Goal: Task Accomplishment & Management: Manage account settings

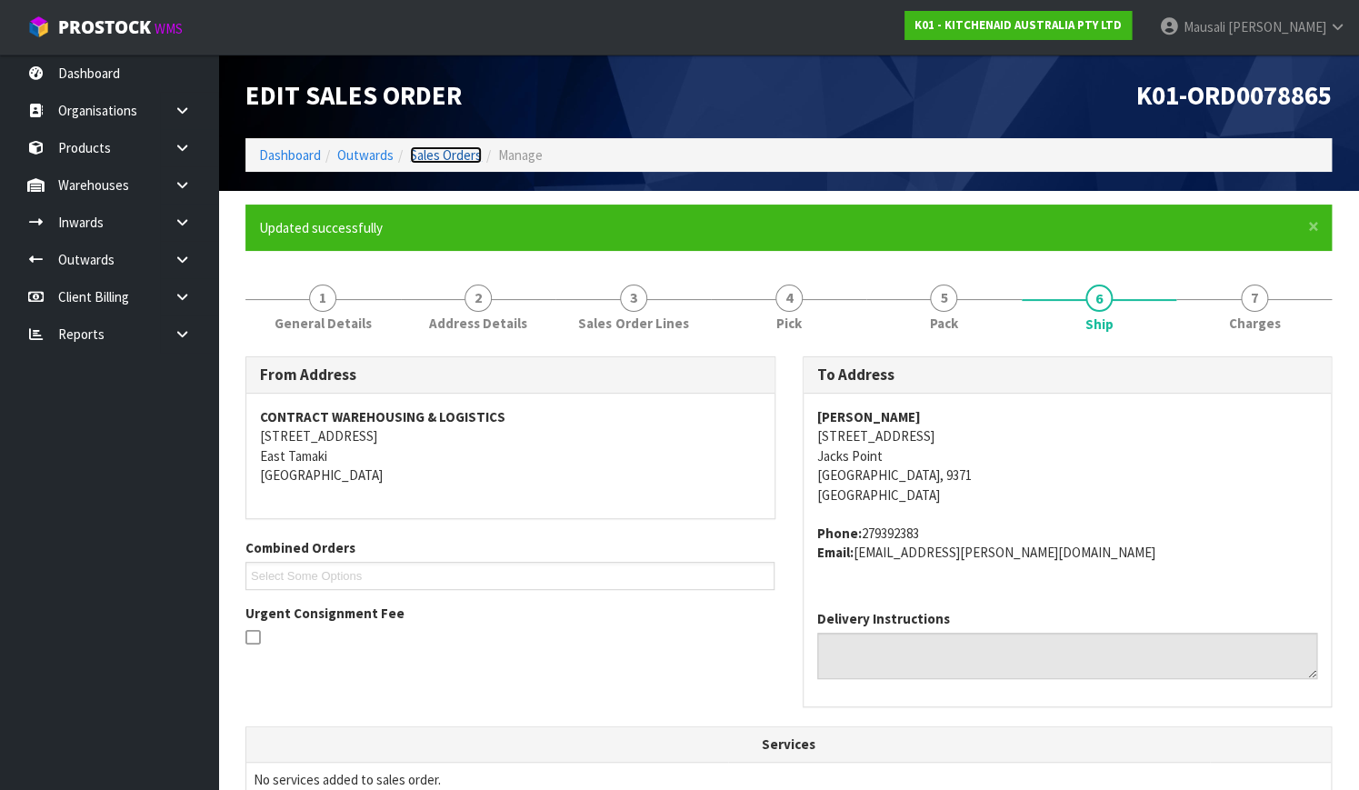
click at [453, 148] on link "Sales Orders" at bounding box center [446, 154] width 72 height 17
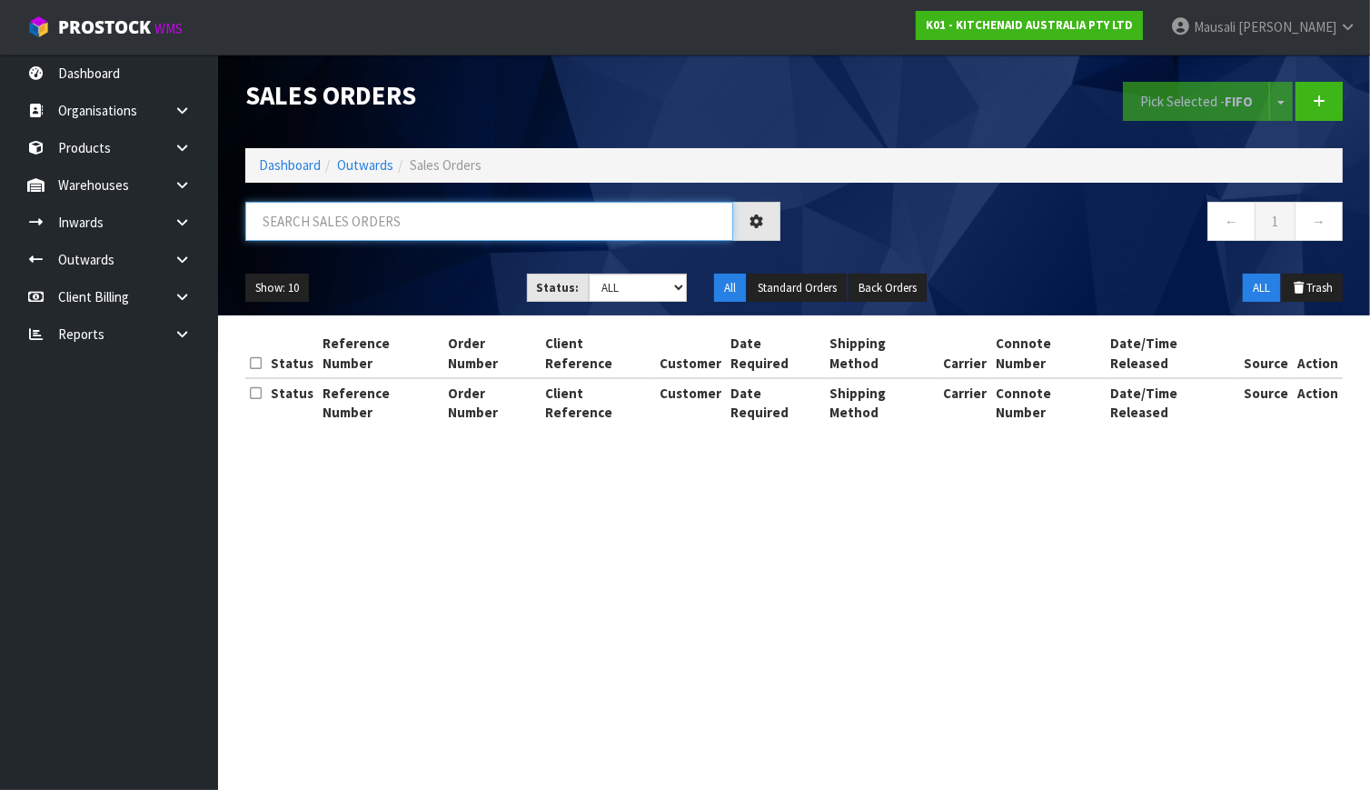
click at [282, 219] on input "text" at bounding box center [489, 221] width 488 height 39
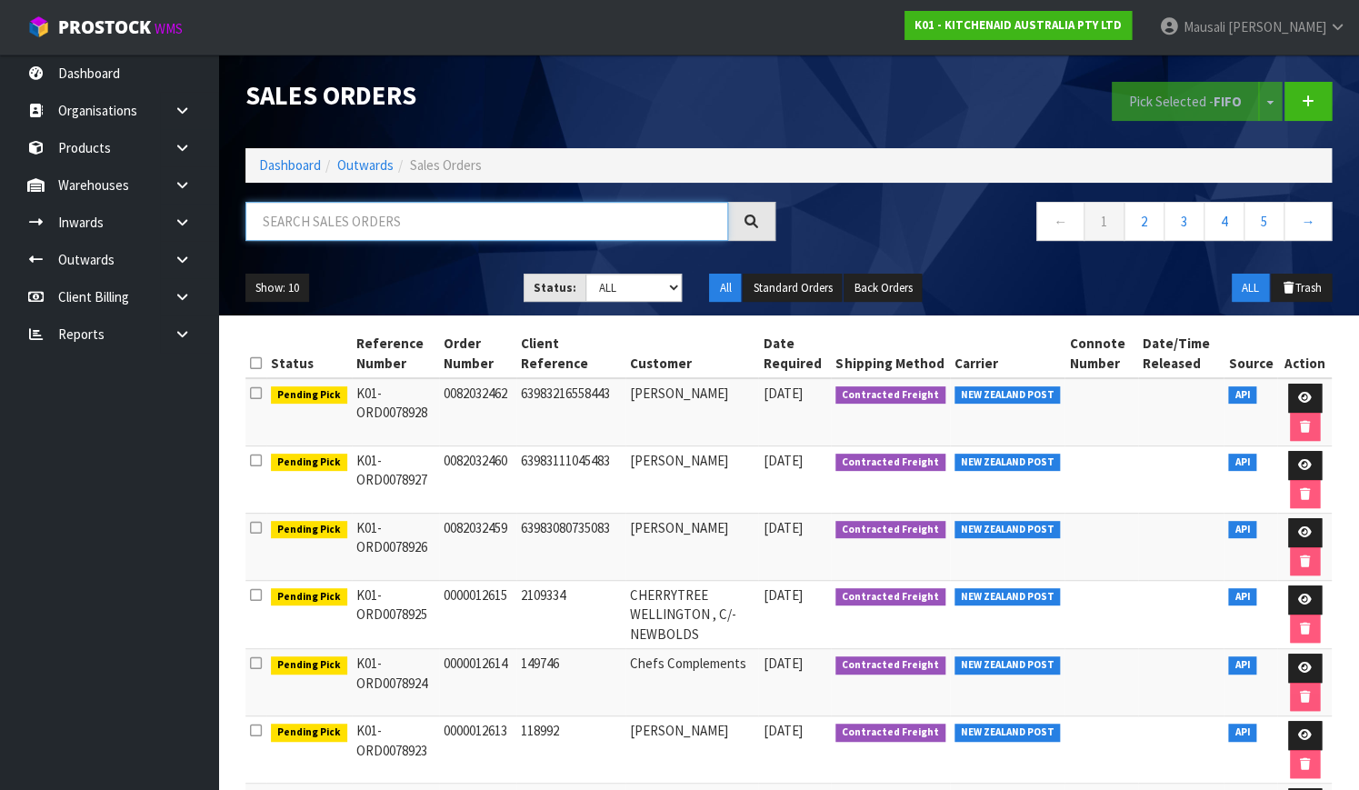
click at [282, 229] on input "text" at bounding box center [486, 221] width 483 height 39
type input "JOB-0411271"
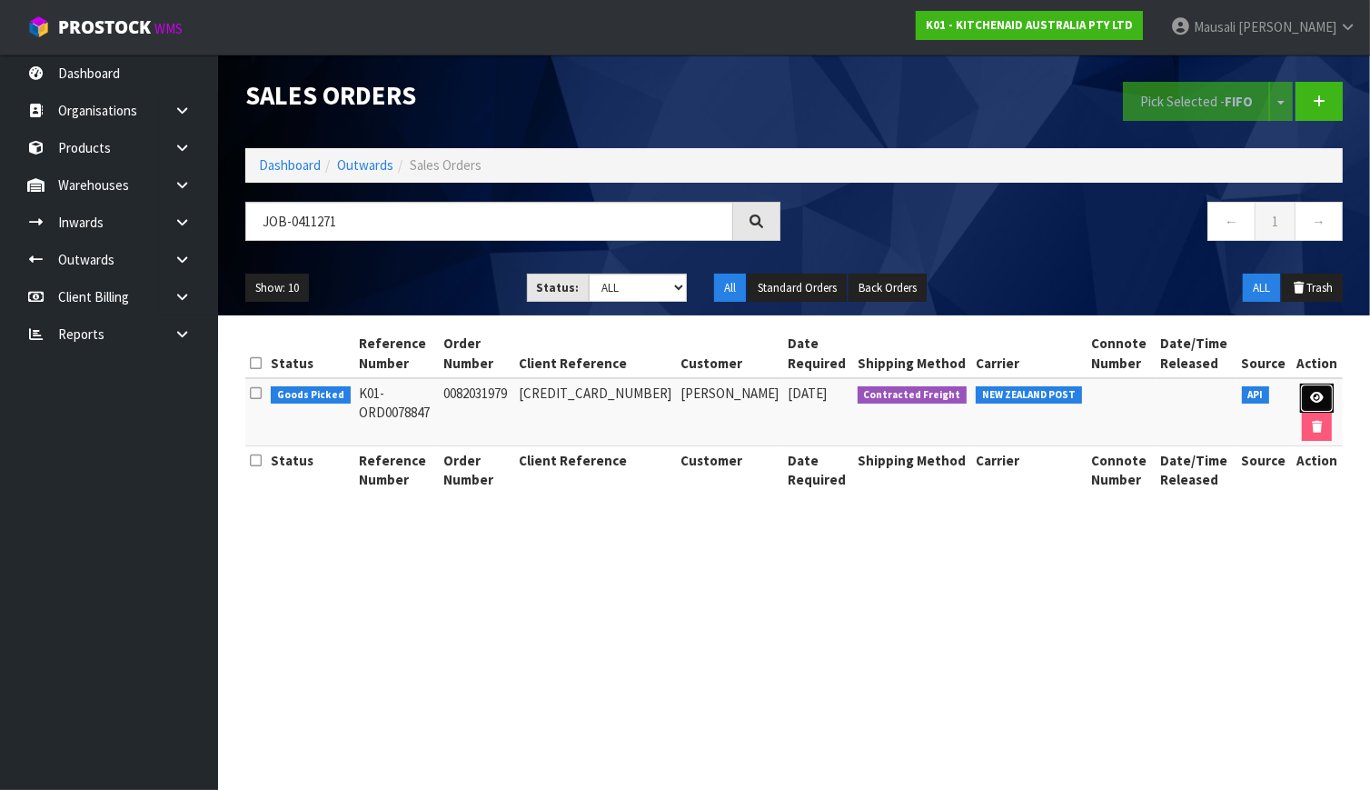
click at [1310, 394] on icon at bounding box center [1317, 398] width 14 height 12
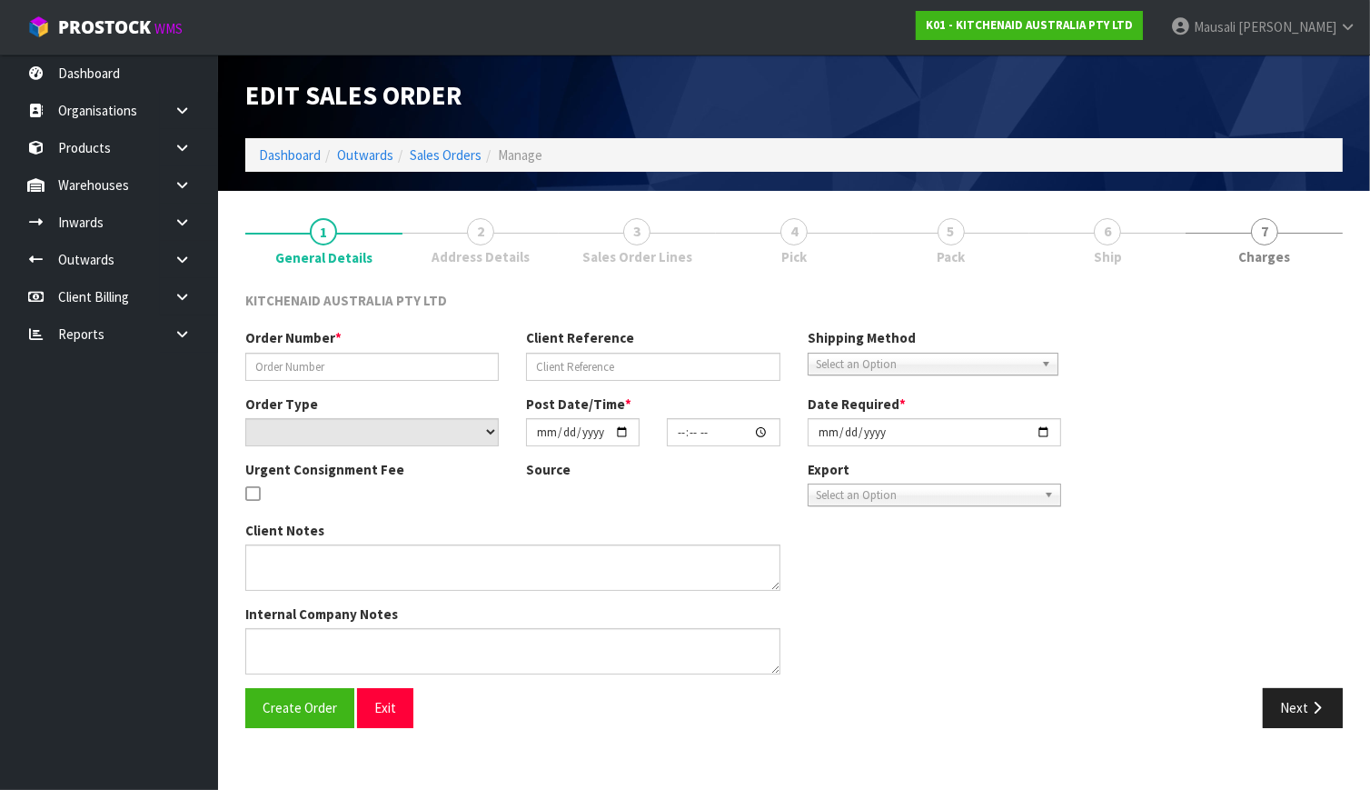
type input "0082031979"
type input "[CREDIT_CARD_NUMBER]"
select select "number:0"
type input "[DATE]"
type input "15:38:25.000"
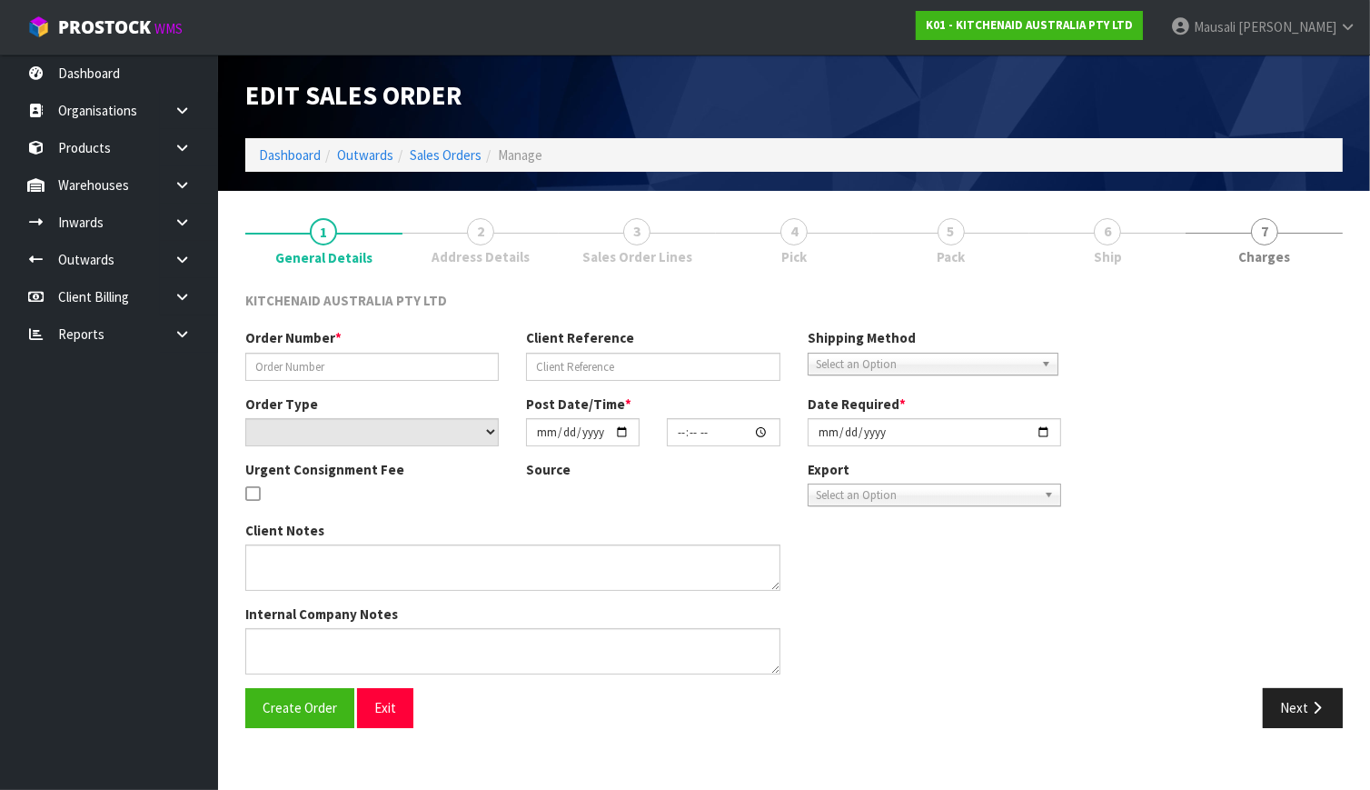
type input "[DATE]"
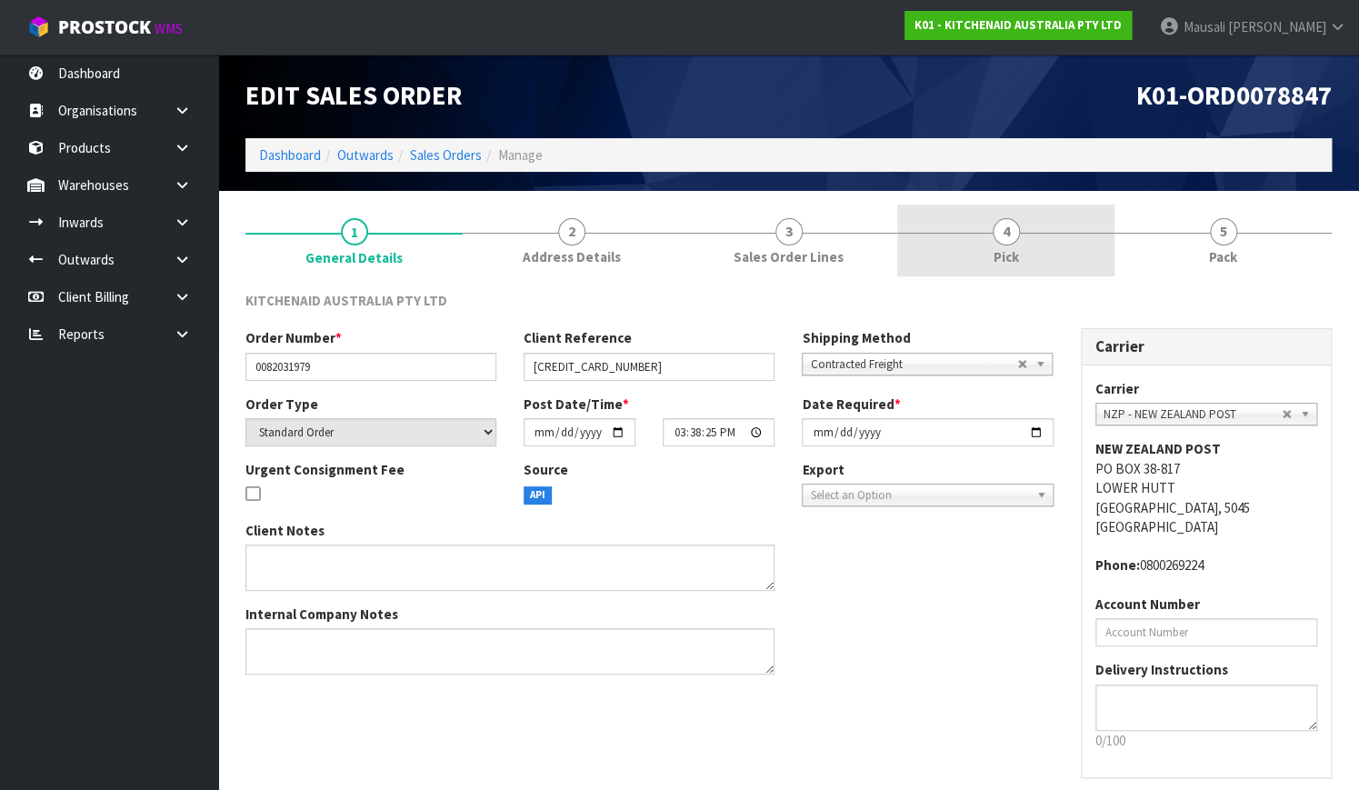
click at [989, 253] on link "4 Pick" at bounding box center [1005, 240] width 217 height 72
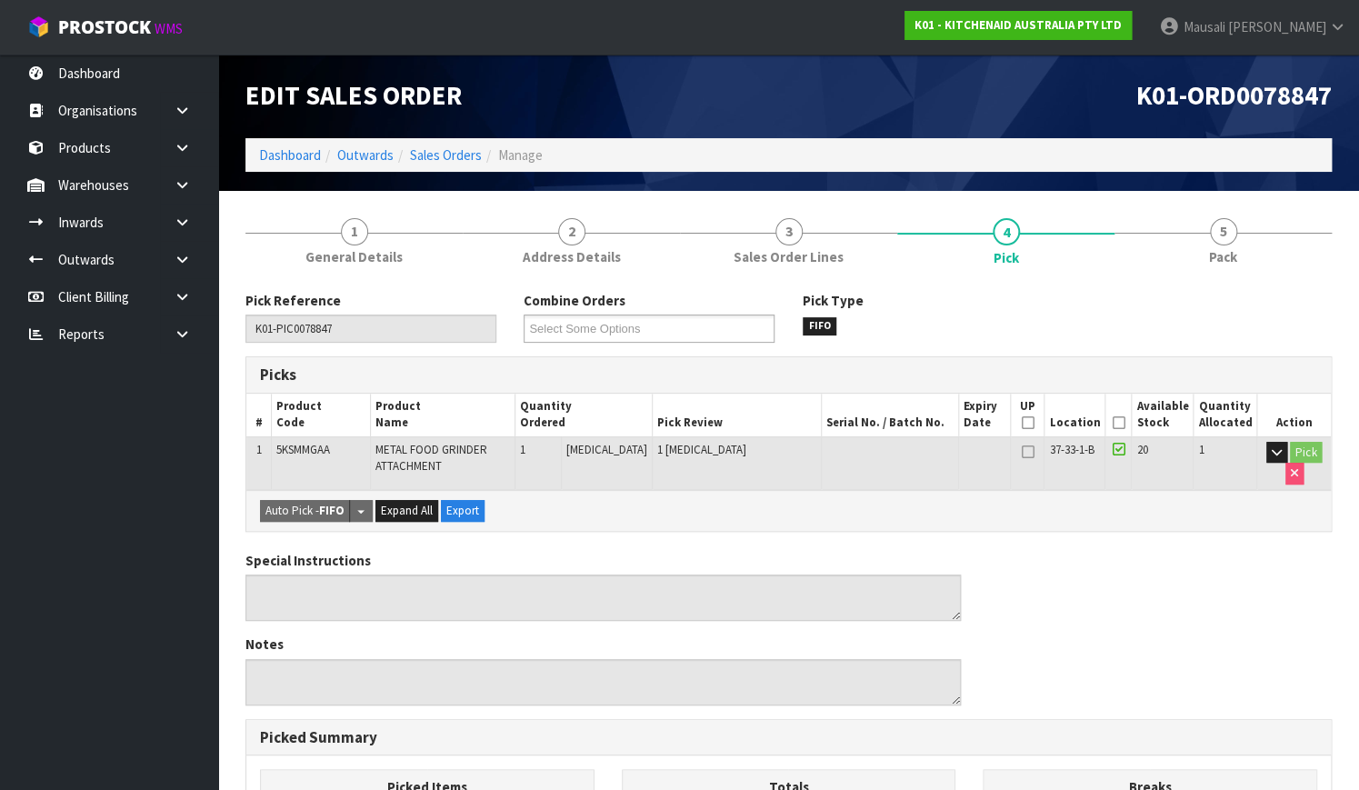
click at [1114, 423] on icon at bounding box center [1117, 423] width 13 height 1
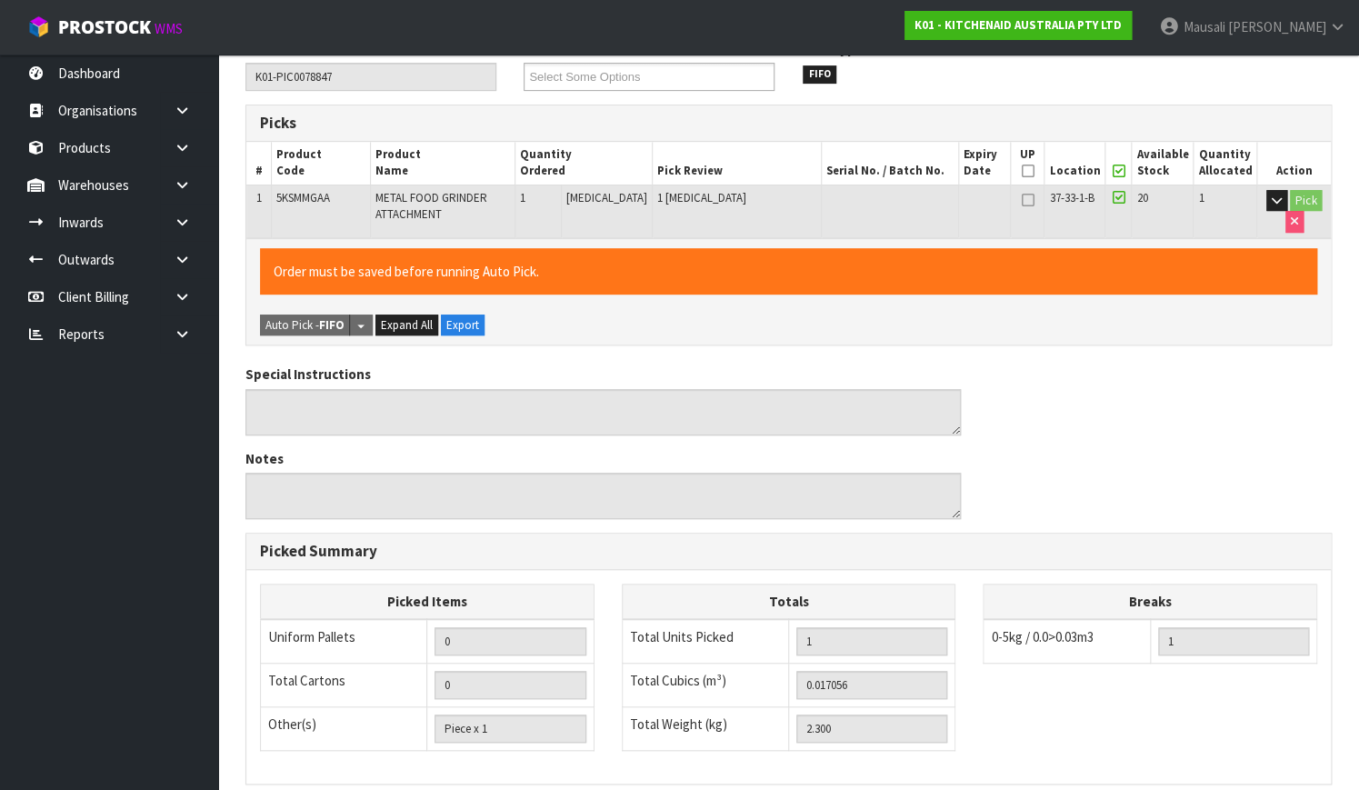
scroll to position [492, 0]
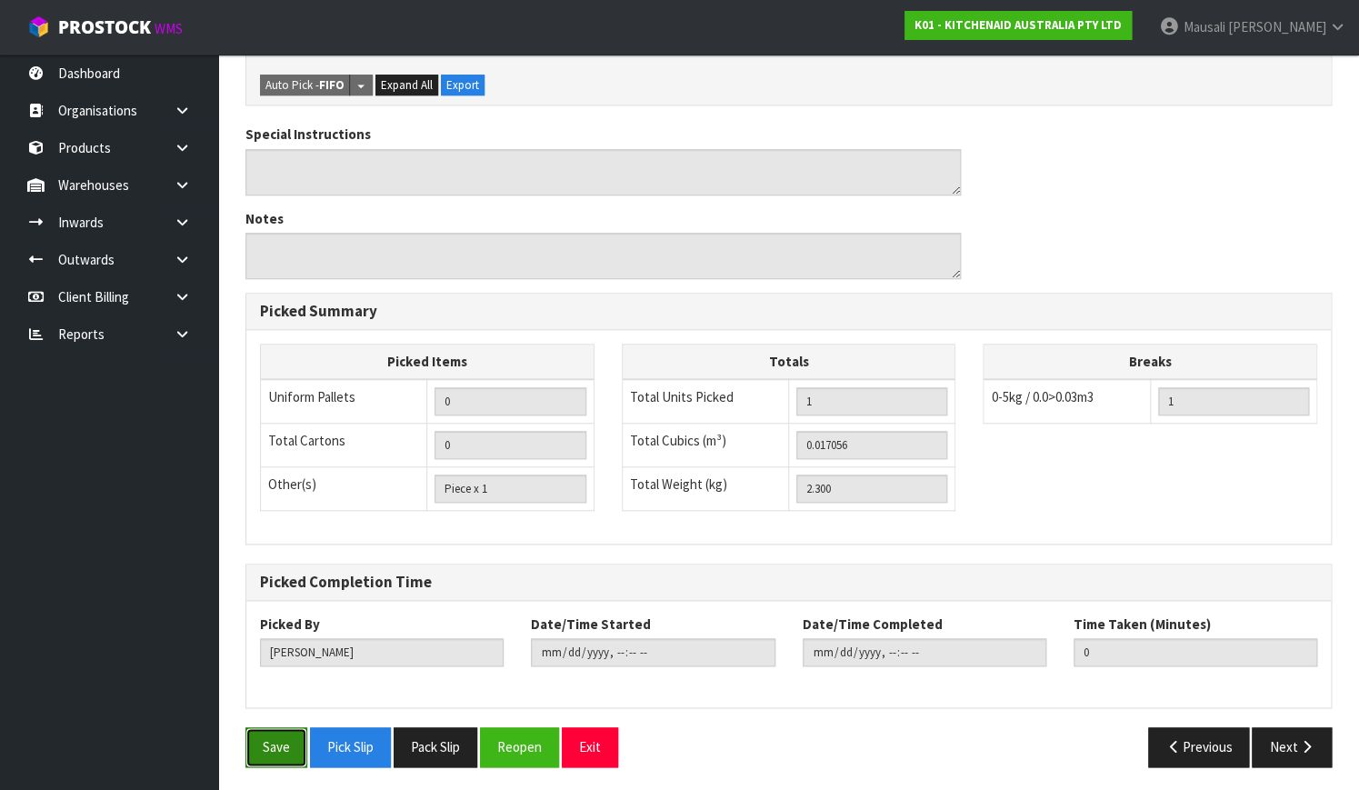
click at [262, 742] on button "Save" at bounding box center [276, 746] width 62 height 39
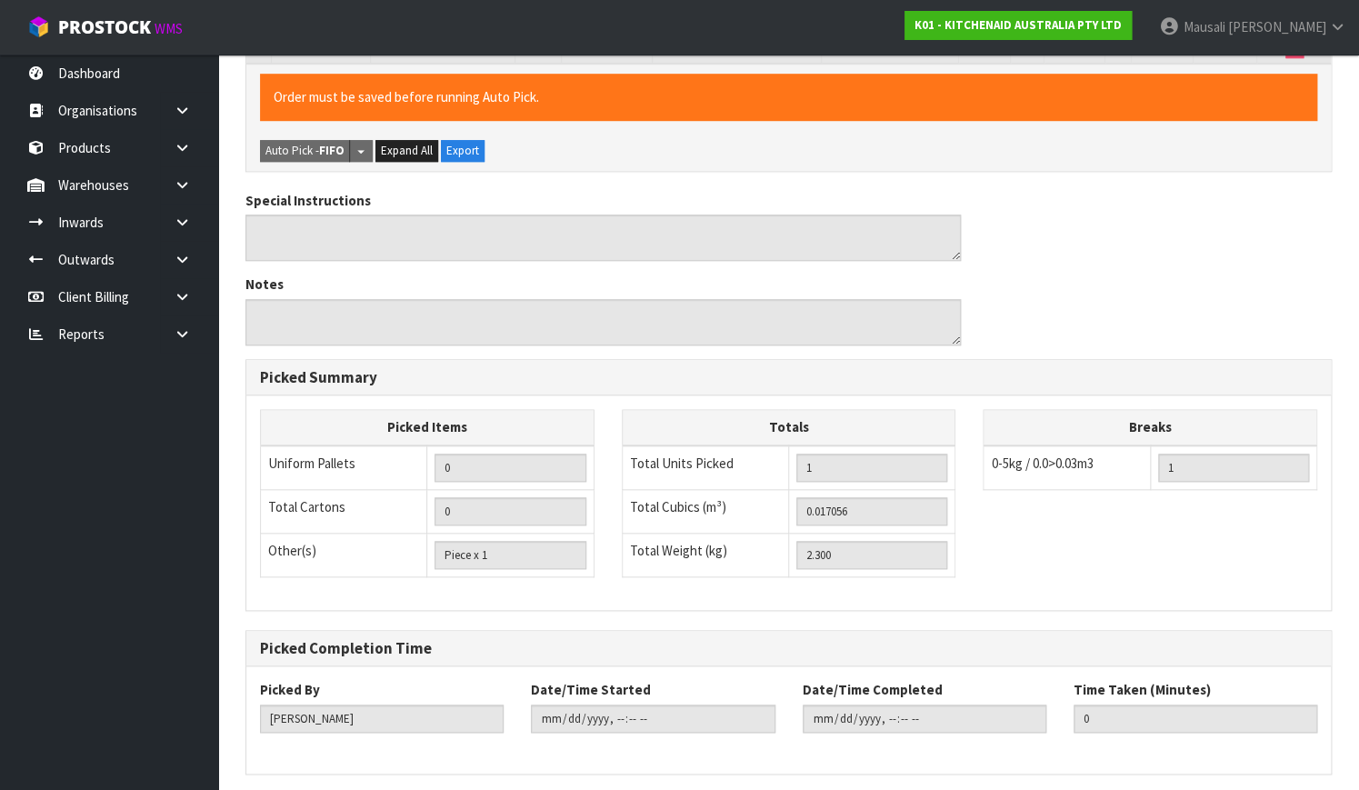
scroll to position [0, 0]
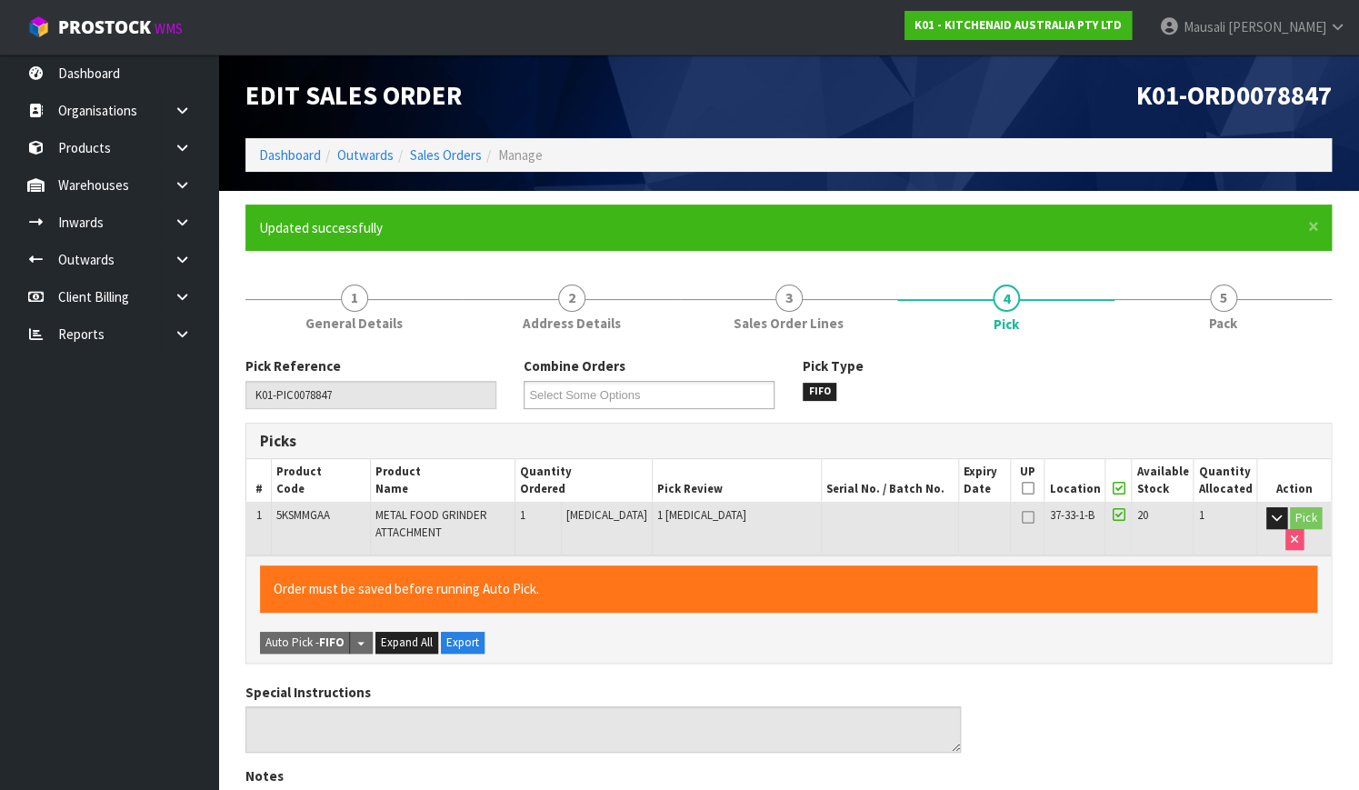
type input "[PERSON_NAME]"
type input "[DATE]T12:08:21"
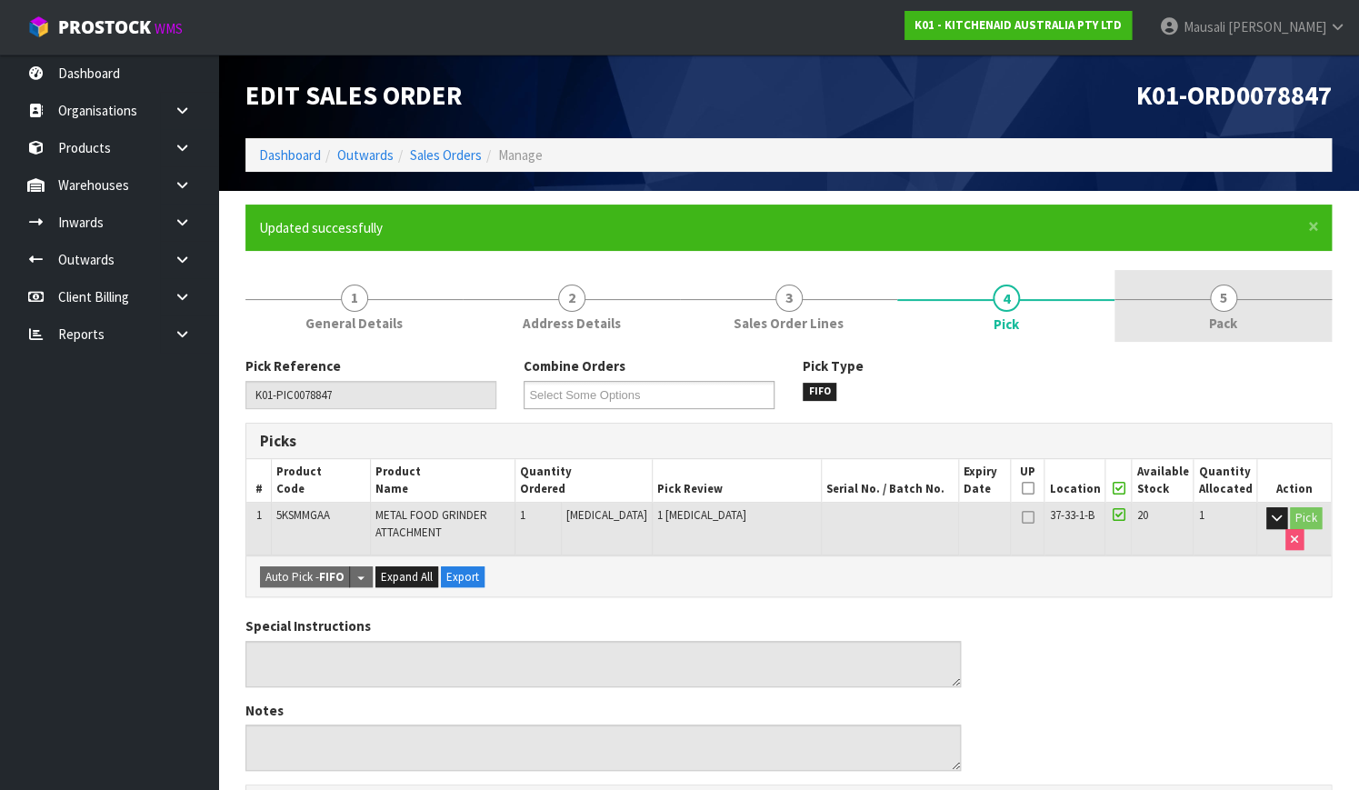
click at [1219, 322] on span "Pack" at bounding box center [1223, 323] width 28 height 19
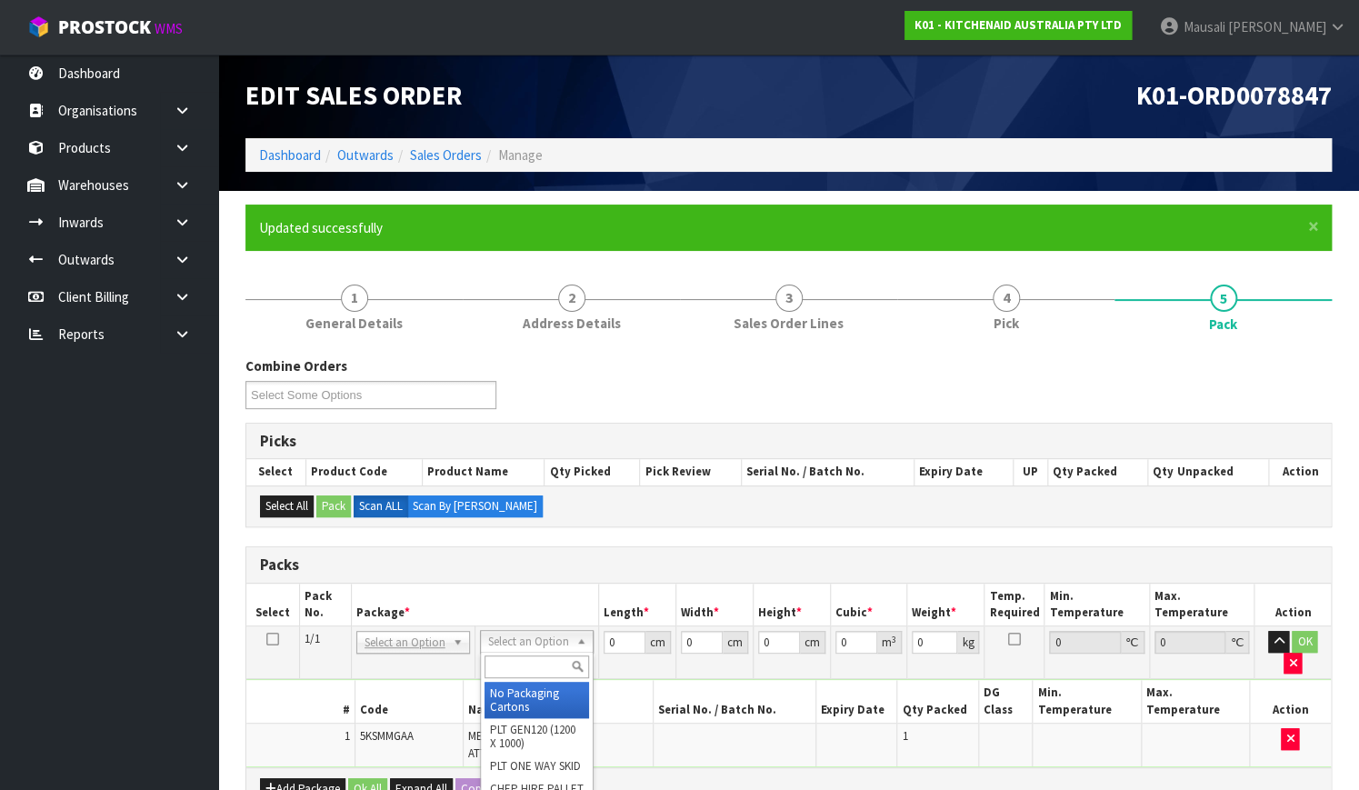
click at [513, 665] on input "text" at bounding box center [536, 666] width 105 height 23
type input "CLI"
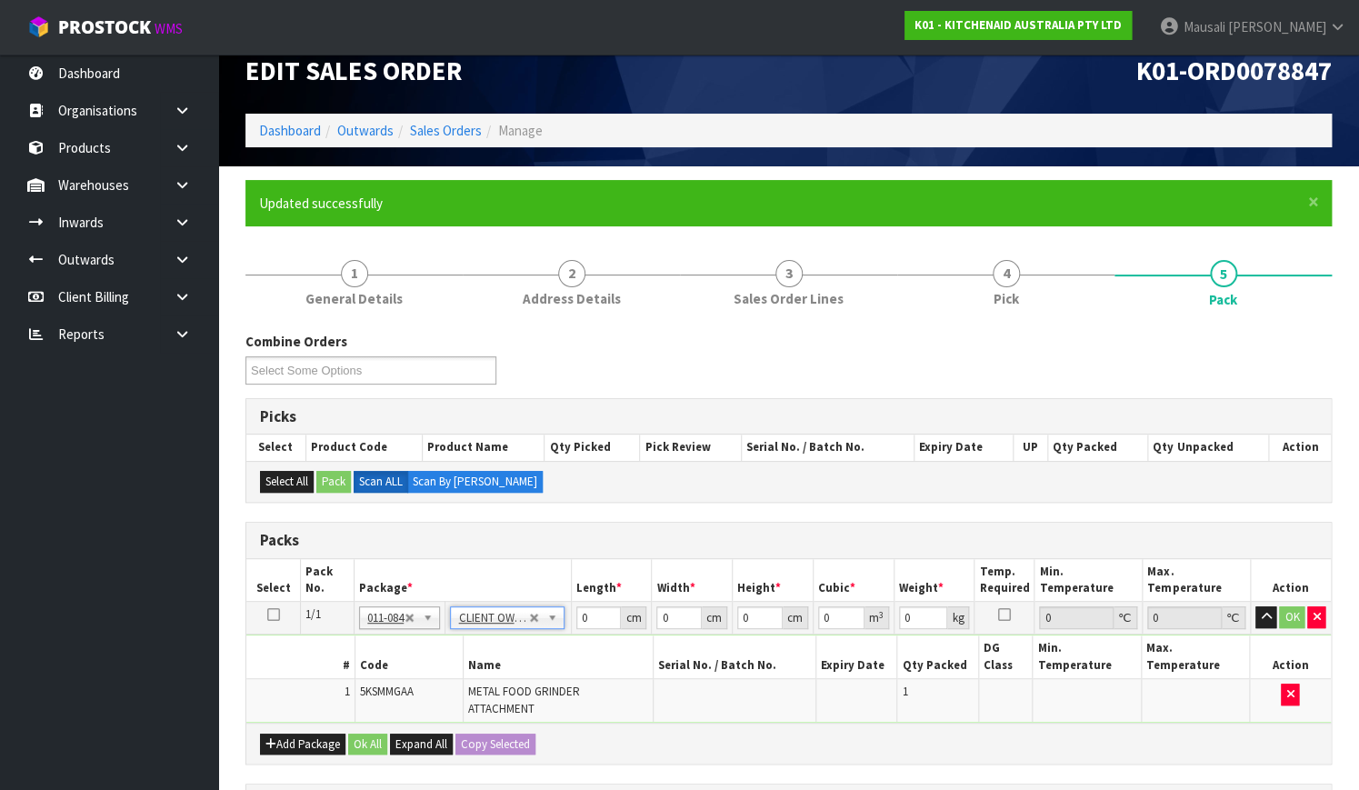
type input "2.3"
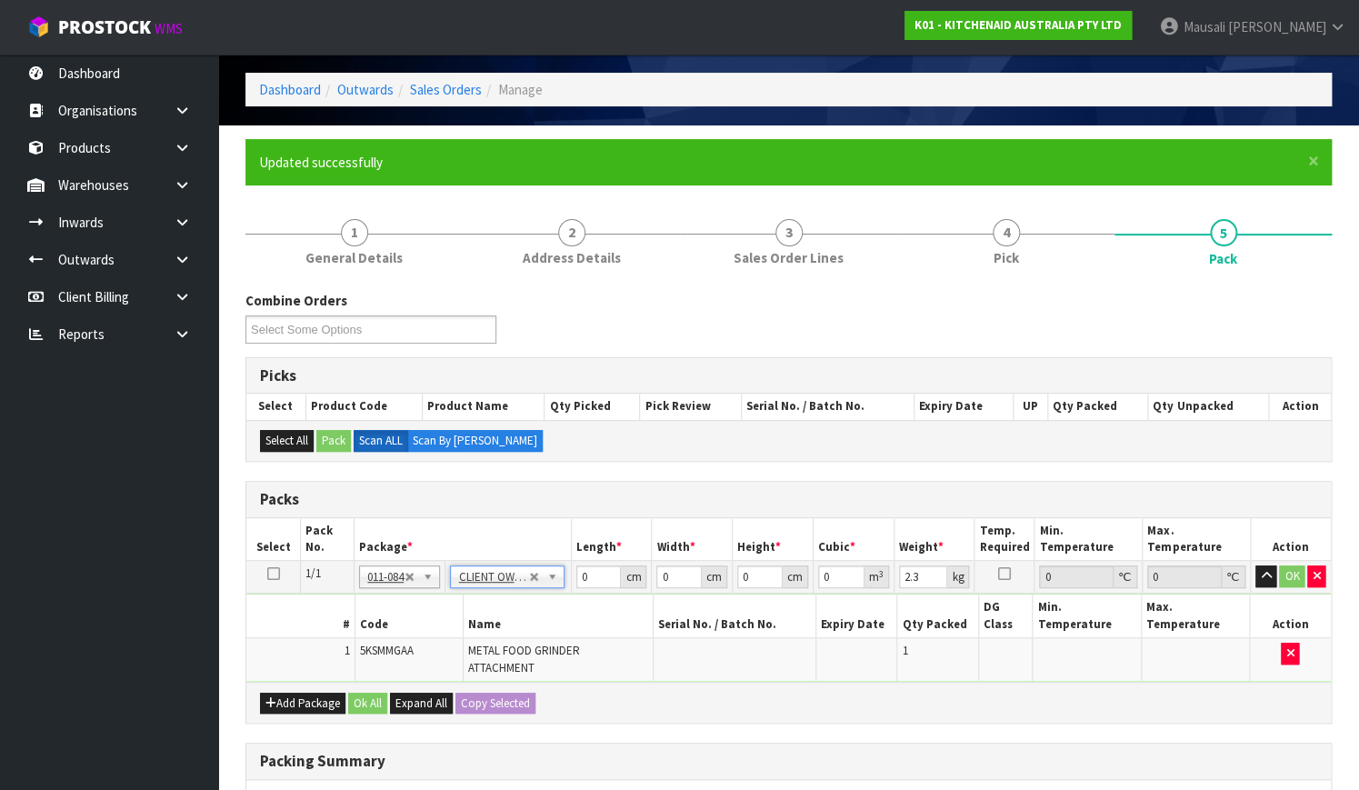
scroll to position [311, 0]
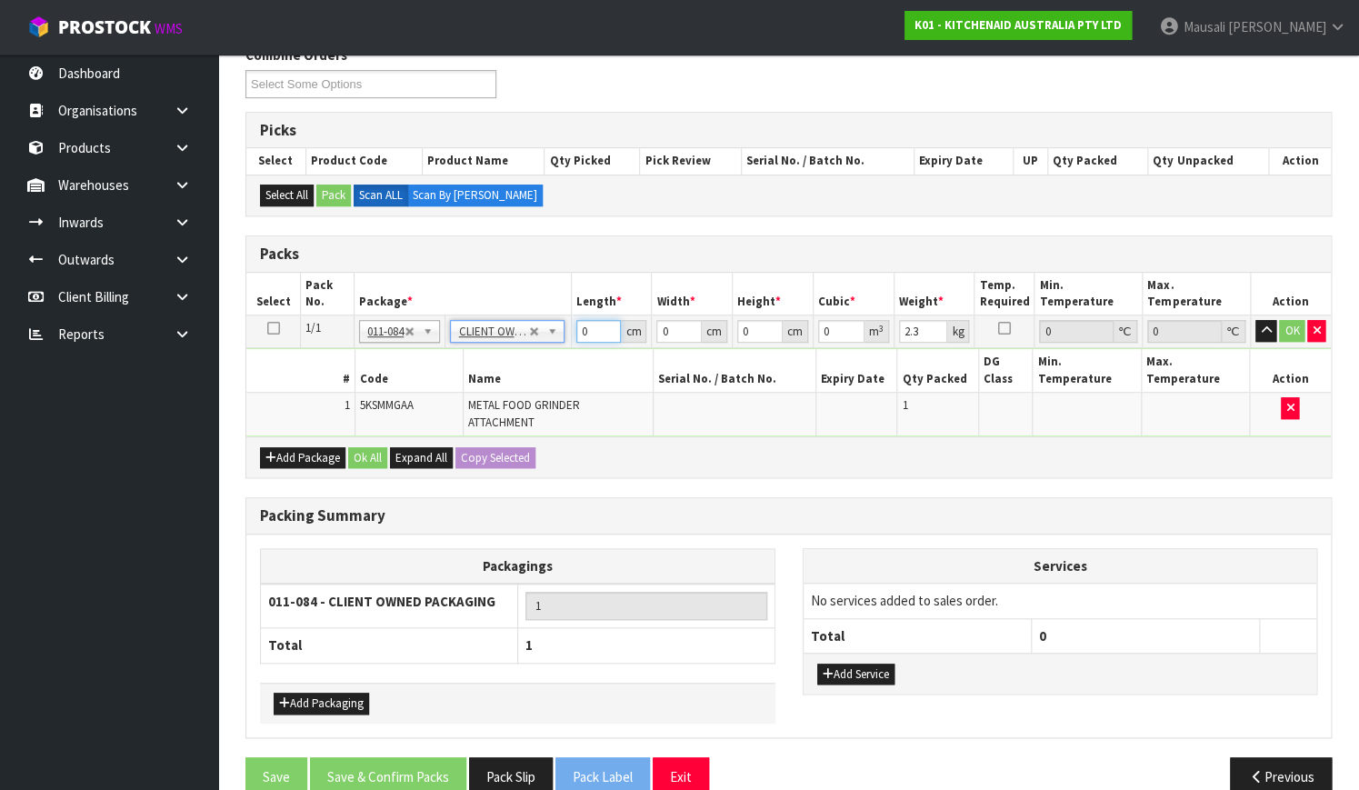
drag, startPoint x: 589, startPoint y: 330, endPoint x: 523, endPoint y: 364, distance: 74.8
click at [527, 364] on tbody "1/1 NONE 007-001 007-002 007-004 007-009 007-013 007-014 007-015 007-017 007-01…" at bounding box center [788, 375] width 1084 height 121
type input "41"
type input "28"
type input "1"
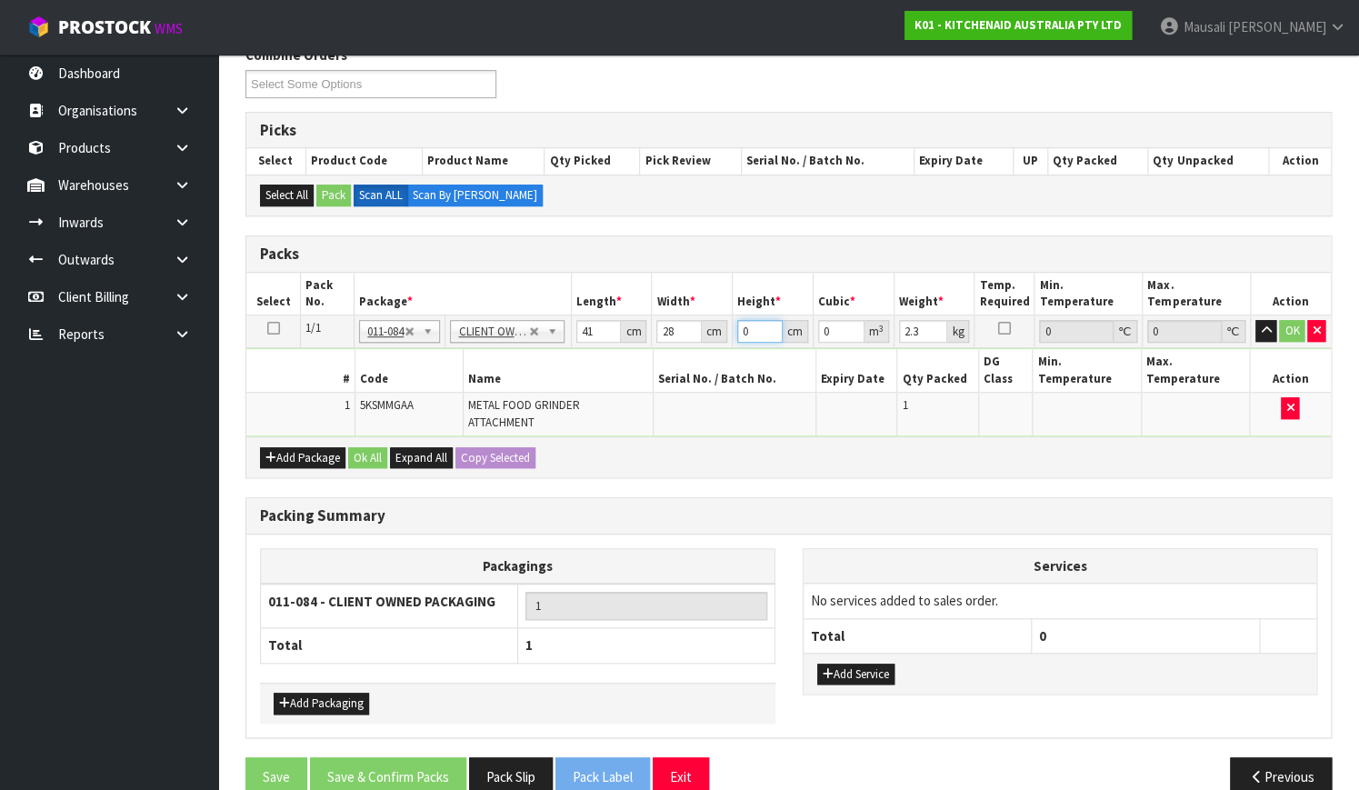
type input "0.001148"
type input "19"
type input "0.021812"
type input "19"
type input "6"
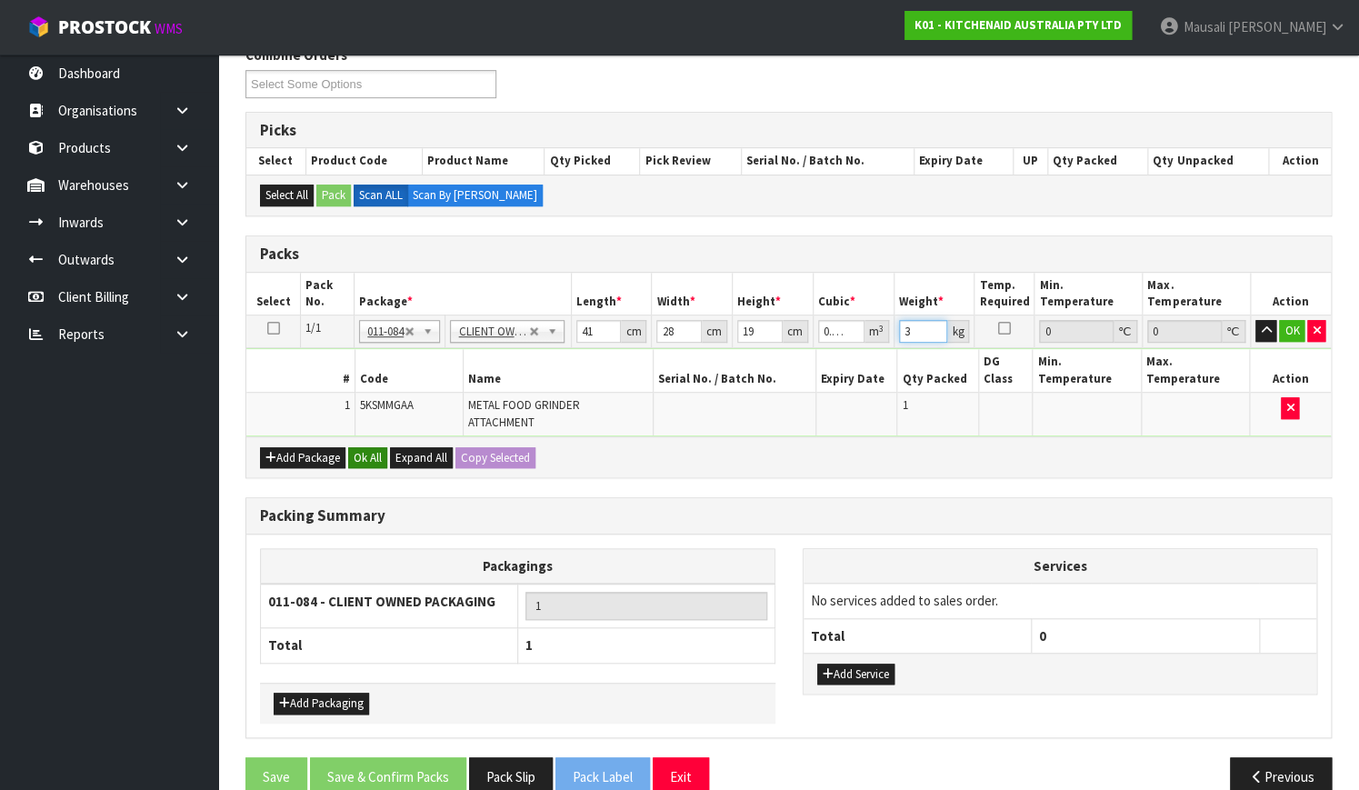
type input "3"
click at [356, 447] on button "Ok All" at bounding box center [367, 458] width 39 height 22
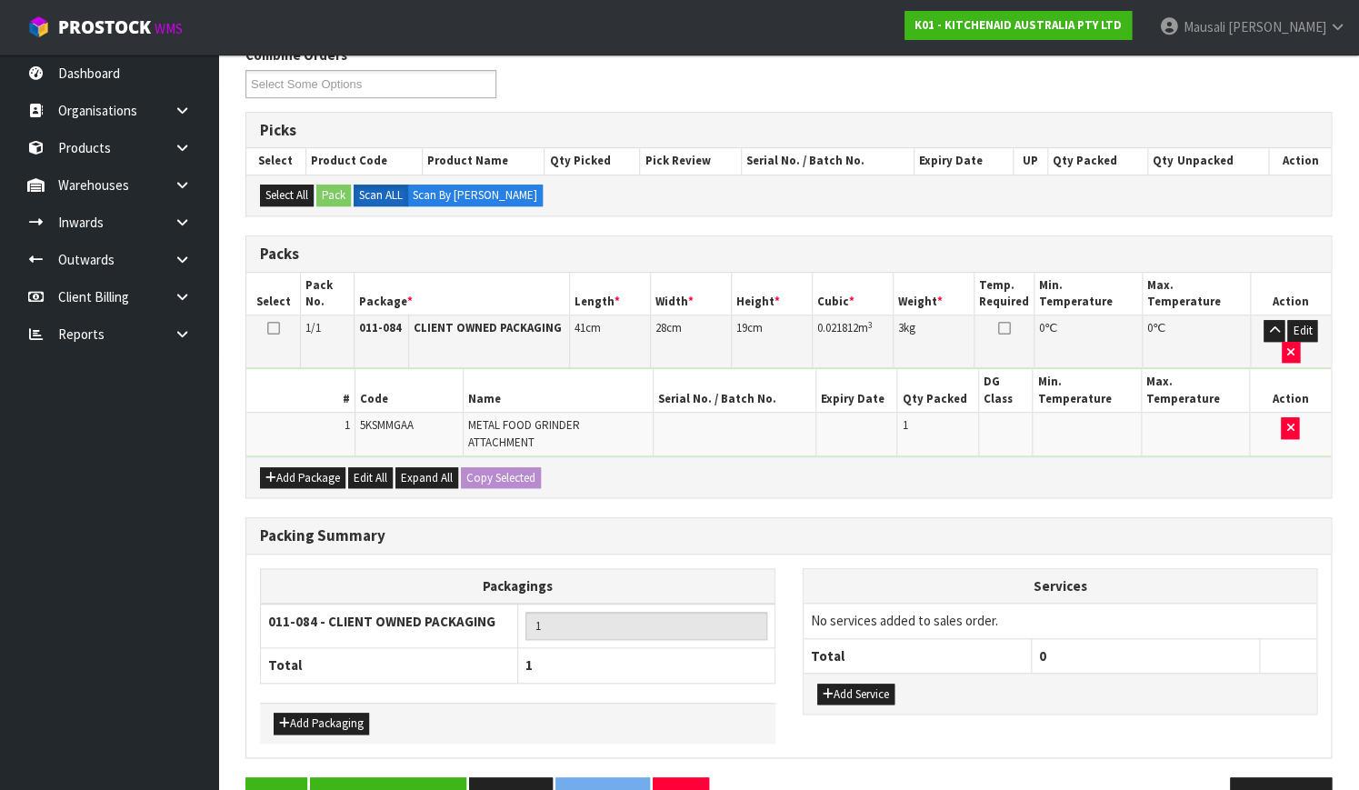
scroll to position [331, 0]
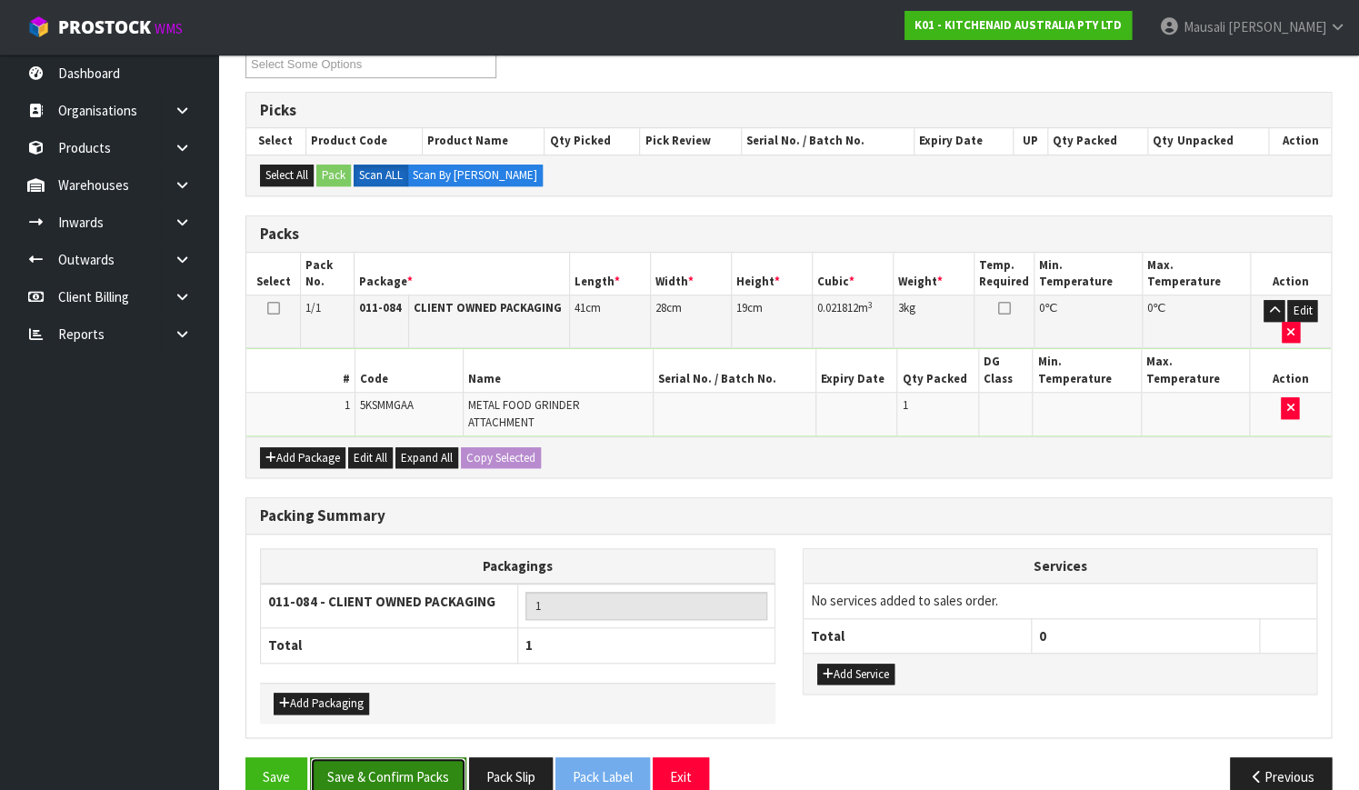
click at [423, 757] on button "Save & Confirm Packs" at bounding box center [388, 776] width 156 height 39
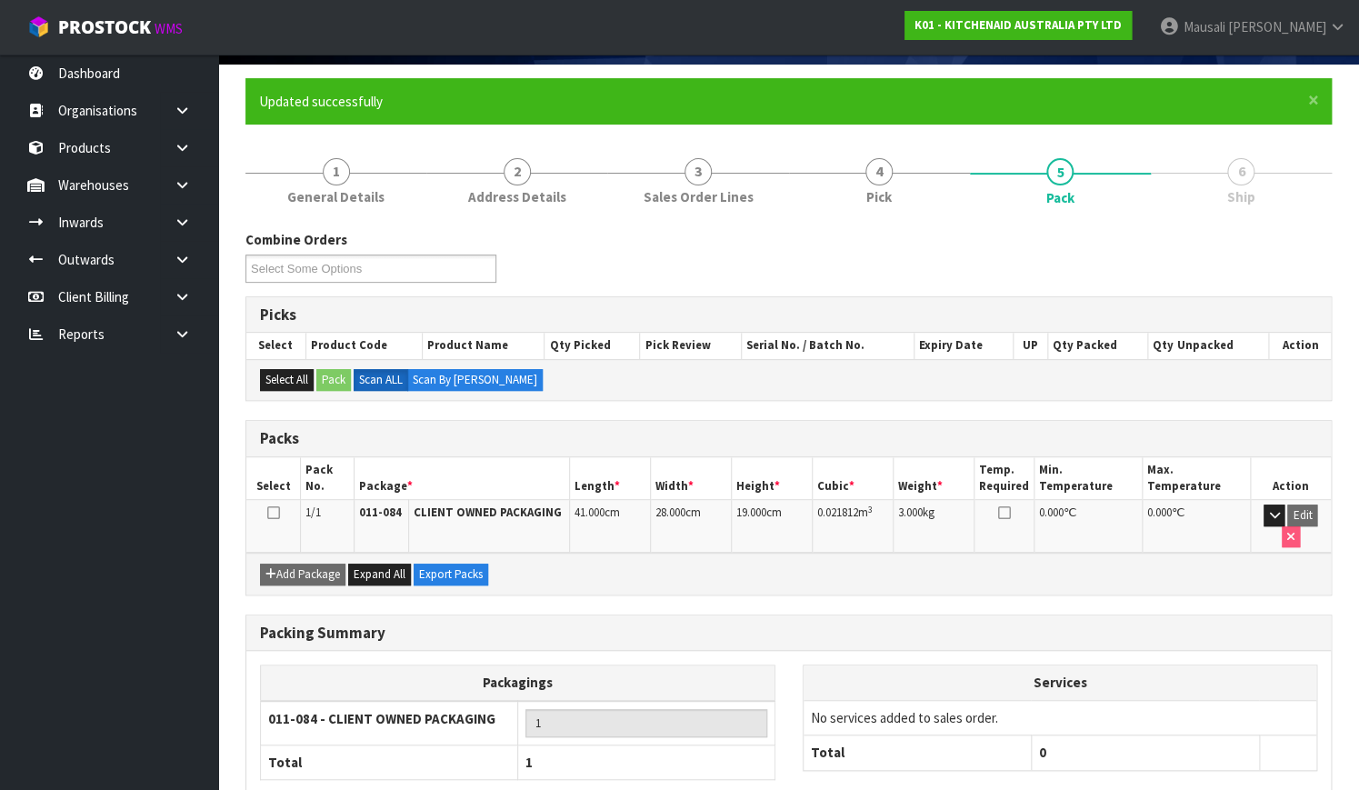
scroll to position [232, 0]
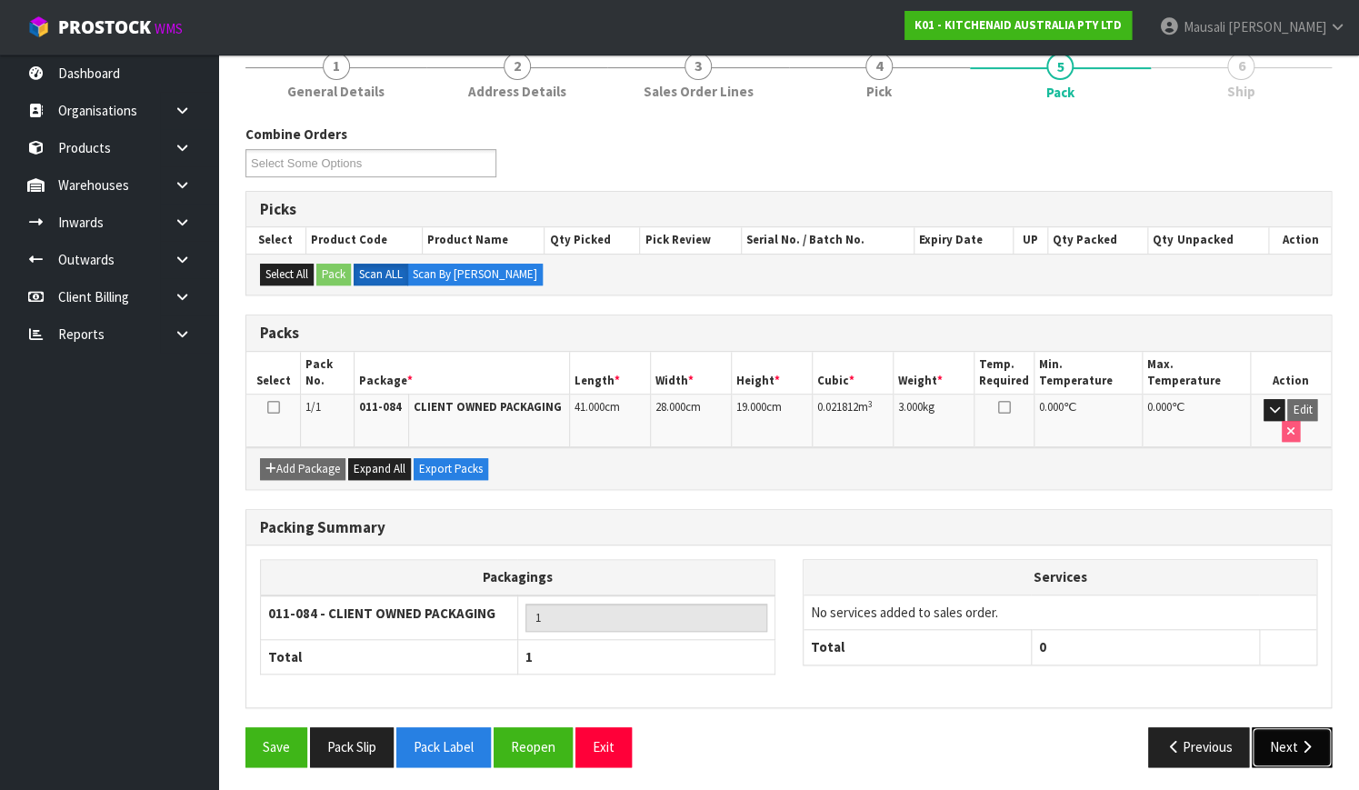
click at [1278, 734] on button "Next" at bounding box center [1291, 746] width 80 height 39
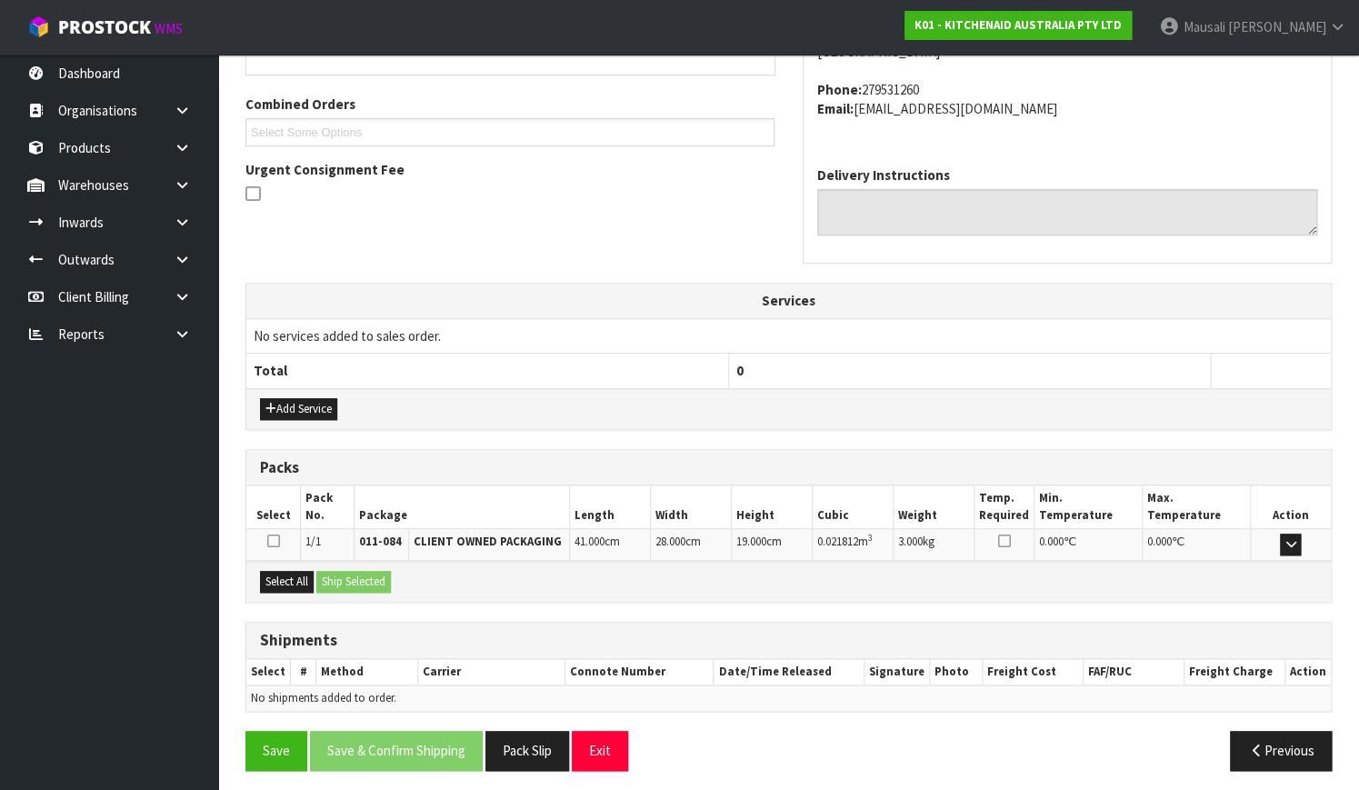
scroll to position [447, 0]
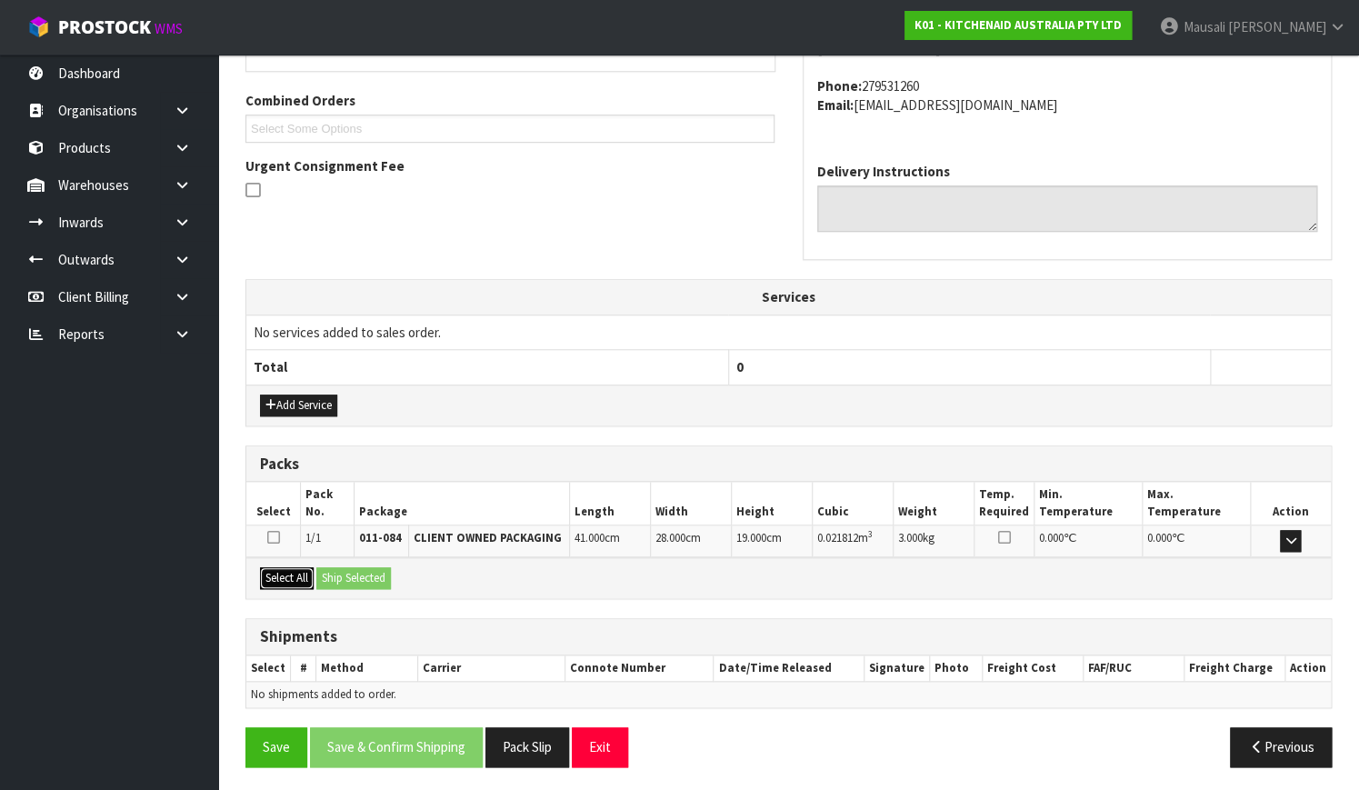
click at [264, 571] on button "Select All" at bounding box center [287, 578] width 54 height 22
click at [336, 582] on button "Ship Selected" at bounding box center [353, 578] width 75 height 22
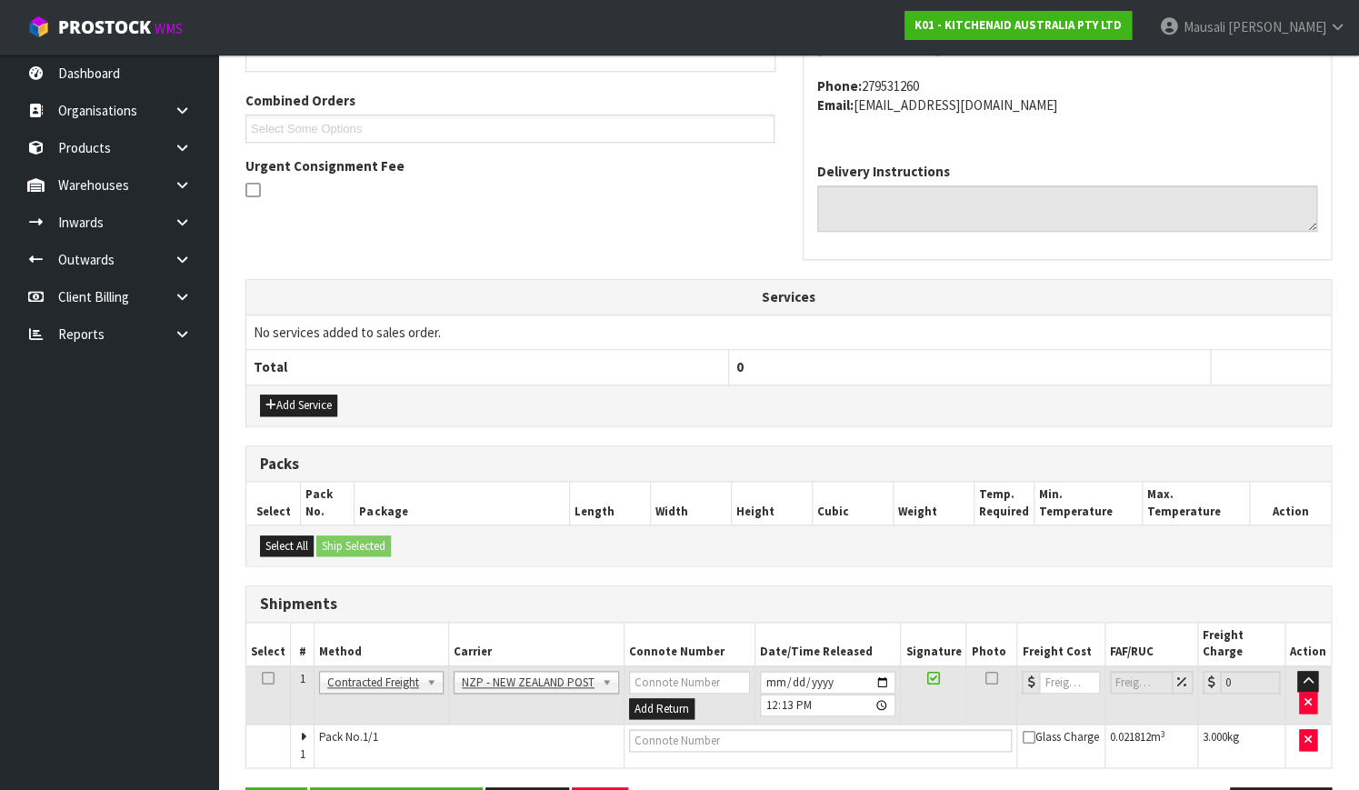
scroll to position [491, 0]
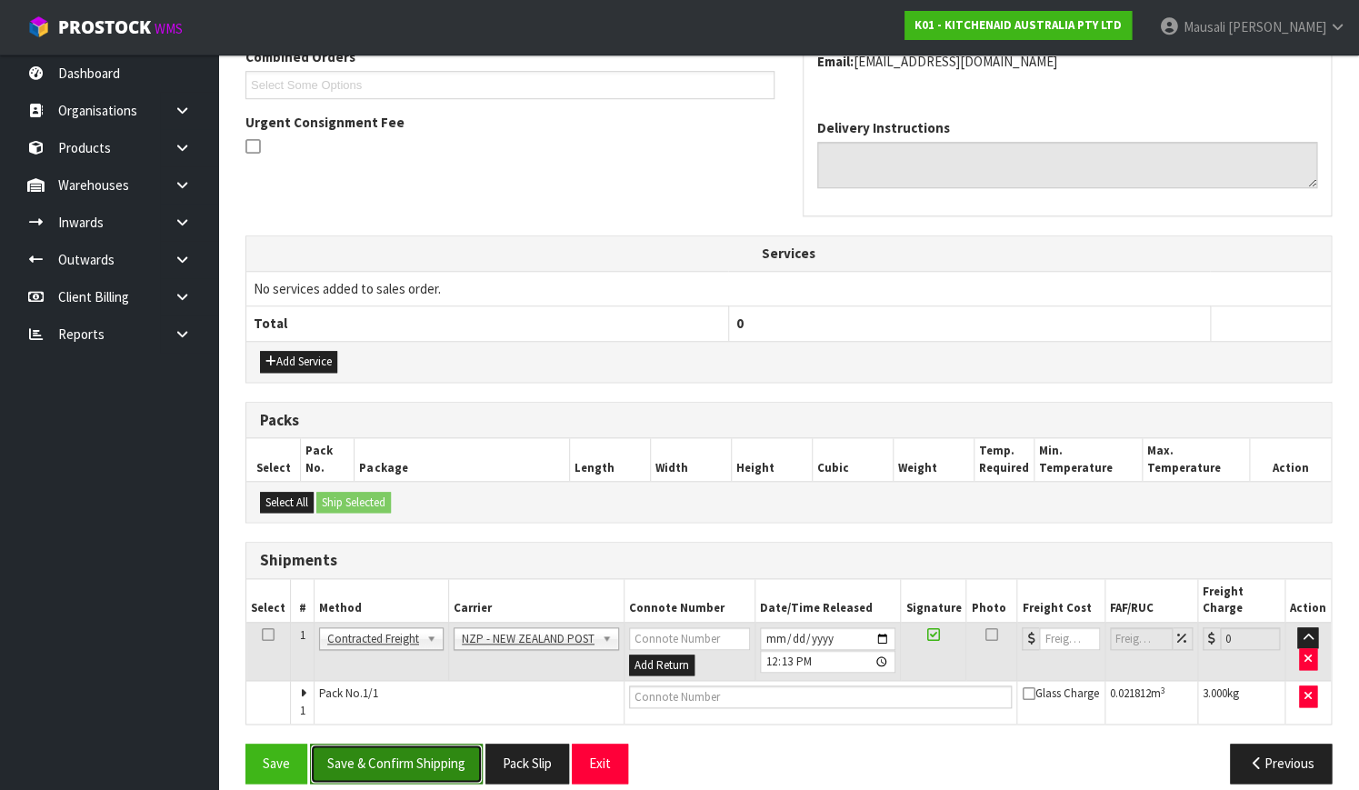
click at [415, 743] on button "Save & Confirm Shipping" at bounding box center [396, 762] width 173 height 39
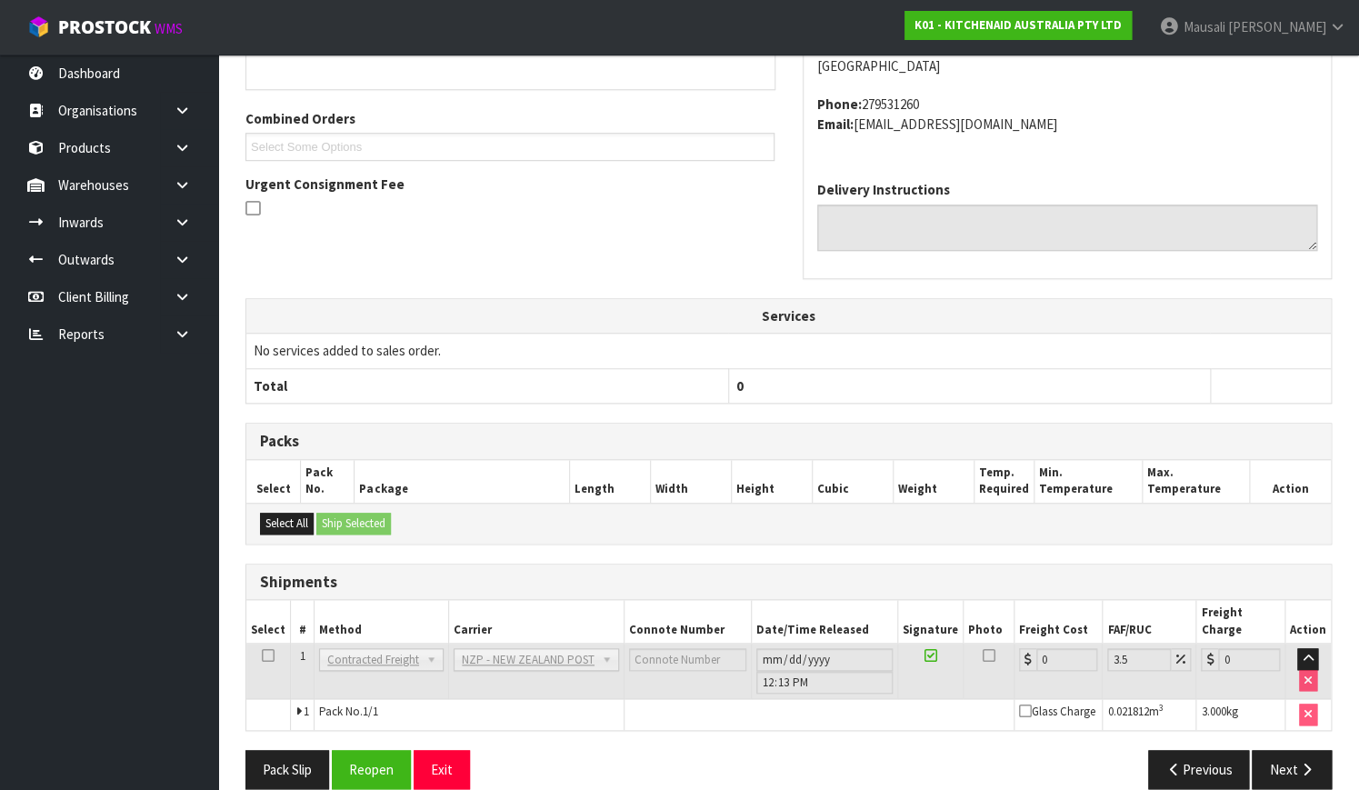
scroll to position [467, 0]
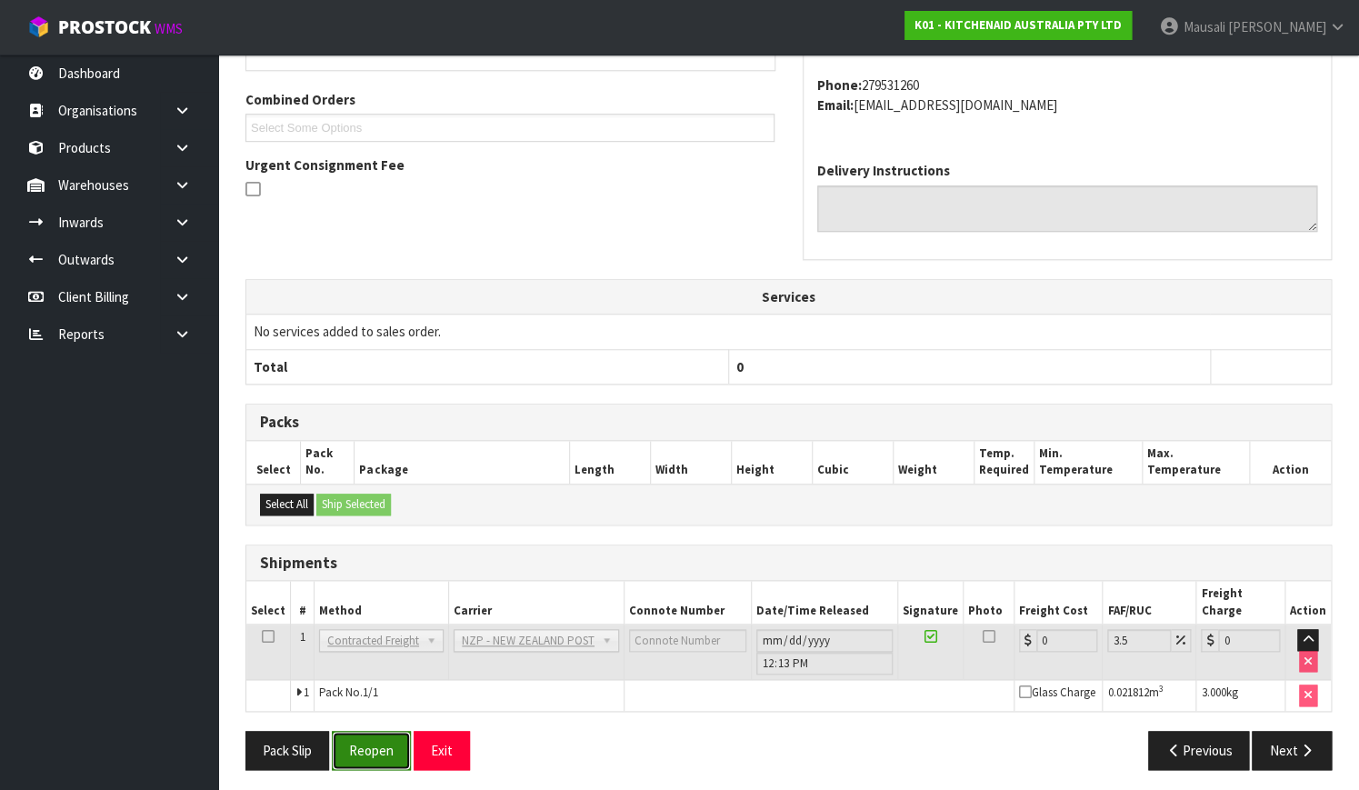
click at [369, 749] on button "Reopen" at bounding box center [371, 750] width 79 height 39
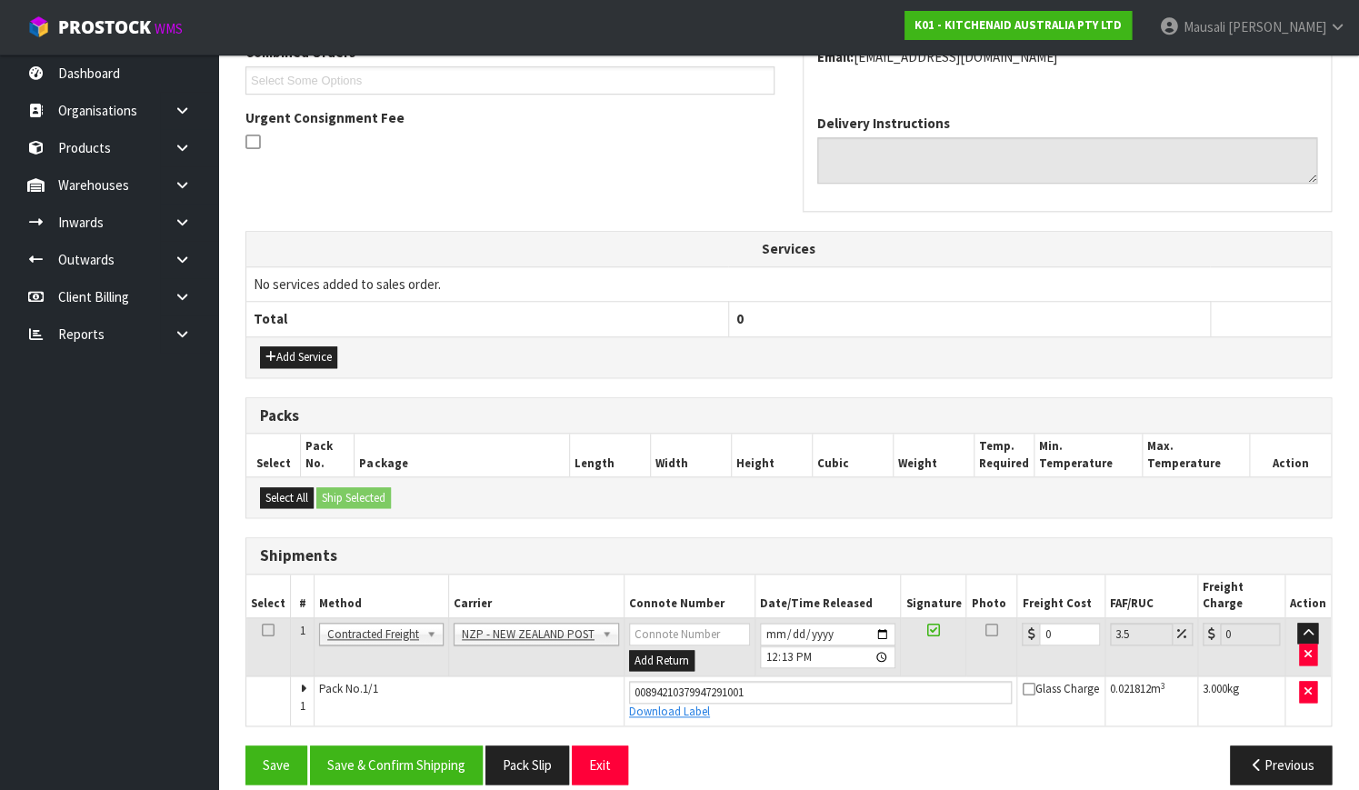
scroll to position [497, 0]
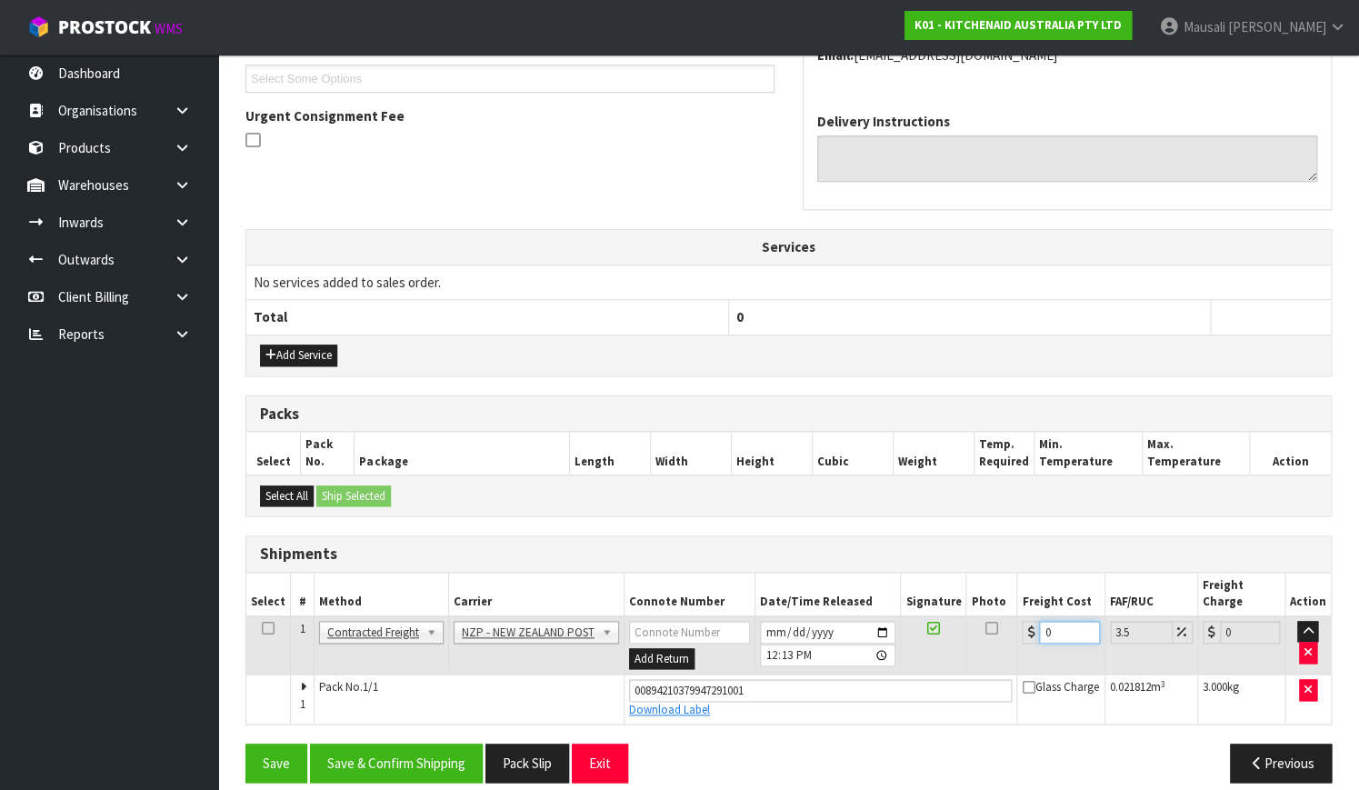
drag, startPoint x: 1060, startPoint y: 617, endPoint x: 1005, endPoint y: 637, distance: 58.1
click at [1005, 637] on tr "1 Client Local Pickup Customer Local Pickup Company Freight Contracted Freight …" at bounding box center [788, 644] width 1084 height 59
type input "8"
type input "8.28"
type input "8.4"
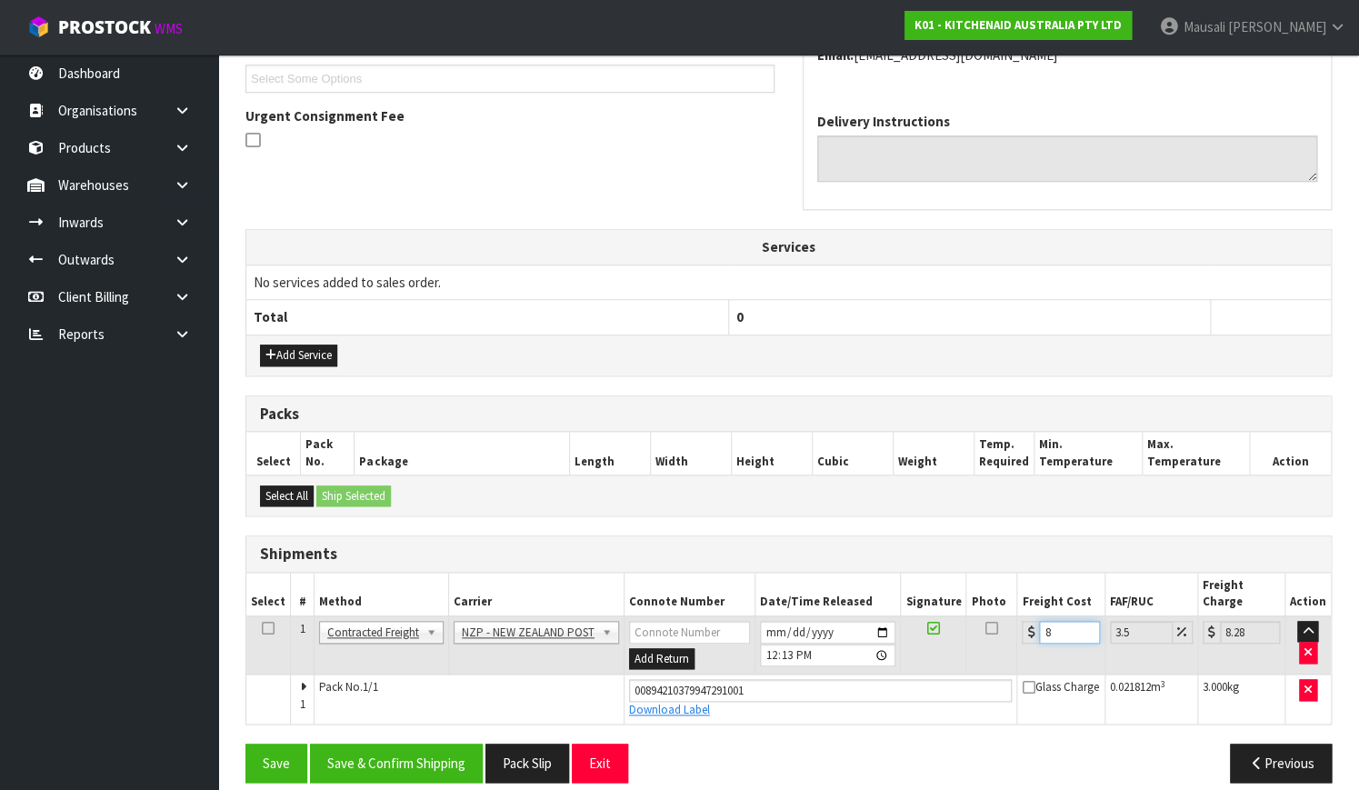
type input "8.69"
type input "8.45"
type input "8.75"
type input "8.45"
click at [419, 743] on button "Save & Confirm Shipping" at bounding box center [396, 762] width 173 height 39
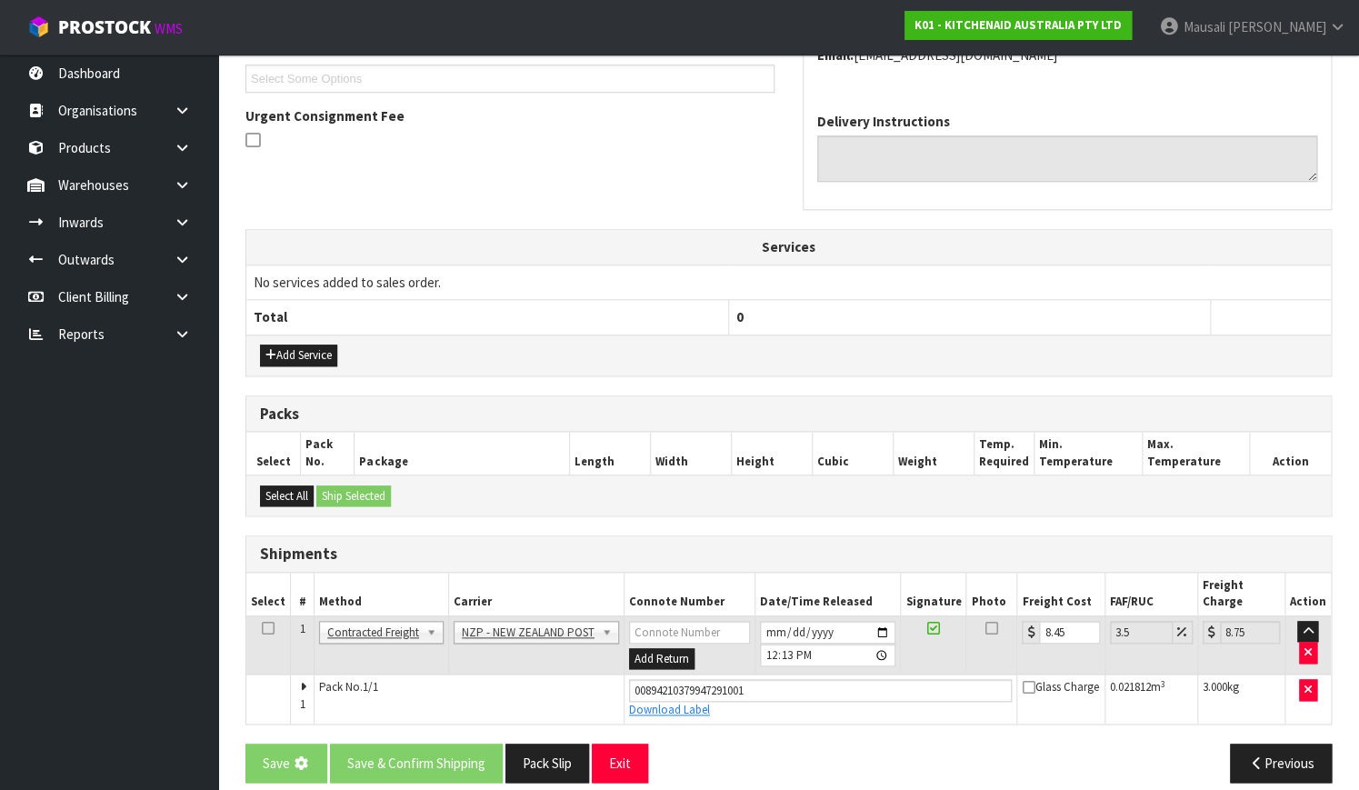
scroll to position [0, 0]
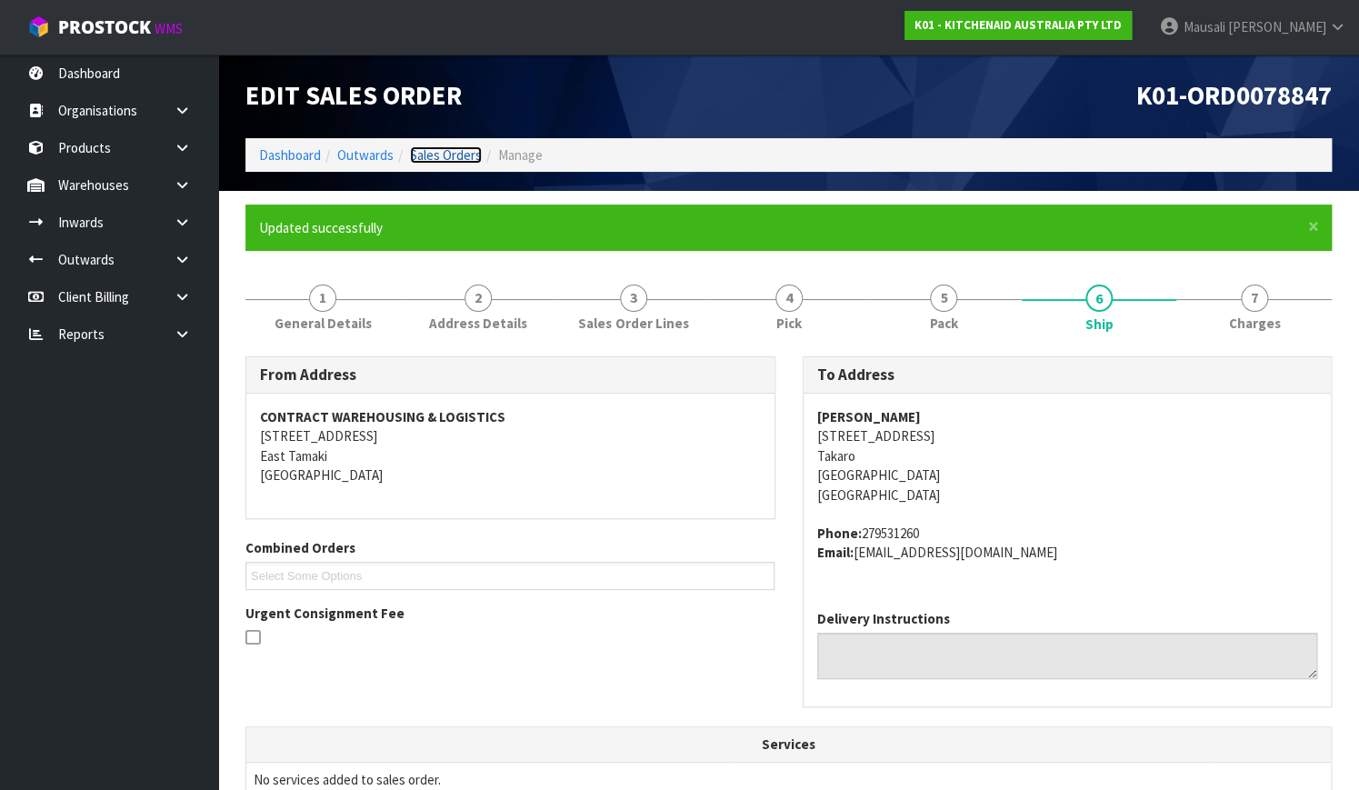
click at [448, 147] on link "Sales Orders" at bounding box center [446, 154] width 72 height 17
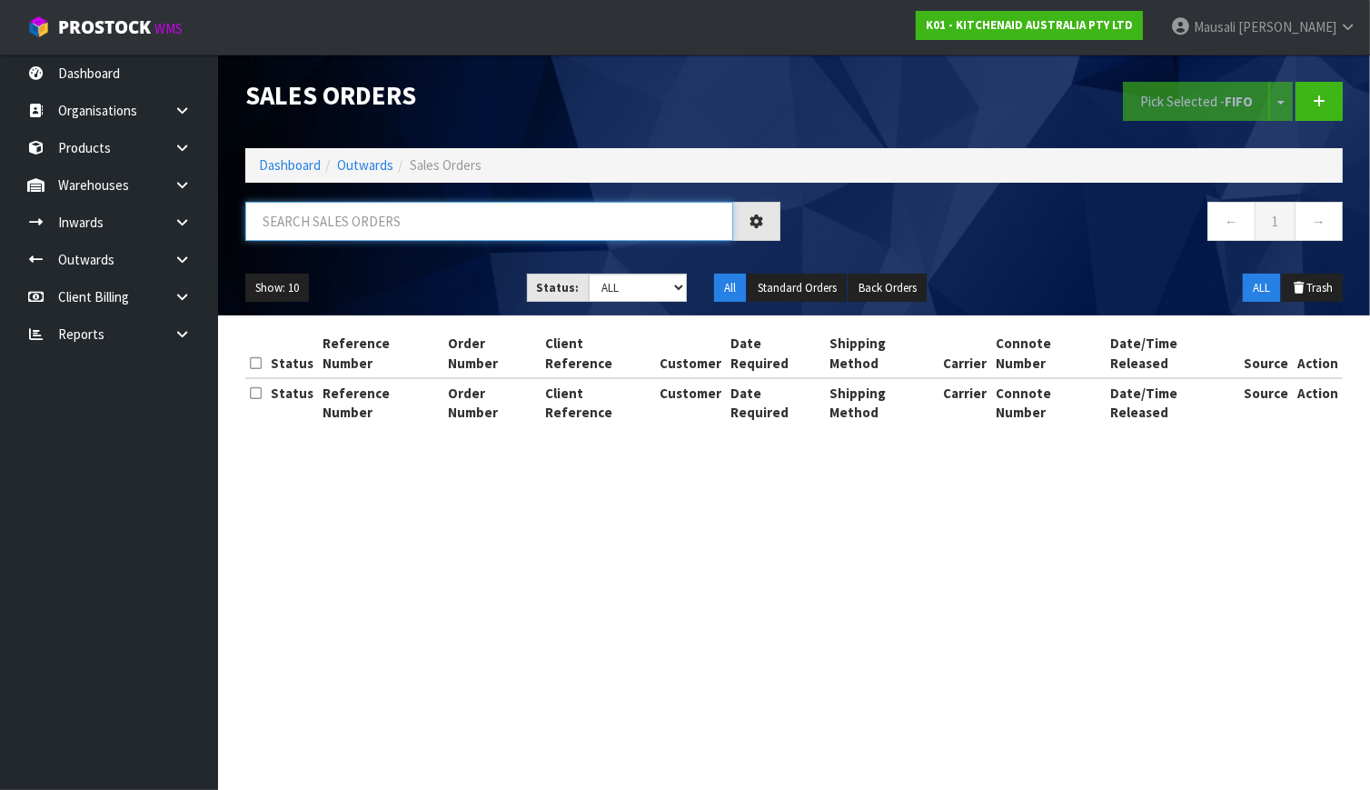
click at [294, 223] on input "text" at bounding box center [489, 221] width 488 height 39
type input "JOB-0411261"
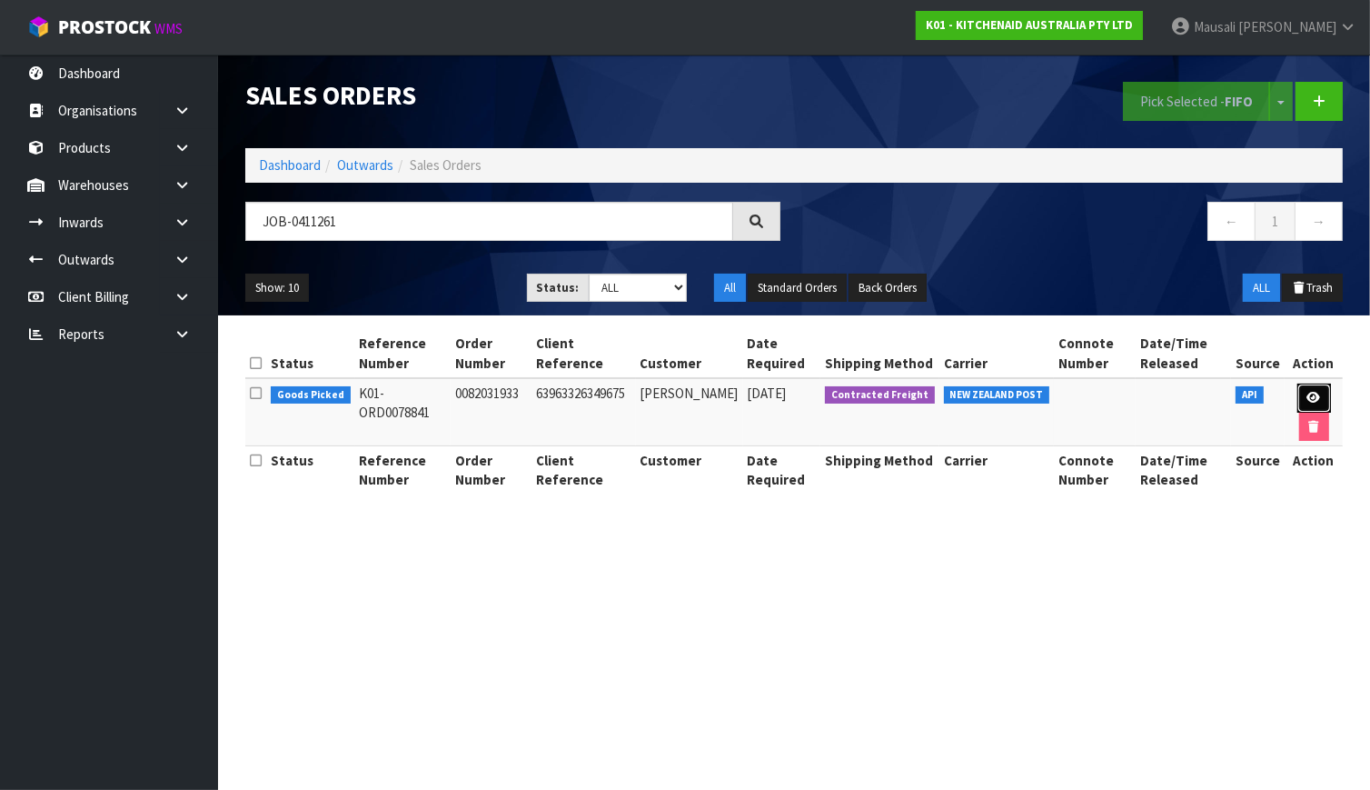
click at [1310, 390] on link at bounding box center [1315, 398] width 34 height 29
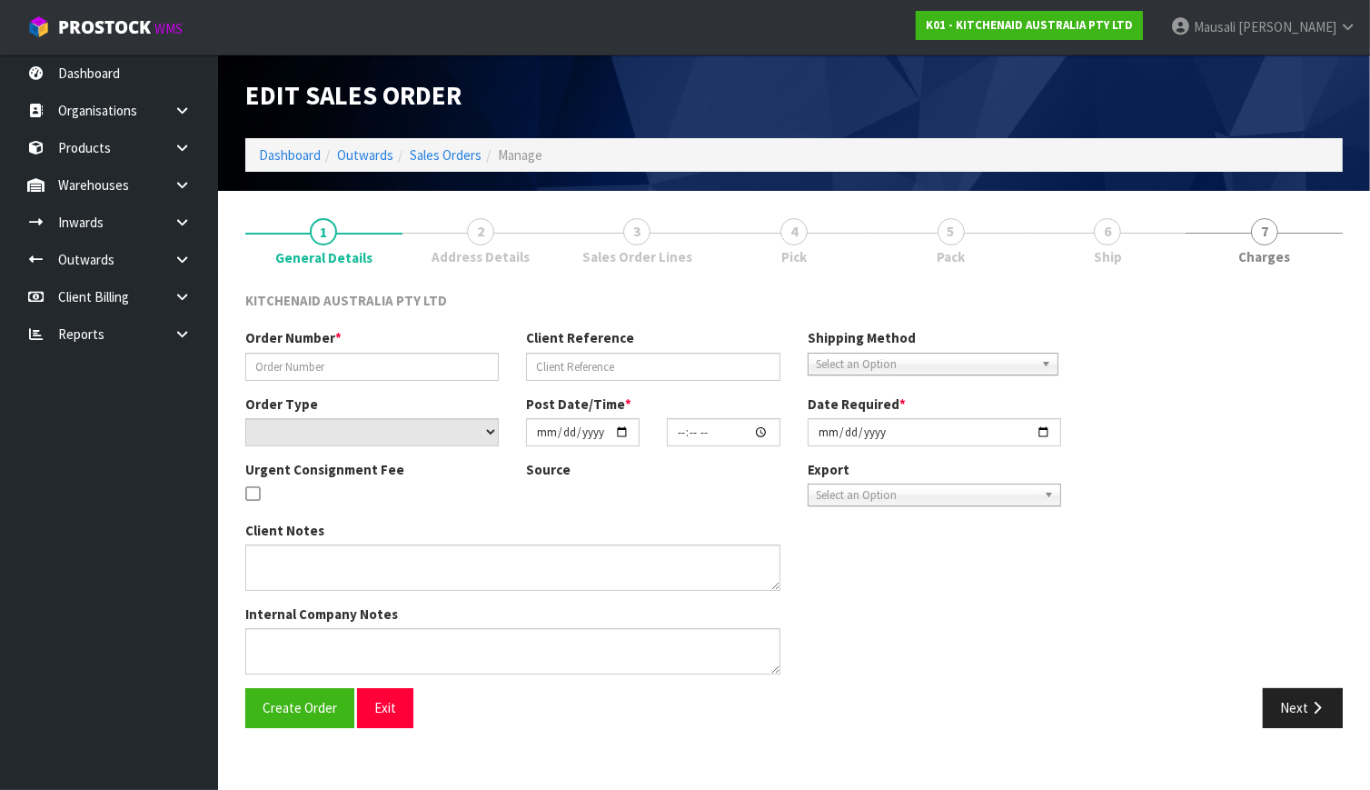
type input "0082031933"
type input "63963326349675"
select select "number:0"
type input "[DATE]"
type input "11:39:11.000"
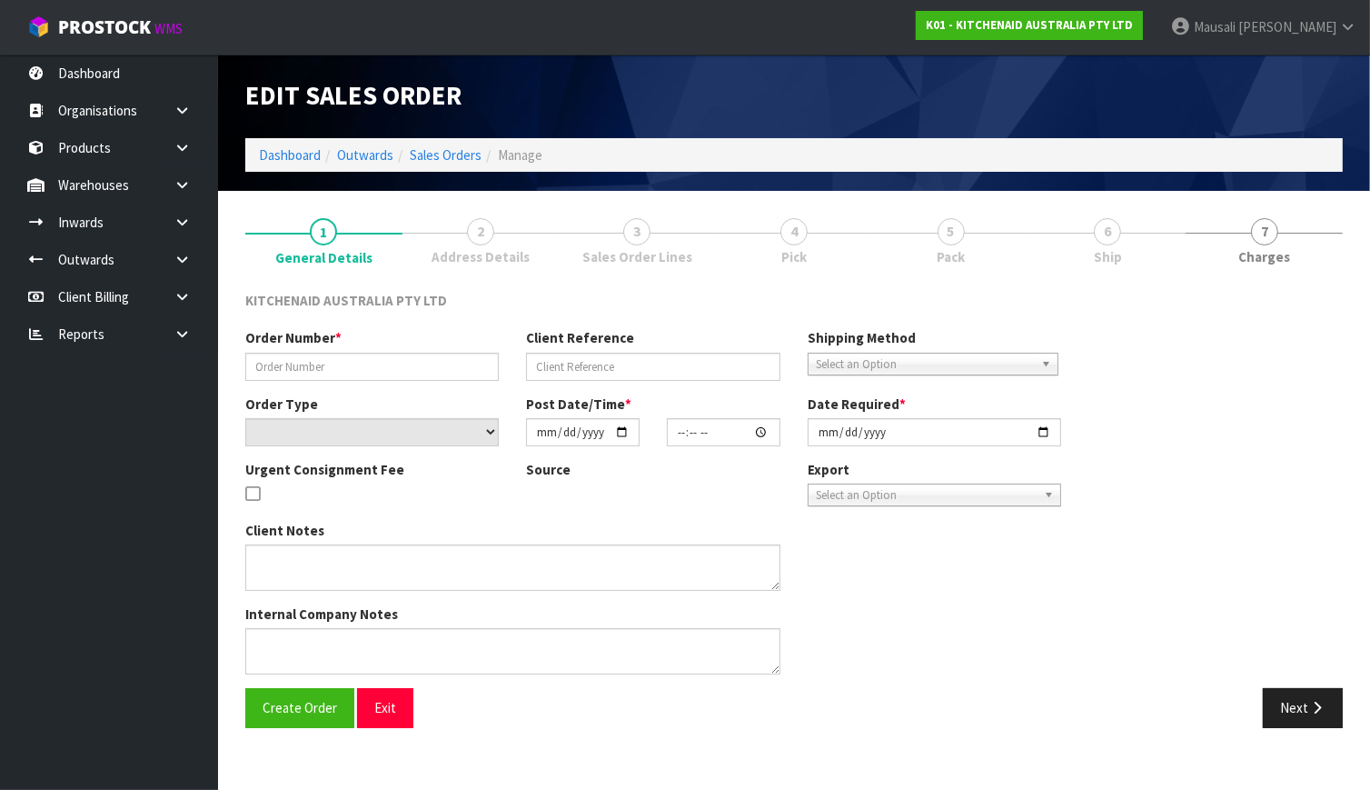
type input "[DATE]"
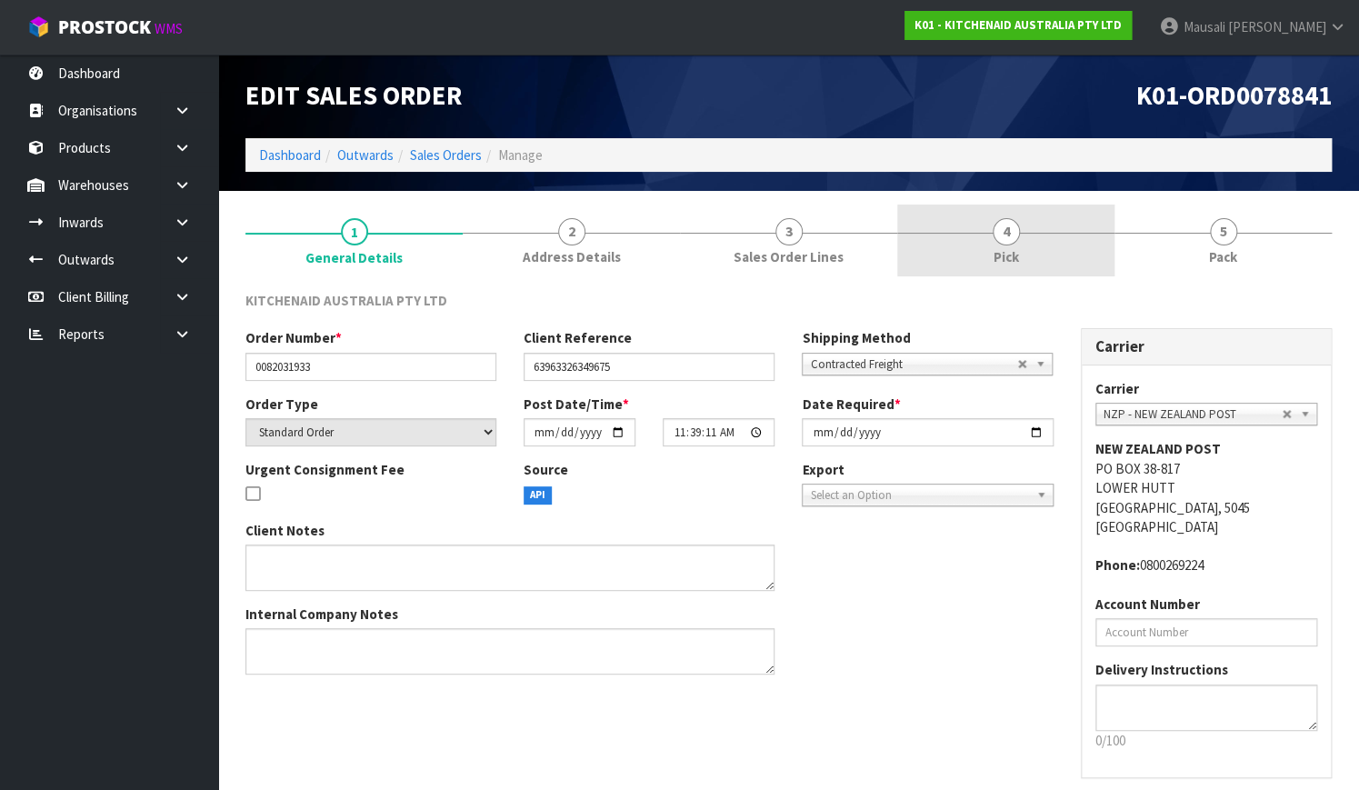
click at [1018, 233] on span "4" at bounding box center [1005, 231] width 27 height 27
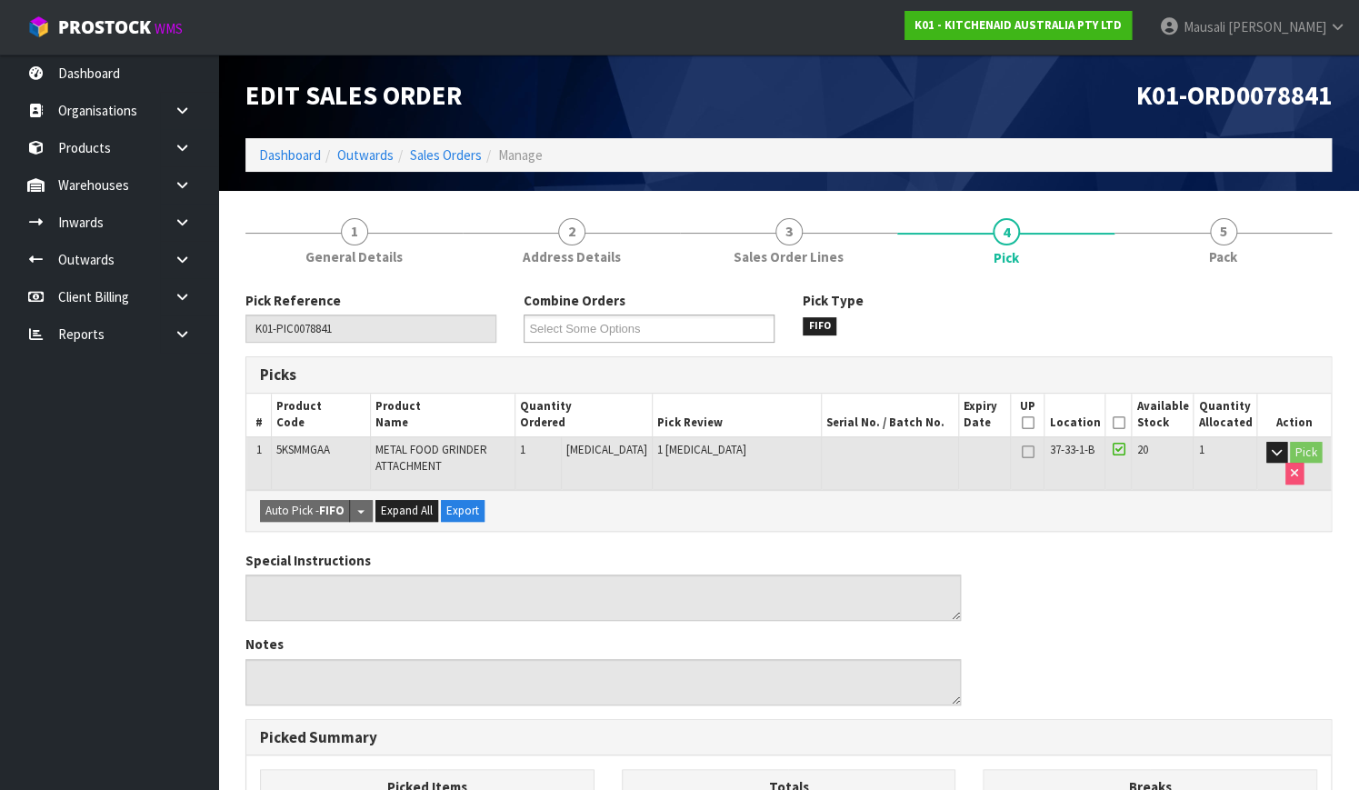
drag, startPoint x: 1122, startPoint y: 421, endPoint x: 1067, endPoint y: 414, distance: 55.8
click at [1121, 423] on icon at bounding box center [1117, 423] width 13 height 1
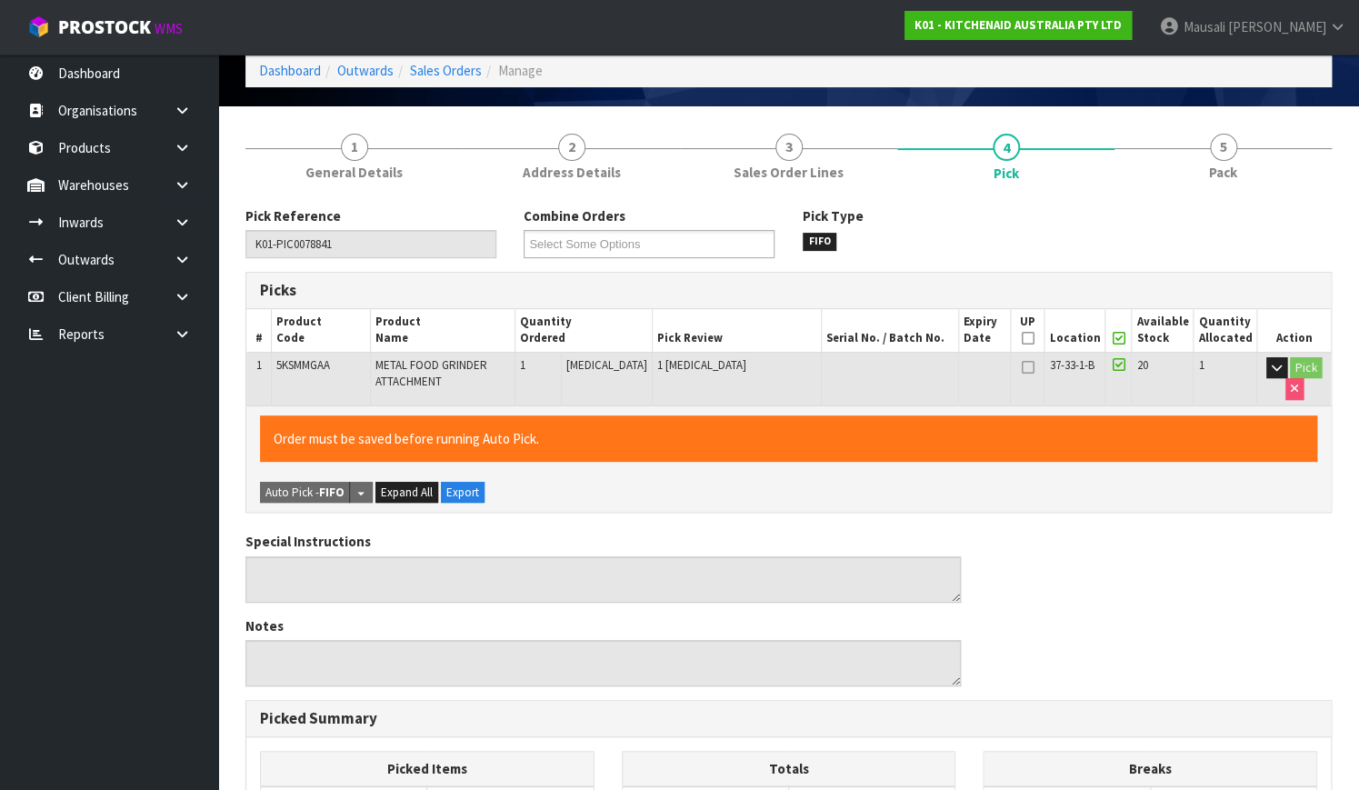
scroll to position [492, 0]
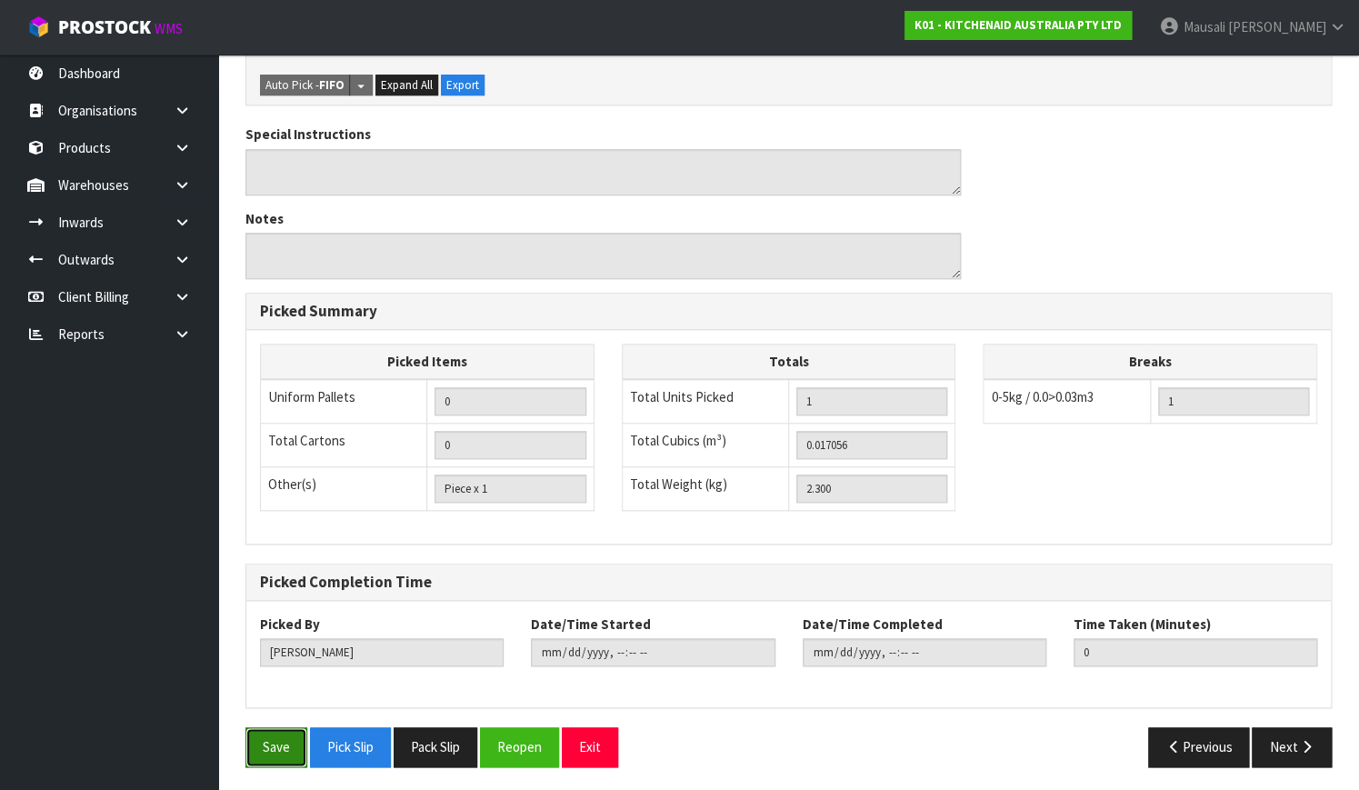
click at [273, 731] on button "Save" at bounding box center [276, 746] width 62 height 39
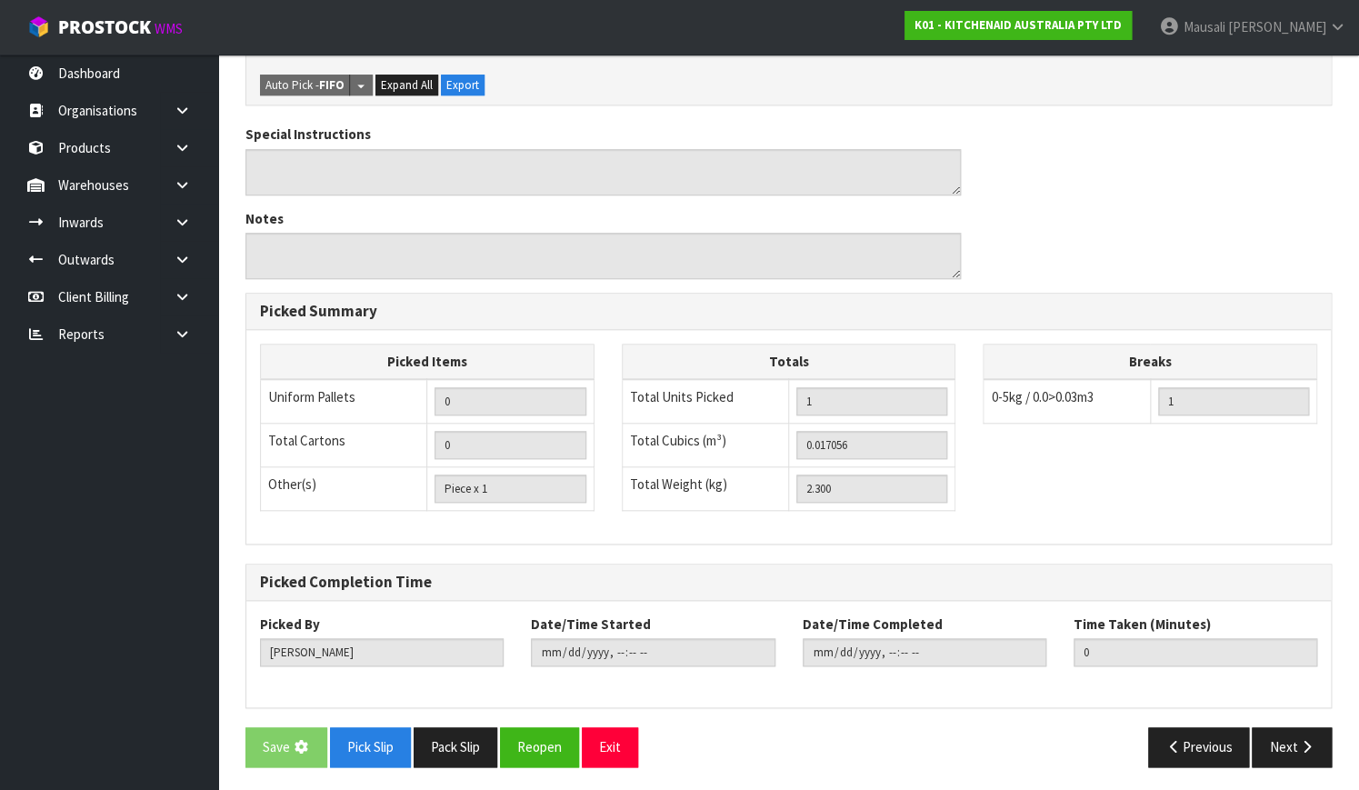
scroll to position [0, 0]
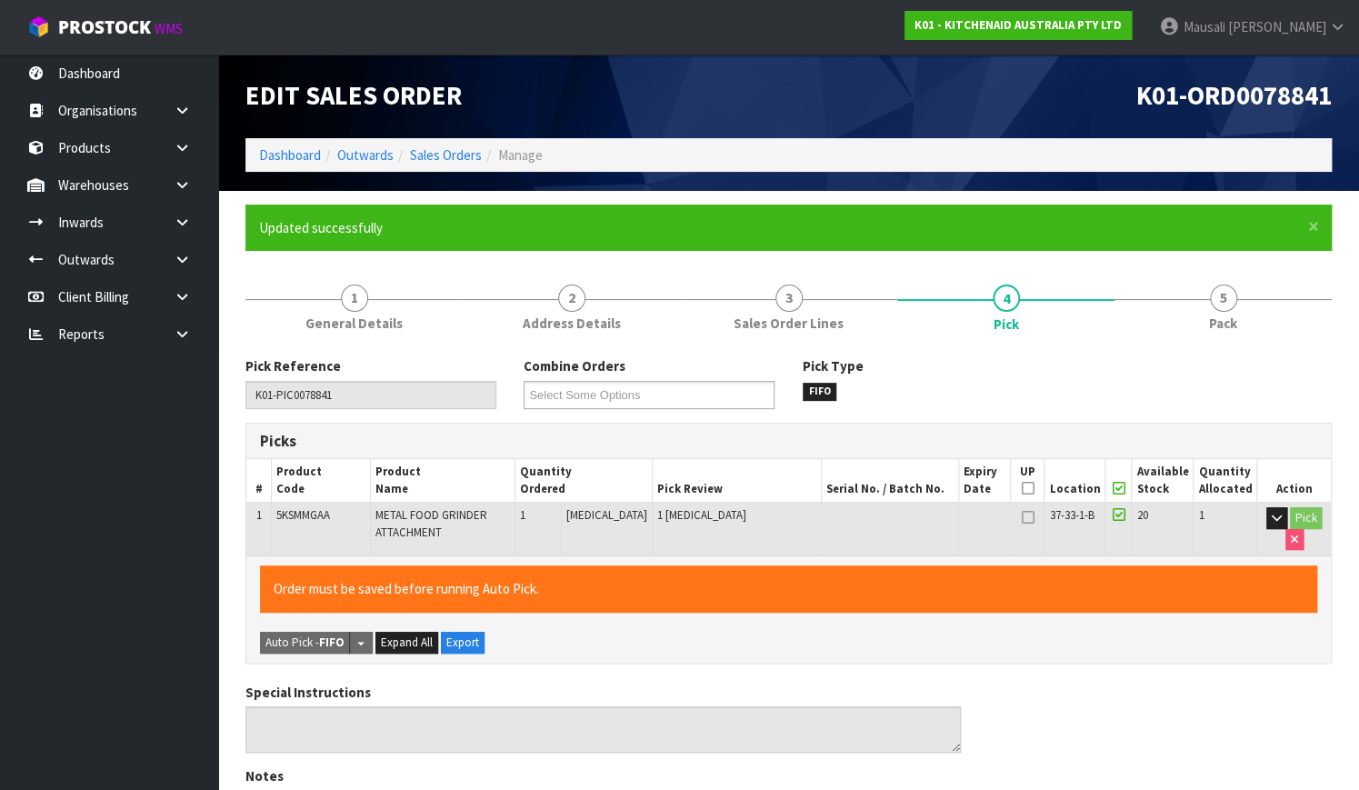
type input "[PERSON_NAME]"
type input "[DATE]T12:15:13"
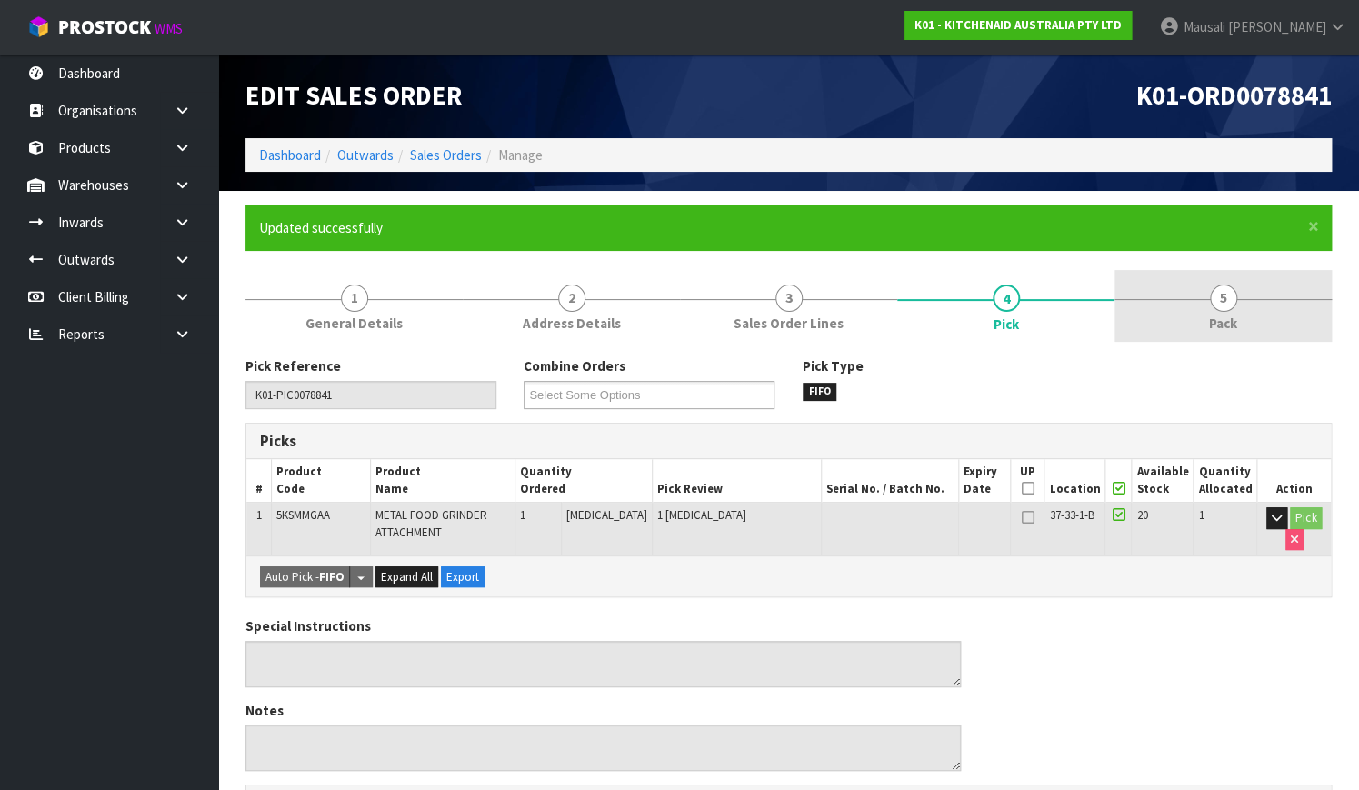
click at [1192, 318] on link "5 Pack" at bounding box center [1222, 306] width 217 height 72
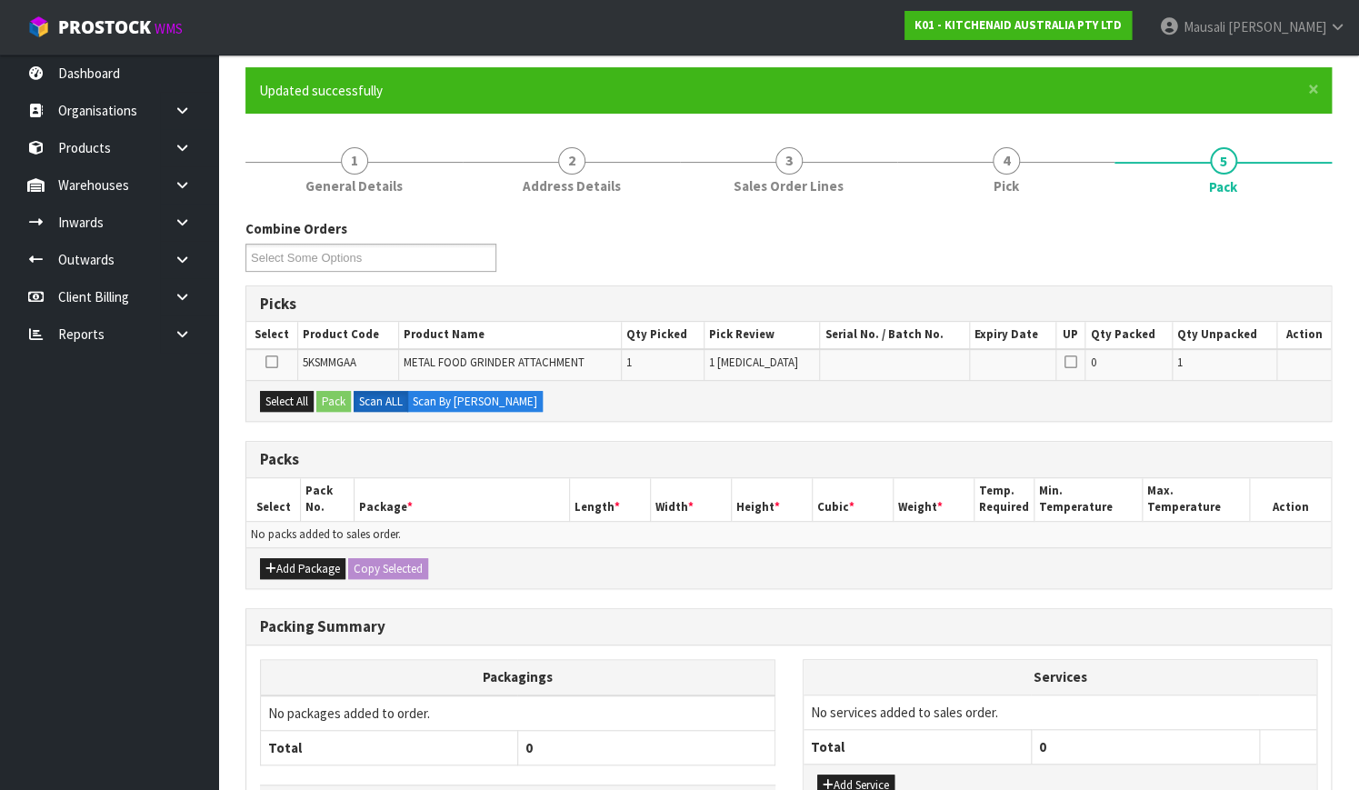
scroll to position [269, 0]
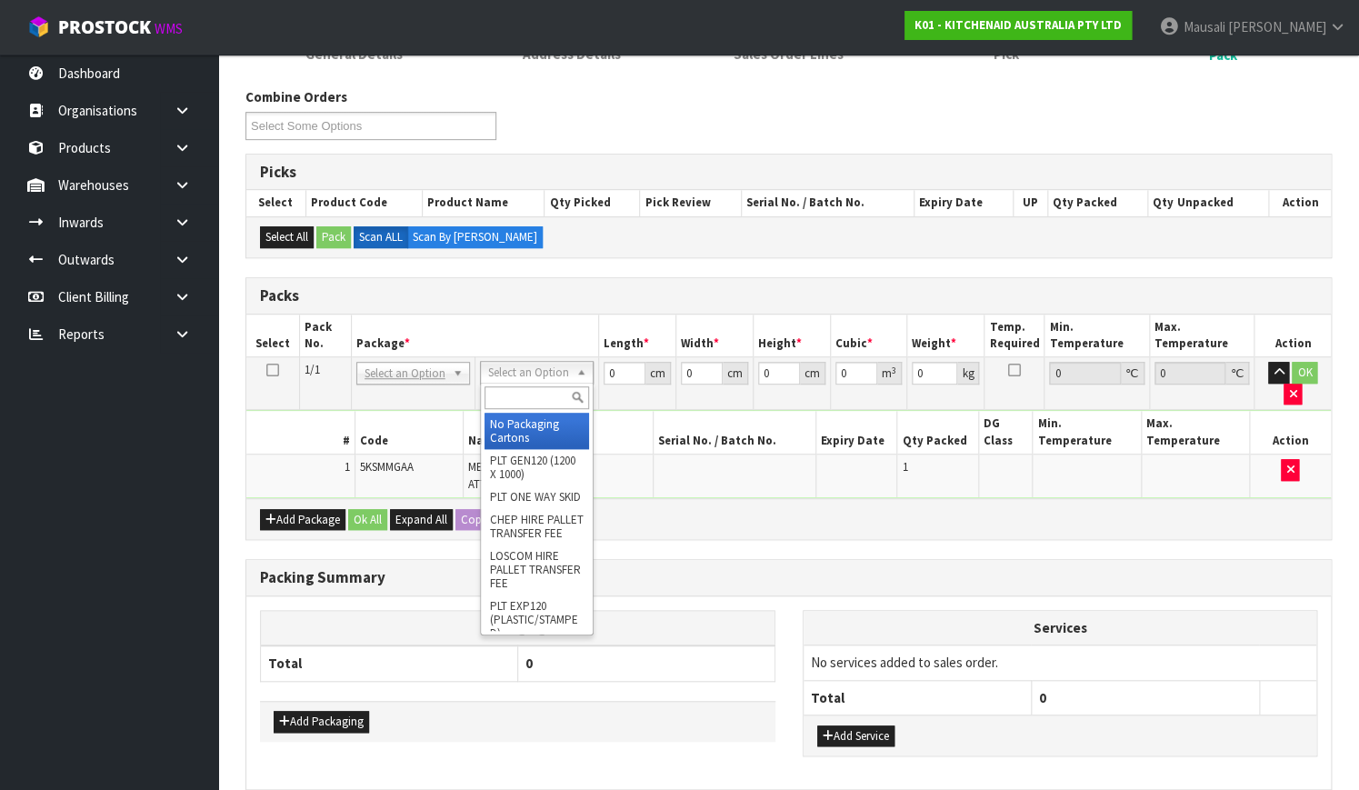
click at [504, 390] on input "text" at bounding box center [536, 397] width 105 height 23
type input "OC"
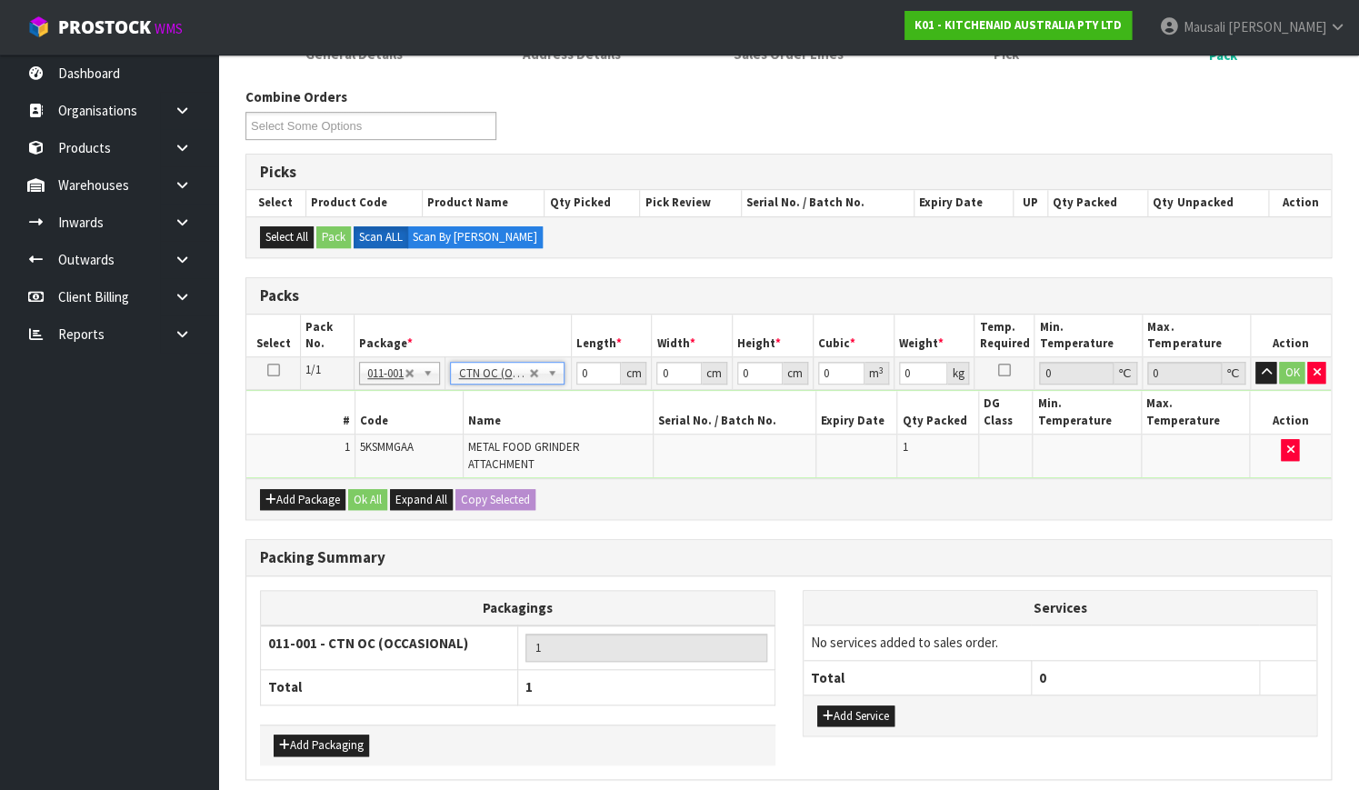
type input "2.3"
drag, startPoint x: 586, startPoint y: 375, endPoint x: 570, endPoint y: 384, distance: 18.7
click at [570, 384] on tr "1/1 NONE 007-001 007-002 007-004 007-009 007-013 007-014 007-015 007-017 007-01…" at bounding box center [788, 373] width 1084 height 33
type input "41"
type input "29"
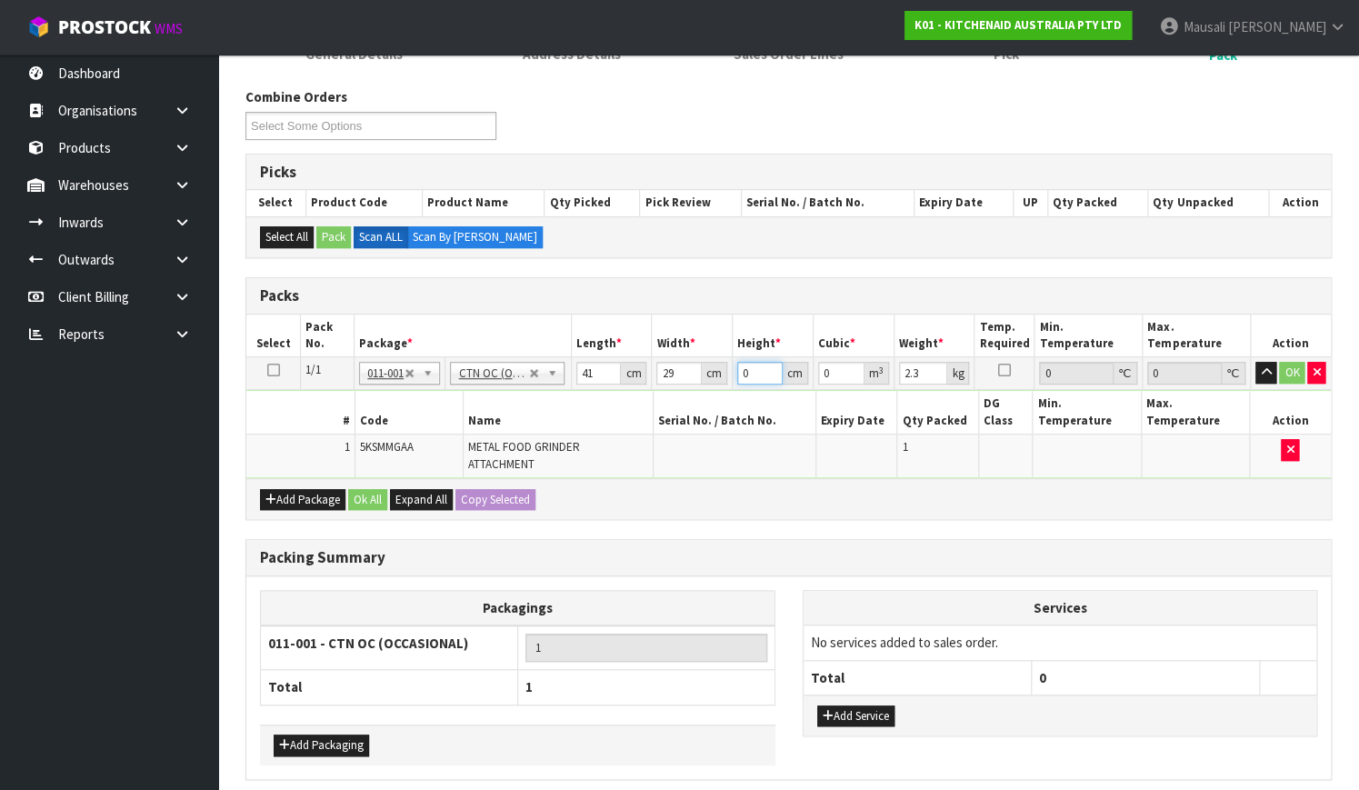
type input "1"
type input "0.001189"
type input "18"
type input "0.021402"
type input "18"
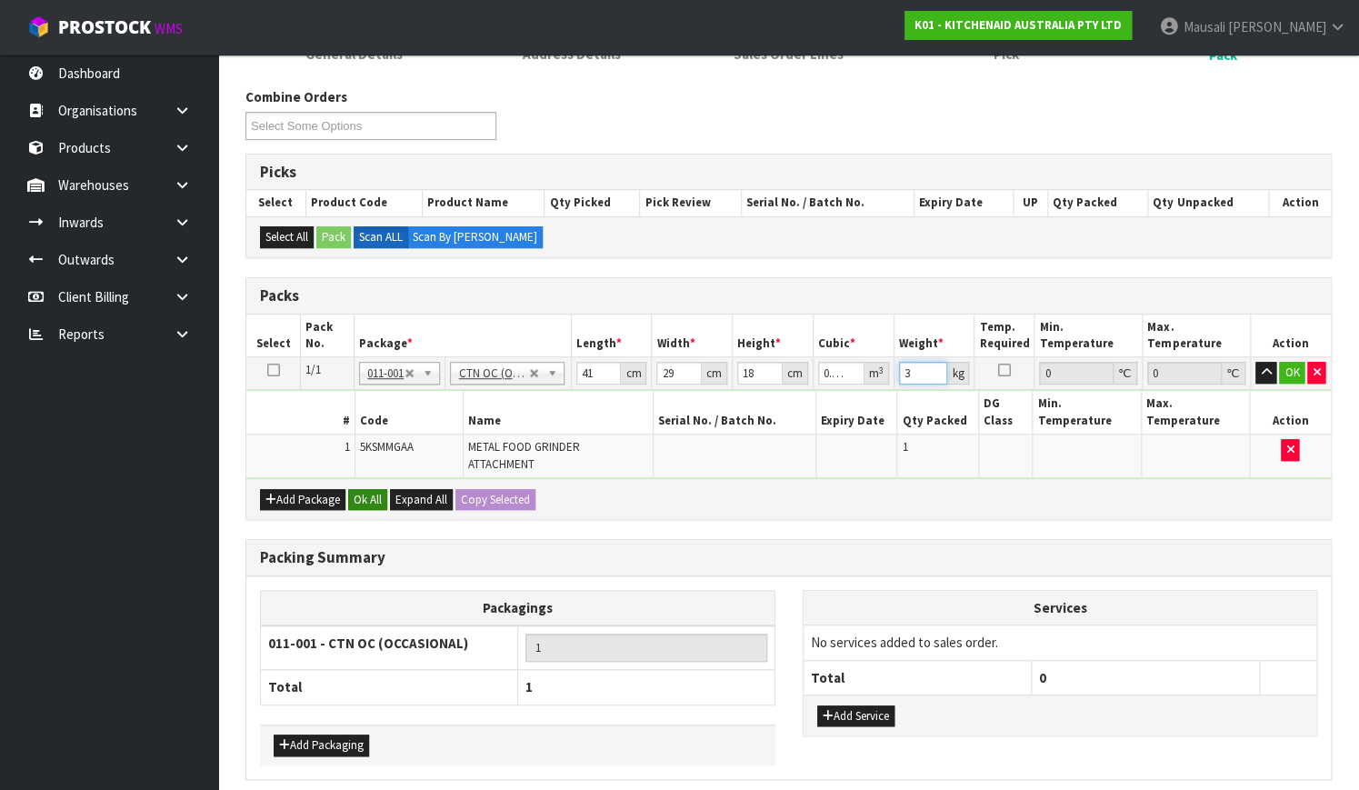
type input "3"
drag, startPoint x: 370, startPoint y: 462, endPoint x: 407, endPoint y: 494, distance: 49.6
click at [368, 489] on button "Ok All" at bounding box center [367, 500] width 39 height 22
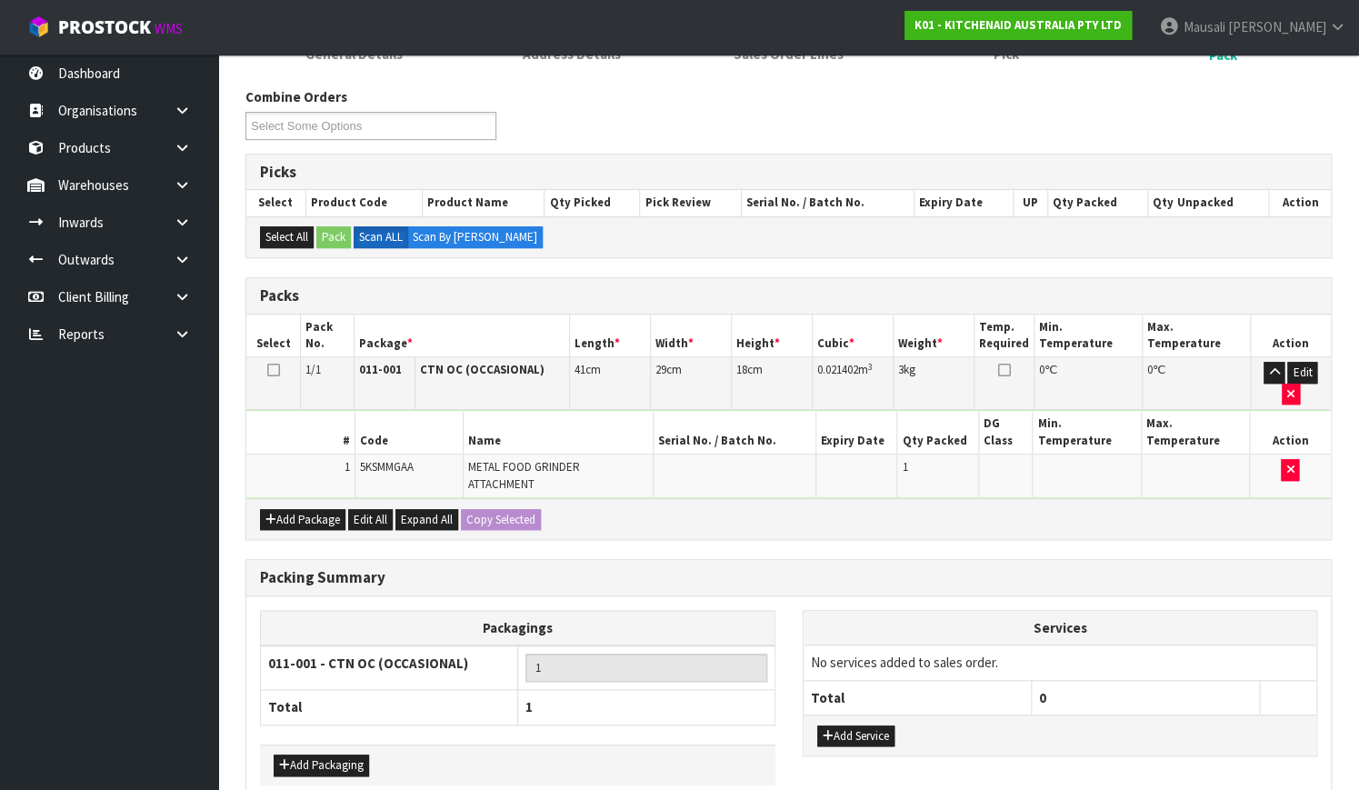
scroll to position [331, 0]
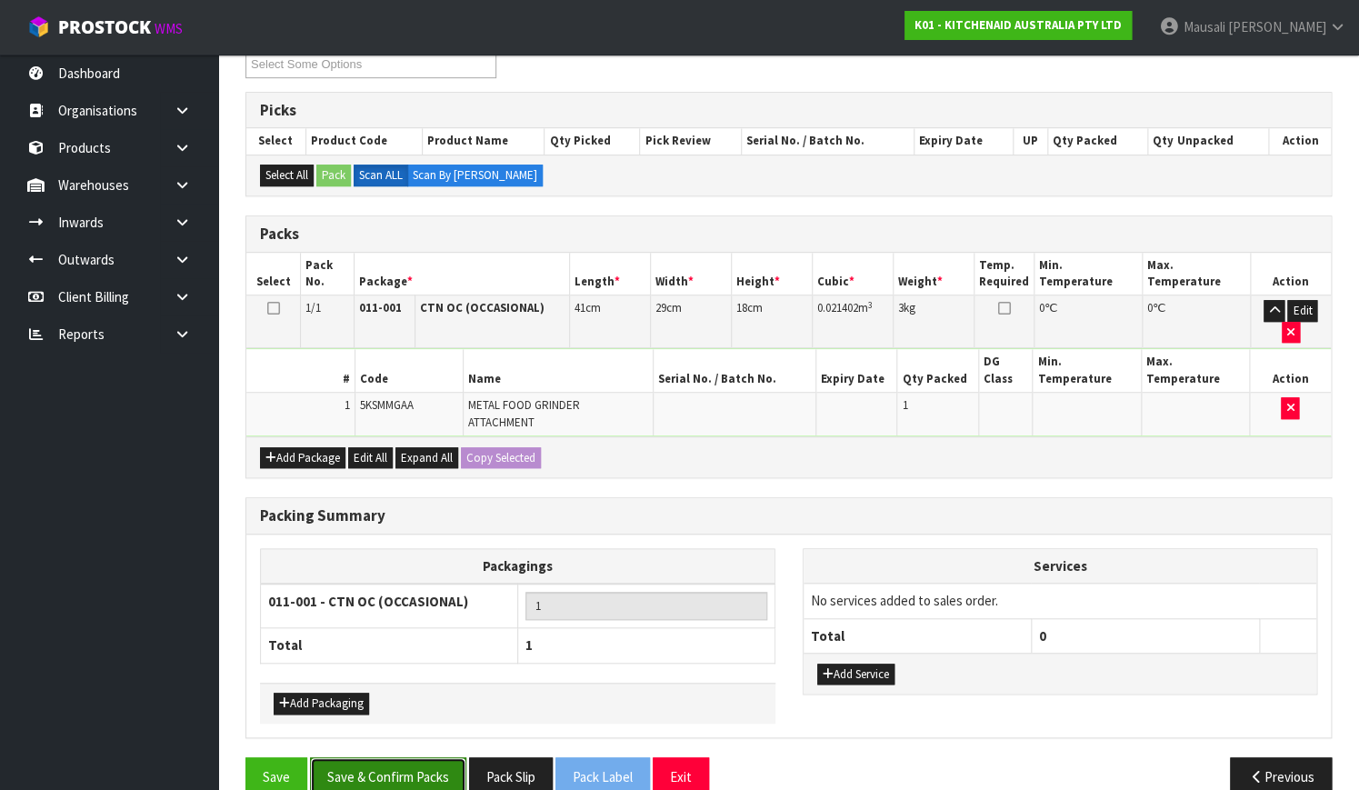
click at [394, 757] on button "Save & Confirm Packs" at bounding box center [388, 776] width 156 height 39
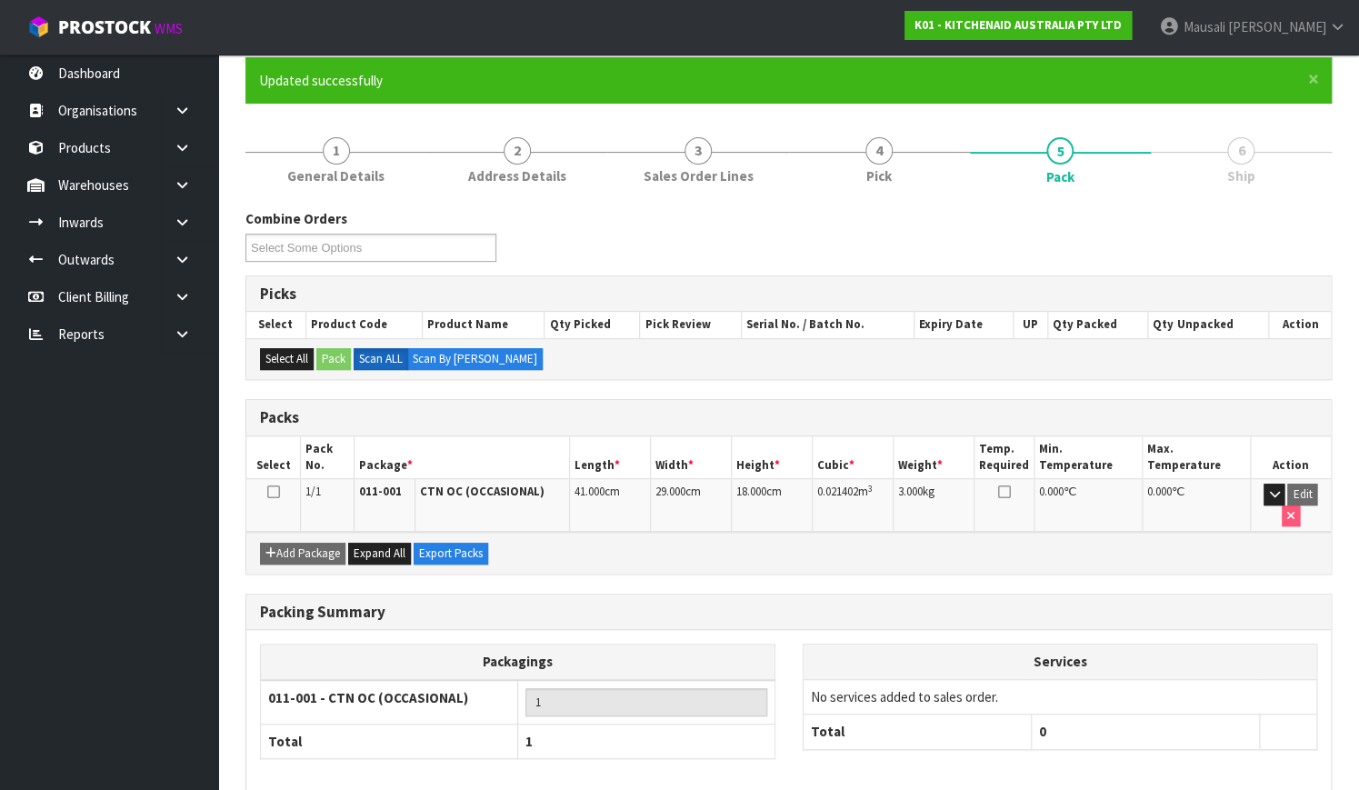
scroll to position [232, 0]
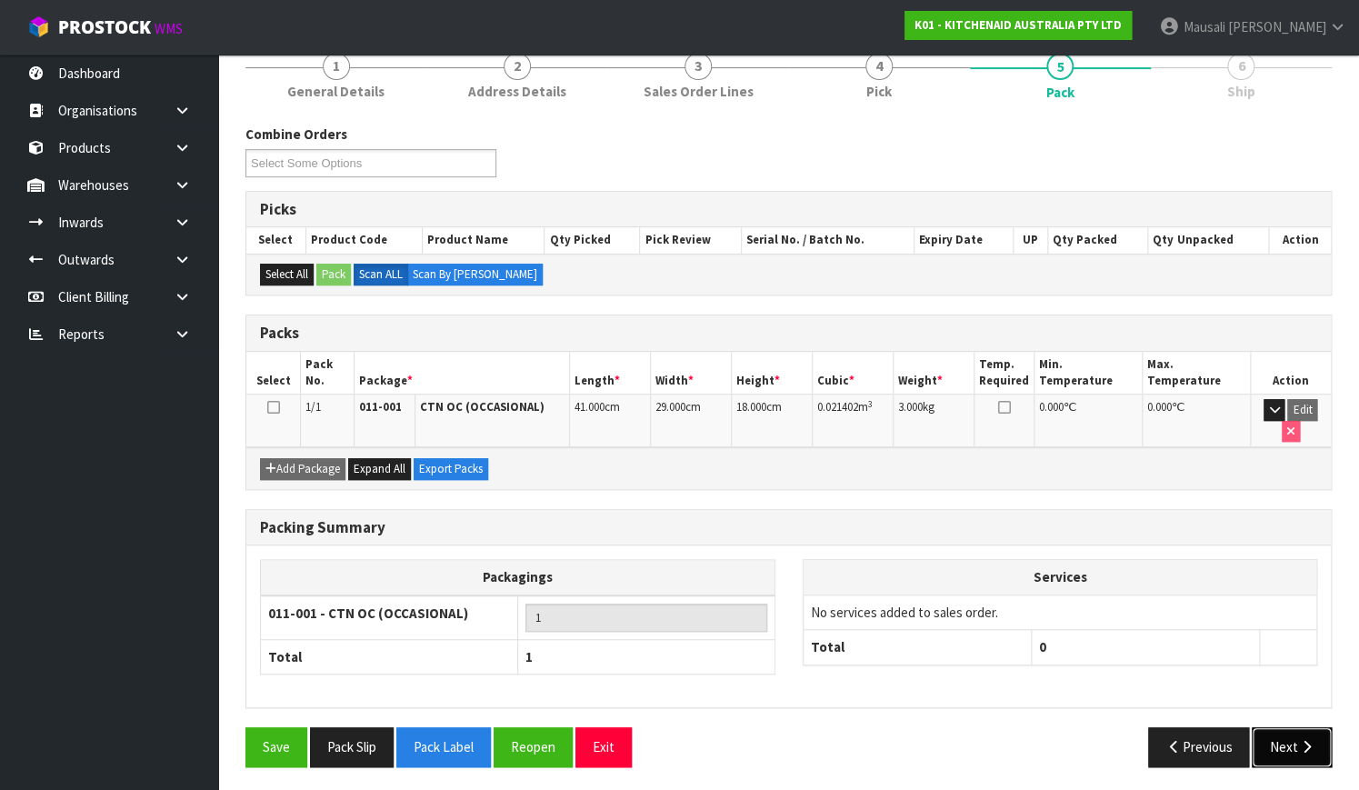
click at [1272, 745] on button "Next" at bounding box center [1291, 746] width 80 height 39
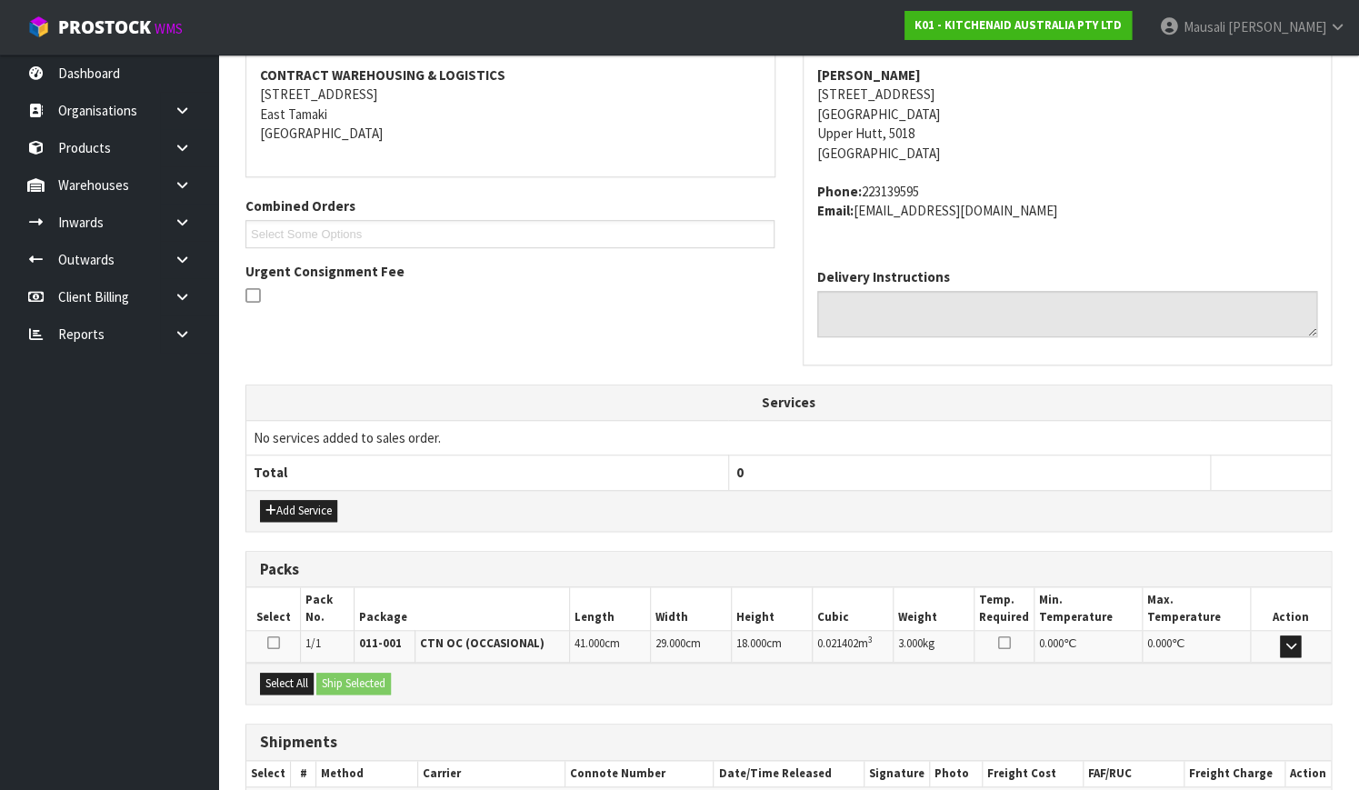
scroll to position [447, 0]
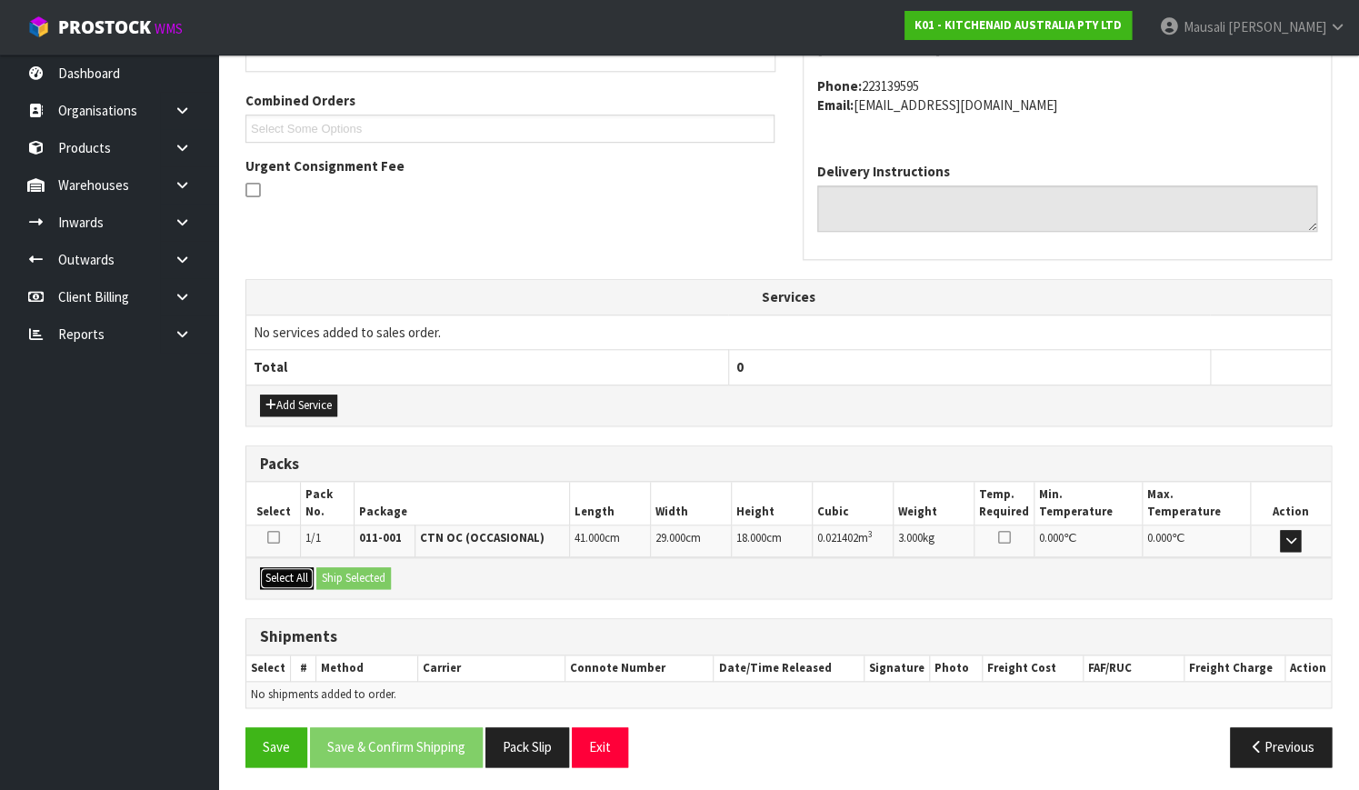
click at [291, 578] on button "Select All" at bounding box center [287, 578] width 54 height 22
click at [334, 573] on button "Ship Selected" at bounding box center [353, 578] width 75 height 22
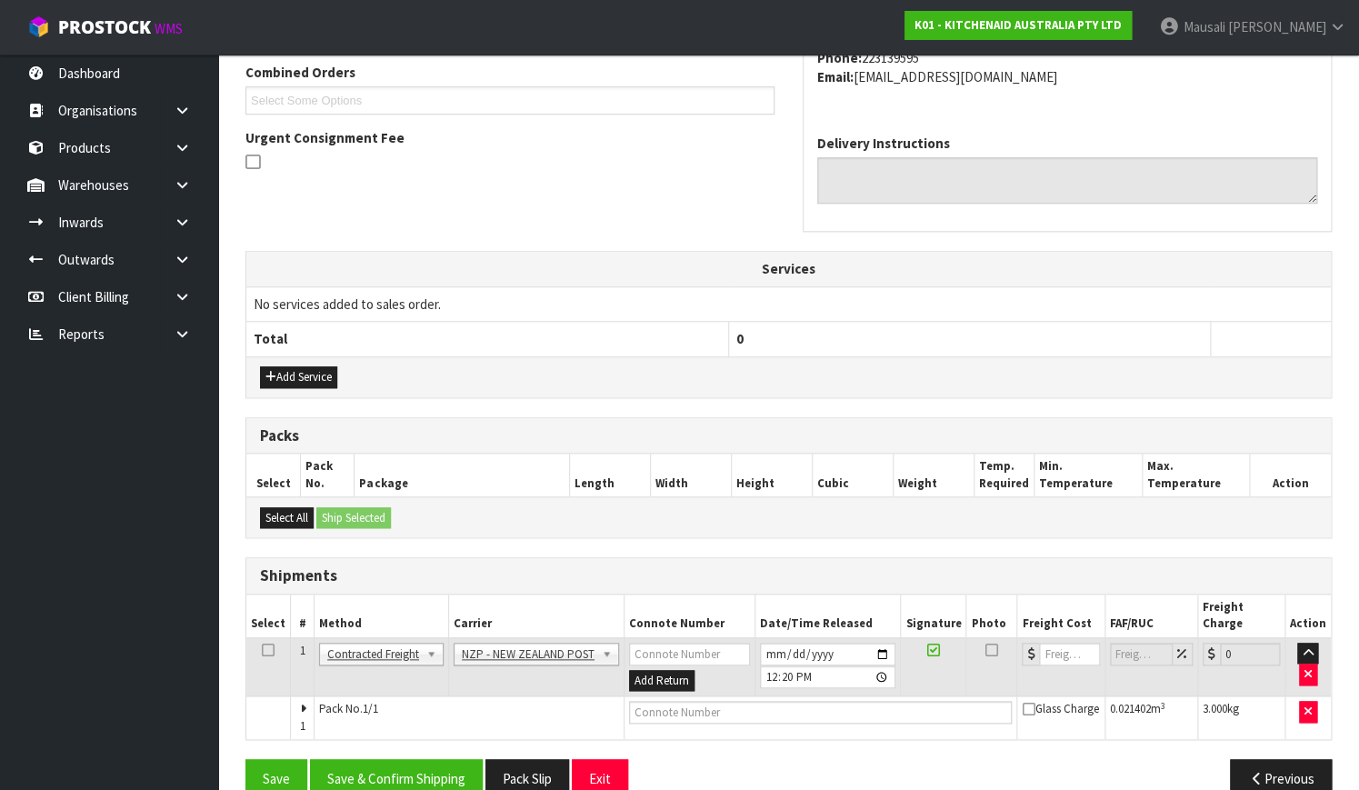
scroll to position [491, 0]
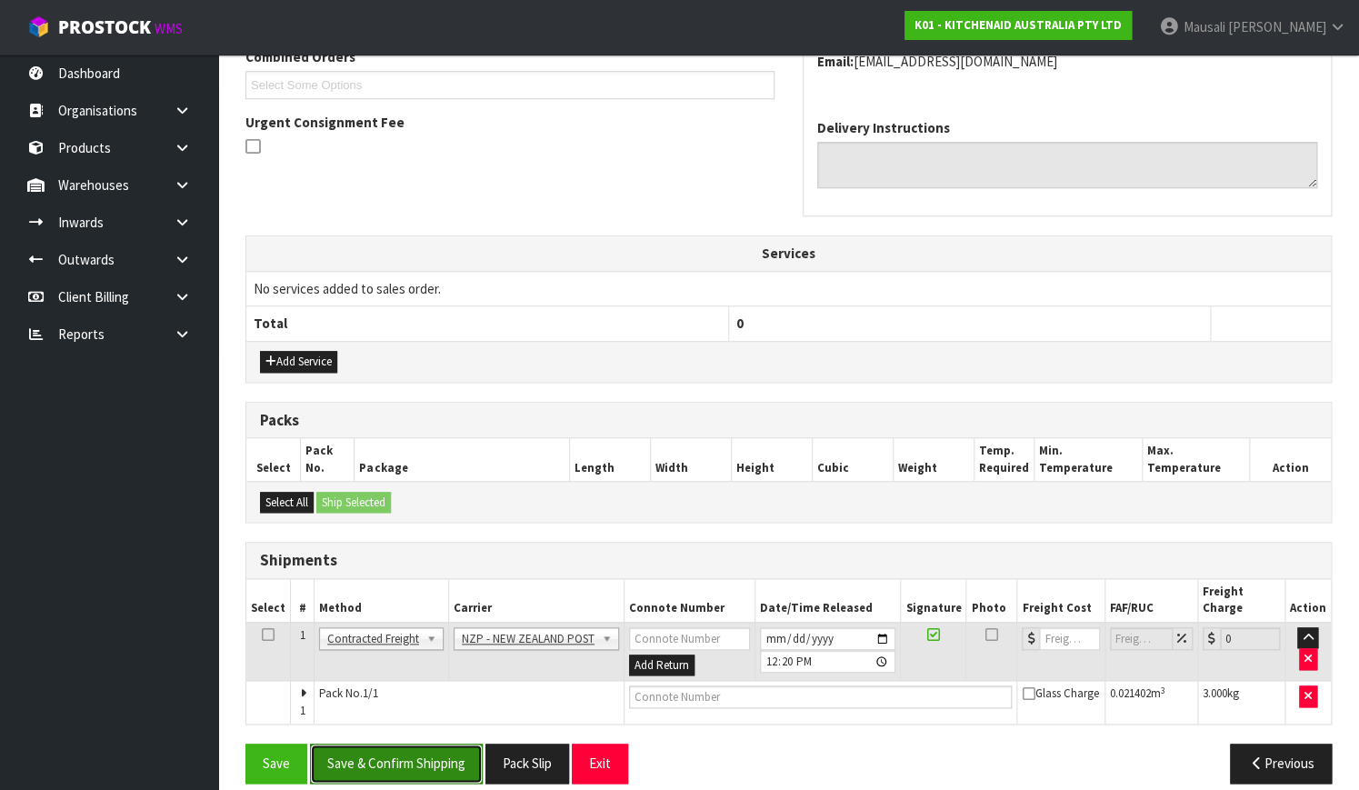
click at [414, 743] on button "Save & Confirm Shipping" at bounding box center [396, 762] width 173 height 39
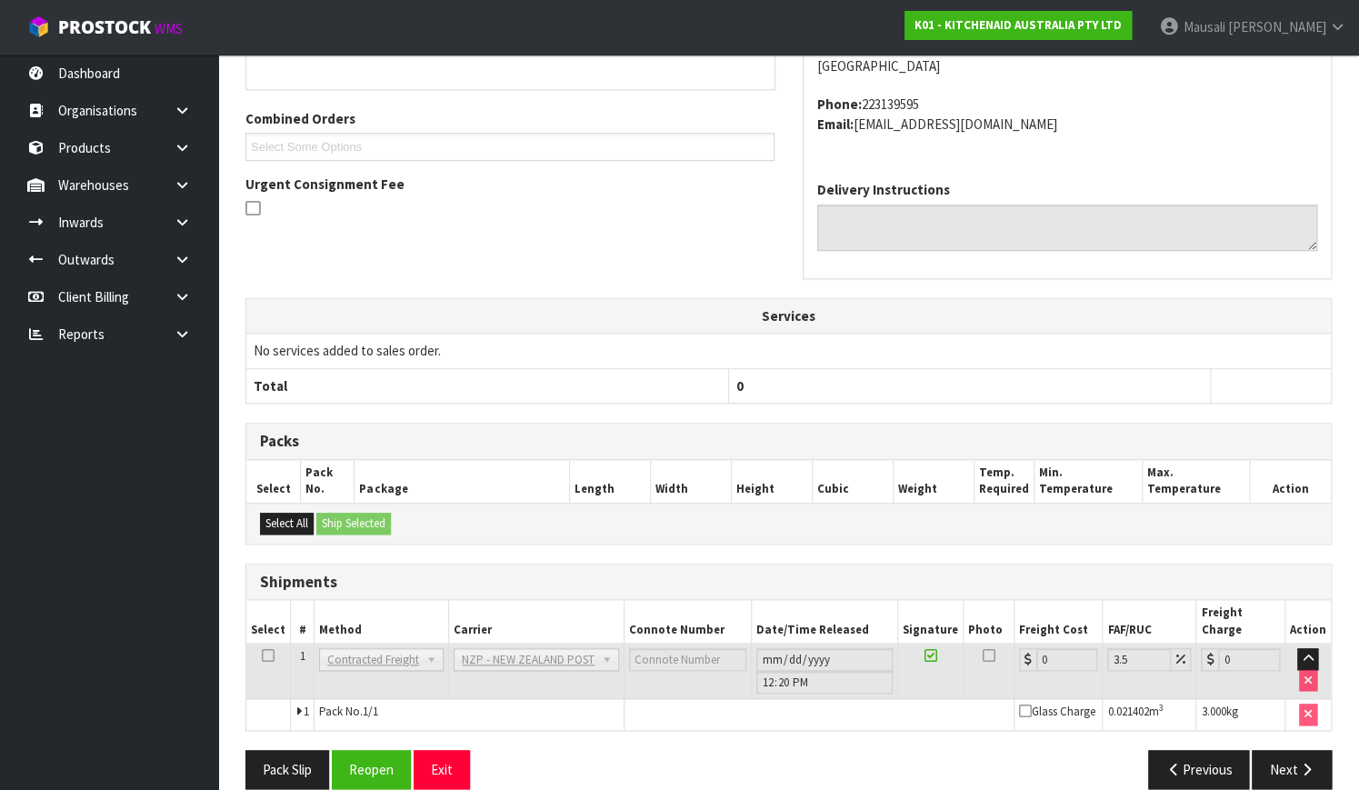
scroll to position [467, 0]
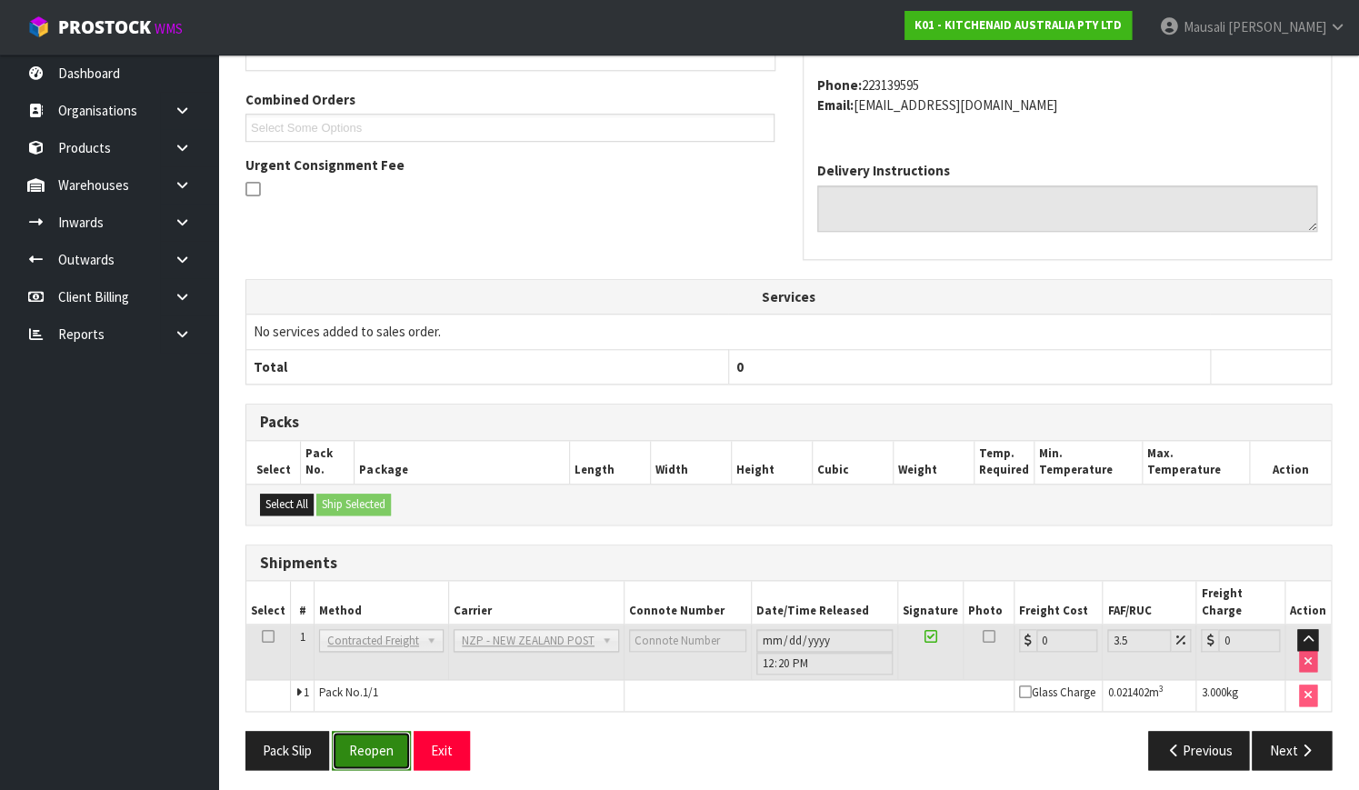
click at [393, 731] on button "Reopen" at bounding box center [371, 750] width 79 height 39
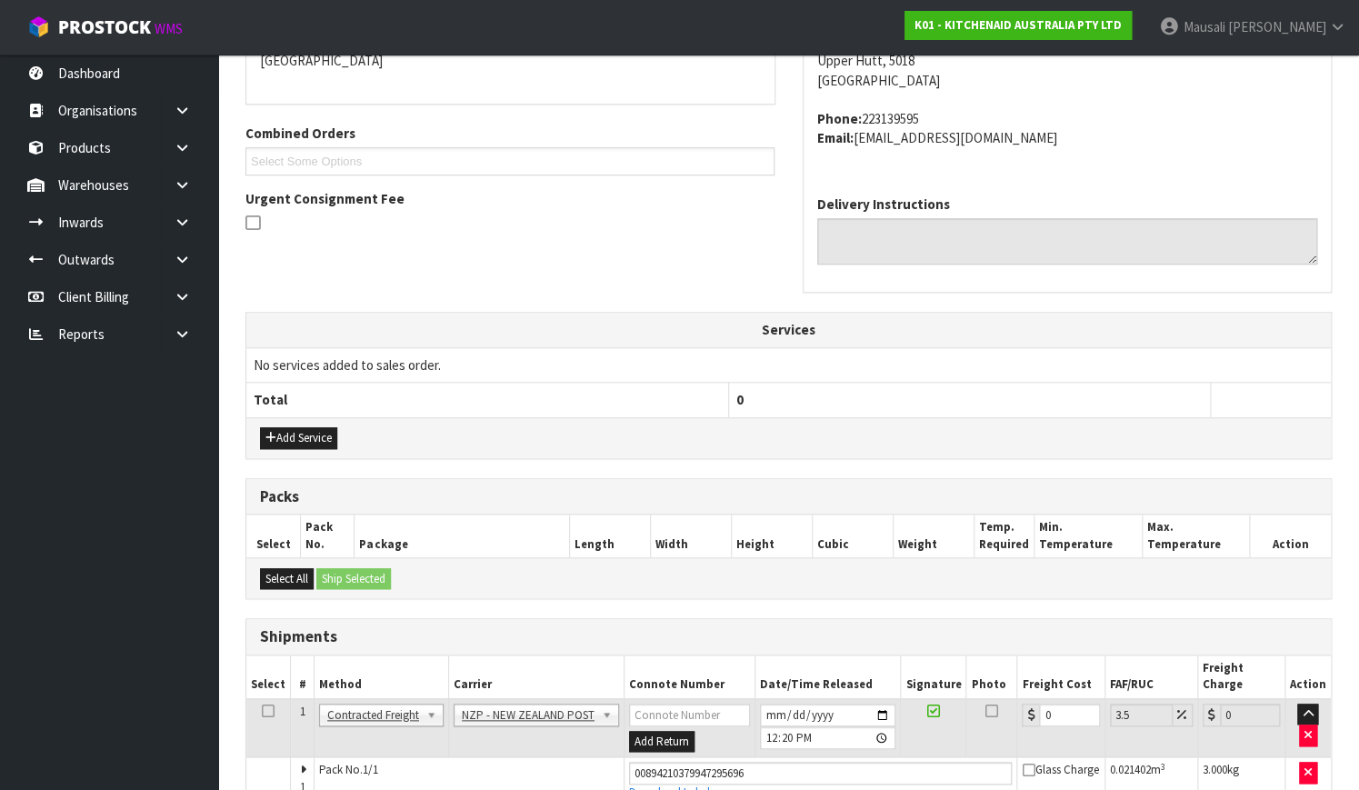
scroll to position [497, 0]
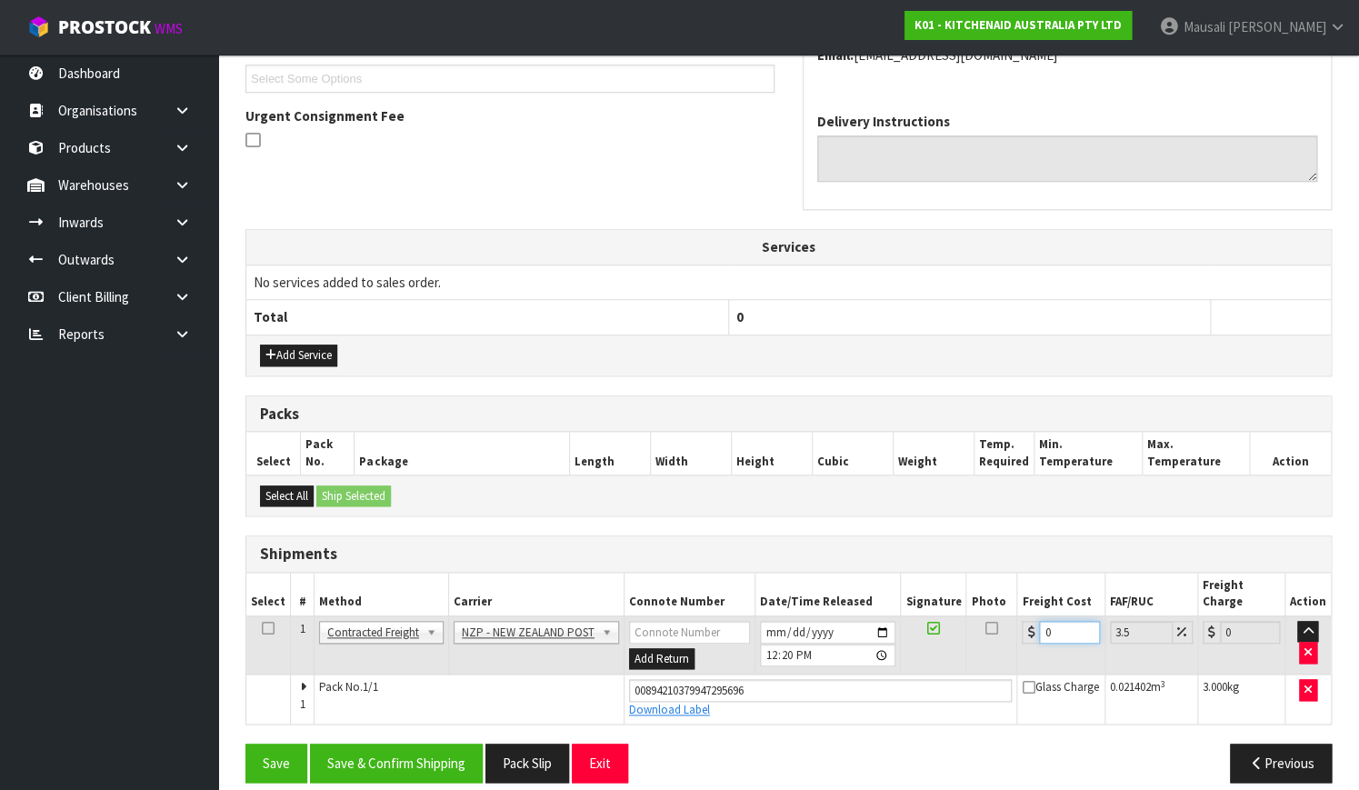
drag, startPoint x: 1047, startPoint y: 622, endPoint x: 1024, endPoint y: 631, distance: 24.5
click at [1024, 631] on td "0" at bounding box center [1060, 644] width 87 height 59
type input "8"
type input "8.28"
type input "8.4"
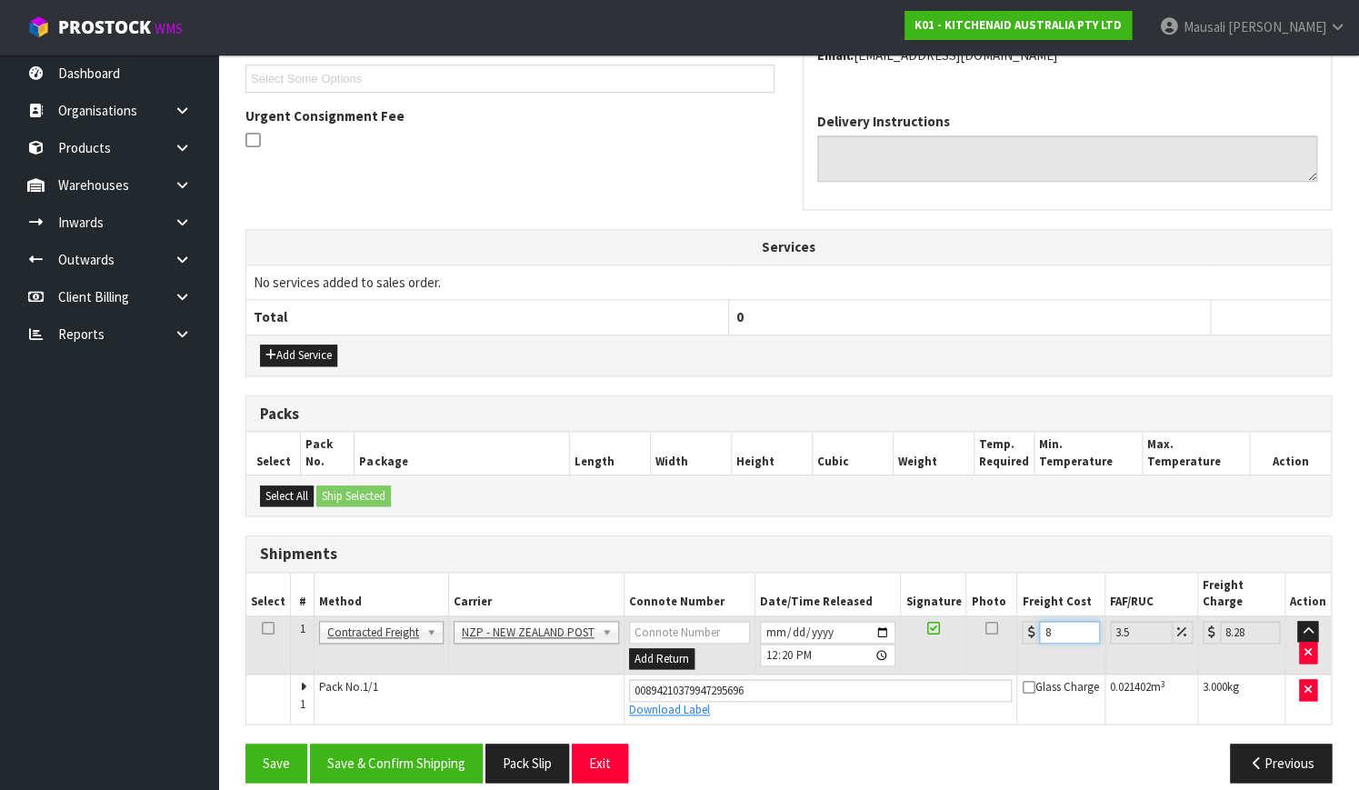
type input "8.69"
type input "8.45"
type input "8.75"
type input "8.45"
click at [431, 743] on button "Save & Confirm Shipping" at bounding box center [396, 762] width 173 height 39
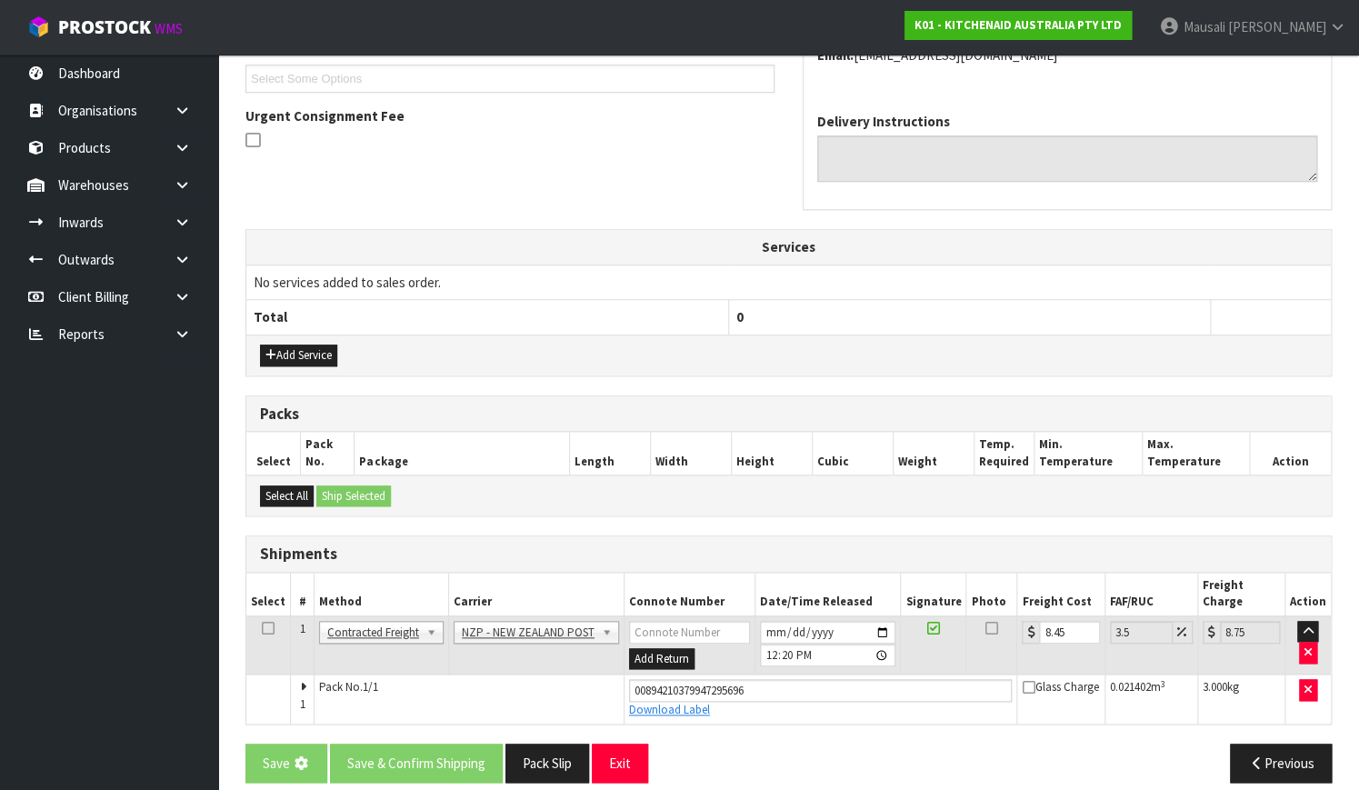
scroll to position [0, 0]
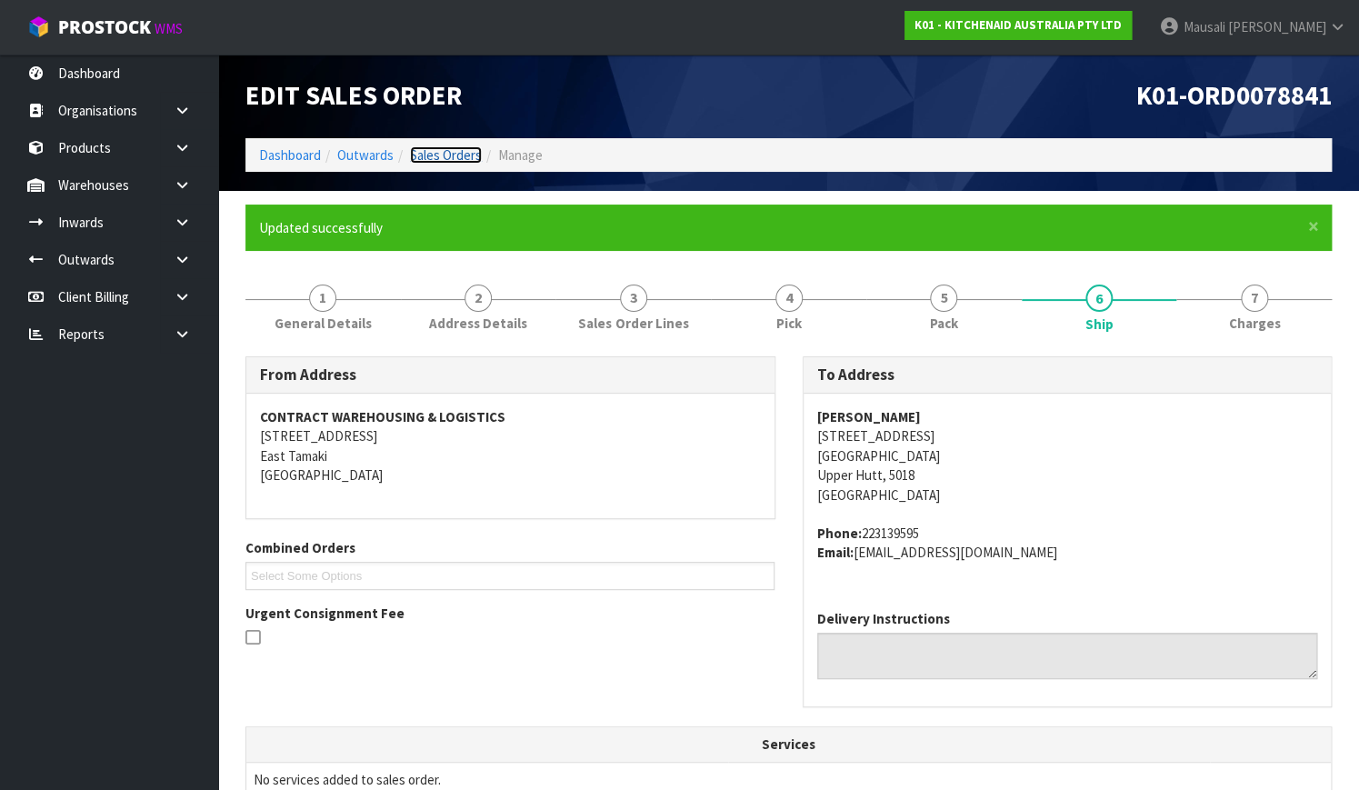
click at [427, 151] on link "Sales Orders" at bounding box center [446, 154] width 72 height 17
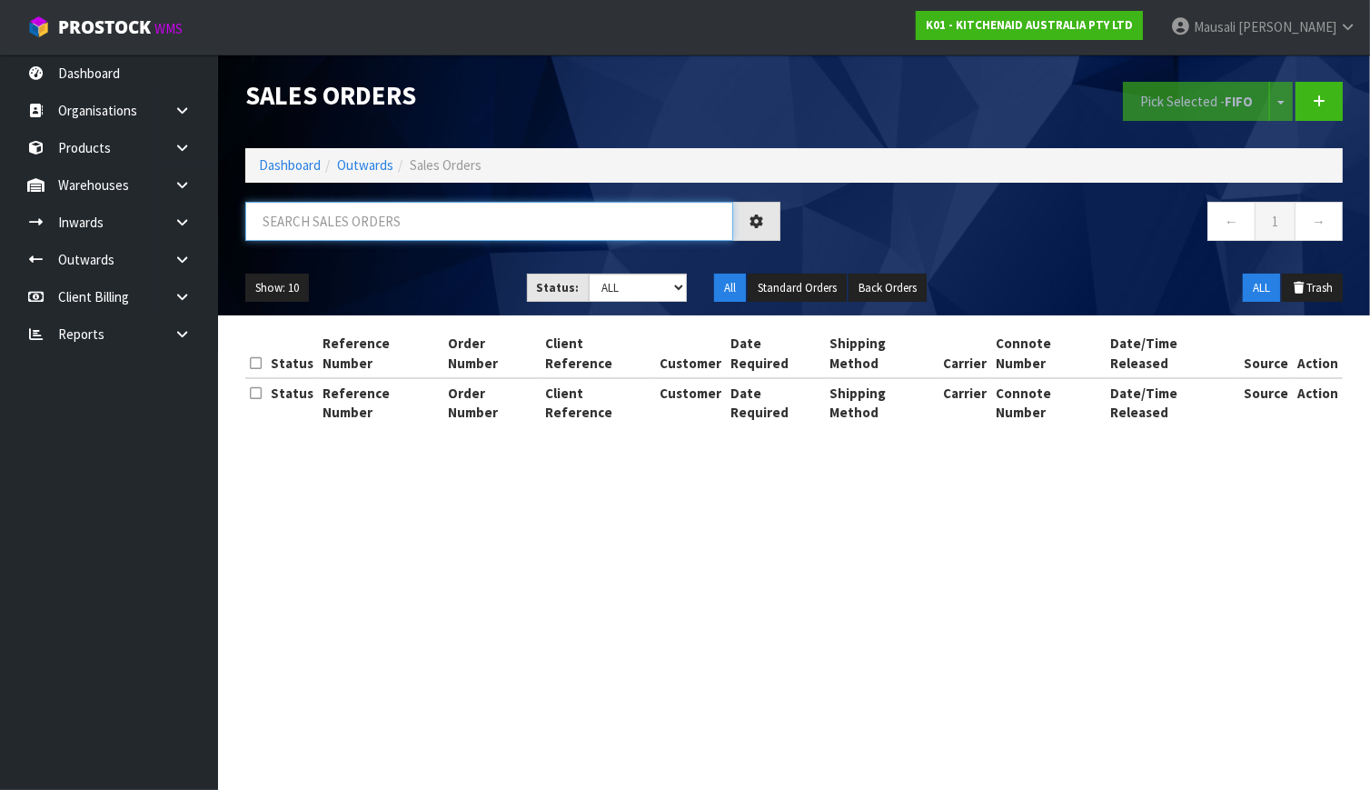
click at [254, 223] on input "text" at bounding box center [489, 221] width 488 height 39
type input "JOB-0411255"
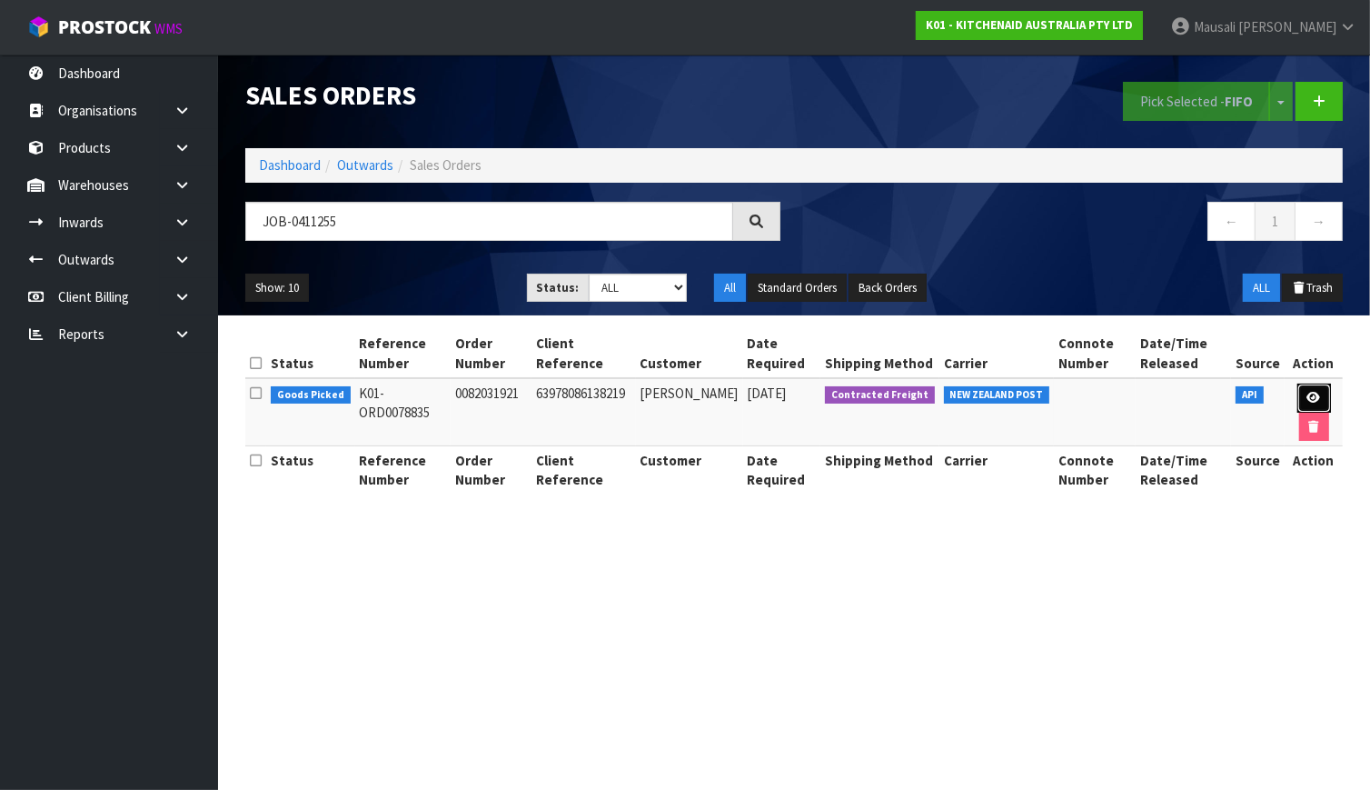
click at [1308, 393] on icon at bounding box center [1315, 398] width 14 height 12
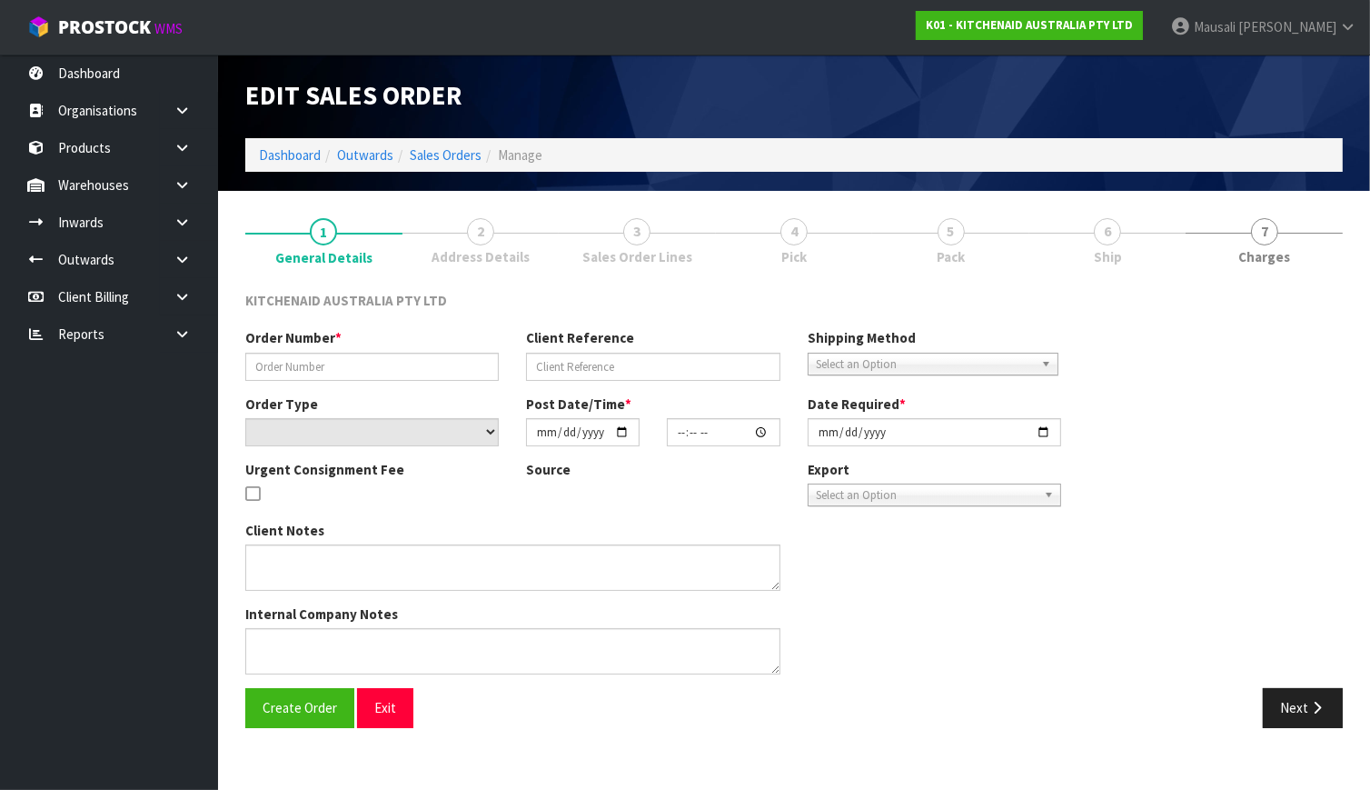
type input "0082031921"
type input "63978086138219"
select select "number:0"
type input "[DATE]"
type input "11:38:57.000"
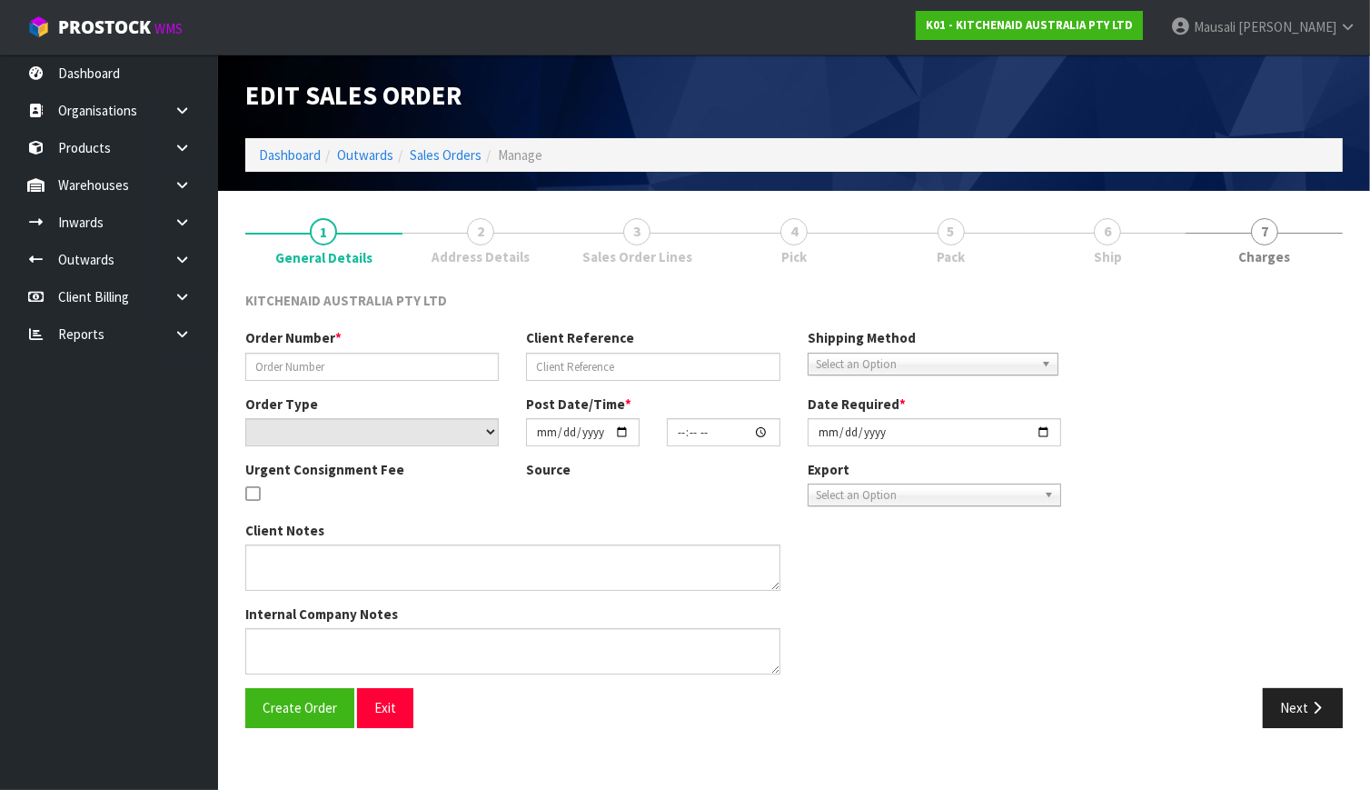
type input "[DATE]"
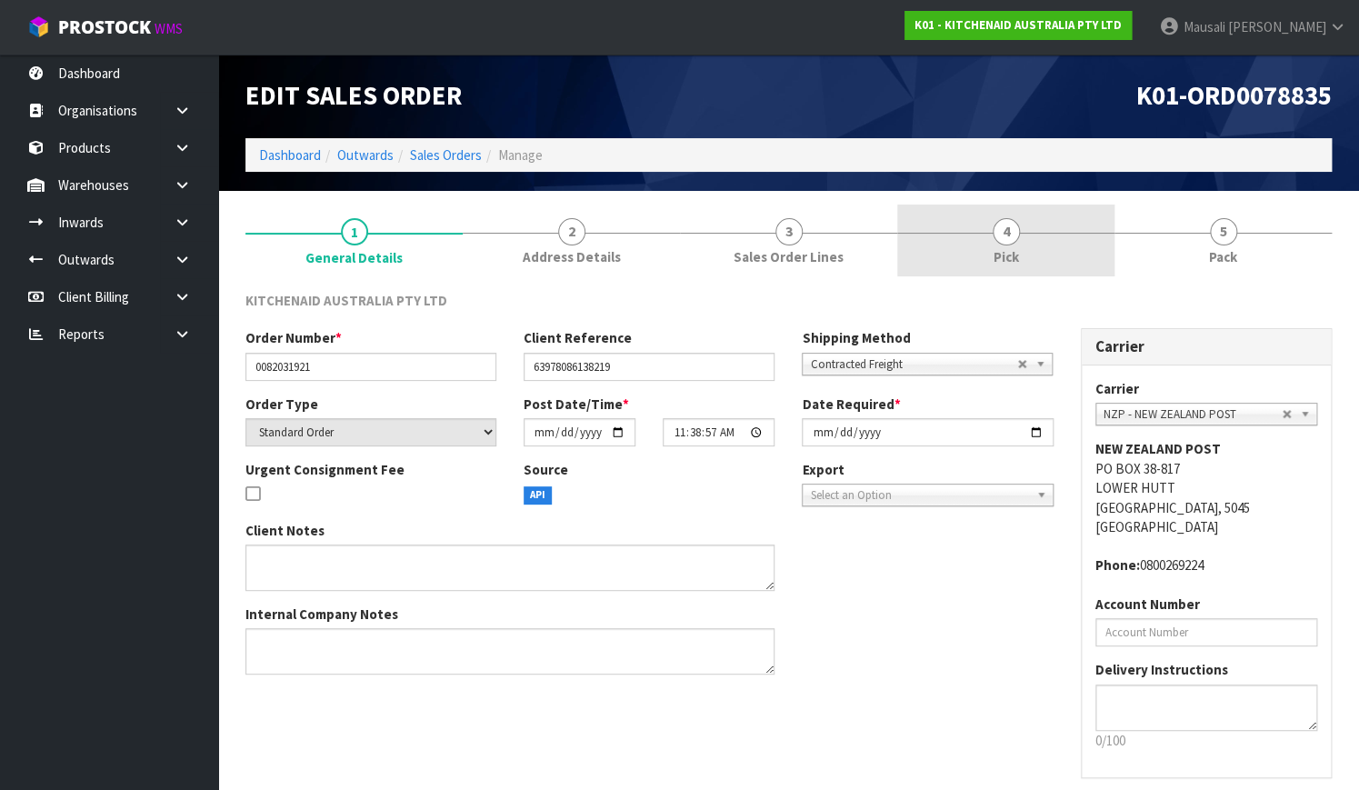
click at [1018, 244] on link "4 Pick" at bounding box center [1005, 240] width 217 height 72
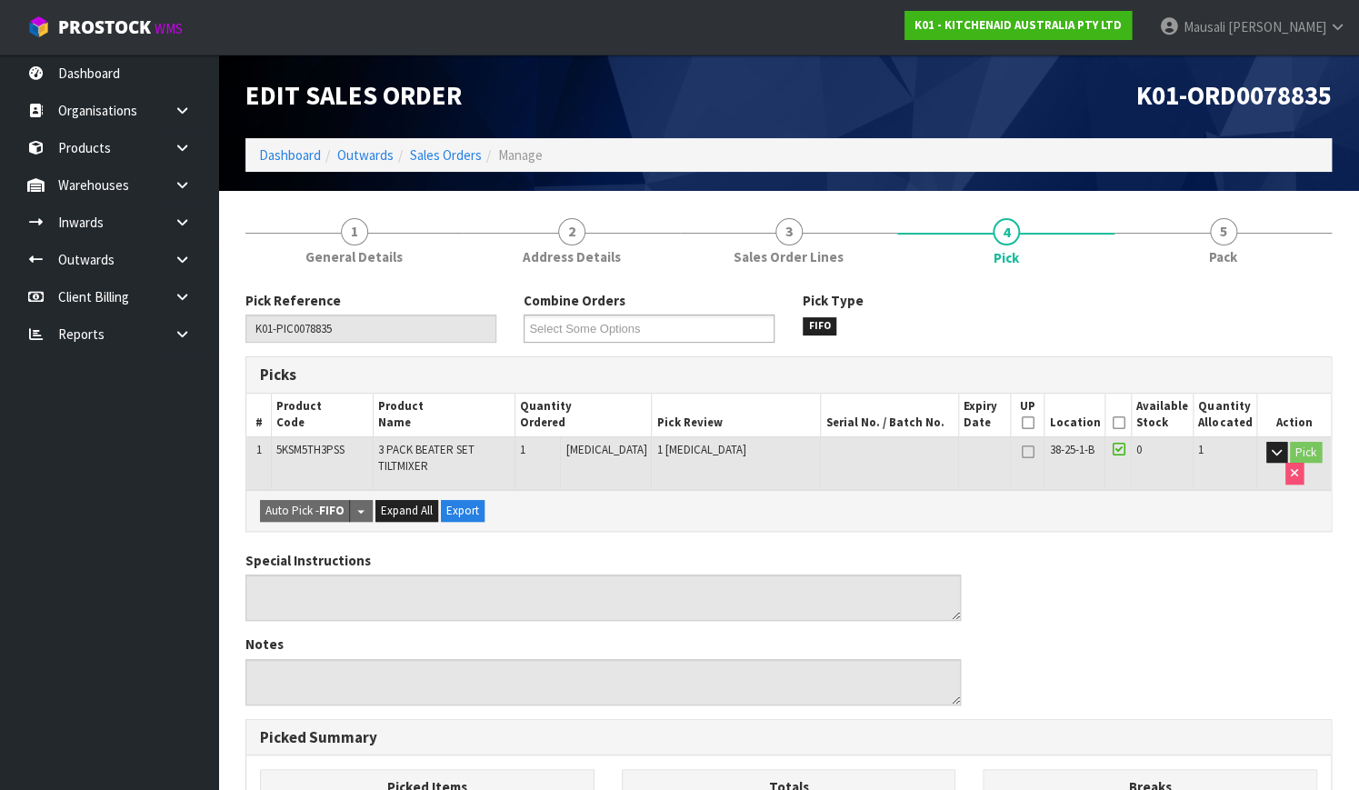
click at [1119, 423] on icon at bounding box center [1117, 423] width 13 height 1
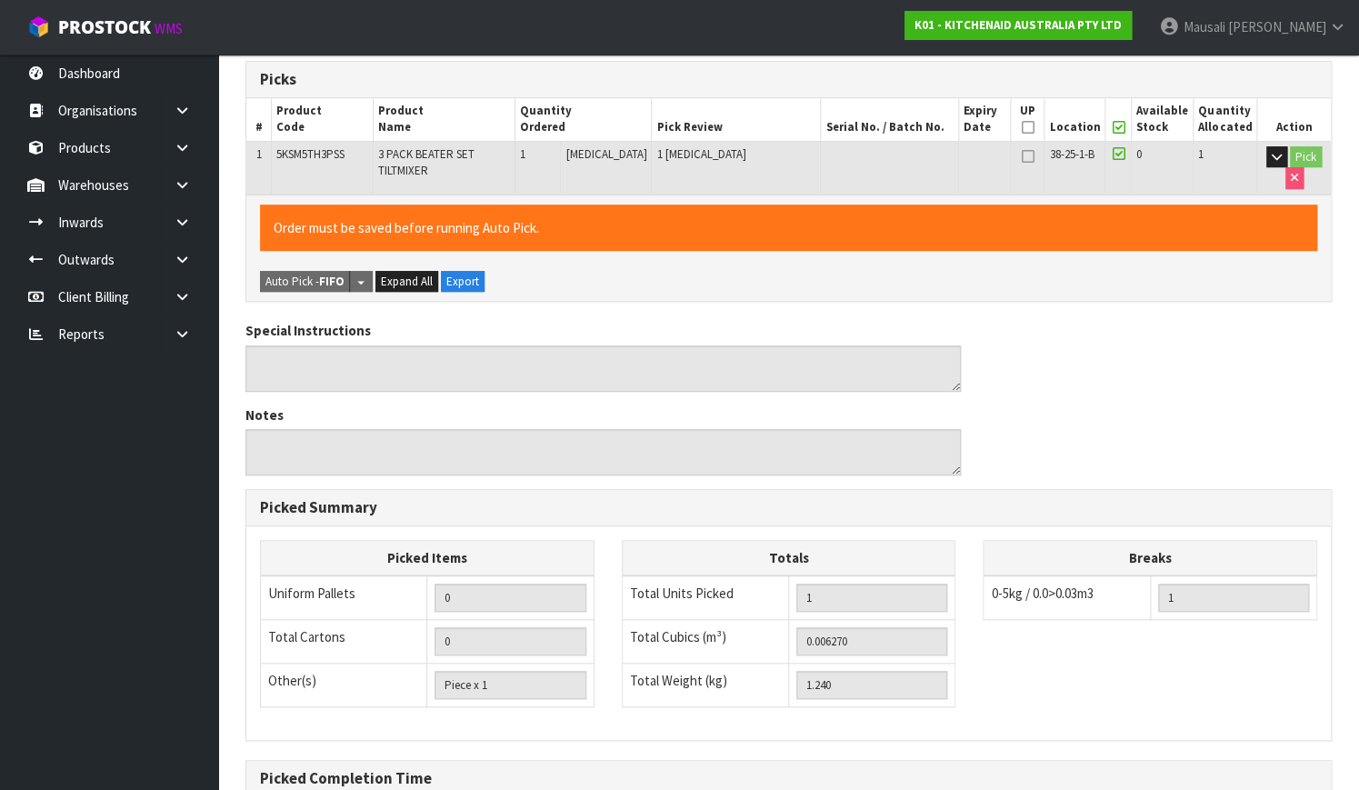
scroll to position [492, 0]
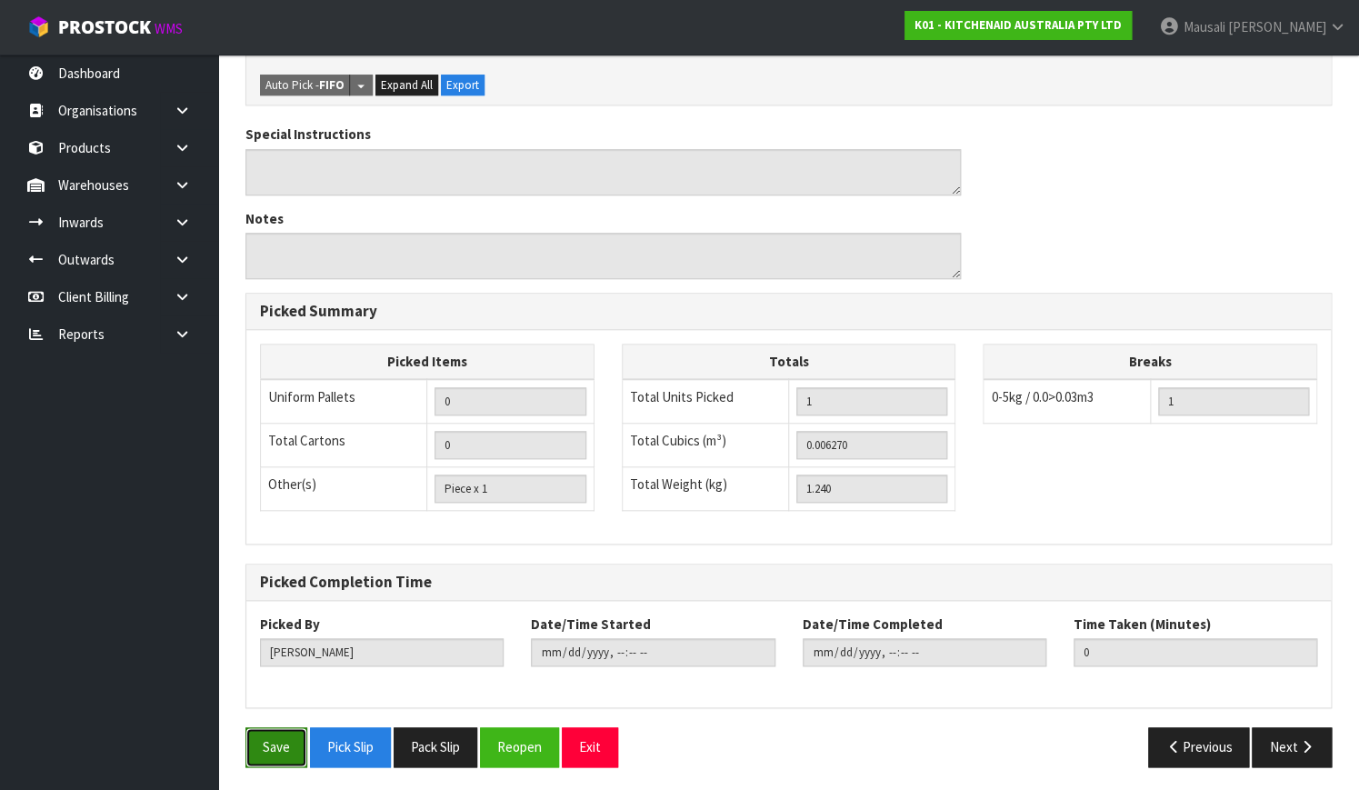
click at [278, 732] on button "Save" at bounding box center [276, 746] width 62 height 39
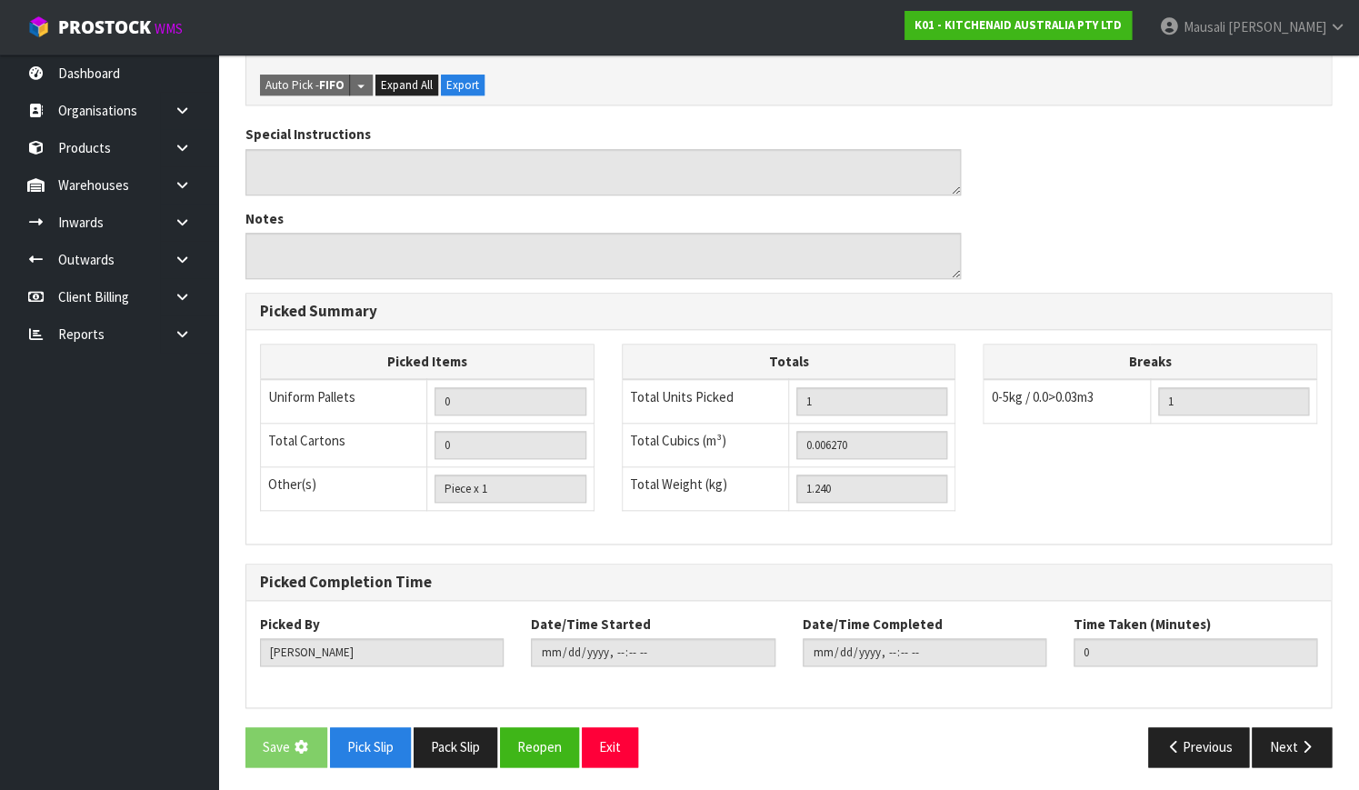
scroll to position [0, 0]
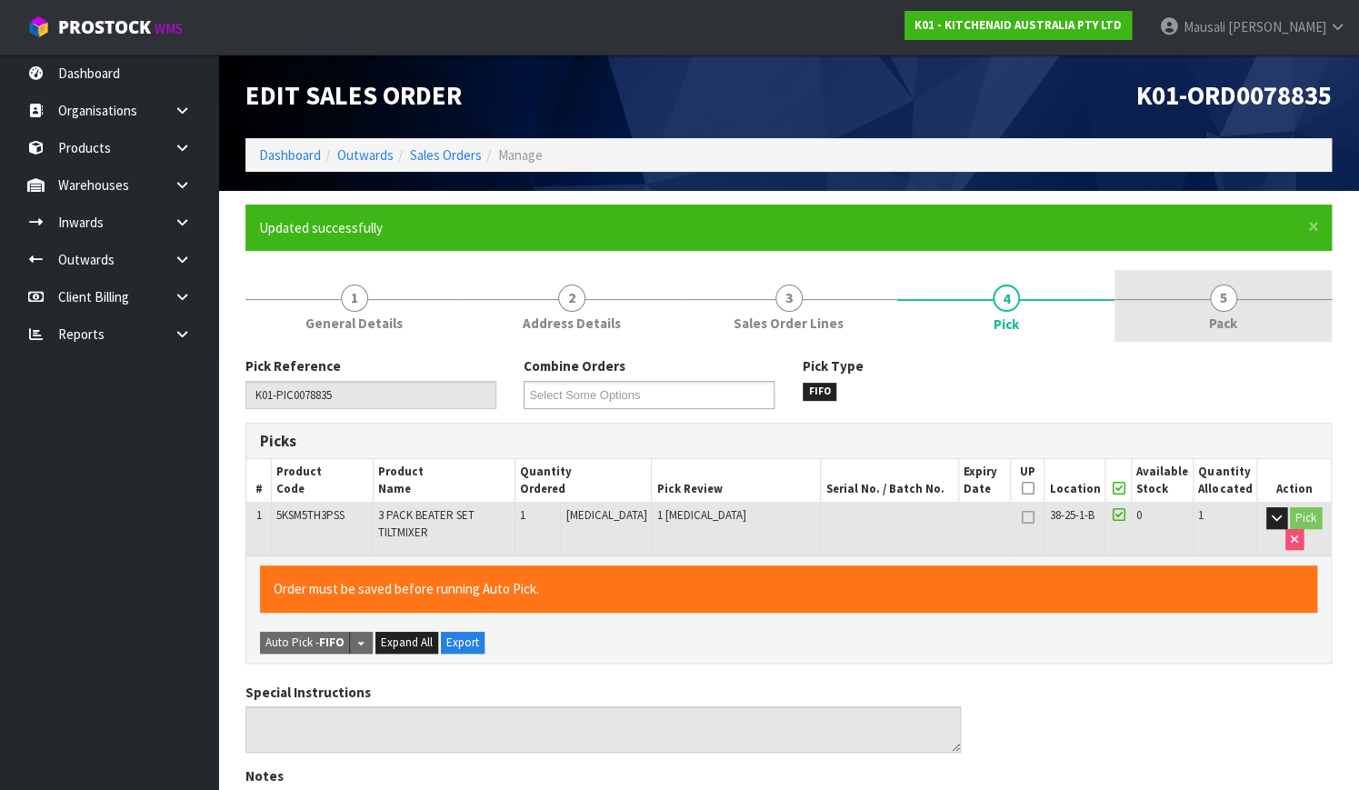
type input "[PERSON_NAME]"
type input "[DATE]T12:22:07"
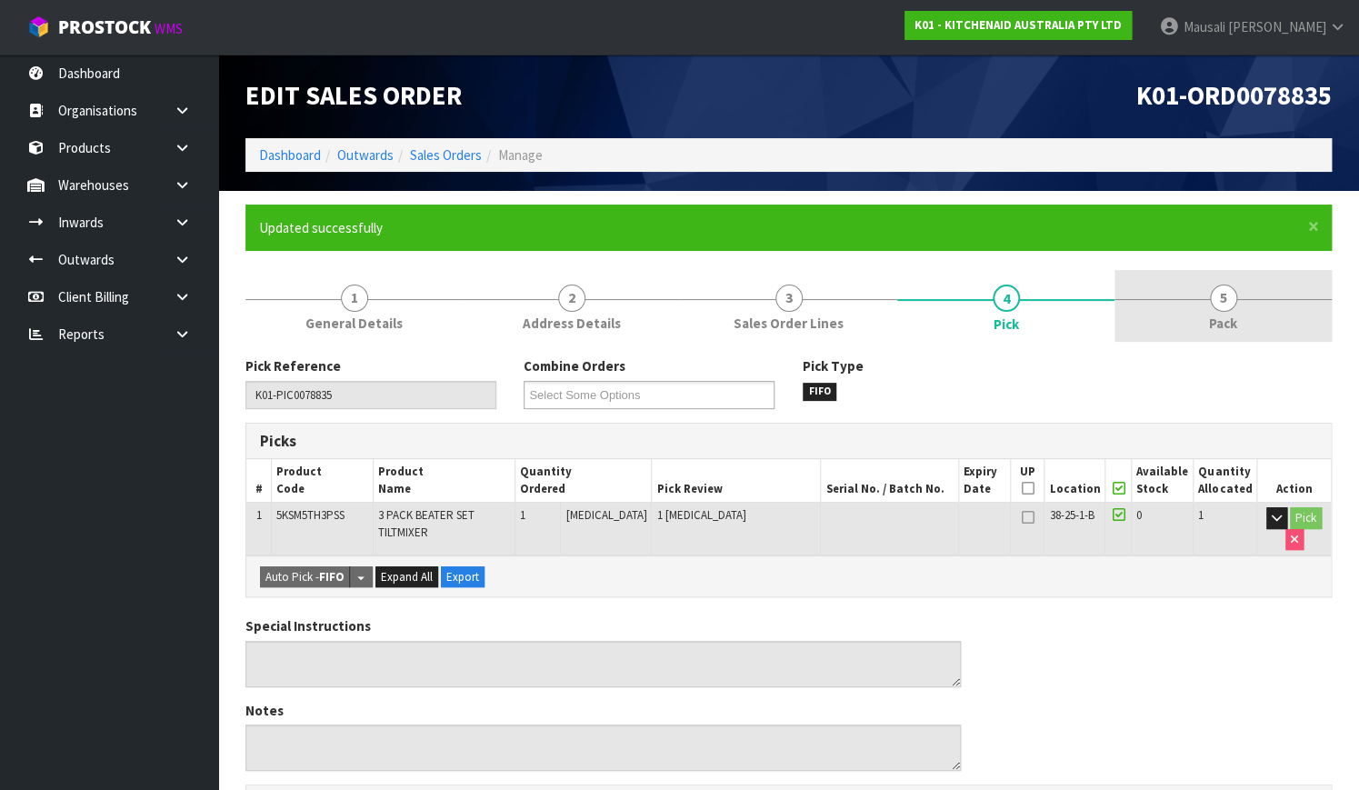
click at [1220, 311] on link "5 Pack" at bounding box center [1222, 306] width 217 height 72
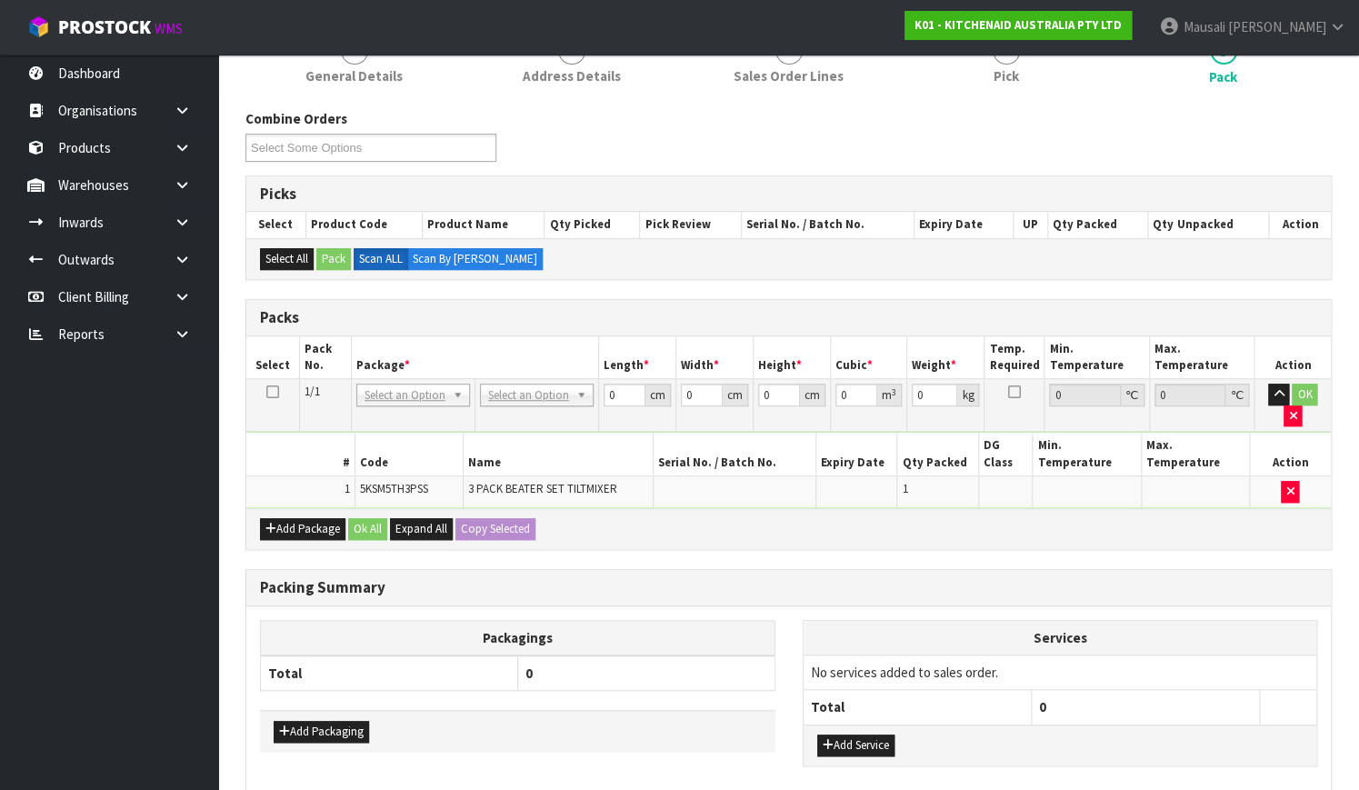
scroll to position [321, 0]
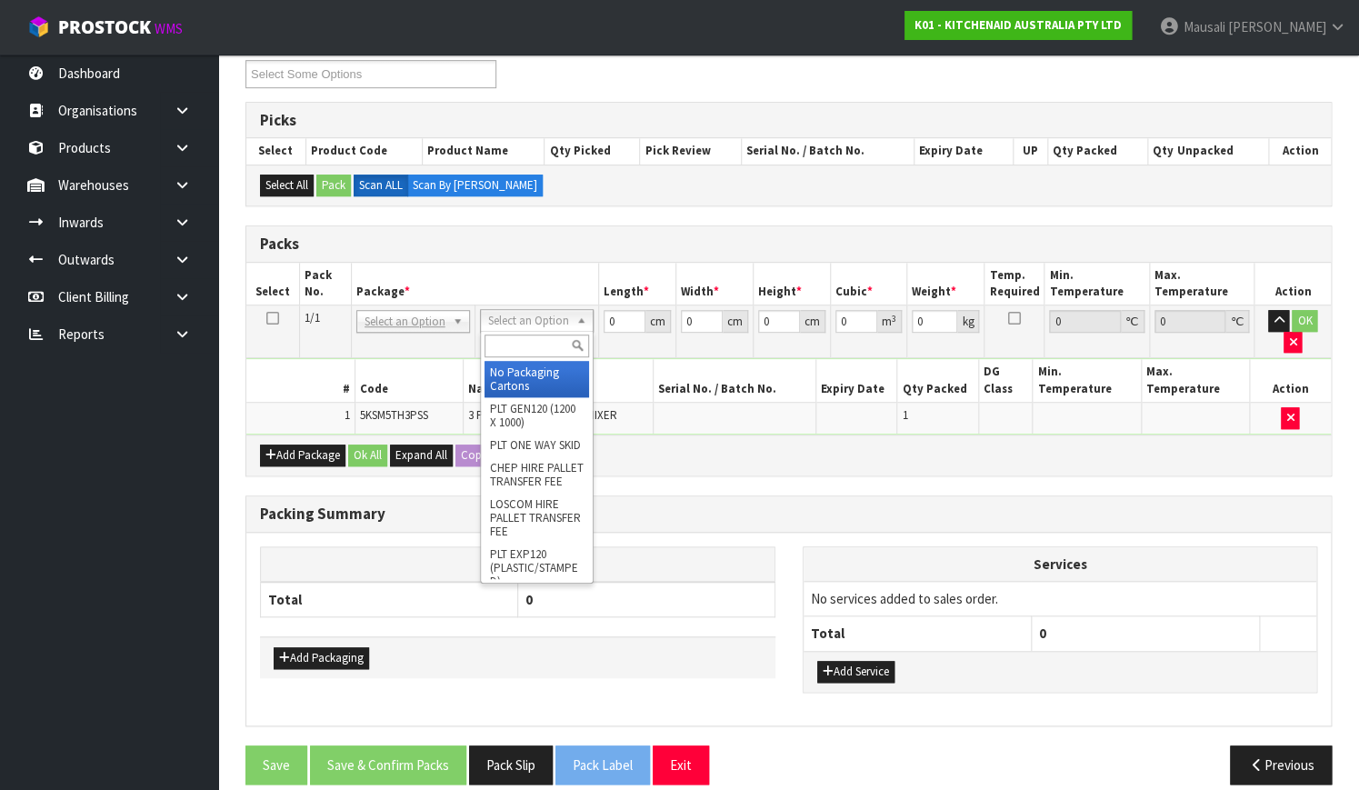
click at [498, 338] on input "text" at bounding box center [536, 345] width 105 height 23
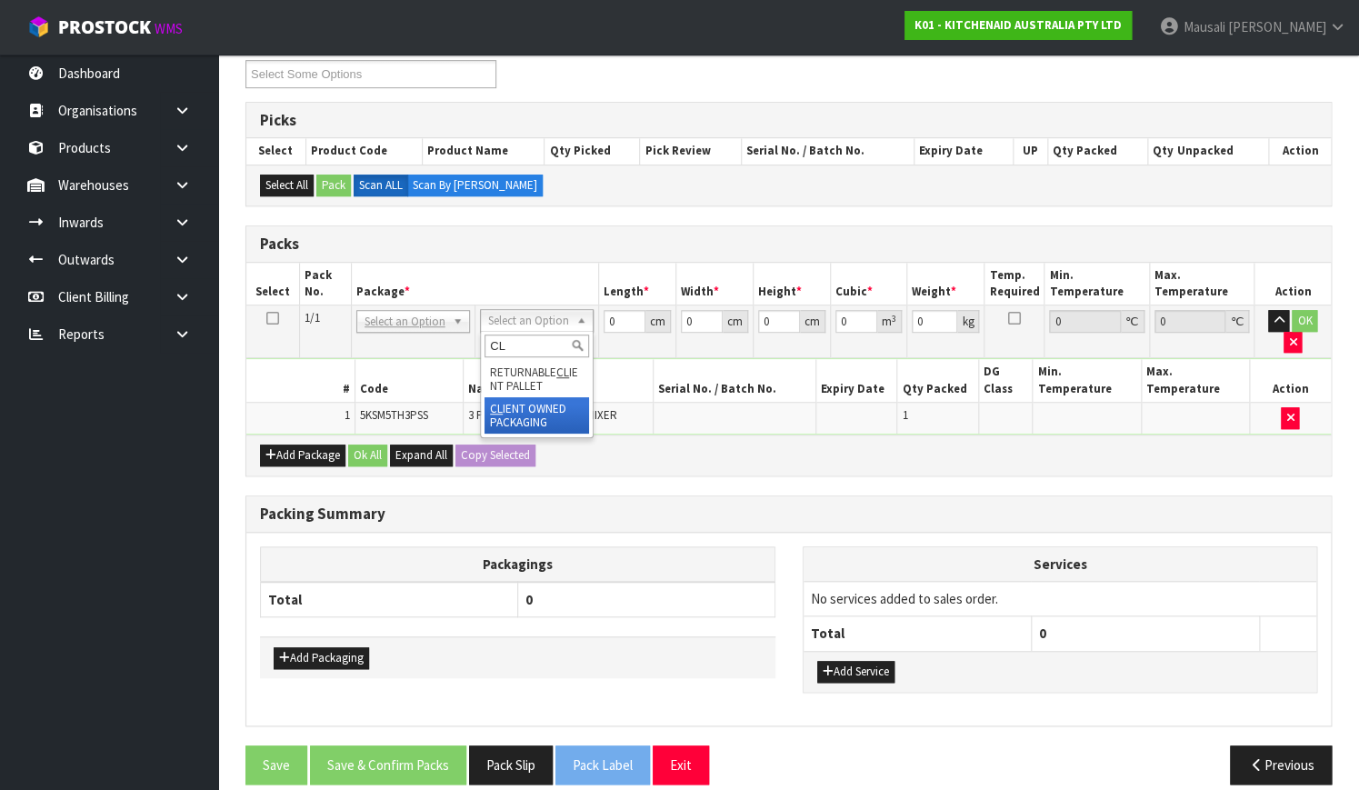
type input "CL"
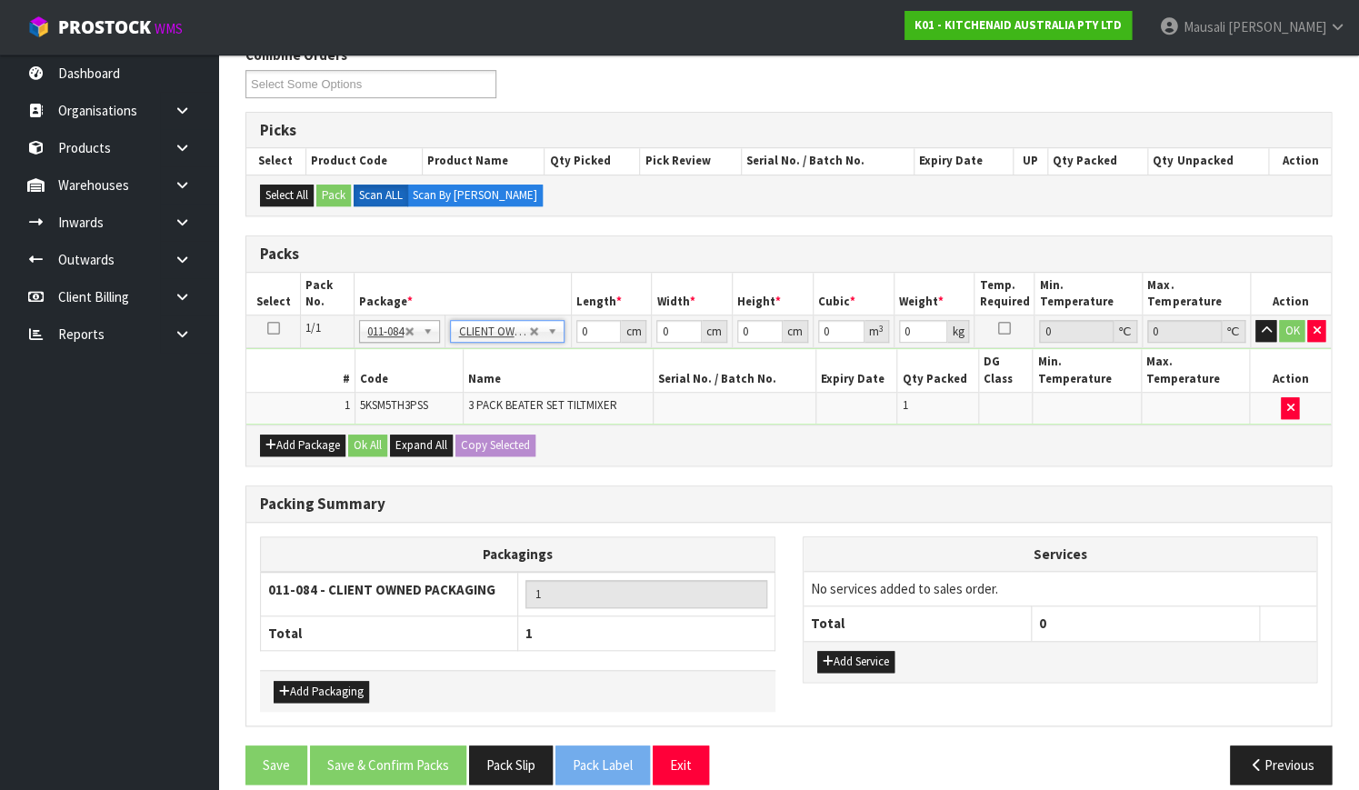
type input "1.24"
drag, startPoint x: 591, startPoint y: 333, endPoint x: 485, endPoint y: 386, distance: 118.3
click at [498, 383] on tbody "1/1 NONE 007-001 007-002 007-004 007-009 007-013 007-014 007-015 007-017 007-01…" at bounding box center [788, 369] width 1084 height 109
type input "30"
type input "26"
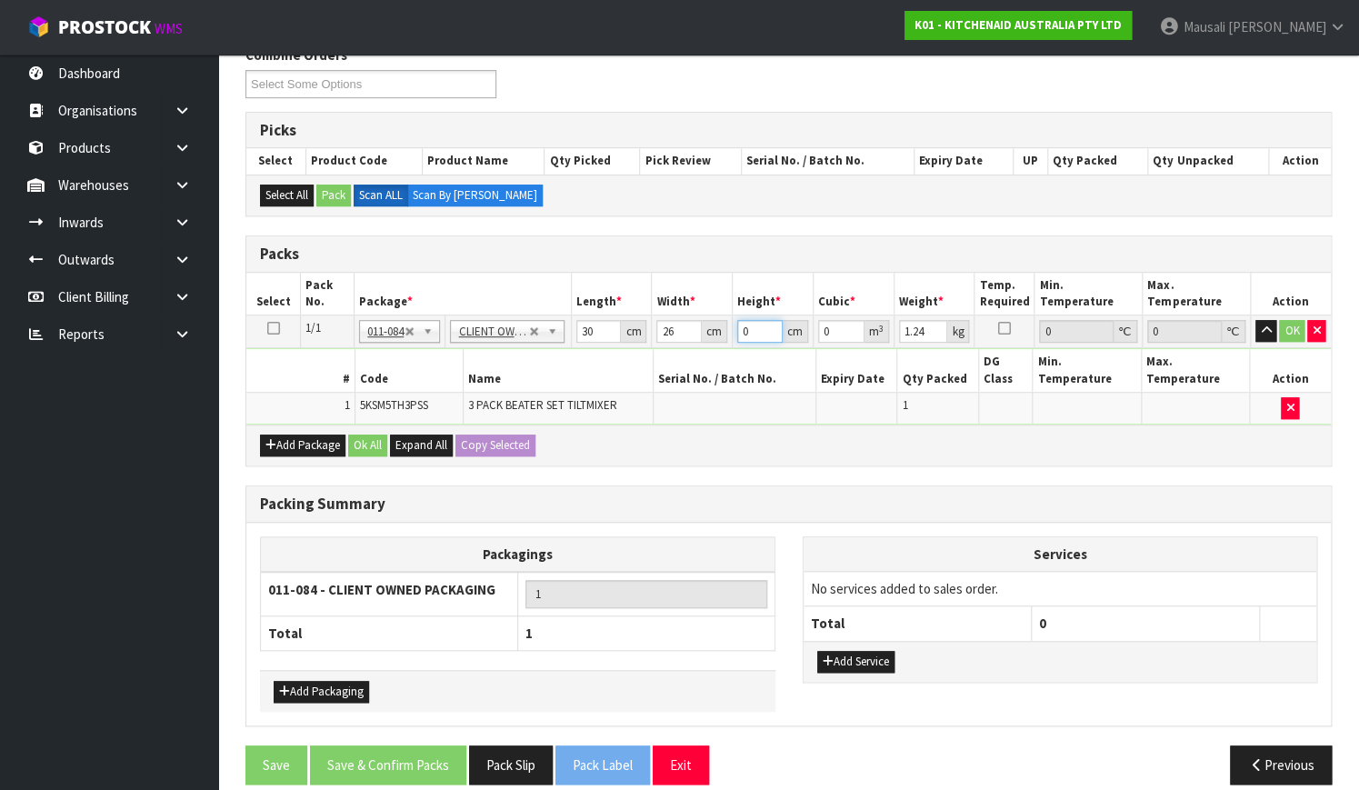
type input "1"
type input "0.00078"
type input "13"
type input "0.01014"
type input "13"
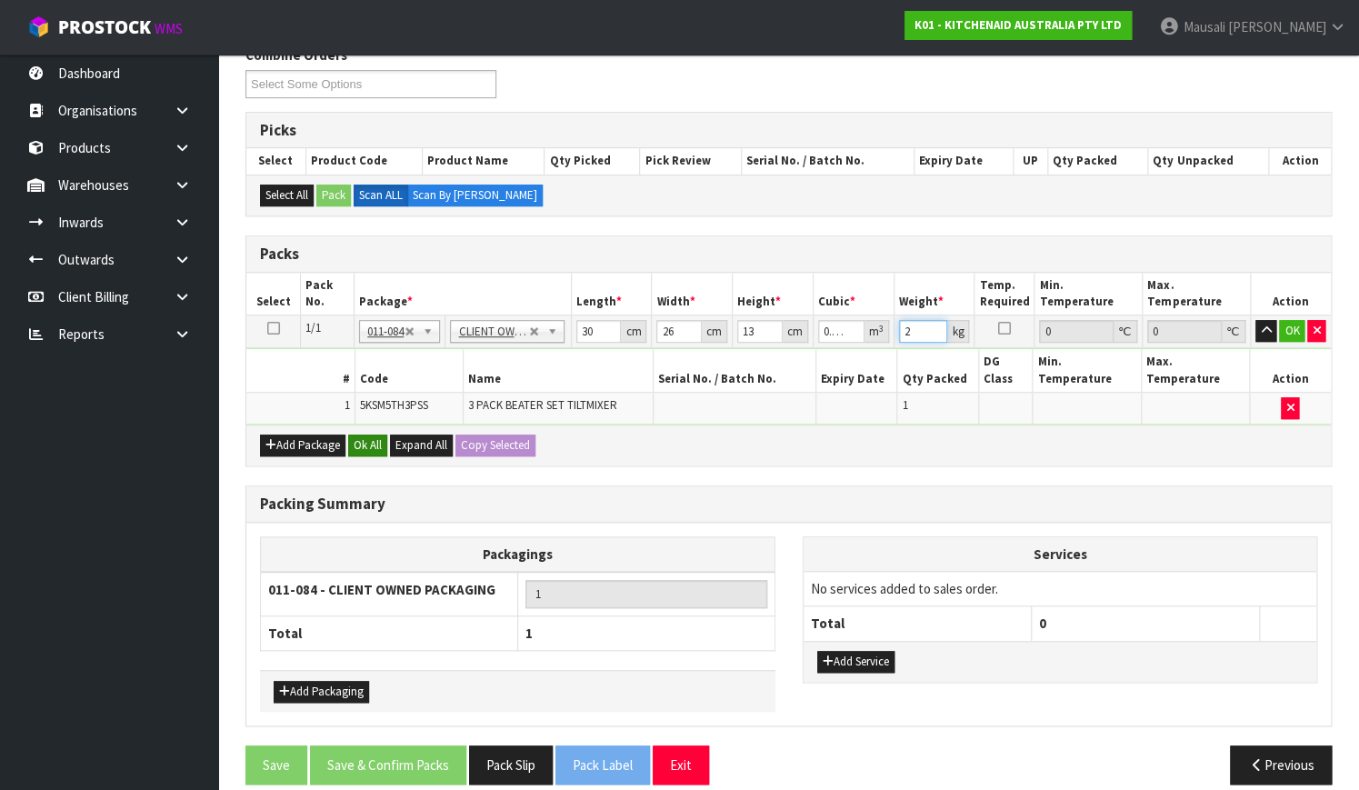
type input "2"
click at [359, 434] on button "Ok All" at bounding box center [367, 445] width 39 height 22
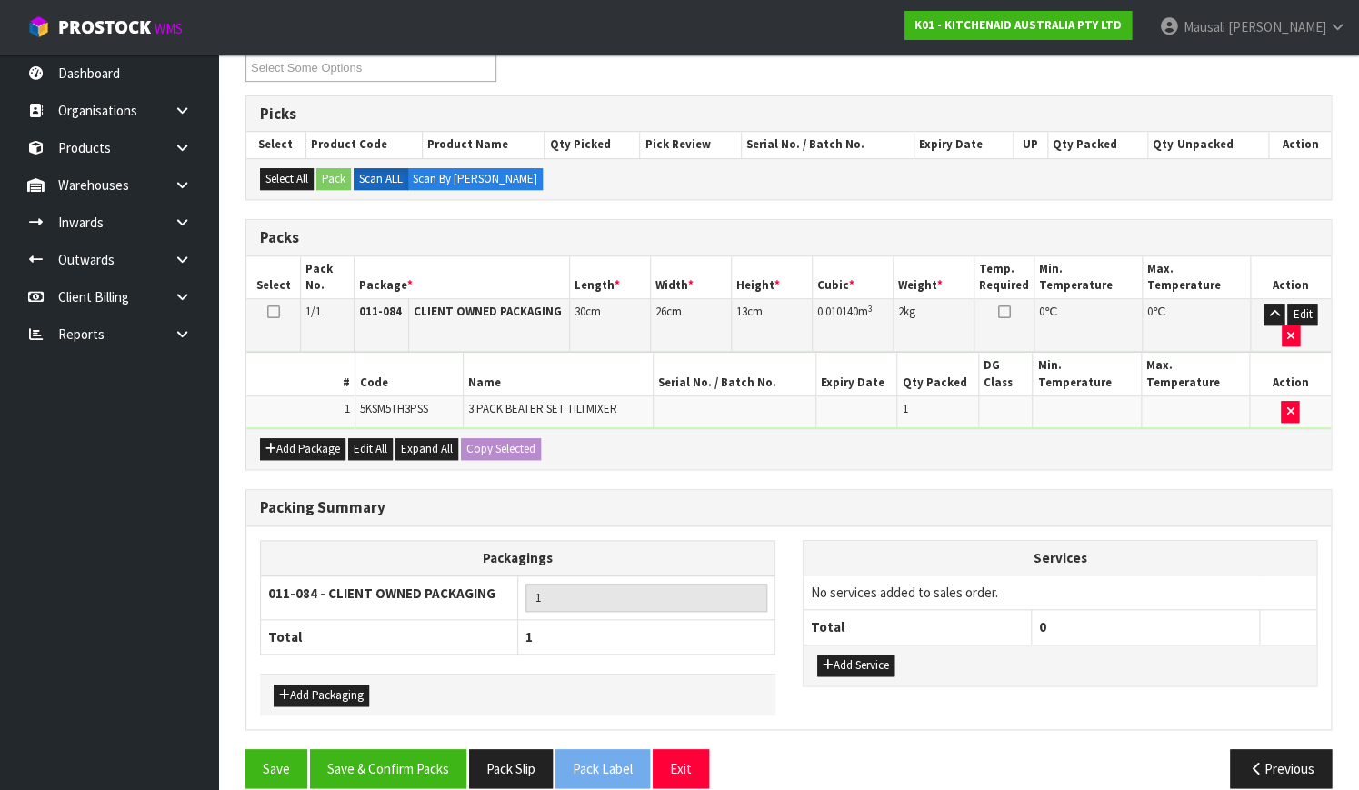
scroll to position [331, 0]
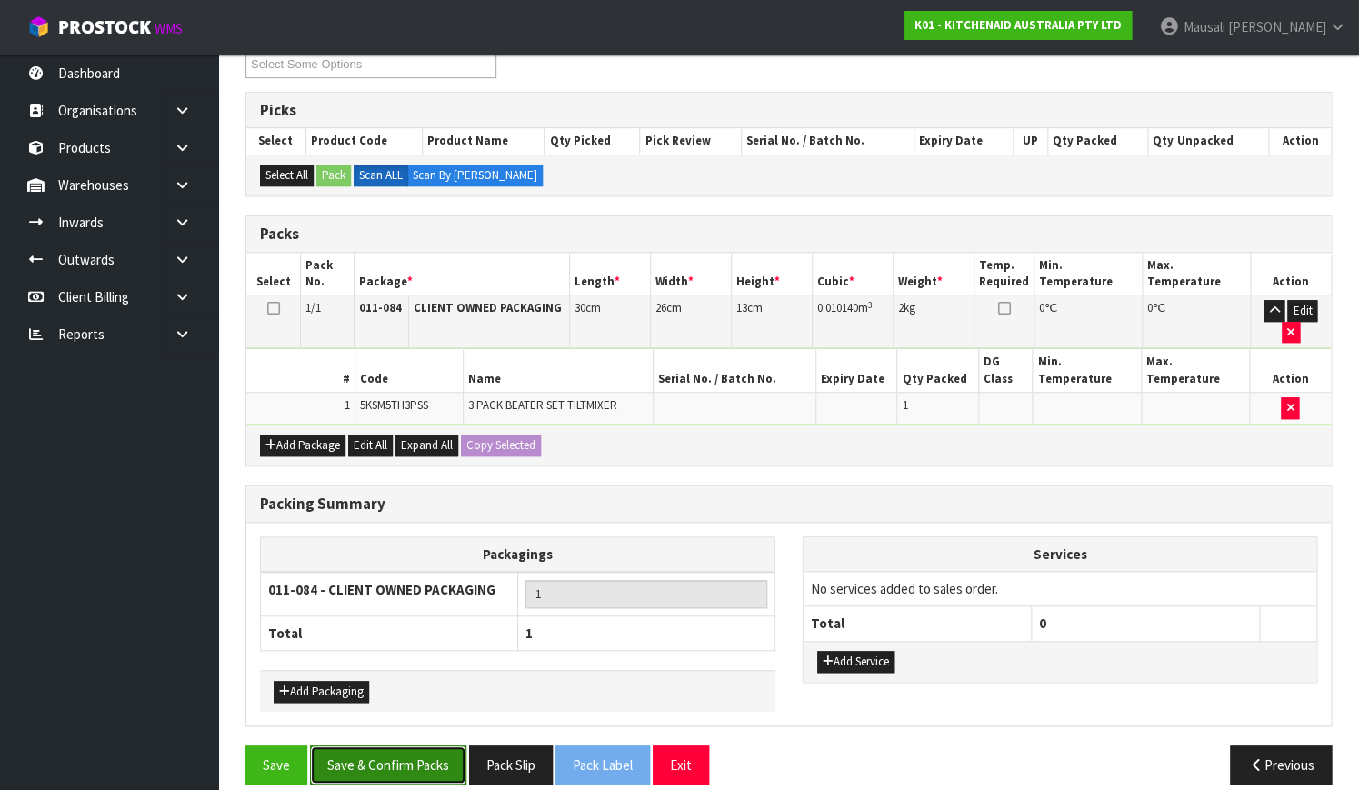
click at [422, 745] on button "Save & Confirm Packs" at bounding box center [388, 764] width 156 height 39
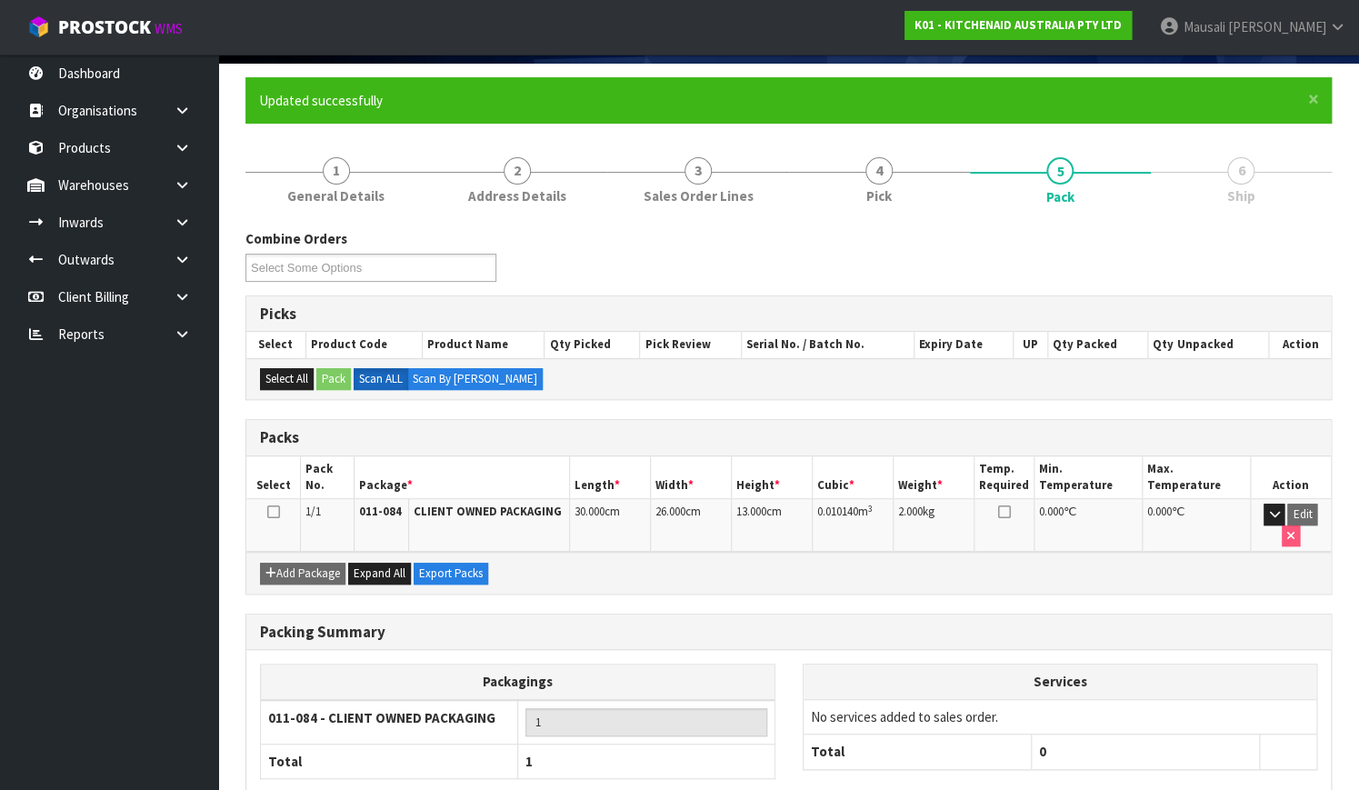
scroll to position [232, 0]
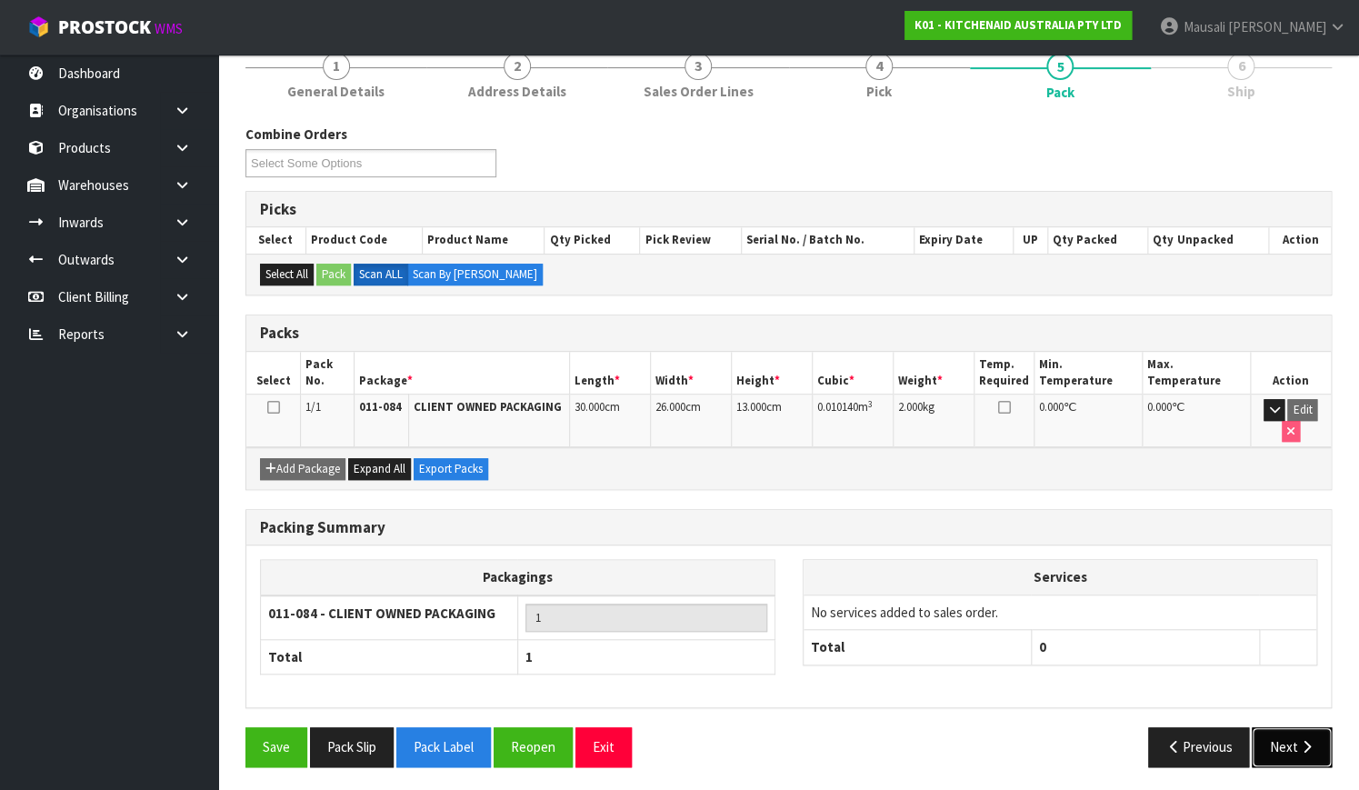
click at [1306, 742] on icon "button" at bounding box center [1305, 747] width 17 height 14
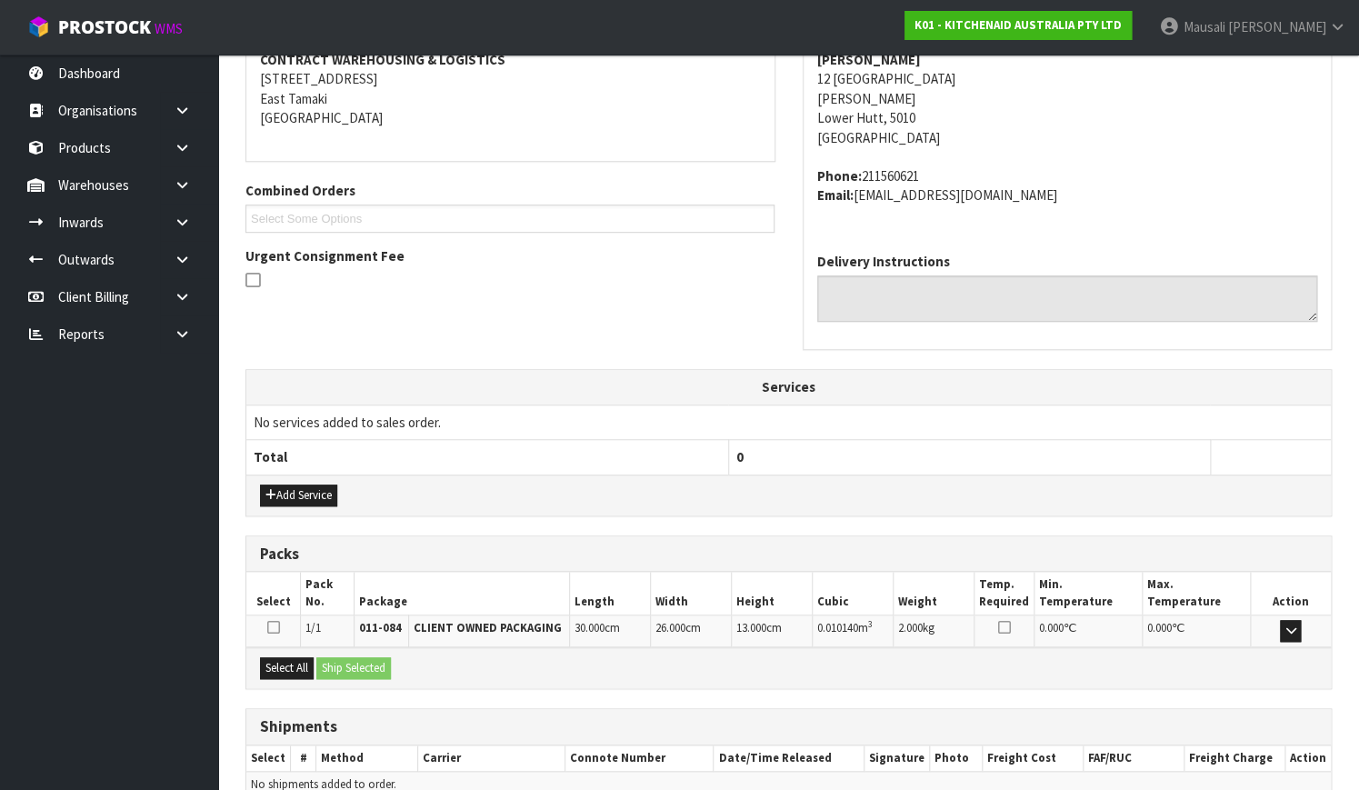
scroll to position [447, 0]
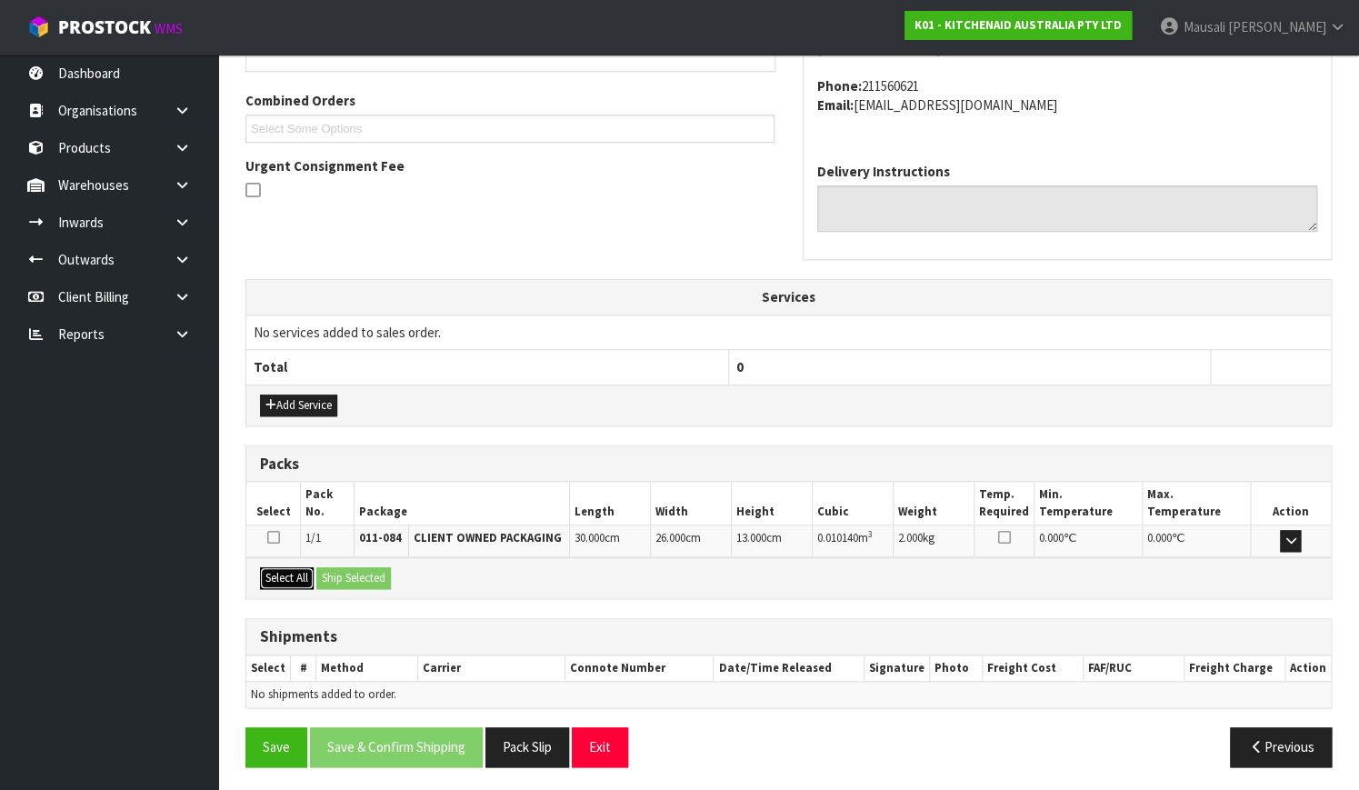
drag, startPoint x: 288, startPoint y: 572, endPoint x: 371, endPoint y: 573, distance: 82.7
click at [309, 572] on button "Select All" at bounding box center [287, 578] width 54 height 22
click at [371, 573] on button "Ship Selected" at bounding box center [353, 578] width 75 height 22
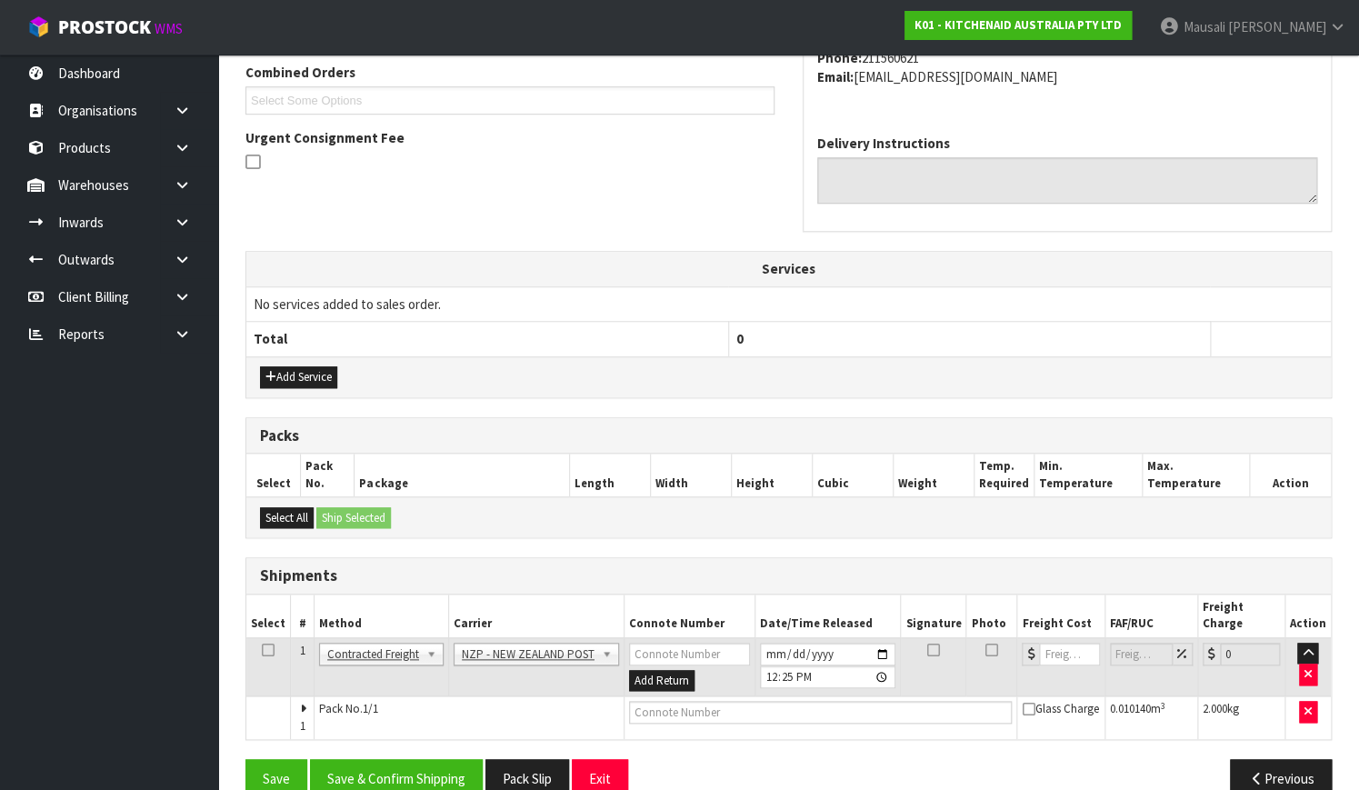
scroll to position [491, 0]
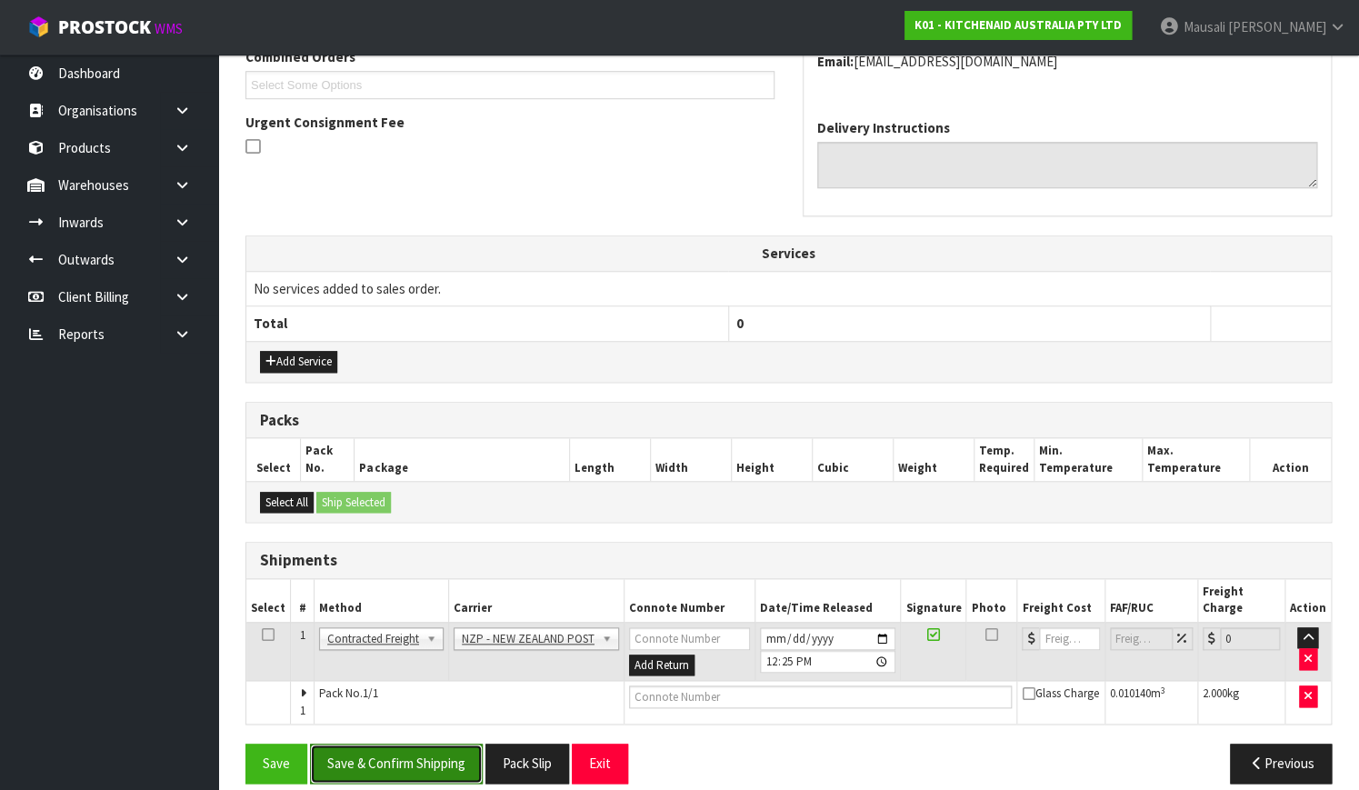
click at [463, 743] on button "Save & Confirm Shipping" at bounding box center [396, 762] width 173 height 39
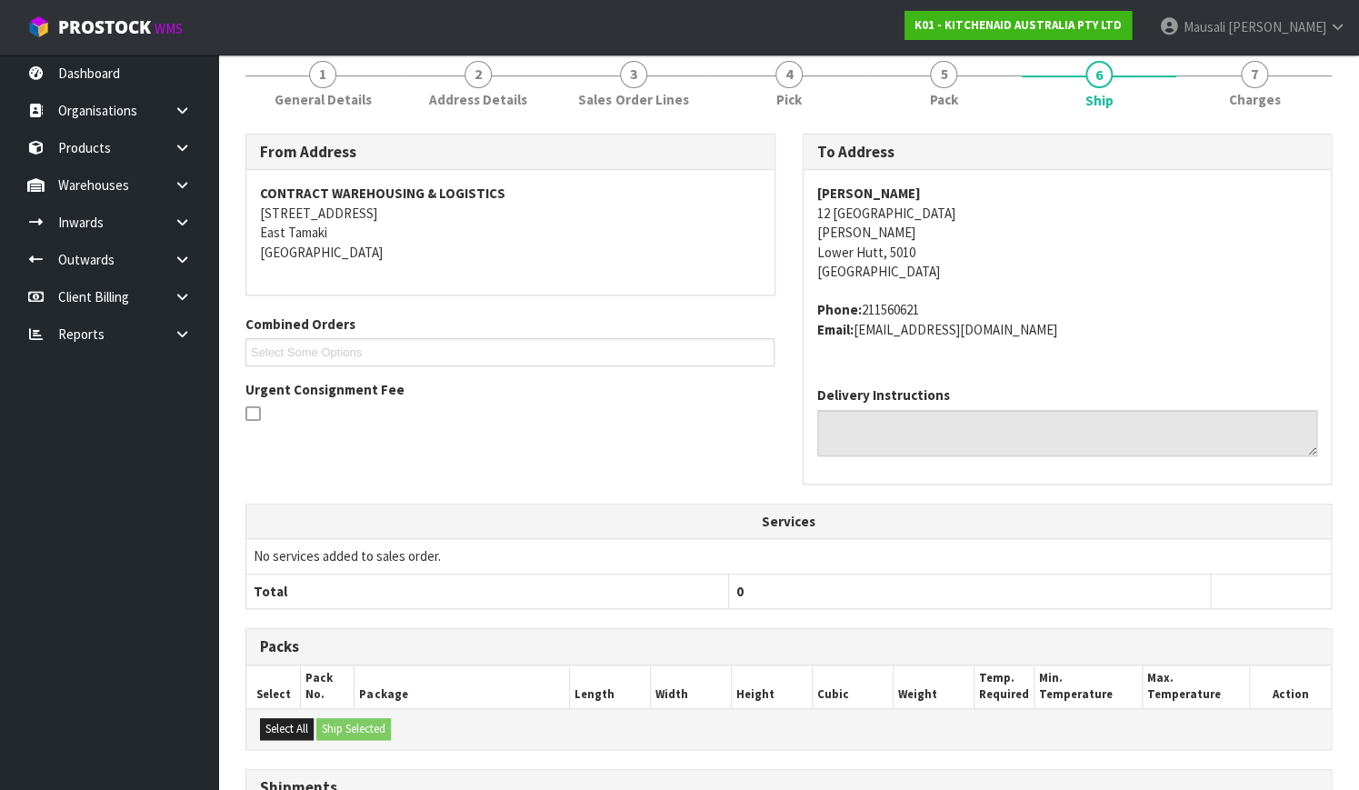
scroll to position [467, 0]
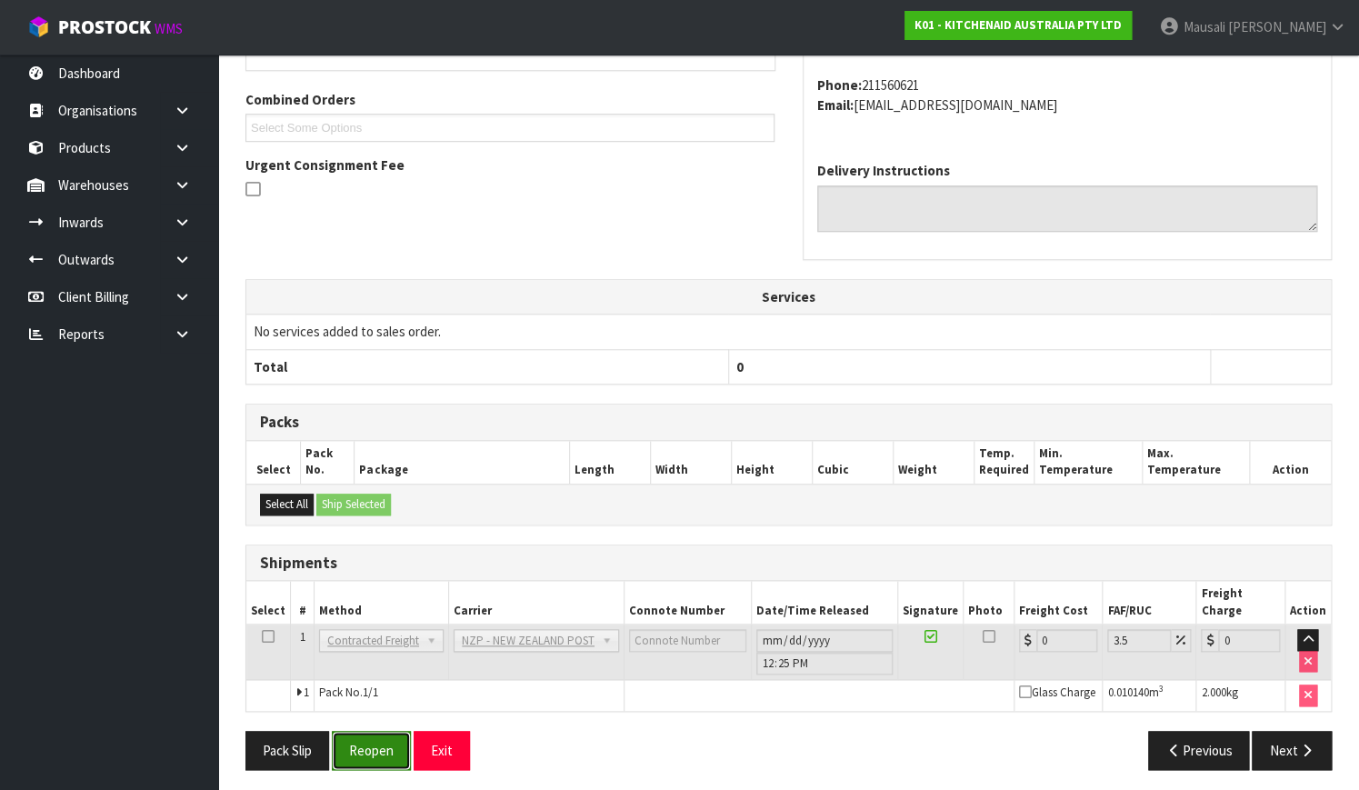
click at [365, 732] on button "Reopen" at bounding box center [371, 750] width 79 height 39
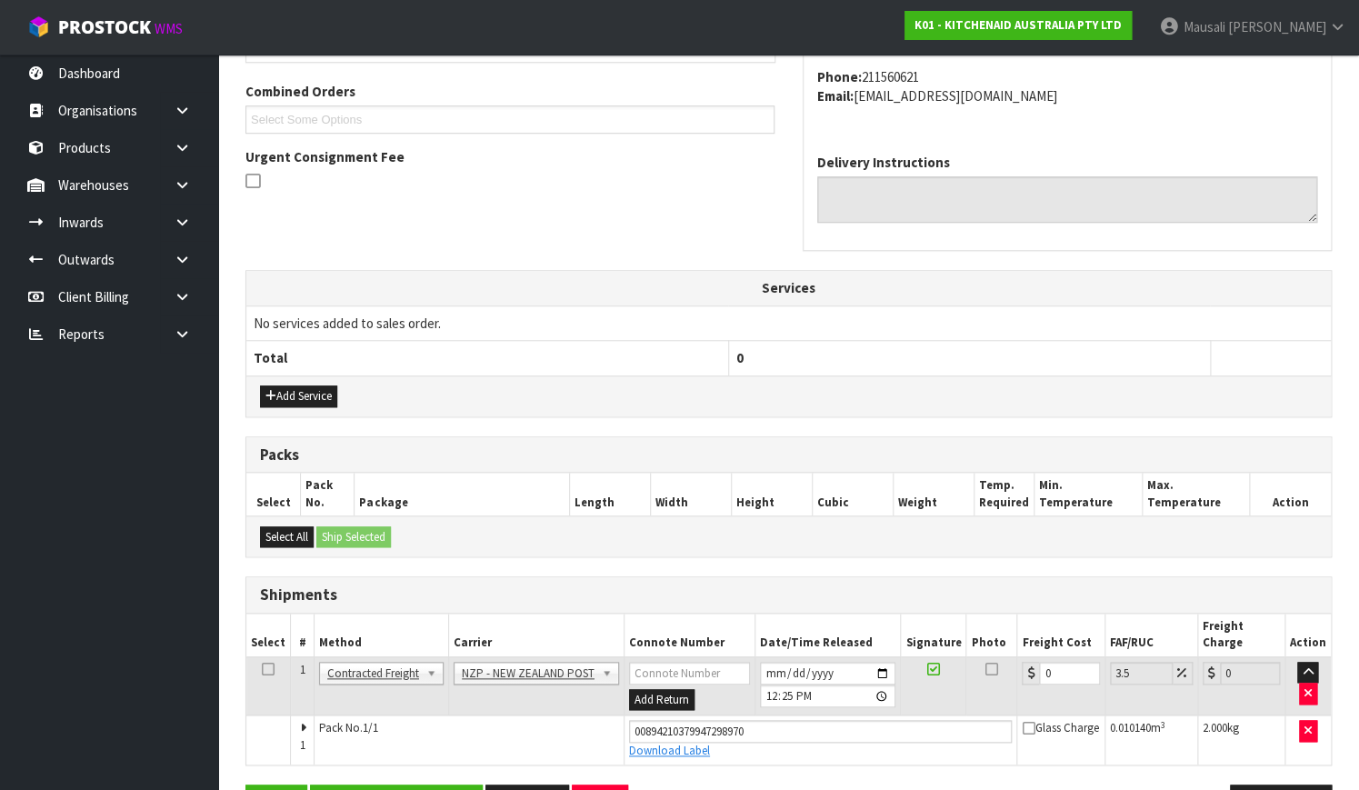
scroll to position [497, 0]
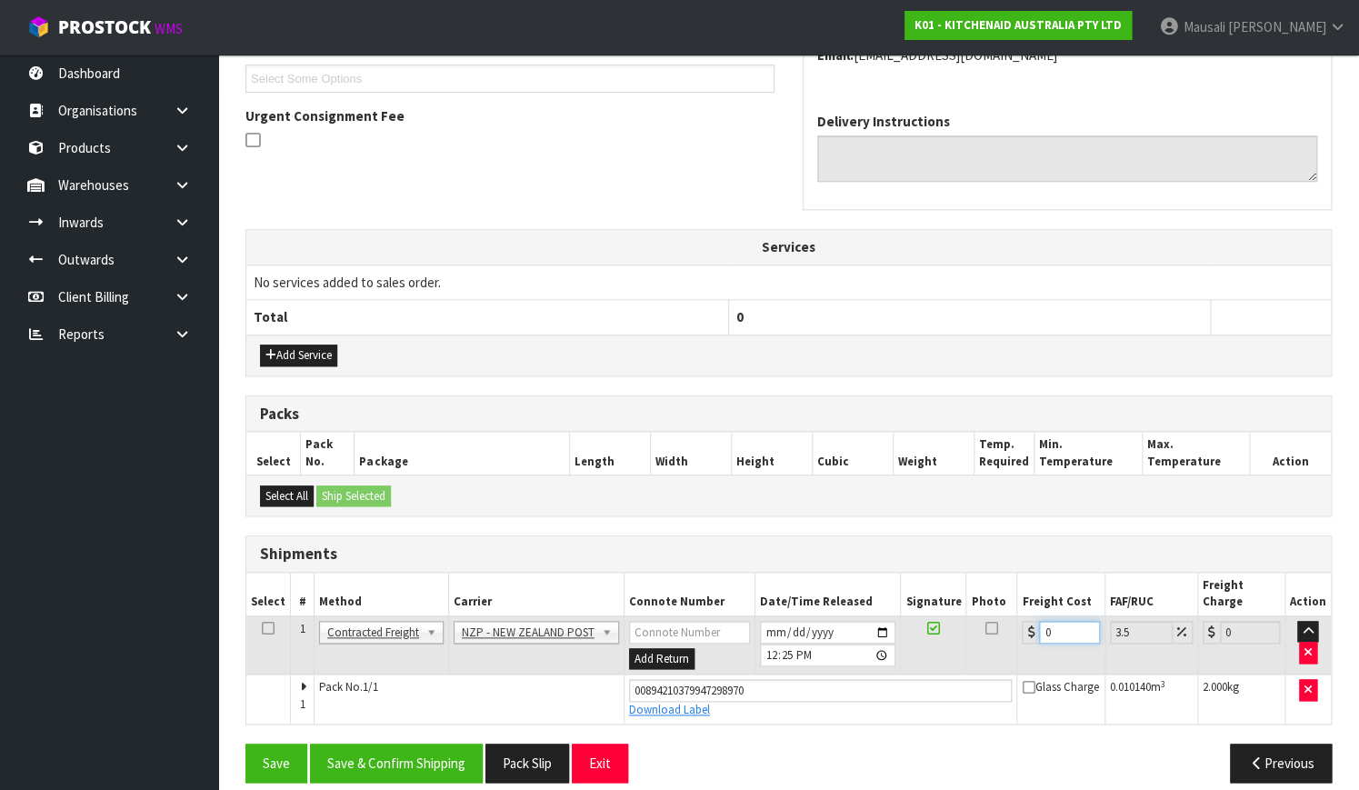
drag, startPoint x: 1061, startPoint y: 603, endPoint x: 1039, endPoint y: 616, distance: 26.5
click at [1039, 621] on input "0" at bounding box center [1069, 632] width 60 height 23
type input "8"
type input "8.28"
type input "8.4"
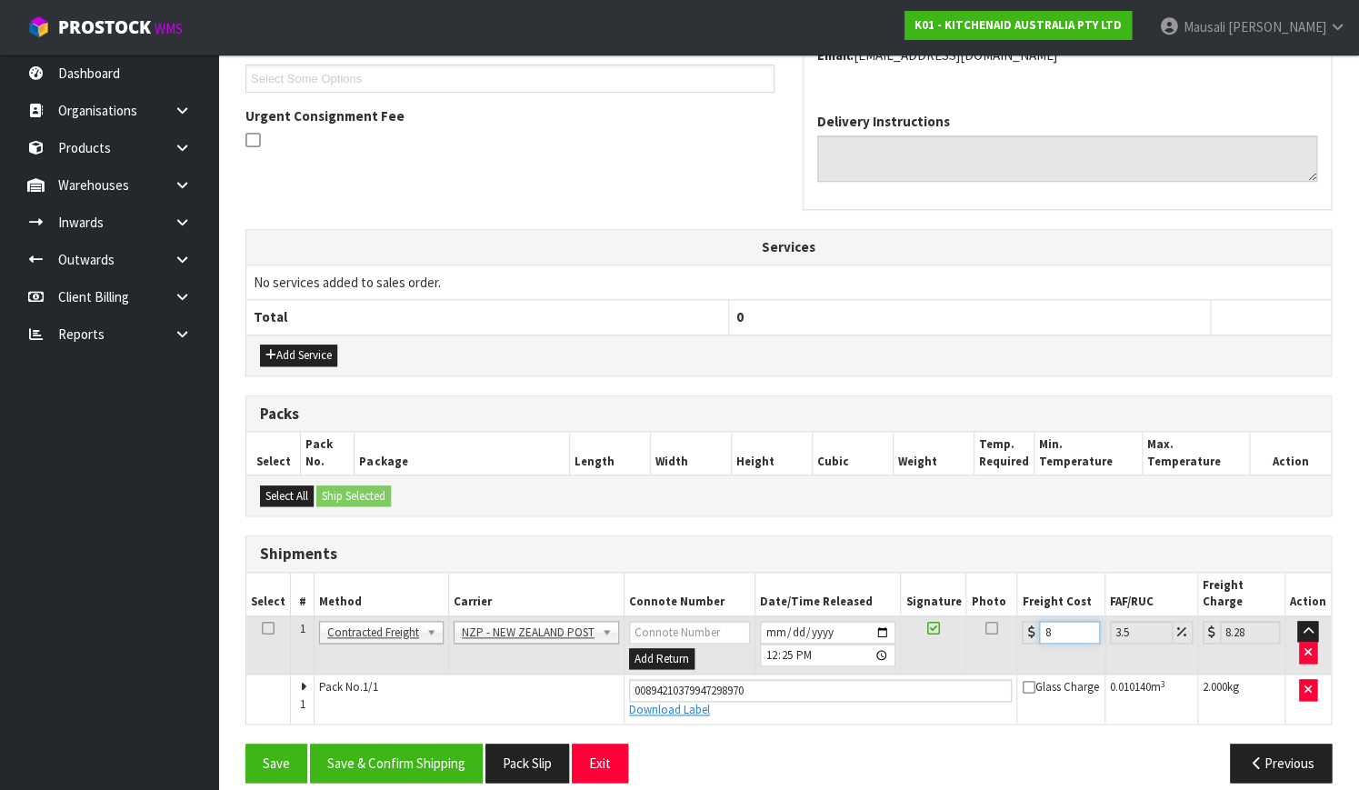
type input "8.69"
type input "8.45"
type input "8.75"
type input "8.45"
click at [403, 718] on div "From Address CONTRACT WAREHOUSING & LOGISTICS [STREET_ADDRESS] Combined Orders …" at bounding box center [788, 327] width 1086 height 937
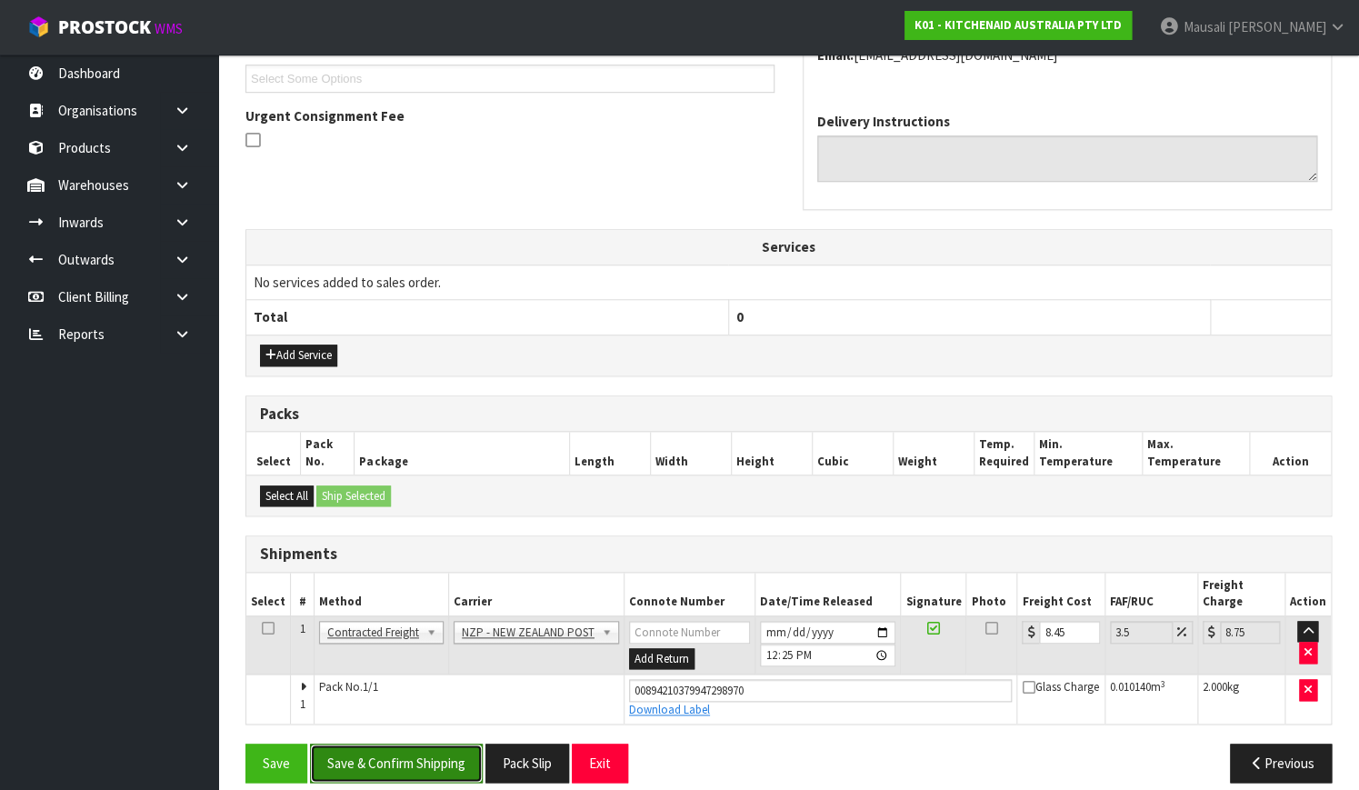
click at [403, 743] on button "Save & Confirm Shipping" at bounding box center [396, 762] width 173 height 39
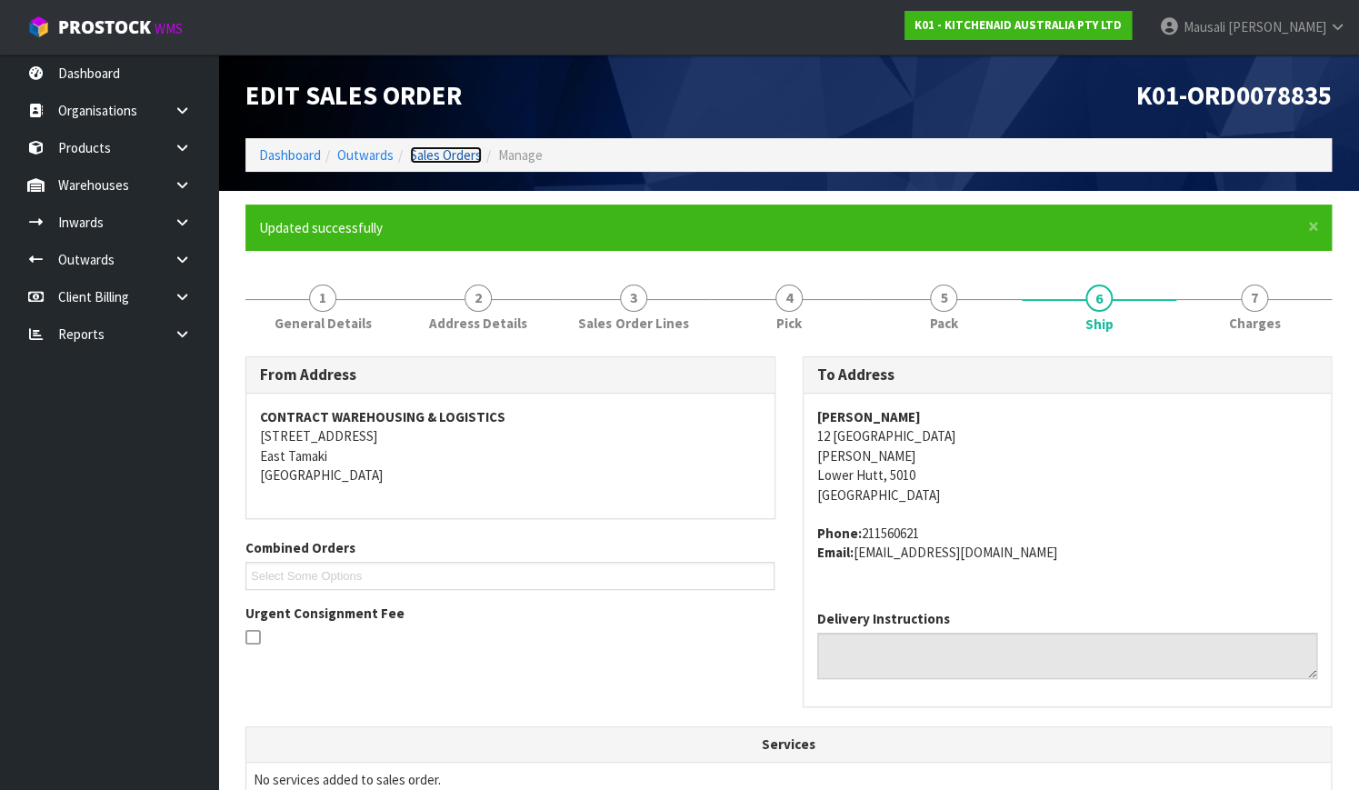
click at [455, 158] on link "Sales Orders" at bounding box center [446, 154] width 72 height 17
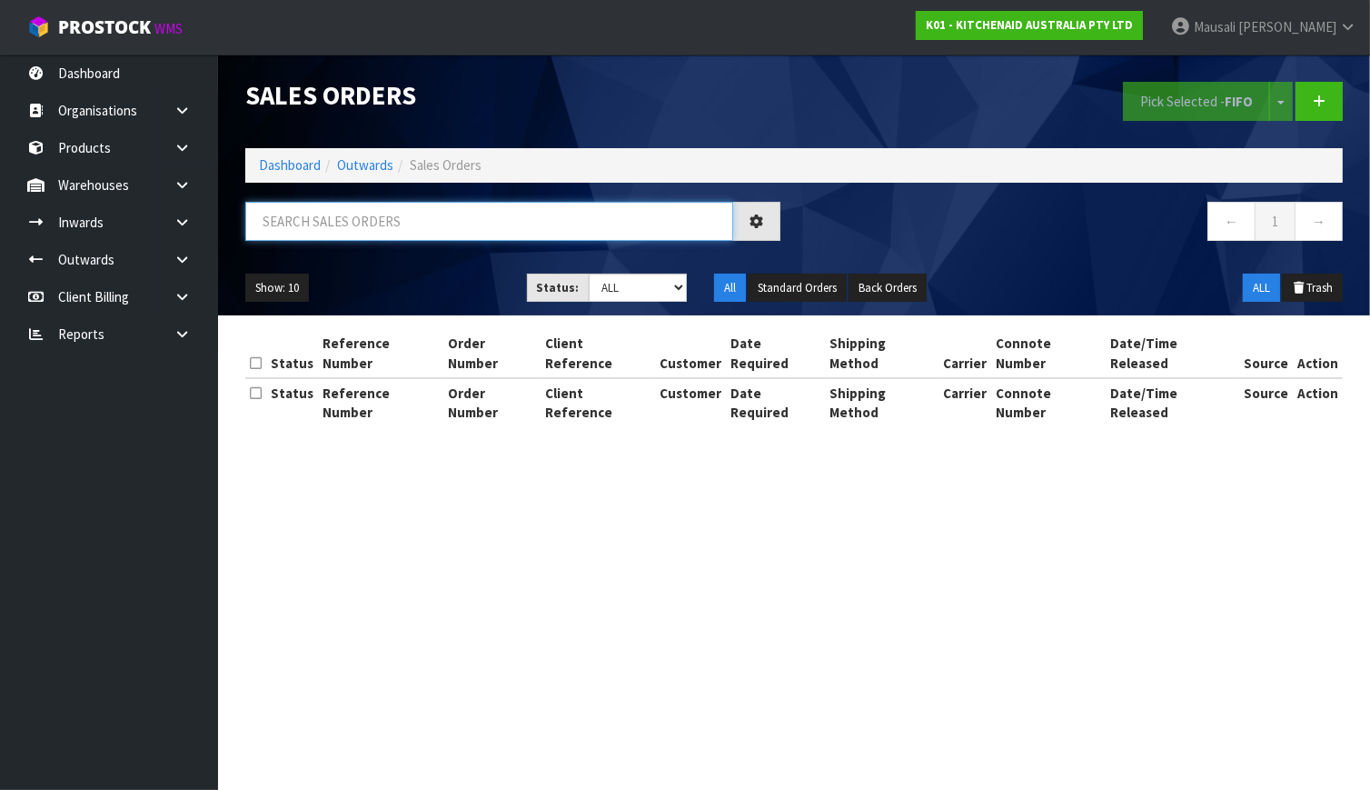
click at [327, 214] on input "text" at bounding box center [489, 221] width 488 height 39
type input "JOB-0411251"
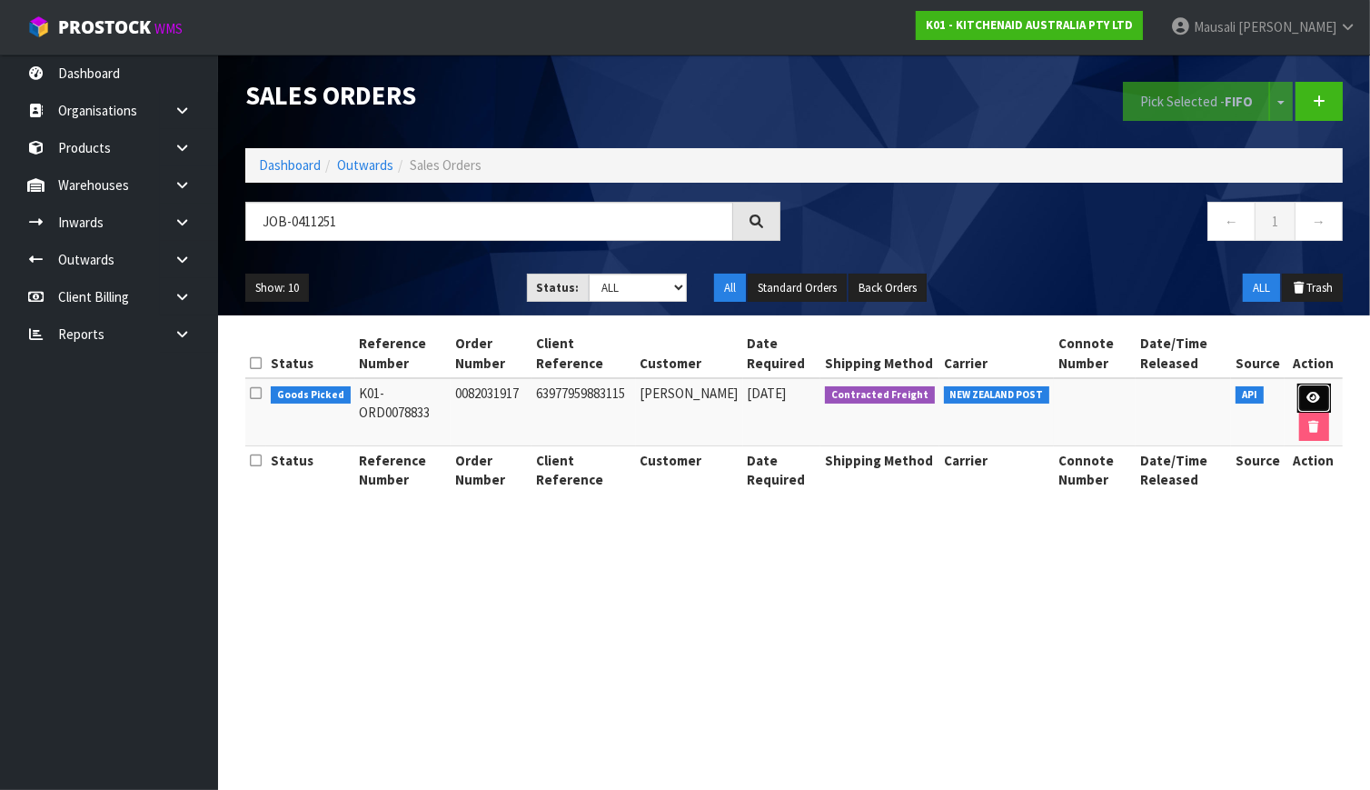
click at [1312, 405] on link at bounding box center [1315, 398] width 34 height 29
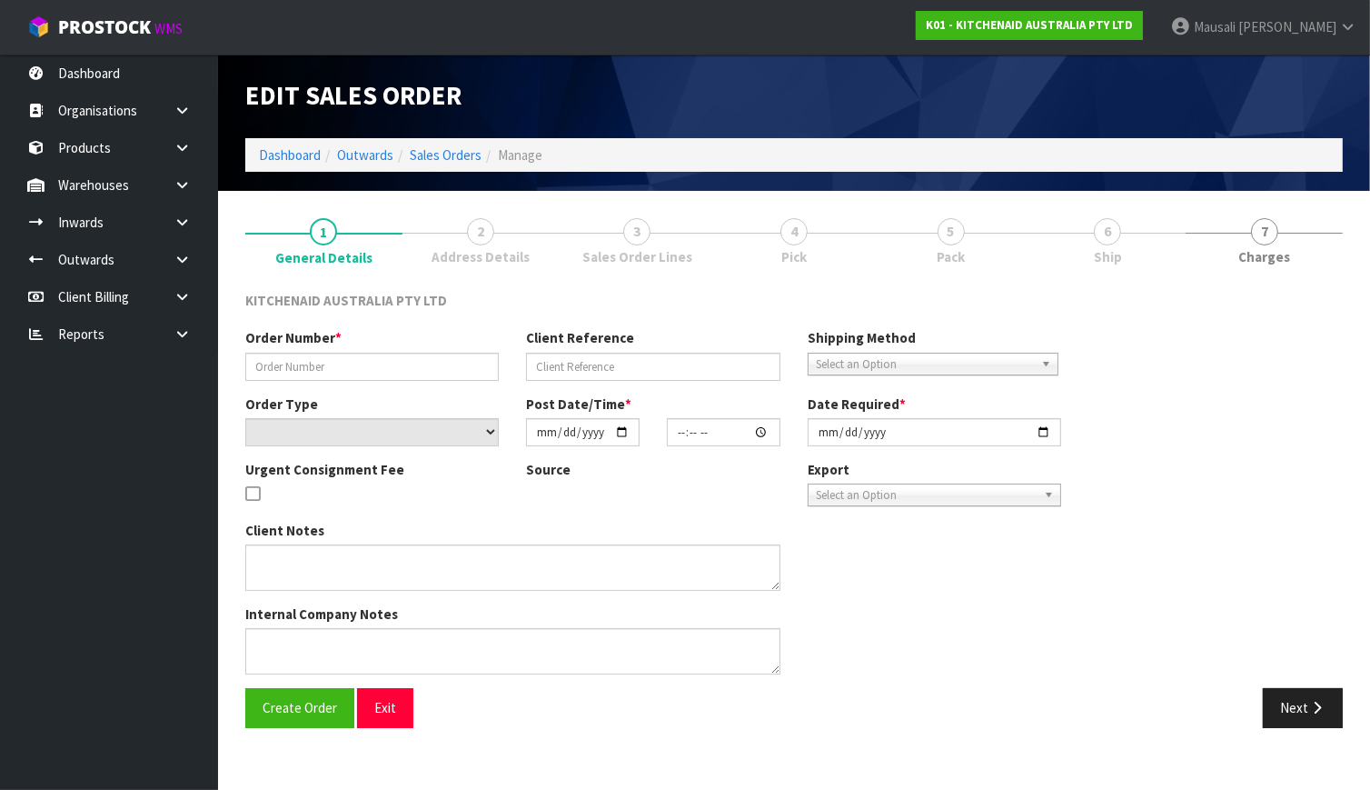
type input "0082031917"
type input "63977959883115"
select select "number:0"
type input "[DATE]"
type input "09:39:05.000"
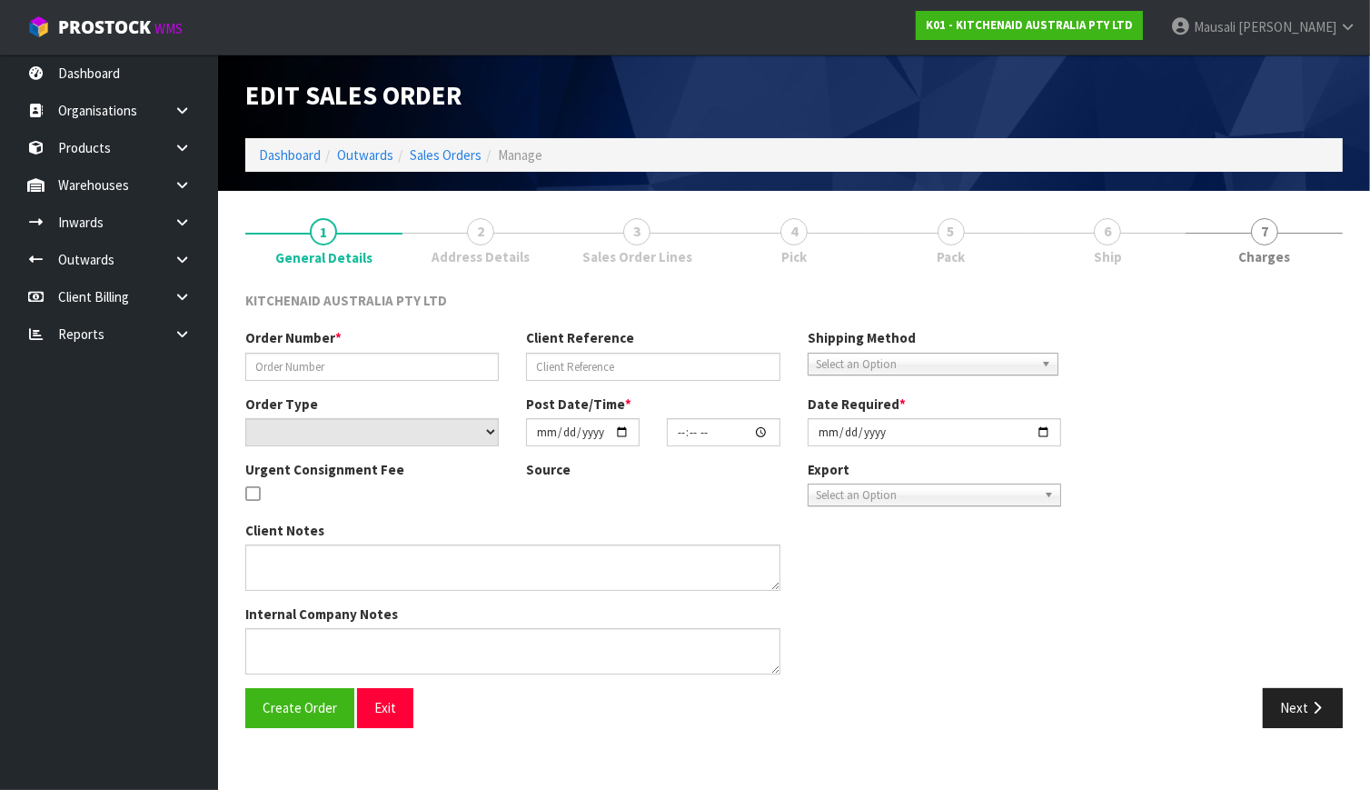
type input "[DATE]"
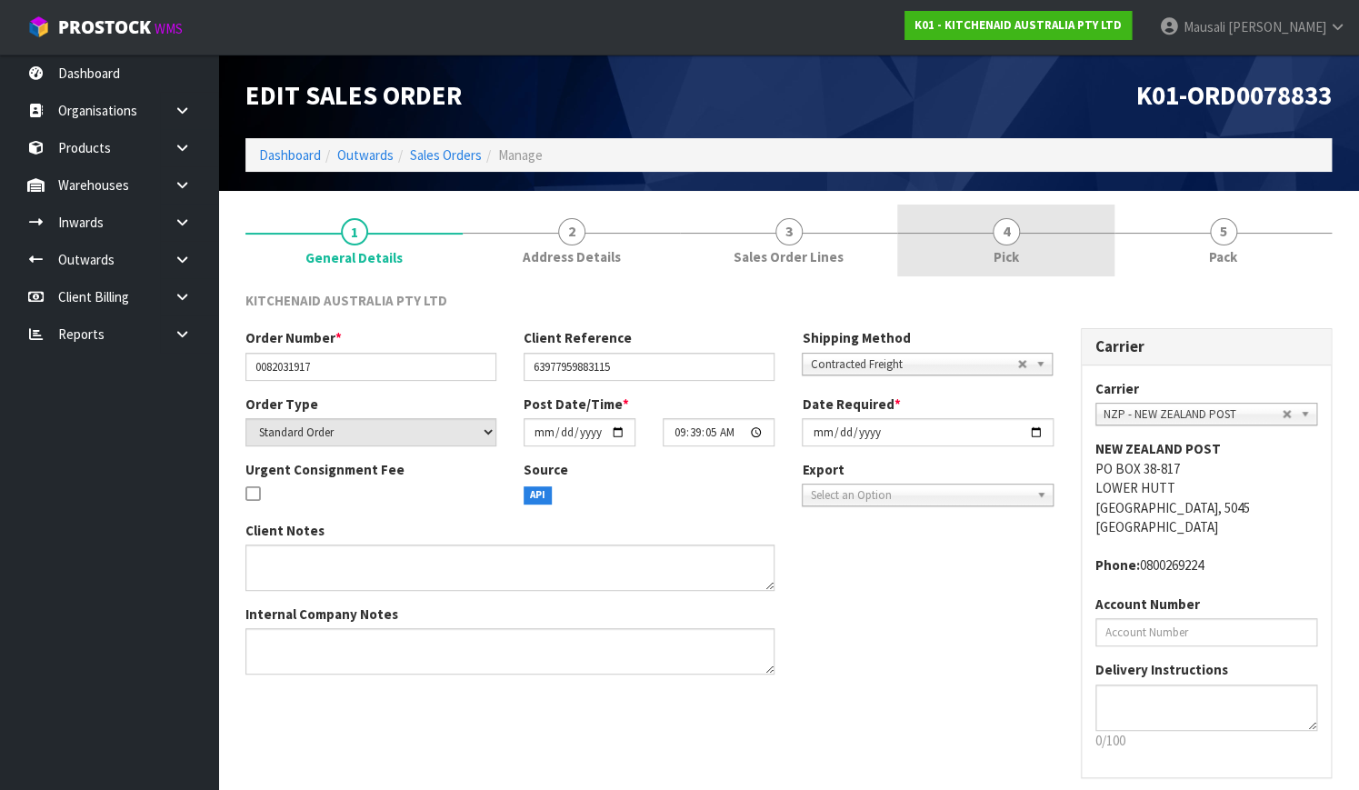
click at [1033, 242] on link "4 Pick" at bounding box center [1005, 240] width 217 height 72
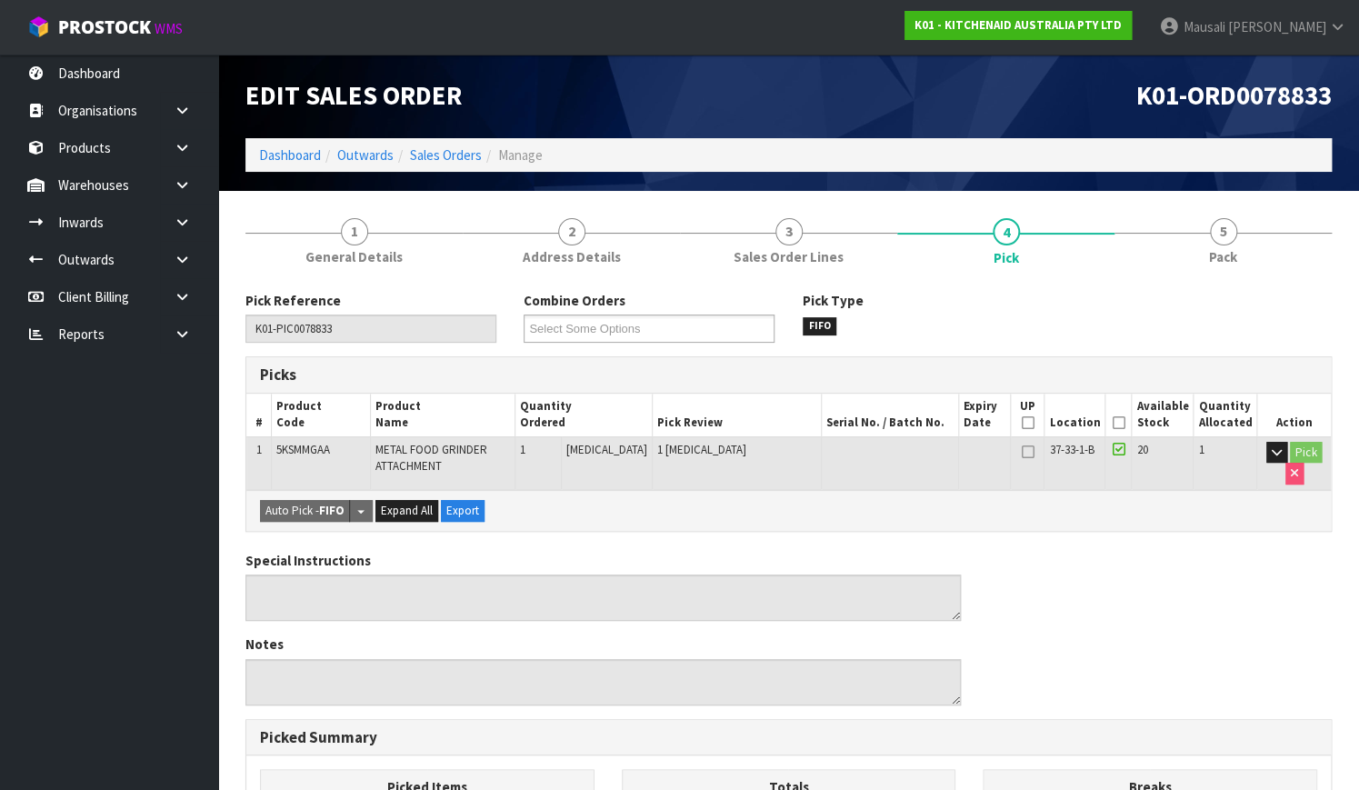
click at [1121, 423] on icon at bounding box center [1117, 423] width 13 height 1
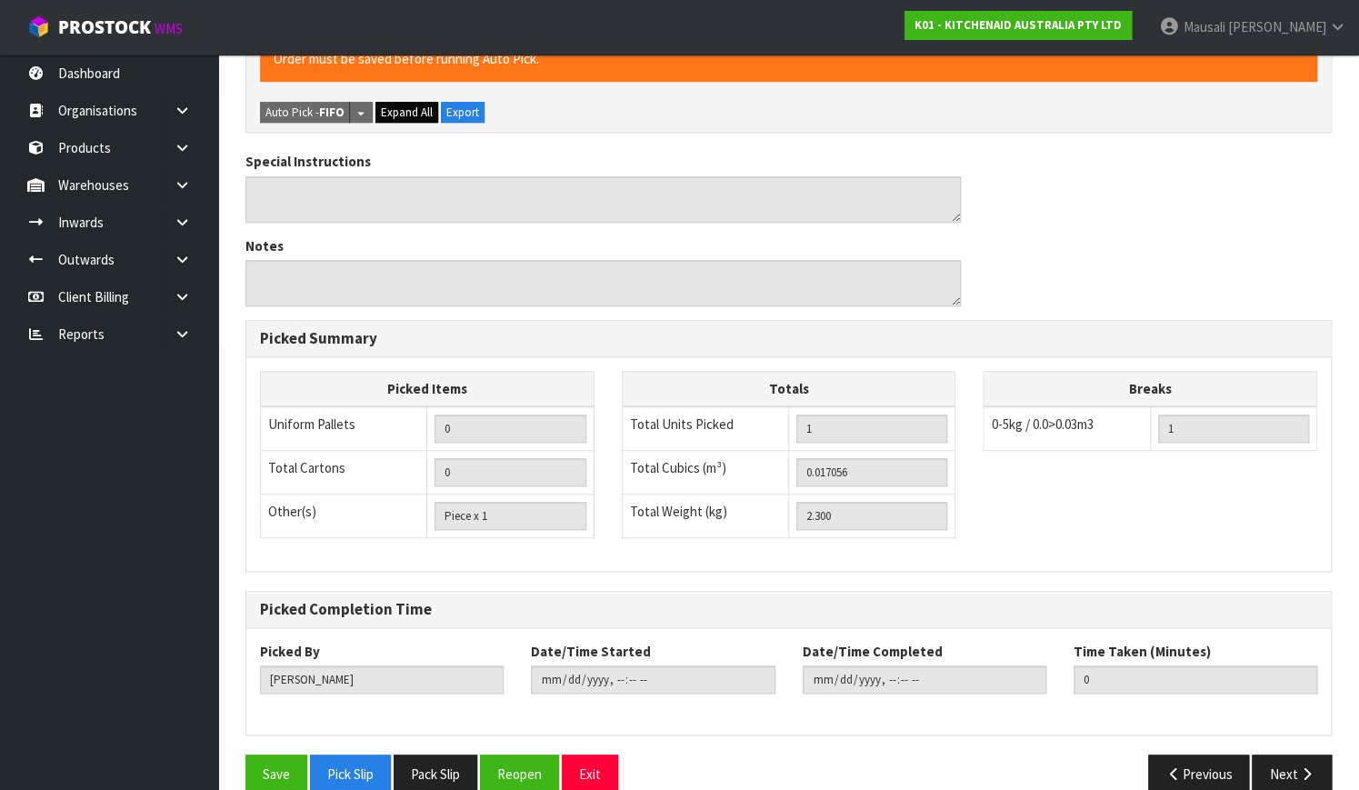
scroll to position [492, 0]
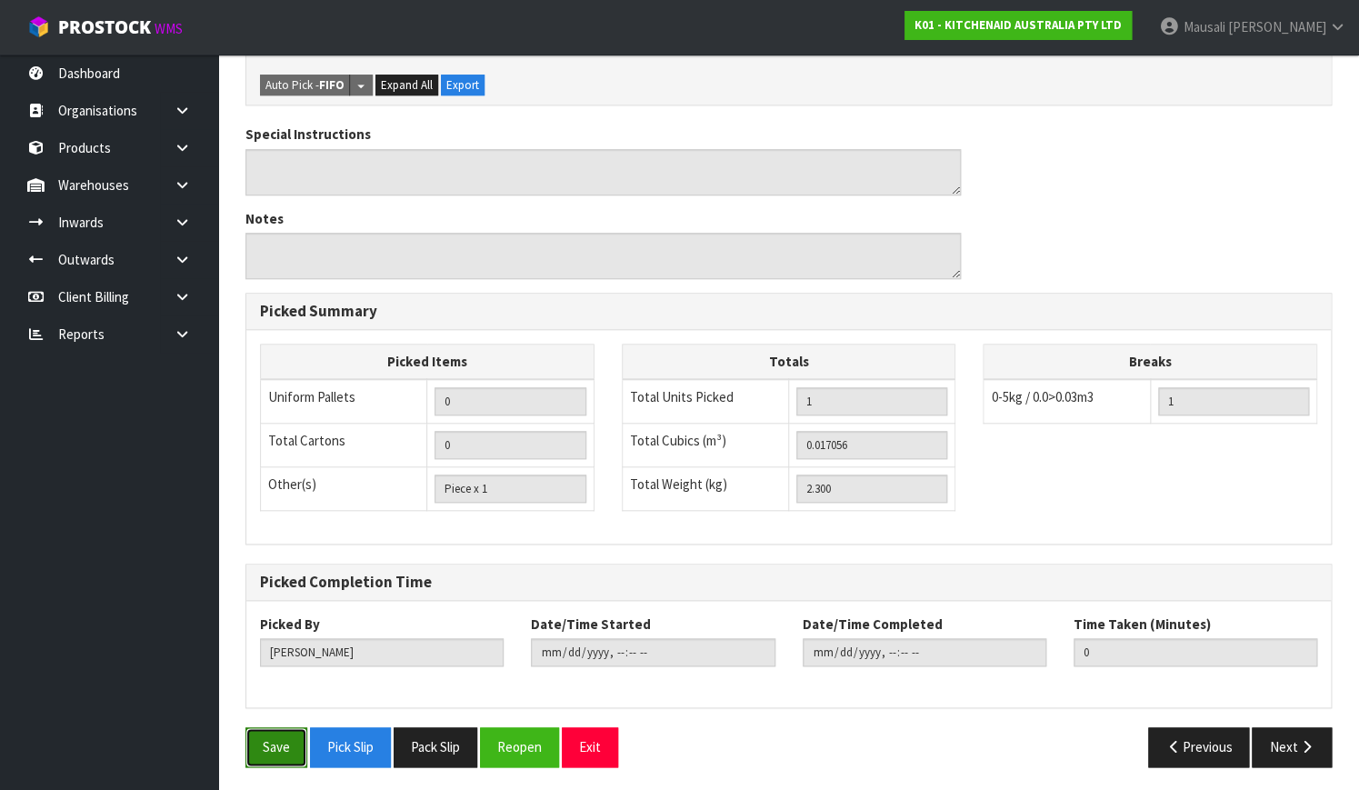
click at [270, 749] on button "Save" at bounding box center [276, 746] width 62 height 39
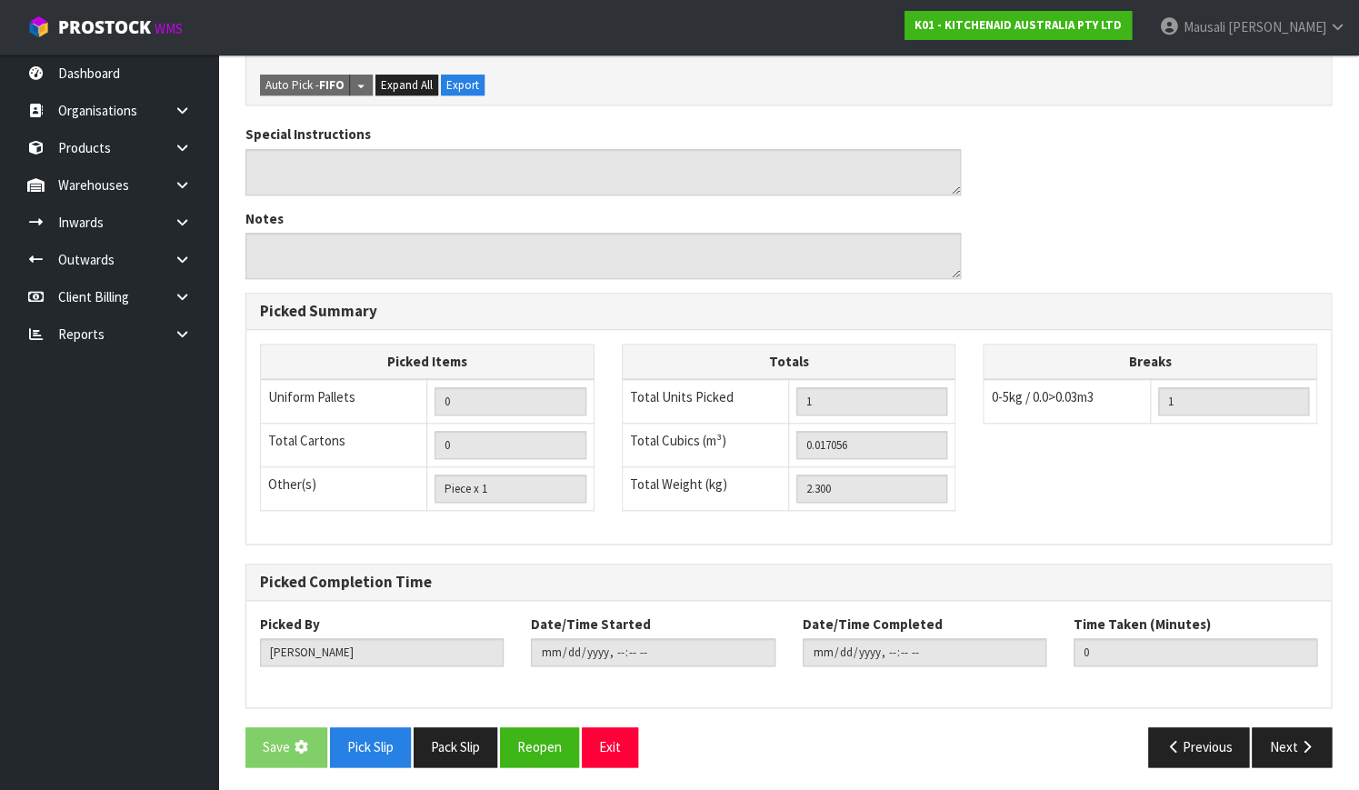
scroll to position [0, 0]
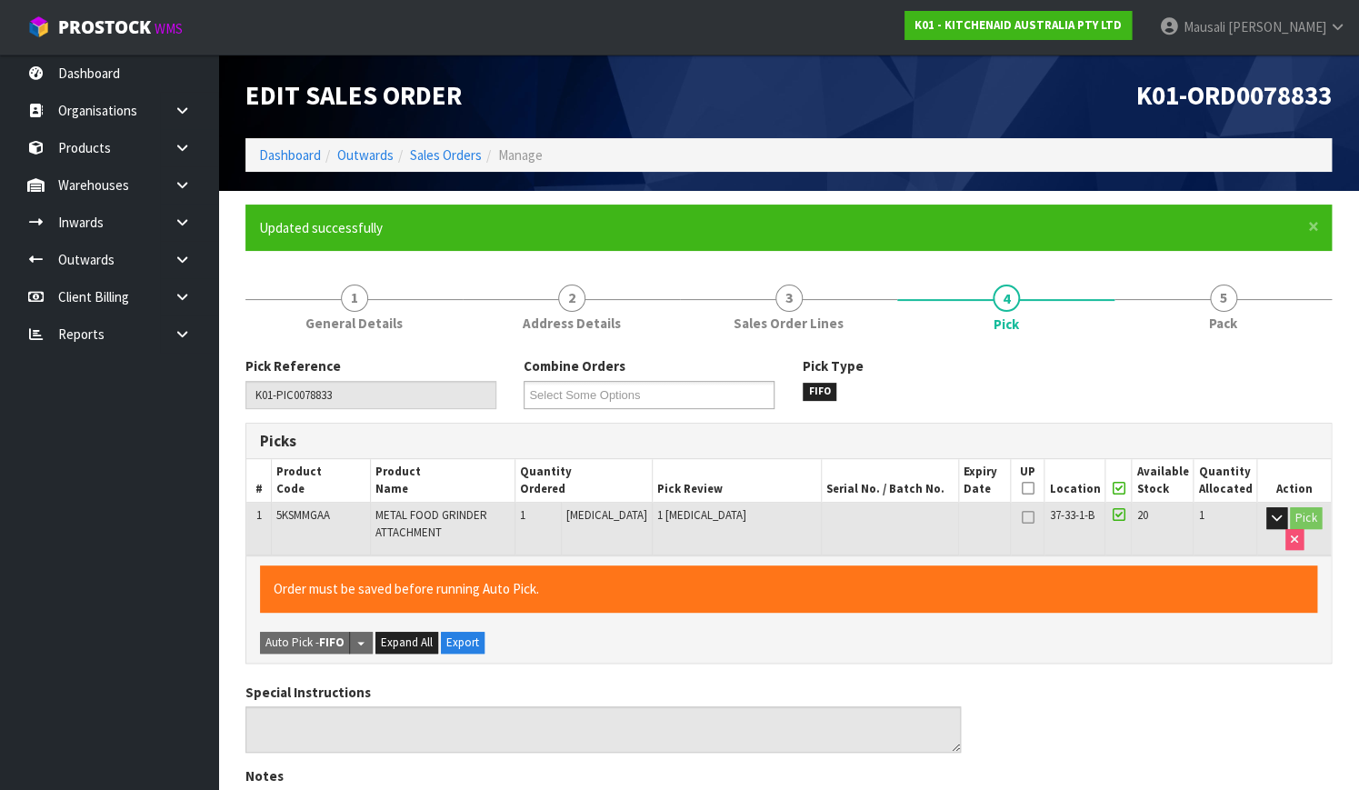
type input "[PERSON_NAME]"
type input "[DATE]T12:28:46"
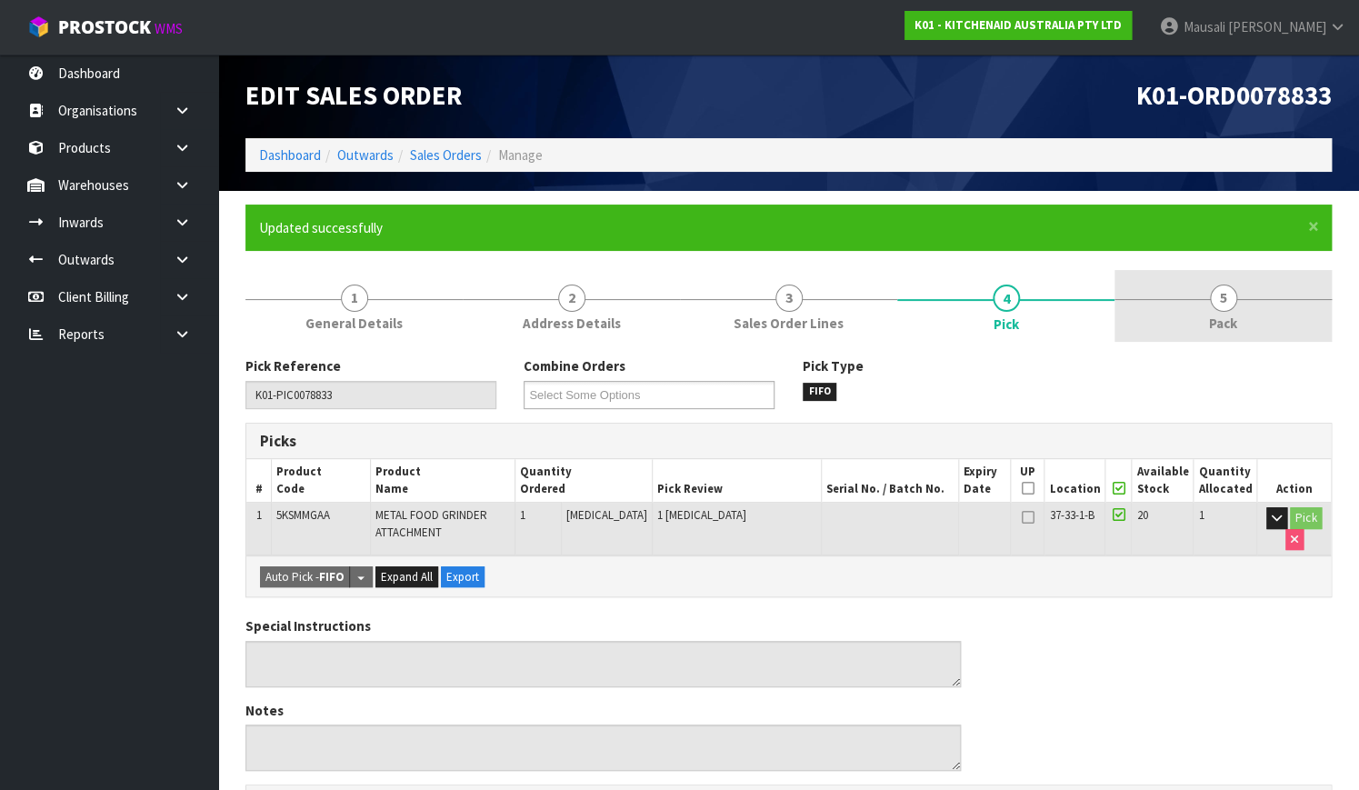
click at [1212, 317] on span "Pack" at bounding box center [1223, 323] width 28 height 19
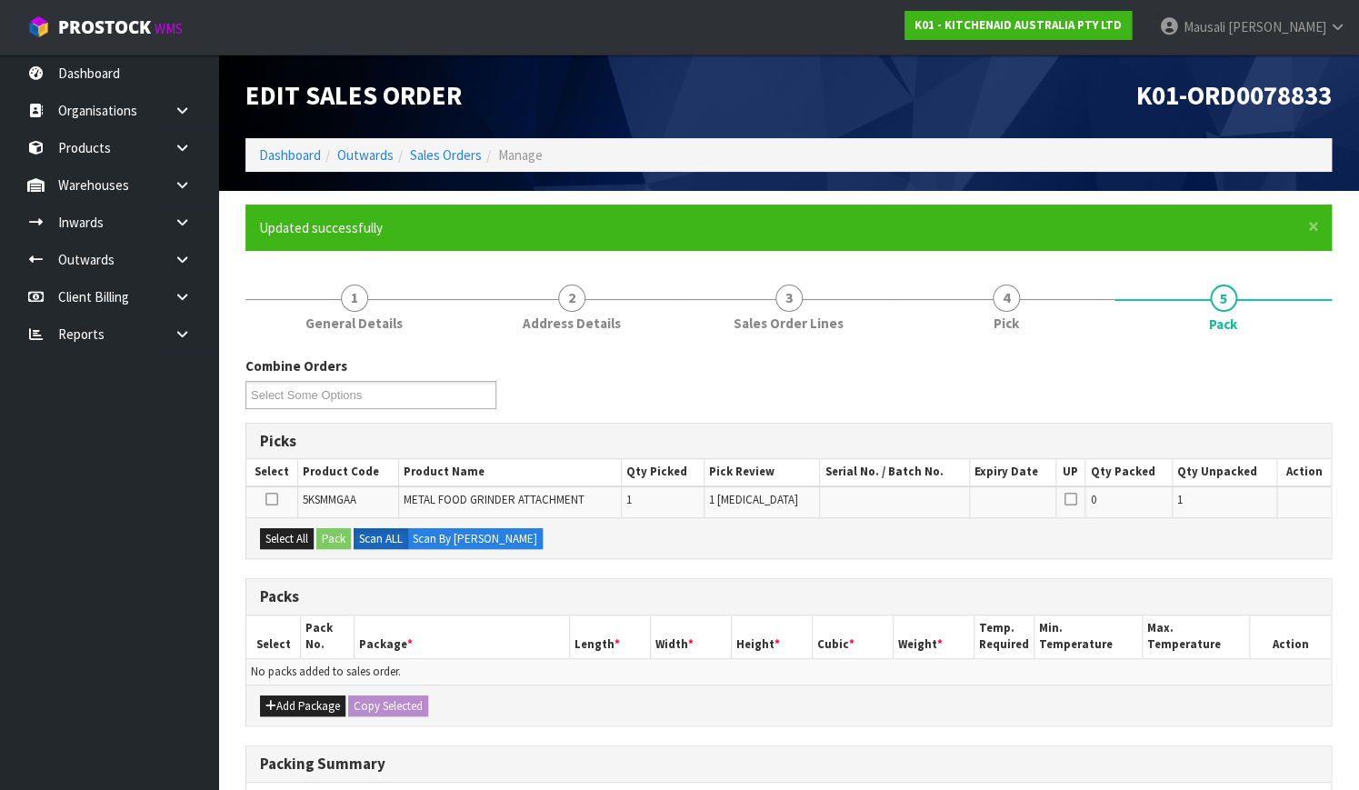
scroll to position [269, 0]
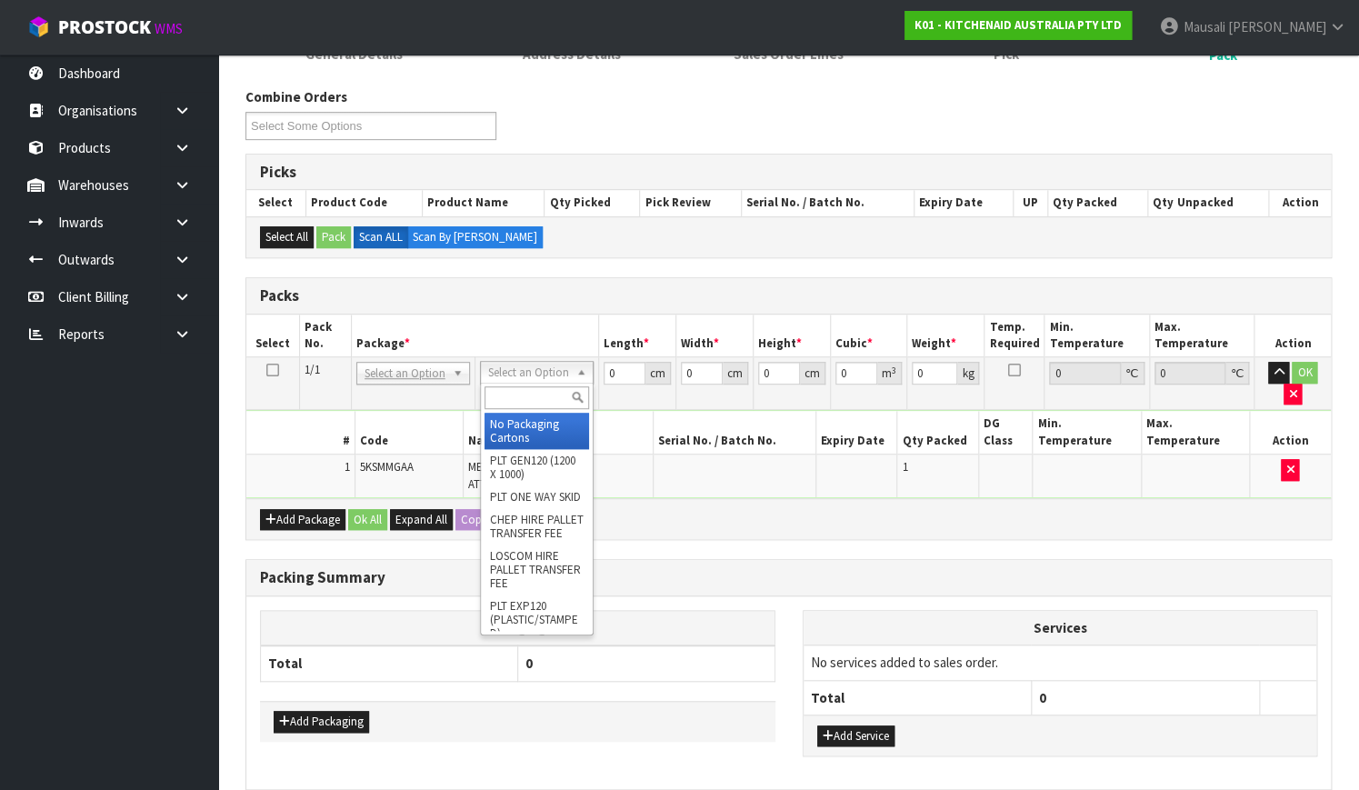
click at [528, 400] on input "text" at bounding box center [536, 397] width 105 height 23
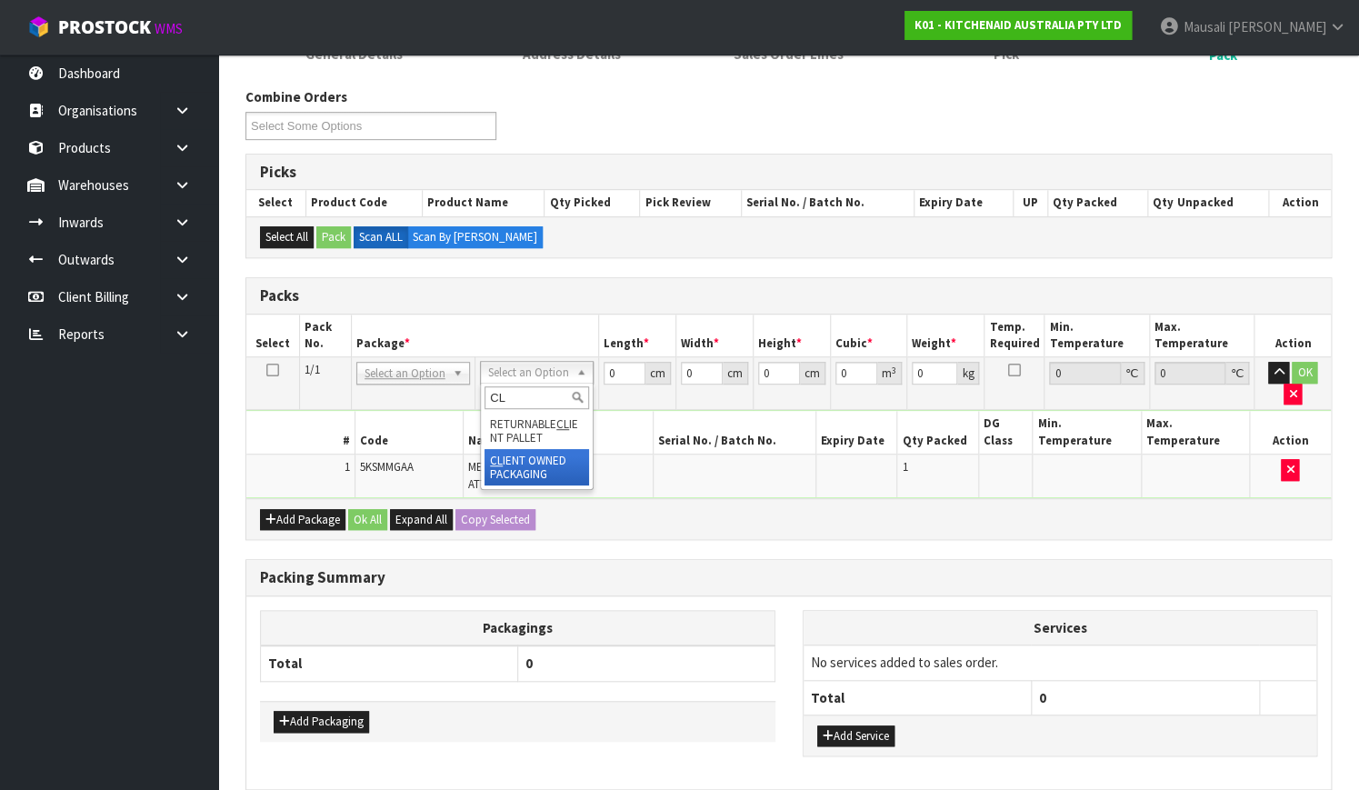
type input "CL"
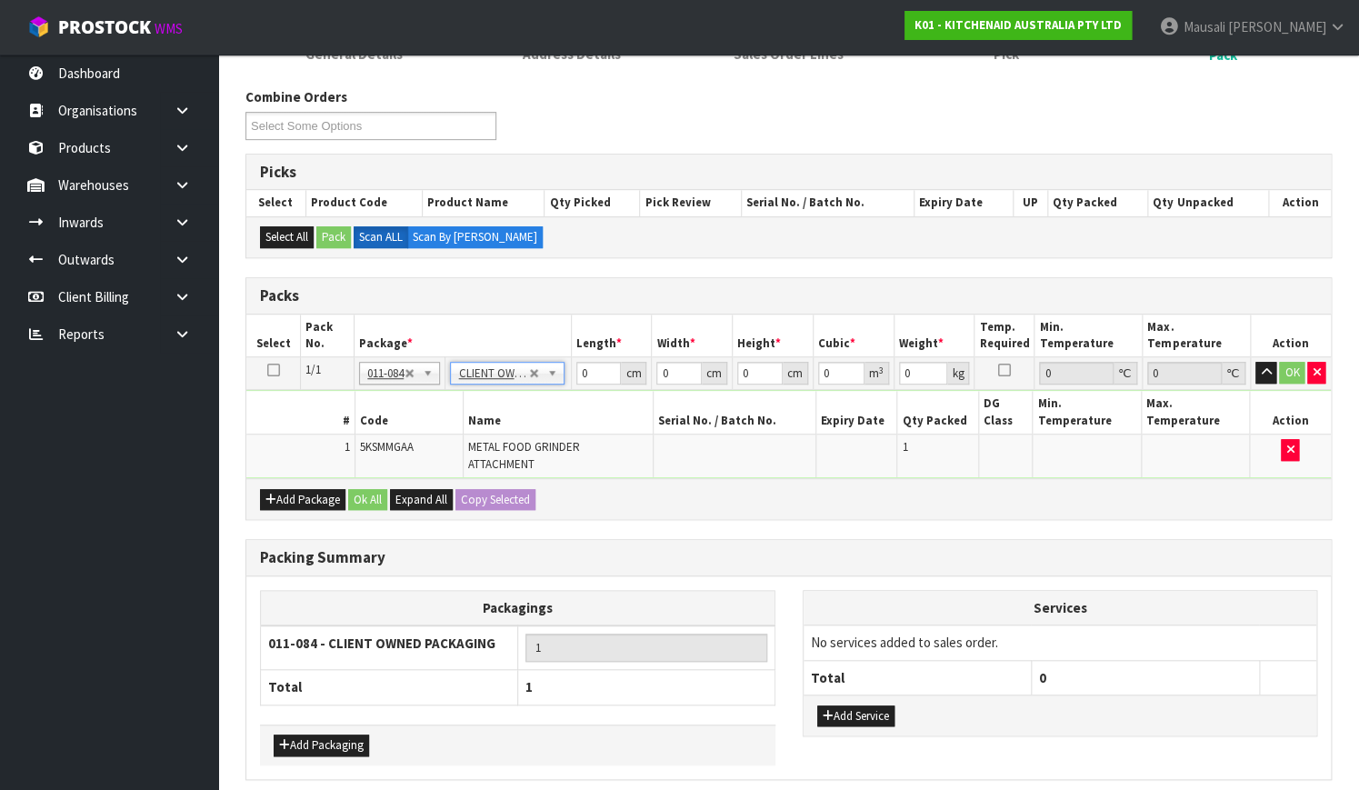
type input "2.3"
drag, startPoint x: 591, startPoint y: 373, endPoint x: 509, endPoint y: 397, distance: 85.4
click at [567, 383] on tr "1/1 NONE 007-001 007-002 007-004 007-009 007-013 007-014 007-015 007-017 007-01…" at bounding box center [788, 373] width 1084 height 33
type input "42"
type input "28"
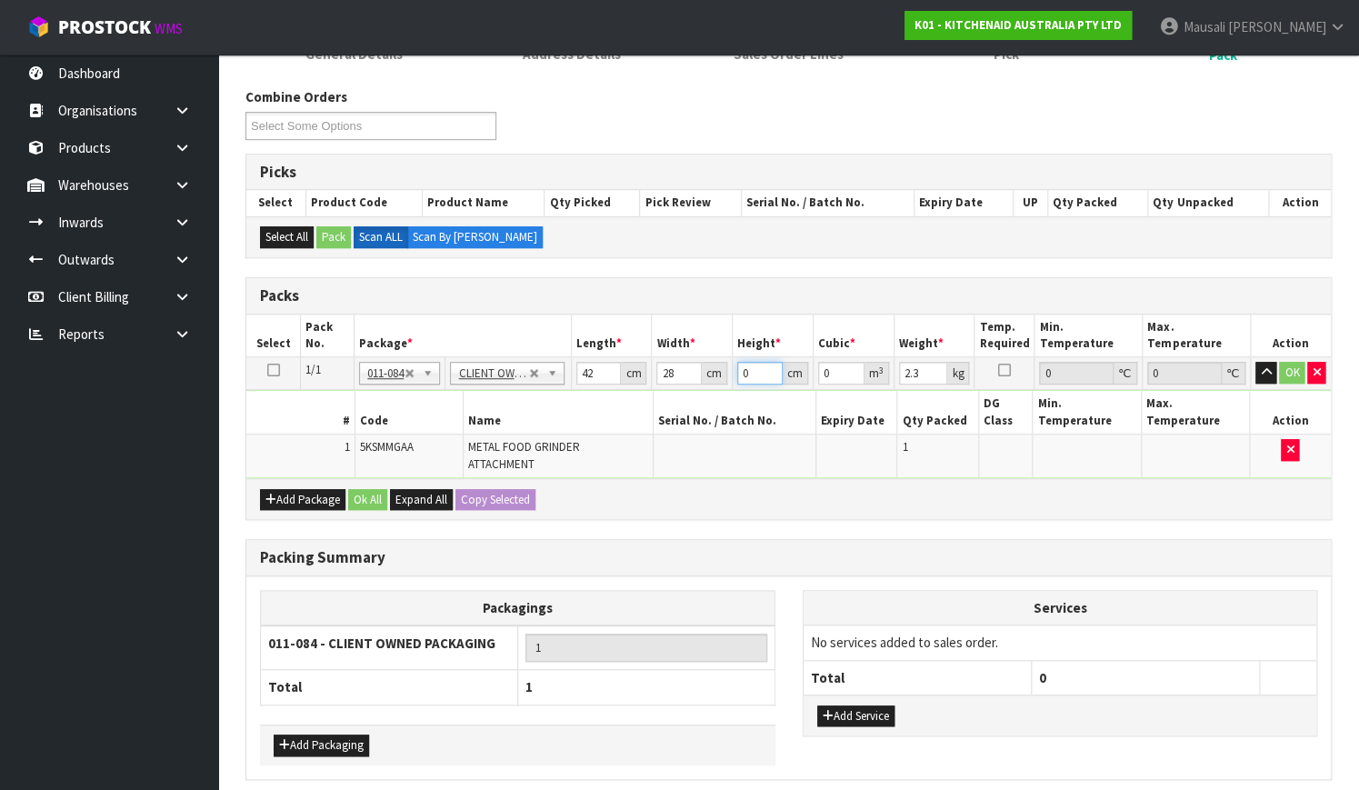
type input "2"
type input "0.002352"
type input "20"
type input "0.02352"
type input "20"
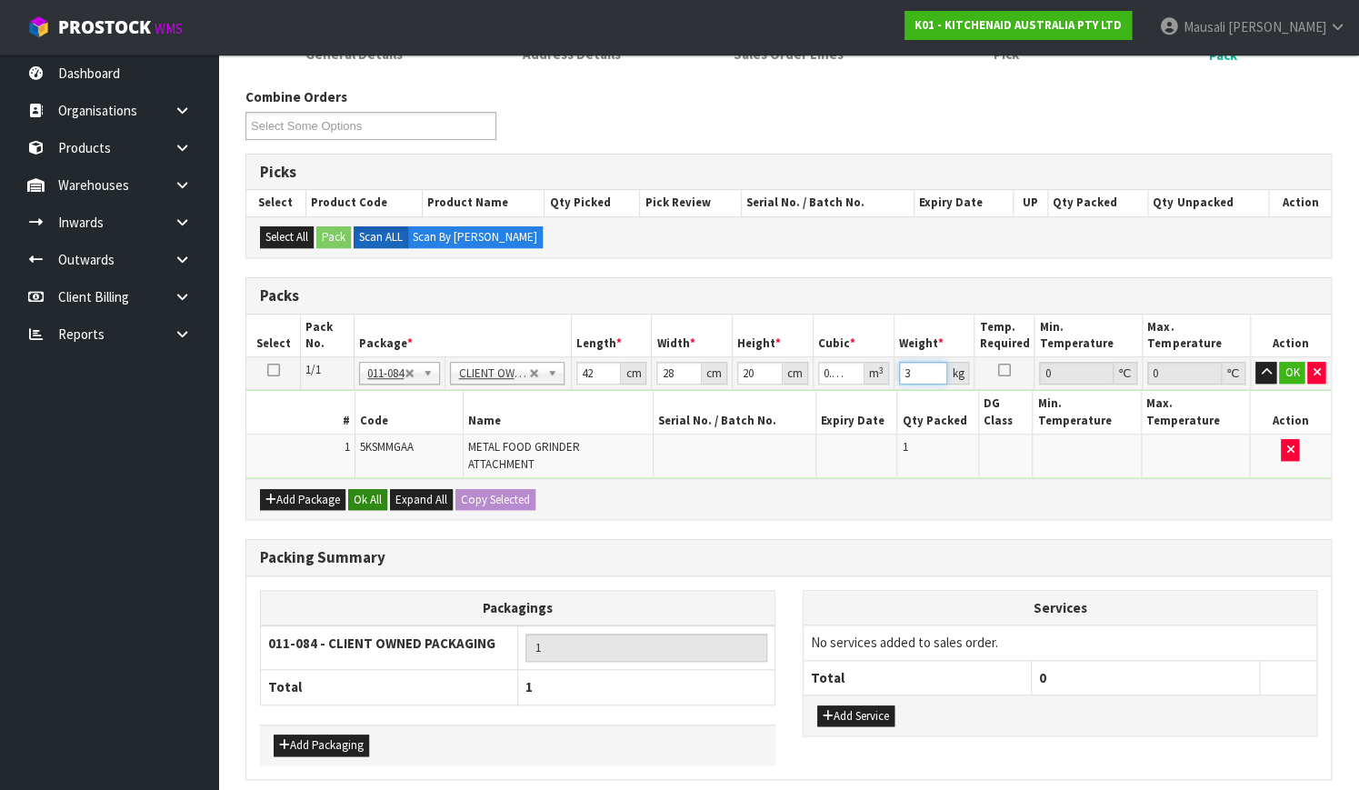
type input "3"
click at [375, 489] on button "Ok All" at bounding box center [367, 500] width 39 height 22
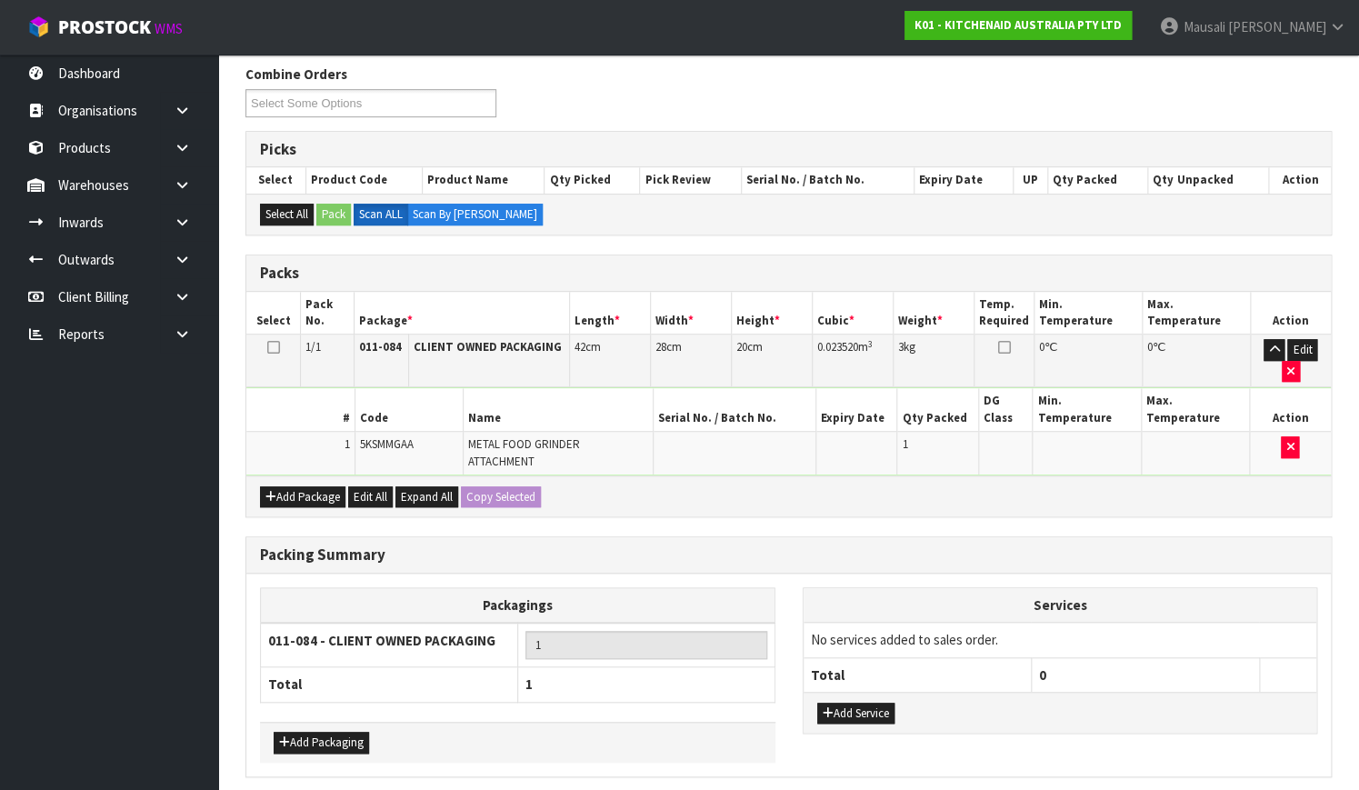
scroll to position [331, 0]
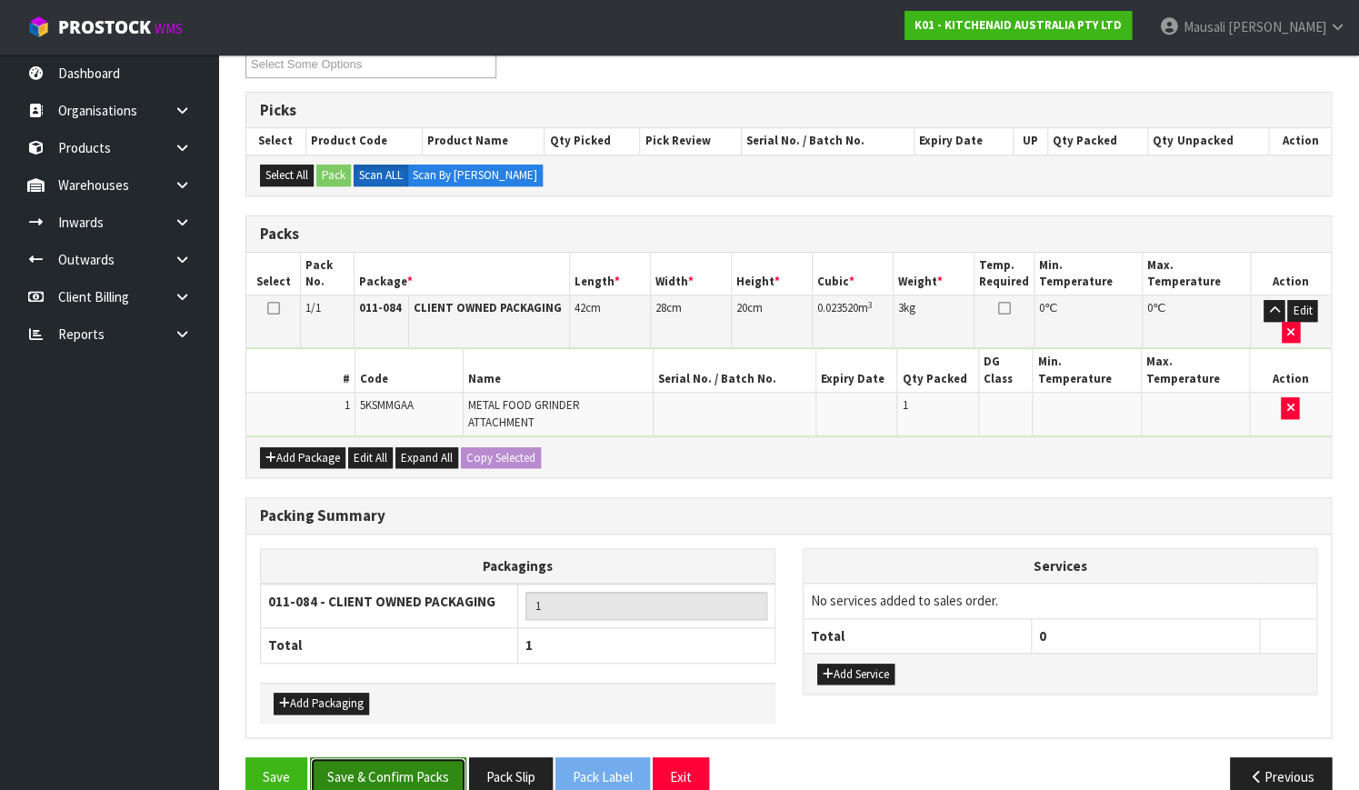
click at [408, 757] on button "Save & Confirm Packs" at bounding box center [388, 776] width 156 height 39
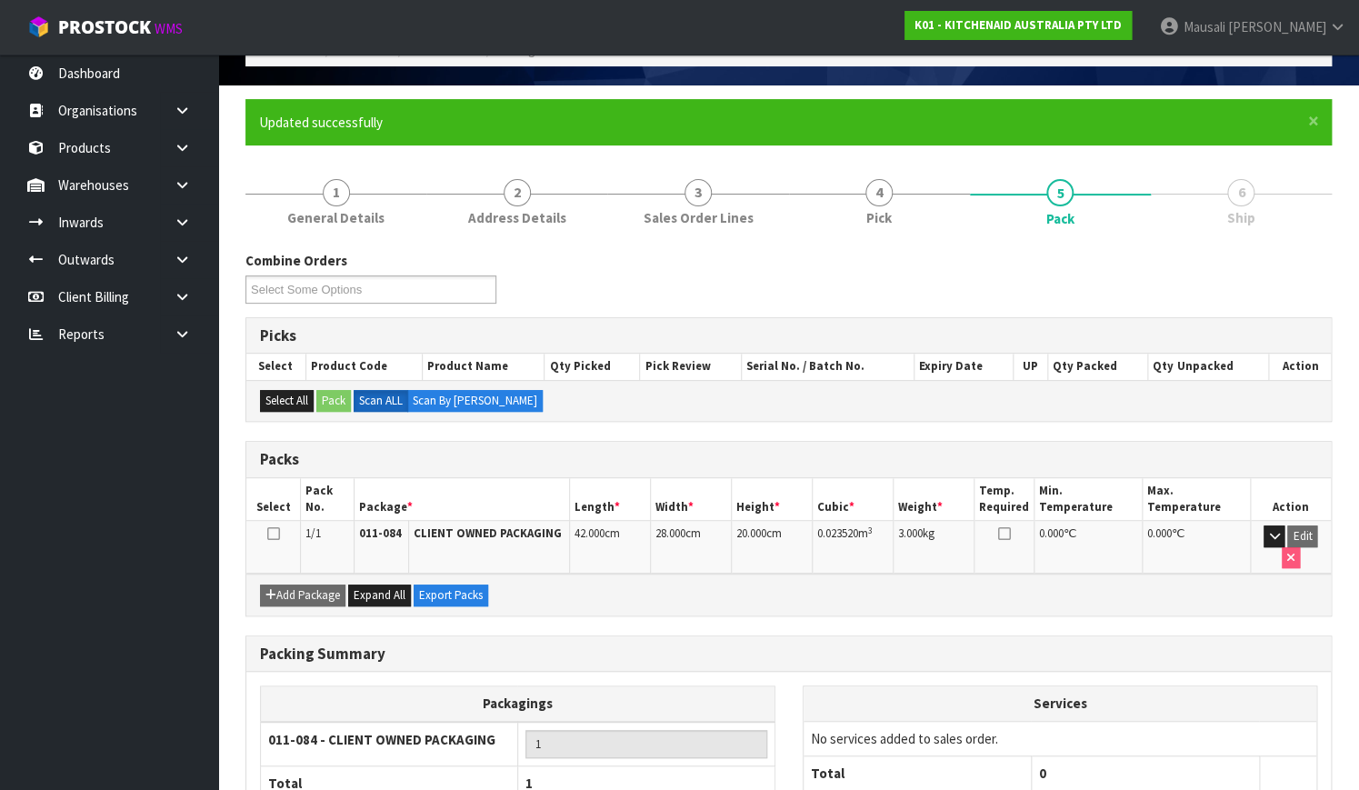
scroll to position [232, 0]
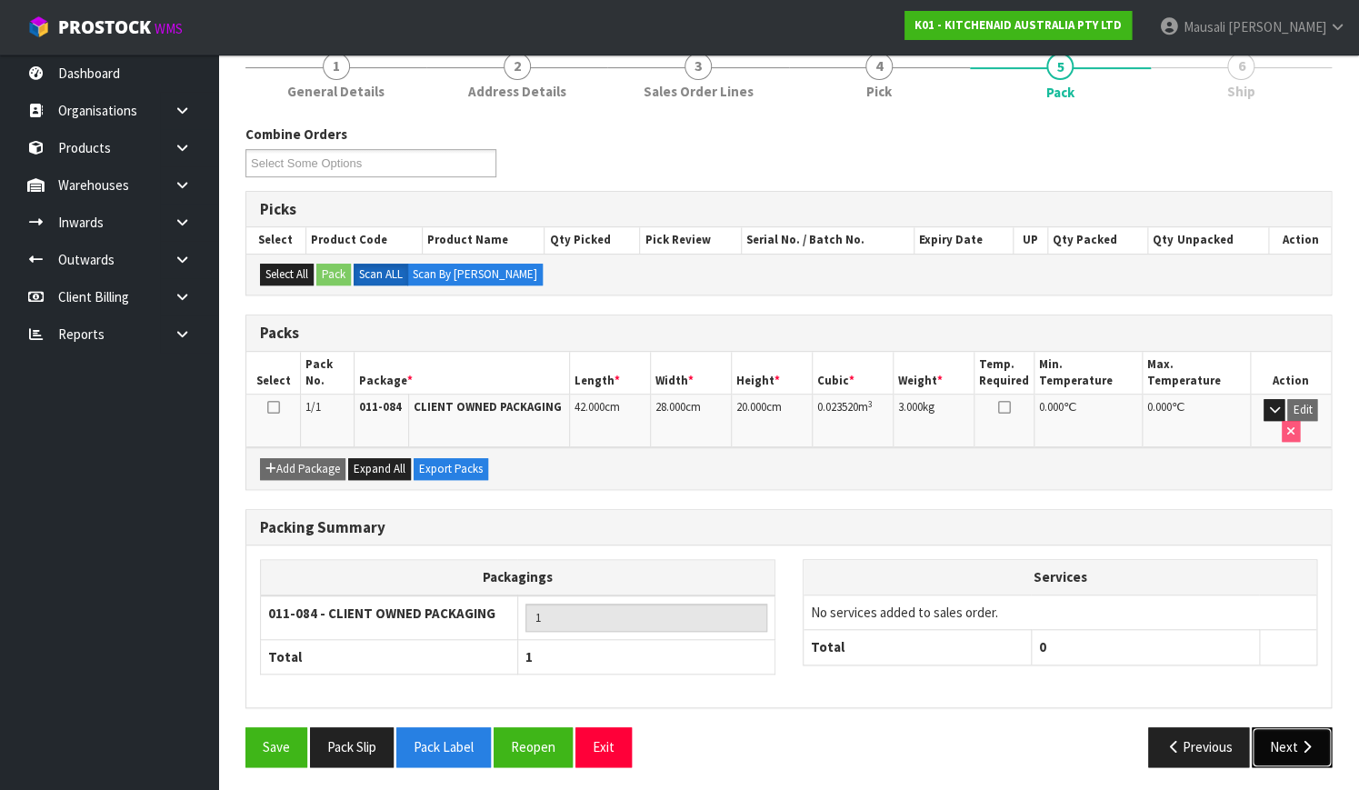
click at [1274, 745] on button "Next" at bounding box center [1291, 746] width 80 height 39
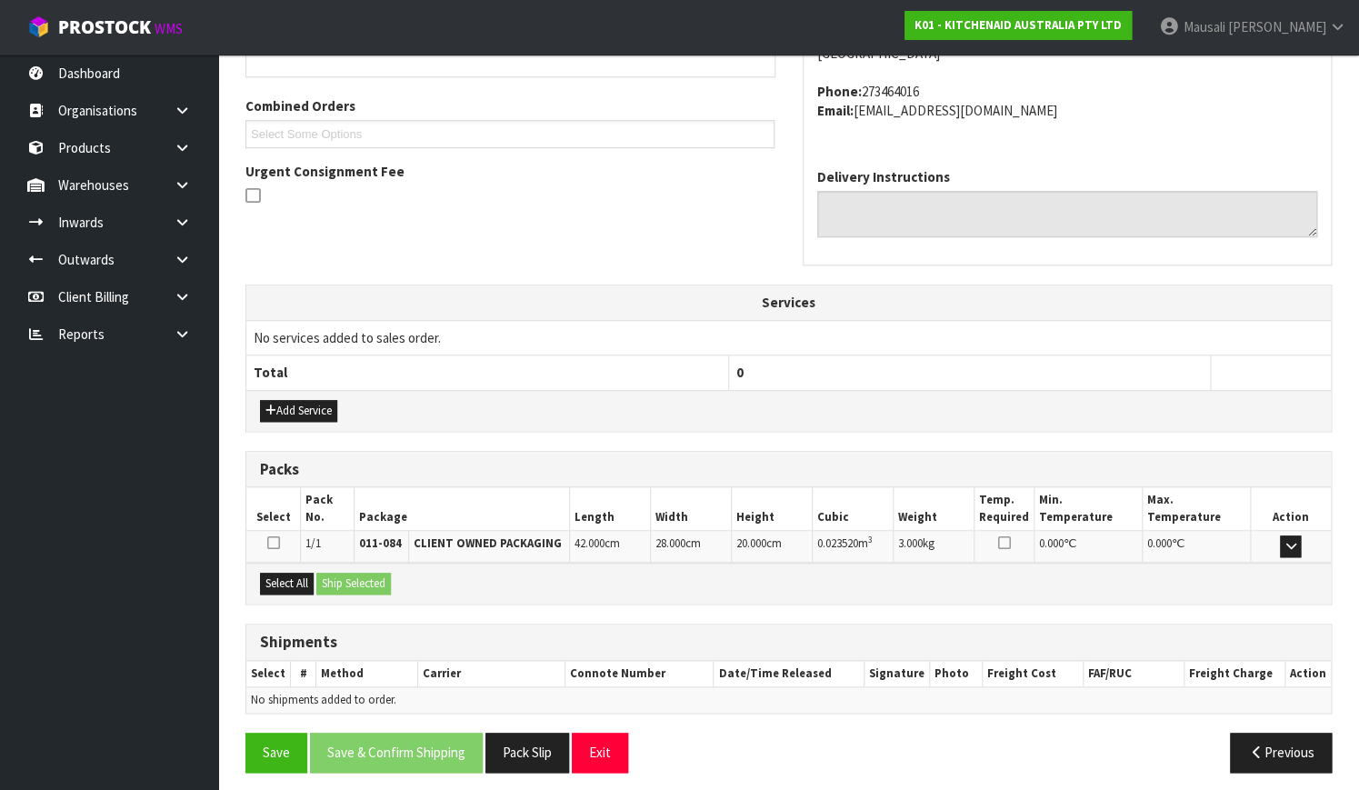
scroll to position [447, 0]
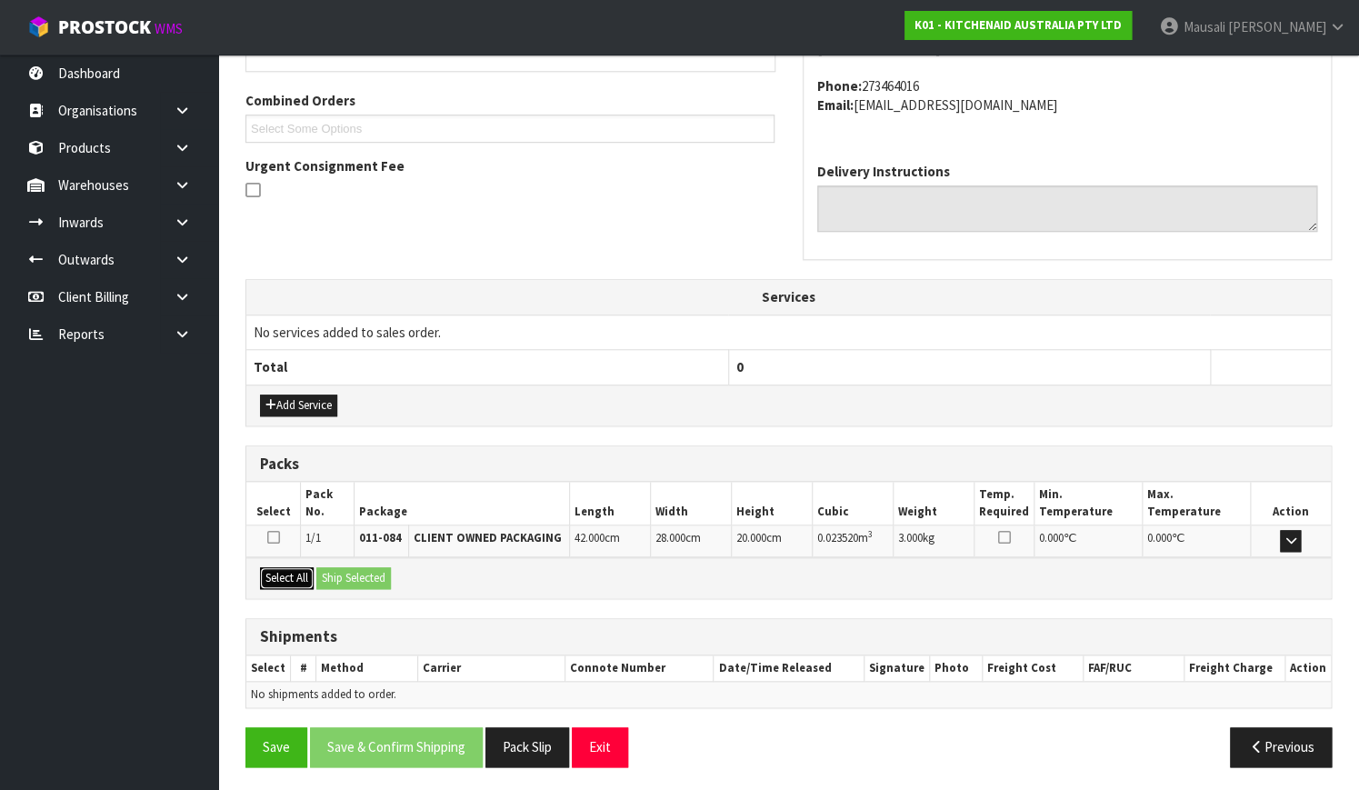
drag, startPoint x: 296, startPoint y: 570, endPoint x: 339, endPoint y: 572, distance: 42.8
click at [295, 570] on button "Select All" at bounding box center [287, 578] width 54 height 22
drag, startPoint x: 339, startPoint y: 572, endPoint x: 341, endPoint y: 586, distance: 14.7
click at [340, 573] on button "Ship Selected" at bounding box center [353, 578] width 75 height 22
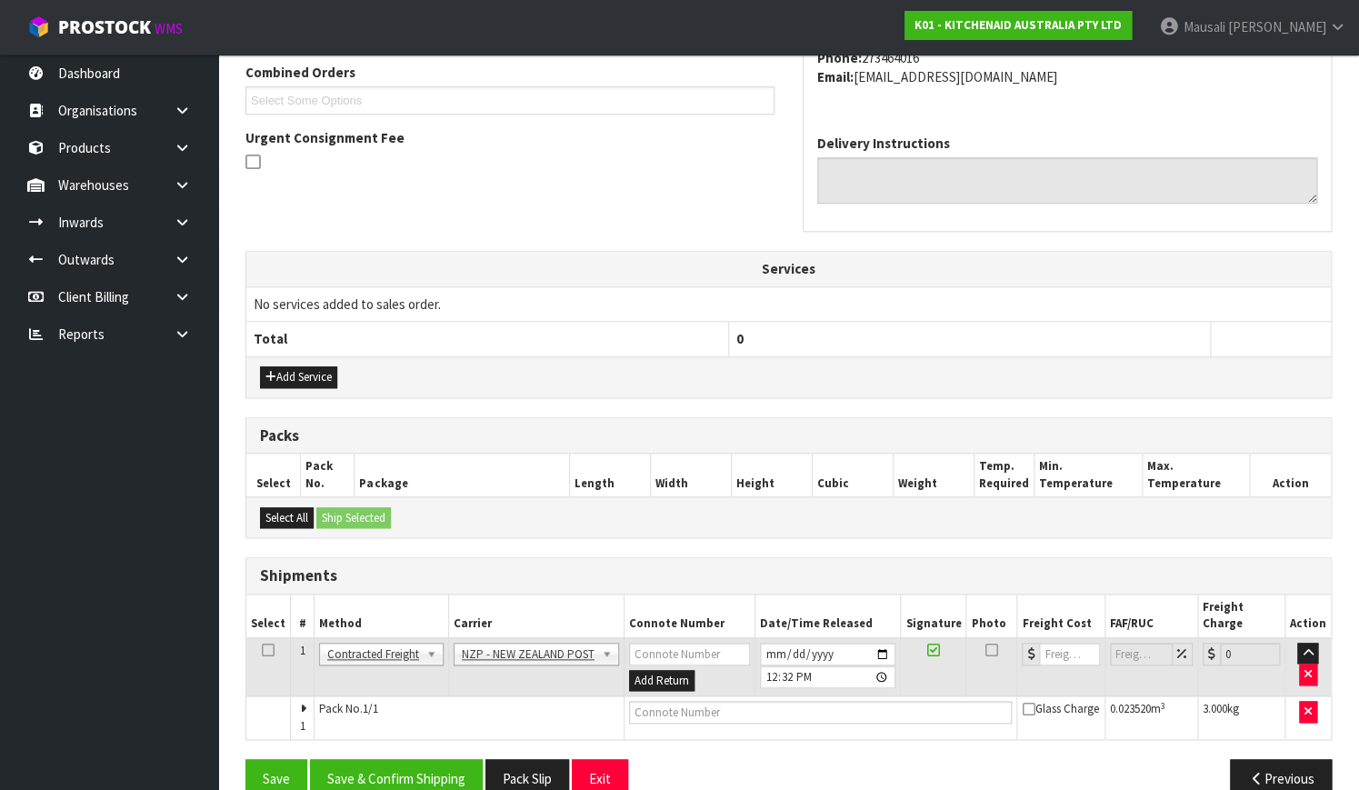
scroll to position [491, 0]
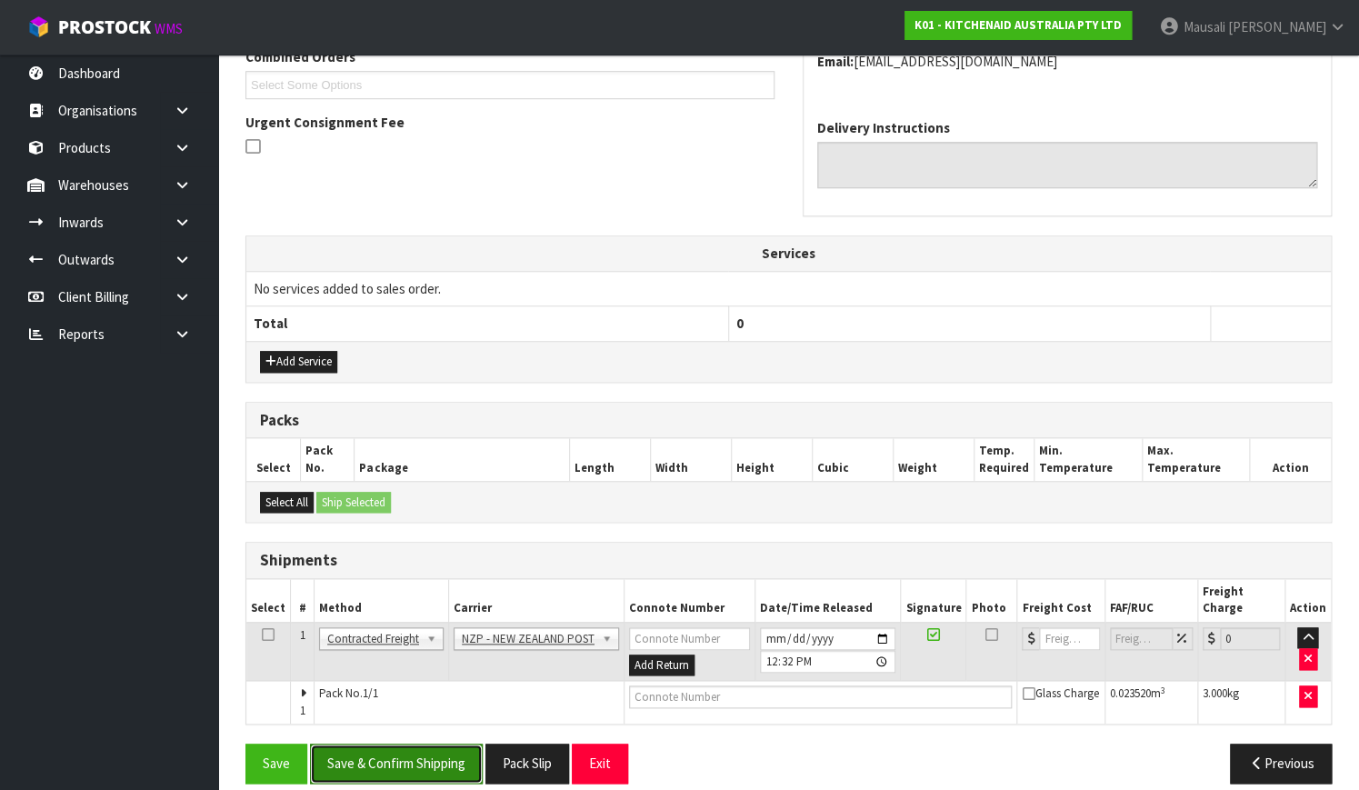
click at [429, 743] on button "Save & Confirm Shipping" at bounding box center [396, 762] width 173 height 39
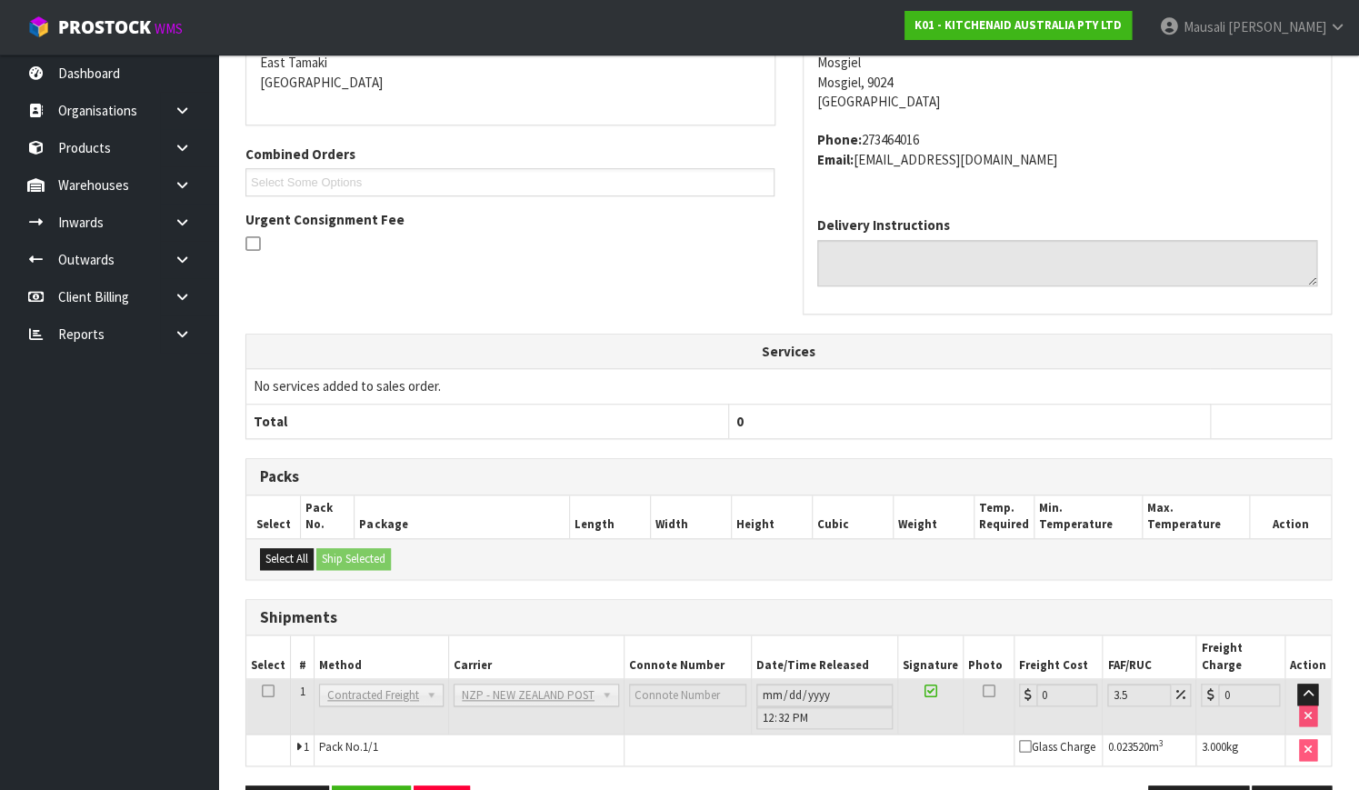
scroll to position [467, 0]
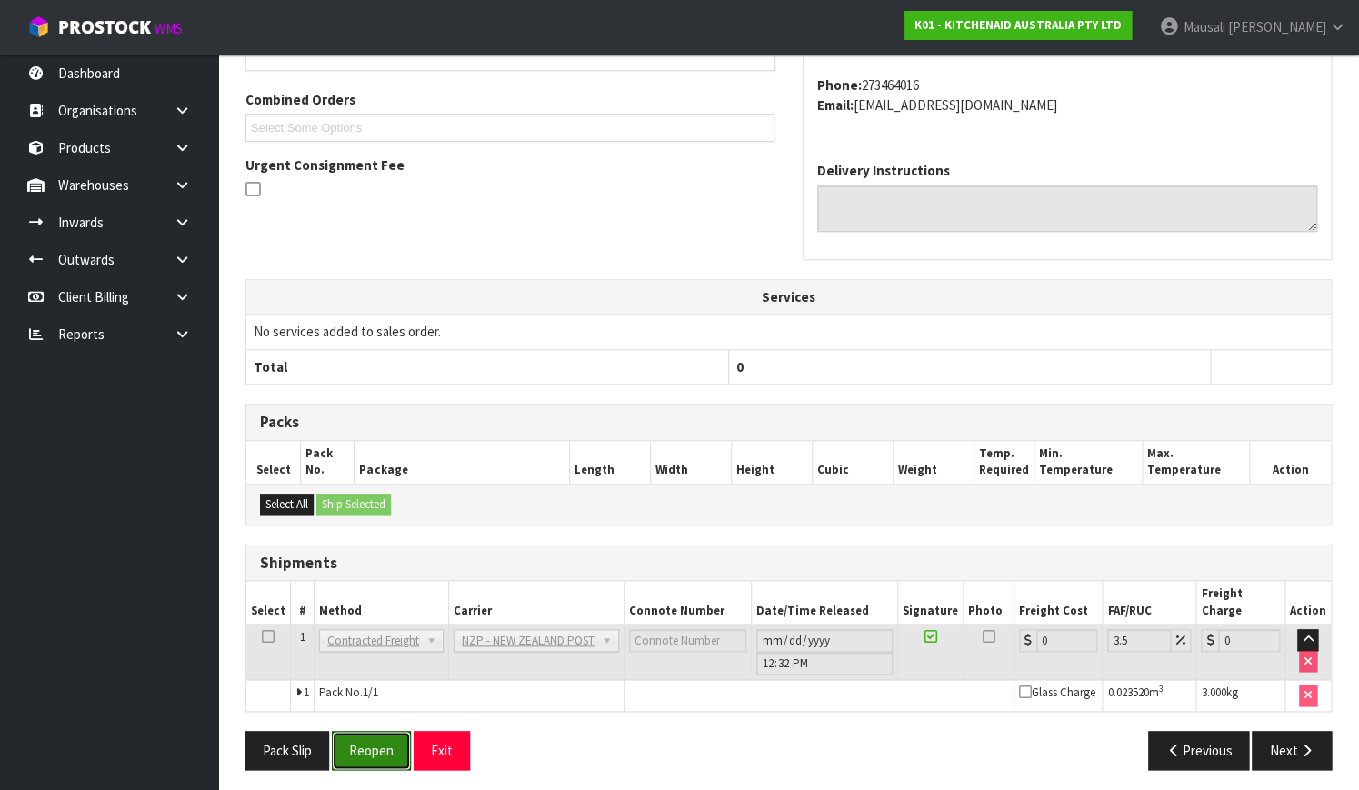
drag, startPoint x: 373, startPoint y: 746, endPoint x: 432, endPoint y: 727, distance: 62.1
click at [373, 746] on button "Reopen" at bounding box center [371, 750] width 79 height 39
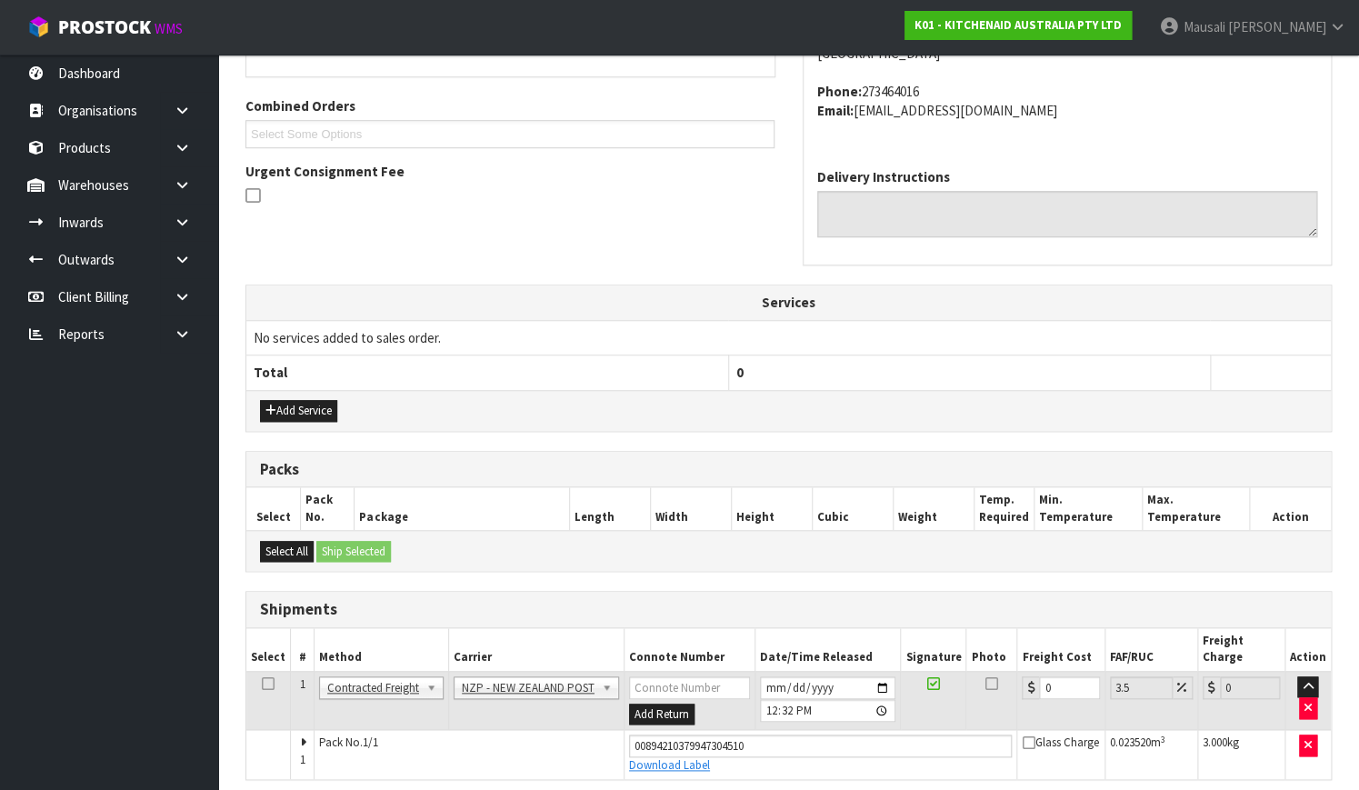
scroll to position [495, 0]
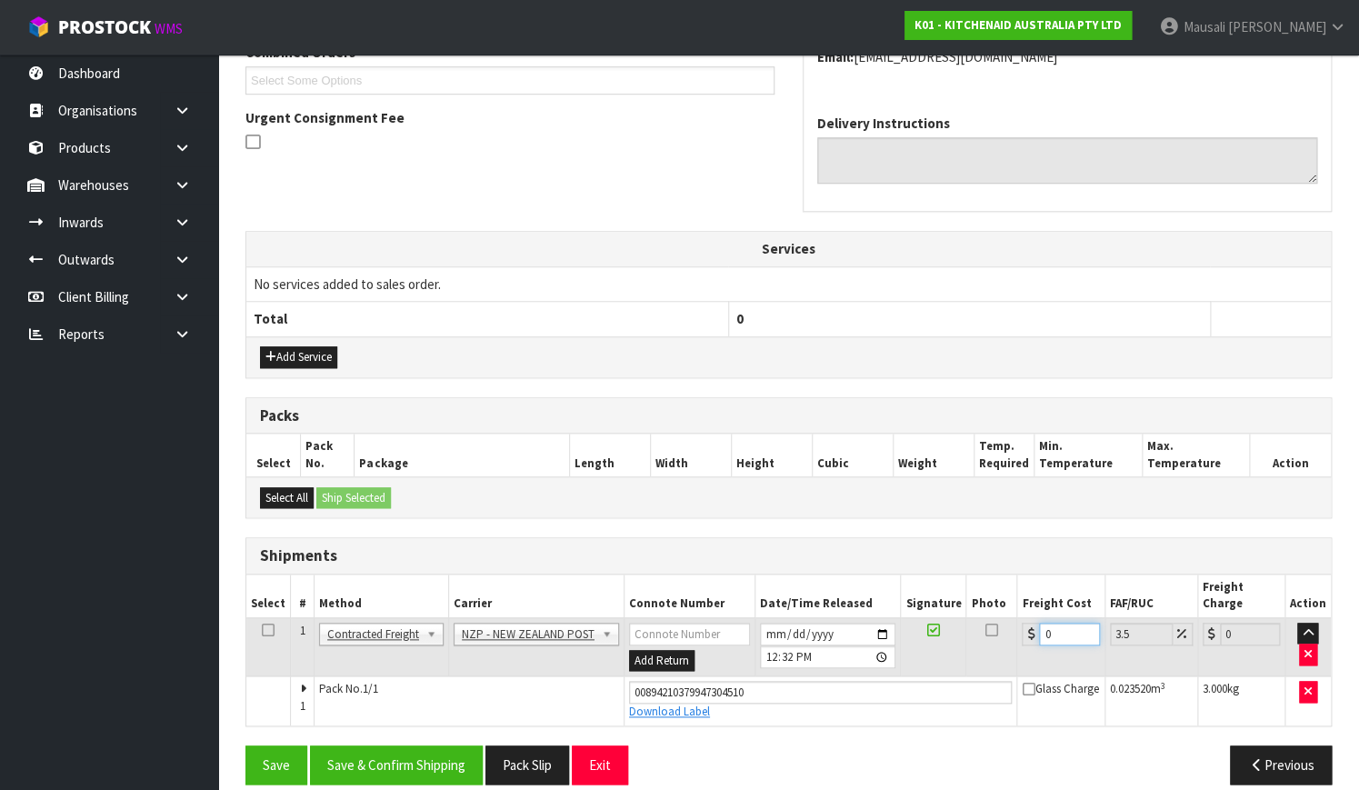
type input "1"
type input "1.03"
type input "0"
drag, startPoint x: 1081, startPoint y: 609, endPoint x: 1001, endPoint y: 638, distance: 84.2
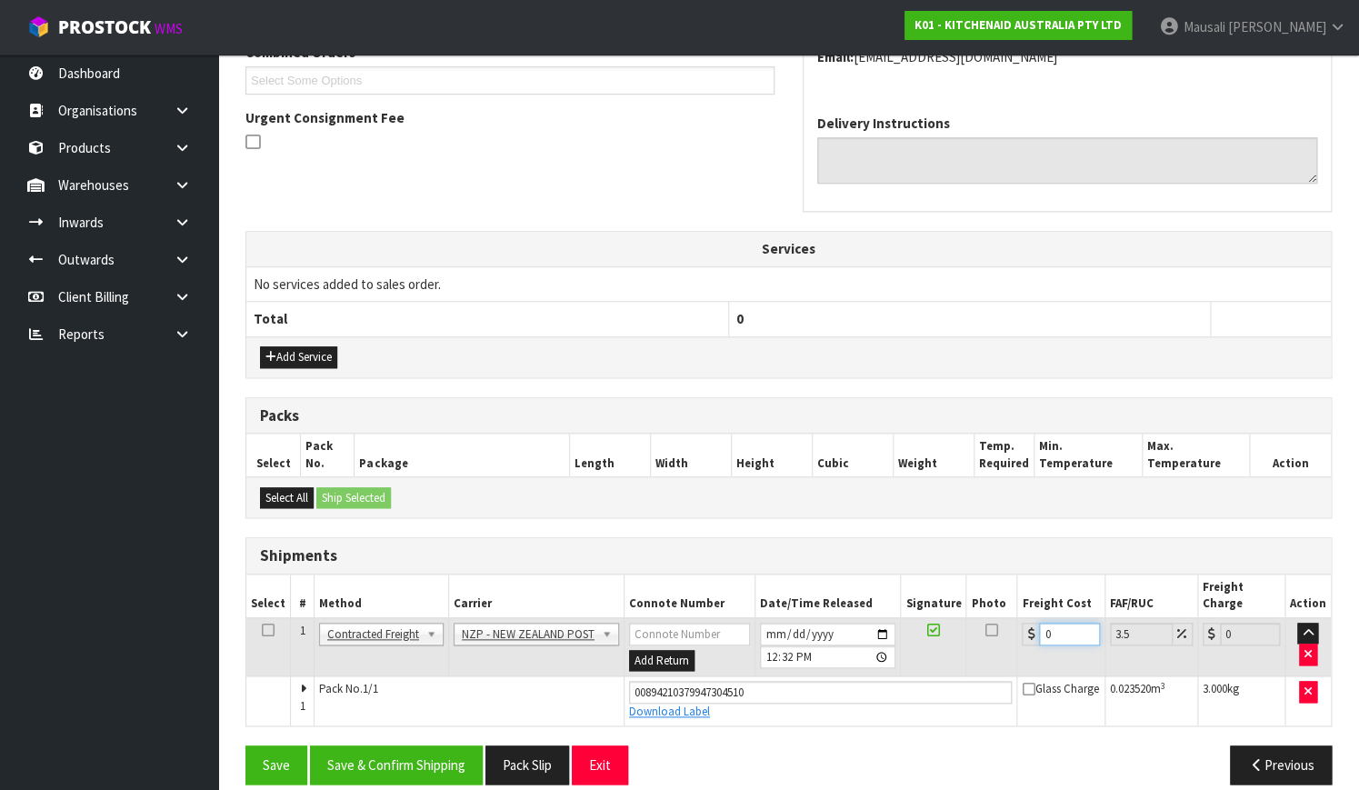
click at [1039, 637] on input "0" at bounding box center [1069, 634] width 60 height 23
type input "01"
type input "1.03"
type input "011"
type input "11.38"
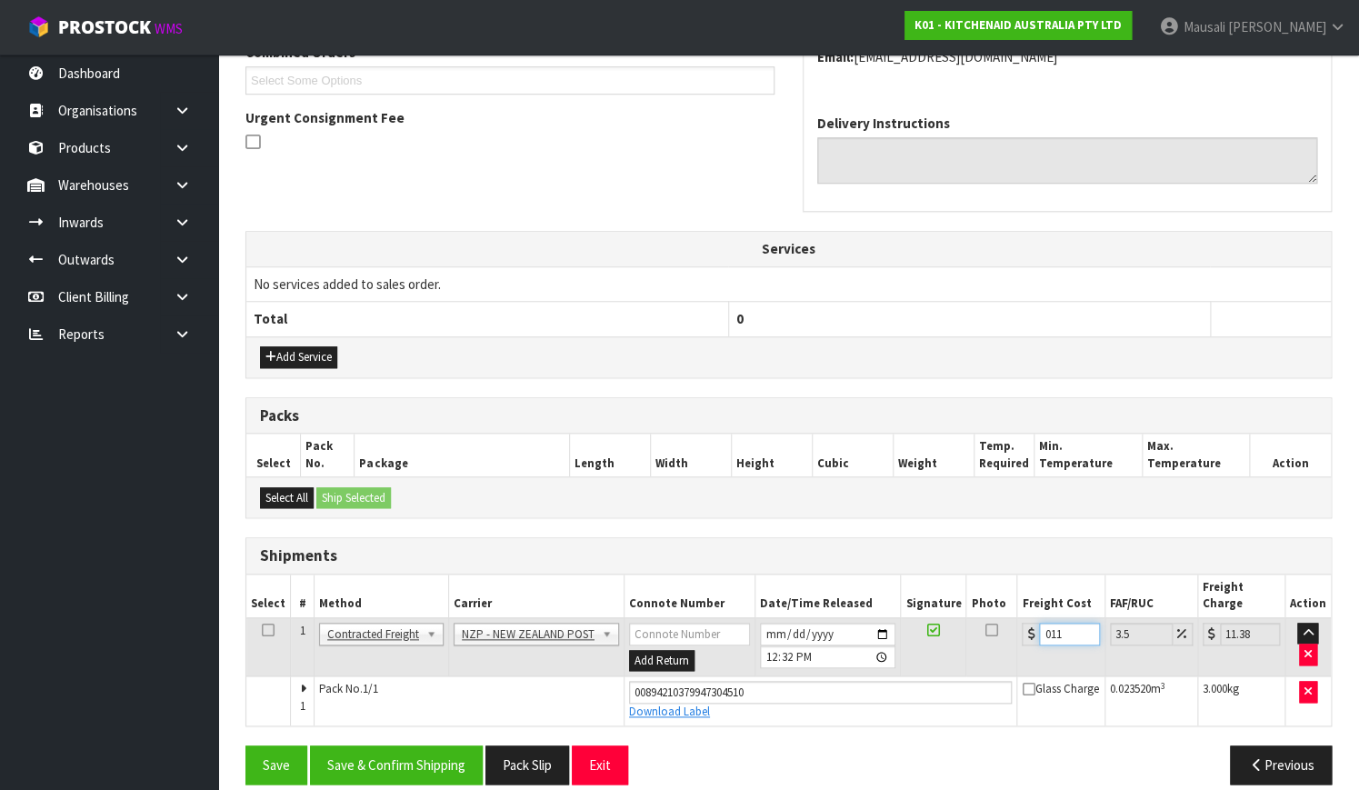
type input "011.6"
type input "12.01"
type input "011.61"
type input "12.02"
type input "011.6"
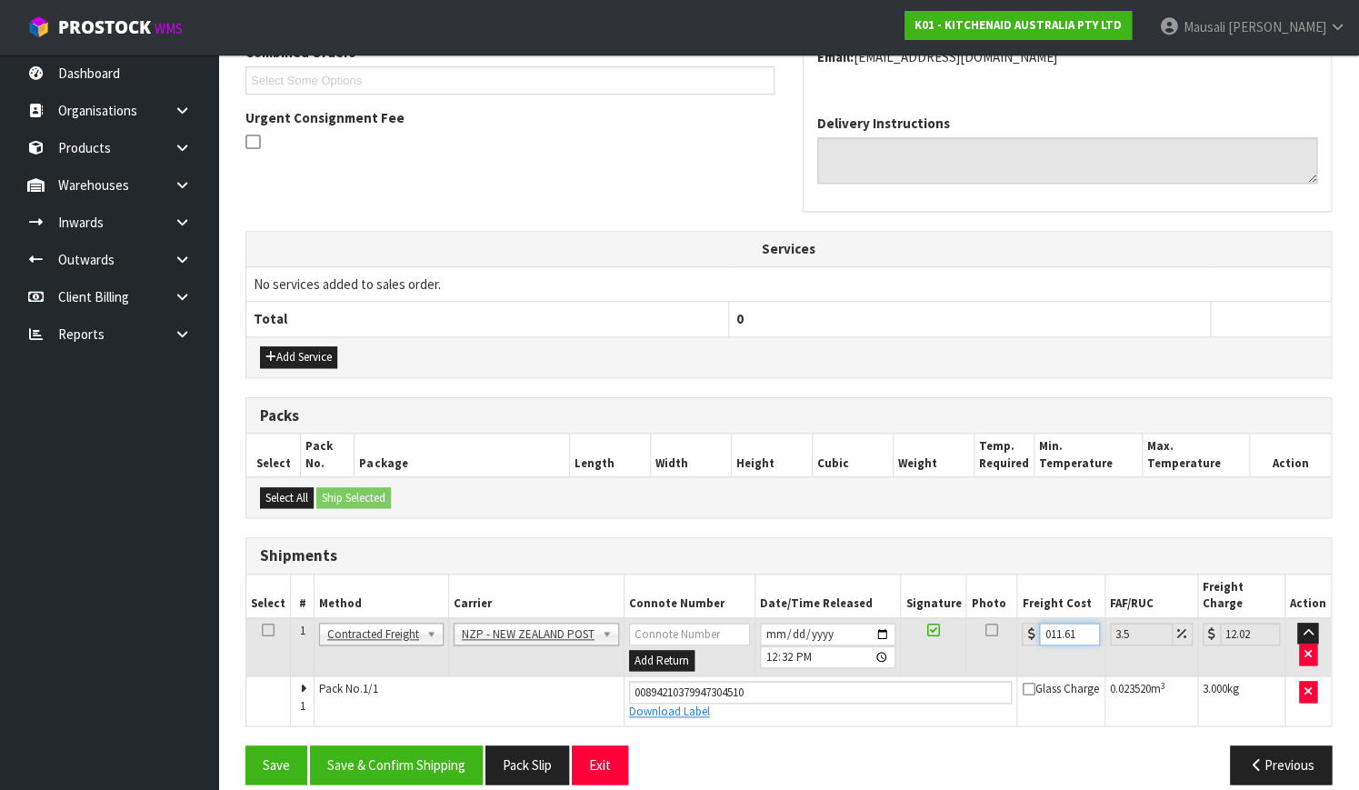
type input "12.01"
type input "011"
type input "11.38"
type input "01"
type input "1.03"
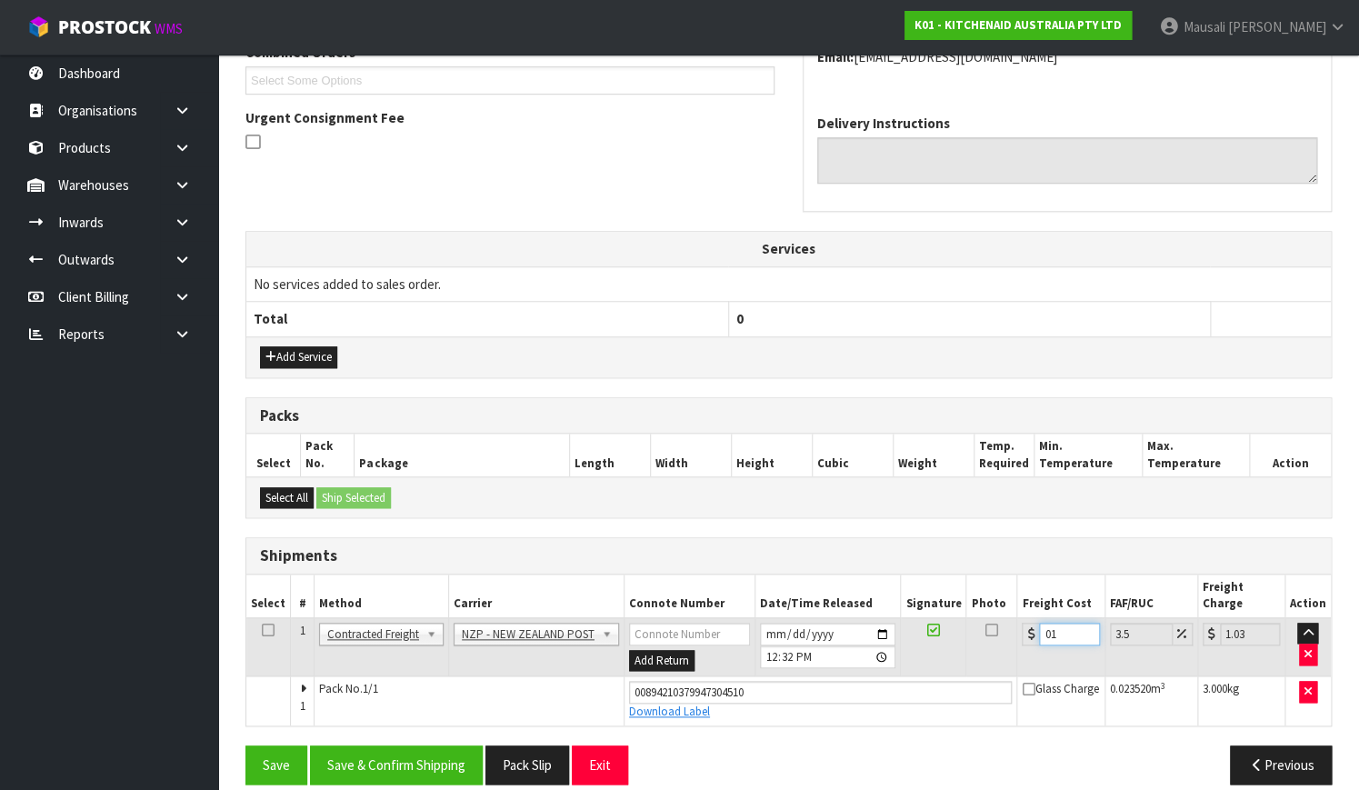
type input "0"
type input "1"
type input "1.03"
type input "11"
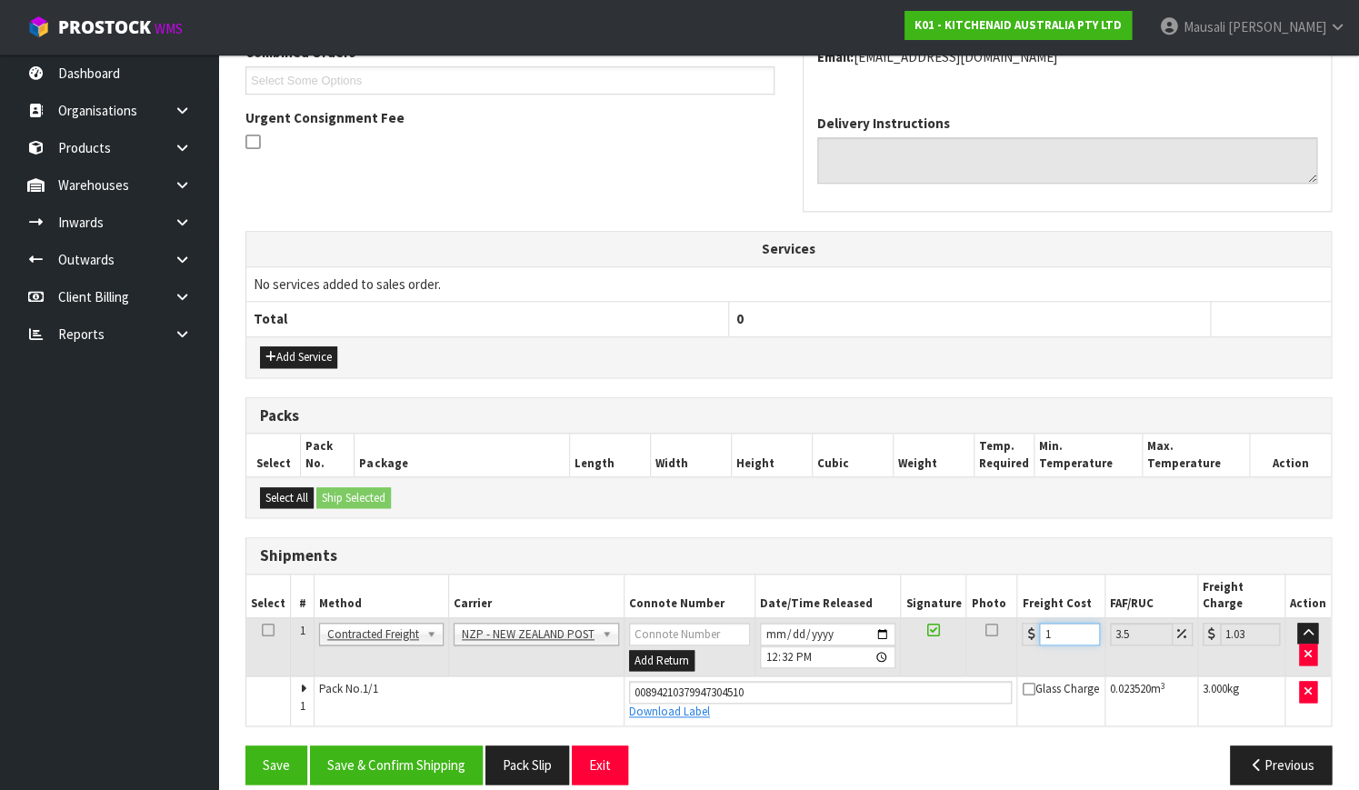
type input "11.38"
type input "11.6"
type input "12.01"
type input "11.61"
type input "12.02"
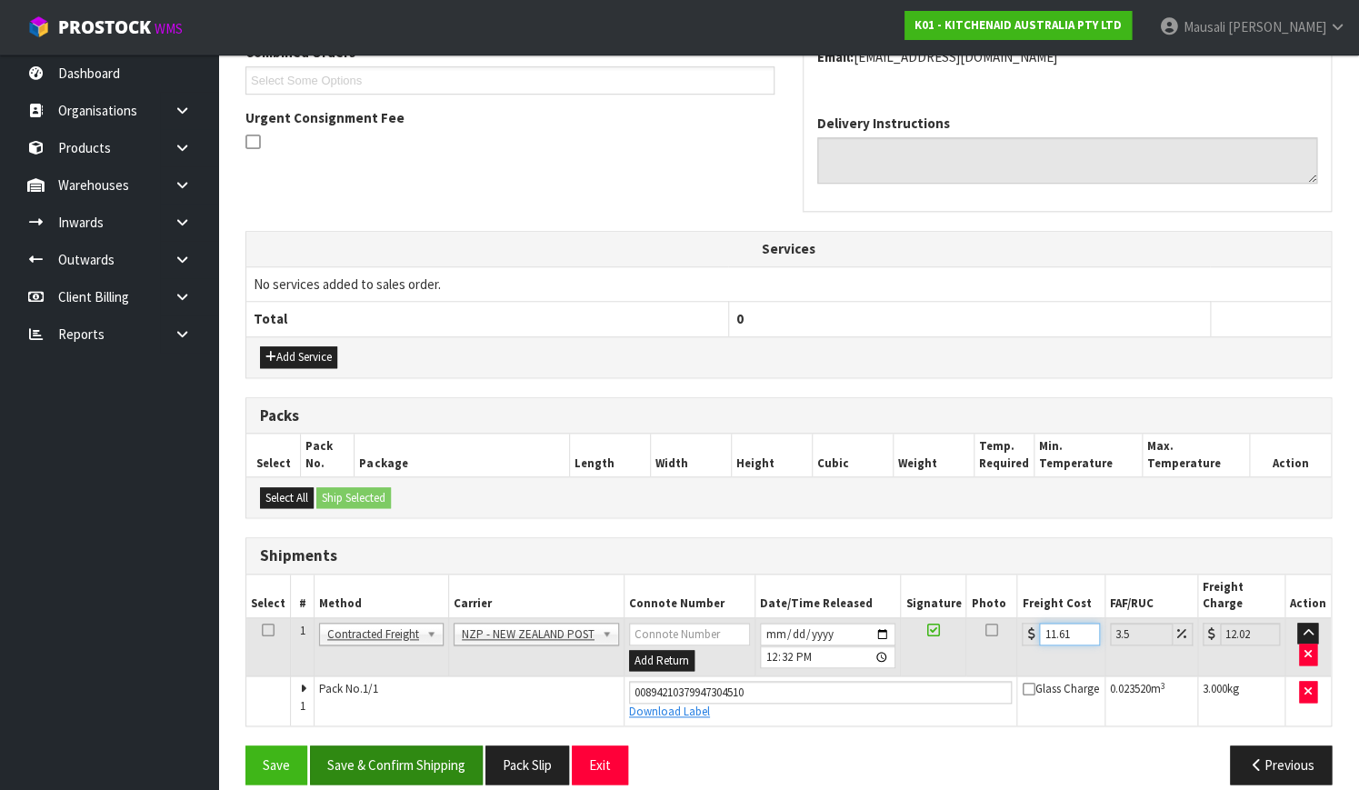
type input "11.61"
click at [428, 745] on button "Save & Confirm Shipping" at bounding box center [396, 764] width 173 height 39
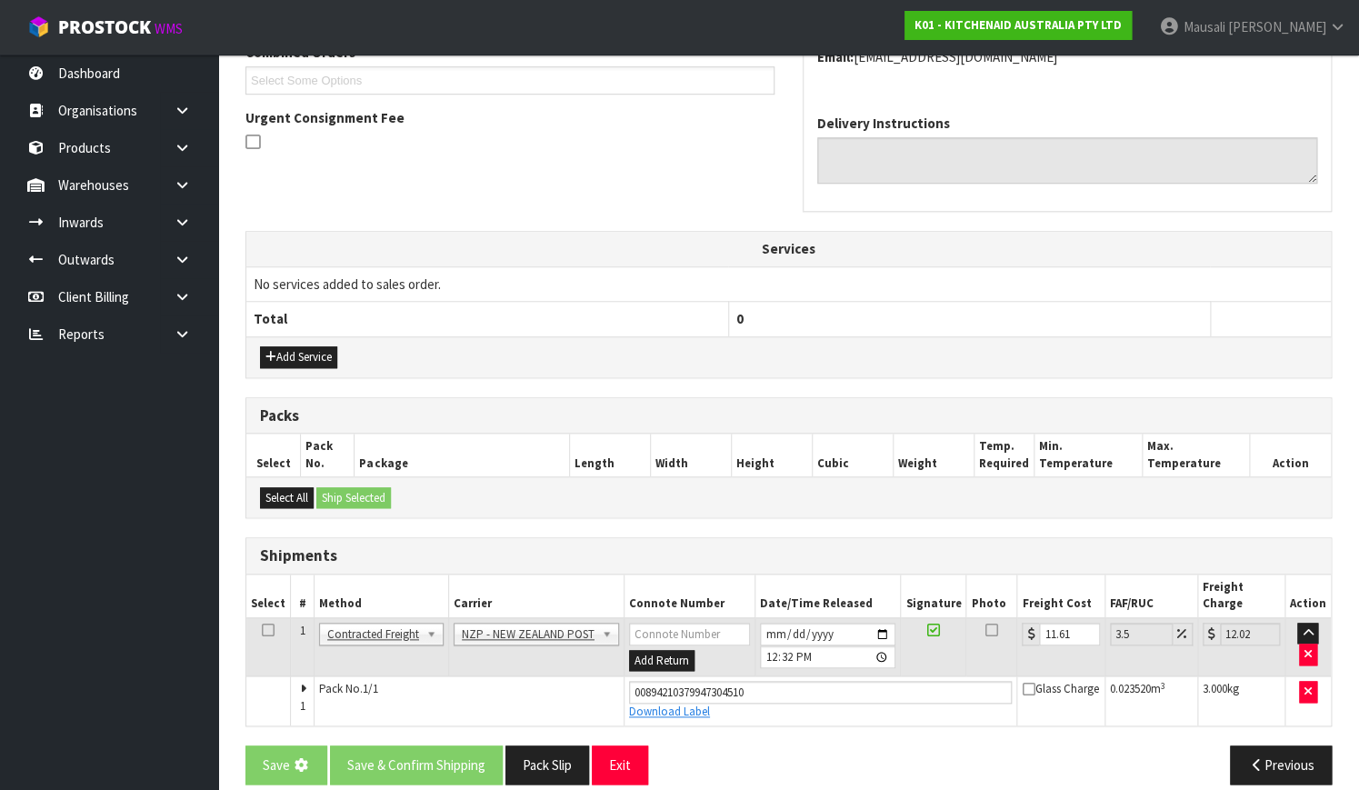
scroll to position [0, 0]
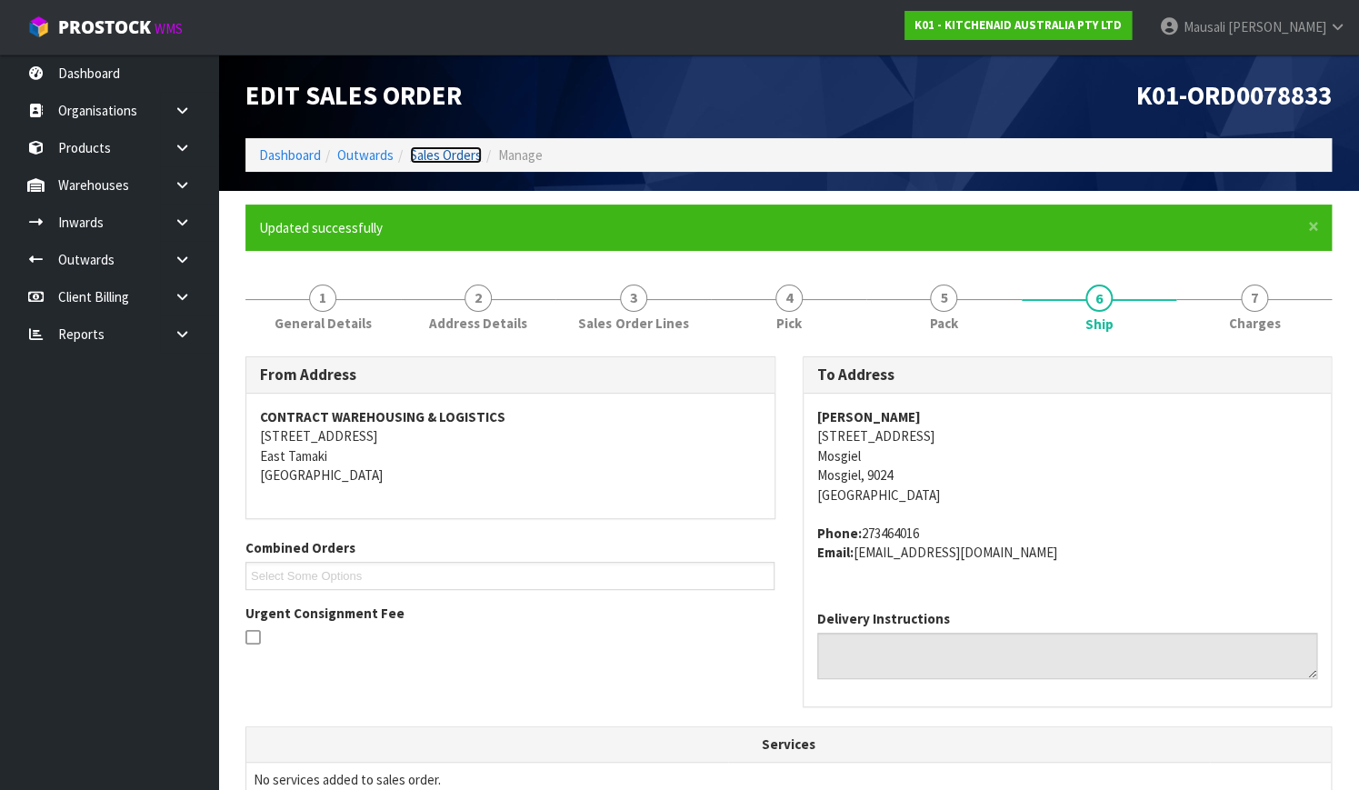
click at [426, 154] on link "Sales Orders" at bounding box center [446, 154] width 72 height 17
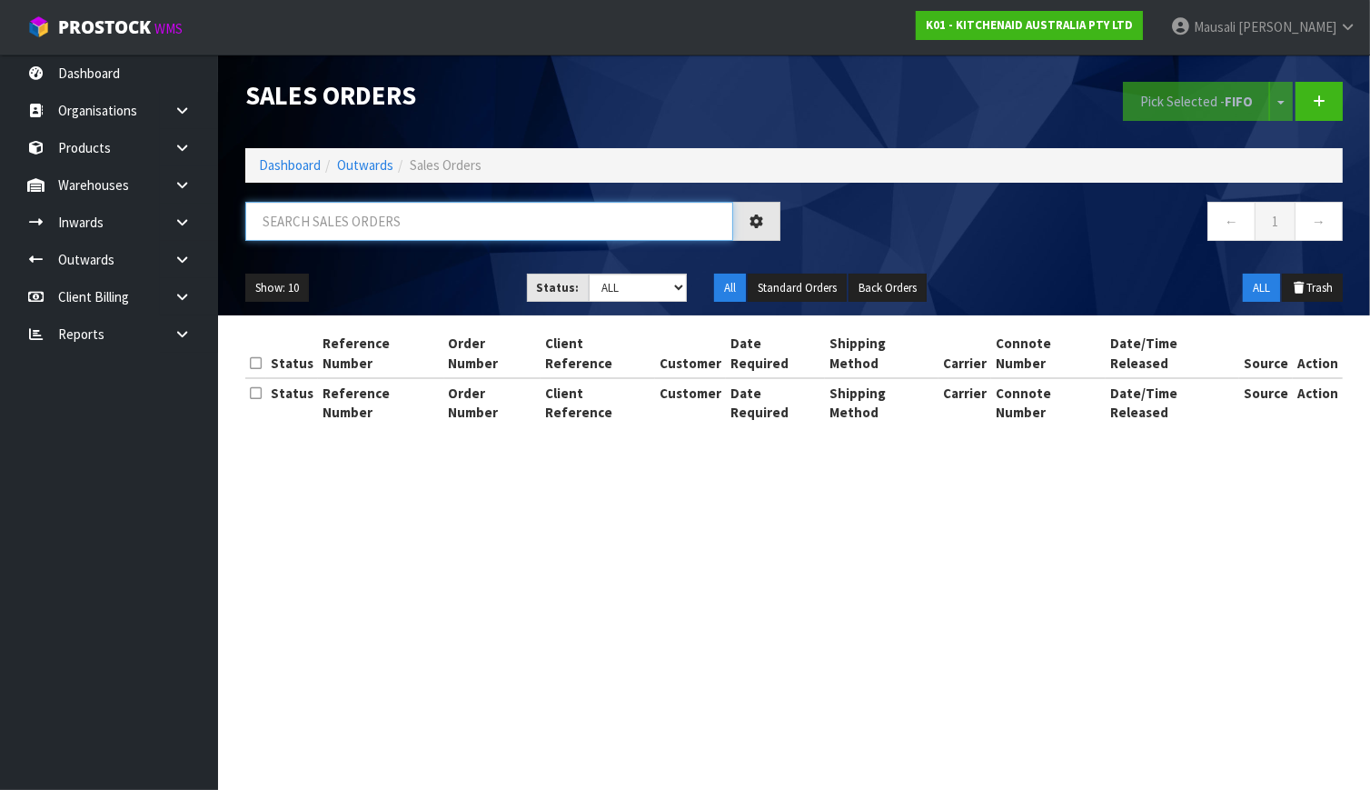
click at [294, 214] on input "text" at bounding box center [489, 221] width 488 height 39
type input "JOB-0411286"
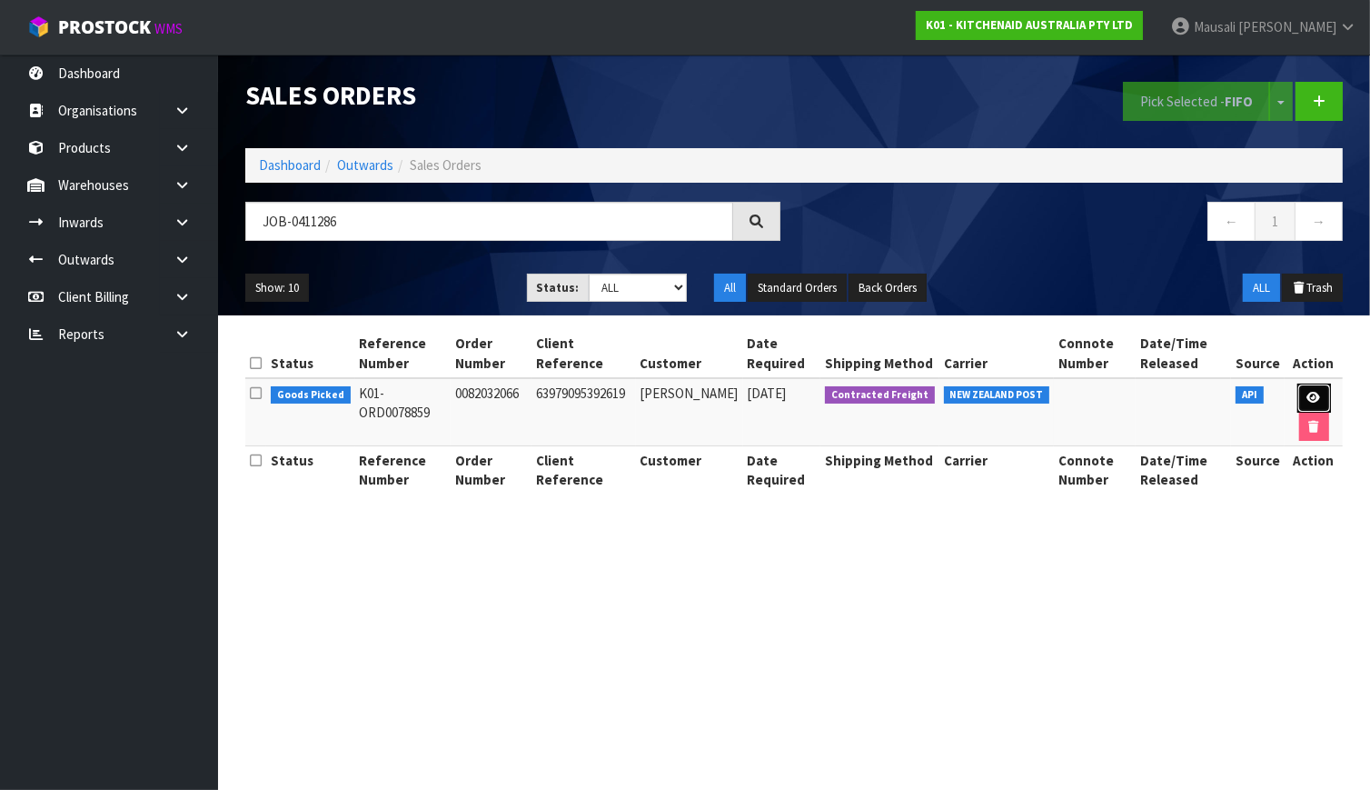
click at [1318, 396] on link at bounding box center [1315, 398] width 34 height 29
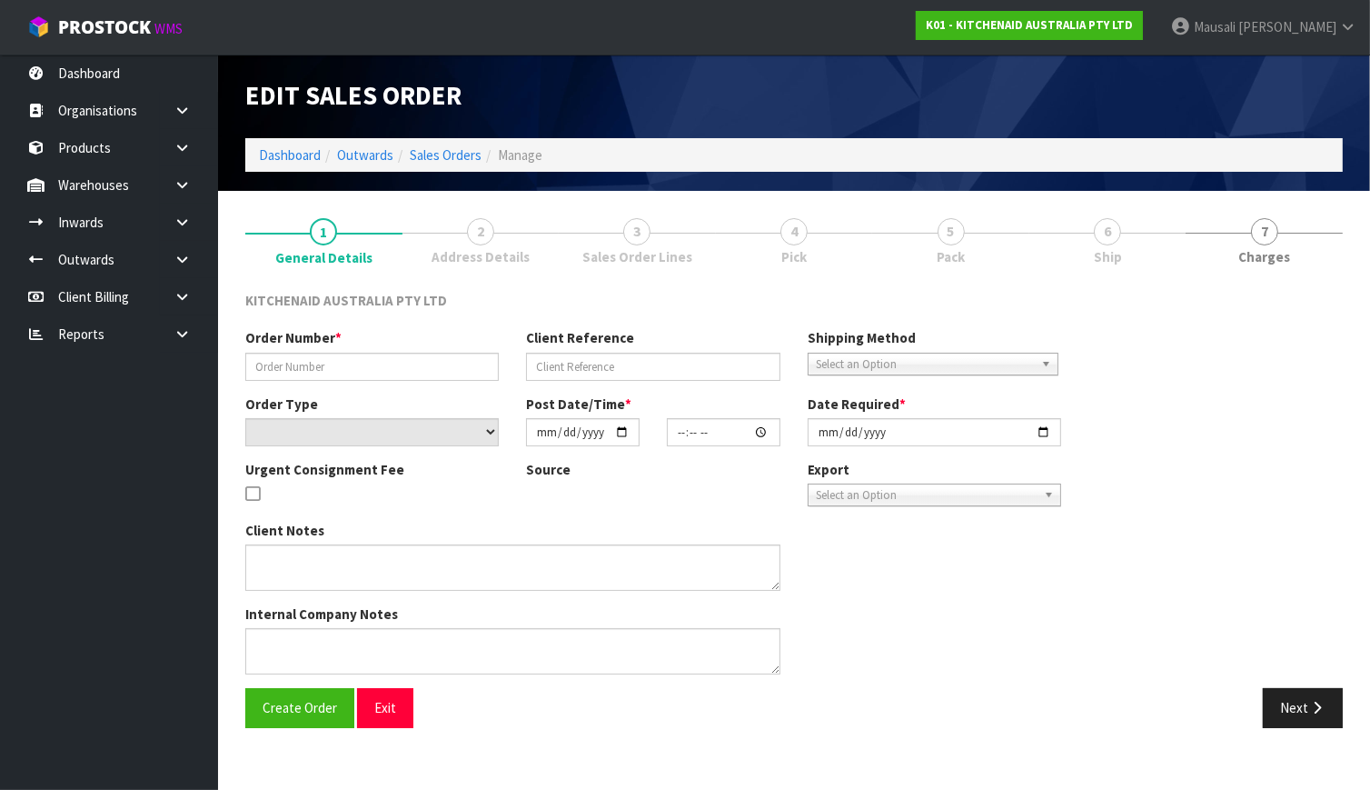
type input "0082032066"
type input "63979095392619"
select select "number:0"
type input "[DATE]"
type input "21:38:38.000"
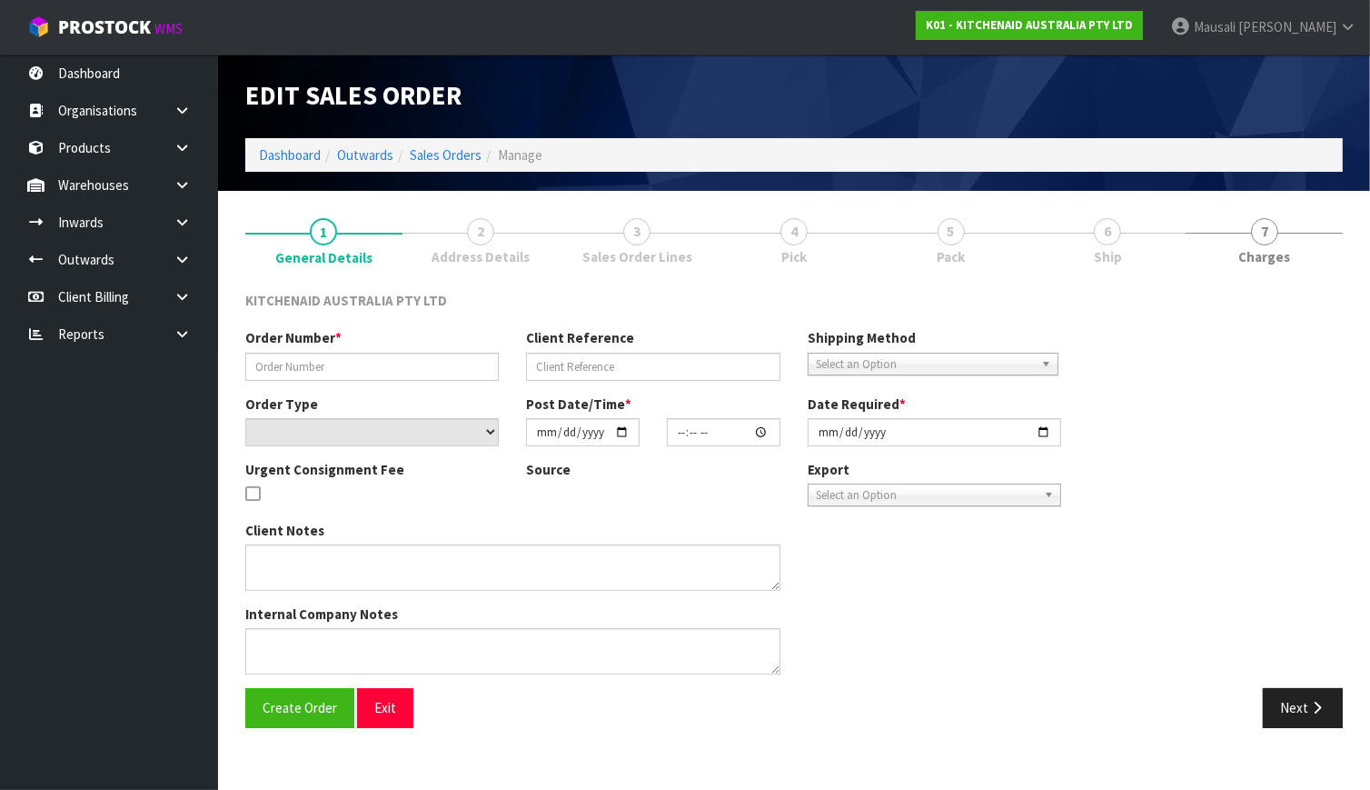
type input "[DATE]"
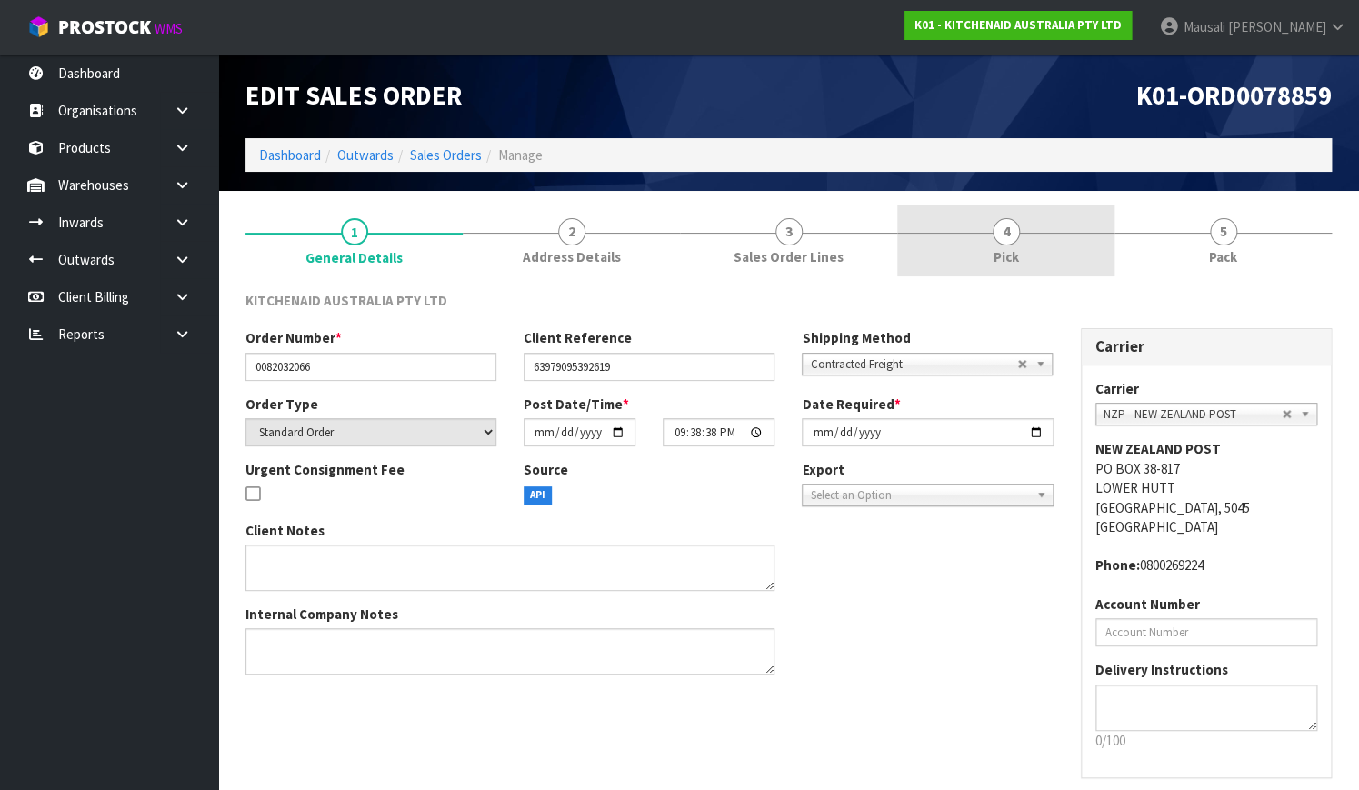
click at [1027, 263] on link "4 Pick" at bounding box center [1005, 240] width 217 height 72
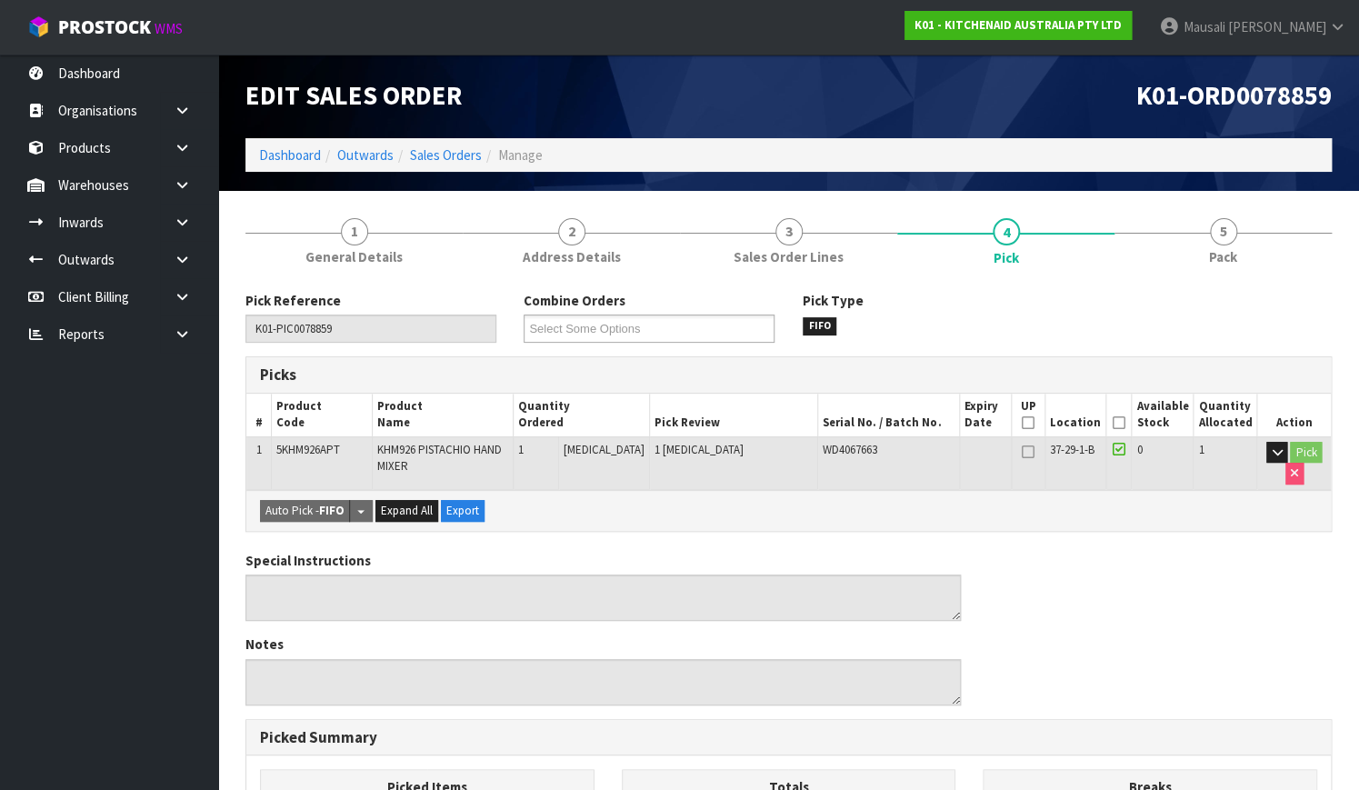
click at [1118, 423] on icon at bounding box center [1118, 423] width 13 height 1
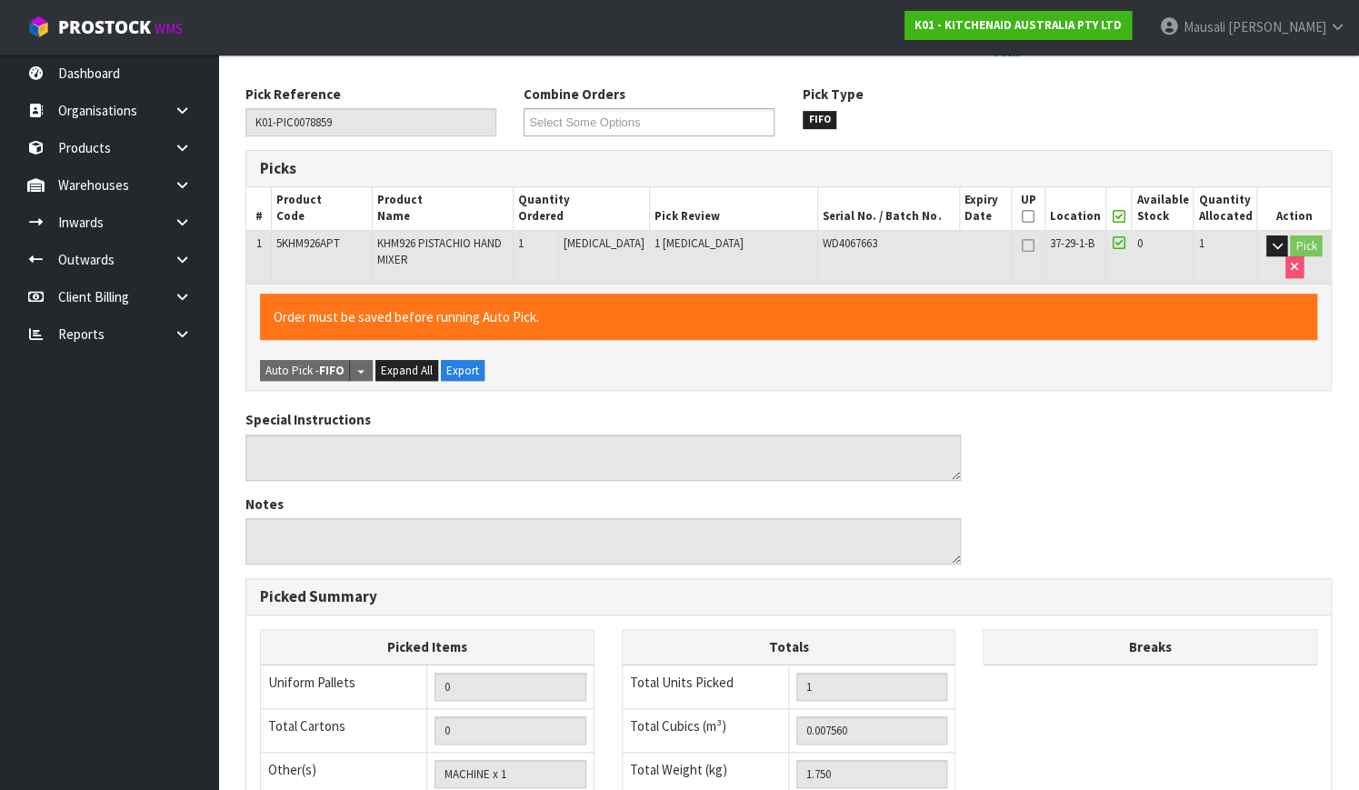
scroll to position [492, 0]
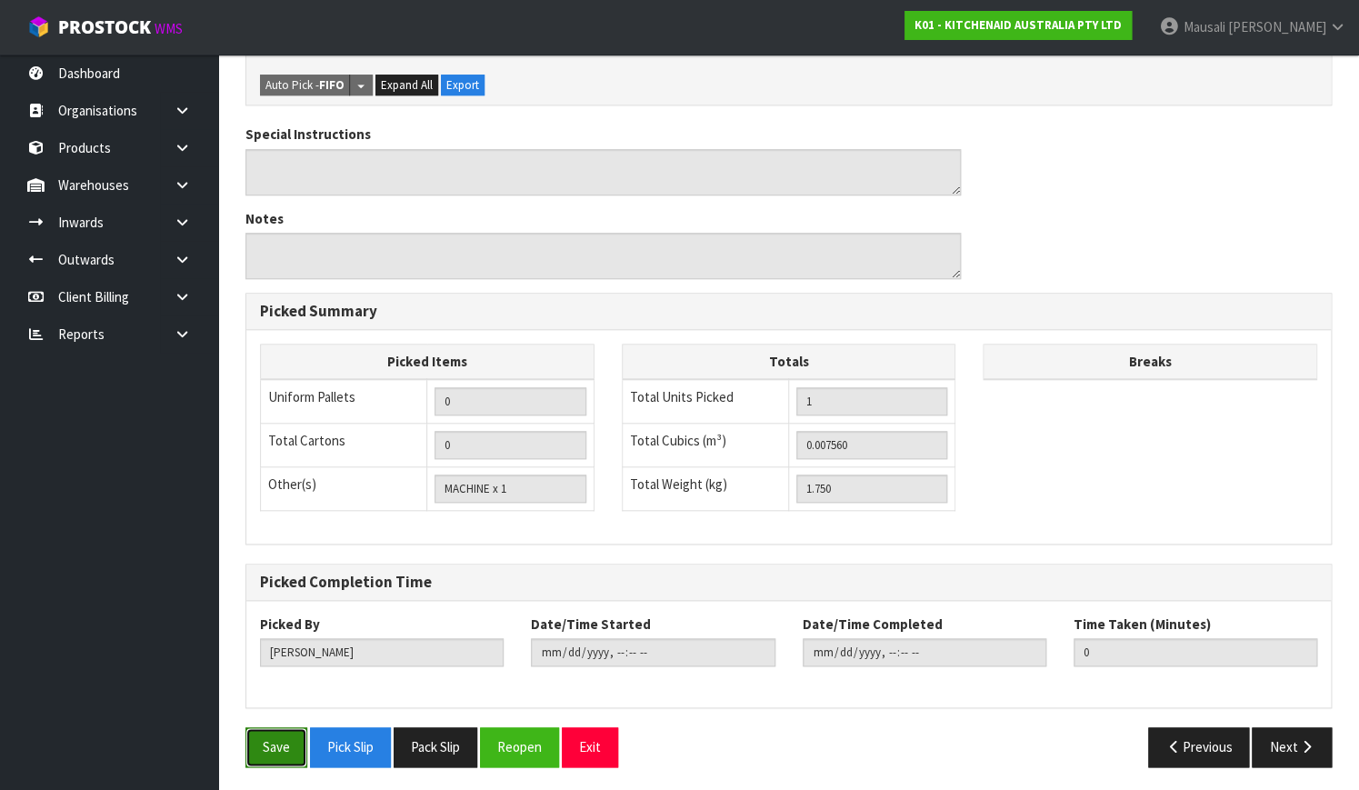
click at [273, 727] on button "Save" at bounding box center [276, 746] width 62 height 39
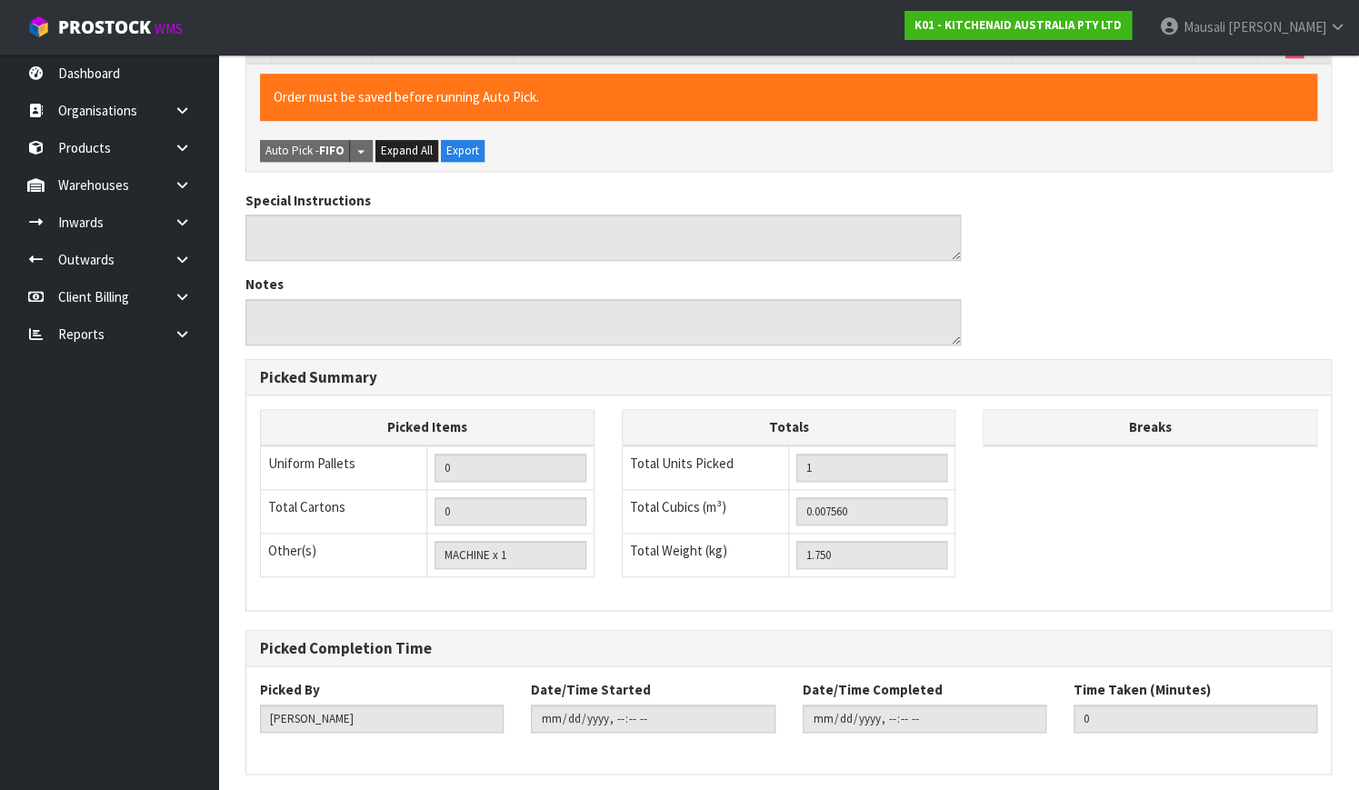
scroll to position [0, 0]
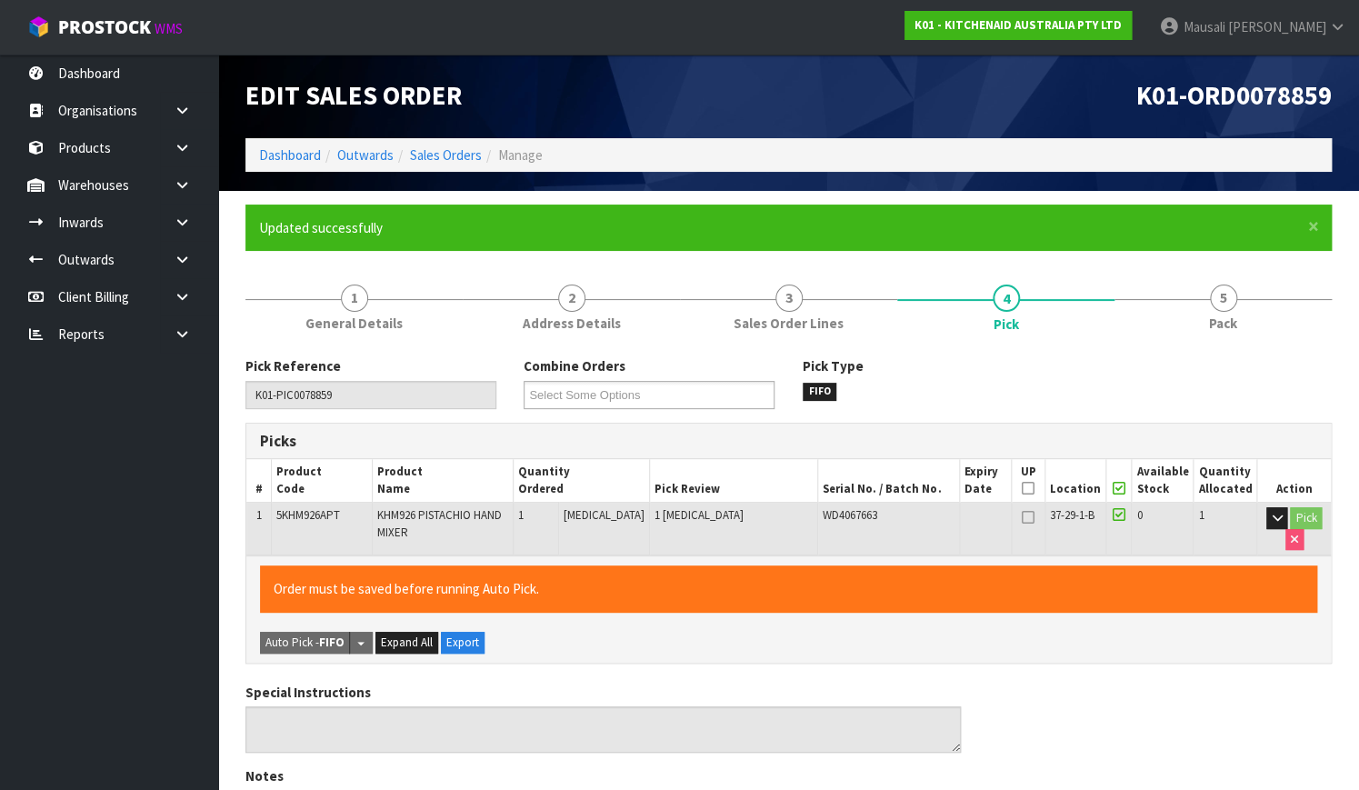
type input "[PERSON_NAME]"
type input "[DATE]T12:35:04"
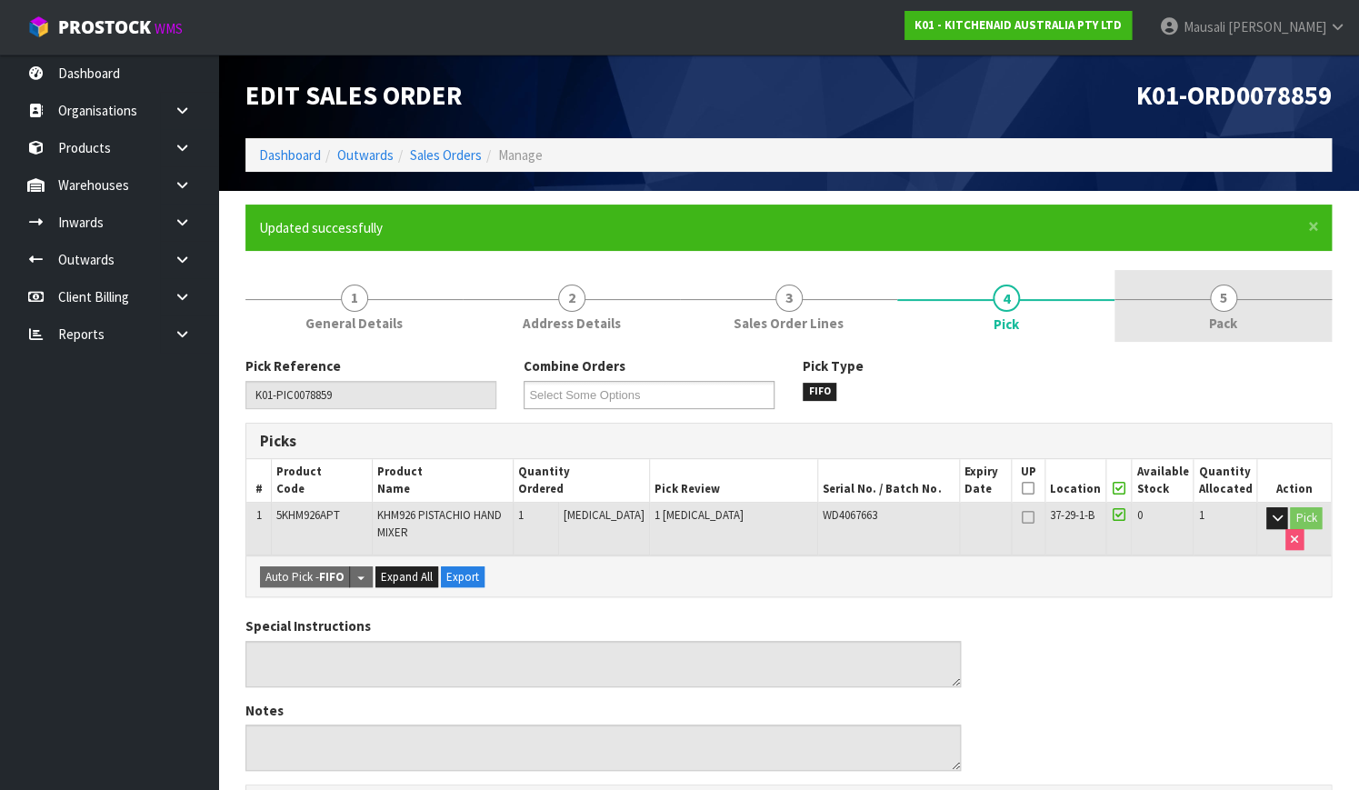
click at [1207, 319] on link "5 Pack" at bounding box center [1222, 306] width 217 height 72
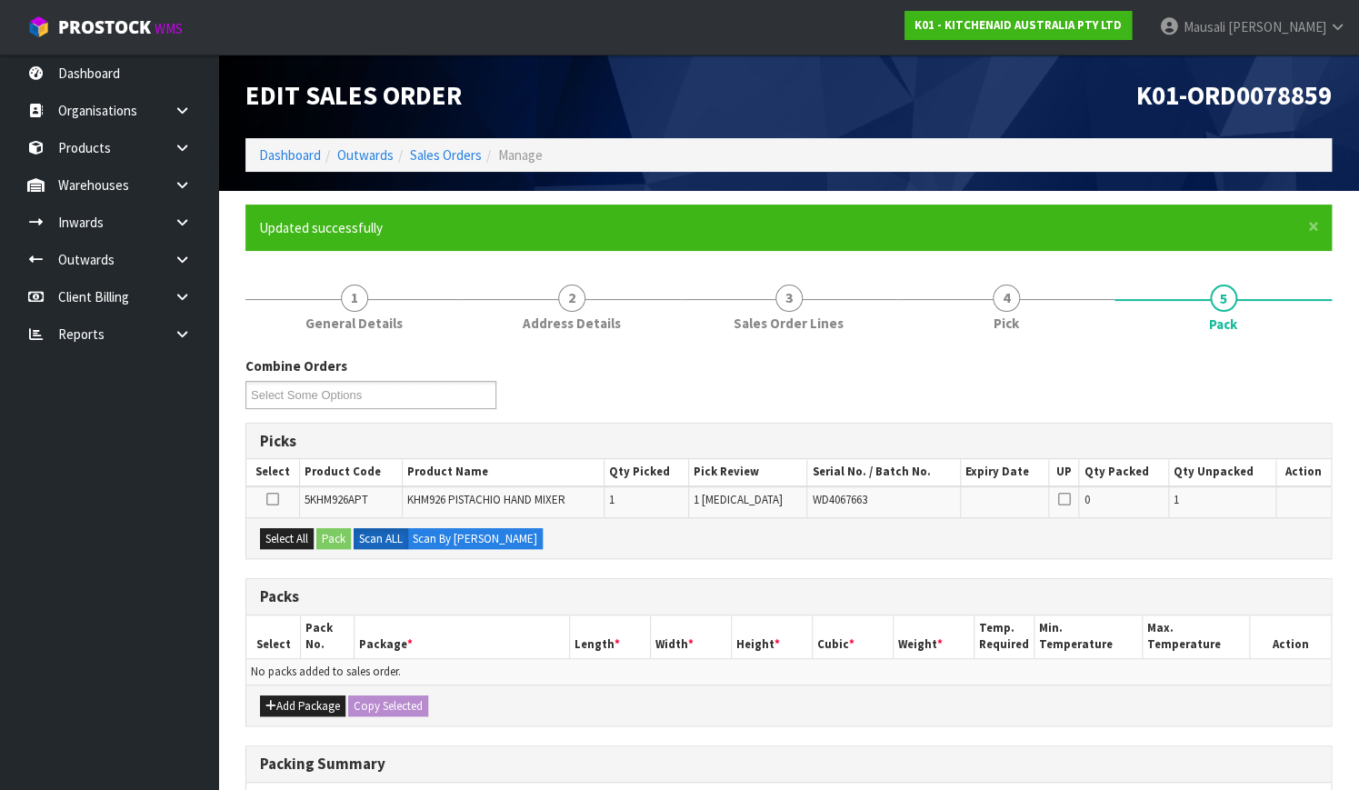
scroll to position [269, 0]
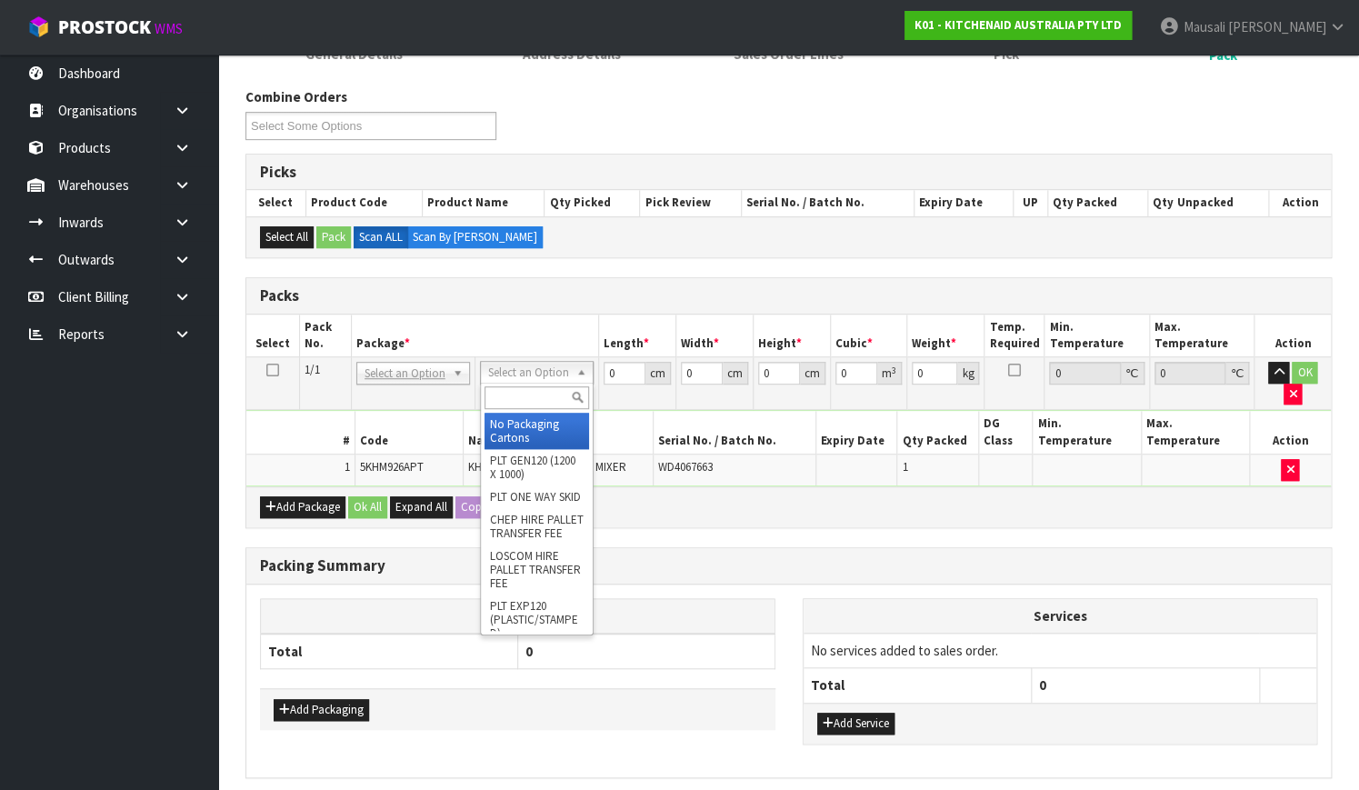
click at [525, 402] on input "text" at bounding box center [536, 397] width 105 height 23
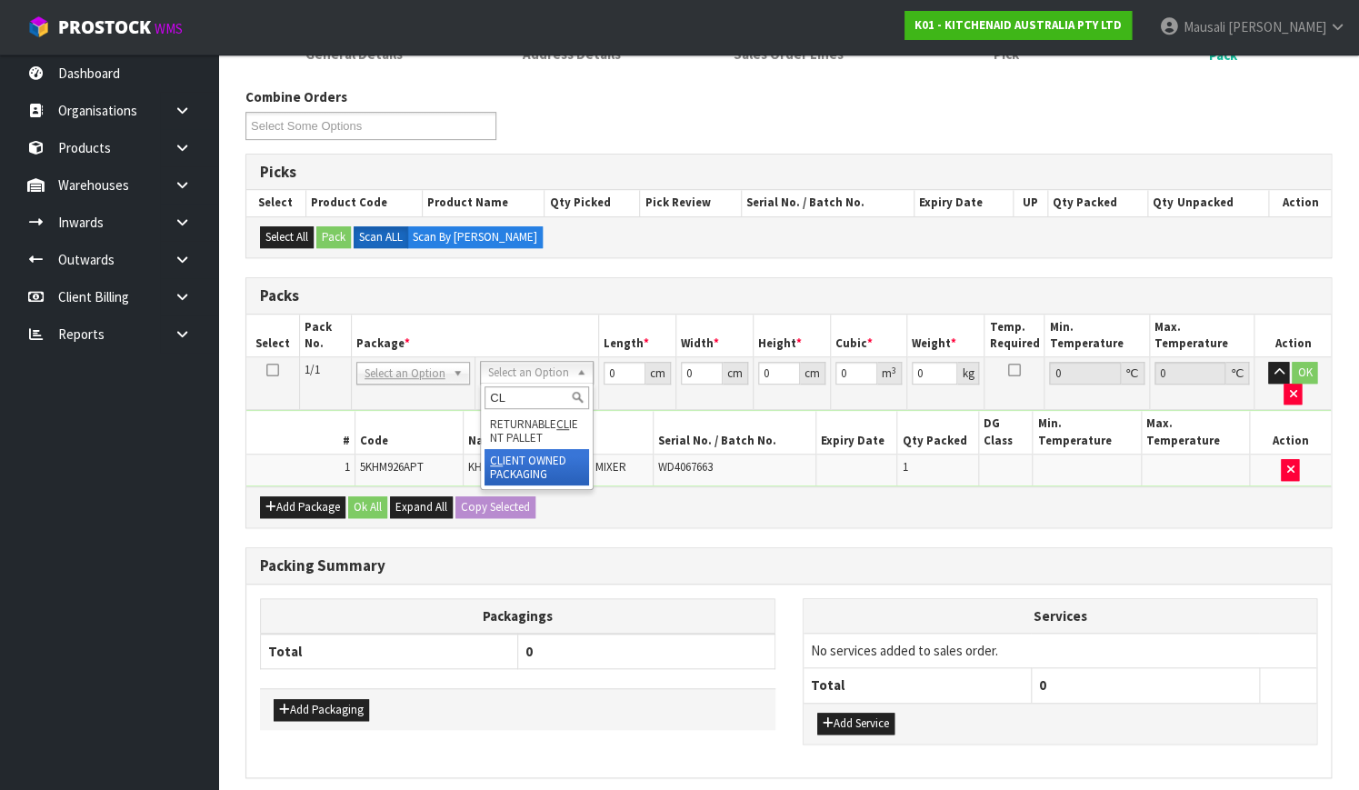
type input "CL"
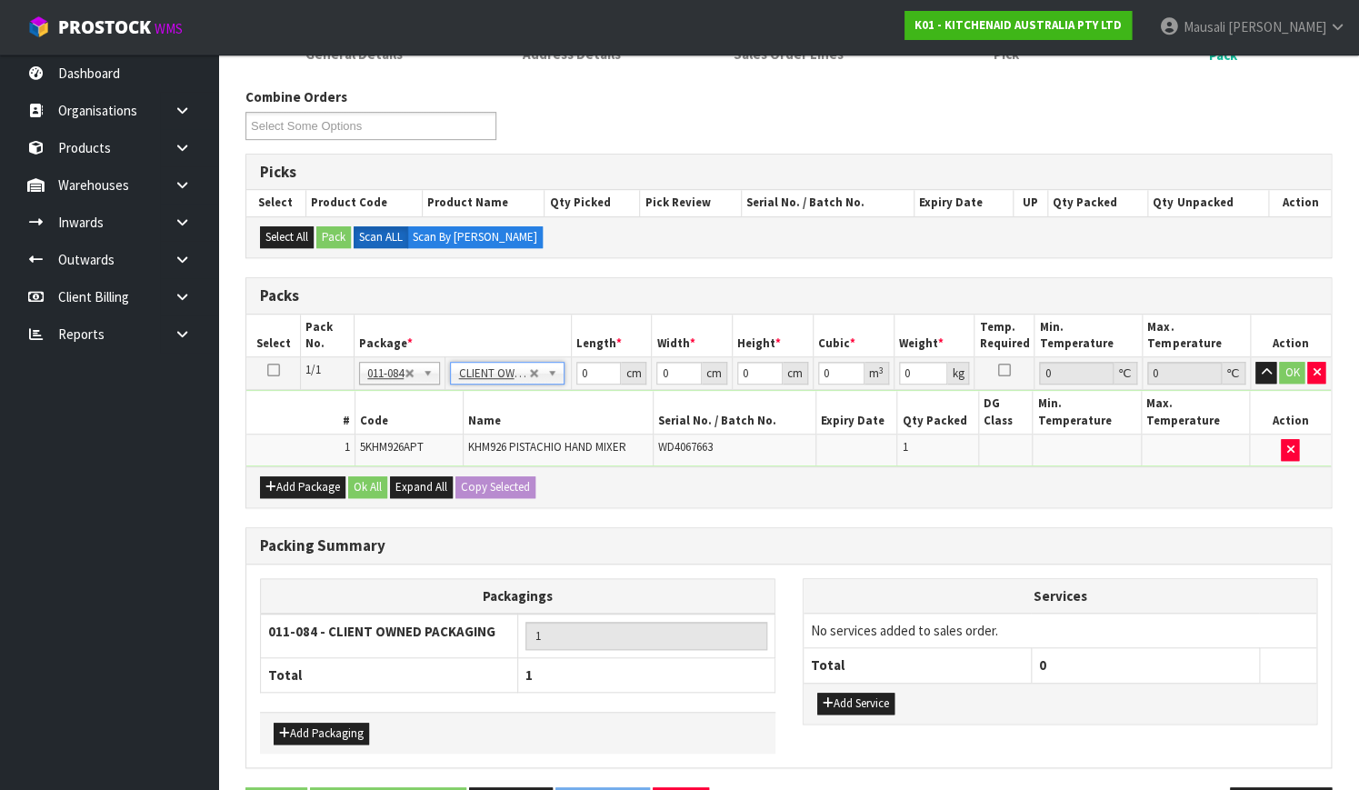
type input "1.75"
drag, startPoint x: 595, startPoint y: 370, endPoint x: 548, endPoint y: 388, distance: 50.6
click at [548, 388] on tbody "1/1 NONE 007-001 007-002 007-004 007-009 007-013 007-014 007-015 007-017 007-01…" at bounding box center [788, 411] width 1084 height 109
type input "30"
type input "26"
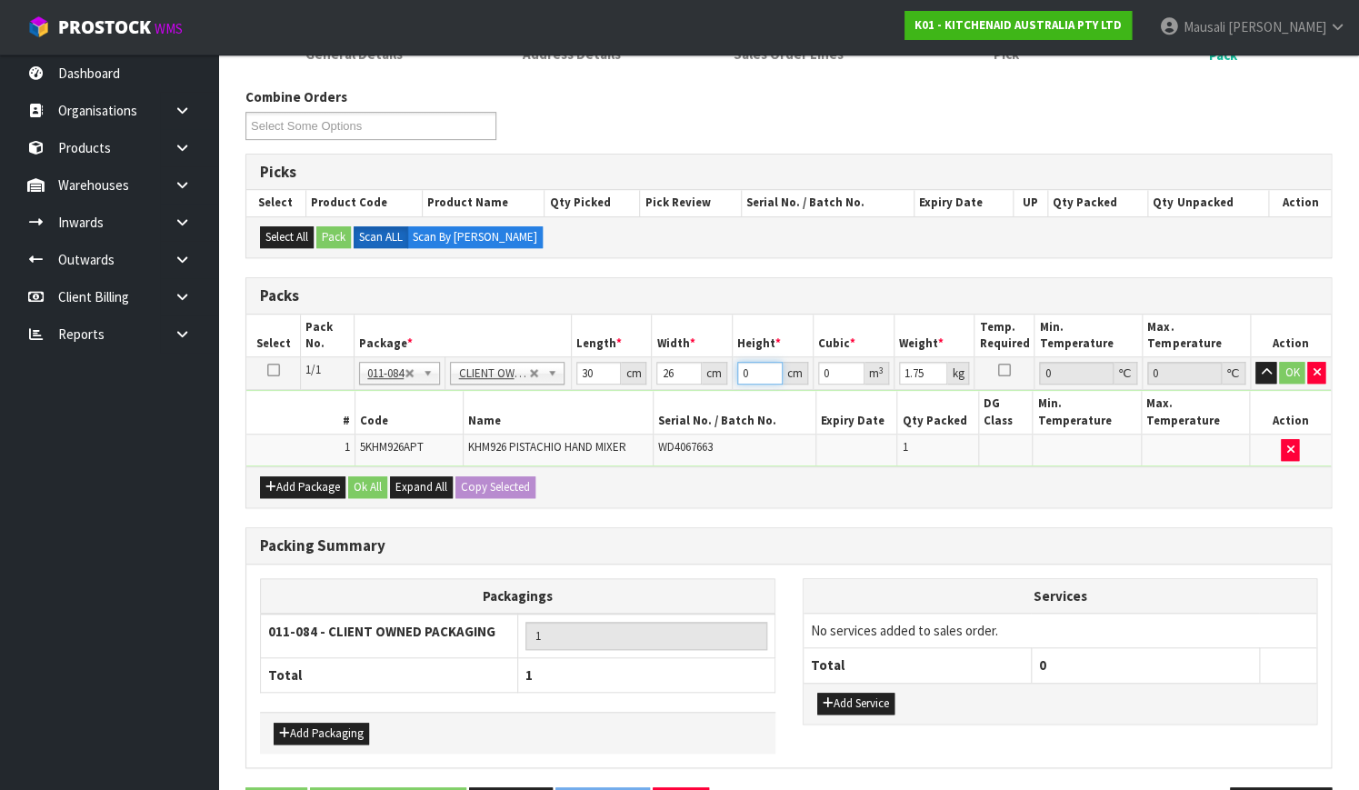
type input "1"
type input "0.00078"
type input "16"
type input "0.01248"
type input "16"
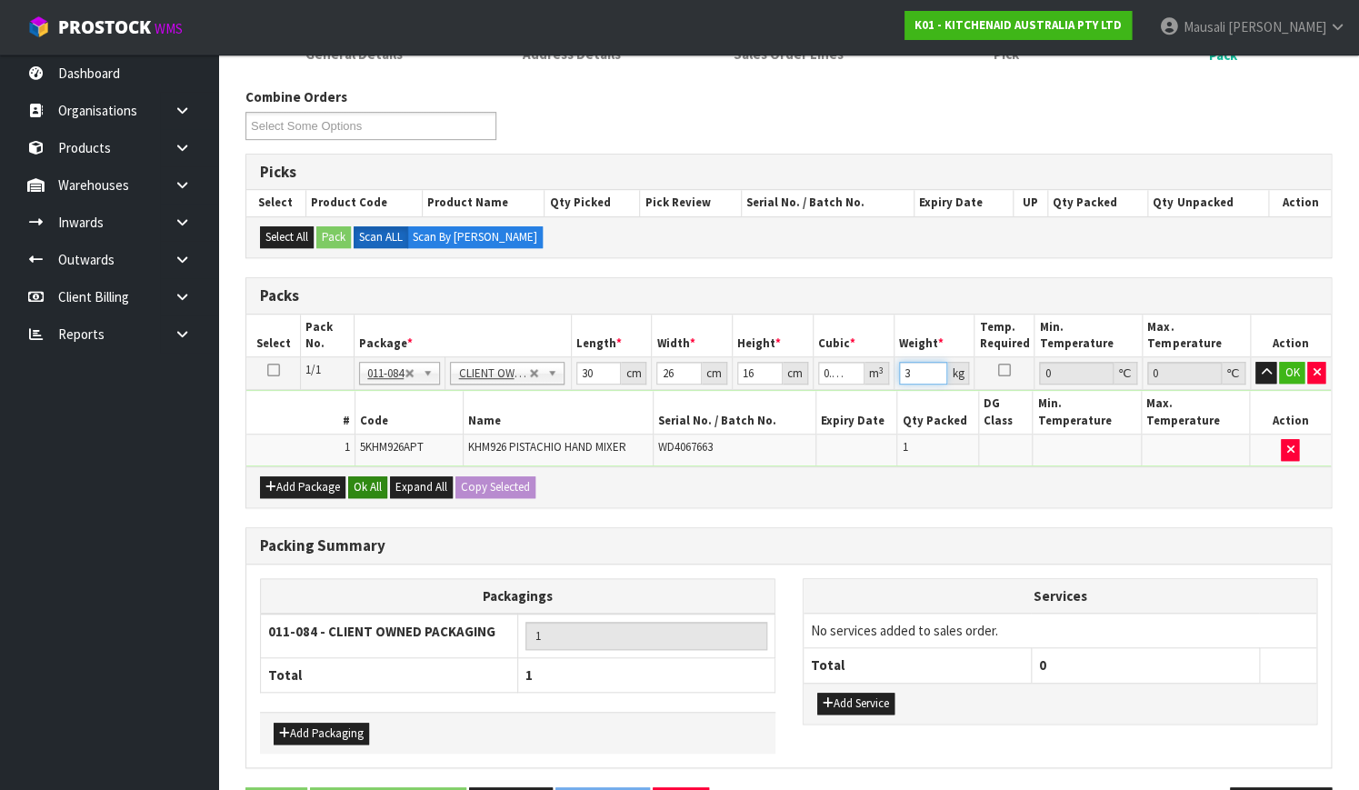
type input "3"
click at [365, 476] on button "Ok All" at bounding box center [367, 487] width 39 height 22
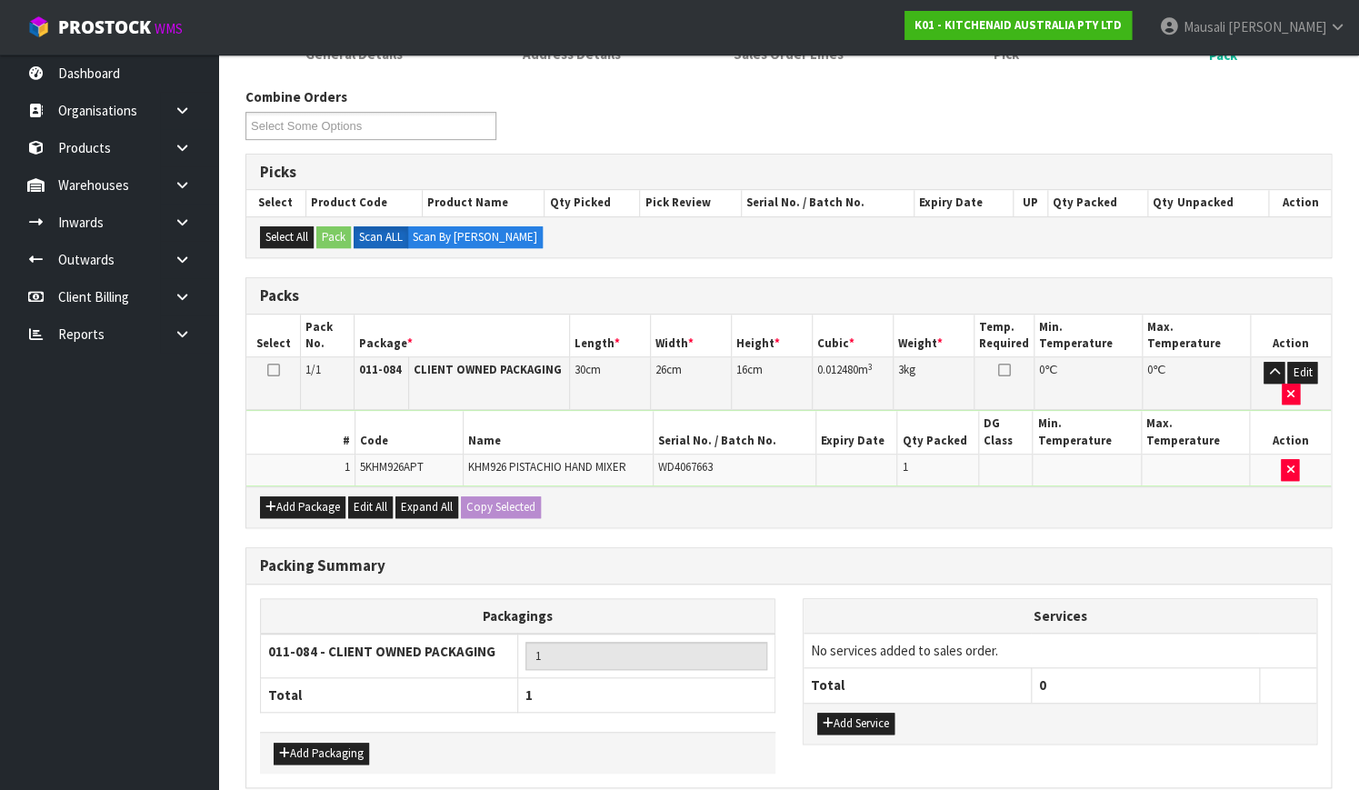
scroll to position [331, 0]
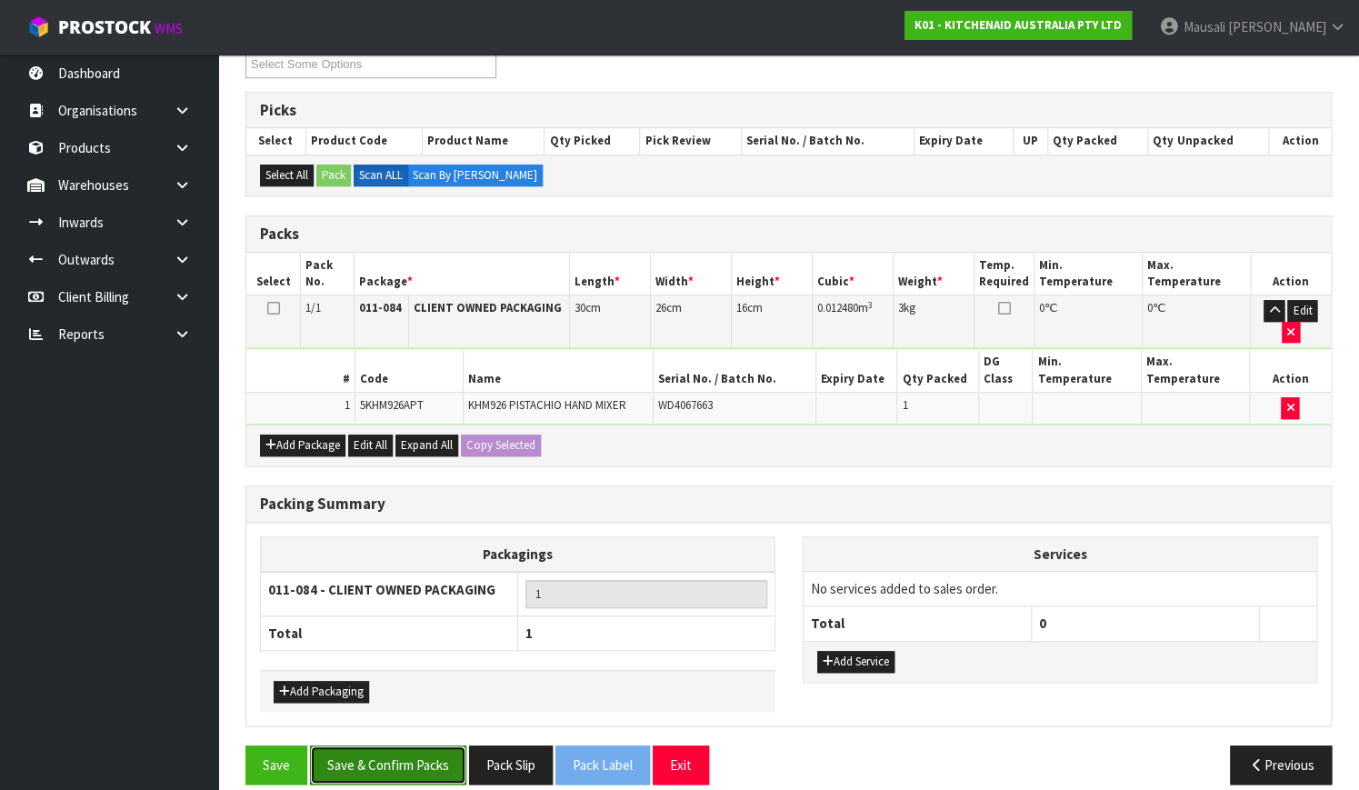
click at [384, 745] on button "Save & Confirm Packs" at bounding box center [388, 764] width 156 height 39
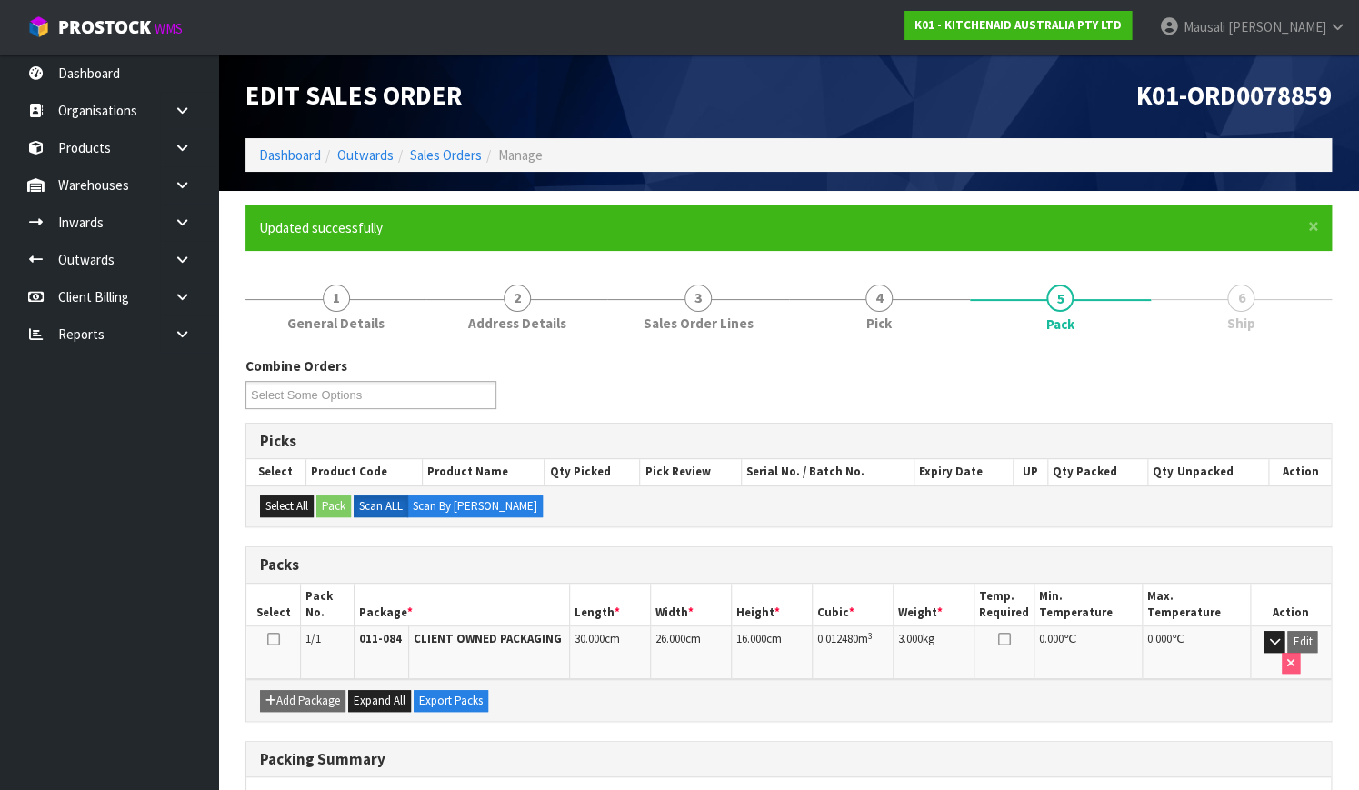
scroll to position [232, 0]
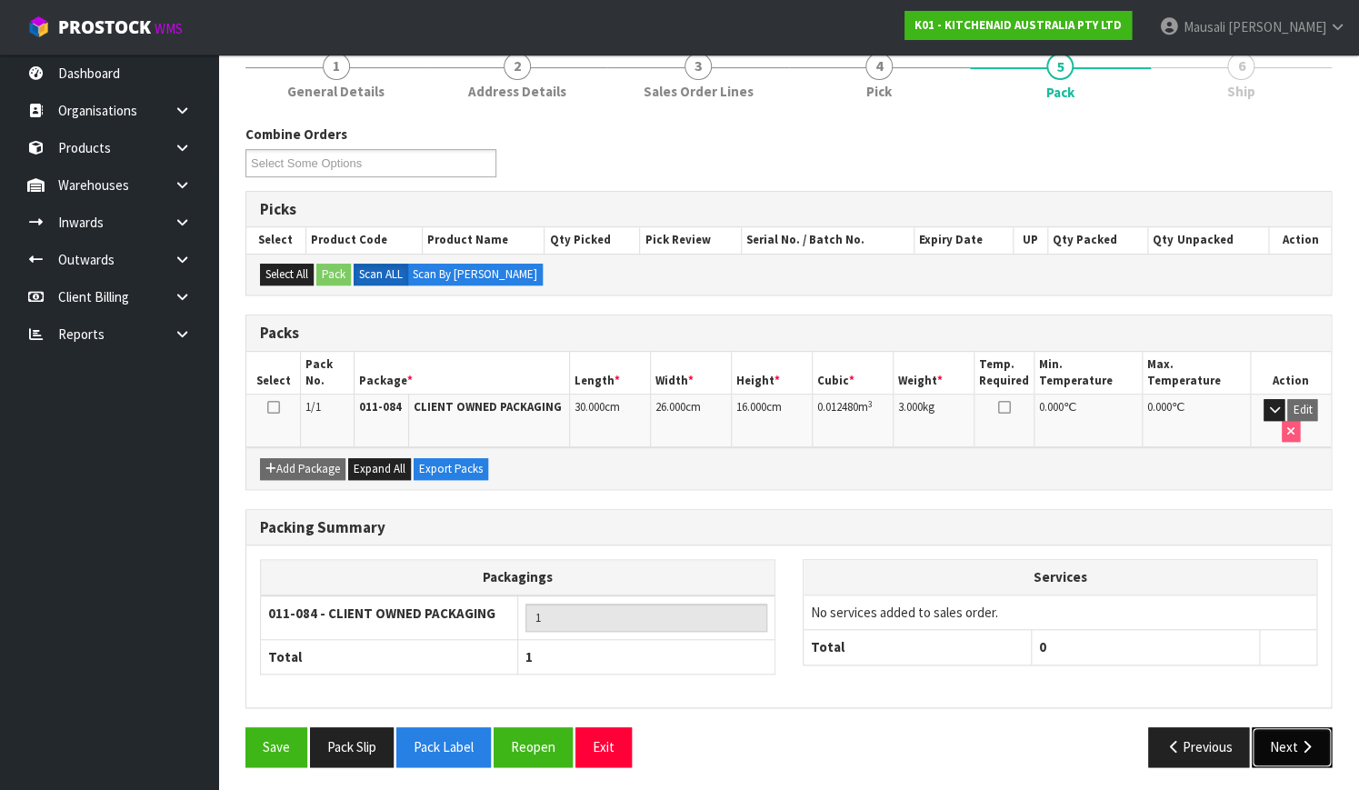
click at [1294, 740] on button "Next" at bounding box center [1291, 746] width 80 height 39
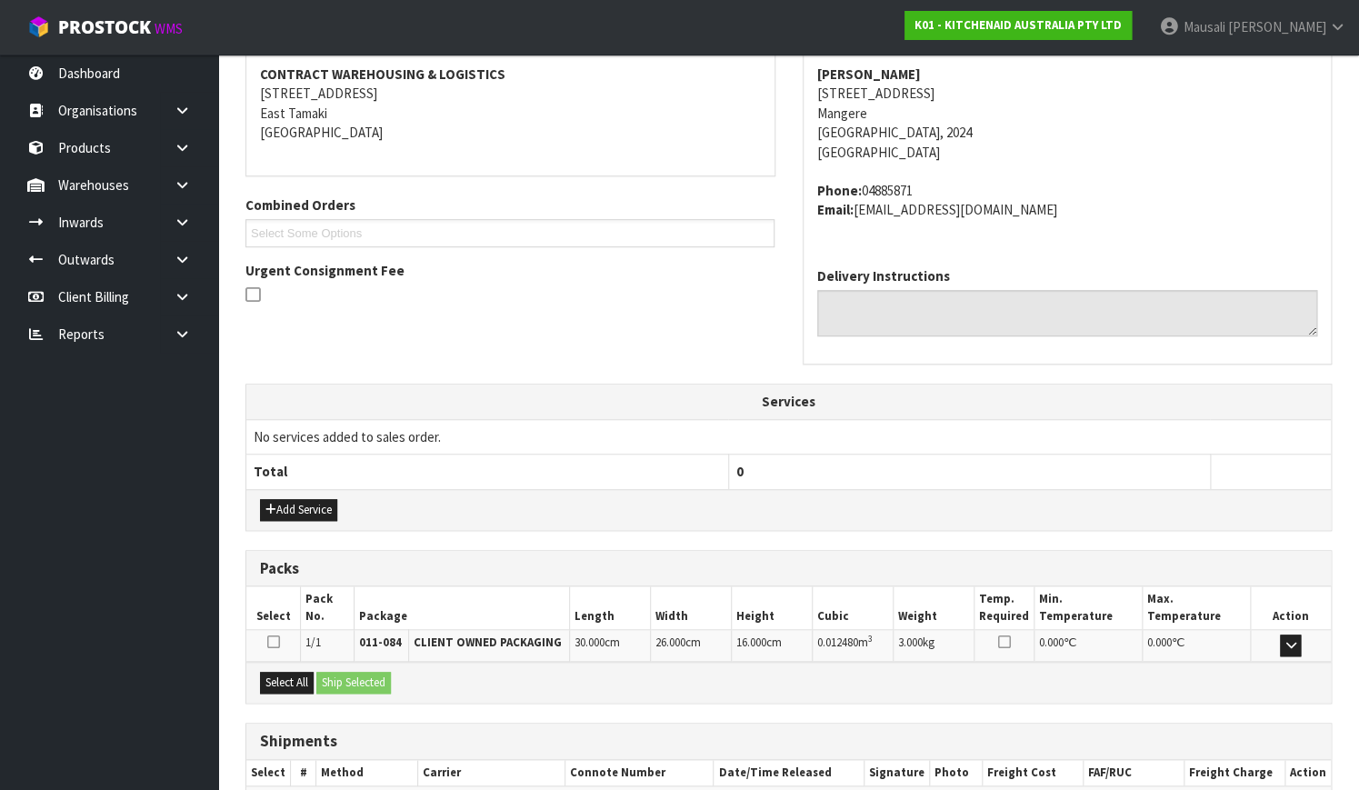
scroll to position [447, 0]
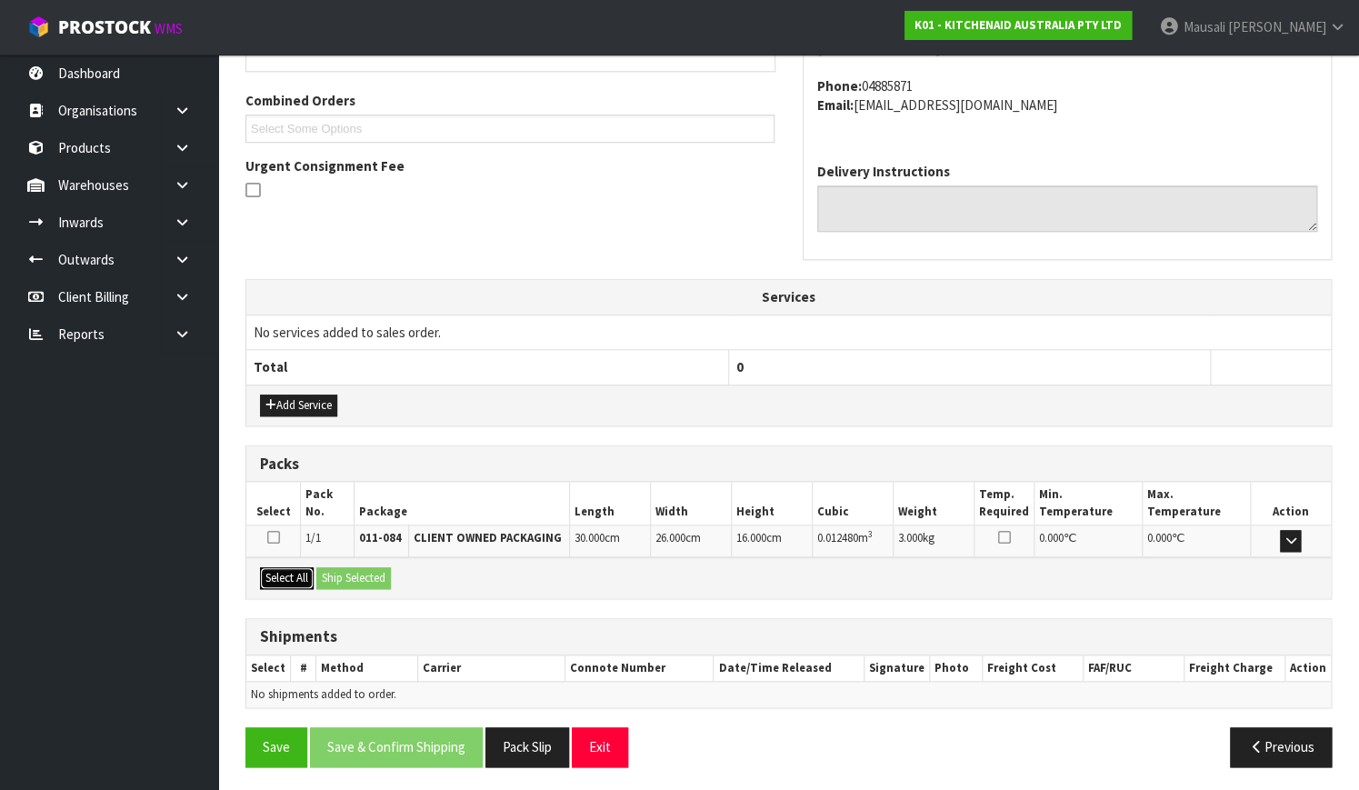
click at [274, 573] on button "Select All" at bounding box center [287, 578] width 54 height 22
drag, startPoint x: 329, startPoint y: 576, endPoint x: 409, endPoint y: 593, distance: 81.6
click at [331, 577] on button "Ship Selected" at bounding box center [353, 578] width 75 height 22
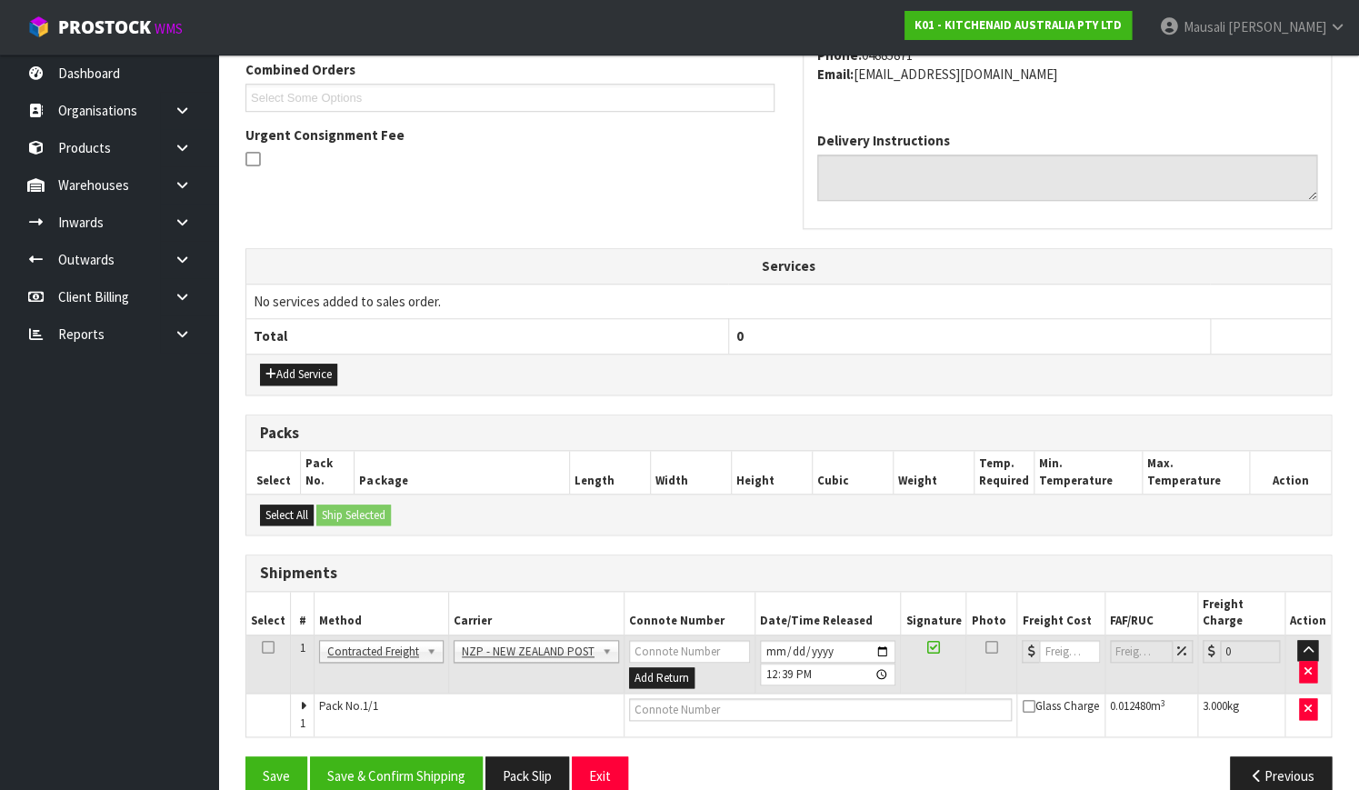
scroll to position [491, 0]
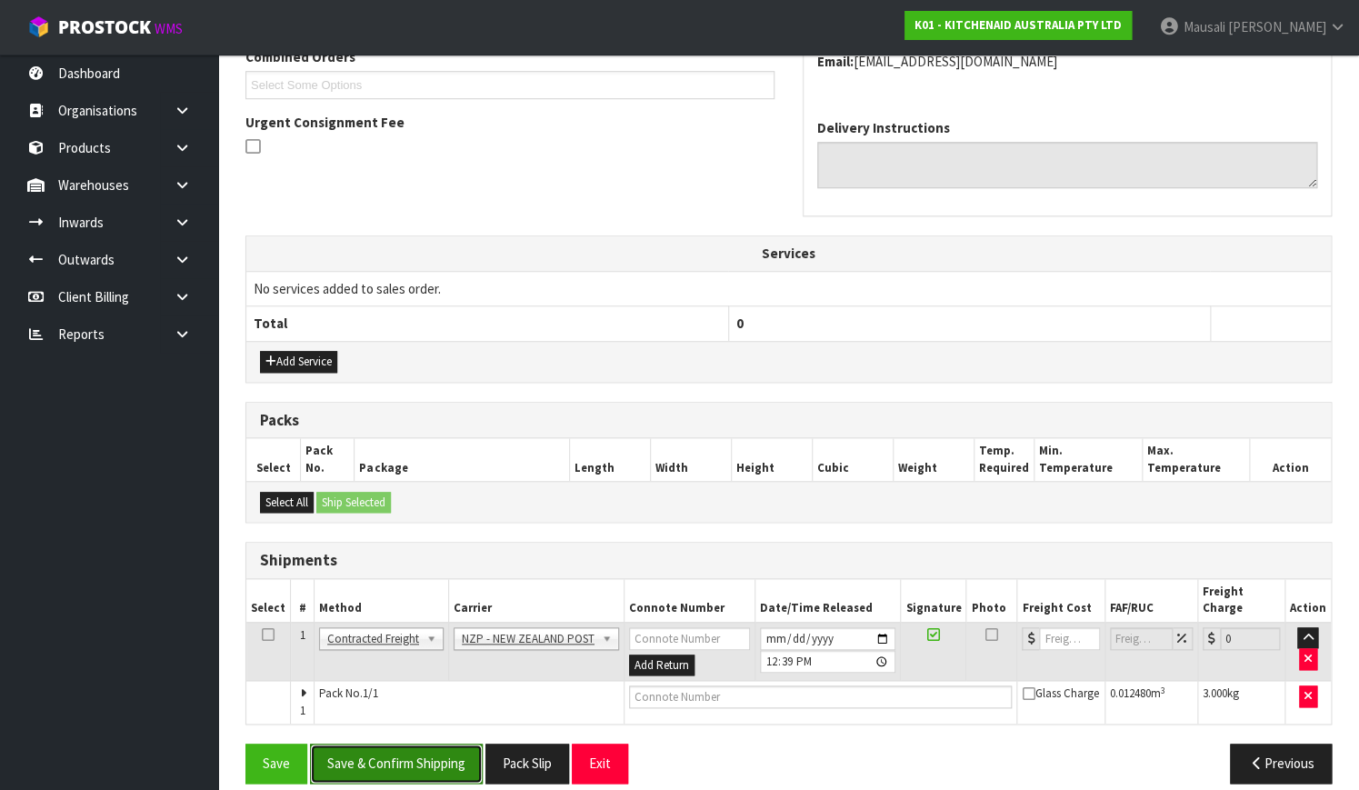
click at [400, 743] on button "Save & Confirm Shipping" at bounding box center [396, 762] width 173 height 39
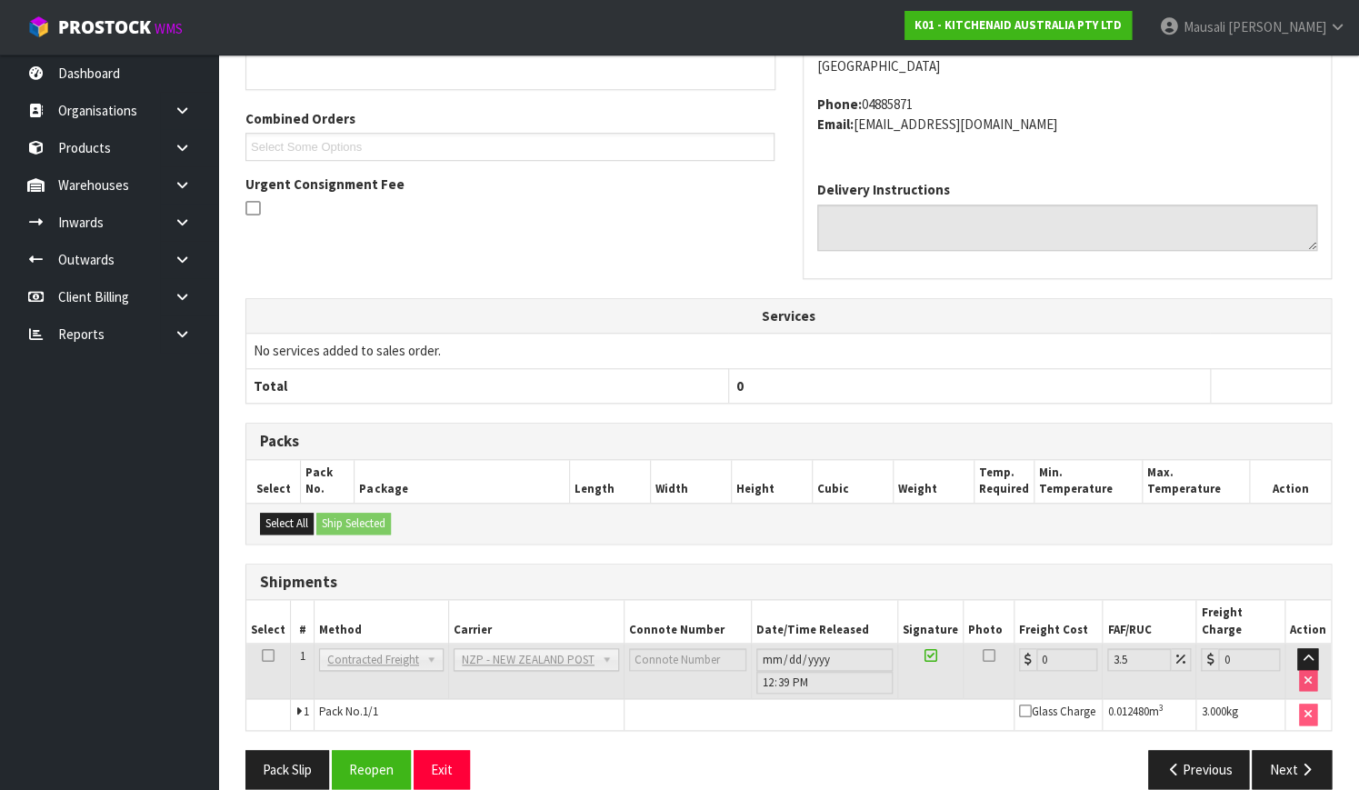
scroll to position [467, 0]
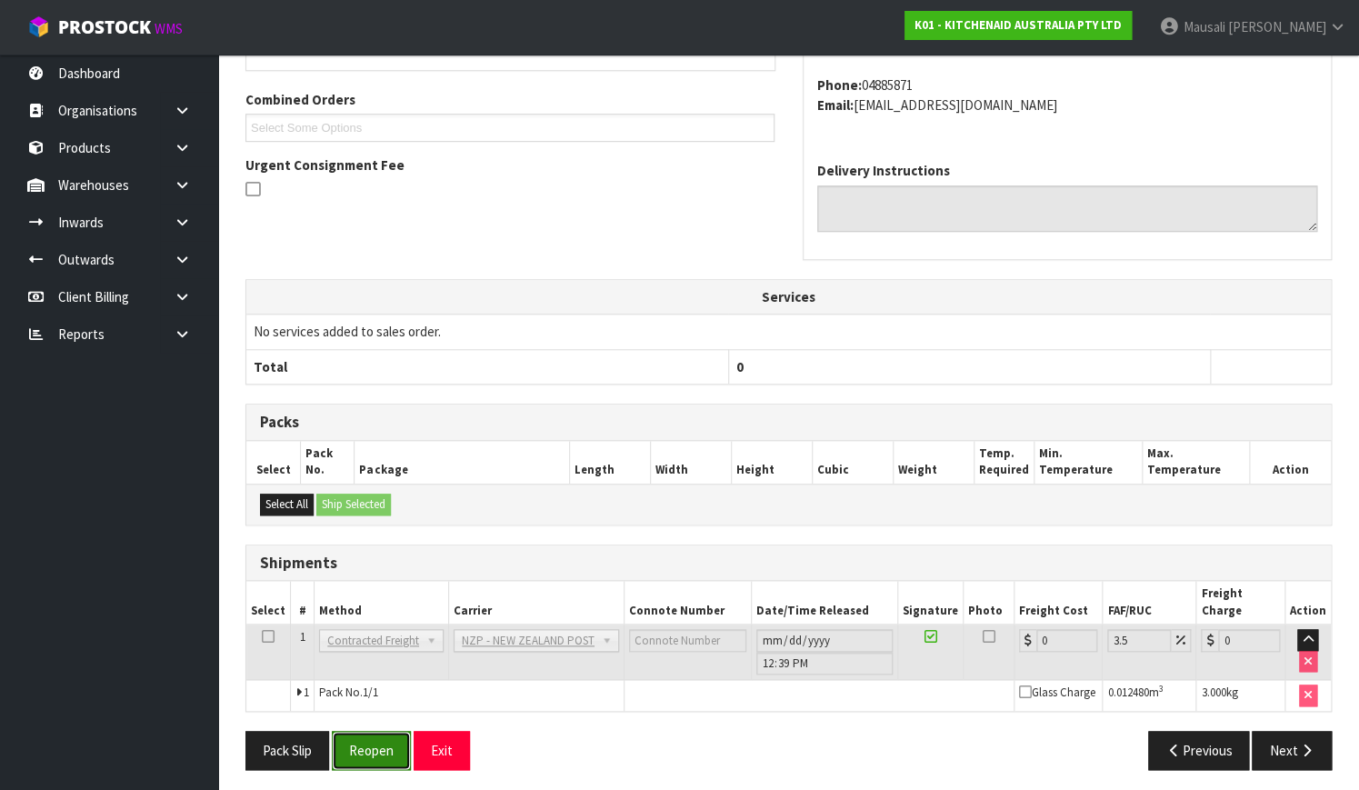
click at [364, 743] on button "Reopen" at bounding box center [371, 750] width 79 height 39
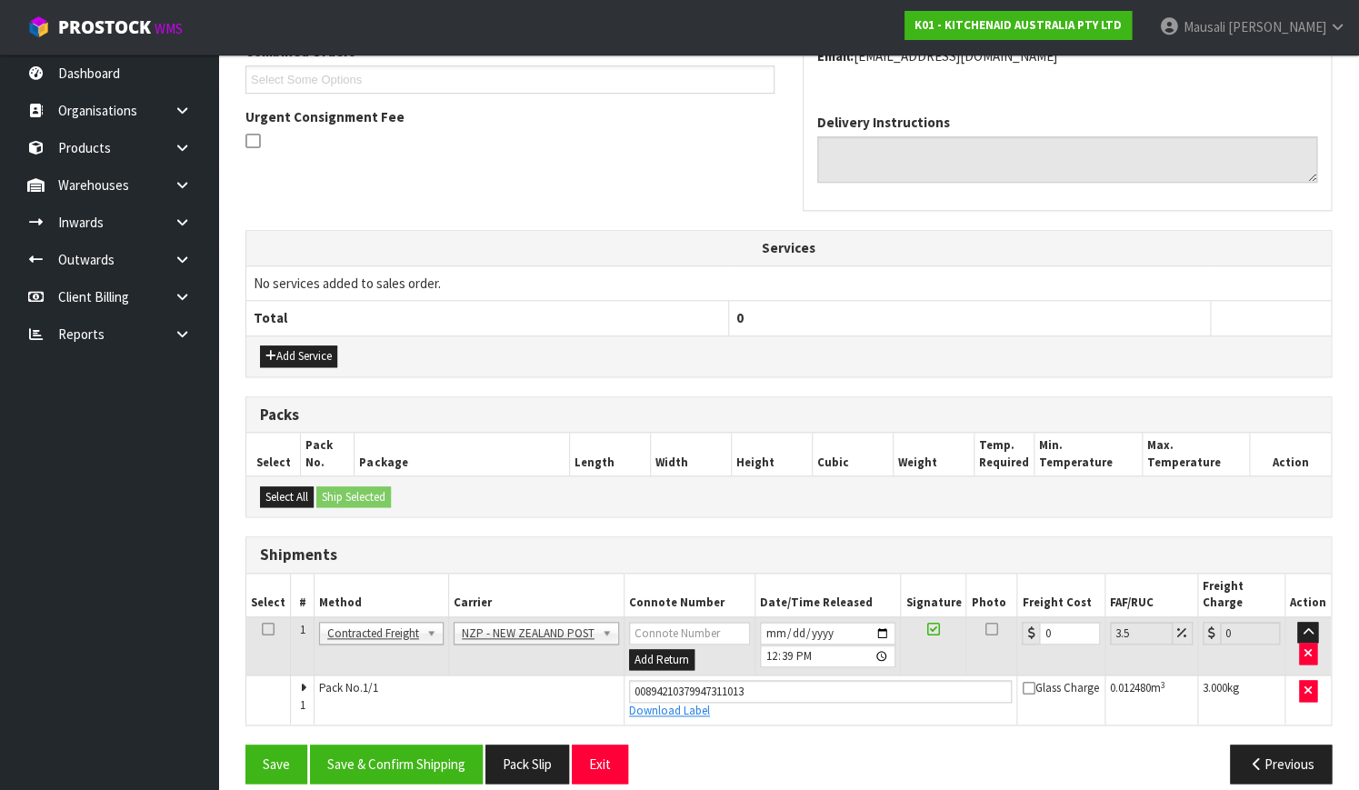
scroll to position [497, 0]
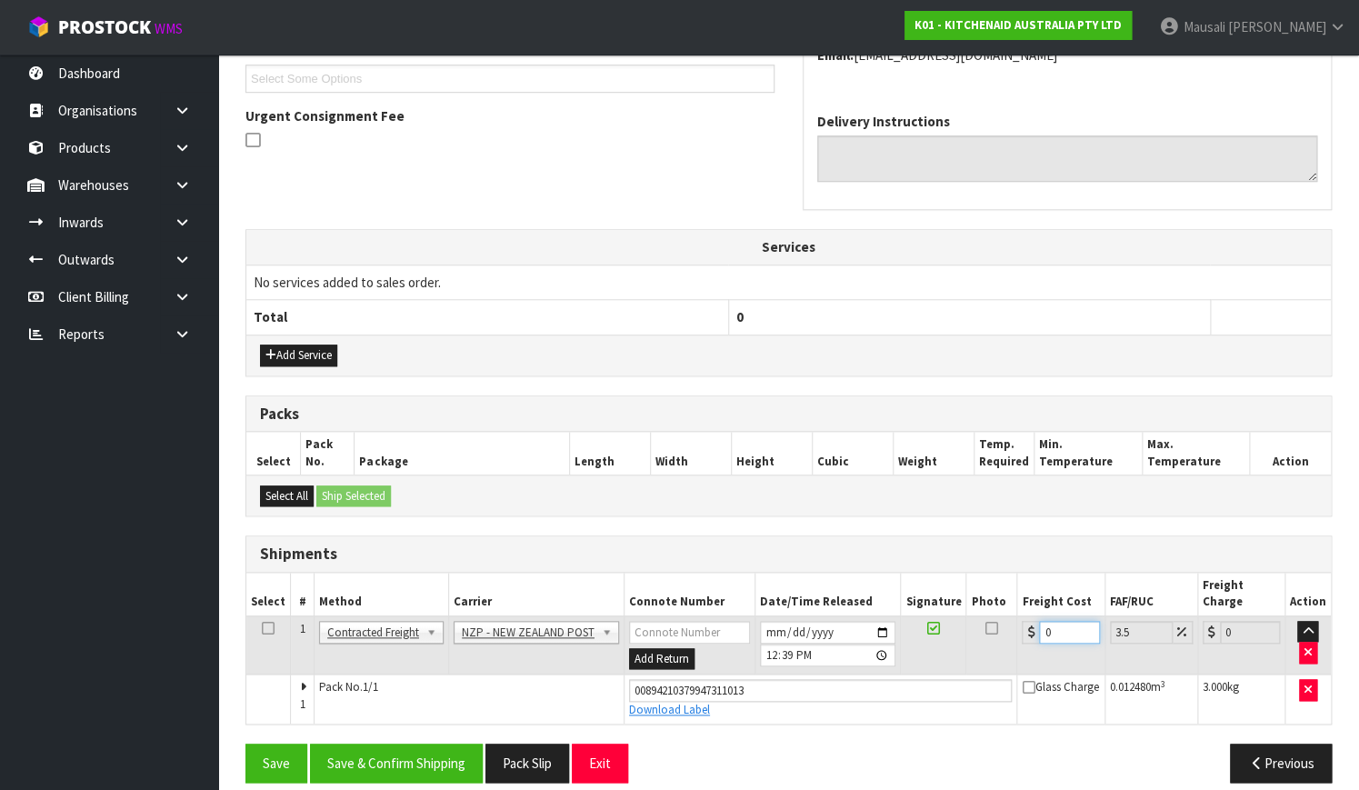
drag, startPoint x: 1061, startPoint y: 617, endPoint x: 1012, endPoint y: 634, distance: 51.2
click at [1017, 634] on td "0" at bounding box center [1060, 644] width 87 height 59
type input "4"
type input "4.14"
type input "4.3"
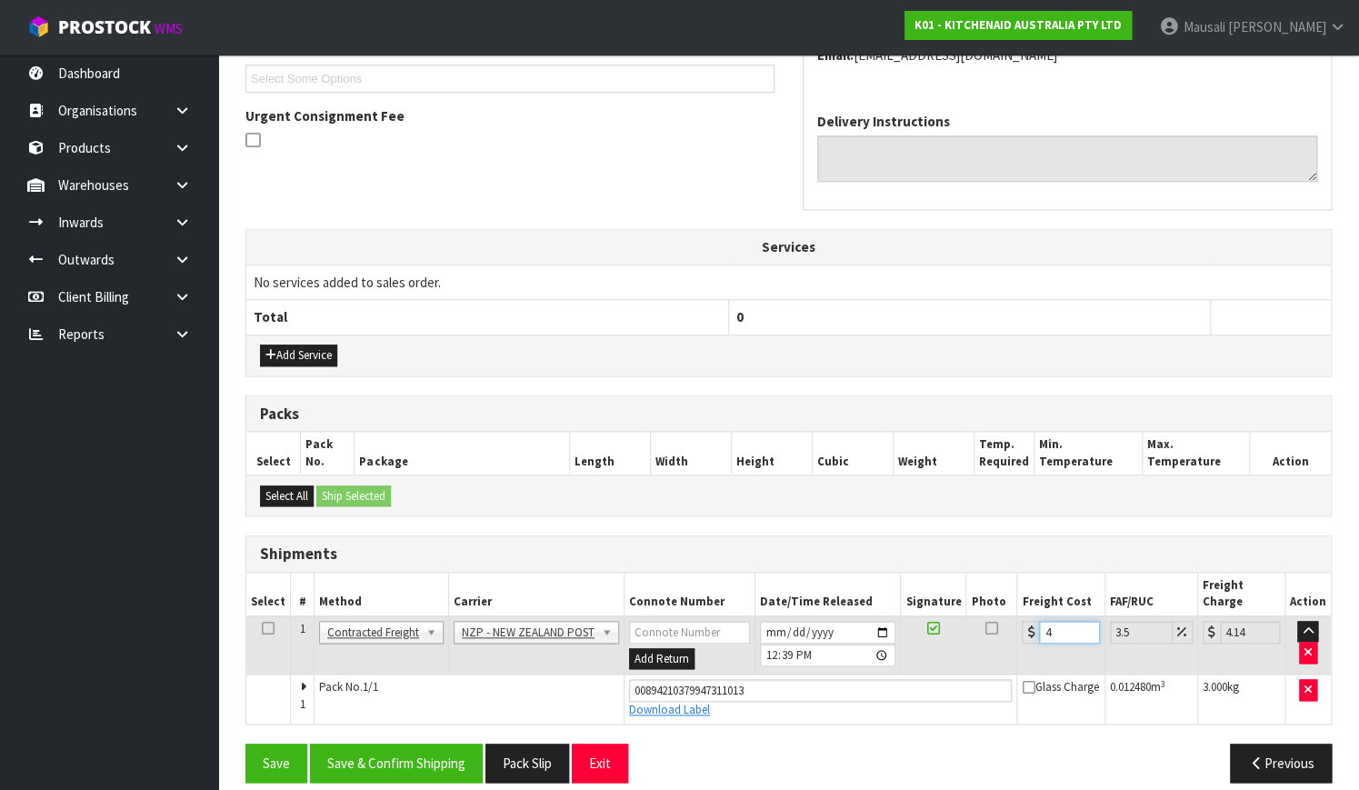
type input "4.45"
type input "4.33"
type input "4.48"
type input "4.33"
click at [437, 748] on button "Save & Confirm Shipping" at bounding box center [396, 762] width 173 height 39
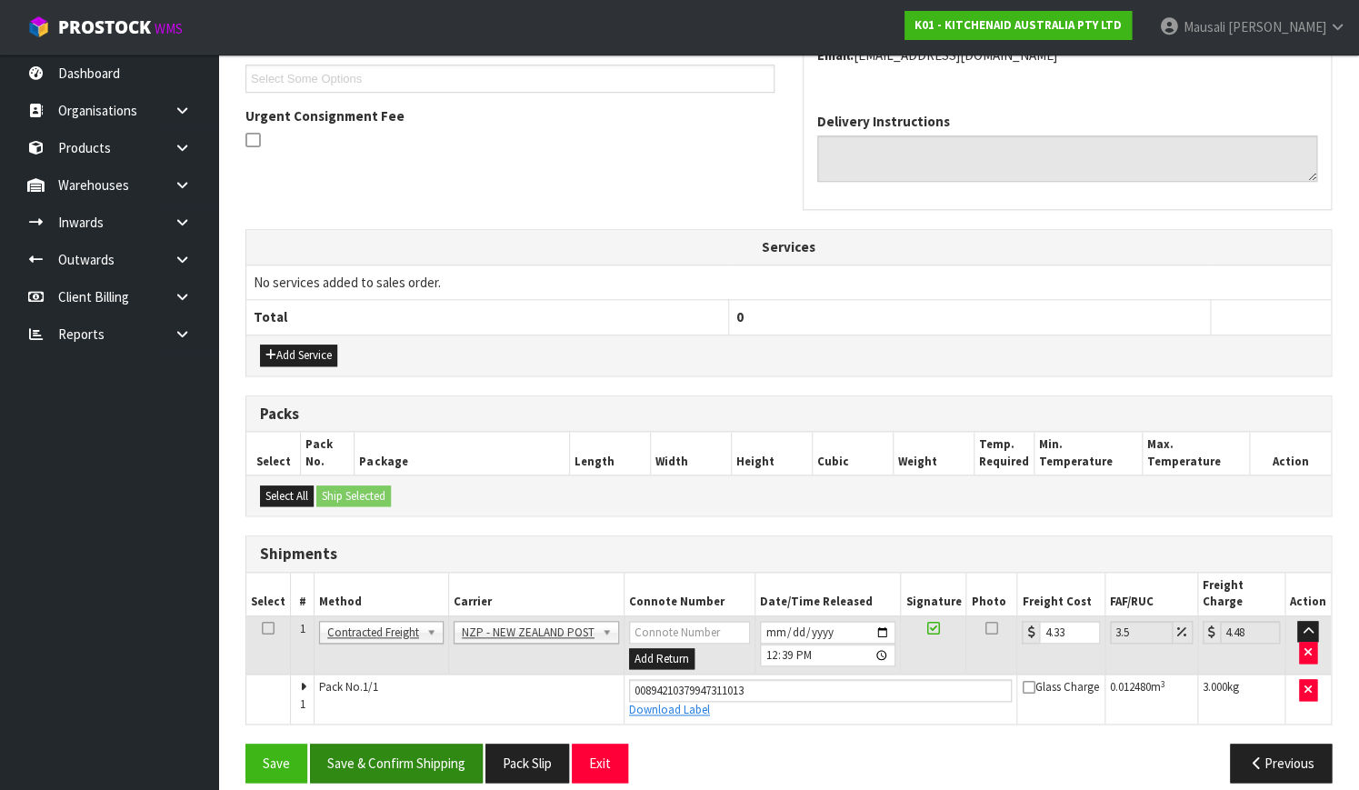
scroll to position [0, 0]
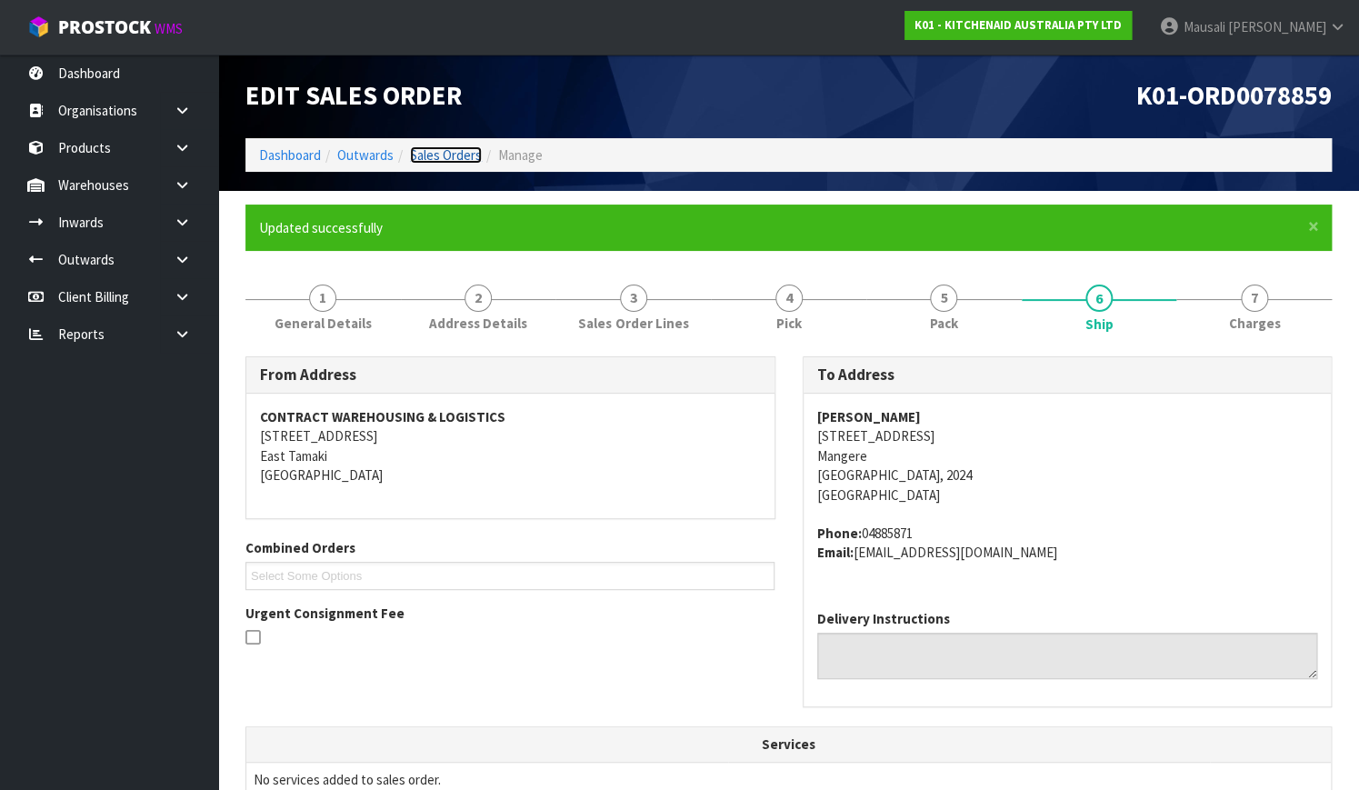
click at [436, 156] on link "Sales Orders" at bounding box center [446, 154] width 72 height 17
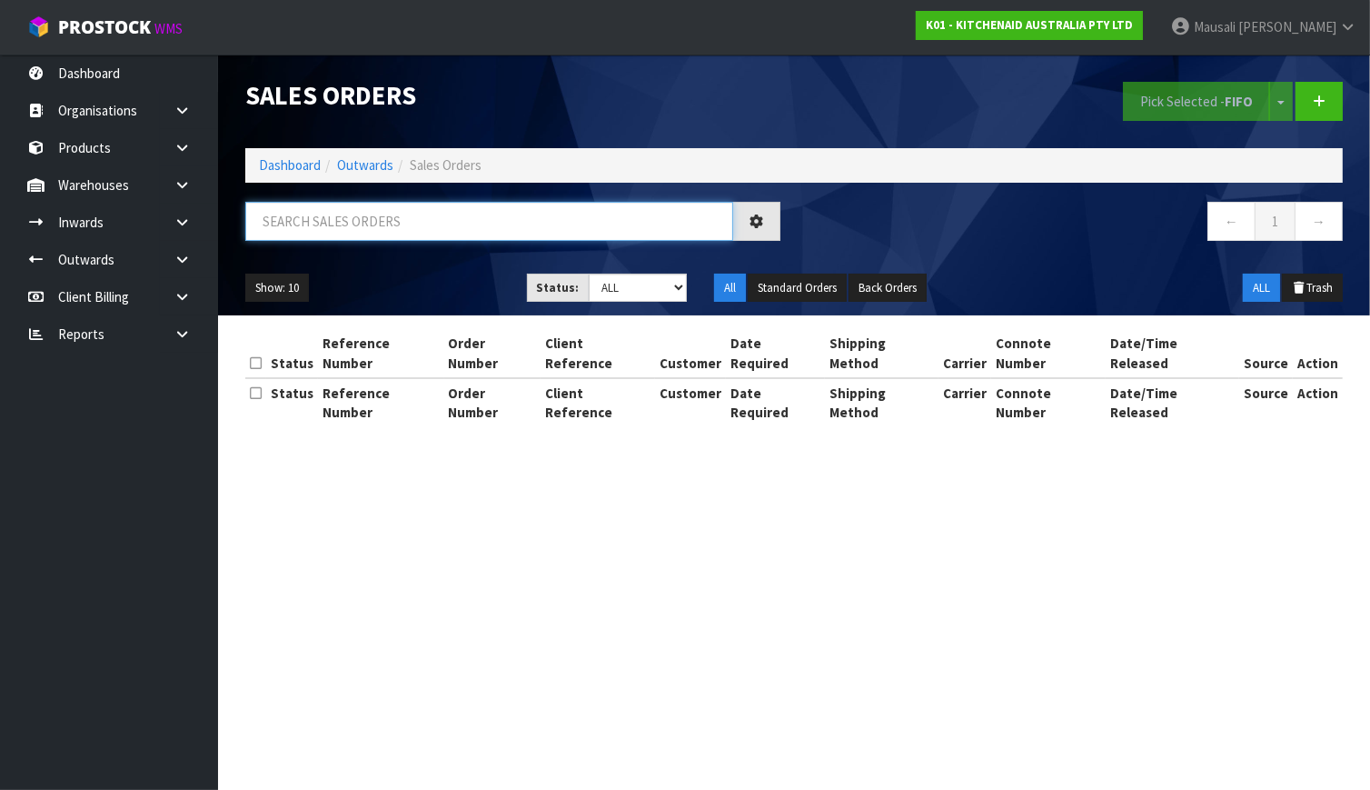
click at [293, 204] on input "text" at bounding box center [489, 221] width 488 height 39
type input "JOB-0411299"
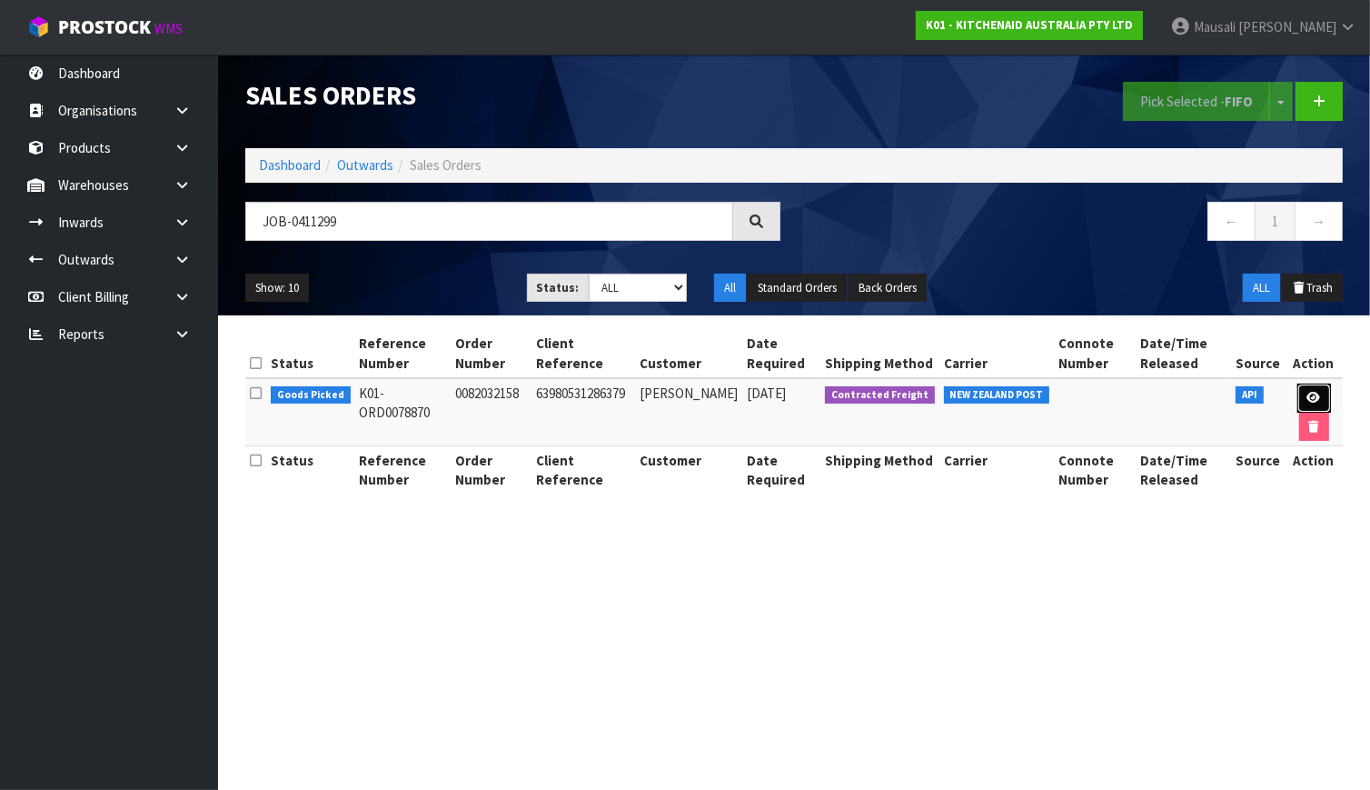
click at [1307, 386] on link at bounding box center [1315, 398] width 34 height 29
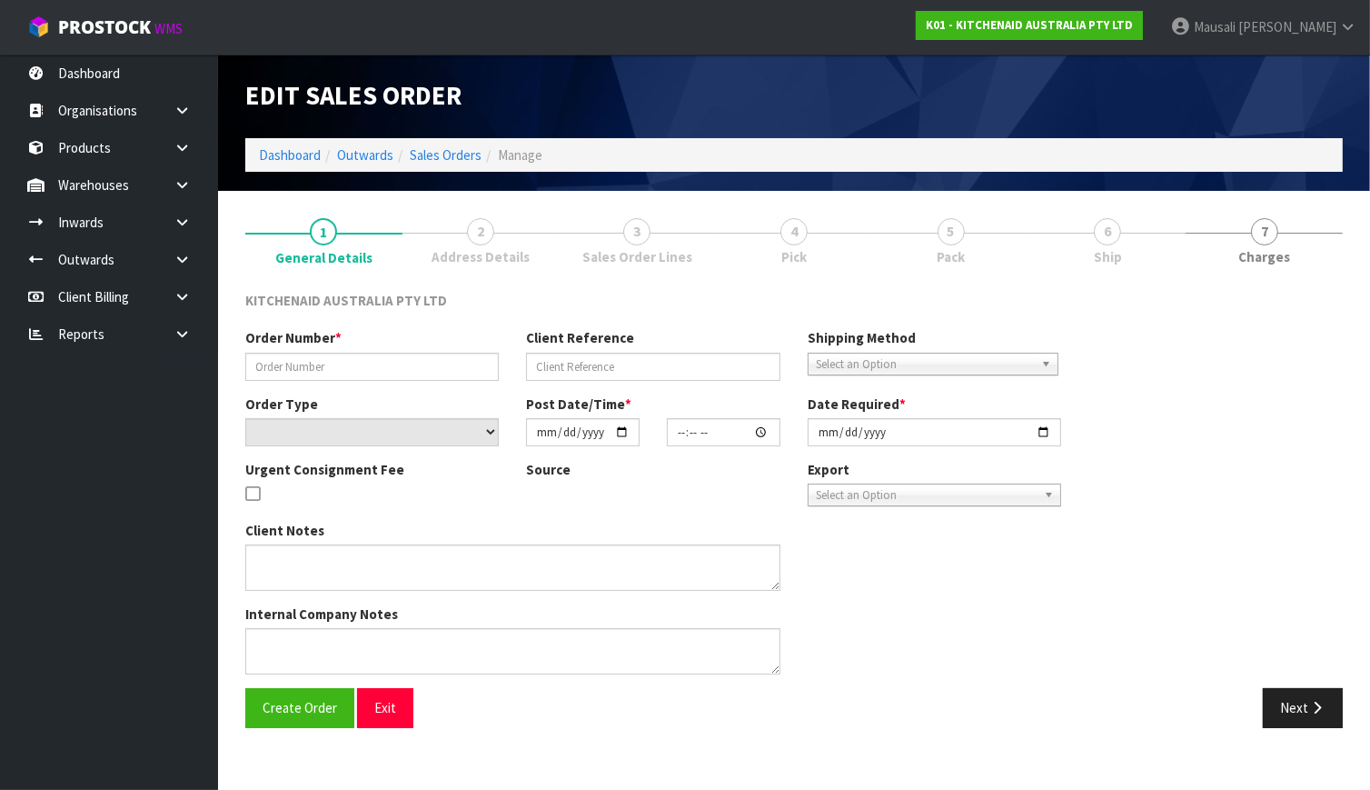
type input "0082032158"
type input "63980531286379"
select select "number:0"
type input "[DATE]"
type input "09:38:10.000"
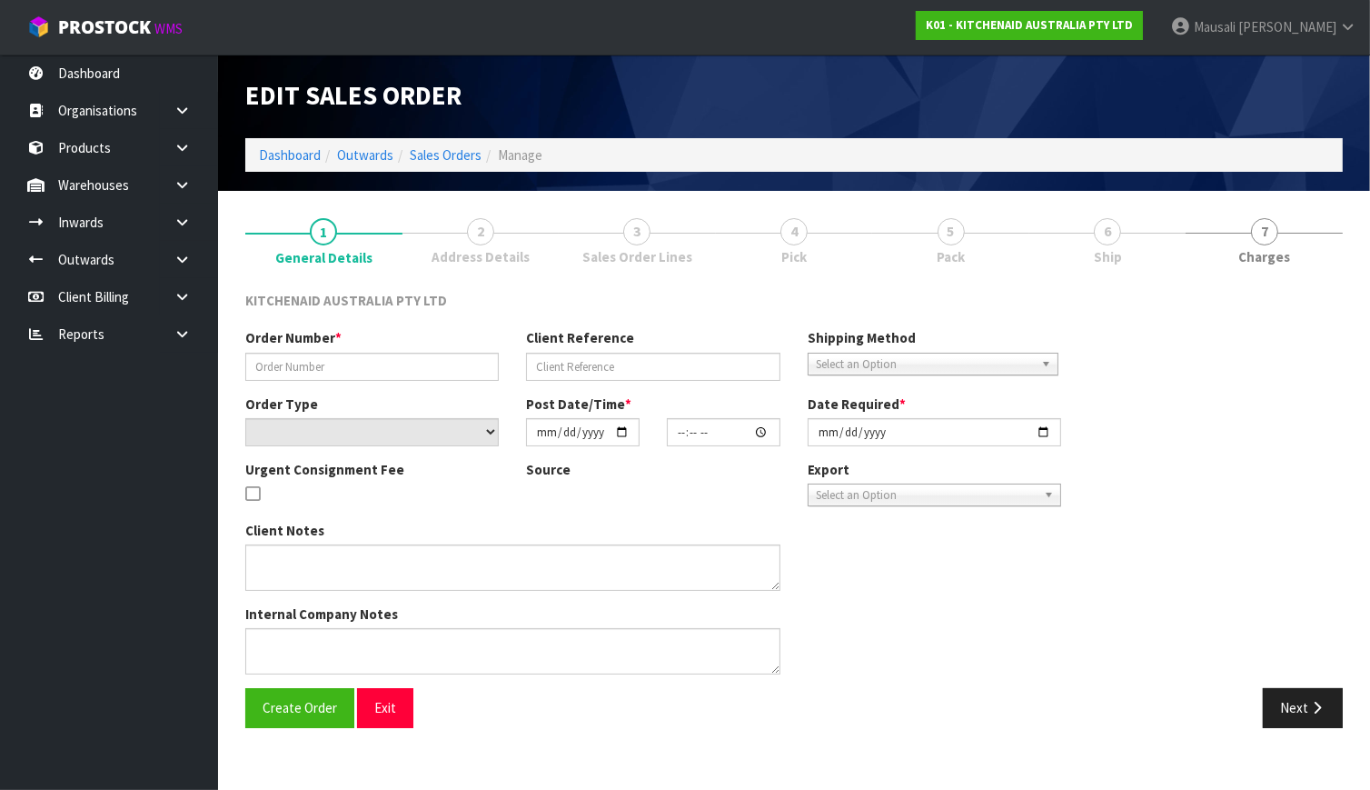
type input "[DATE]"
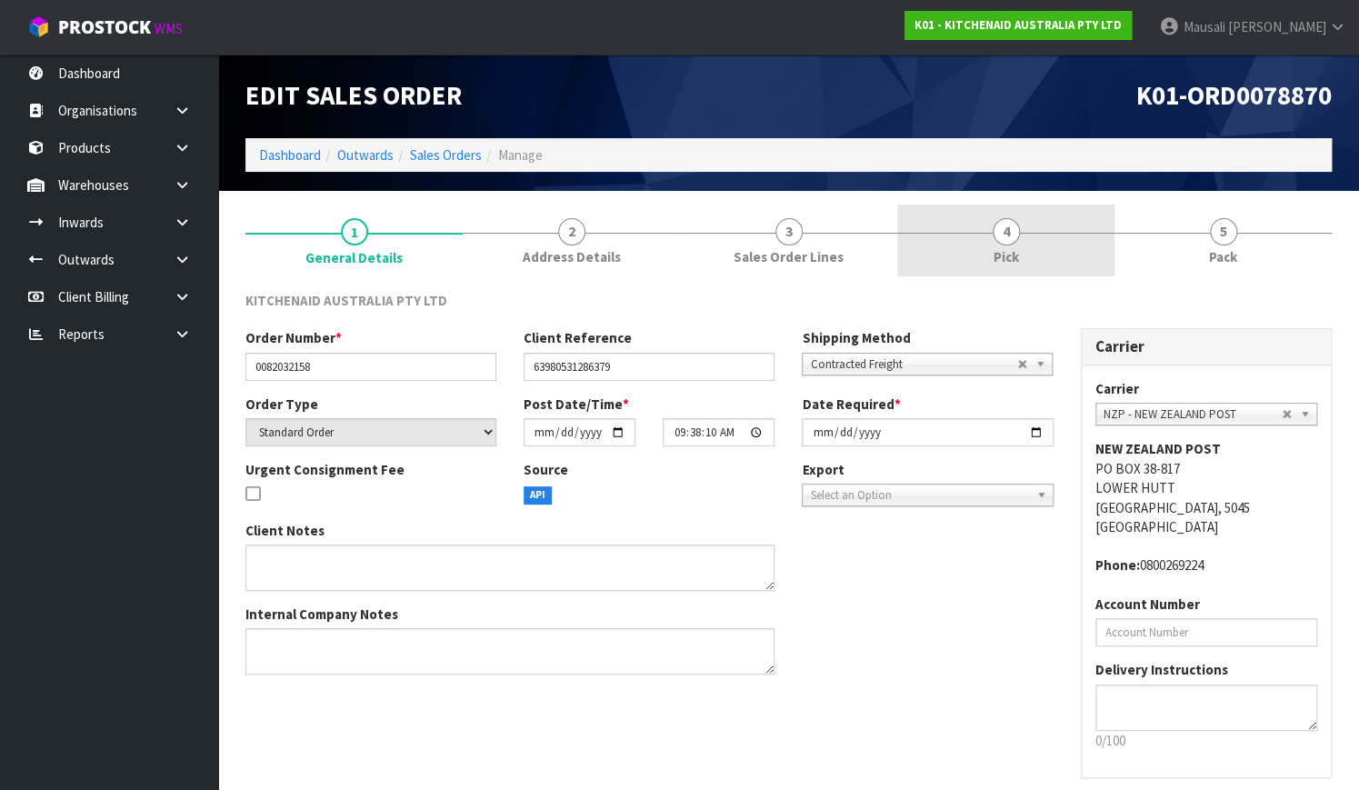
click at [1043, 231] on link "4 Pick" at bounding box center [1005, 240] width 217 height 72
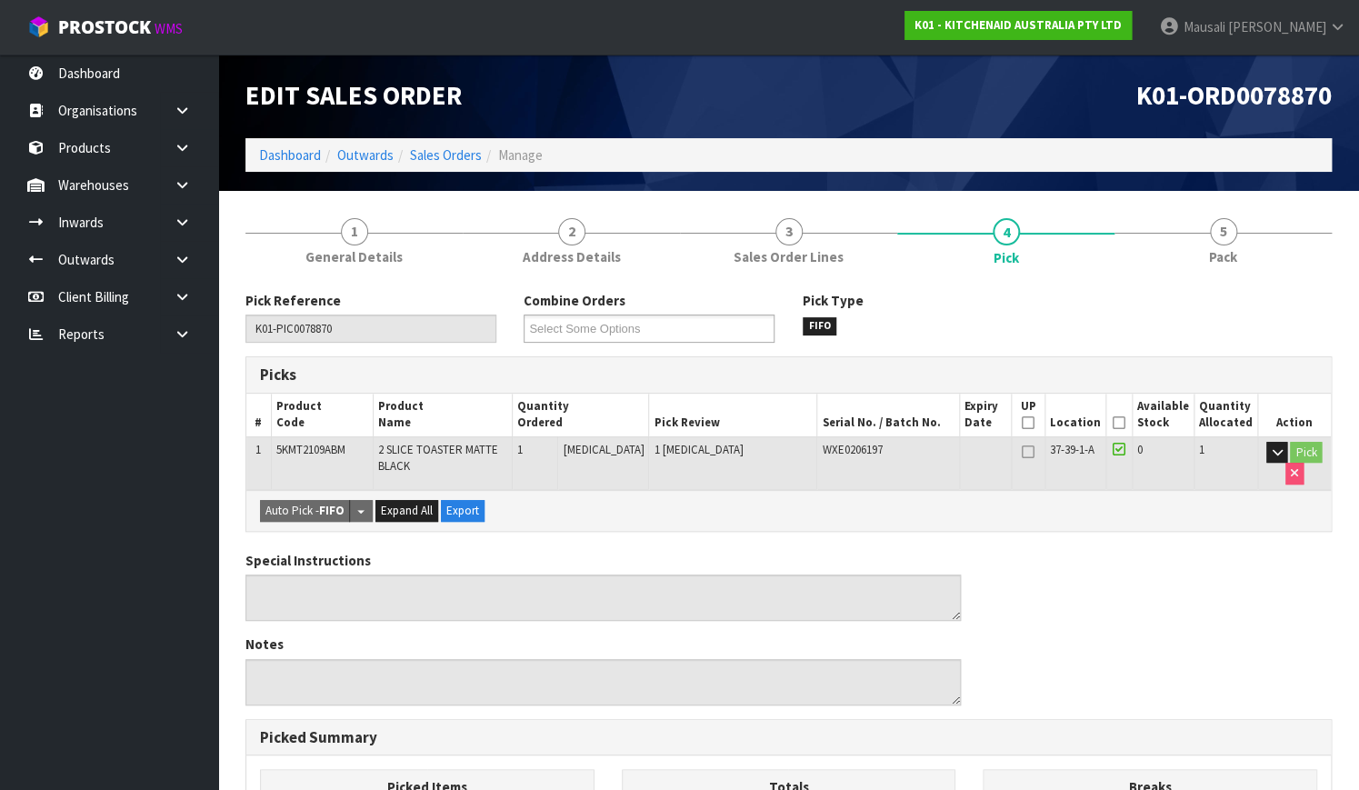
click at [1111, 422] on th "Picked" at bounding box center [1118, 415] width 26 height 43
click at [1120, 423] on icon at bounding box center [1118, 423] width 13 height 1
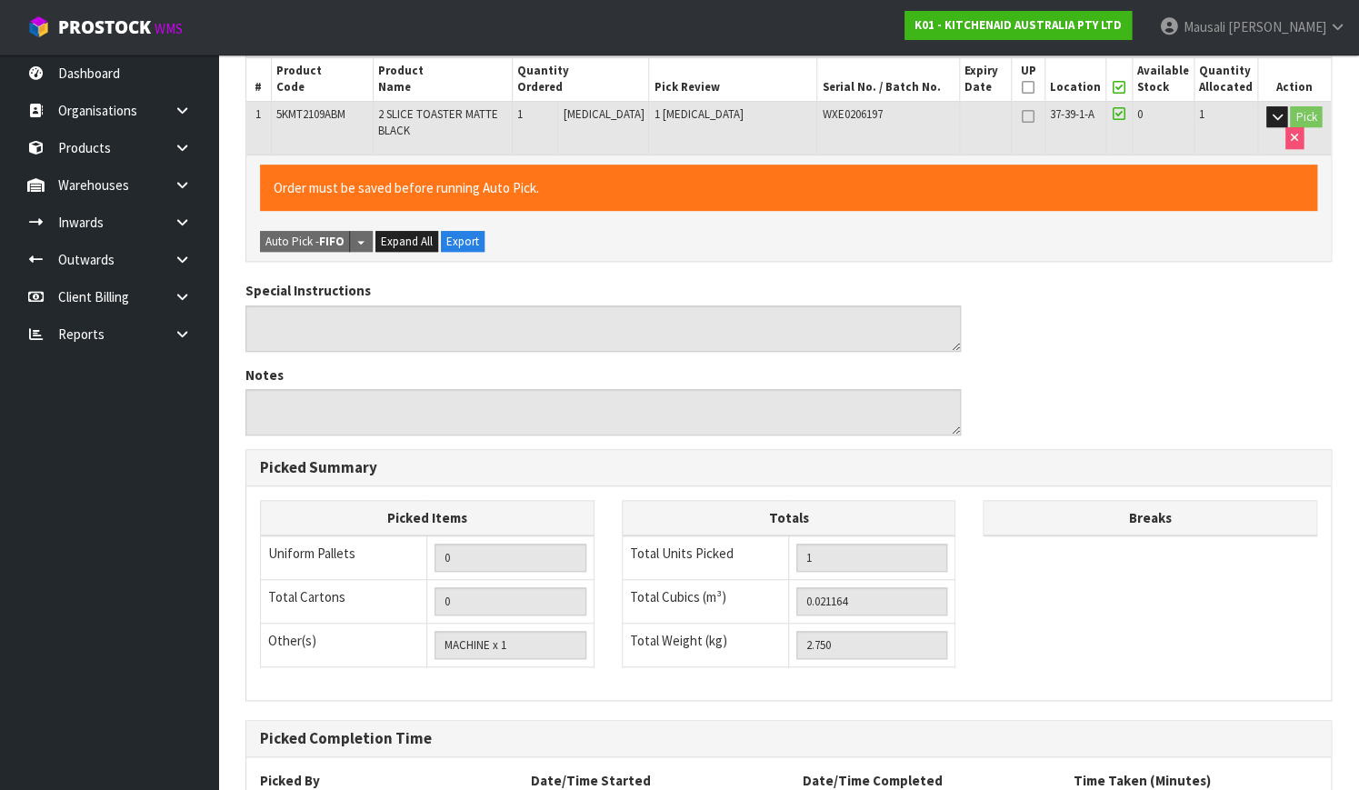
scroll to position [492, 0]
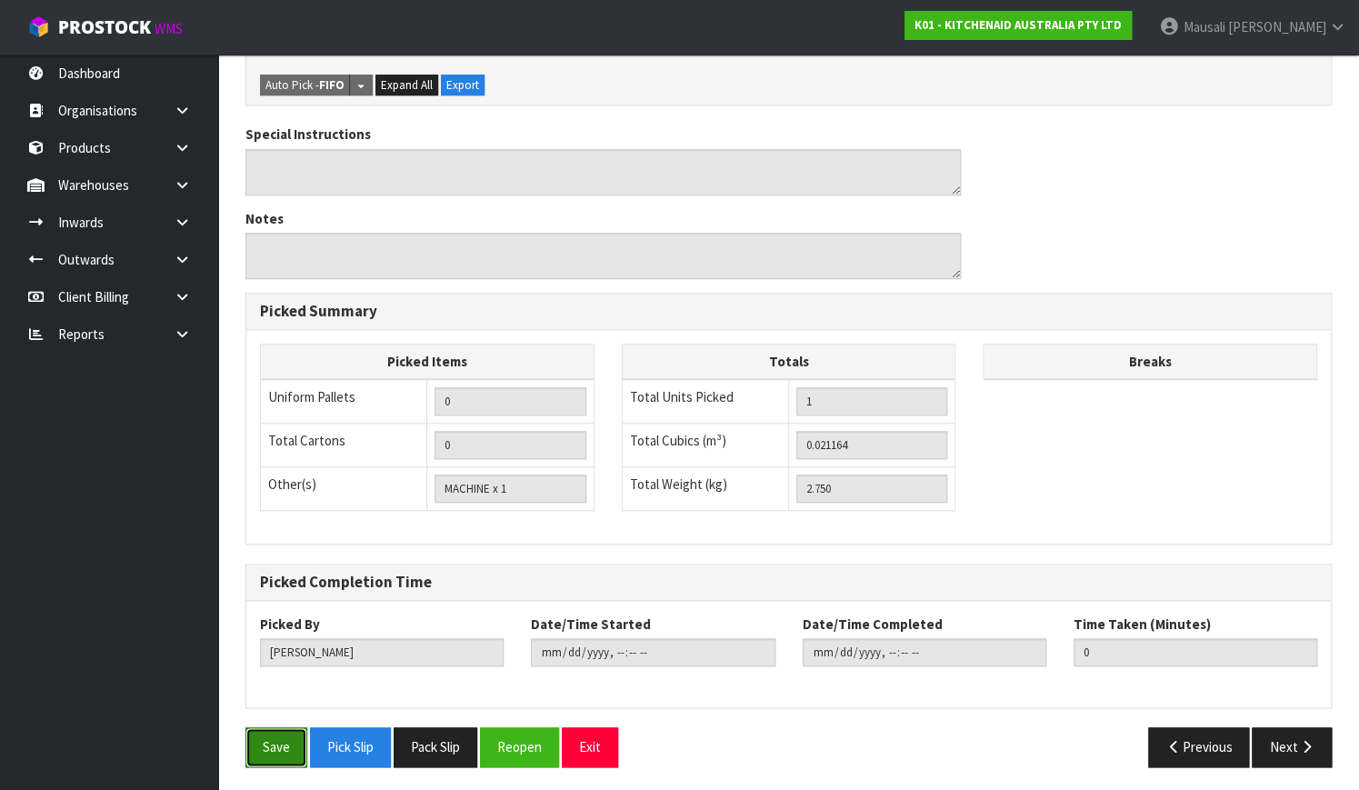
click at [273, 743] on button "Save" at bounding box center [276, 746] width 62 height 39
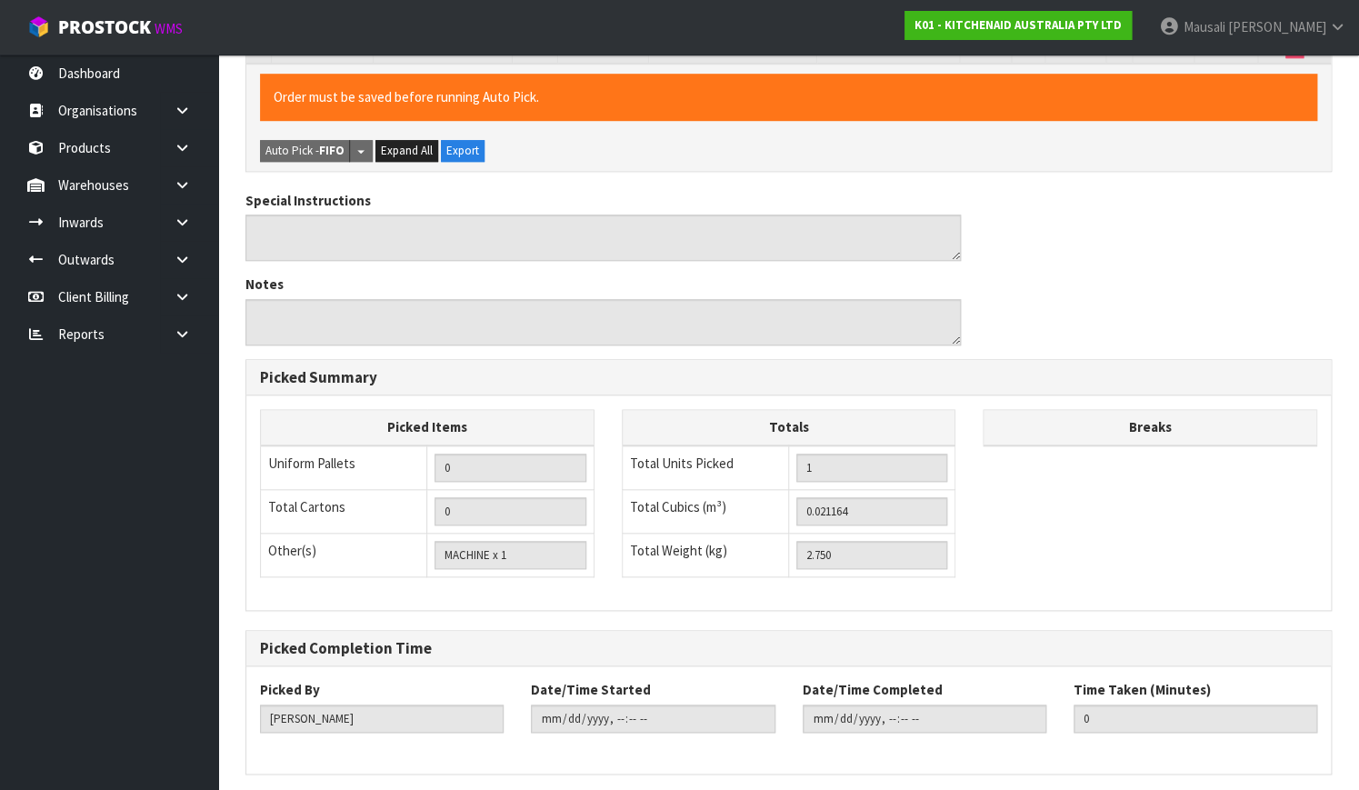
scroll to position [0, 0]
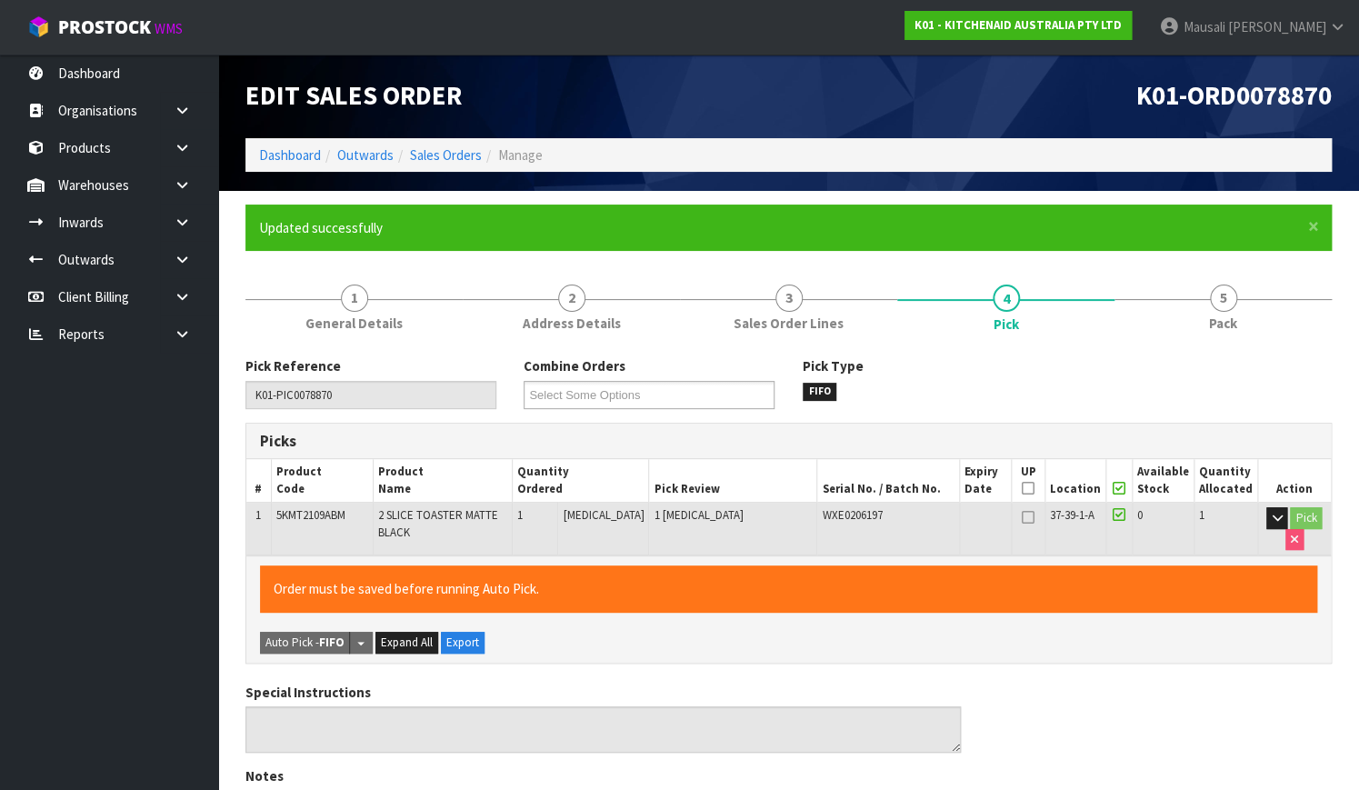
type input "[PERSON_NAME]"
type input "[DATE]T12:44:17"
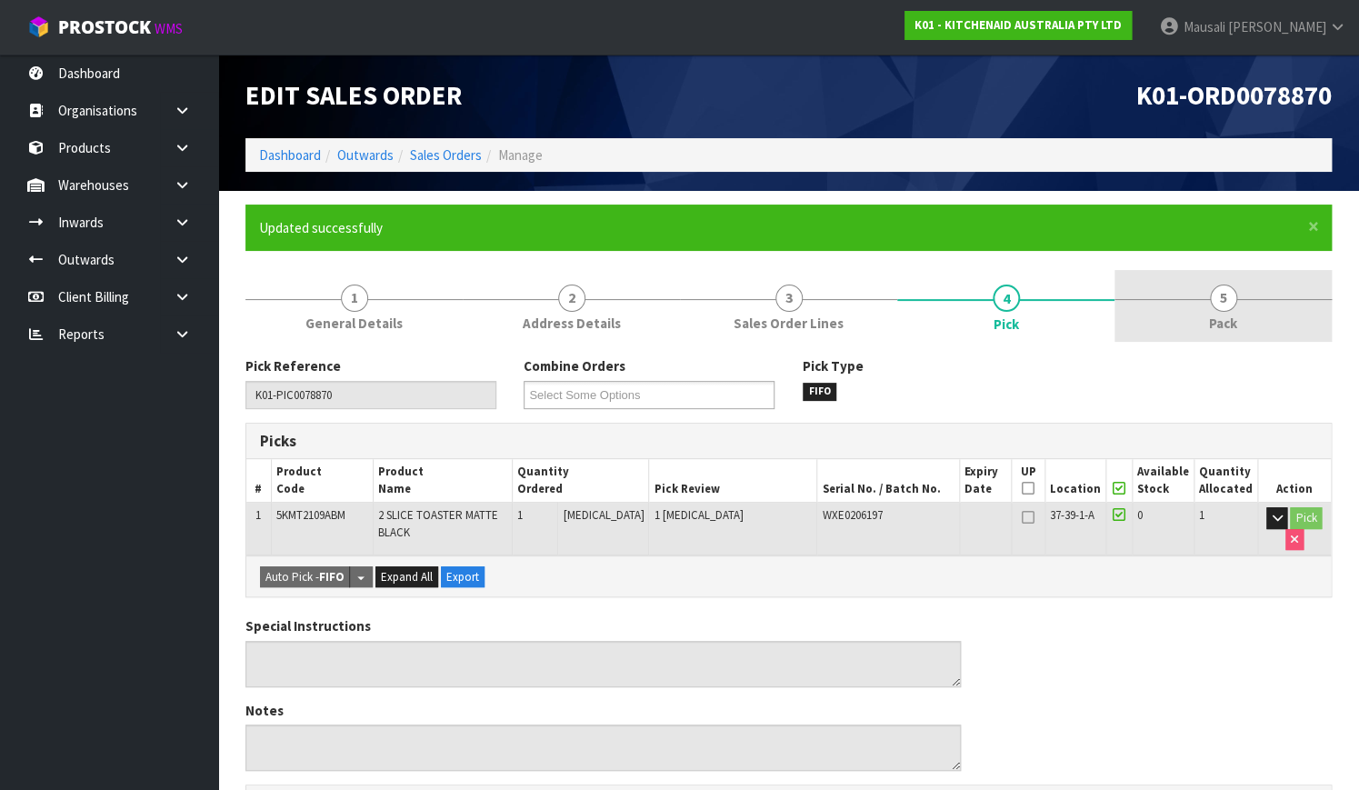
click at [1220, 317] on span "Pack" at bounding box center [1223, 323] width 28 height 19
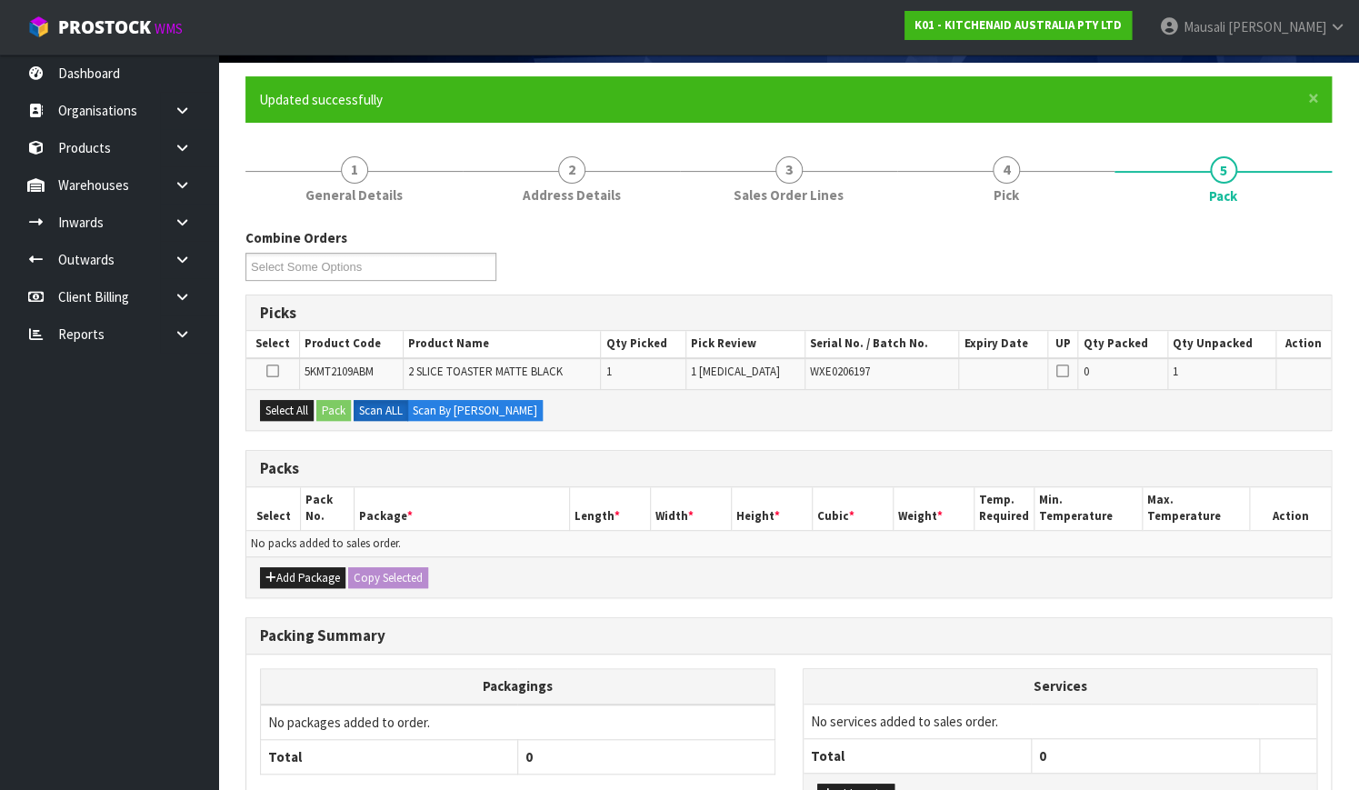
scroll to position [247, 0]
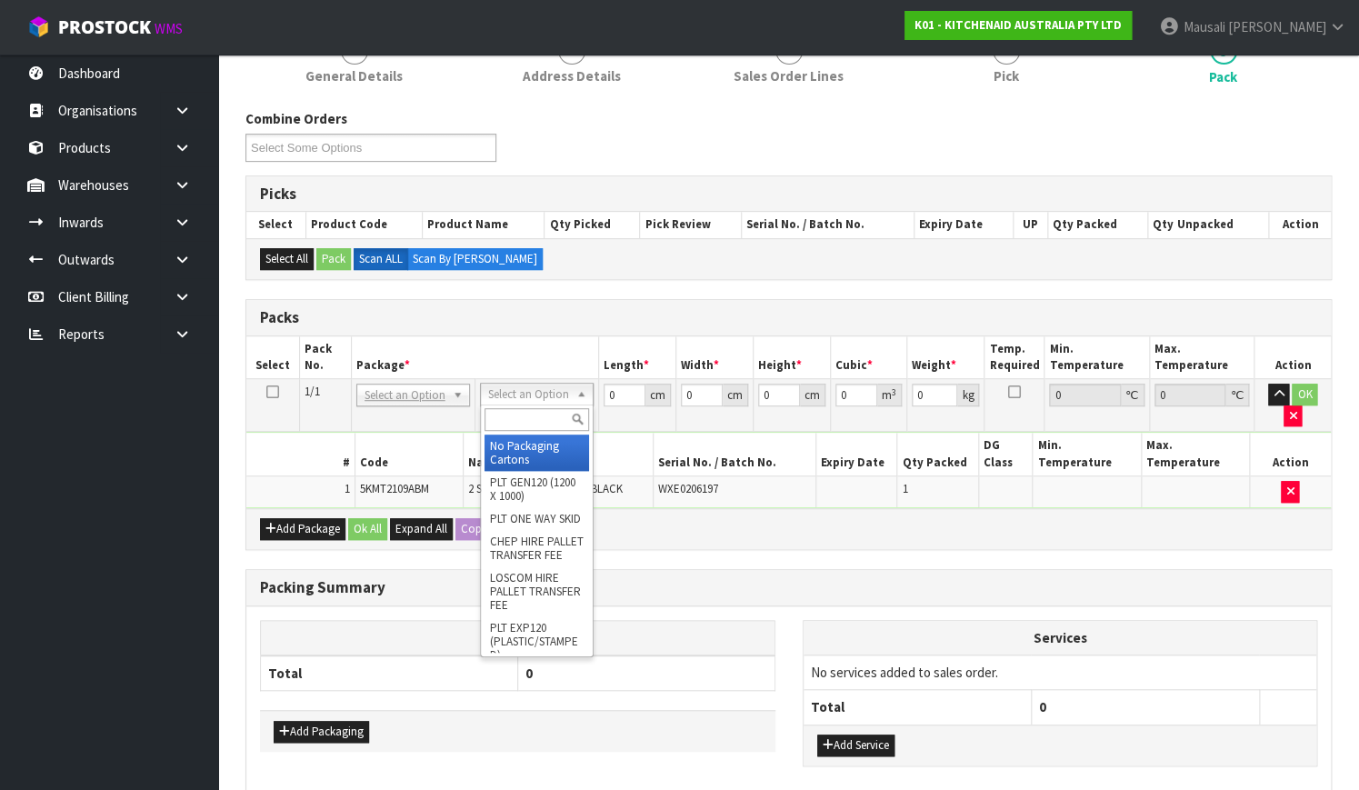
click at [510, 423] on input "text" at bounding box center [536, 419] width 105 height 23
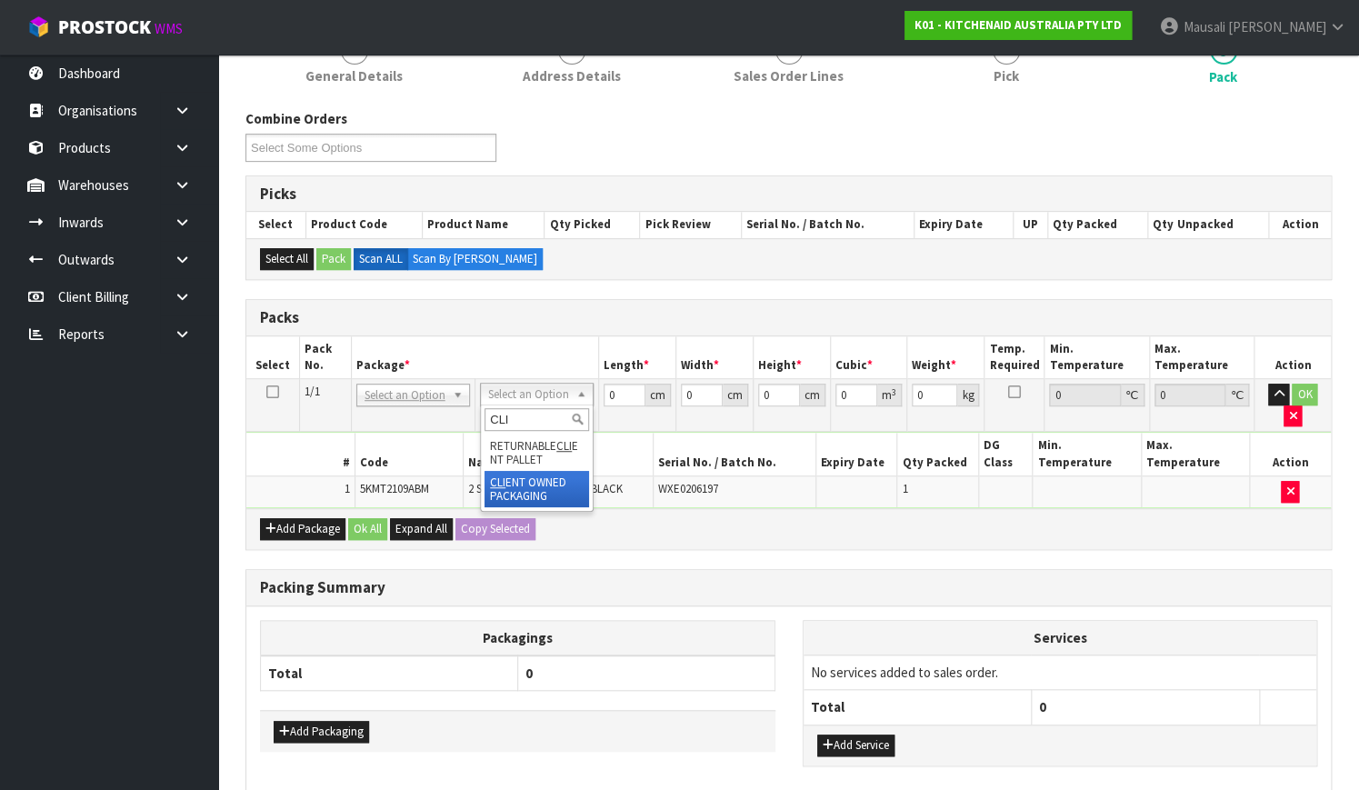
type input "CLI"
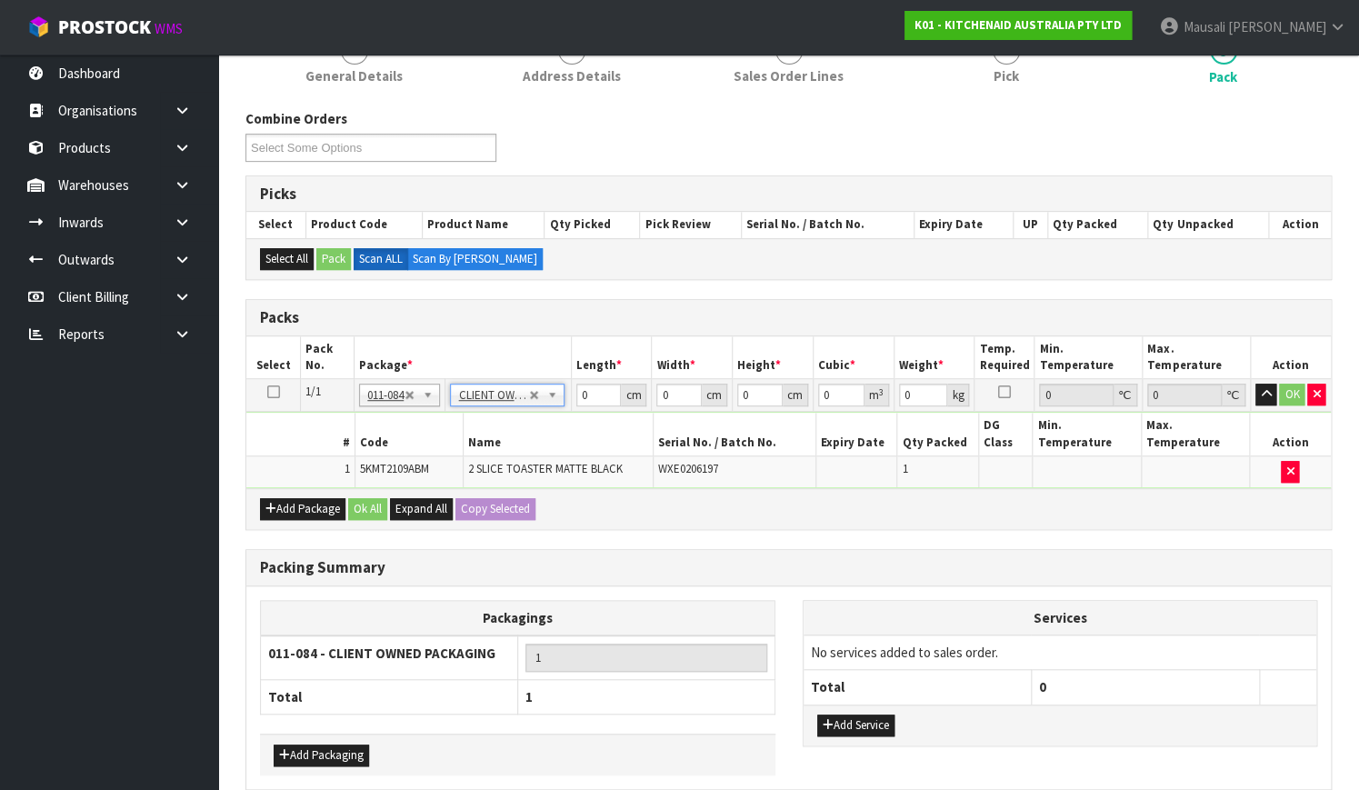
type input "2.75"
drag, startPoint x: 590, startPoint y: 394, endPoint x: 523, endPoint y: 422, distance: 72.9
click at [523, 422] on tbody "1/1 NONE 007-001 007-002 007-004 007-009 007-013 007-014 007-015 007-017 007-01…" at bounding box center [788, 433] width 1084 height 109
type input "40"
type input "29"
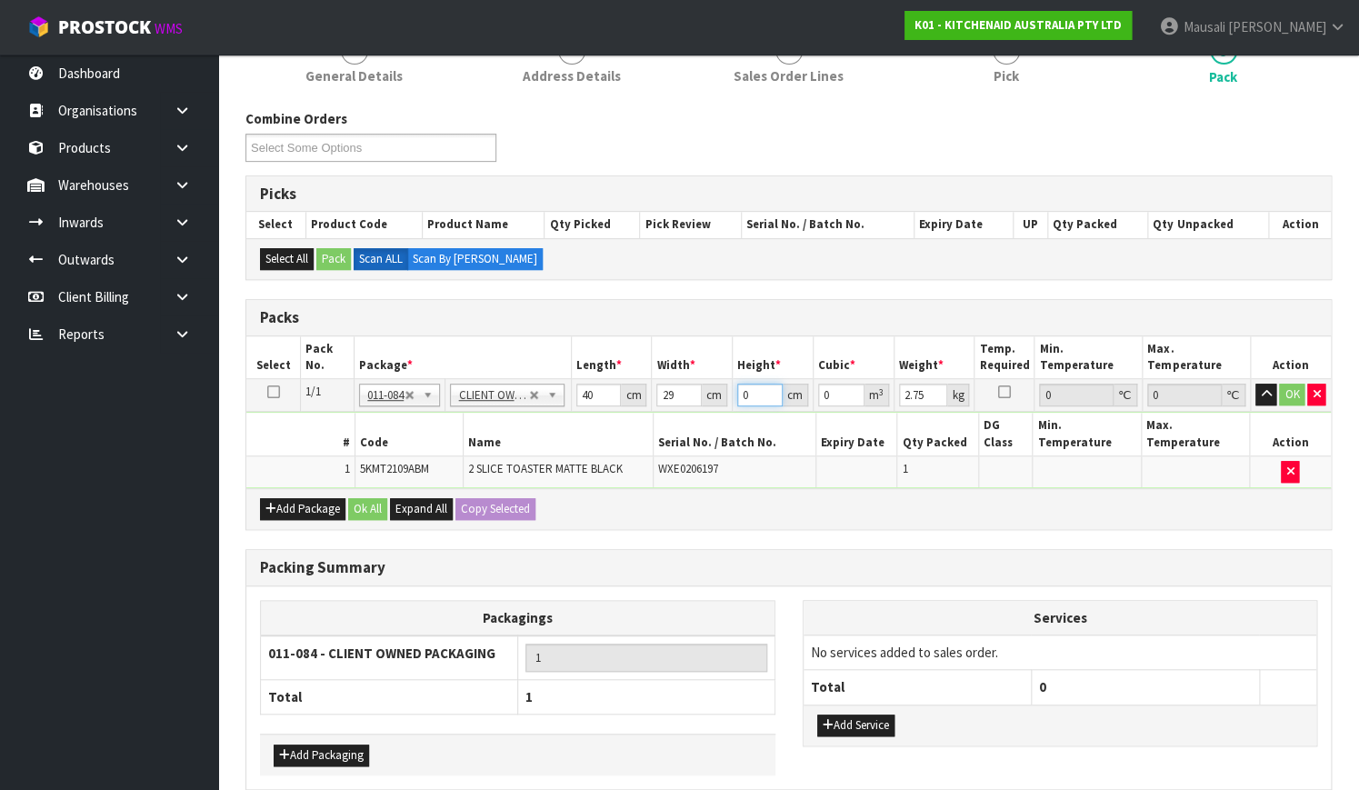
type input "2"
type input "0.00232"
type input "23"
type input "0.02668"
type input "23"
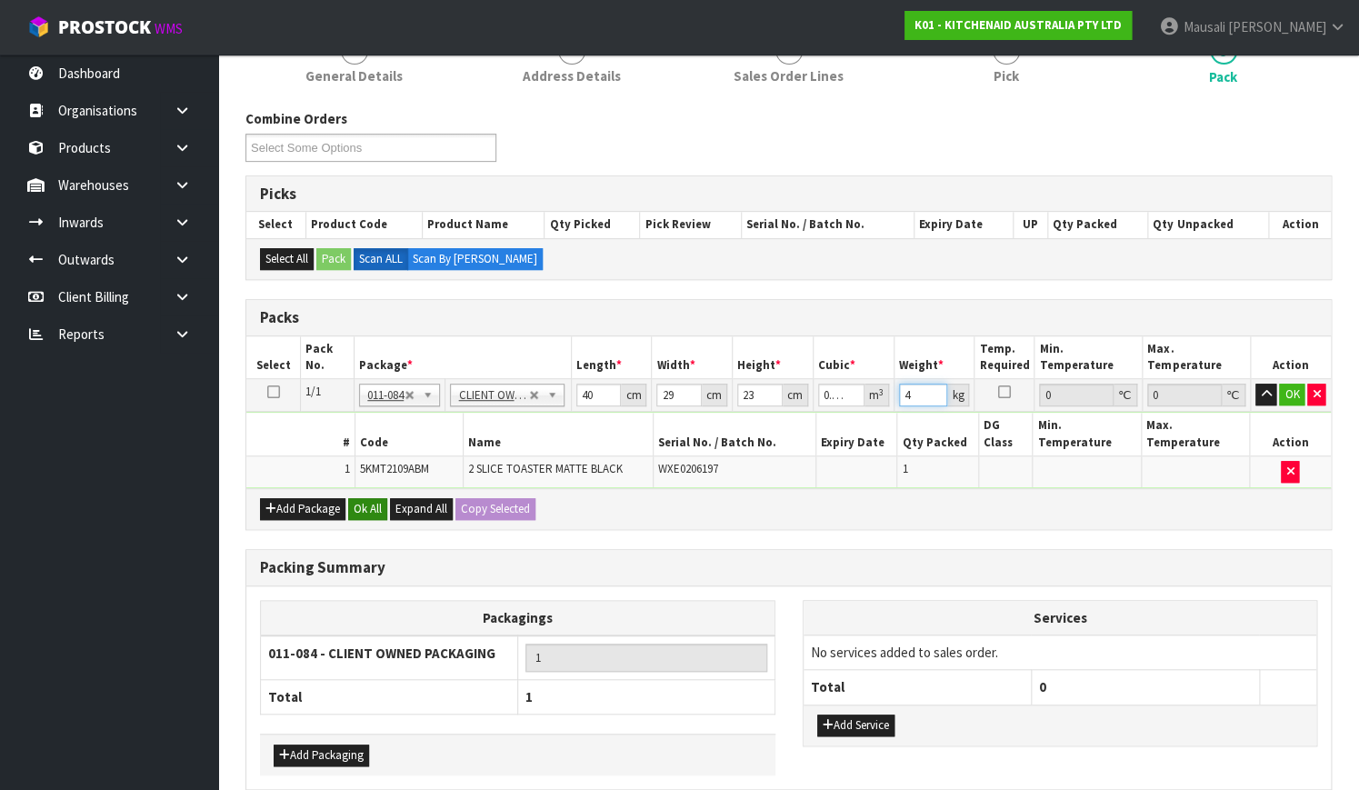
type input "4"
click at [360, 498] on button "Ok All" at bounding box center [367, 509] width 39 height 22
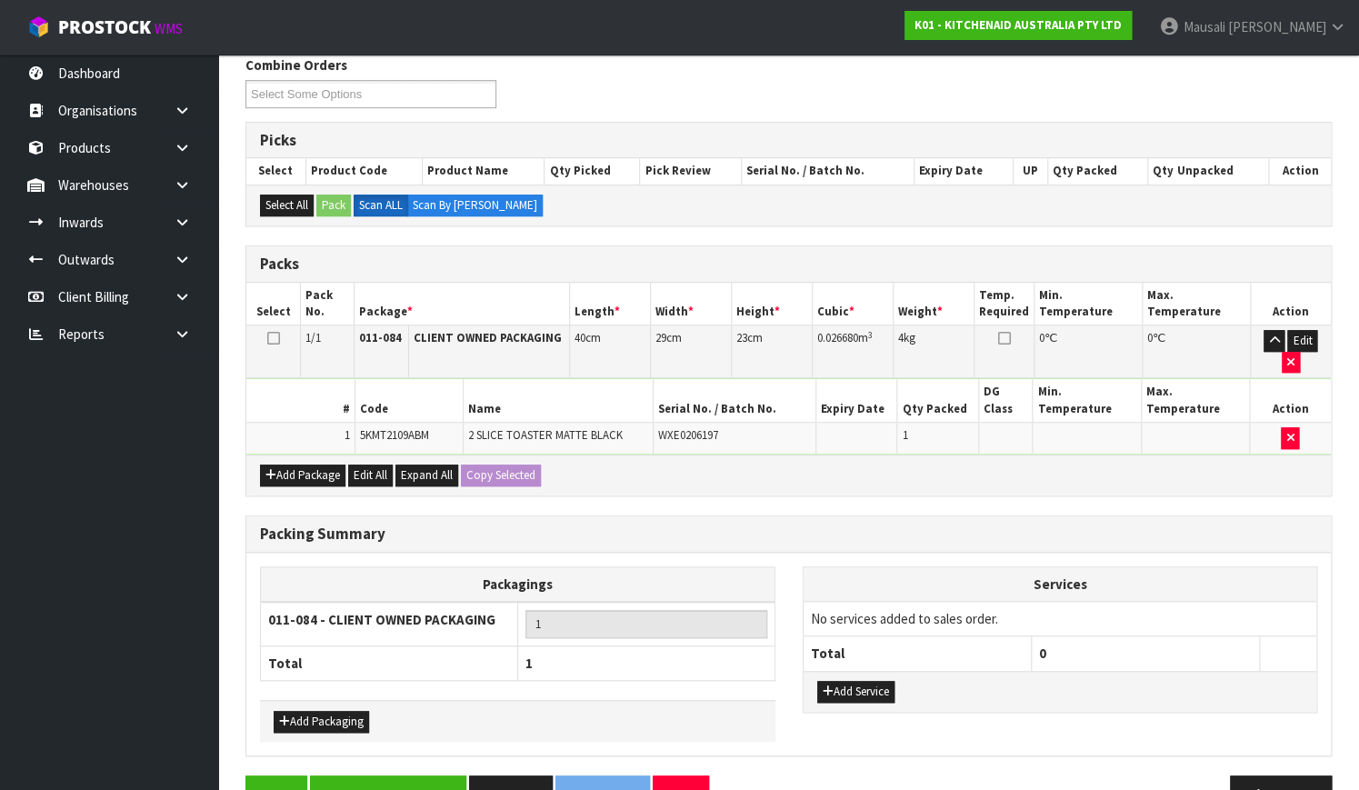
scroll to position [331, 0]
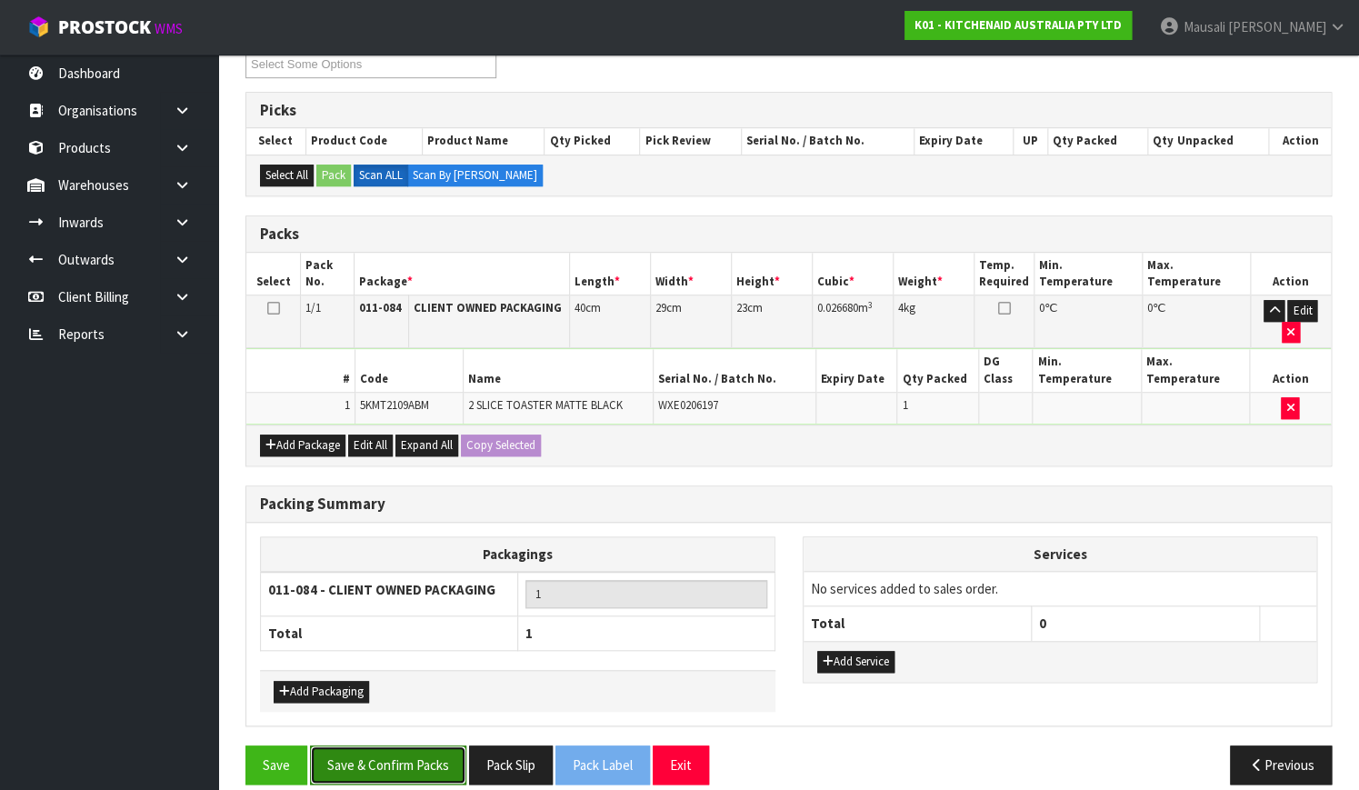
click at [369, 745] on button "Save & Confirm Packs" at bounding box center [388, 764] width 156 height 39
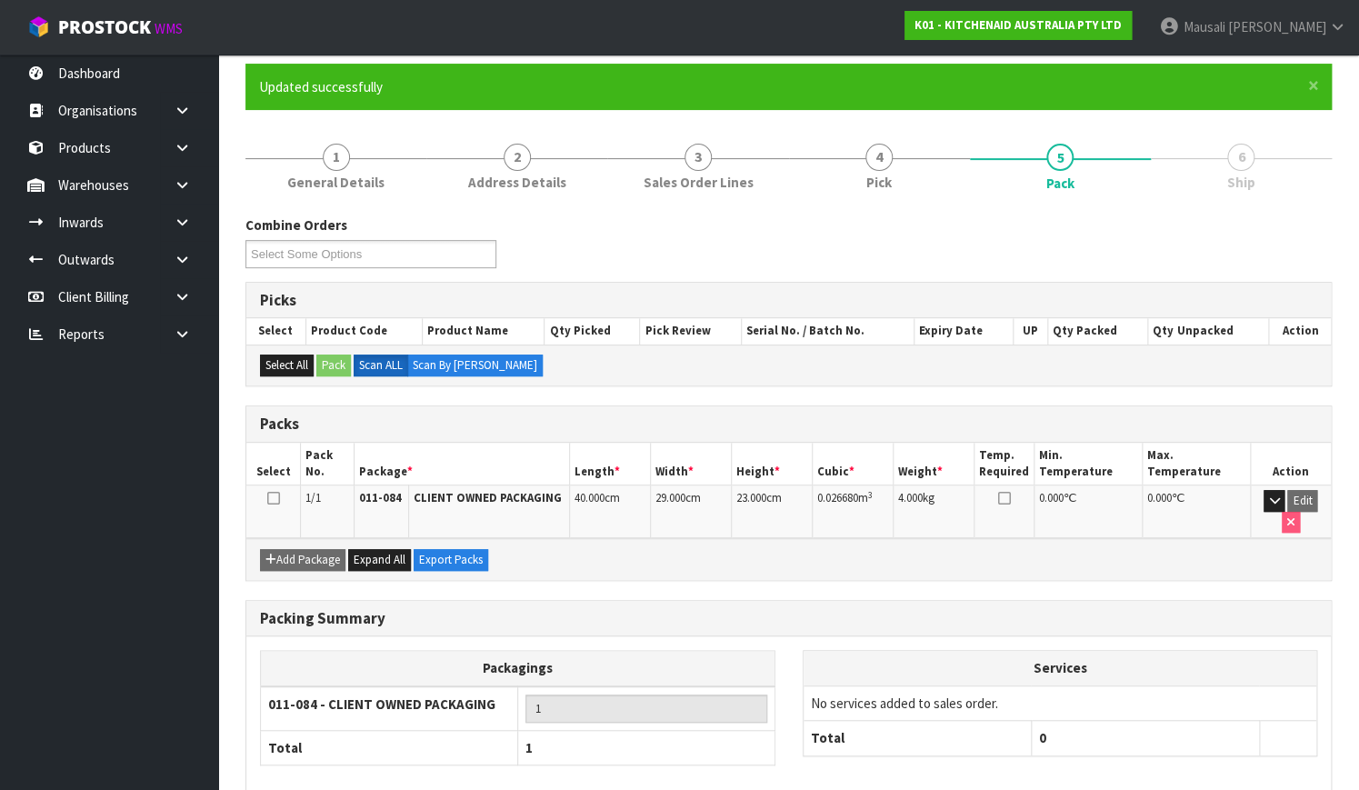
scroll to position [232, 0]
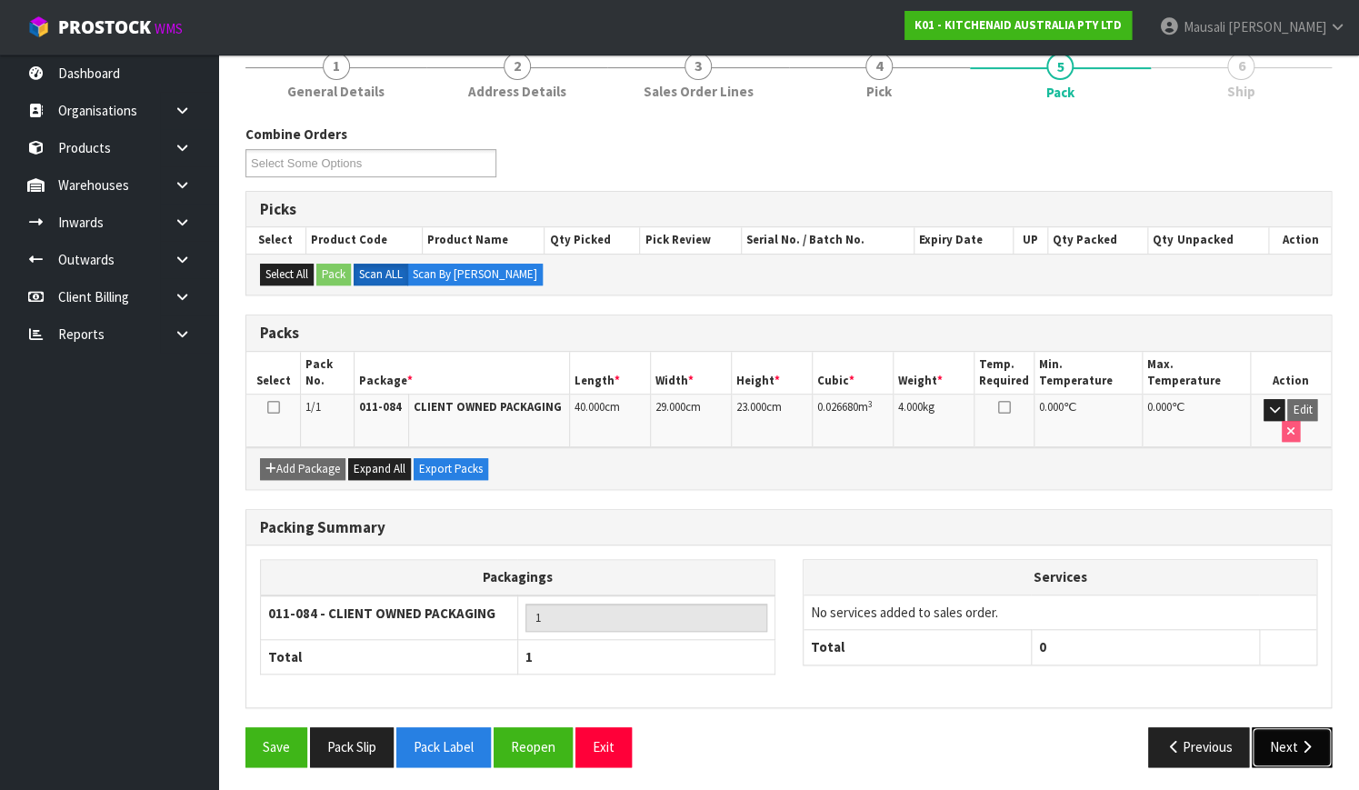
click at [1290, 751] on button "Next" at bounding box center [1291, 746] width 80 height 39
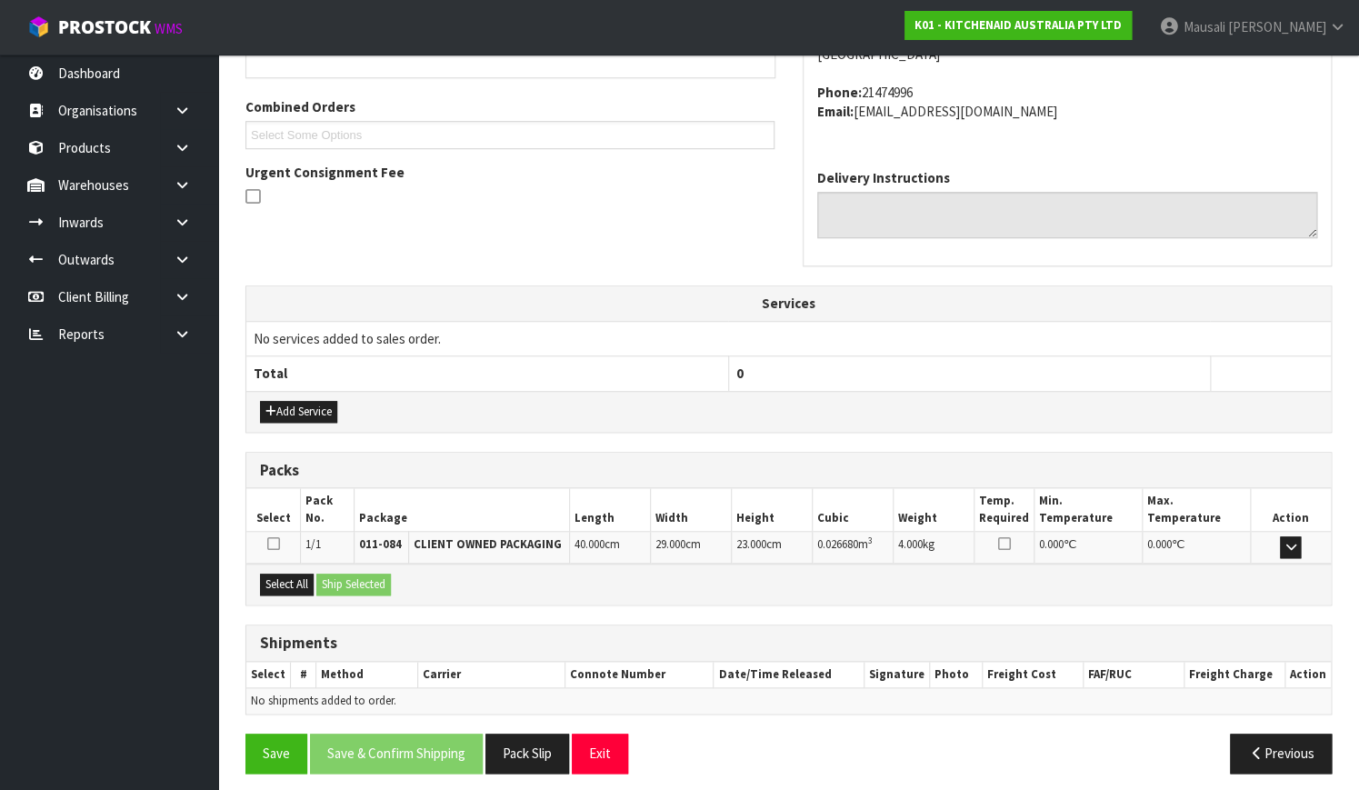
scroll to position [447, 0]
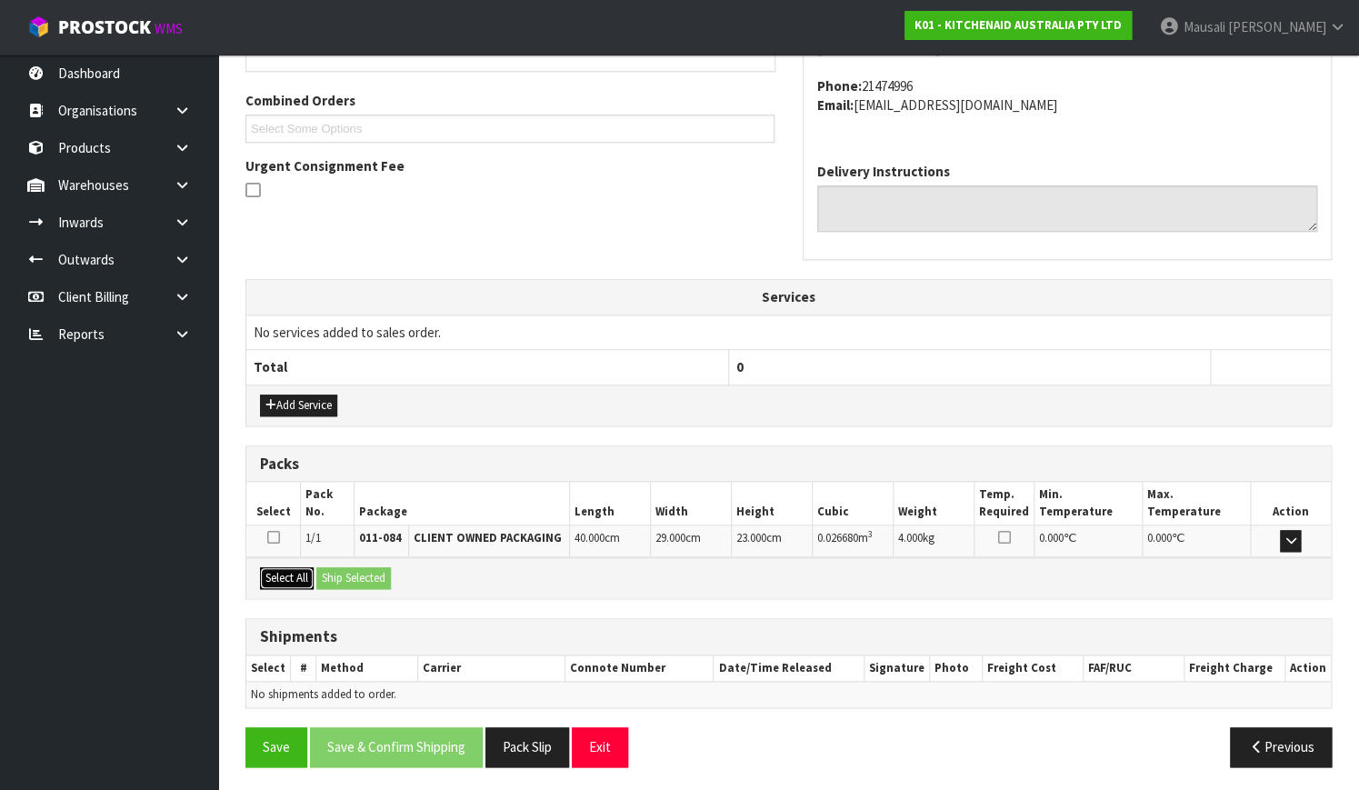
click at [294, 577] on button "Select All" at bounding box center [287, 578] width 54 height 22
click at [331, 574] on button "Ship Selected" at bounding box center [353, 578] width 75 height 22
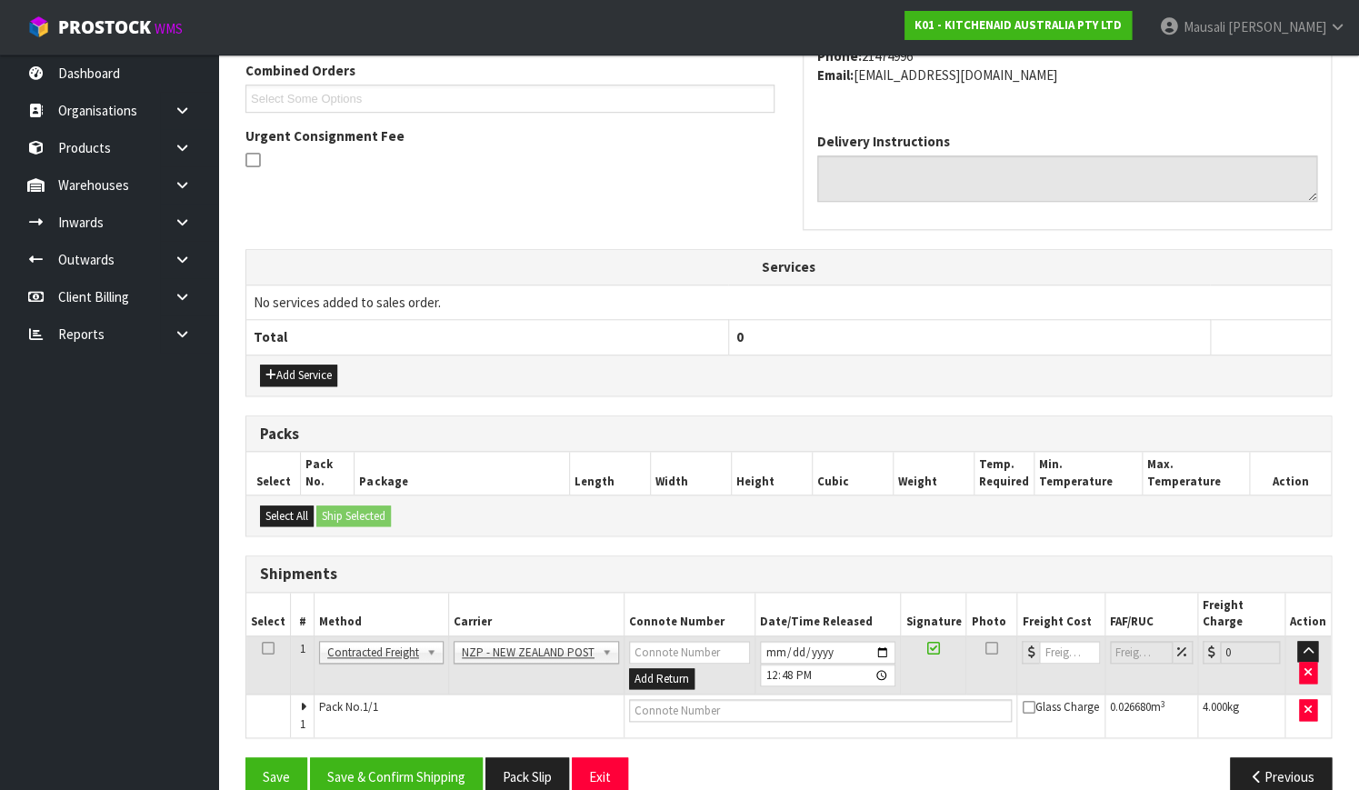
scroll to position [491, 0]
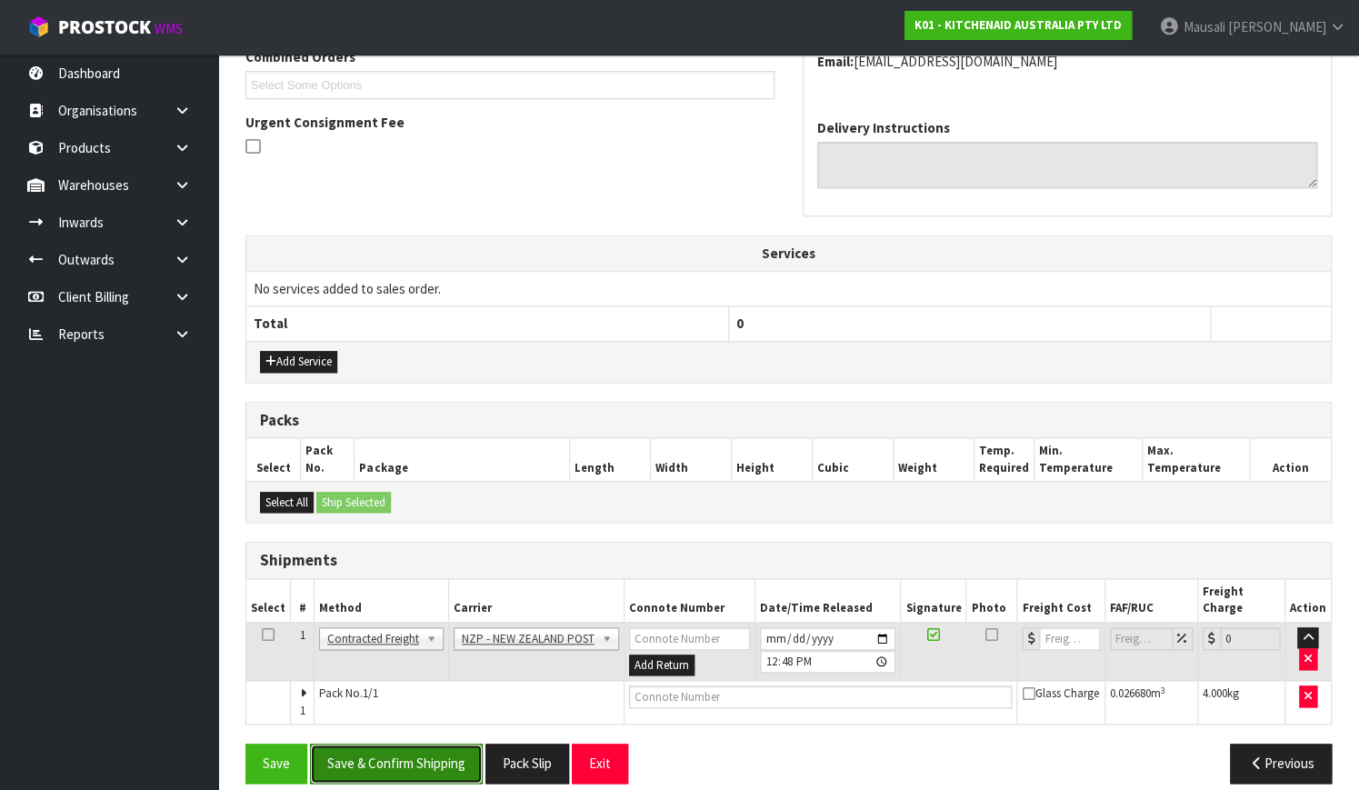
click at [426, 743] on button "Save & Confirm Shipping" at bounding box center [396, 762] width 173 height 39
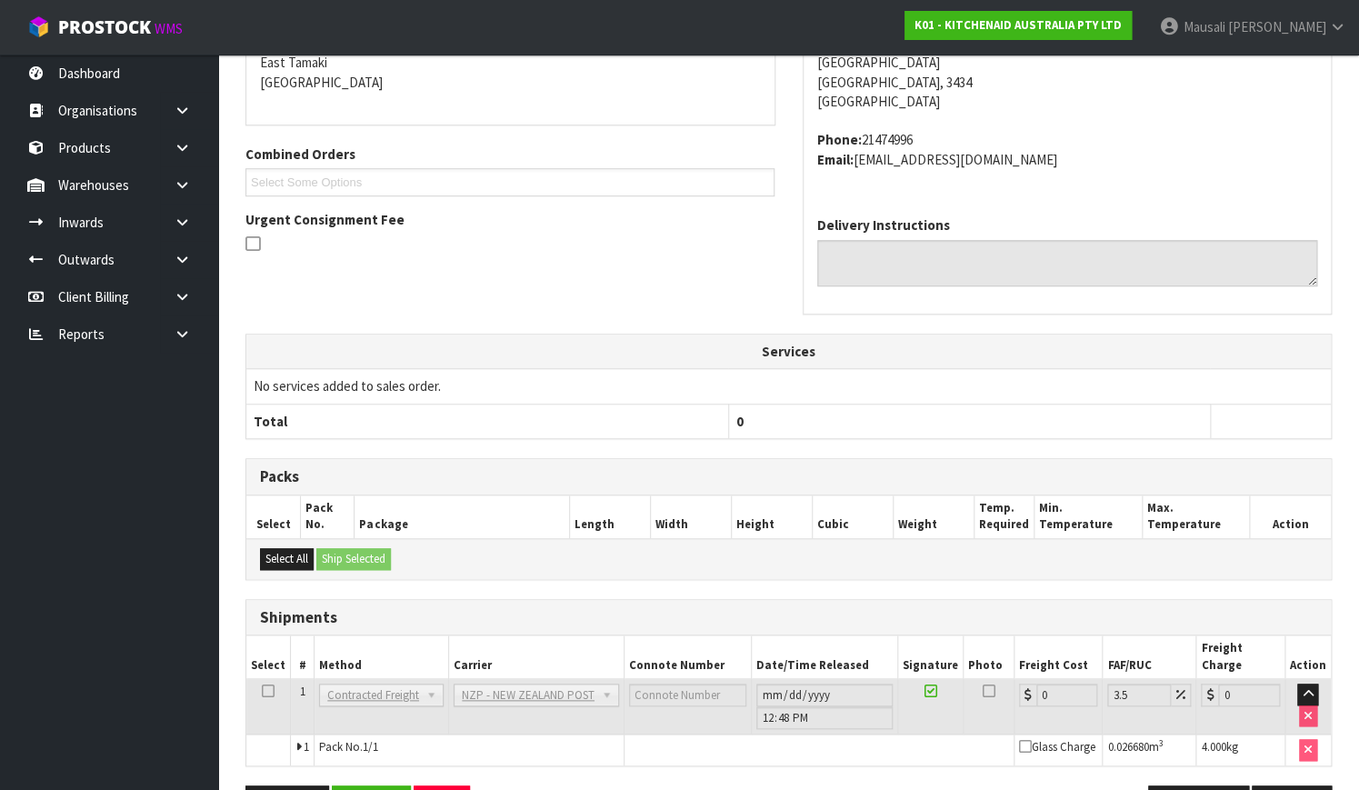
scroll to position [467, 0]
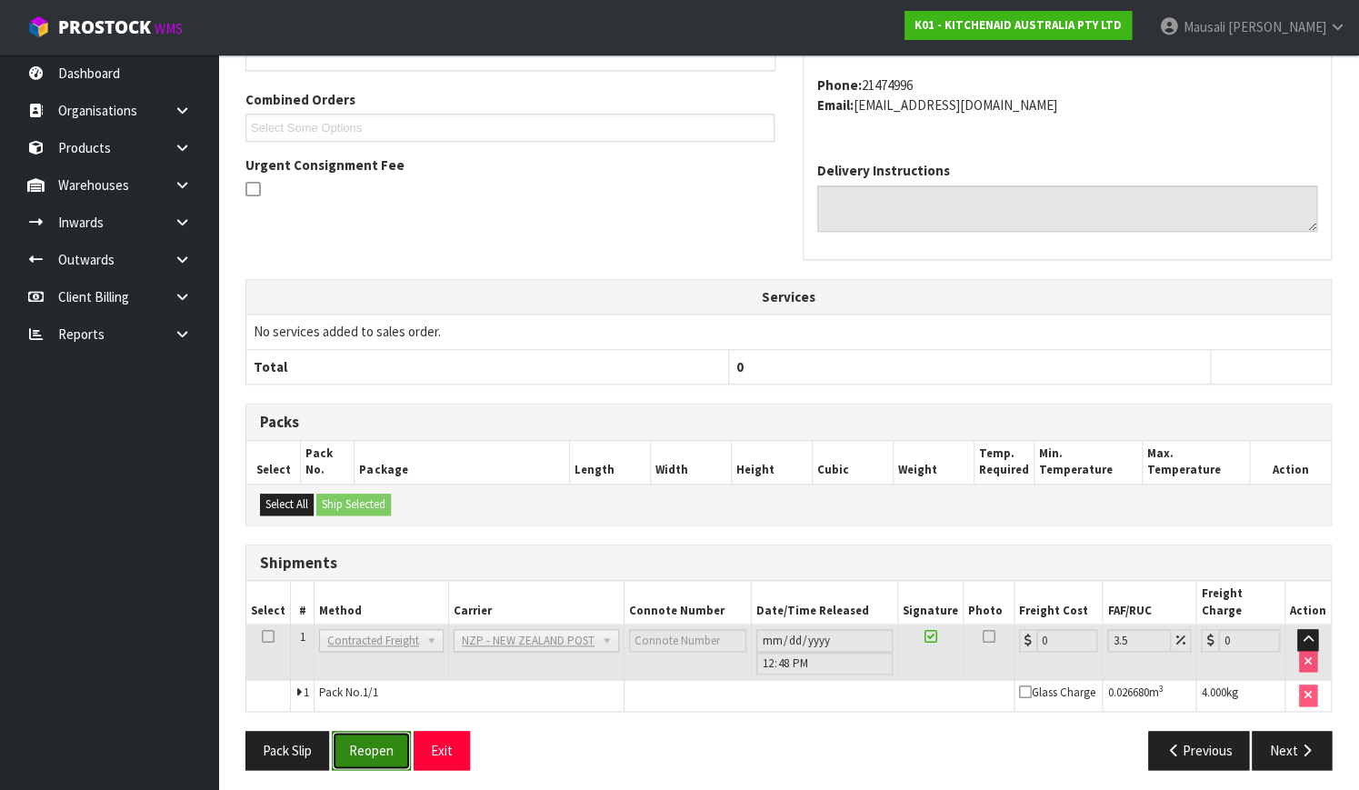
click at [397, 742] on button "Reopen" at bounding box center [371, 750] width 79 height 39
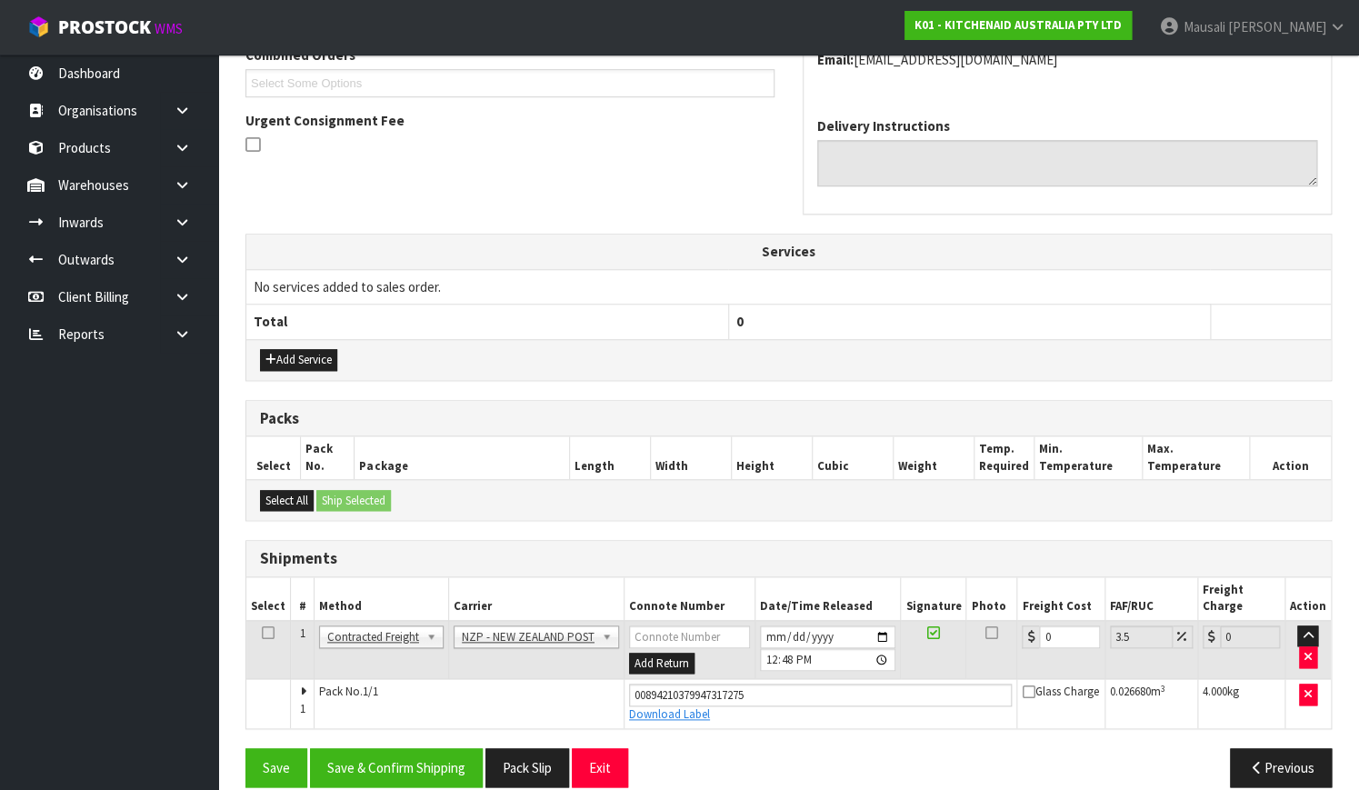
scroll to position [497, 0]
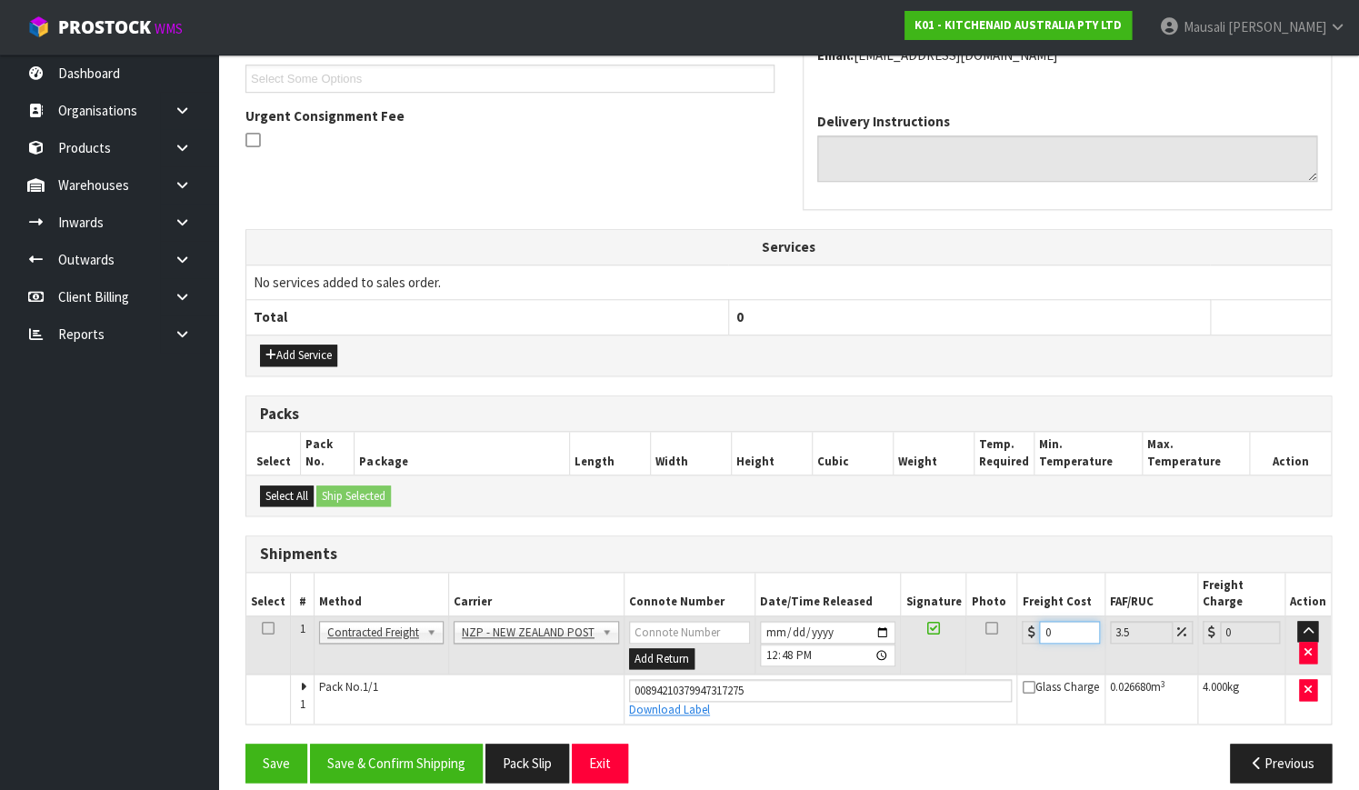
drag, startPoint x: 1056, startPoint y: 608, endPoint x: 981, endPoint y: 650, distance: 85.4
click at [982, 650] on tr "1 Client Local Pickup Customer Local Pickup Company Freight Contracted Freight …" at bounding box center [788, 644] width 1084 height 59
type input "7"
type input "7.24"
type input "7.3"
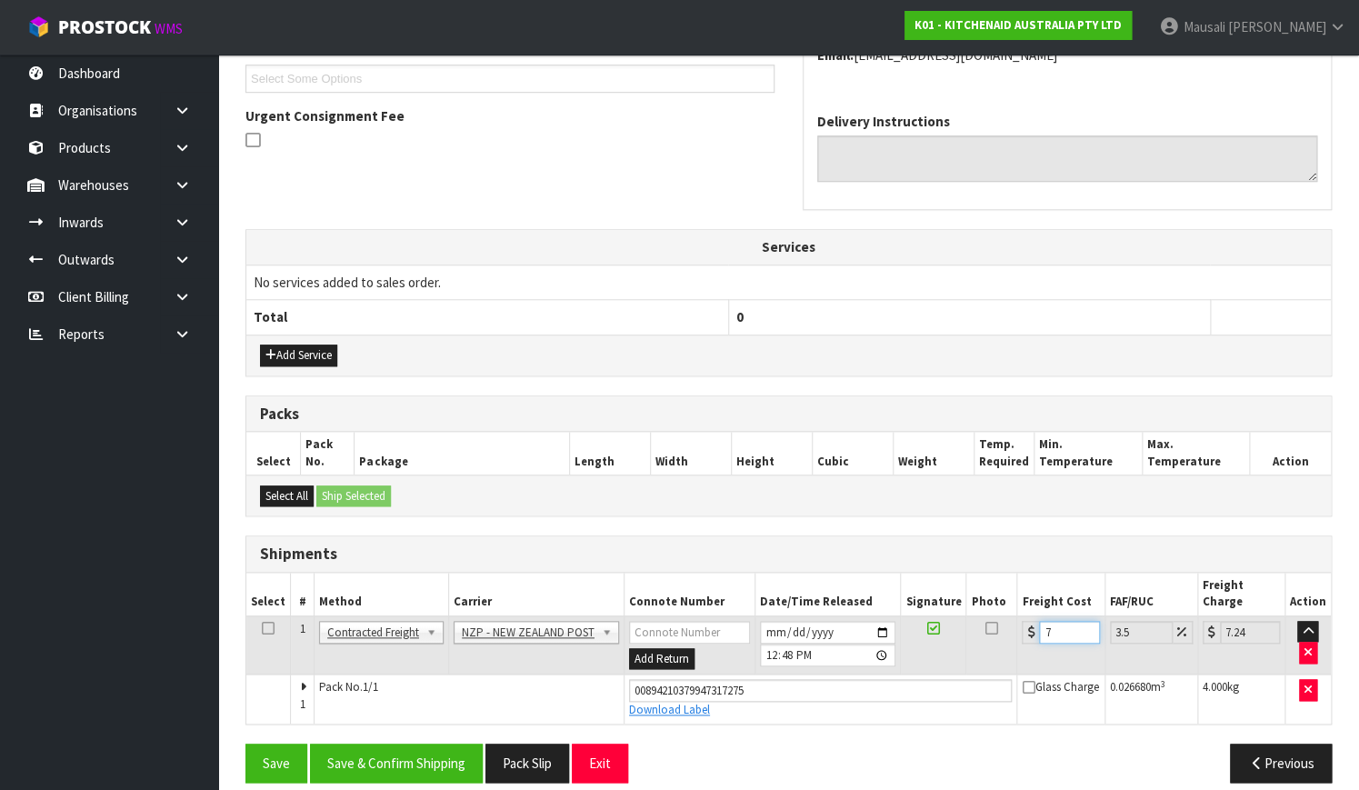
type input "7.56"
type input "7.31"
type input "7.57"
type input "7.31"
click at [433, 743] on button "Save & Confirm Shipping" at bounding box center [396, 762] width 173 height 39
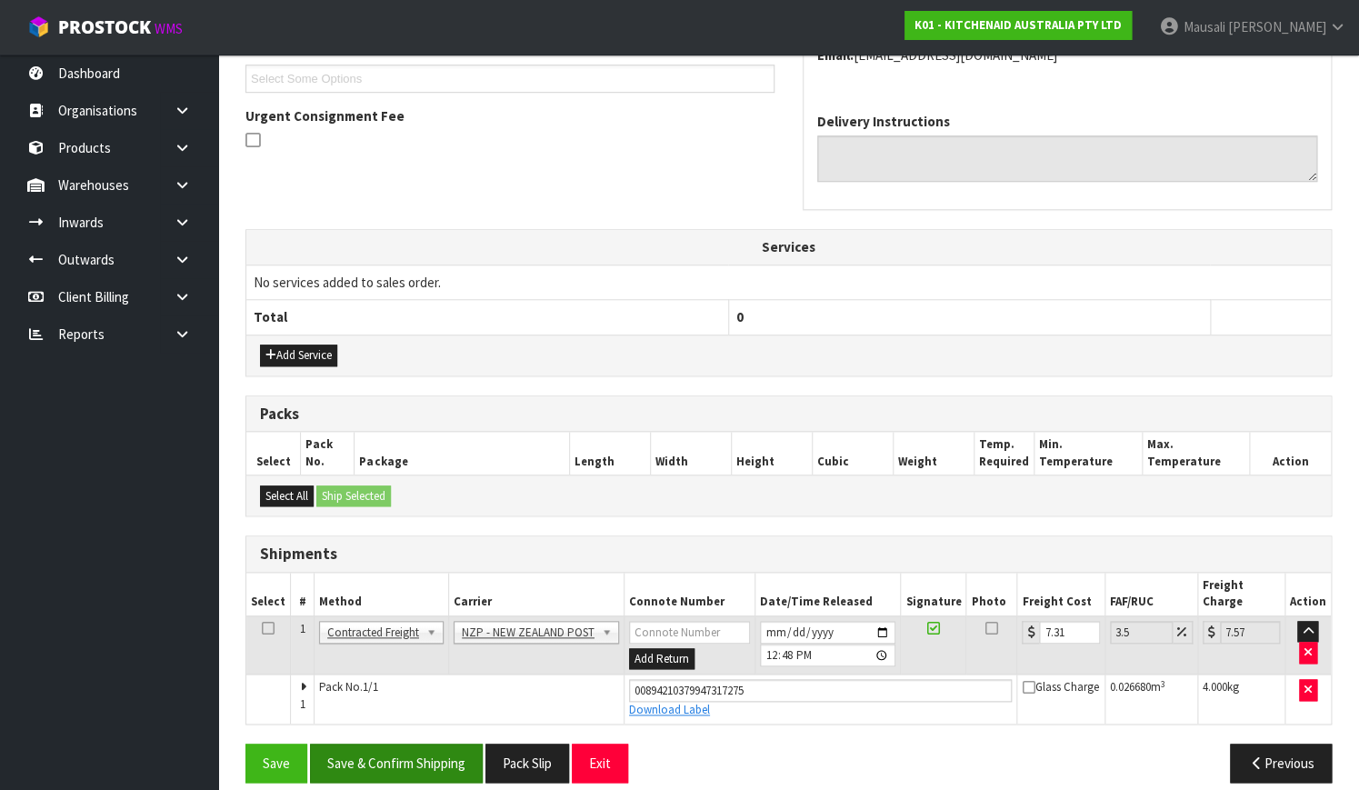
scroll to position [0, 0]
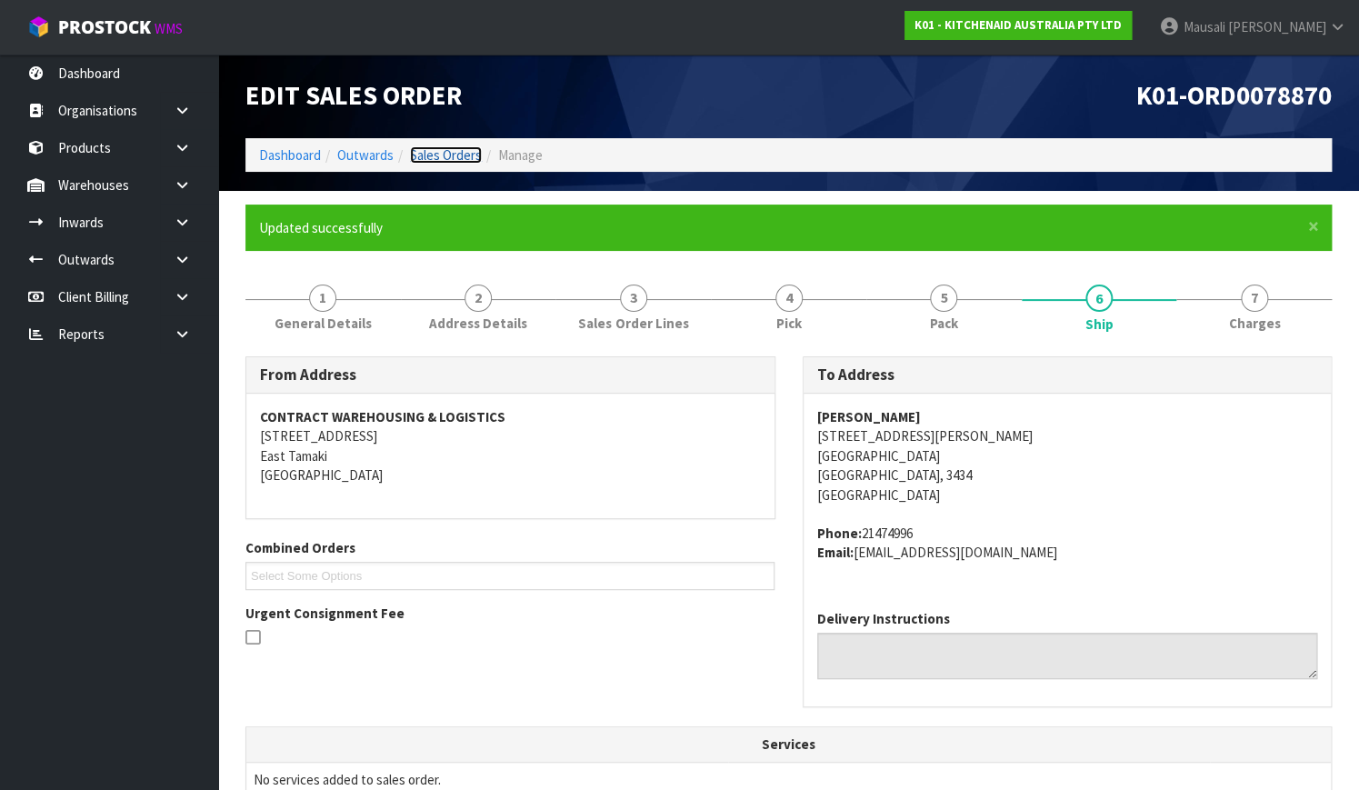
click at [423, 154] on link "Sales Orders" at bounding box center [446, 154] width 72 height 17
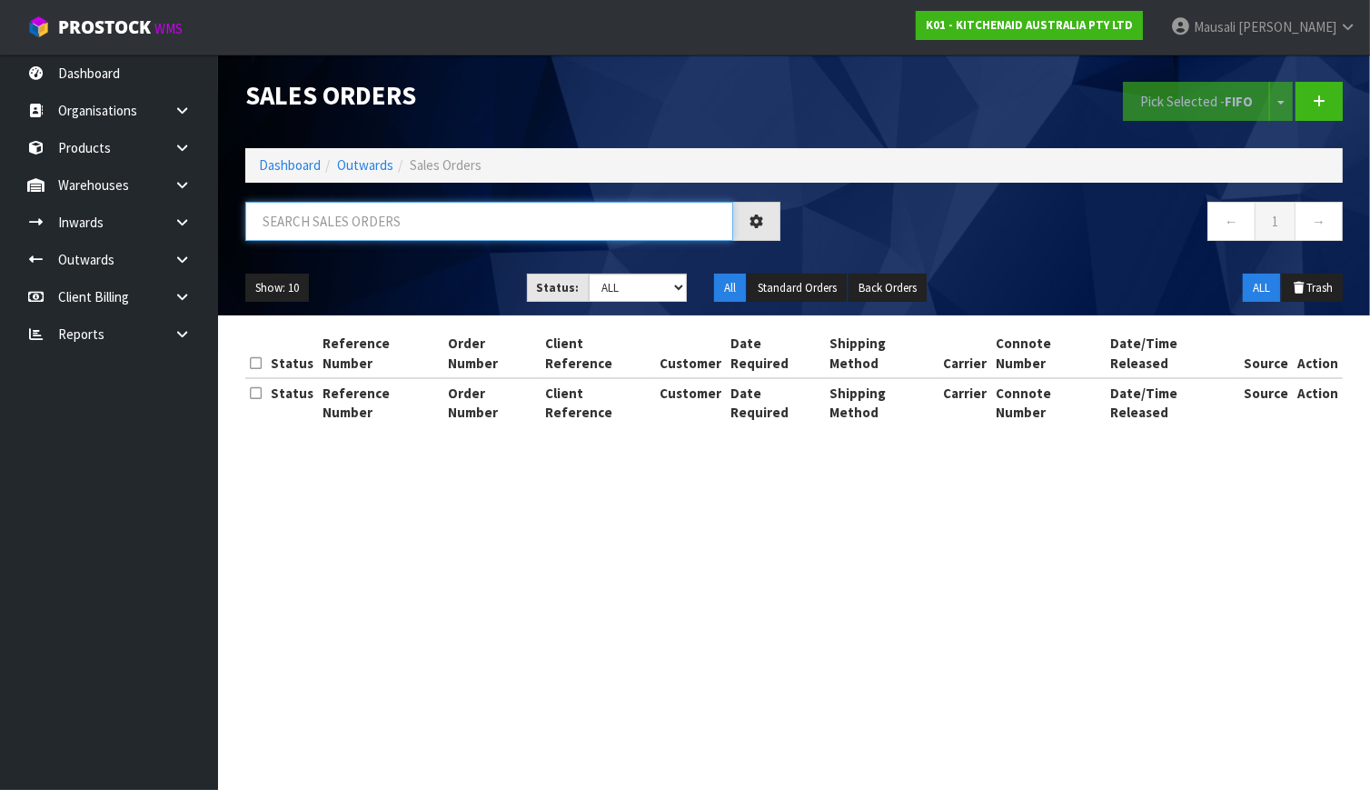
click at [294, 231] on input "text" at bounding box center [489, 221] width 488 height 39
type input "JOB-0411240"
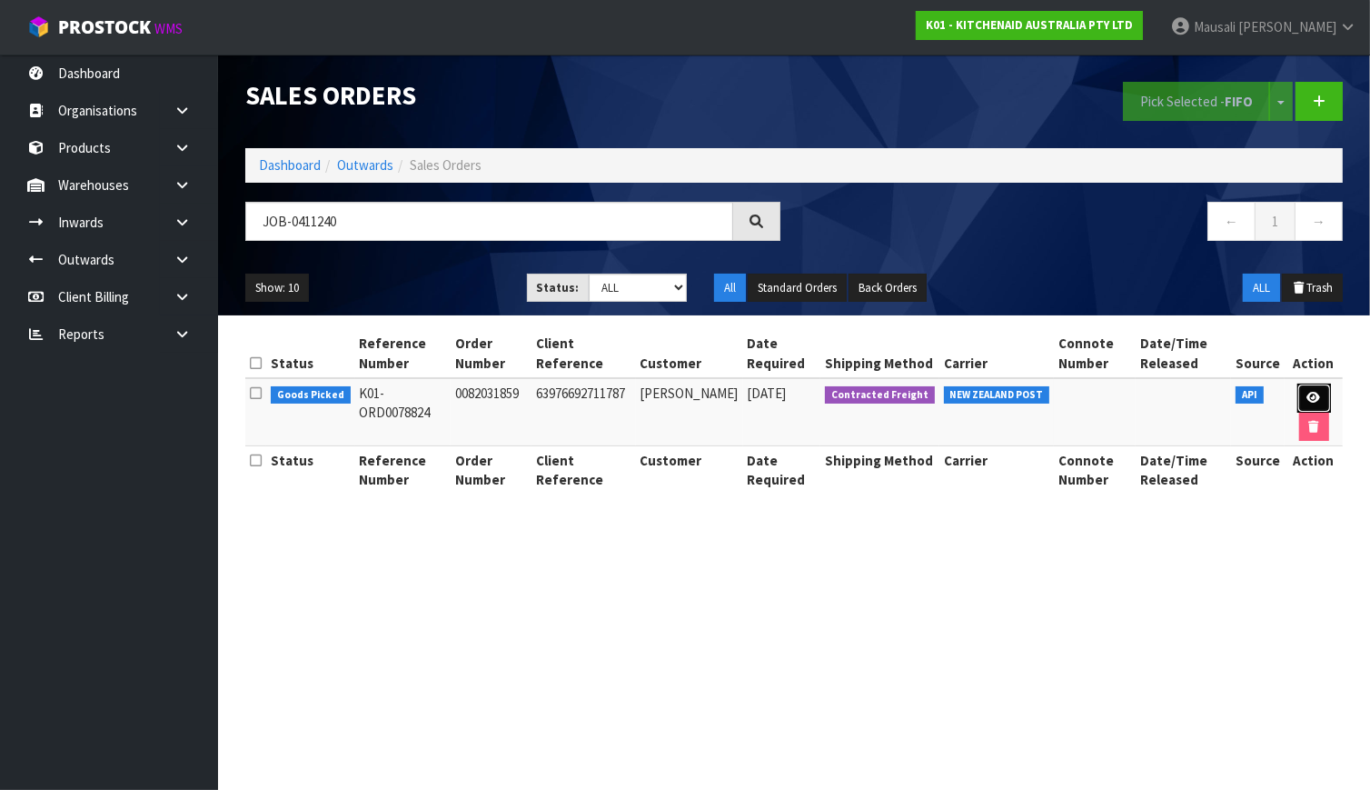
click at [1310, 396] on icon at bounding box center [1315, 398] width 14 height 12
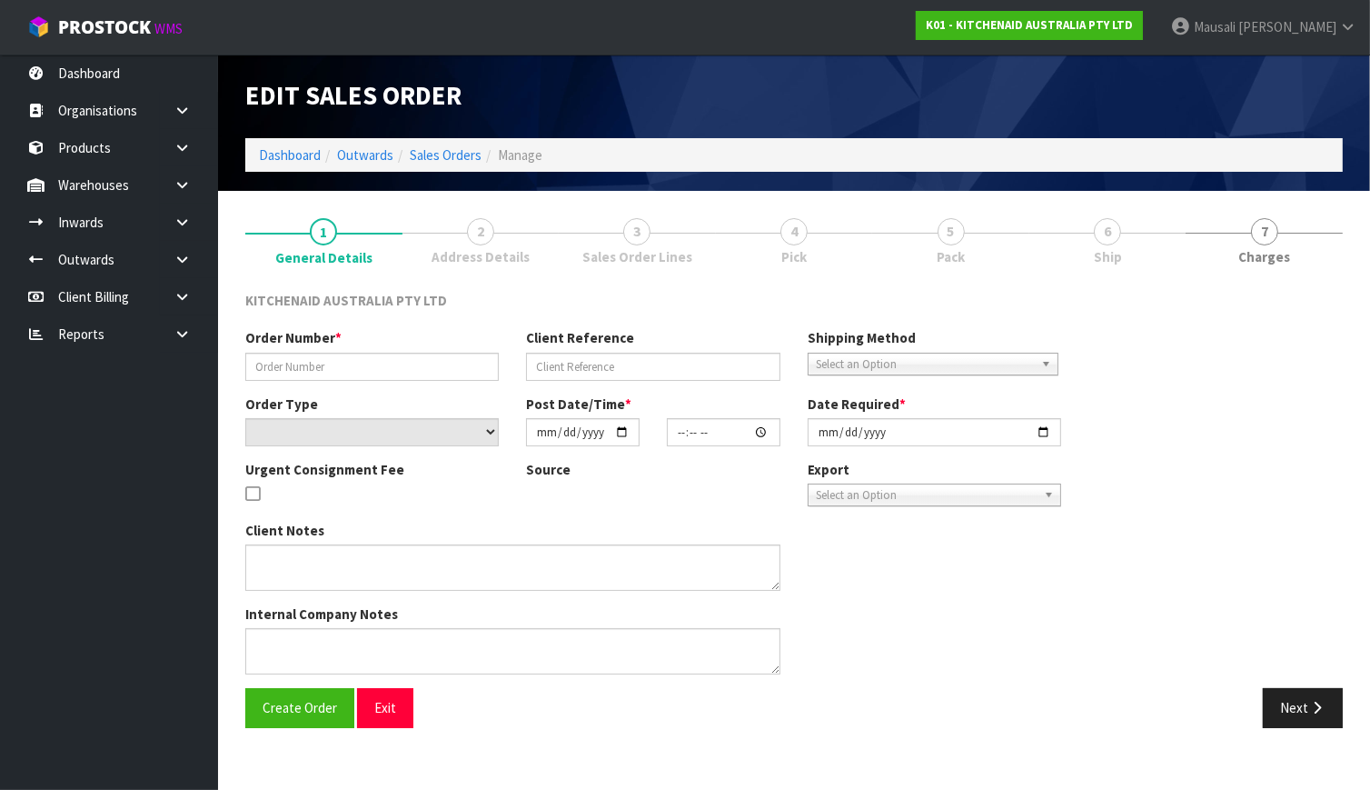
type input "0082031859"
type input "63976692711787"
select select "number:0"
type input "[DATE]"
type input "21:39:18.000"
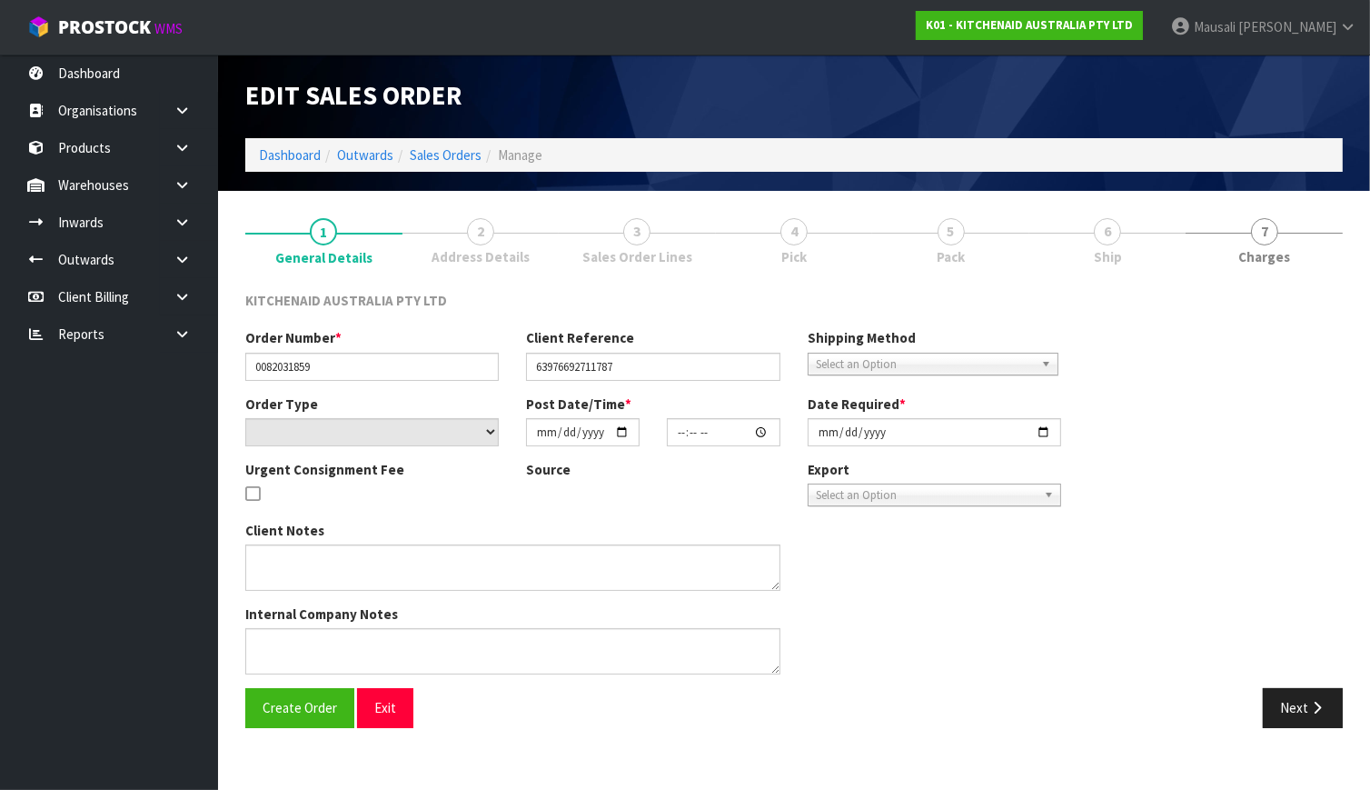
type input "[DATE]"
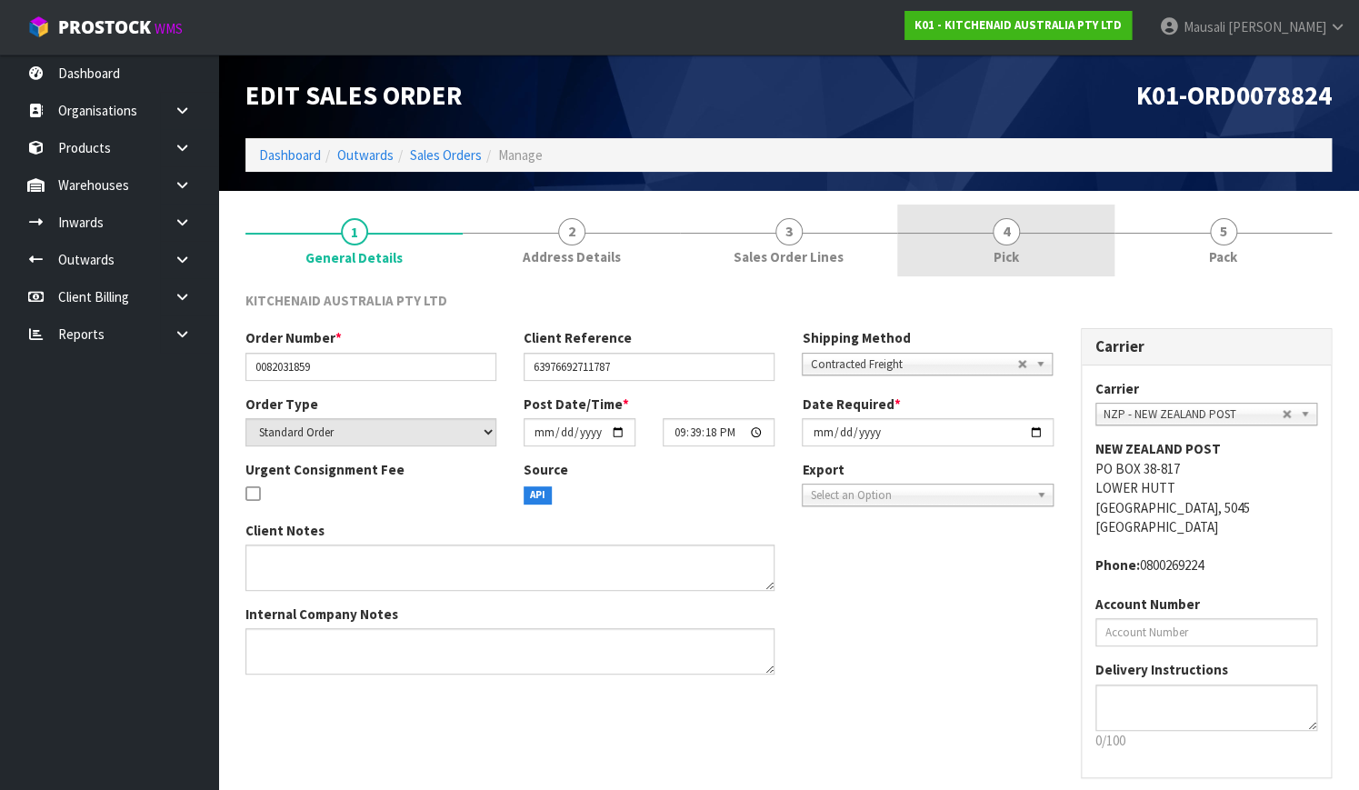
click at [1006, 245] on link "4 Pick" at bounding box center [1005, 240] width 217 height 72
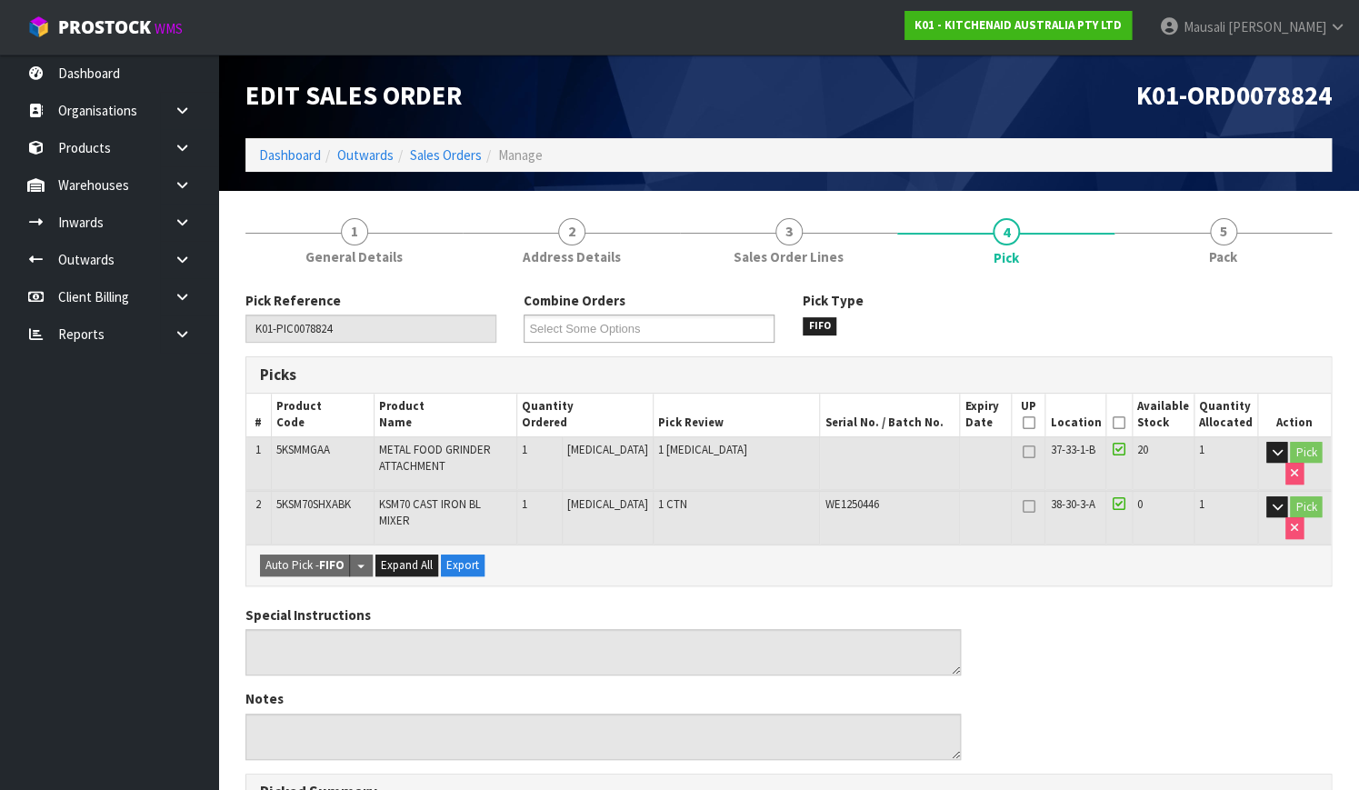
click at [1120, 423] on icon at bounding box center [1118, 423] width 13 height 1
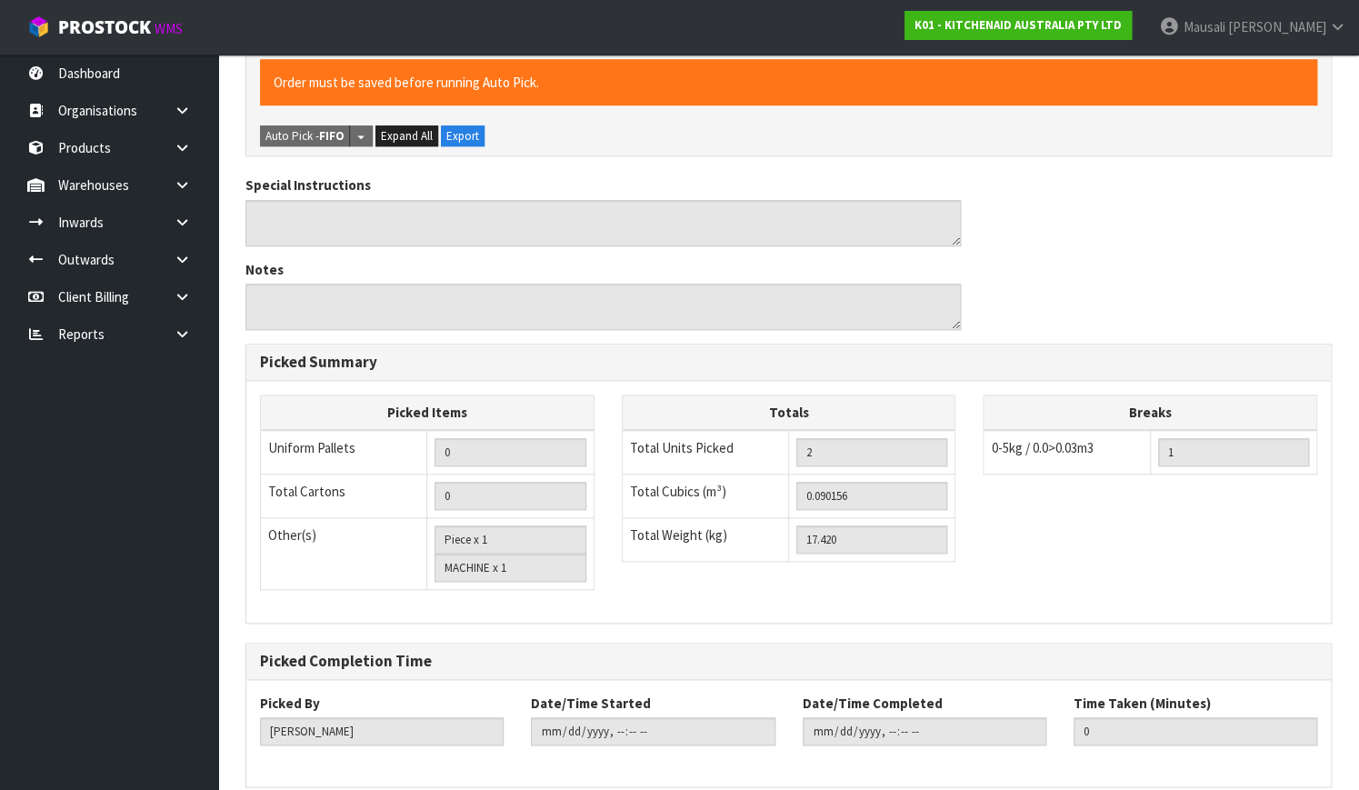
scroll to position [574, 0]
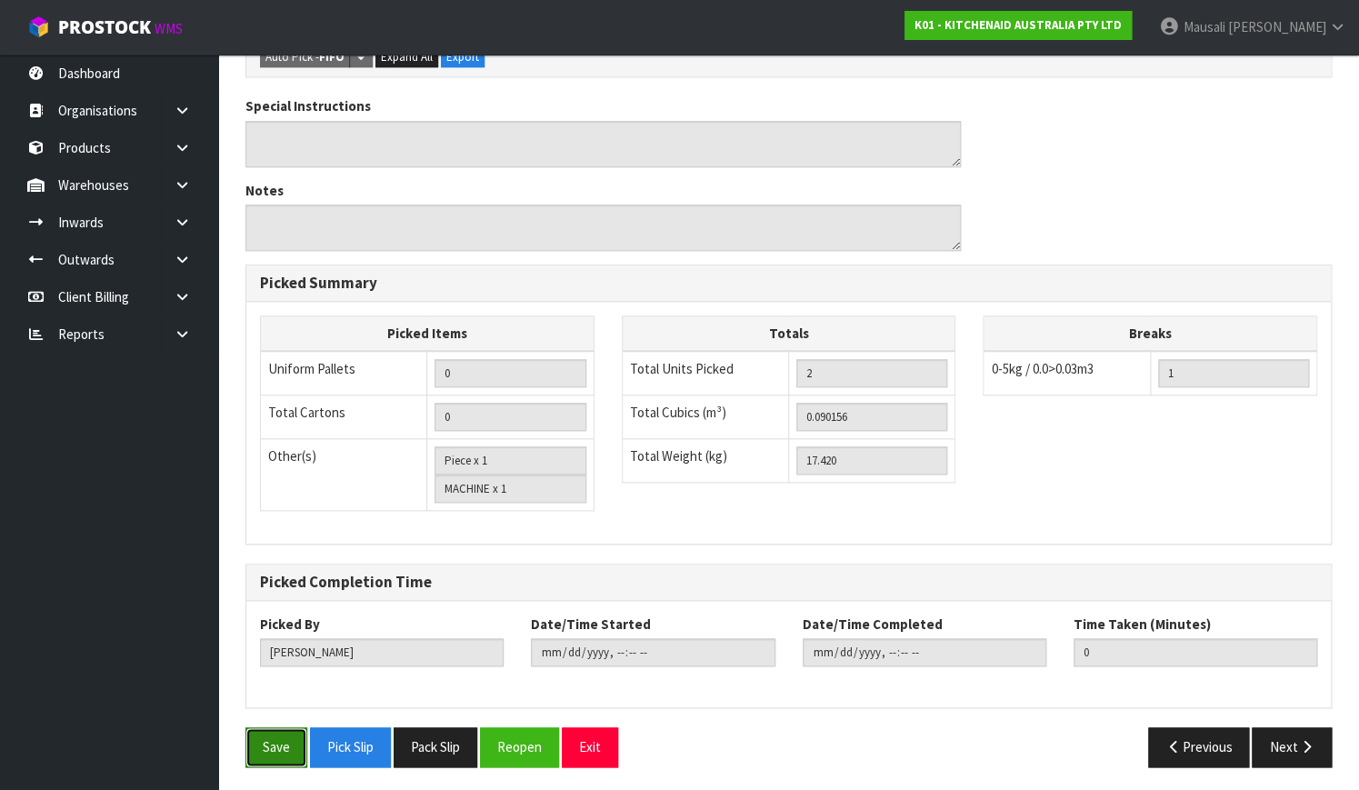
click at [265, 742] on button "Save" at bounding box center [276, 746] width 62 height 39
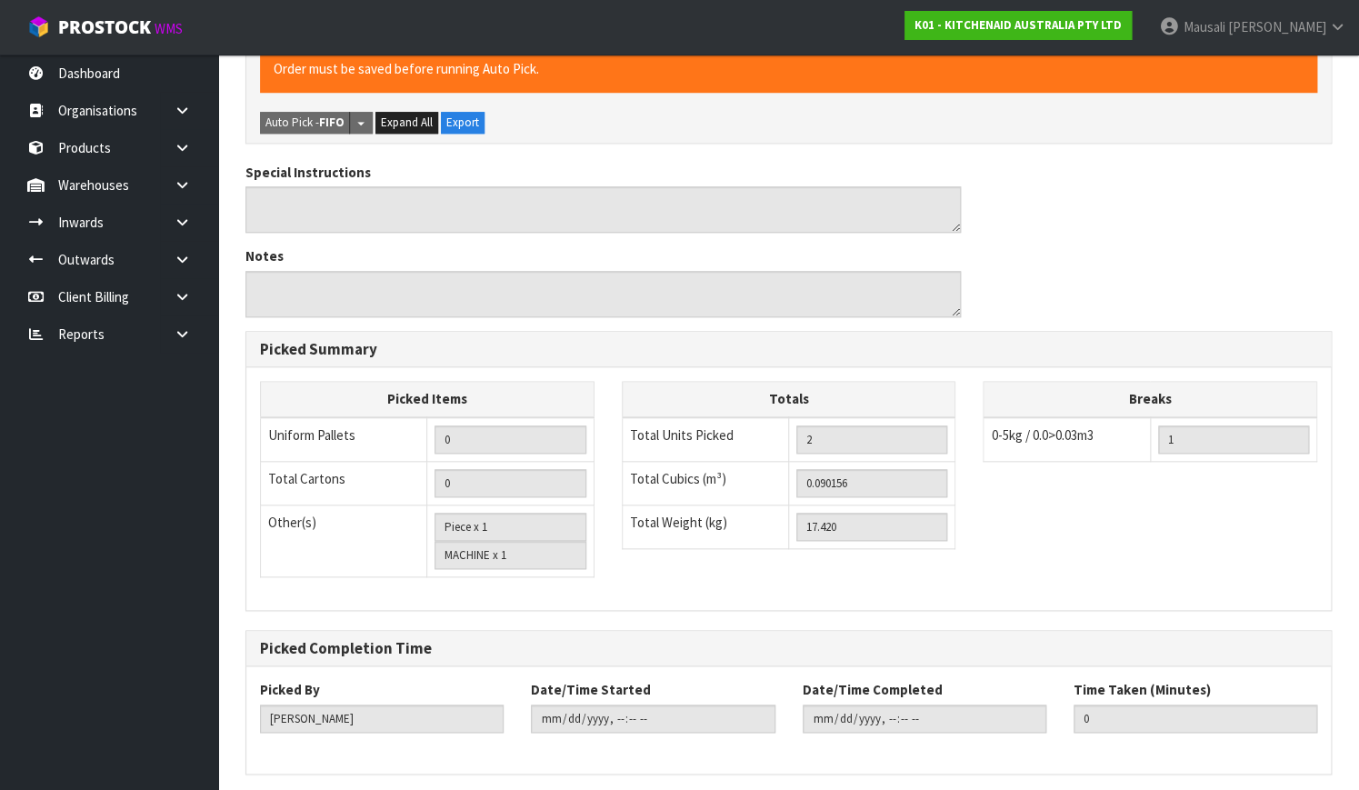
scroll to position [0, 0]
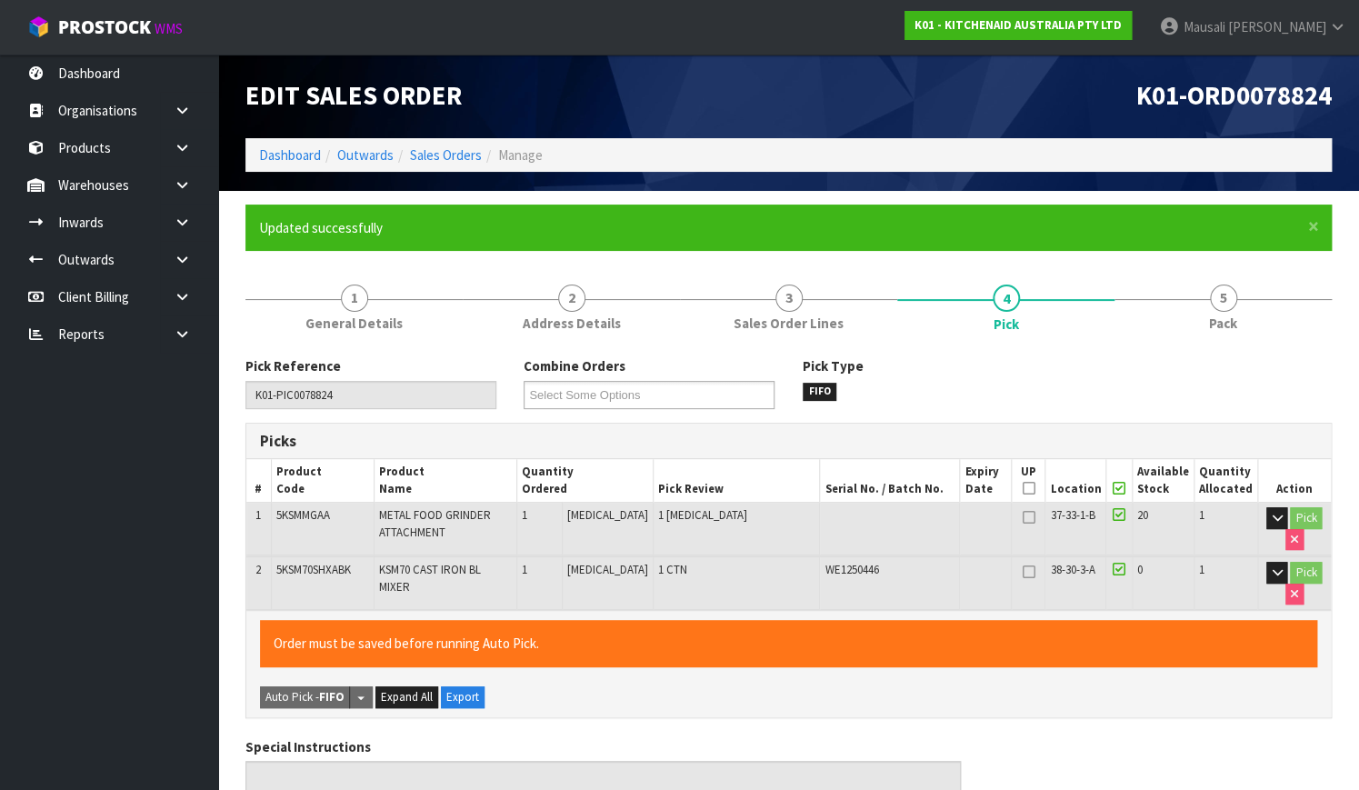
type input "[PERSON_NAME]"
type input "[DATE]T12:51:21"
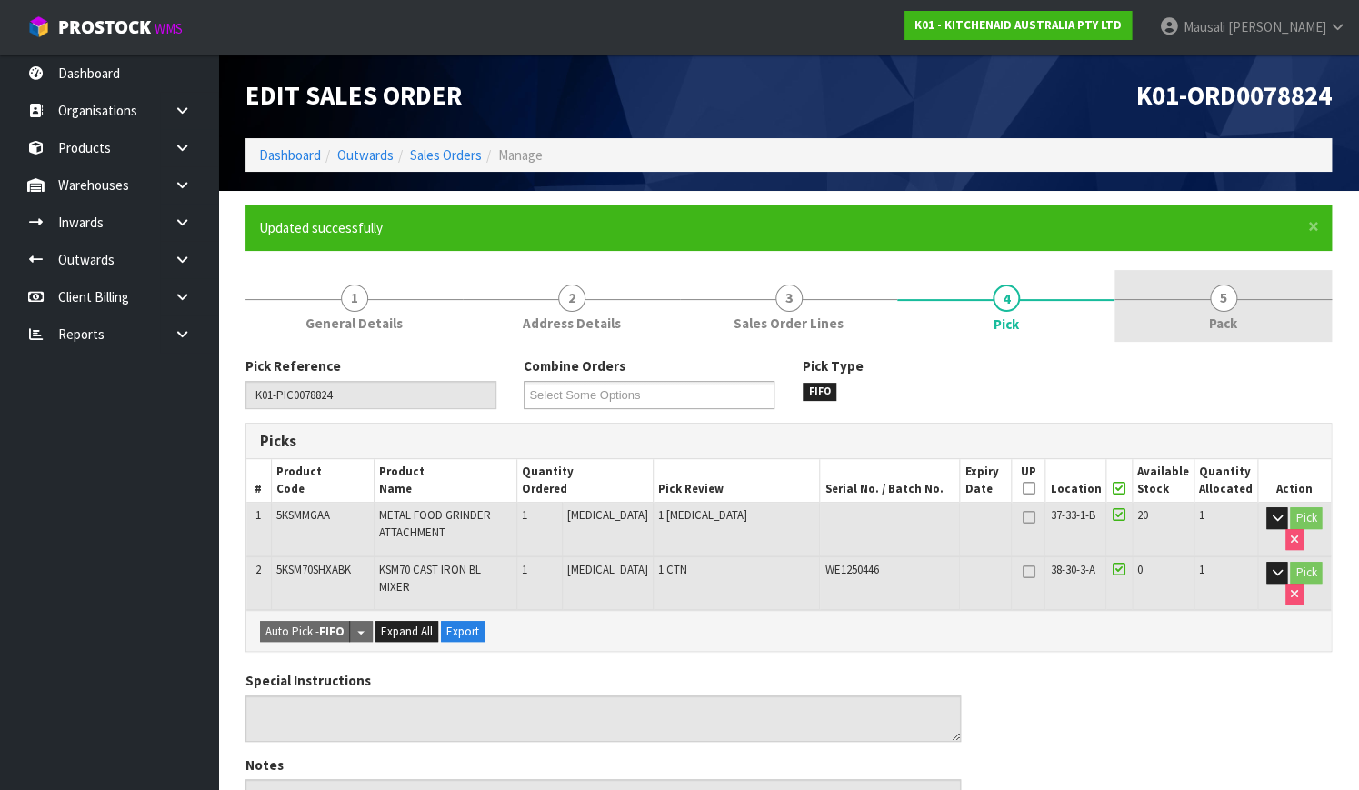
click at [1246, 317] on link "5 Pack" at bounding box center [1222, 306] width 217 height 72
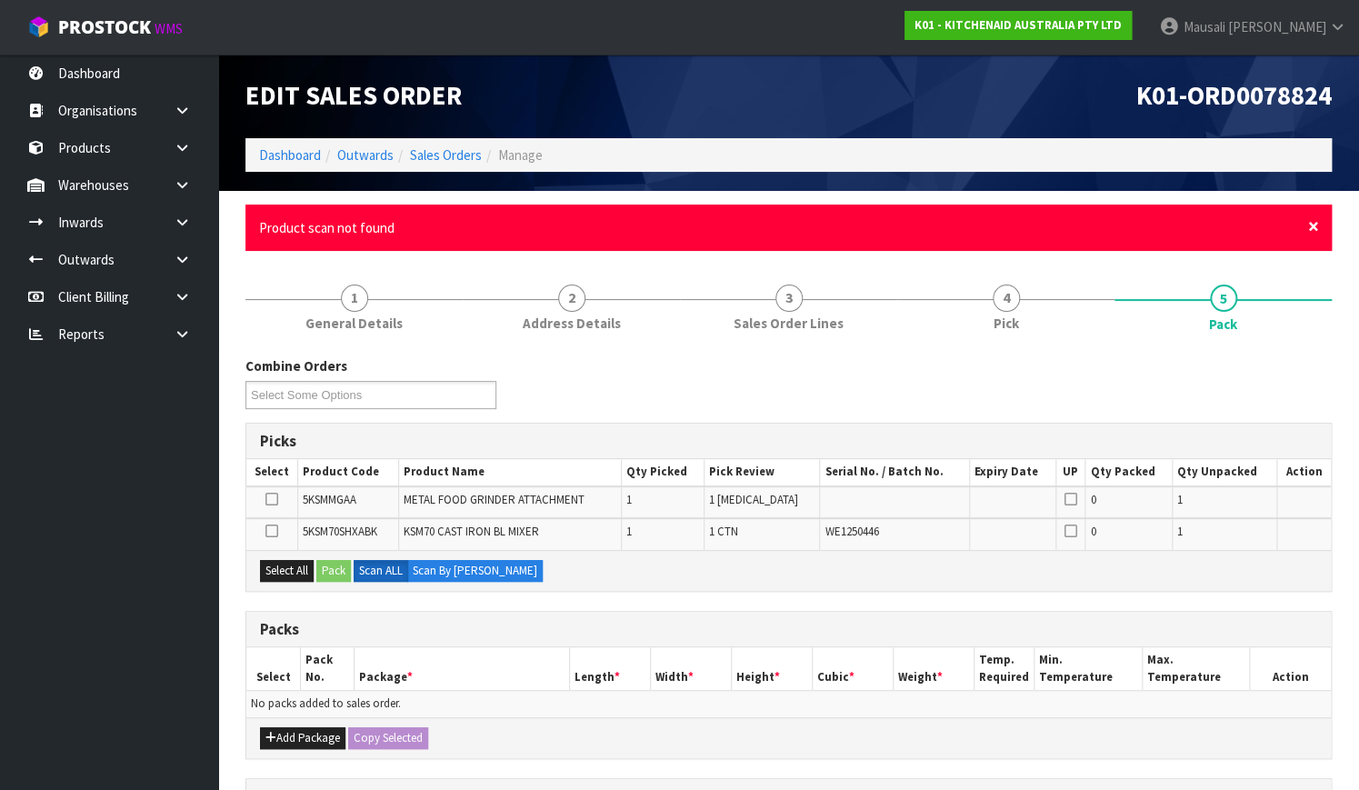
click at [1314, 225] on span "×" at bounding box center [1313, 226] width 11 height 25
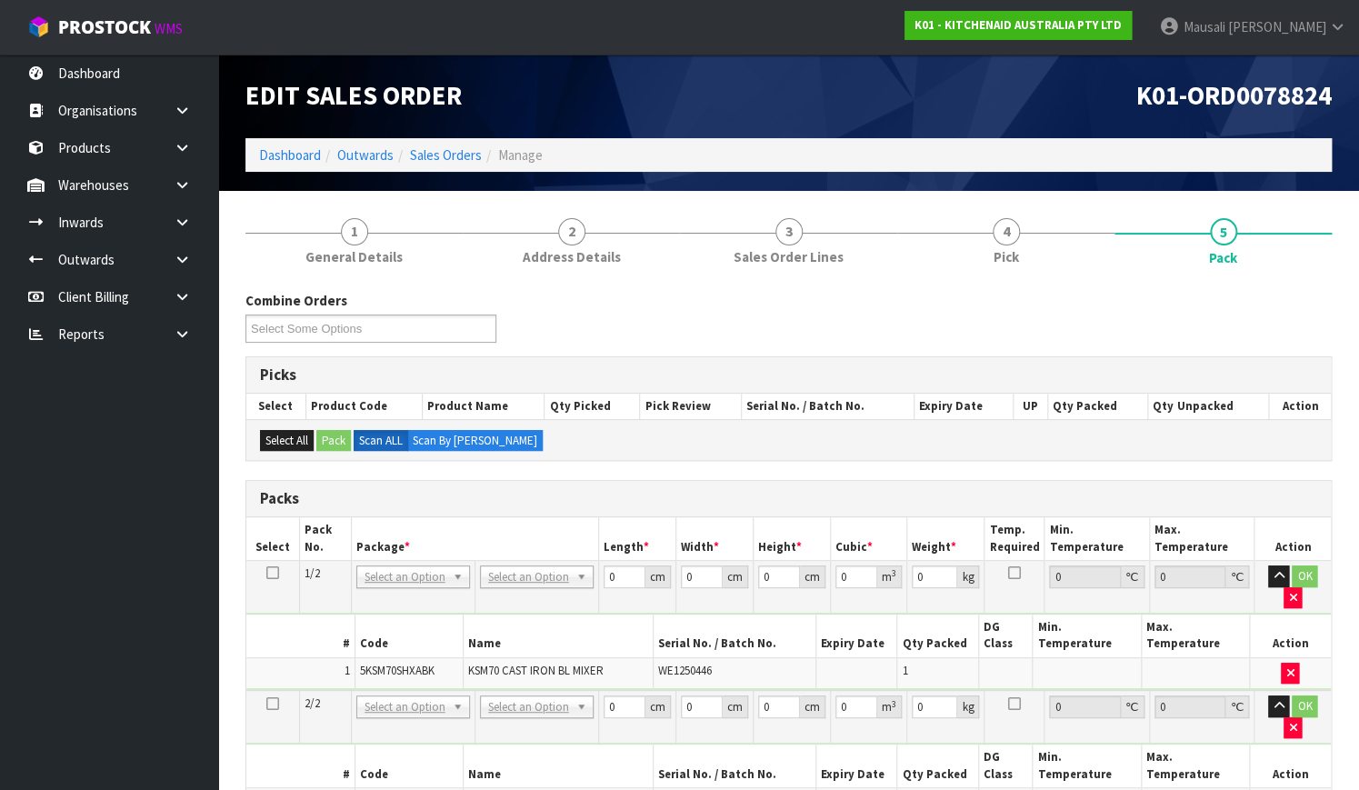
scroll to position [368, 0]
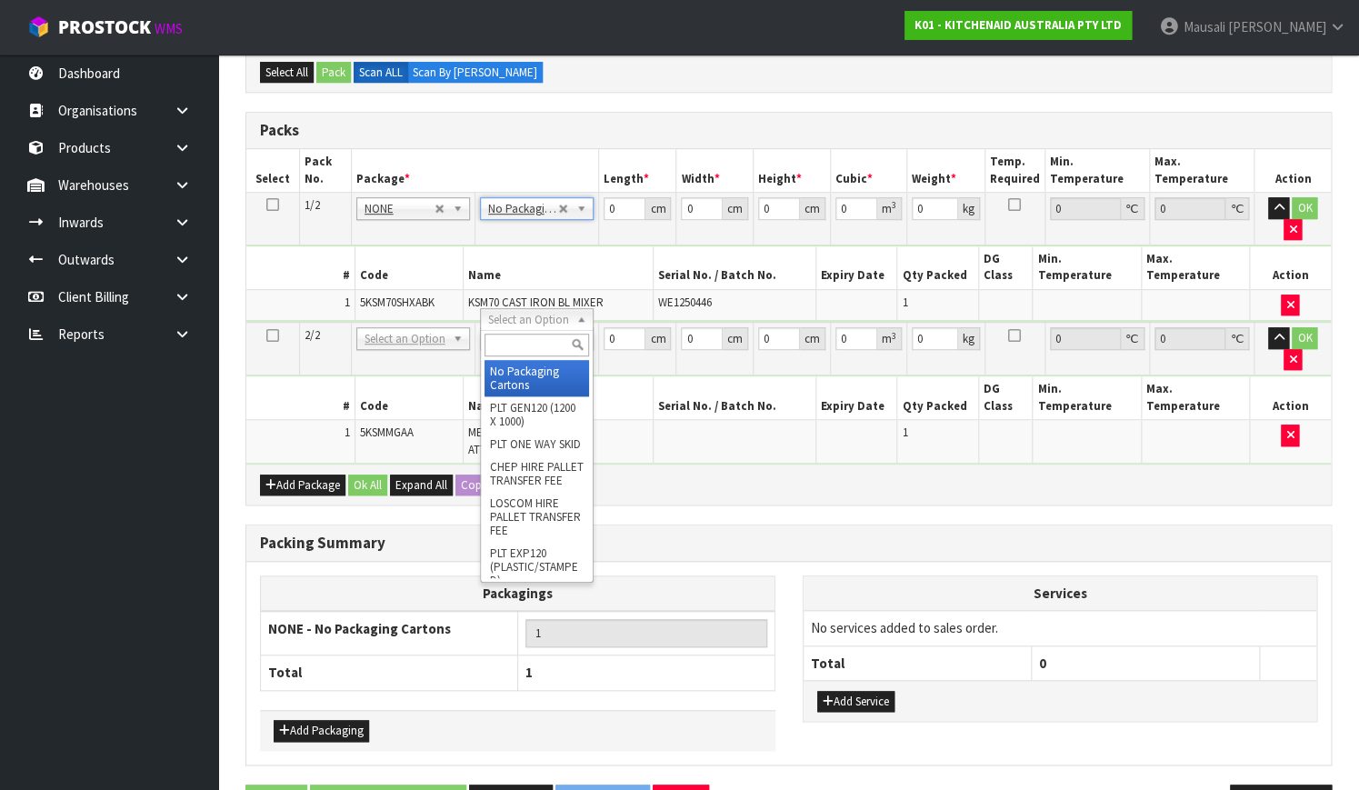
click at [513, 342] on input "text" at bounding box center [536, 345] width 105 height 23
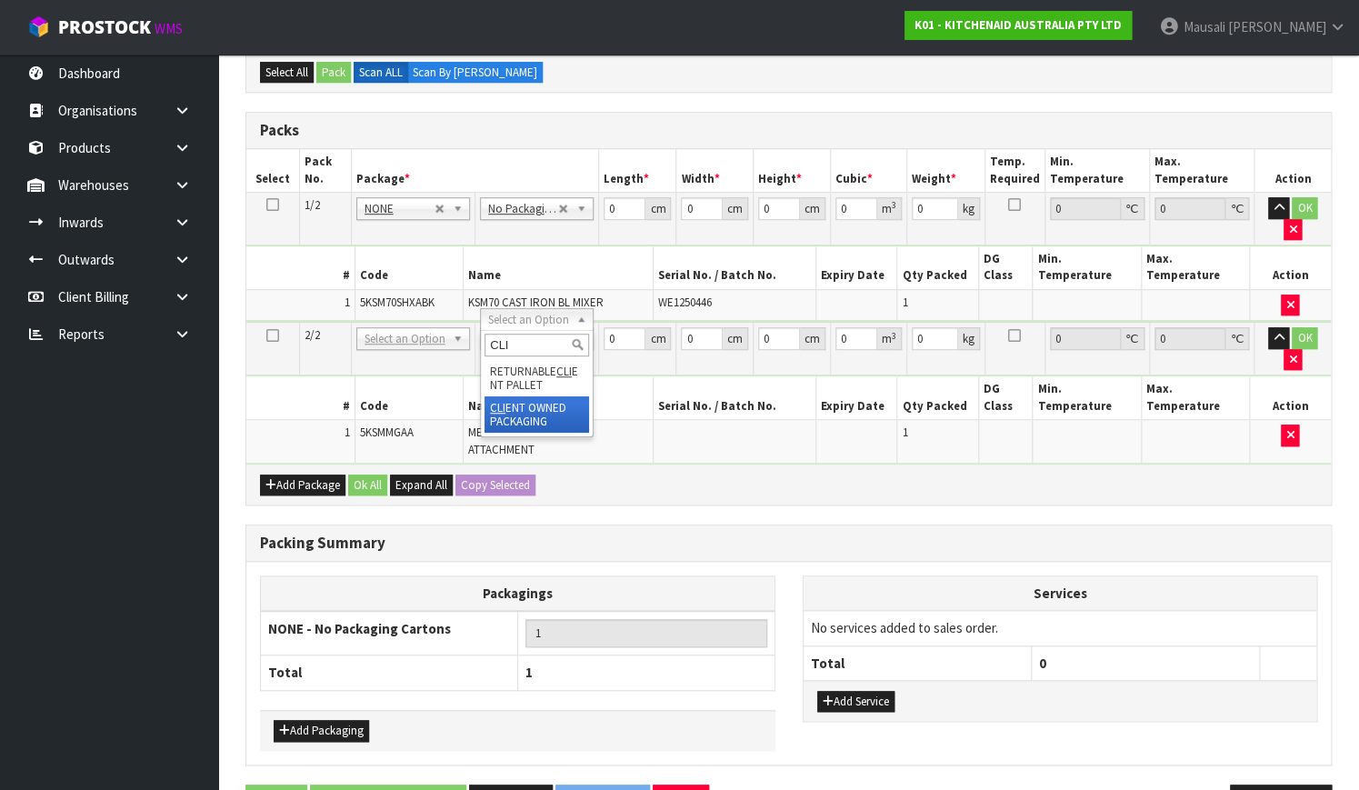
type input "CLI"
type input "2.3"
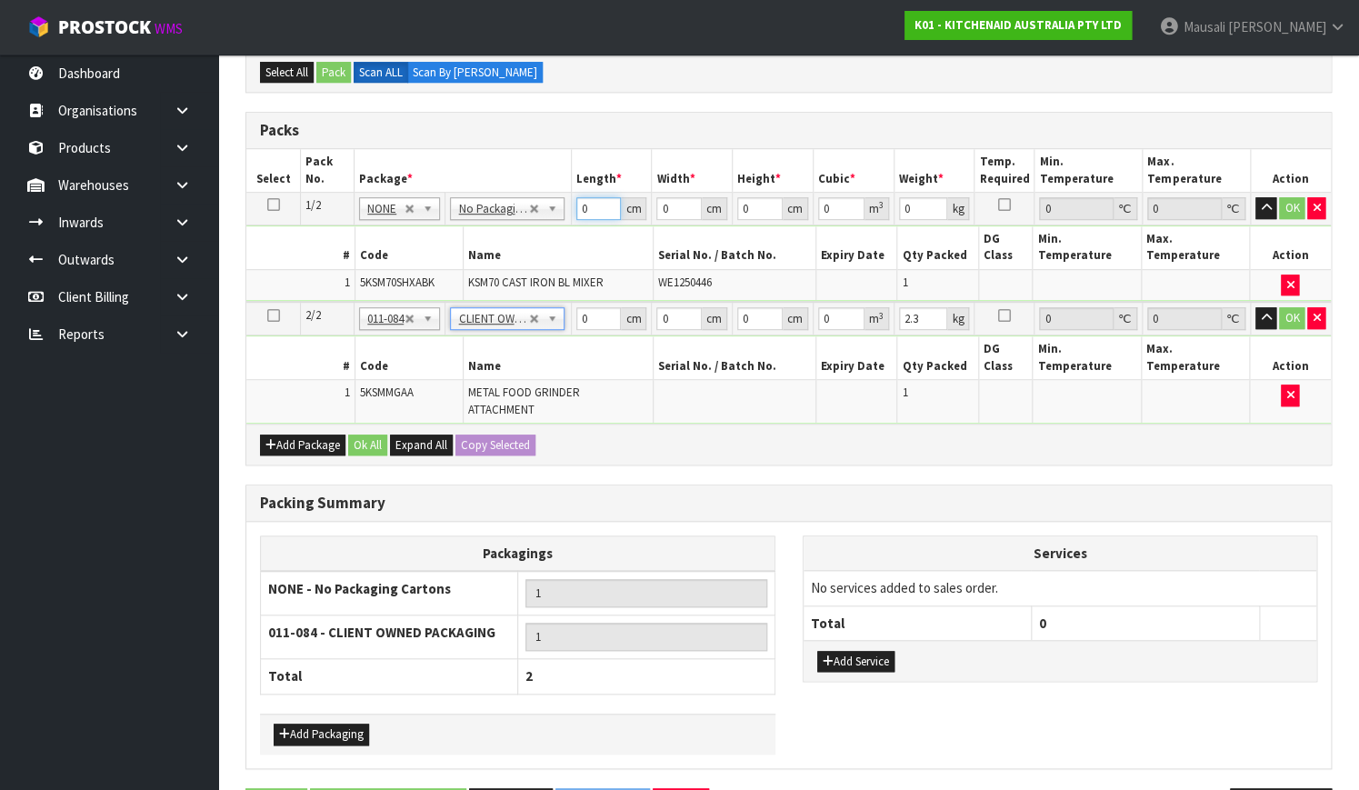
drag, startPoint x: 599, startPoint y: 211, endPoint x: 573, endPoint y: 221, distance: 28.2
click at [573, 221] on td "0 cm" at bounding box center [611, 209] width 81 height 33
type input "46"
type input "34"
type input "5"
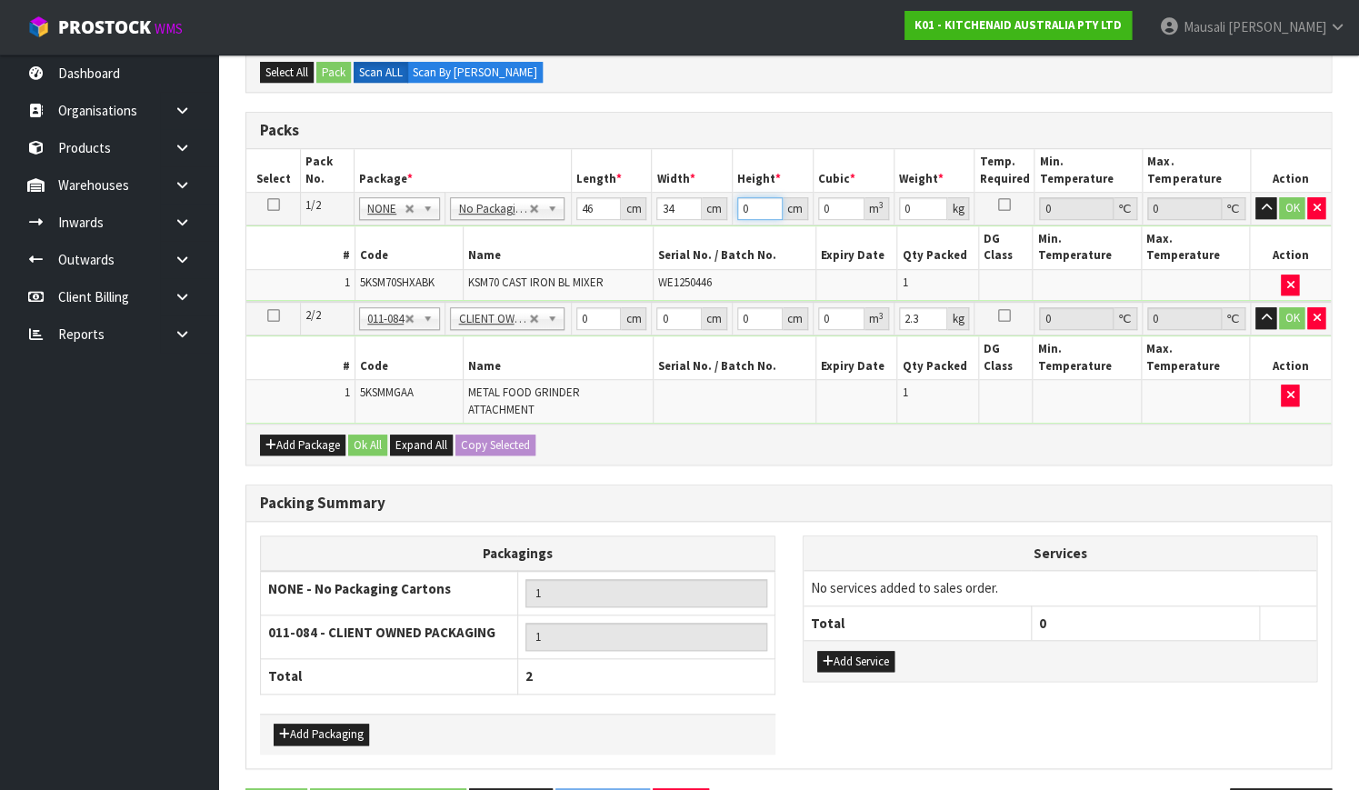
type input "0.00782"
type input "51"
type input "0.079764"
type input "51"
type input "16"
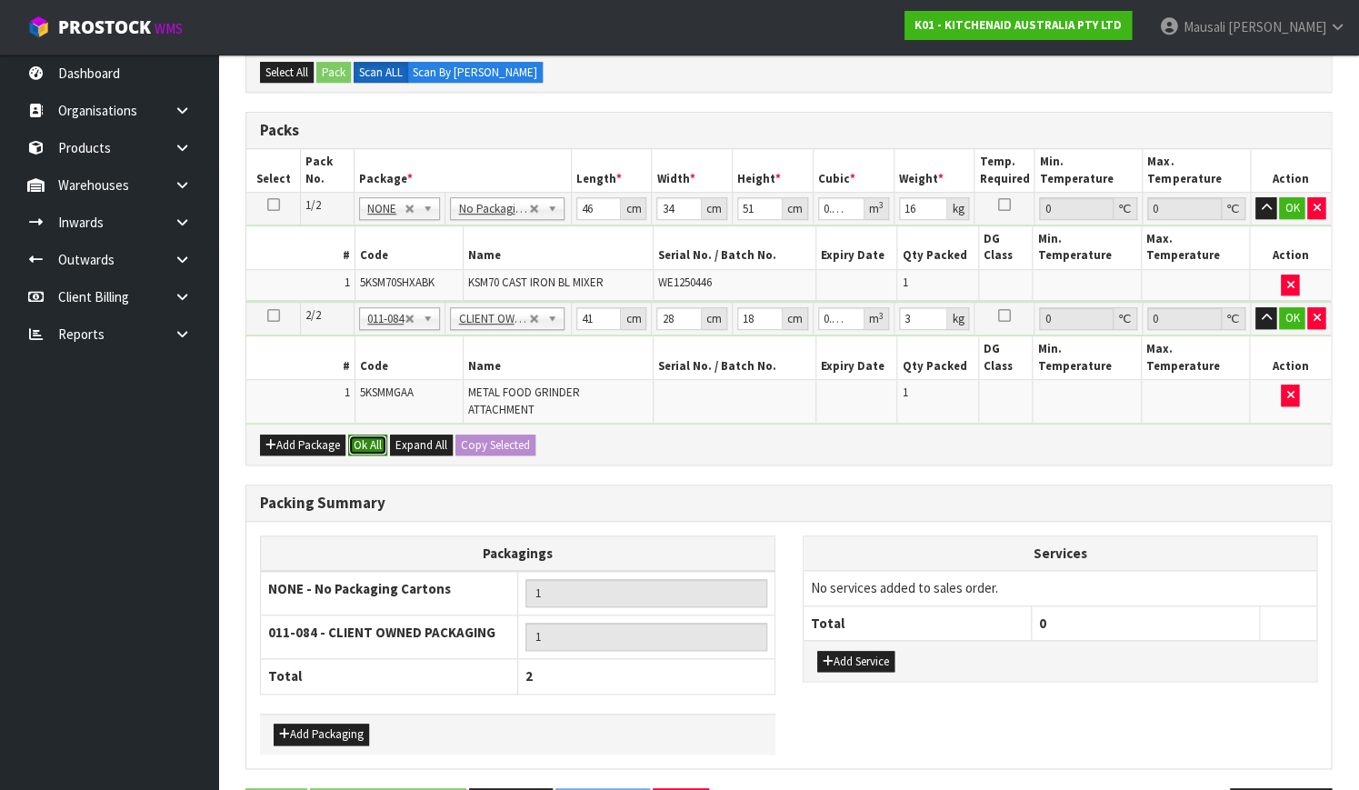
click at [368, 434] on button "Ok All" at bounding box center [367, 445] width 39 height 22
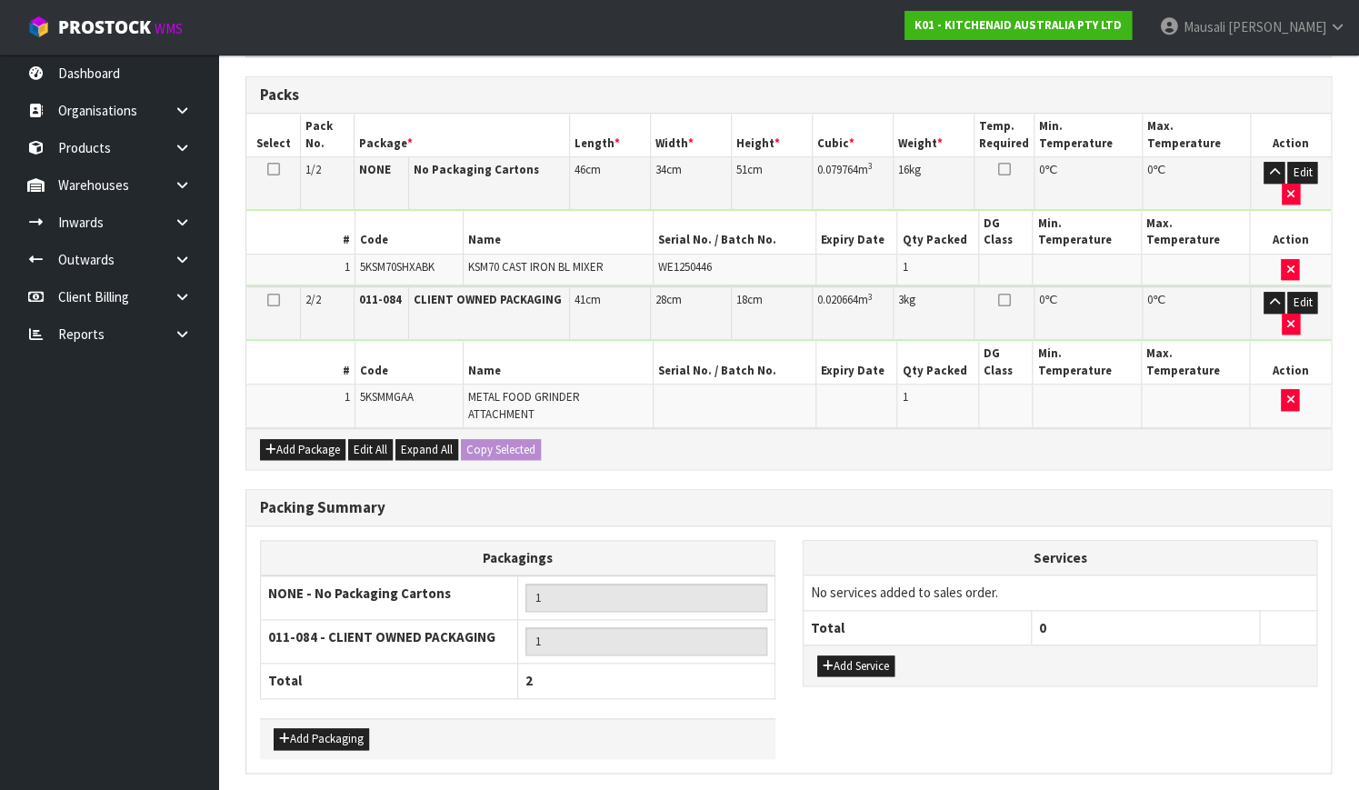
scroll to position [421, 0]
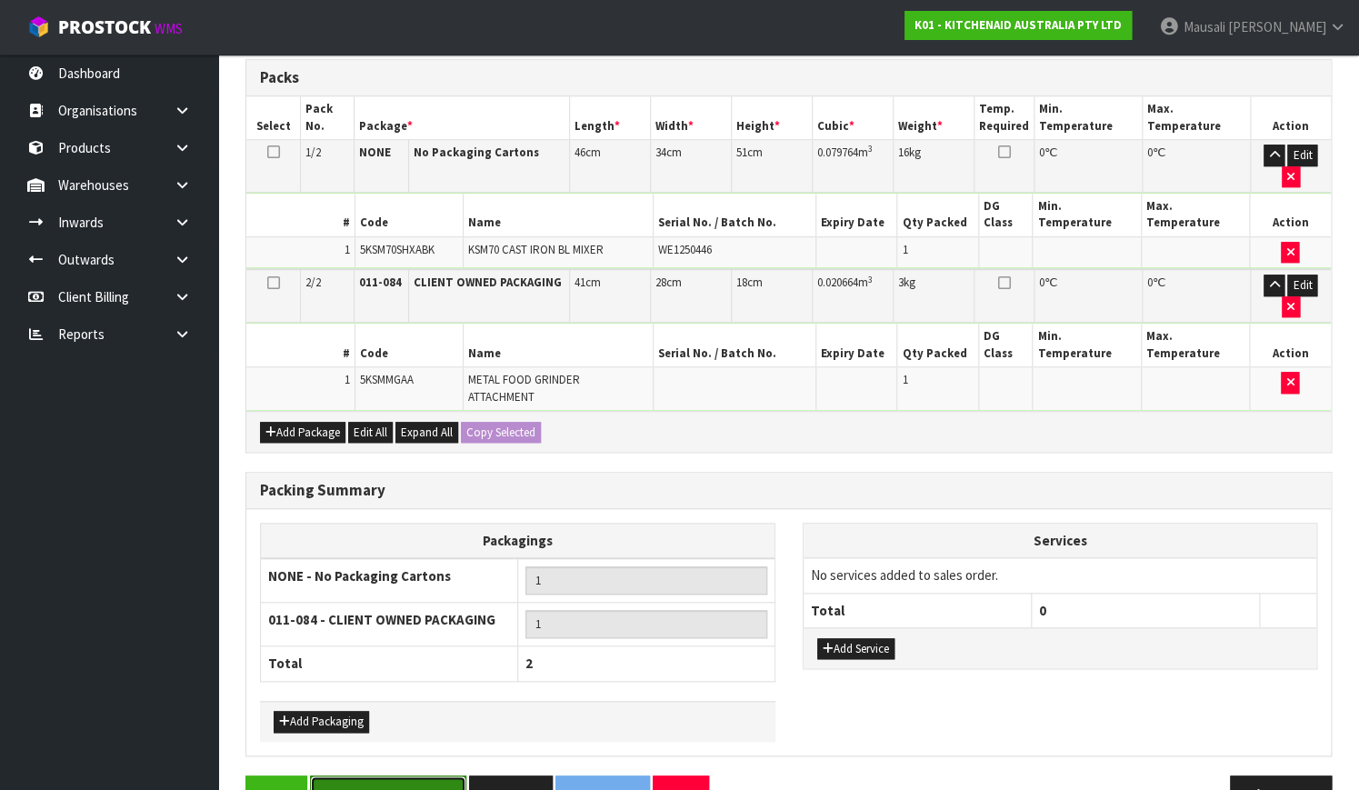
click at [415, 775] on button "Save & Confirm Packs" at bounding box center [388, 794] width 156 height 39
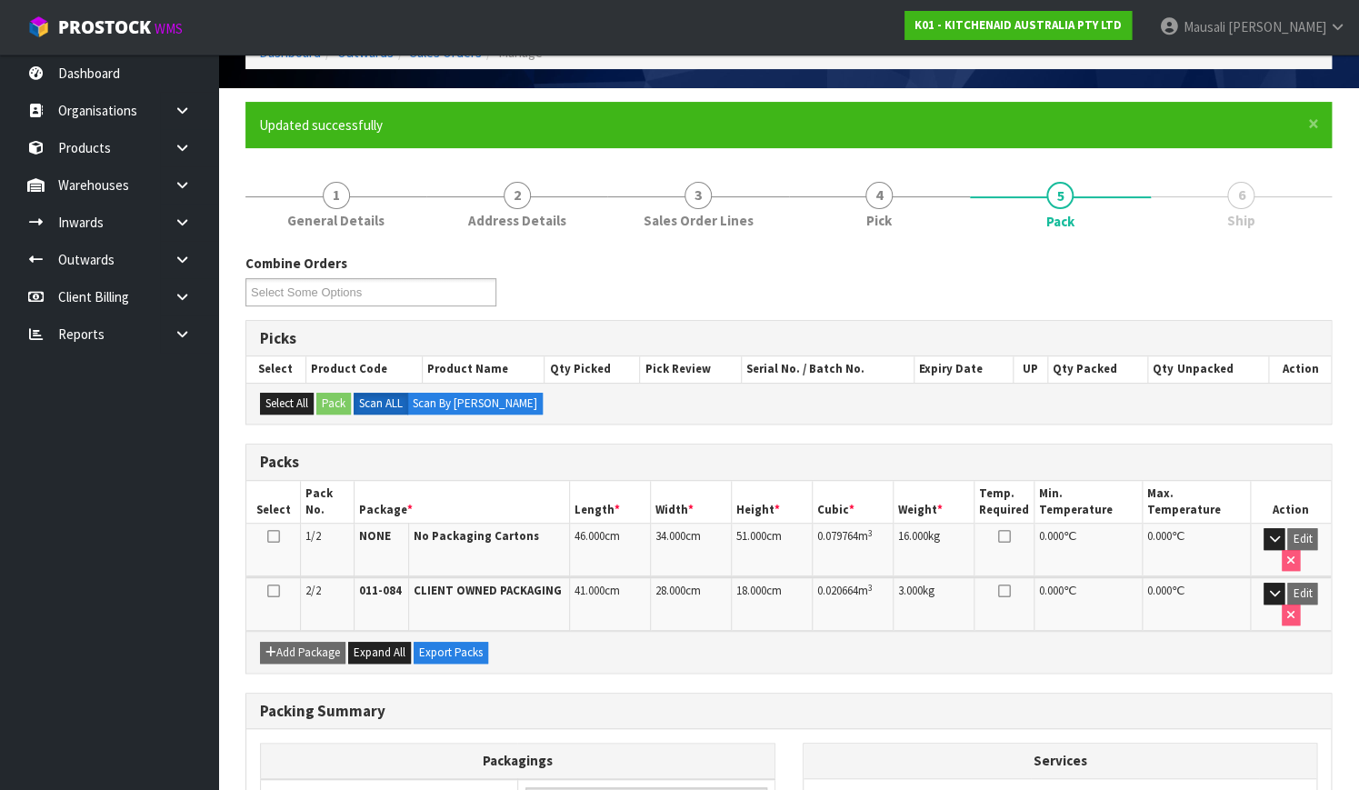
scroll to position [329, 0]
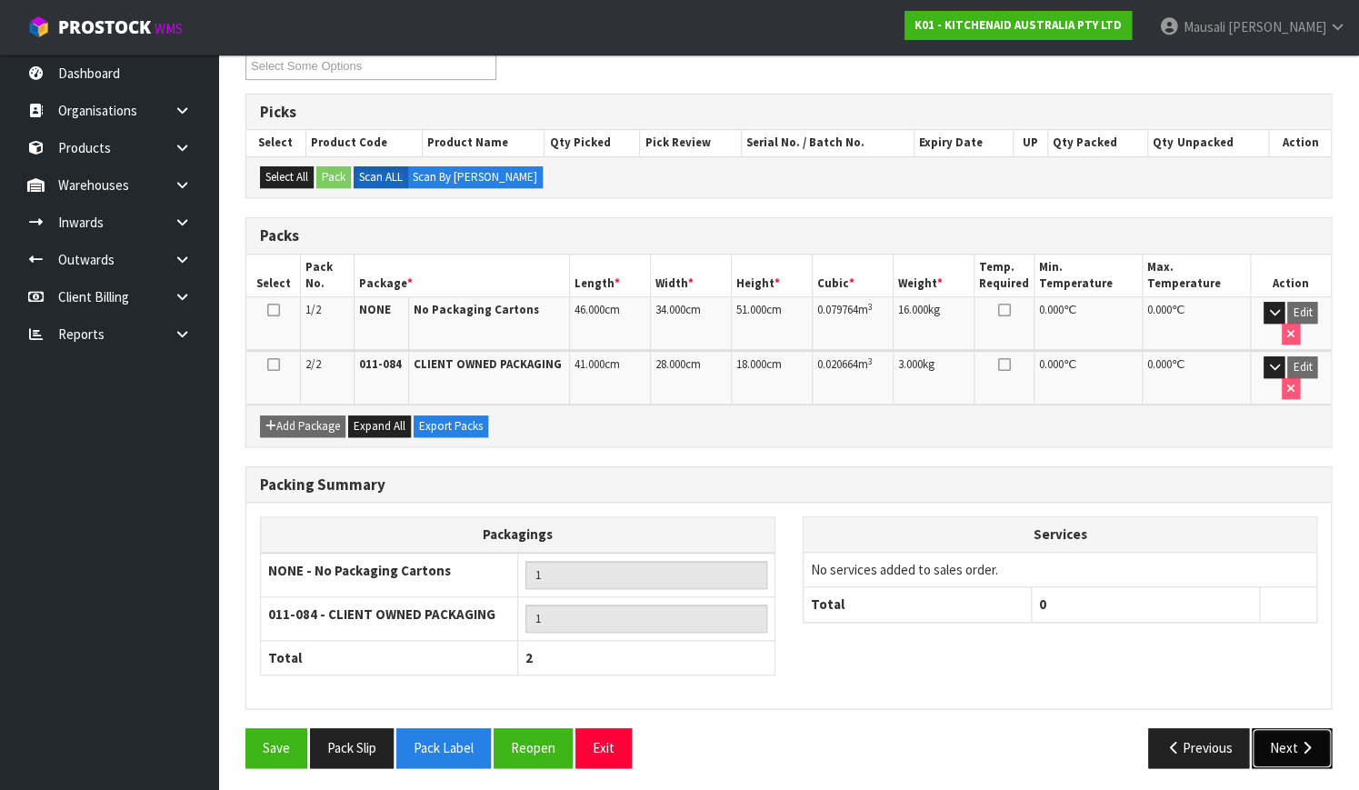
click at [1298, 752] on button "Next" at bounding box center [1291, 747] width 80 height 39
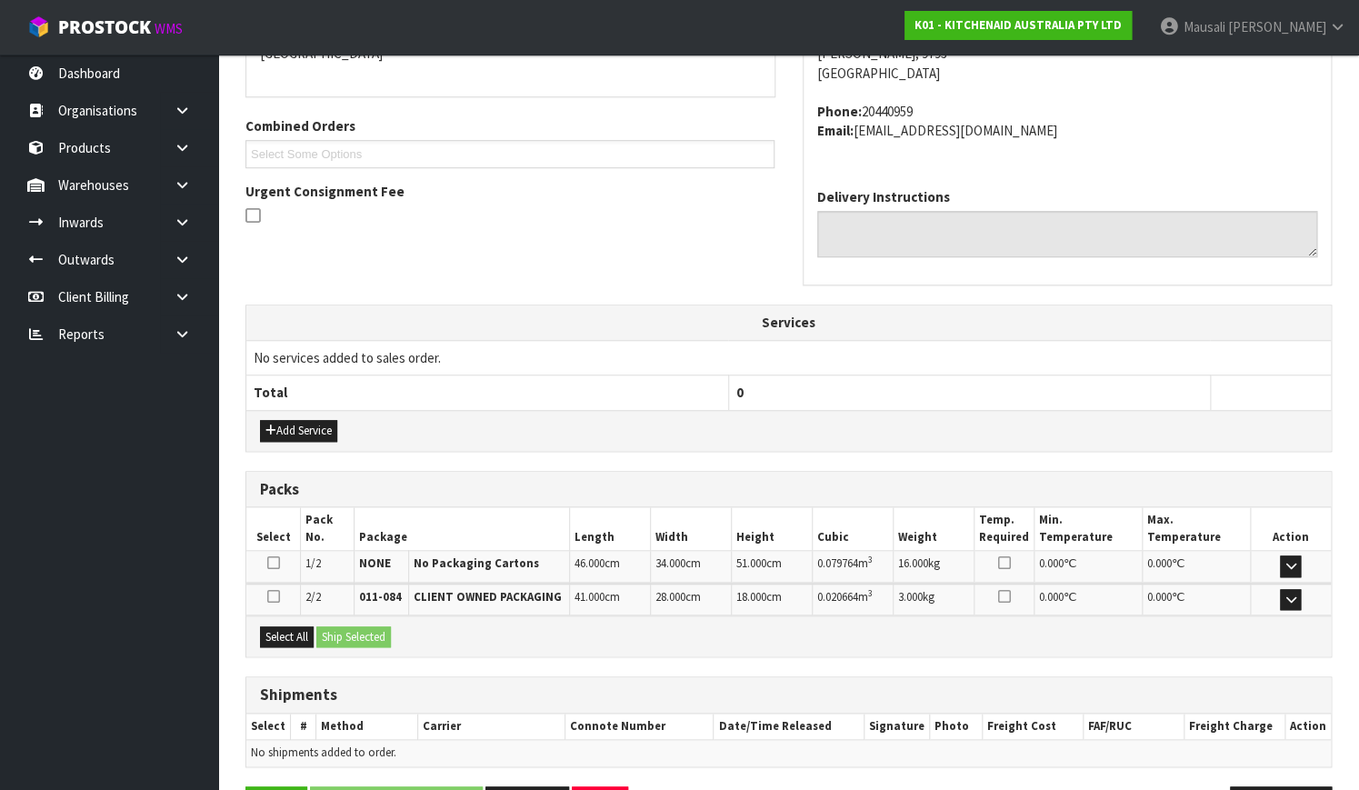
scroll to position [481, 0]
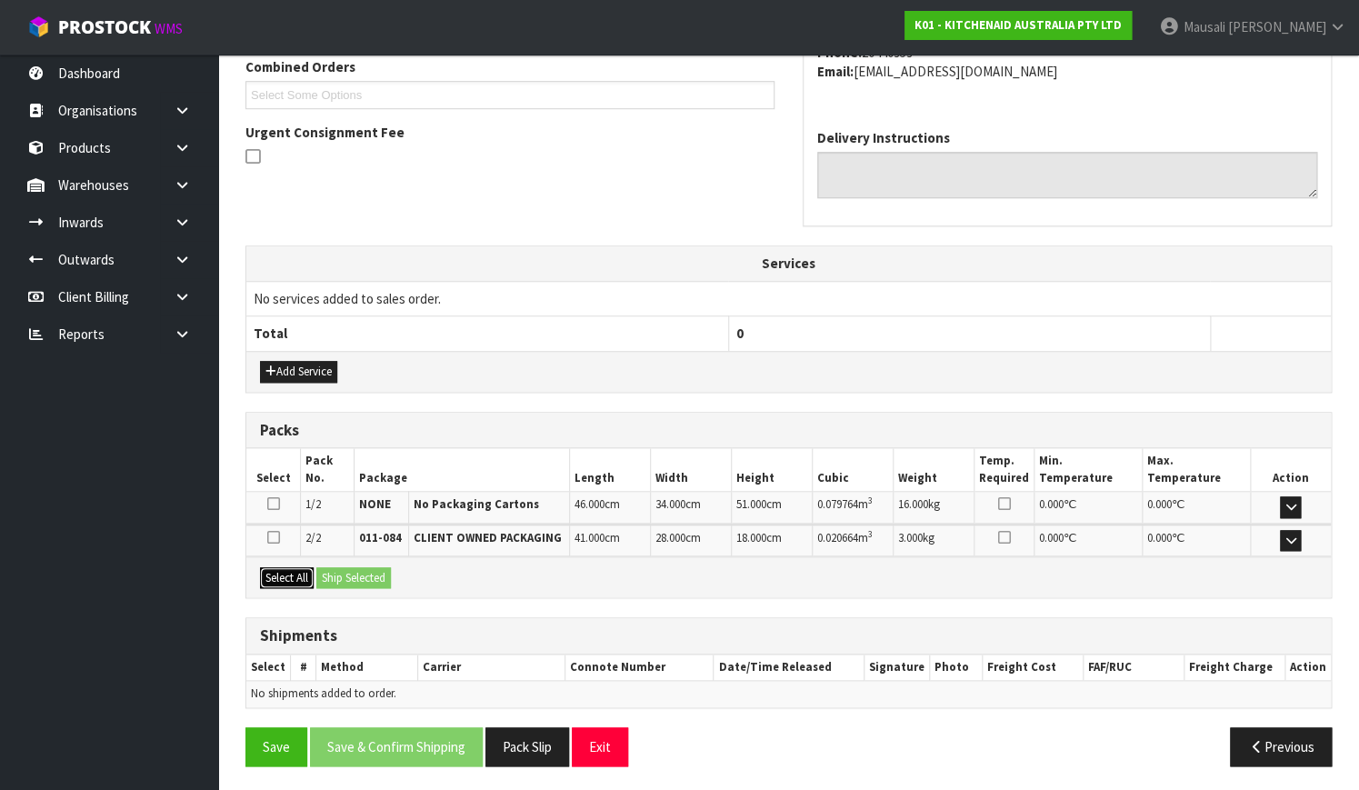
click at [298, 573] on button "Select All" at bounding box center [287, 578] width 54 height 22
click at [324, 575] on button "Ship Selected" at bounding box center [353, 578] width 75 height 22
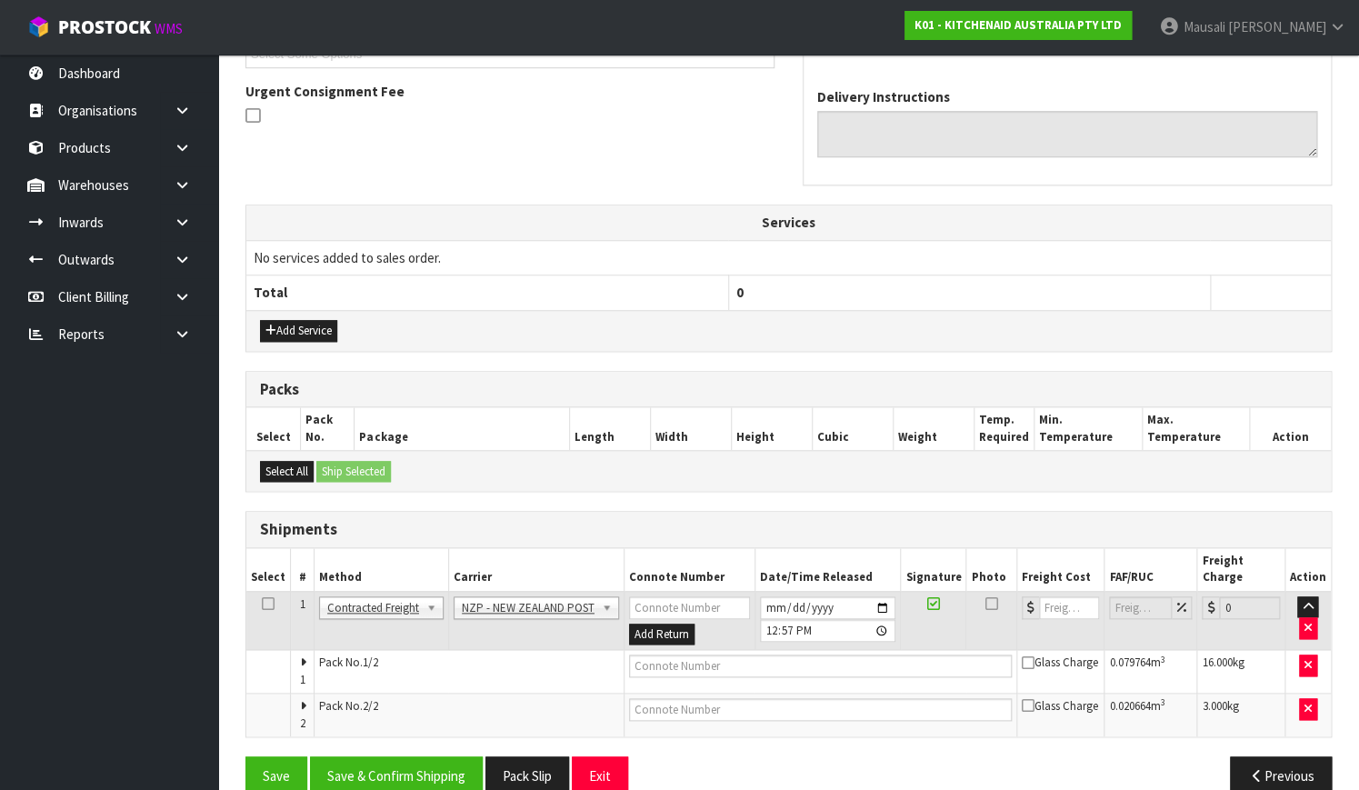
scroll to position [534, 0]
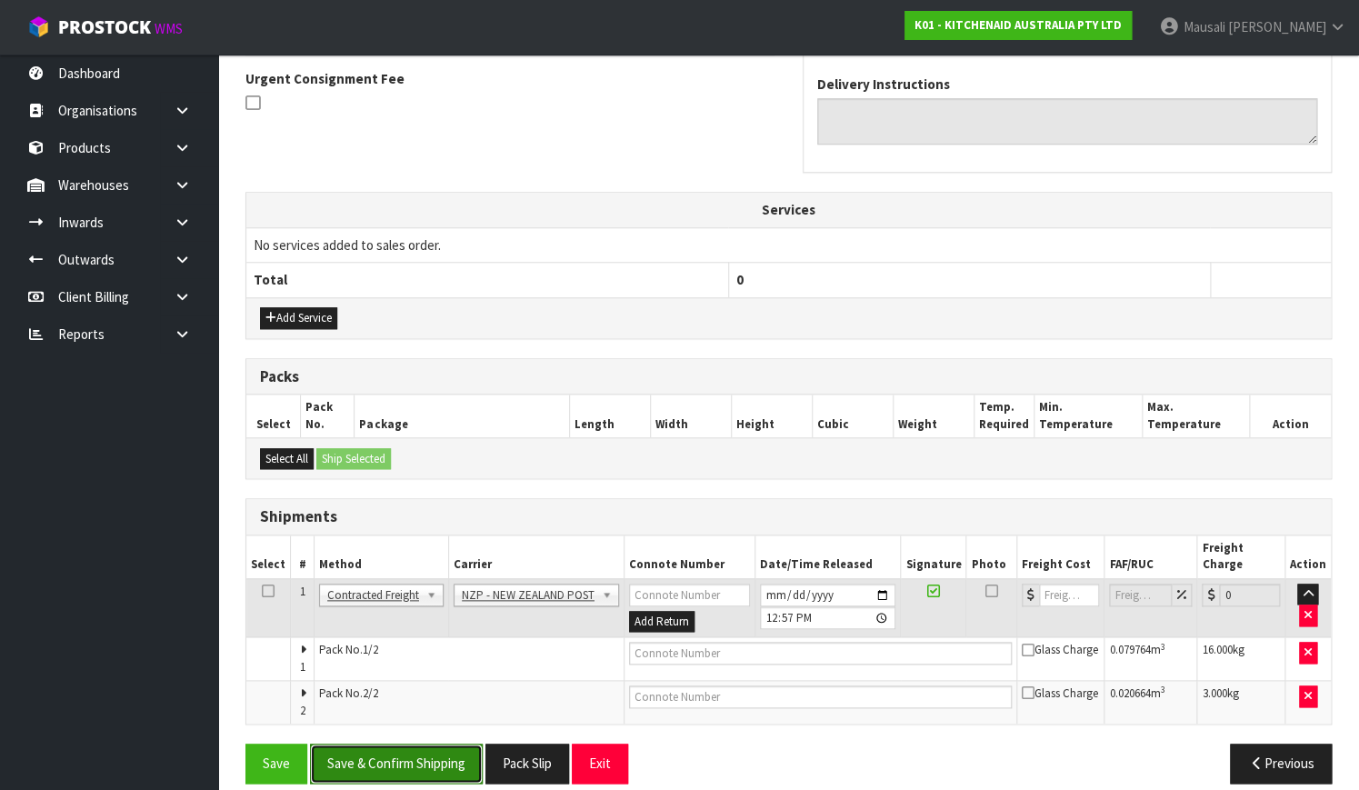
drag, startPoint x: 403, startPoint y: 741, endPoint x: 443, endPoint y: 736, distance: 40.2
click at [403, 743] on button "Save & Confirm Shipping" at bounding box center [396, 762] width 173 height 39
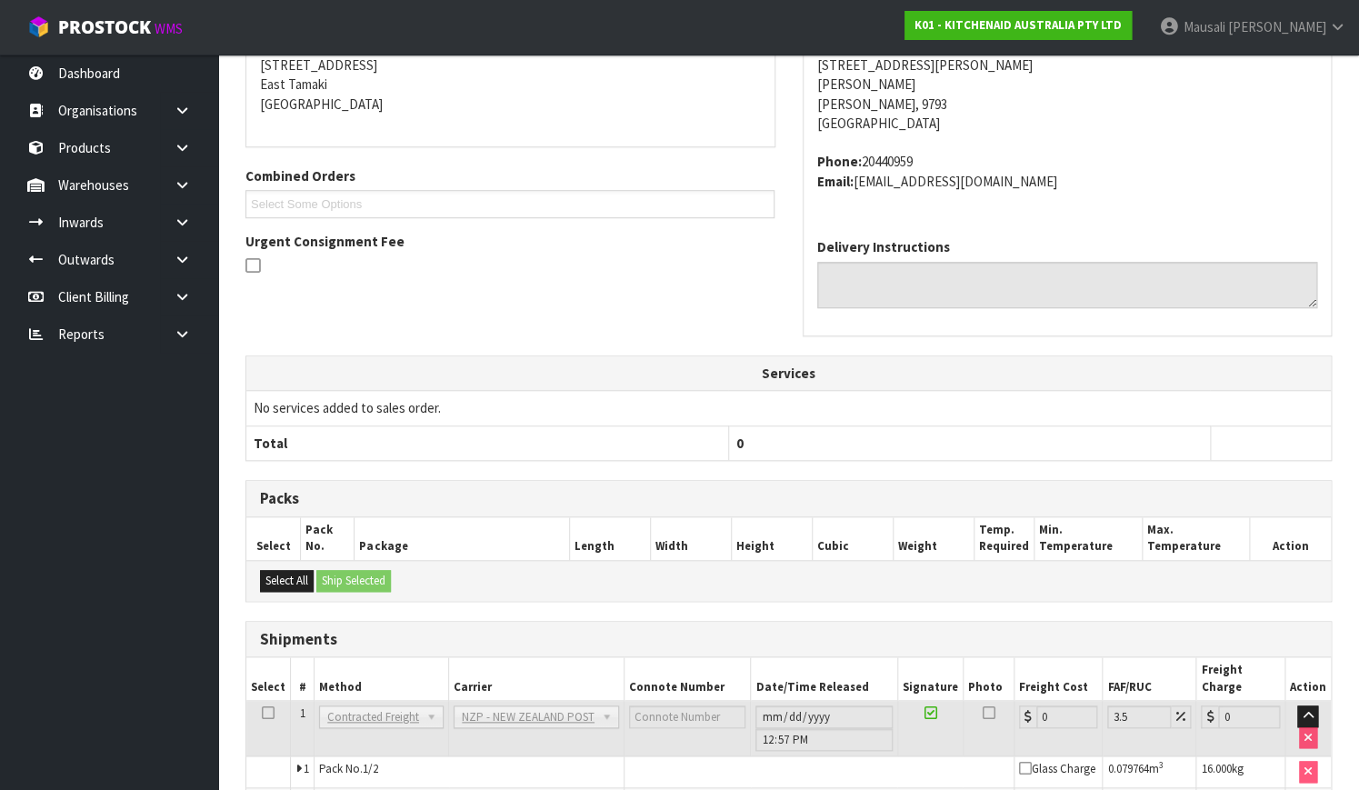
scroll to position [510, 0]
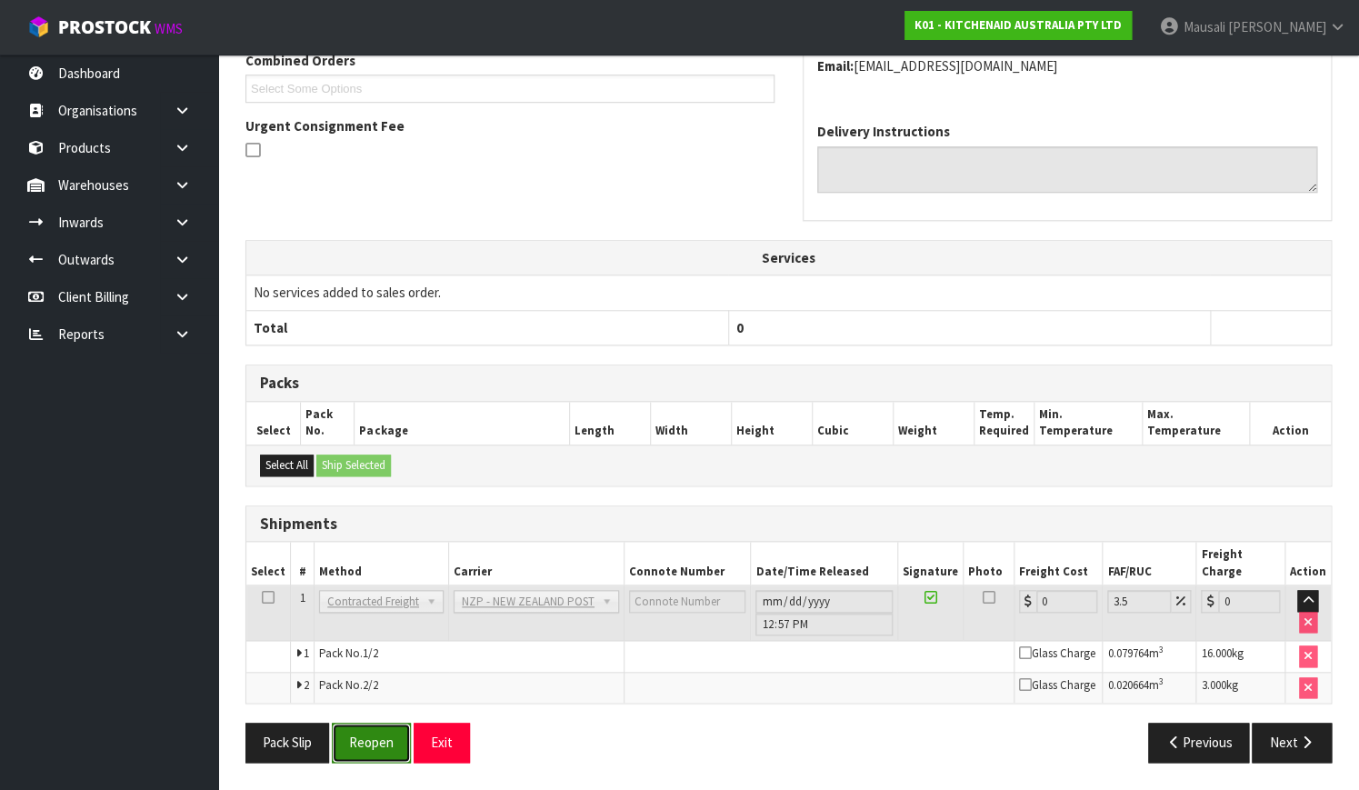
click at [344, 740] on button "Reopen" at bounding box center [371, 741] width 79 height 39
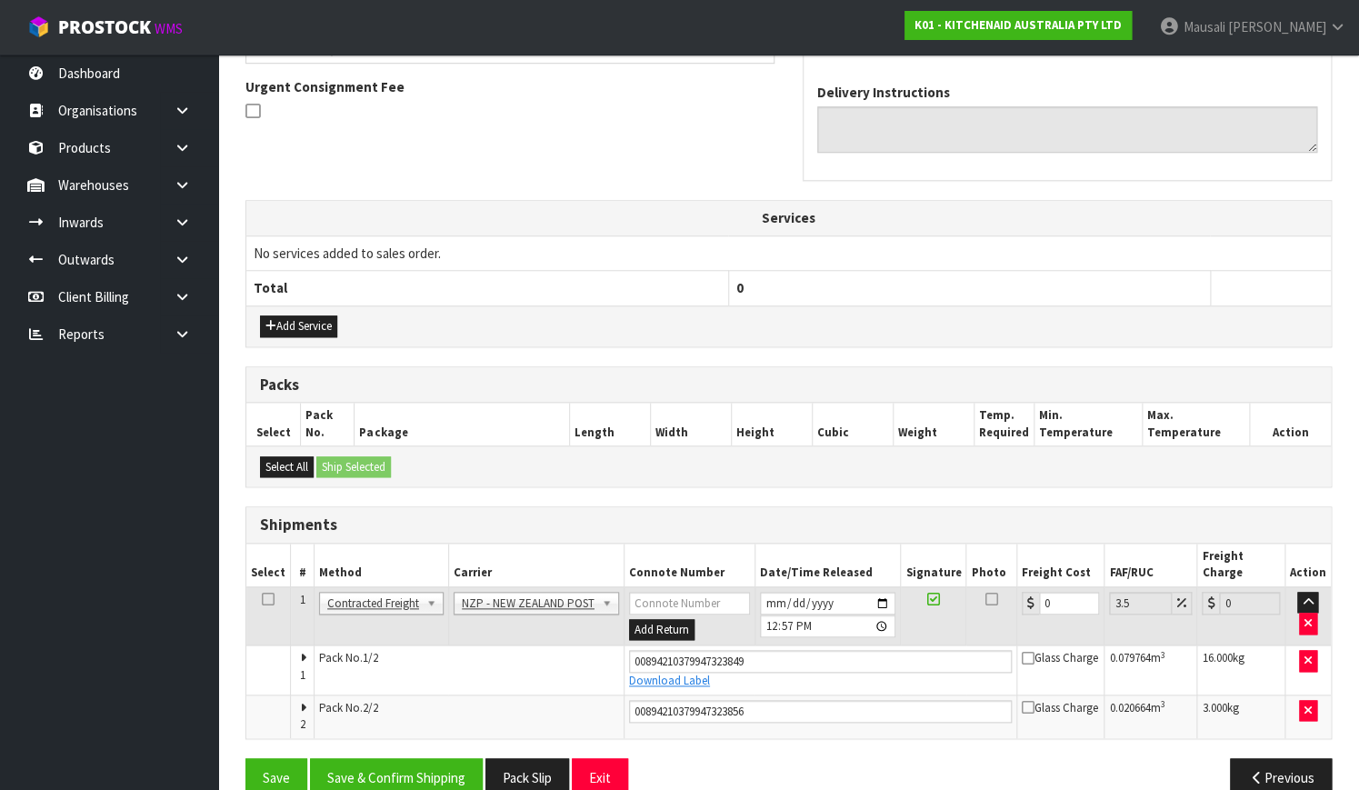
scroll to position [540, 0]
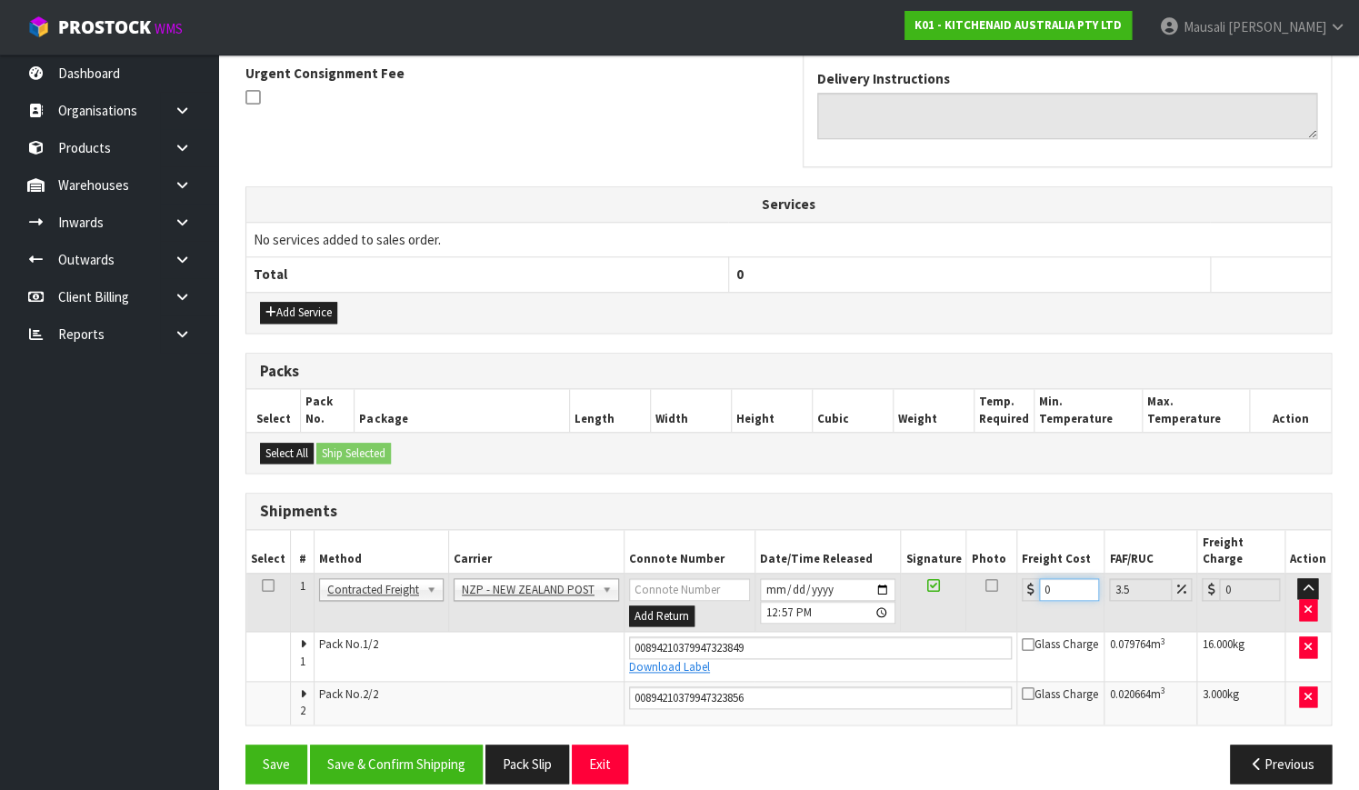
drag, startPoint x: 1050, startPoint y: 567, endPoint x: 1027, endPoint y: 577, distance: 24.8
click at [1027, 578] on div "0" at bounding box center [1059, 589] width 77 height 23
click at [419, 744] on button "Save & Confirm Shipping" at bounding box center [396, 763] width 173 height 39
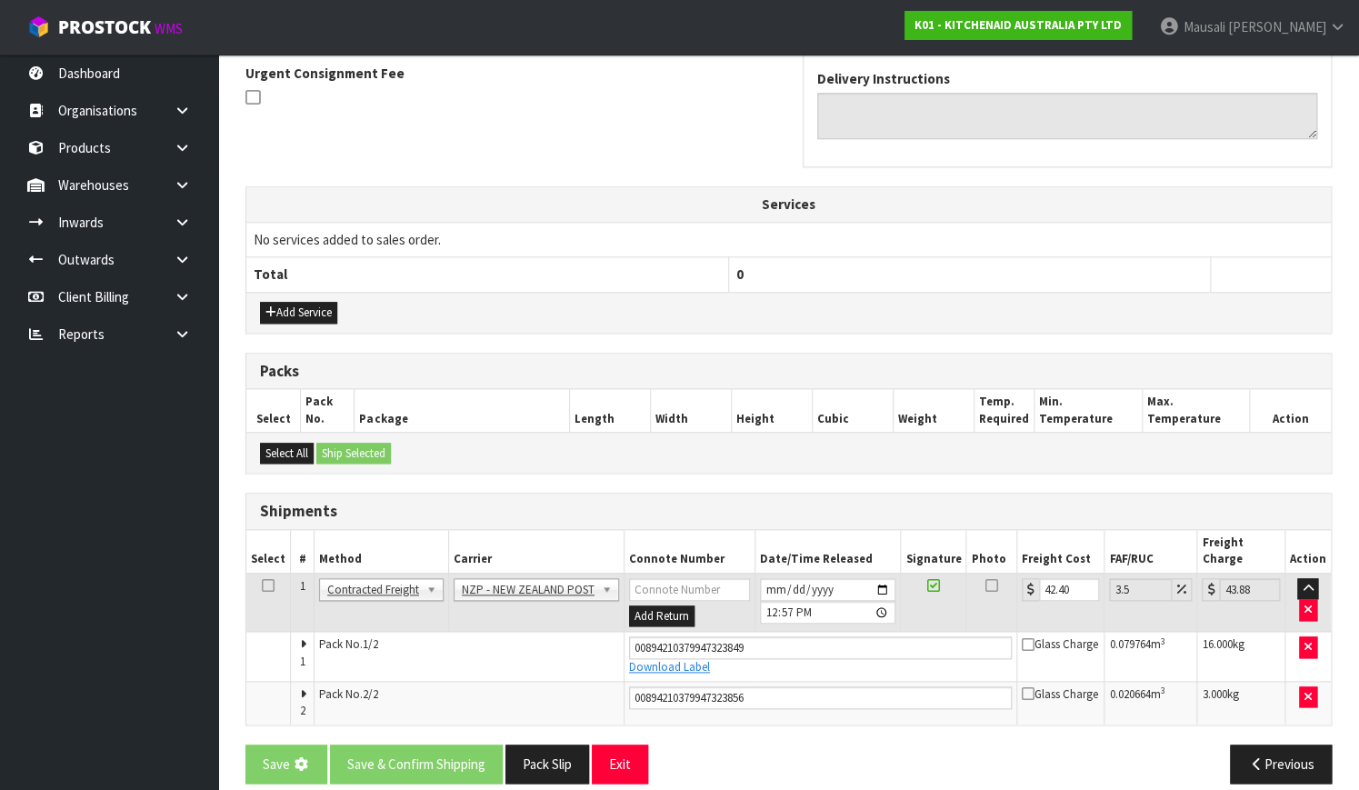
scroll to position [0, 0]
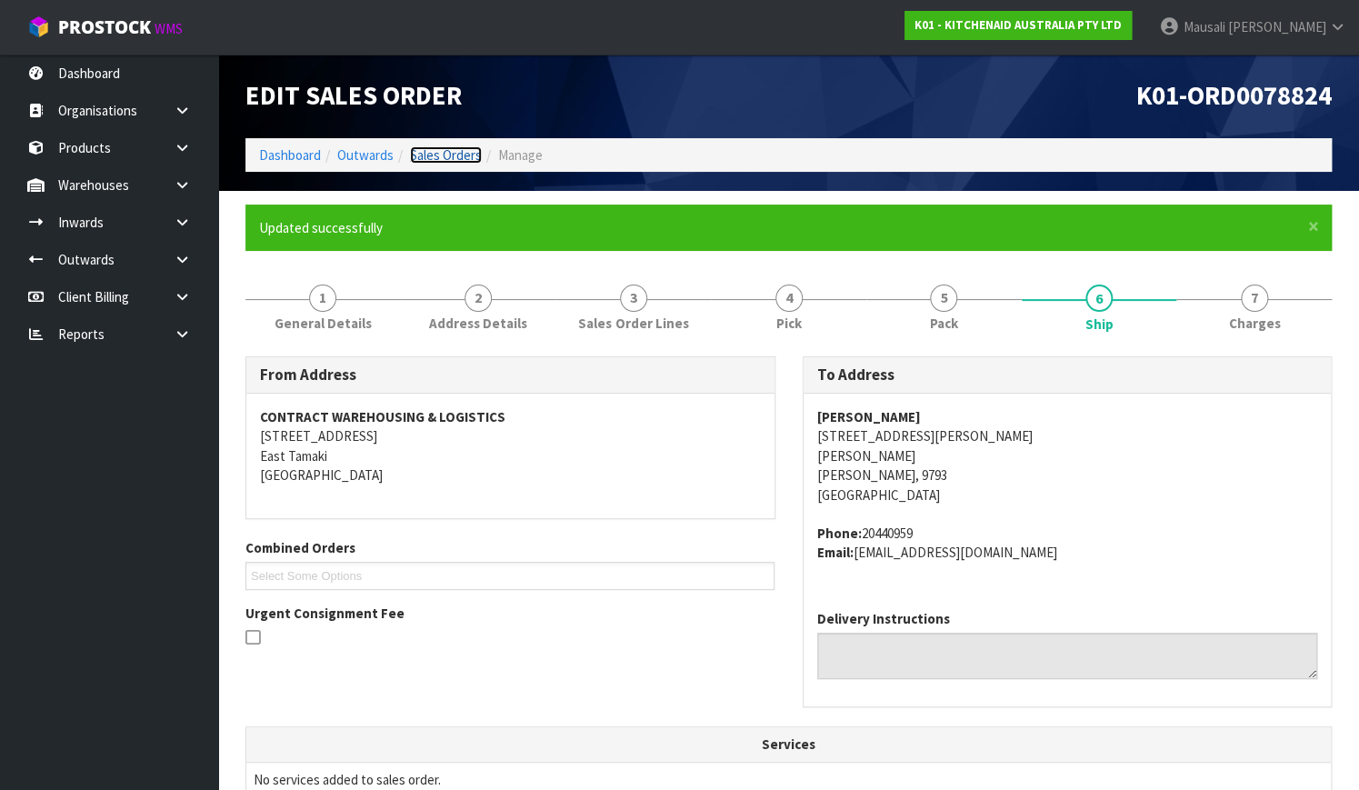
click at [443, 147] on link "Sales Orders" at bounding box center [446, 154] width 72 height 17
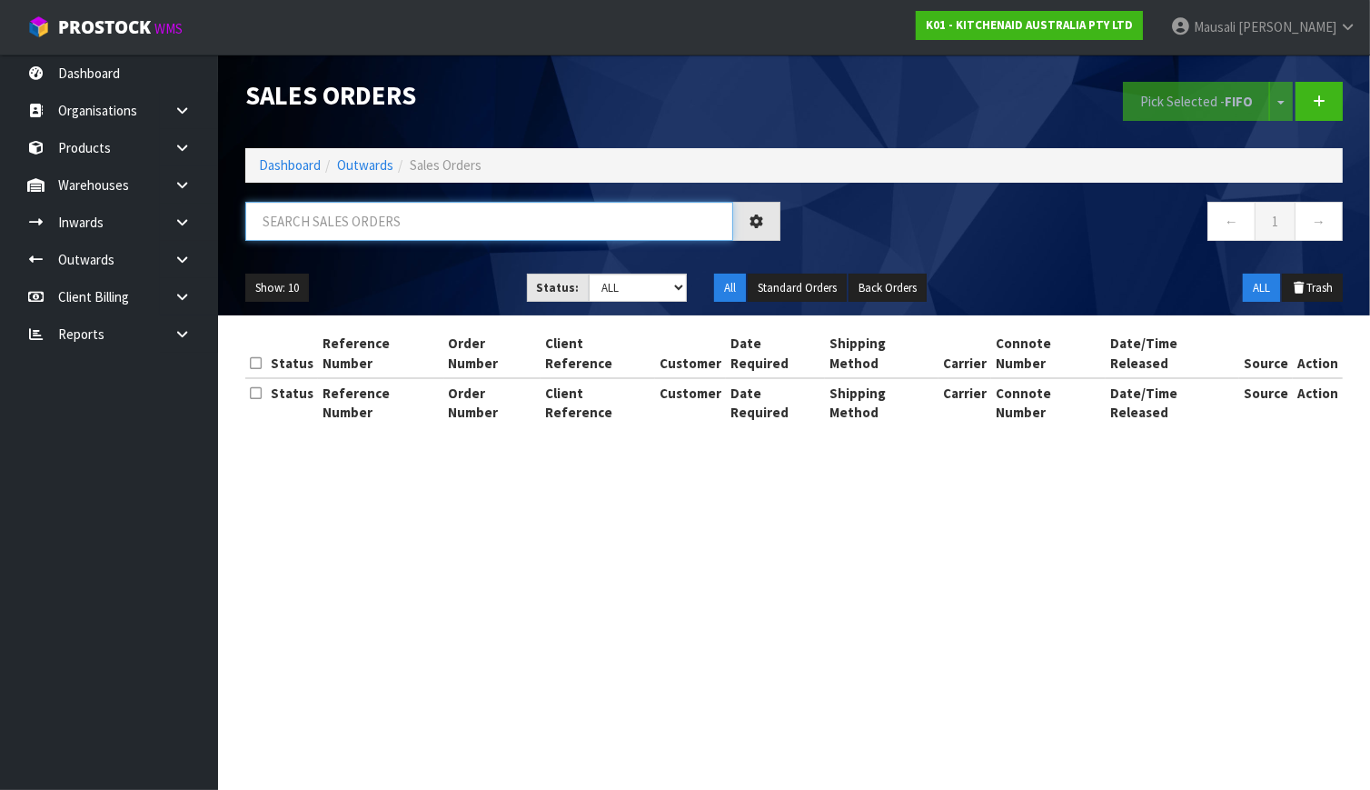
click at [311, 228] on input "text" at bounding box center [489, 221] width 488 height 39
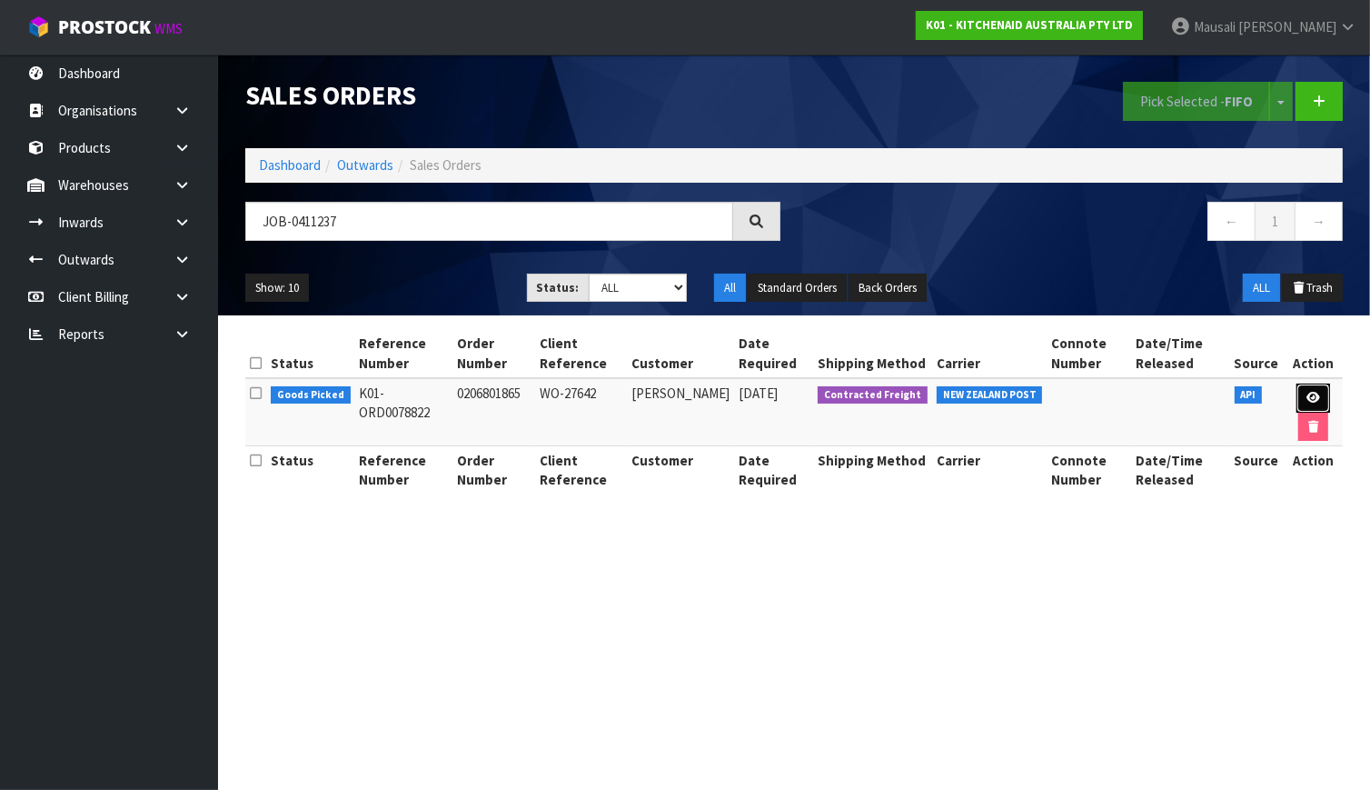
click at [1311, 394] on icon at bounding box center [1314, 398] width 14 height 12
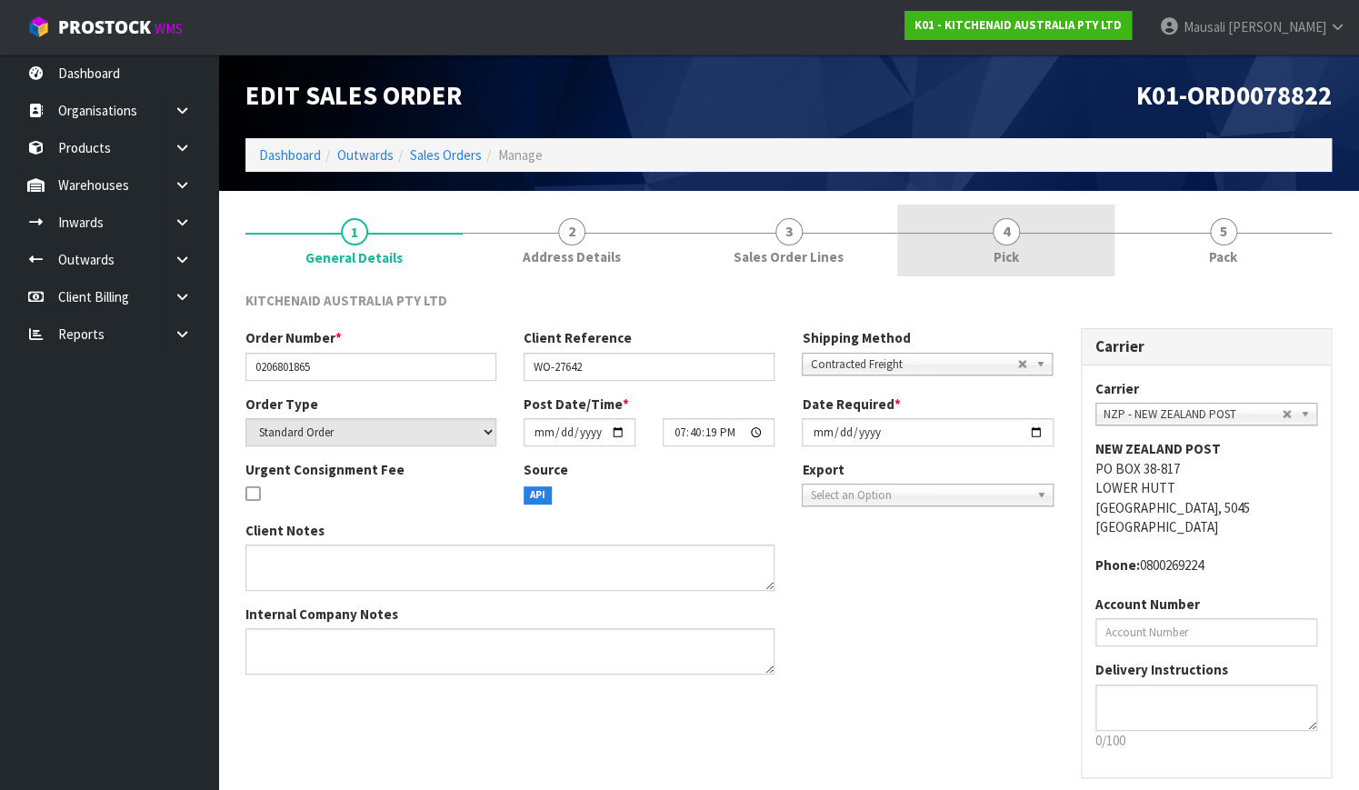
click at [1037, 234] on link "4 Pick" at bounding box center [1005, 240] width 217 height 72
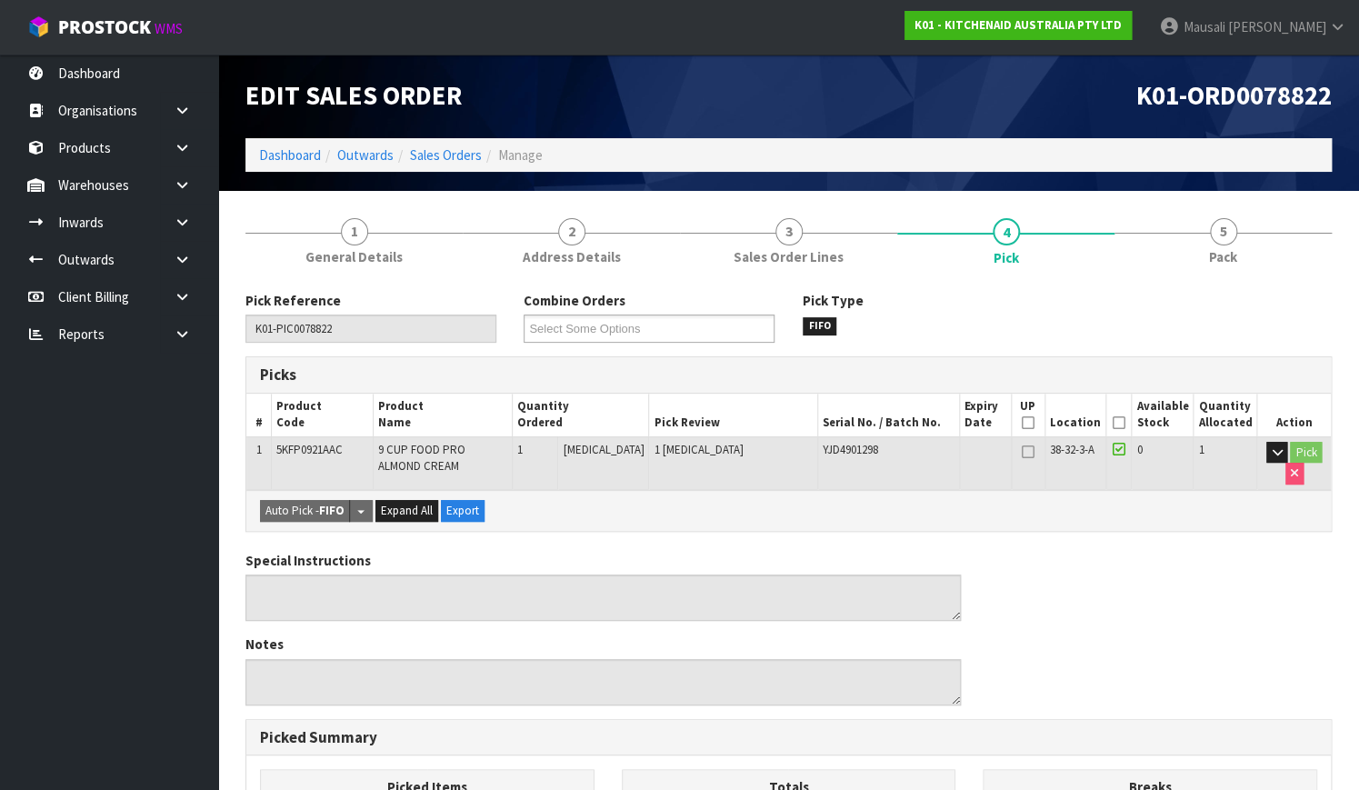
click at [1115, 423] on icon at bounding box center [1118, 423] width 13 height 1
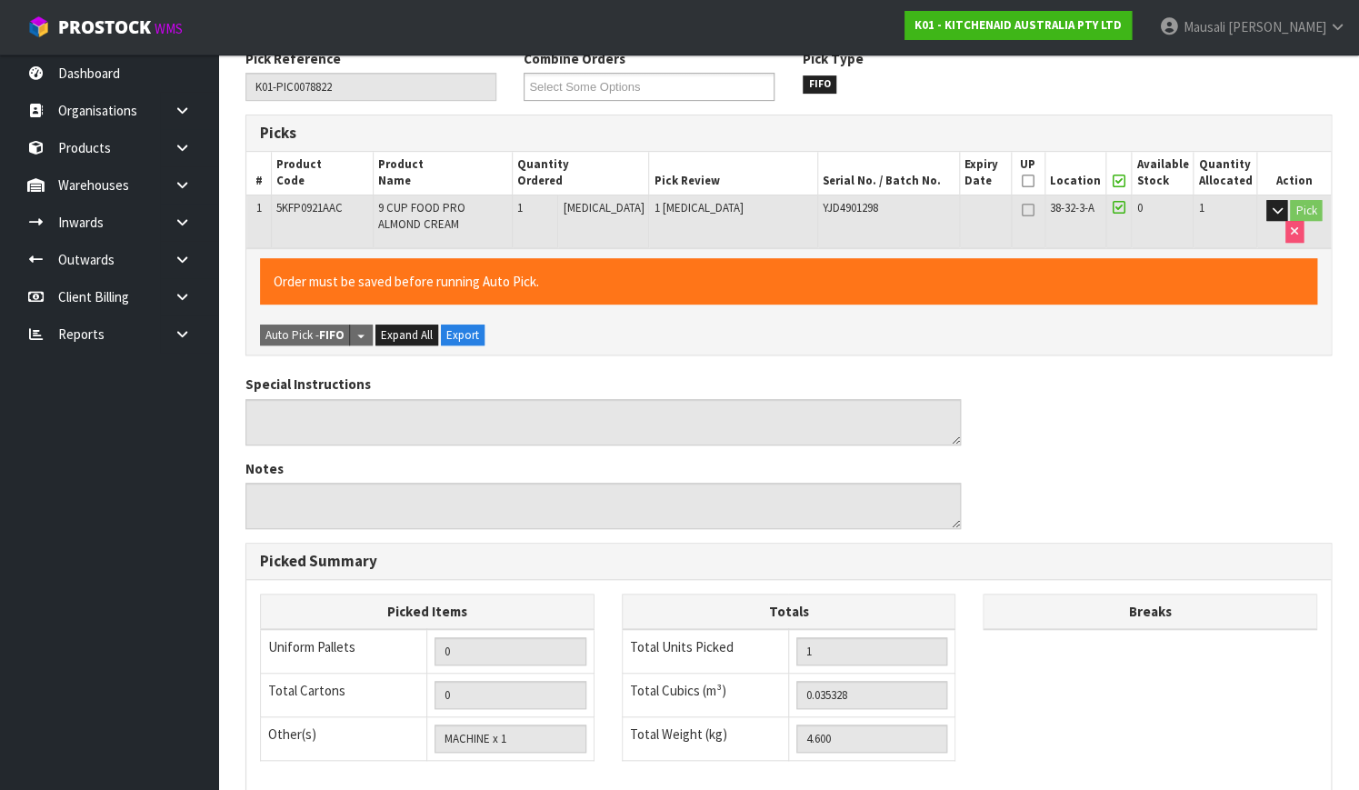
scroll to position [492, 0]
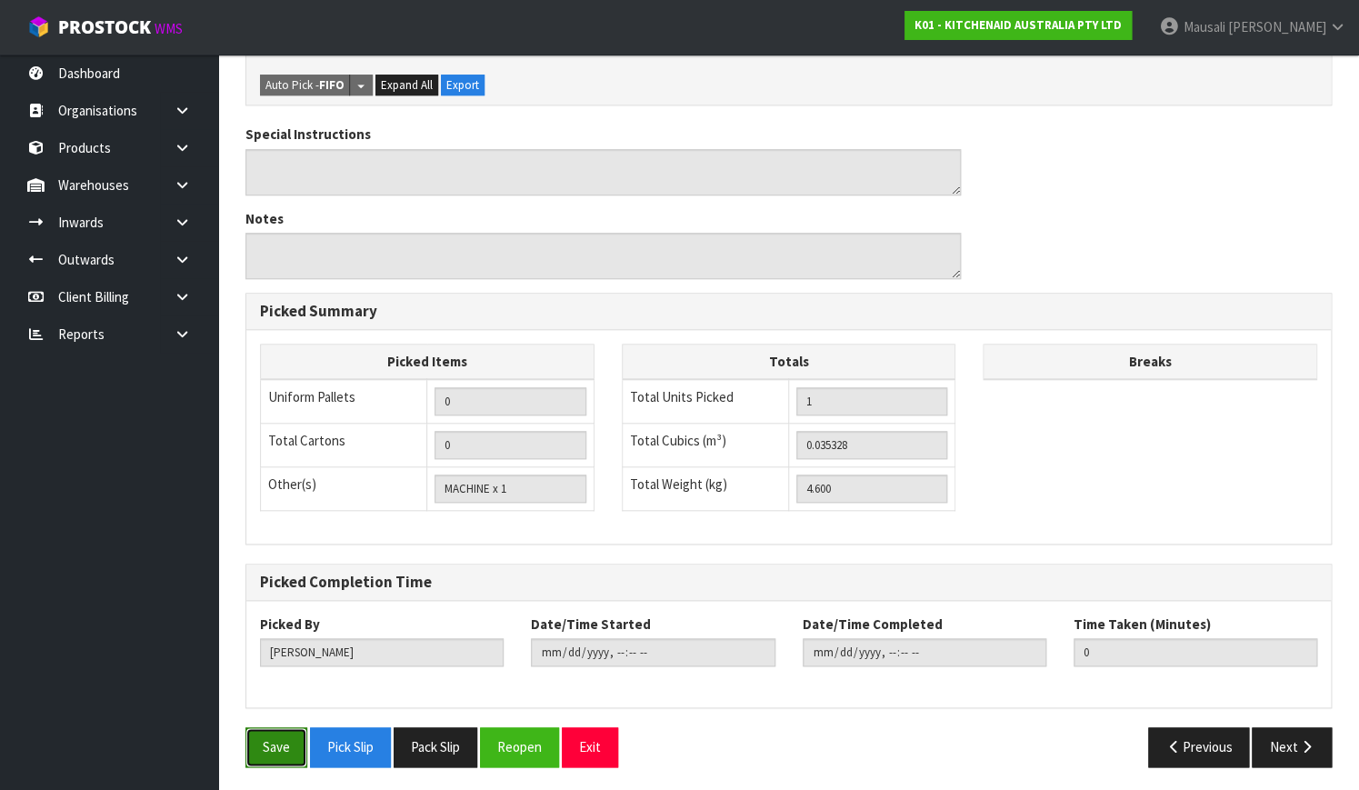
click at [277, 733] on button "Save" at bounding box center [276, 746] width 62 height 39
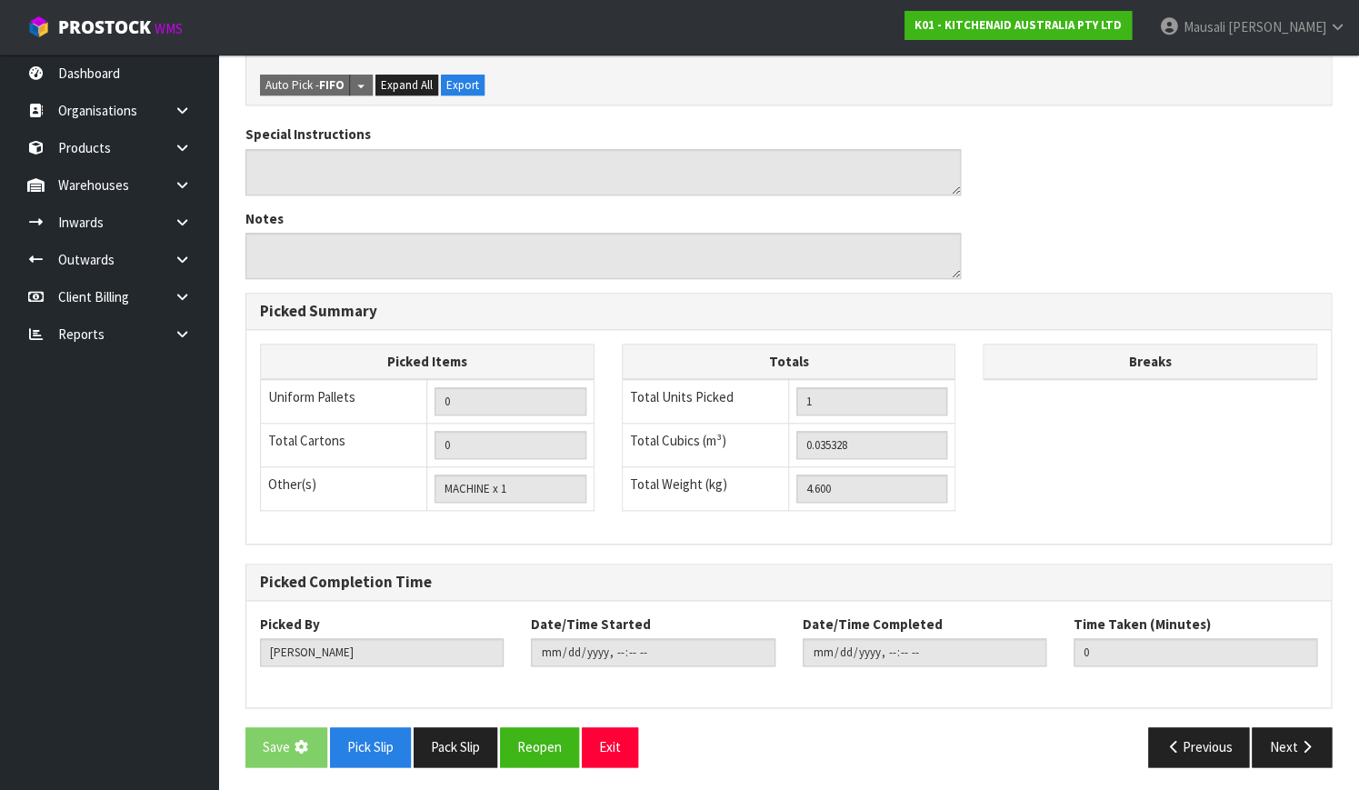
scroll to position [0, 0]
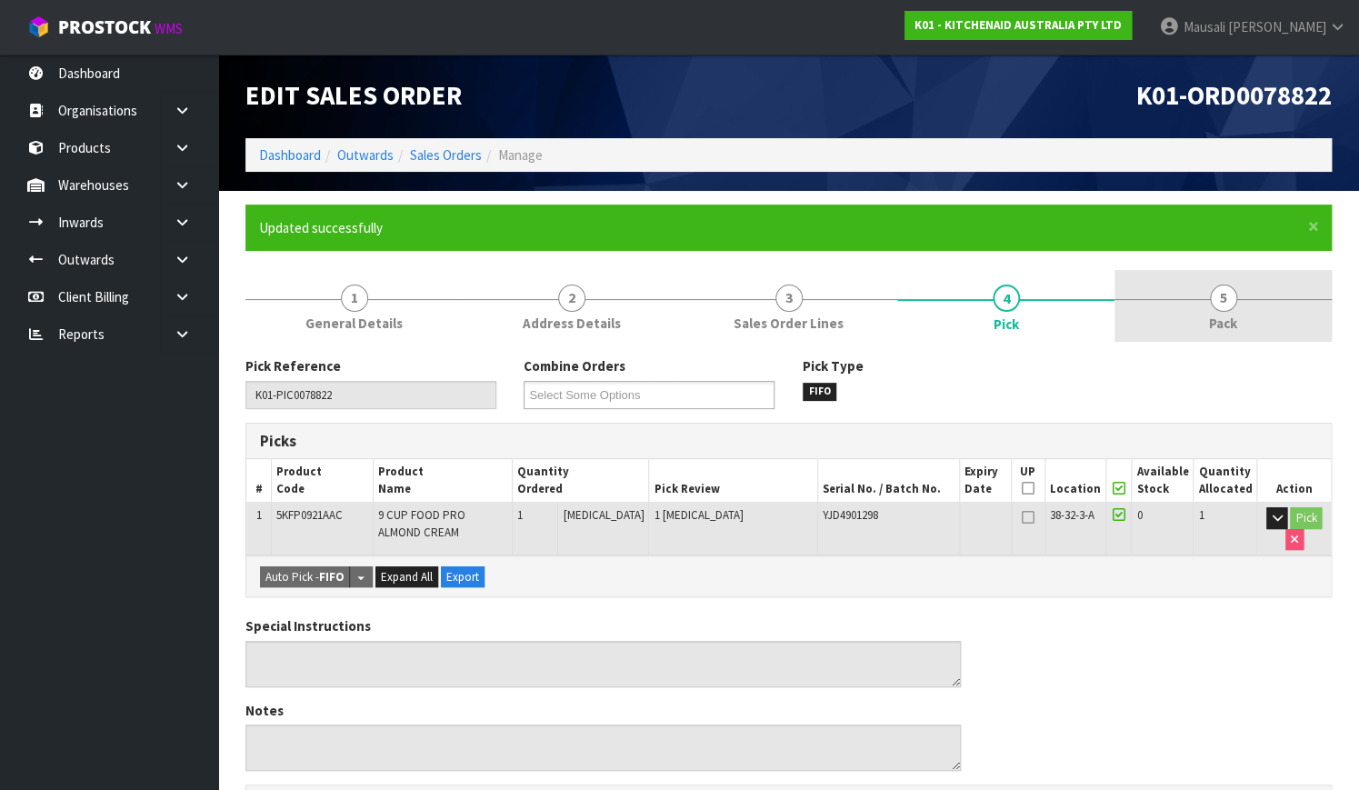
click at [1230, 327] on span "Pack" at bounding box center [1223, 323] width 28 height 19
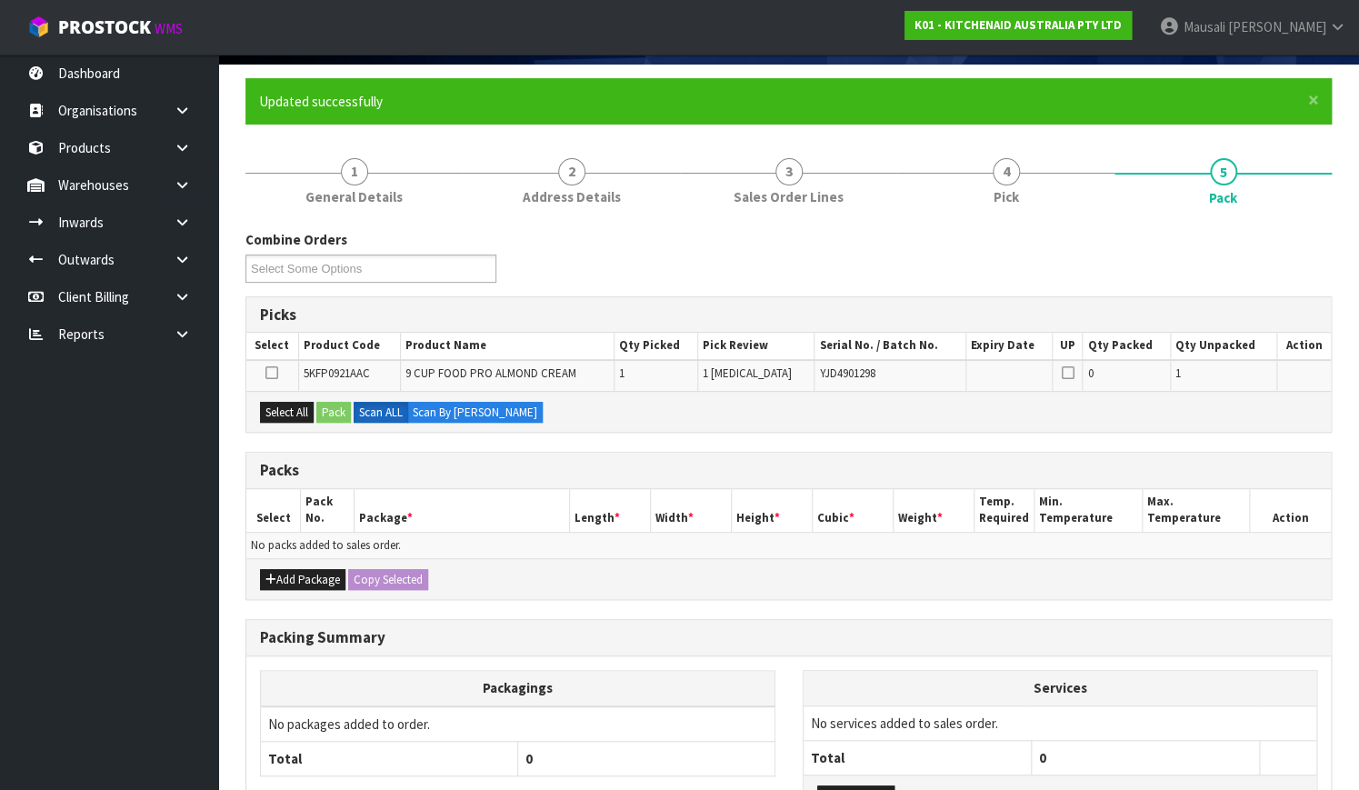
scroll to position [269, 0]
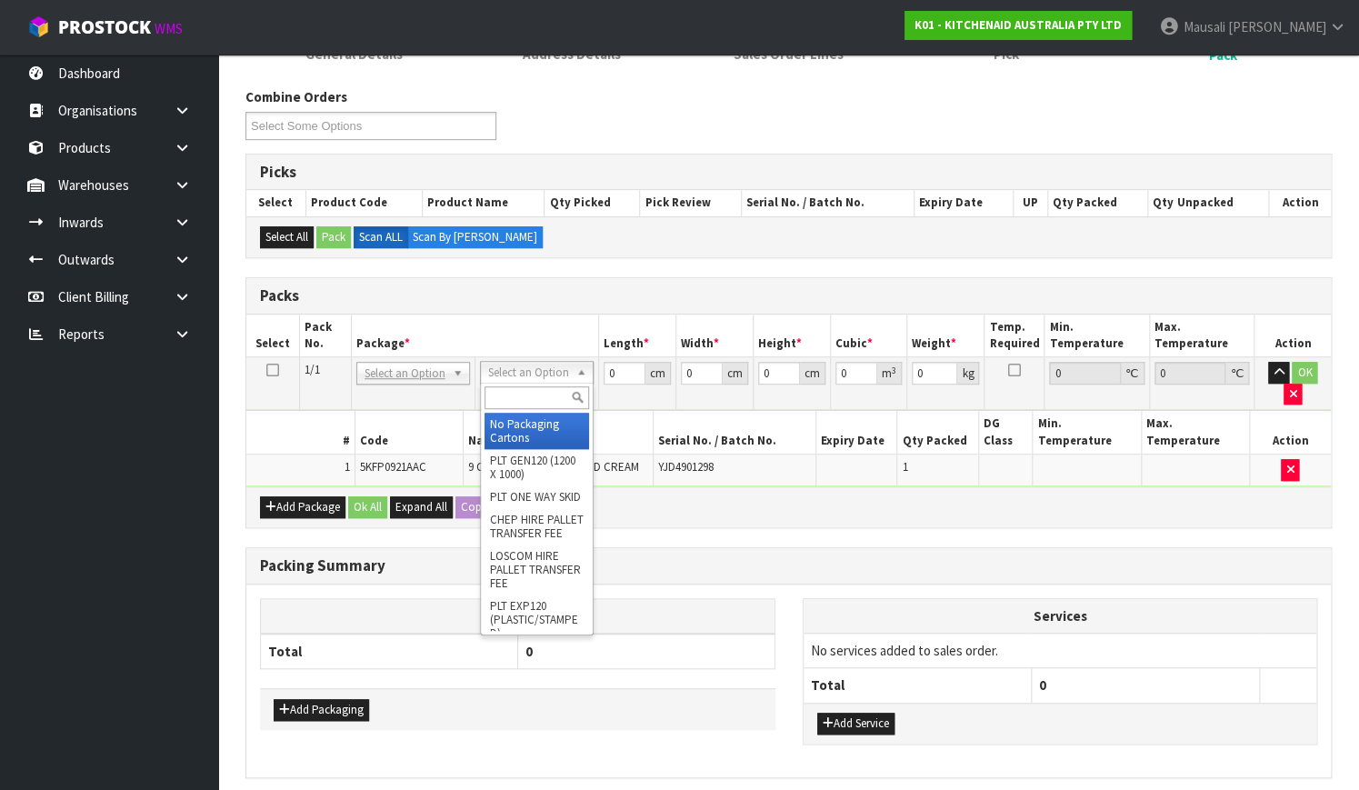
click at [534, 399] on input "text" at bounding box center [536, 397] width 105 height 23
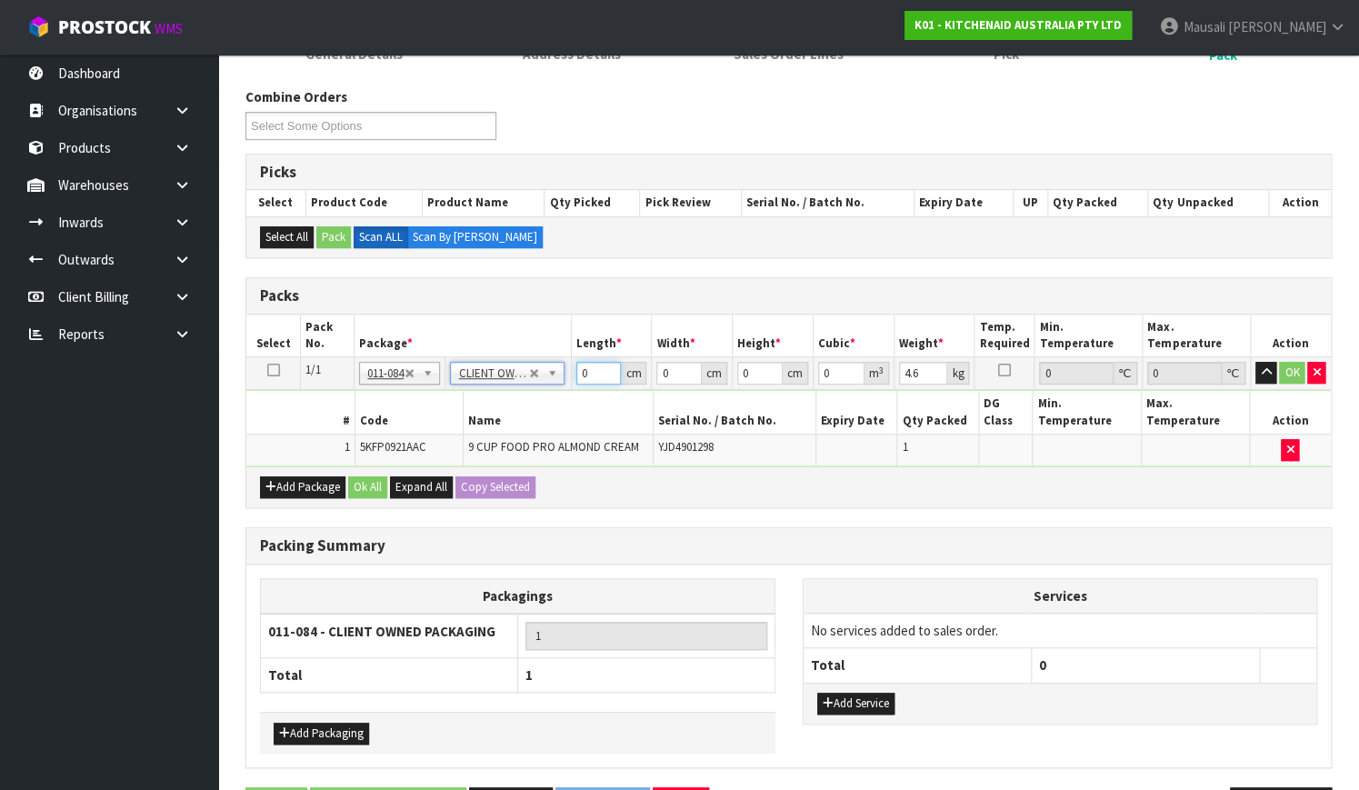
drag, startPoint x: 592, startPoint y: 374, endPoint x: 553, endPoint y: 390, distance: 42.4
click at [553, 390] on tbody "1/1 NONE 007-001 007-002 007-004 007-009 007-013 007-014 007-015 007-017 007-01…" at bounding box center [788, 411] width 1084 height 109
click at [361, 476] on button "Ok All" at bounding box center [367, 487] width 39 height 22
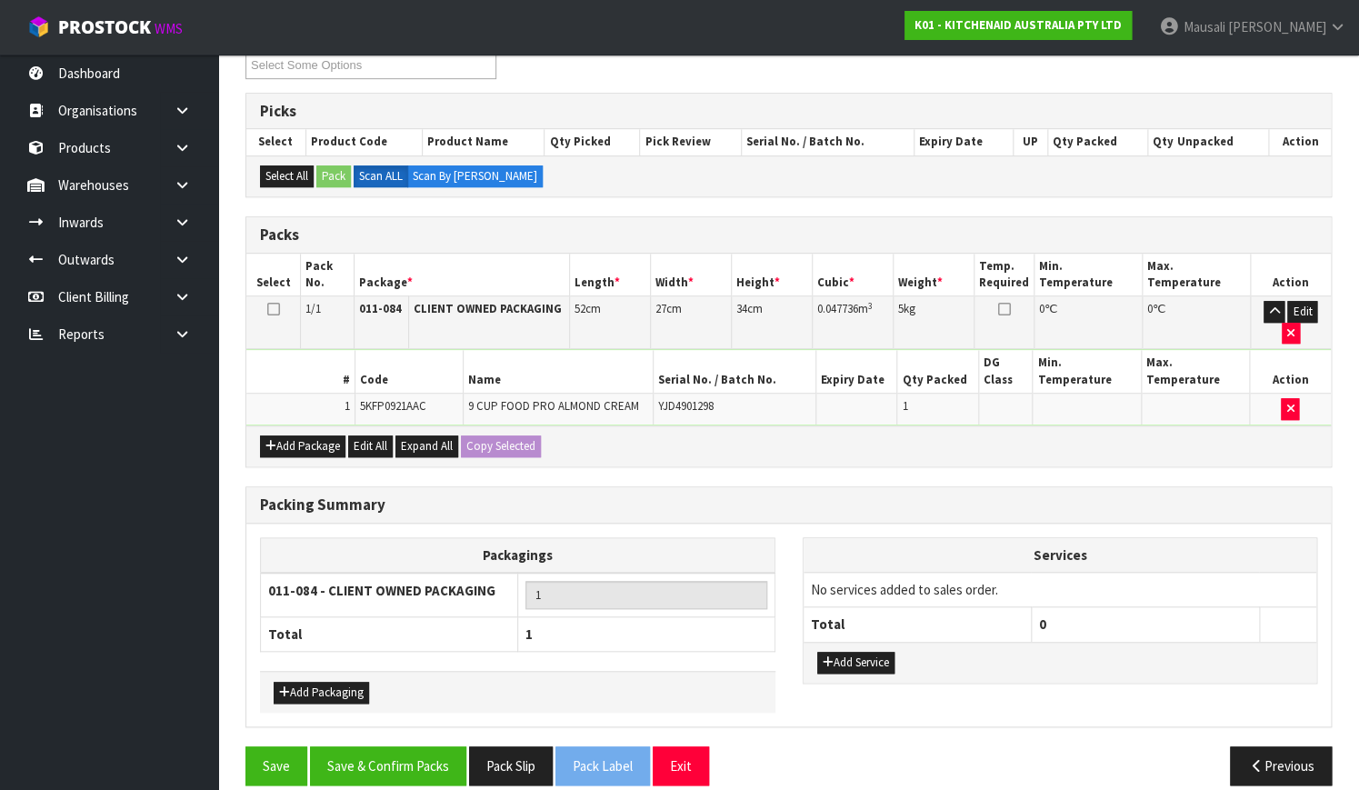
scroll to position [331, 0]
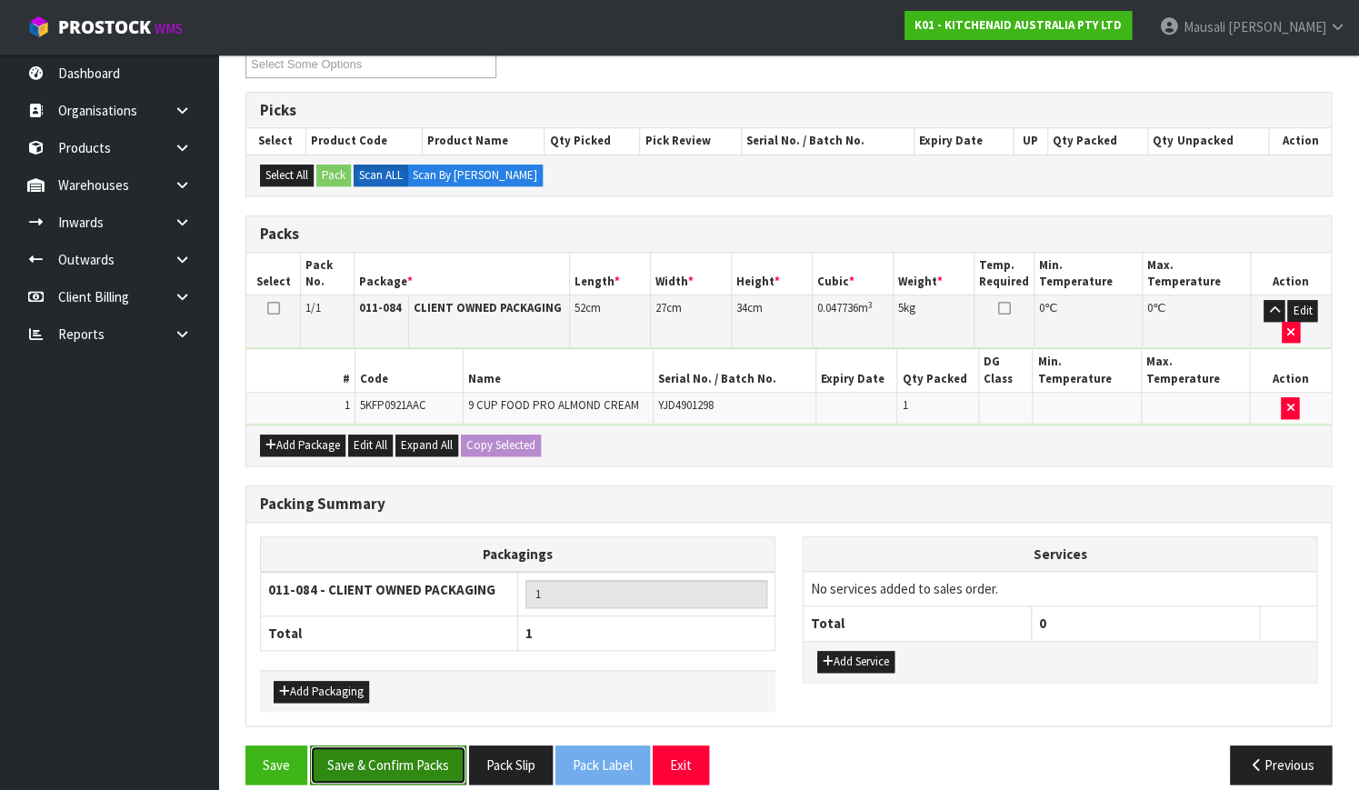
click at [386, 745] on button "Save & Confirm Packs" at bounding box center [388, 764] width 156 height 39
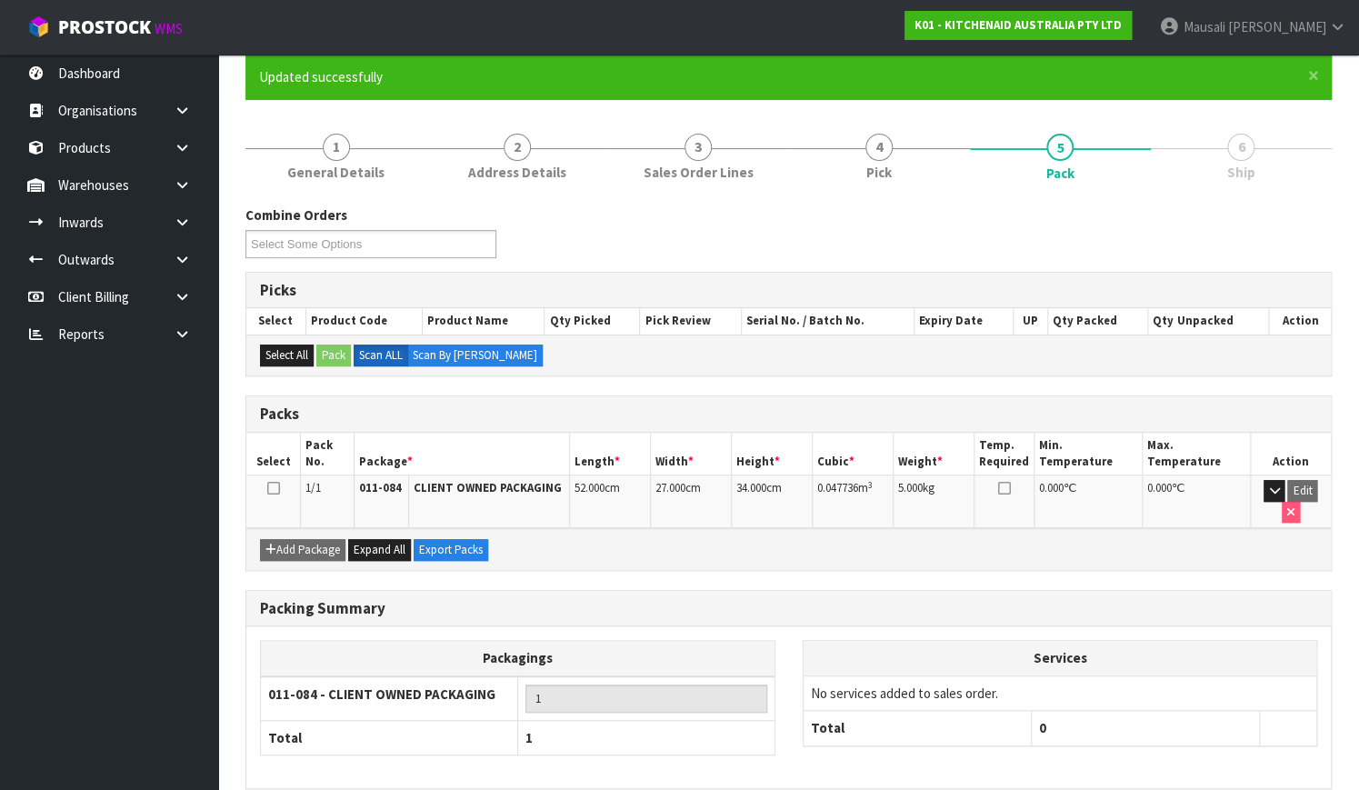
scroll to position [232, 0]
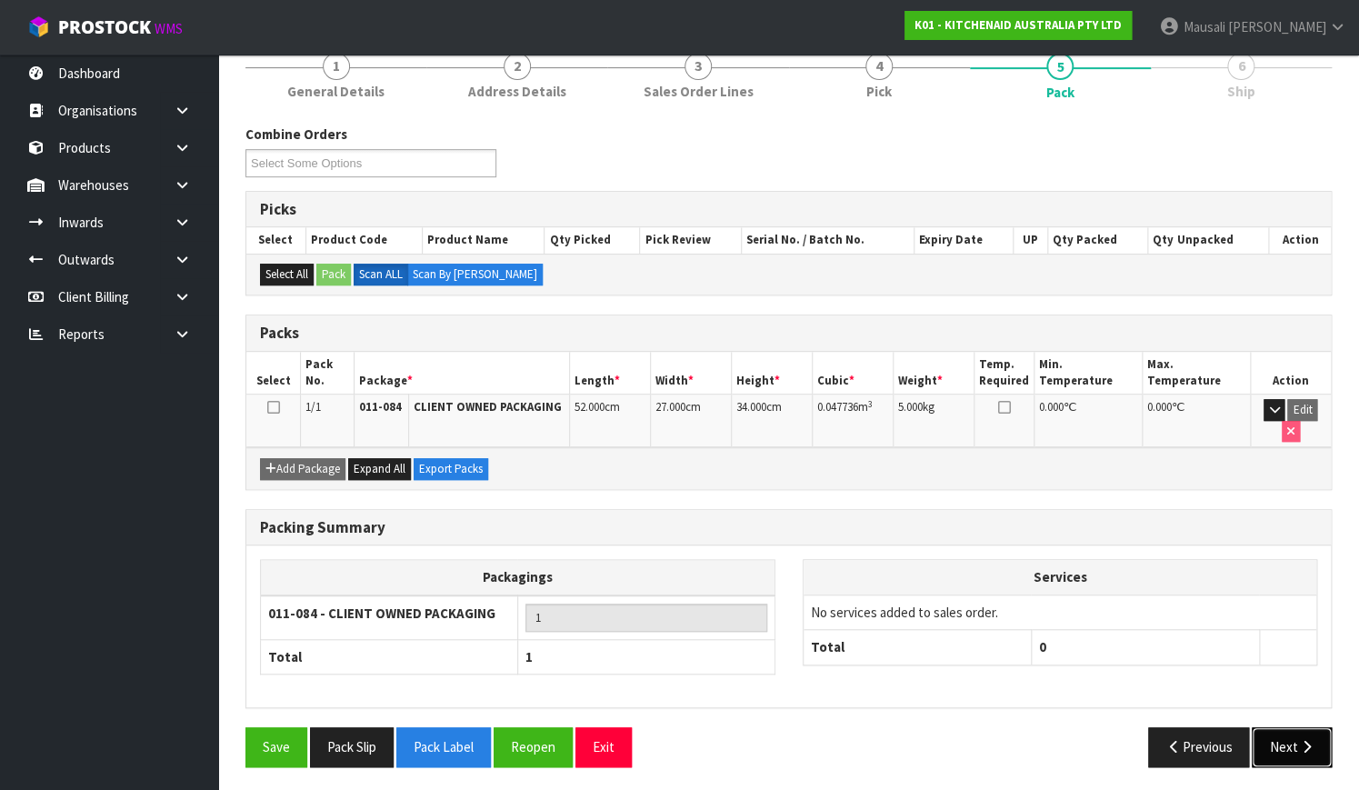
click at [1304, 743] on icon "button" at bounding box center [1305, 747] width 17 height 14
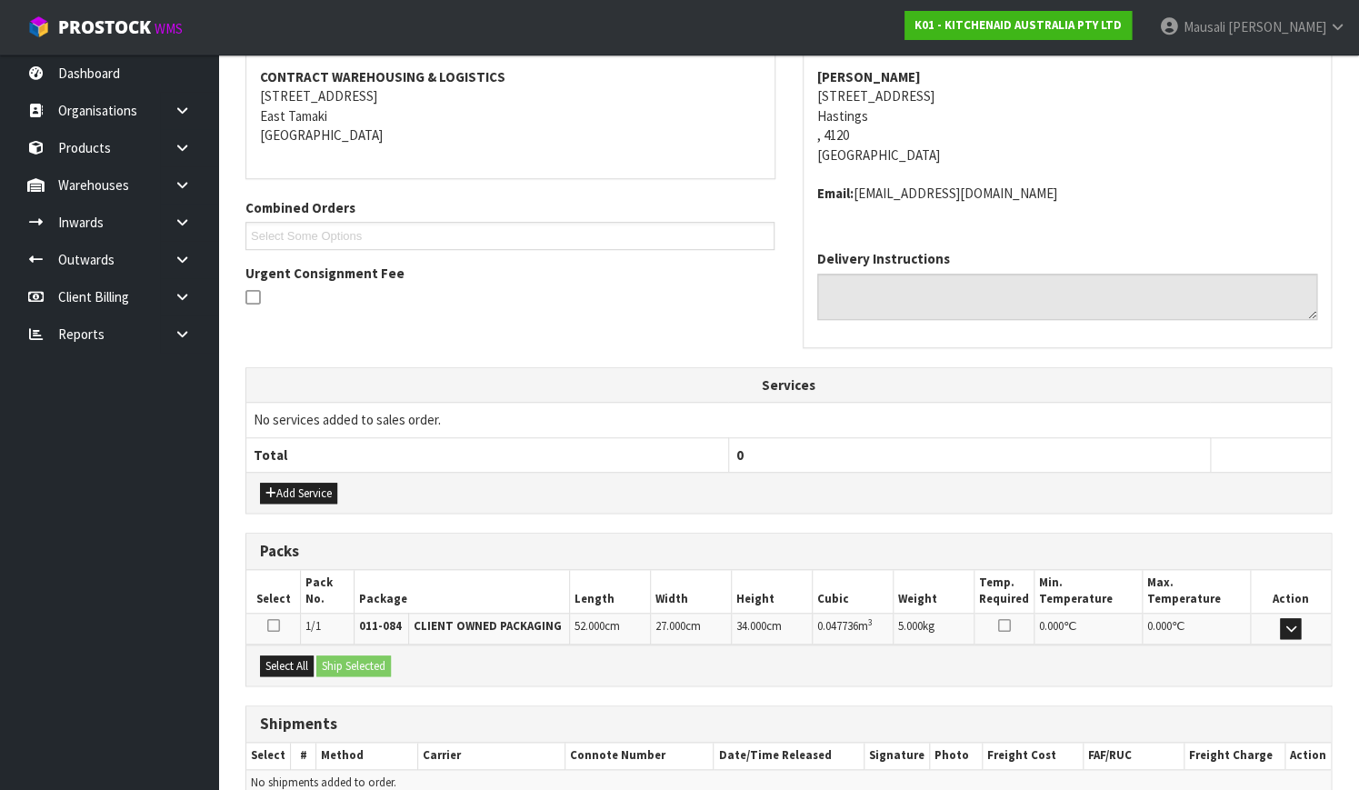
scroll to position [428, 0]
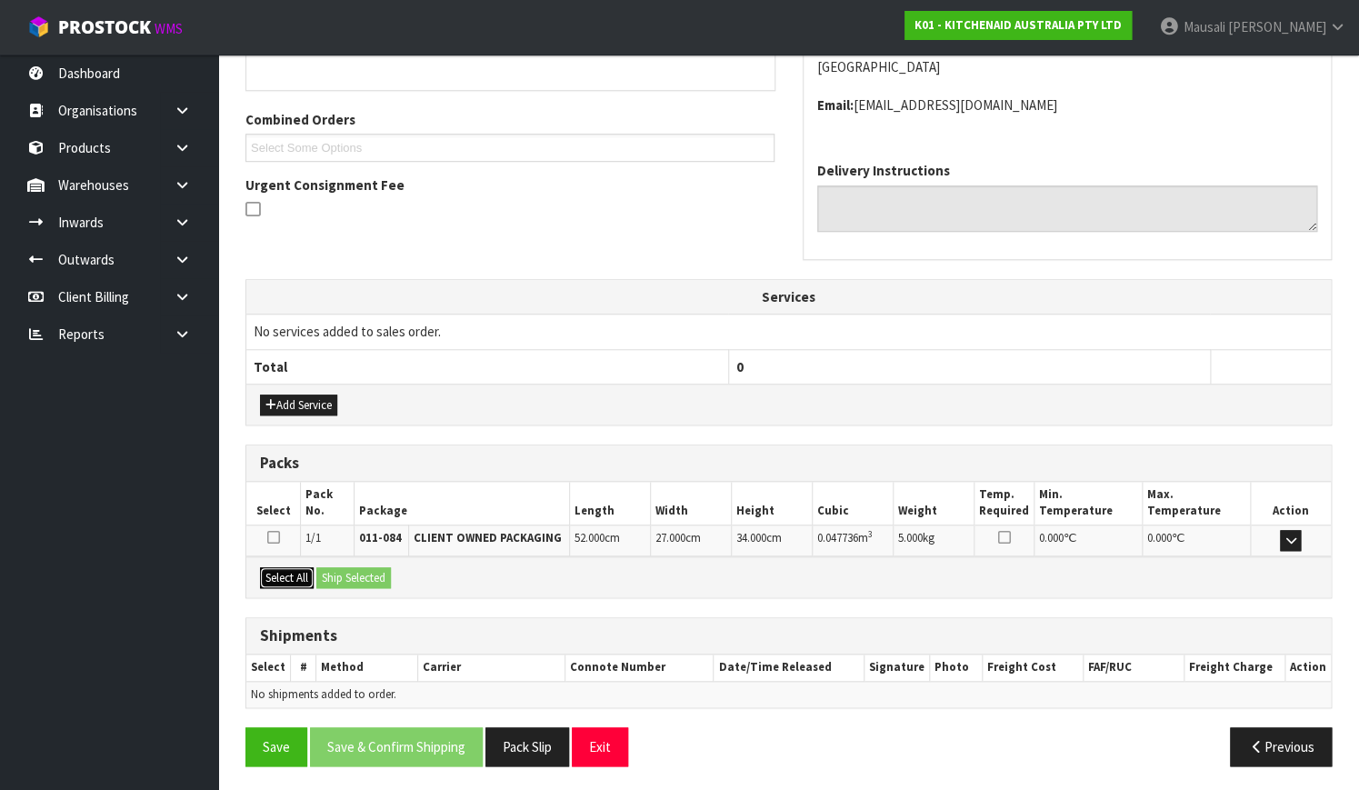
click at [289, 574] on button "Select All" at bounding box center [287, 578] width 54 height 22
click at [345, 573] on button "Ship Selected" at bounding box center [353, 578] width 75 height 22
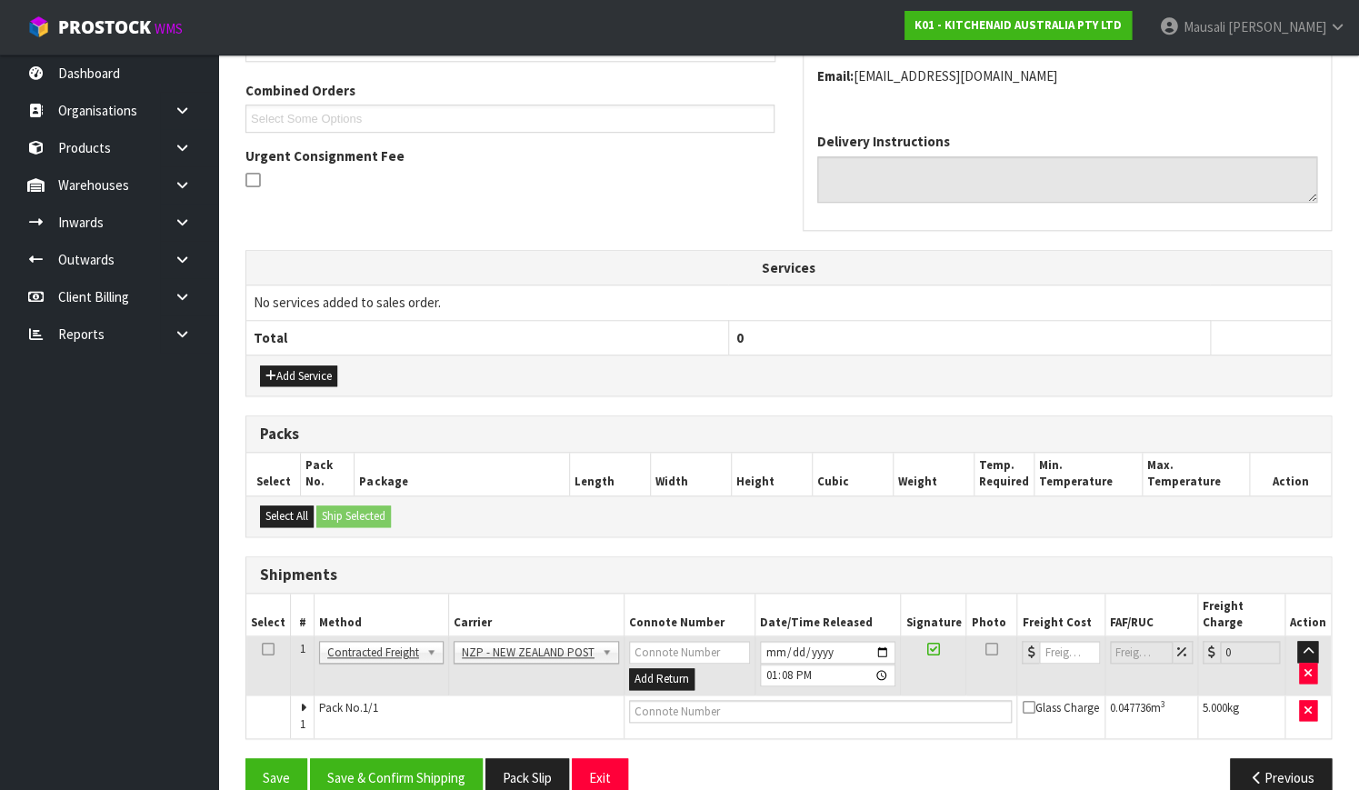
scroll to position [472, 0]
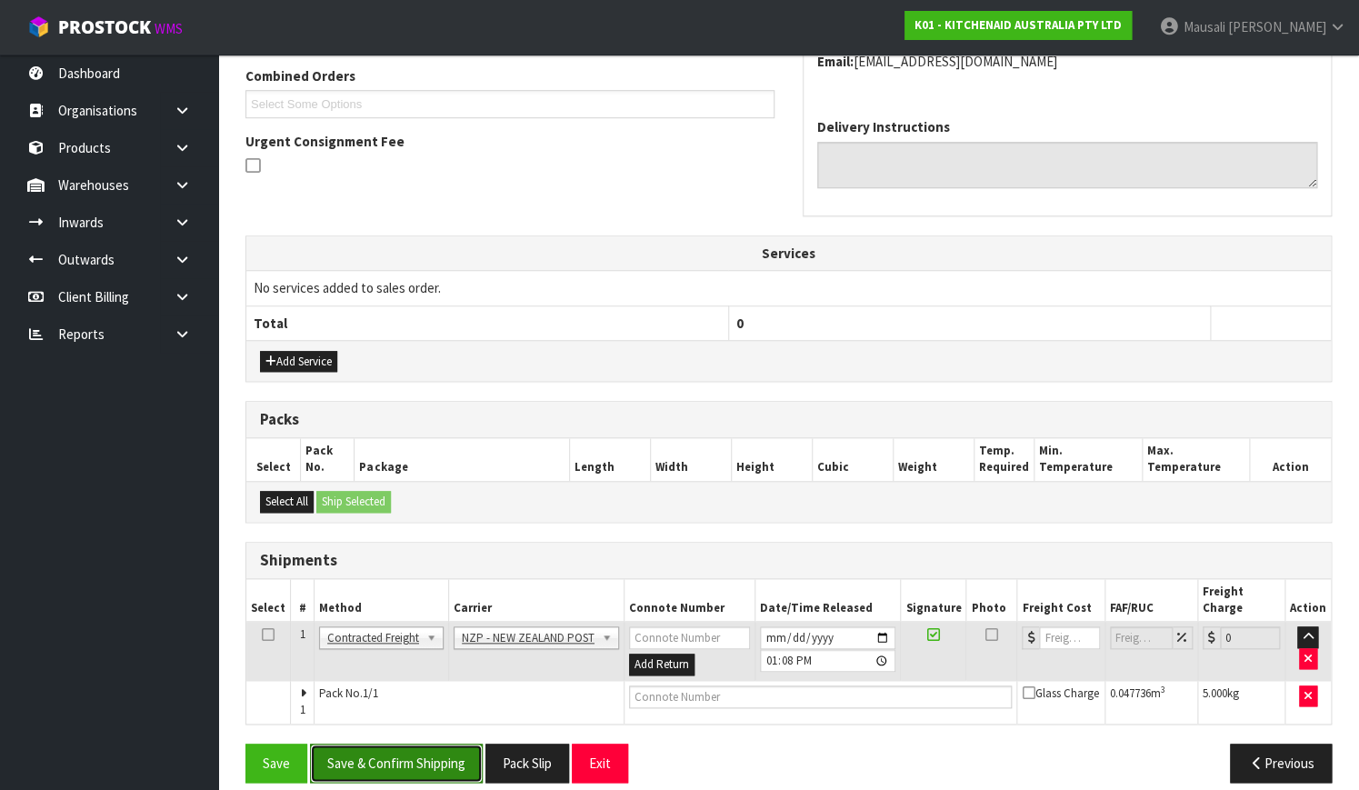
click at [383, 750] on button "Save & Confirm Shipping" at bounding box center [396, 762] width 173 height 39
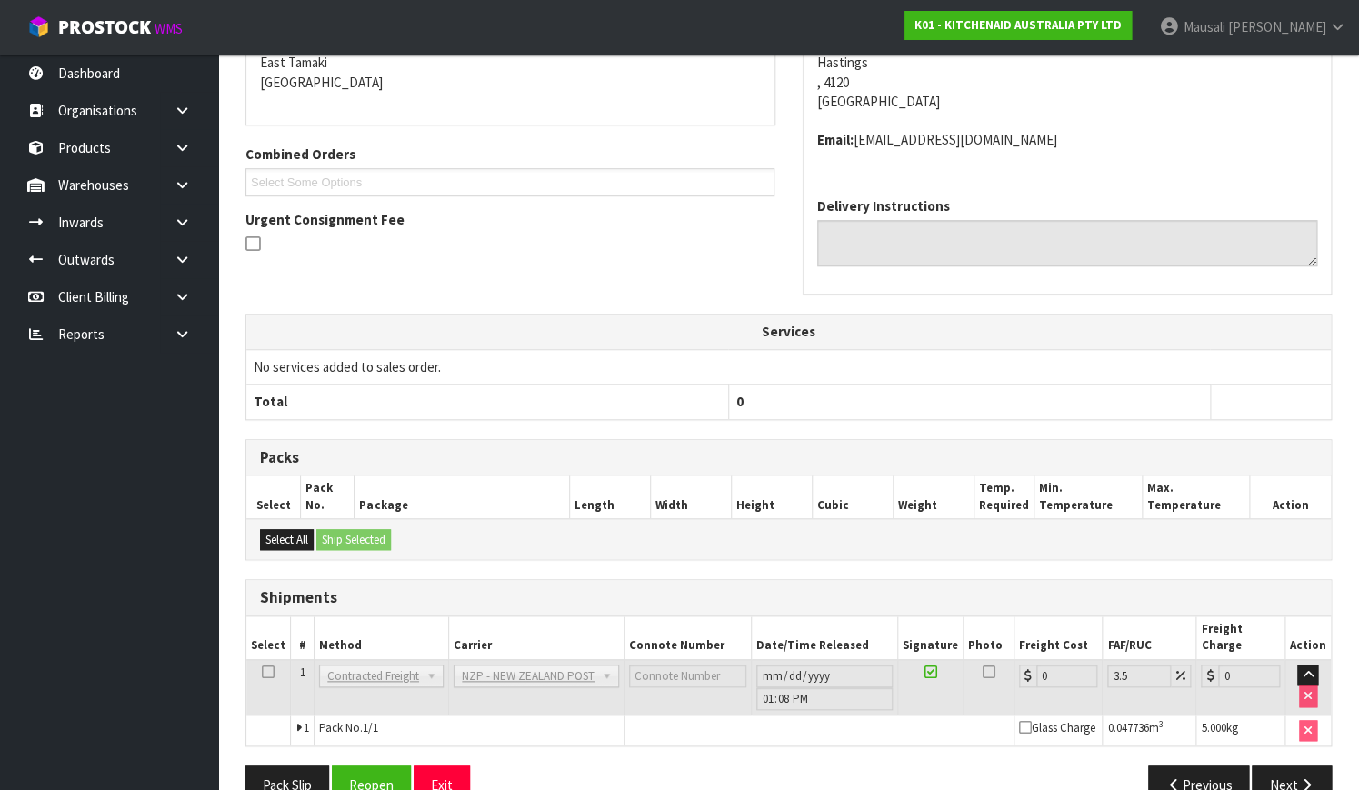
scroll to position [447, 0]
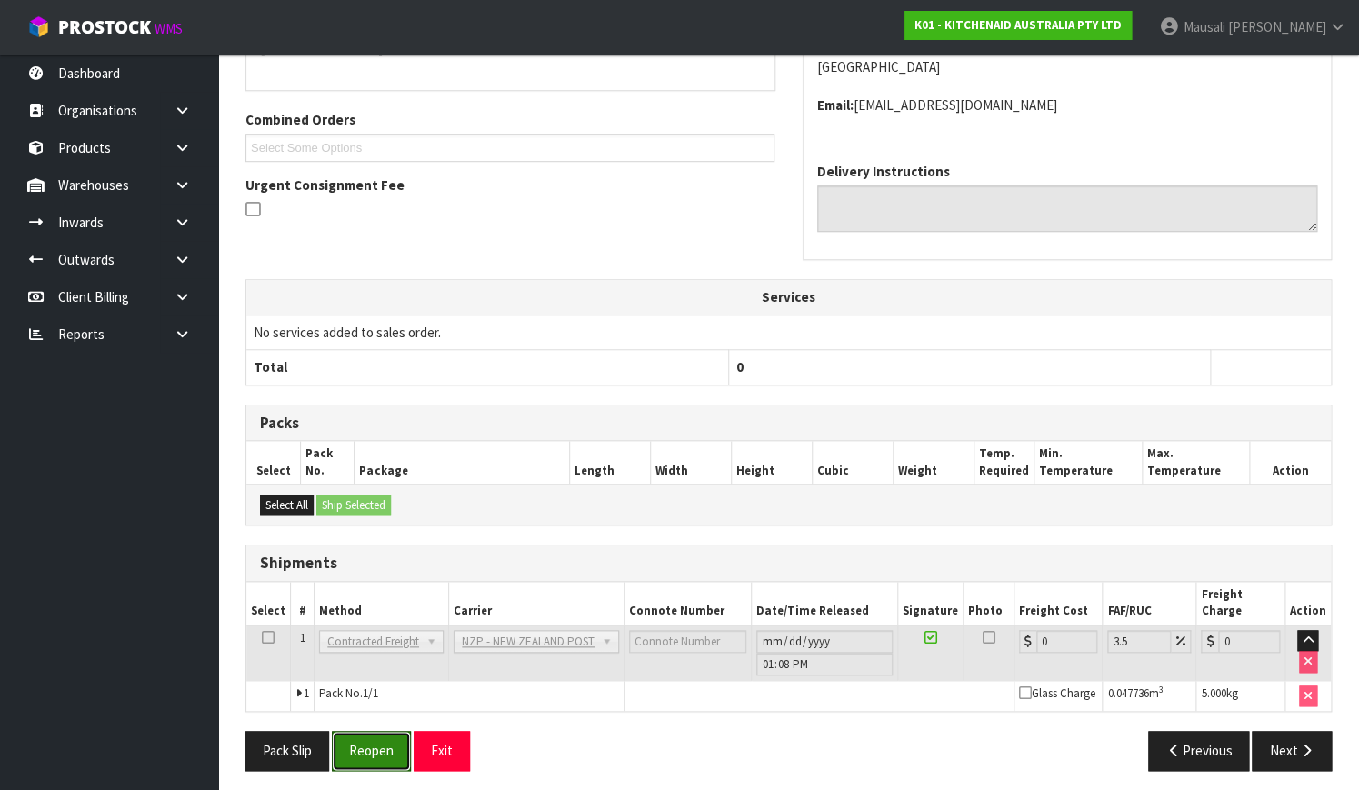
drag, startPoint x: 369, startPoint y: 733, endPoint x: 378, endPoint y: 713, distance: 22.0
click at [369, 733] on button "Reopen" at bounding box center [371, 750] width 79 height 39
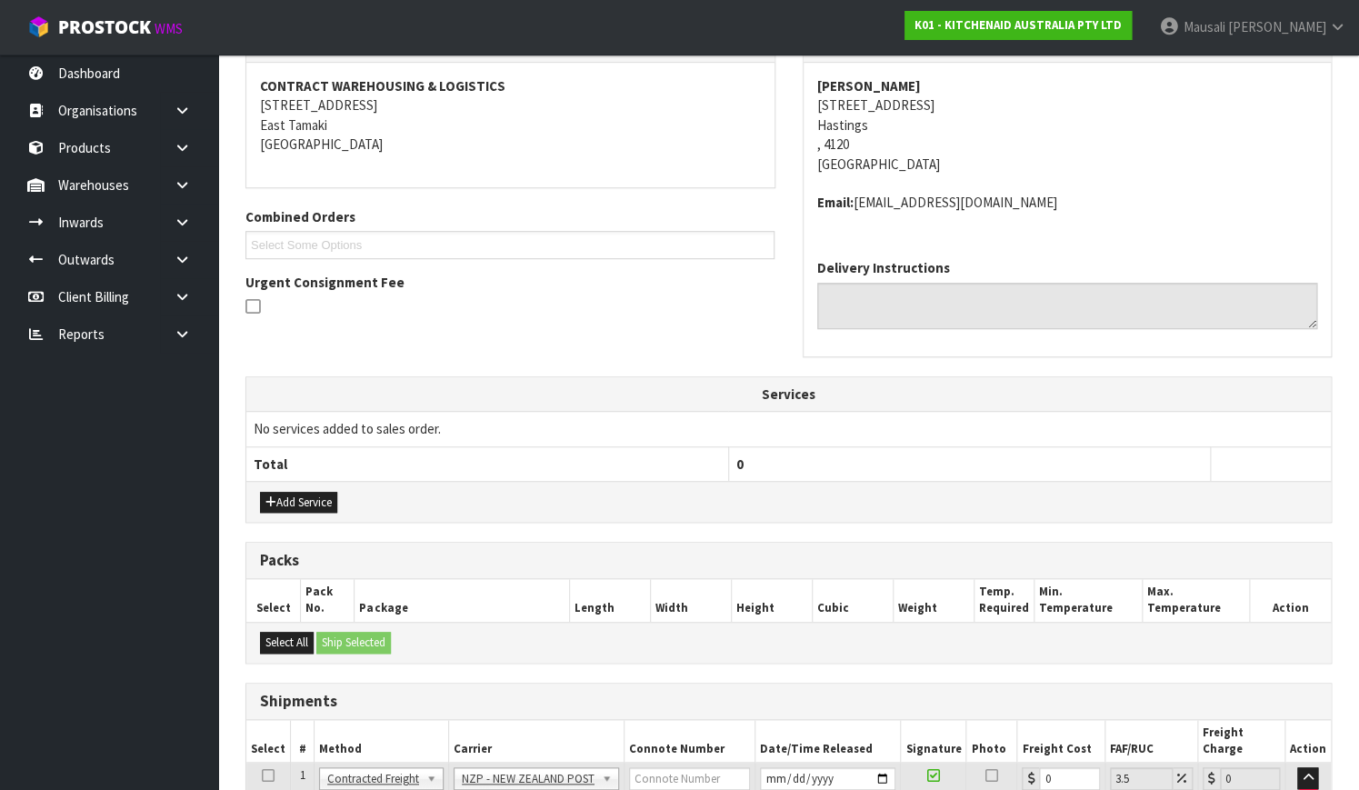
scroll to position [477, 0]
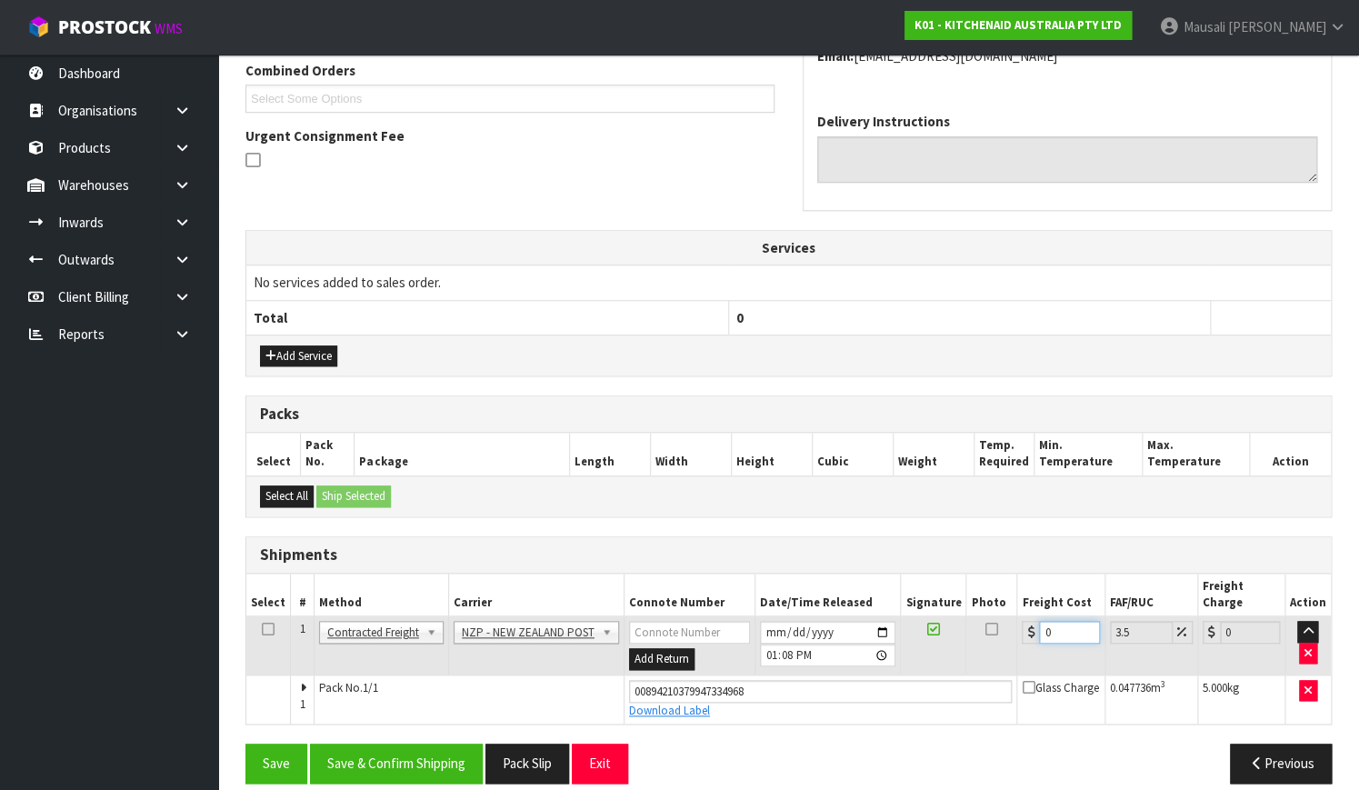
drag, startPoint x: 1054, startPoint y: 612, endPoint x: 1004, endPoint y: 629, distance: 52.9
click at [1011, 628] on tr "1 Client Local Pickup Customer Local Pickup Company Freight Contracted Freight …" at bounding box center [788, 645] width 1084 height 59
click at [411, 743] on button "Save & Confirm Shipping" at bounding box center [396, 762] width 173 height 39
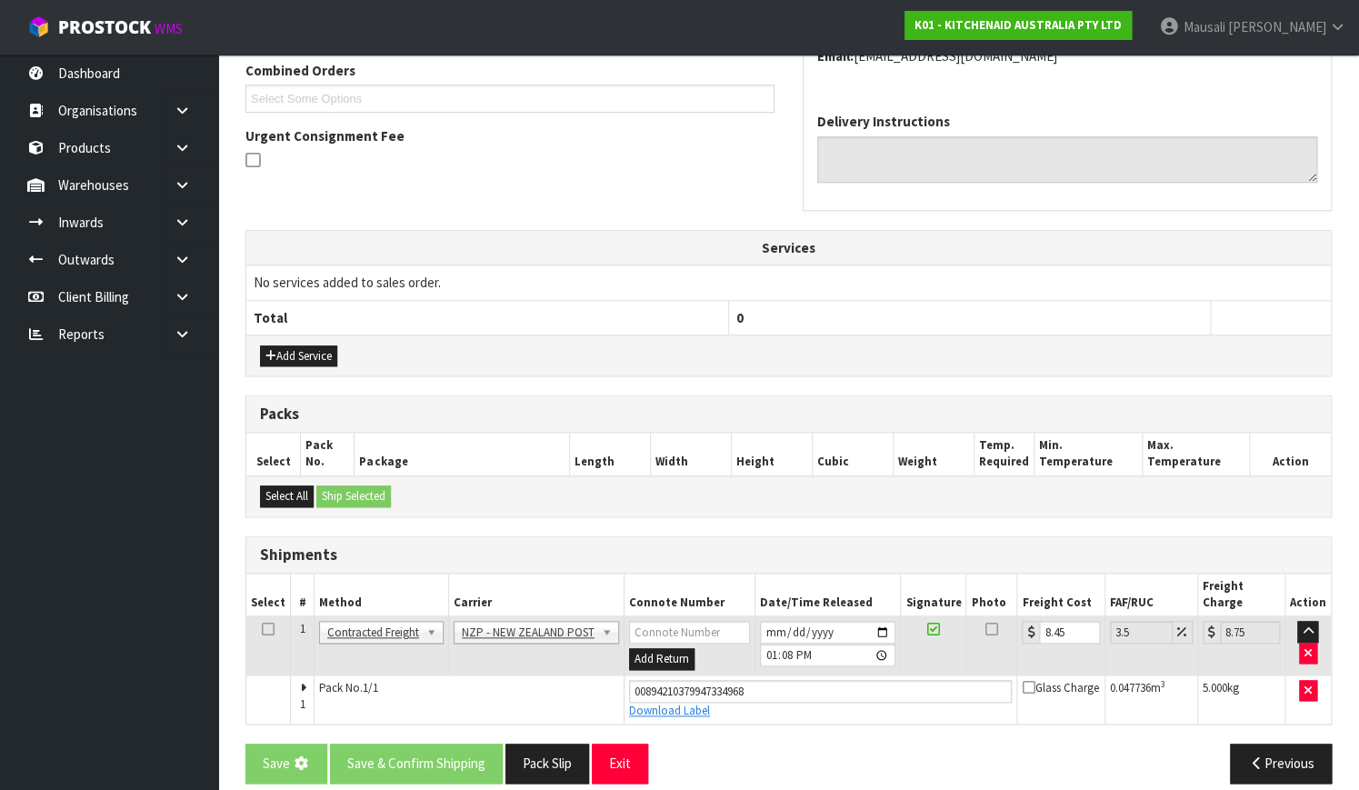
scroll to position [0, 0]
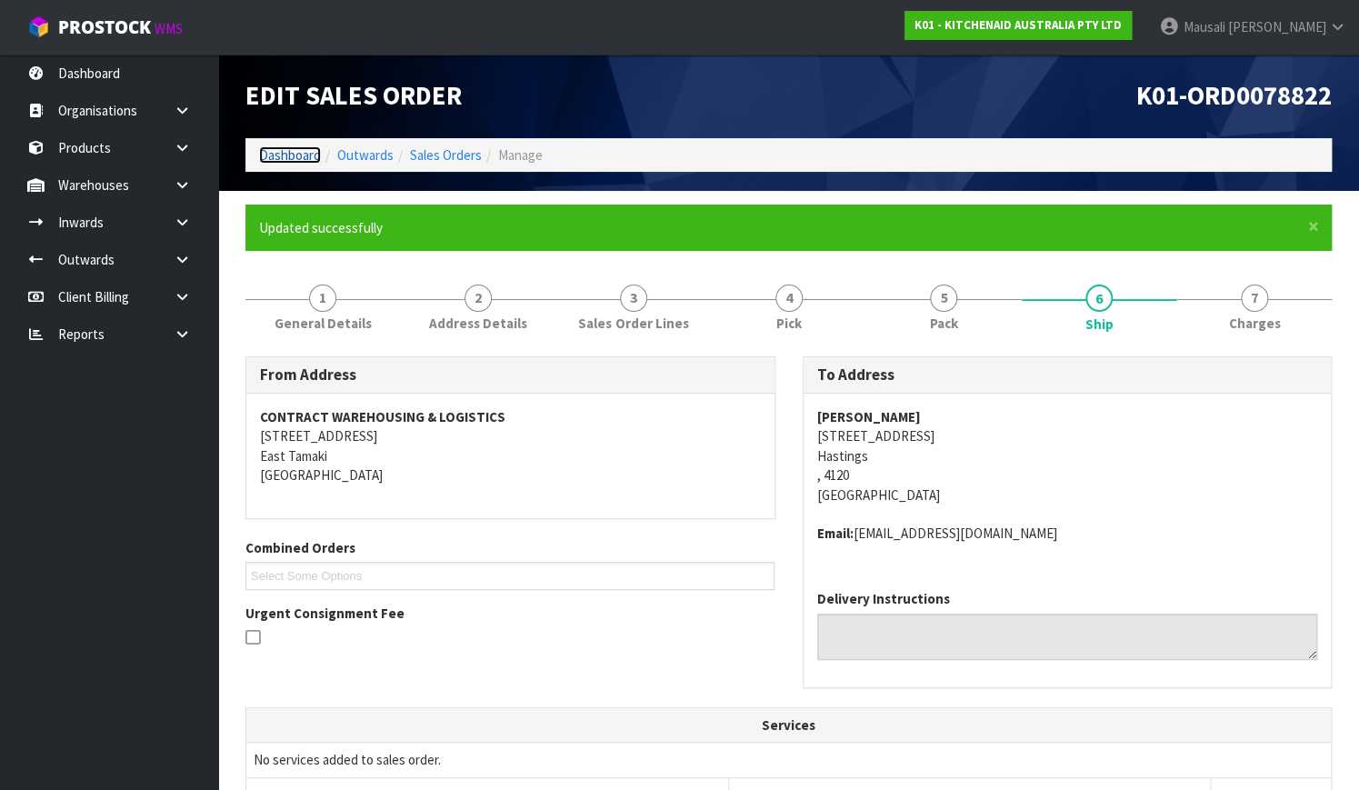
click at [293, 154] on link "Dashboard" at bounding box center [290, 154] width 62 height 17
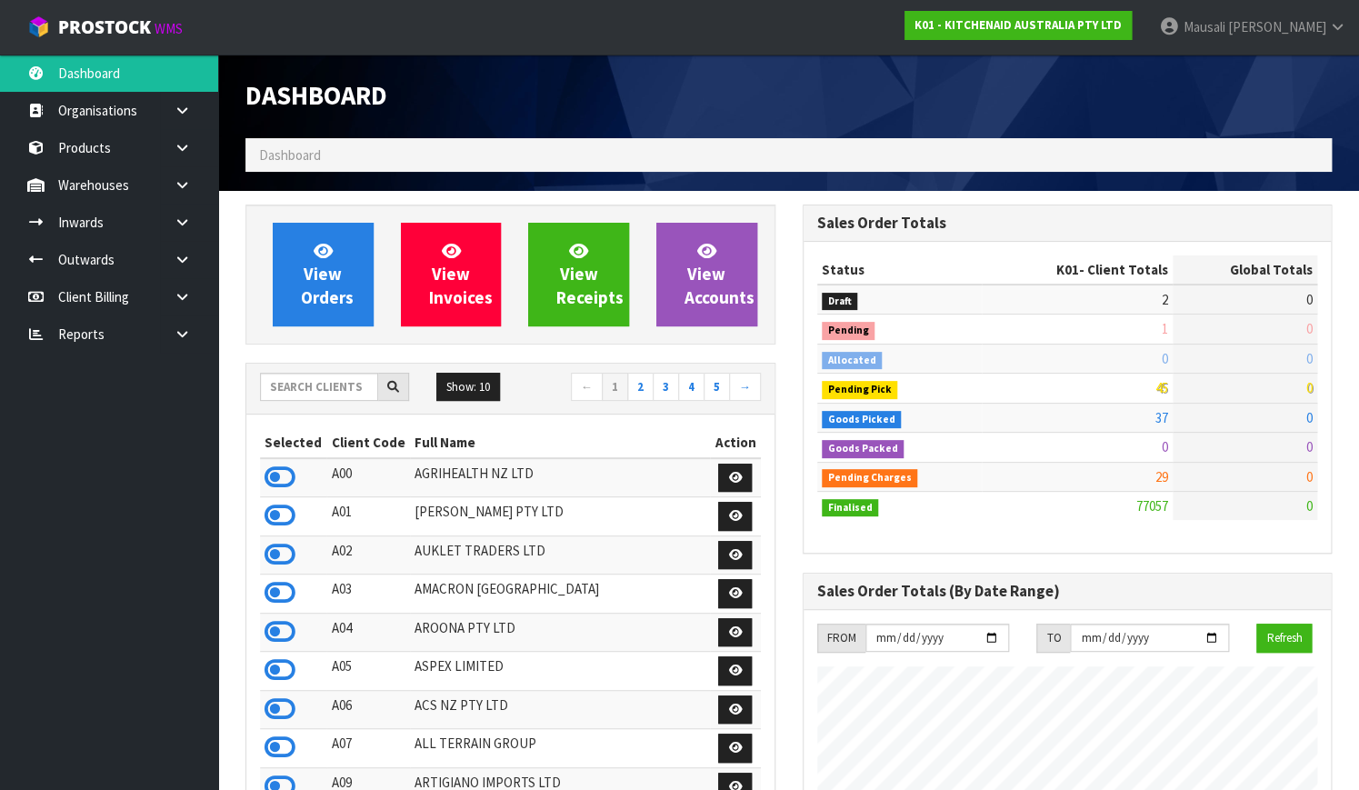
scroll to position [1413, 555]
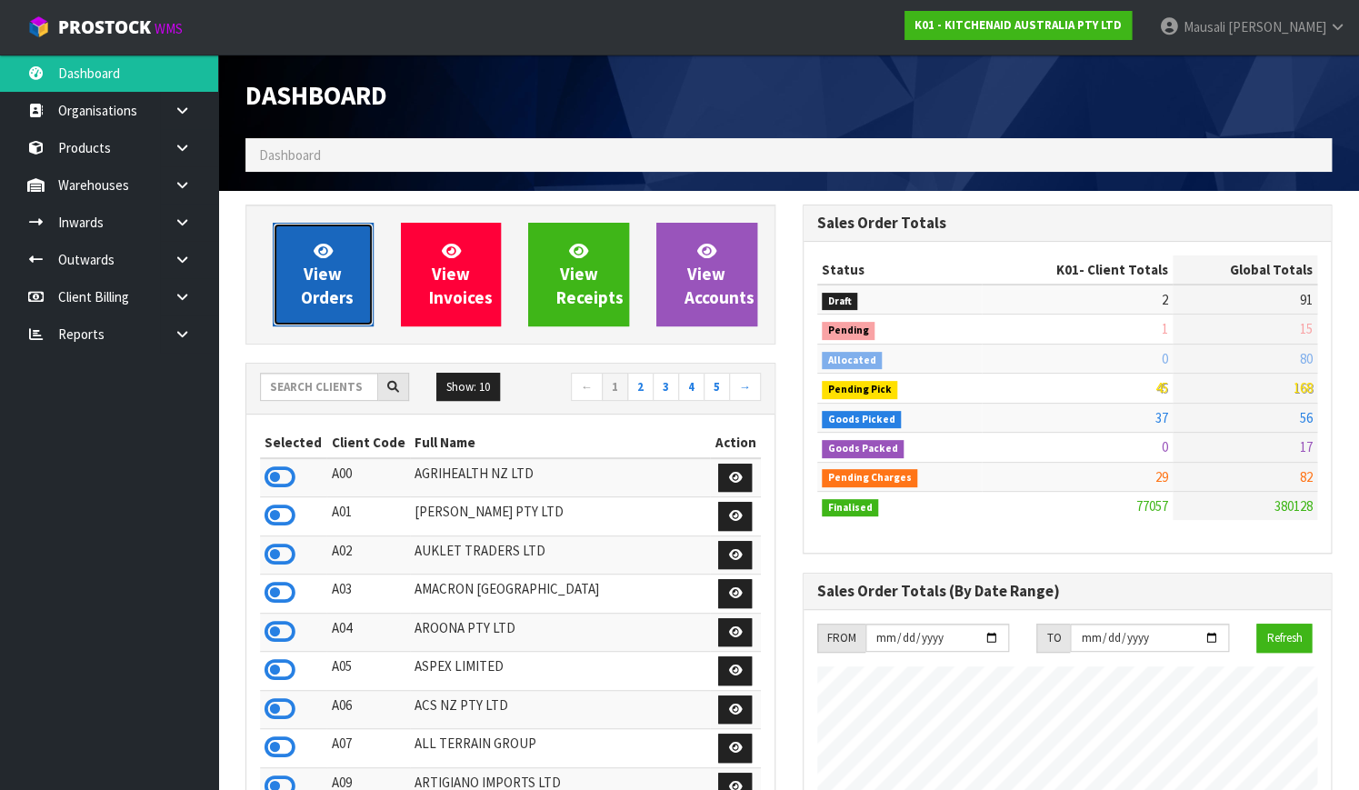
click at [311, 266] on span "View Orders" at bounding box center [327, 274] width 53 height 68
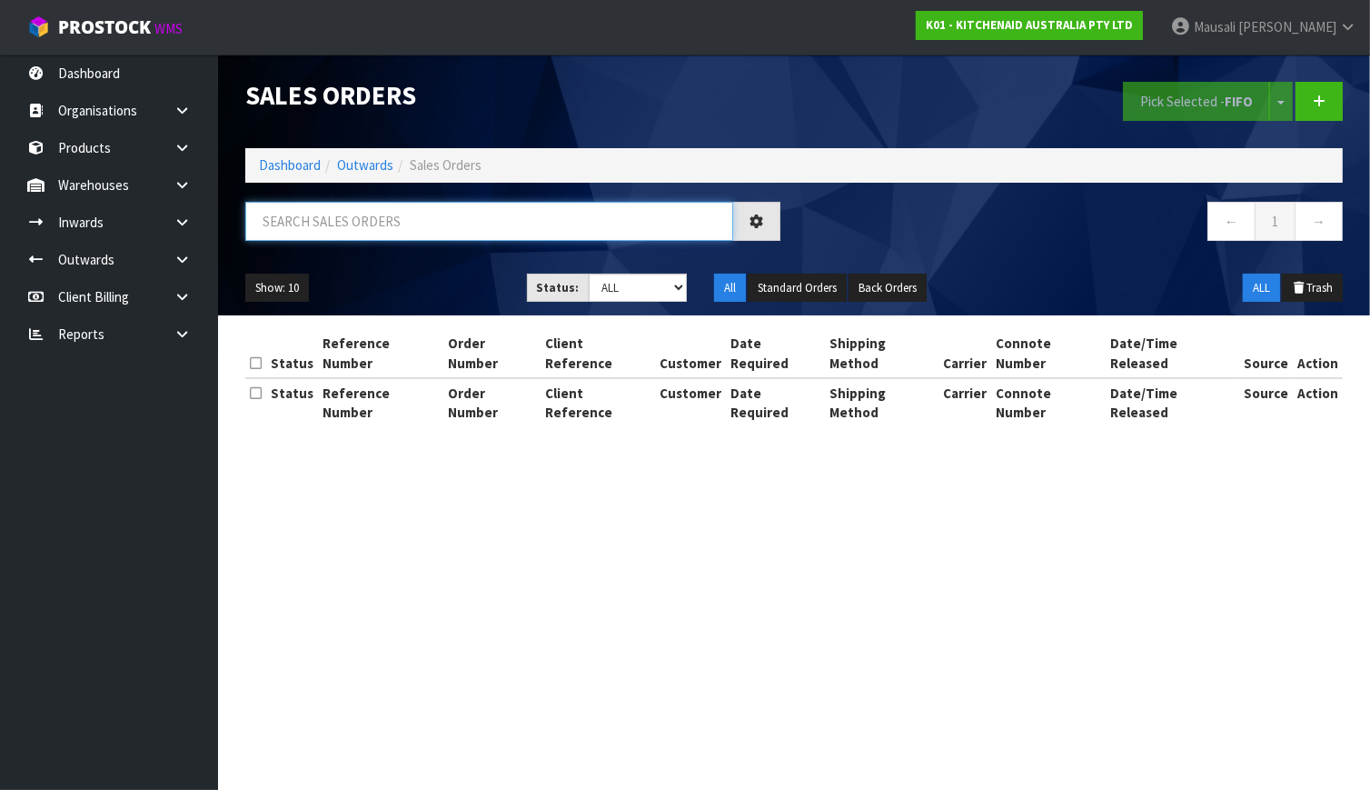
click at [290, 219] on input "text" at bounding box center [489, 221] width 488 height 39
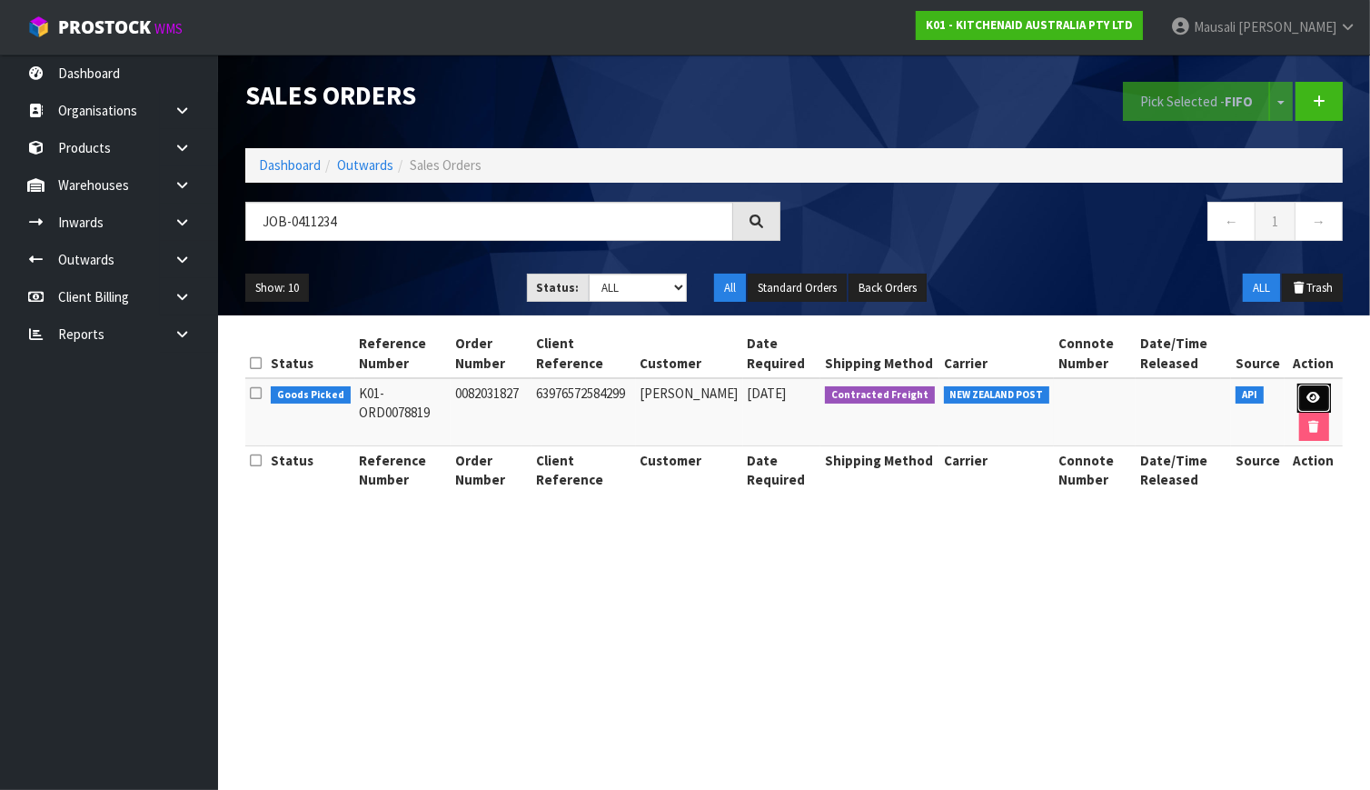
click at [1313, 399] on icon at bounding box center [1315, 398] width 14 height 12
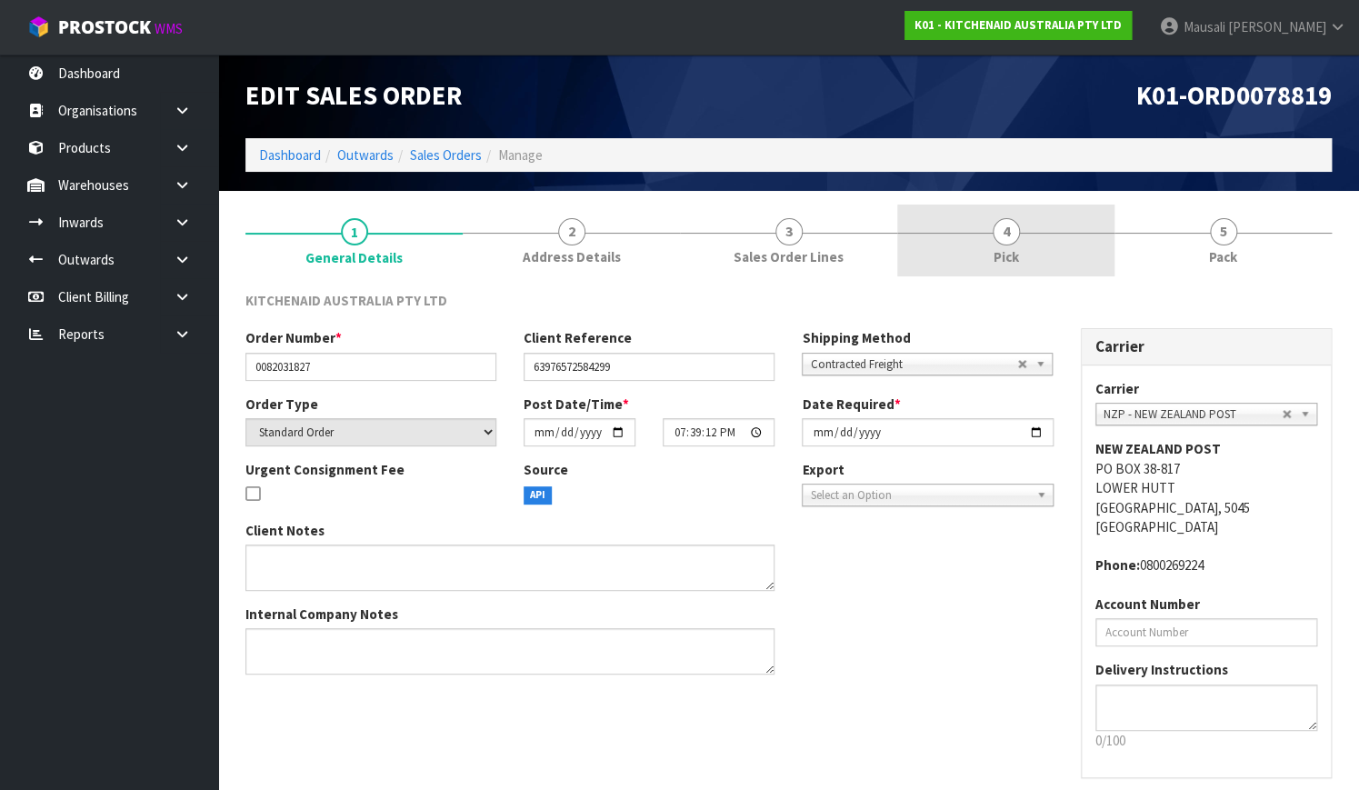
click at [1038, 245] on link "4 Pick" at bounding box center [1005, 240] width 217 height 72
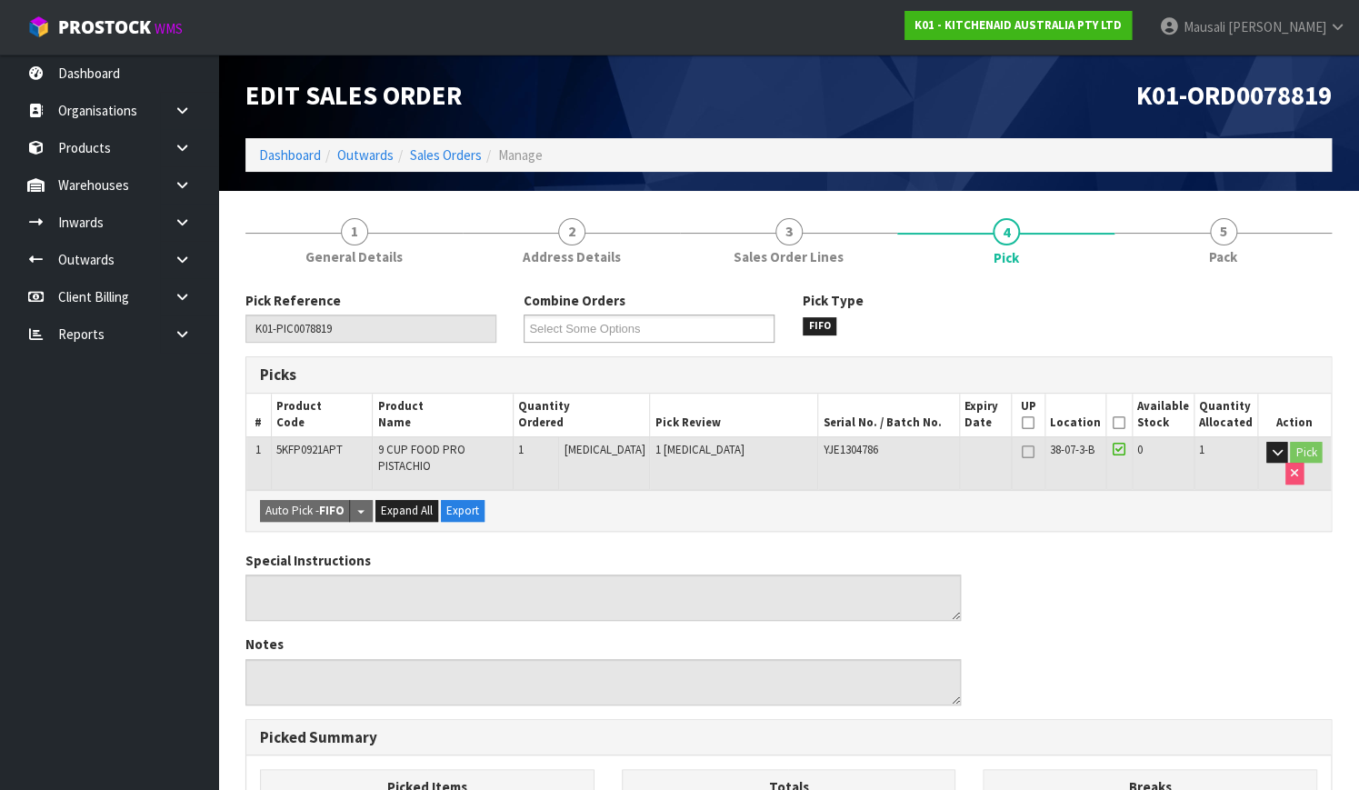
click at [1109, 420] on th "Picked" at bounding box center [1118, 415] width 26 height 43
click at [1116, 423] on icon at bounding box center [1118, 423] width 13 height 1
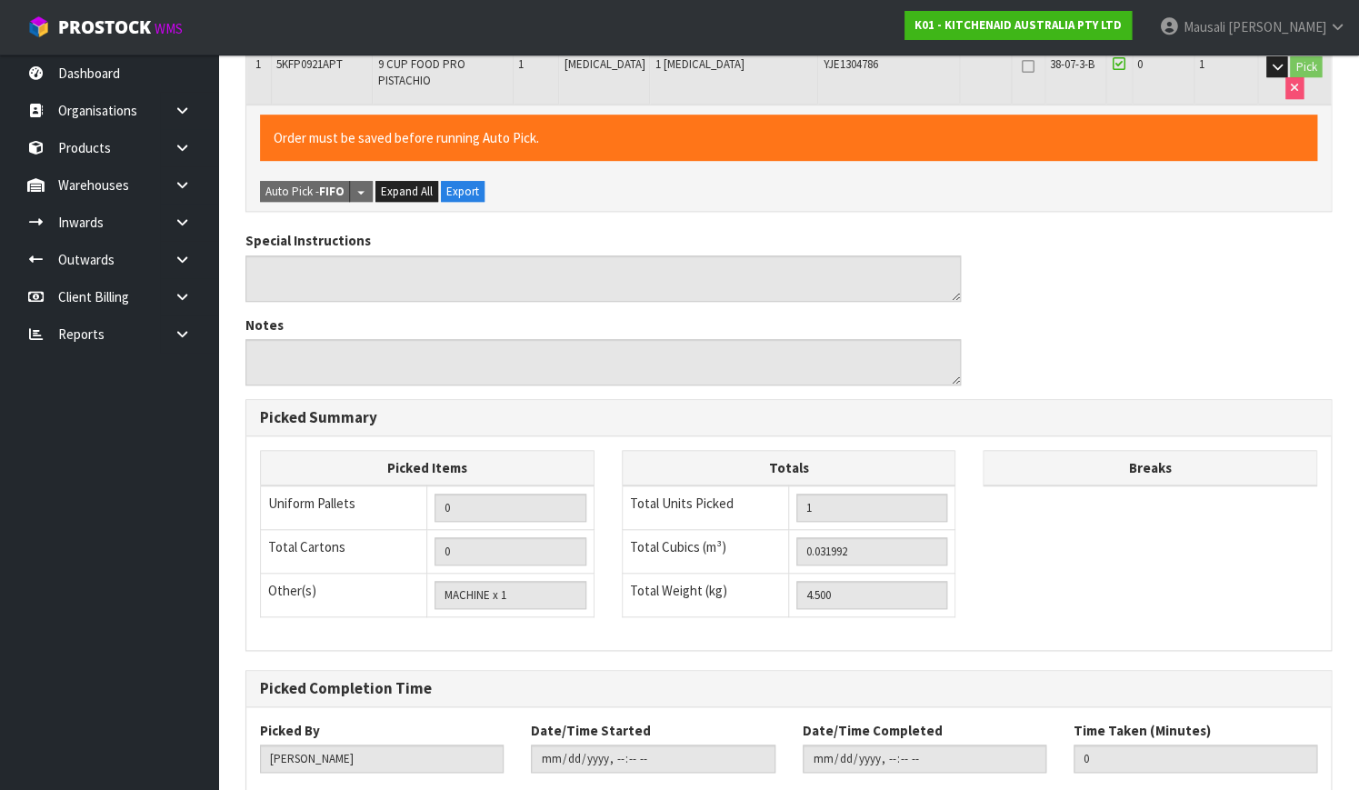
scroll to position [492, 0]
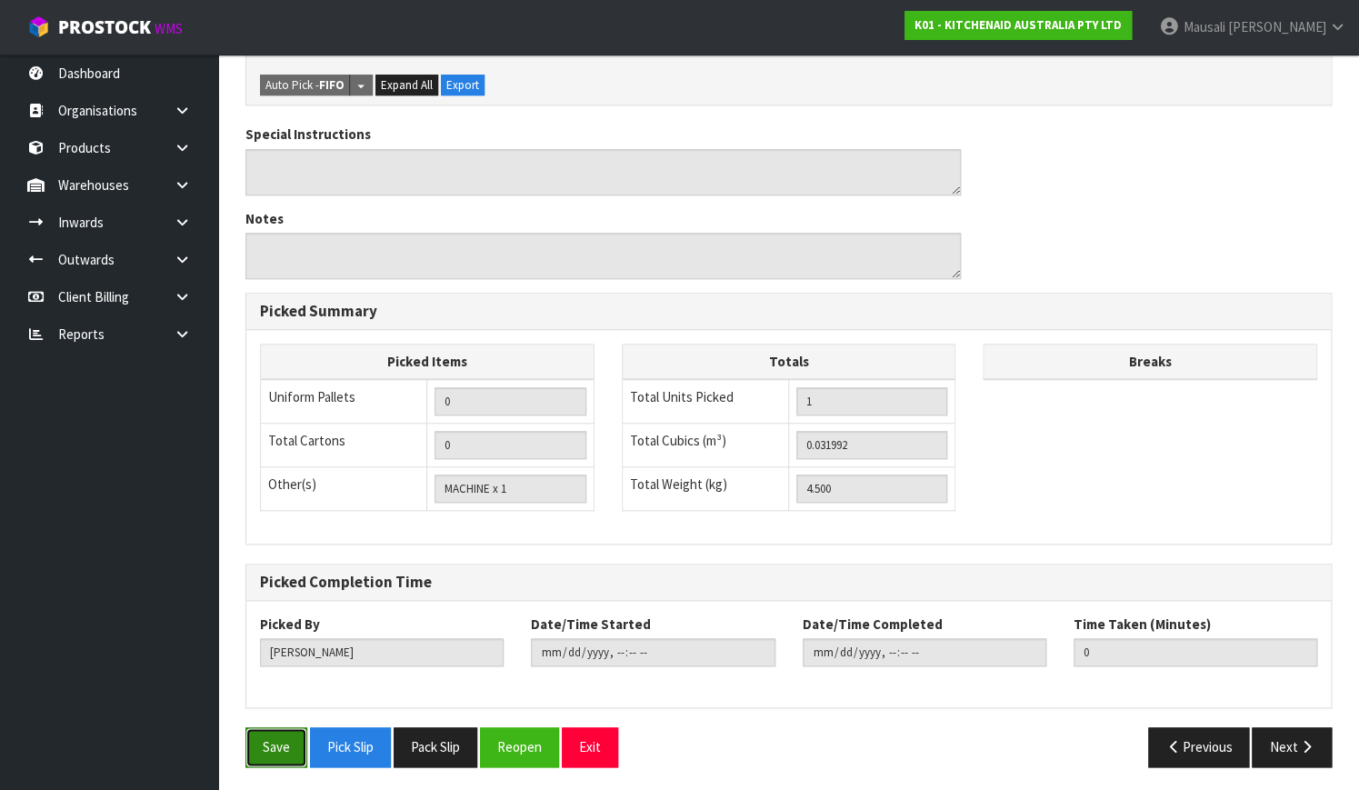
click at [254, 741] on button "Save" at bounding box center [276, 746] width 62 height 39
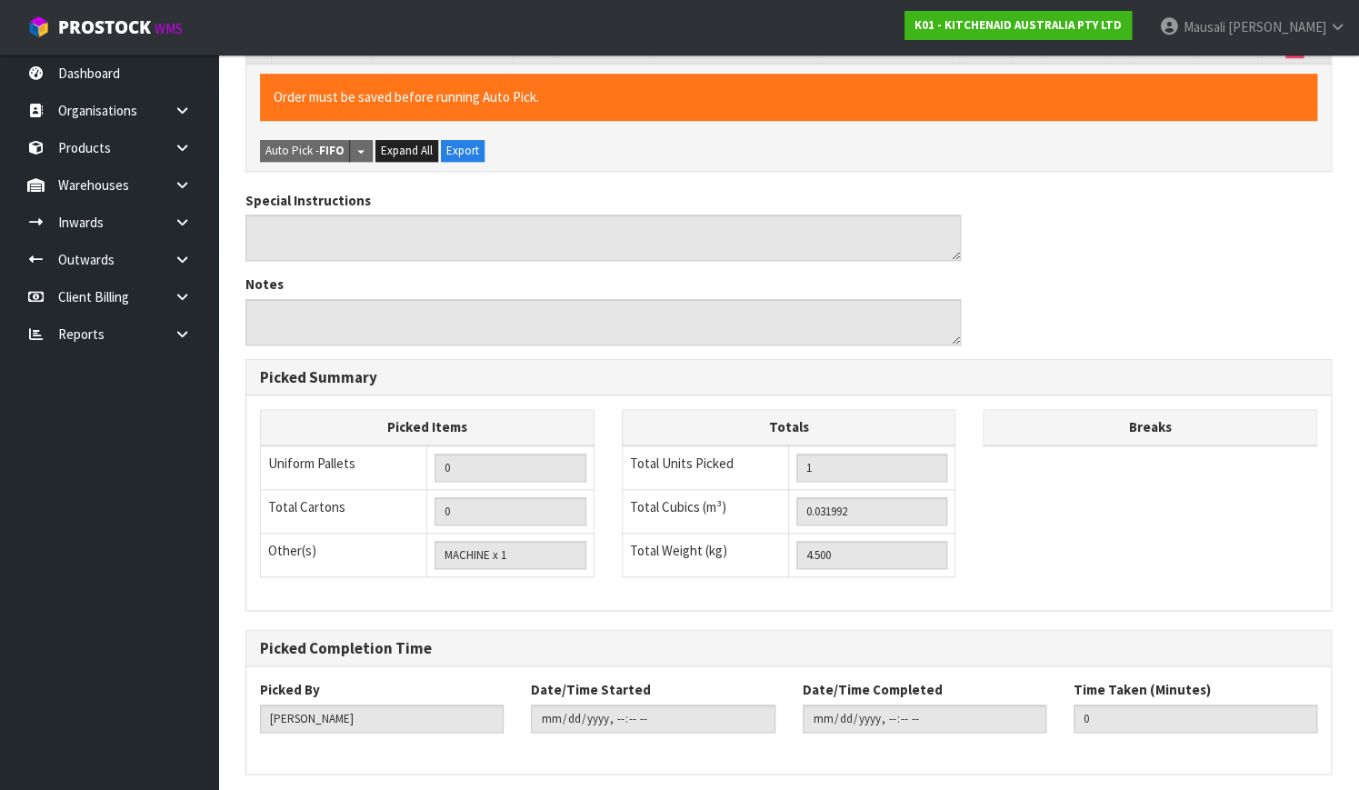
scroll to position [0, 0]
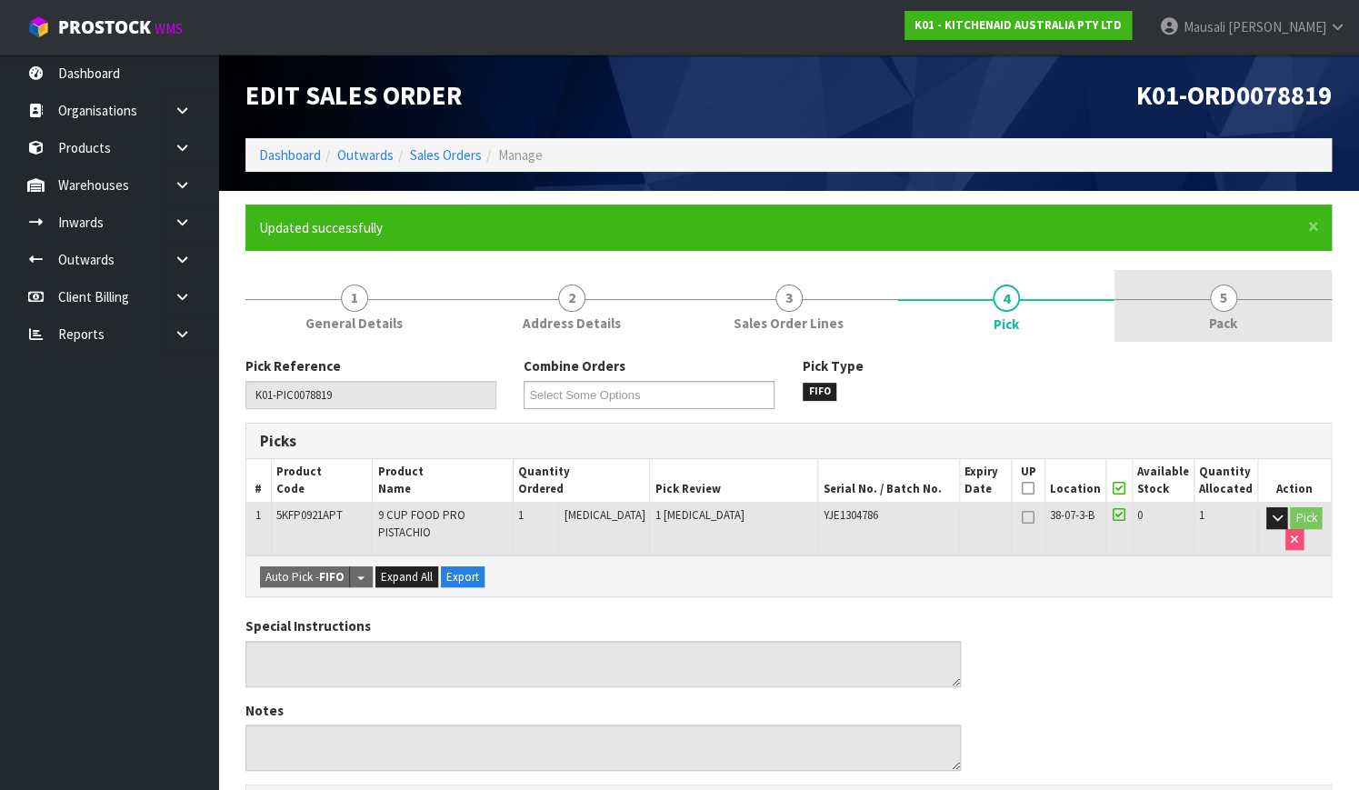
click at [1227, 306] on span "5" at bounding box center [1223, 297] width 27 height 27
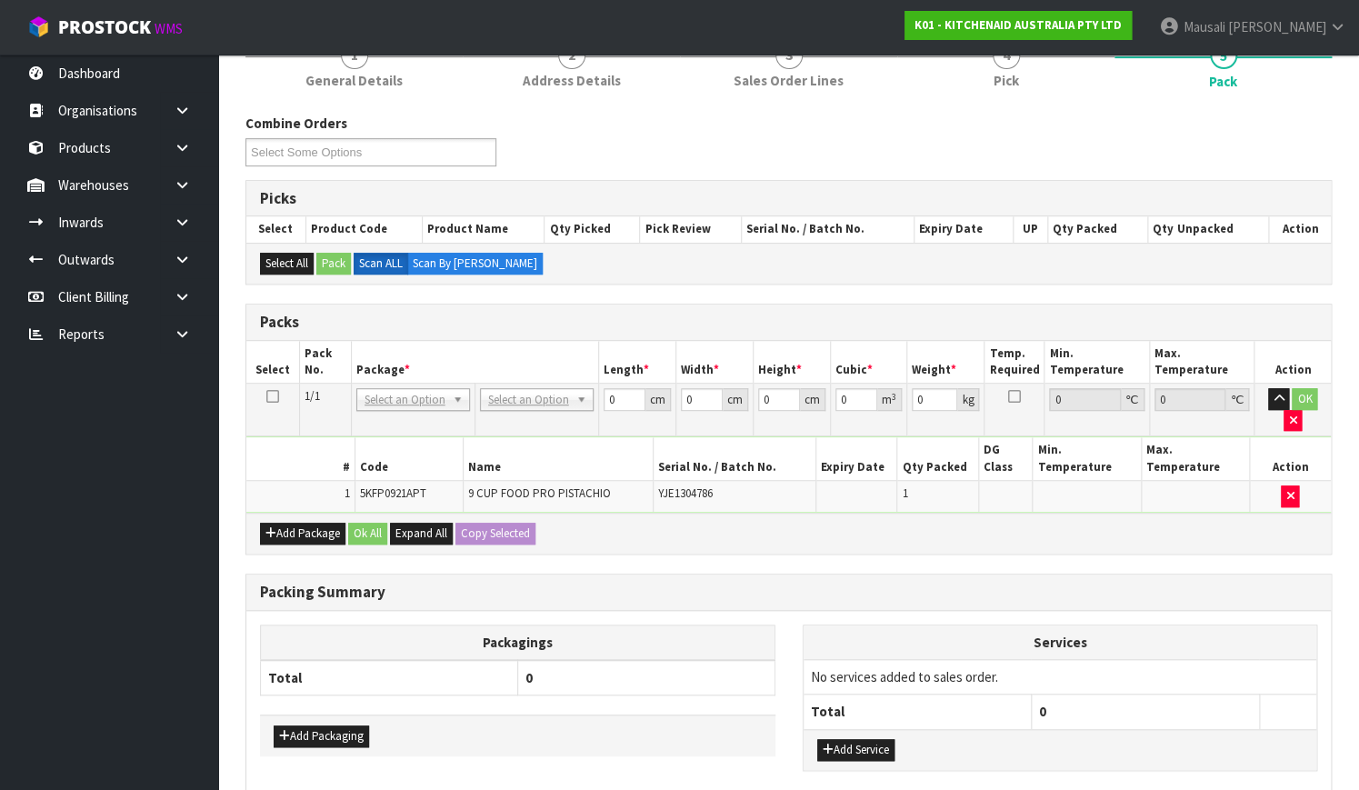
scroll to position [247, 0]
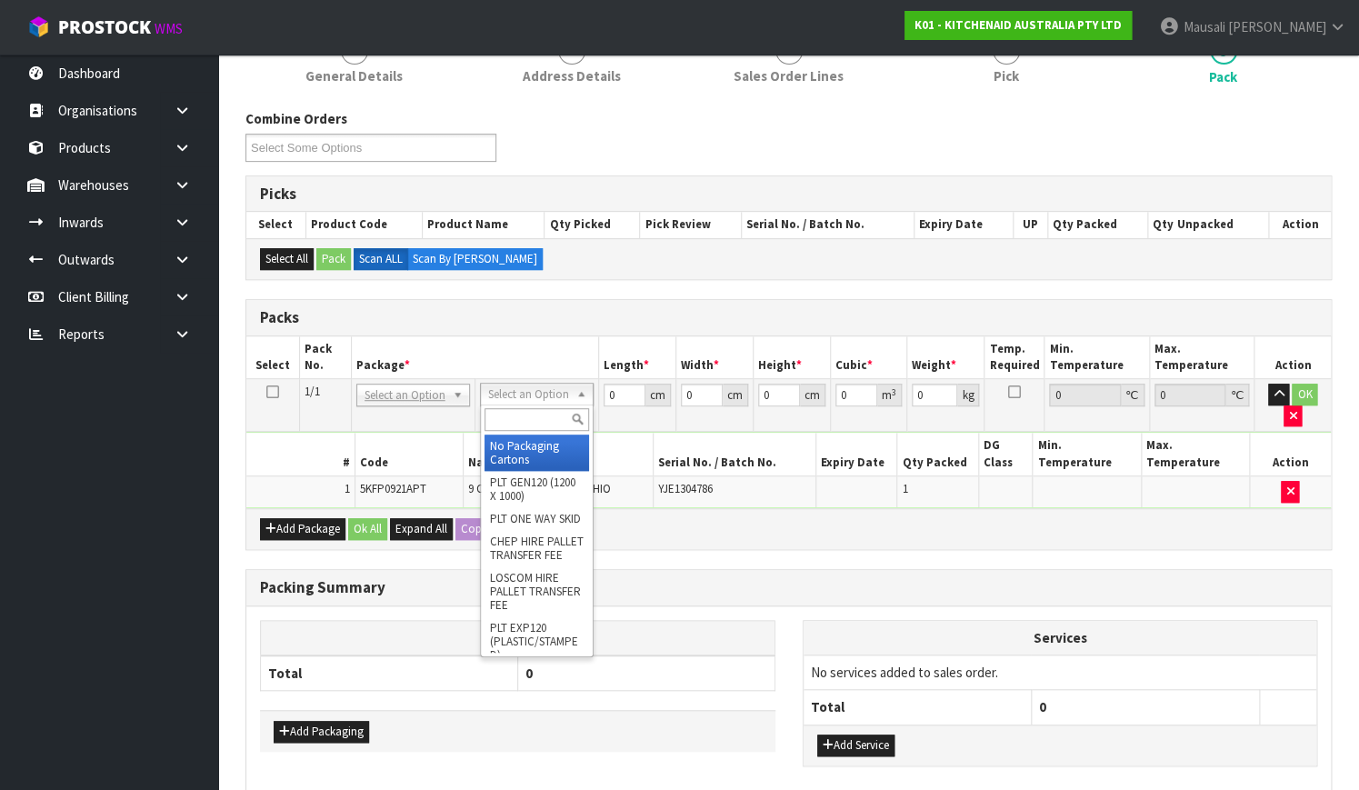
click at [534, 426] on input "text" at bounding box center [536, 419] width 105 height 23
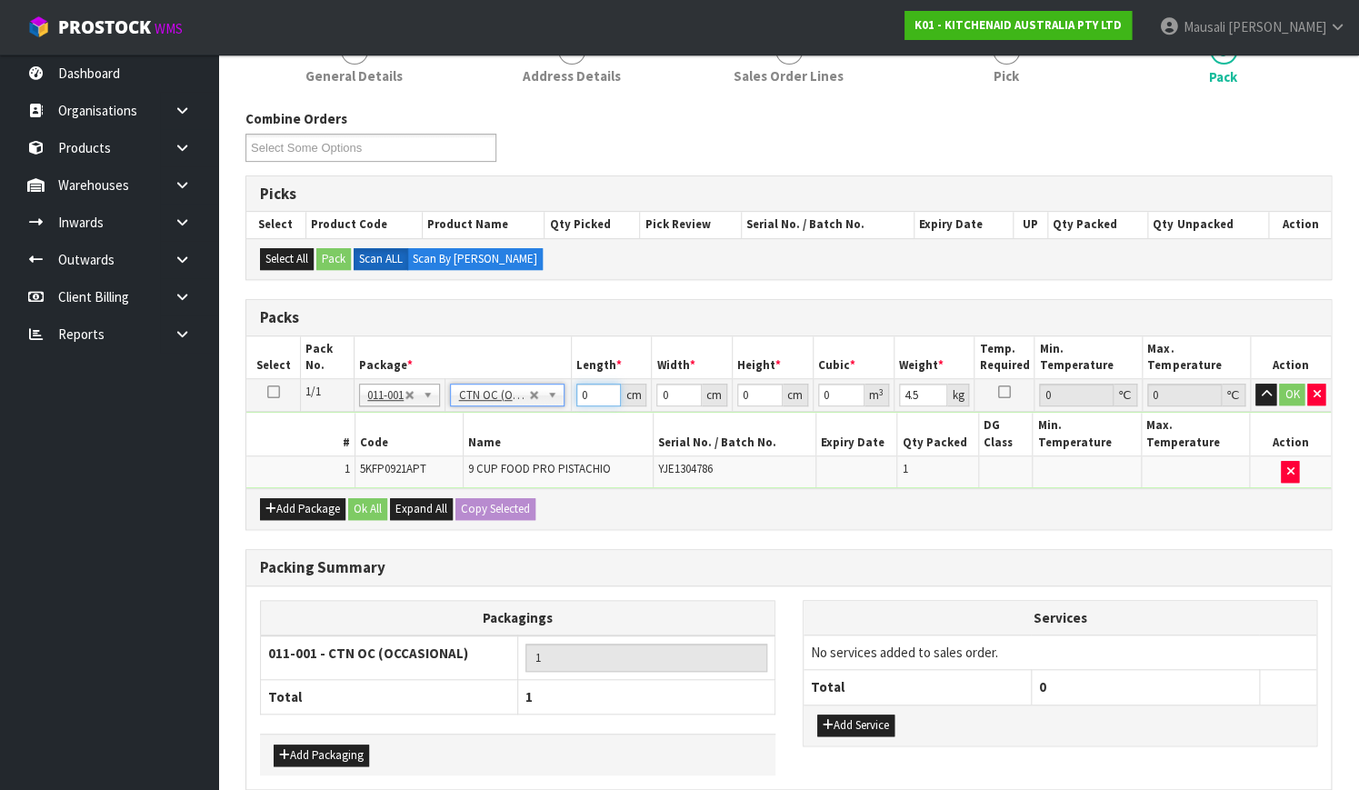
drag, startPoint x: 596, startPoint y: 392, endPoint x: 530, endPoint y: 417, distance: 71.1
click at [533, 416] on tbody "1/1 NONE 007-001 007-002 007-004 007-009 007-013 007-014 007-015 007-017 007-01…" at bounding box center [788, 433] width 1084 height 109
click at [358, 498] on button "Ok All" at bounding box center [367, 509] width 39 height 22
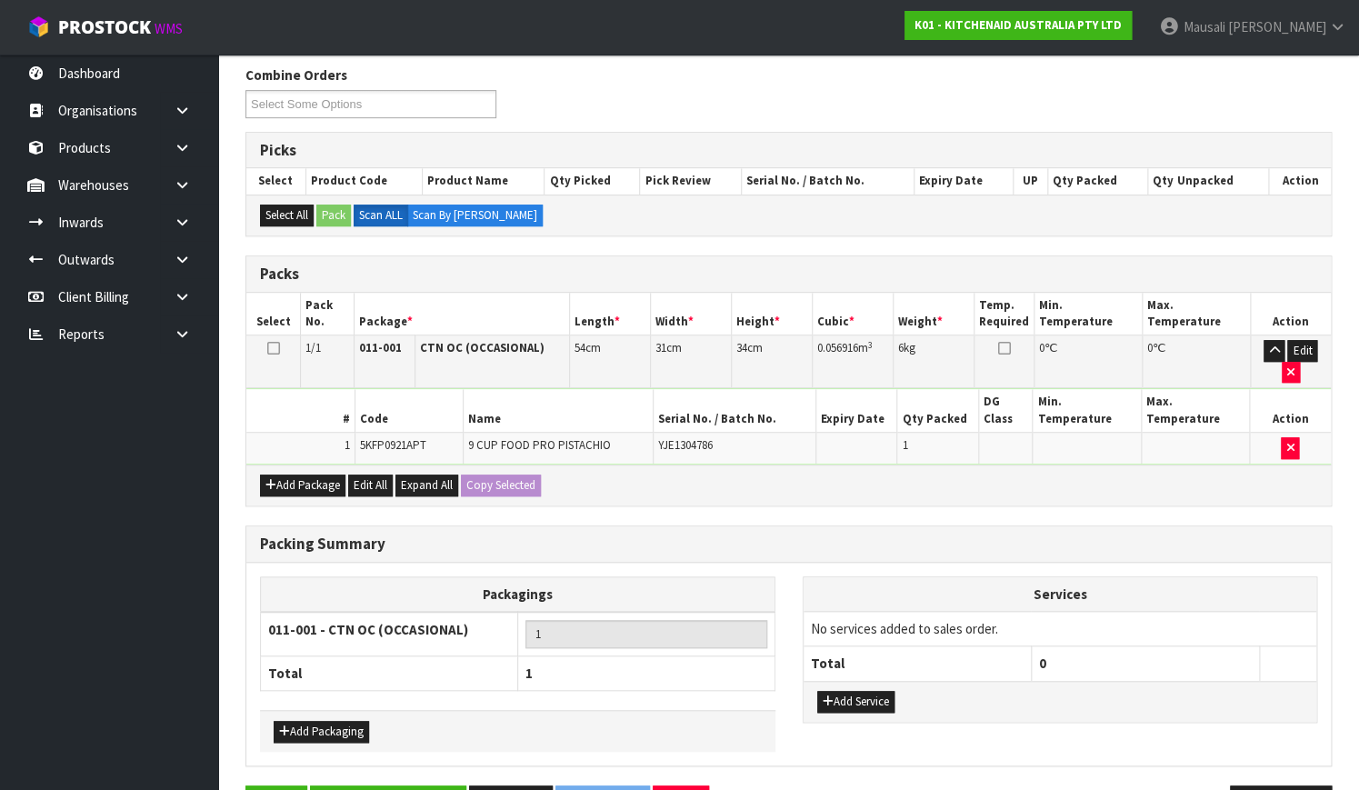
scroll to position [331, 0]
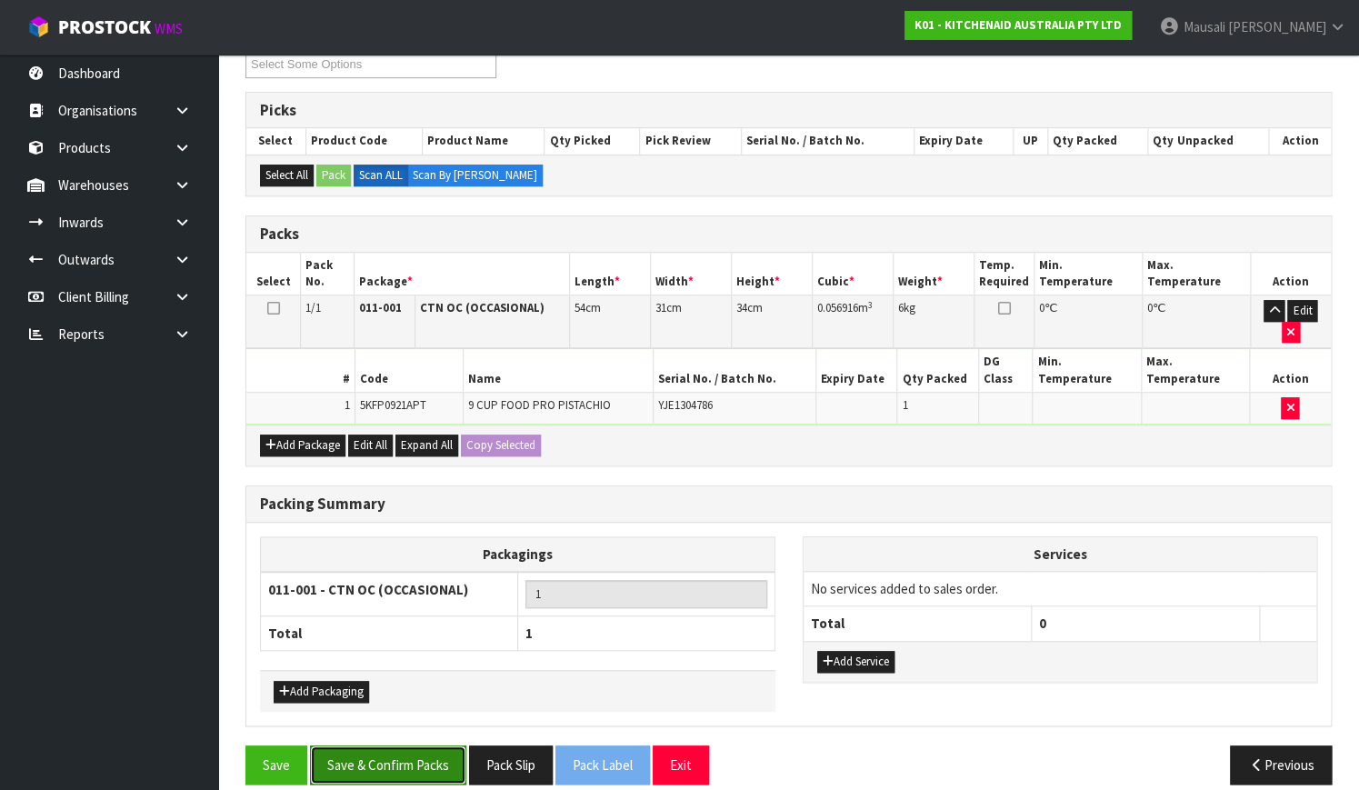
drag, startPoint x: 443, startPoint y: 731, endPoint x: 456, endPoint y: 729, distance: 12.9
click at [443, 745] on button "Save & Confirm Packs" at bounding box center [388, 764] width 156 height 39
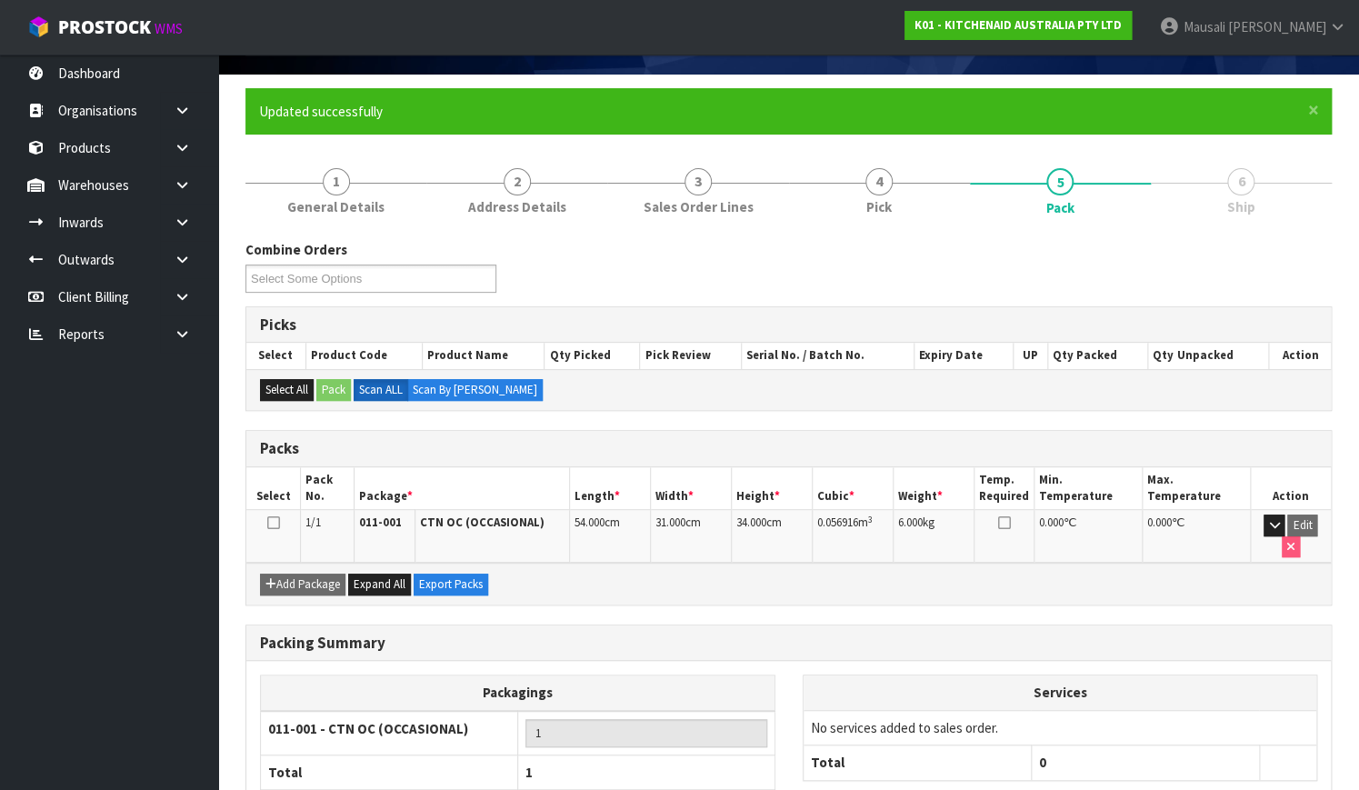
scroll to position [232, 0]
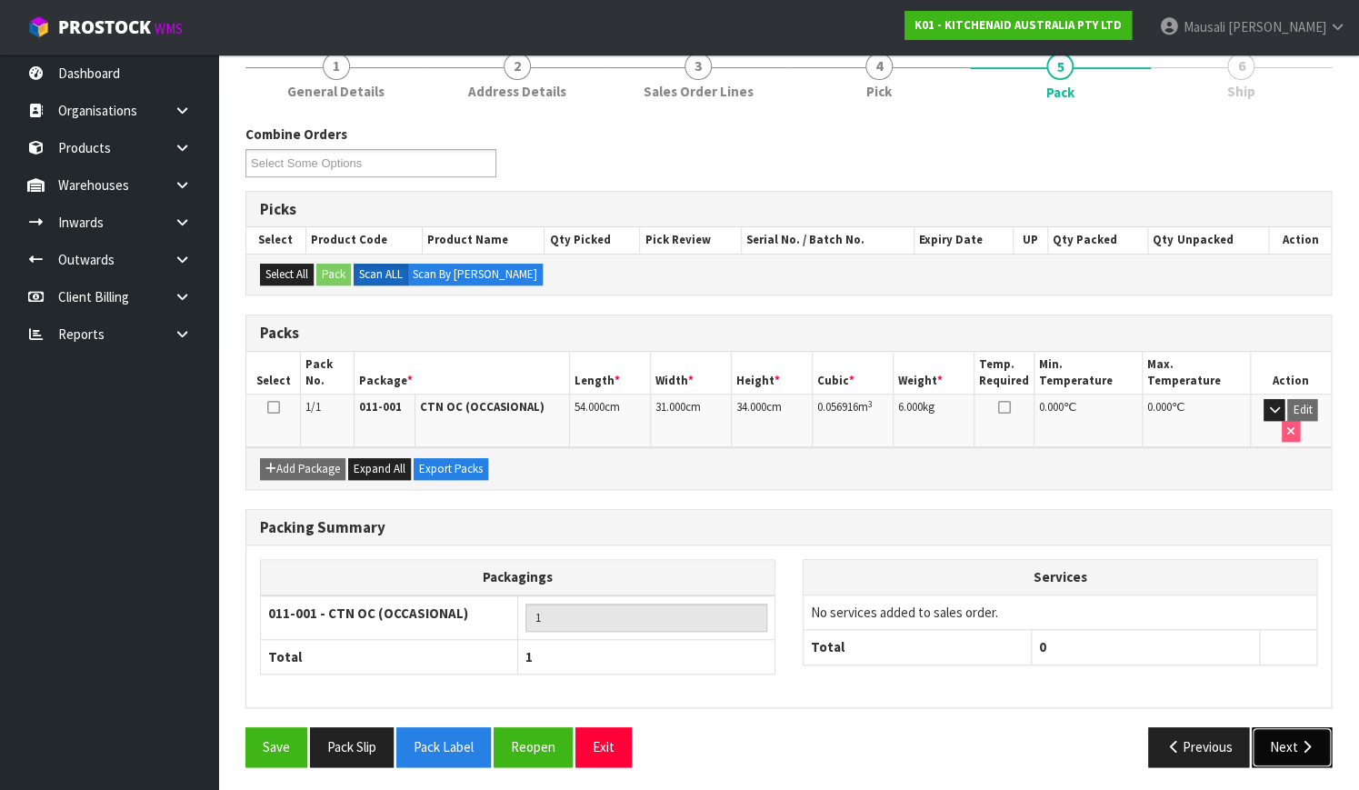
click at [1290, 745] on button "Next" at bounding box center [1291, 746] width 80 height 39
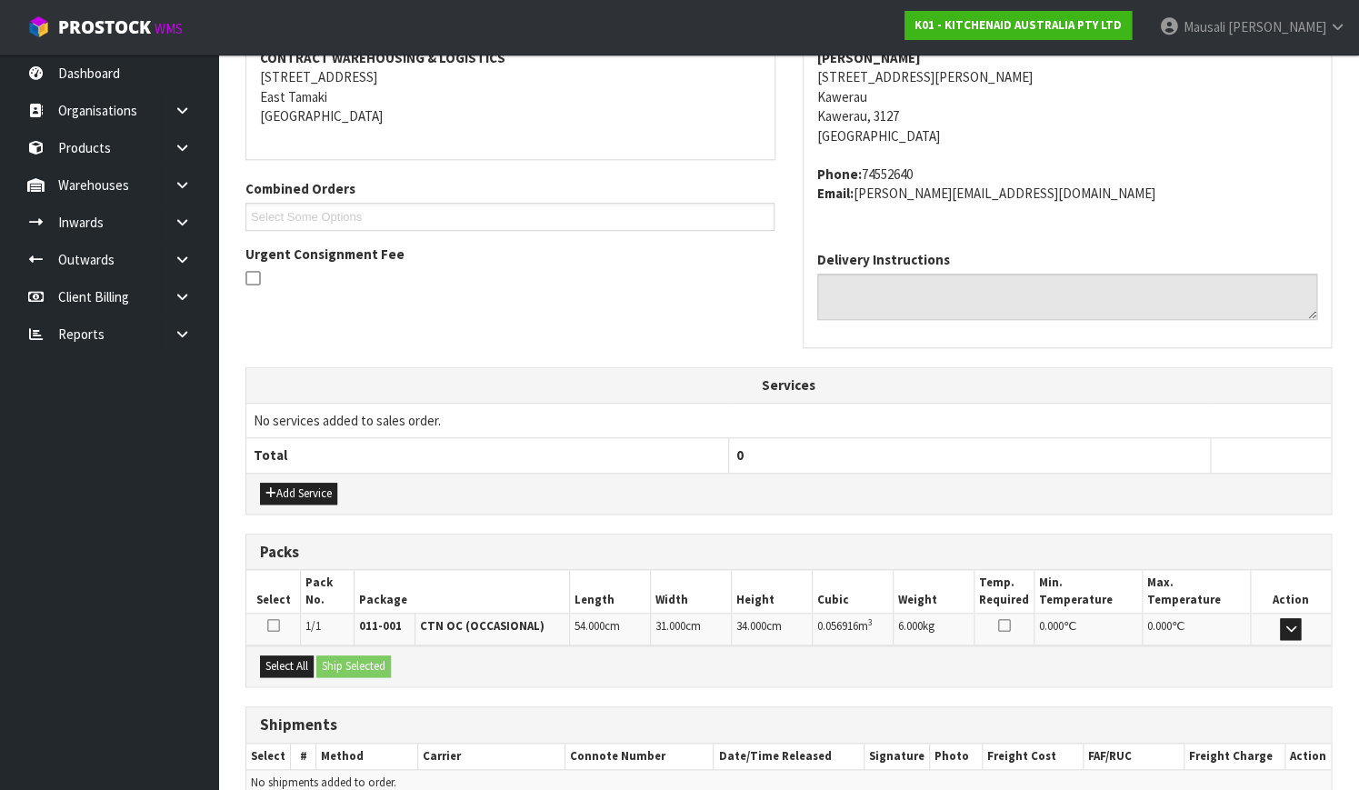
scroll to position [447, 0]
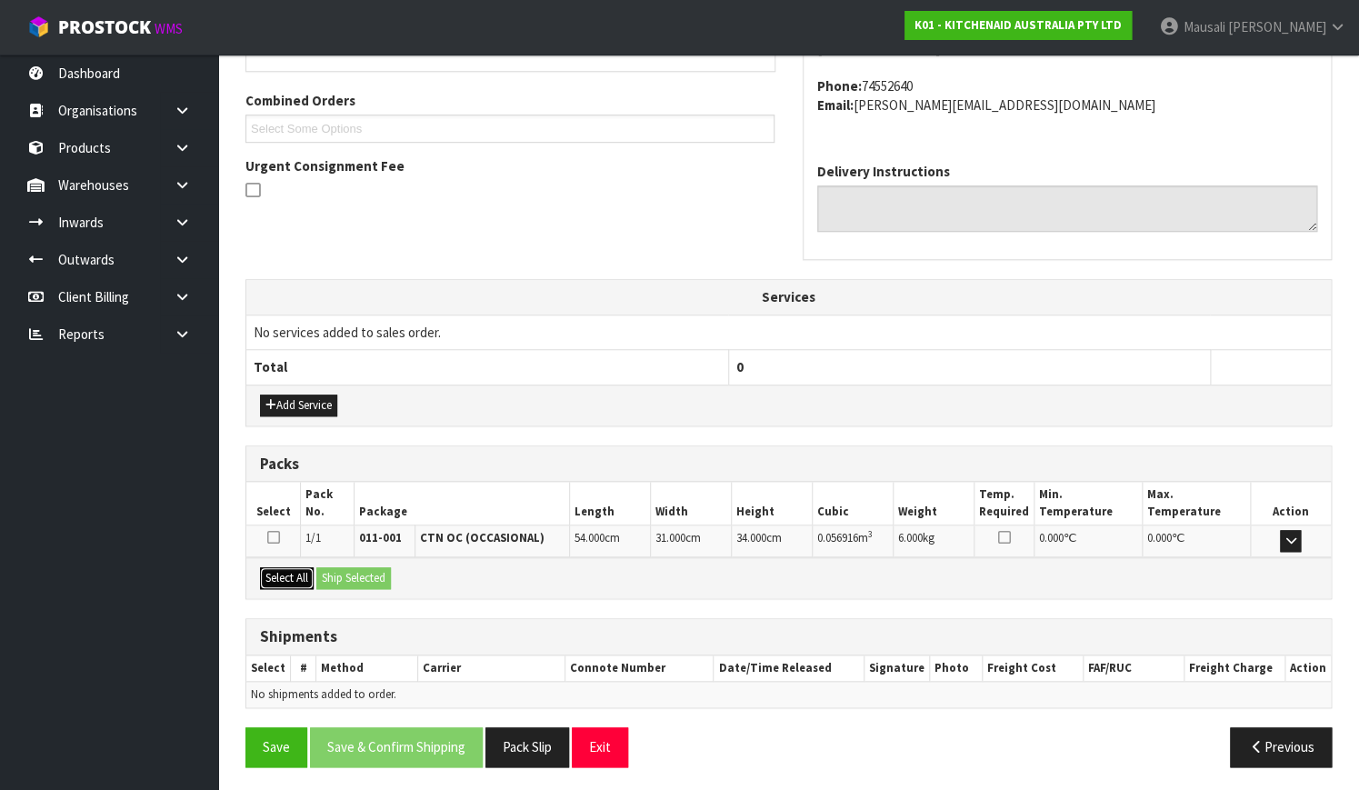
click at [307, 571] on button "Select All" at bounding box center [287, 578] width 54 height 22
click at [358, 572] on button "Ship Selected" at bounding box center [353, 578] width 75 height 22
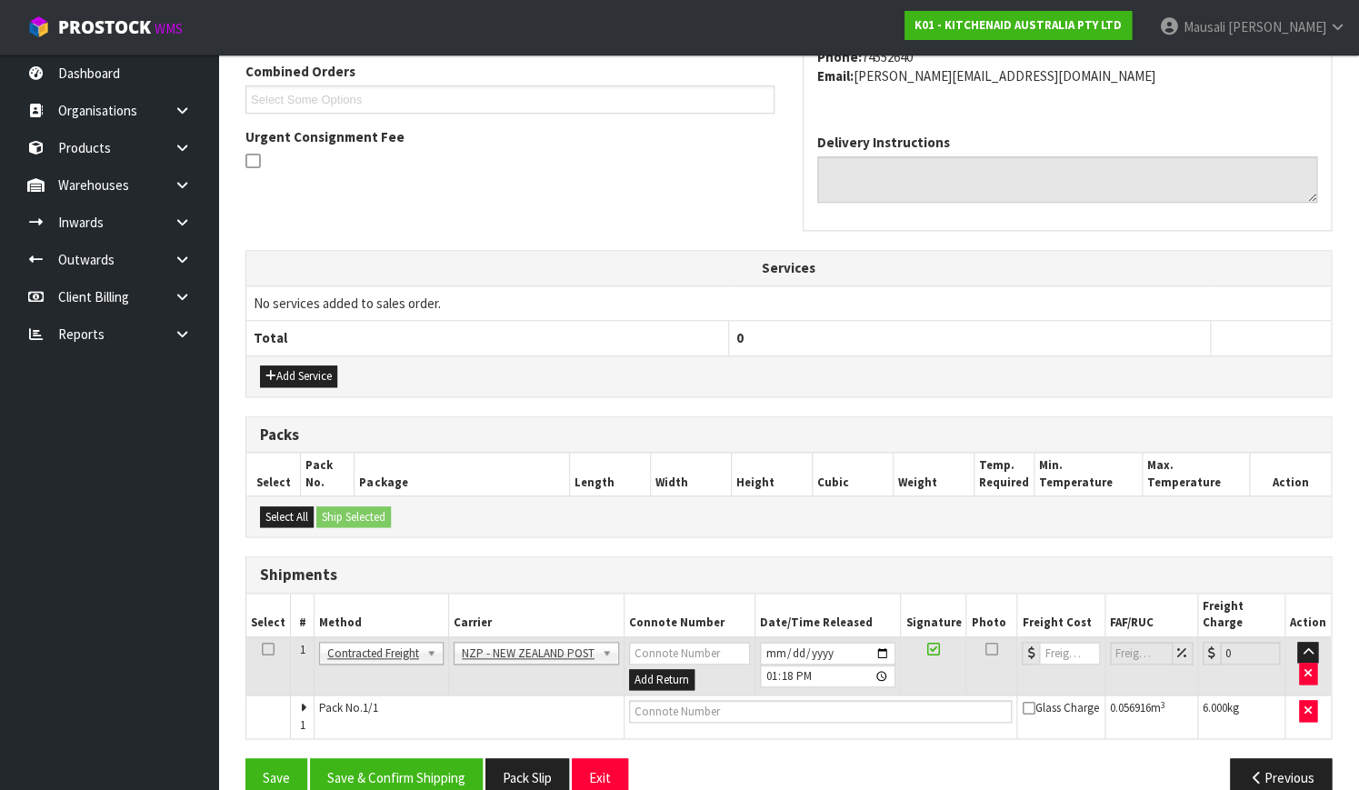
scroll to position [491, 0]
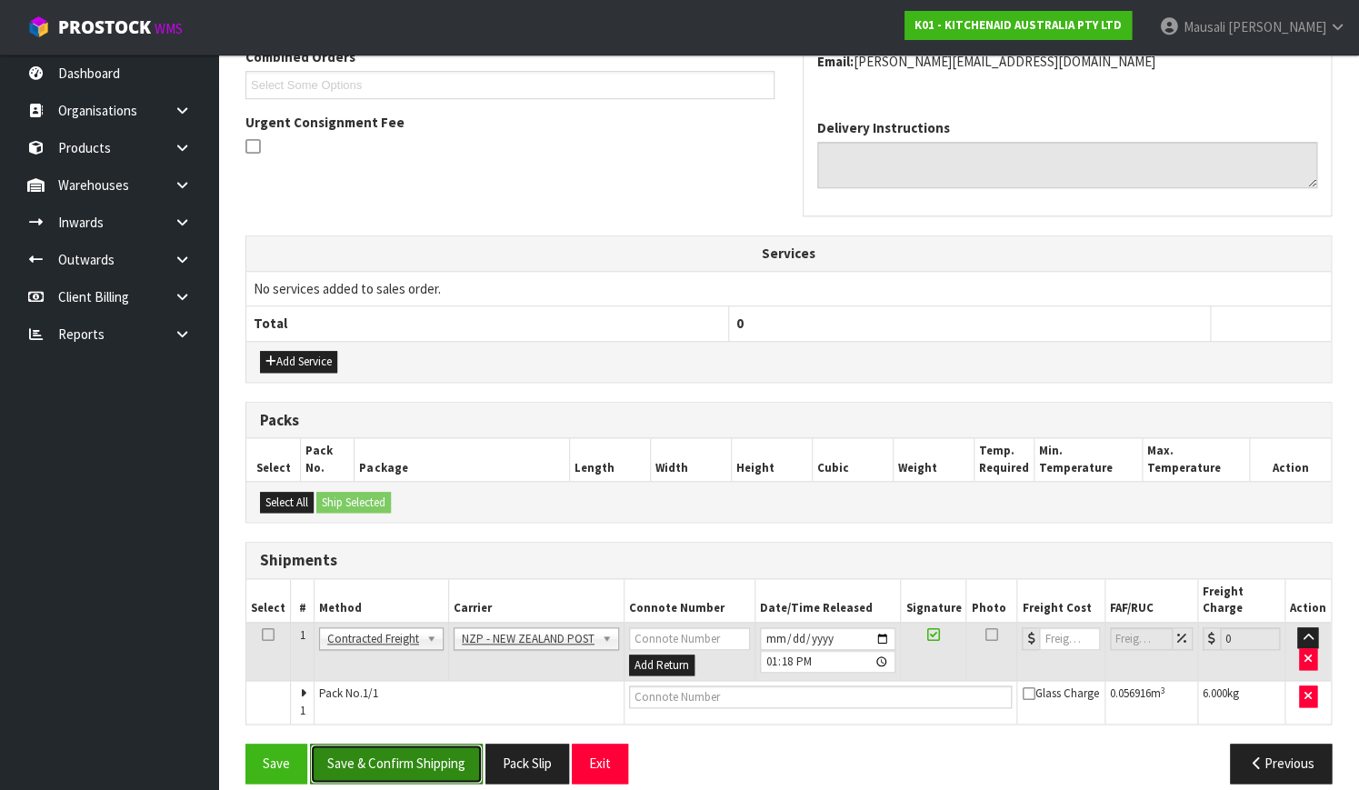
click at [399, 743] on button "Save & Confirm Shipping" at bounding box center [396, 762] width 173 height 39
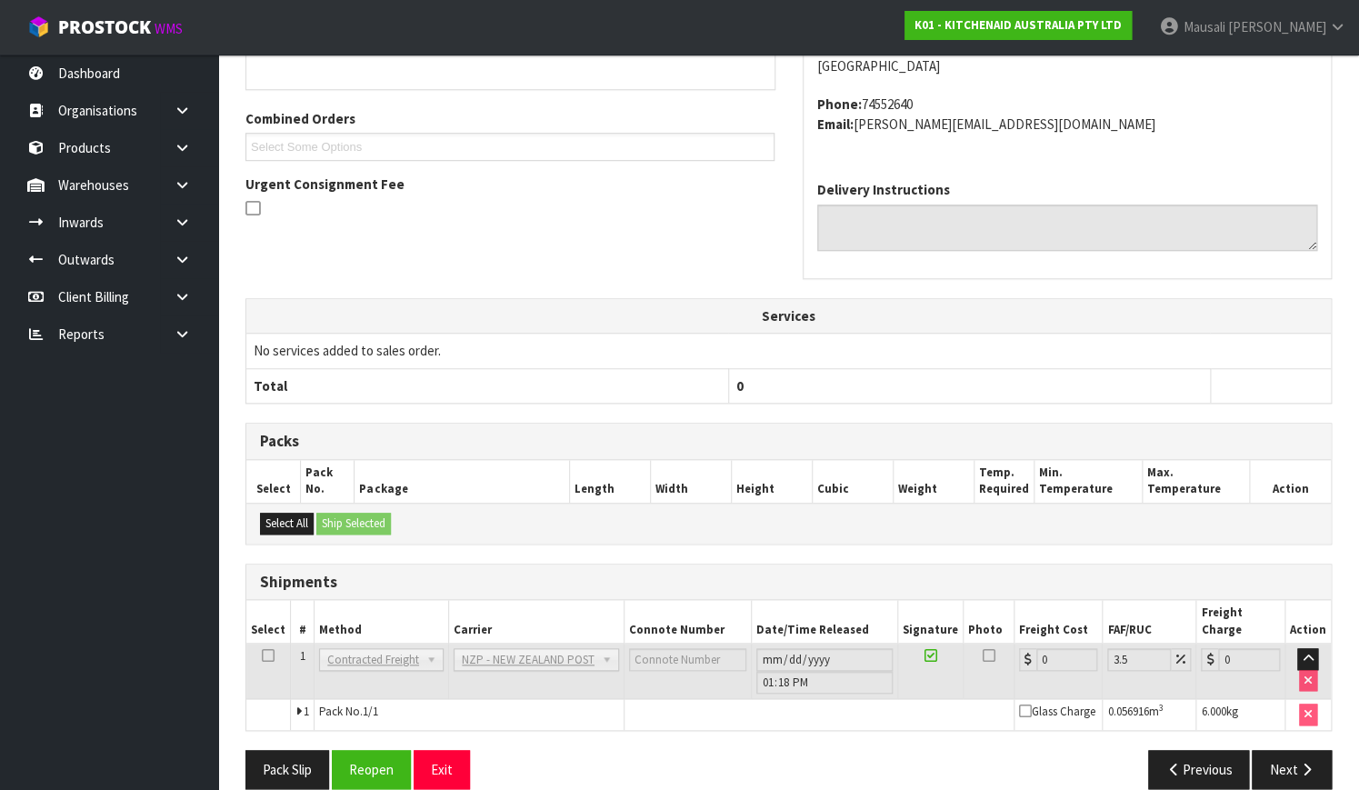
scroll to position [467, 0]
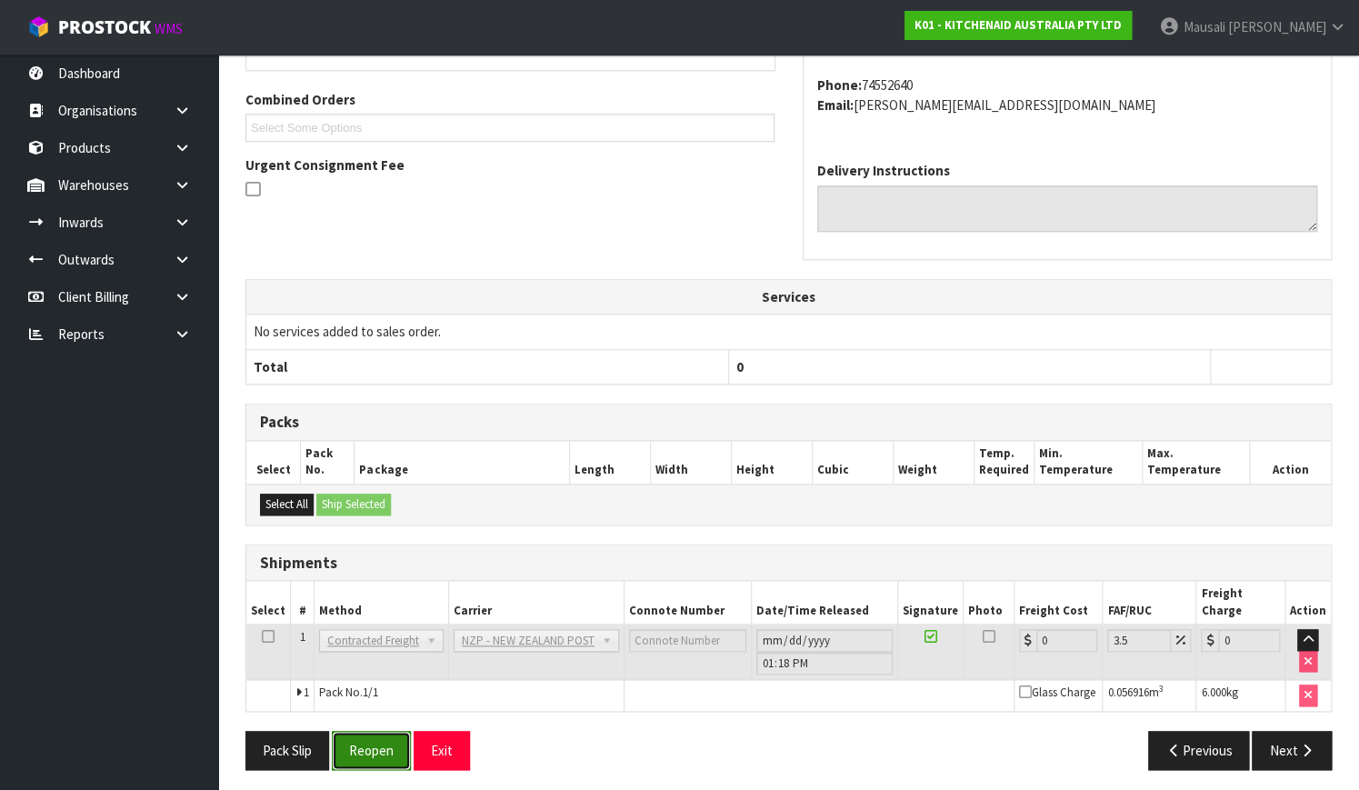
click at [380, 731] on button "Reopen" at bounding box center [371, 750] width 79 height 39
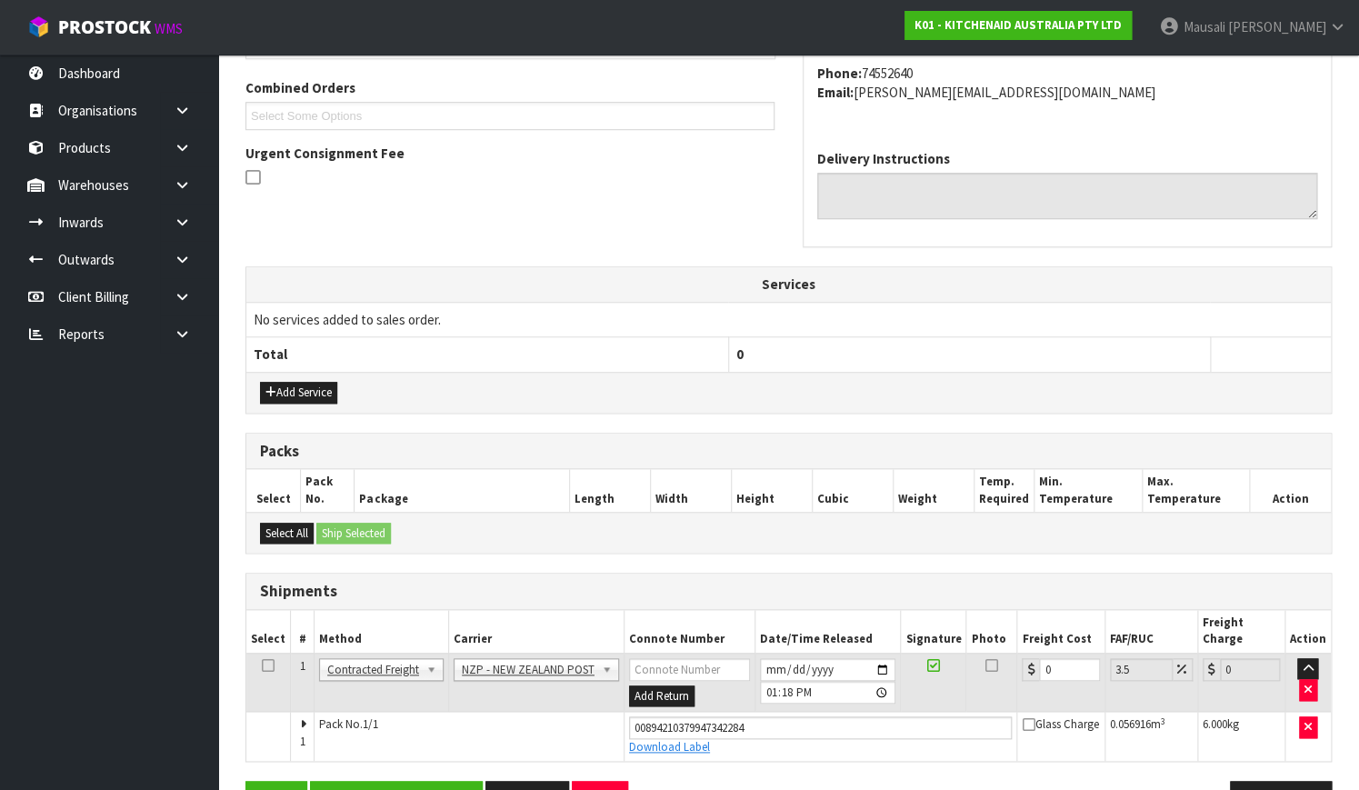
scroll to position [497, 0]
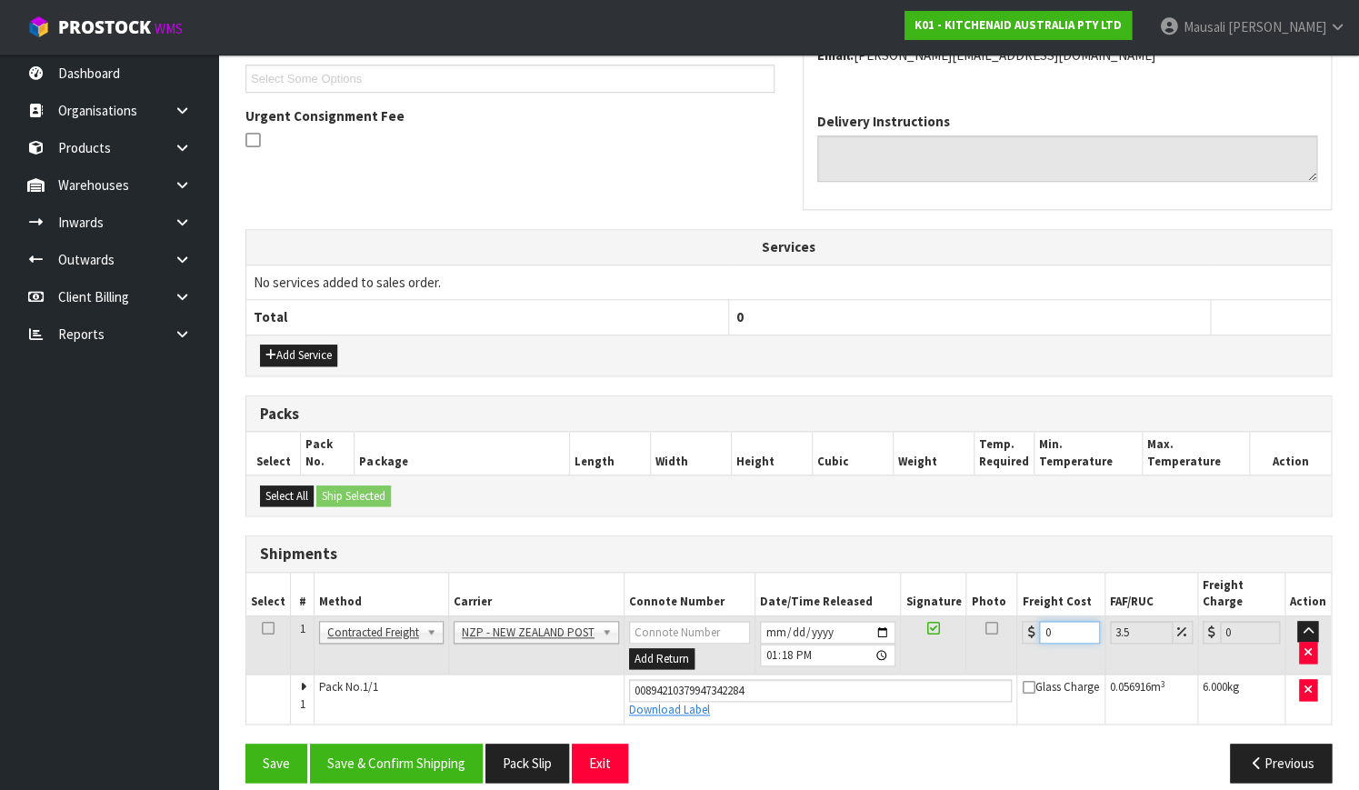
drag, startPoint x: 1017, startPoint y: 633, endPoint x: 1003, endPoint y: 639, distance: 14.7
click at [1003, 639] on tr "1 Client Local Pickup Customer Local Pickup Company Freight Contracted Freight …" at bounding box center [788, 644] width 1084 height 59
click at [408, 743] on button "Save & Confirm Shipping" at bounding box center [396, 762] width 173 height 39
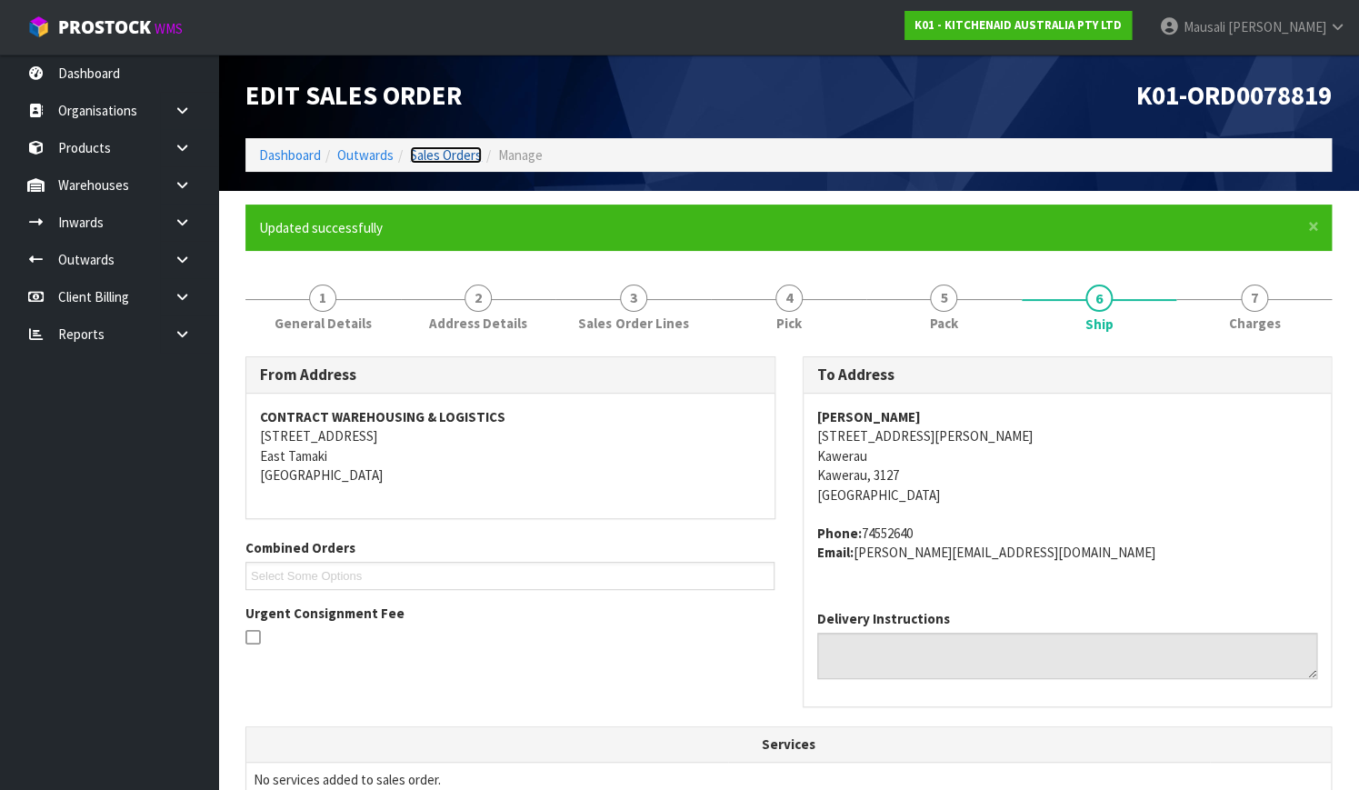
click at [425, 148] on link "Sales Orders" at bounding box center [446, 154] width 72 height 17
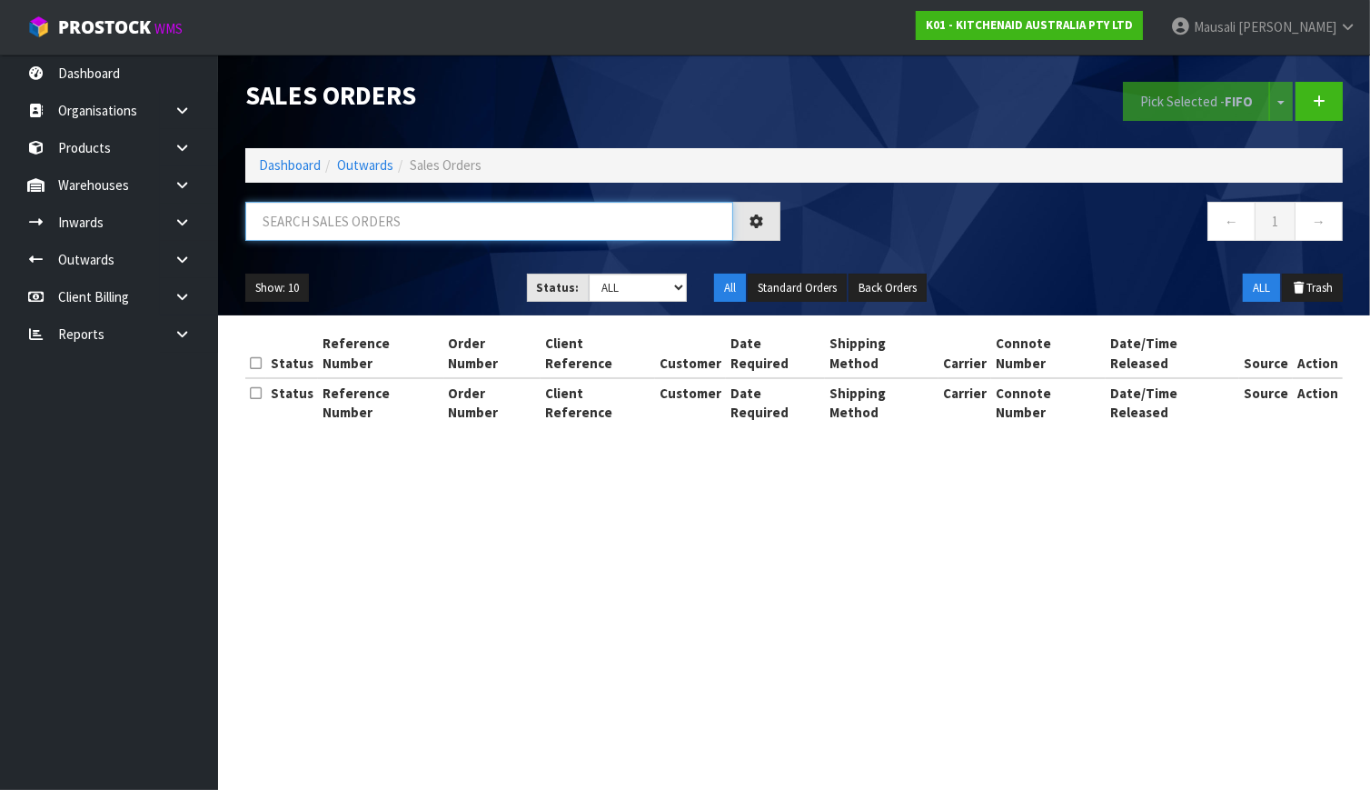
click at [282, 224] on input "text" at bounding box center [489, 221] width 488 height 39
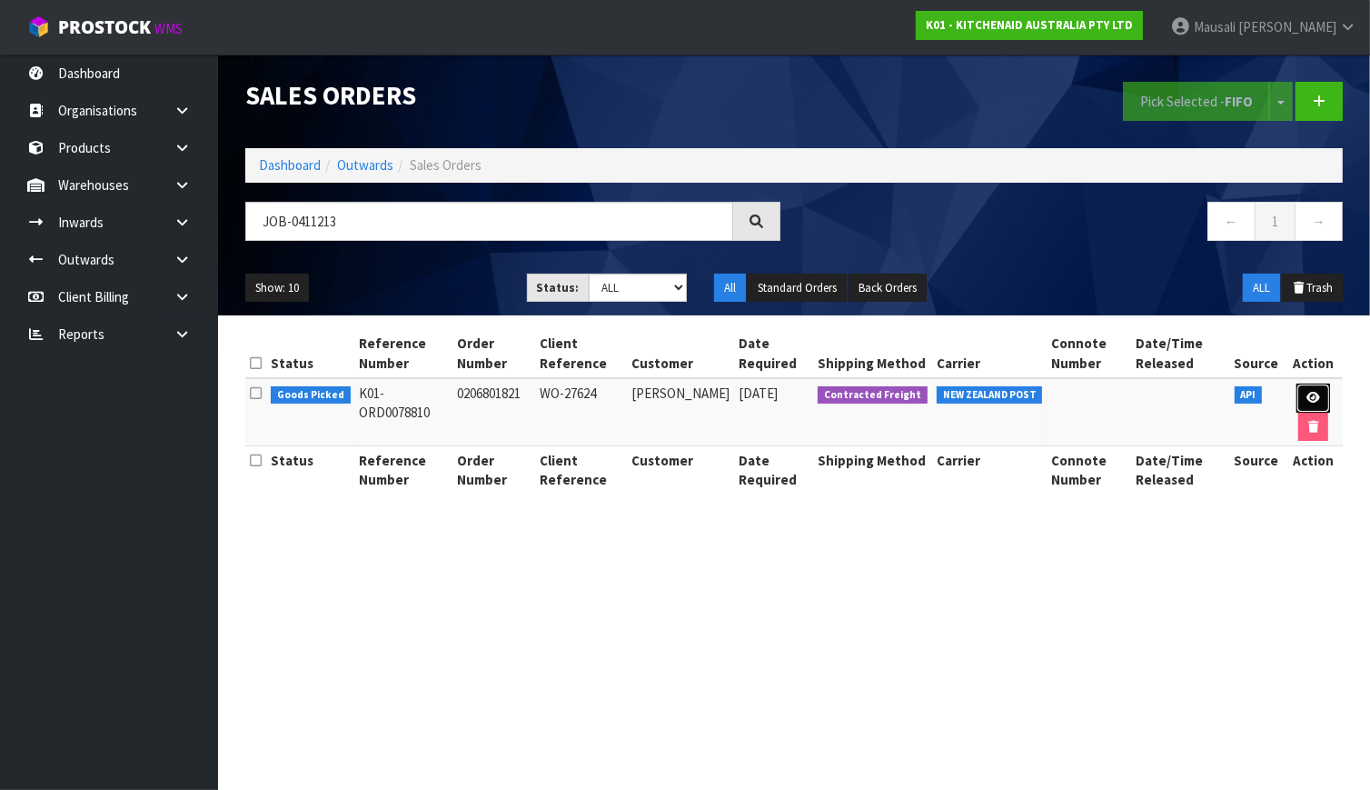
click at [1300, 389] on link at bounding box center [1314, 398] width 34 height 29
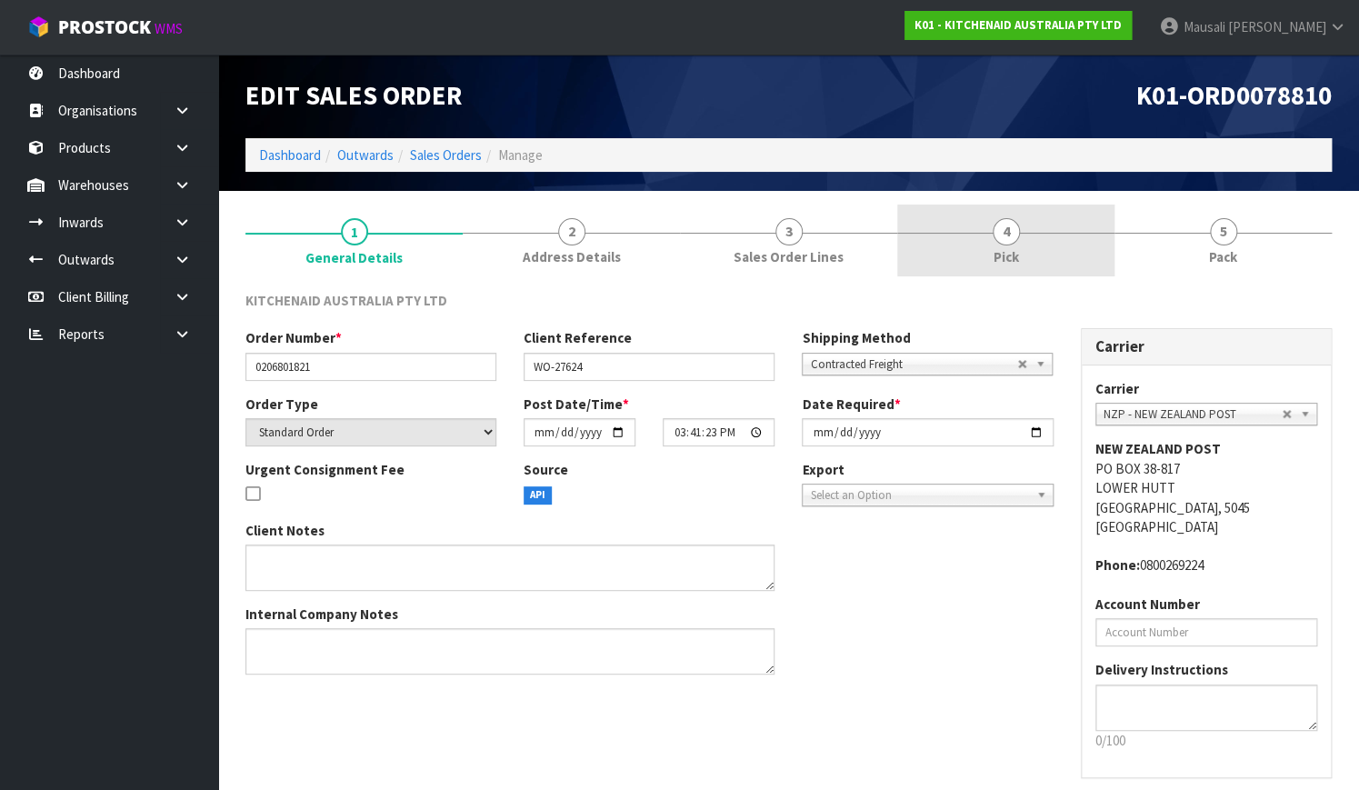
click at [1044, 250] on link "4 Pick" at bounding box center [1005, 240] width 217 height 72
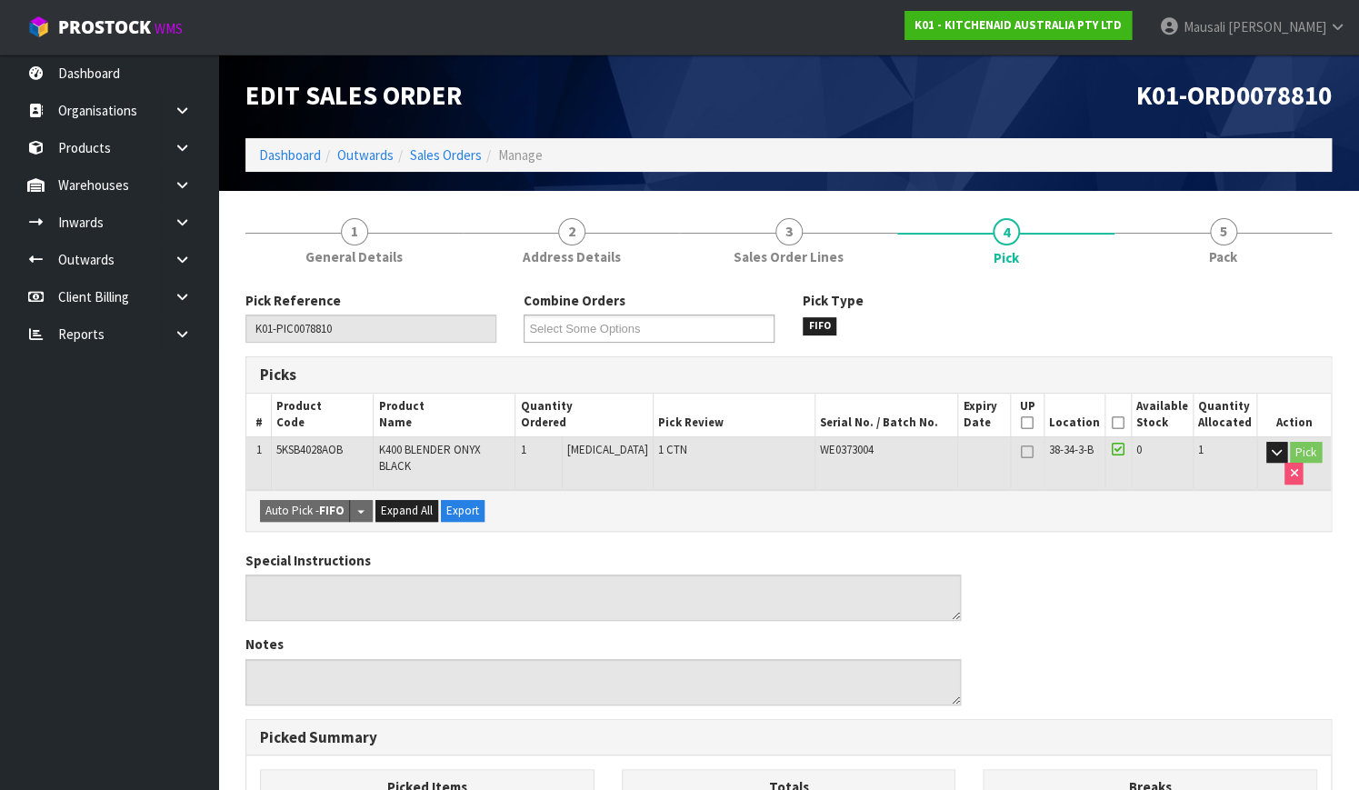
click at [1115, 423] on icon at bounding box center [1117, 423] width 13 height 1
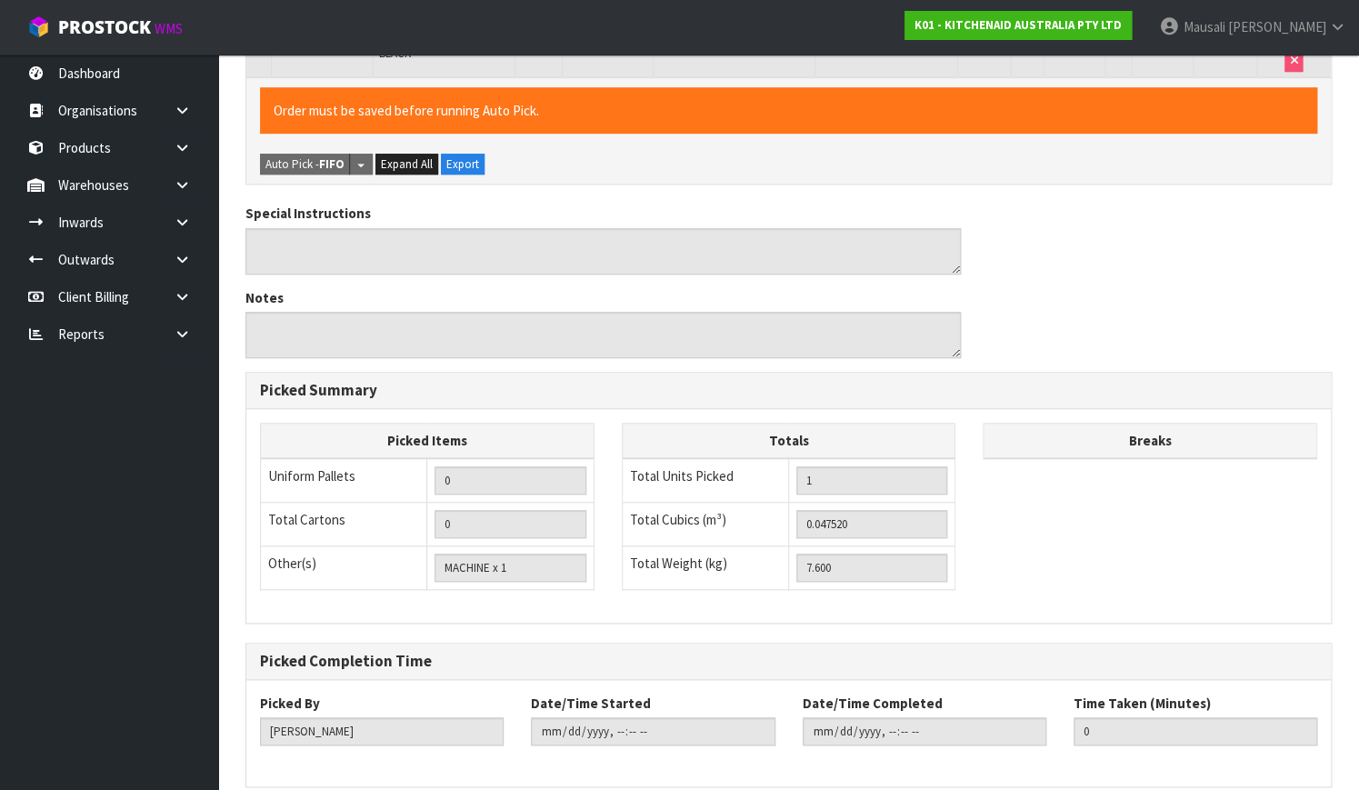
scroll to position [492, 0]
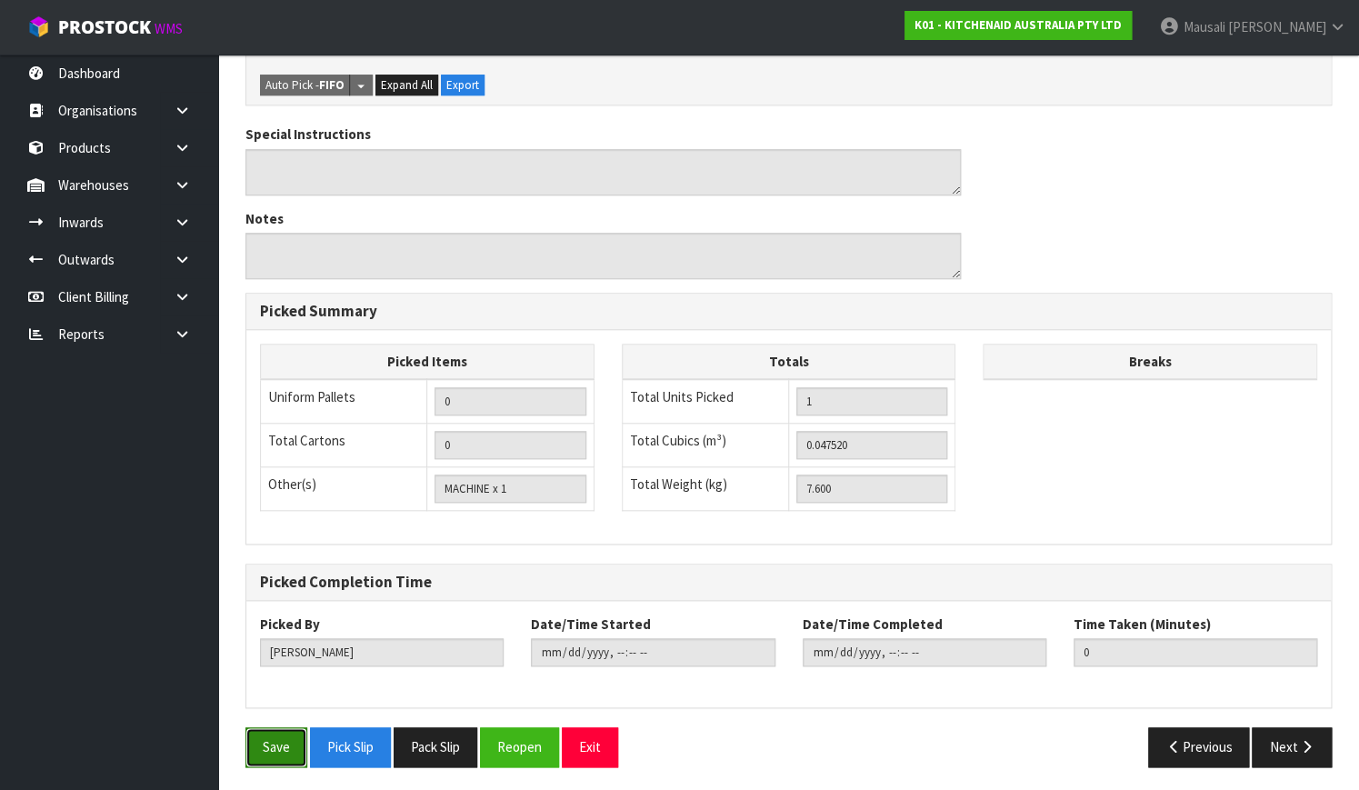
click at [261, 748] on button "Save" at bounding box center [276, 746] width 62 height 39
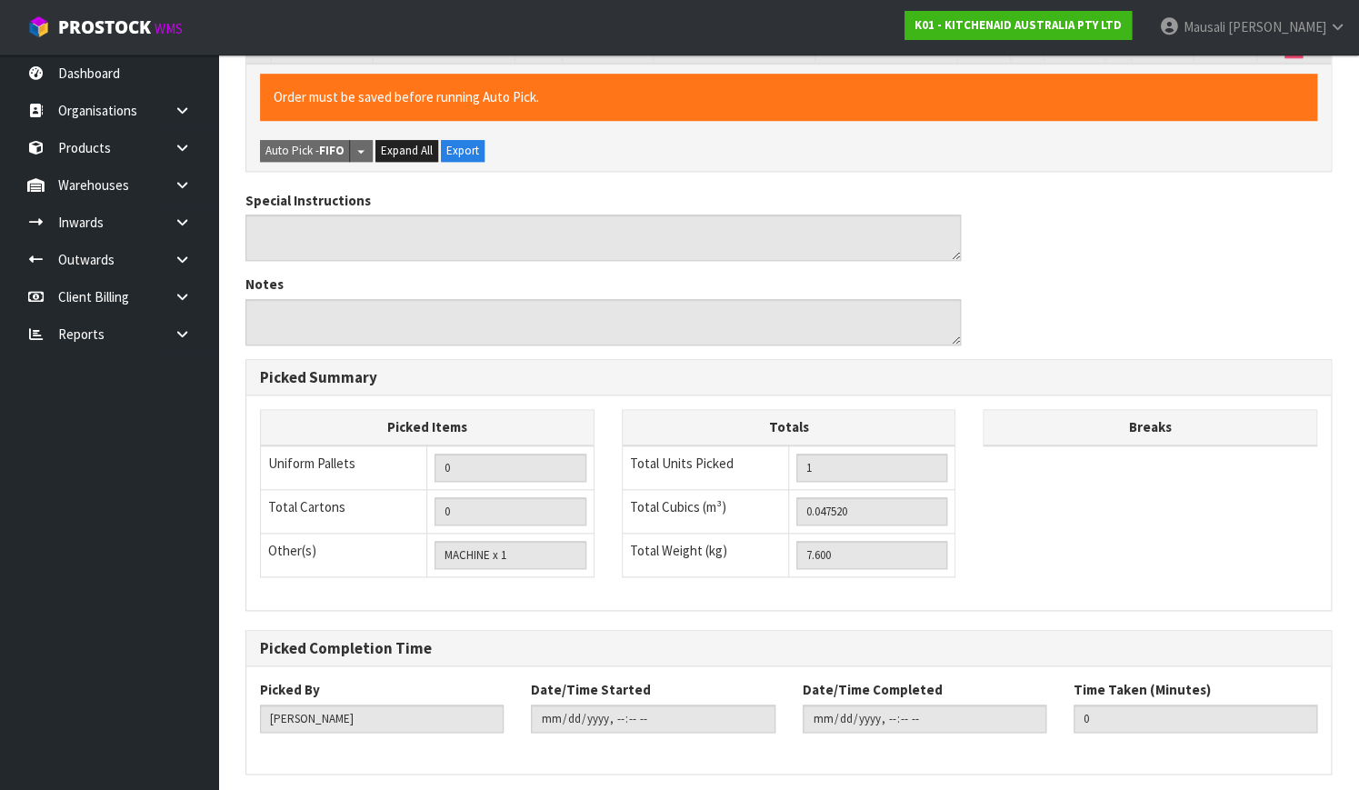
scroll to position [0, 0]
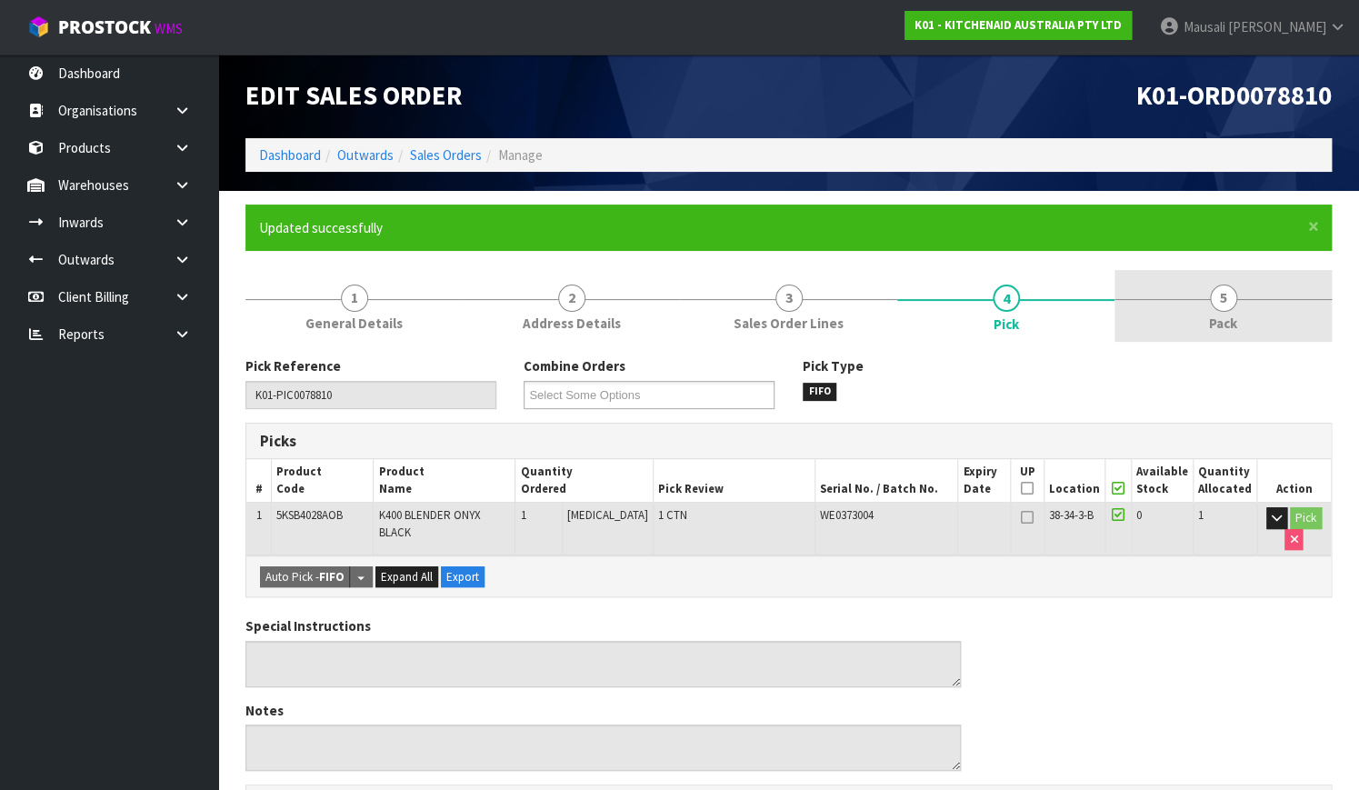
click at [1191, 294] on link "5 Pack" at bounding box center [1222, 306] width 217 height 72
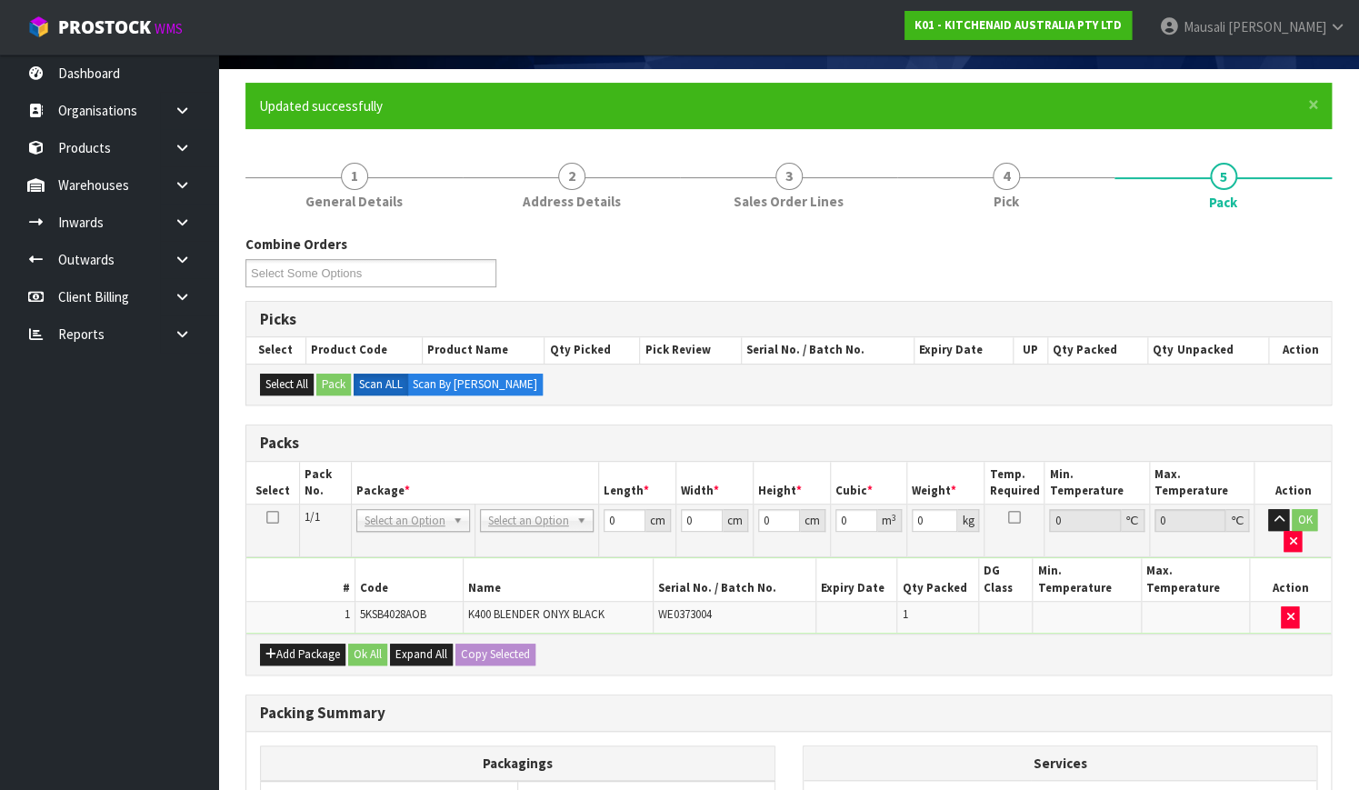
scroll to position [247, 0]
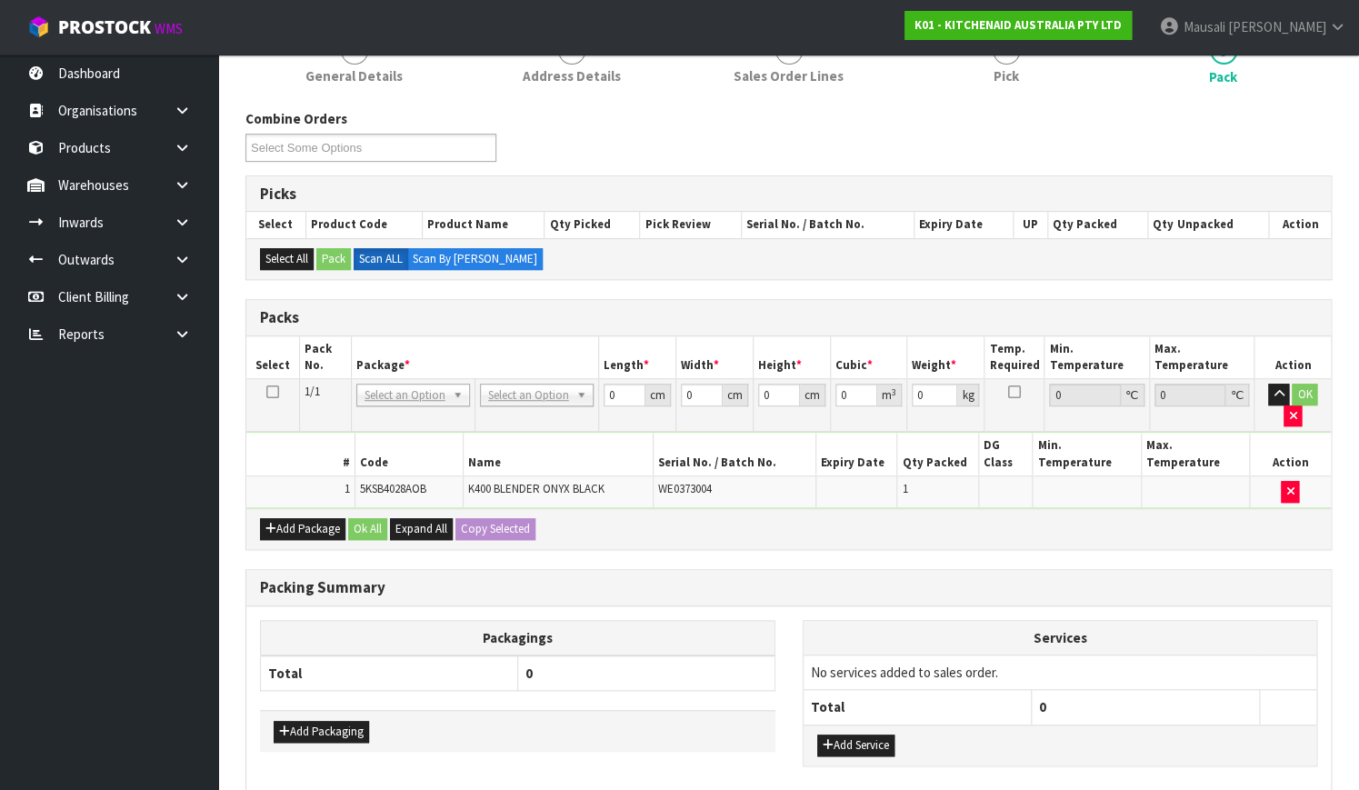
click at [521, 405] on td "No Packaging Cartons PLT GEN120 (1200 X 1000) PLT ONE WAY SKID CHEP HIRE PALLET…" at bounding box center [536, 405] width 124 height 53
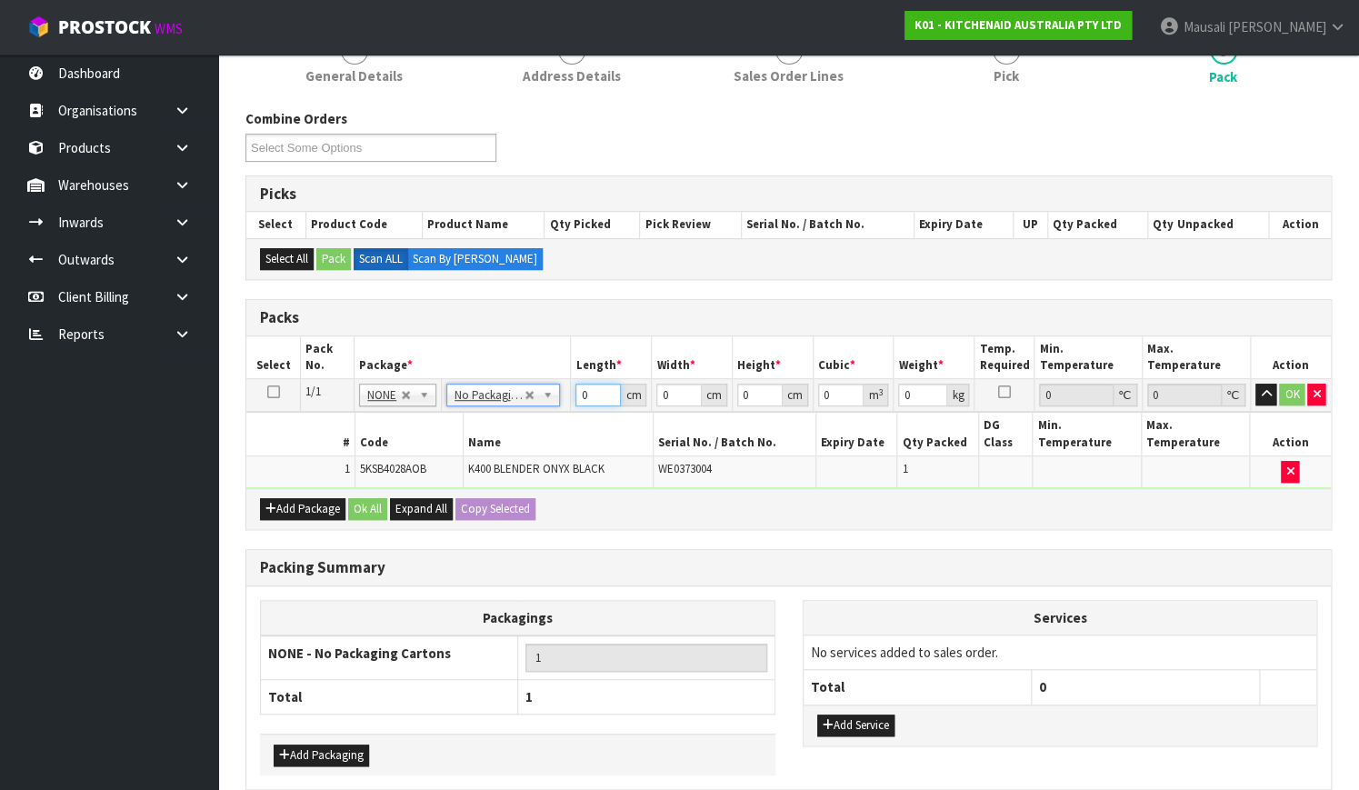
drag, startPoint x: 591, startPoint y: 399, endPoint x: 543, endPoint y: 416, distance: 50.3
click at [547, 417] on tbody "1/1 NONE 007-001 007-002 007-004 007-009 007-013 007-014 007-015 007-017 007-01…" at bounding box center [788, 433] width 1084 height 109
click at [375, 498] on button "Ok All" at bounding box center [367, 509] width 39 height 22
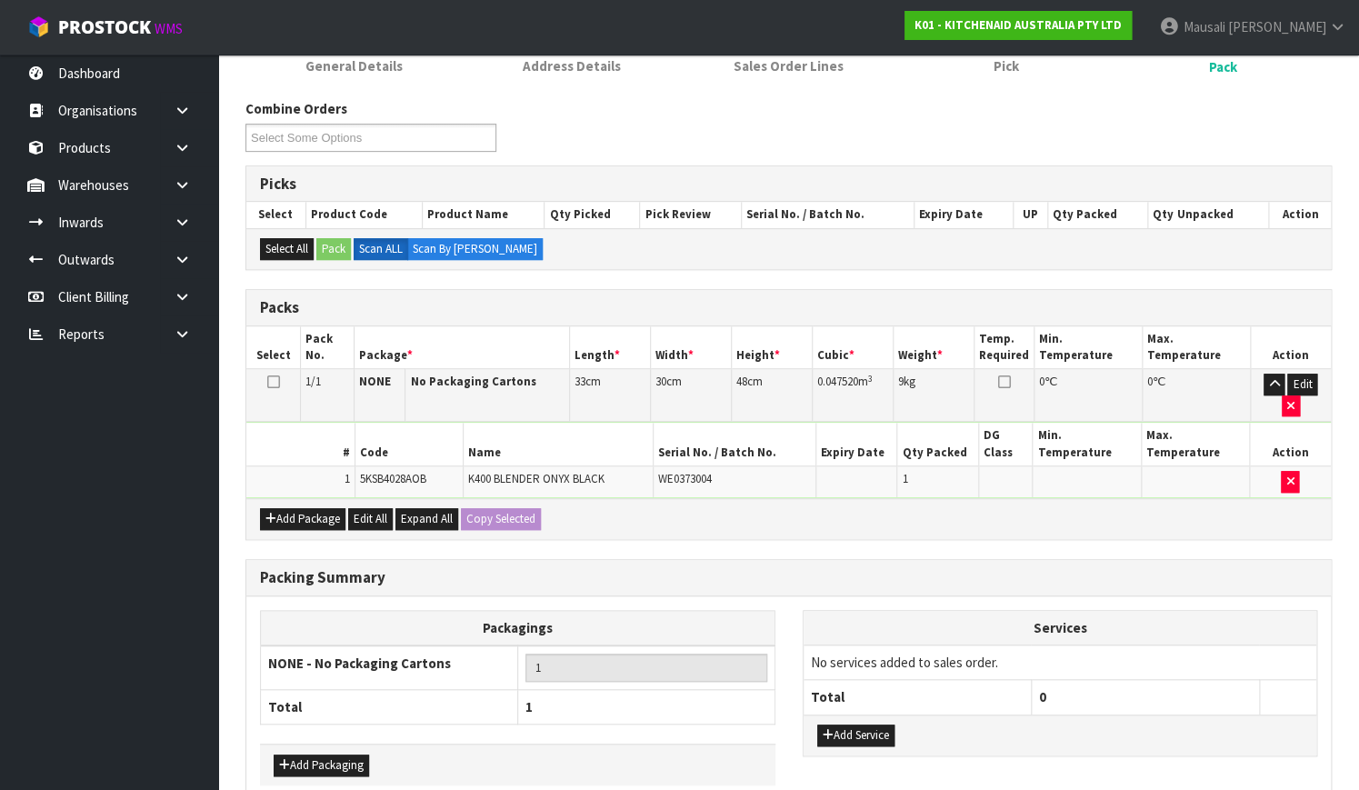
scroll to position [331, 0]
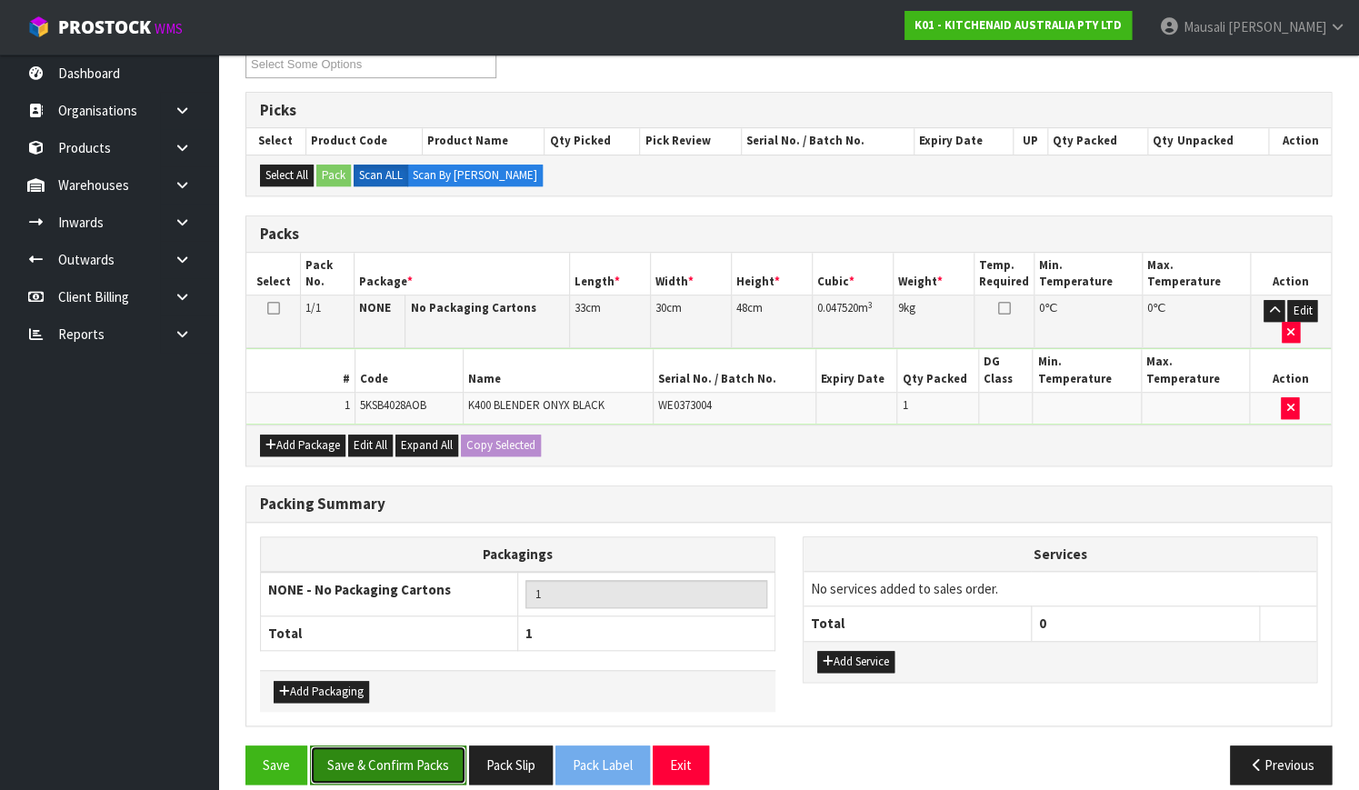
click at [412, 745] on button "Save & Confirm Packs" at bounding box center [388, 764] width 156 height 39
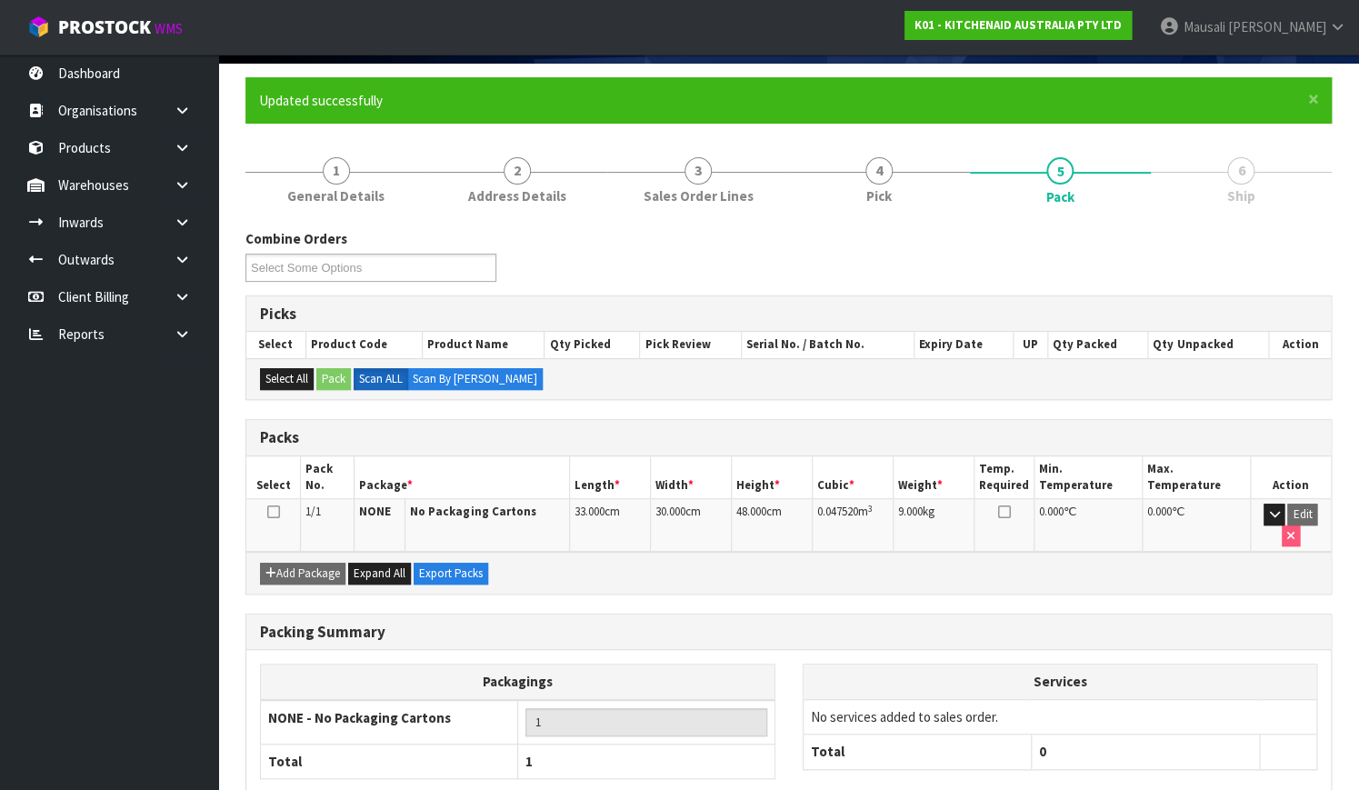
scroll to position [232, 0]
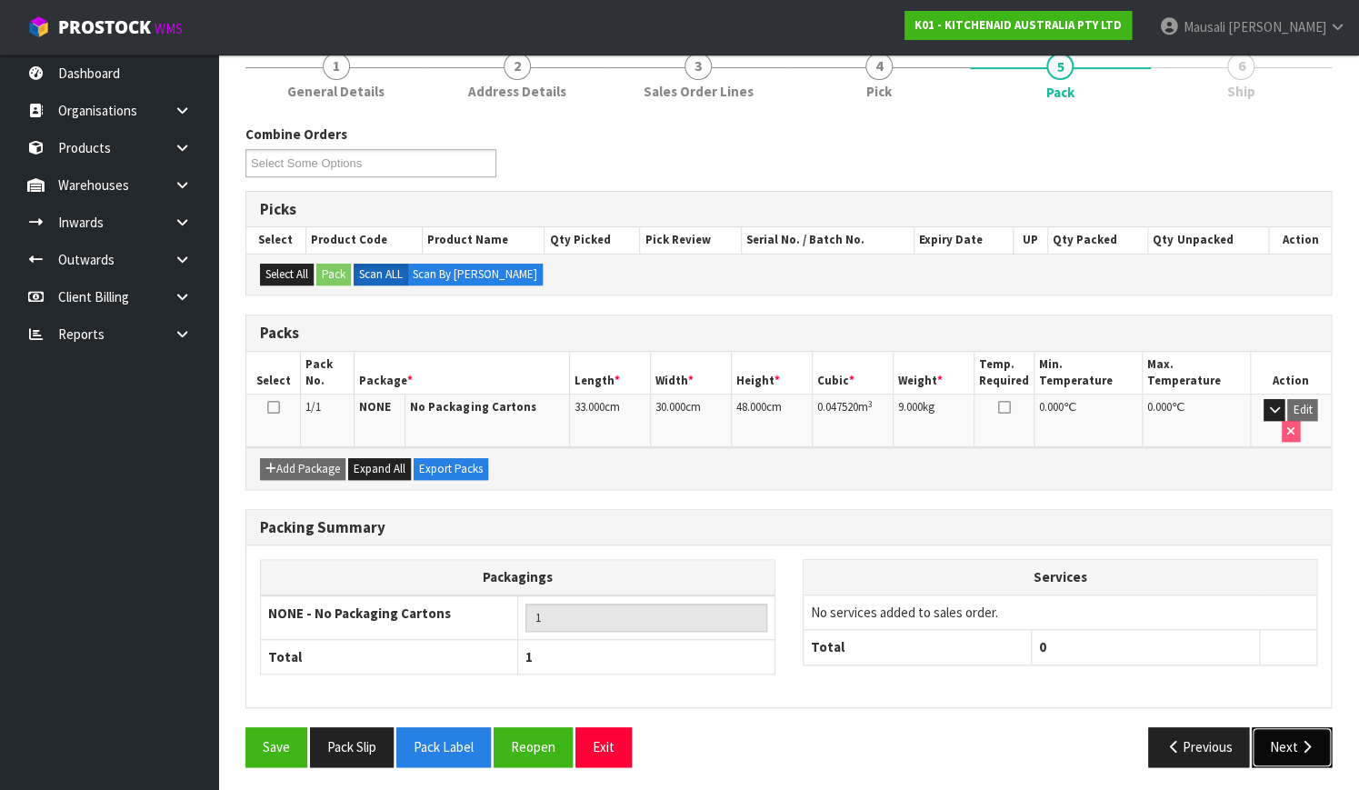
click at [1282, 739] on button "Next" at bounding box center [1291, 746] width 80 height 39
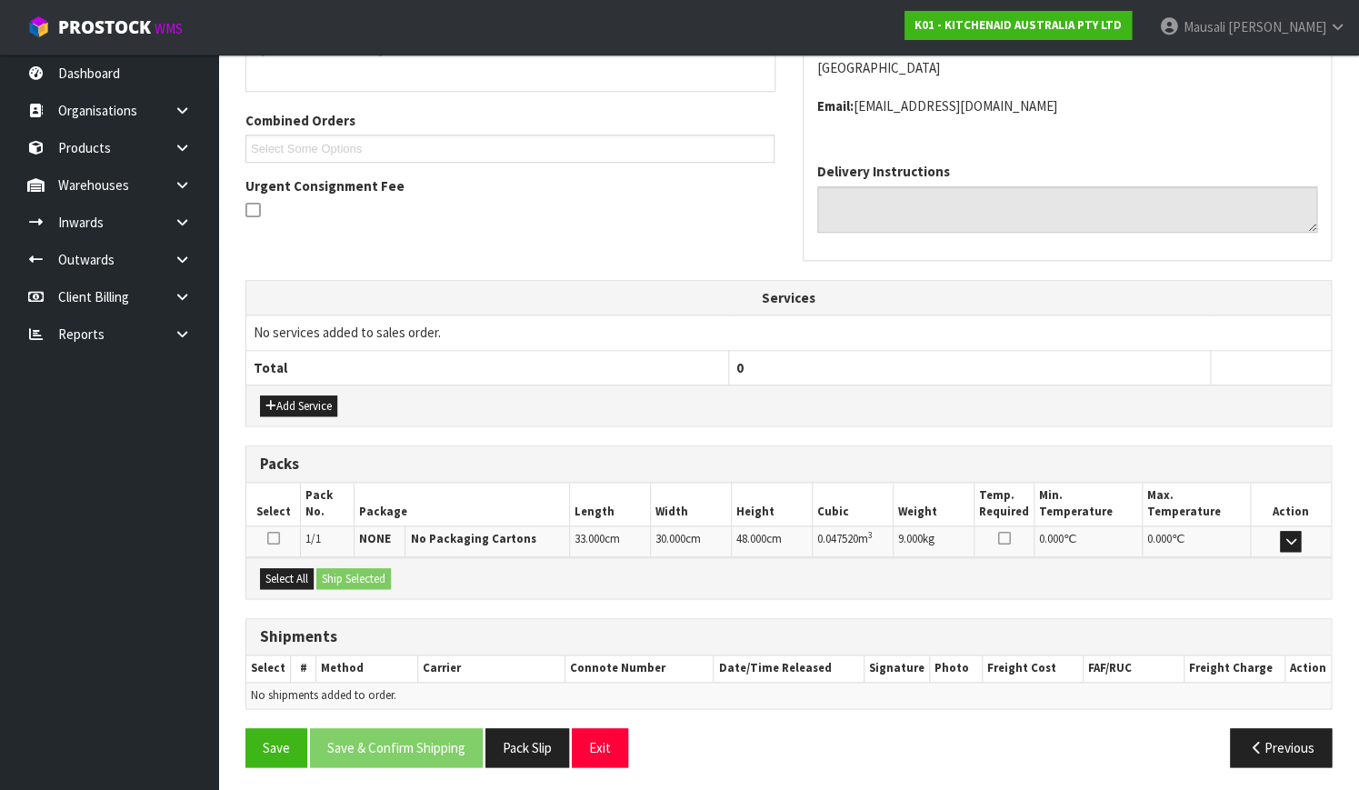
scroll to position [428, 0]
click at [291, 571] on button "Select All" at bounding box center [287, 578] width 54 height 22
click at [350, 586] on div "Select All Ship Selected" at bounding box center [788, 576] width 1084 height 41
click at [364, 567] on button "Ship Selected" at bounding box center [353, 578] width 75 height 22
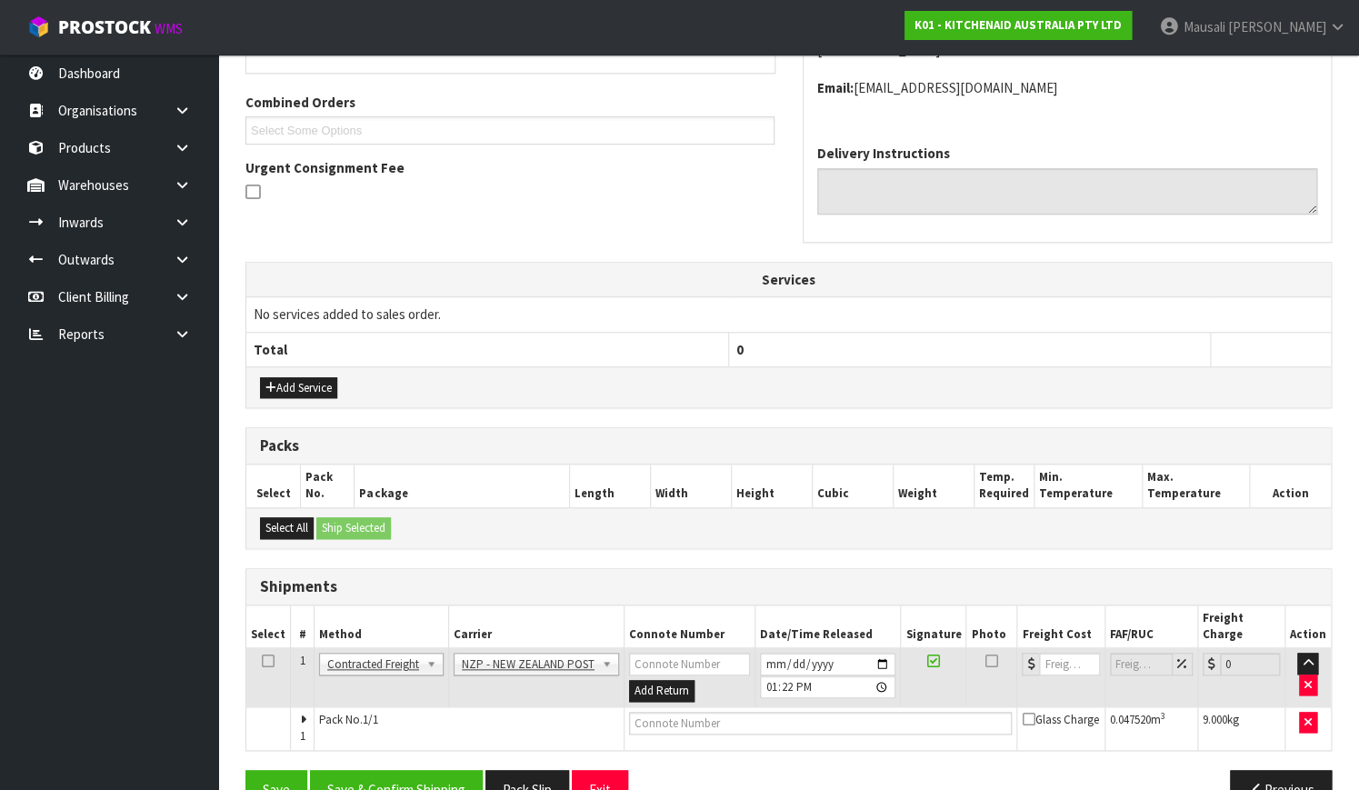
scroll to position [472, 0]
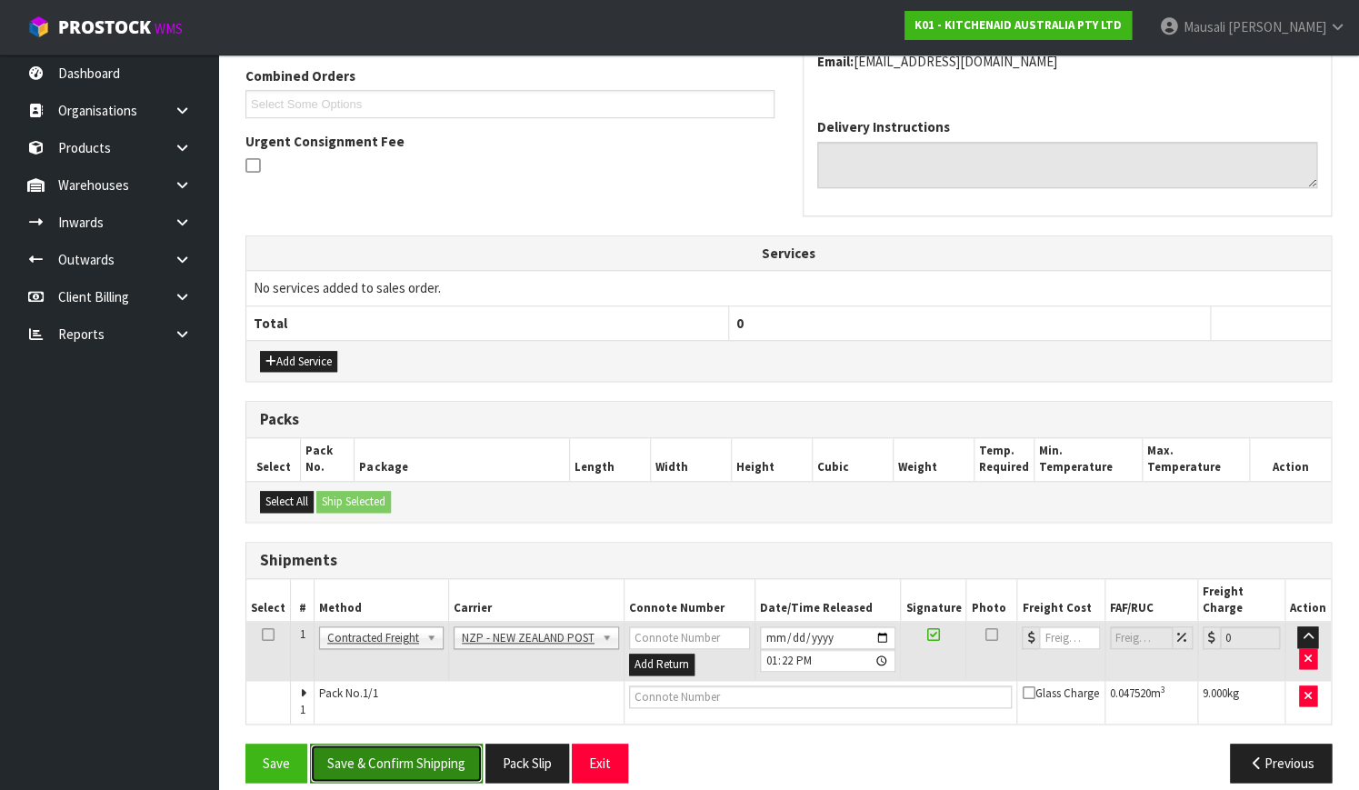
click at [428, 743] on button "Save & Confirm Shipping" at bounding box center [396, 762] width 173 height 39
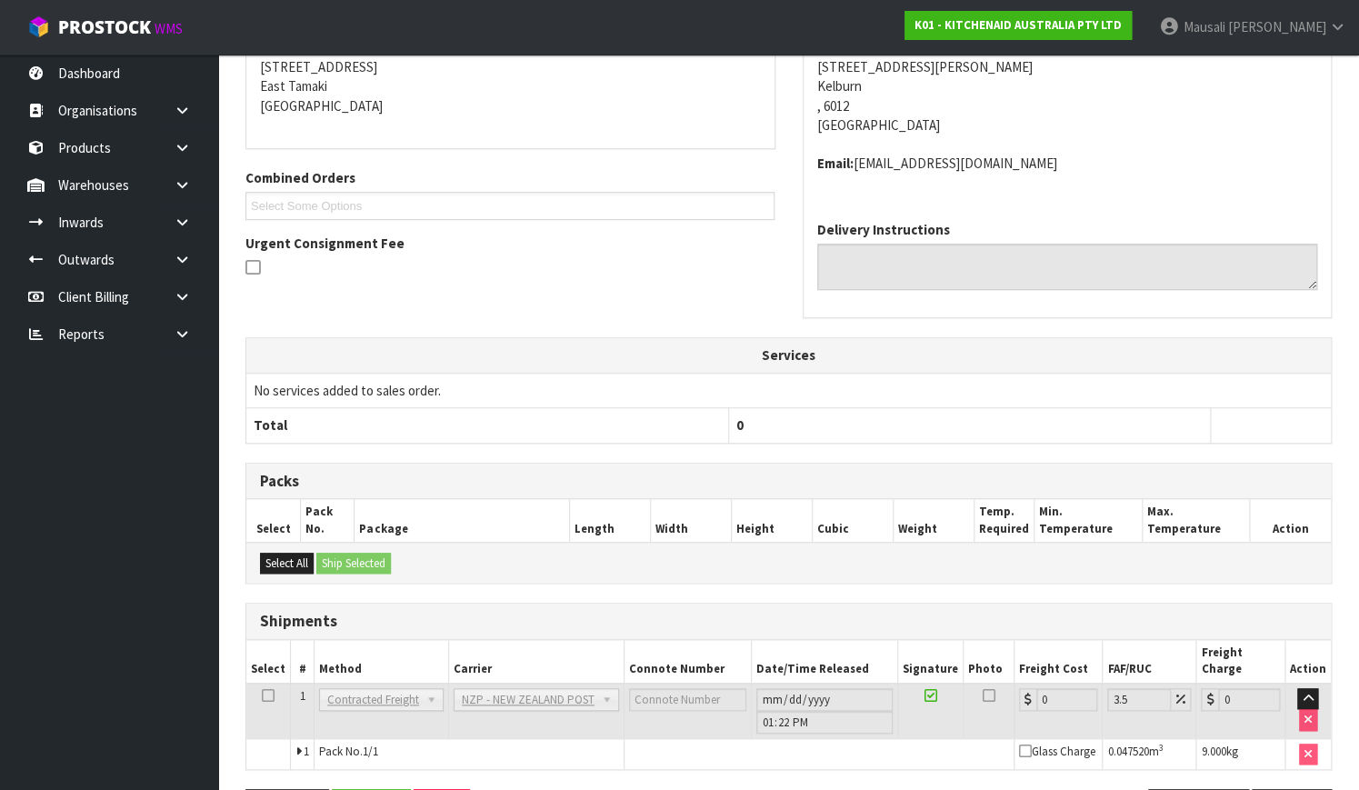
scroll to position [447, 0]
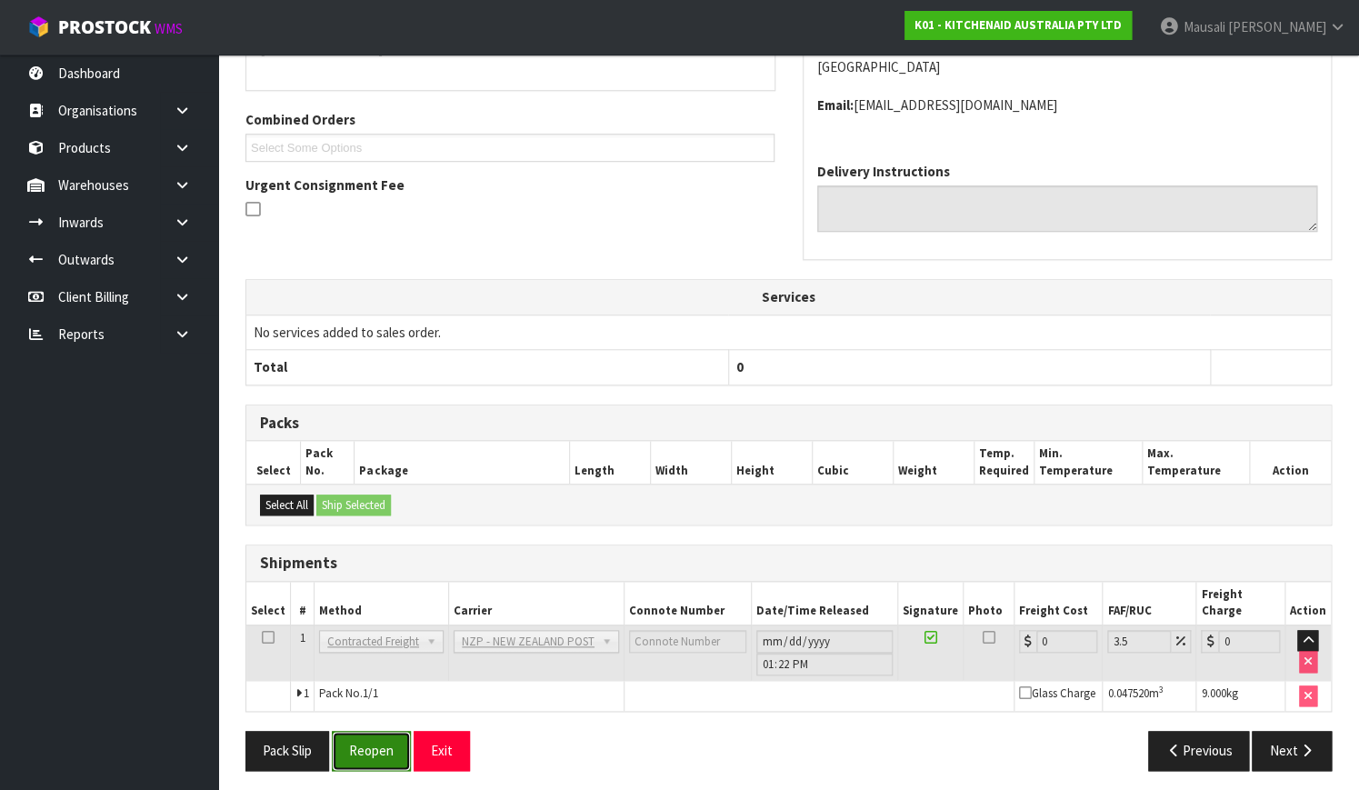
click at [358, 742] on button "Reopen" at bounding box center [371, 750] width 79 height 39
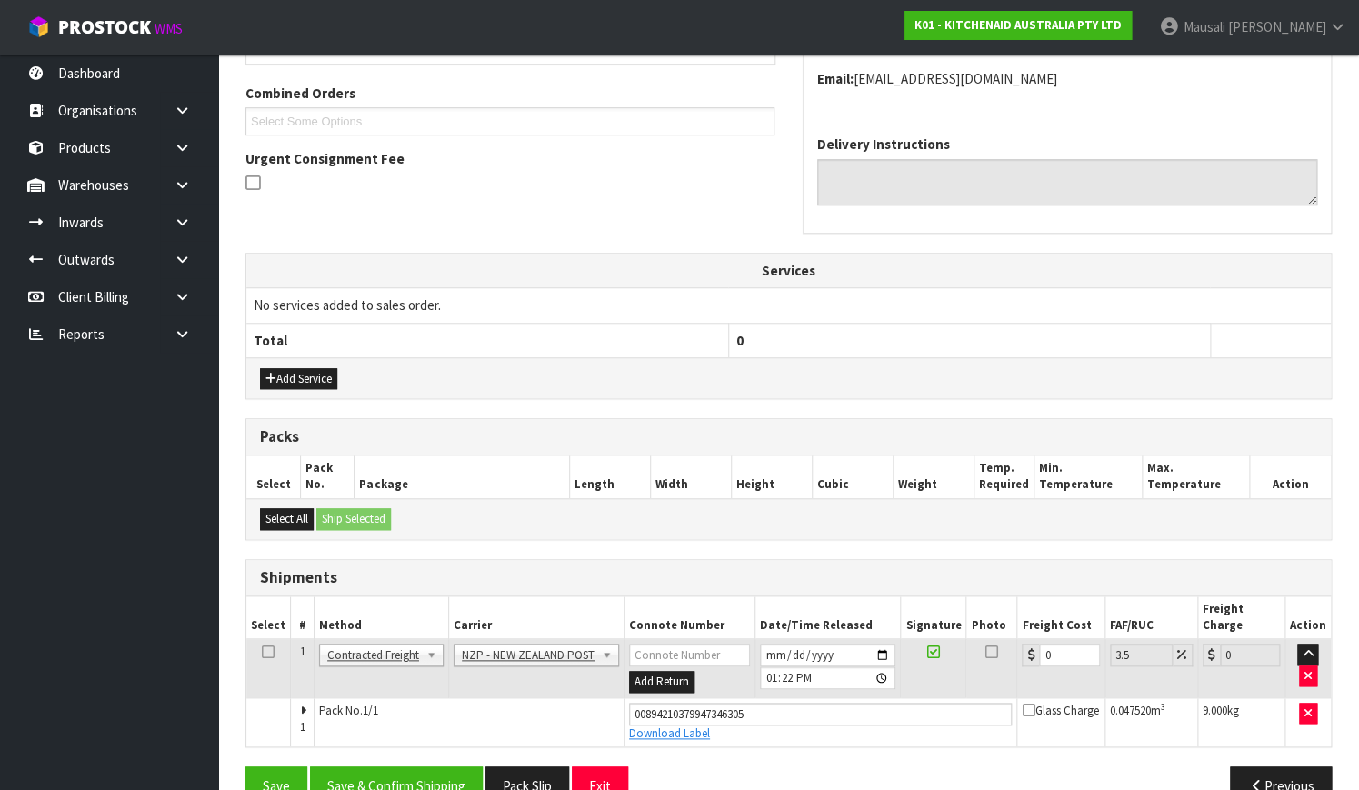
scroll to position [477, 0]
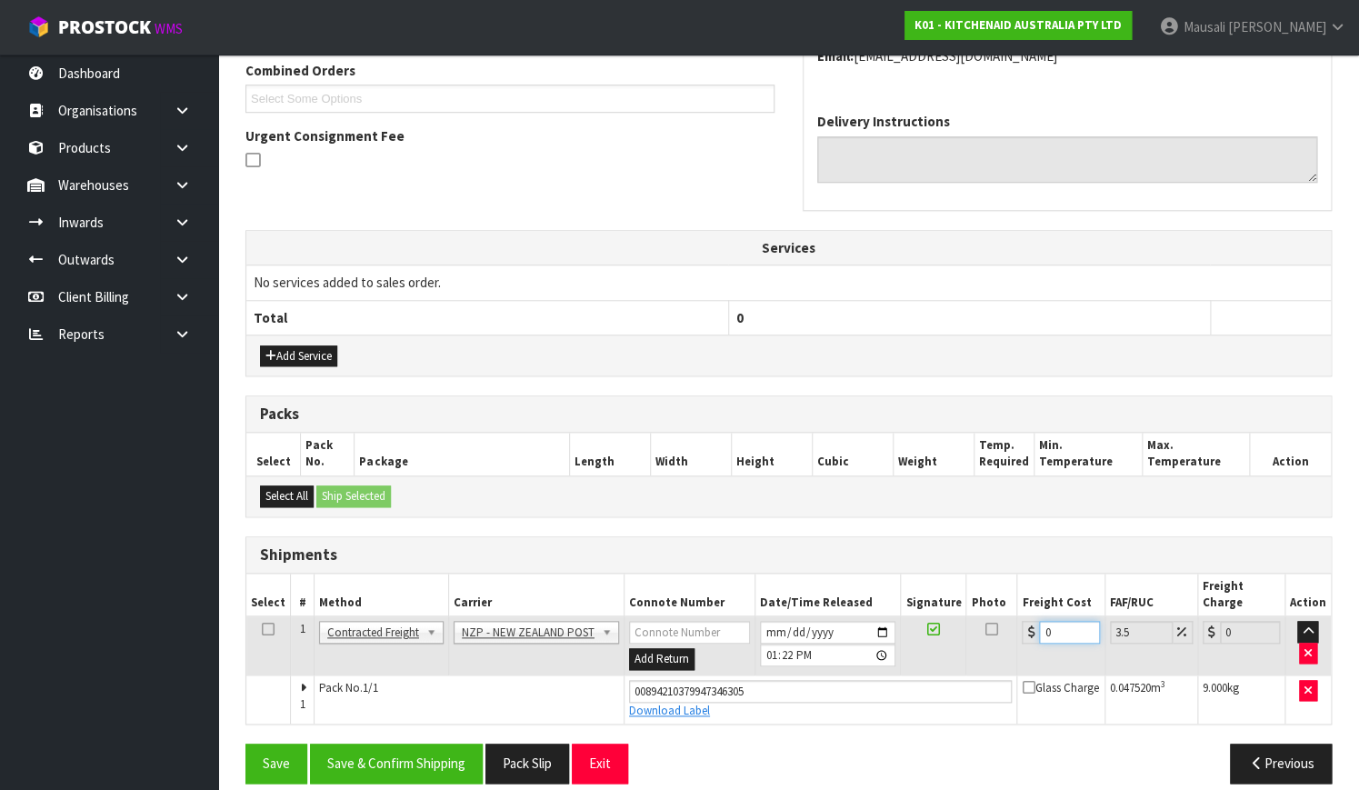
drag, startPoint x: 1058, startPoint y: 609, endPoint x: 997, endPoint y: 634, distance: 66.0
click at [997, 634] on tr "1 Client Local Pickup Customer Local Pickup Company Freight Contracted Freight …" at bounding box center [788, 645] width 1084 height 59
click at [378, 713] on div "From Address CONTRACT WAREHOUSING & LOGISTICS [STREET_ADDRESS] Combined Orders …" at bounding box center [788, 338] width 1086 height 918
click at [384, 743] on button "Save & Confirm Shipping" at bounding box center [396, 762] width 173 height 39
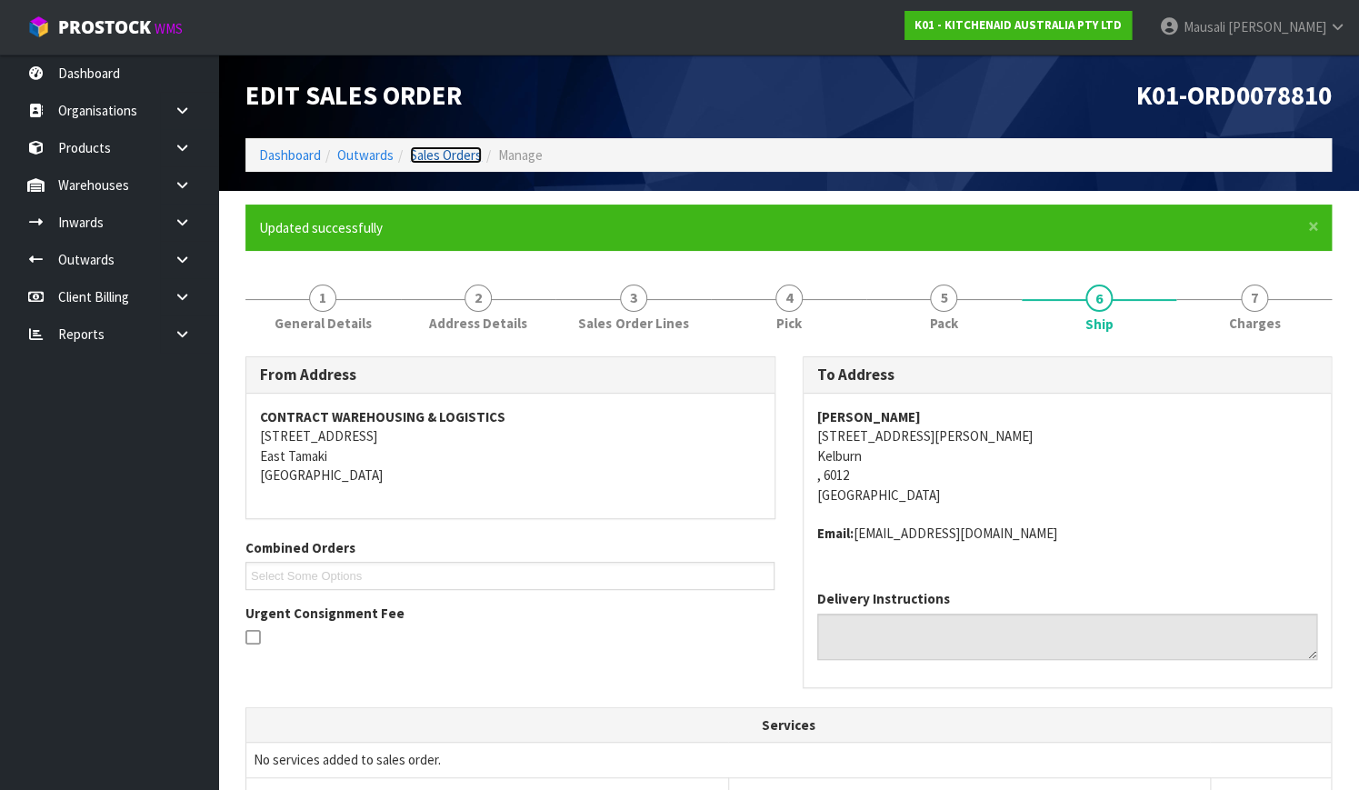
click at [442, 146] on link "Sales Orders" at bounding box center [446, 154] width 72 height 17
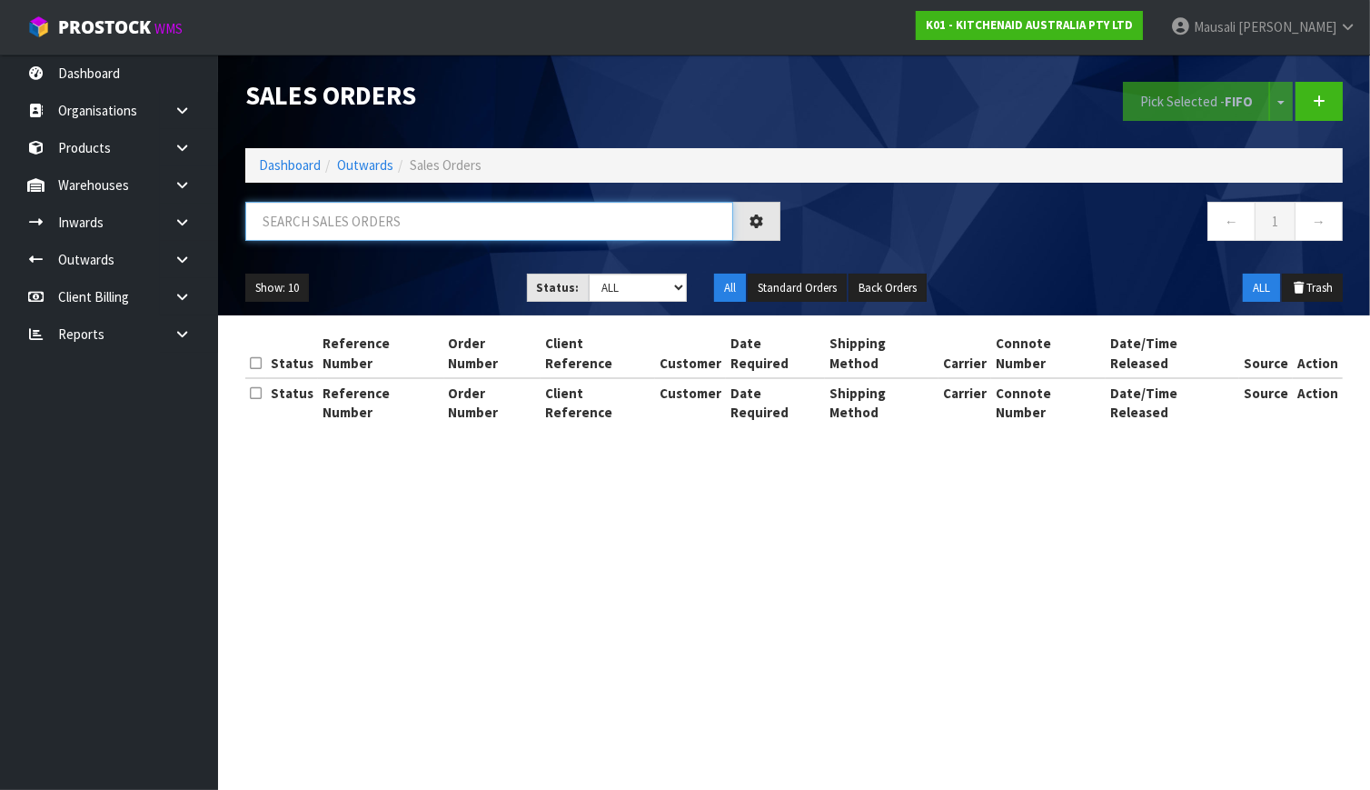
click at [277, 231] on input "text" at bounding box center [489, 221] width 488 height 39
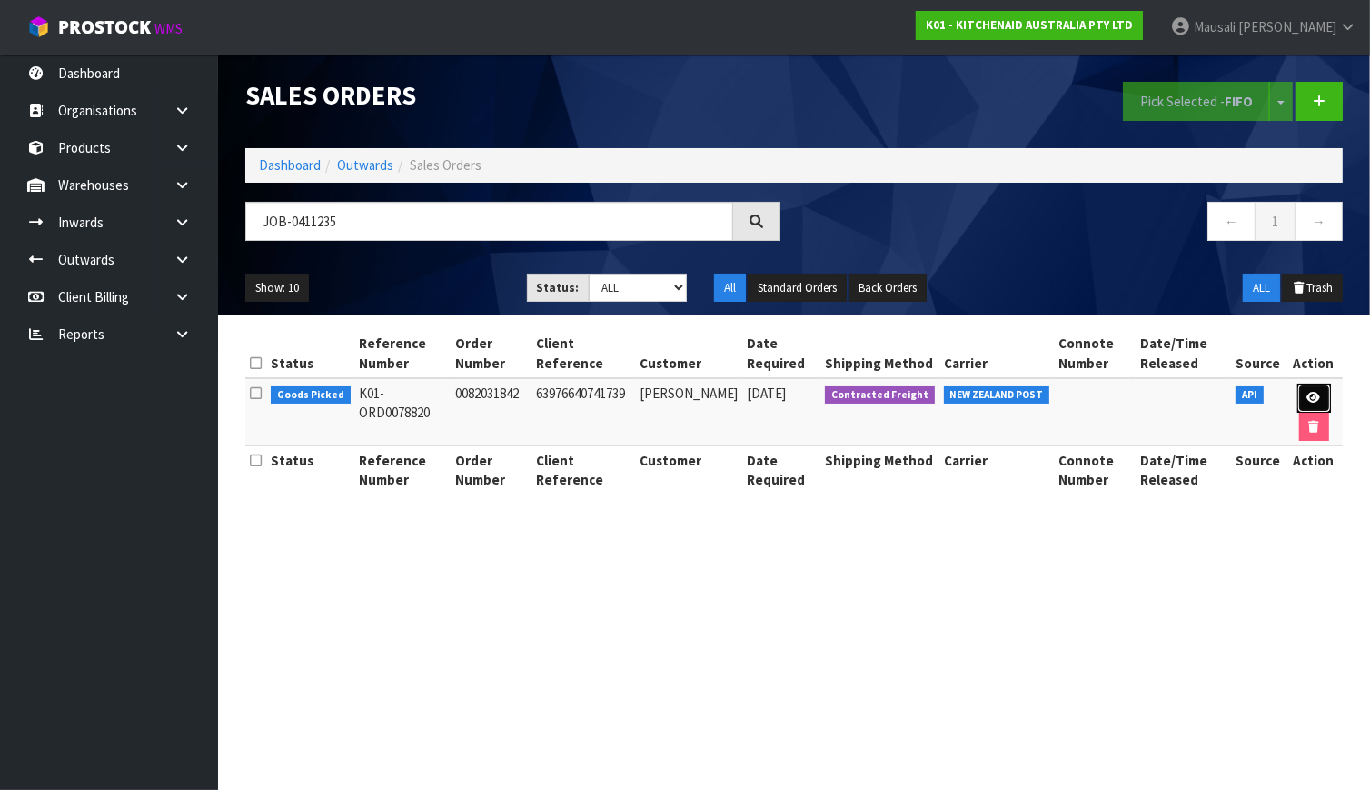
click at [1325, 391] on link at bounding box center [1315, 398] width 34 height 29
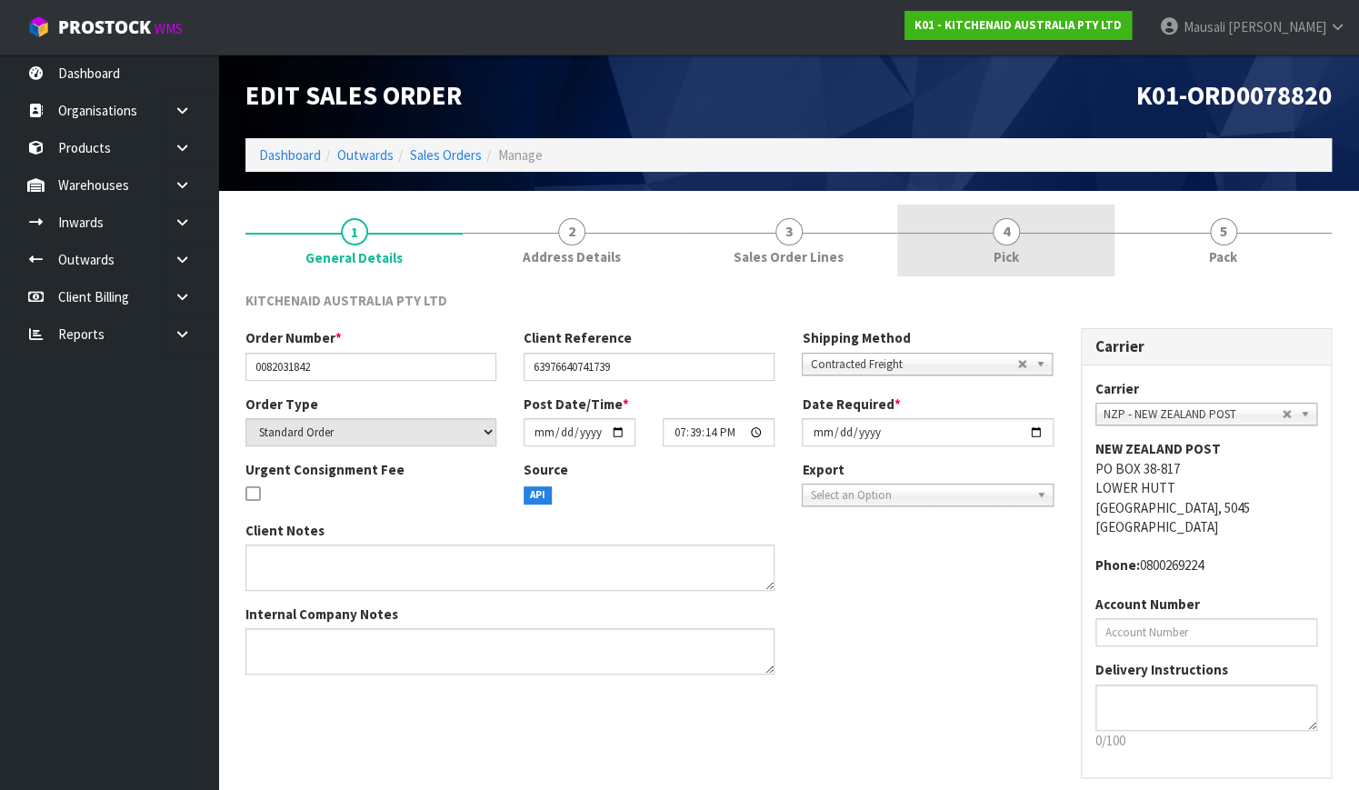
click at [989, 244] on link "4 Pick" at bounding box center [1005, 240] width 217 height 72
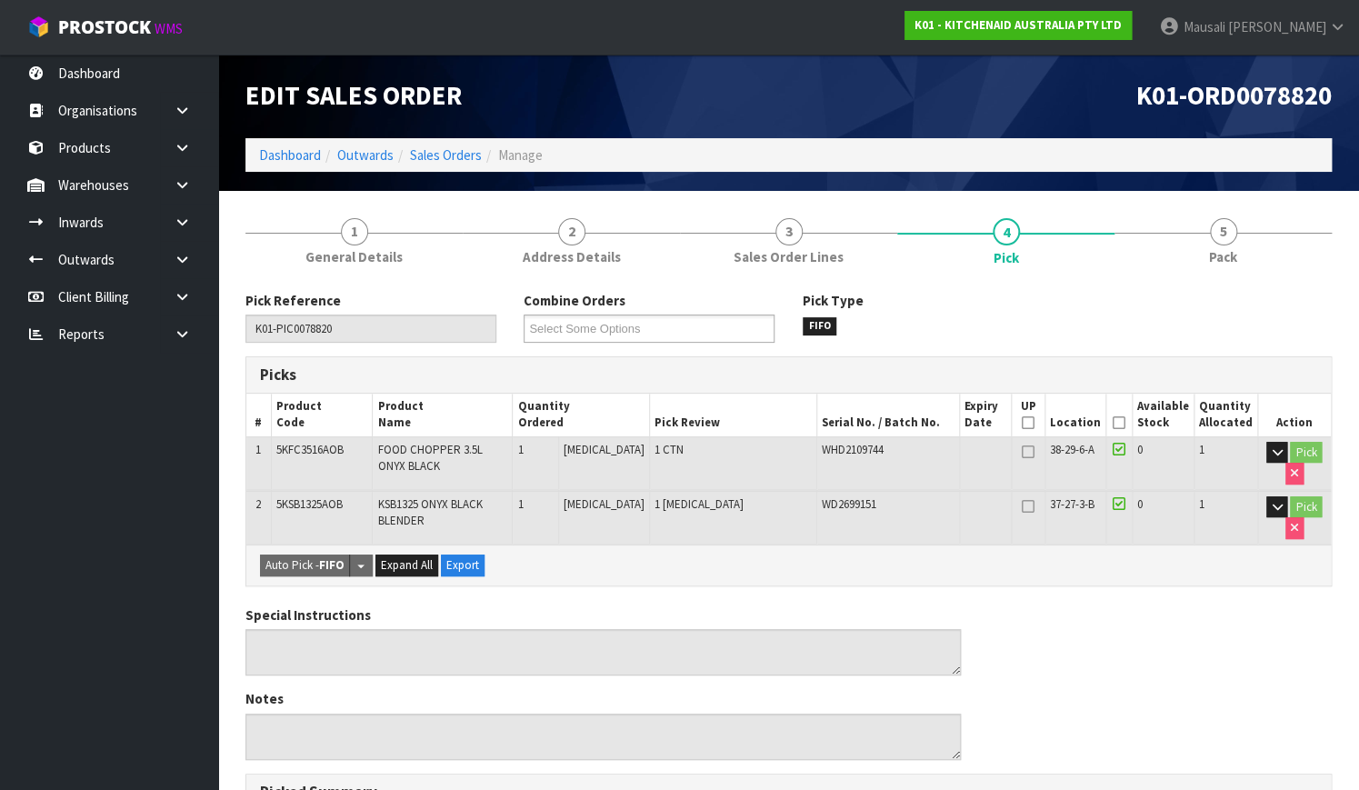
click at [1119, 413] on th "Picked" at bounding box center [1118, 415] width 26 height 43
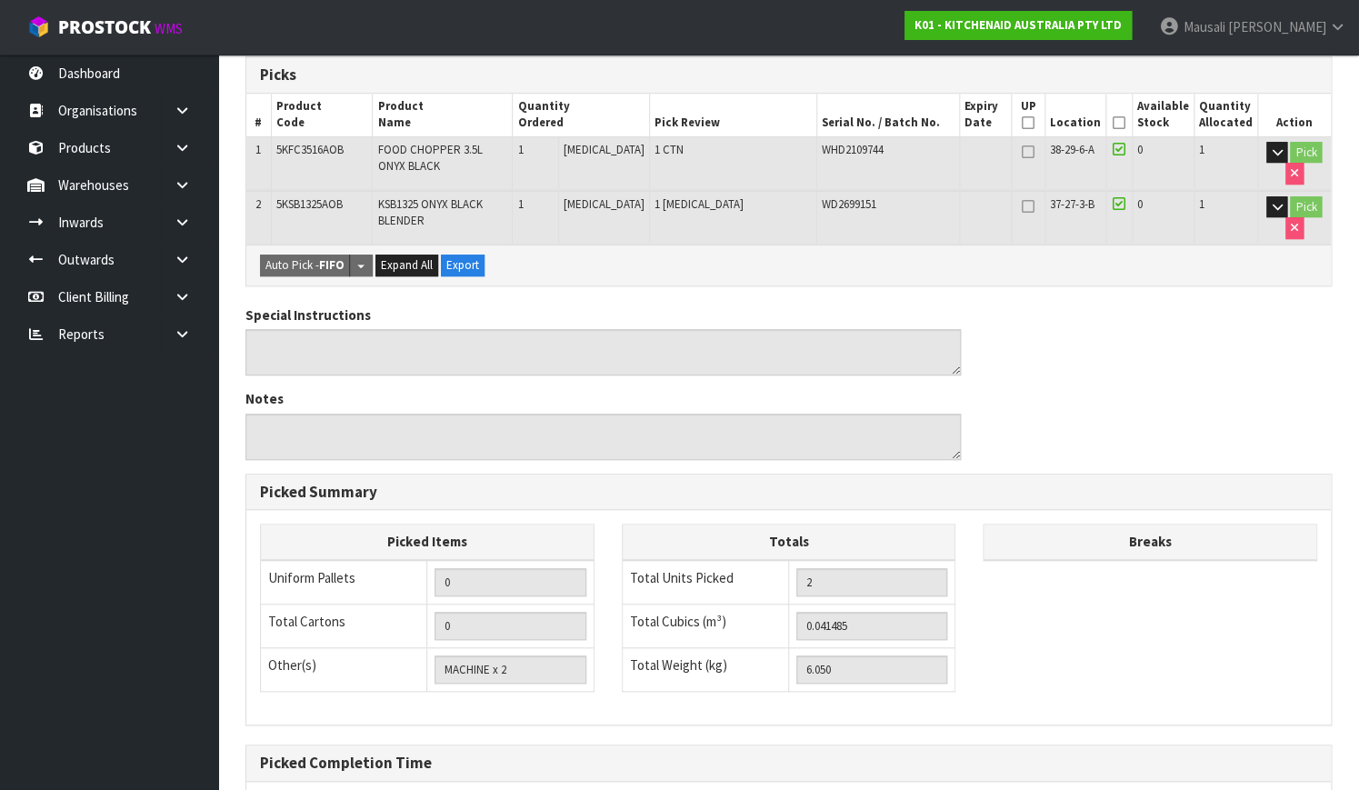
scroll to position [164, 0]
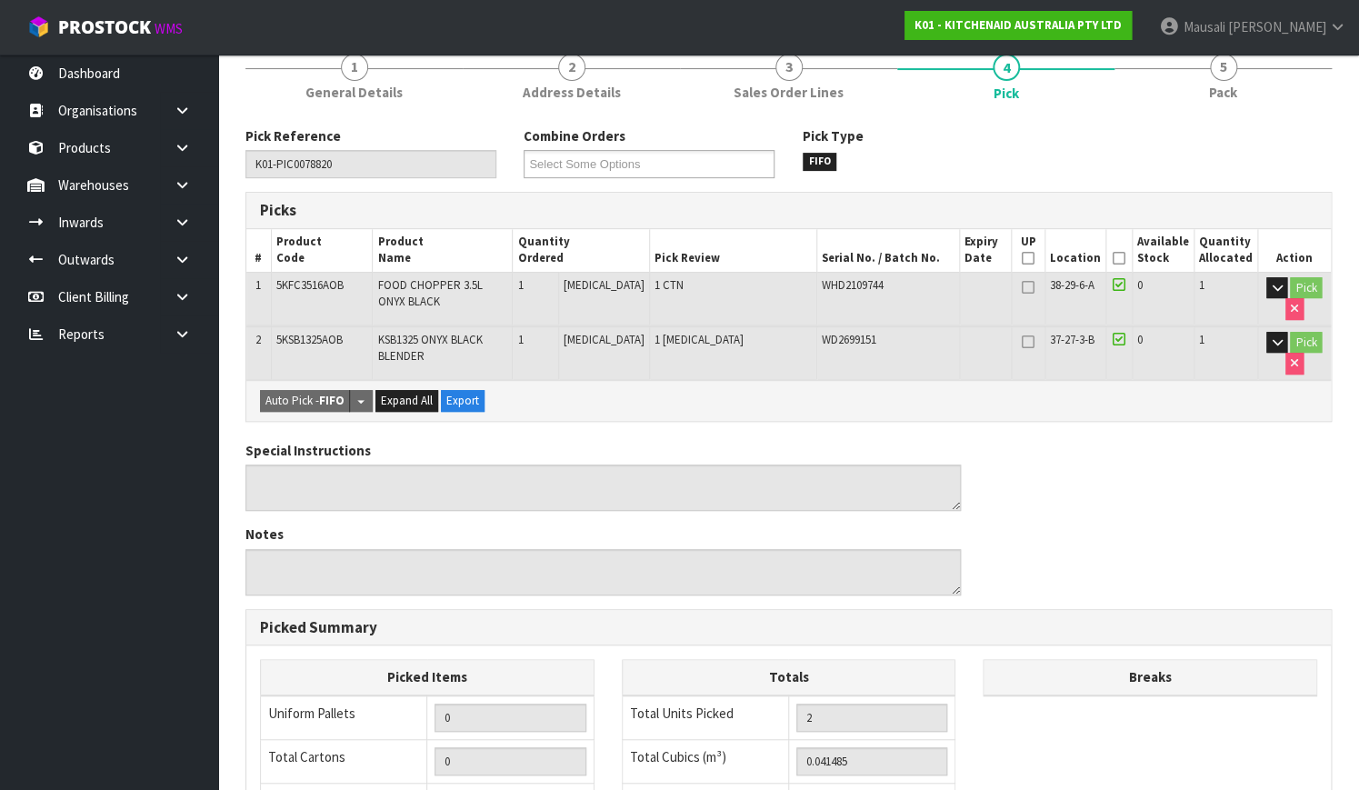
click at [1122, 258] on icon at bounding box center [1118, 258] width 13 height 1
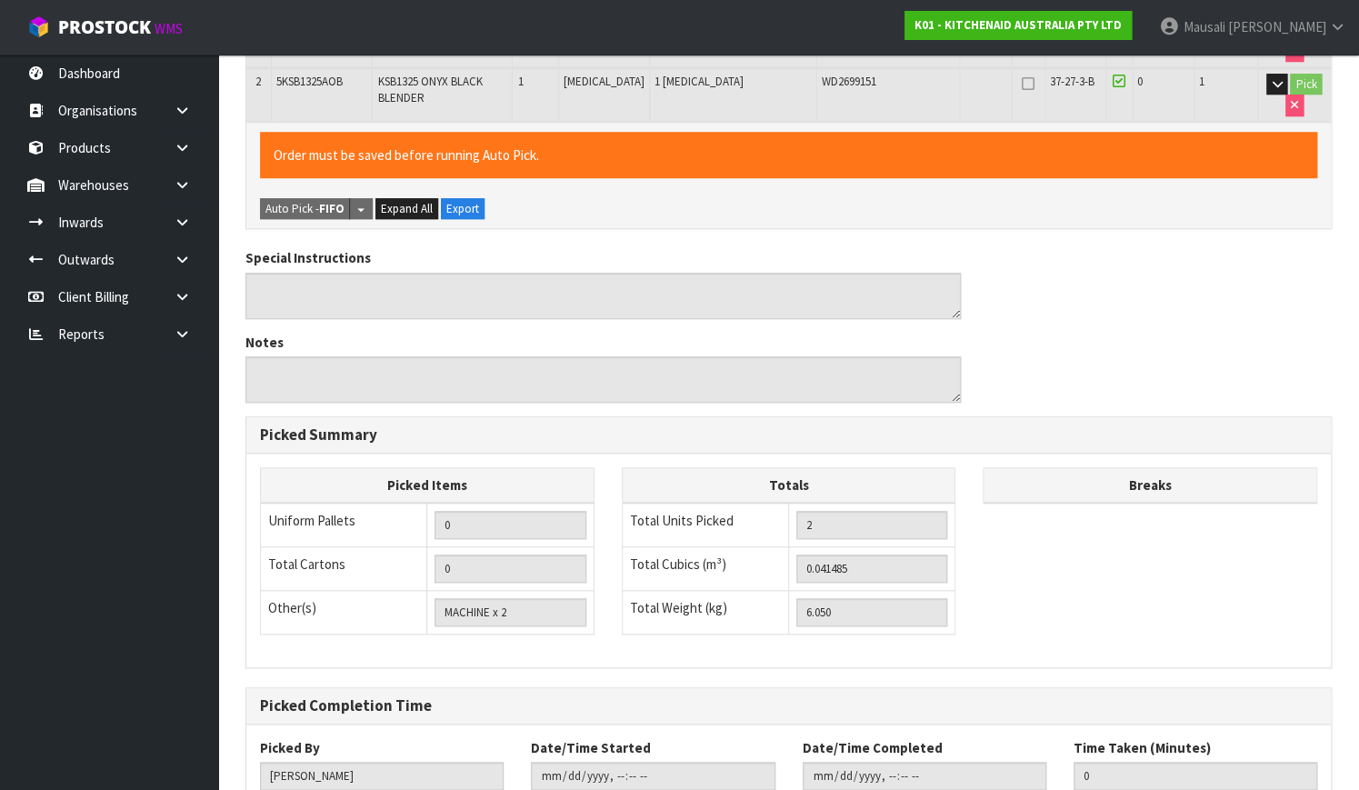
scroll to position [546, 0]
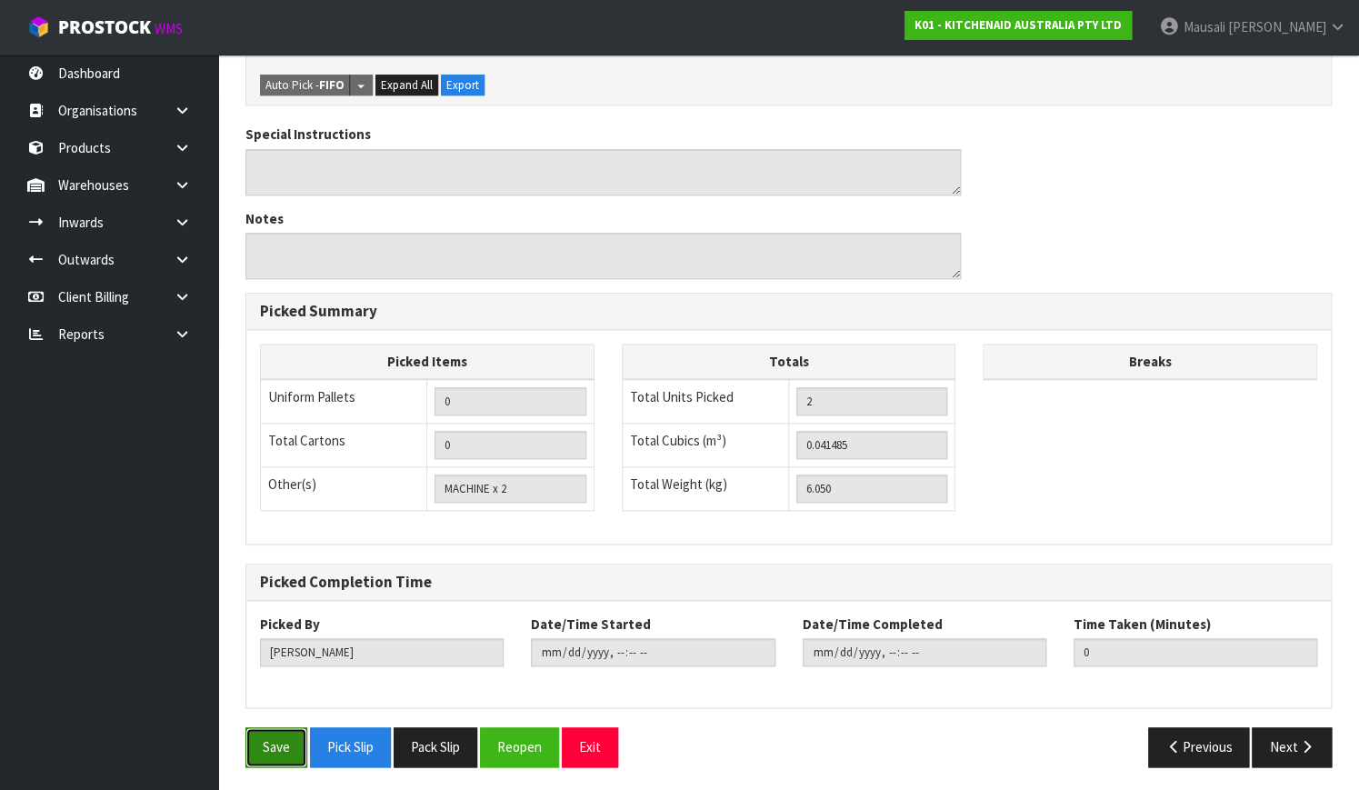
click at [265, 744] on button "Save" at bounding box center [276, 746] width 62 height 39
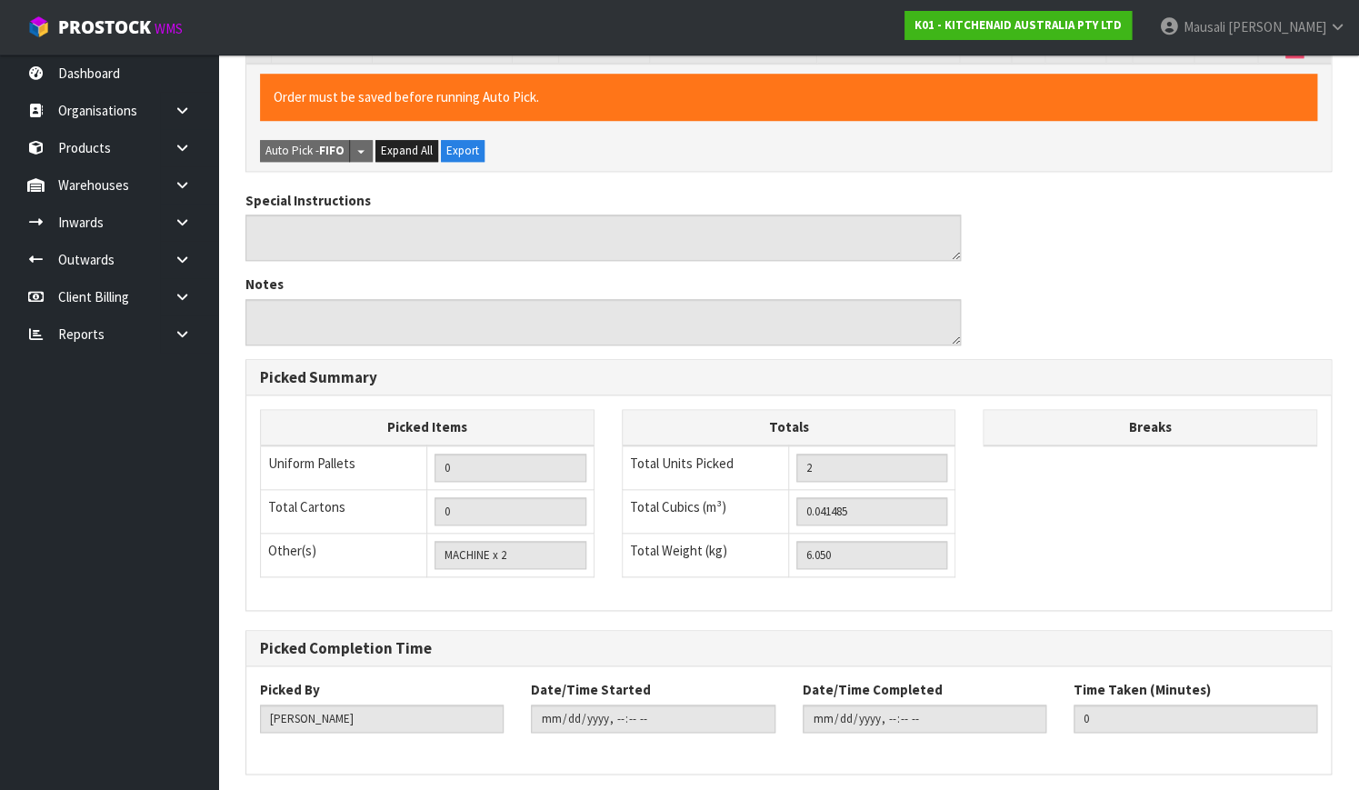
scroll to position [0, 0]
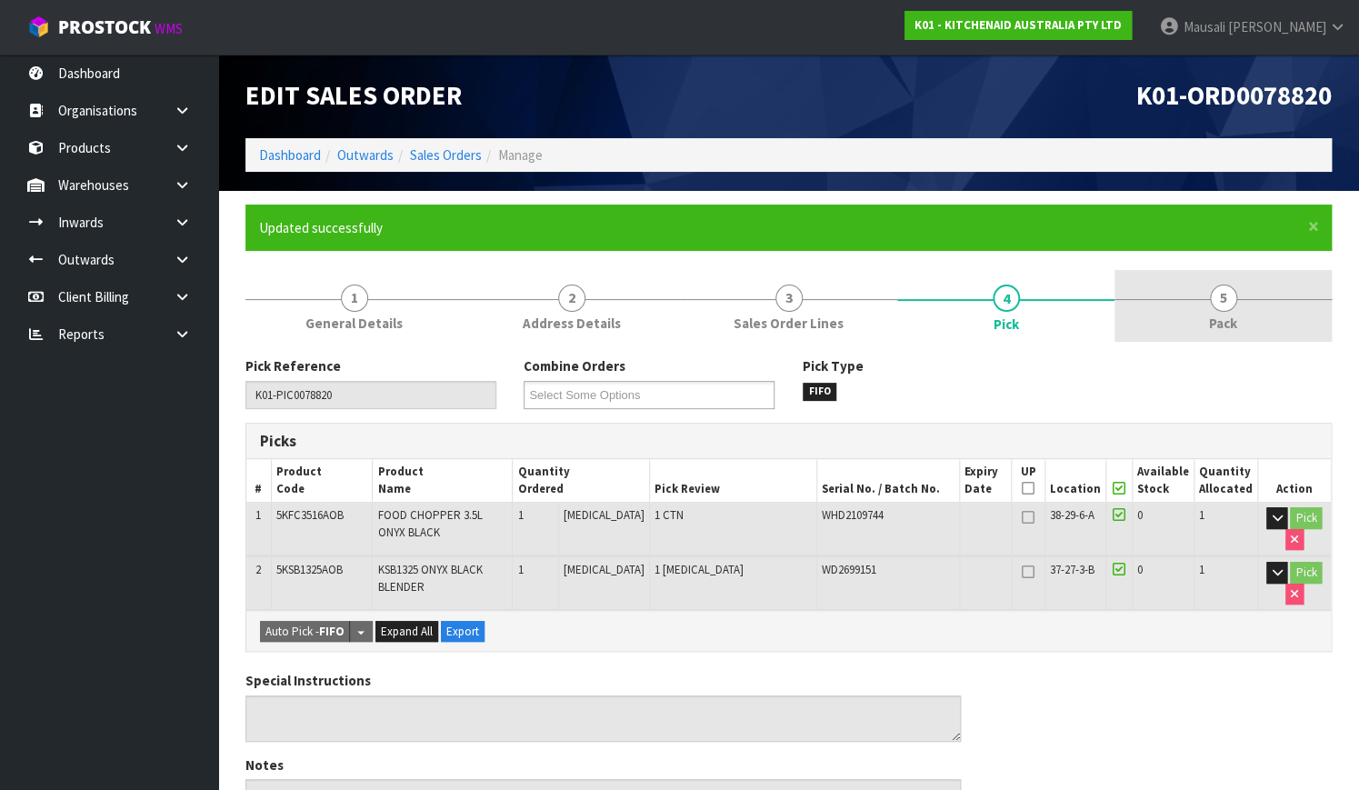
click at [1206, 300] on link "5 Pack" at bounding box center [1222, 306] width 217 height 72
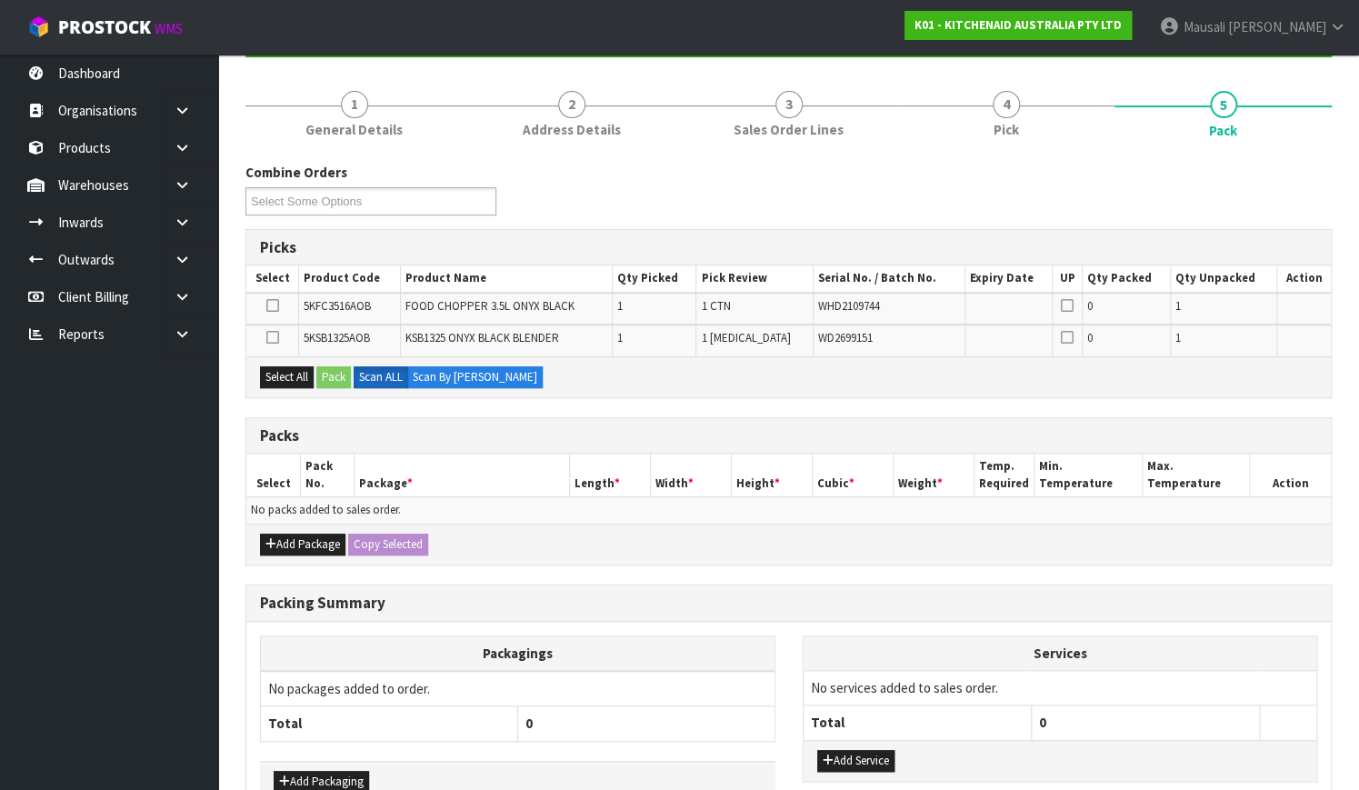
scroll to position [301, 0]
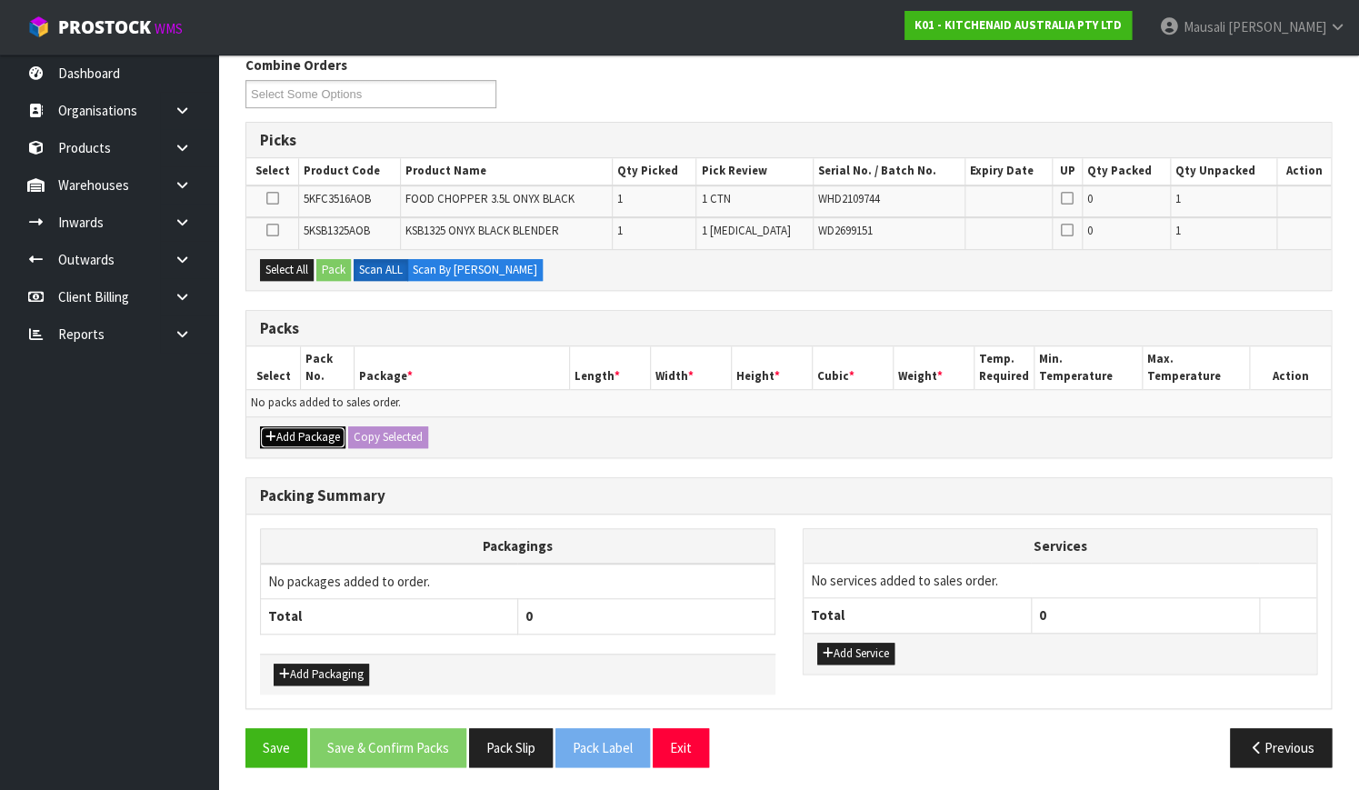
click at [286, 426] on button "Add Package" at bounding box center [302, 437] width 85 height 22
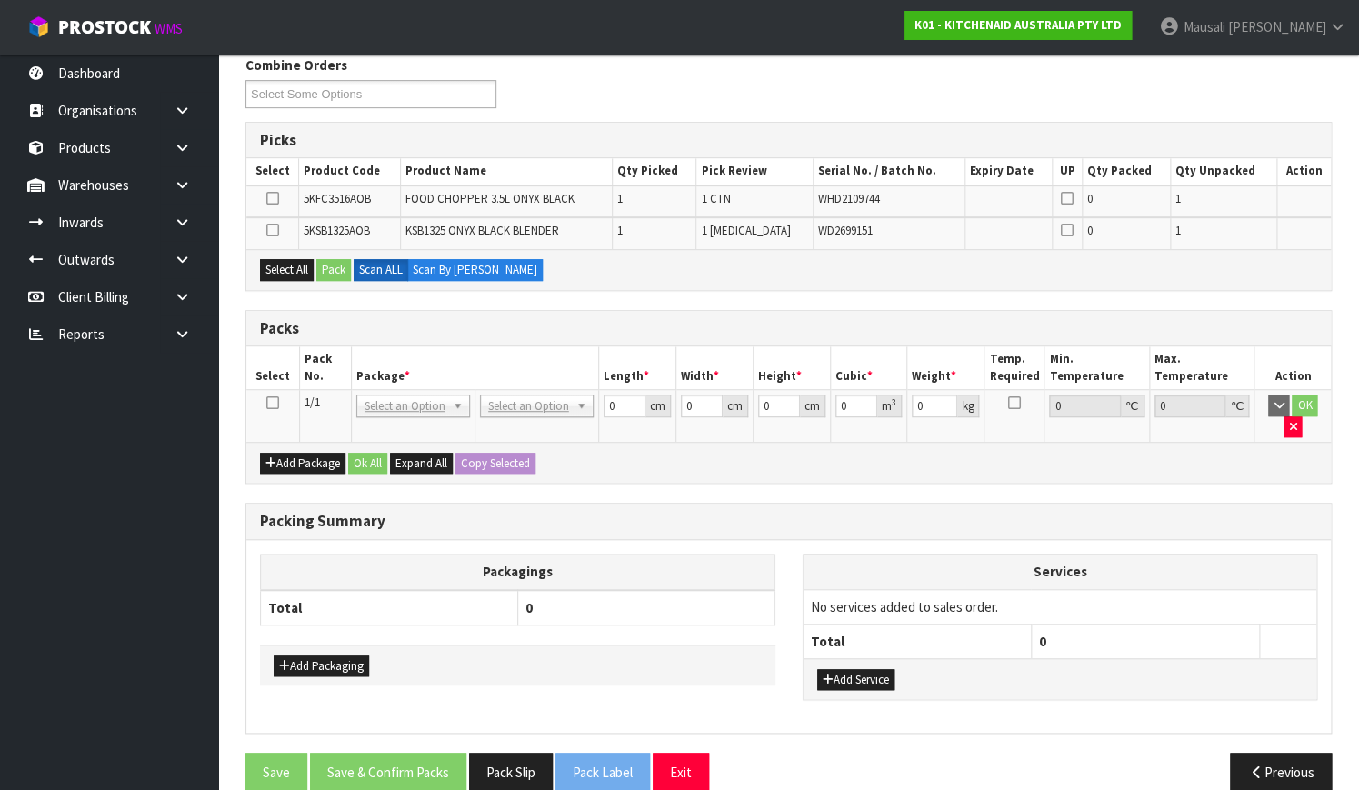
click at [273, 403] on icon at bounding box center [272, 403] width 13 height 1
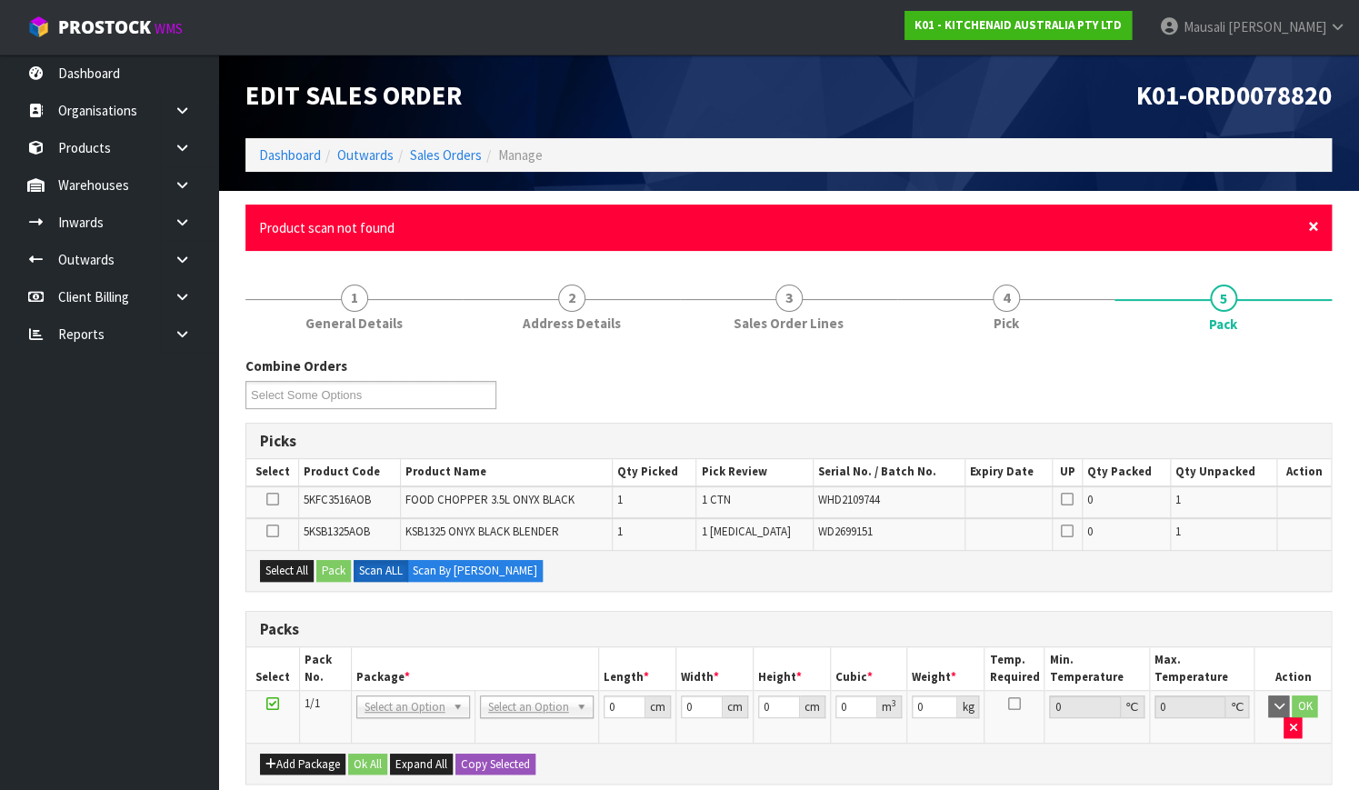
click at [1311, 226] on span "×" at bounding box center [1313, 226] width 11 height 25
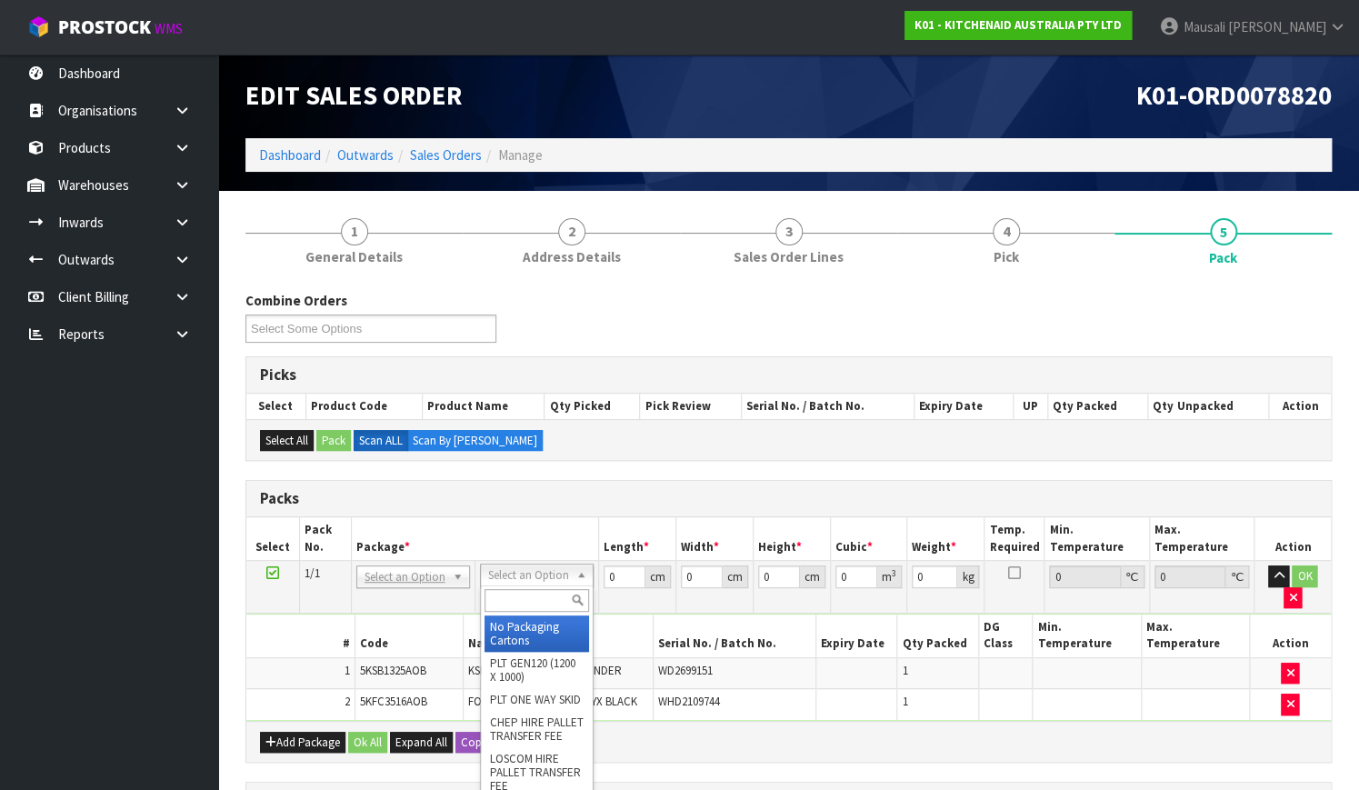
click at [520, 608] on input "text" at bounding box center [536, 600] width 105 height 23
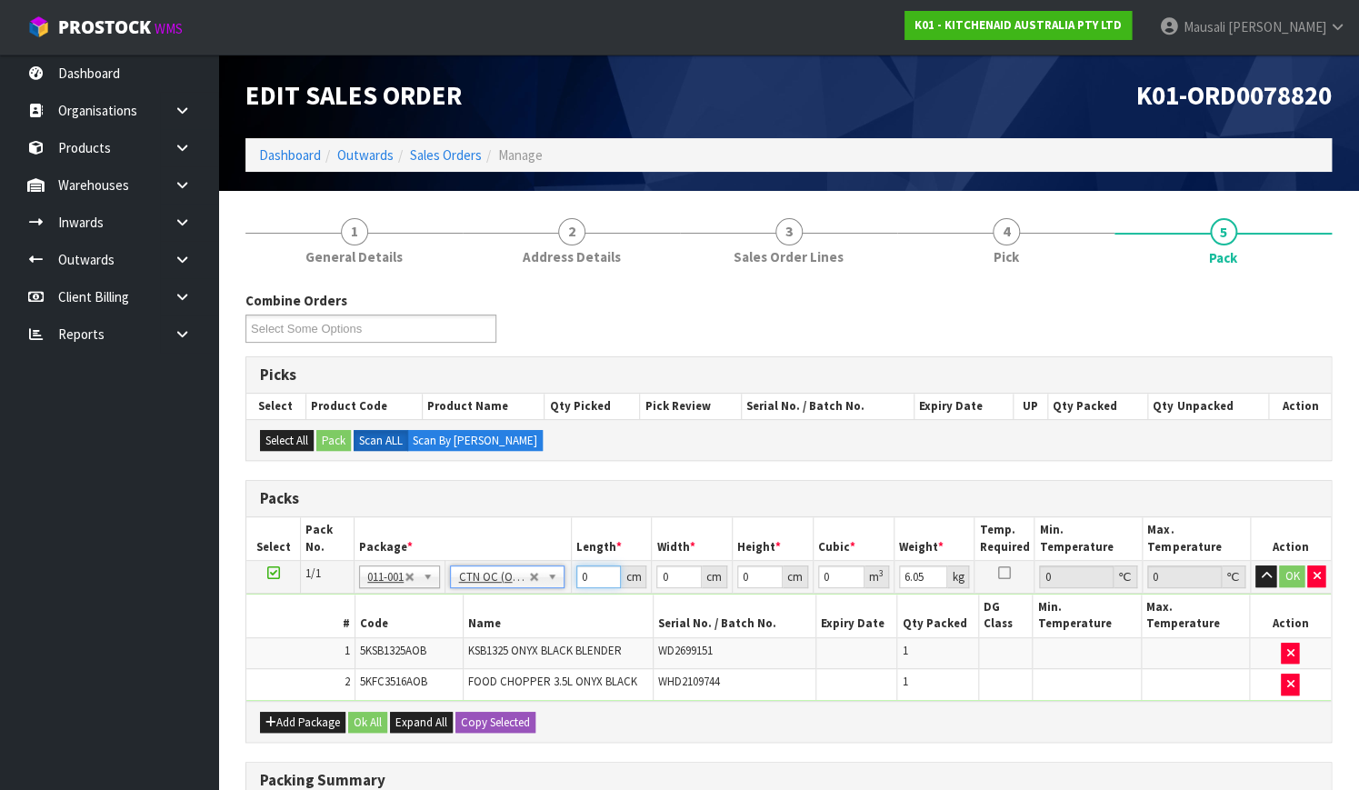
drag, startPoint x: 593, startPoint y: 582, endPoint x: 520, endPoint y: 597, distance: 74.3
click at [522, 597] on tbody "1/1 NONE 007-001 007-002 007-004 007-009 007-013 007-014 007-015 007-017 007-01…" at bounding box center [788, 631] width 1084 height 140
click at [369, 712] on button "Ok All" at bounding box center [367, 723] width 39 height 22
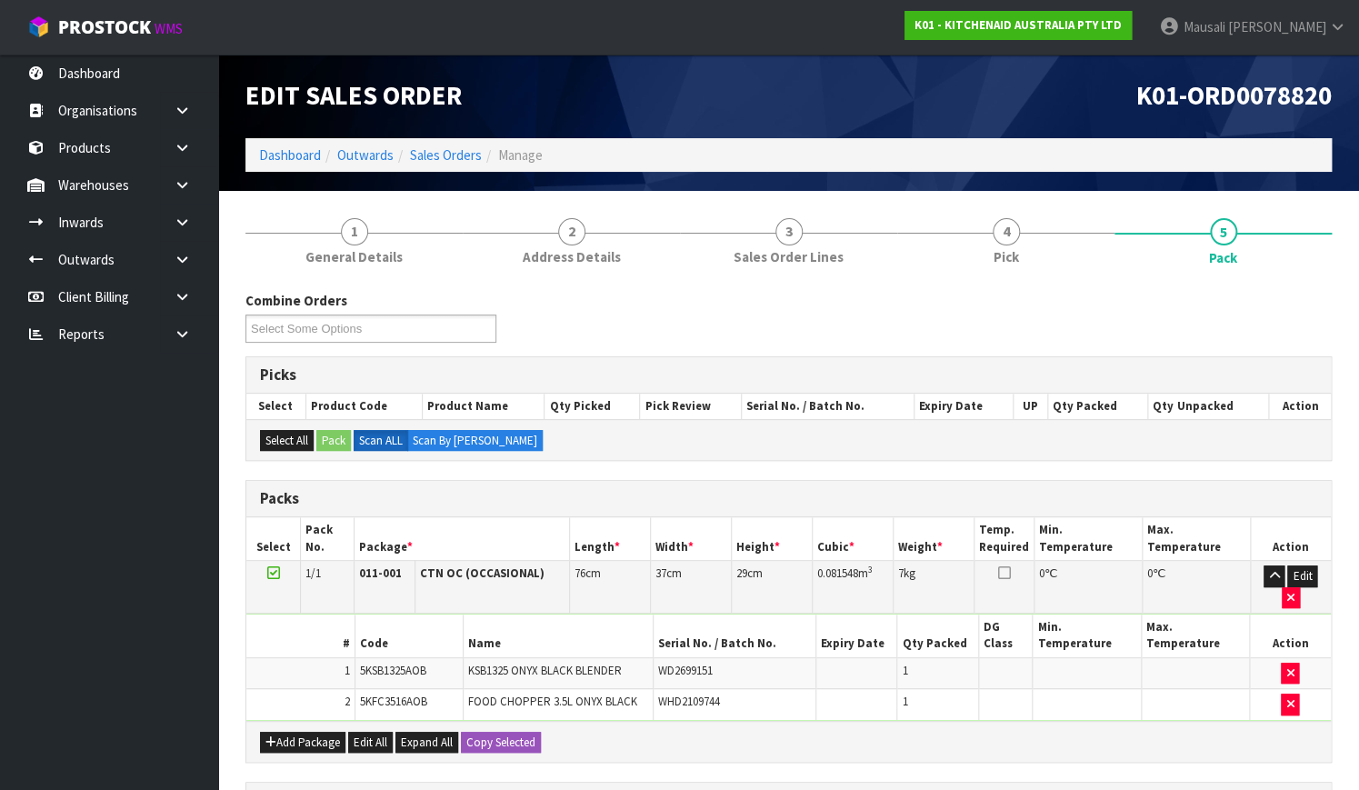
scroll to position [296, 0]
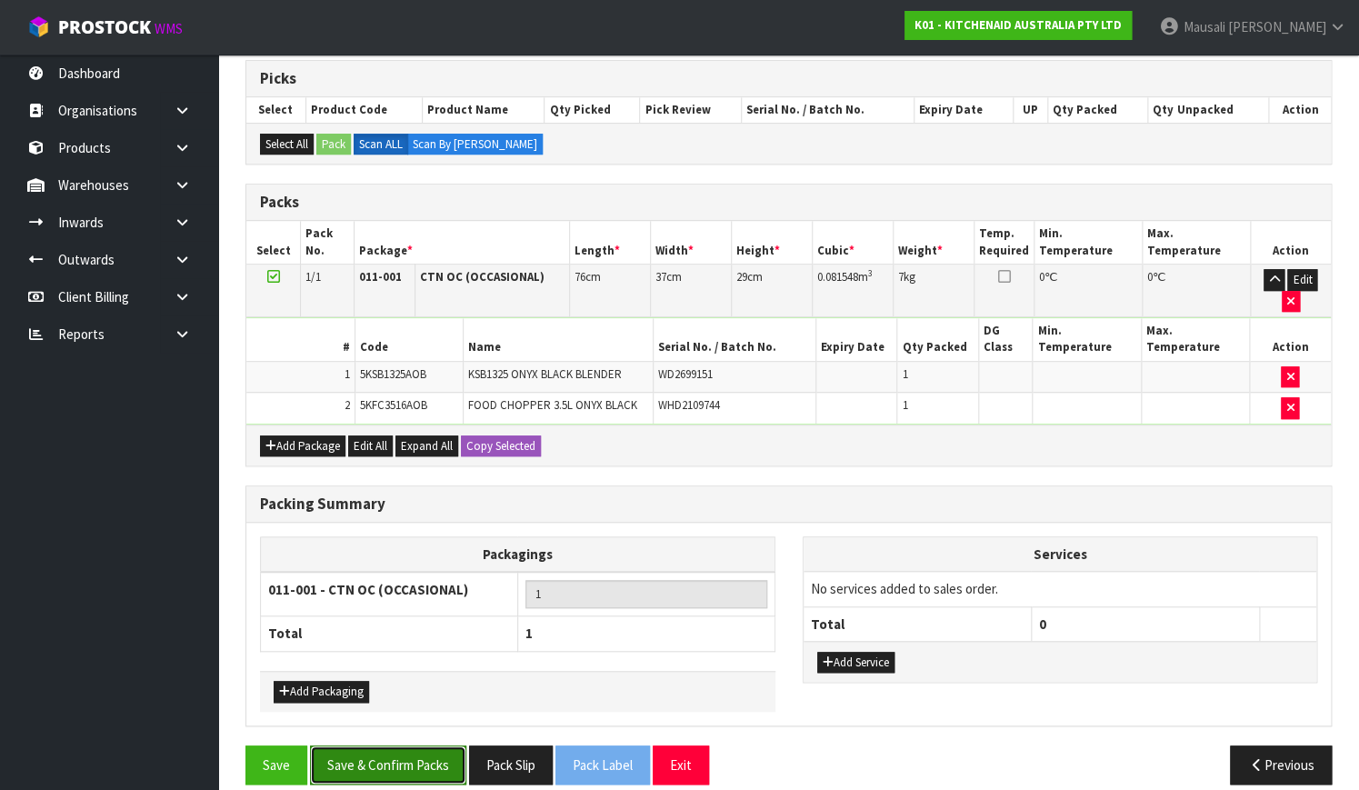
click at [407, 745] on button "Save & Confirm Packs" at bounding box center [388, 764] width 156 height 39
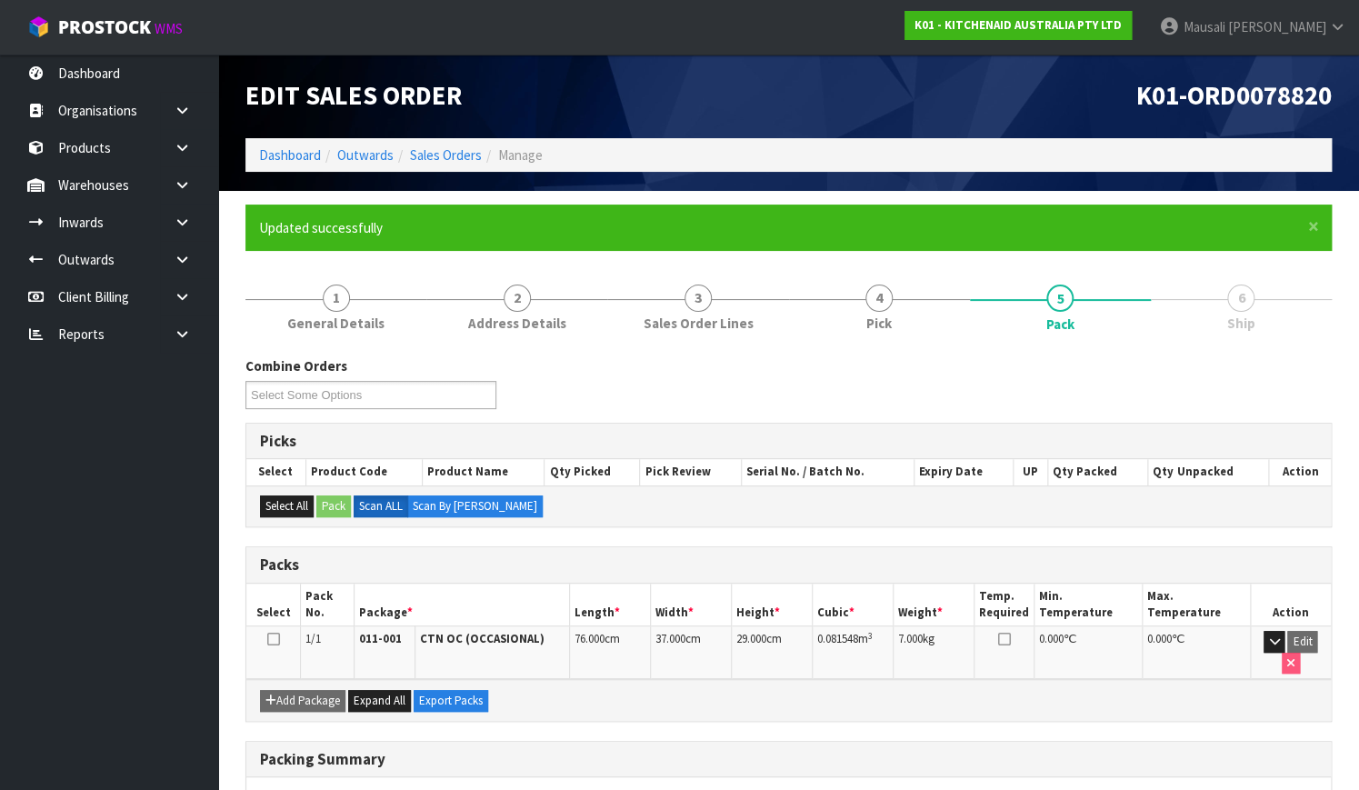
scroll to position [232, 0]
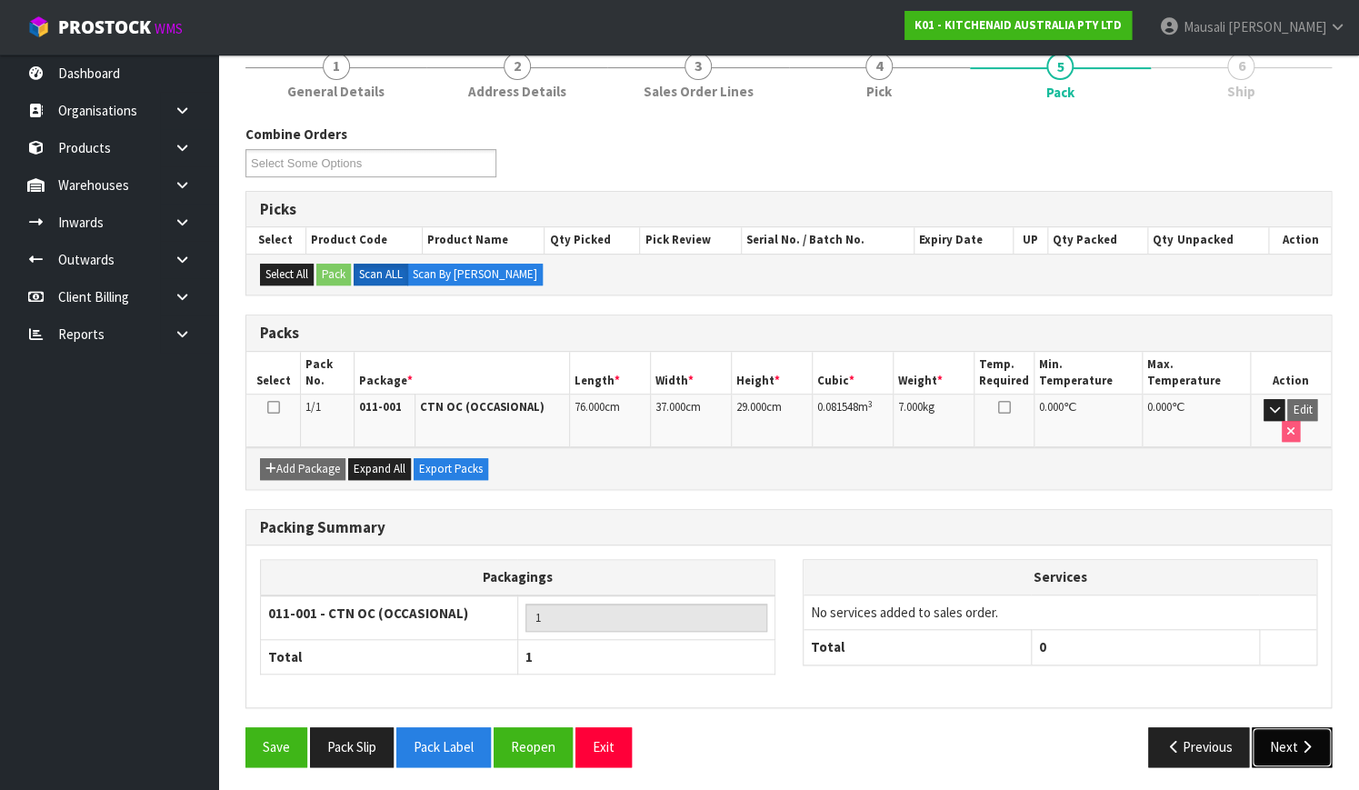
click at [1275, 747] on button "Next" at bounding box center [1291, 746] width 80 height 39
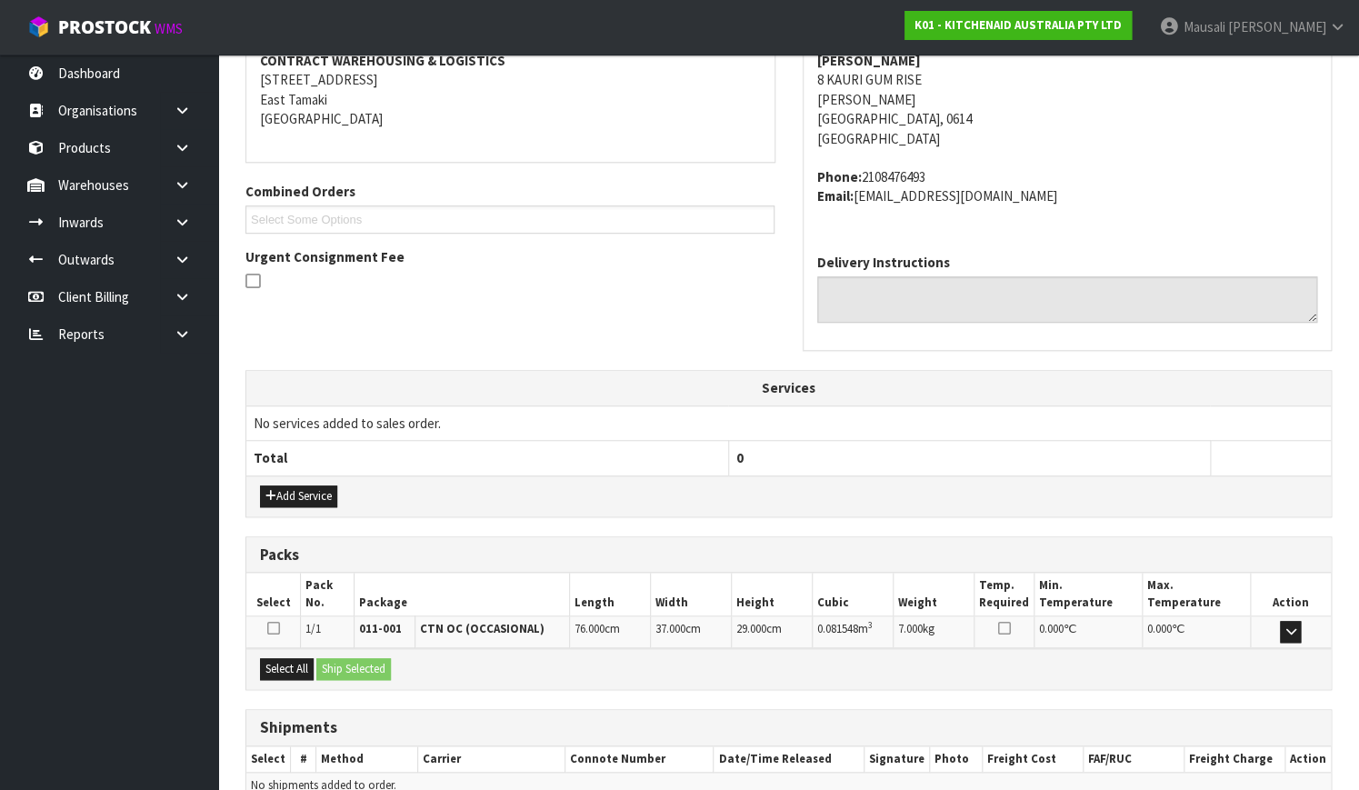
scroll to position [447, 0]
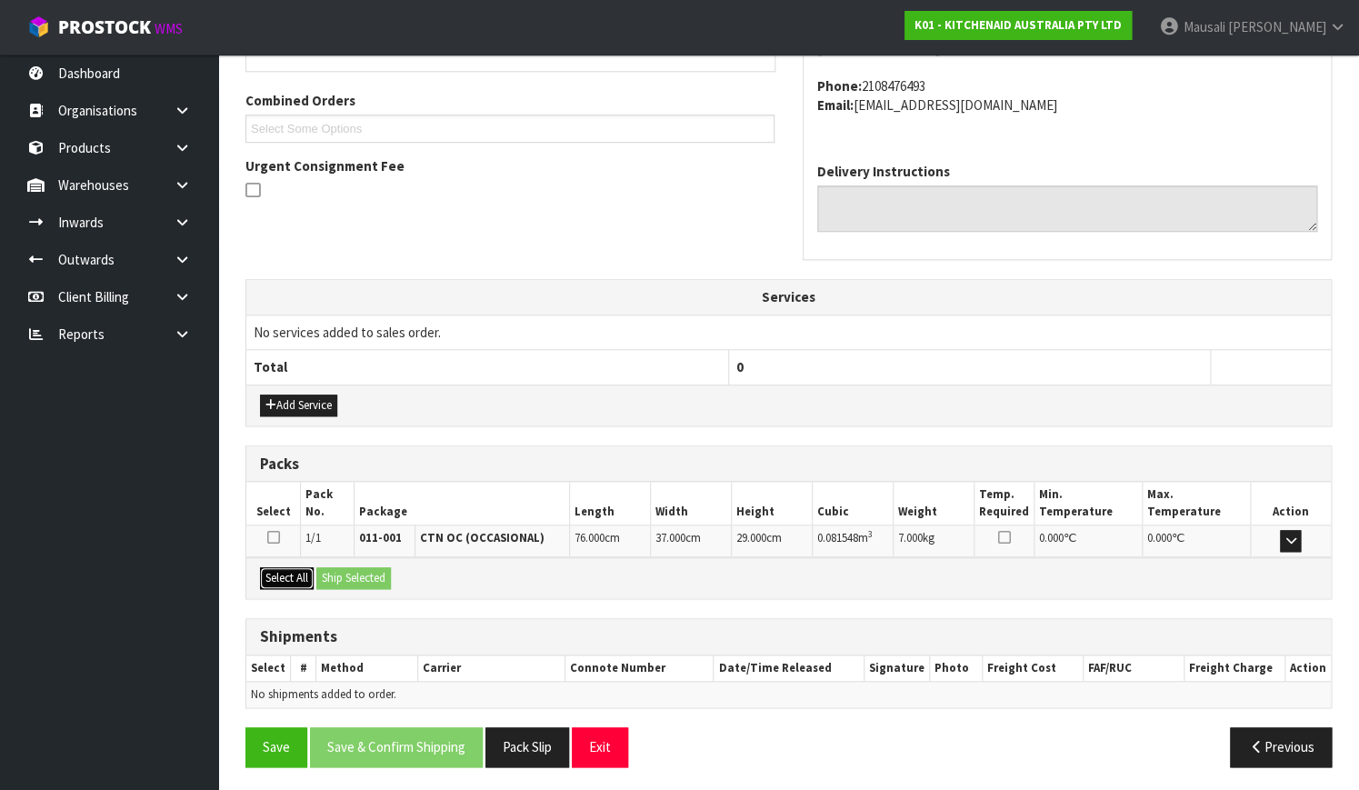
click at [300, 567] on button "Select All" at bounding box center [287, 578] width 54 height 22
click at [330, 582] on button "Ship Selected" at bounding box center [353, 578] width 75 height 22
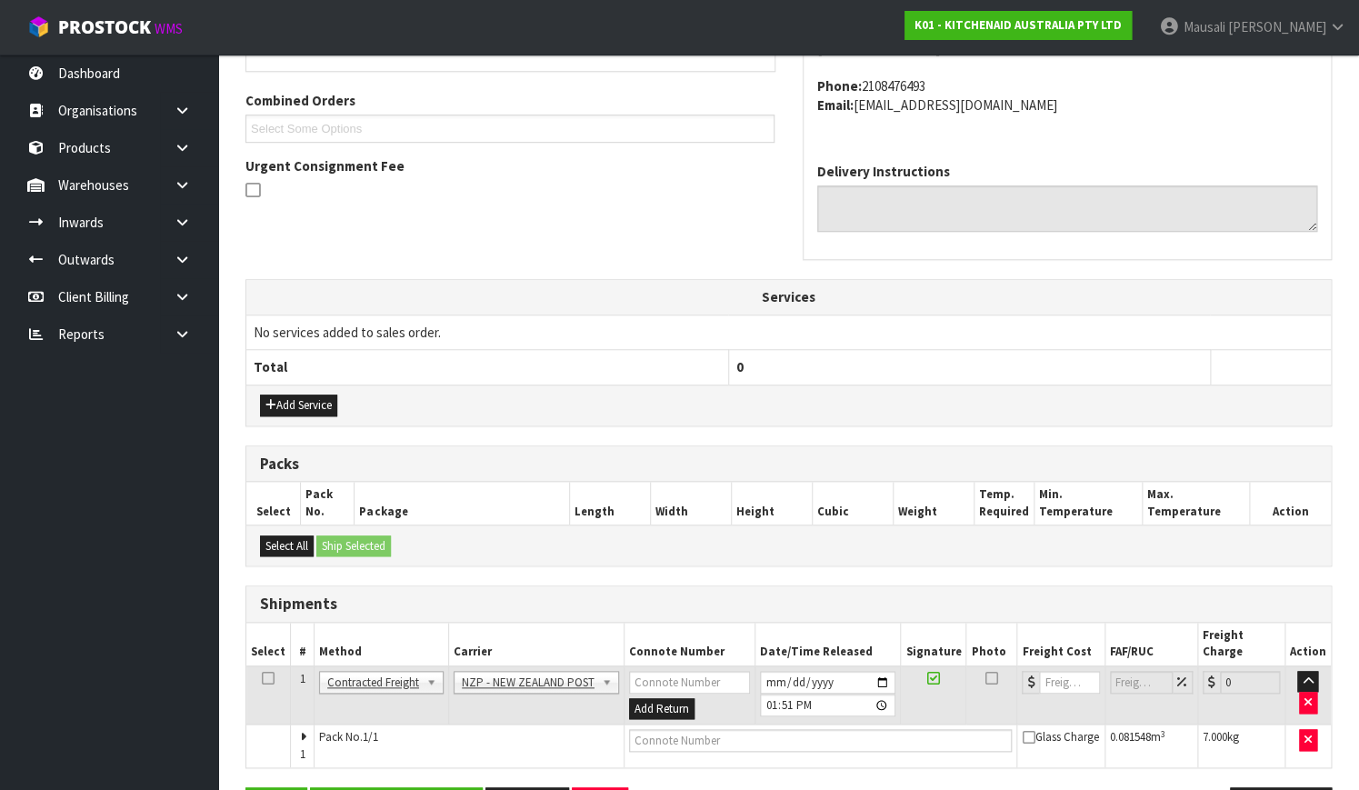
scroll to position [491, 0]
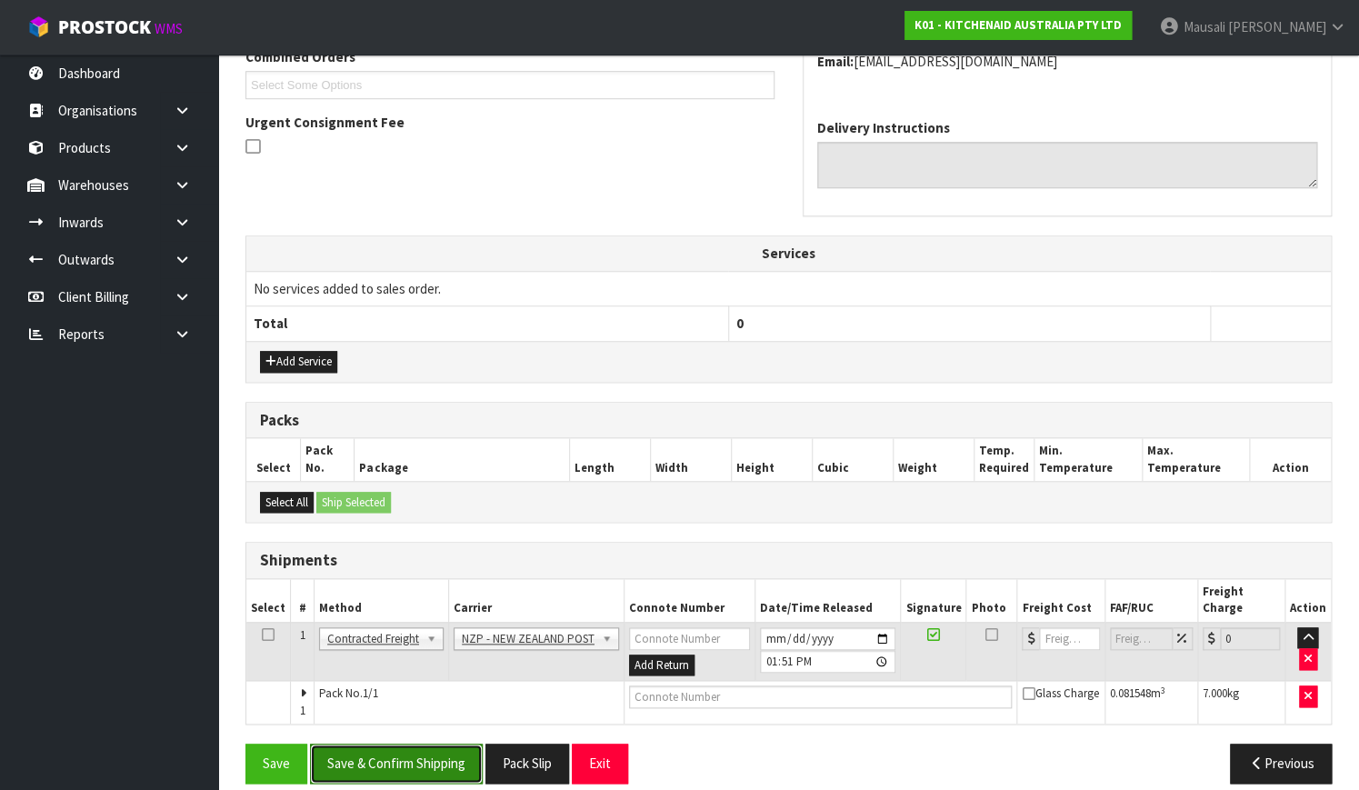
click at [393, 743] on button "Save & Confirm Shipping" at bounding box center [396, 762] width 173 height 39
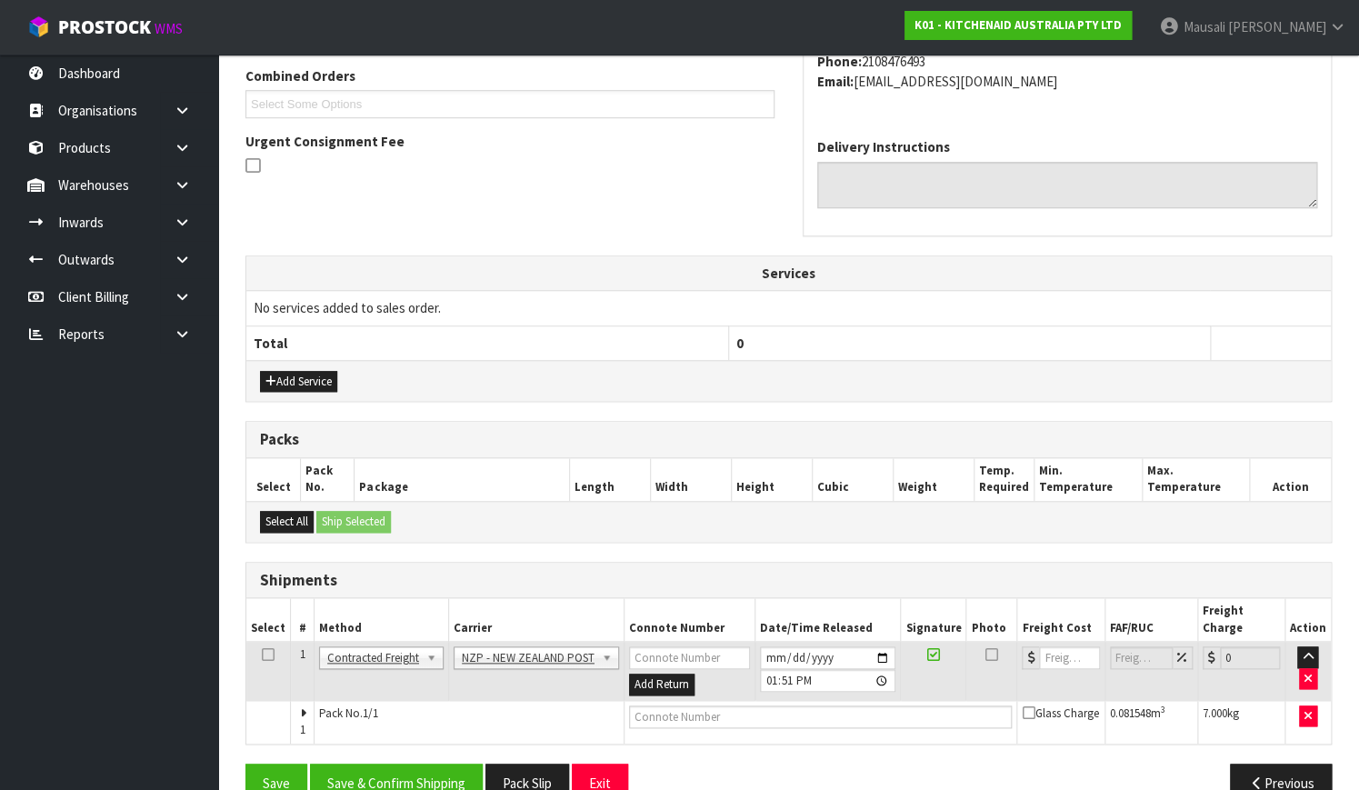
scroll to position [0, 0]
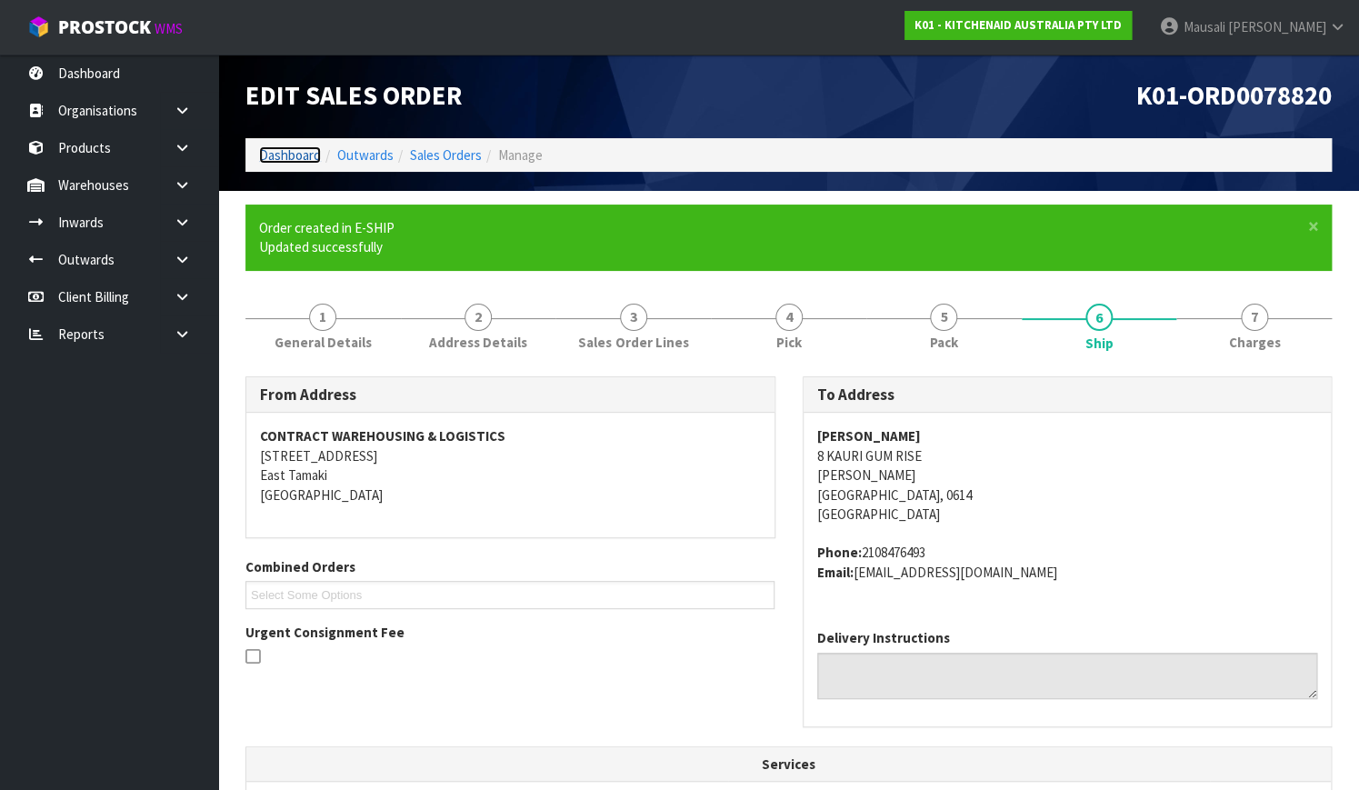
click at [282, 149] on link "Dashboard" at bounding box center [290, 154] width 62 height 17
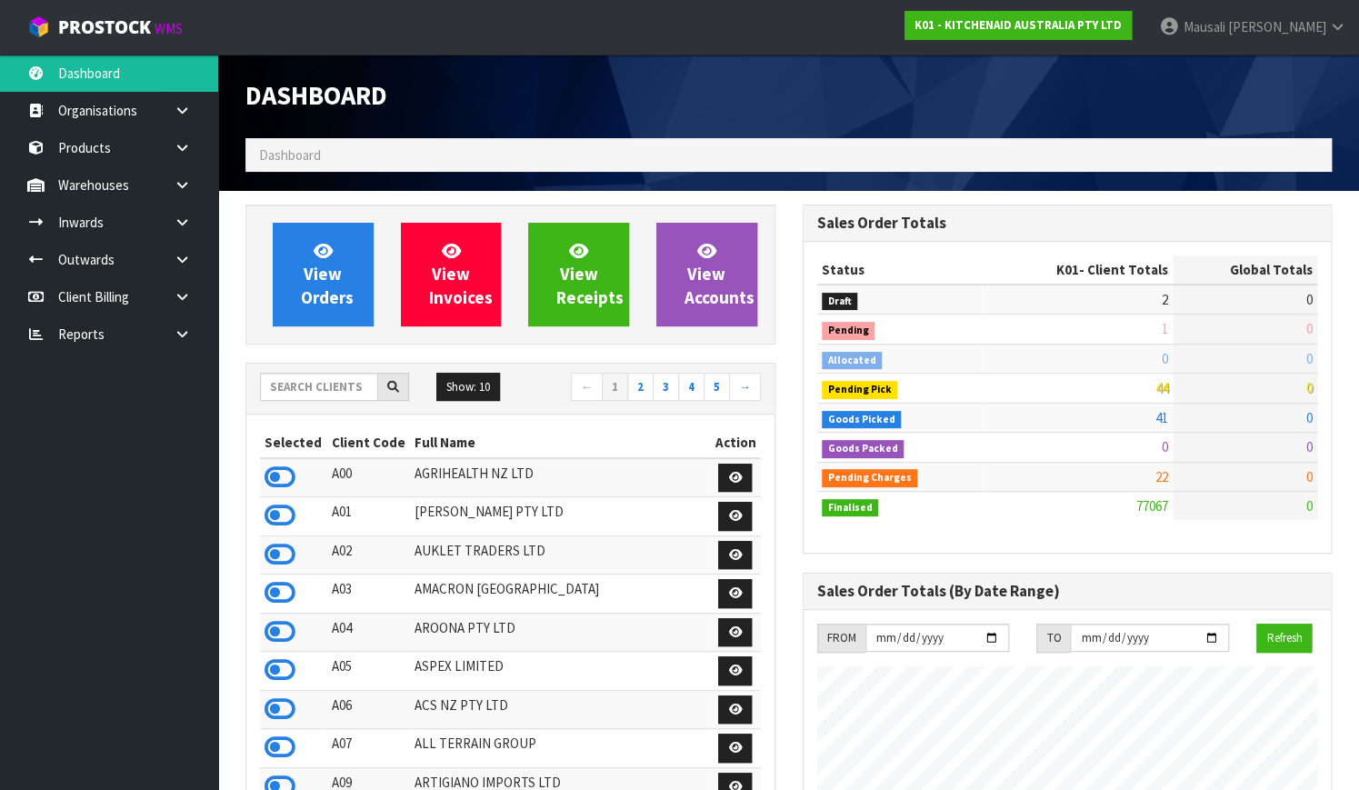
scroll to position [1413, 555]
click at [334, 263] on span "View Orders" at bounding box center [327, 274] width 53 height 68
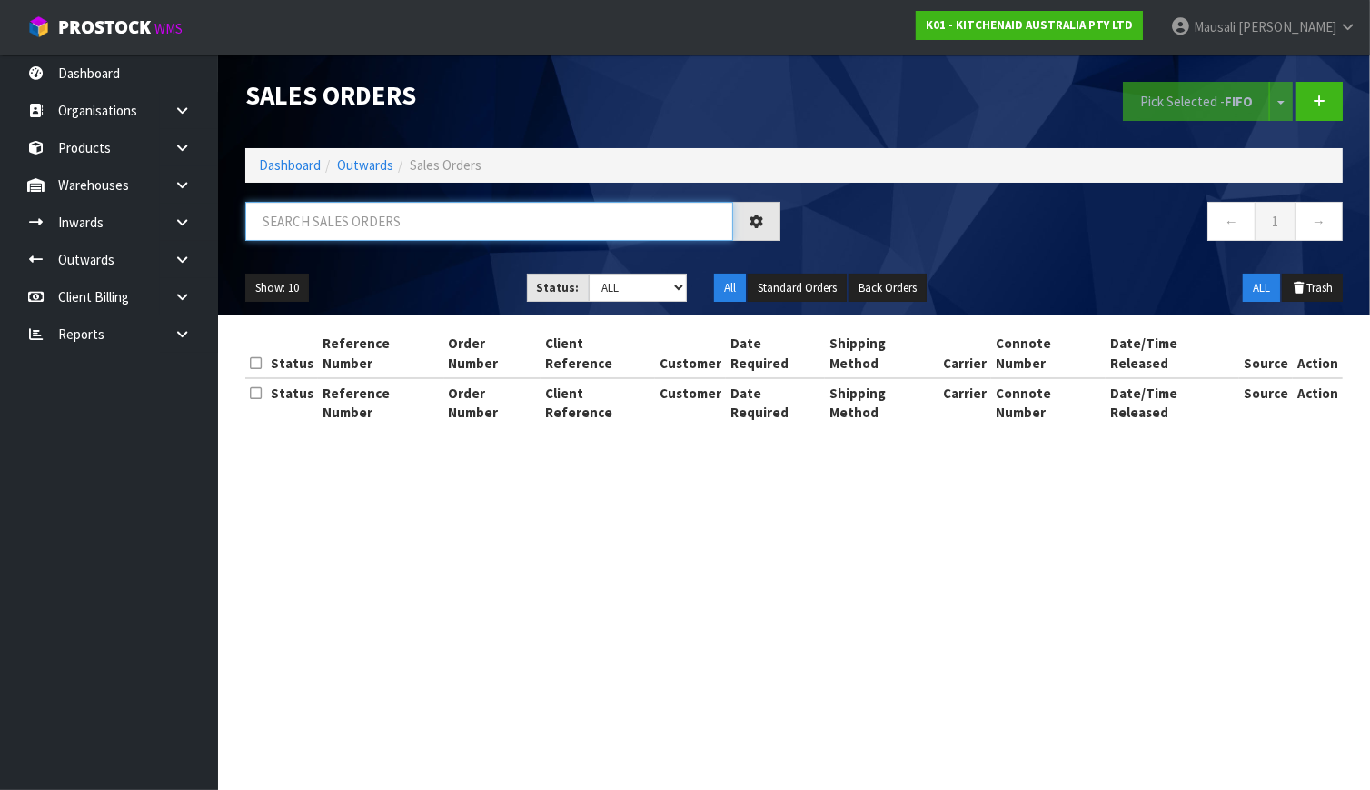
click at [274, 218] on input "text" at bounding box center [489, 221] width 488 height 39
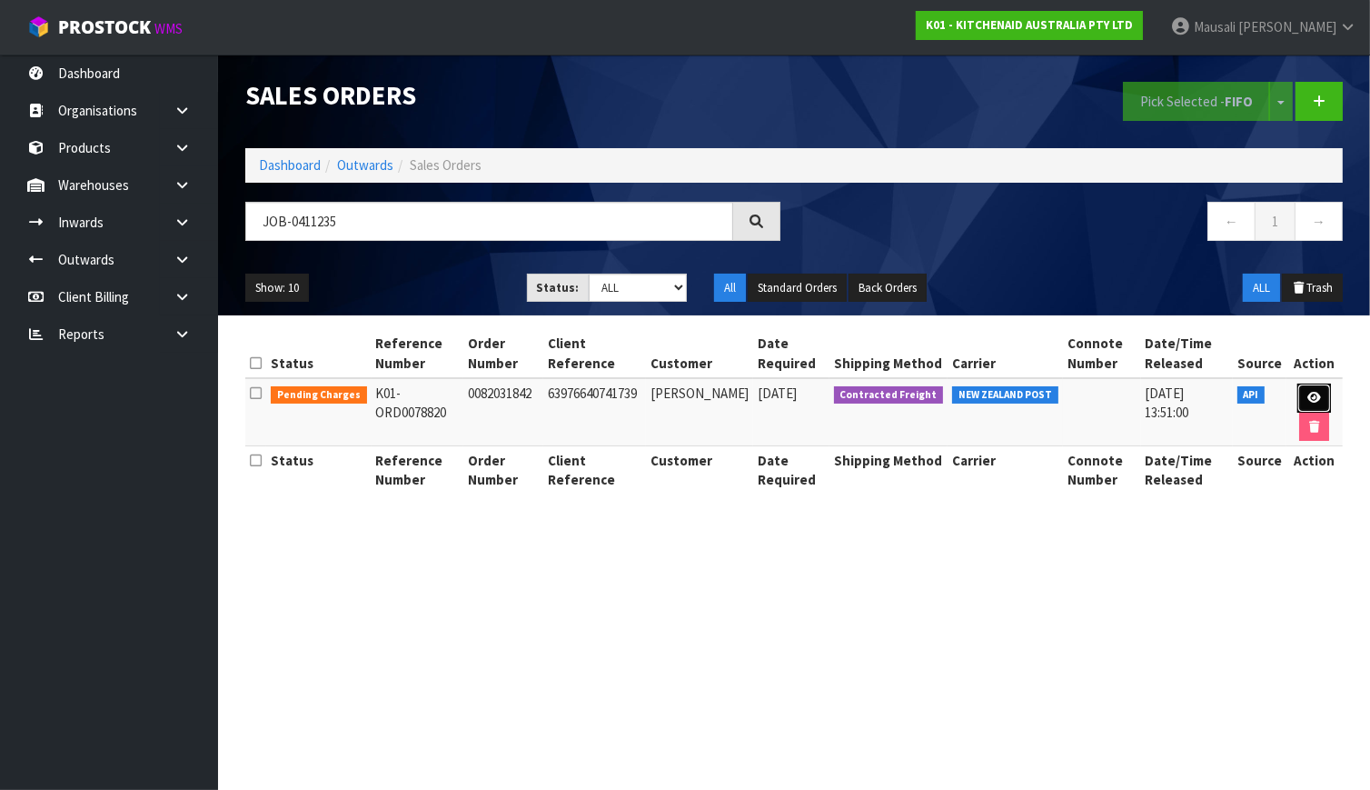
click at [1320, 389] on link at bounding box center [1315, 398] width 34 height 29
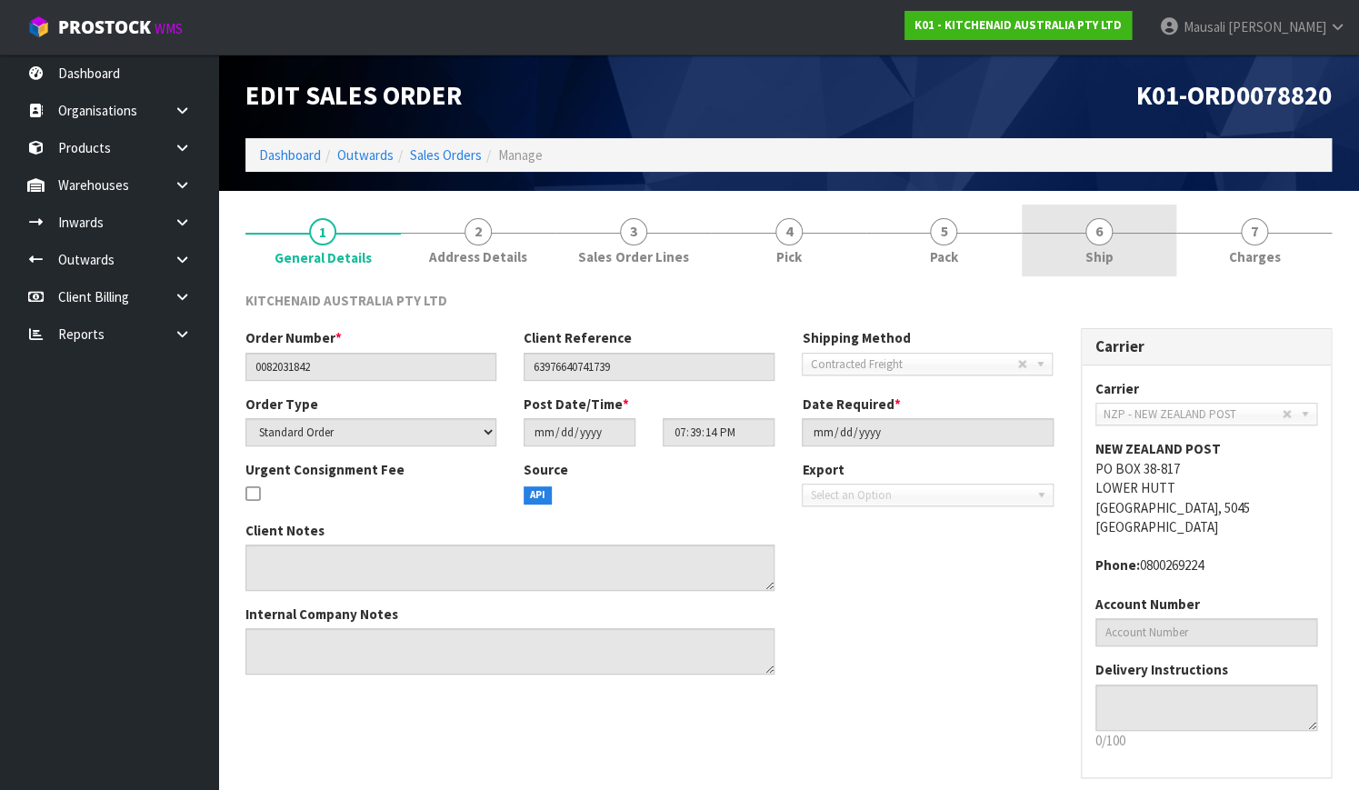
click at [1102, 236] on span "6" at bounding box center [1098, 231] width 27 height 27
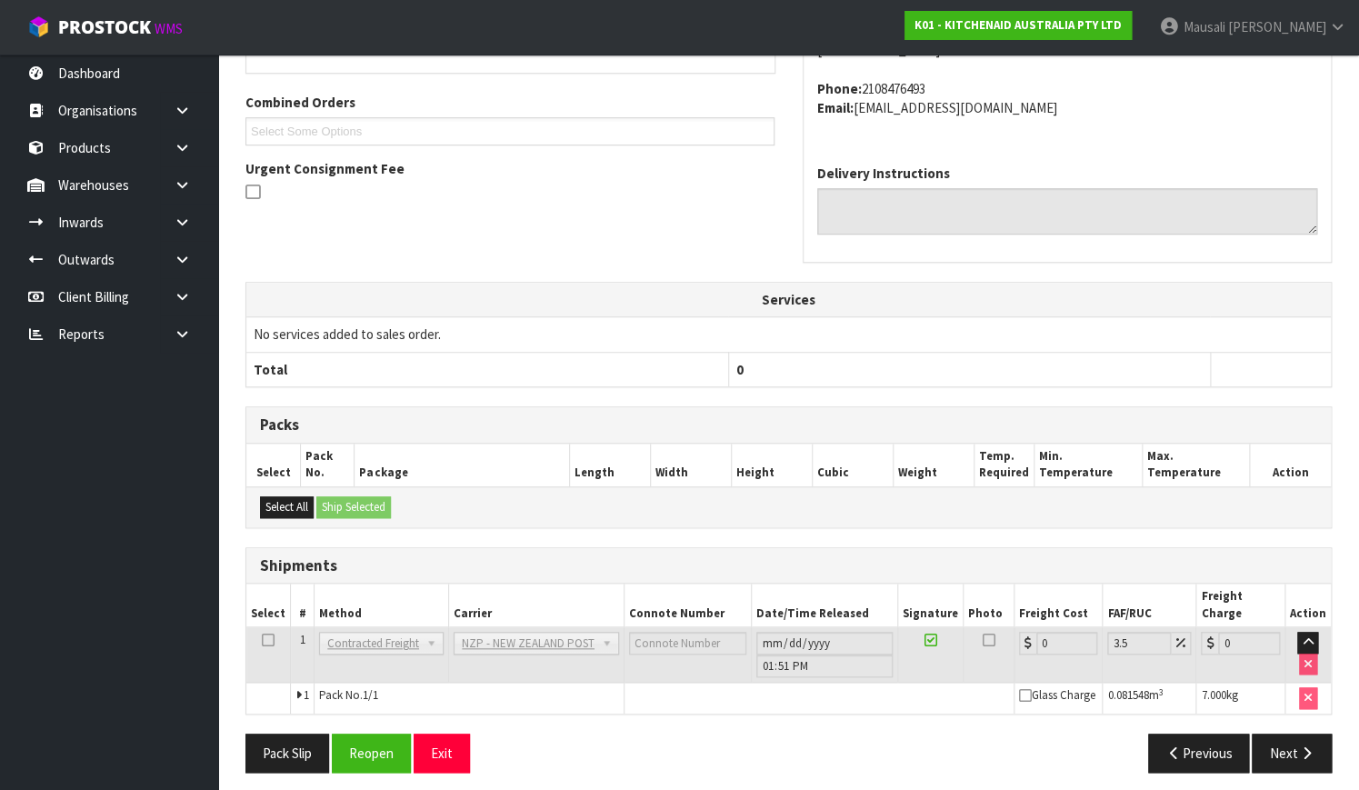
scroll to position [382, 0]
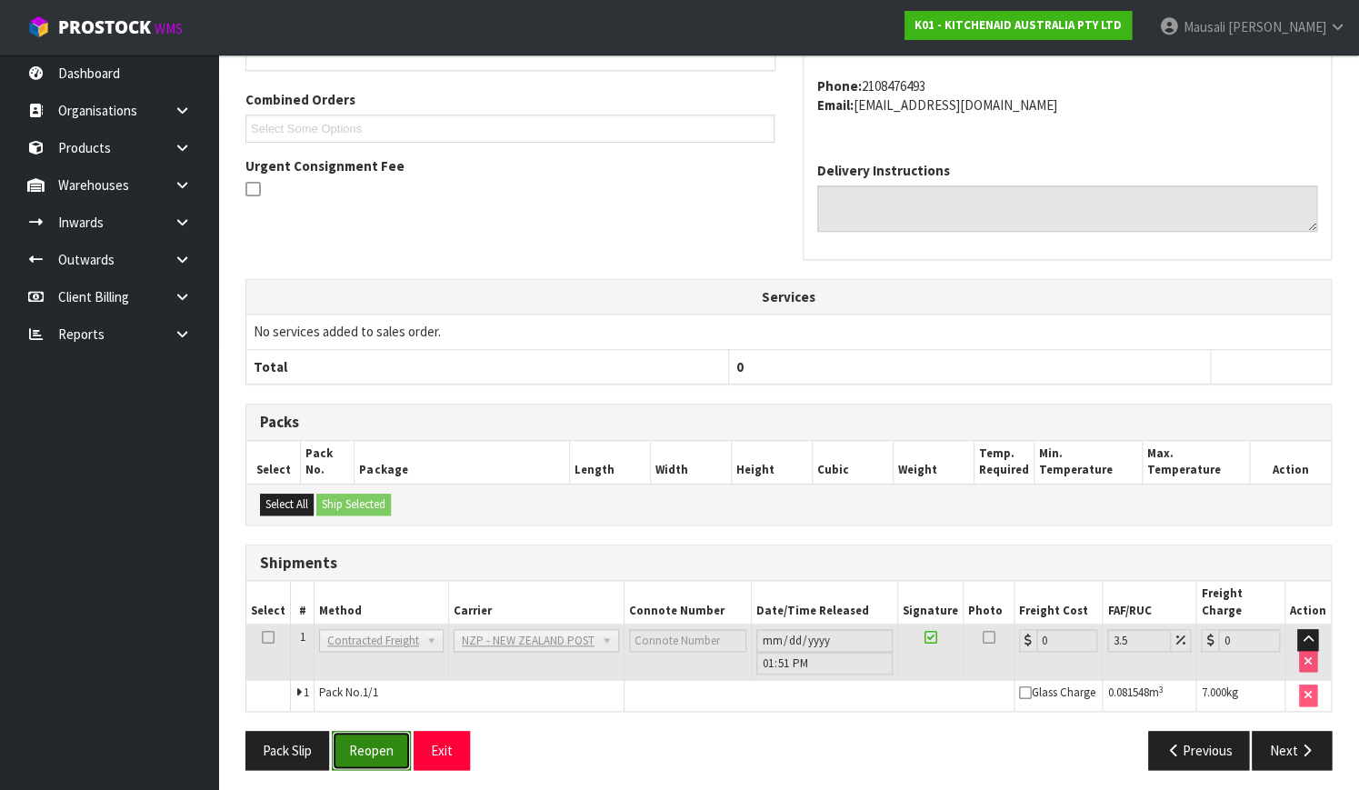
click at [349, 750] on button "Reopen" at bounding box center [371, 750] width 79 height 39
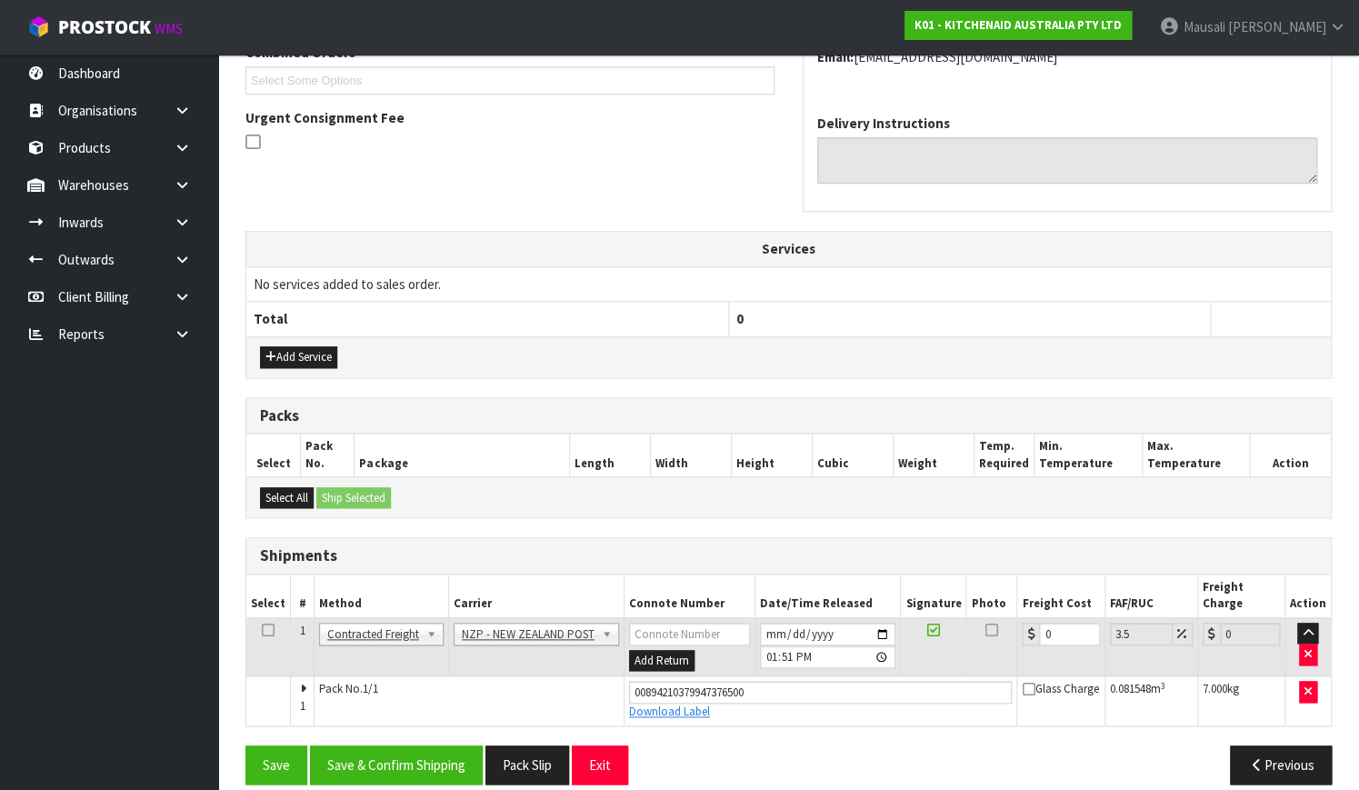
scroll to position [497, 0]
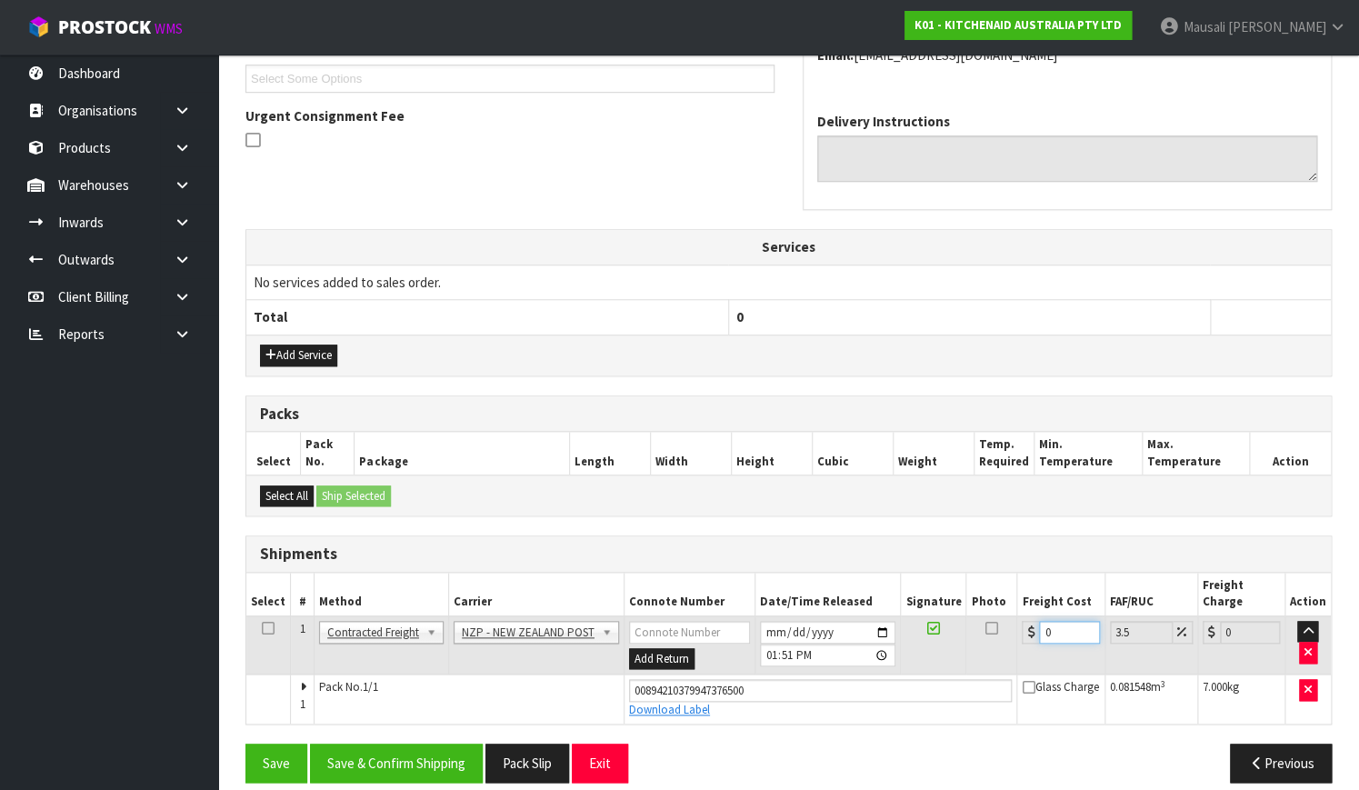
drag, startPoint x: 1064, startPoint y: 608, endPoint x: 922, endPoint y: 654, distance: 150.0
click at [956, 648] on tr "1 Client Local Pickup Customer Local Pickup Company Freight Contracted Freight …" at bounding box center [788, 644] width 1084 height 59
click at [386, 743] on button "Save & Confirm Shipping" at bounding box center [396, 762] width 173 height 39
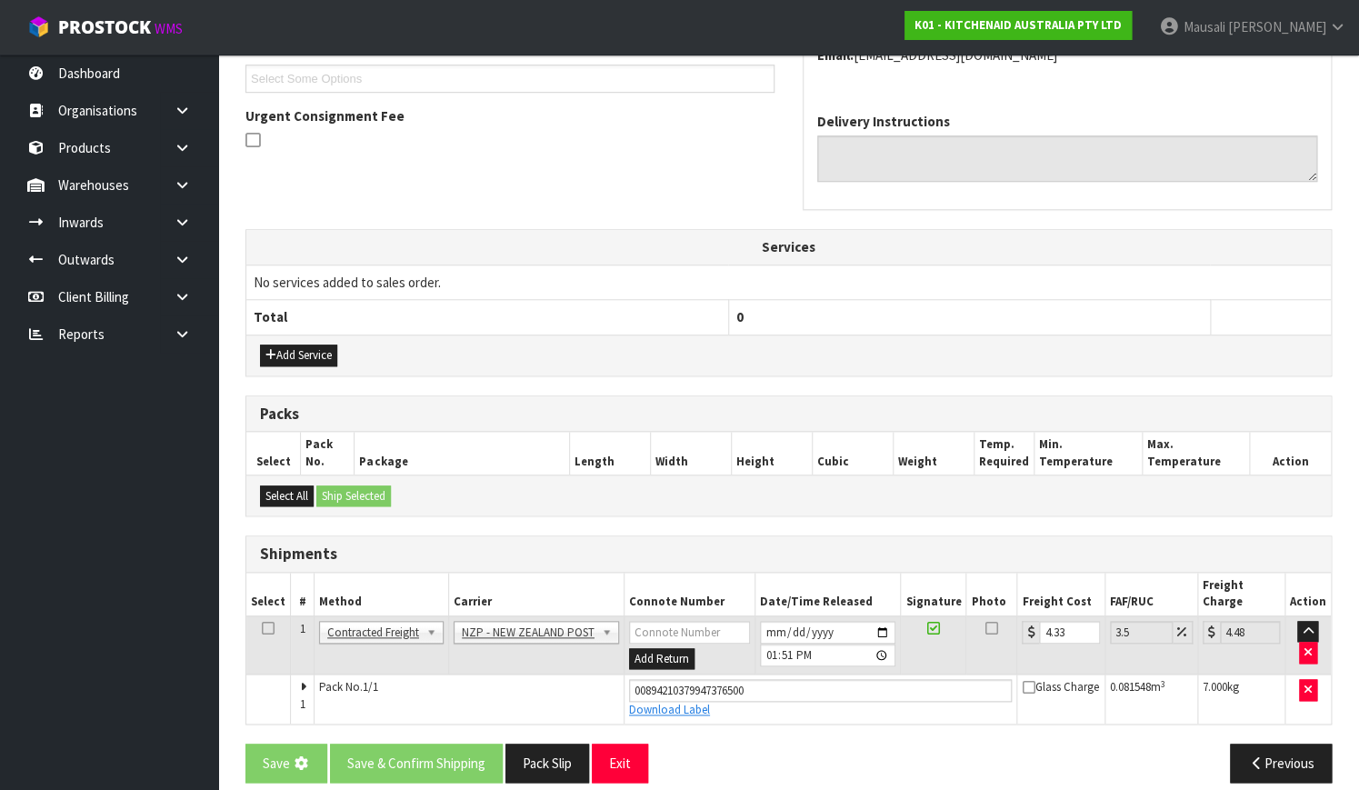
scroll to position [0, 0]
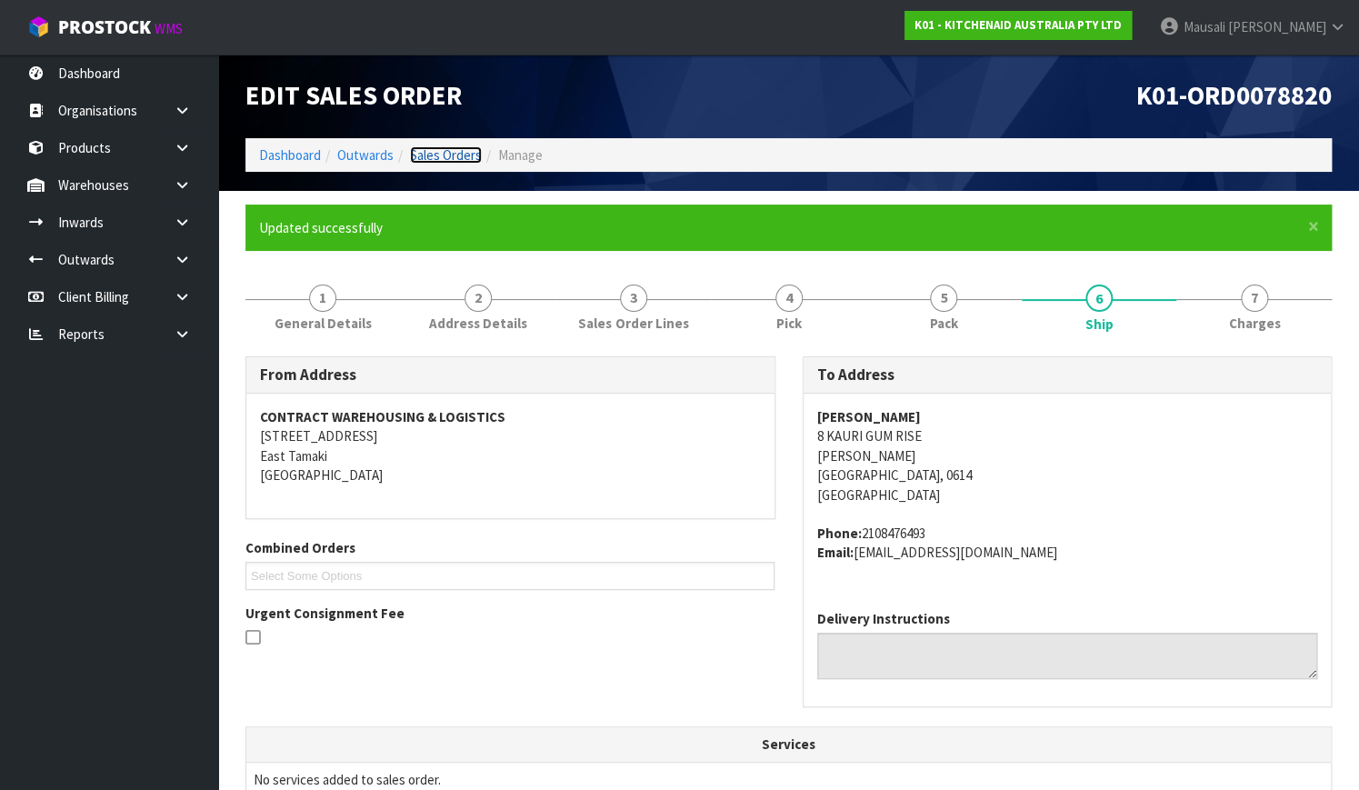
click at [438, 150] on link "Sales Orders" at bounding box center [446, 154] width 72 height 17
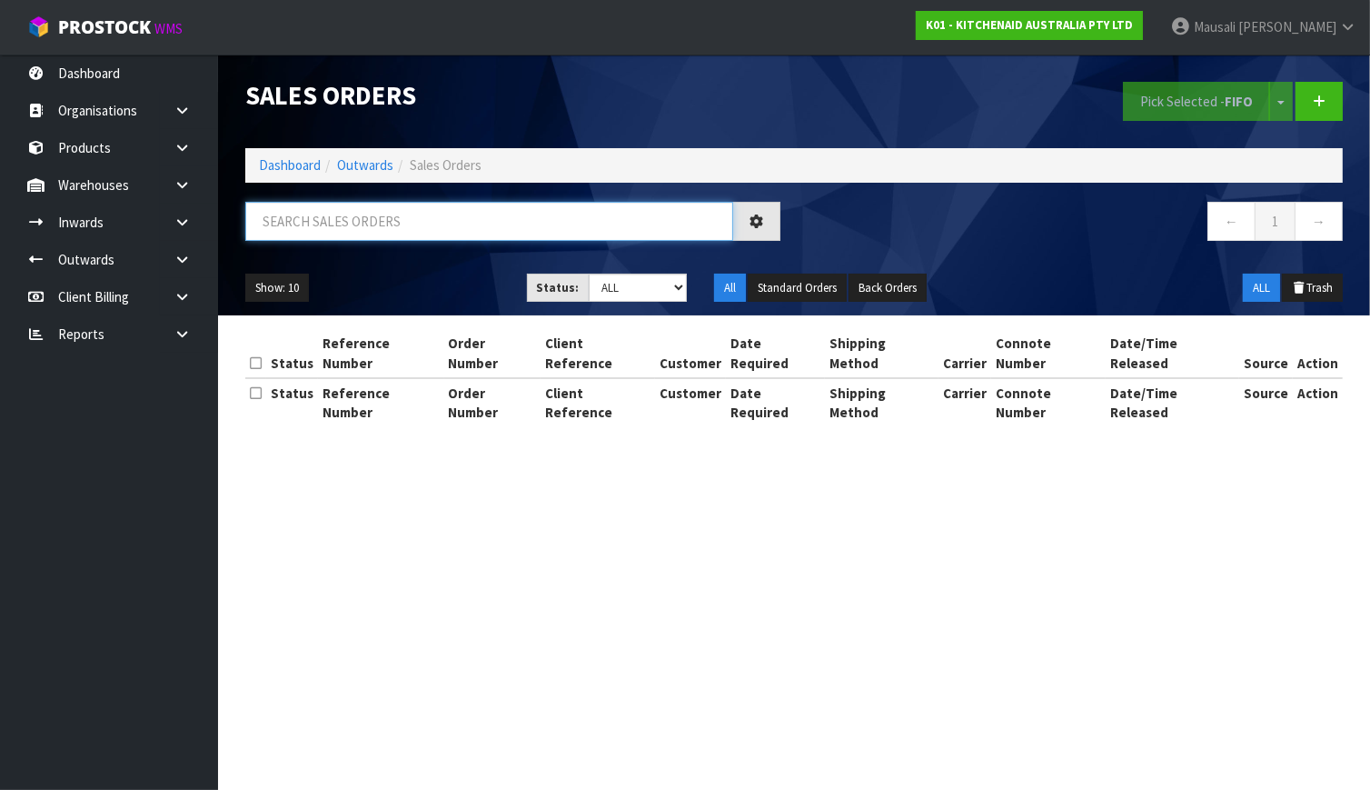
click at [324, 208] on input "text" at bounding box center [489, 221] width 488 height 39
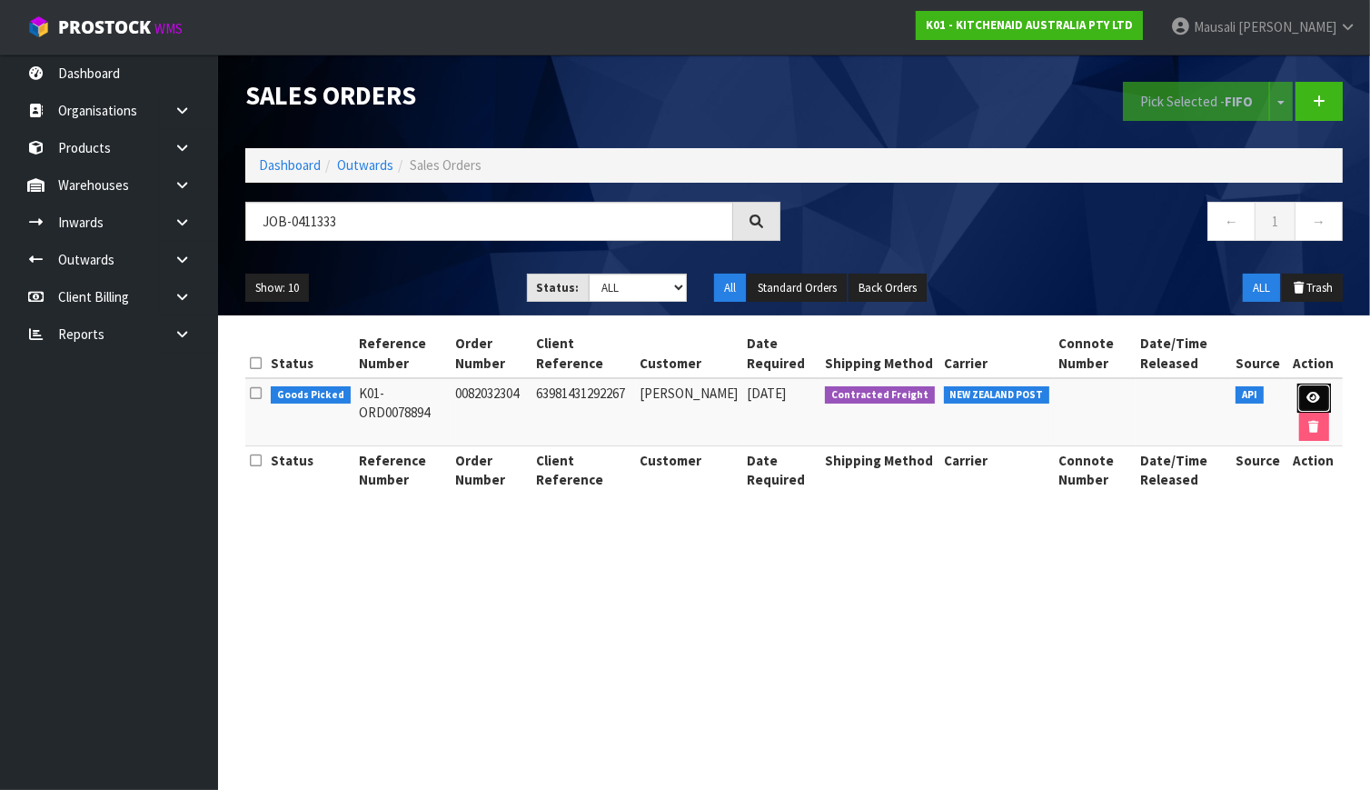
click at [1313, 392] on icon at bounding box center [1315, 398] width 14 height 12
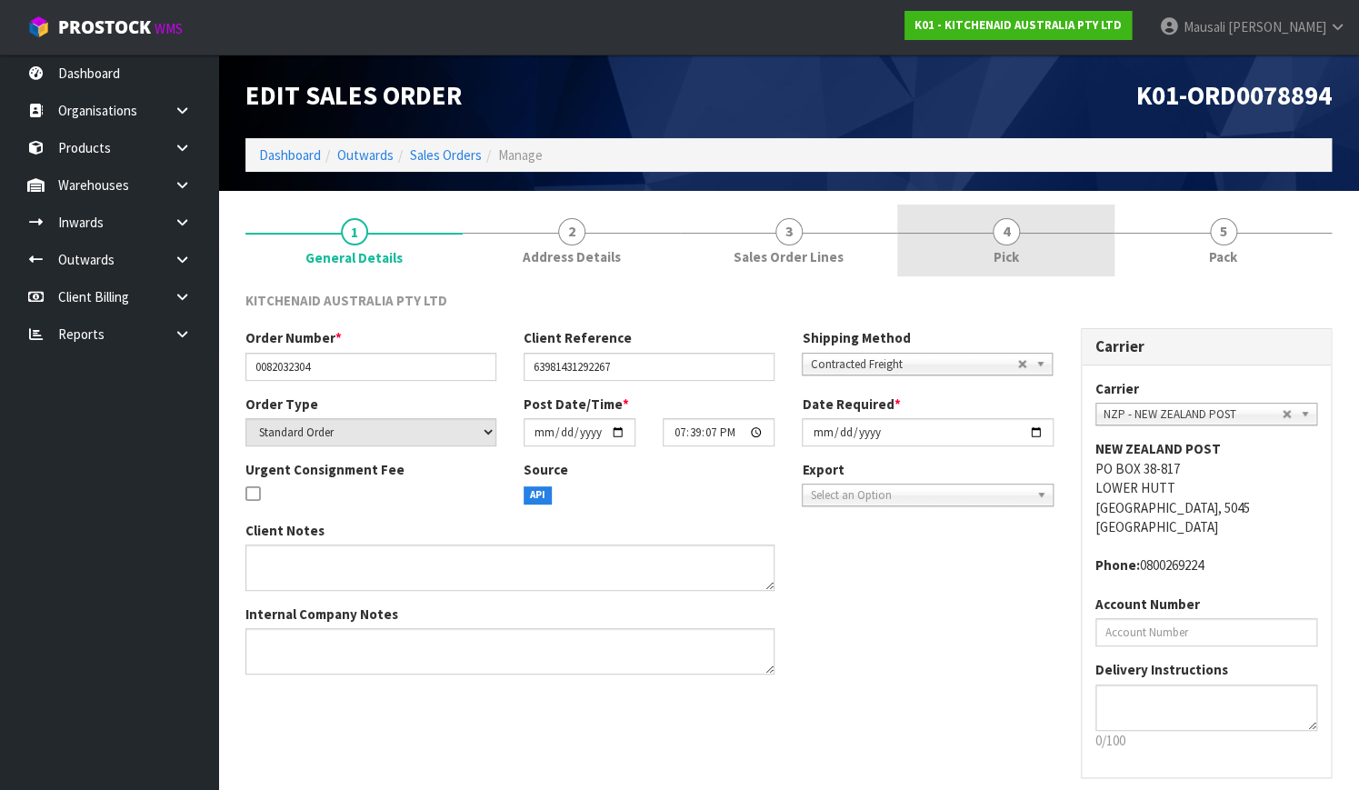
click at [1001, 248] on span "Pick" at bounding box center [1005, 256] width 25 height 19
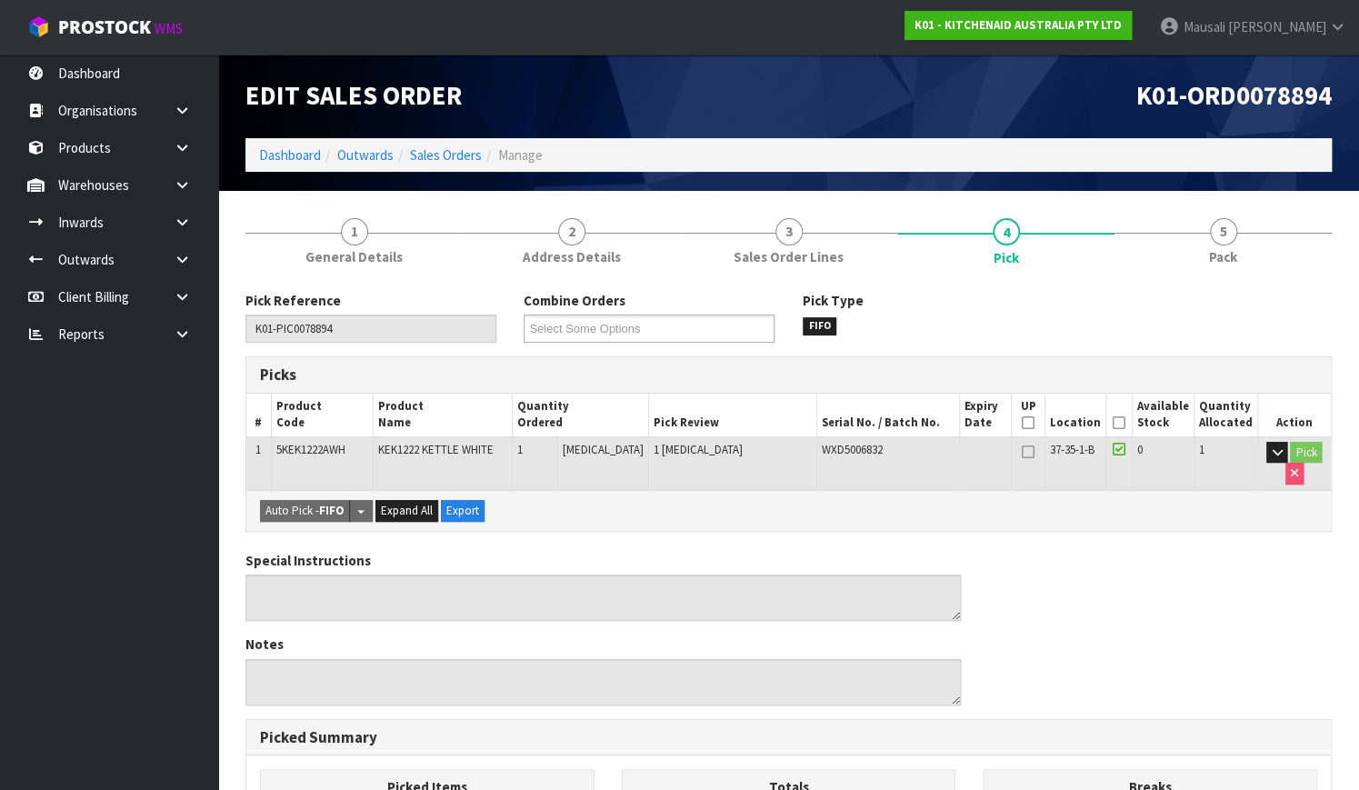
click at [1122, 423] on icon at bounding box center [1118, 423] width 13 height 1
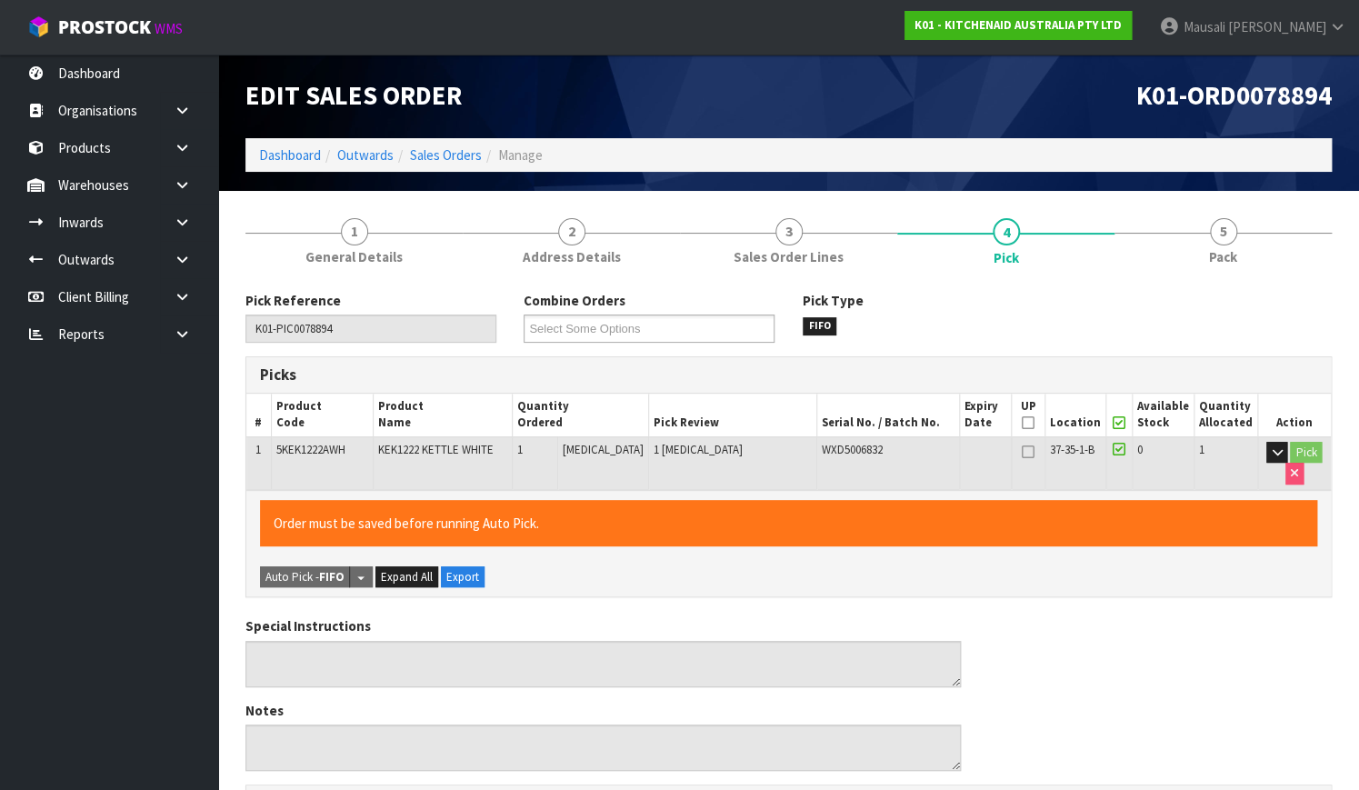
scroll to position [492, 0]
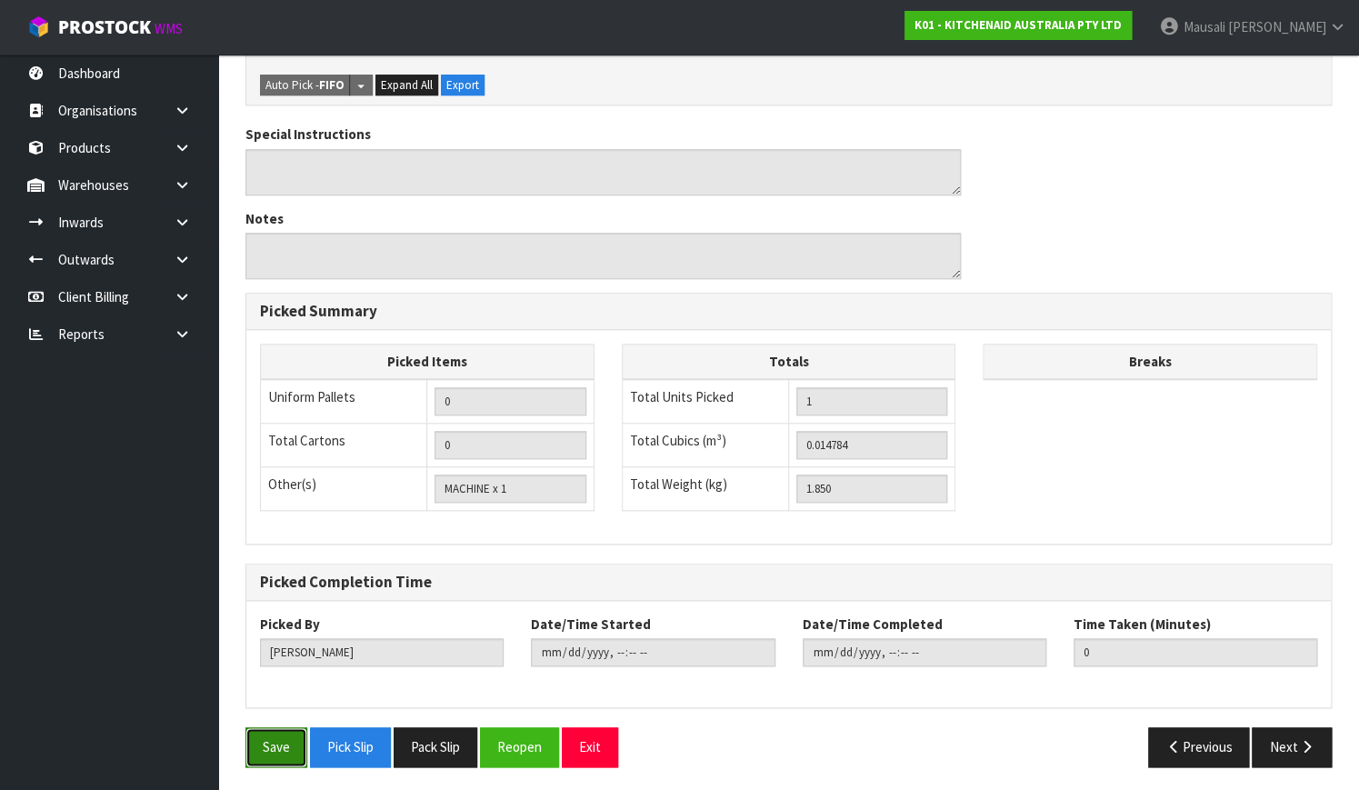
click at [264, 736] on button "Save" at bounding box center [276, 746] width 62 height 39
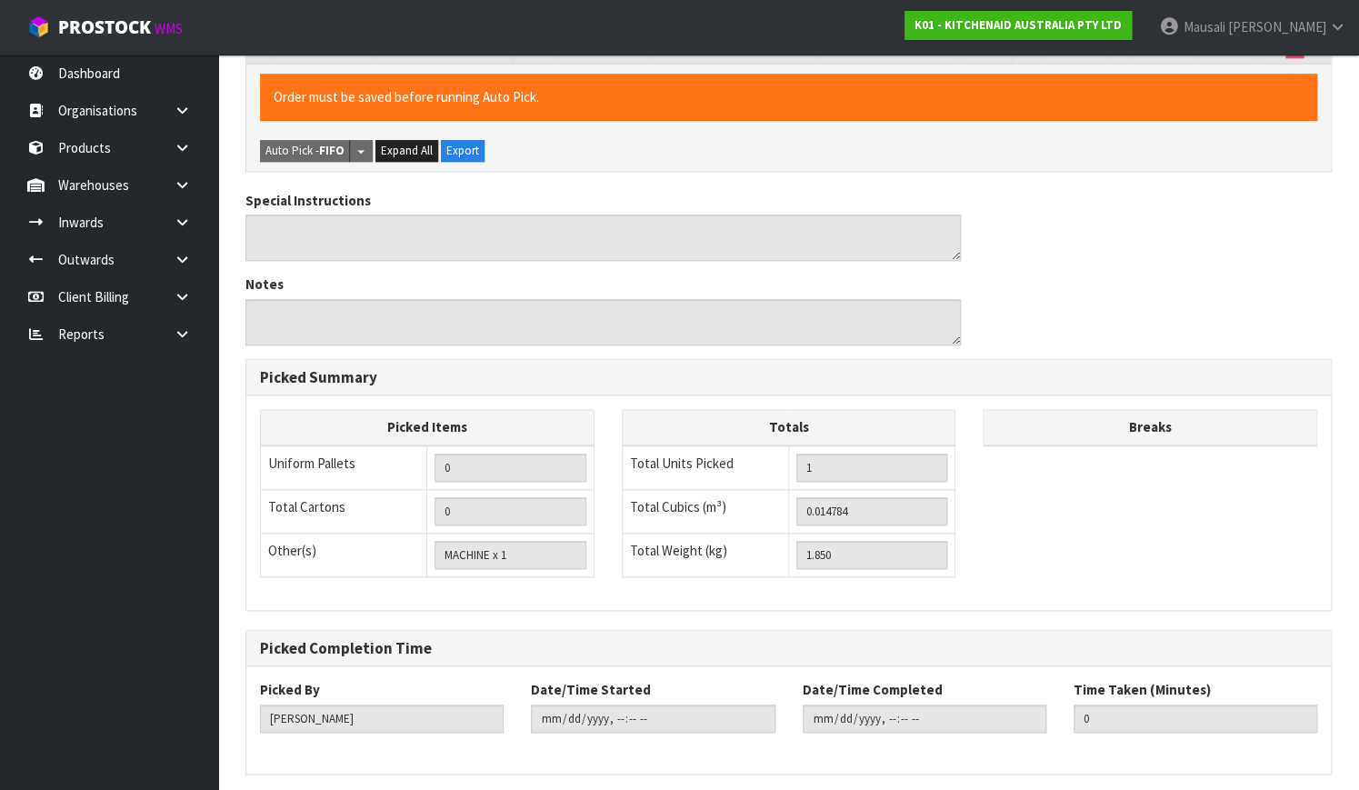
scroll to position [0, 0]
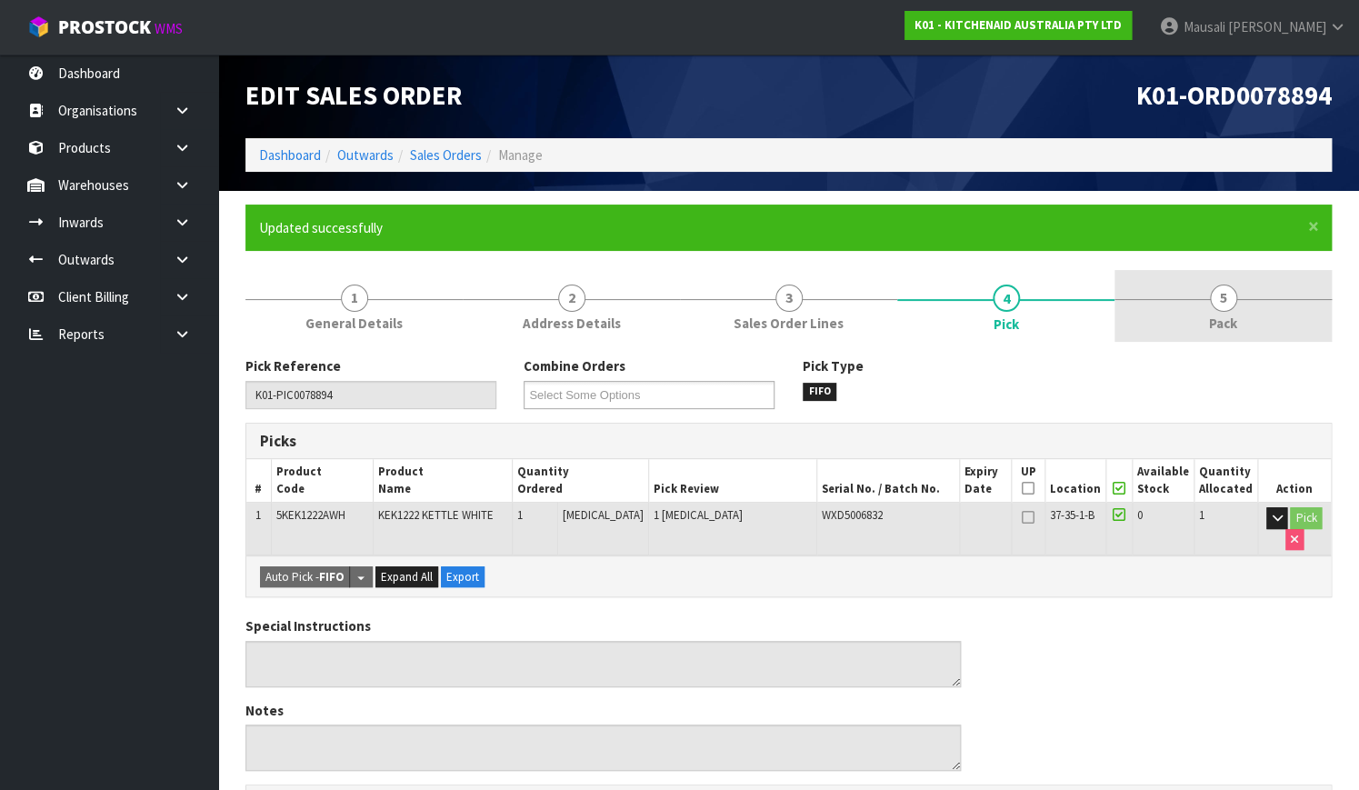
click at [1255, 321] on link "5 Pack" at bounding box center [1222, 306] width 217 height 72
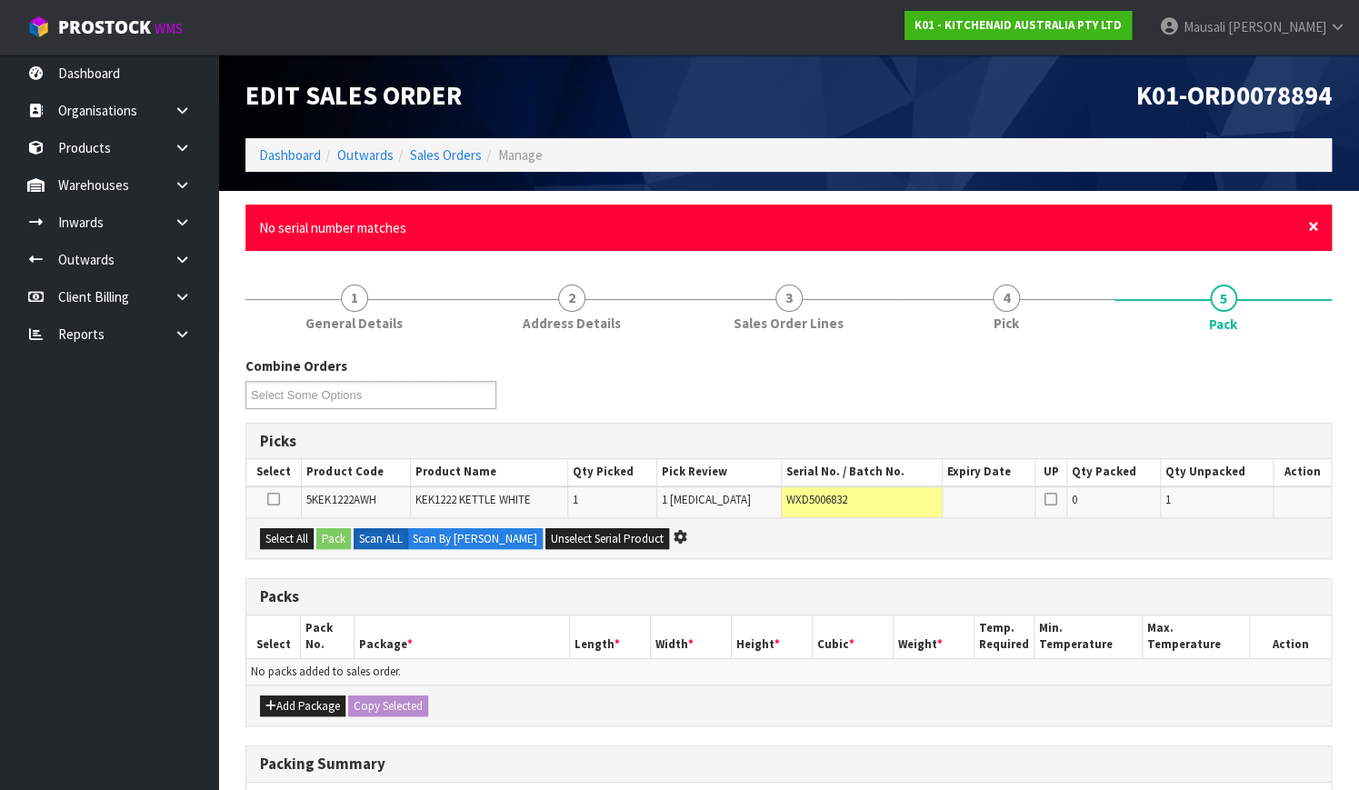
click at [1312, 226] on span "×" at bounding box center [1313, 226] width 11 height 25
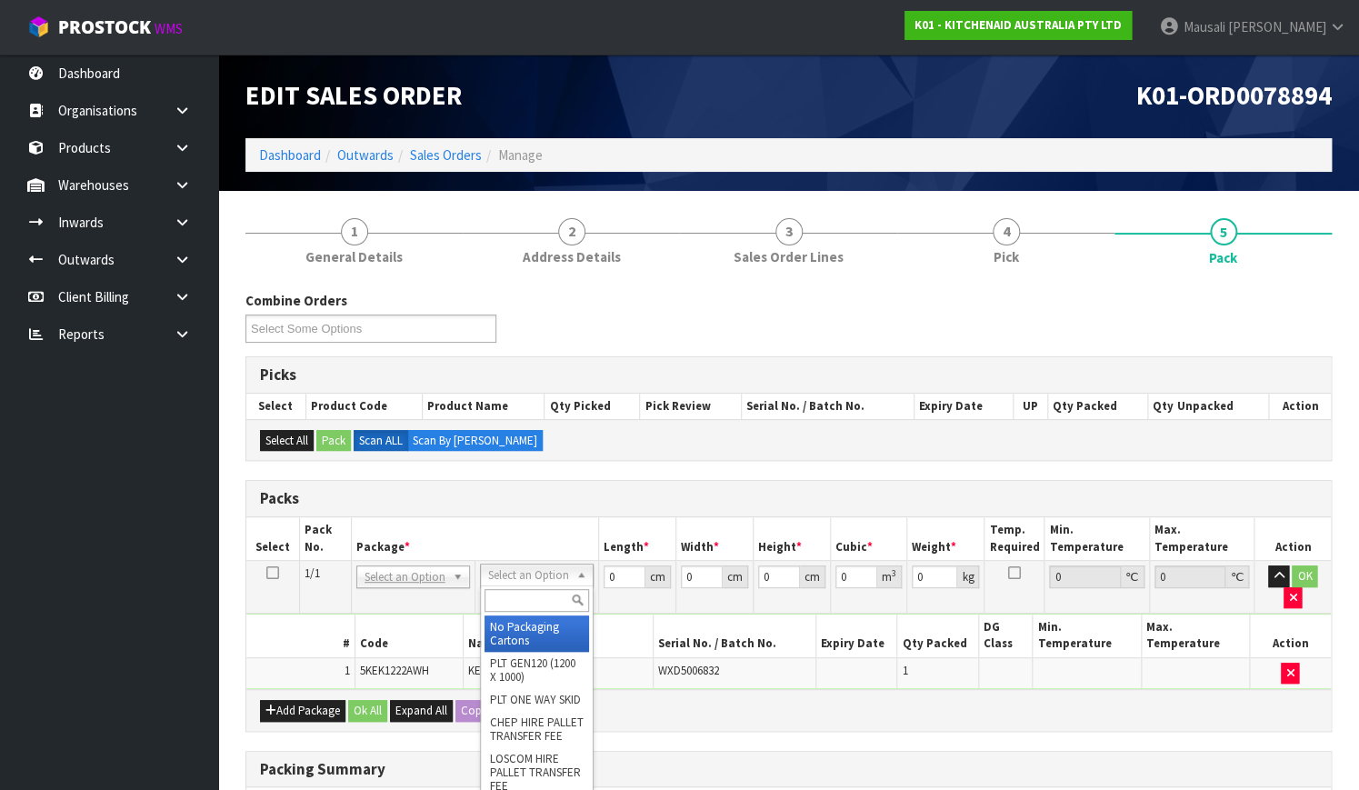
click at [522, 594] on input "text" at bounding box center [536, 600] width 105 height 23
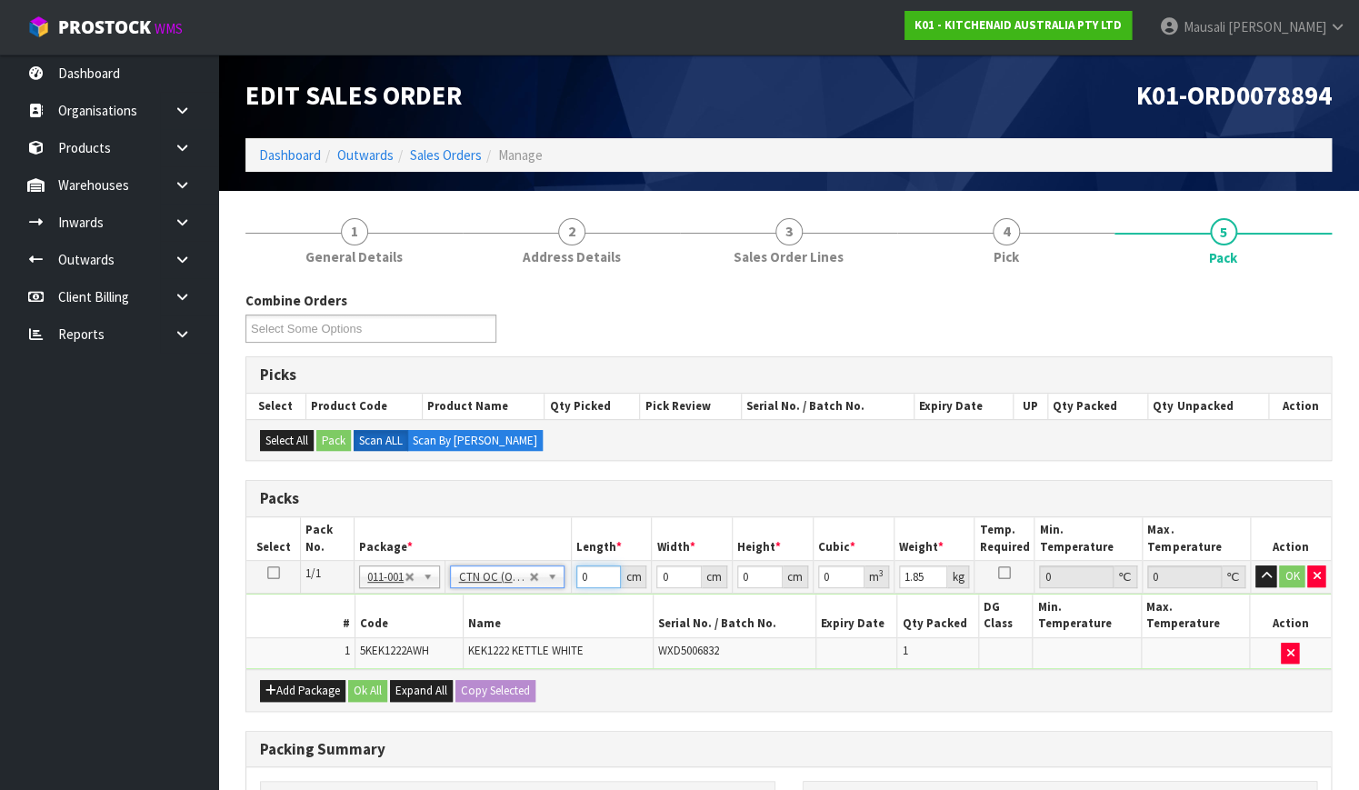
drag, startPoint x: 598, startPoint y: 578, endPoint x: 562, endPoint y: 591, distance: 38.5
click at [563, 591] on tbody "1/1 NONE 007-001 007-002 007-004 007-009 007-013 007-014 007-015 007-017 007-01…" at bounding box center [788, 615] width 1084 height 109
click at [358, 680] on button "Ok All" at bounding box center [367, 691] width 39 height 22
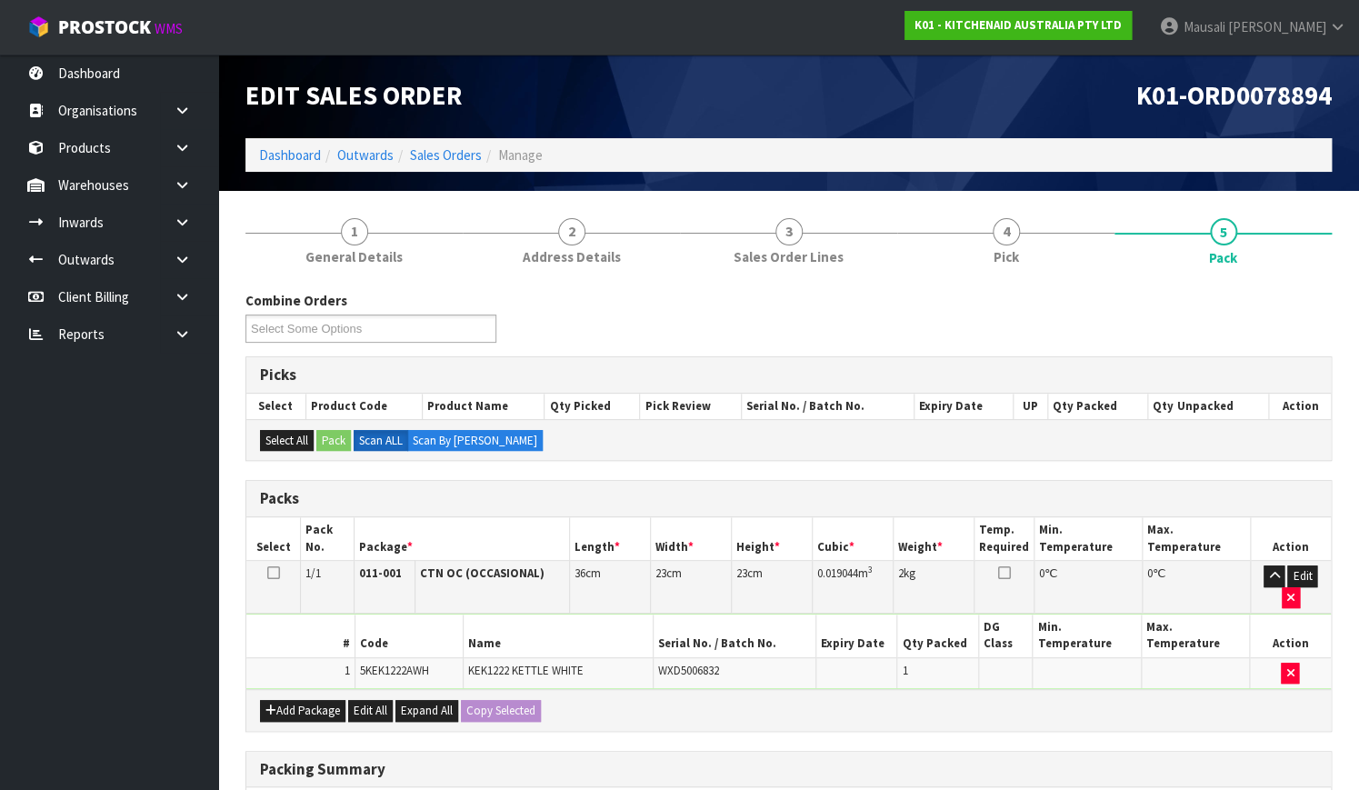
scroll to position [247, 0]
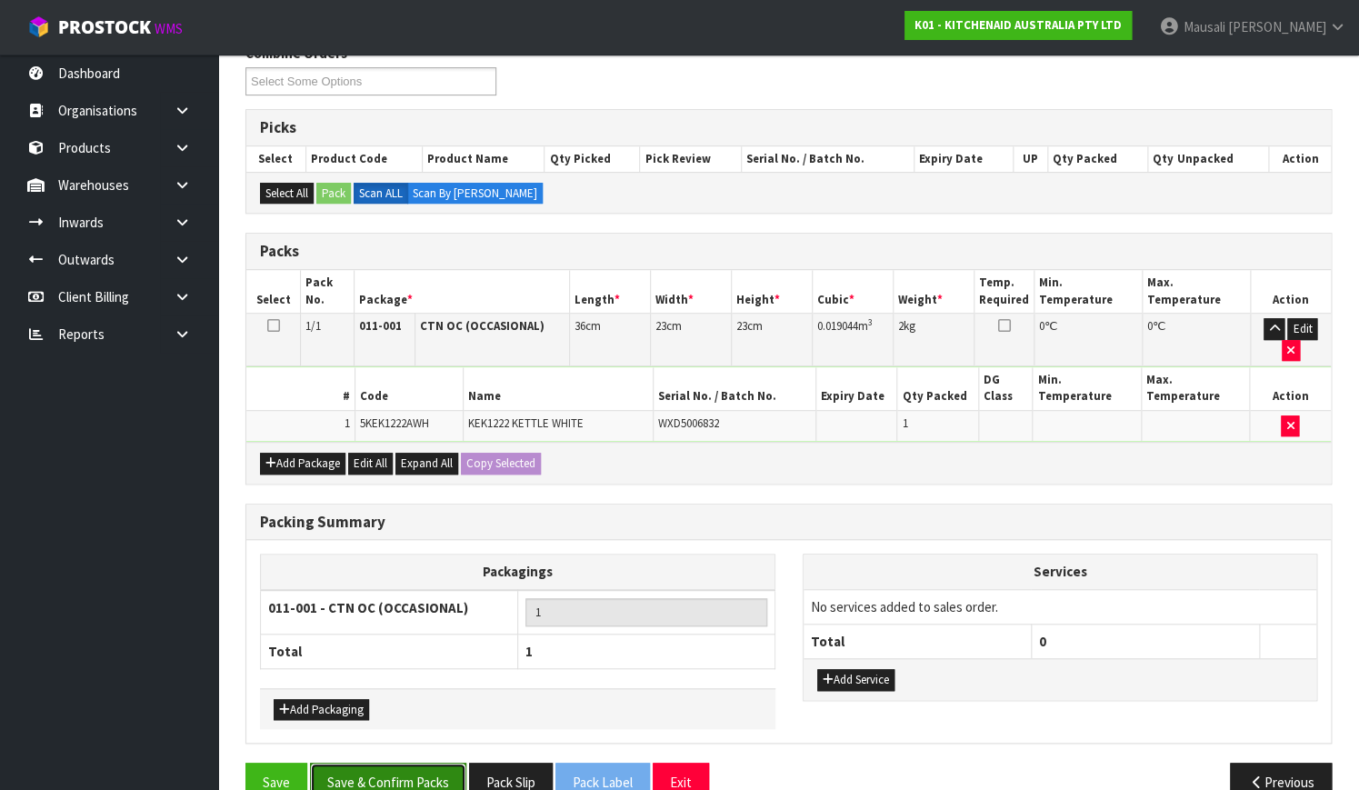
click at [390, 762] on button "Save & Confirm Packs" at bounding box center [388, 781] width 156 height 39
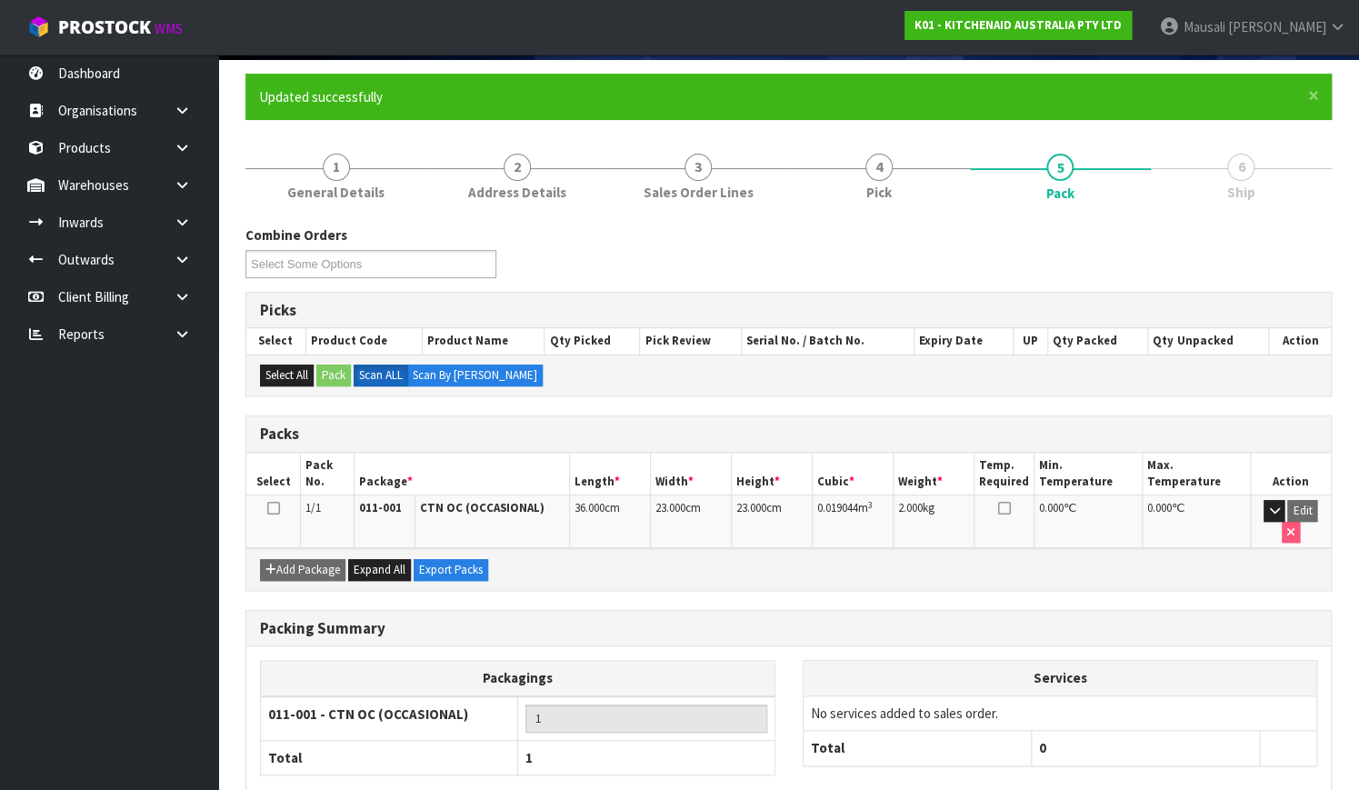
scroll to position [232, 0]
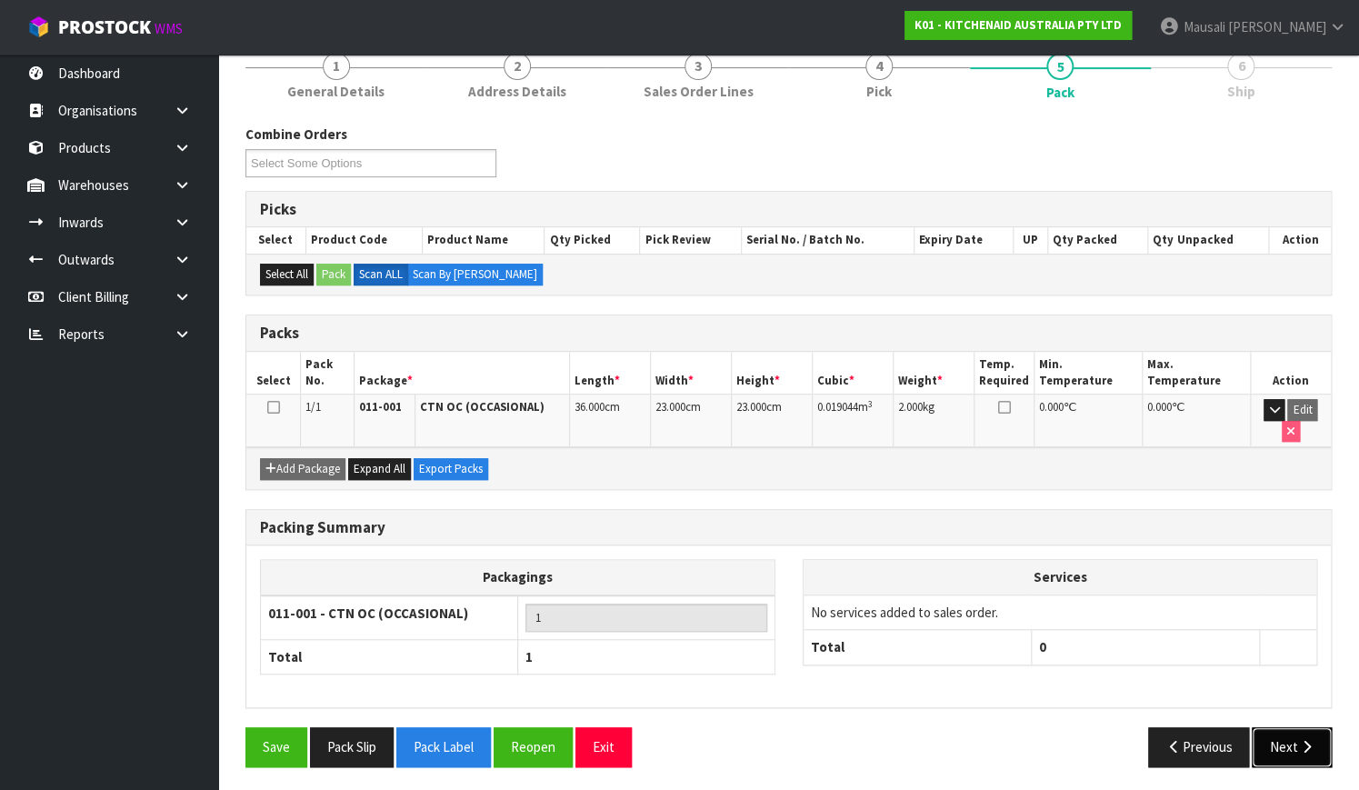
click at [1287, 729] on button "Next" at bounding box center [1291, 746] width 80 height 39
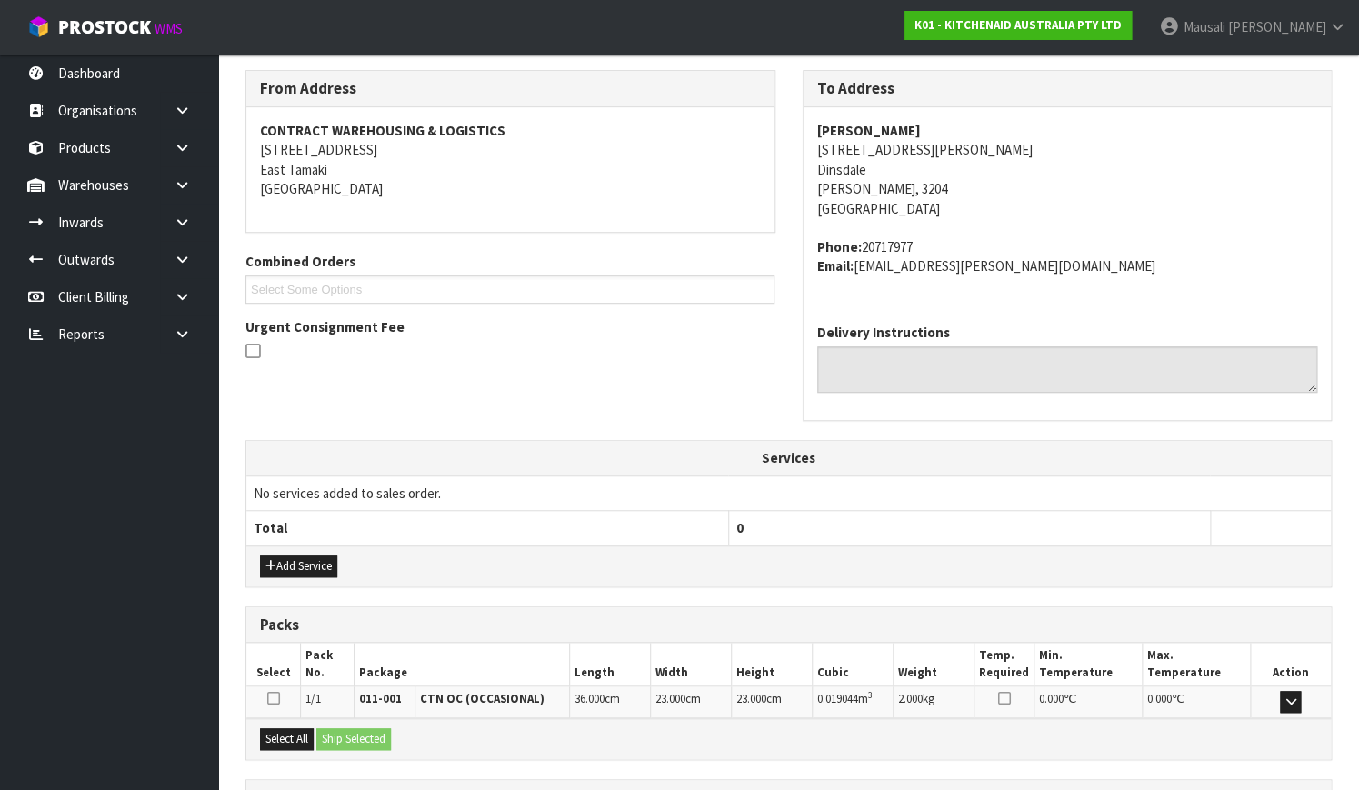
scroll to position [447, 0]
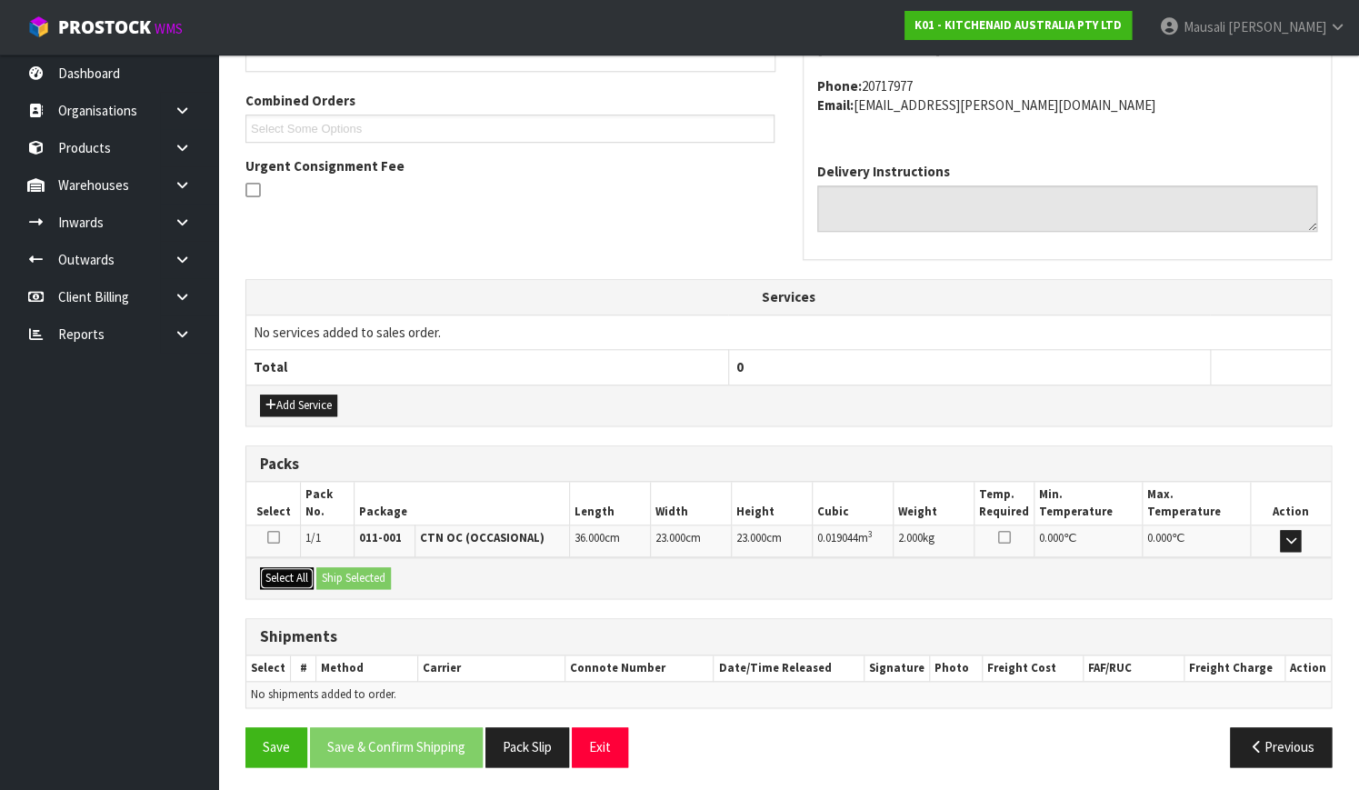
click at [296, 575] on button "Select All" at bounding box center [287, 578] width 54 height 22
click at [360, 577] on button "Ship Selected" at bounding box center [353, 578] width 75 height 22
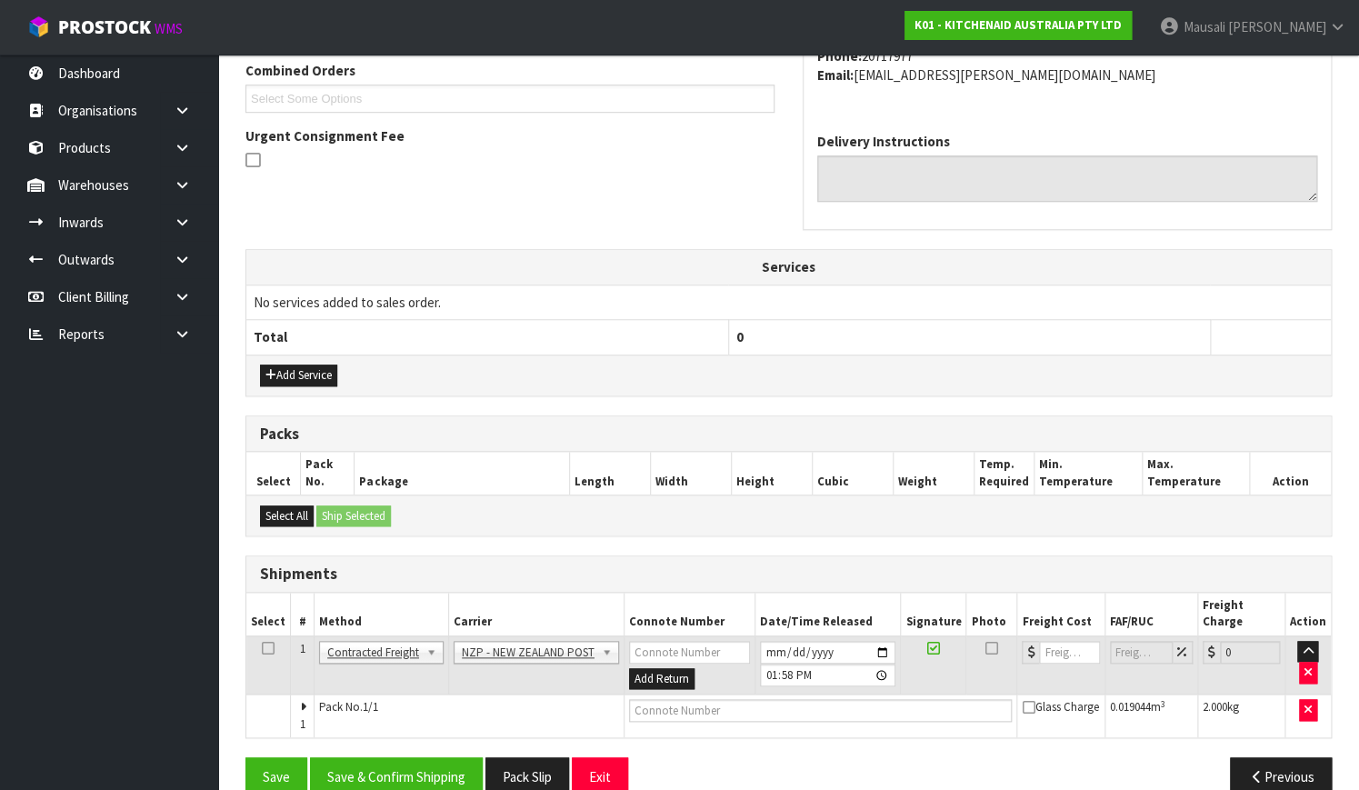
scroll to position [491, 0]
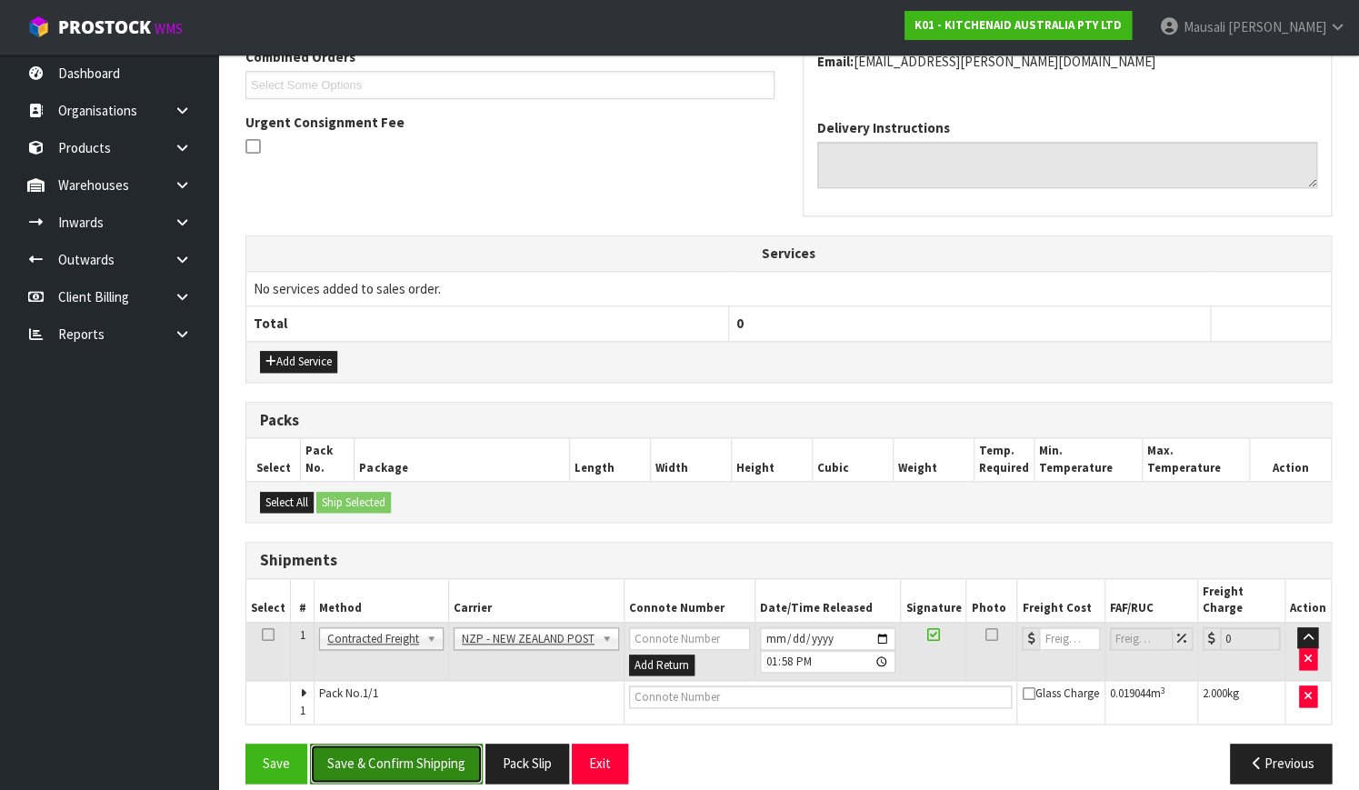
click at [413, 761] on button "Save & Confirm Shipping" at bounding box center [396, 762] width 173 height 39
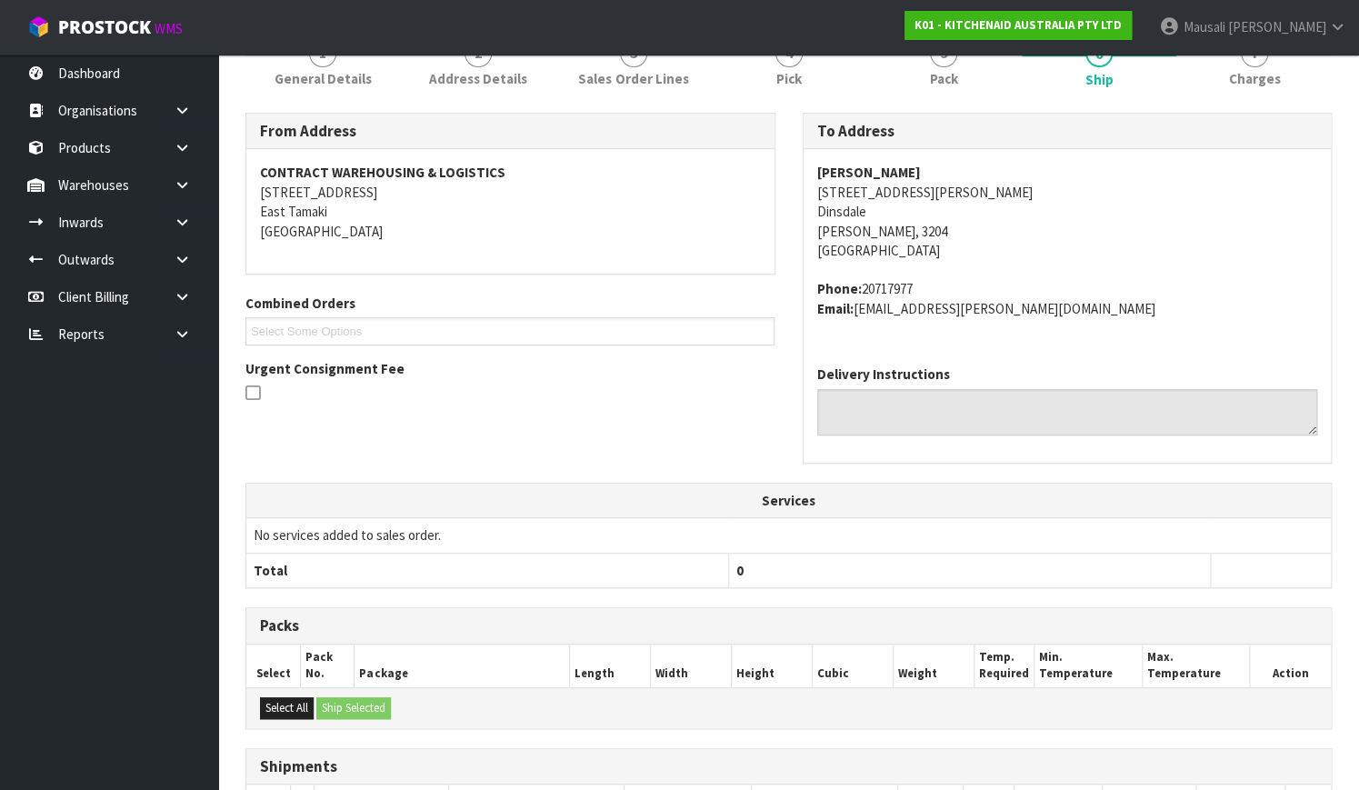
scroll to position [467, 0]
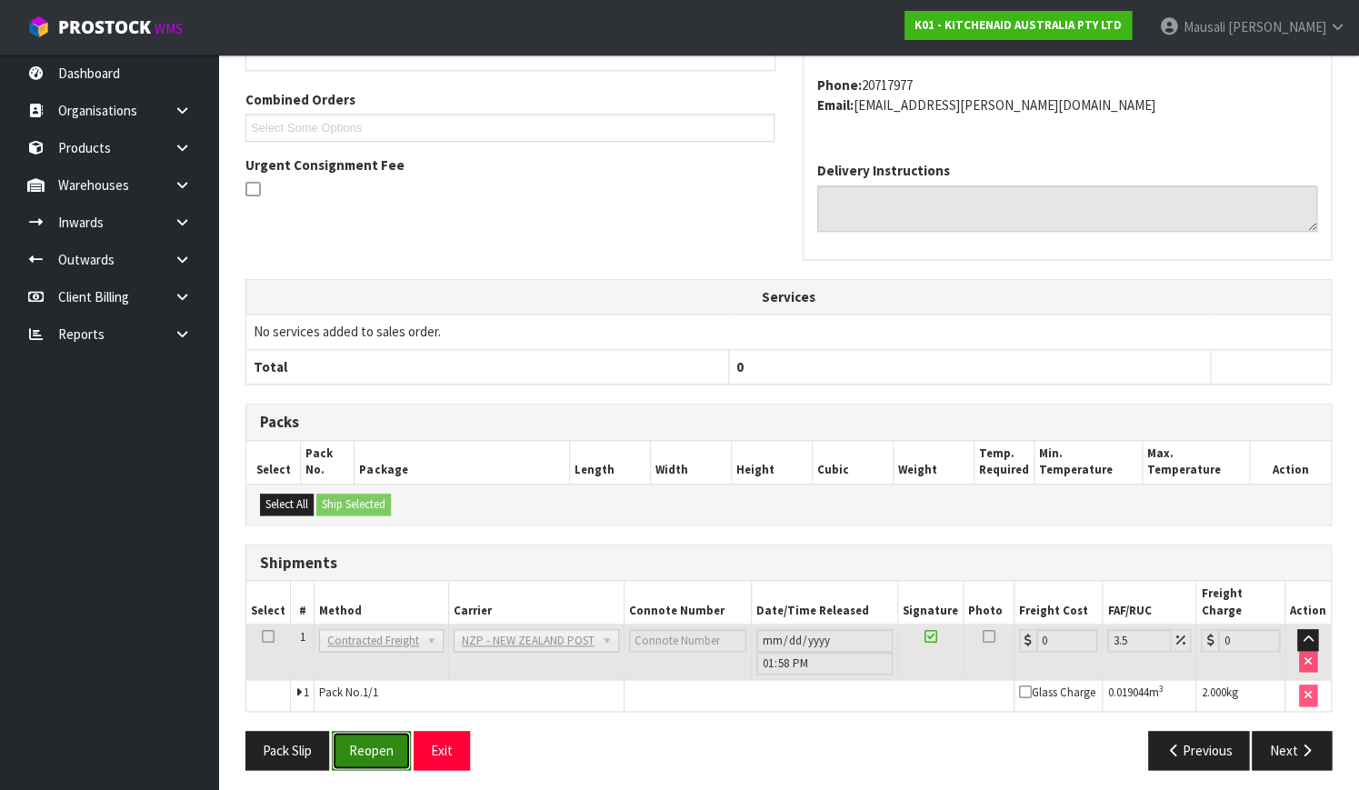
click at [357, 735] on button "Reopen" at bounding box center [371, 750] width 79 height 39
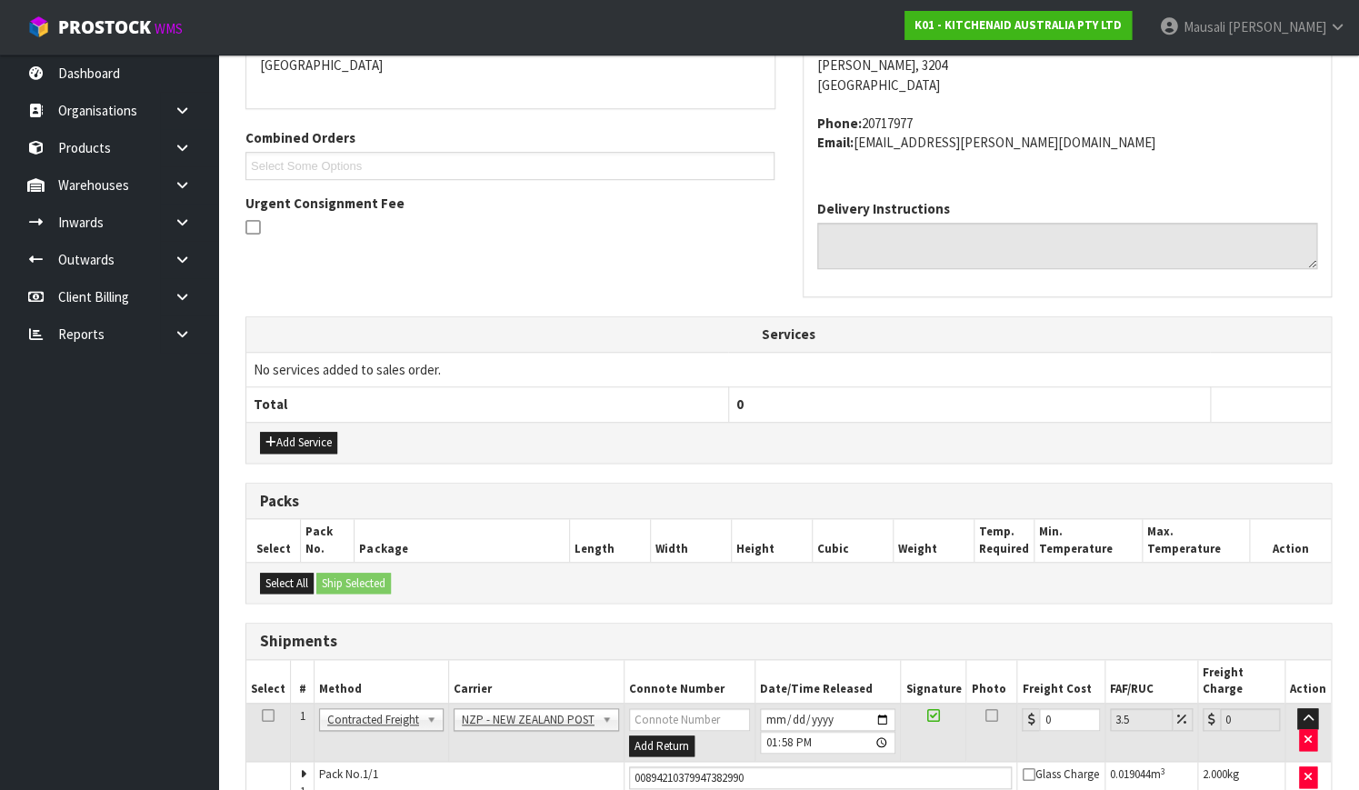
scroll to position [497, 0]
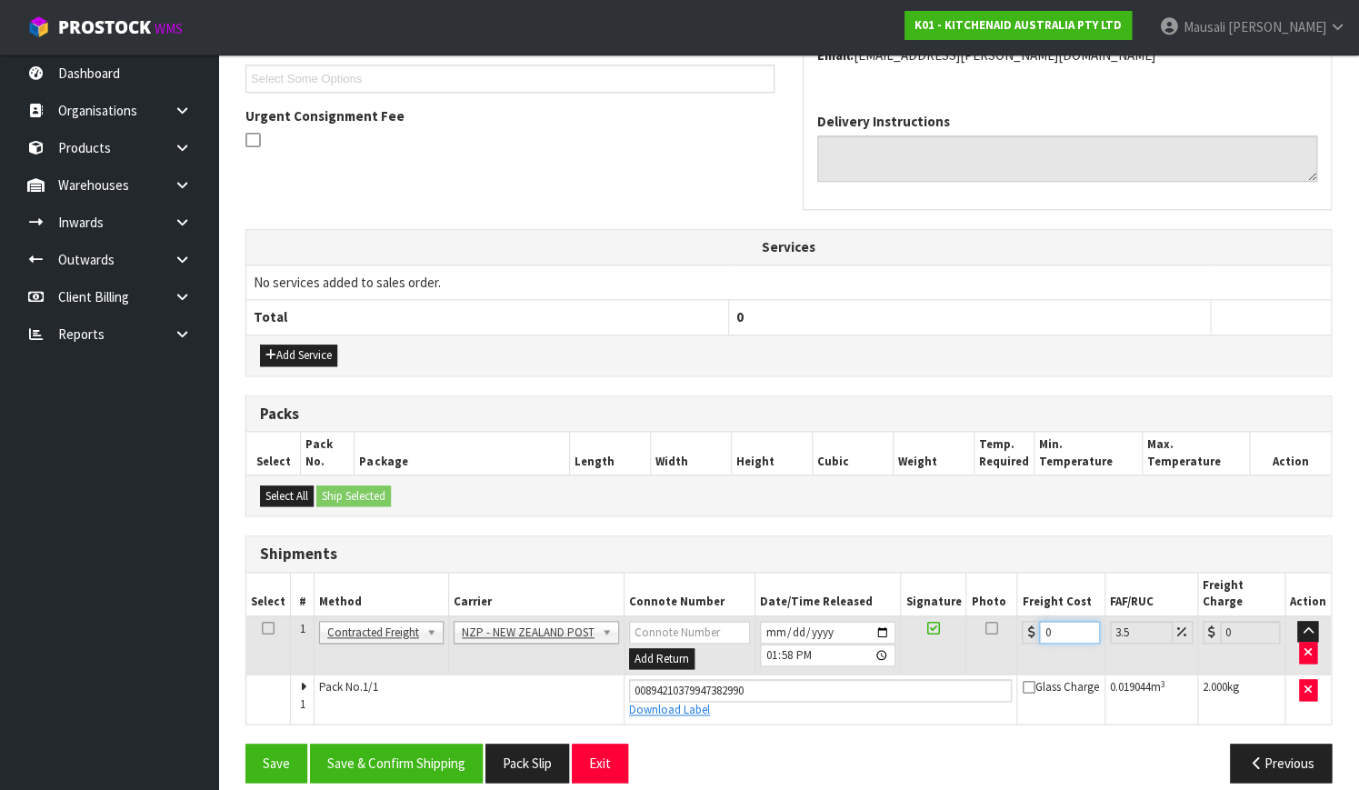
drag, startPoint x: 1048, startPoint y: 613, endPoint x: 1023, endPoint y: 621, distance: 25.6
click at [1023, 621] on div "0" at bounding box center [1059, 632] width 77 height 23
click at [366, 743] on button "Save & Confirm Shipping" at bounding box center [396, 762] width 173 height 39
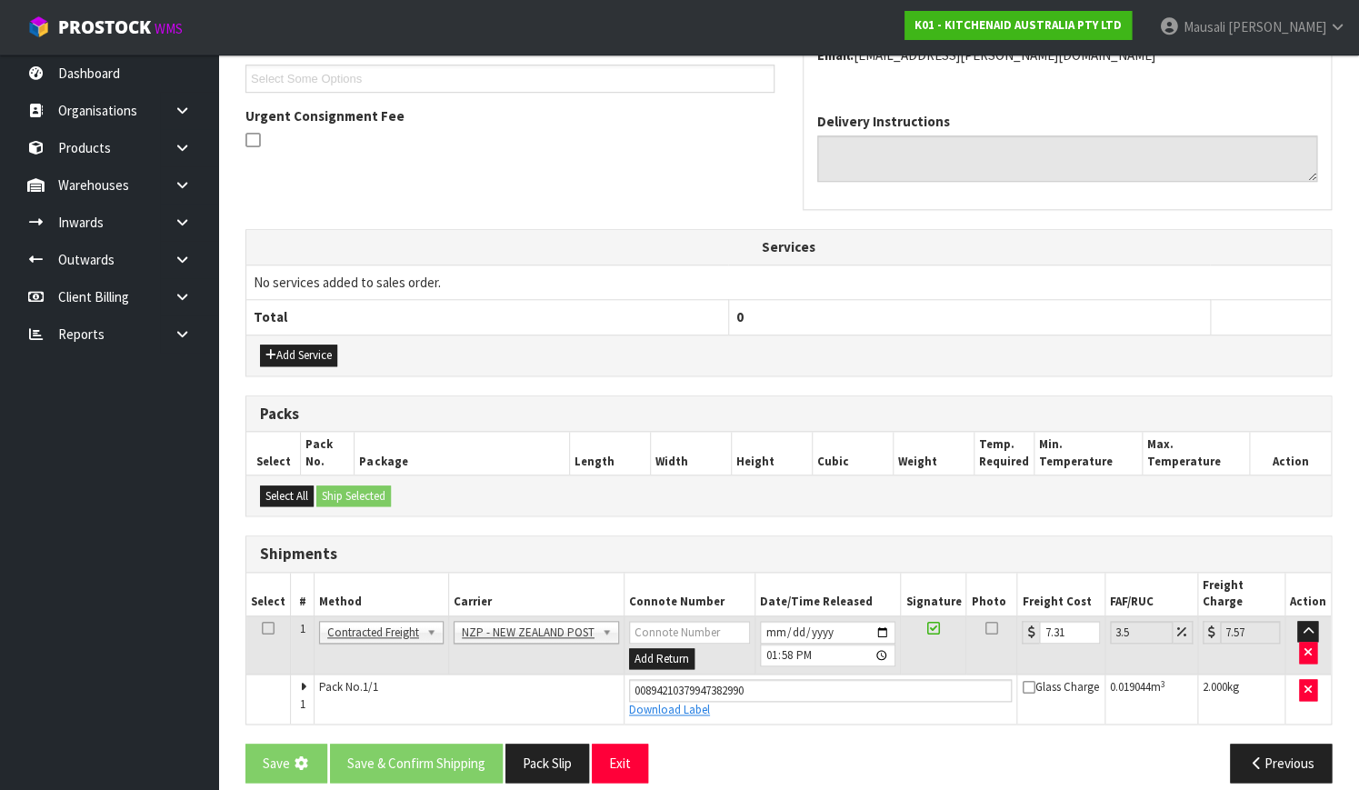
scroll to position [0, 0]
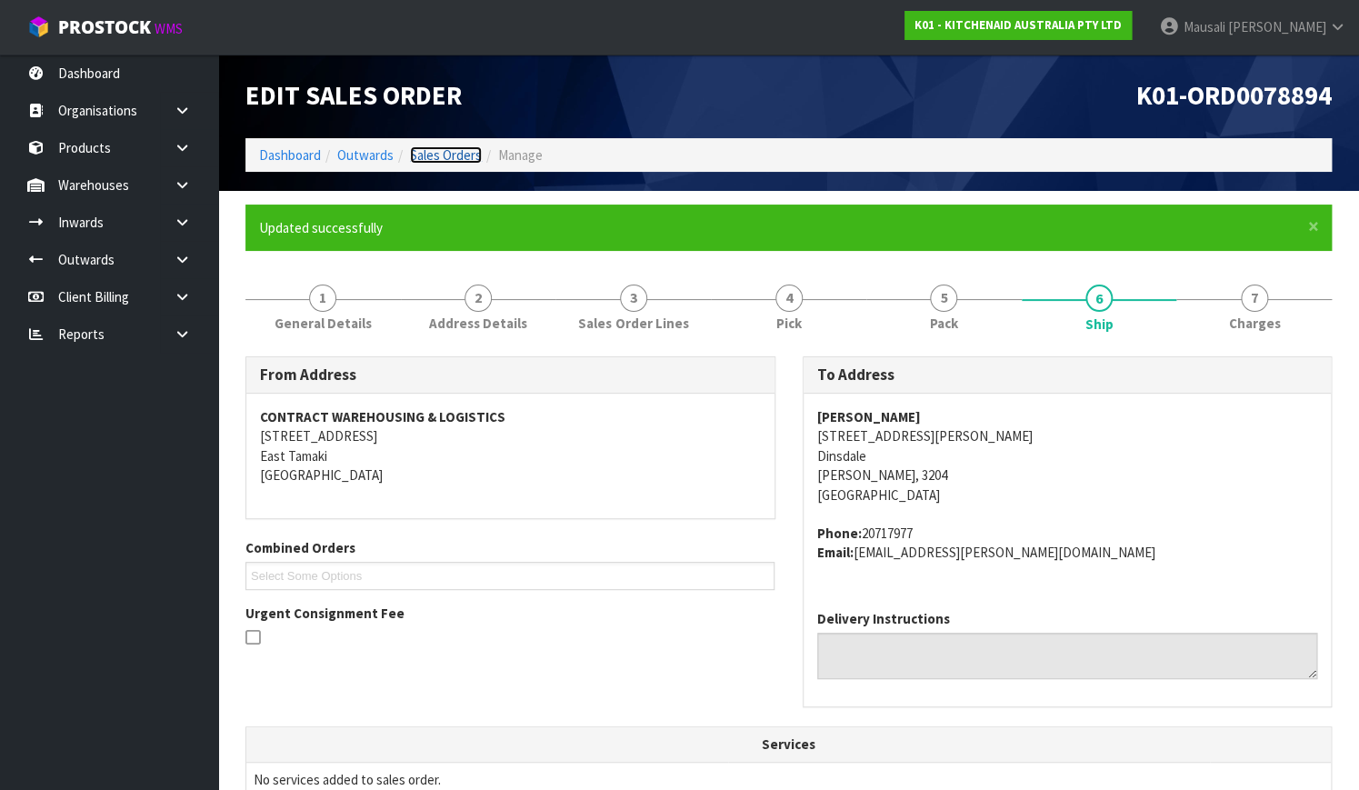
click at [454, 149] on link "Sales Orders" at bounding box center [446, 154] width 72 height 17
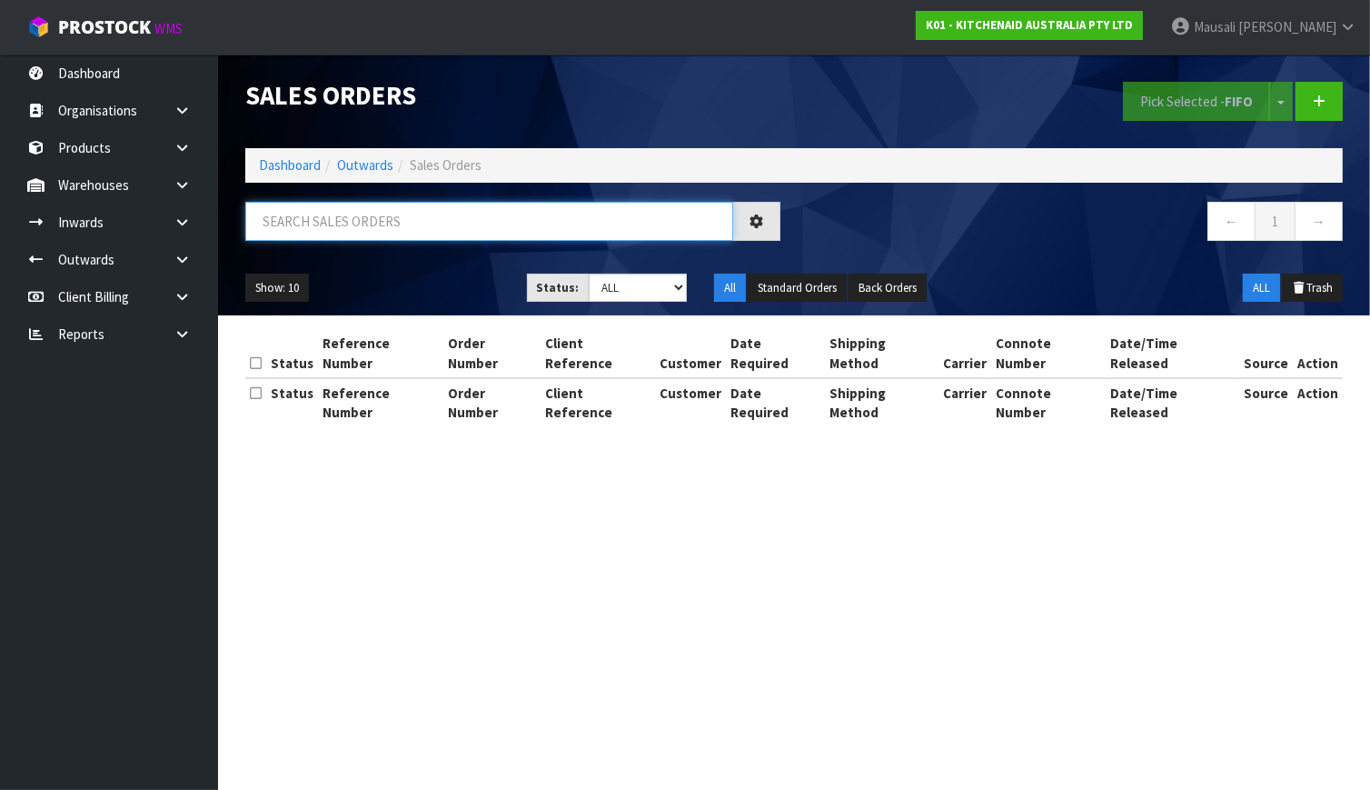
click at [352, 218] on input "text" at bounding box center [489, 221] width 488 height 39
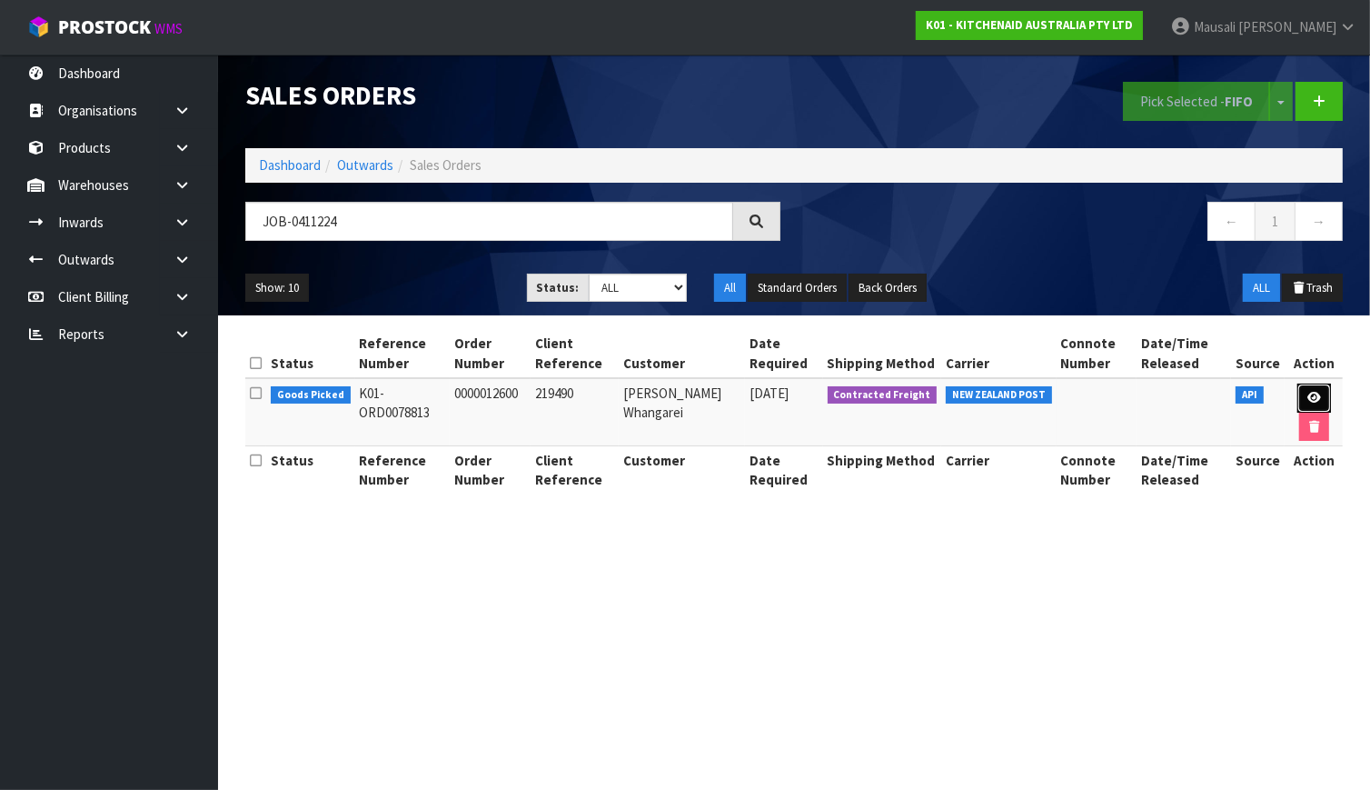
click at [1308, 395] on icon at bounding box center [1315, 398] width 14 height 12
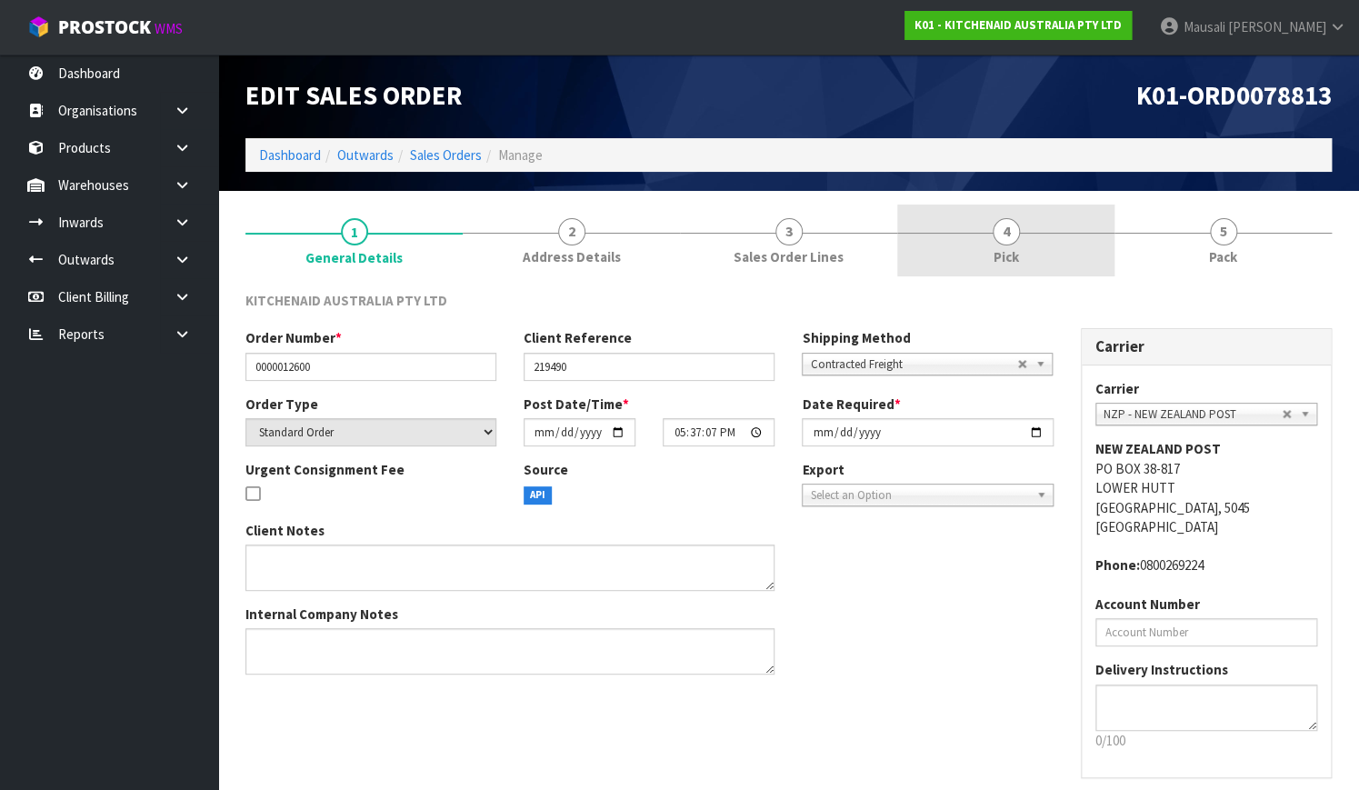
click at [1053, 272] on link "4 Pick" at bounding box center [1005, 240] width 217 height 72
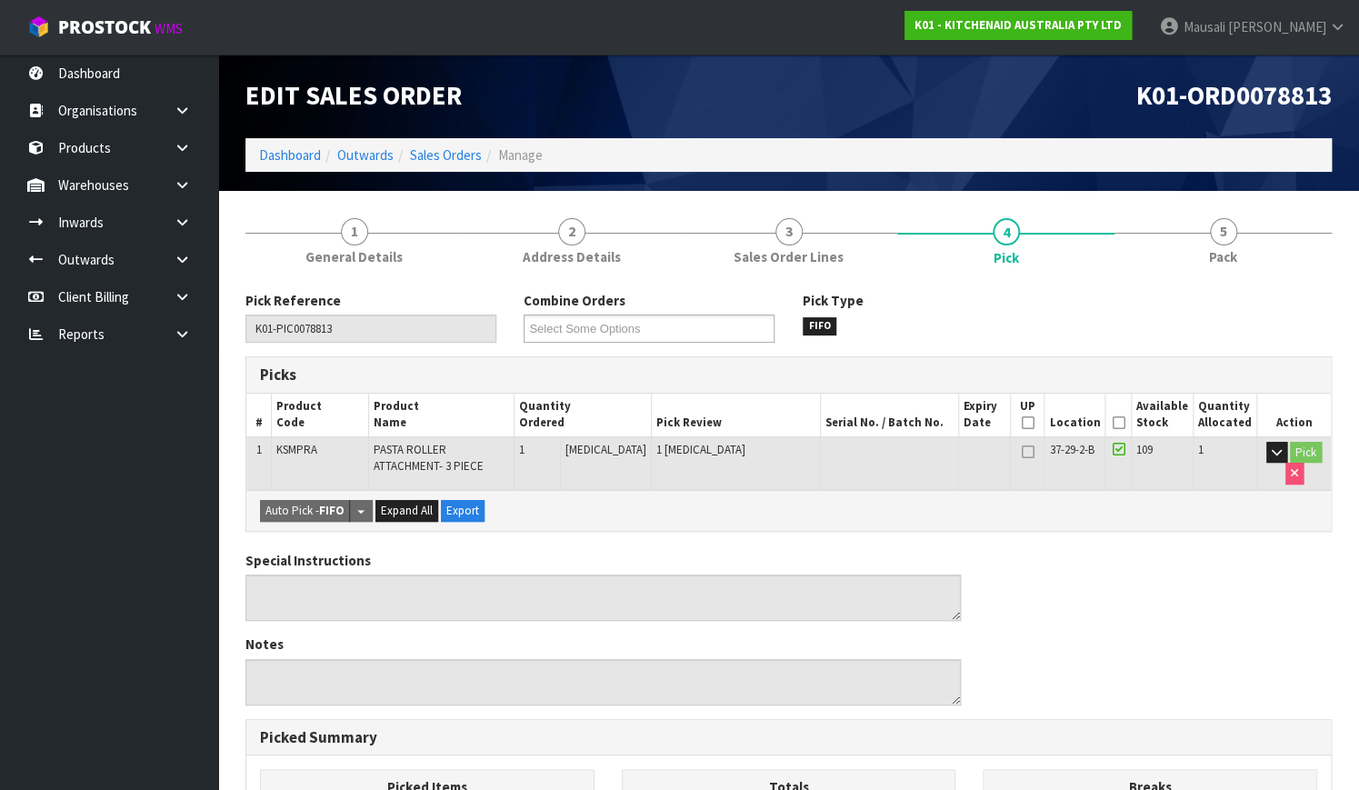
click at [1122, 423] on icon at bounding box center [1117, 423] width 13 height 1
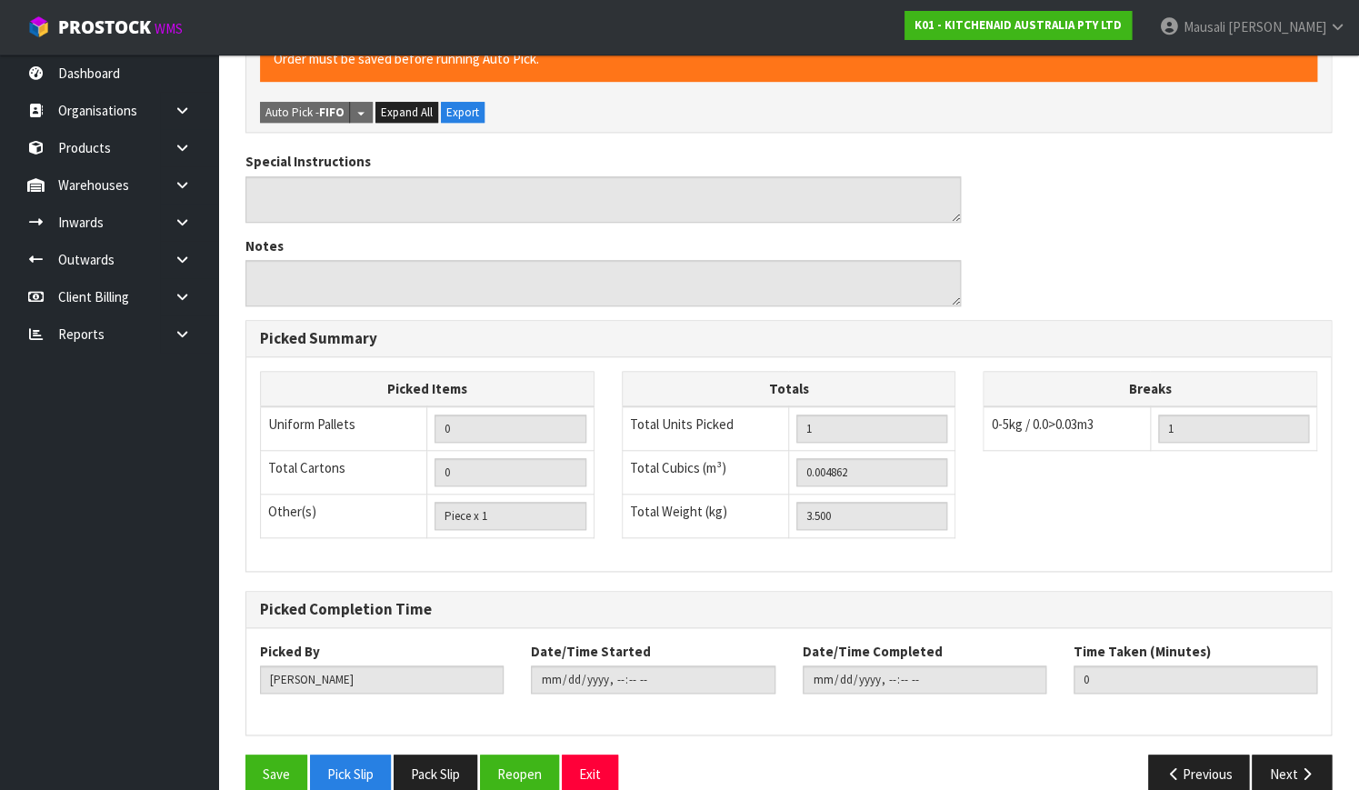
scroll to position [492, 0]
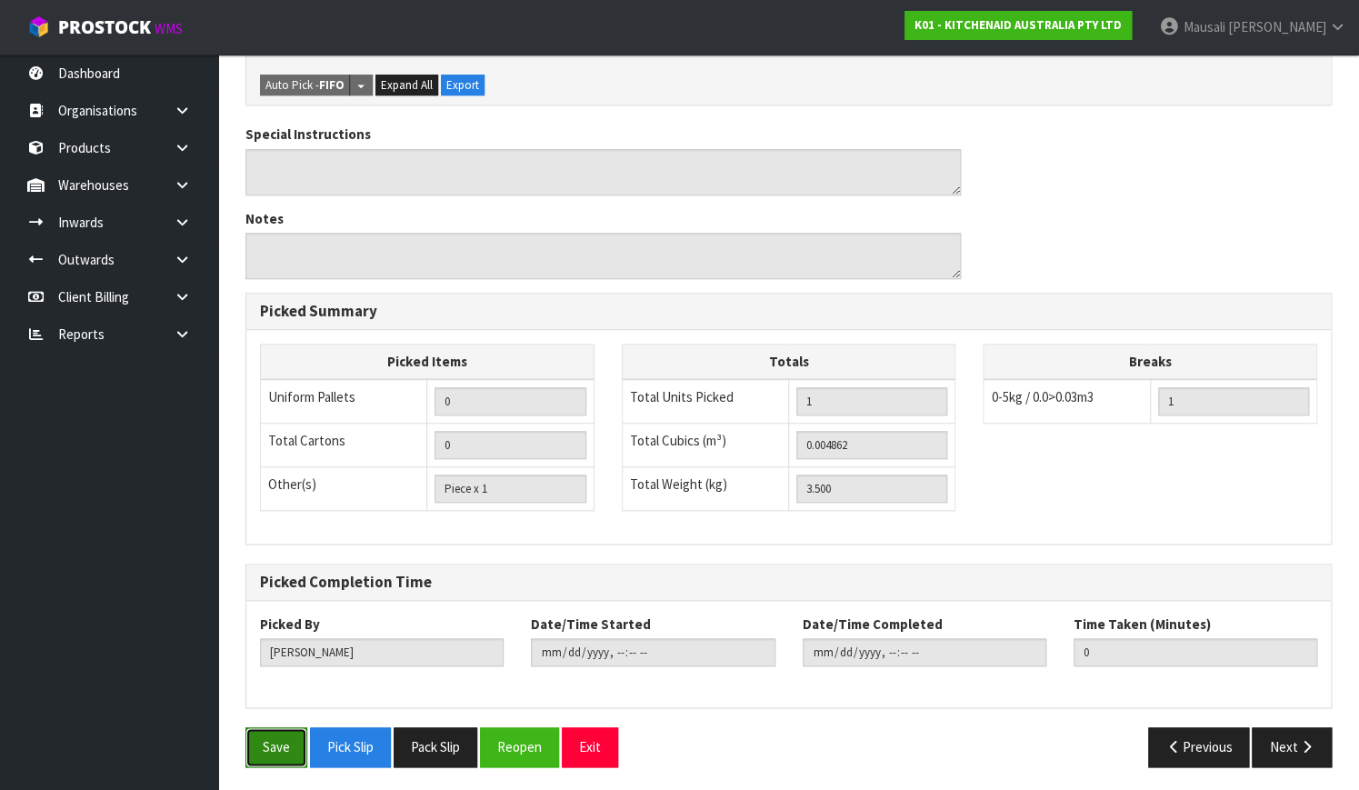
click at [258, 736] on button "Save" at bounding box center [276, 746] width 62 height 39
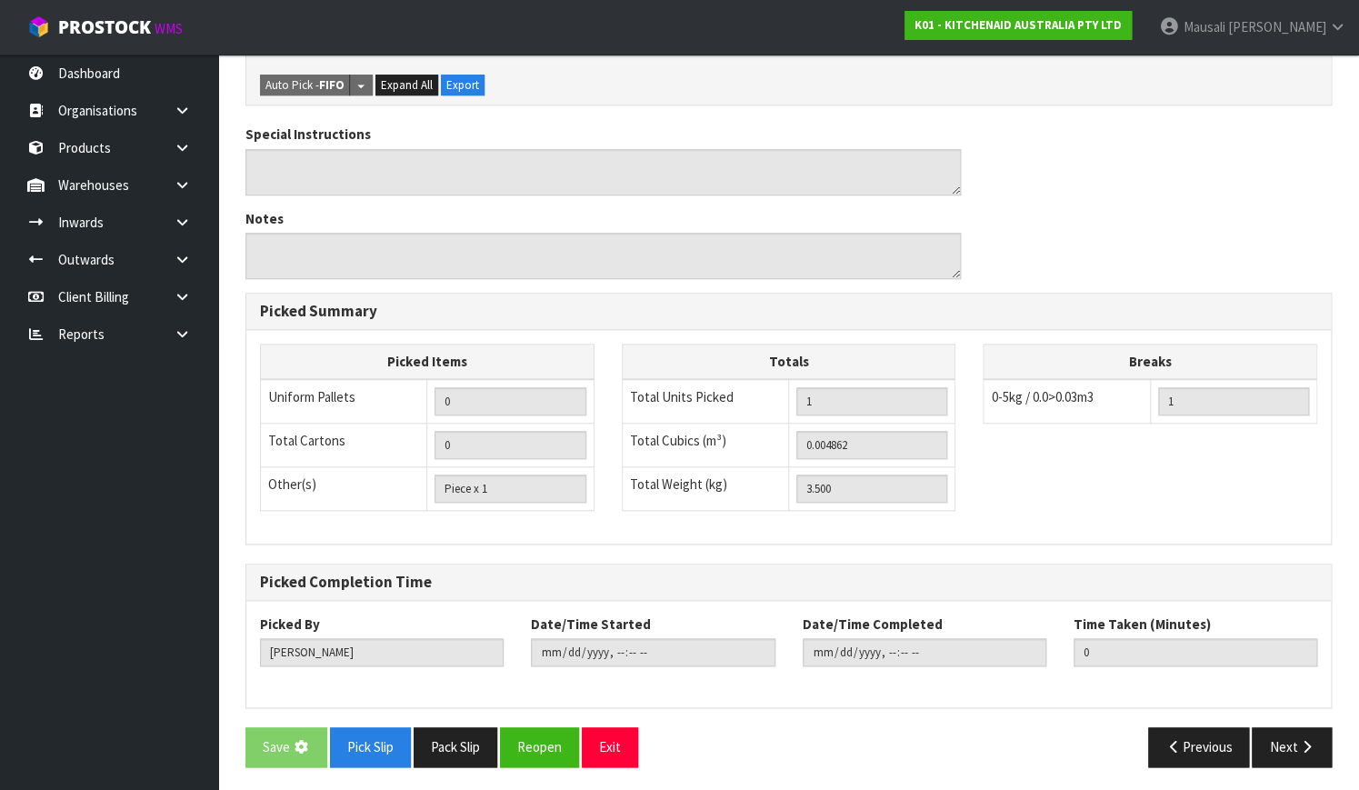
scroll to position [0, 0]
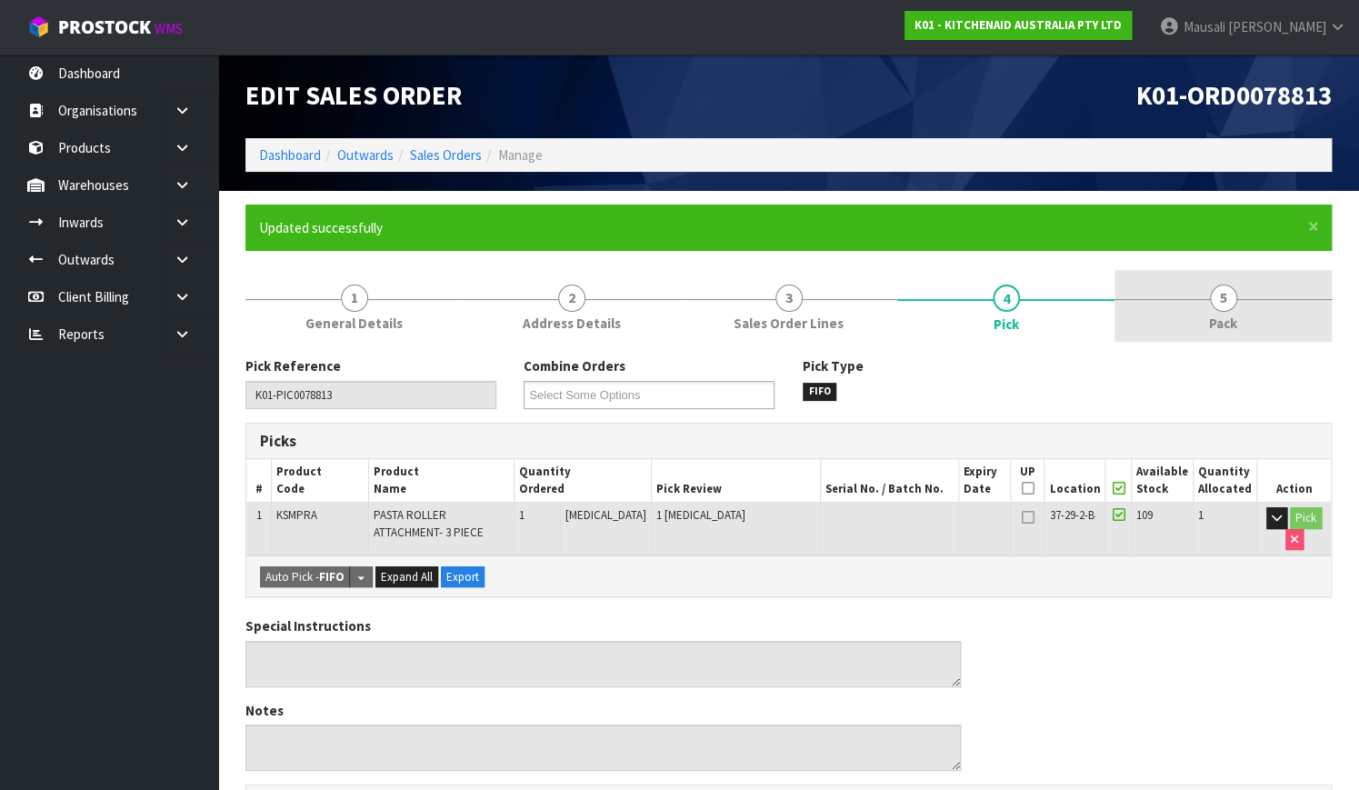
click at [1188, 304] on link "5 Pack" at bounding box center [1222, 306] width 217 height 72
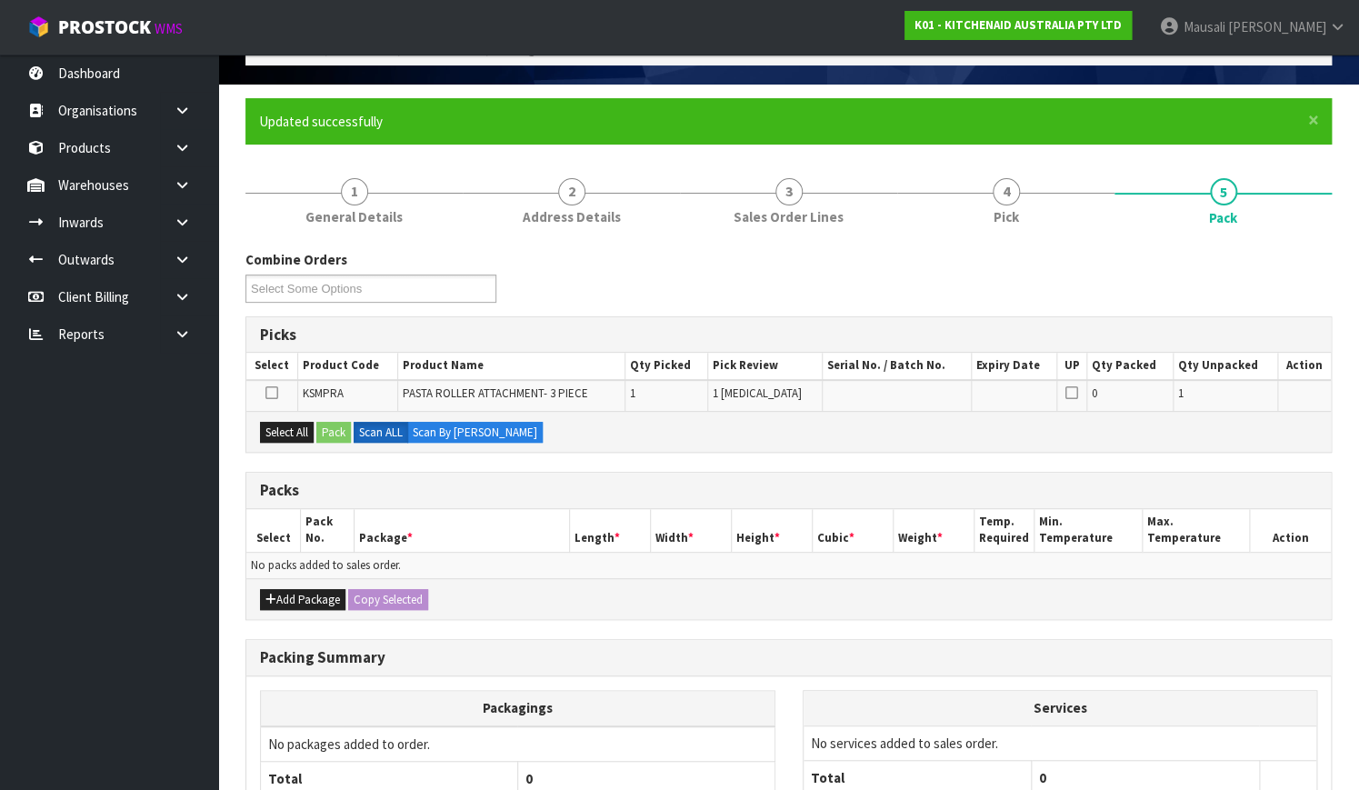
scroll to position [247, 0]
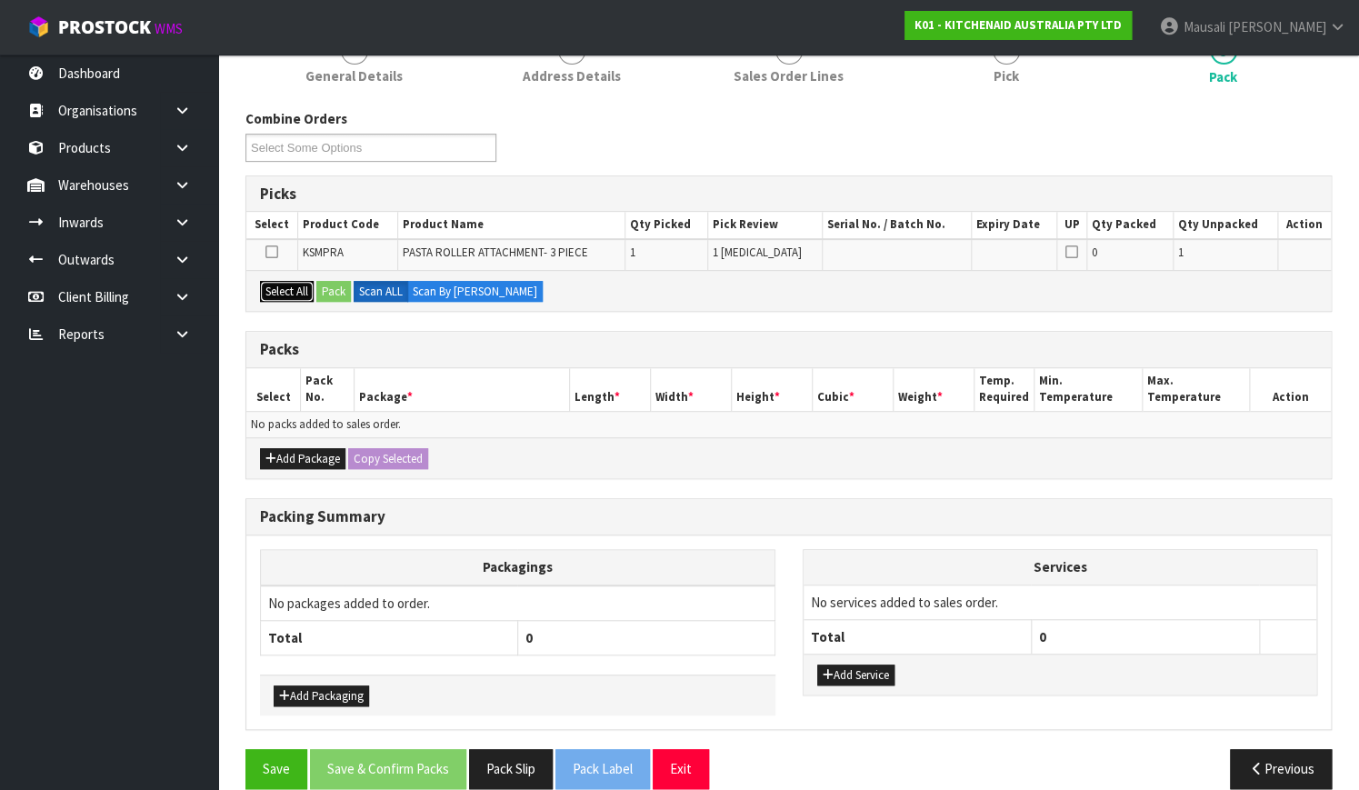
drag, startPoint x: 284, startPoint y: 289, endPoint x: 317, endPoint y: 286, distance: 33.7
click at [284, 289] on button "Select All" at bounding box center [287, 292] width 54 height 22
click at [339, 285] on button "Pack" at bounding box center [333, 292] width 35 height 22
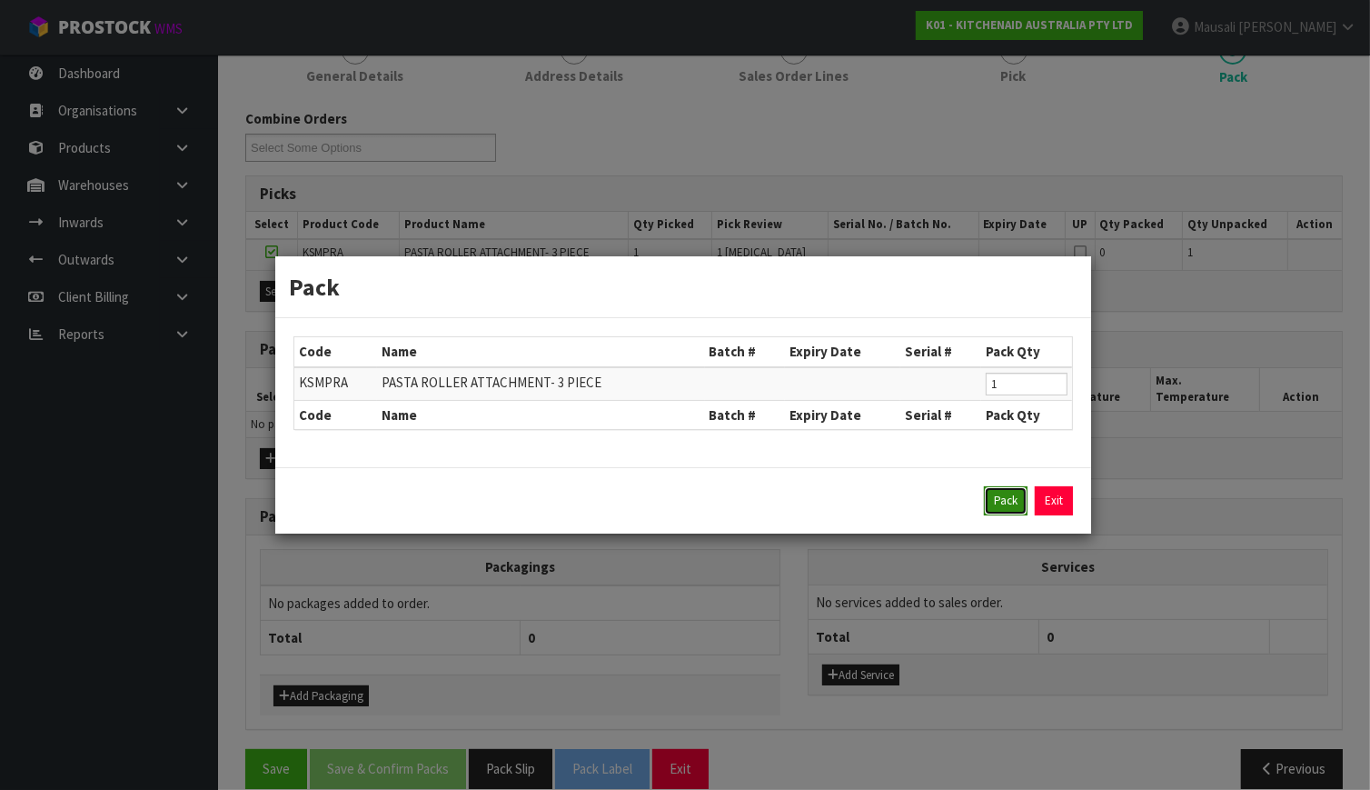
click at [989, 498] on button "Pack" at bounding box center [1006, 500] width 44 height 29
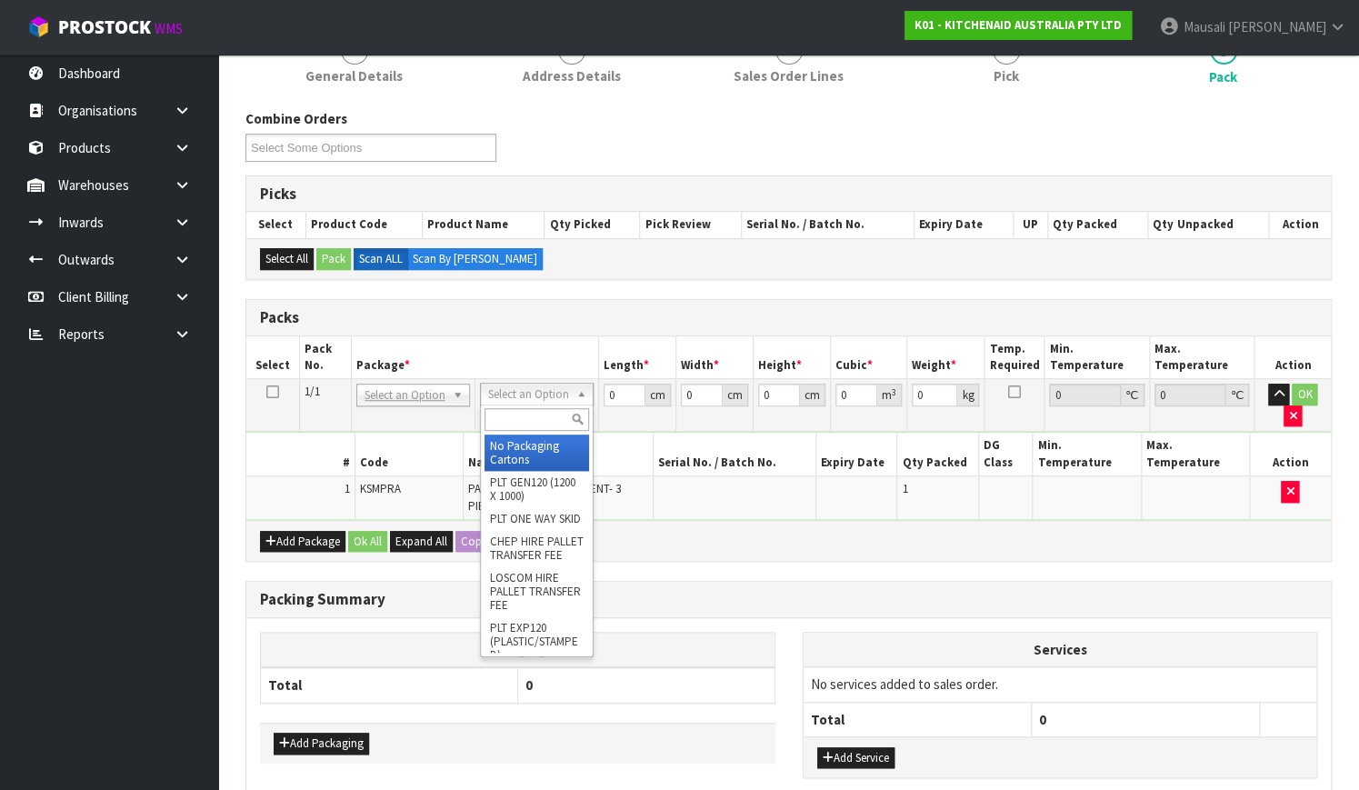
click at [535, 416] on input "text" at bounding box center [536, 419] width 105 height 23
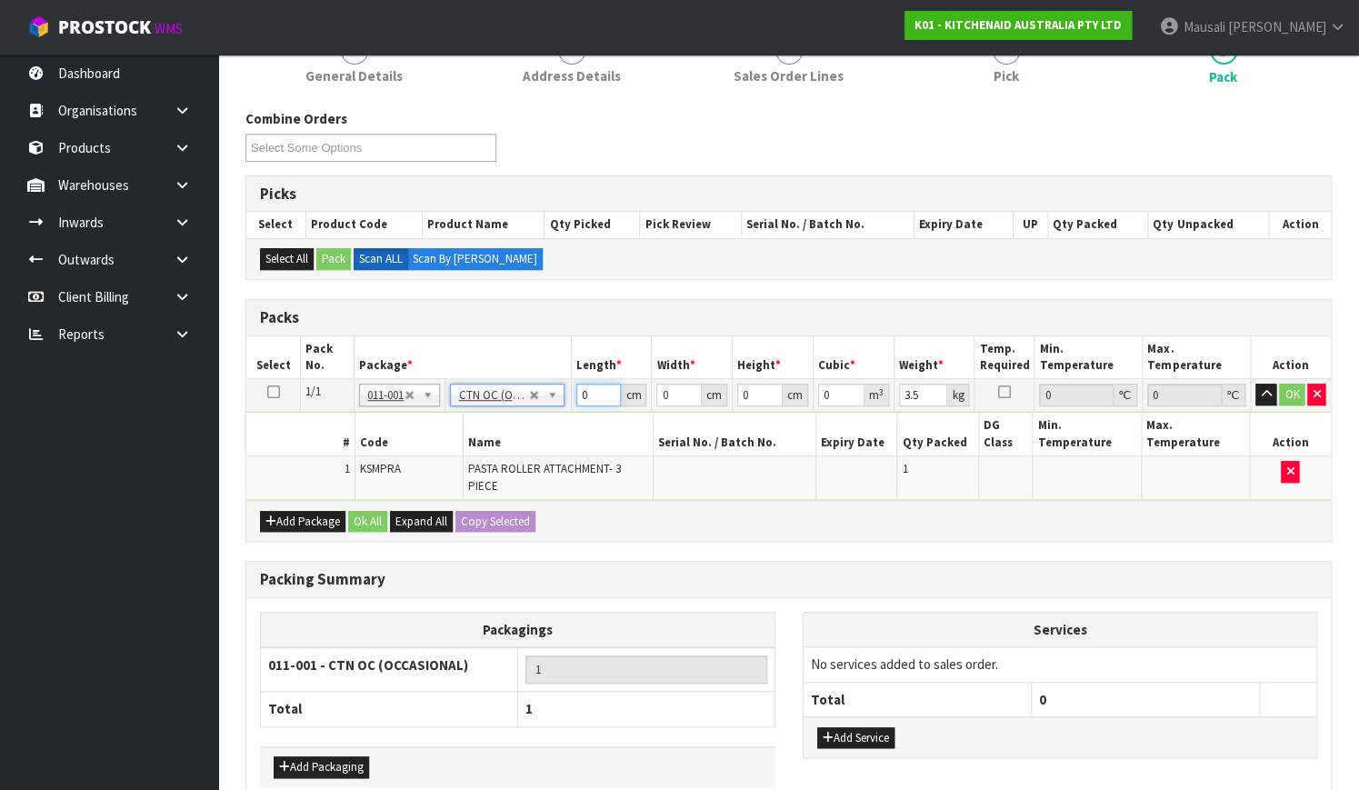
drag, startPoint x: 596, startPoint y: 396, endPoint x: 563, endPoint y: 405, distance: 34.0
click at [563, 405] on tr "1/1 NONE 007-001 007-002 007-004 007-009 007-013 007-014 007-015 007-017 007-01…" at bounding box center [788, 395] width 1084 height 33
click at [367, 511] on button "Ok All" at bounding box center [367, 522] width 39 height 22
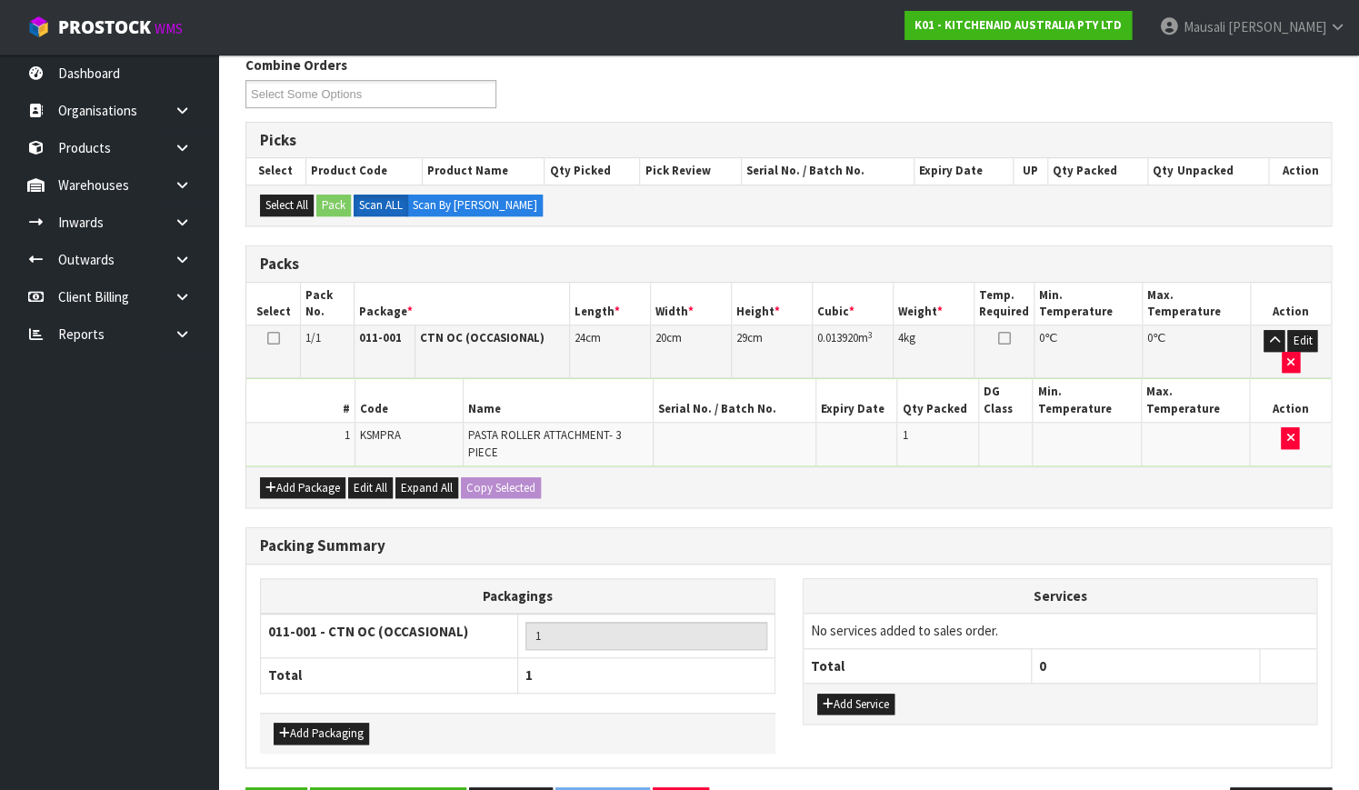
scroll to position [344, 0]
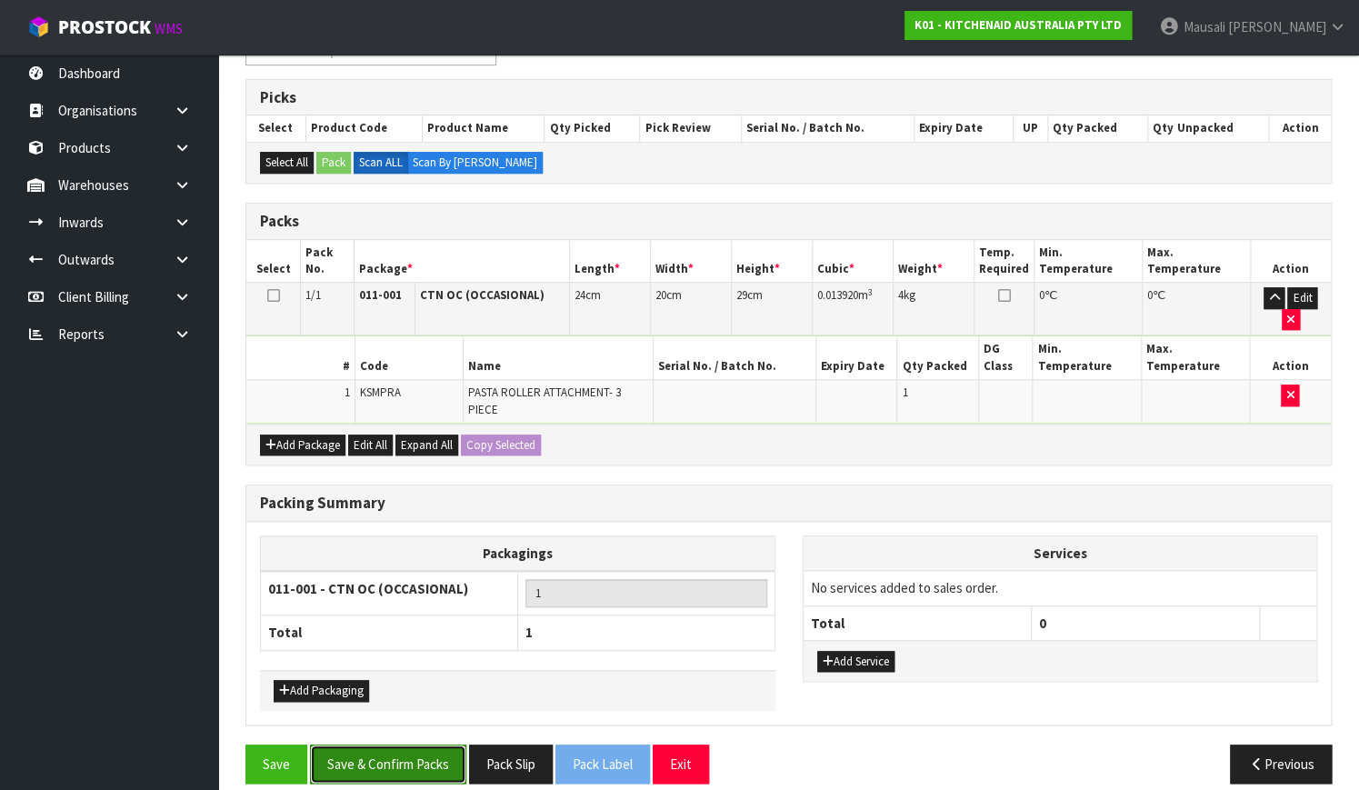
click at [408, 744] on button "Save & Confirm Packs" at bounding box center [388, 763] width 156 height 39
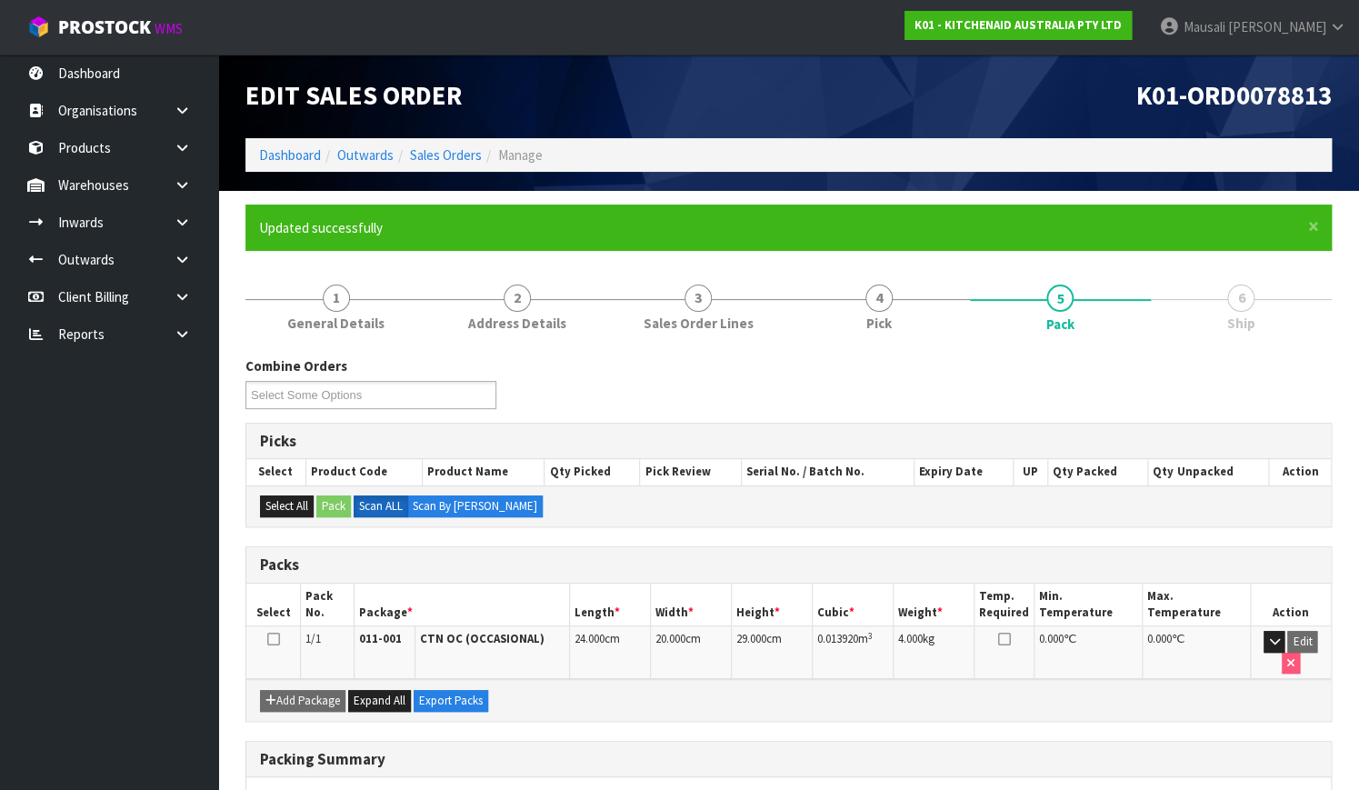
scroll to position [232, 0]
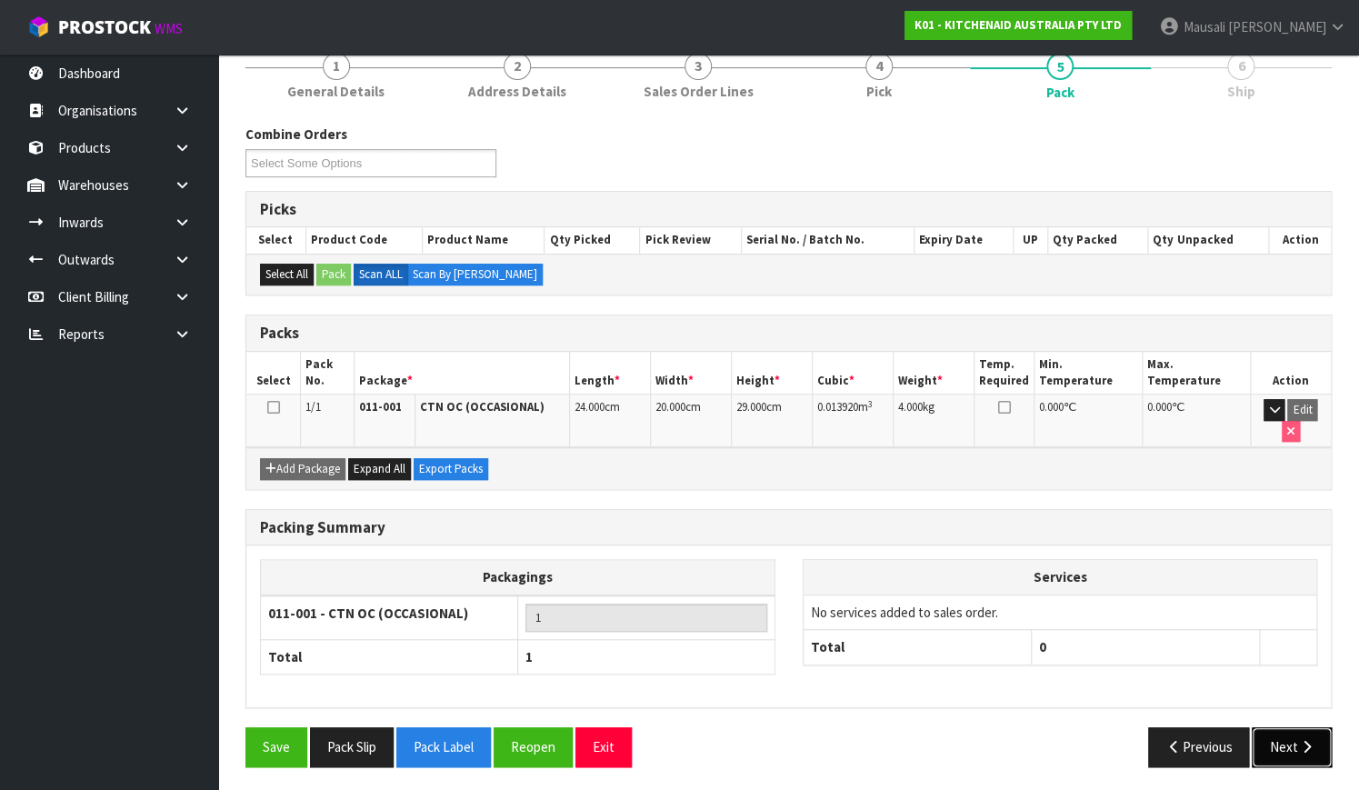
click at [1286, 741] on button "Next" at bounding box center [1291, 746] width 80 height 39
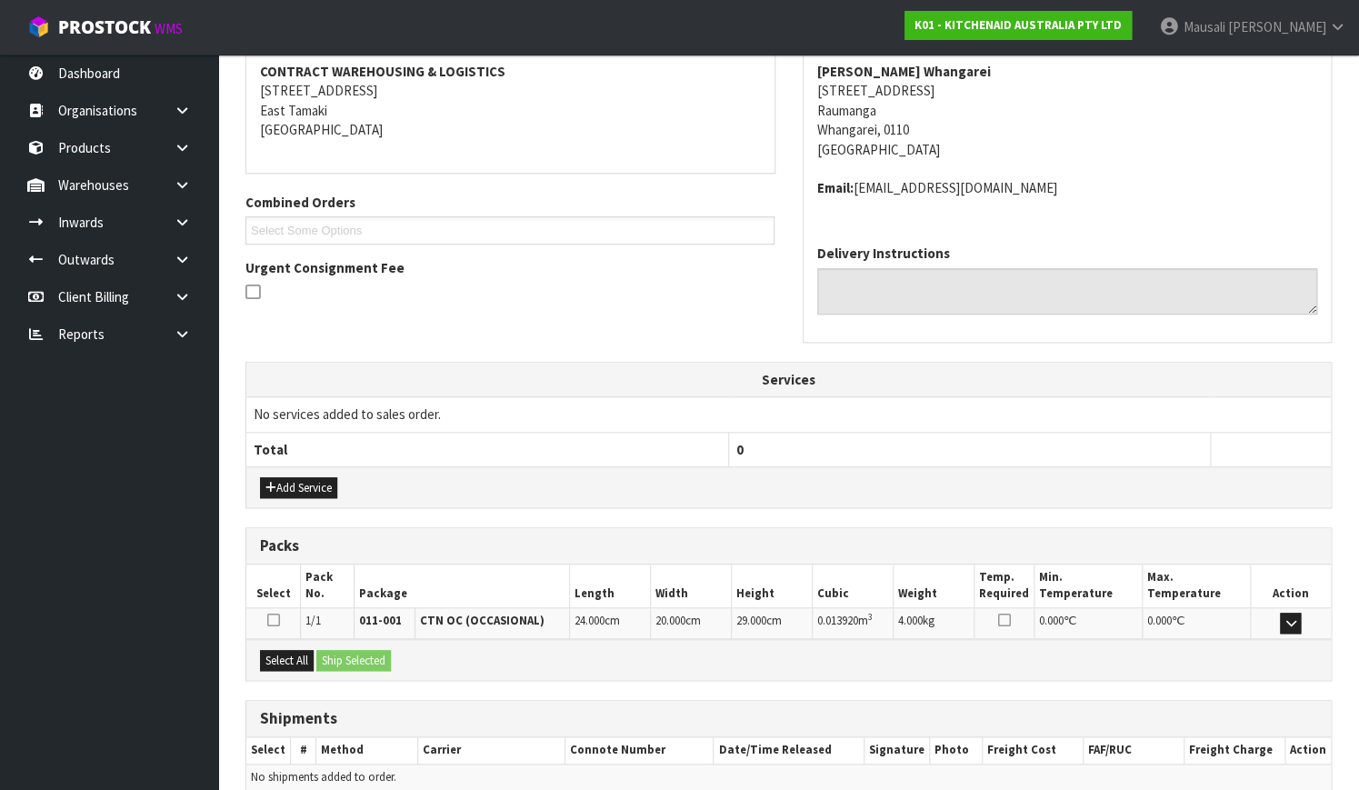
scroll to position [428, 0]
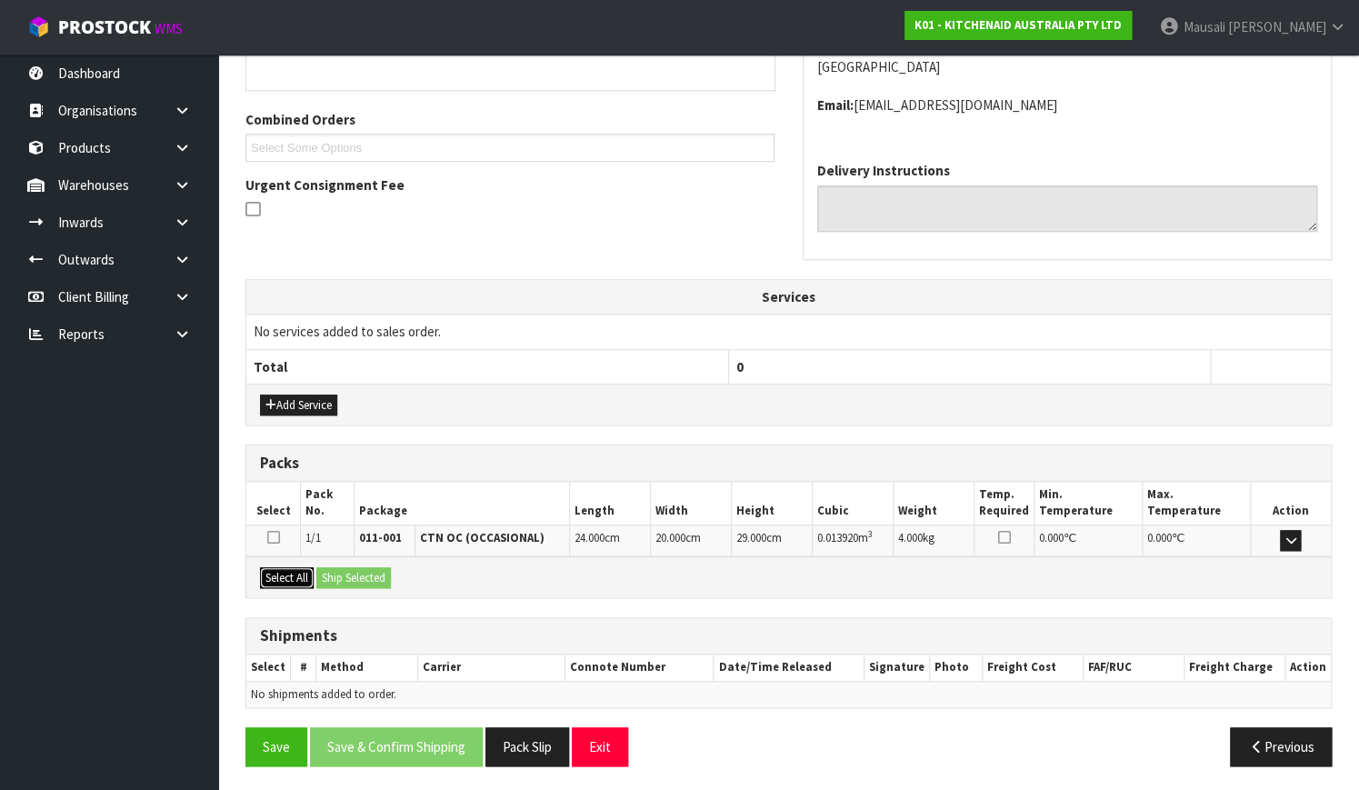
click at [306, 573] on button "Select All" at bounding box center [287, 578] width 54 height 22
click at [334, 574] on button "Ship Selected" at bounding box center [353, 578] width 75 height 22
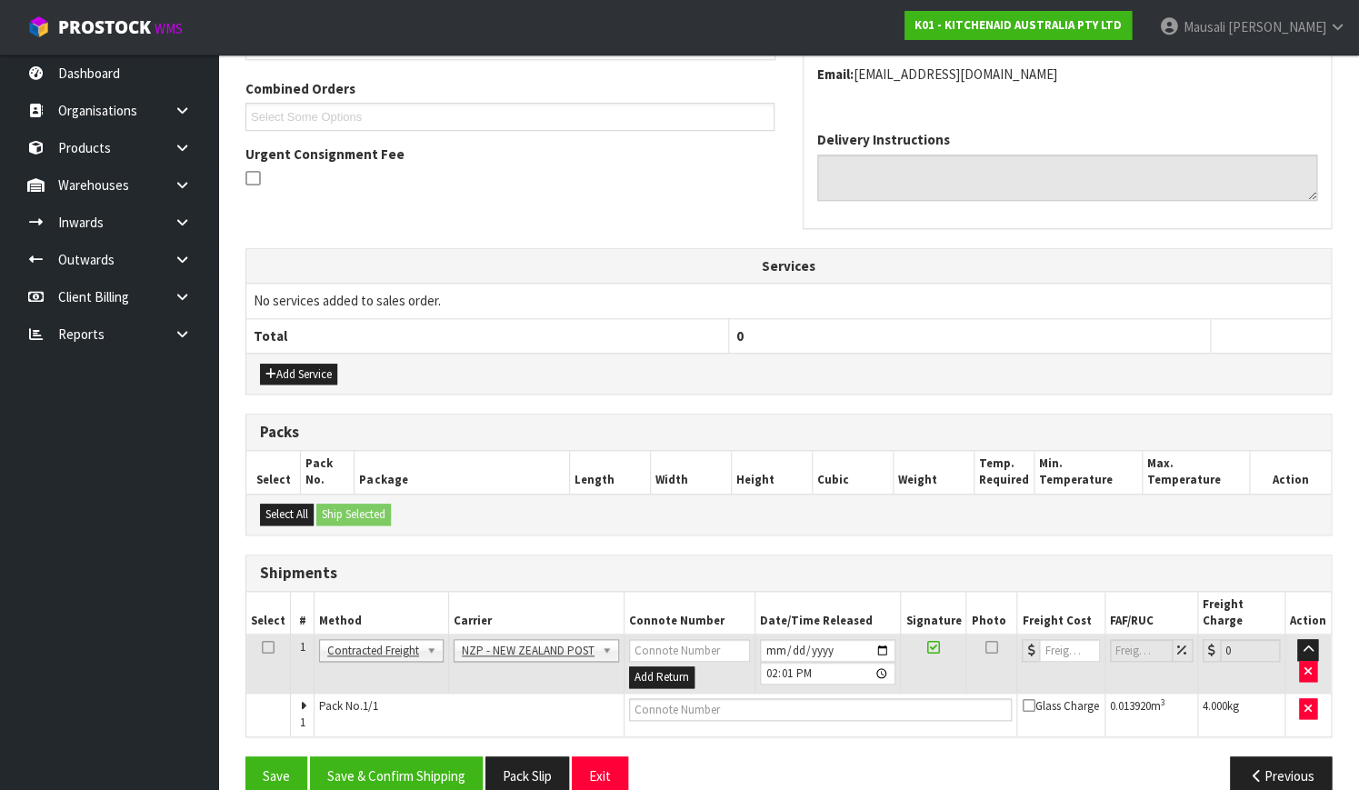
scroll to position [472, 0]
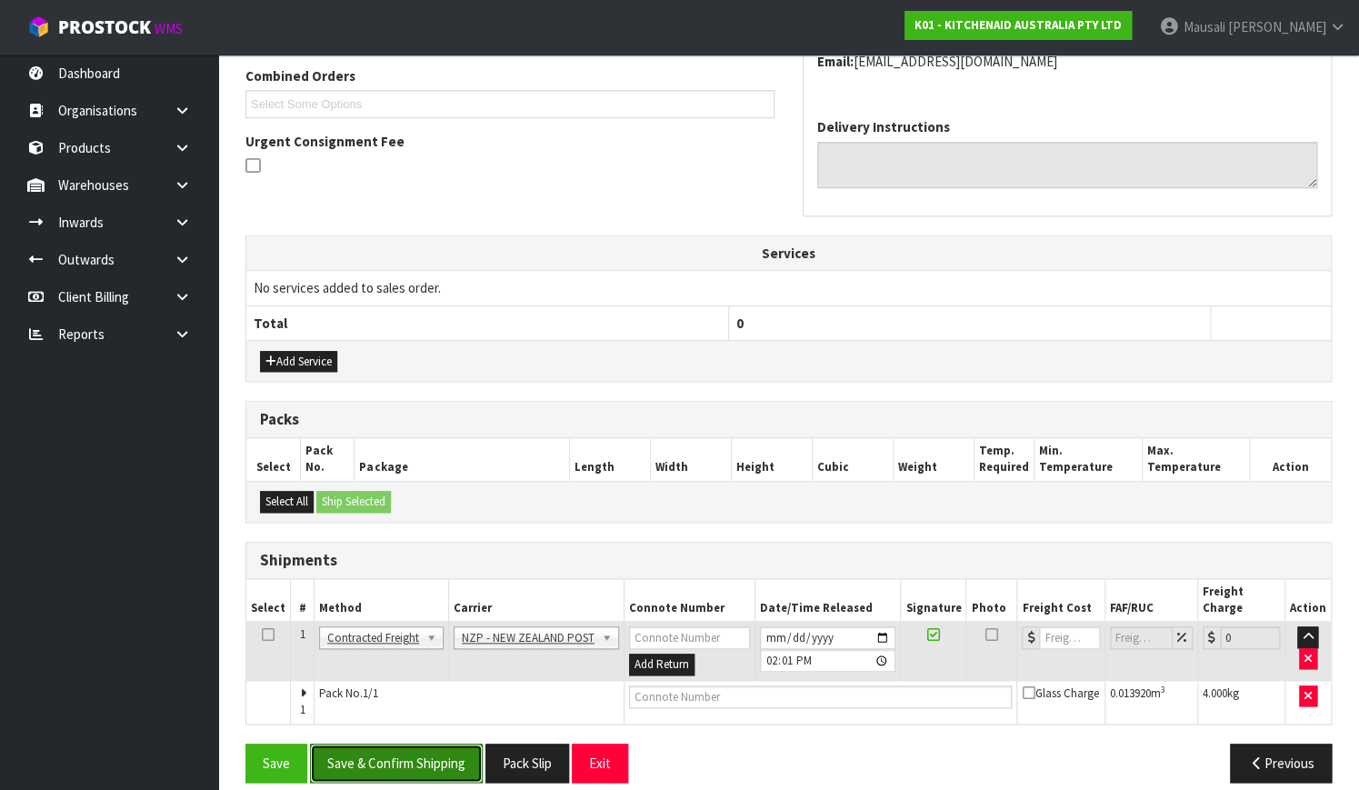
click at [417, 743] on button "Save & Confirm Shipping" at bounding box center [396, 762] width 173 height 39
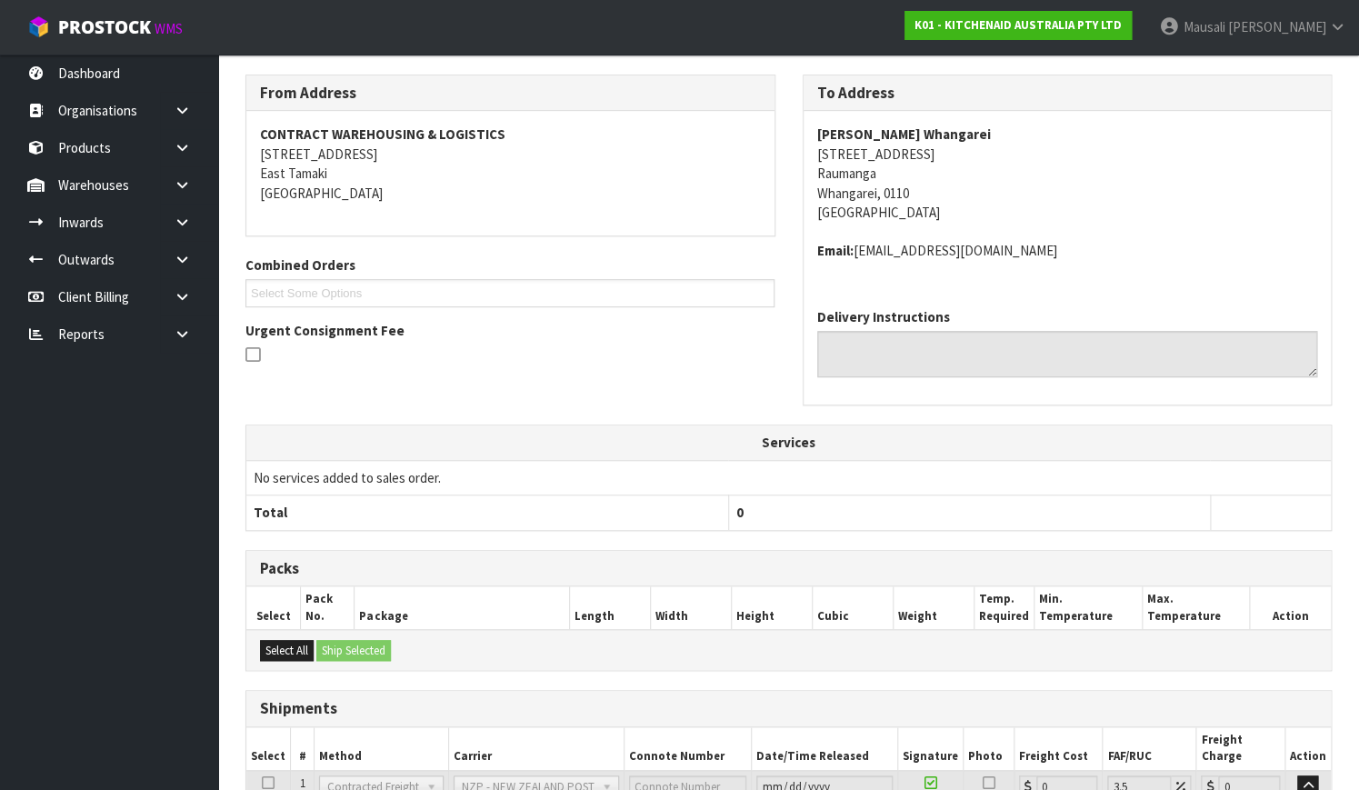
scroll to position [447, 0]
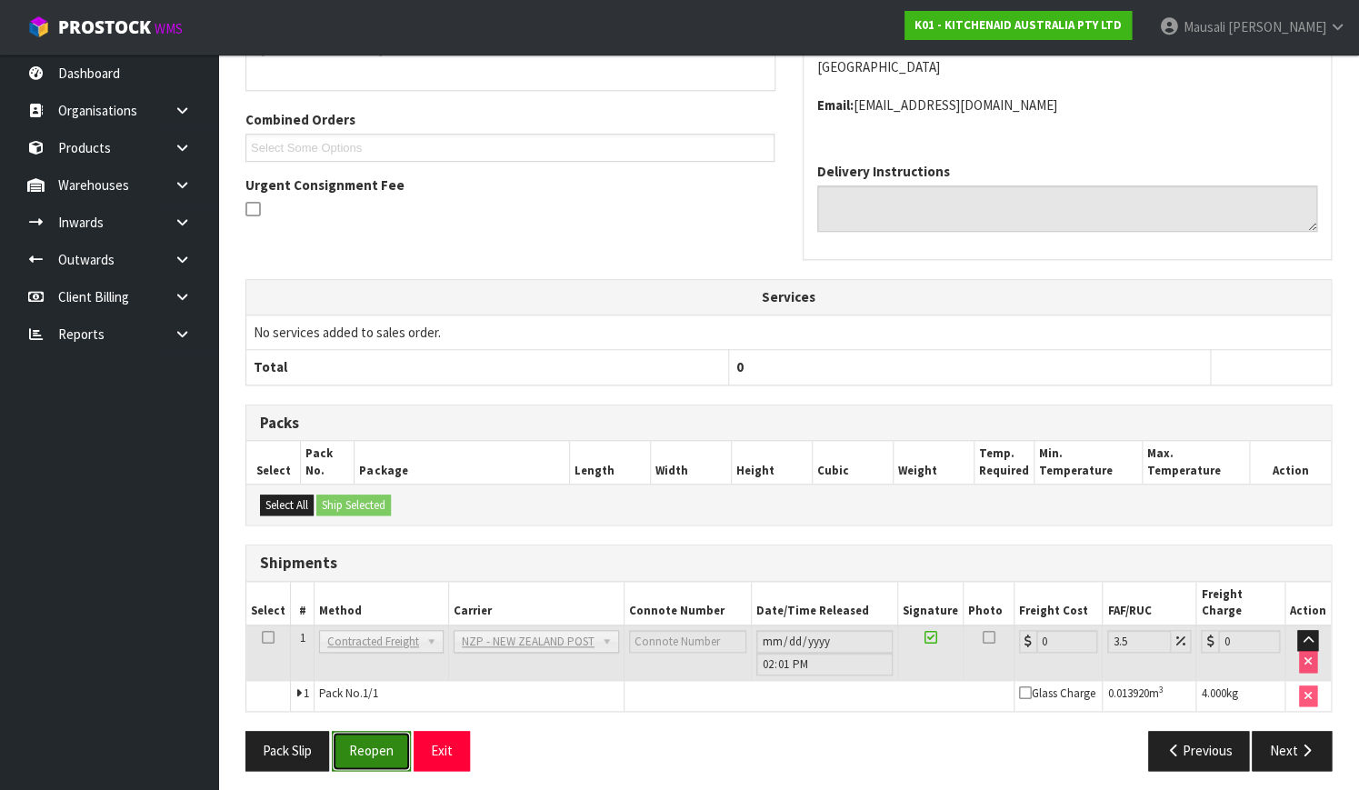
click at [354, 739] on button "Reopen" at bounding box center [371, 750] width 79 height 39
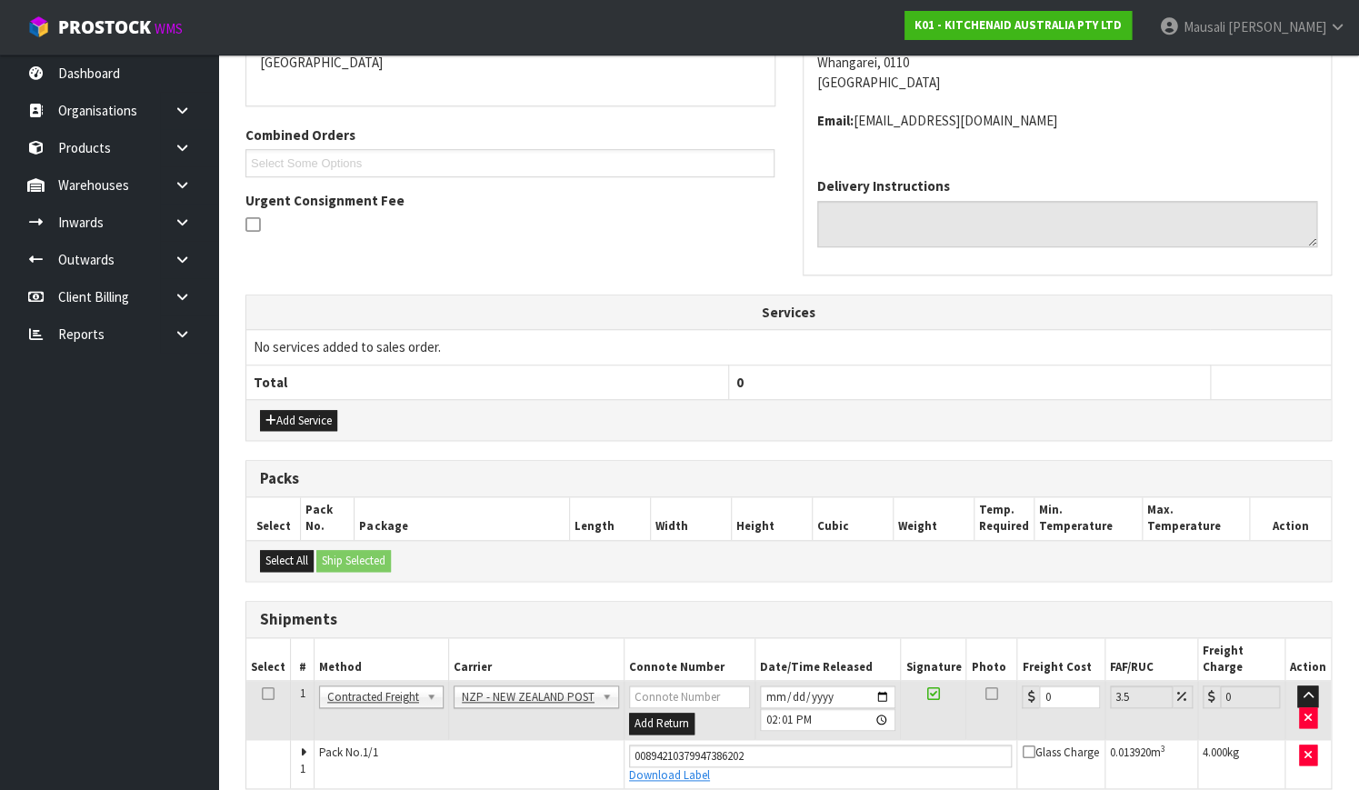
scroll to position [477, 0]
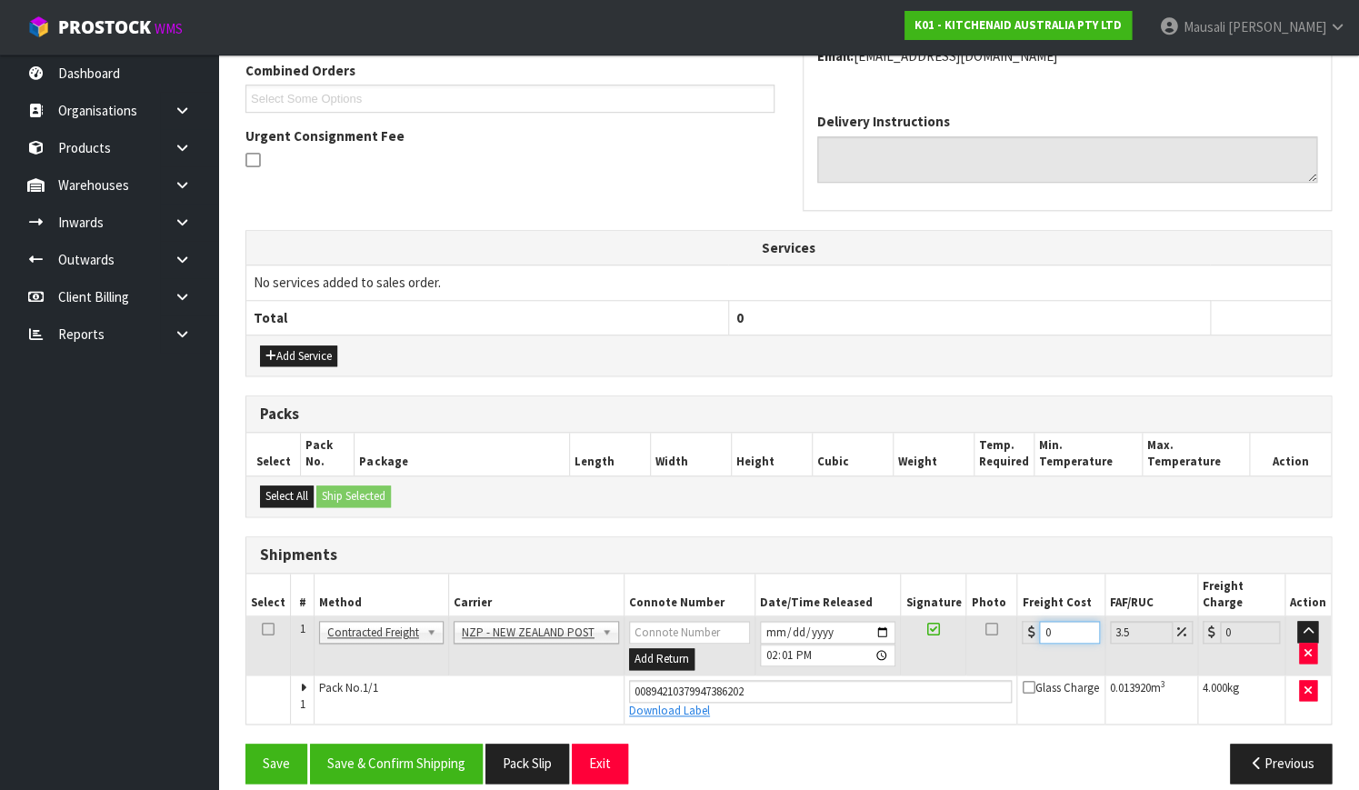
drag, startPoint x: 1054, startPoint y: 615, endPoint x: 1007, endPoint y: 637, distance: 52.0
click at [1007, 637] on tr "1 Client Local Pickup Customer Local Pickup Company Freight Contracted Freight …" at bounding box center [788, 645] width 1084 height 59
click at [393, 743] on button "Save & Confirm Shipping" at bounding box center [396, 762] width 173 height 39
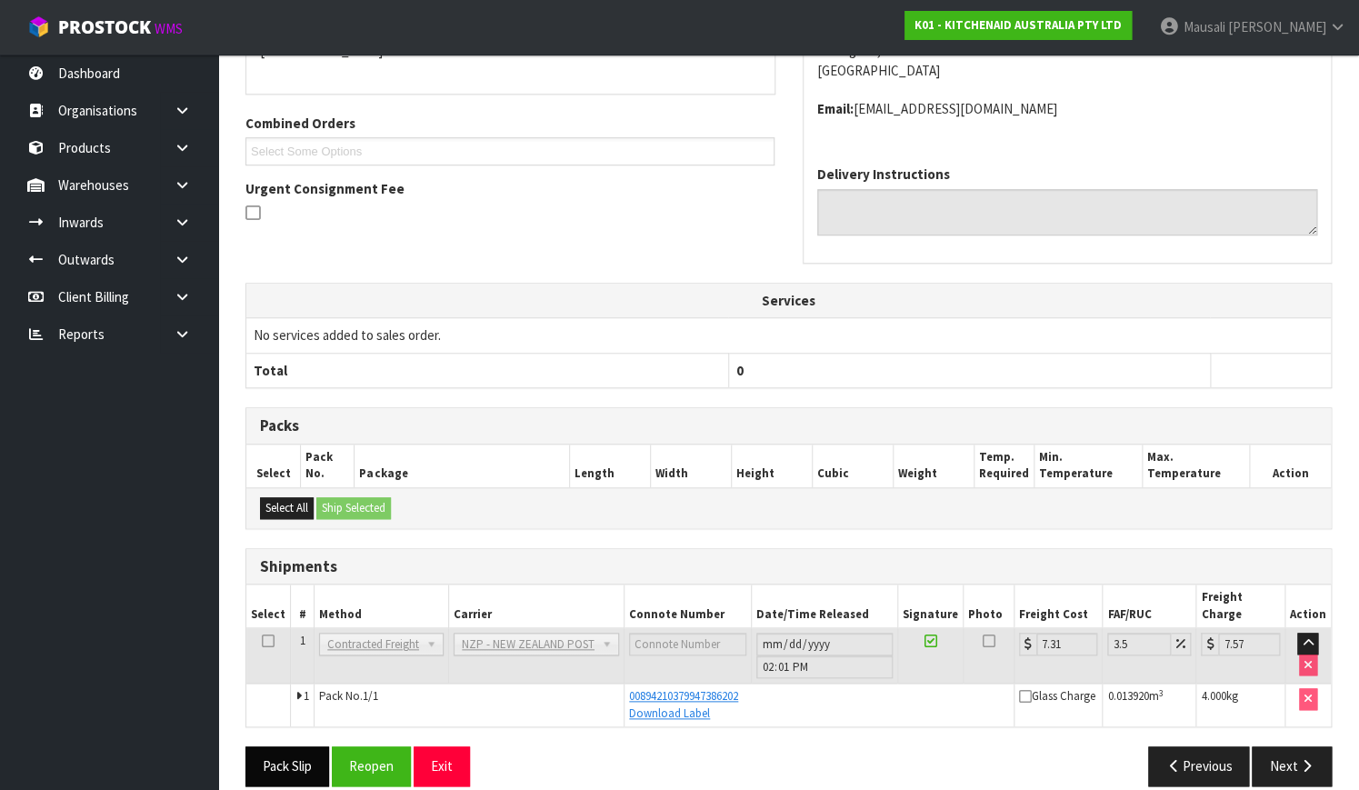
scroll to position [427, 0]
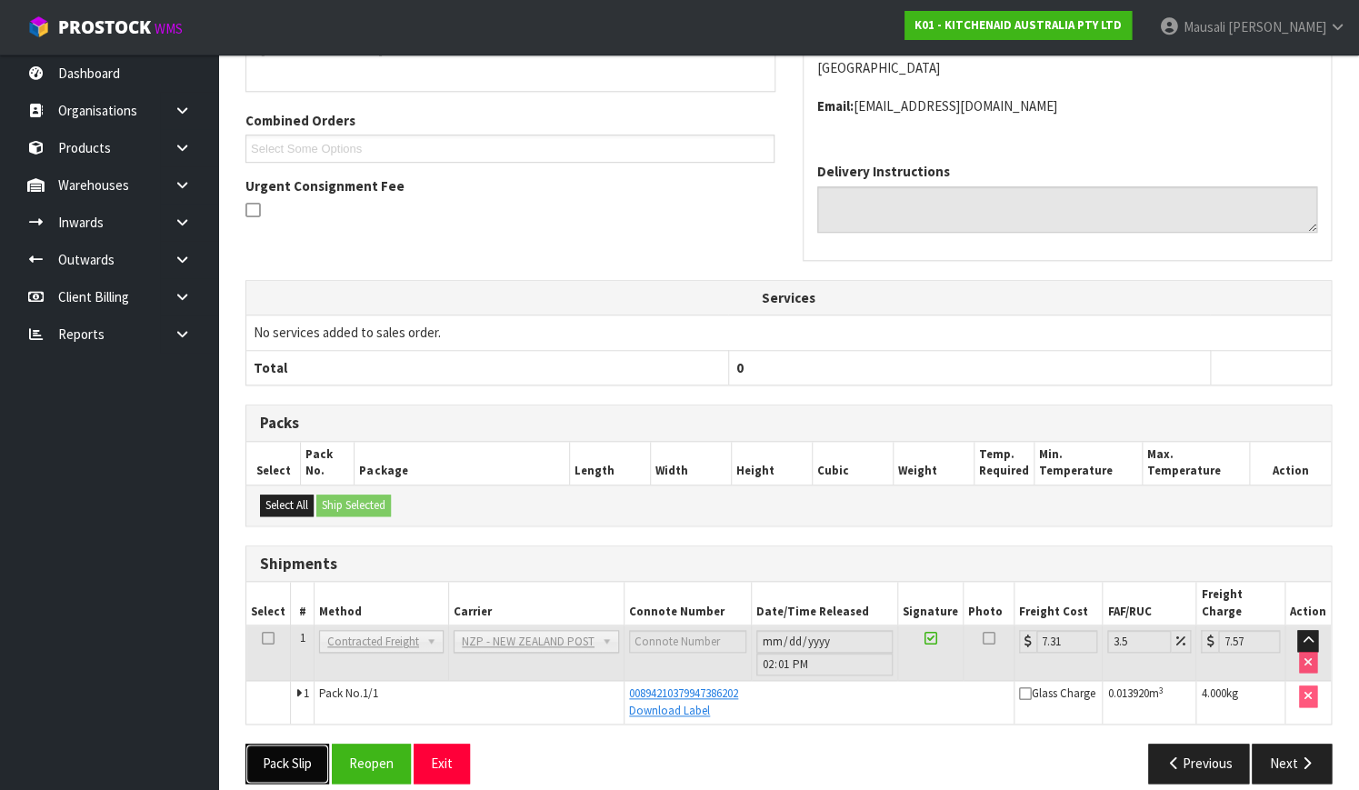
click at [294, 743] on button "Pack Slip" at bounding box center [287, 762] width 84 height 39
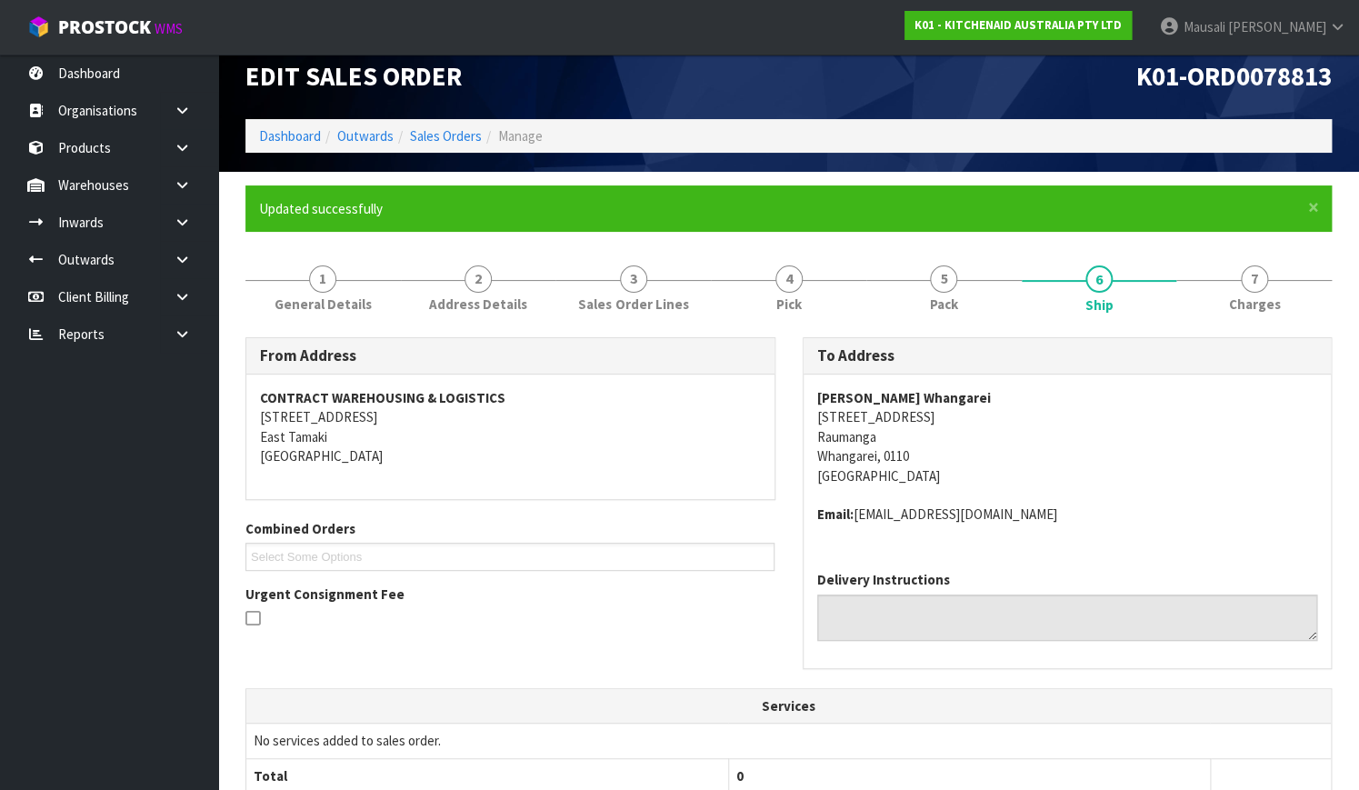
scroll to position [15, 0]
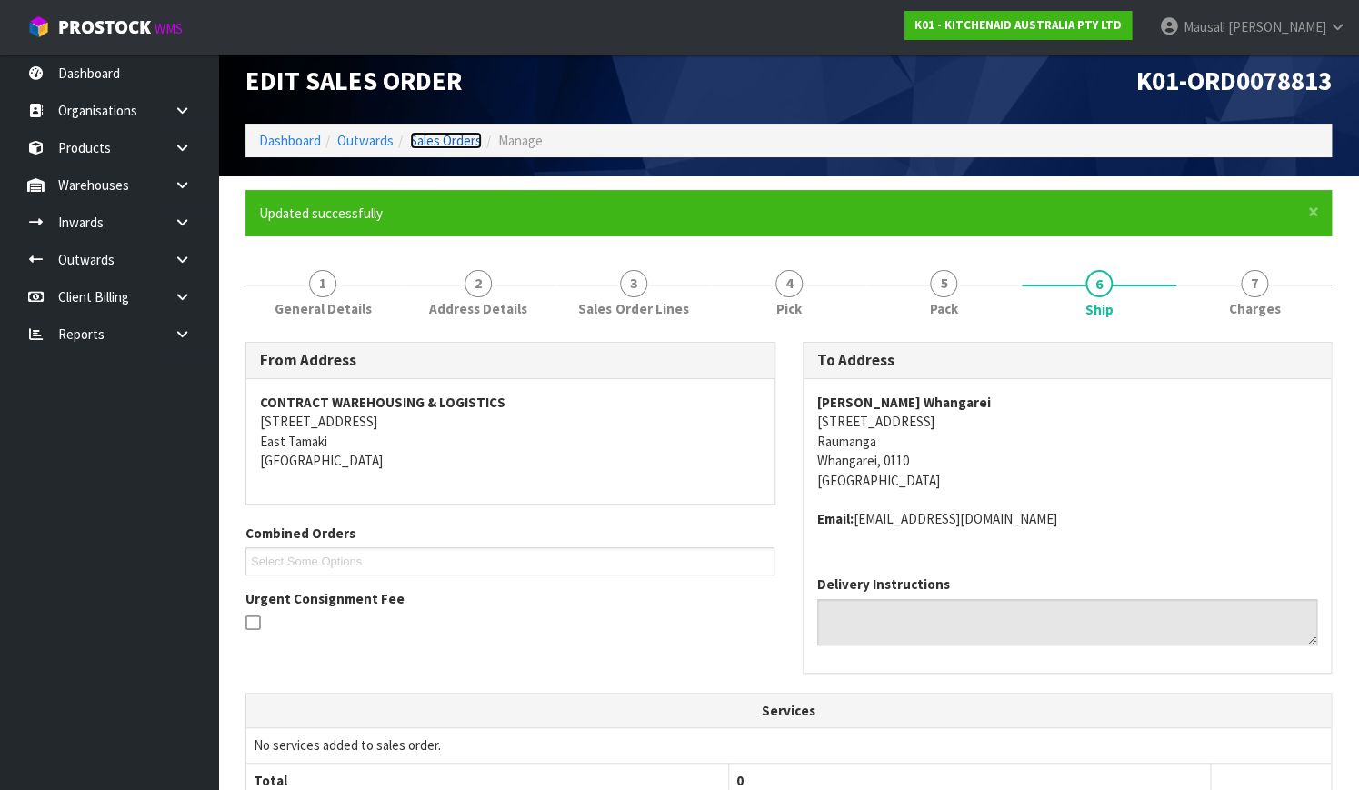
click at [462, 139] on link "Sales Orders" at bounding box center [446, 140] width 72 height 17
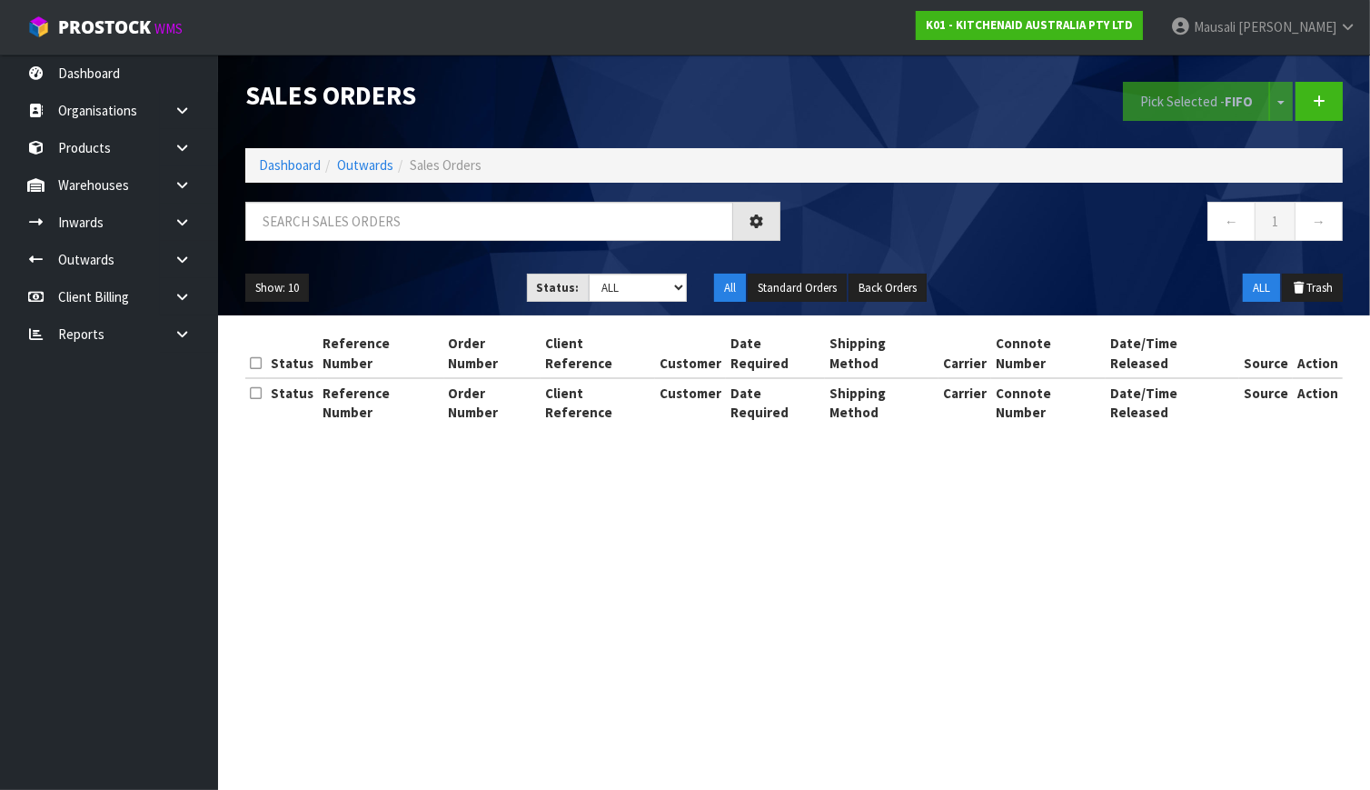
click at [375, 197] on div "Sales Orders Pick Selected - FIFO Split button! FIFO - First In First Out FEFO …" at bounding box center [794, 185] width 1125 height 261
click at [284, 223] on input "text" at bounding box center [489, 221] width 488 height 39
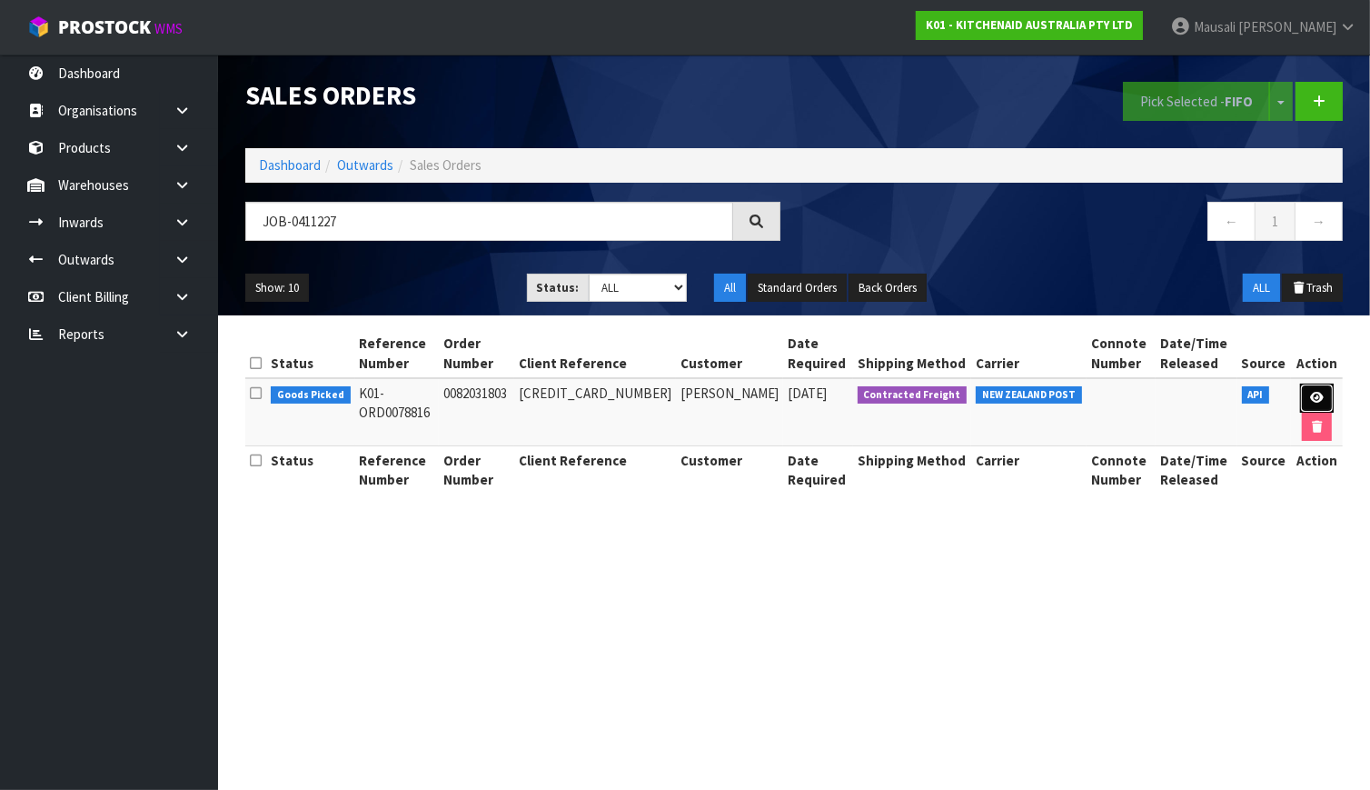
click at [1314, 392] on icon at bounding box center [1317, 398] width 14 height 12
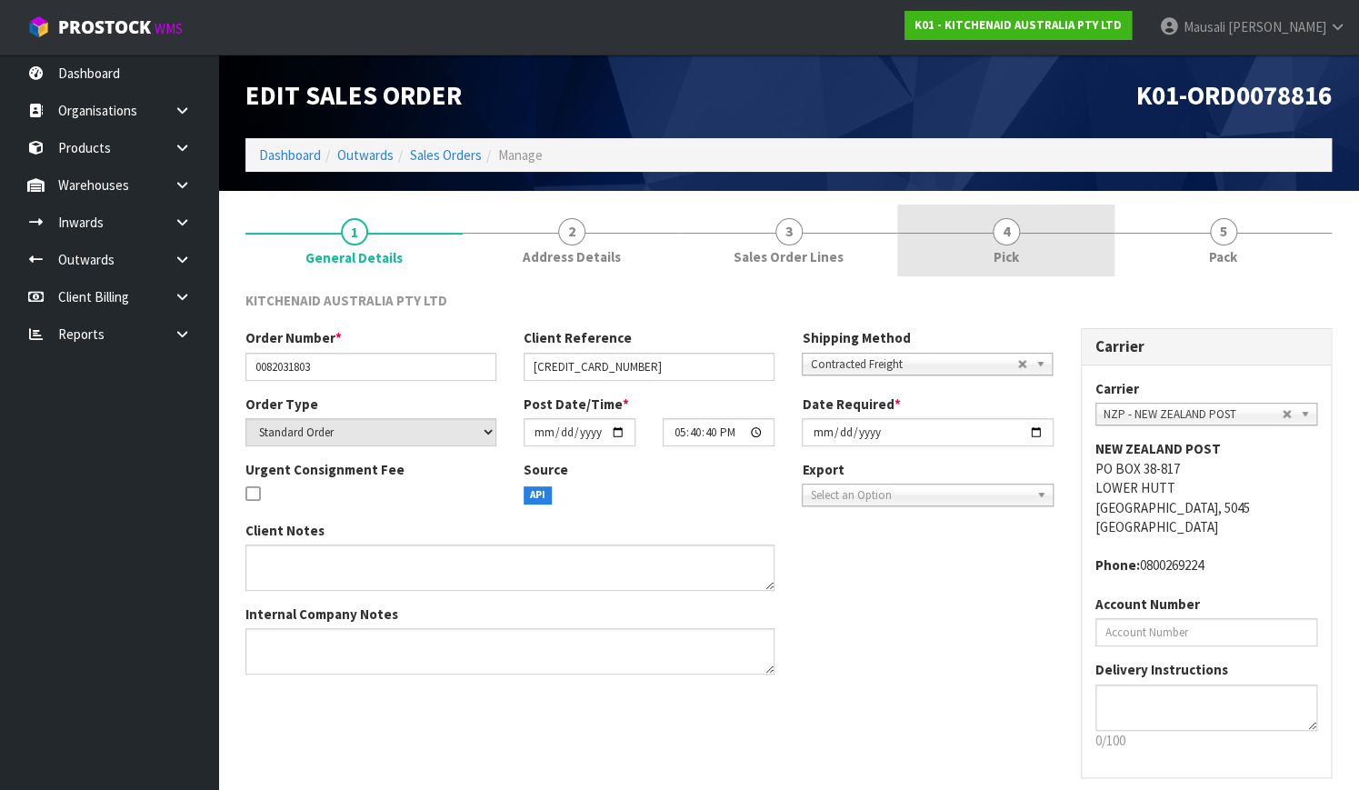
click at [1048, 254] on link "4 Pick" at bounding box center [1005, 240] width 217 height 72
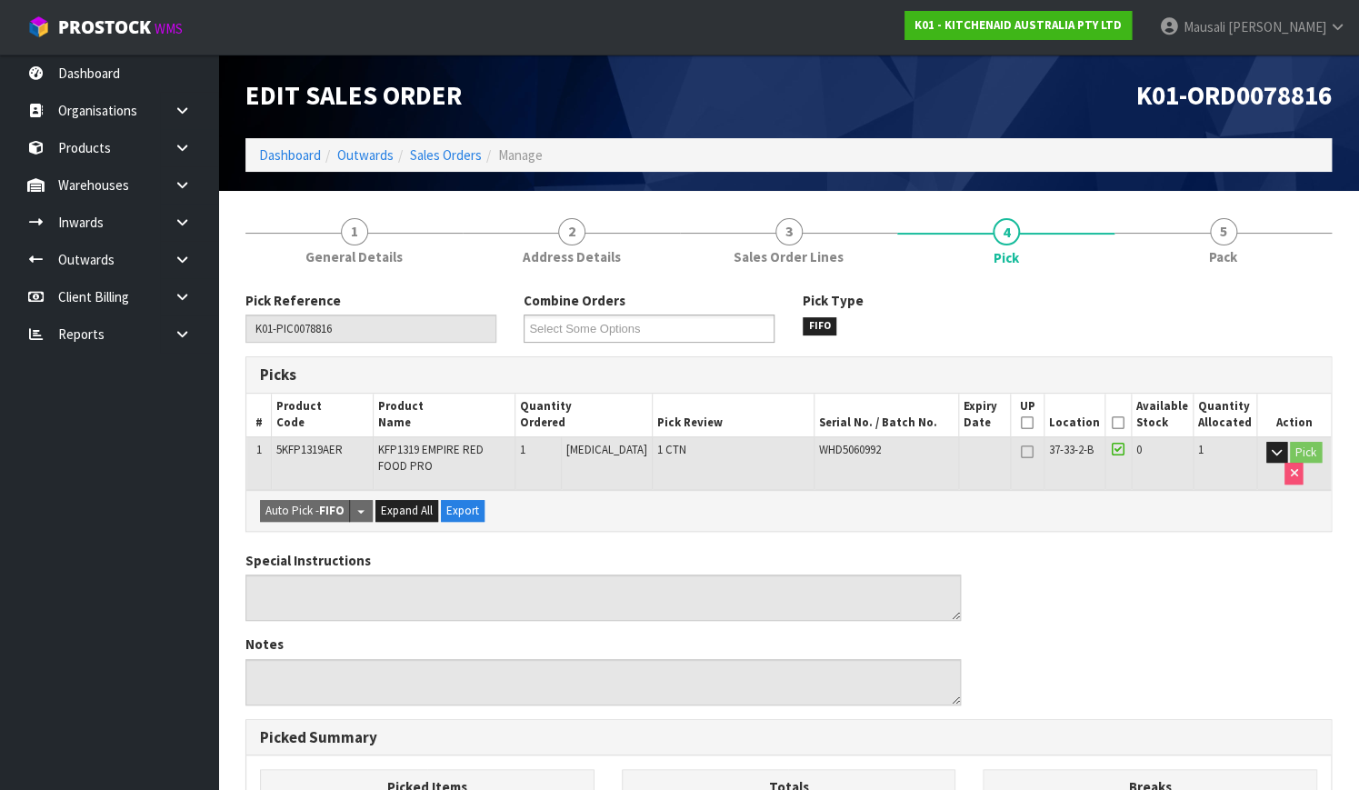
click at [1117, 423] on icon at bounding box center [1117, 423] width 13 height 1
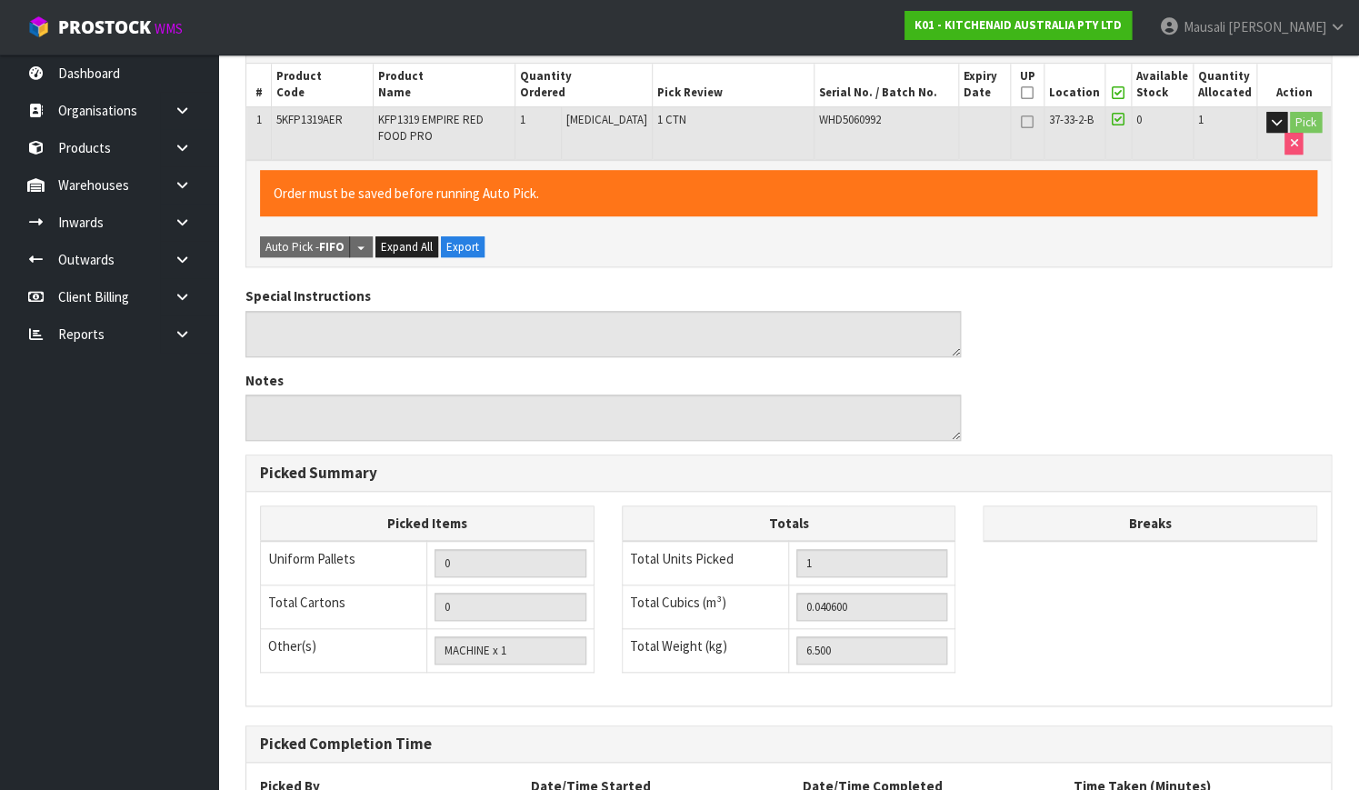
scroll to position [492, 0]
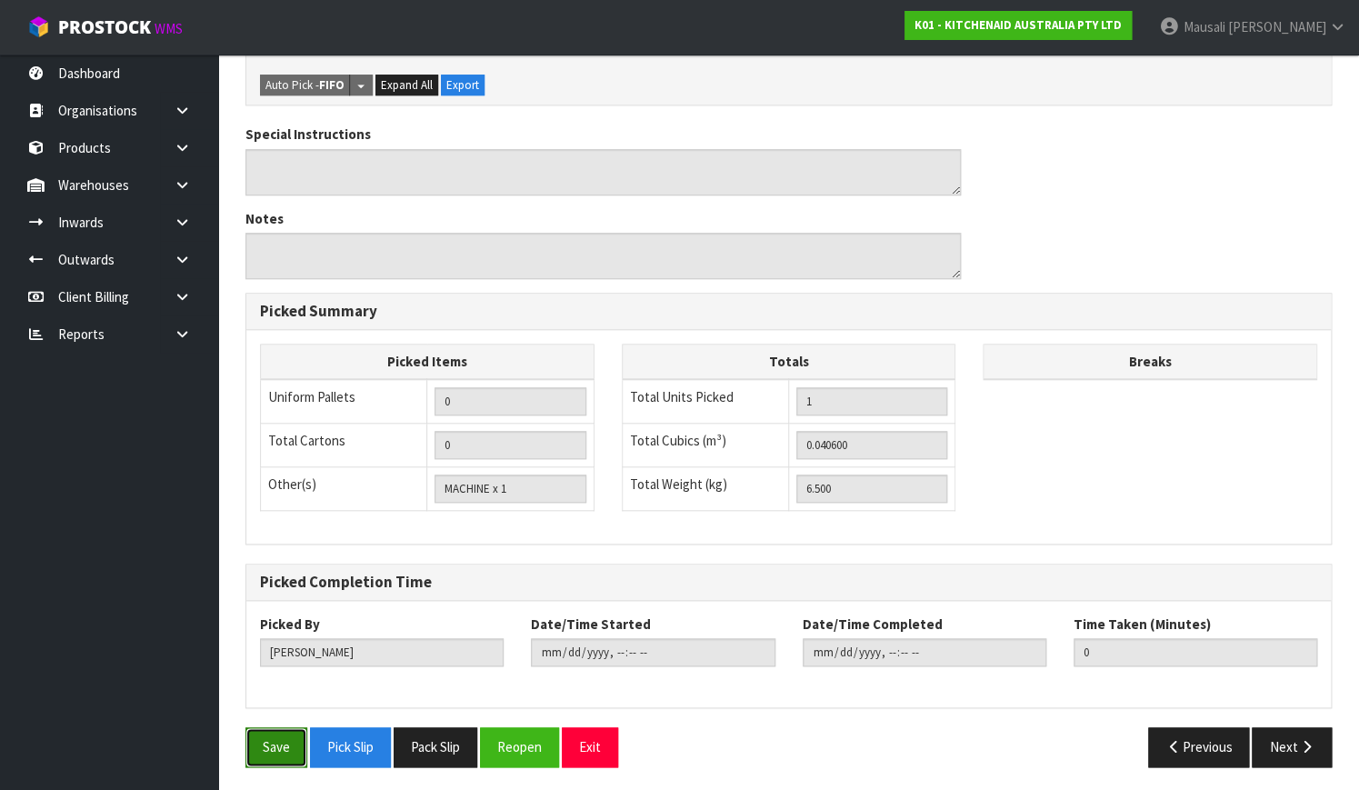
click at [251, 734] on button "Save" at bounding box center [276, 746] width 62 height 39
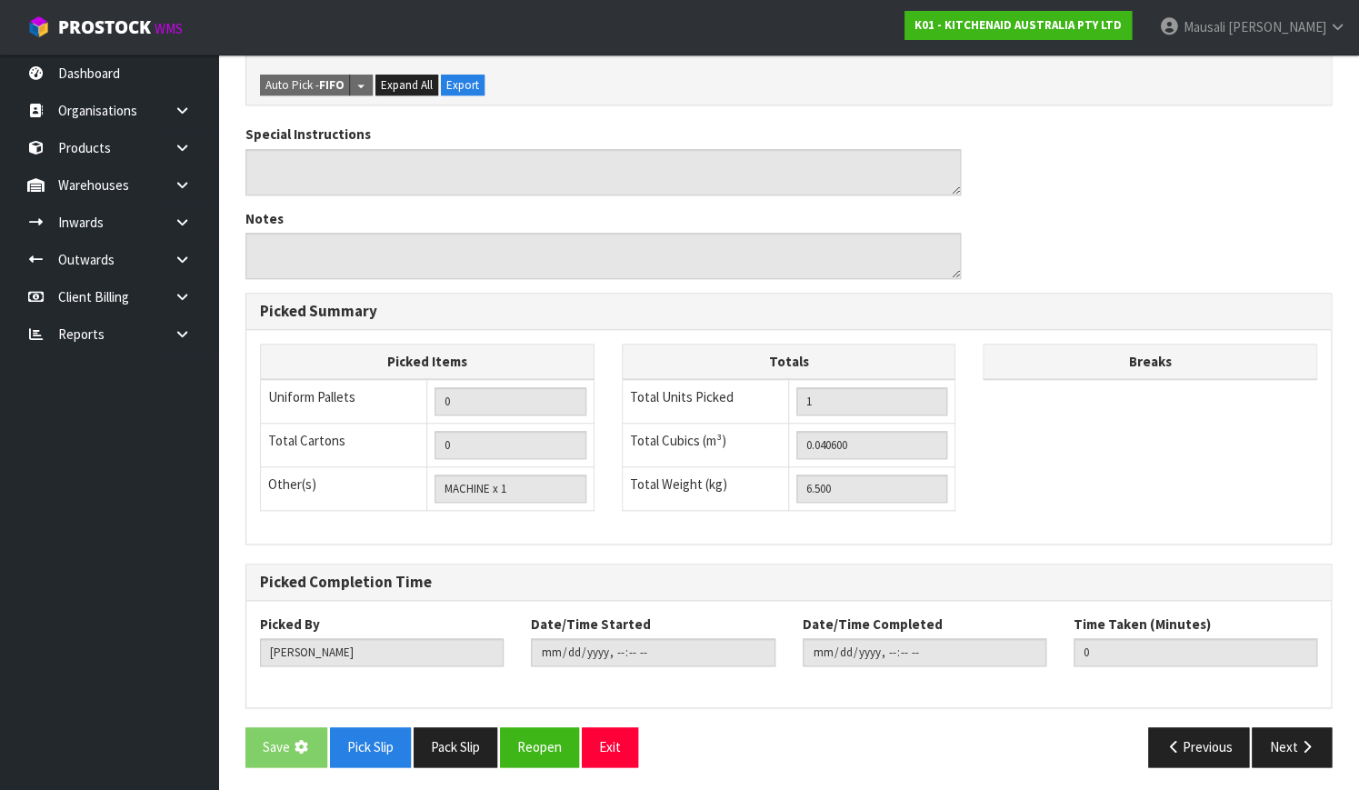
scroll to position [0, 0]
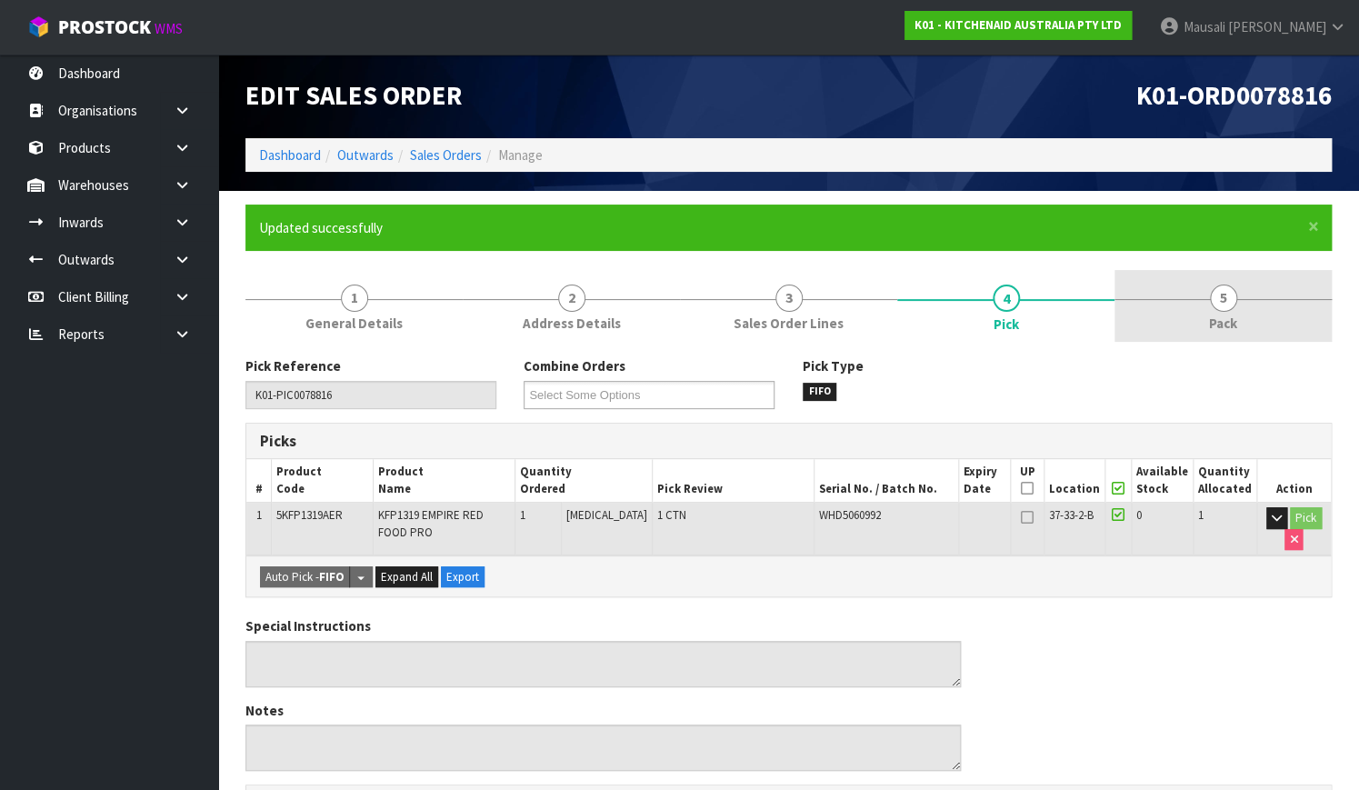
click at [1209, 312] on link "5 Pack" at bounding box center [1222, 306] width 217 height 72
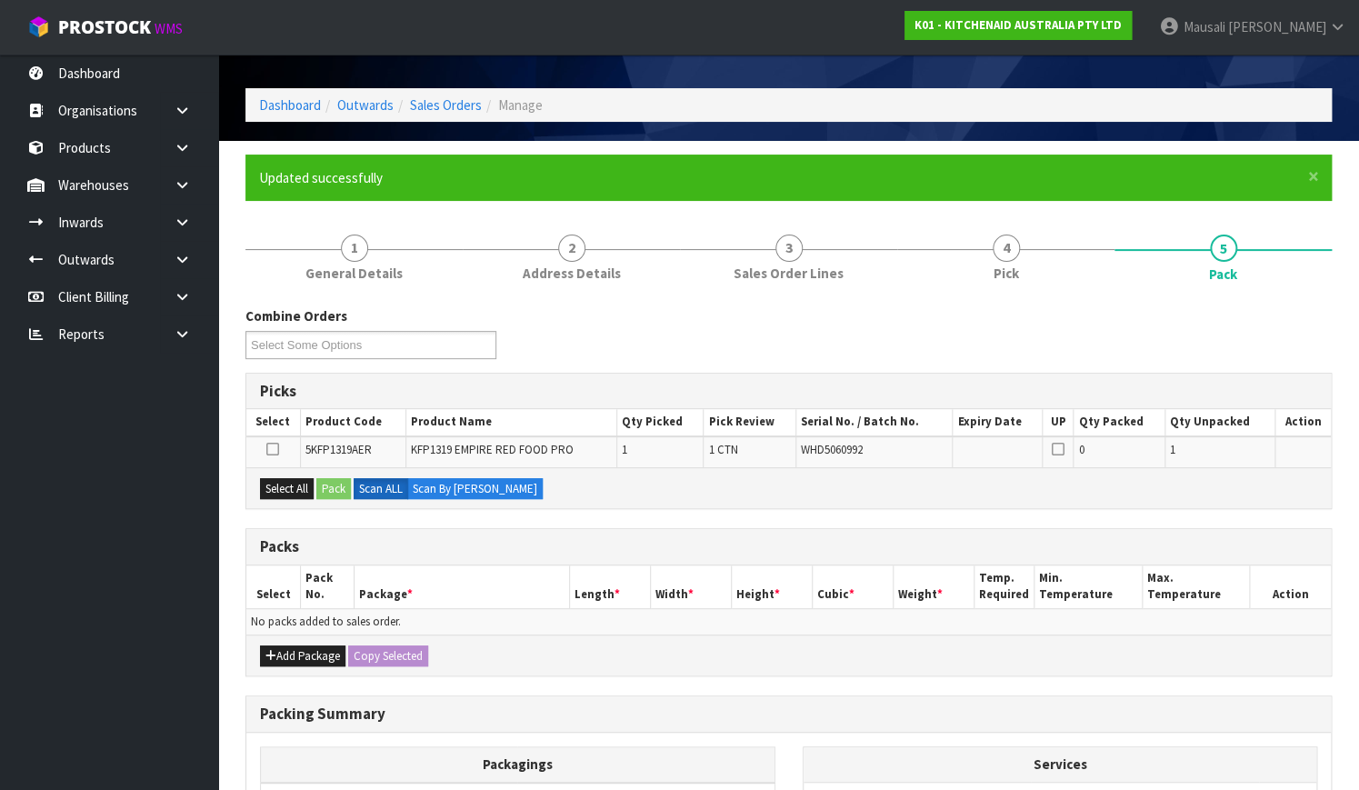
scroll to position [247, 0]
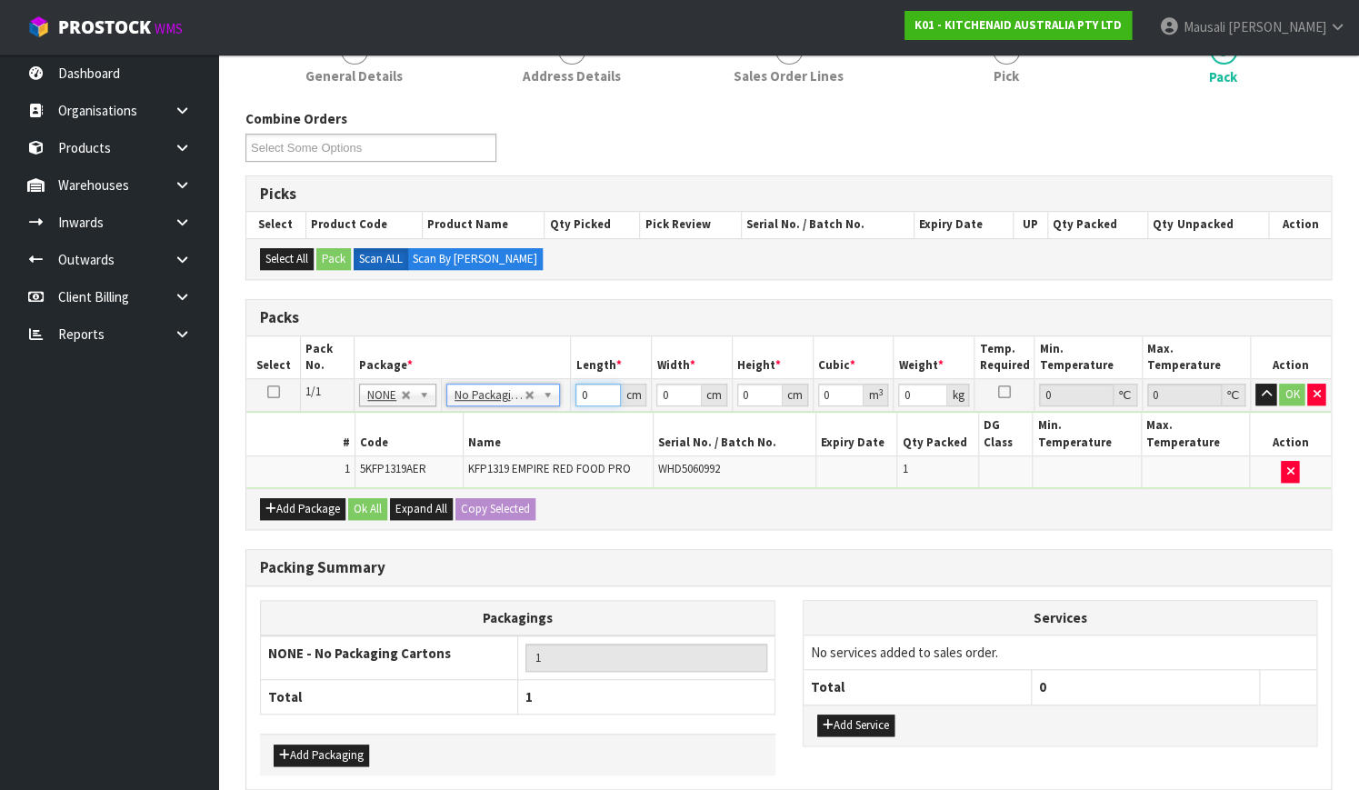
drag, startPoint x: 591, startPoint y: 395, endPoint x: 519, endPoint y: 410, distance: 73.3
click at [537, 410] on tbody "1/1 NONE 007-001 007-002 007-004 007-009 007-013 007-014 007-015 007-017 007-01…" at bounding box center [788, 433] width 1084 height 109
click at [382, 498] on button "Ok All" at bounding box center [367, 509] width 39 height 22
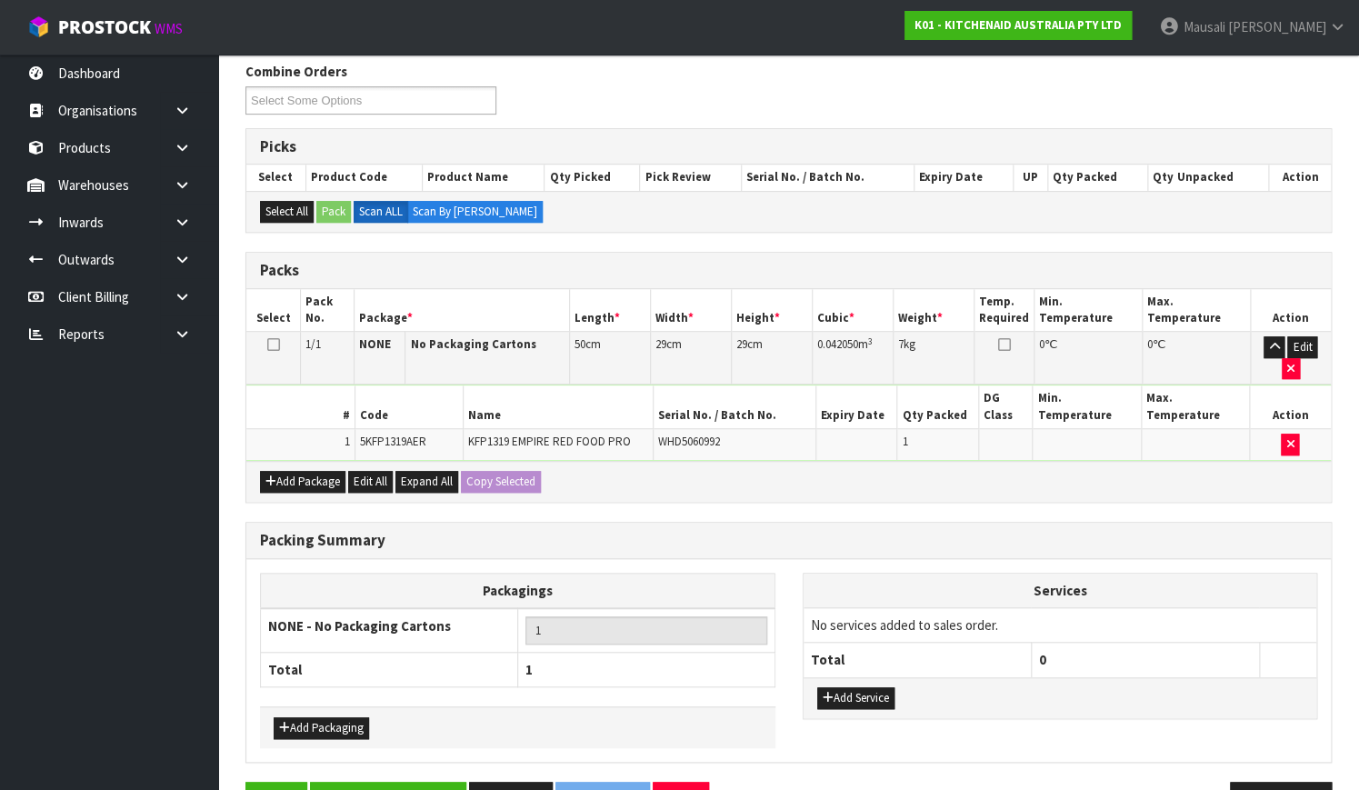
scroll to position [331, 0]
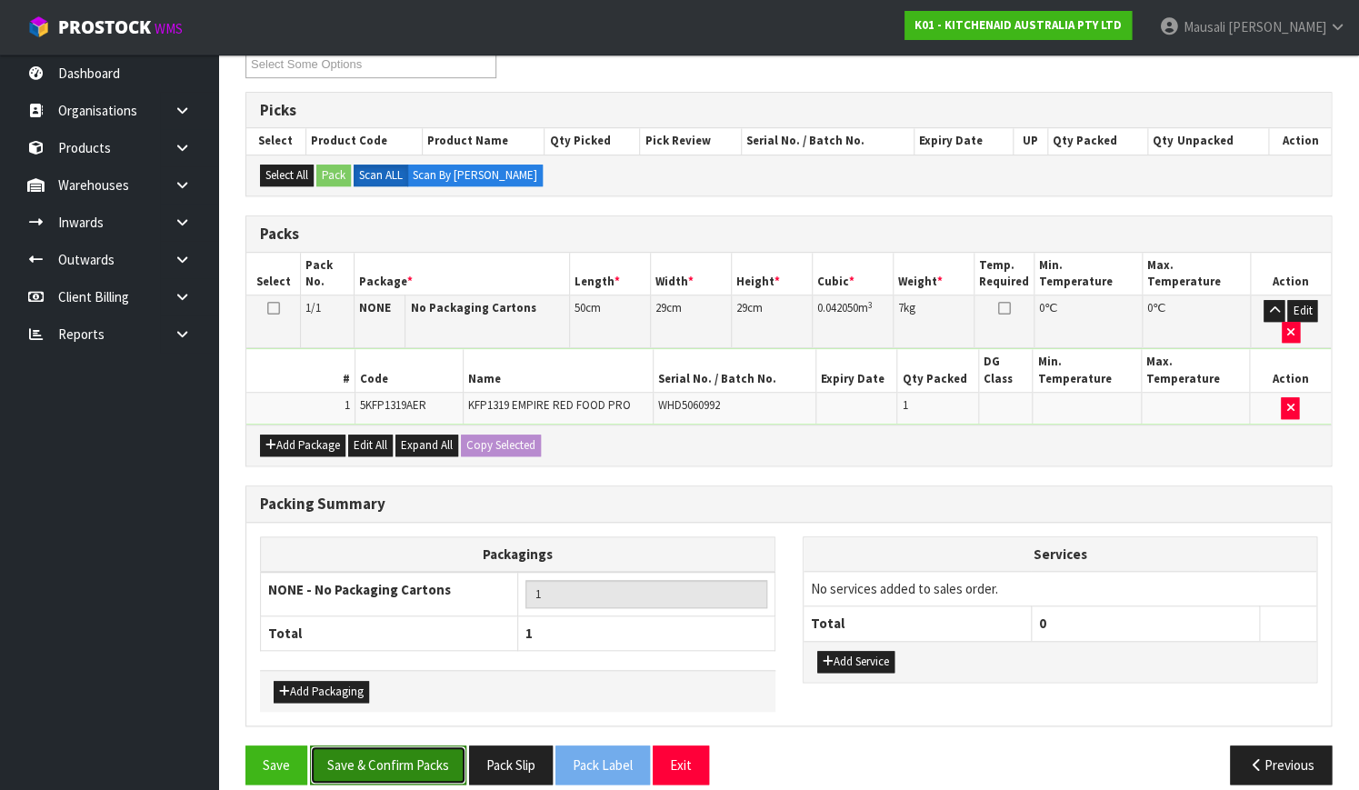
click at [435, 745] on button "Save & Confirm Packs" at bounding box center [388, 764] width 156 height 39
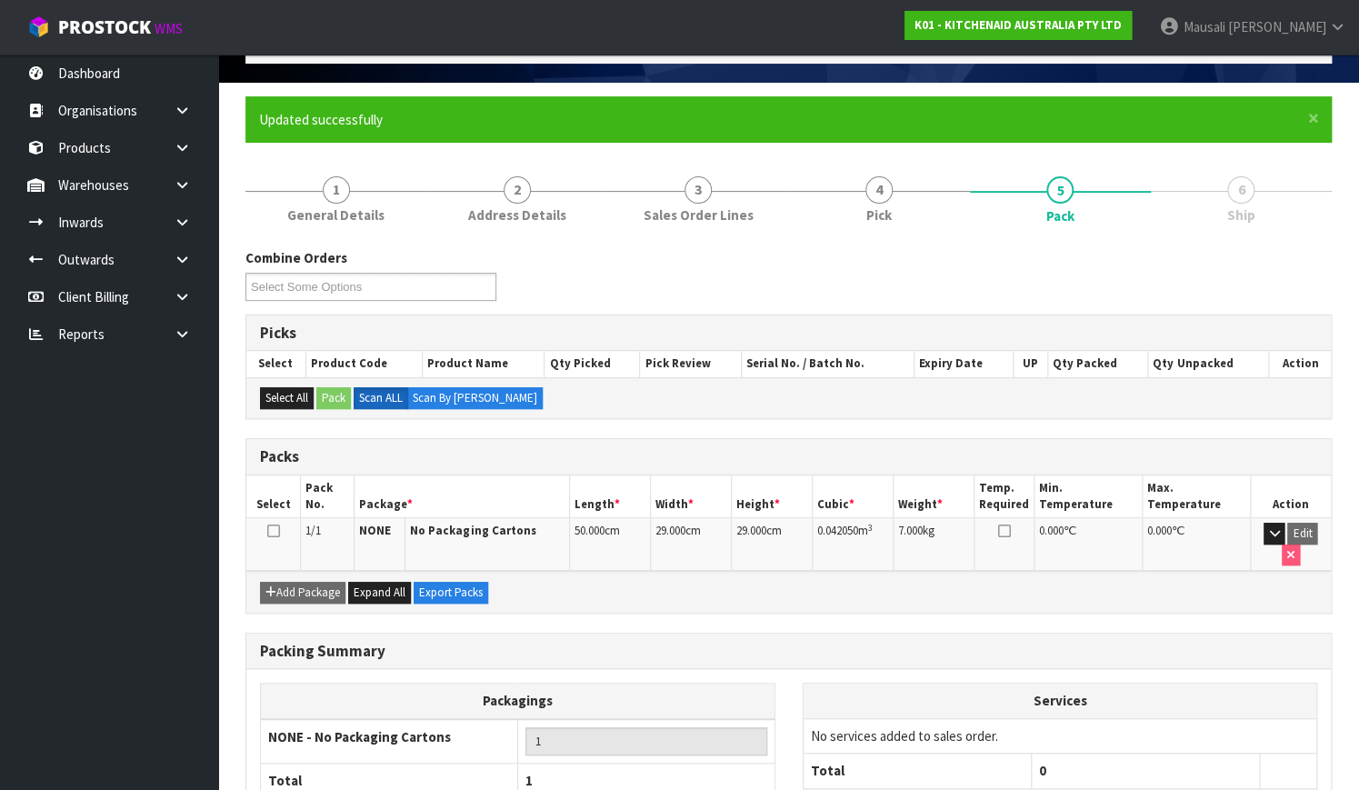
scroll to position [232, 0]
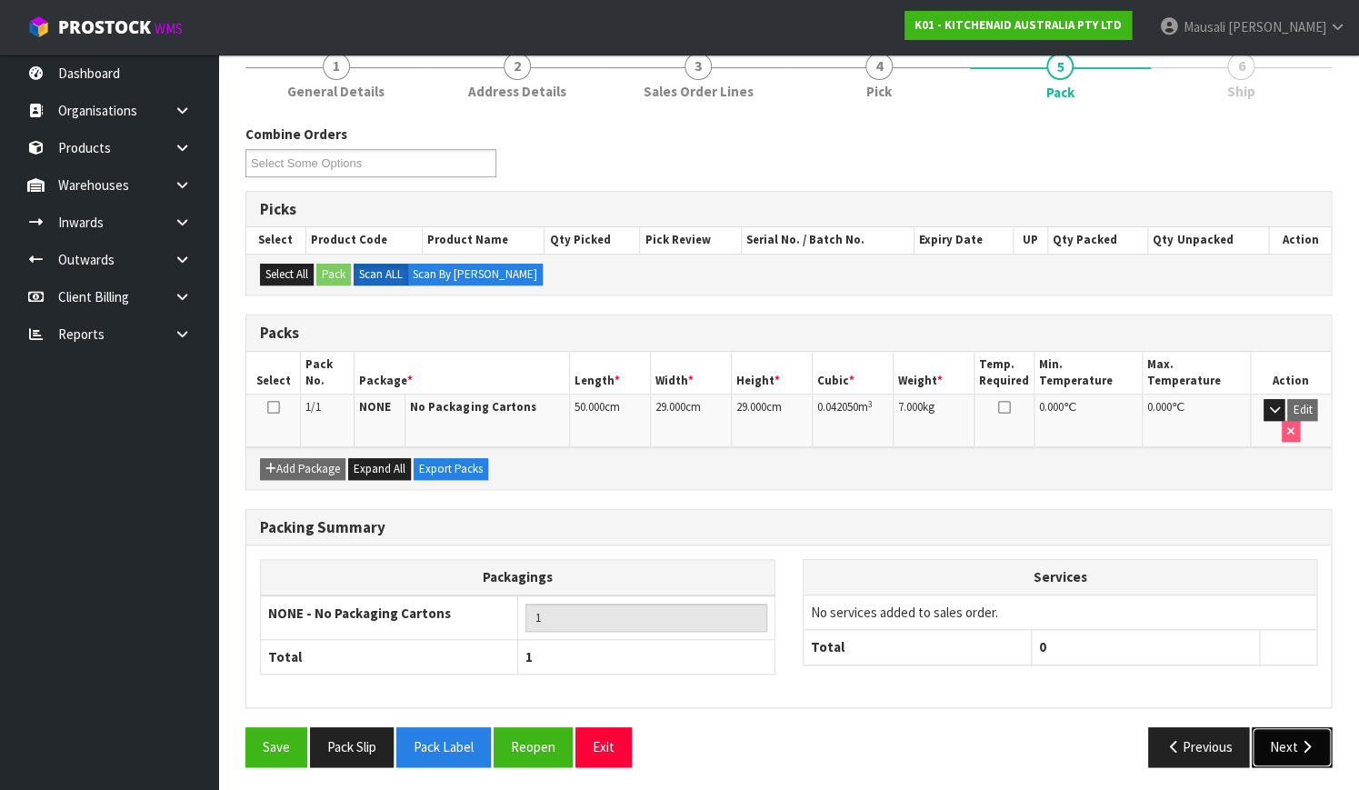
click at [1300, 727] on button "Next" at bounding box center [1291, 746] width 80 height 39
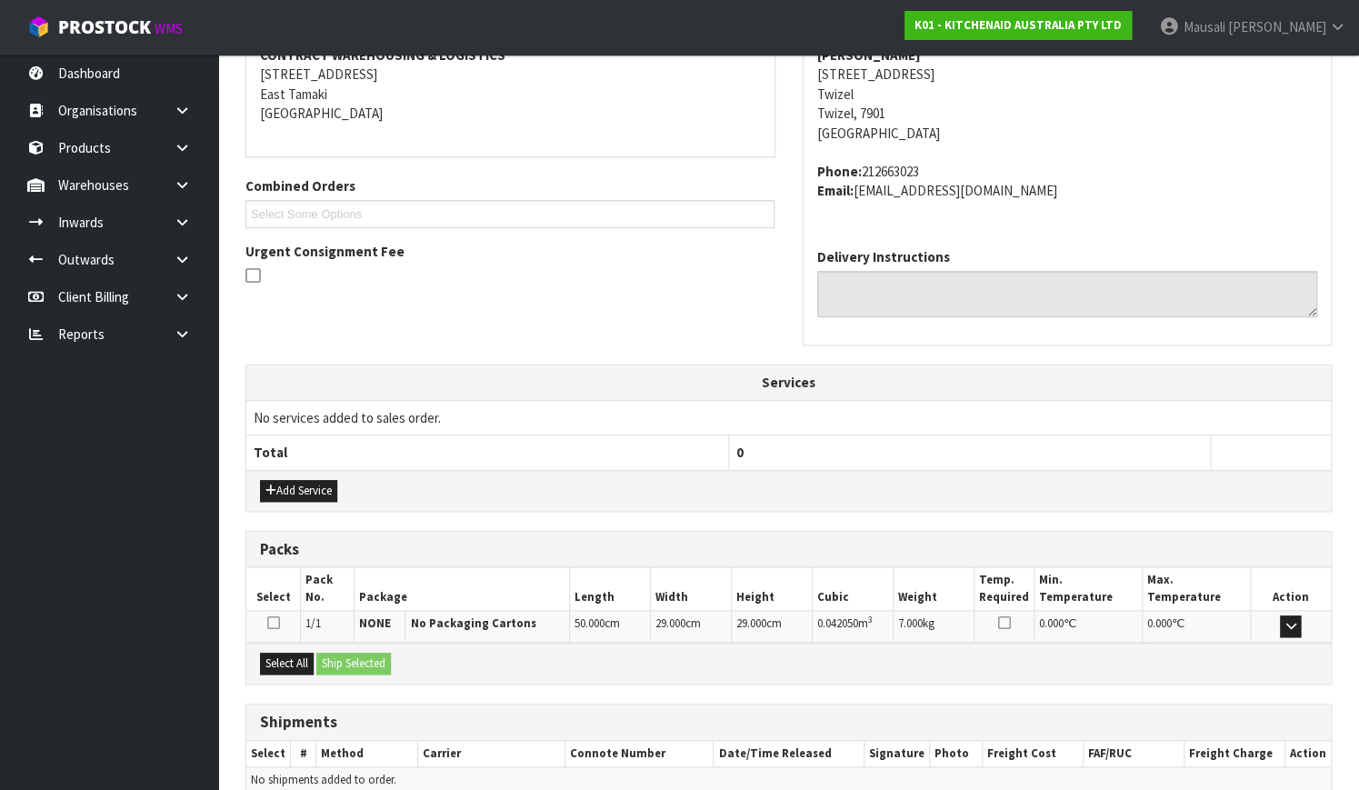
scroll to position [447, 0]
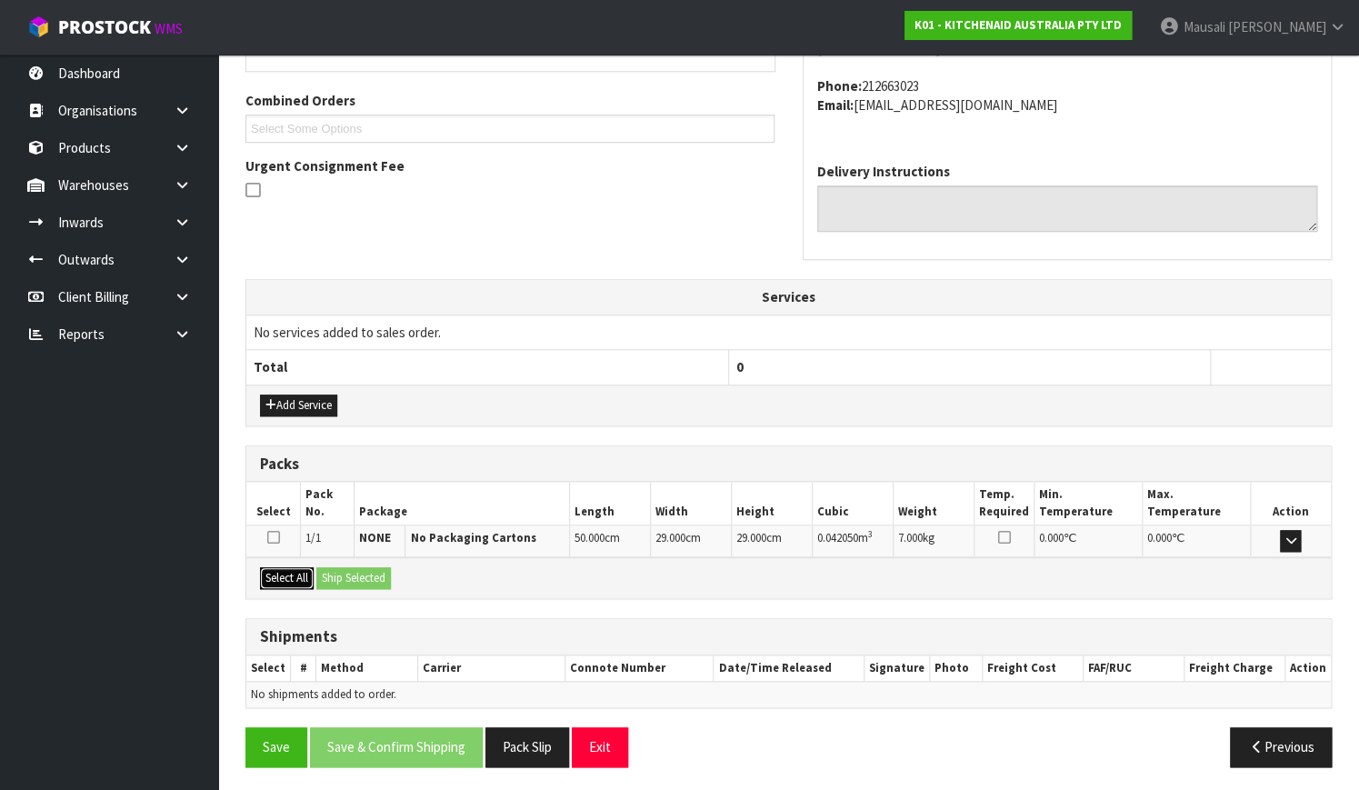
click at [293, 571] on button "Select All" at bounding box center [287, 578] width 54 height 22
click at [354, 567] on button "Ship Selected" at bounding box center [353, 578] width 75 height 22
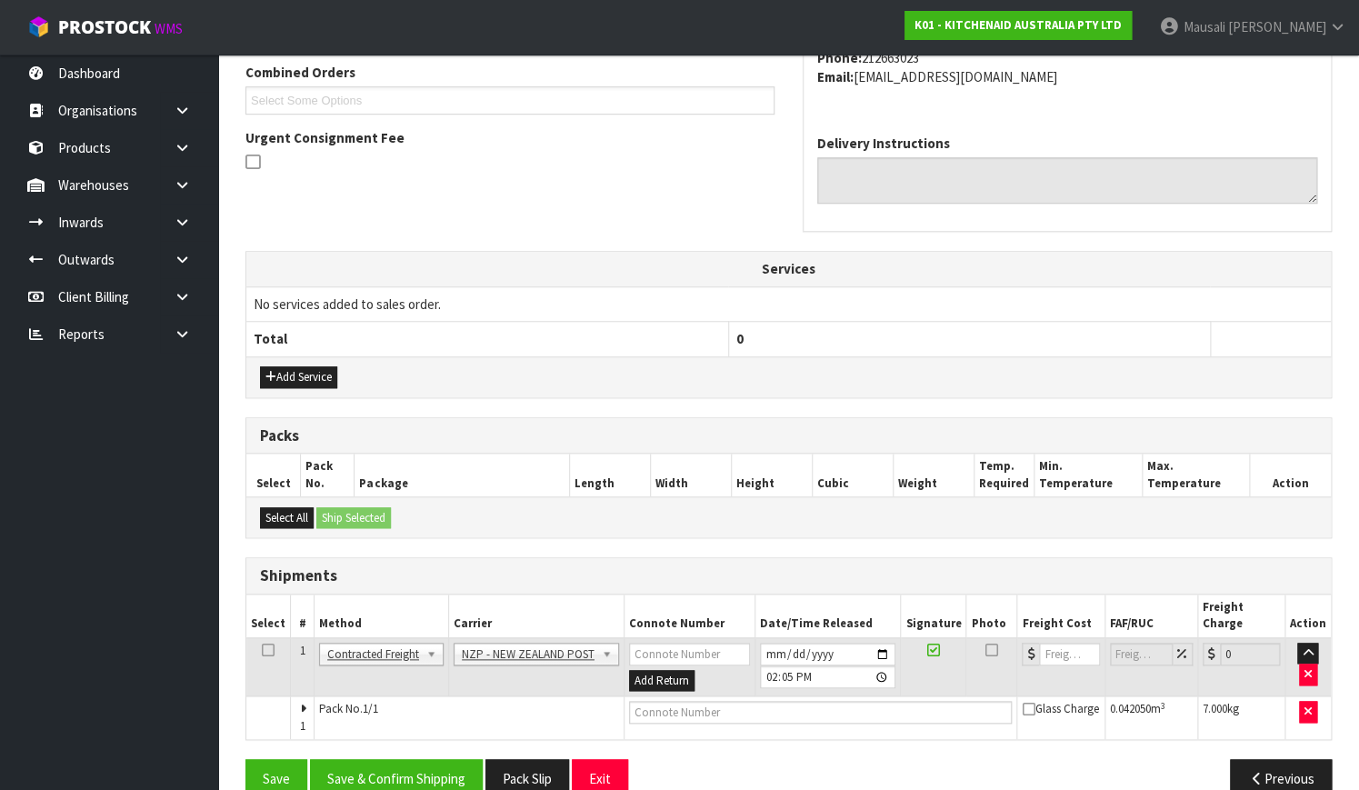
scroll to position [491, 0]
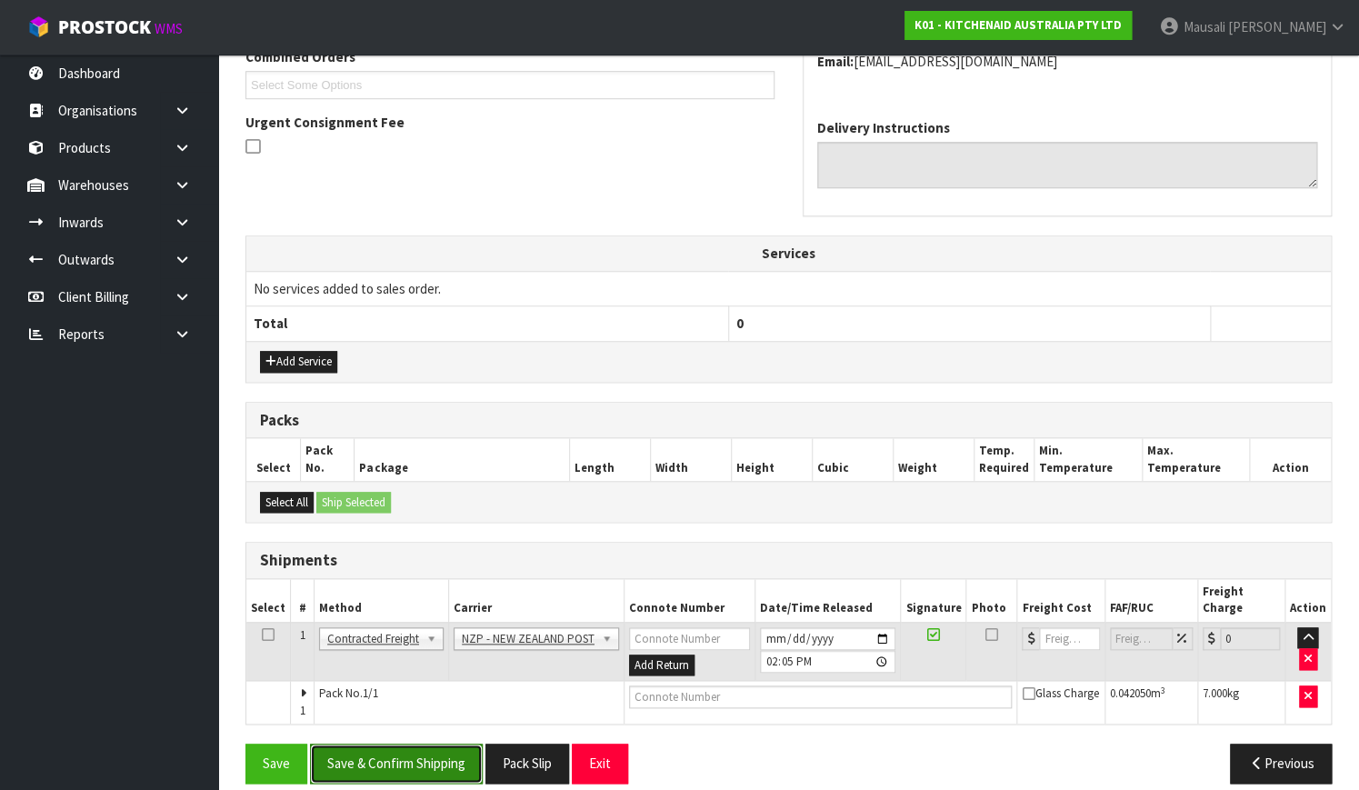
click at [441, 744] on button "Save & Confirm Shipping" at bounding box center [396, 762] width 173 height 39
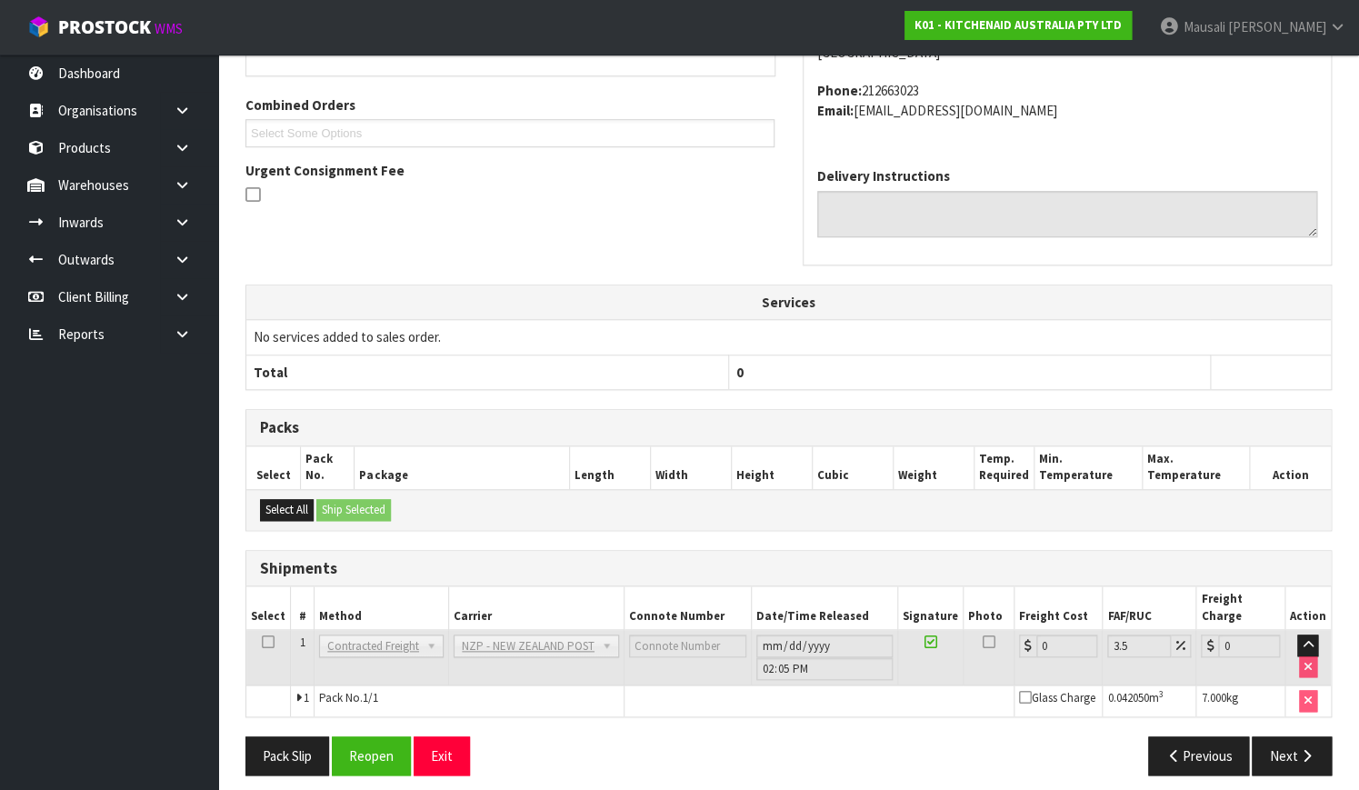
scroll to position [467, 0]
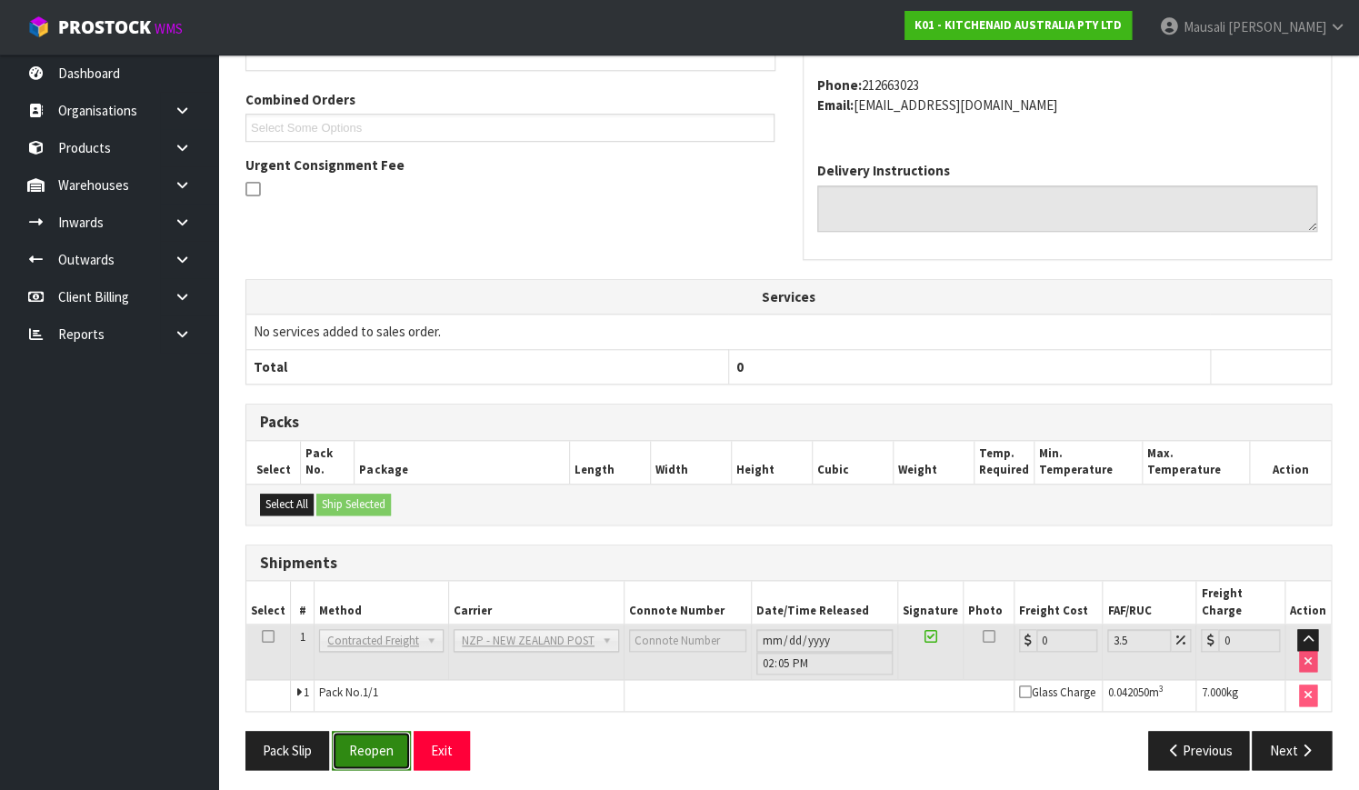
drag, startPoint x: 363, startPoint y: 746, endPoint x: 395, endPoint y: 742, distance: 33.0
click at [363, 746] on button "Reopen" at bounding box center [371, 750] width 79 height 39
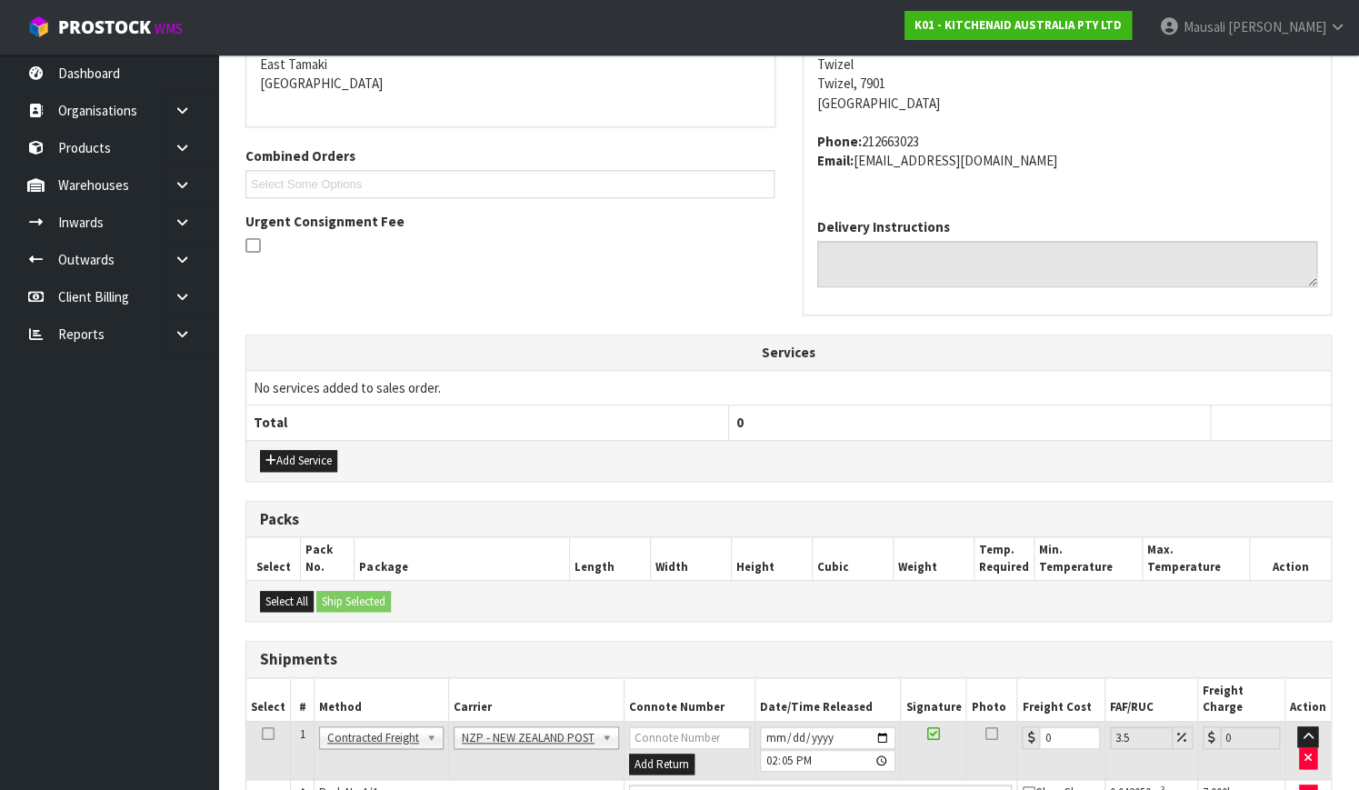
scroll to position [495, 0]
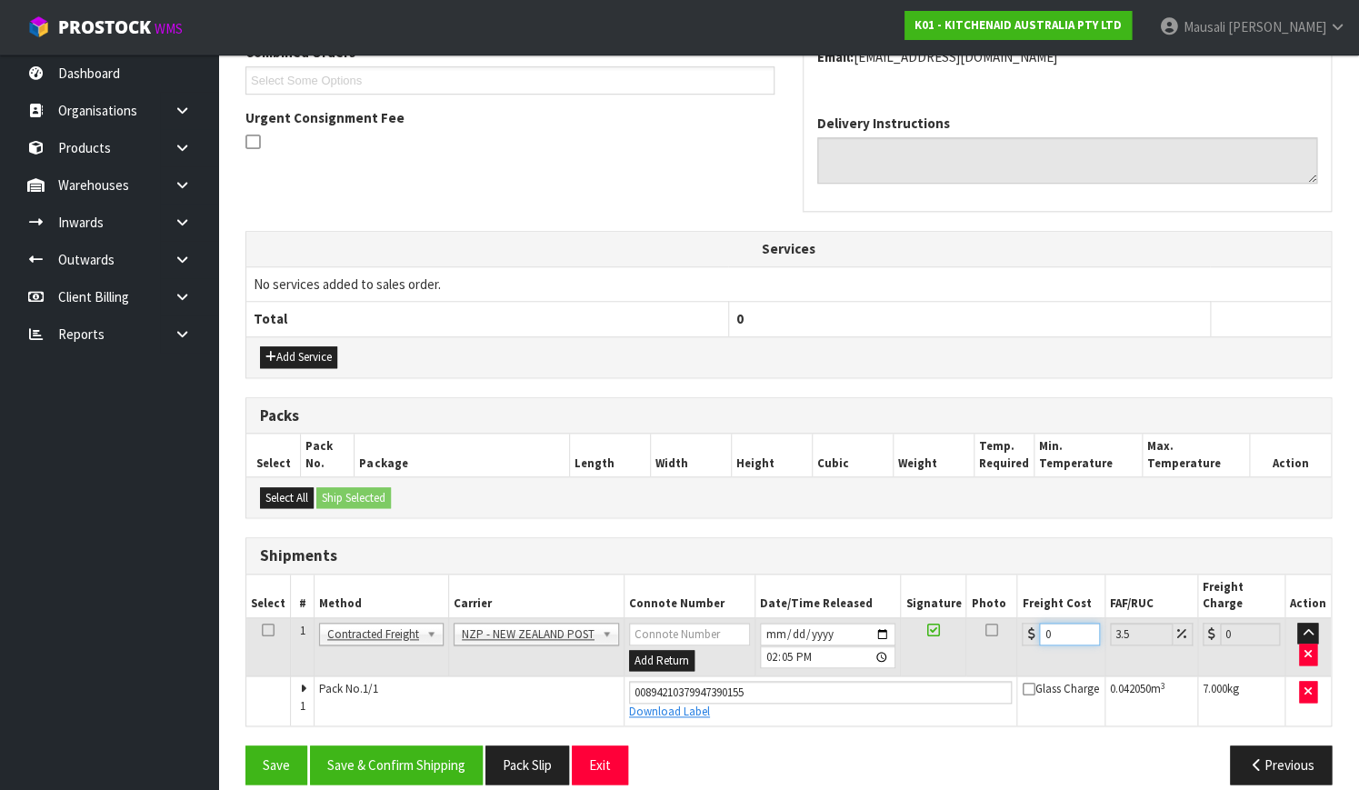
drag, startPoint x: 1054, startPoint y: 616, endPoint x: 1011, endPoint y: 632, distance: 46.3
click at [1011, 632] on tr "1 Client Local Pickup Customer Local Pickup Company Freight Contracted Freight …" at bounding box center [788, 646] width 1084 height 59
click at [425, 745] on button "Save & Confirm Shipping" at bounding box center [396, 764] width 173 height 39
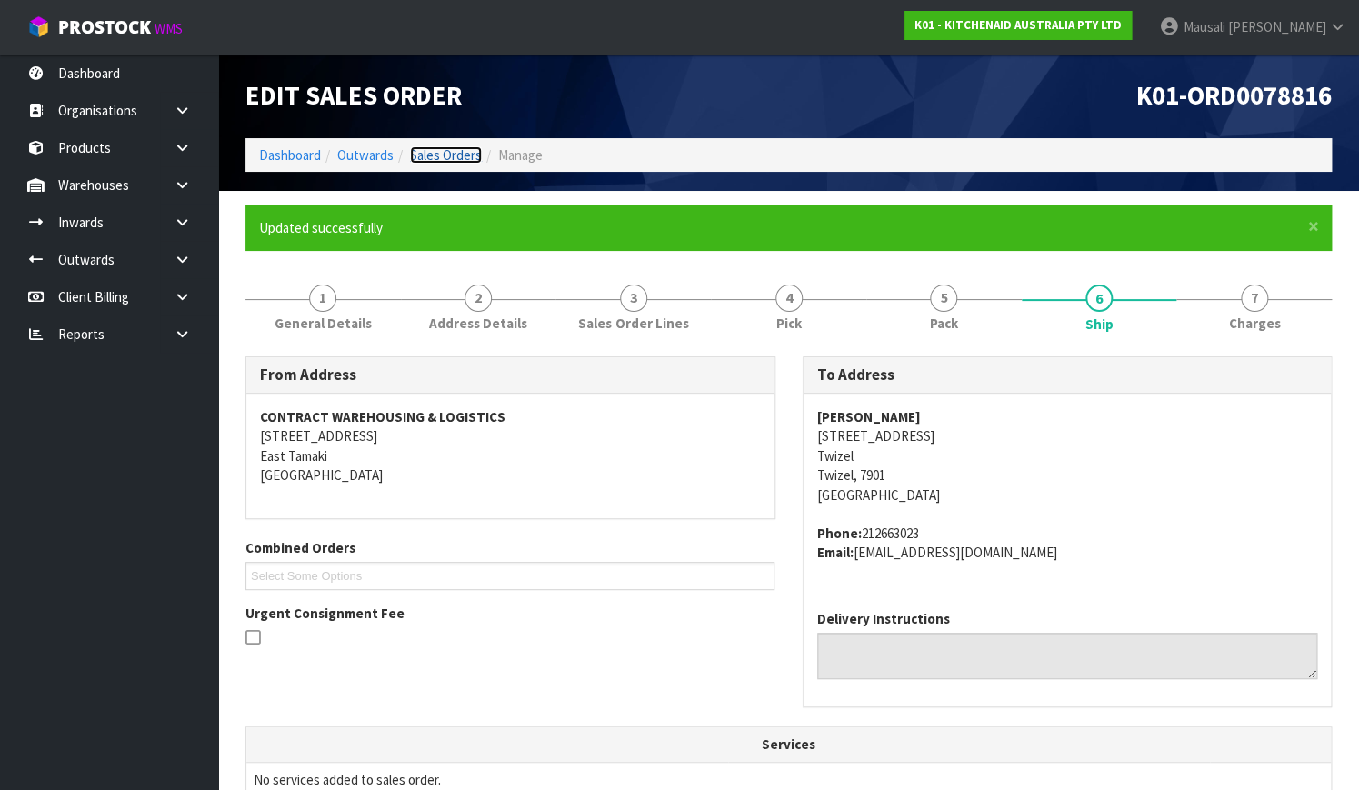
click at [465, 154] on link "Sales Orders" at bounding box center [446, 154] width 72 height 17
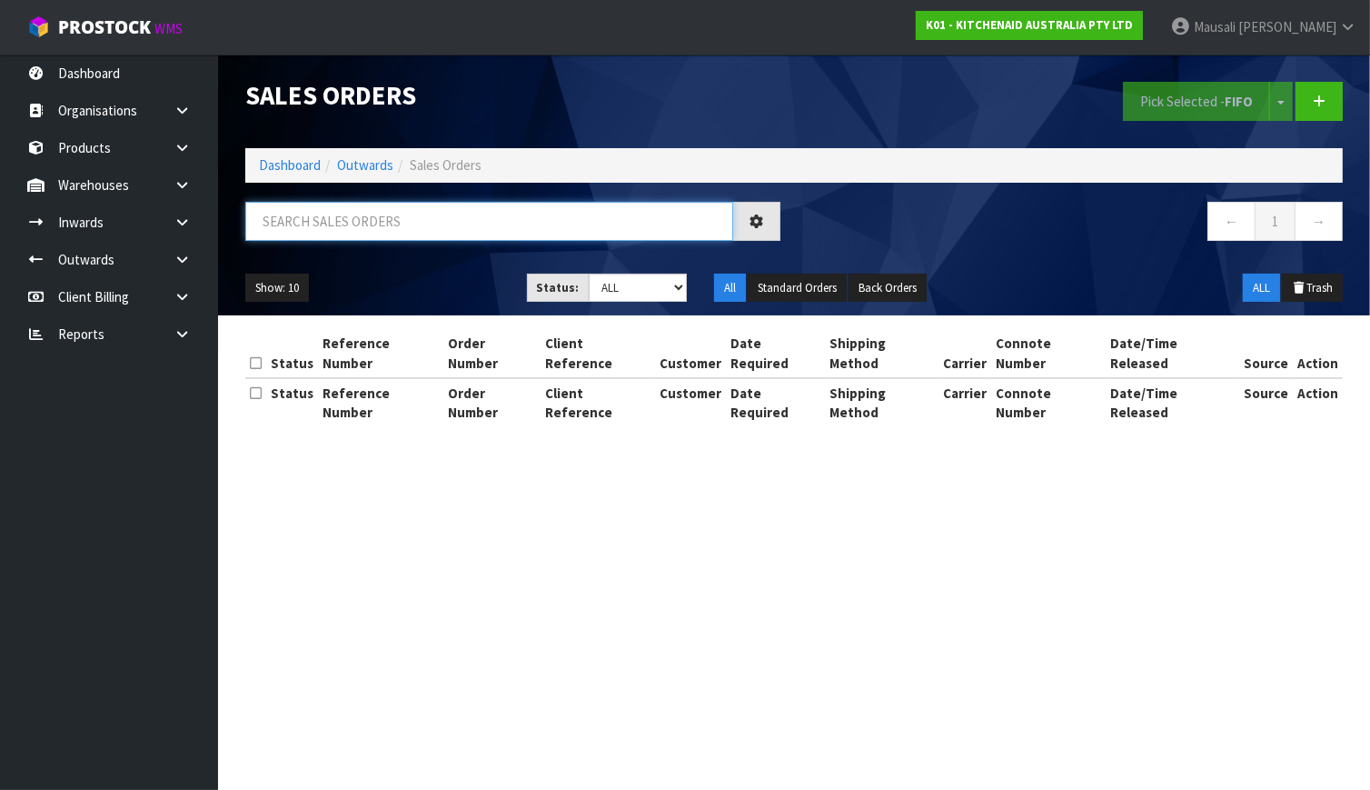
click at [269, 228] on input "text" at bounding box center [489, 221] width 488 height 39
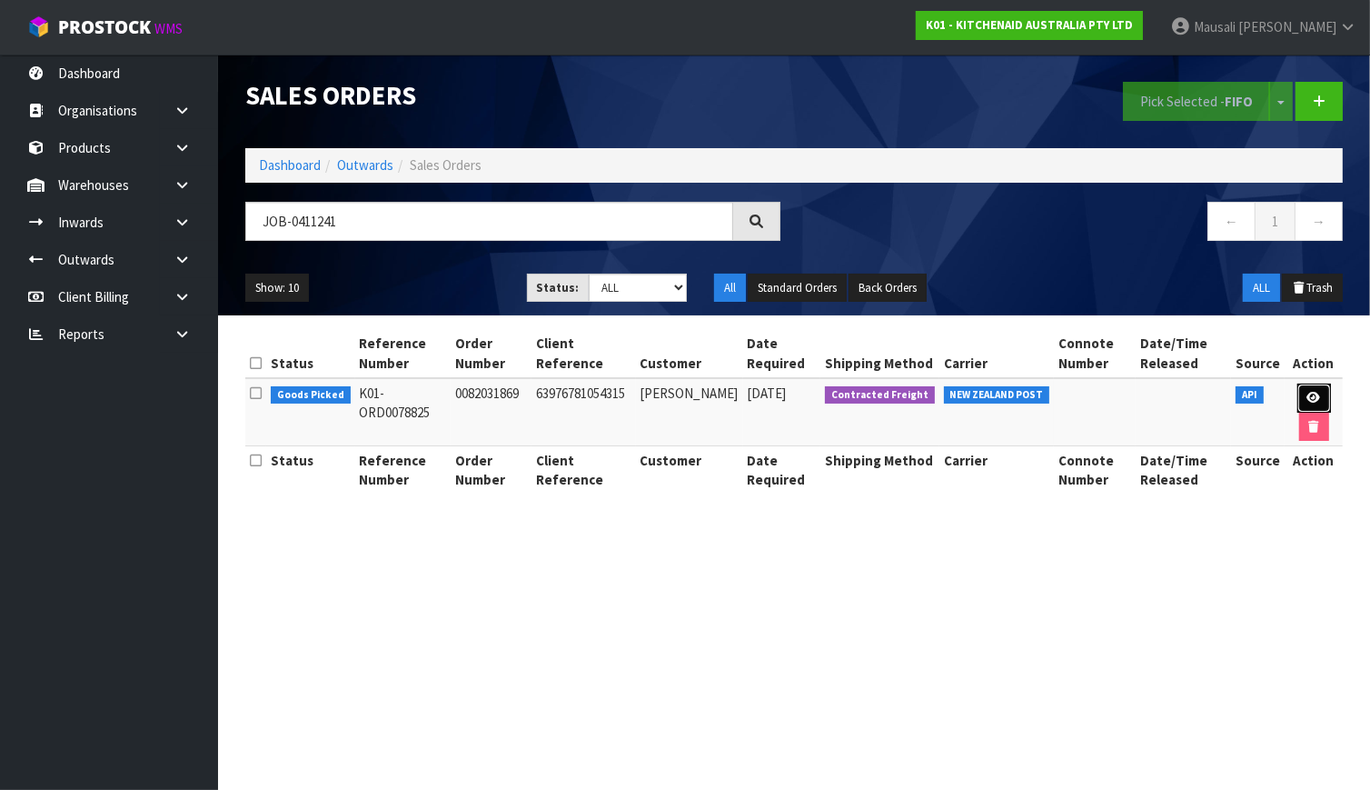
click at [1314, 392] on icon at bounding box center [1315, 398] width 14 height 12
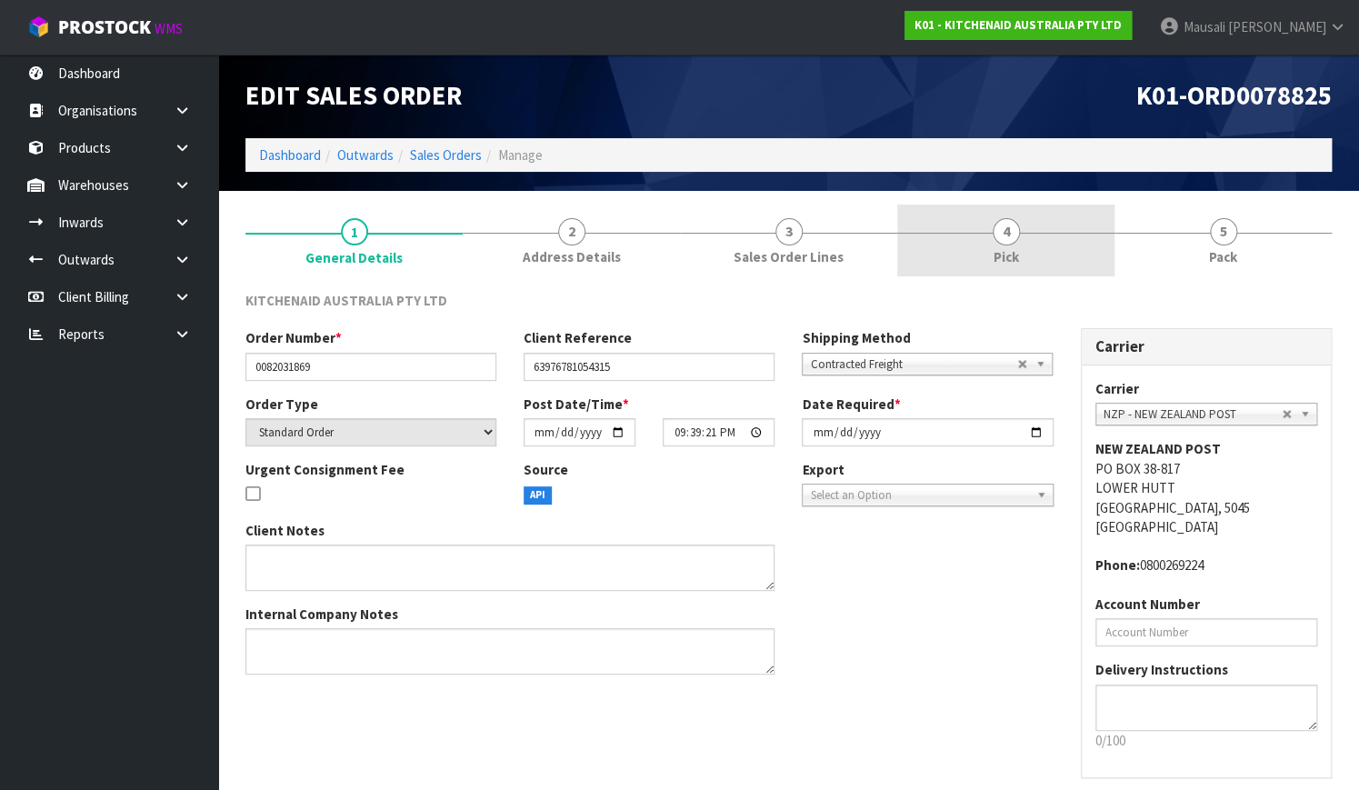
click at [1012, 244] on link "4 Pick" at bounding box center [1005, 240] width 217 height 72
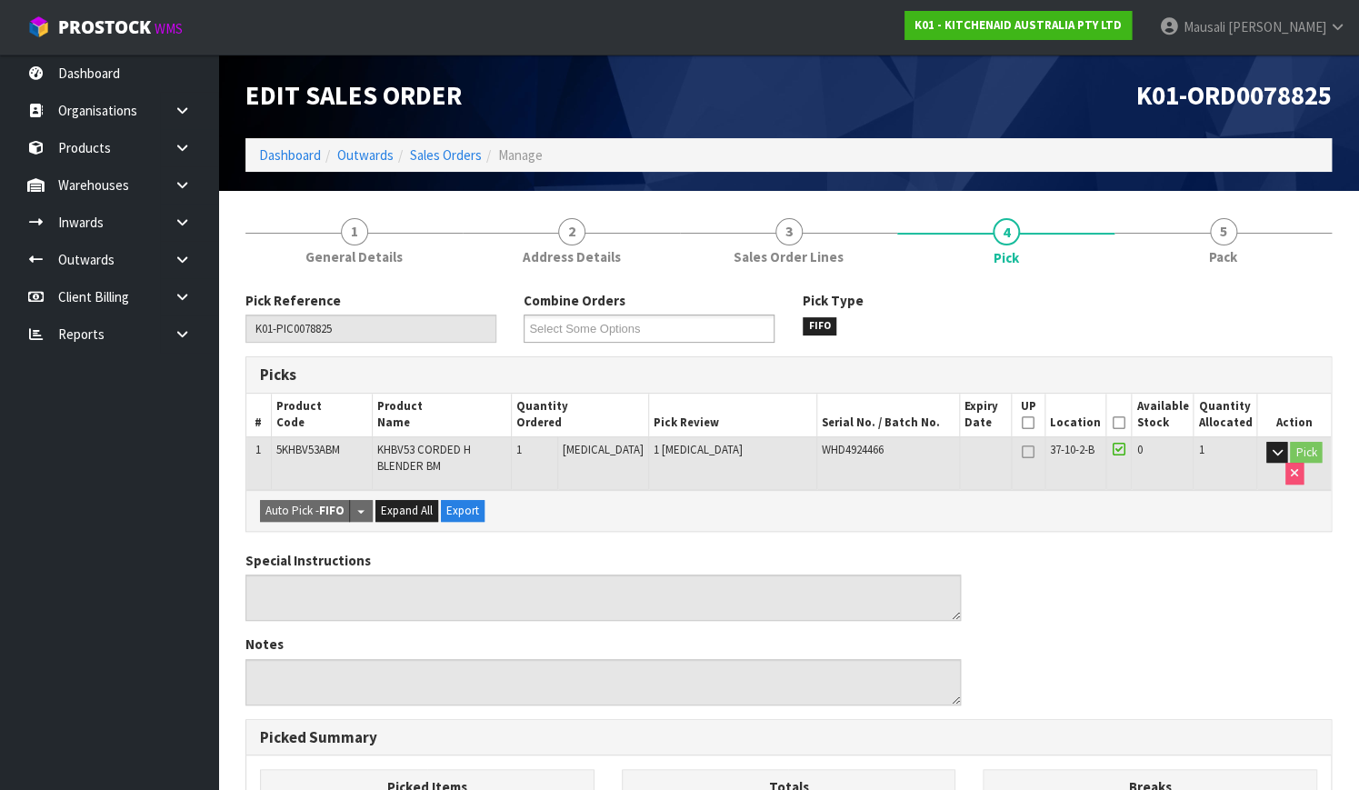
click at [1121, 423] on icon at bounding box center [1118, 423] width 13 height 1
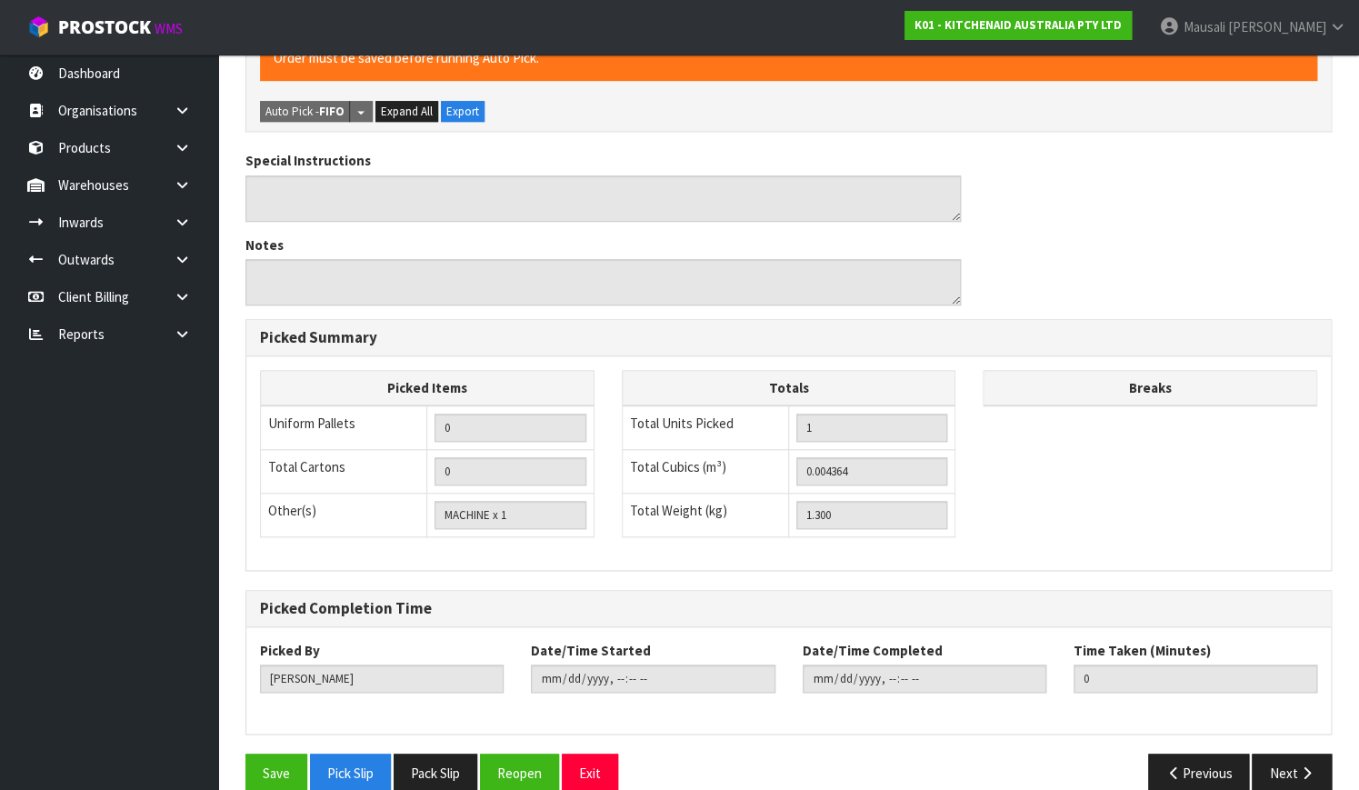
scroll to position [492, 0]
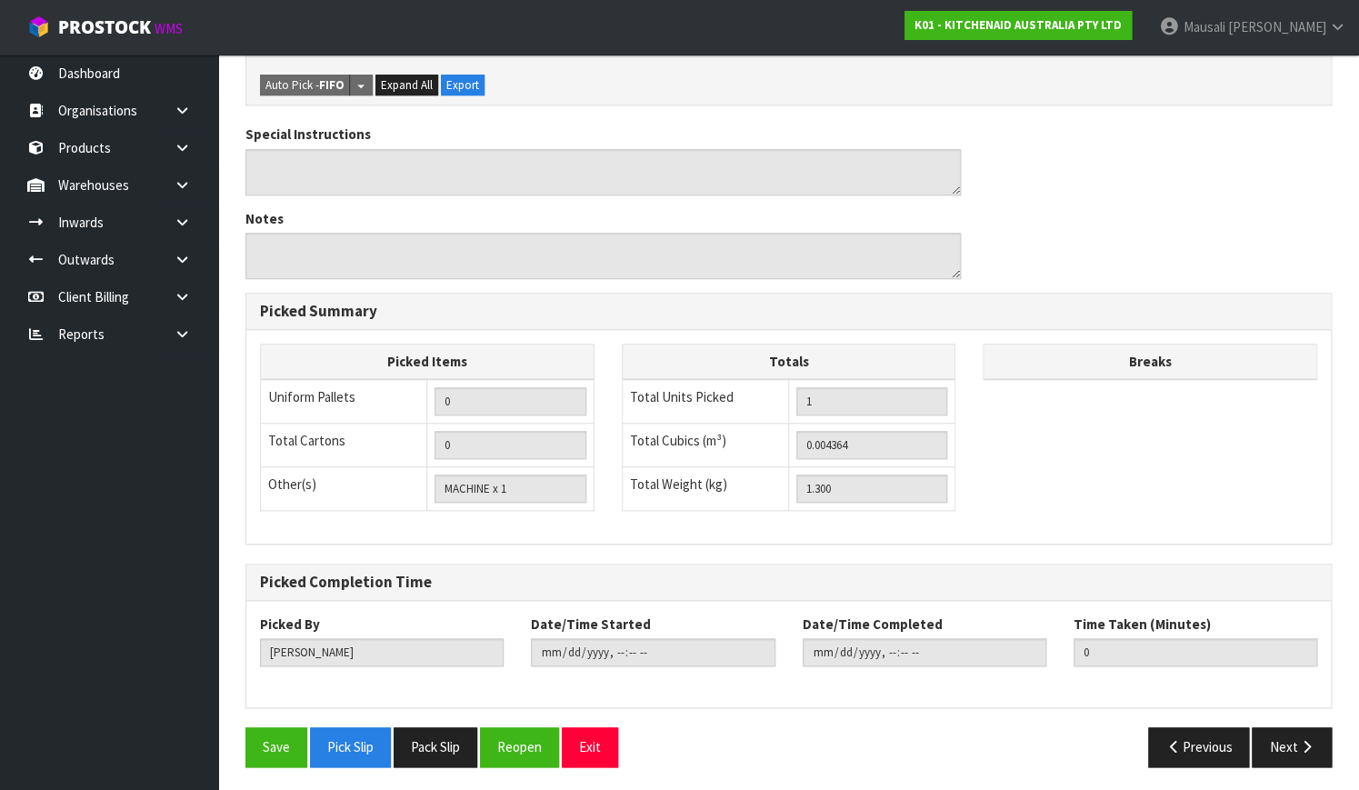
drag, startPoint x: 243, startPoint y: 743, endPoint x: 304, endPoint y: 722, distance: 65.5
click at [245, 742] on div "Save Pick Slip Pack Slip Reopen Exit" at bounding box center [510, 746] width 557 height 39
click at [304, 722] on div "Pick Reference K01-PIC0078825 Combine Orders K01-ORD0078774 K01-ORD0078806 K01-…" at bounding box center [788, 289] width 1086 height 981
click at [277, 727] on button "Save" at bounding box center [276, 746] width 62 height 39
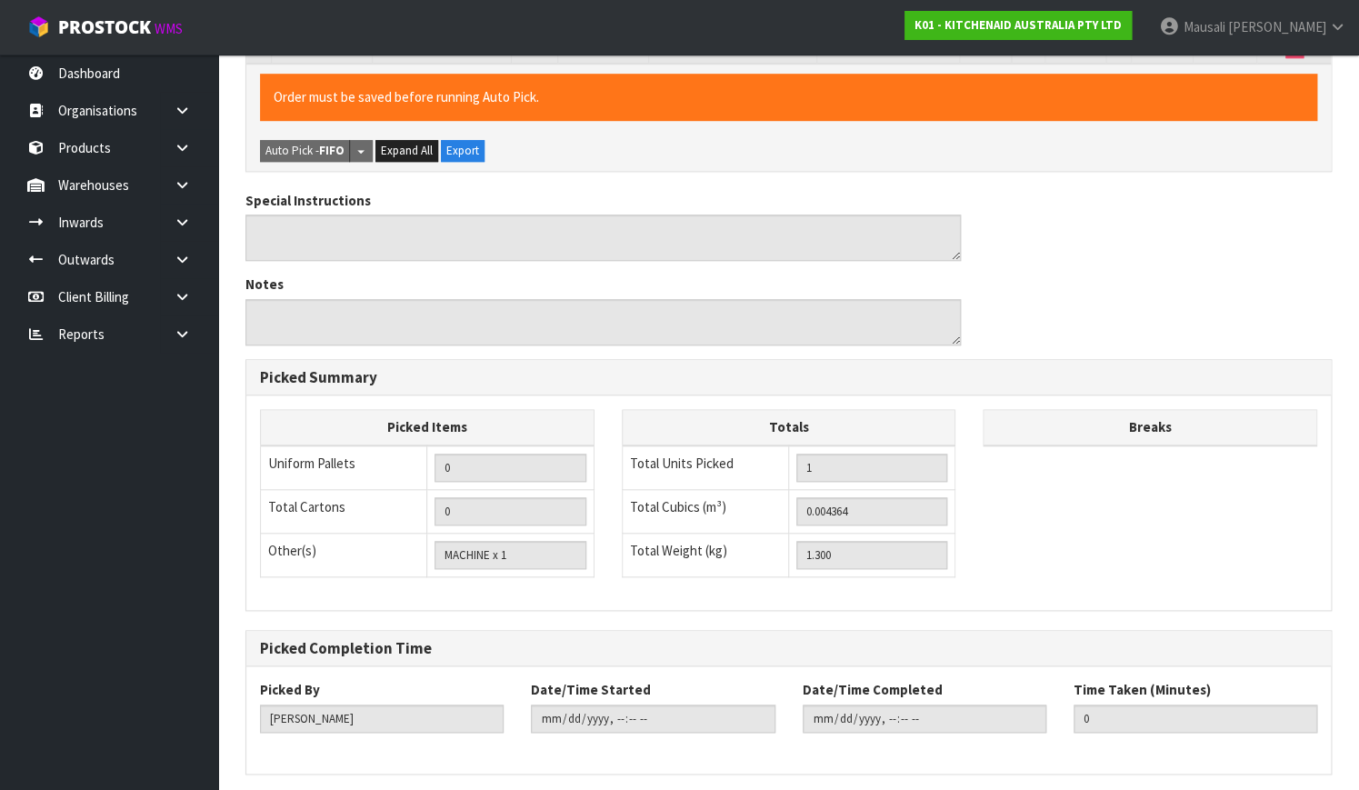
scroll to position [0, 0]
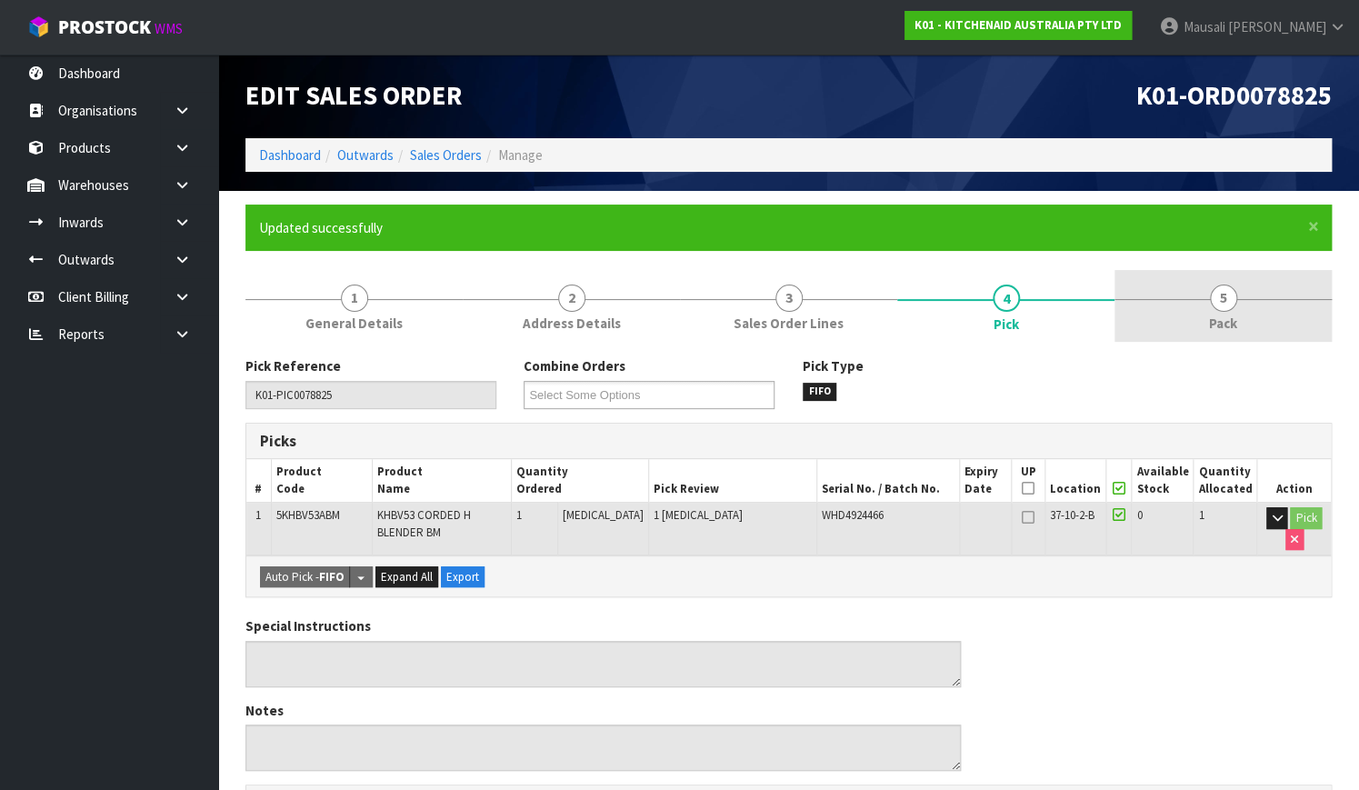
click at [1245, 285] on link "5 Pack" at bounding box center [1222, 306] width 217 height 72
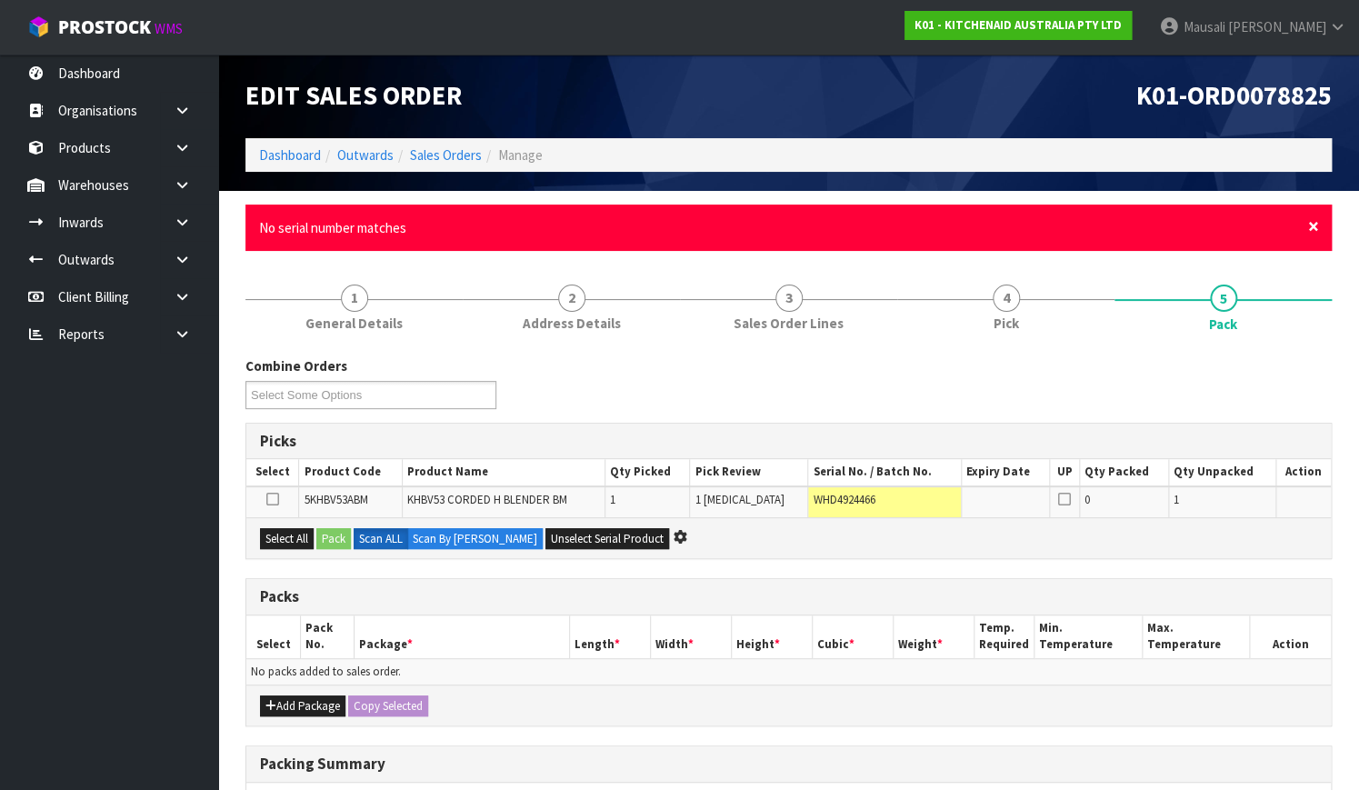
click at [1310, 227] on span "×" at bounding box center [1313, 226] width 11 height 25
click at [1315, 221] on span "×" at bounding box center [1313, 226] width 11 height 25
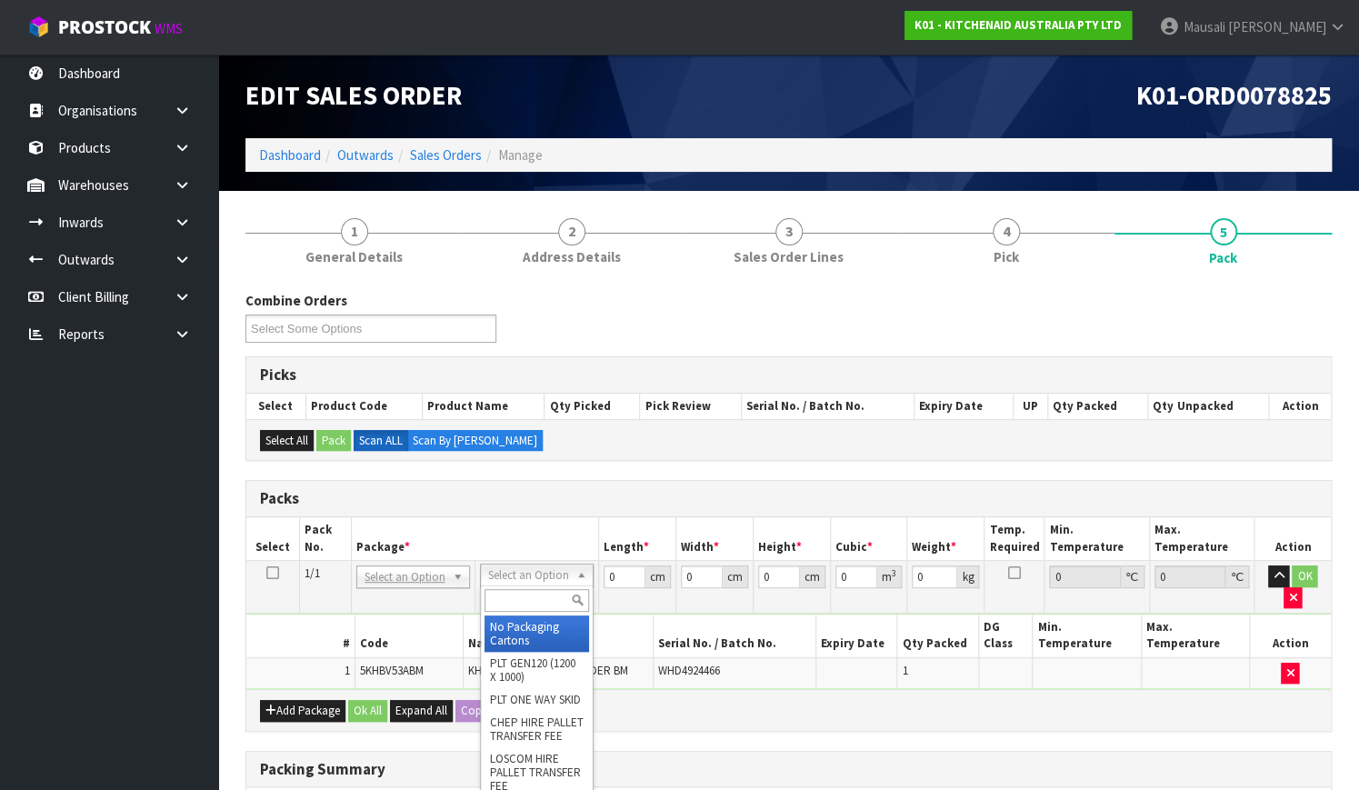
click at [542, 590] on input "text" at bounding box center [536, 600] width 105 height 23
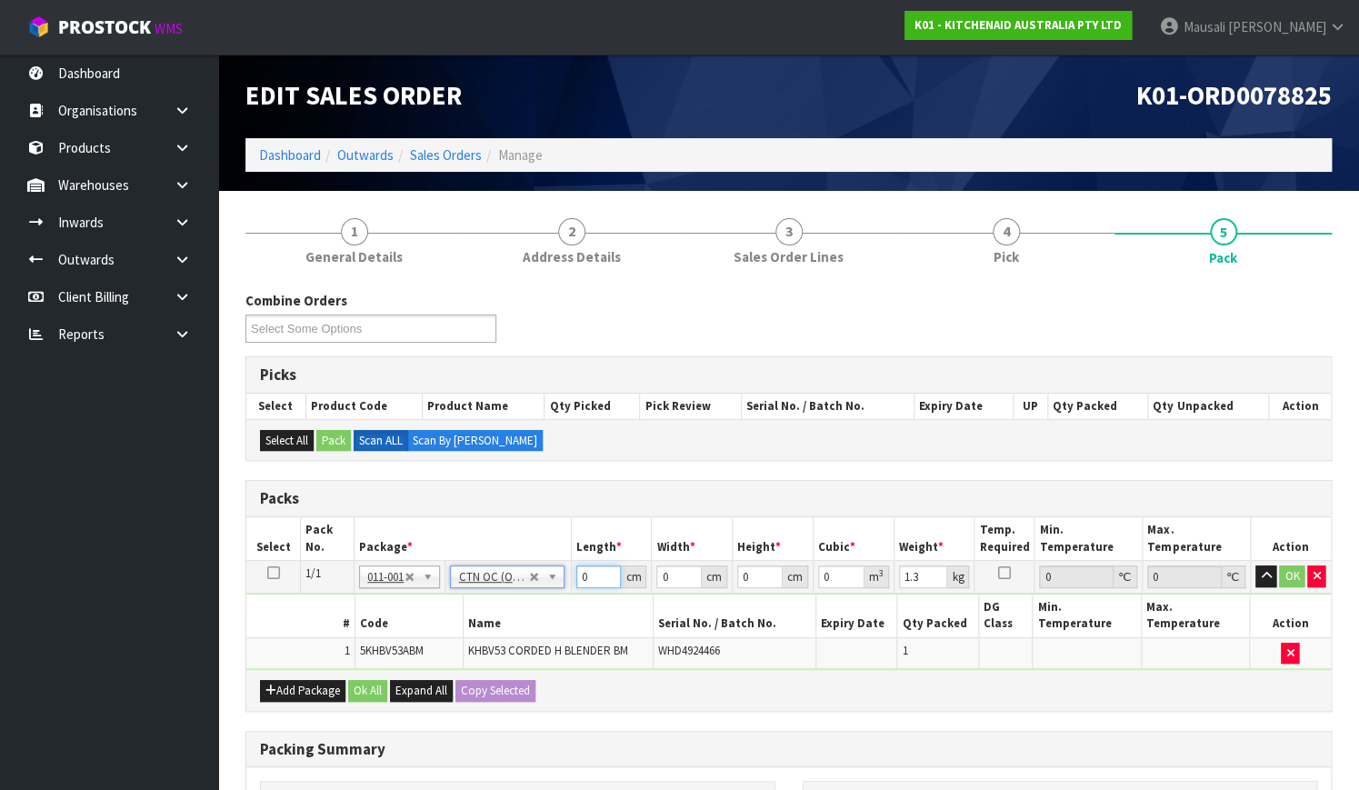
drag, startPoint x: 597, startPoint y: 573, endPoint x: 535, endPoint y: 592, distance: 64.7
click at [544, 591] on tbody "1/1 NONE 007-001 007-002 007-004 007-009 007-013 007-014 007-015 007-017 007-01…" at bounding box center [788, 615] width 1084 height 109
drag, startPoint x: 365, startPoint y: 672, endPoint x: 498, endPoint y: 709, distance: 137.8
click at [365, 680] on button "Ok All" at bounding box center [367, 691] width 39 height 22
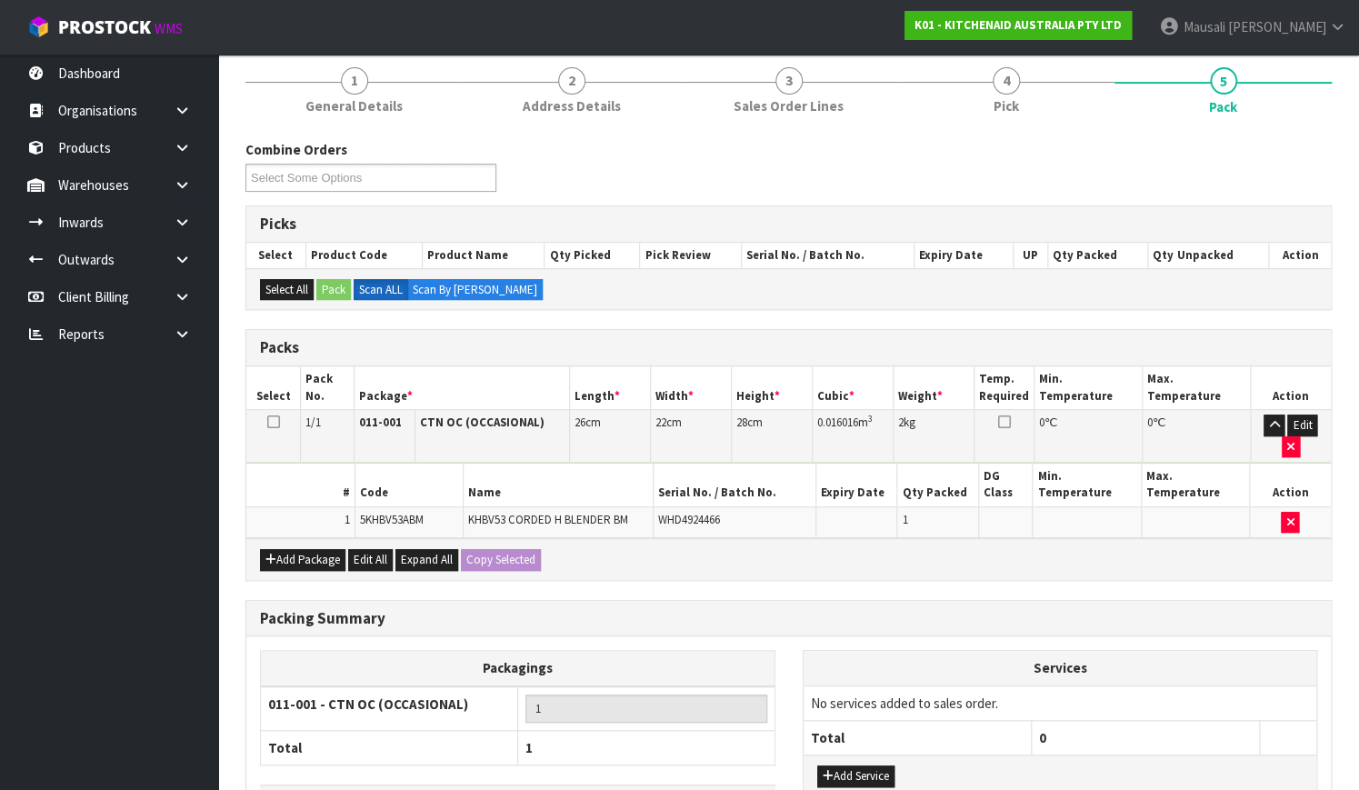
scroll to position [264, 0]
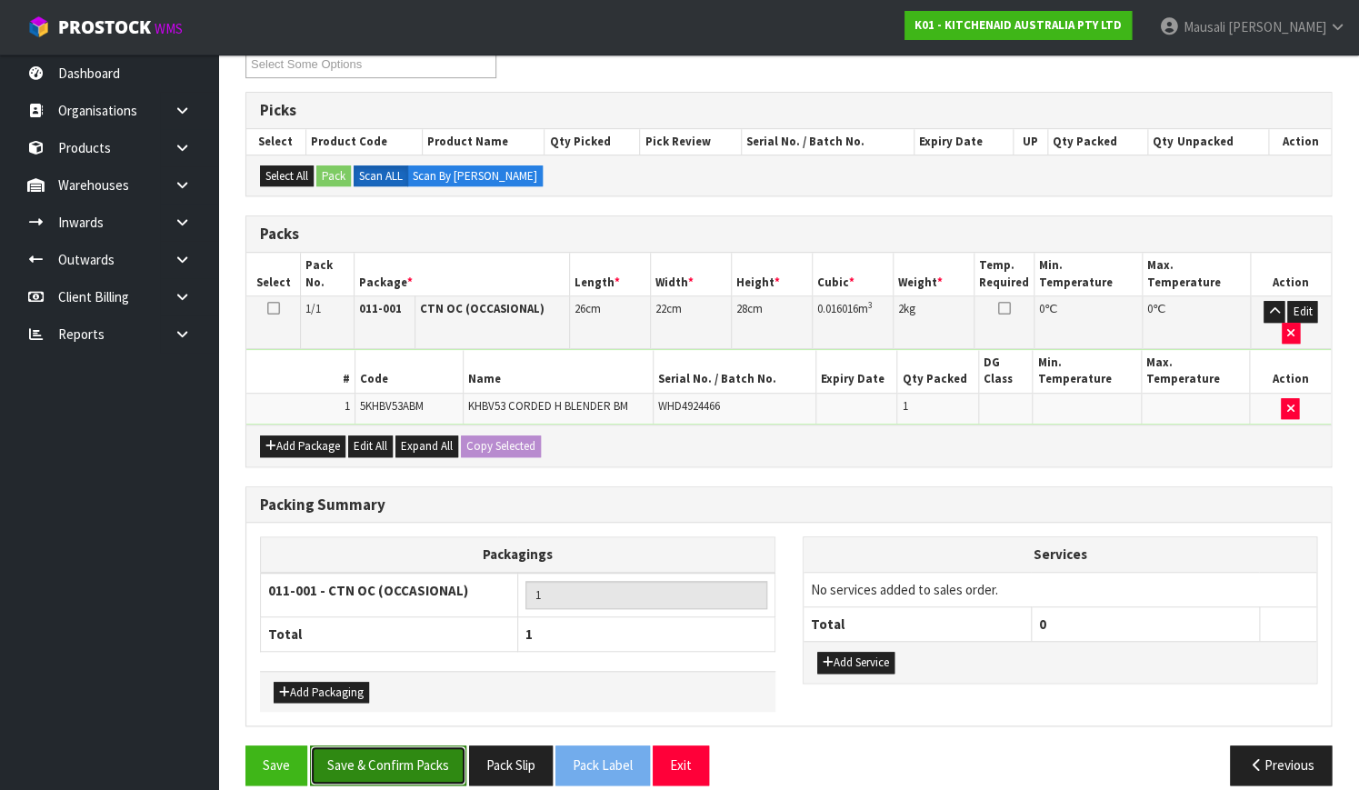
click at [412, 752] on button "Save & Confirm Packs" at bounding box center [388, 764] width 156 height 39
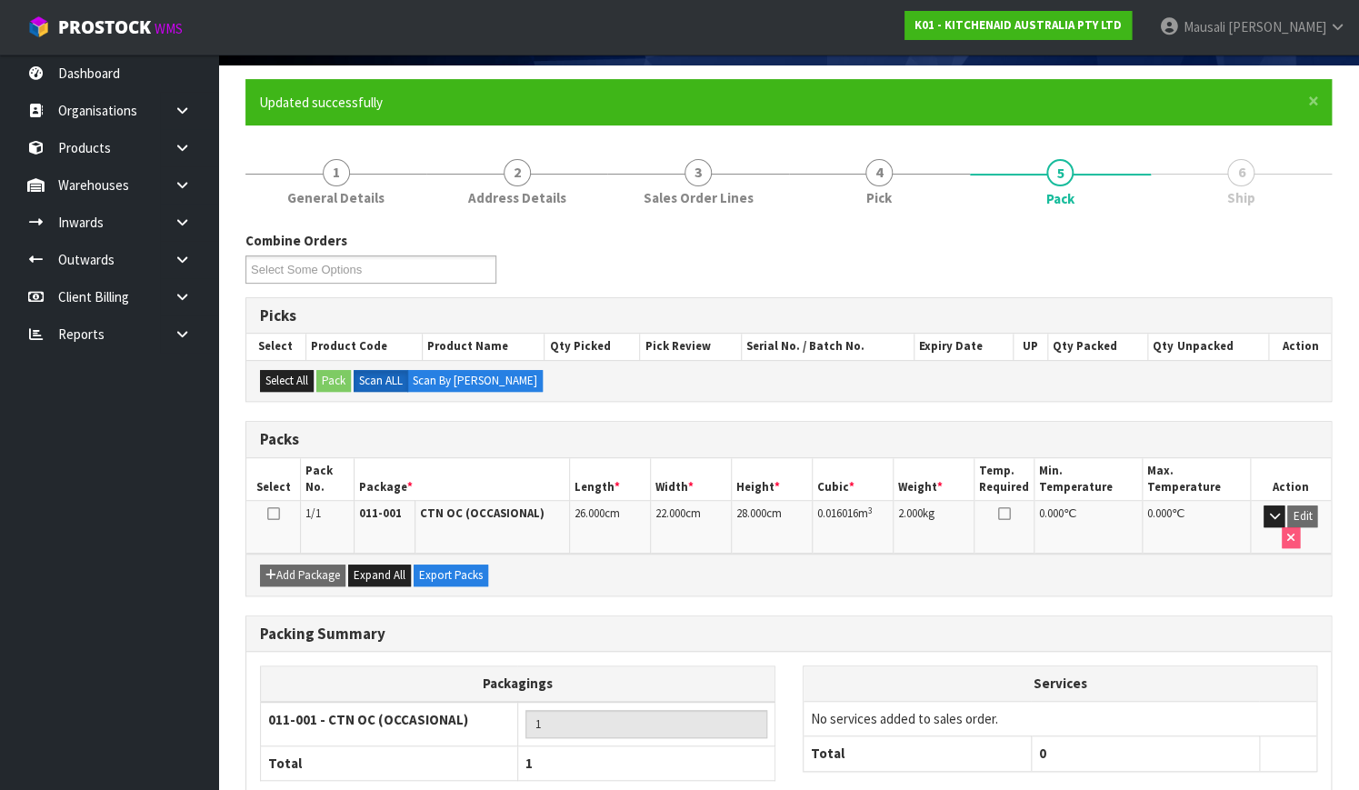
scroll to position [232, 0]
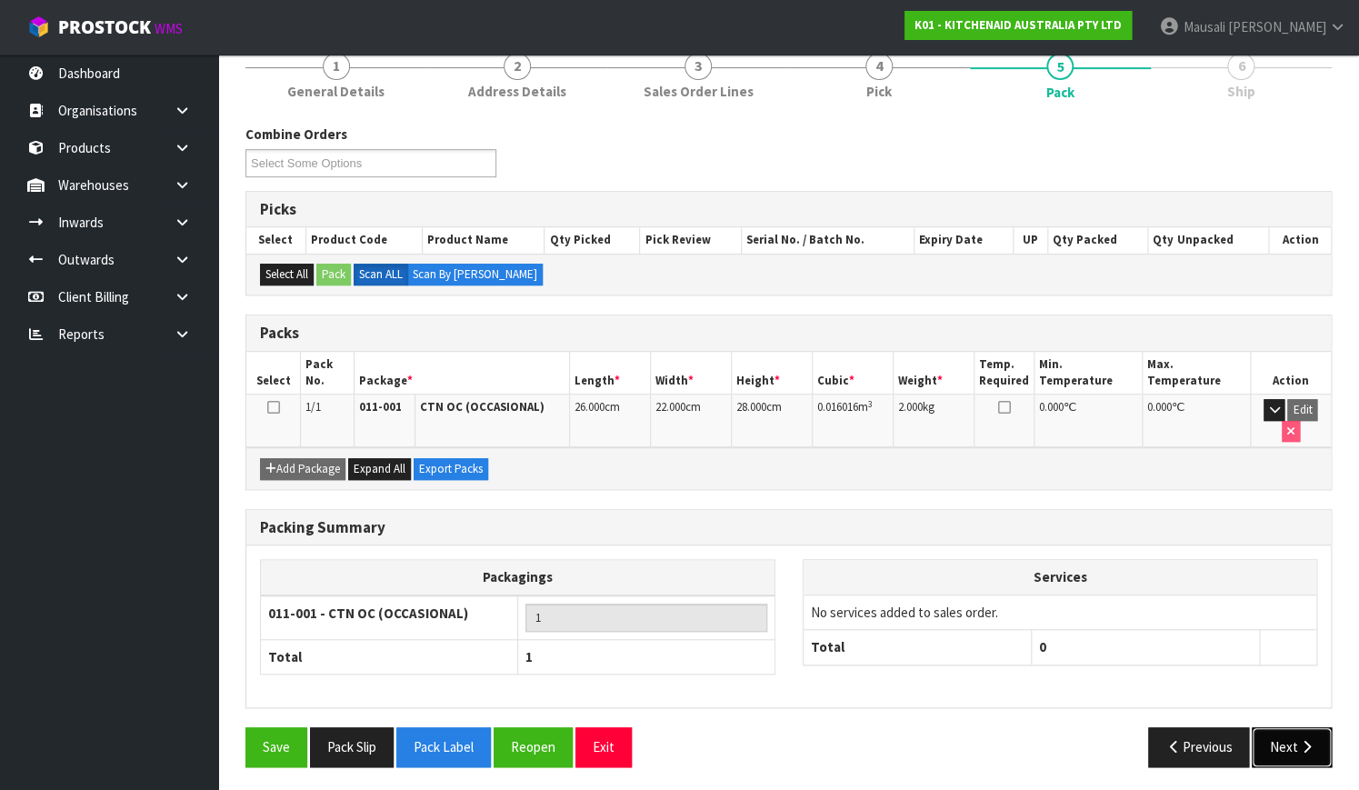
click at [1276, 736] on button "Next" at bounding box center [1291, 746] width 80 height 39
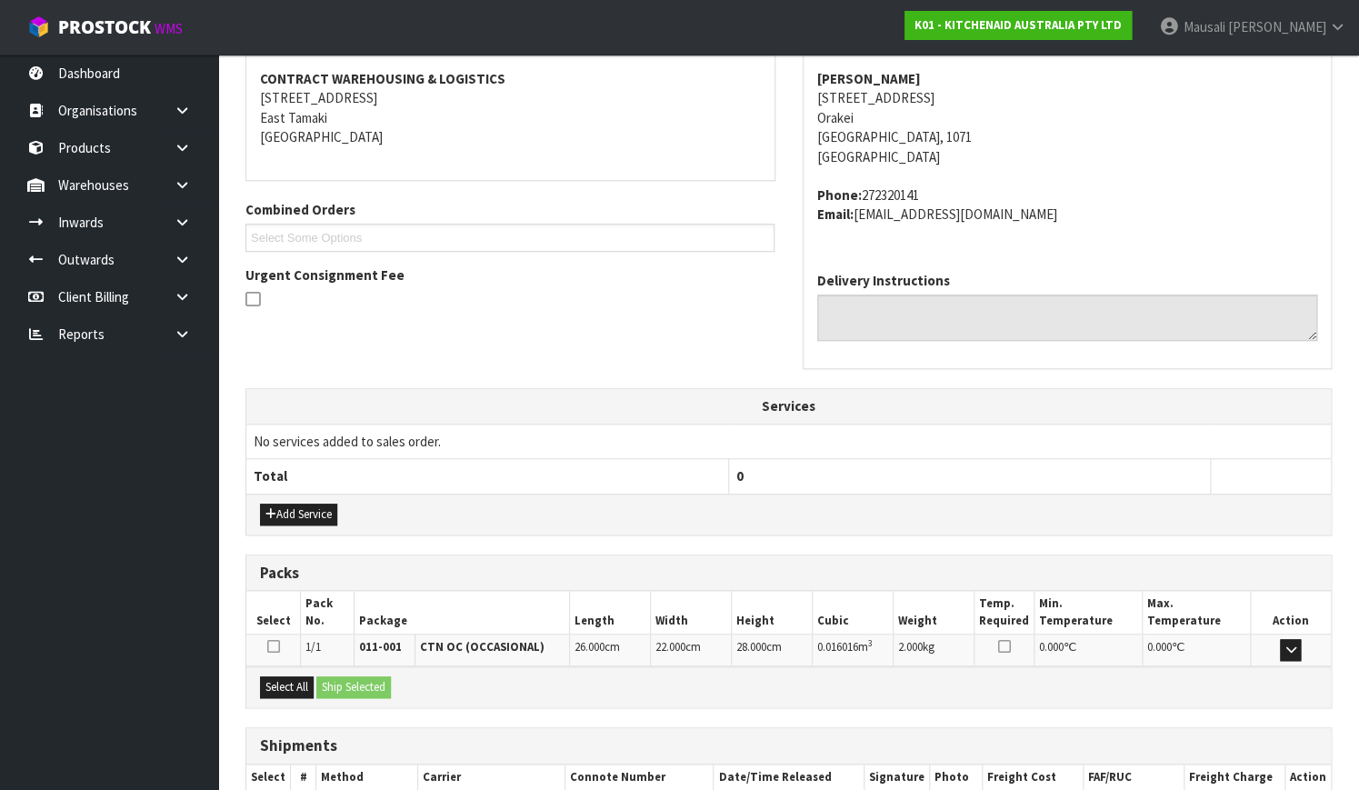
scroll to position [447, 0]
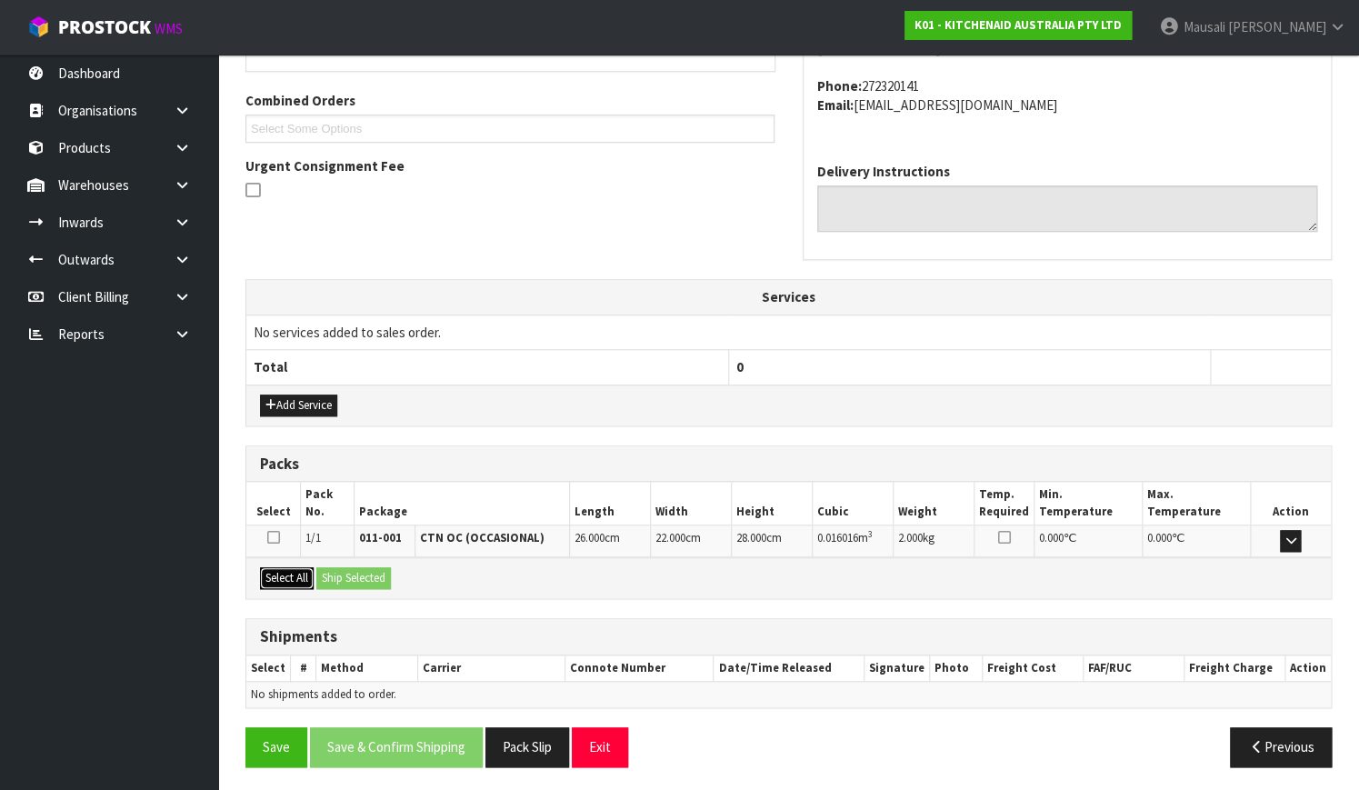
click at [276, 567] on button "Select All" at bounding box center [287, 578] width 54 height 22
click at [319, 561] on div "Select All Ship Selected" at bounding box center [788, 577] width 1084 height 41
click at [340, 569] on button "Ship Selected" at bounding box center [353, 578] width 75 height 22
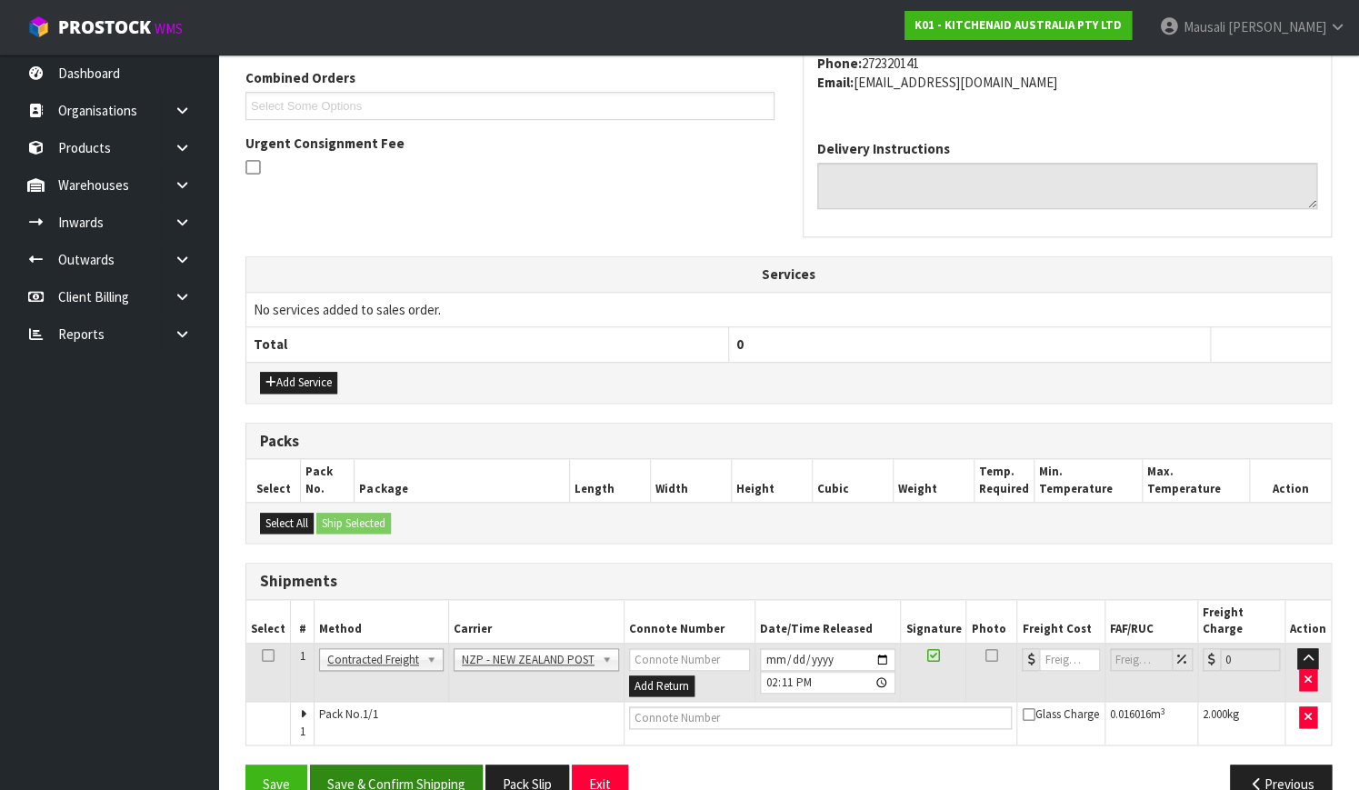
scroll to position [491, 0]
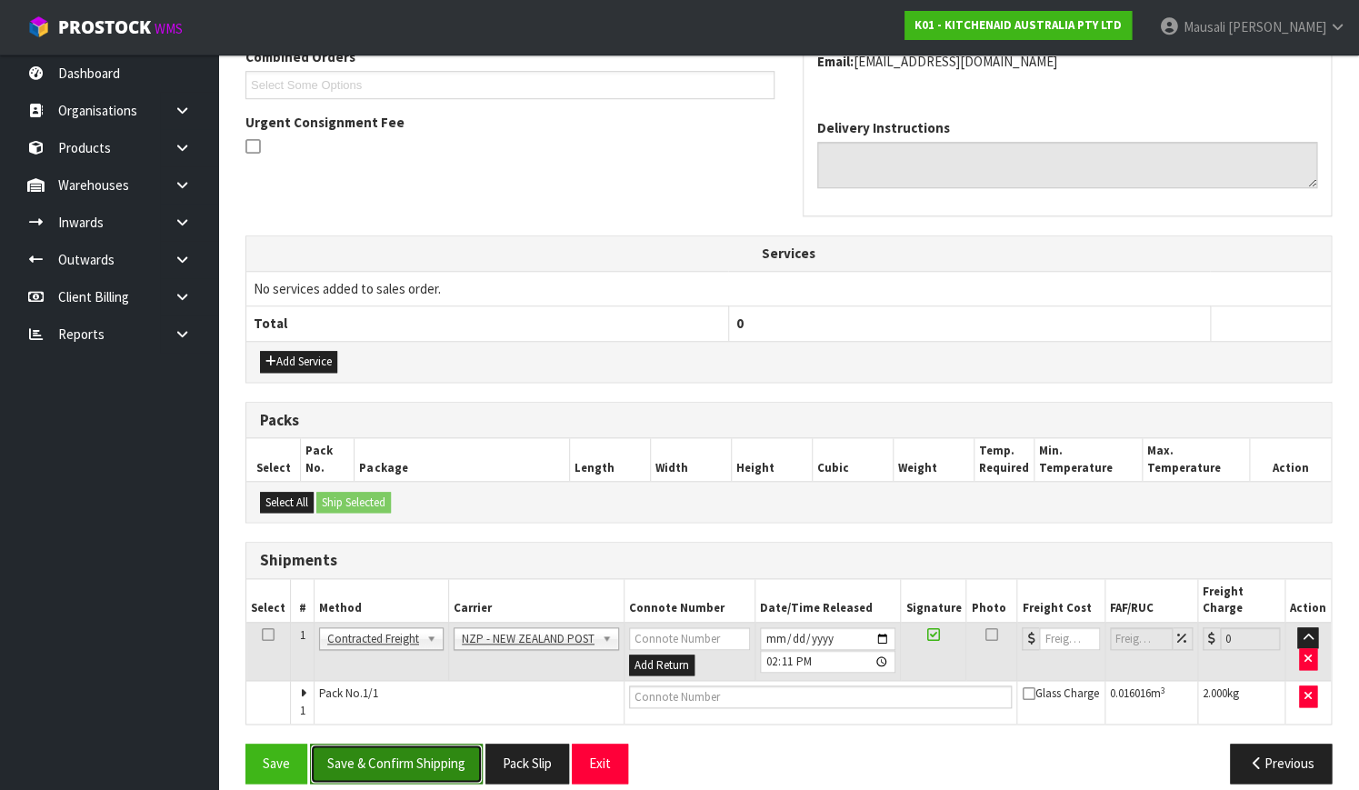
click at [437, 745] on button "Save & Confirm Shipping" at bounding box center [396, 762] width 173 height 39
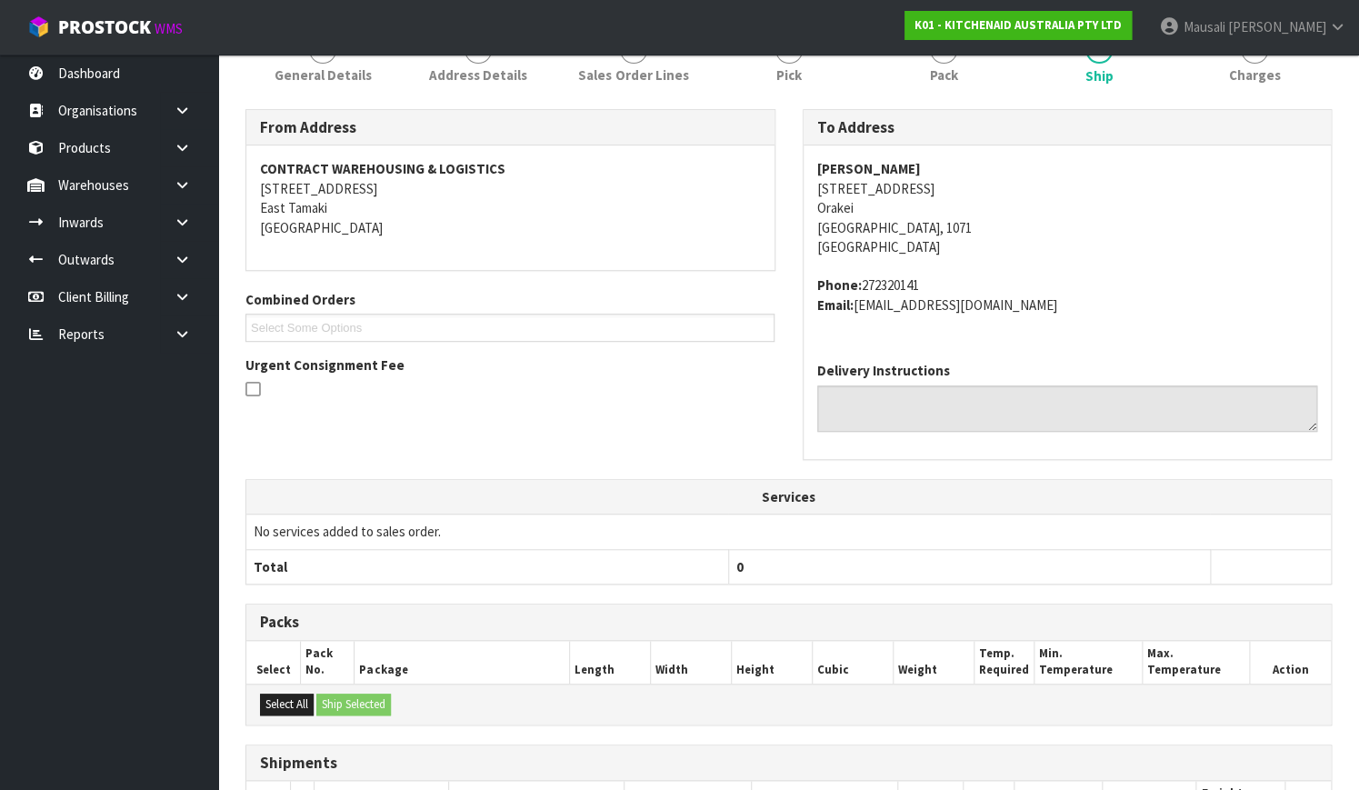
scroll to position [467, 0]
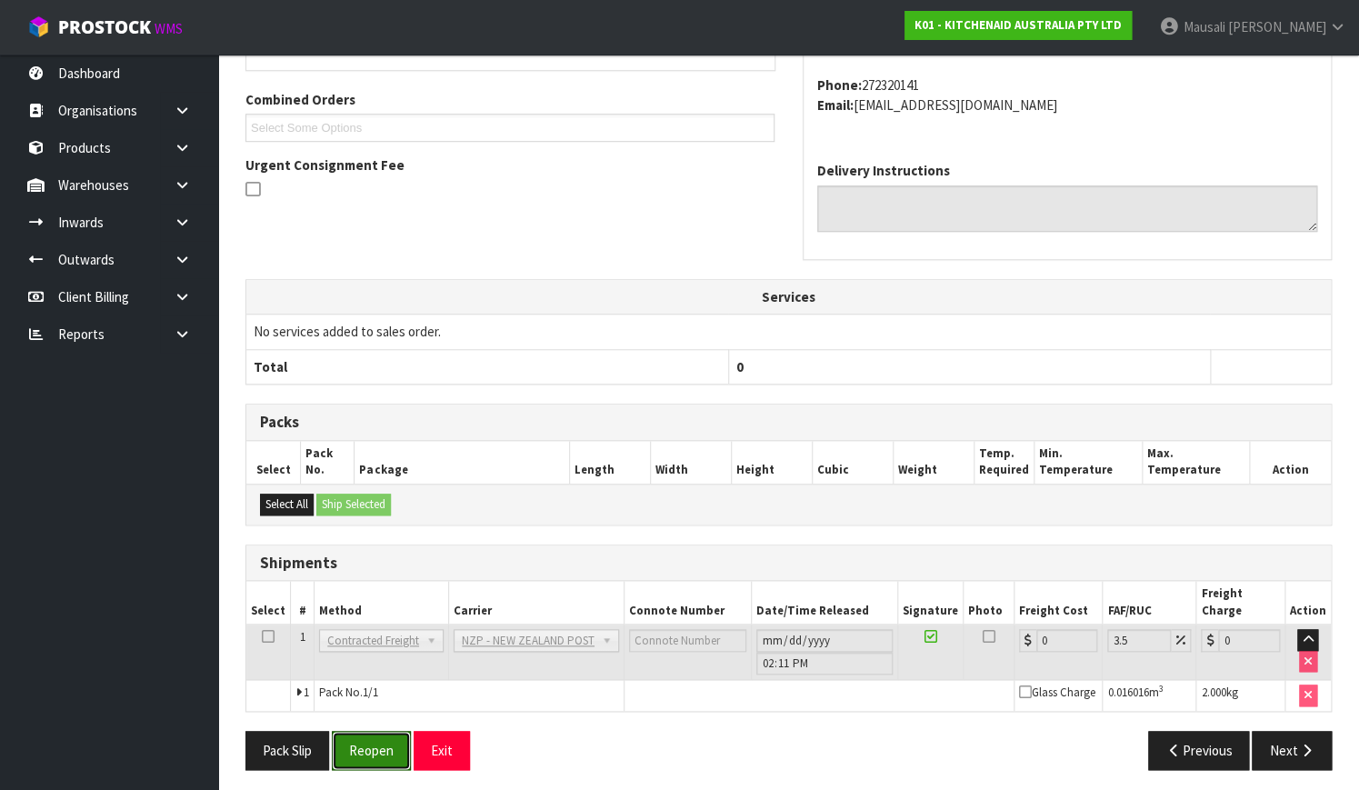
drag, startPoint x: 383, startPoint y: 736, endPoint x: 442, endPoint y: 720, distance: 61.3
click at [383, 736] on button "Reopen" at bounding box center [371, 750] width 79 height 39
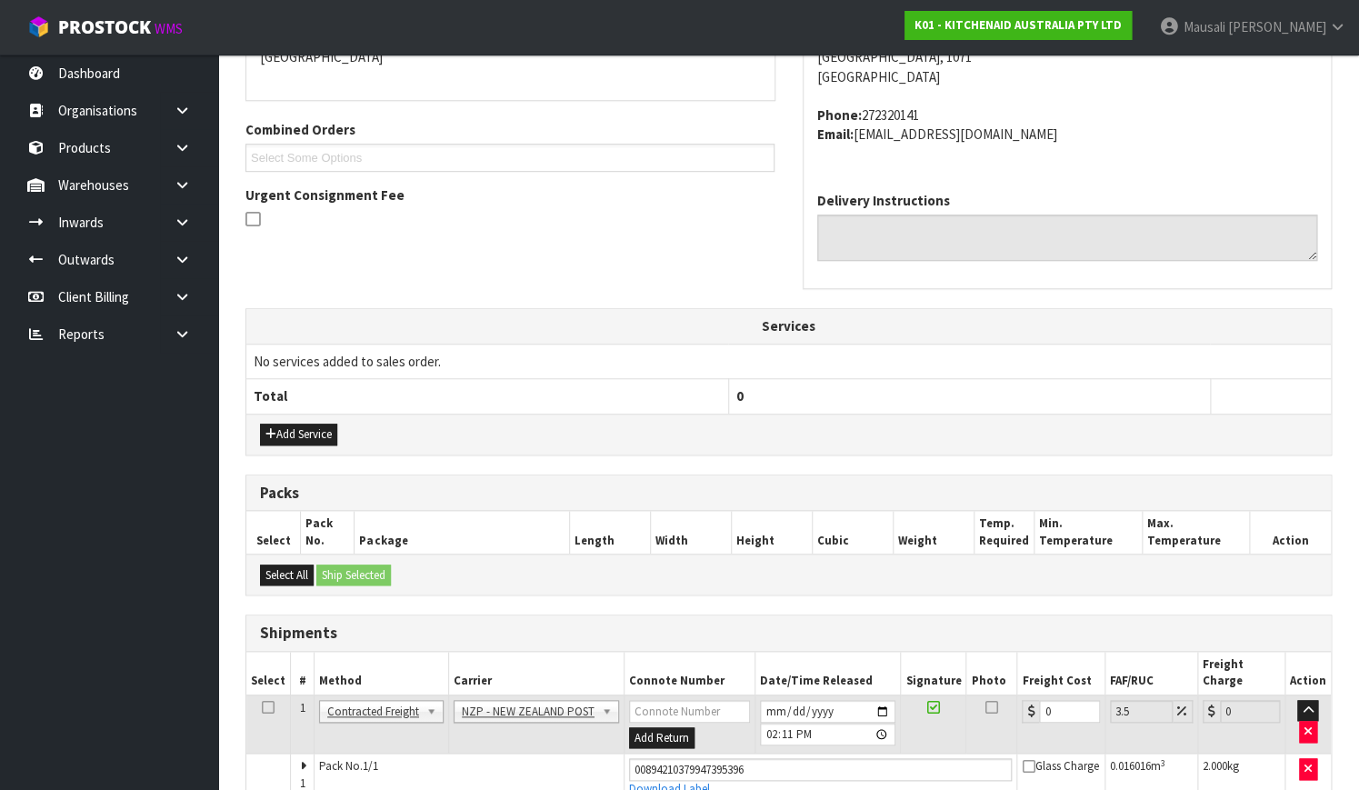
scroll to position [497, 0]
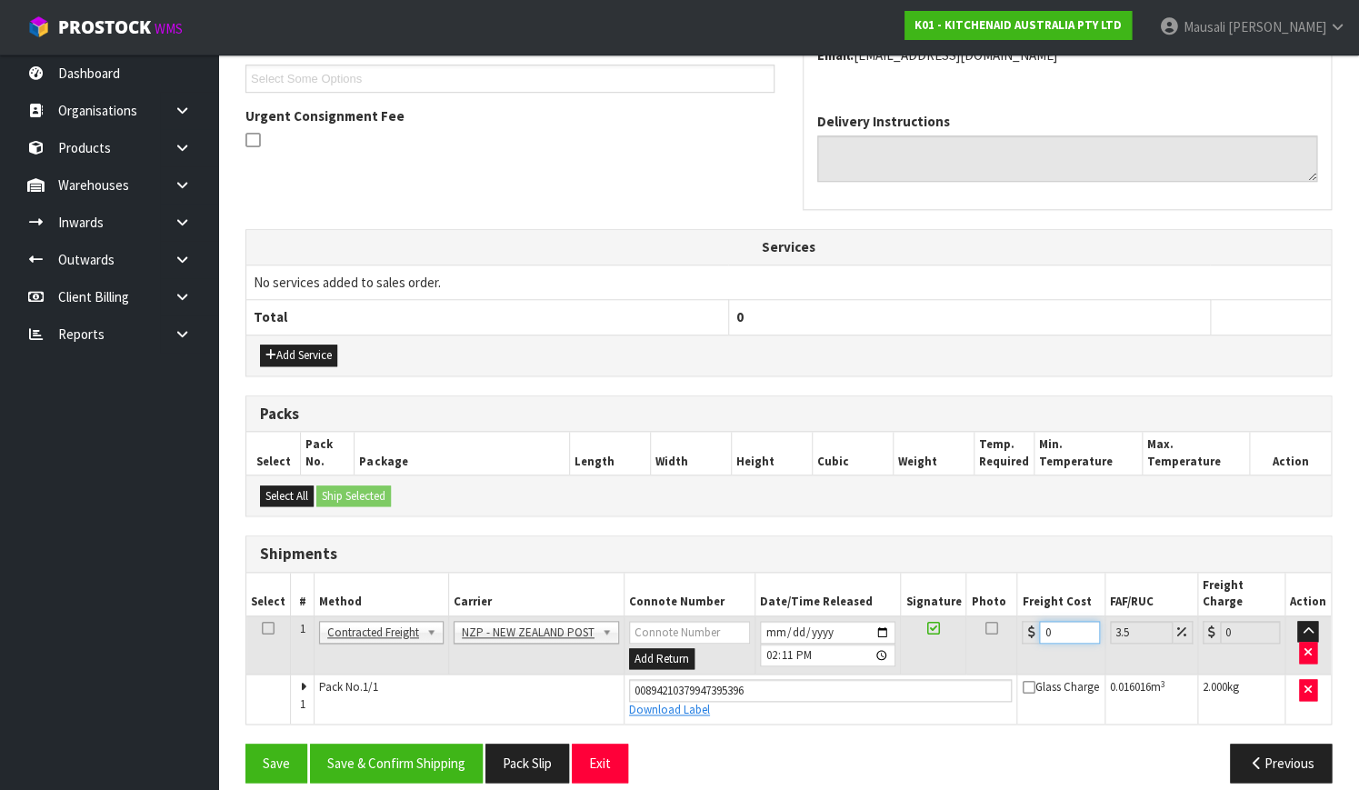
drag, startPoint x: 1054, startPoint y: 615, endPoint x: 1020, endPoint y: 628, distance: 36.8
click at [1020, 628] on td "0" at bounding box center [1060, 644] width 87 height 59
click at [401, 743] on button "Save & Confirm Shipping" at bounding box center [396, 762] width 173 height 39
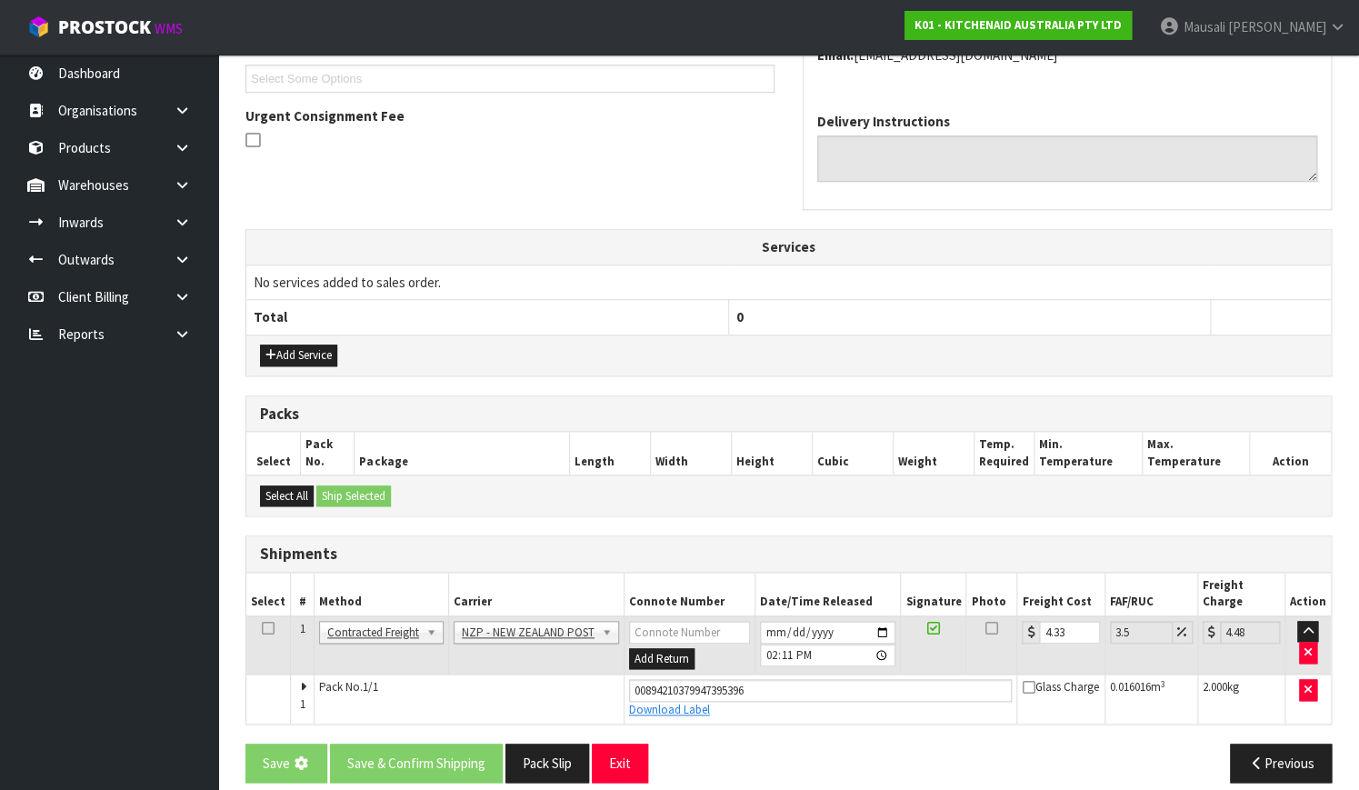
scroll to position [0, 0]
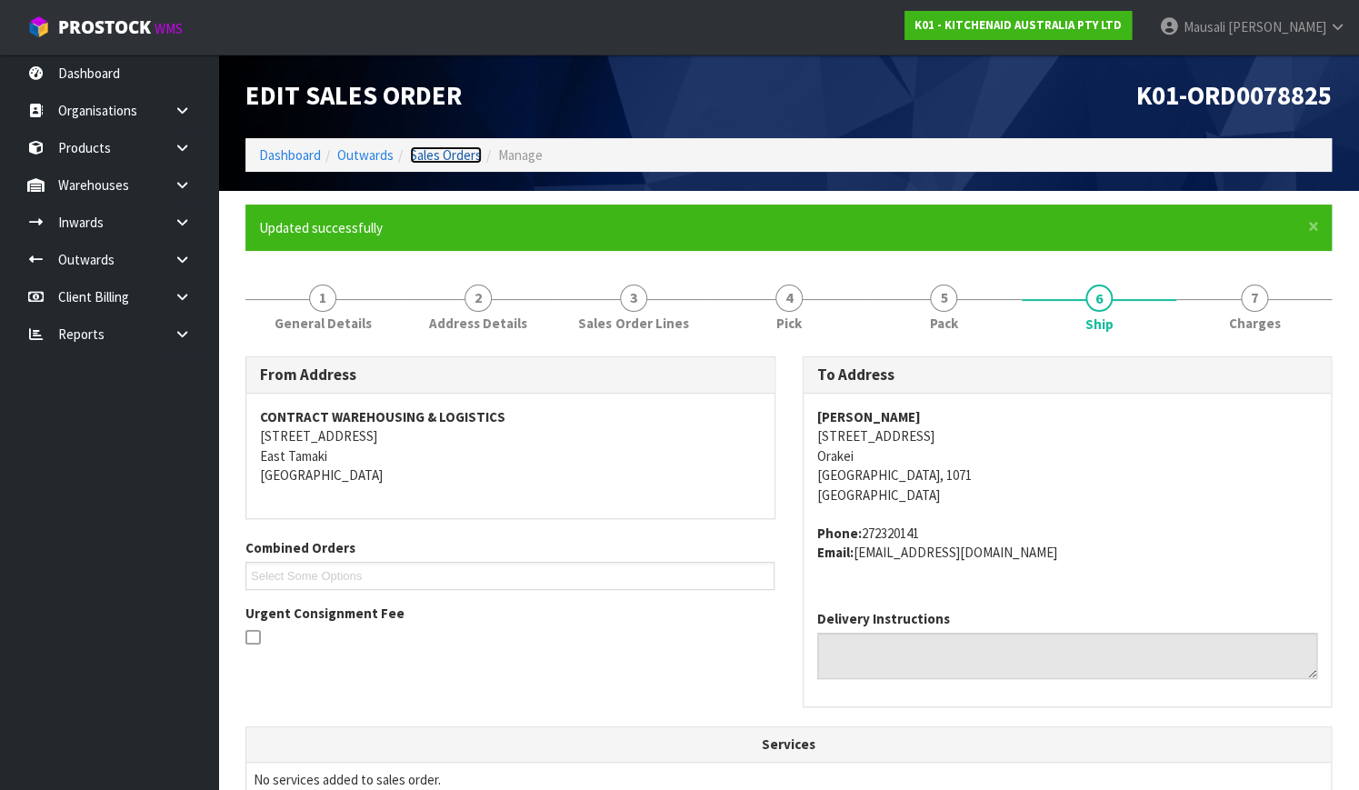
click at [427, 146] on link "Sales Orders" at bounding box center [446, 154] width 72 height 17
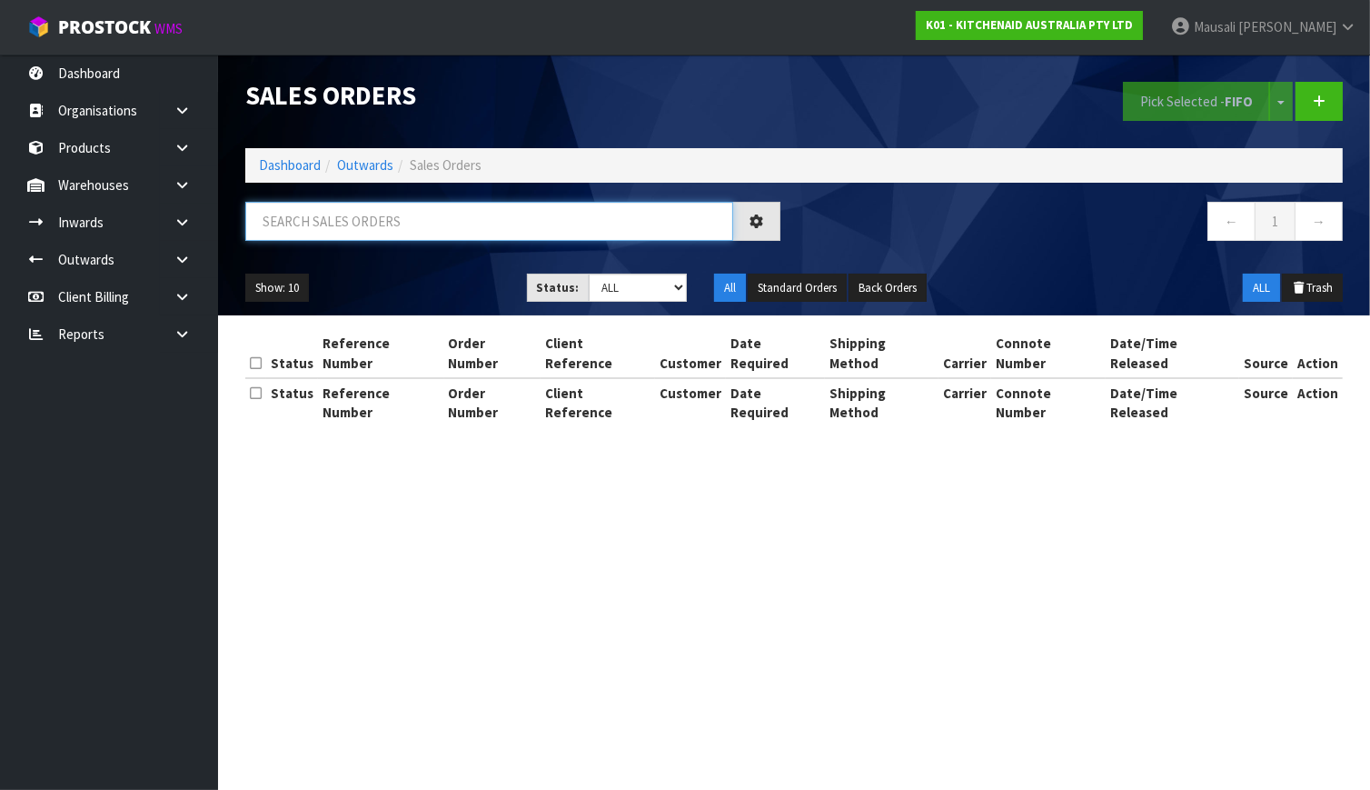
click at [291, 216] on input "text" at bounding box center [489, 221] width 488 height 39
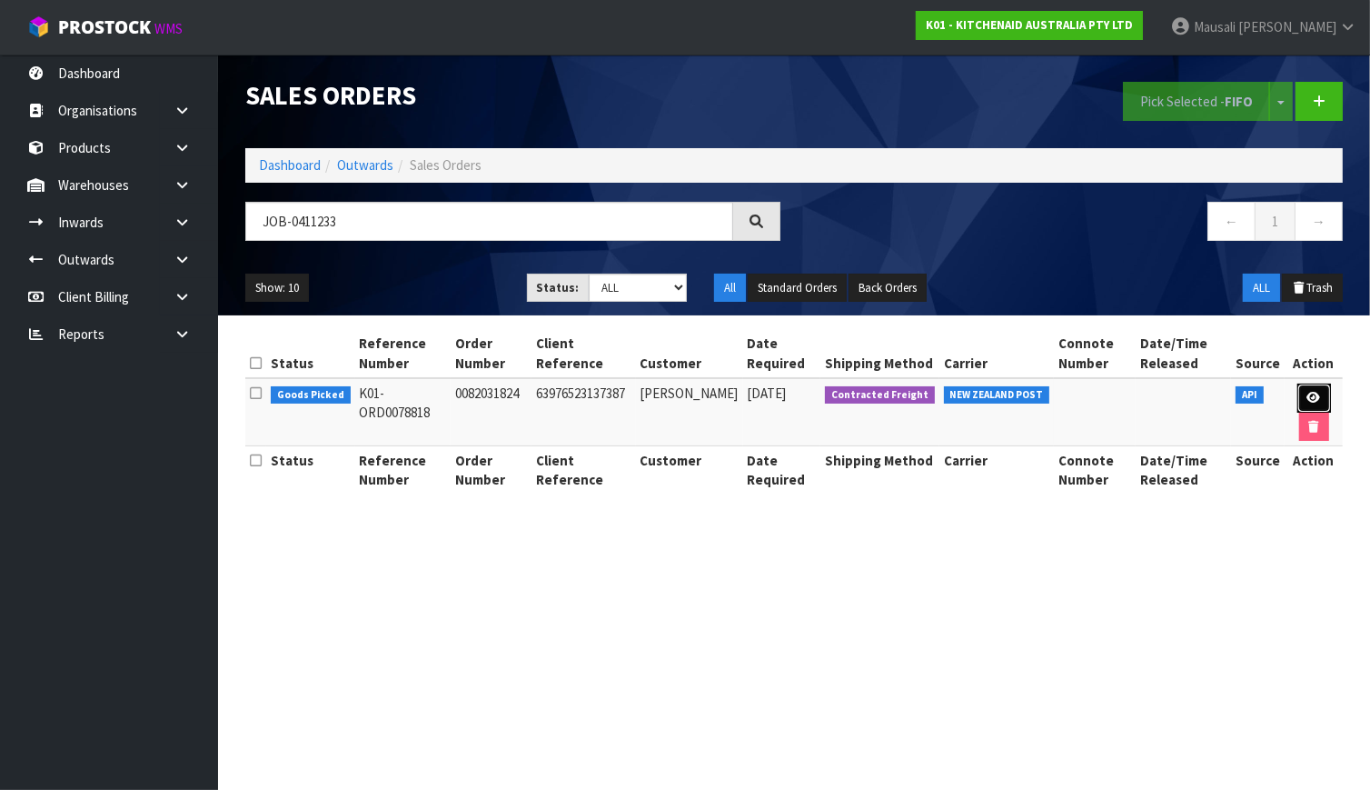
click at [1318, 392] on link at bounding box center [1315, 398] width 34 height 29
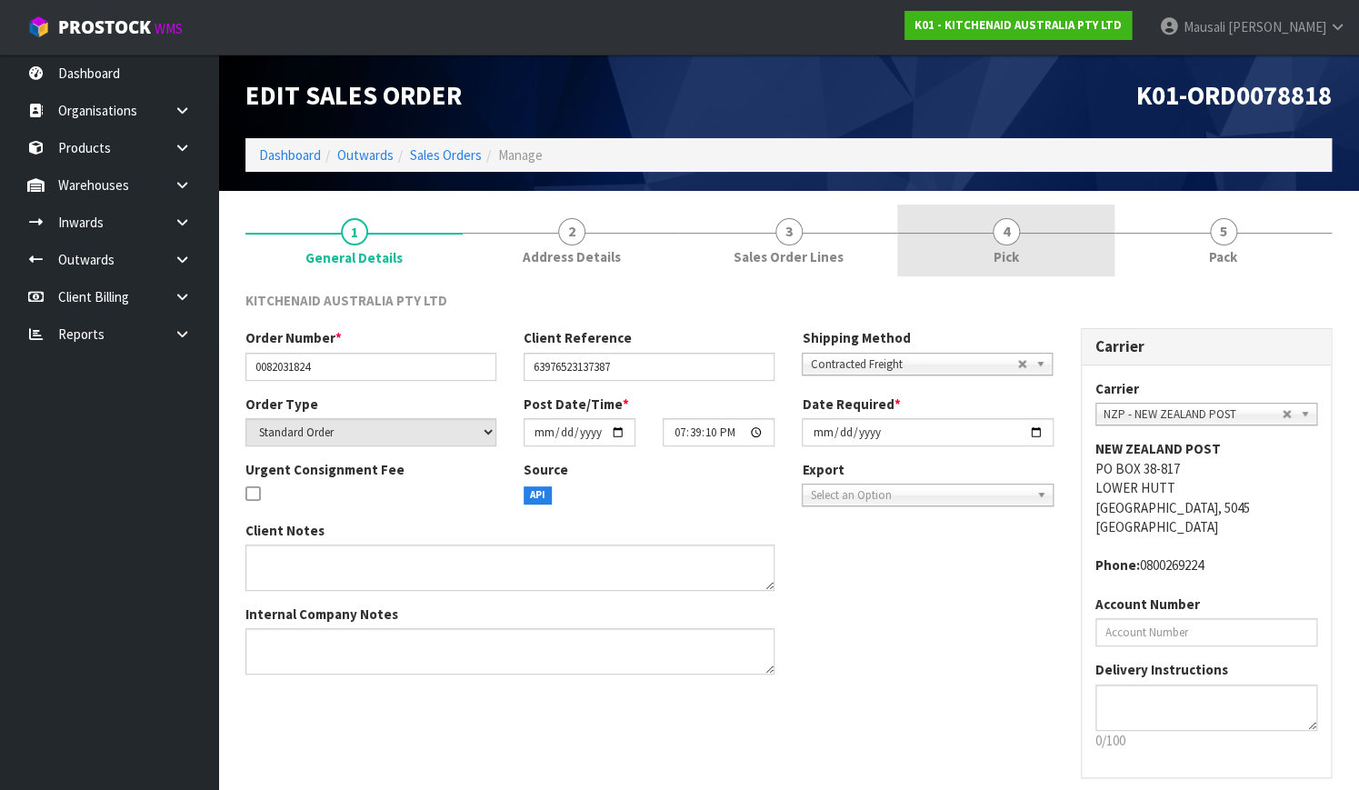
click at [941, 217] on link "4 Pick" at bounding box center [1005, 240] width 217 height 72
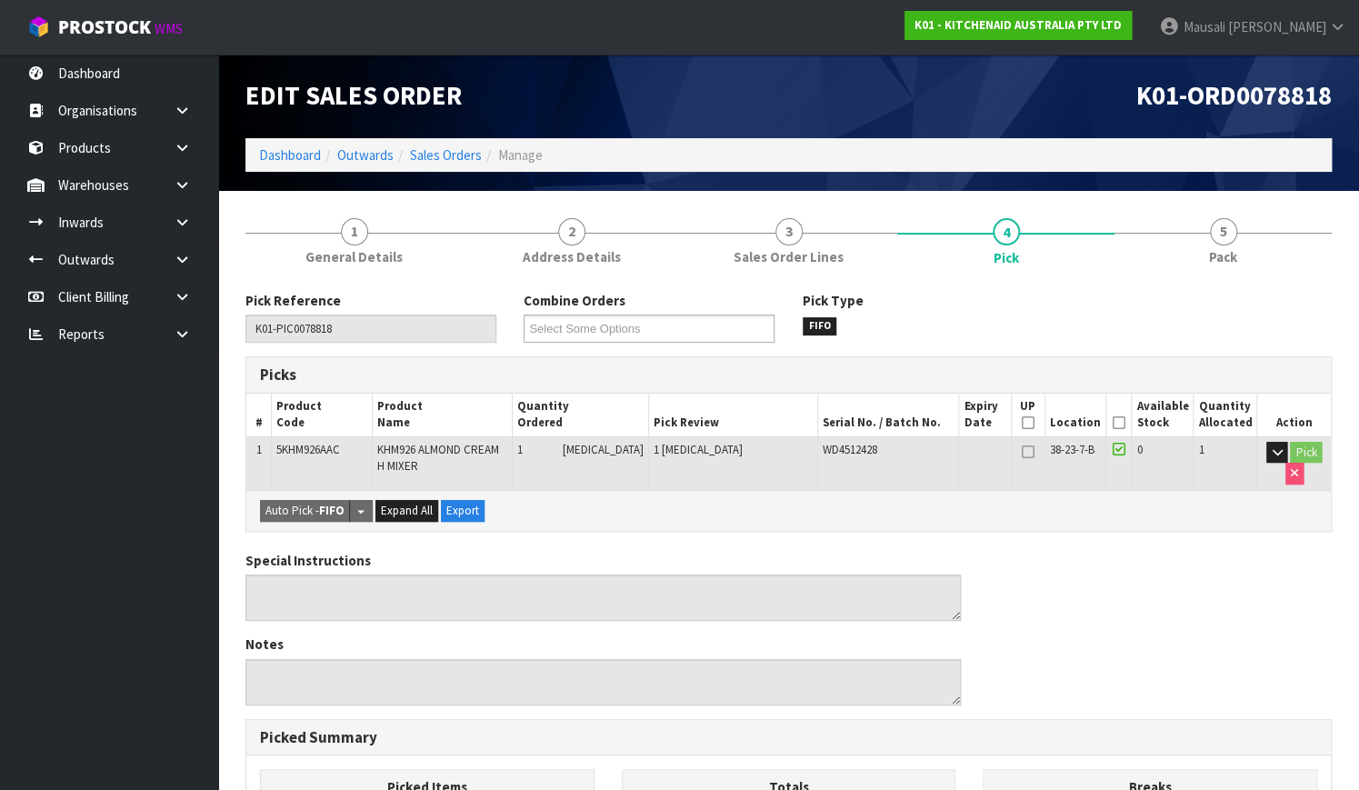
click at [1121, 423] on icon at bounding box center [1117, 423] width 13 height 1
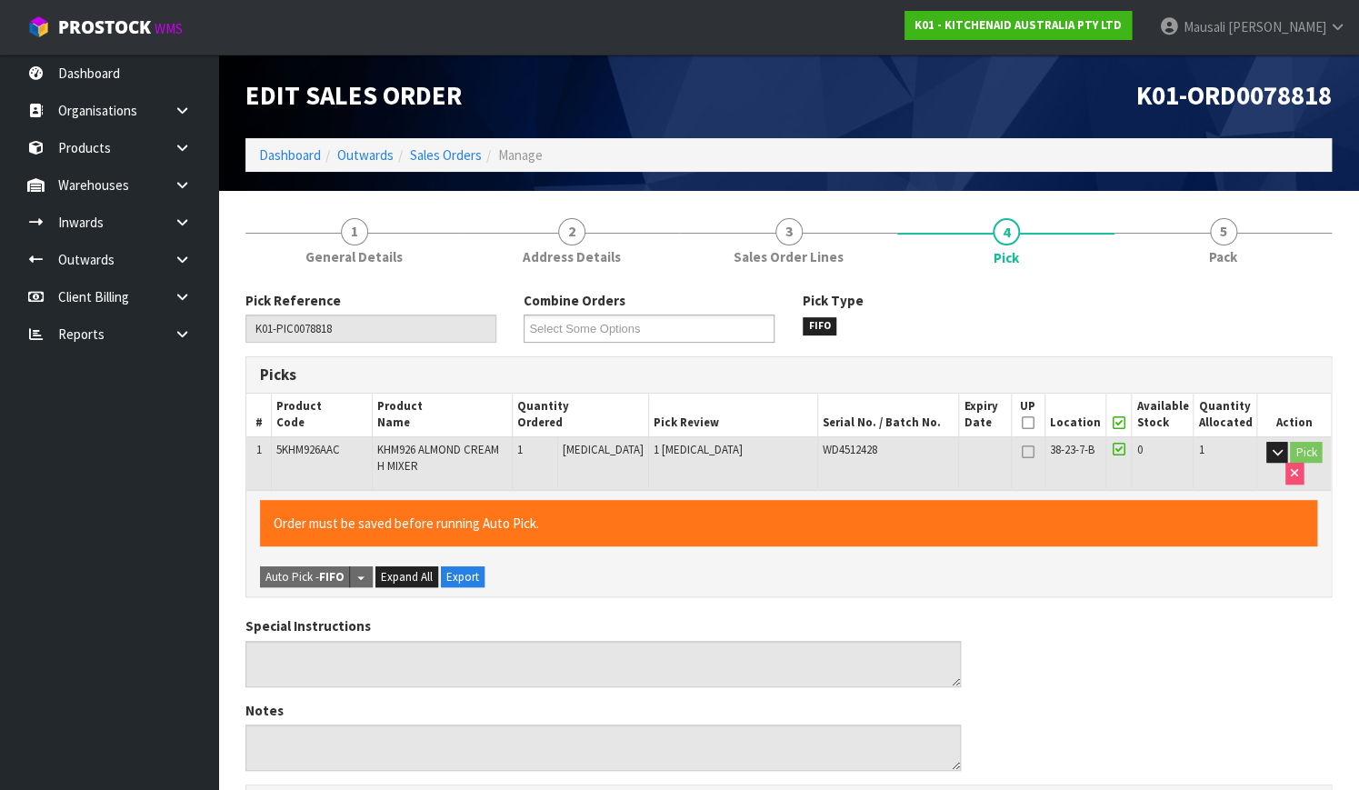
scroll to position [492, 0]
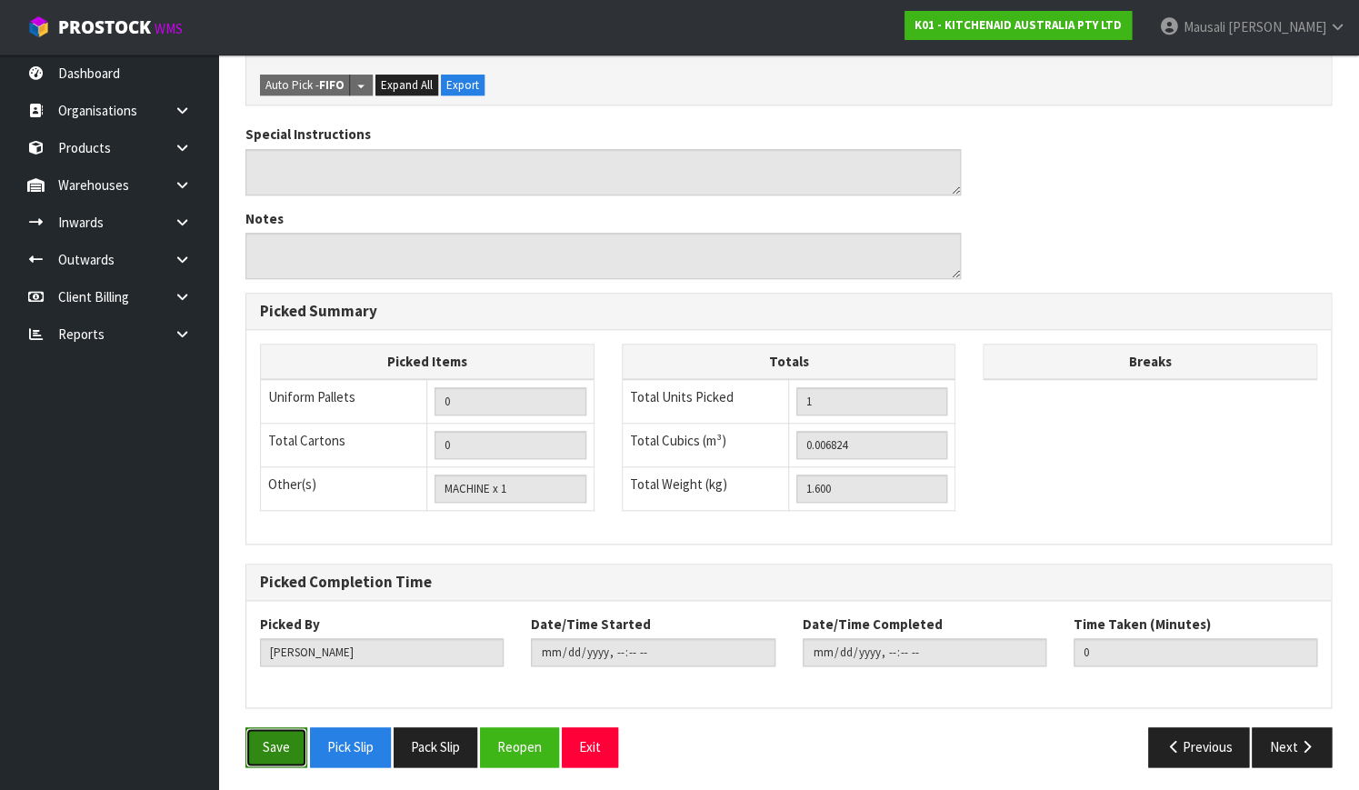
click at [275, 732] on button "Save" at bounding box center [276, 746] width 62 height 39
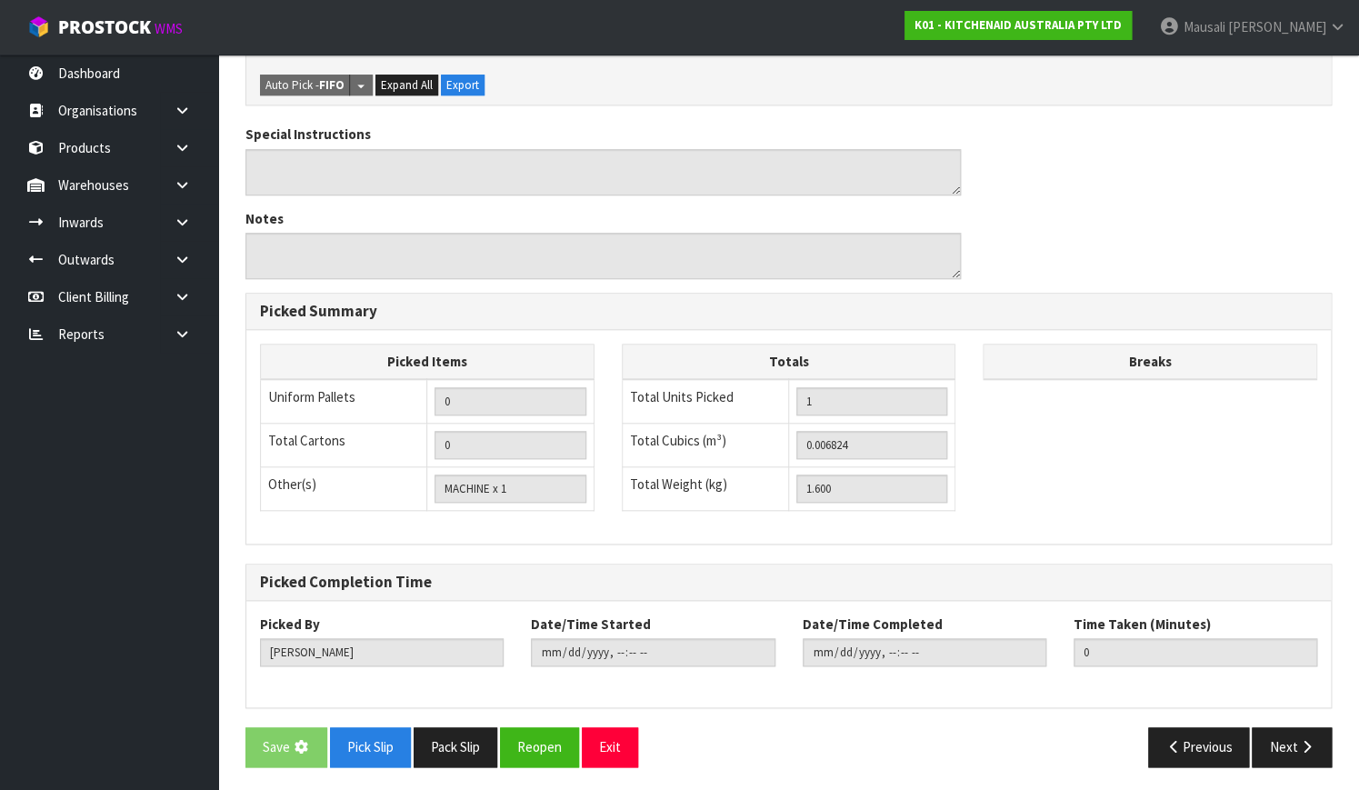
scroll to position [0, 0]
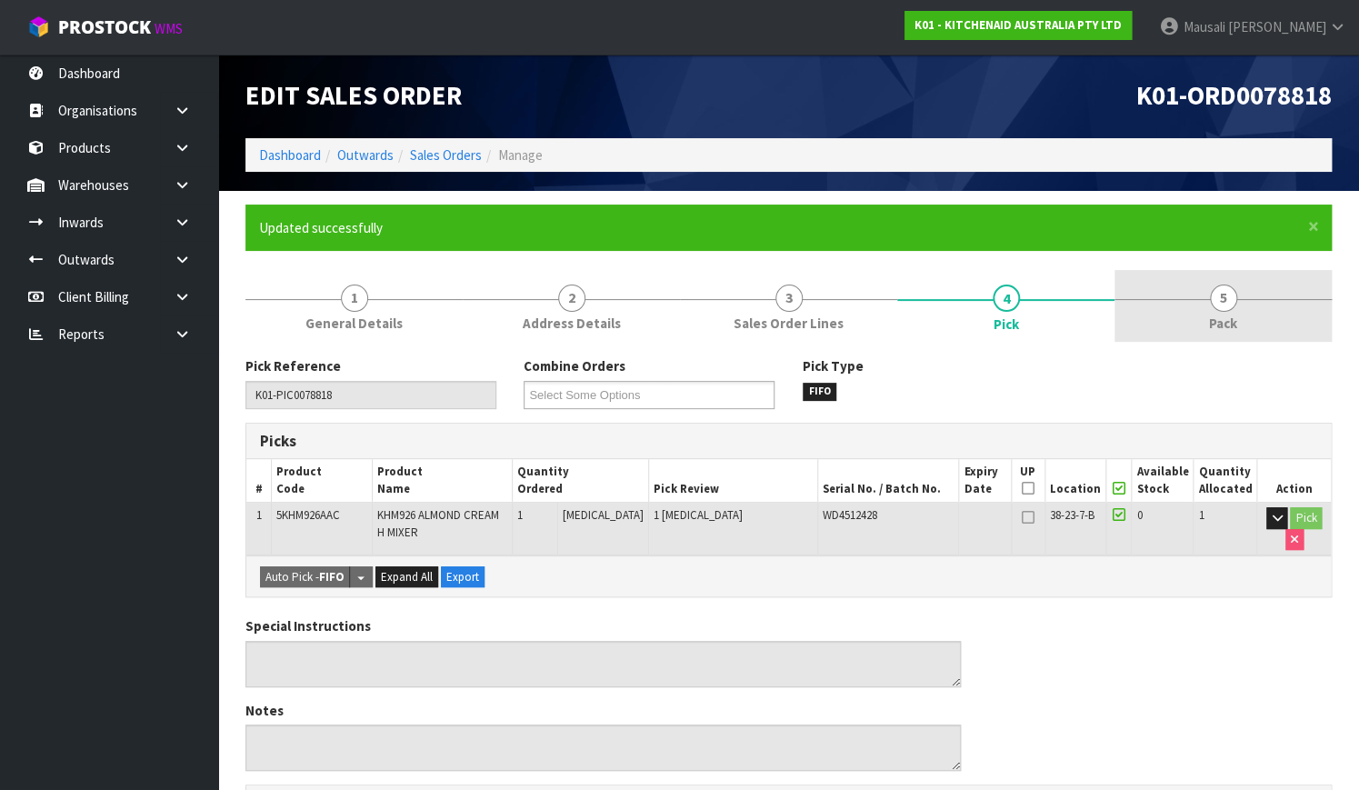
click at [1134, 328] on link "5 Pack" at bounding box center [1222, 306] width 217 height 72
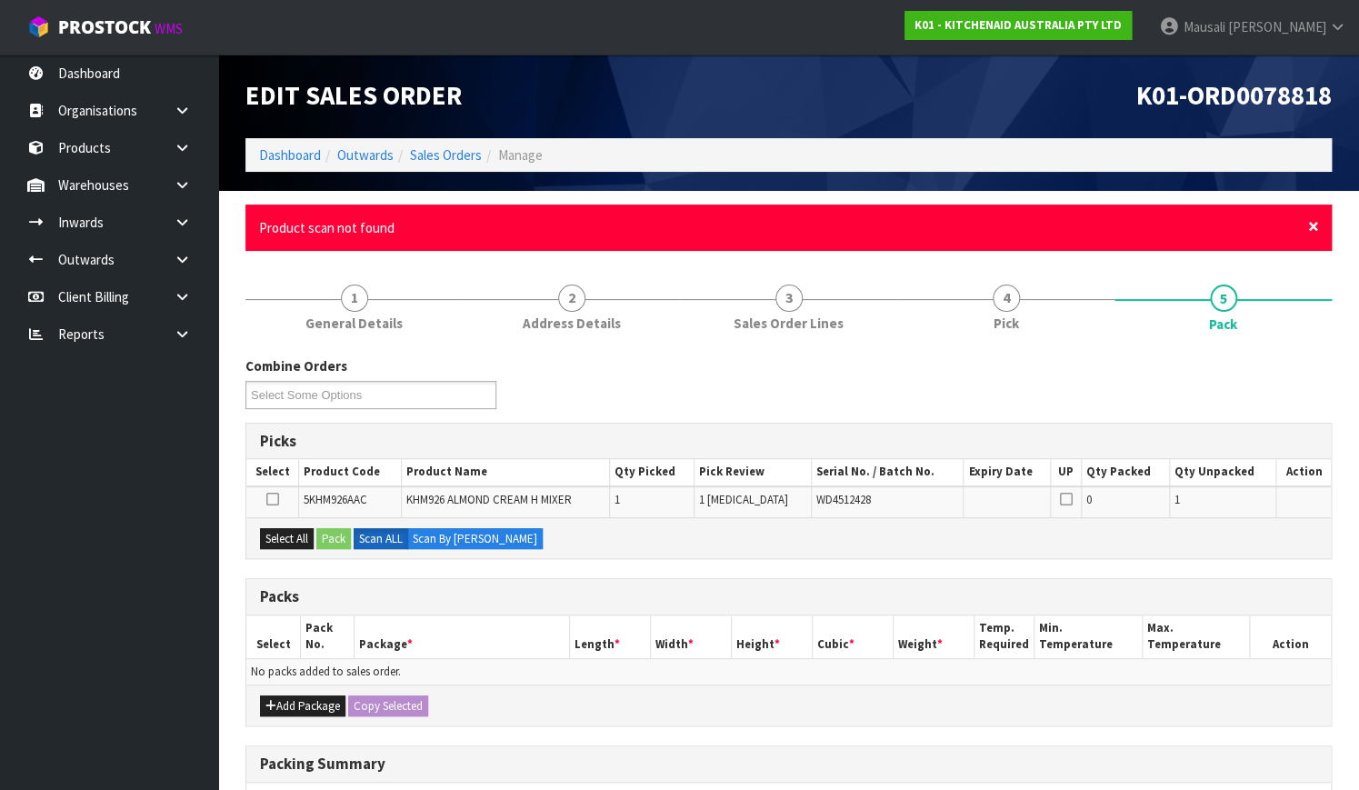
click at [1315, 224] on span "×" at bounding box center [1313, 226] width 11 height 25
click at [1311, 228] on span "×" at bounding box center [1313, 226] width 11 height 25
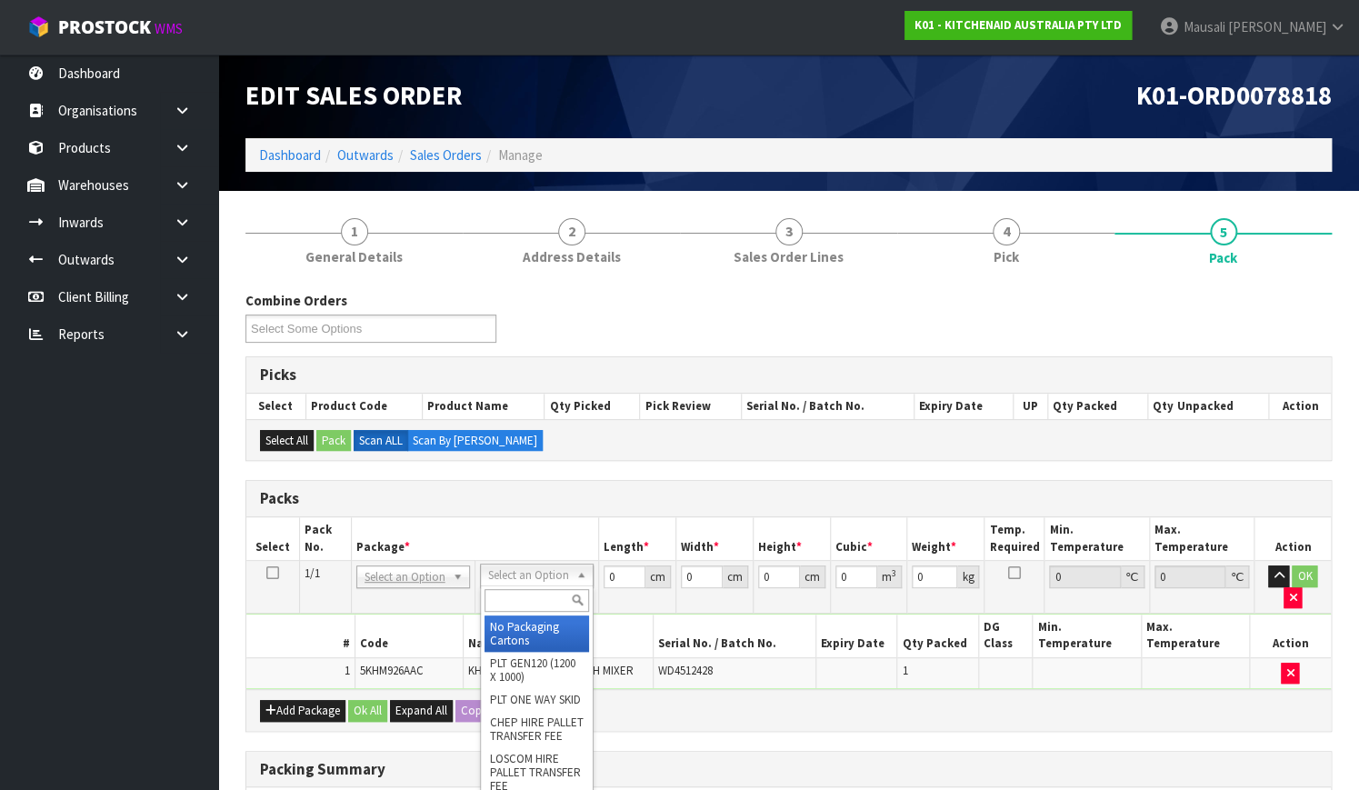
click at [518, 601] on input "text" at bounding box center [536, 600] width 105 height 23
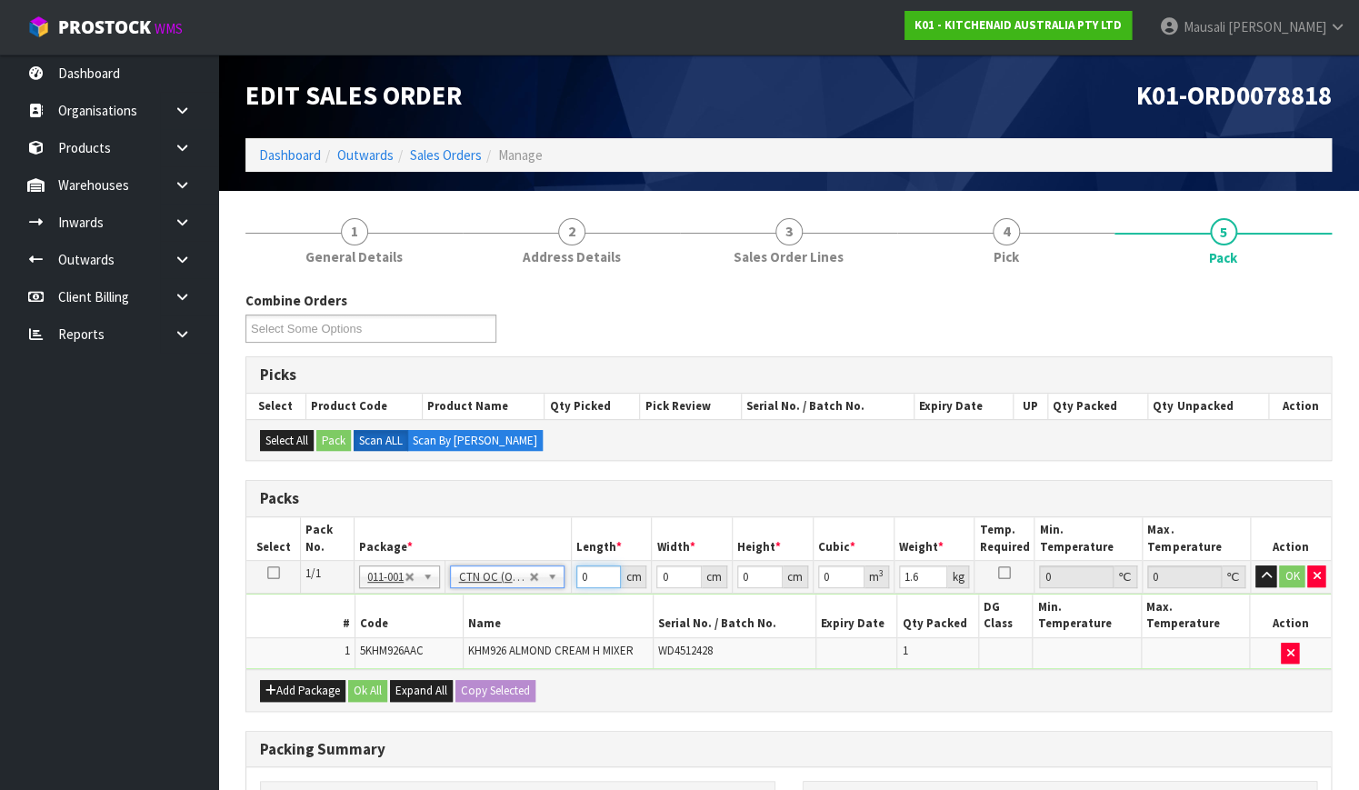
drag, startPoint x: 592, startPoint y: 580, endPoint x: 546, endPoint y: 591, distance: 46.7
click at [553, 591] on tbody "1/1 NONE 007-001 007-002 007-004 007-009 007-013 007-014 007-015 007-017 007-01…" at bounding box center [788, 615] width 1084 height 109
click at [364, 680] on button "Ok All" at bounding box center [367, 691] width 39 height 22
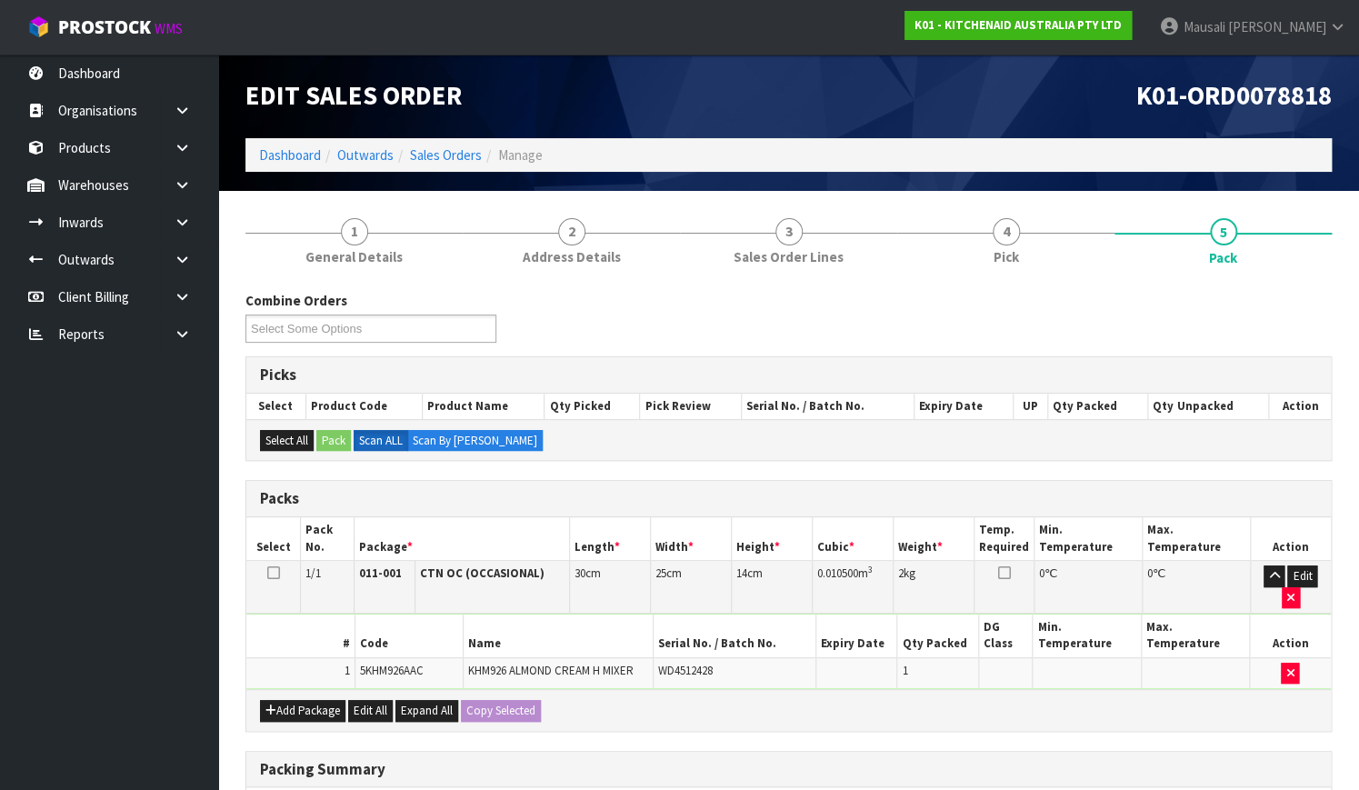
scroll to position [264, 0]
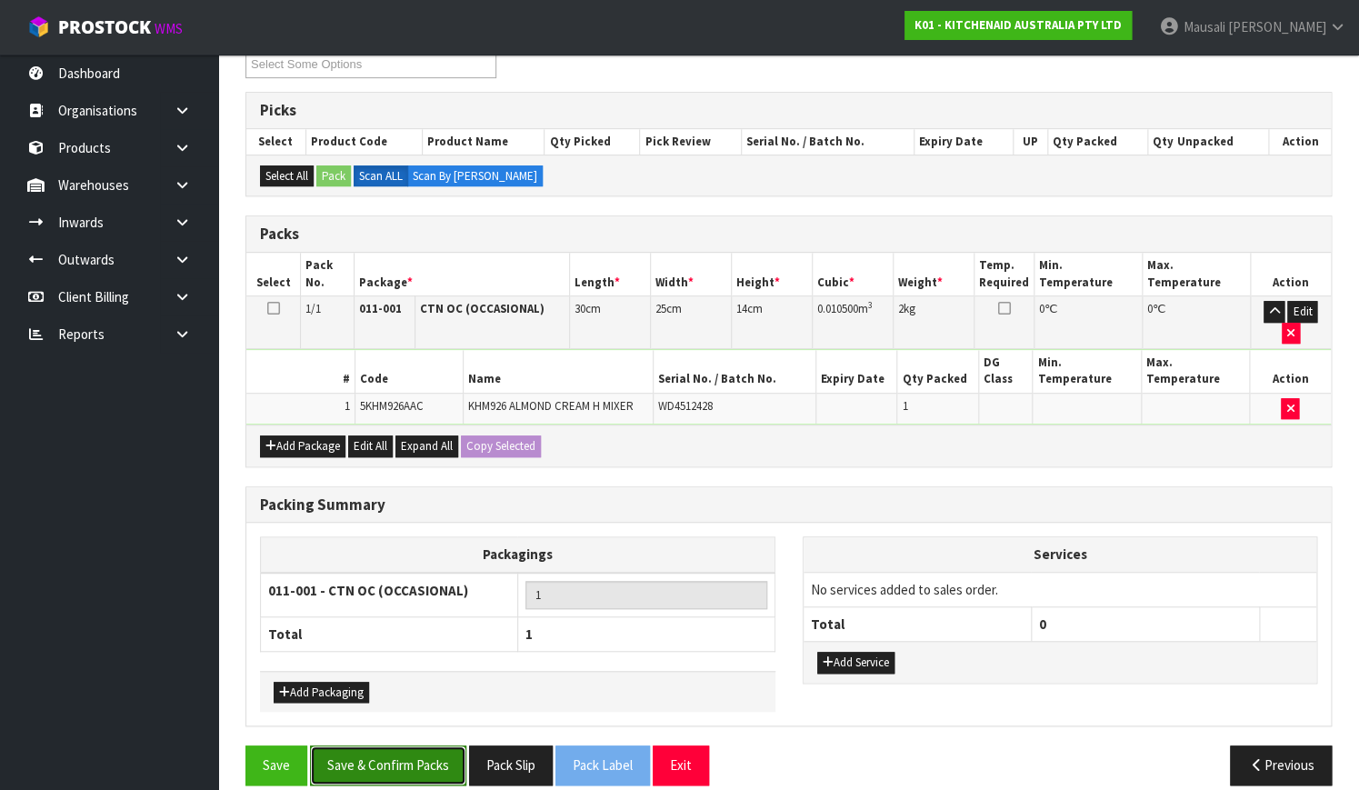
click at [399, 745] on button "Save & Confirm Packs" at bounding box center [388, 764] width 156 height 39
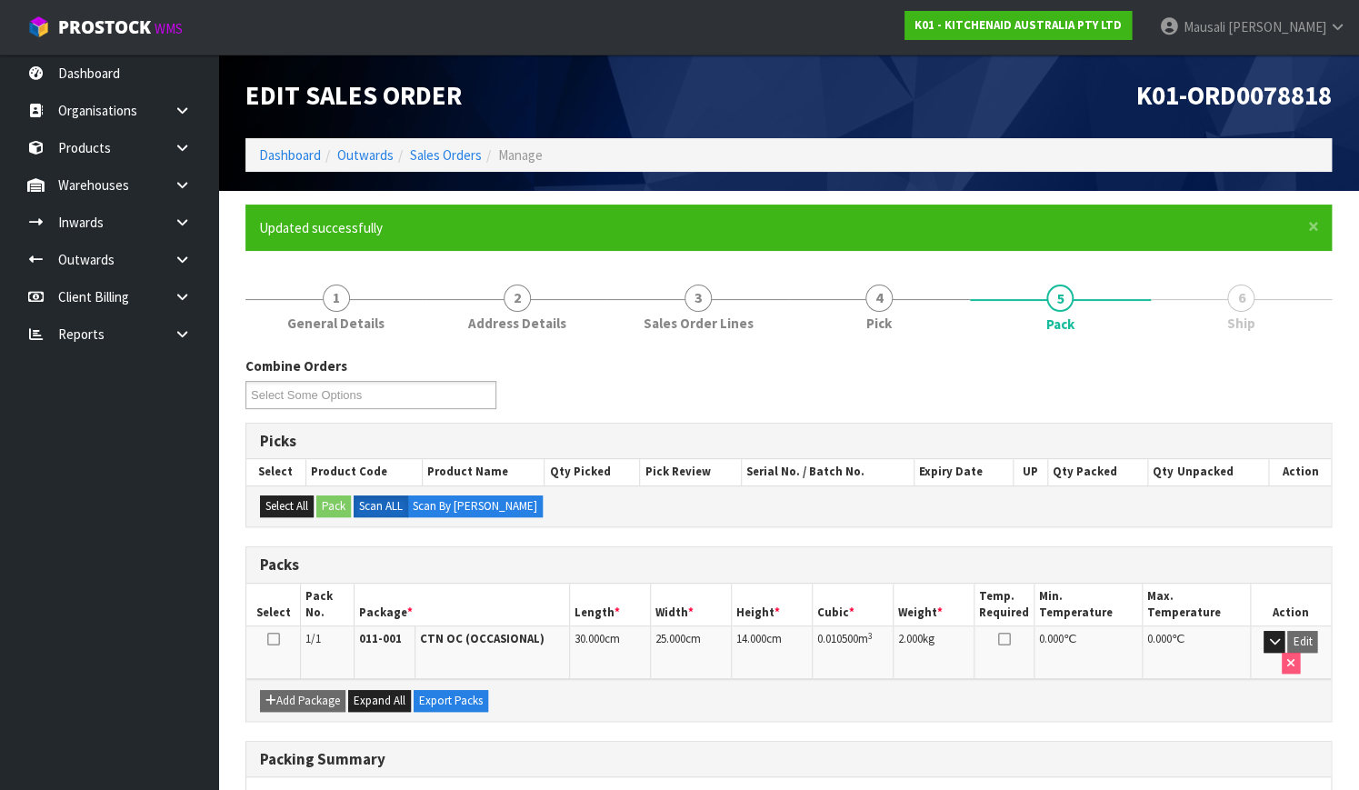
scroll to position [232, 0]
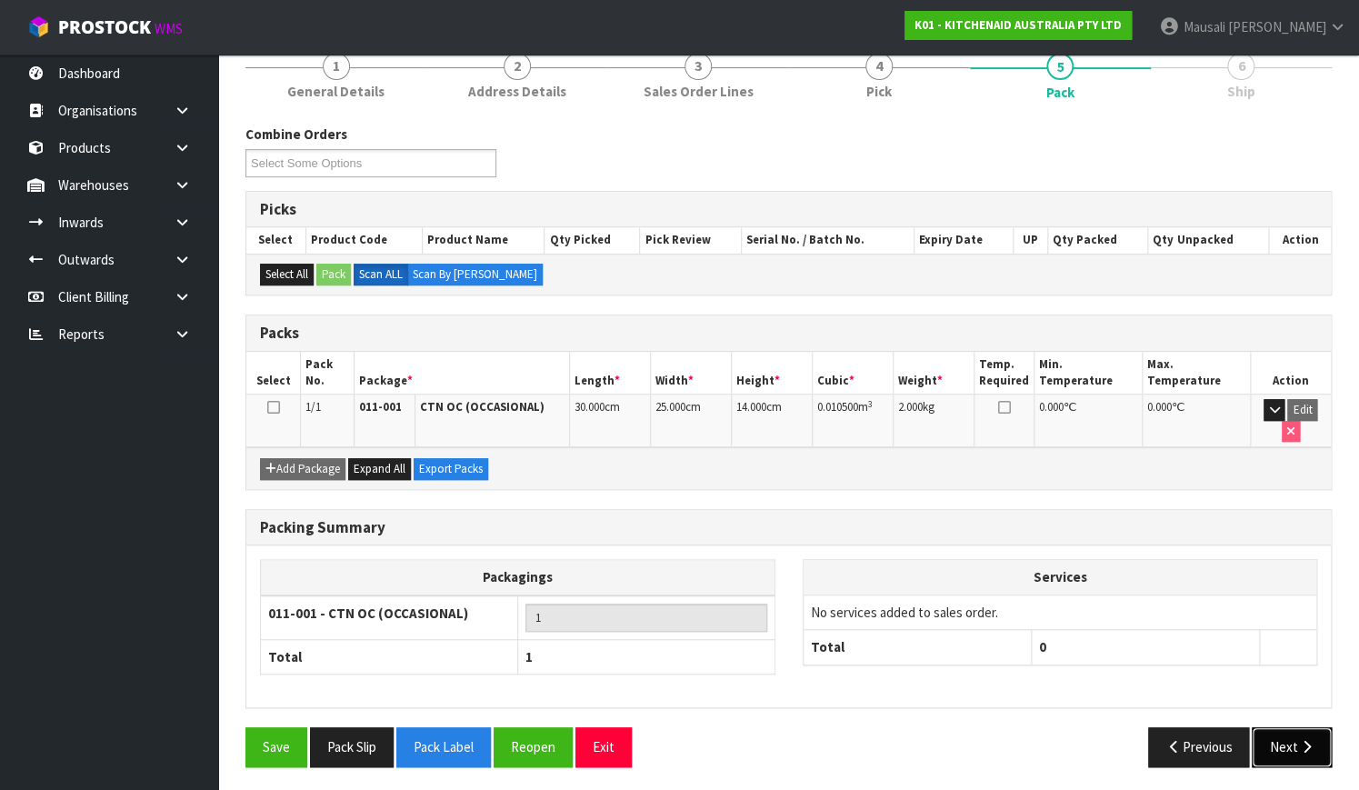
click at [1298, 740] on icon "button" at bounding box center [1305, 747] width 17 height 14
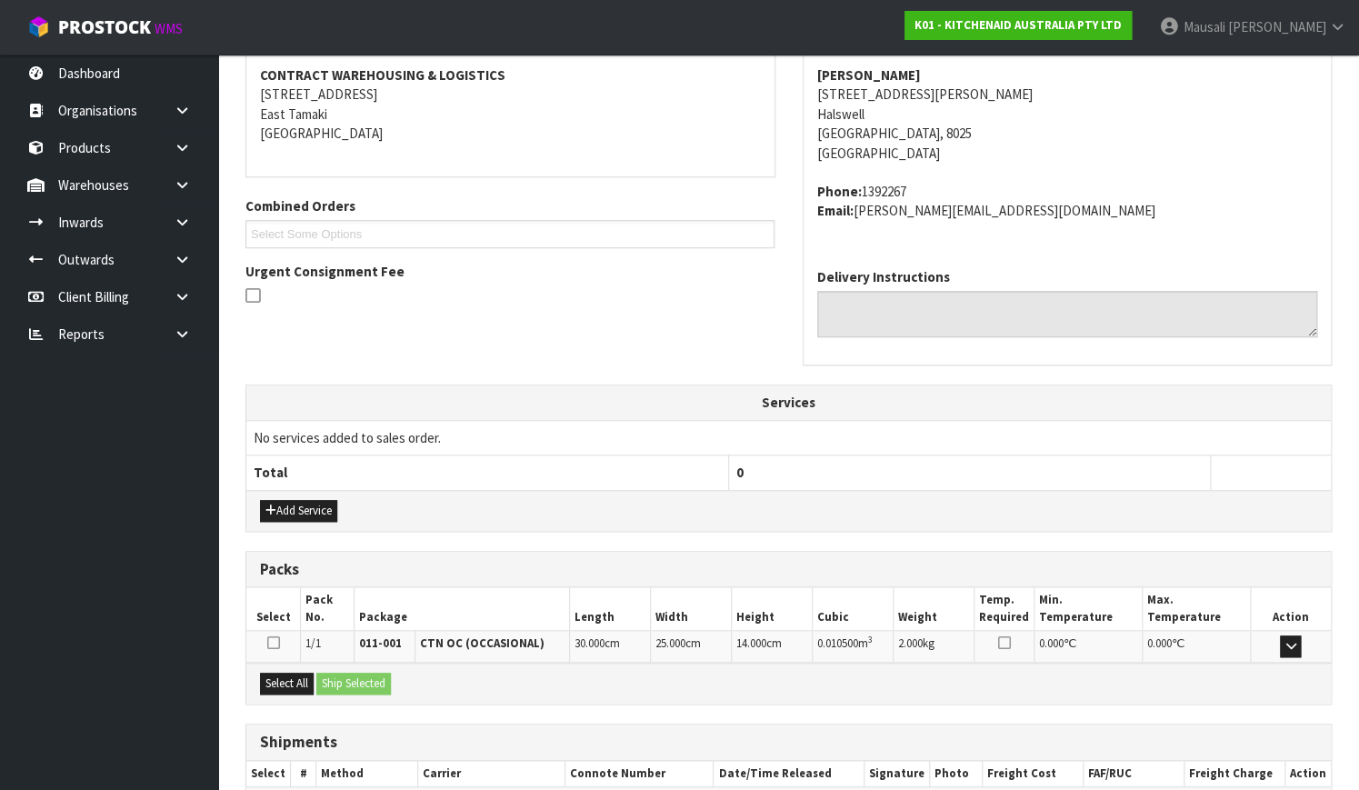
scroll to position [447, 0]
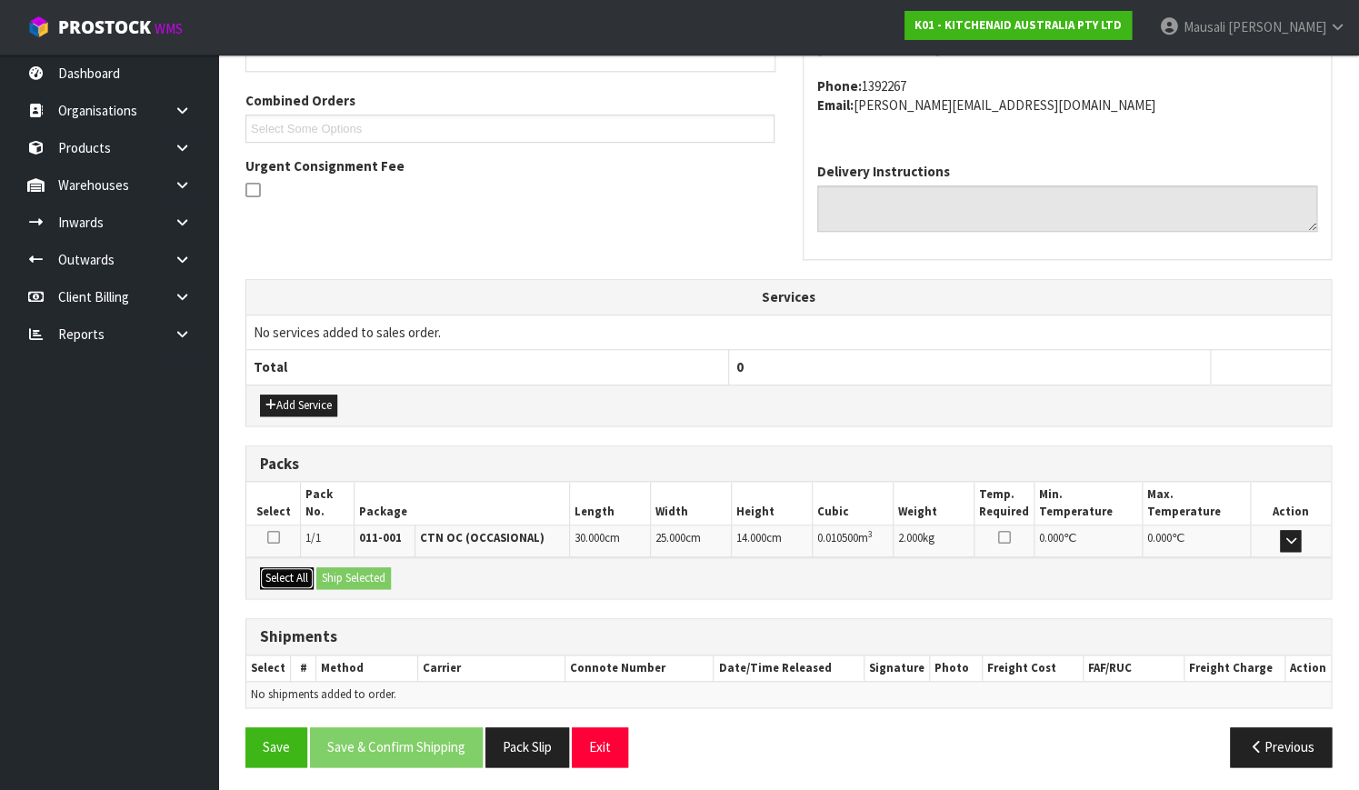
click at [283, 570] on button "Select All" at bounding box center [287, 578] width 54 height 22
click at [344, 563] on div "Select All Ship Selected" at bounding box center [788, 577] width 1084 height 41
click at [350, 572] on button "Ship Selected" at bounding box center [353, 578] width 75 height 22
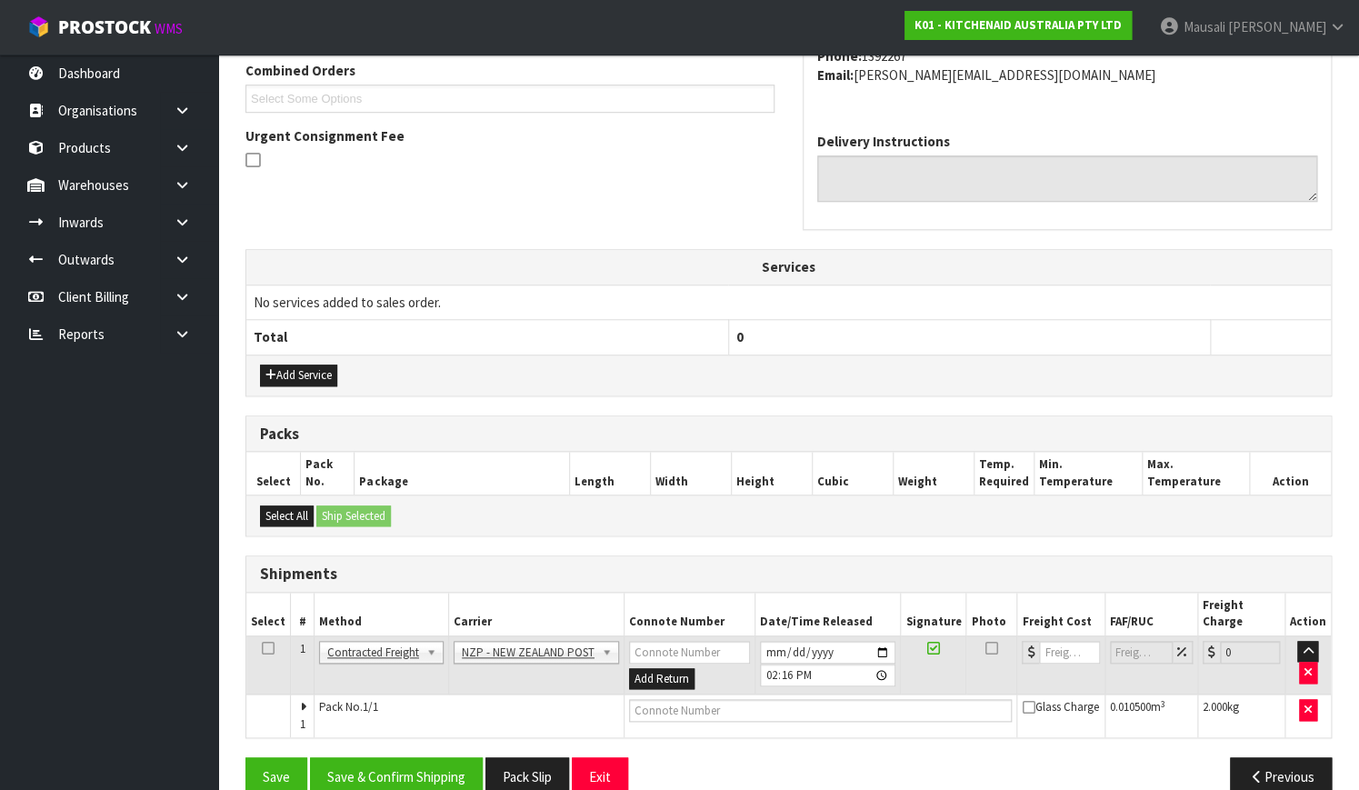
scroll to position [491, 0]
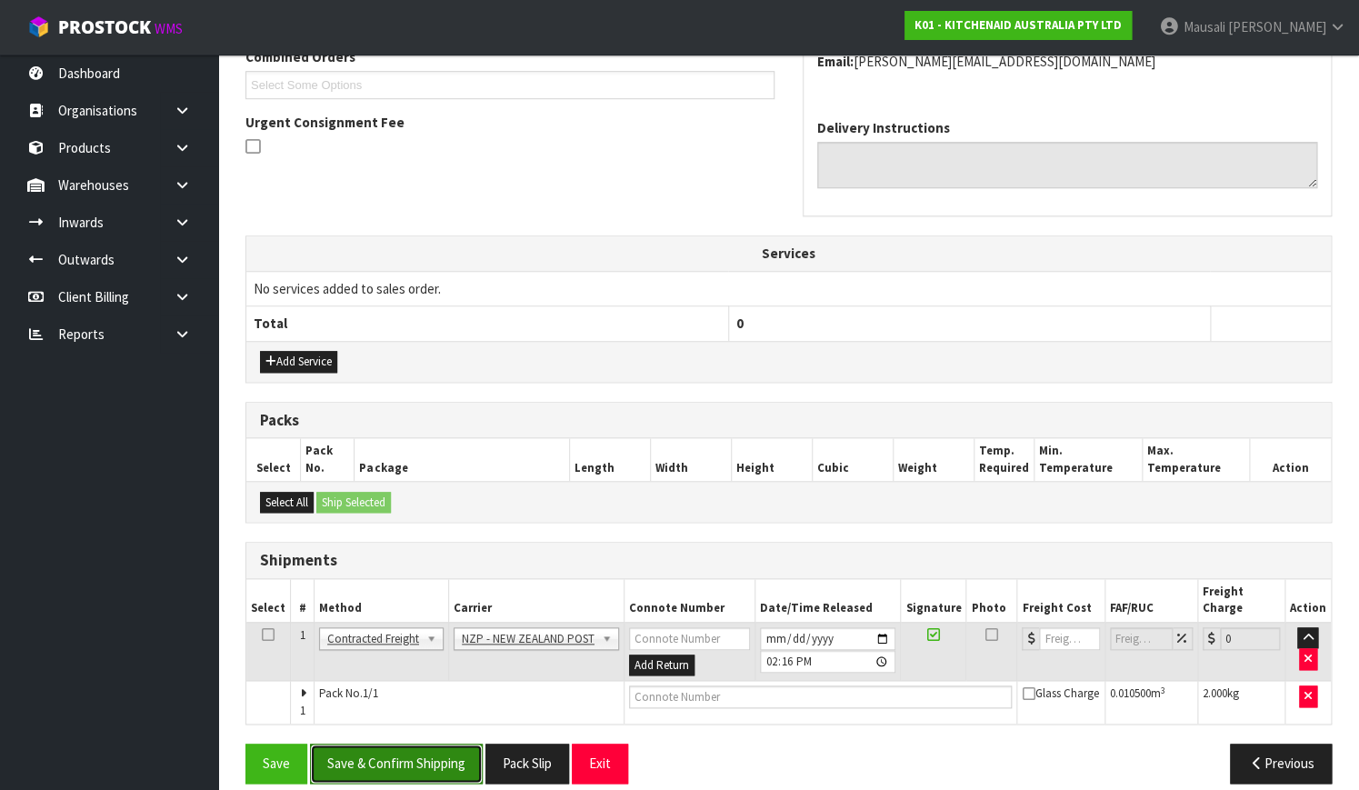
click at [426, 743] on button "Save & Confirm Shipping" at bounding box center [396, 762] width 173 height 39
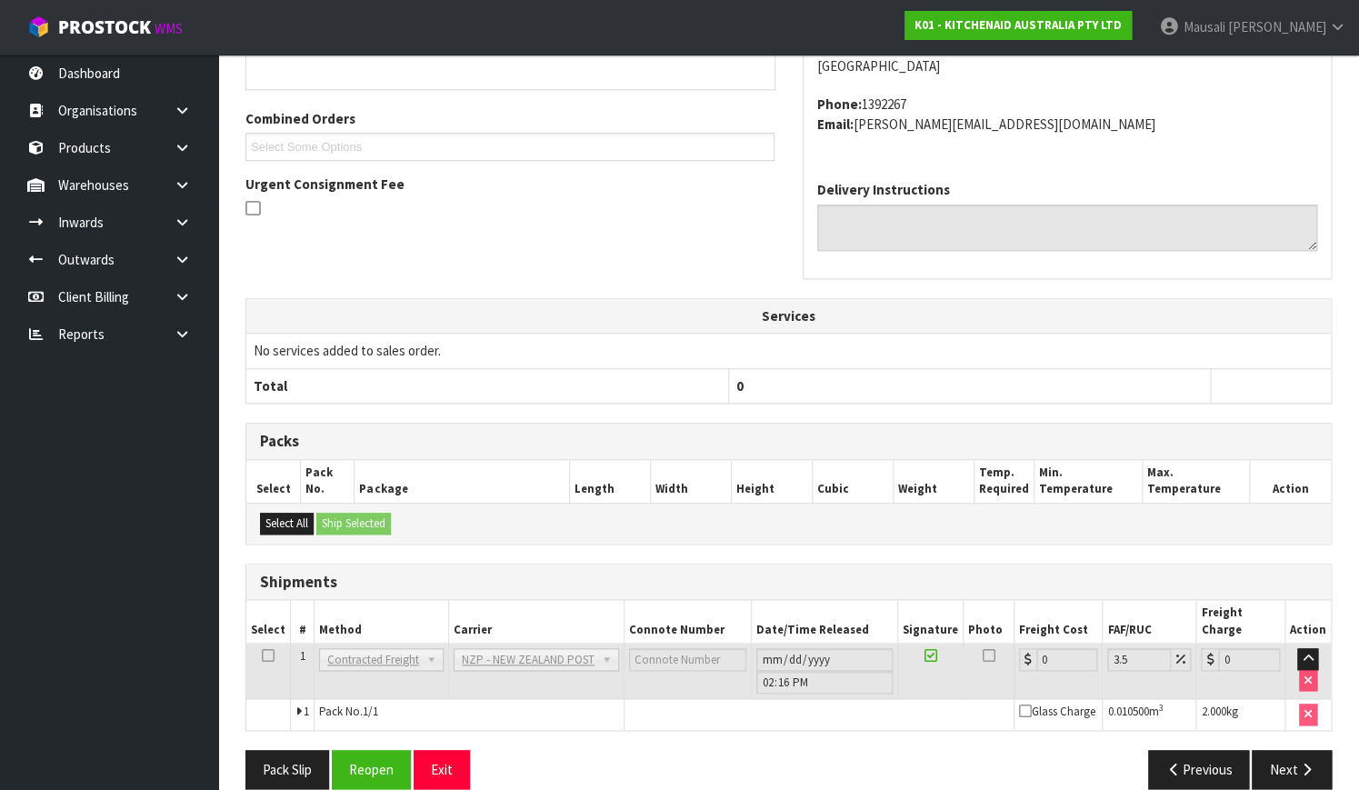
scroll to position [467, 0]
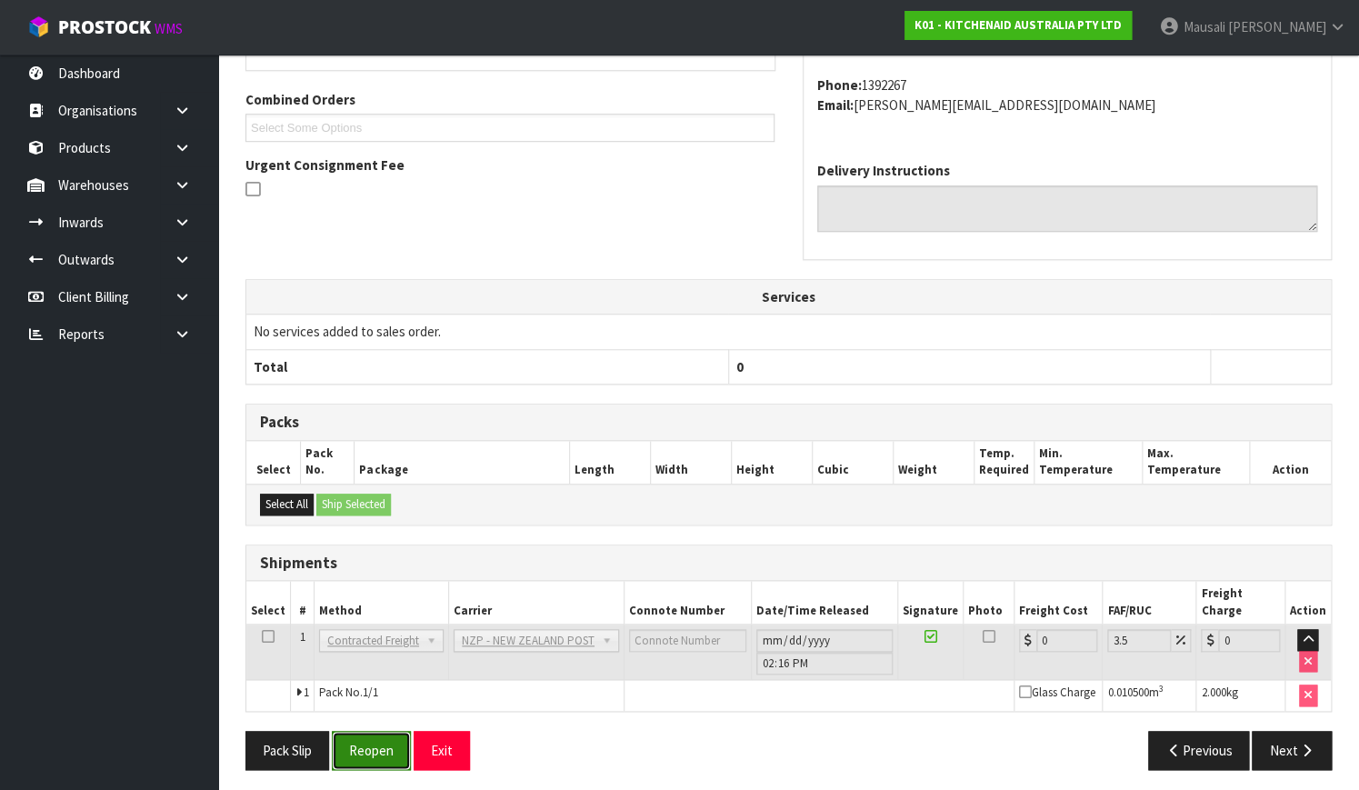
drag, startPoint x: 354, startPoint y: 736, endPoint x: 376, endPoint y: 732, distance: 23.2
click at [354, 736] on button "Reopen" at bounding box center [371, 750] width 79 height 39
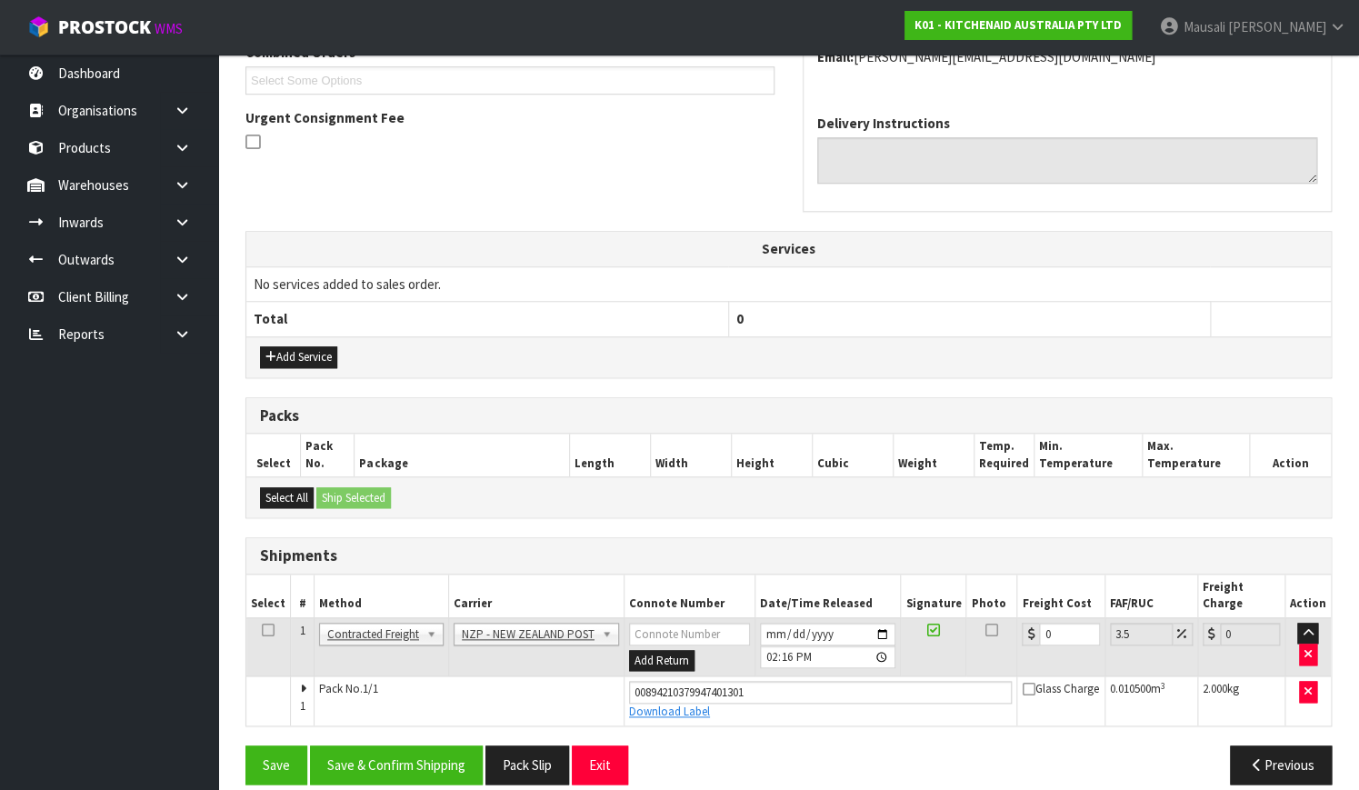
scroll to position [497, 0]
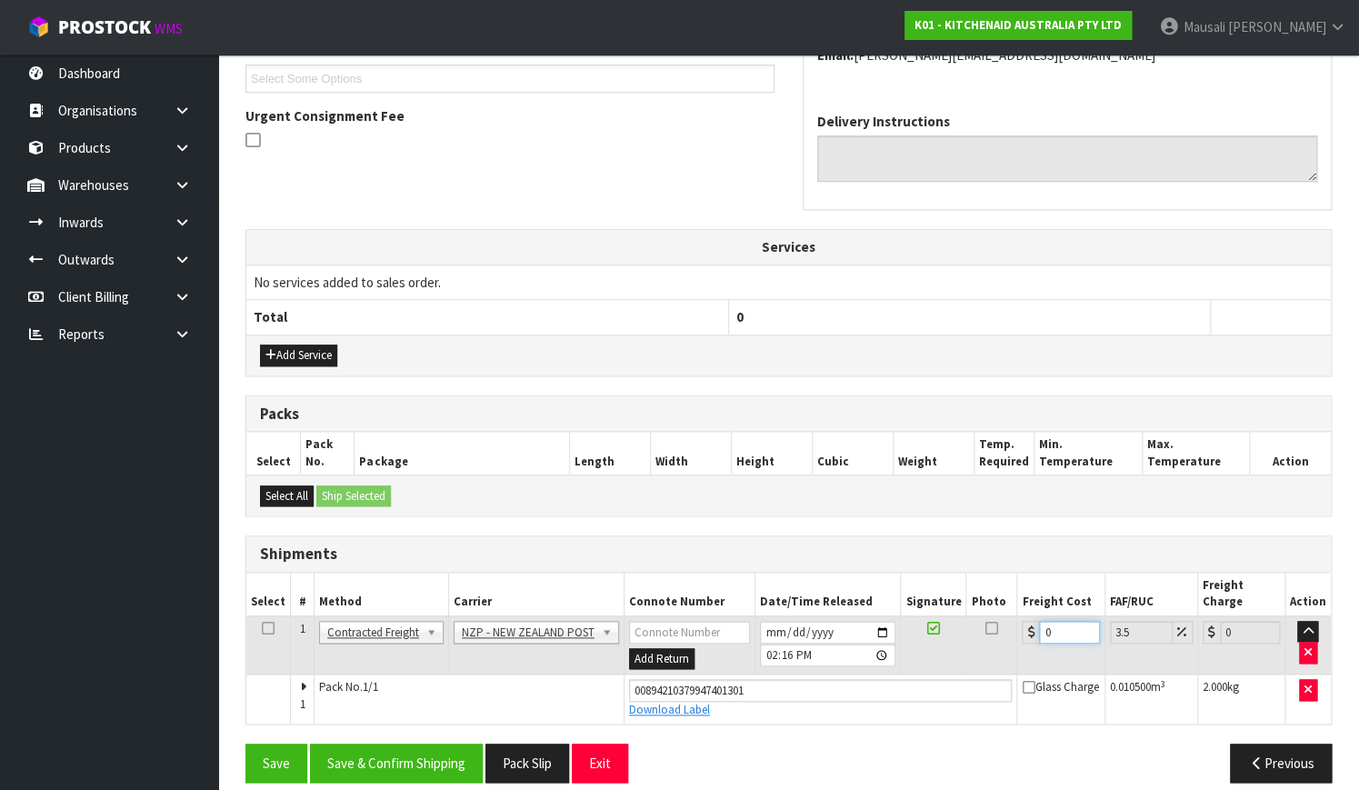
click at [986, 637] on tr "1 Client Local Pickup Customer Local Pickup Company Freight Contracted Freight …" at bounding box center [788, 644] width 1084 height 59
click at [420, 744] on button "Save & Confirm Shipping" at bounding box center [396, 762] width 173 height 39
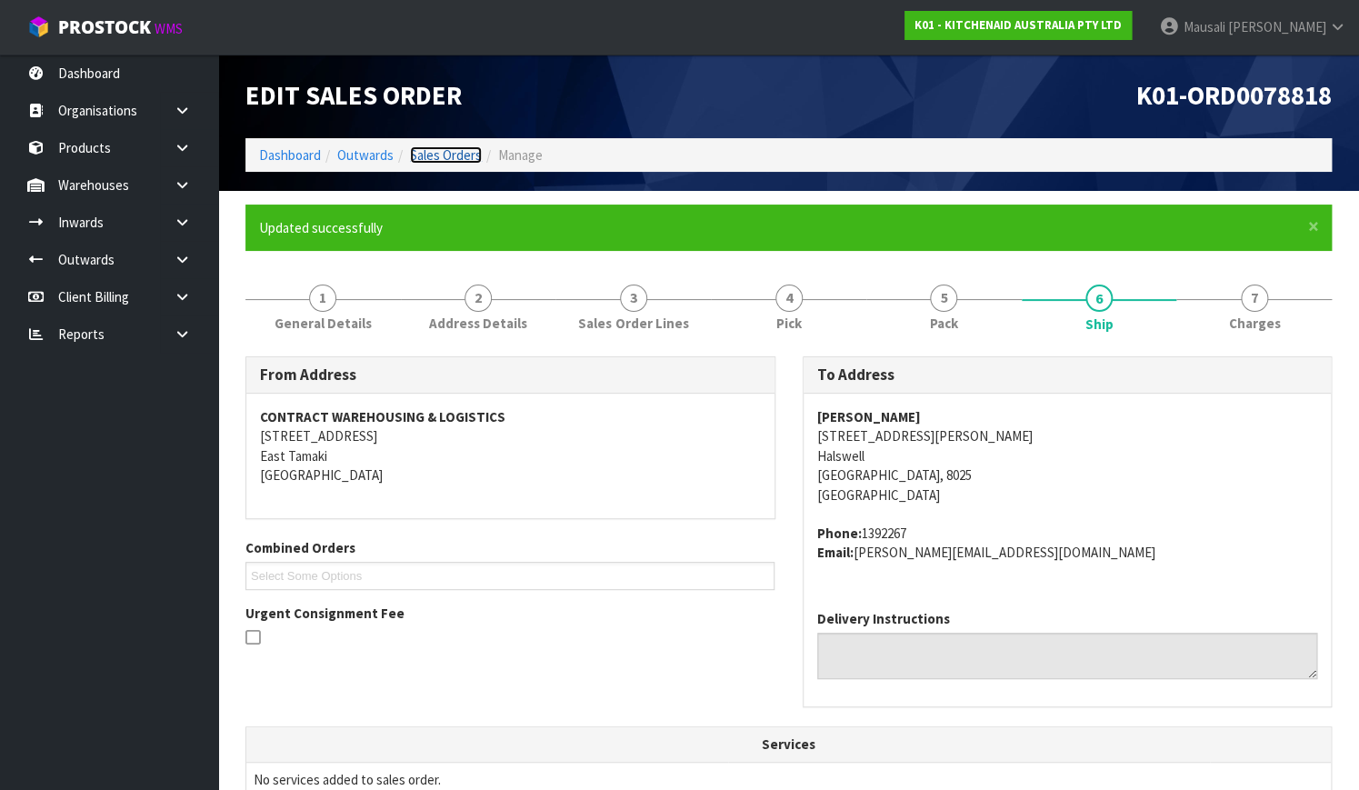
click at [426, 147] on link "Sales Orders" at bounding box center [446, 154] width 72 height 17
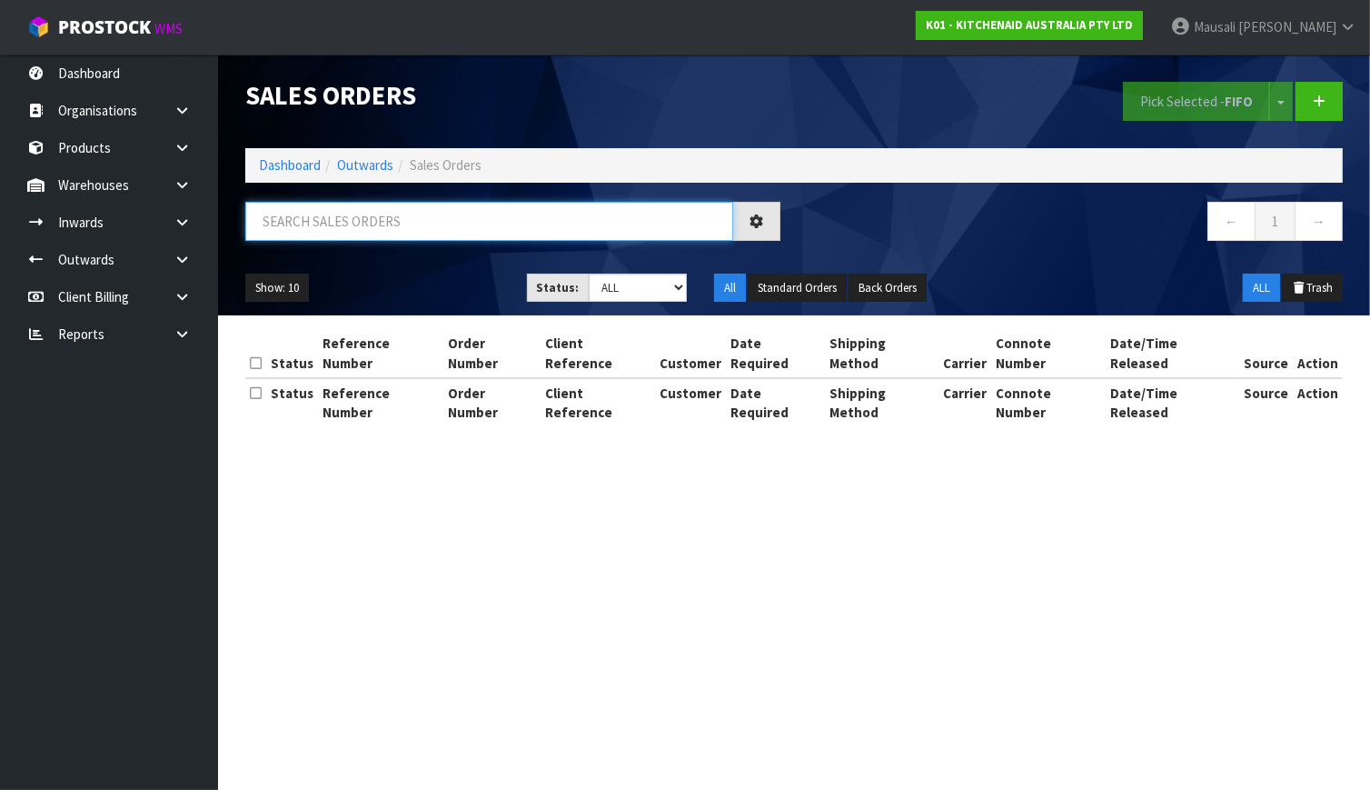
click at [331, 232] on input "text" at bounding box center [489, 221] width 488 height 39
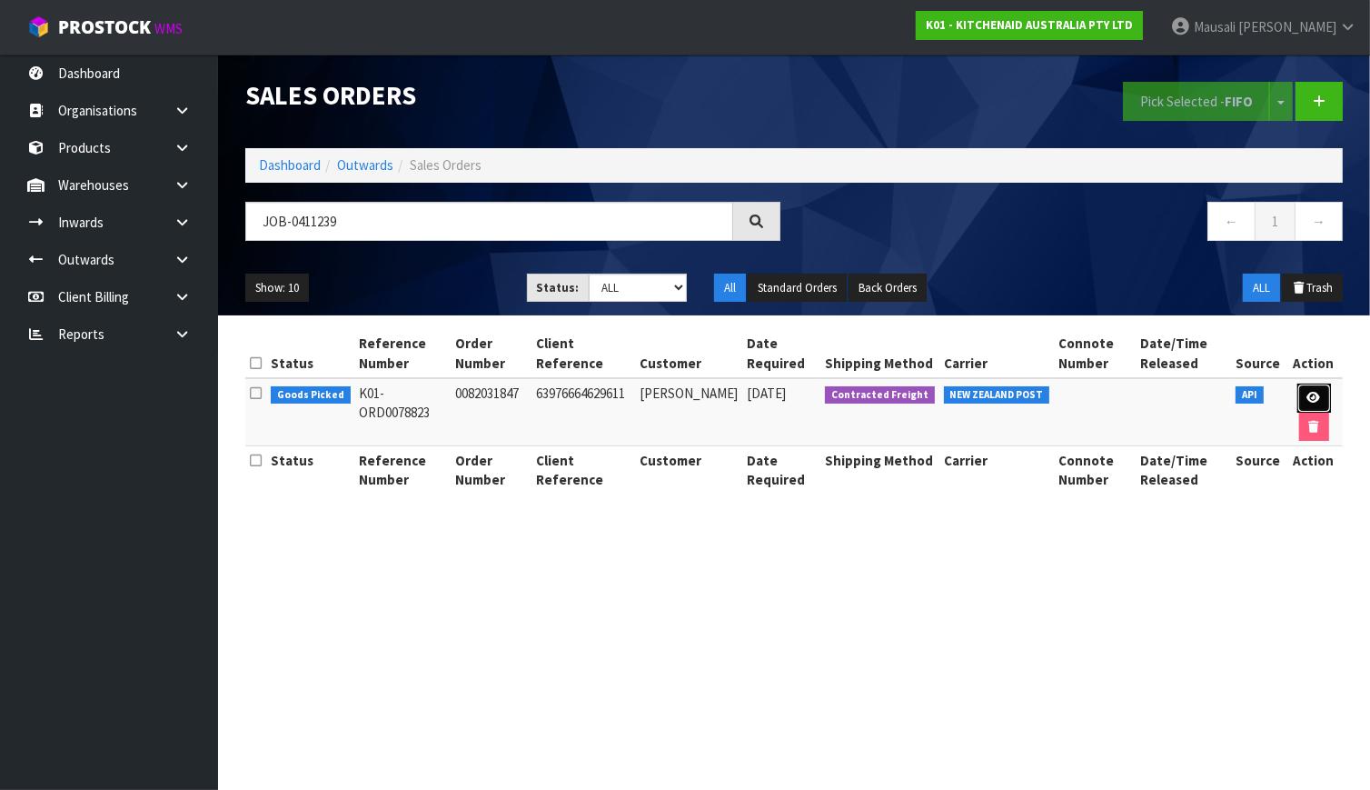
click at [1319, 389] on link at bounding box center [1315, 398] width 34 height 29
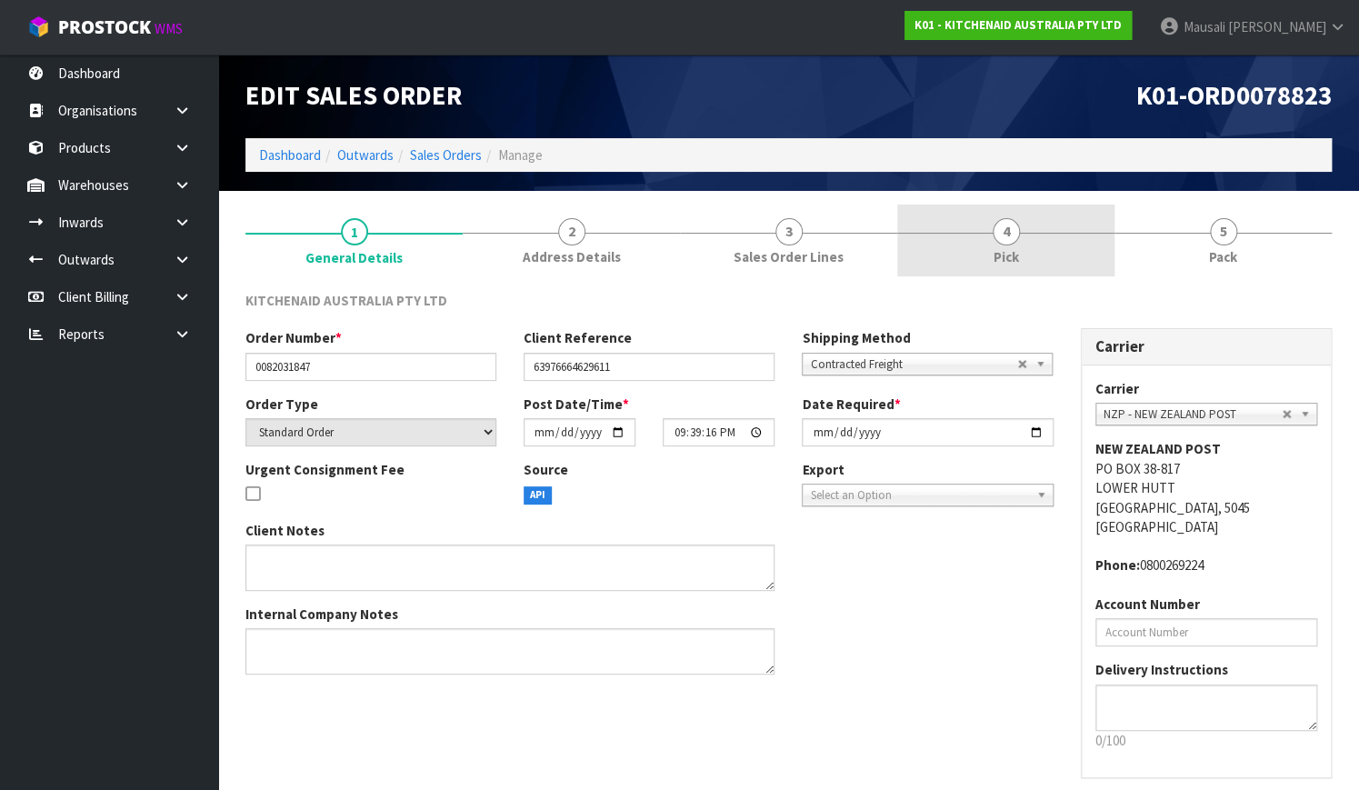
click at [1004, 238] on span "4" at bounding box center [1005, 231] width 27 height 27
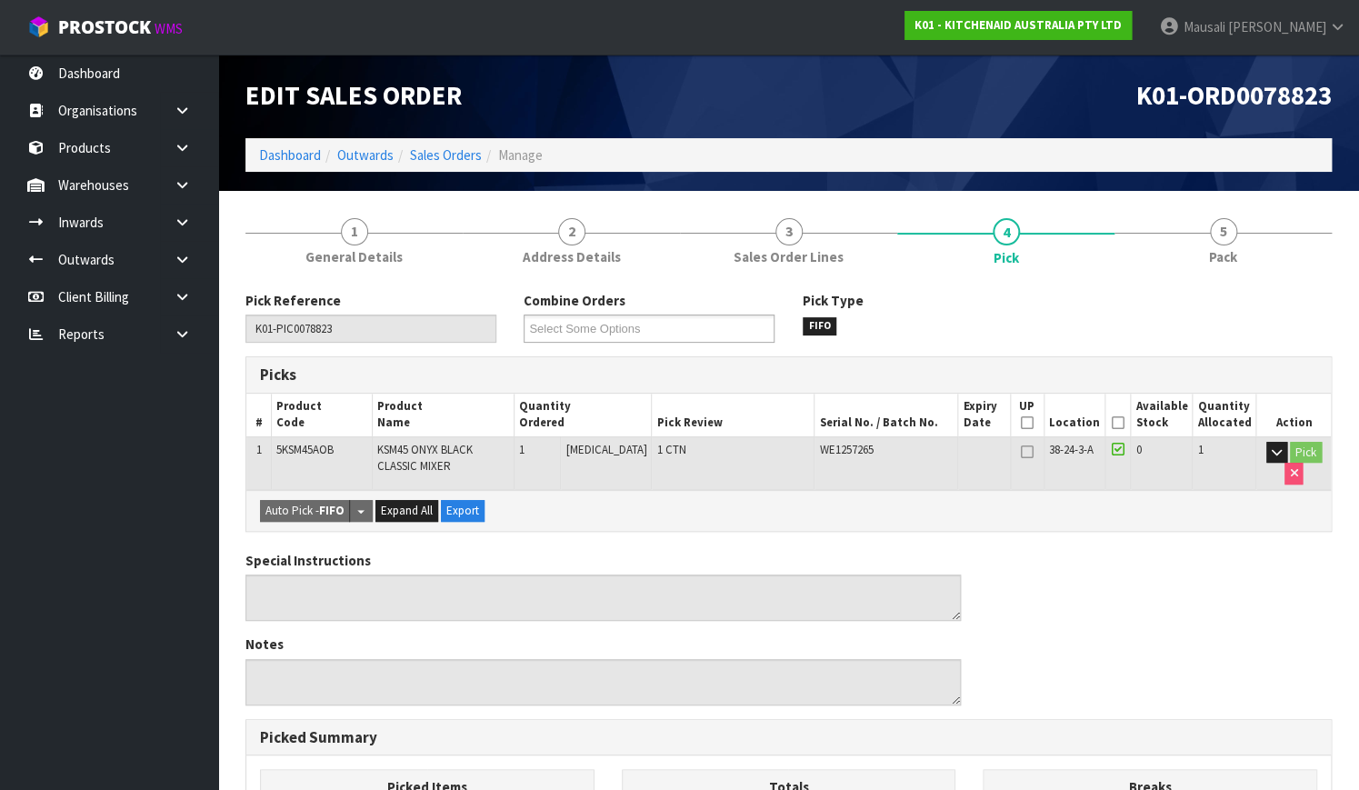
click at [1118, 423] on icon at bounding box center [1117, 423] width 13 height 1
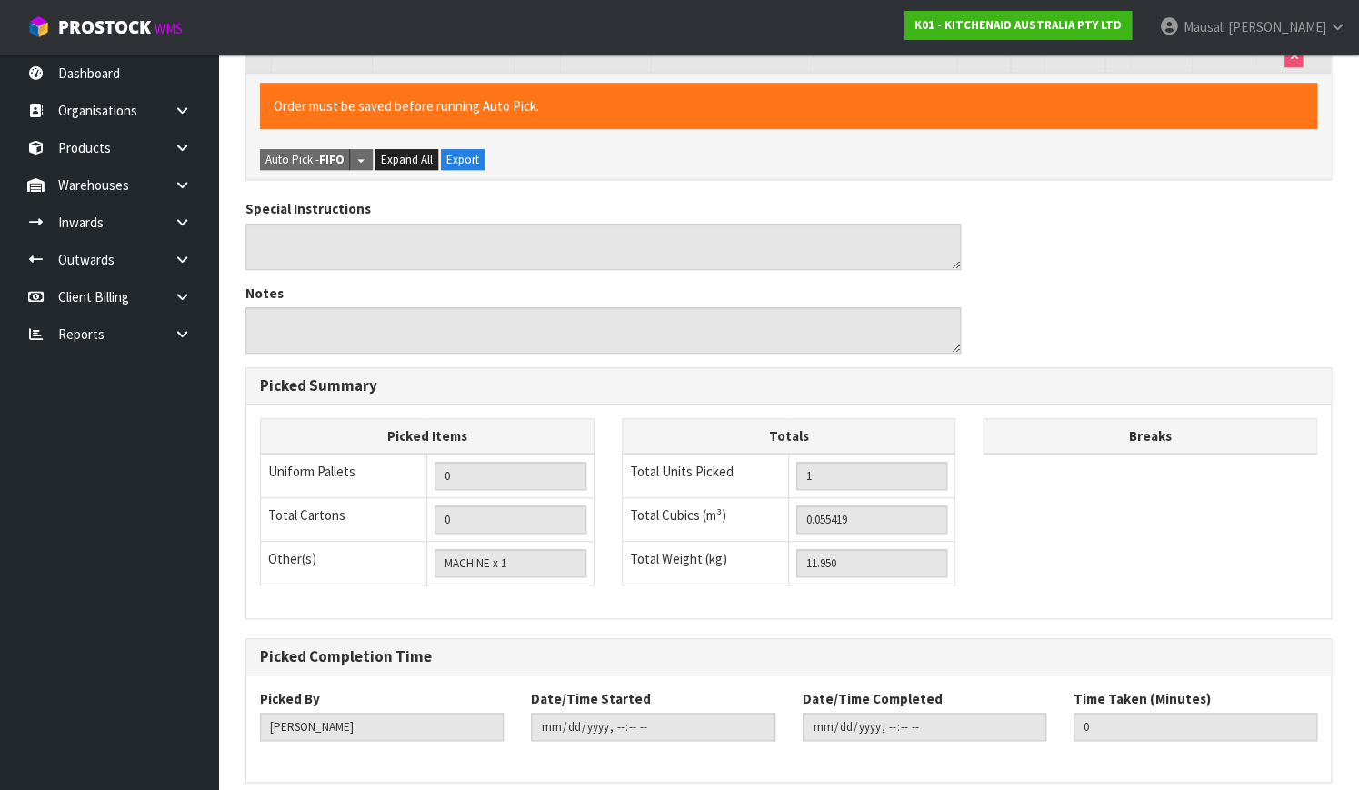
scroll to position [492, 0]
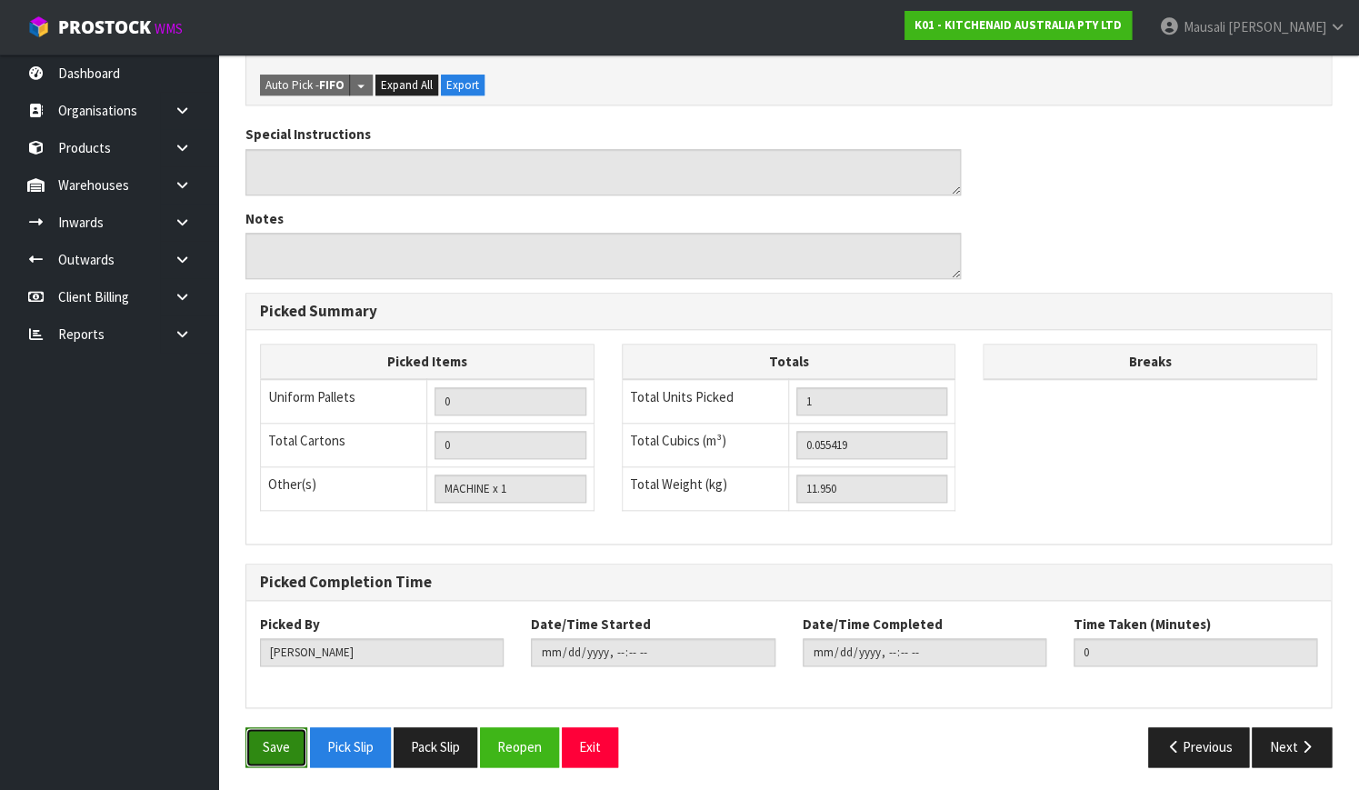
click at [270, 732] on button "Save" at bounding box center [276, 746] width 62 height 39
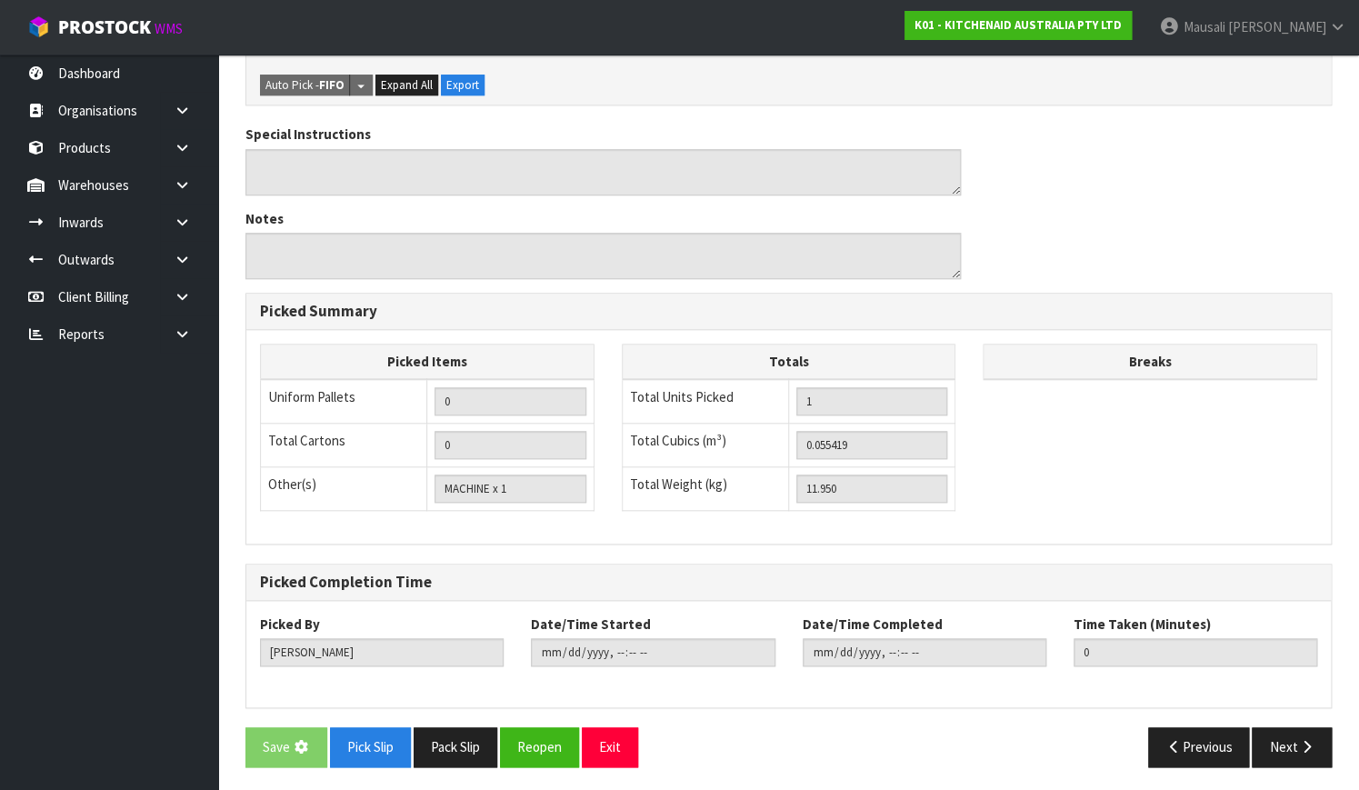
scroll to position [0, 0]
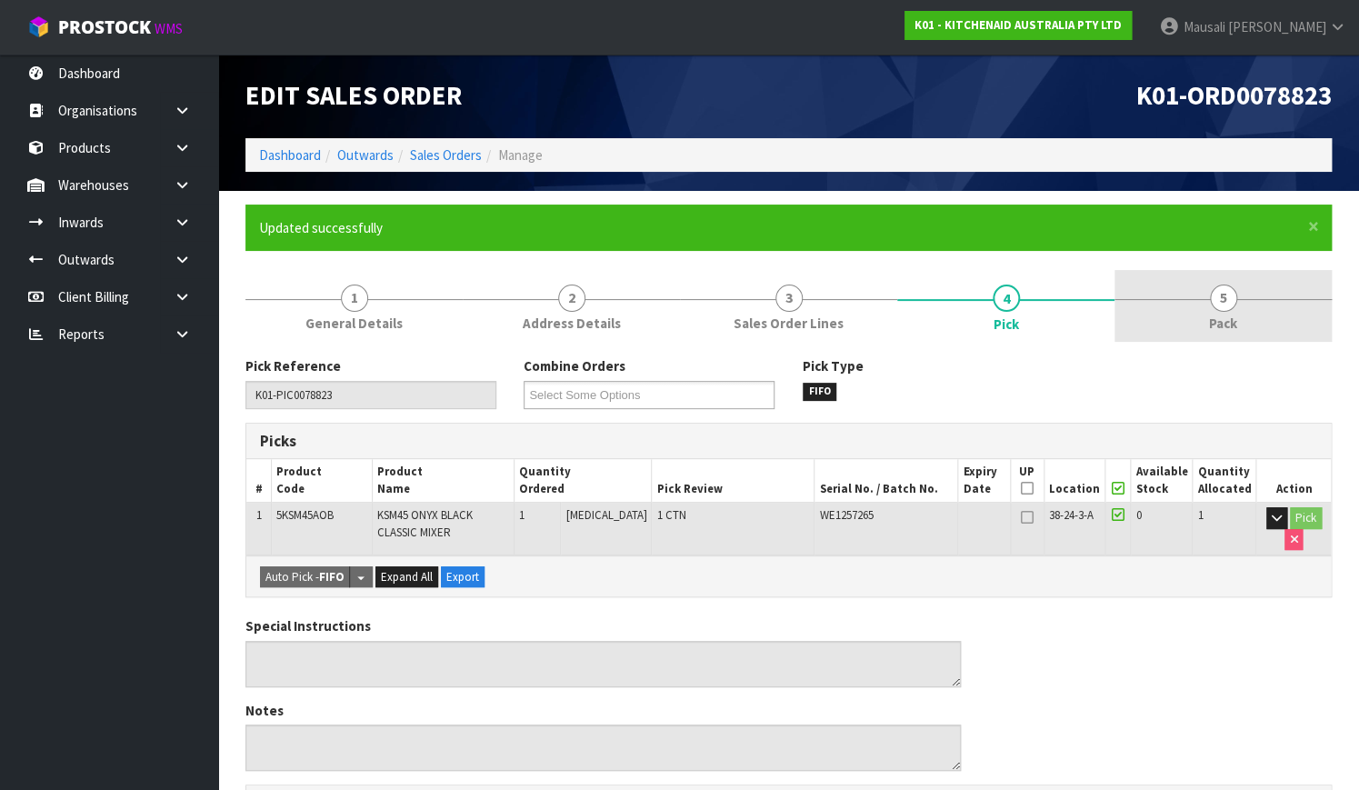
click at [1244, 326] on link "5 Pack" at bounding box center [1222, 306] width 217 height 72
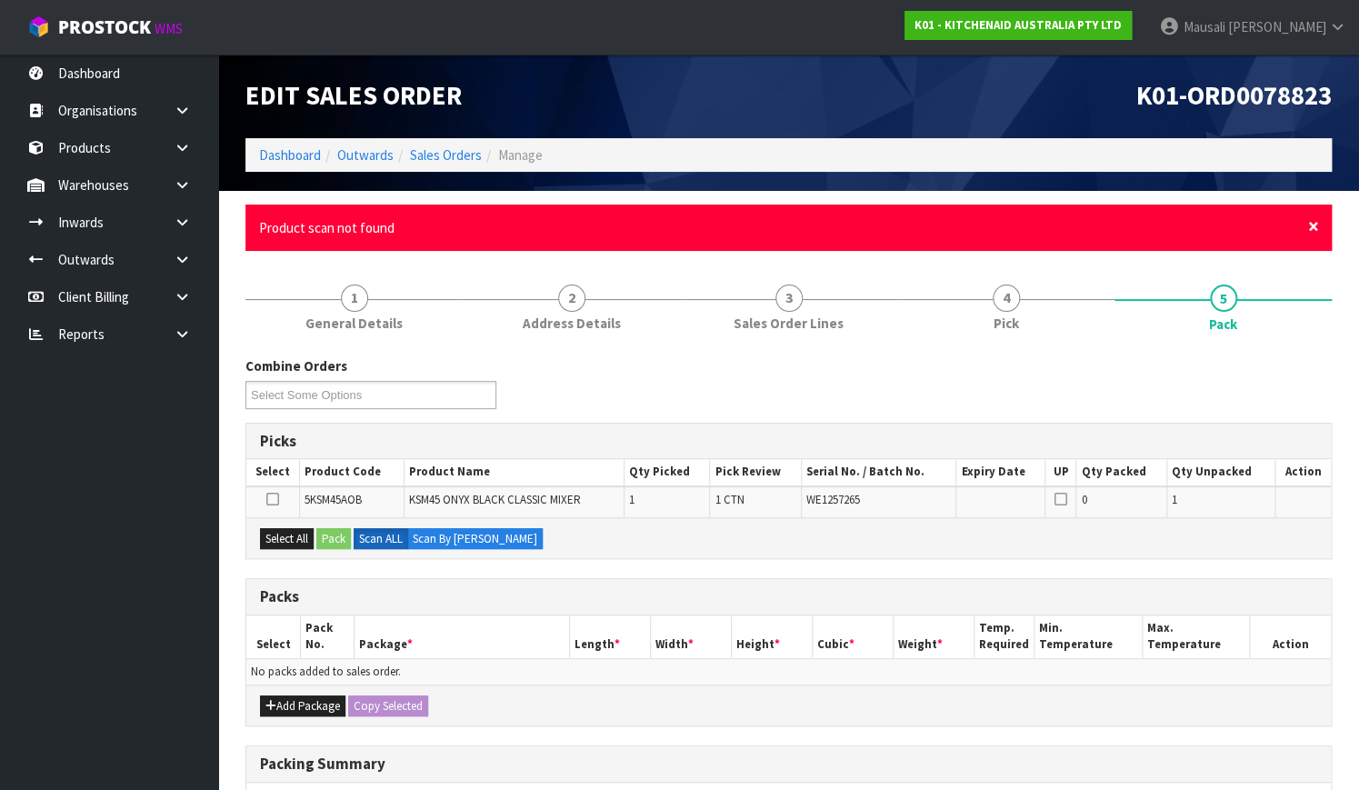
click at [1310, 227] on span "×" at bounding box center [1313, 226] width 11 height 25
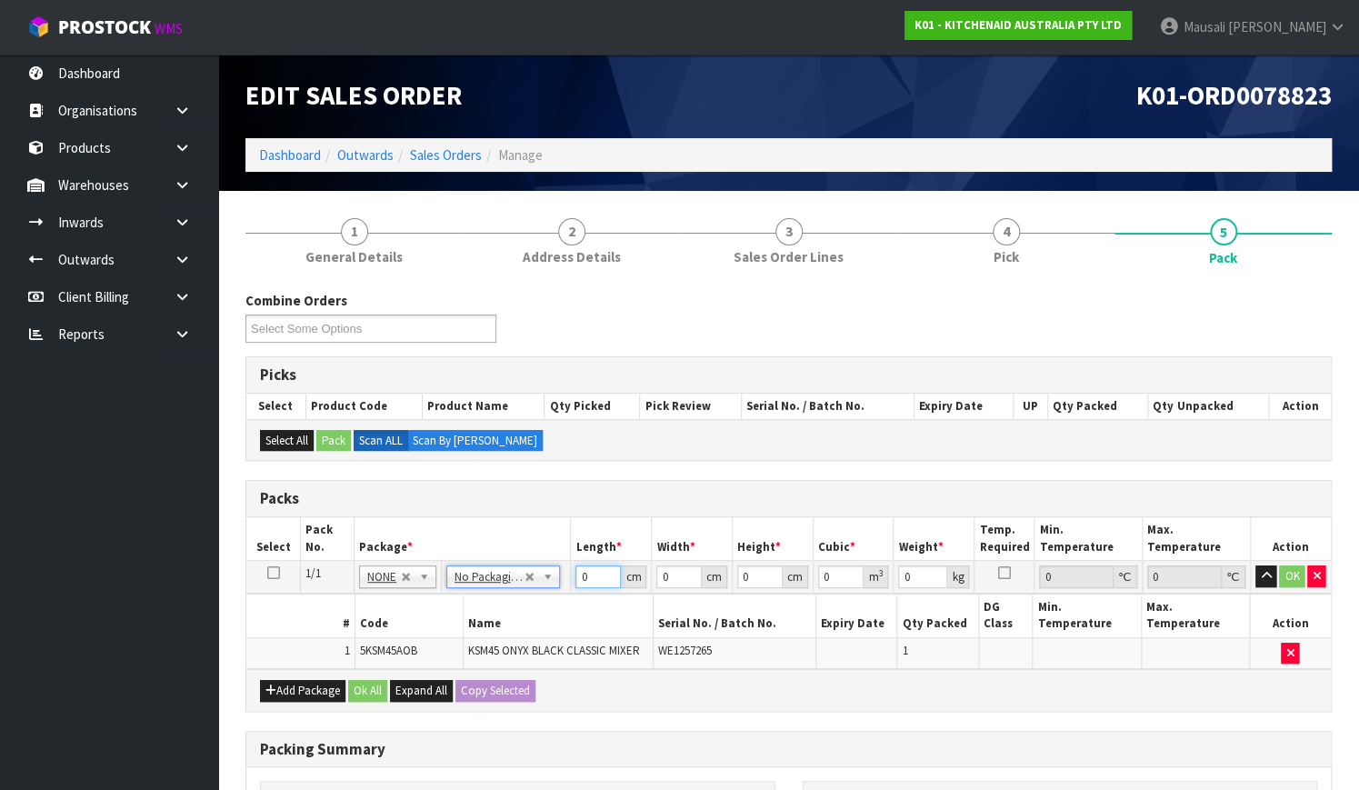
drag, startPoint x: 599, startPoint y: 573, endPoint x: 526, endPoint y: 591, distance: 74.9
click at [526, 591] on tbody "1/1 NONE 007-001 007-002 007-004 007-009 007-013 007-014 007-015 007-017 007-01…" at bounding box center [788, 615] width 1084 height 109
click at [373, 680] on button "Ok All" at bounding box center [367, 691] width 39 height 22
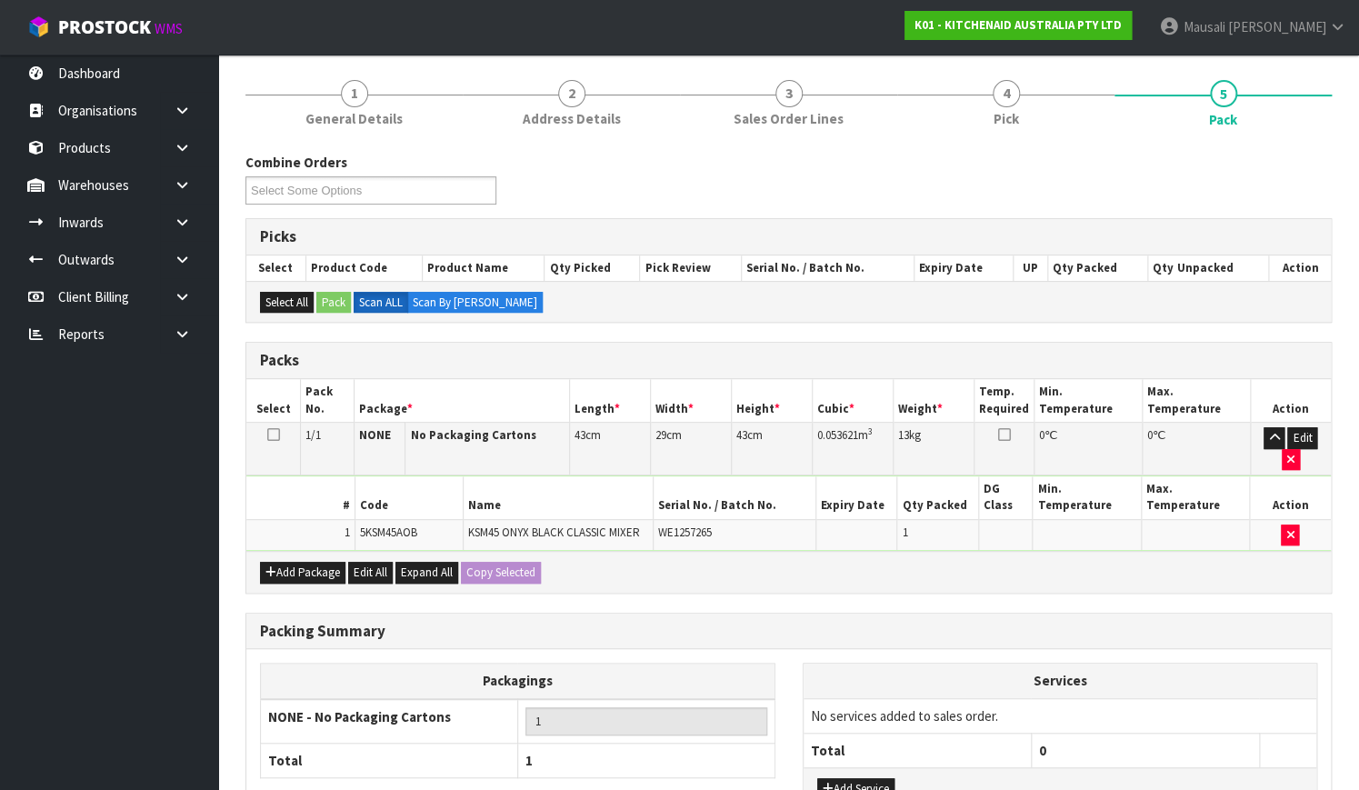
scroll to position [264, 0]
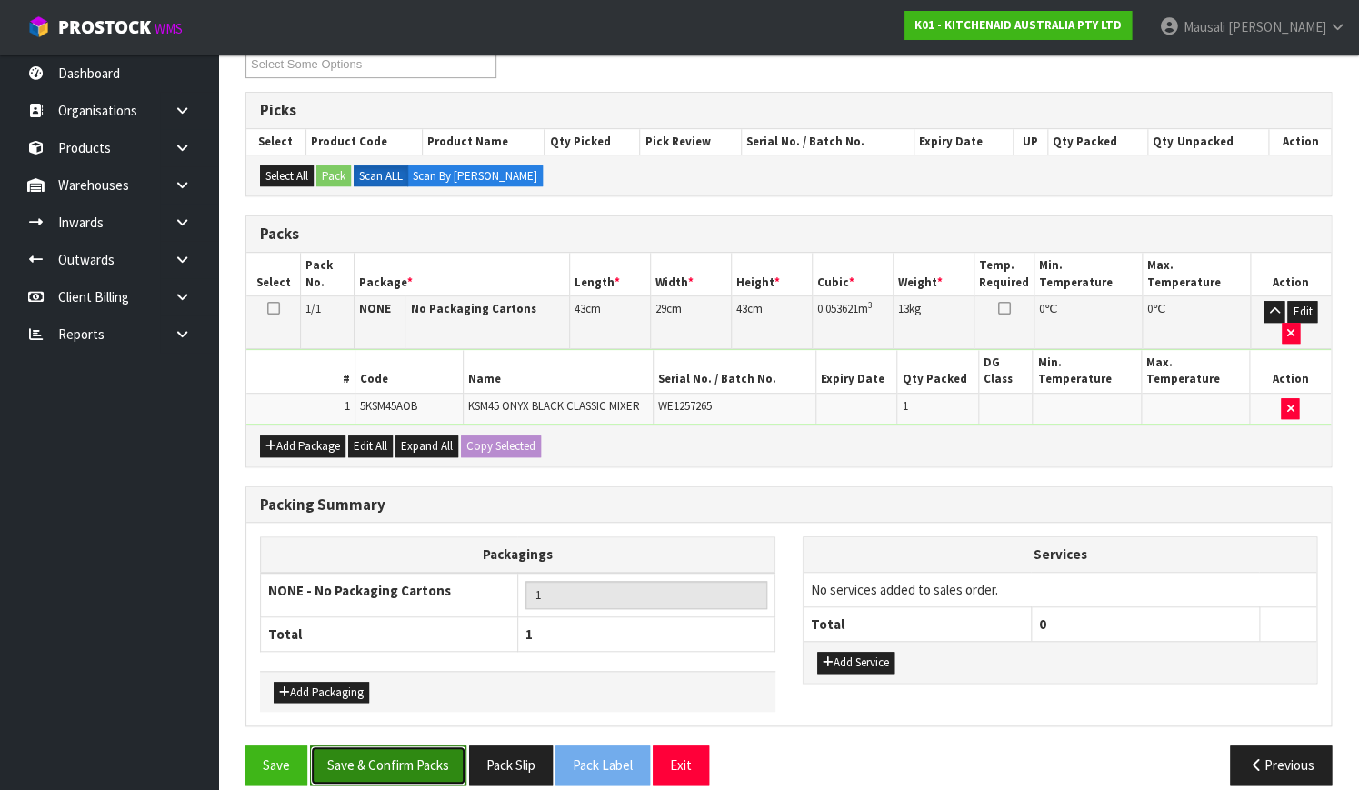
click at [405, 745] on button "Save & Confirm Packs" at bounding box center [388, 764] width 156 height 39
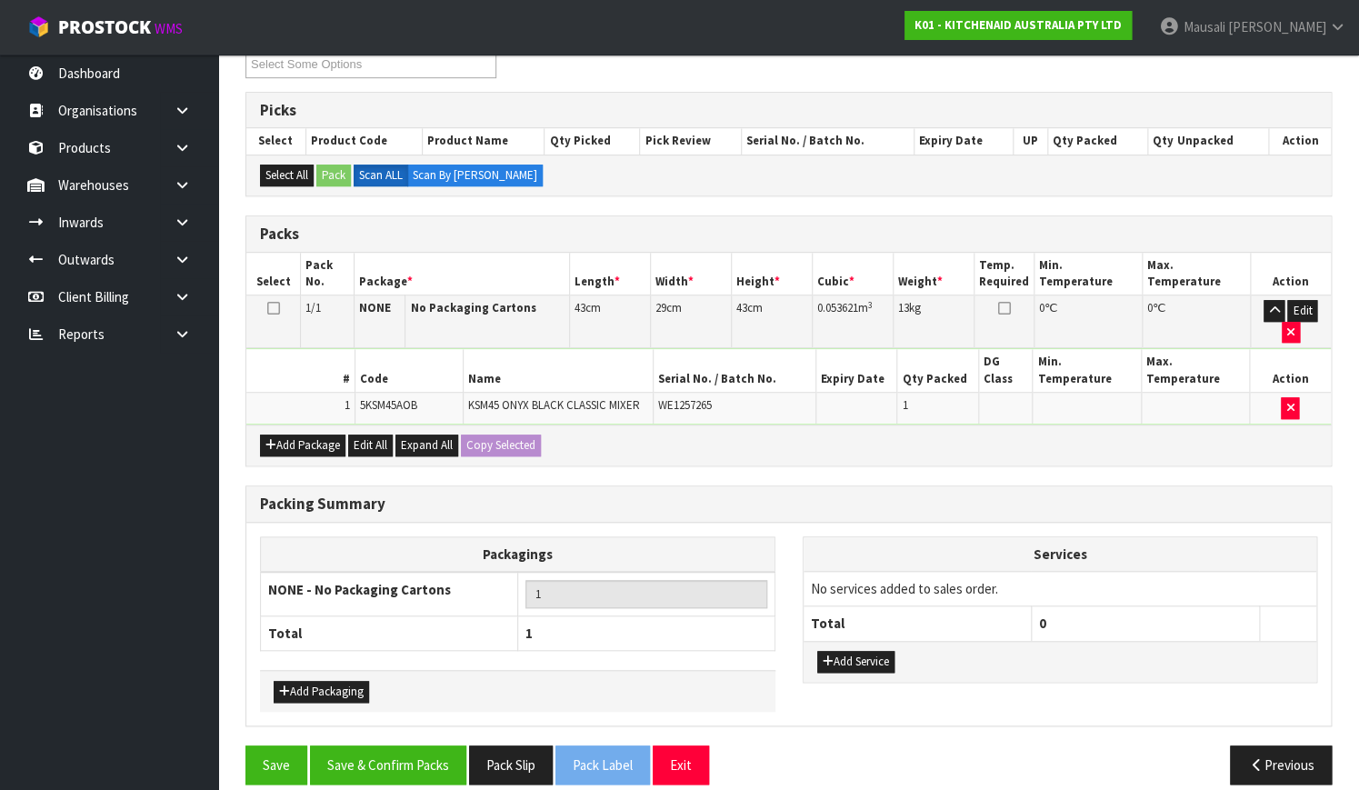
scroll to position [232, 0]
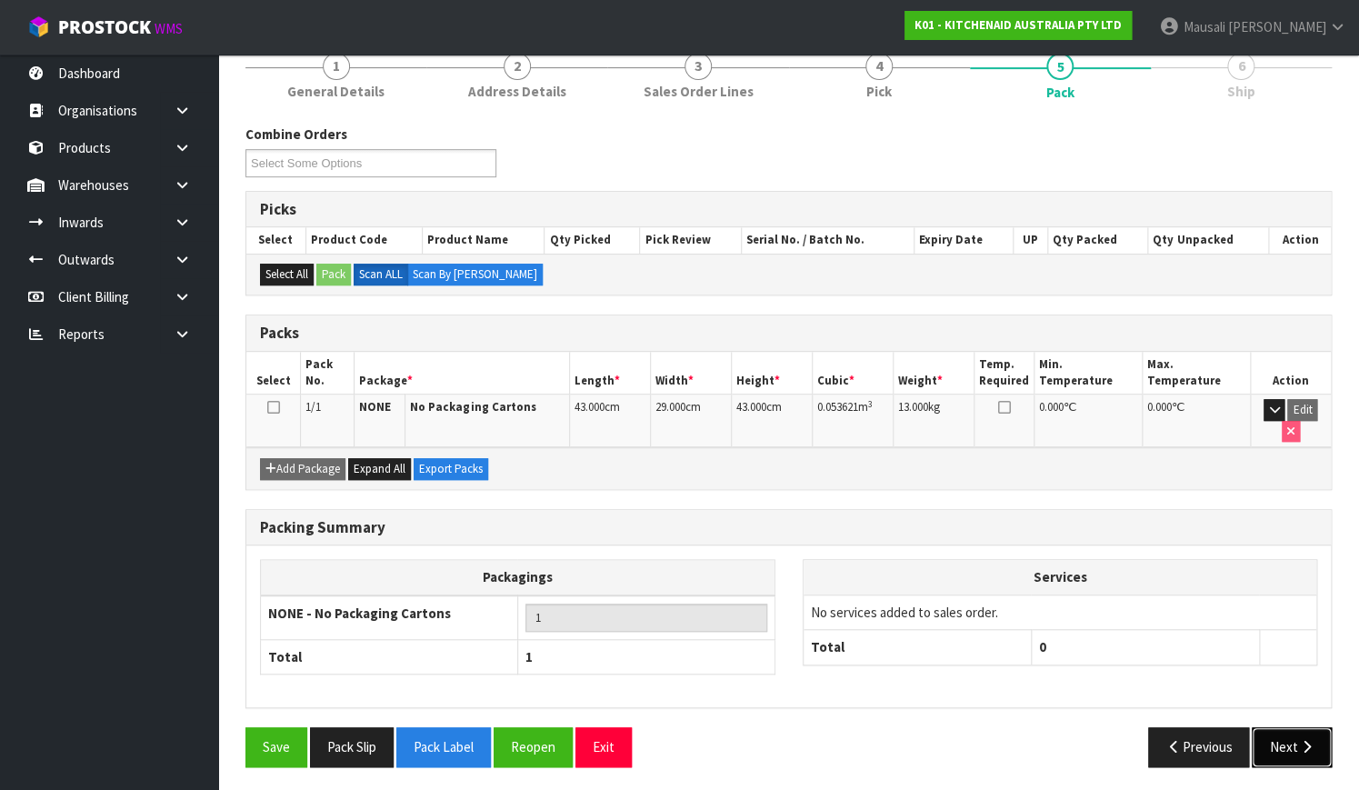
click at [1289, 744] on button "Next" at bounding box center [1291, 746] width 80 height 39
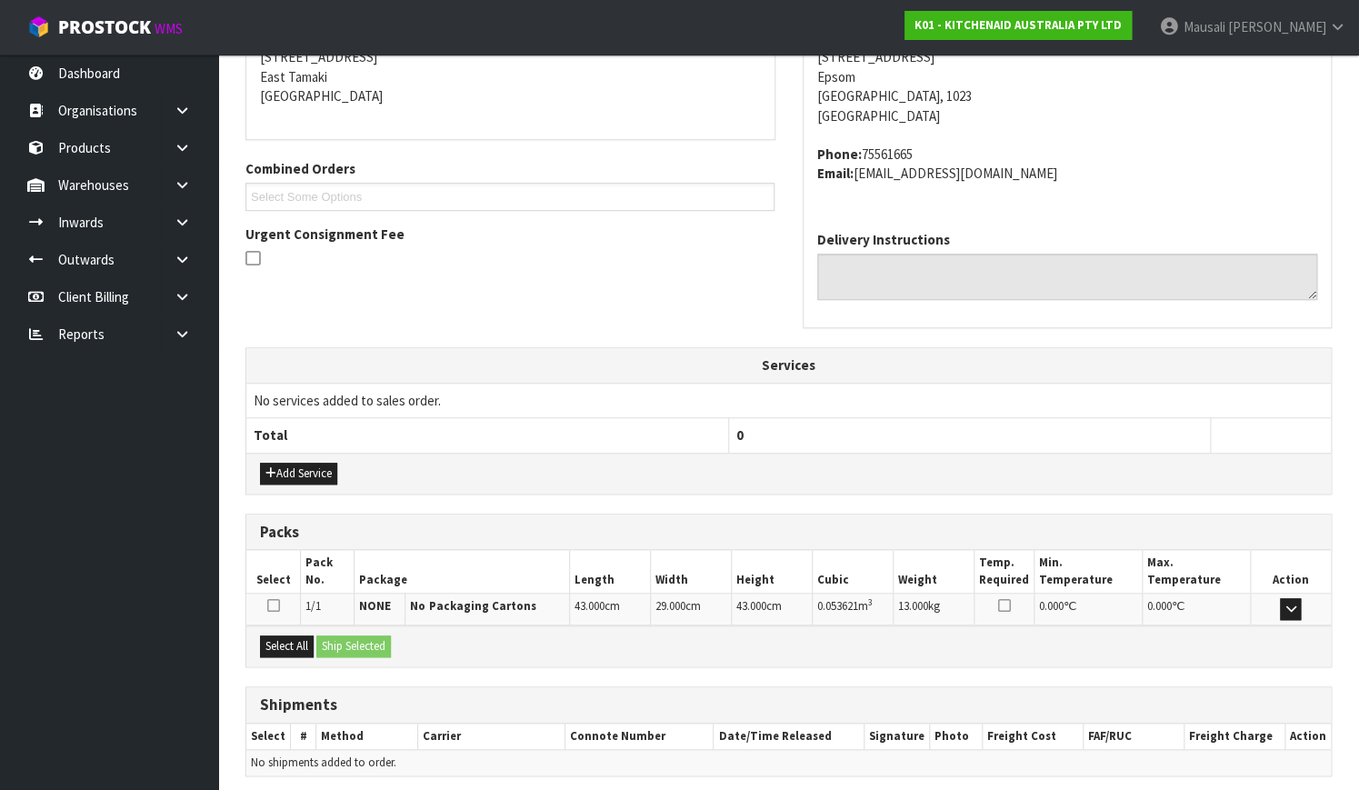
scroll to position [447, 0]
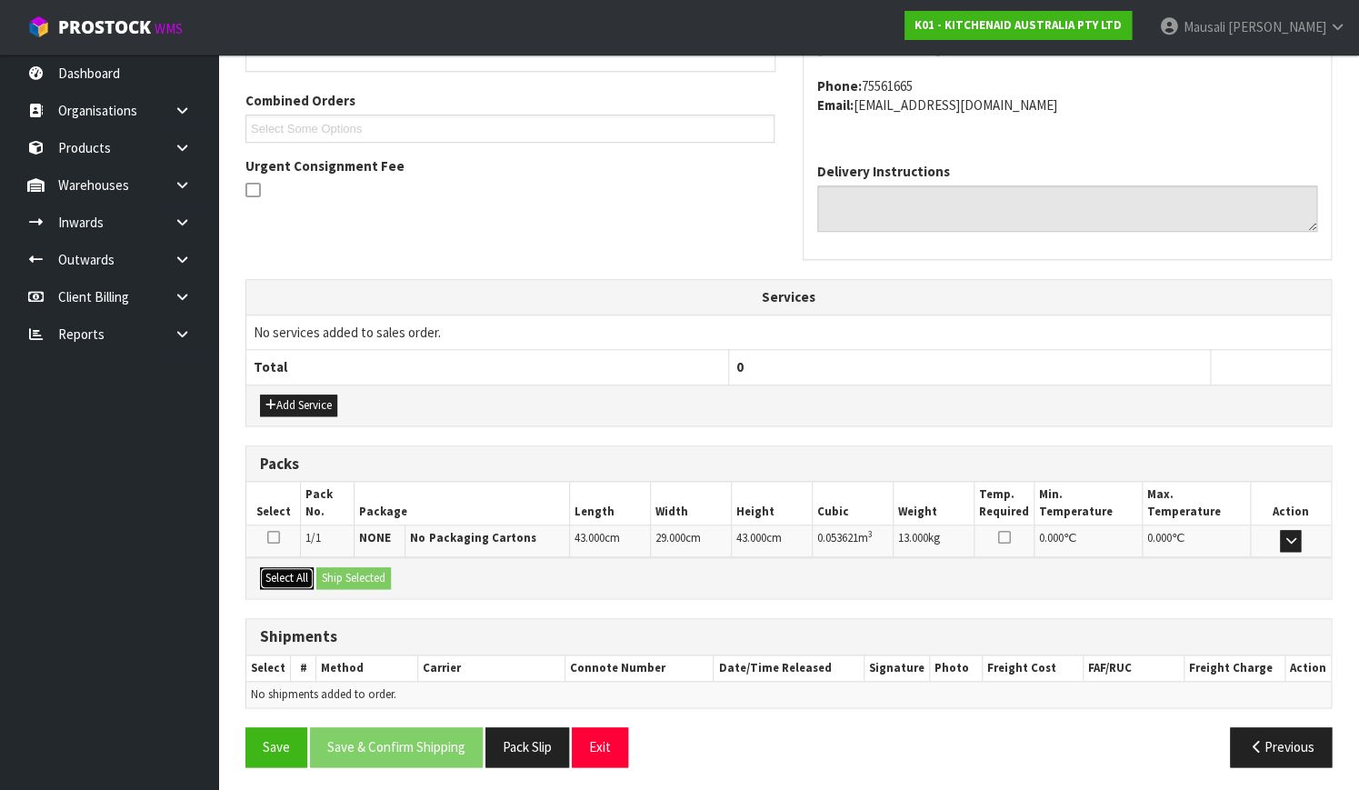
click at [291, 572] on button "Select All" at bounding box center [287, 578] width 54 height 22
click at [344, 576] on button "Ship Selected" at bounding box center [353, 578] width 75 height 22
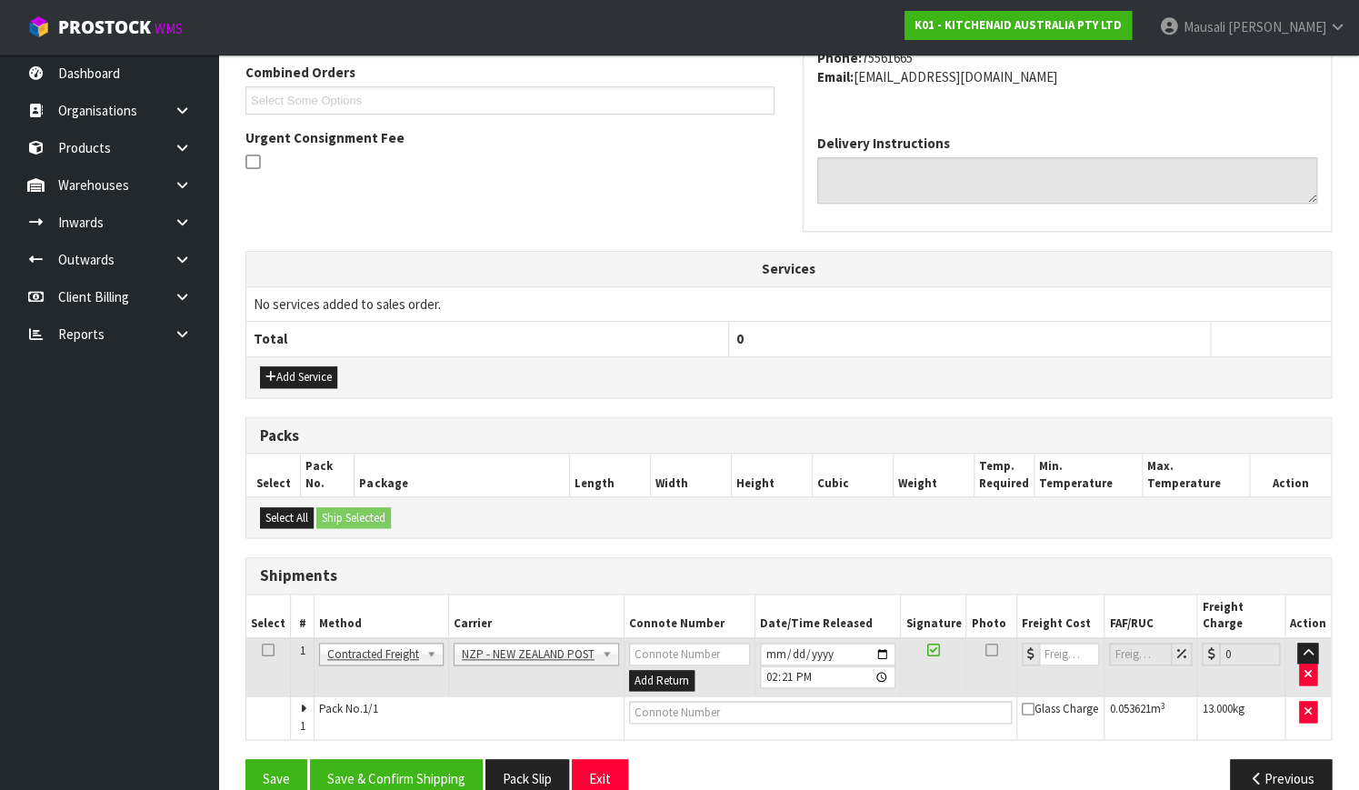
scroll to position [491, 0]
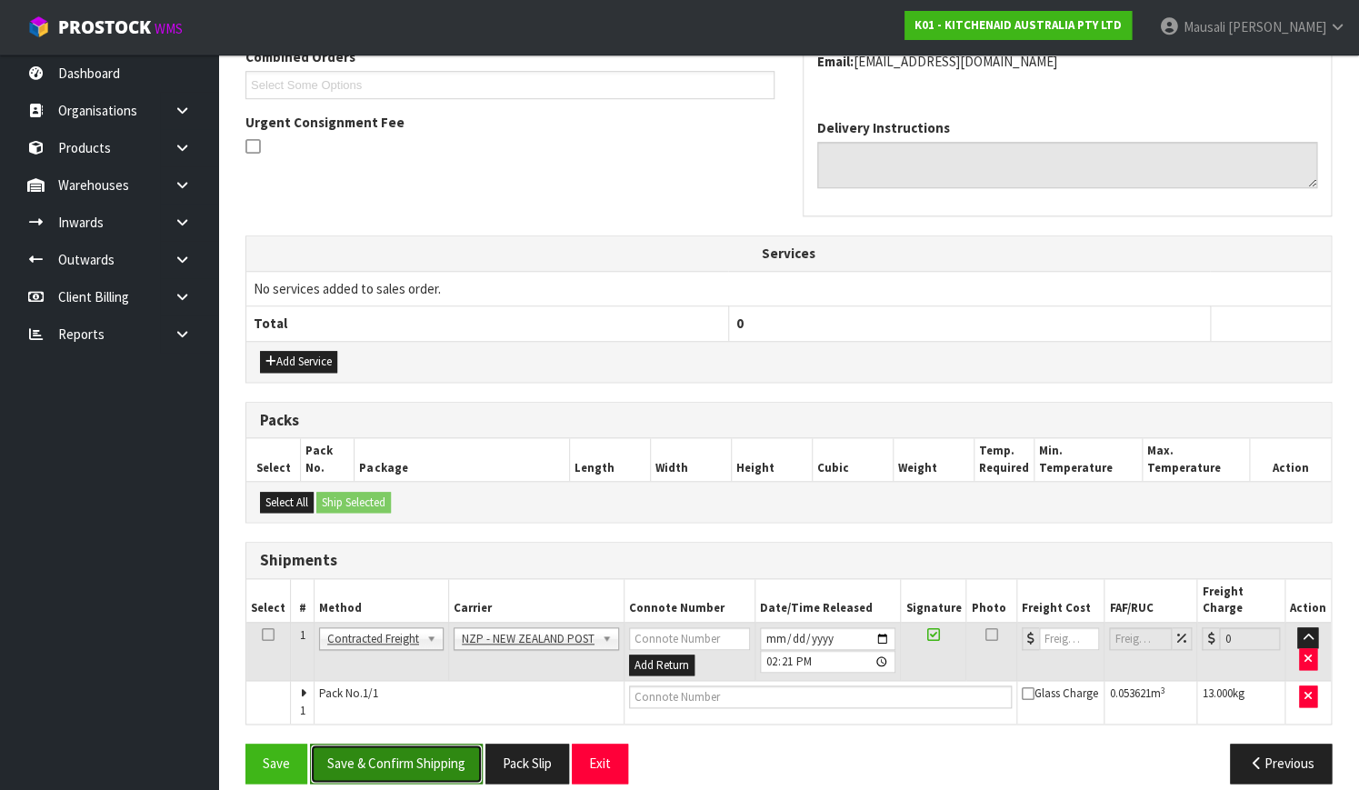
click at [433, 743] on button "Save & Confirm Shipping" at bounding box center [396, 762] width 173 height 39
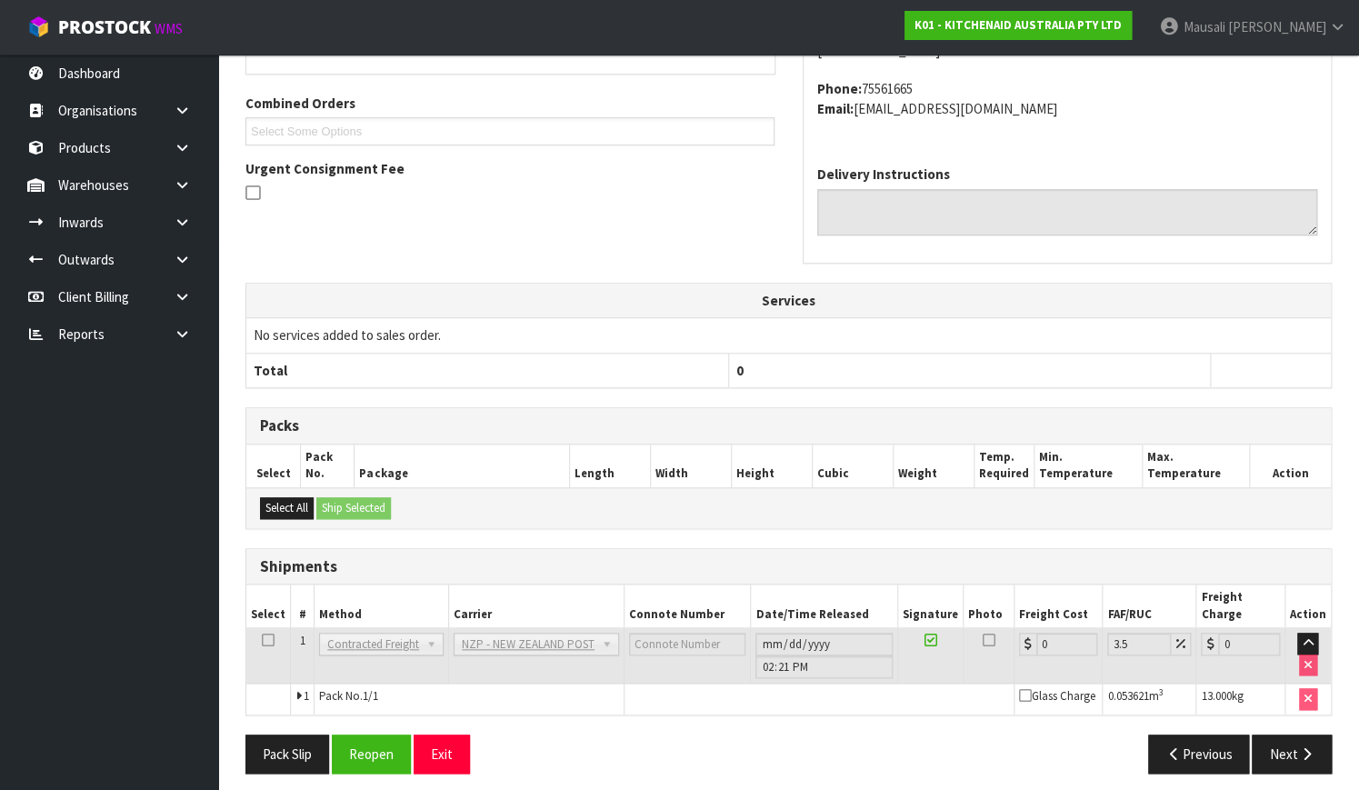
scroll to position [467, 0]
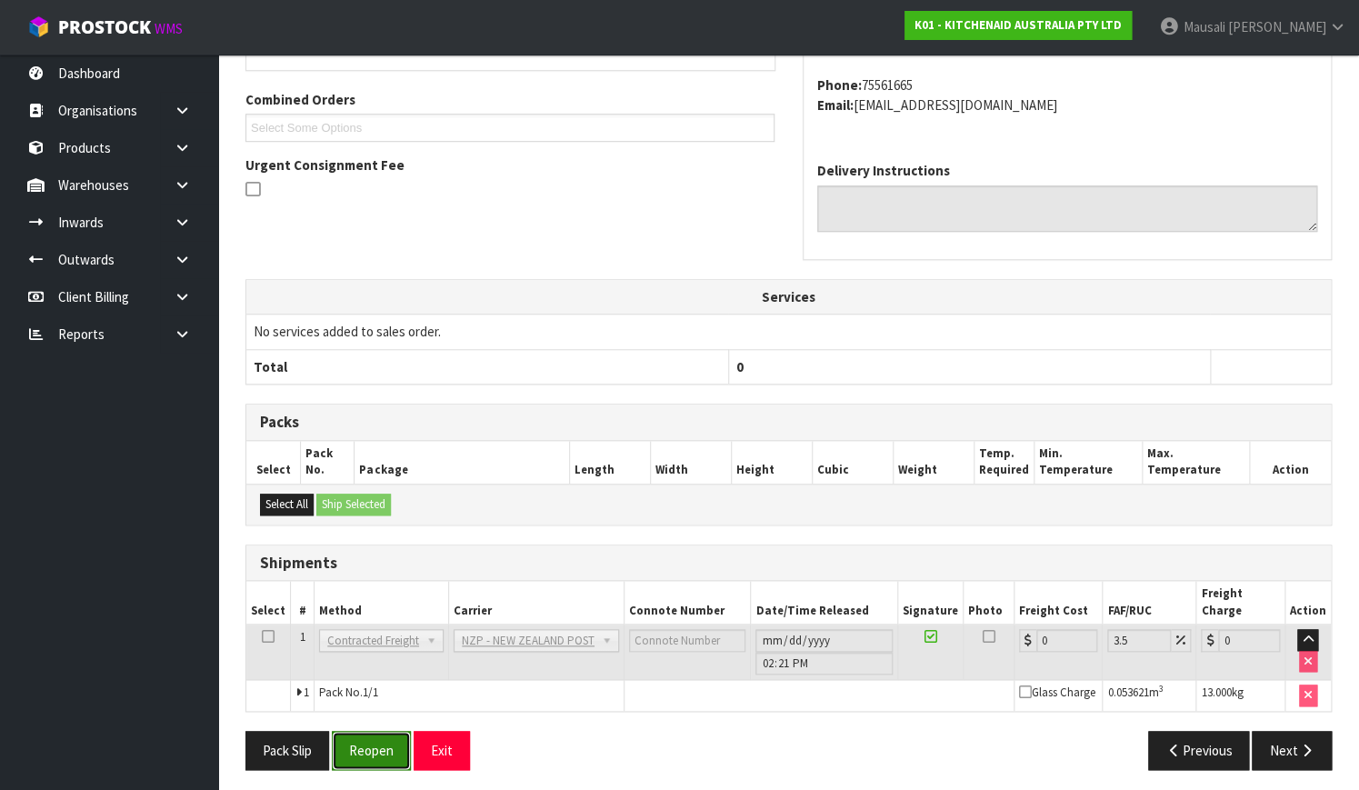
click at [363, 744] on button "Reopen" at bounding box center [371, 750] width 79 height 39
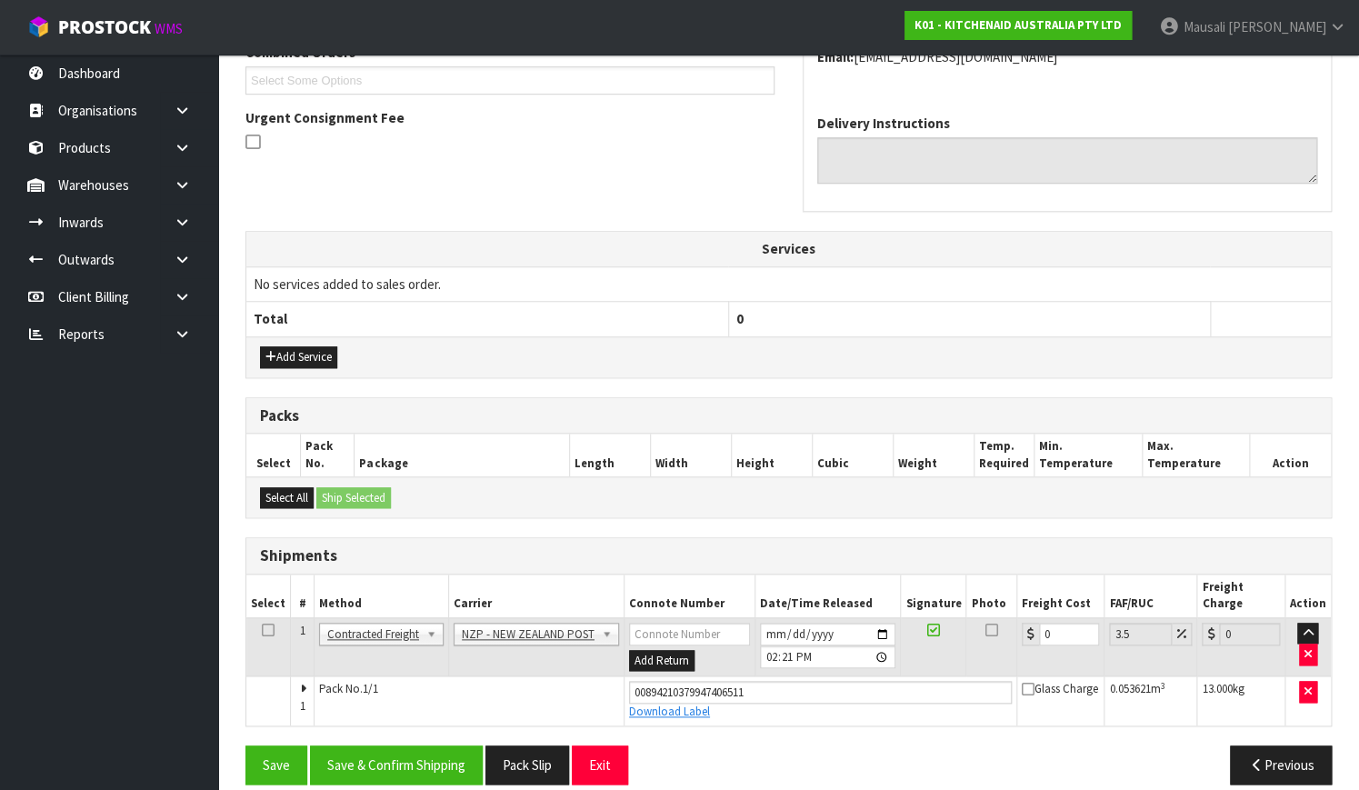
scroll to position [497, 0]
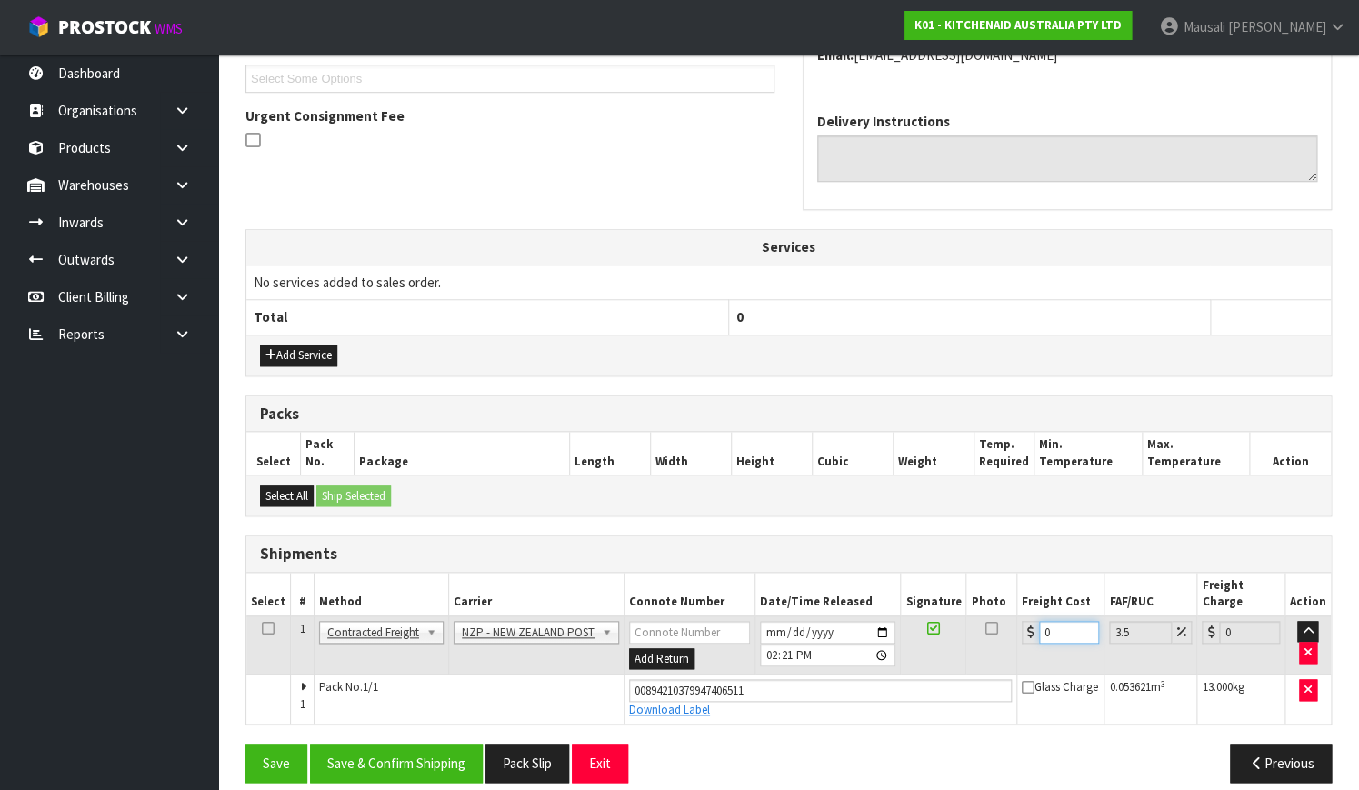
drag, startPoint x: 1056, startPoint y: 617, endPoint x: 1025, endPoint y: 624, distance: 31.7
click at [1031, 624] on td "0" at bounding box center [1060, 644] width 87 height 59
click at [408, 743] on button "Save & Confirm Shipping" at bounding box center [396, 762] width 173 height 39
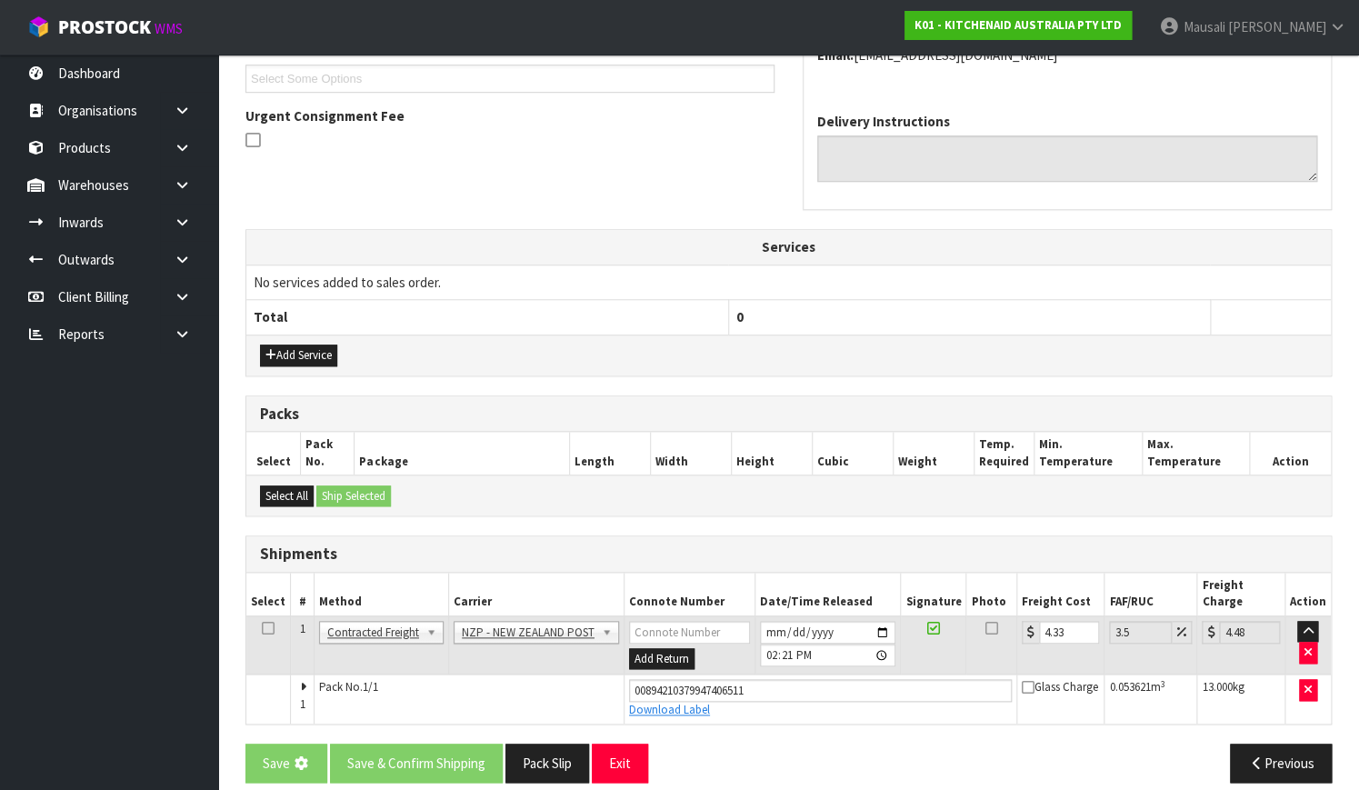
scroll to position [0, 0]
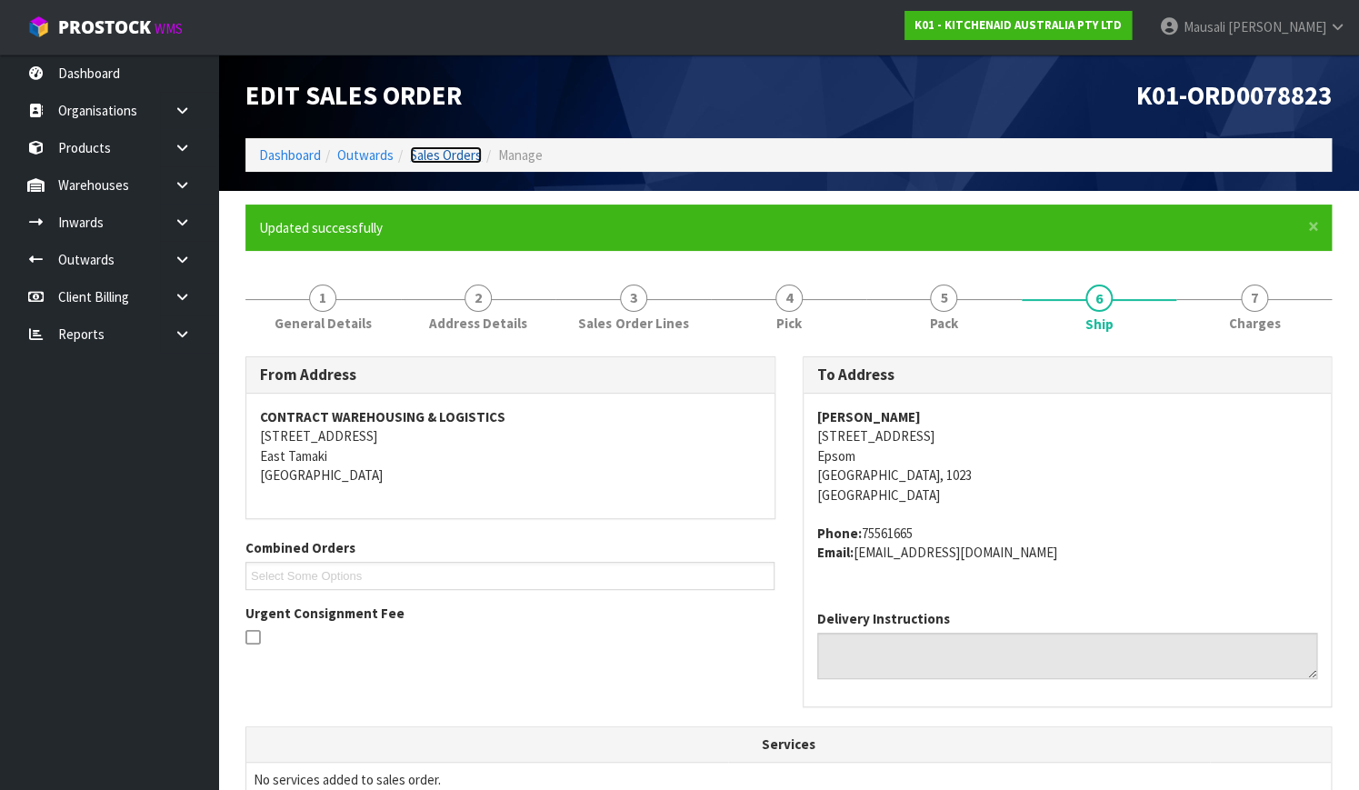
click at [436, 155] on link "Sales Orders" at bounding box center [446, 154] width 72 height 17
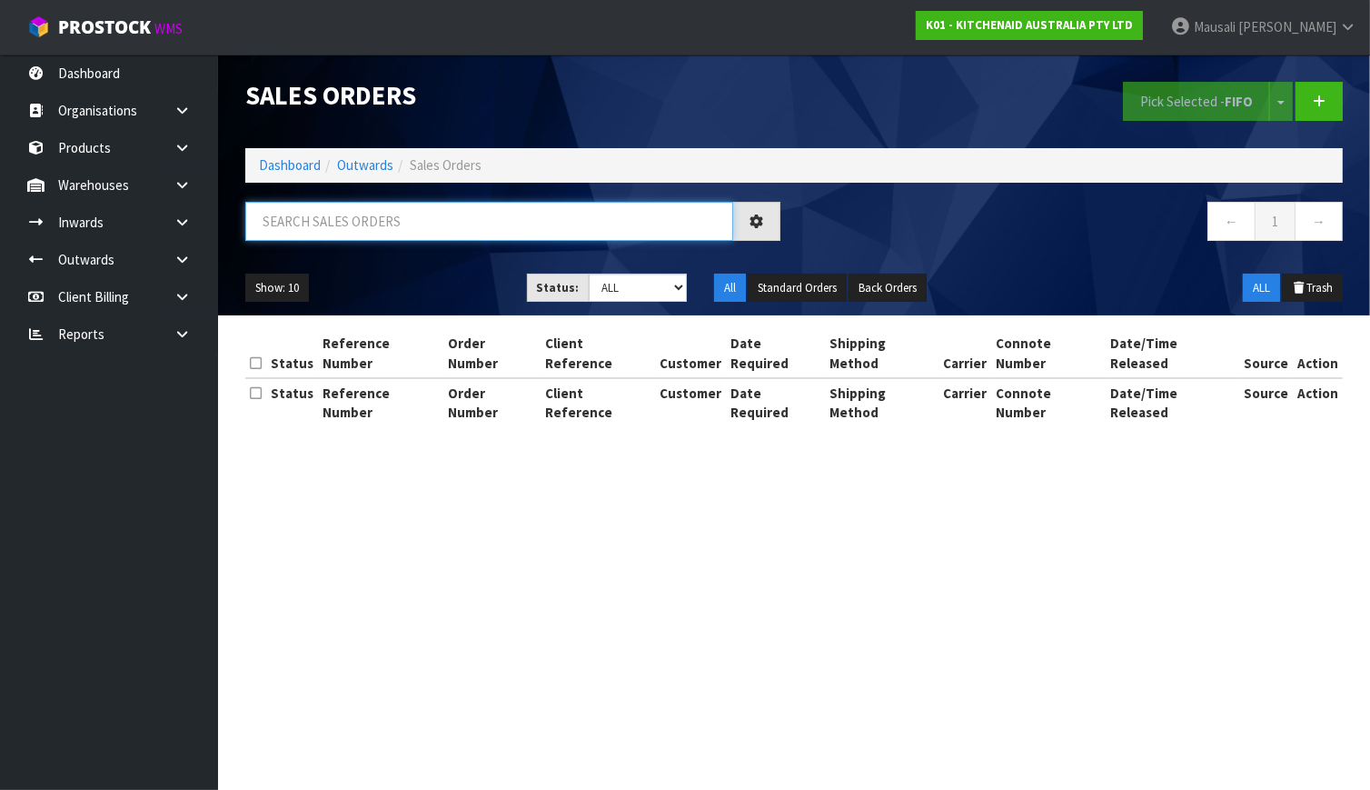
click at [305, 220] on input "text" at bounding box center [489, 221] width 488 height 39
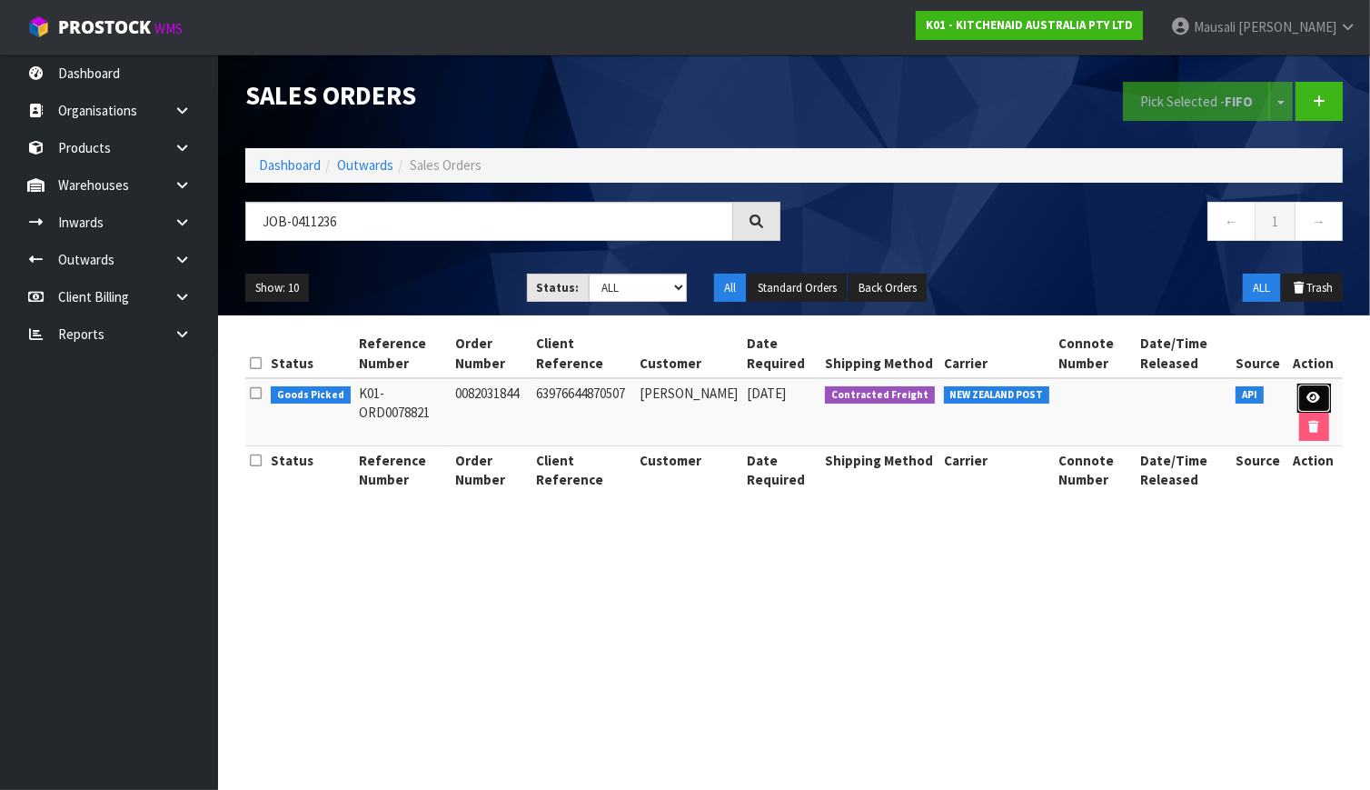
click at [1308, 397] on icon at bounding box center [1315, 398] width 14 height 12
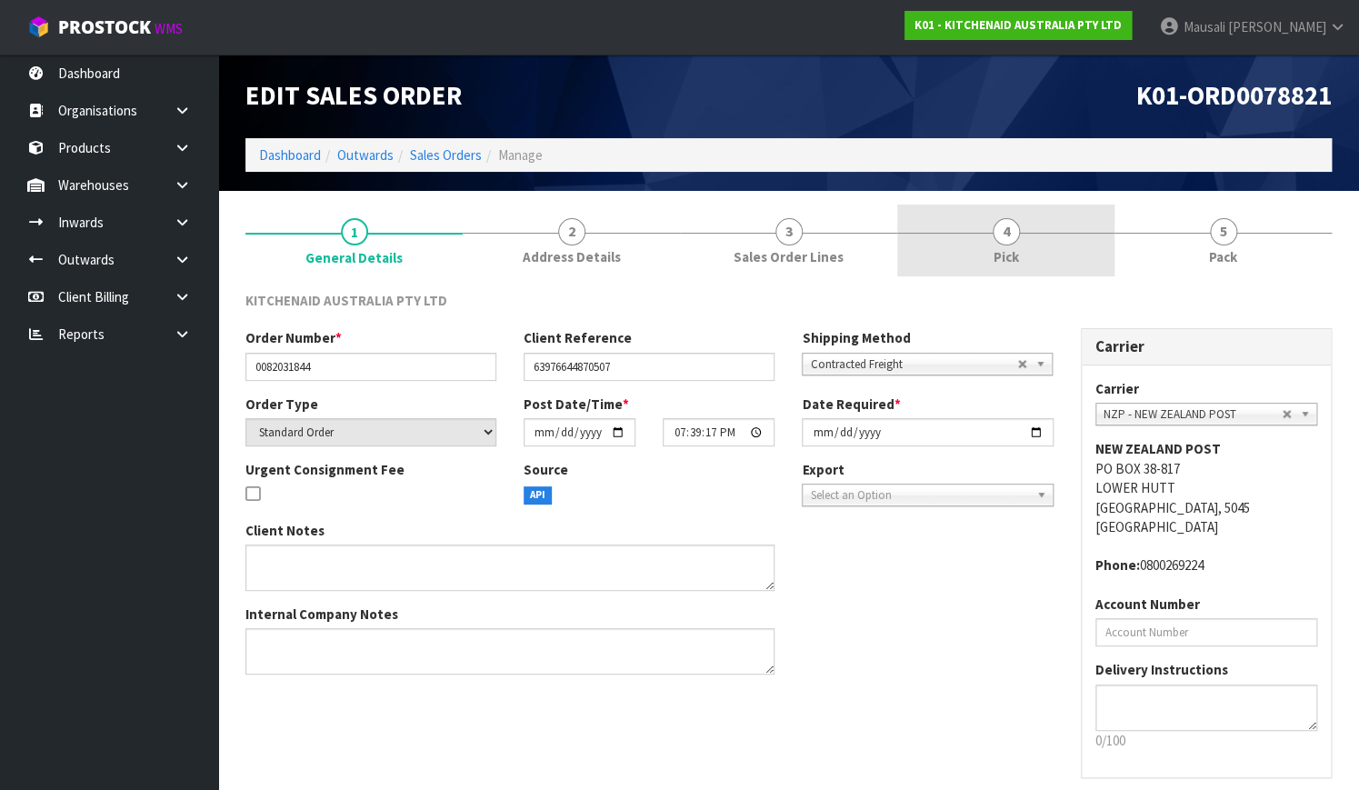
click at [1024, 247] on link "4 Pick" at bounding box center [1005, 240] width 217 height 72
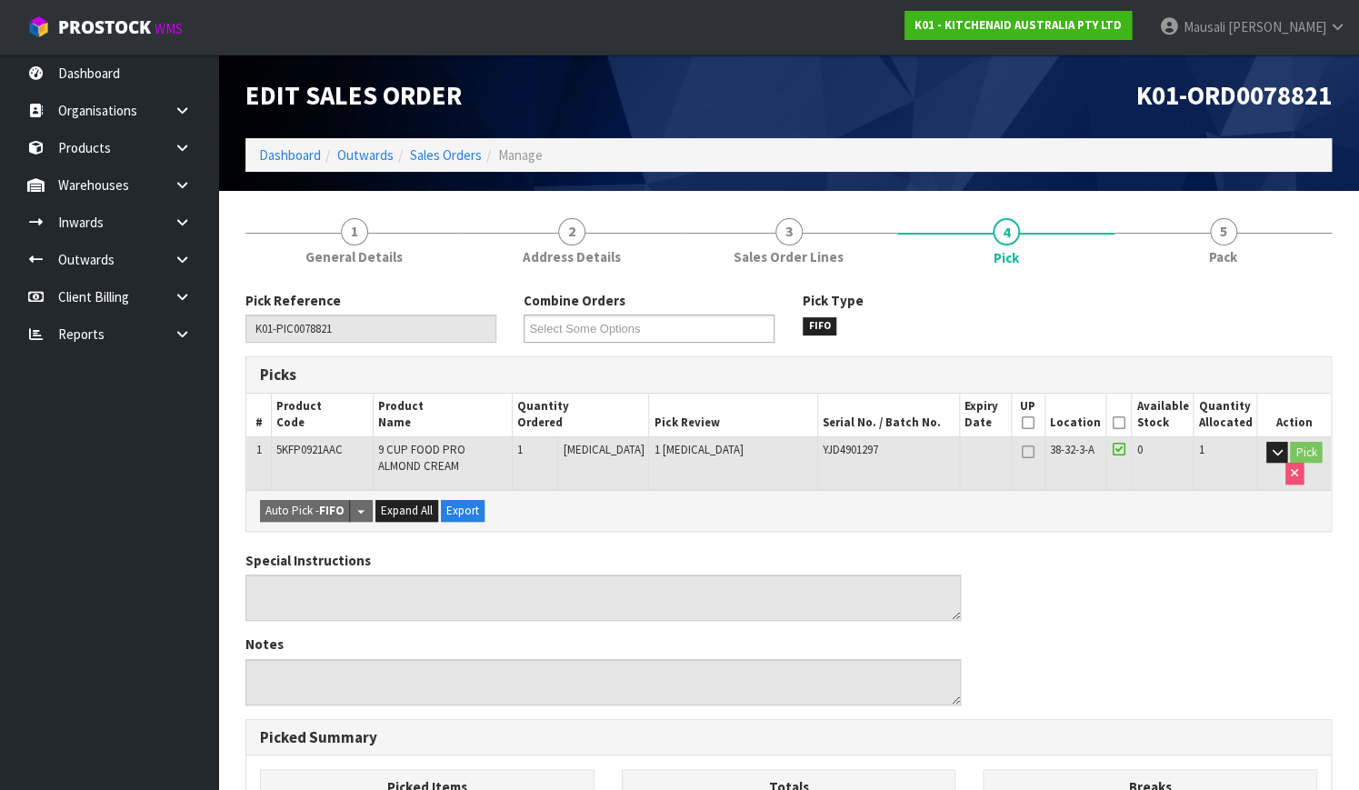
click at [1121, 423] on icon at bounding box center [1118, 423] width 13 height 1
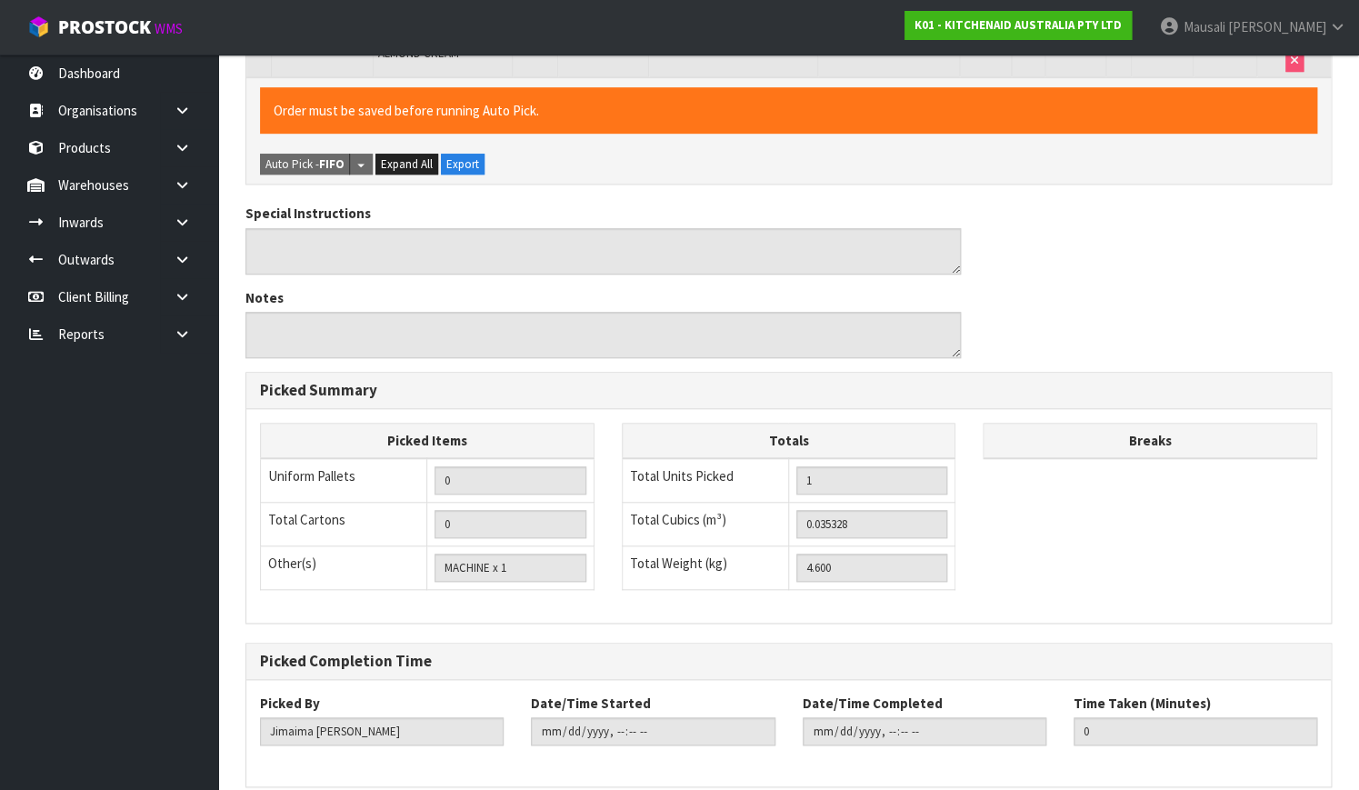
scroll to position [492, 0]
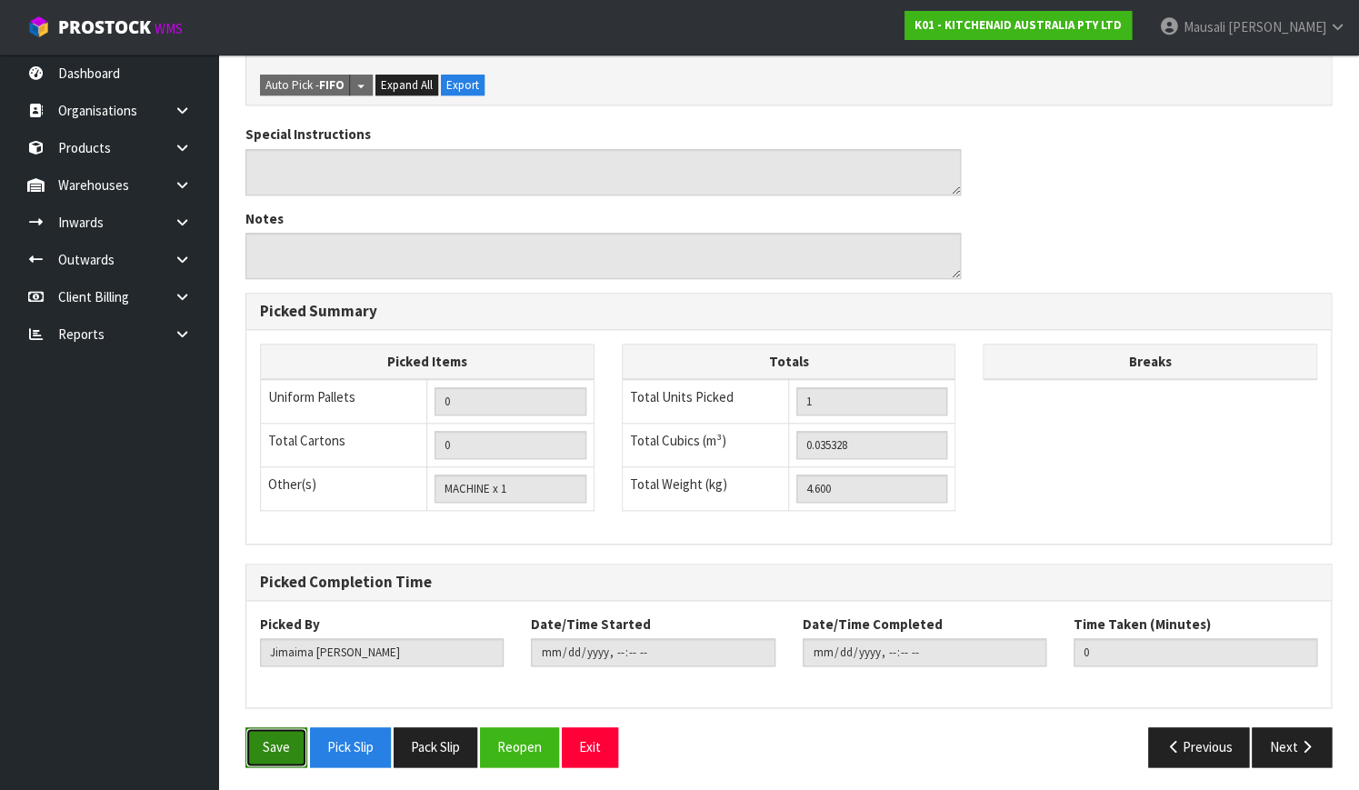
click at [284, 735] on button "Save" at bounding box center [276, 746] width 62 height 39
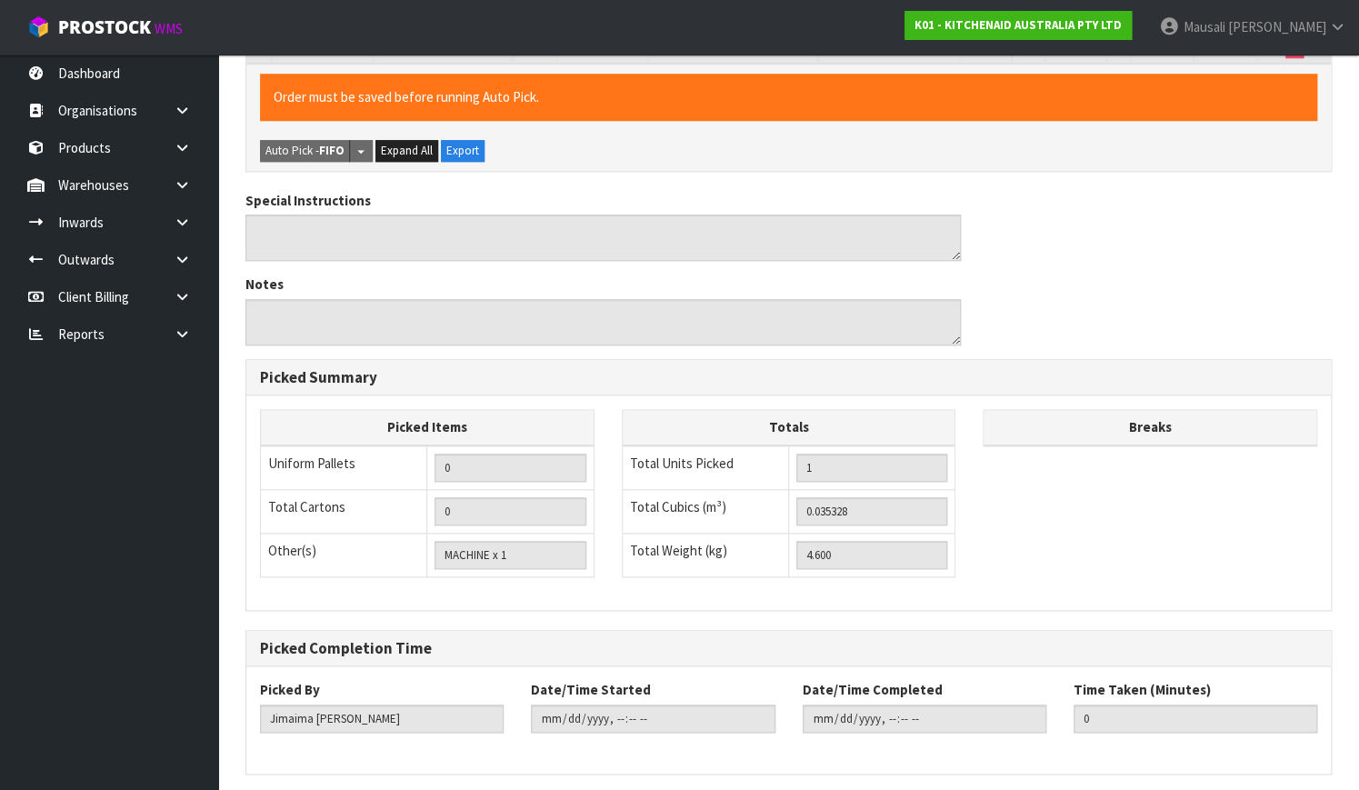
scroll to position [0, 0]
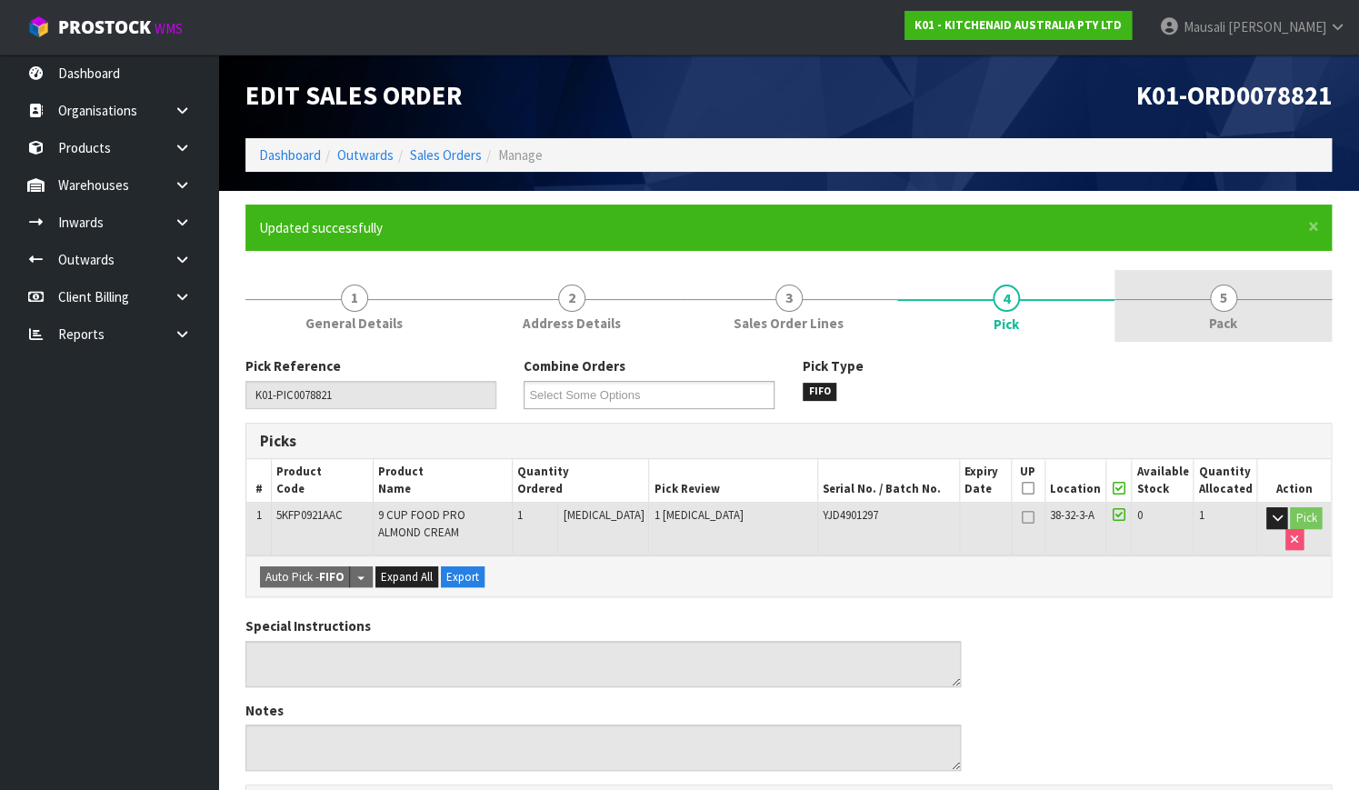
click at [1249, 299] on link "5 Pack" at bounding box center [1222, 306] width 217 height 72
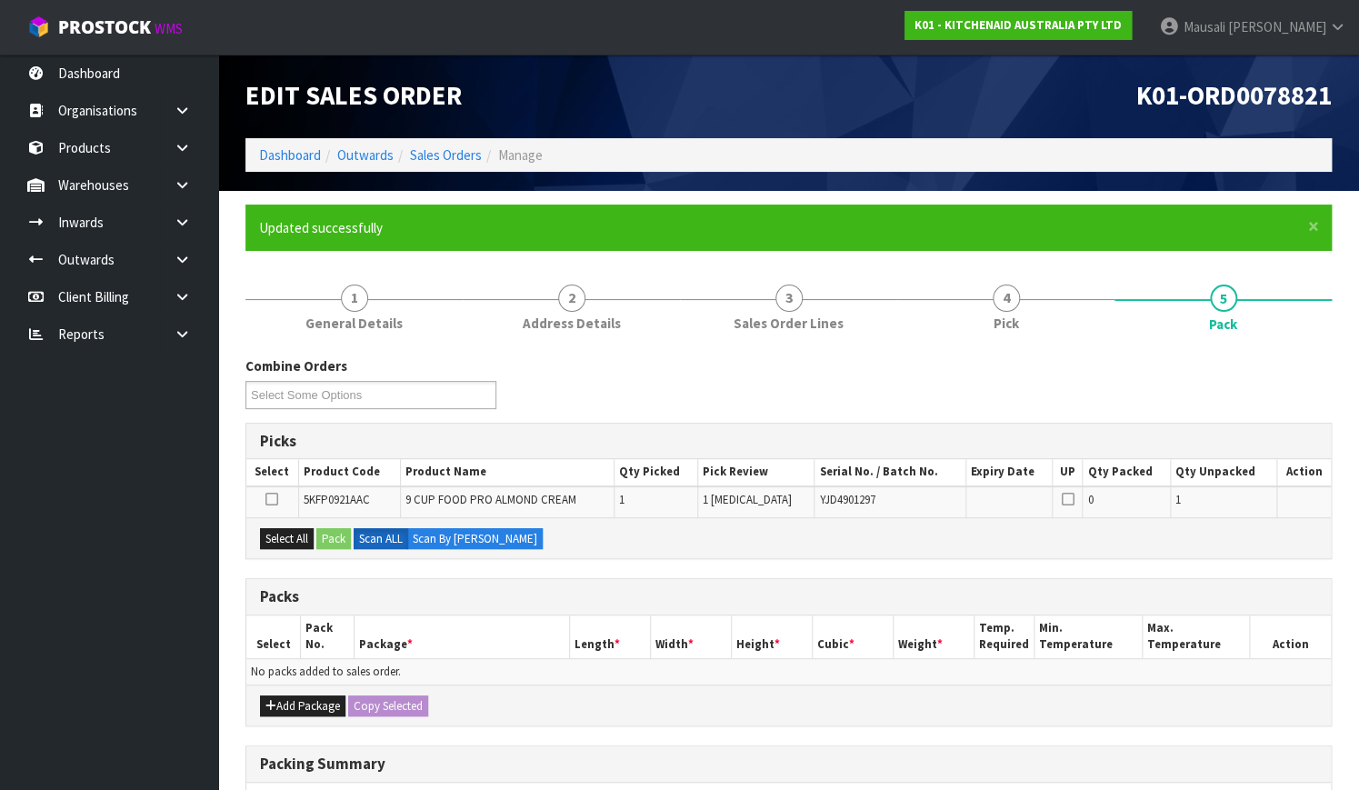
scroll to position [269, 0]
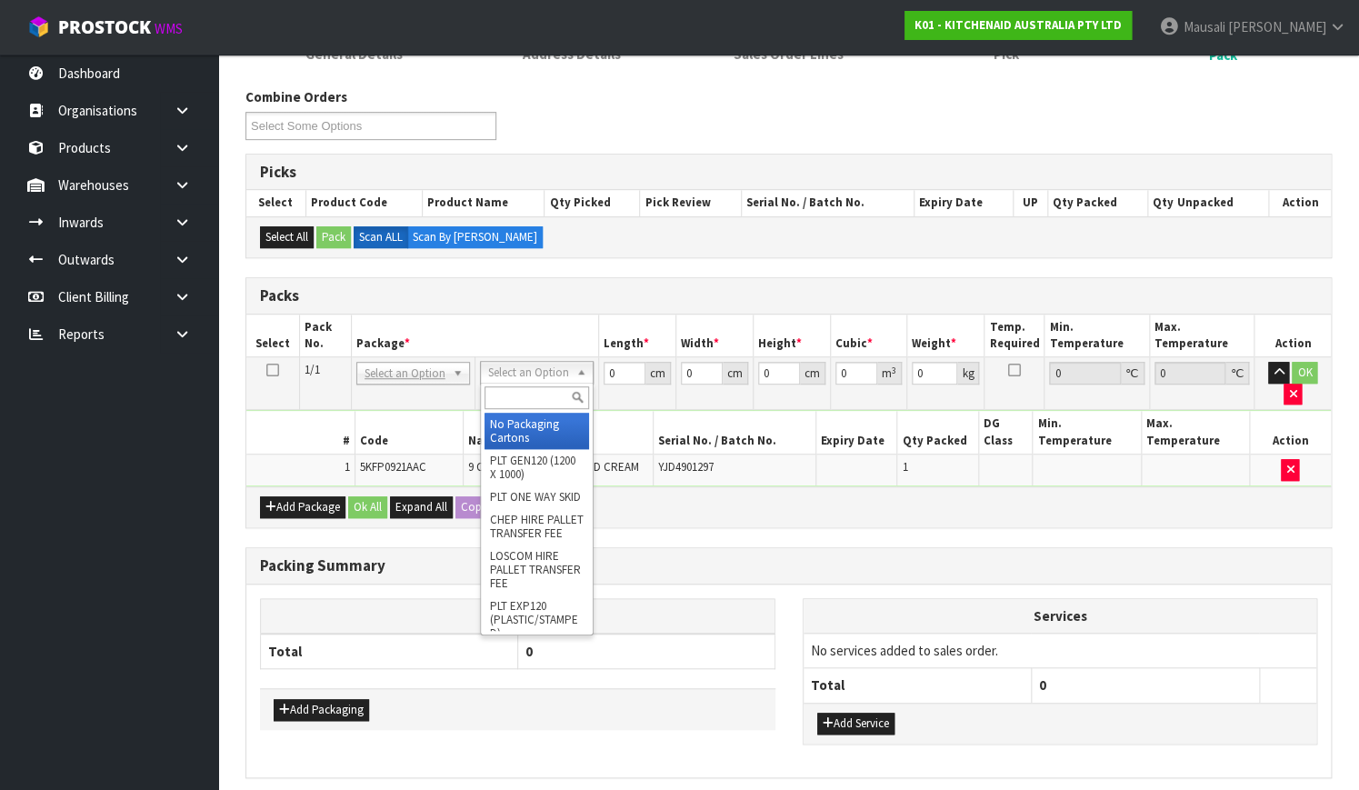
click at [525, 397] on input "text" at bounding box center [536, 397] width 105 height 23
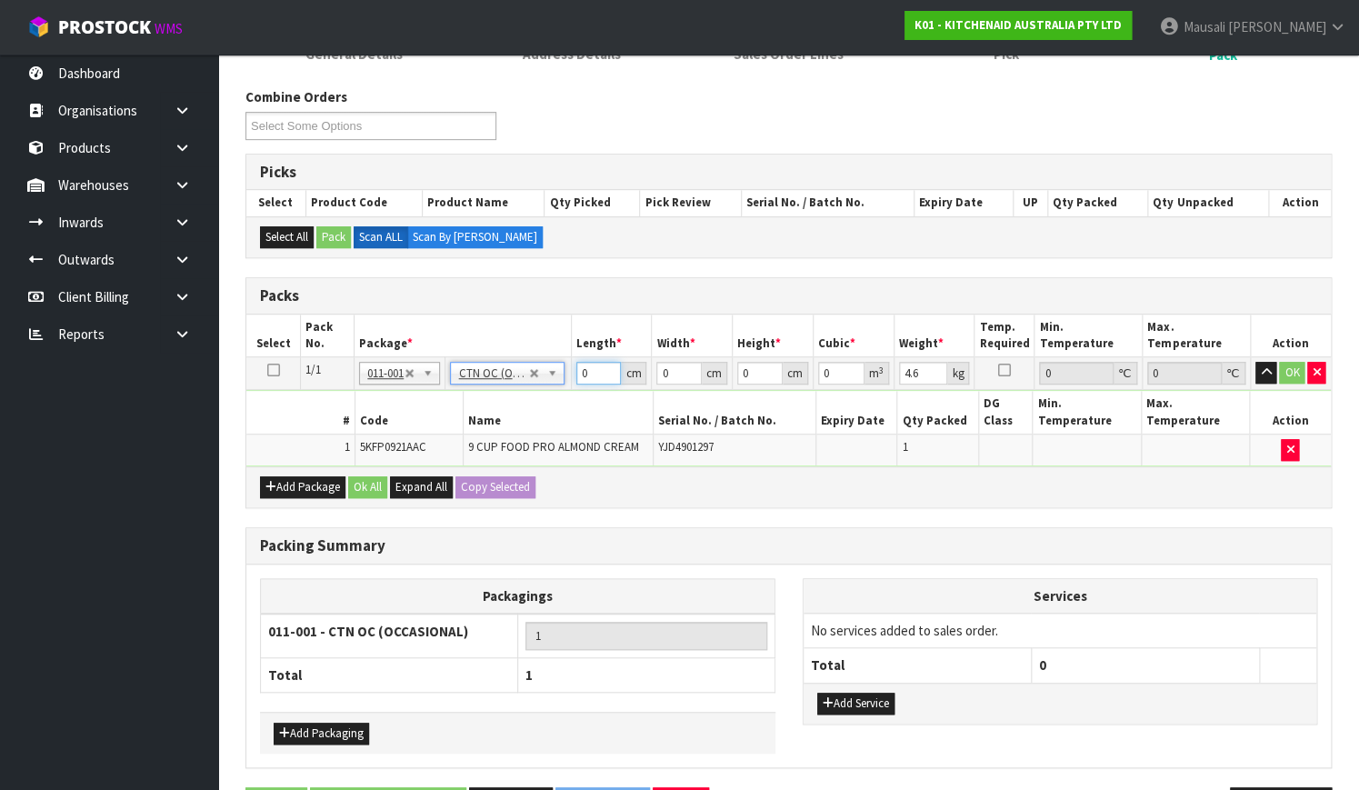
drag, startPoint x: 590, startPoint y: 373, endPoint x: 559, endPoint y: 383, distance: 32.5
click at [559, 383] on tr "1/1 NONE 007-001 007-002 007-004 007-009 007-013 007-014 007-015 007-017 007-01…" at bounding box center [788, 373] width 1084 height 33
click at [364, 476] on button "Ok All" at bounding box center [367, 487] width 39 height 22
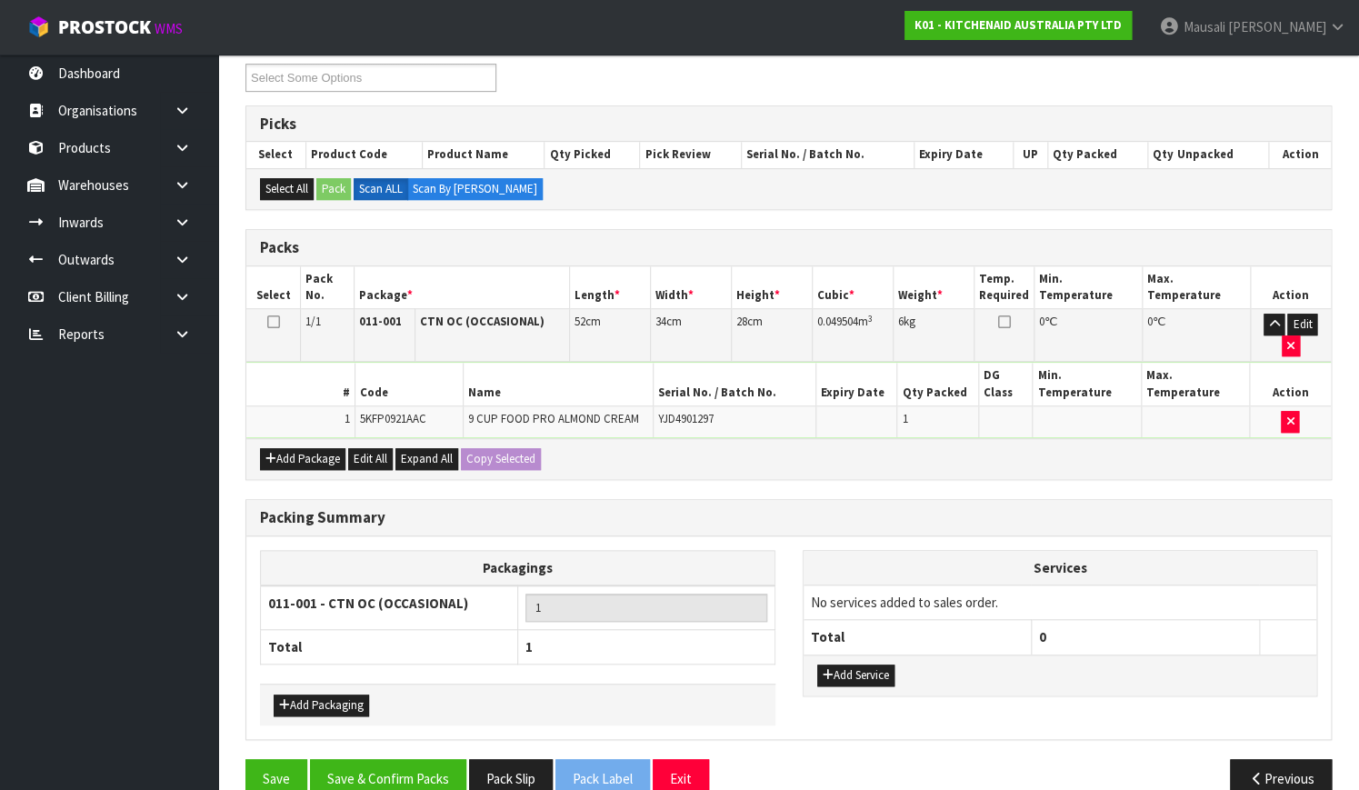
scroll to position [331, 0]
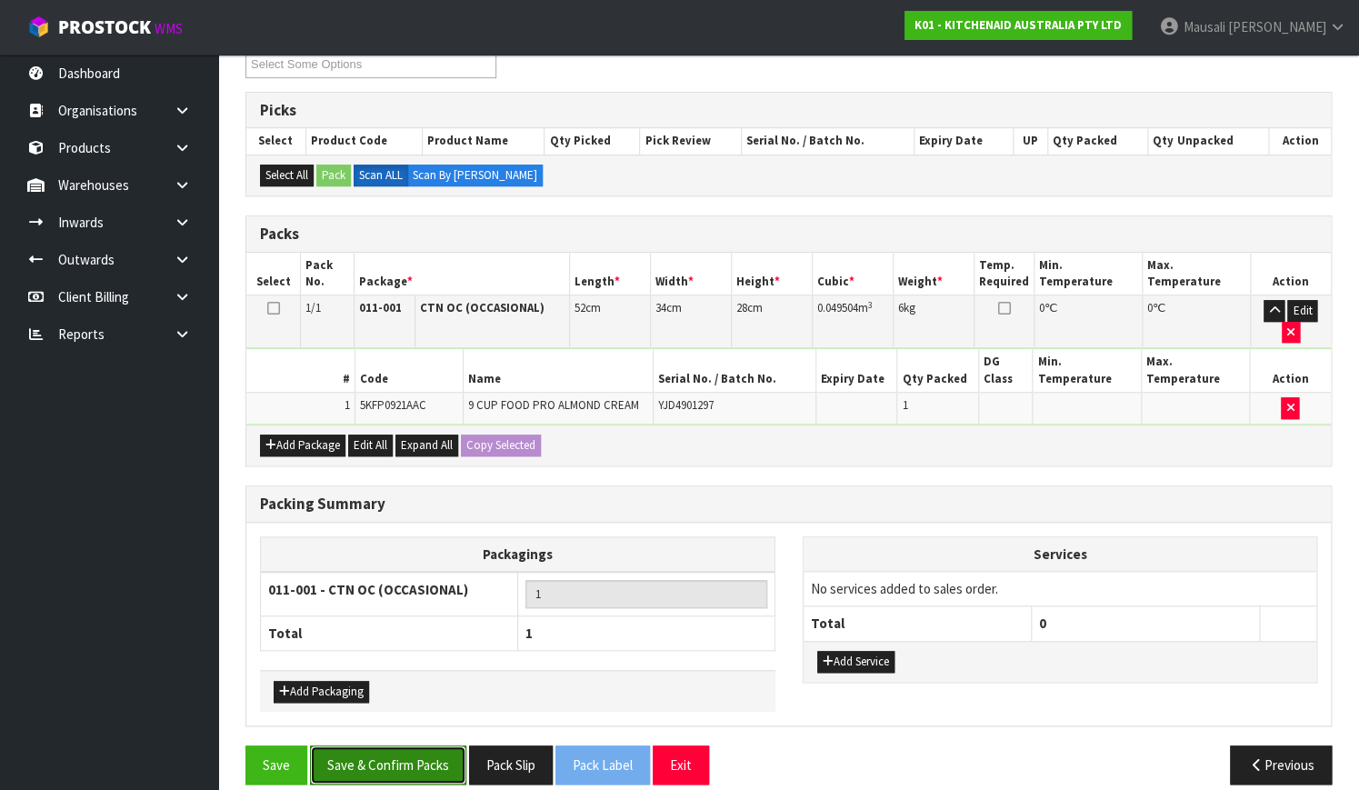
click at [397, 745] on button "Save & Confirm Packs" at bounding box center [388, 764] width 156 height 39
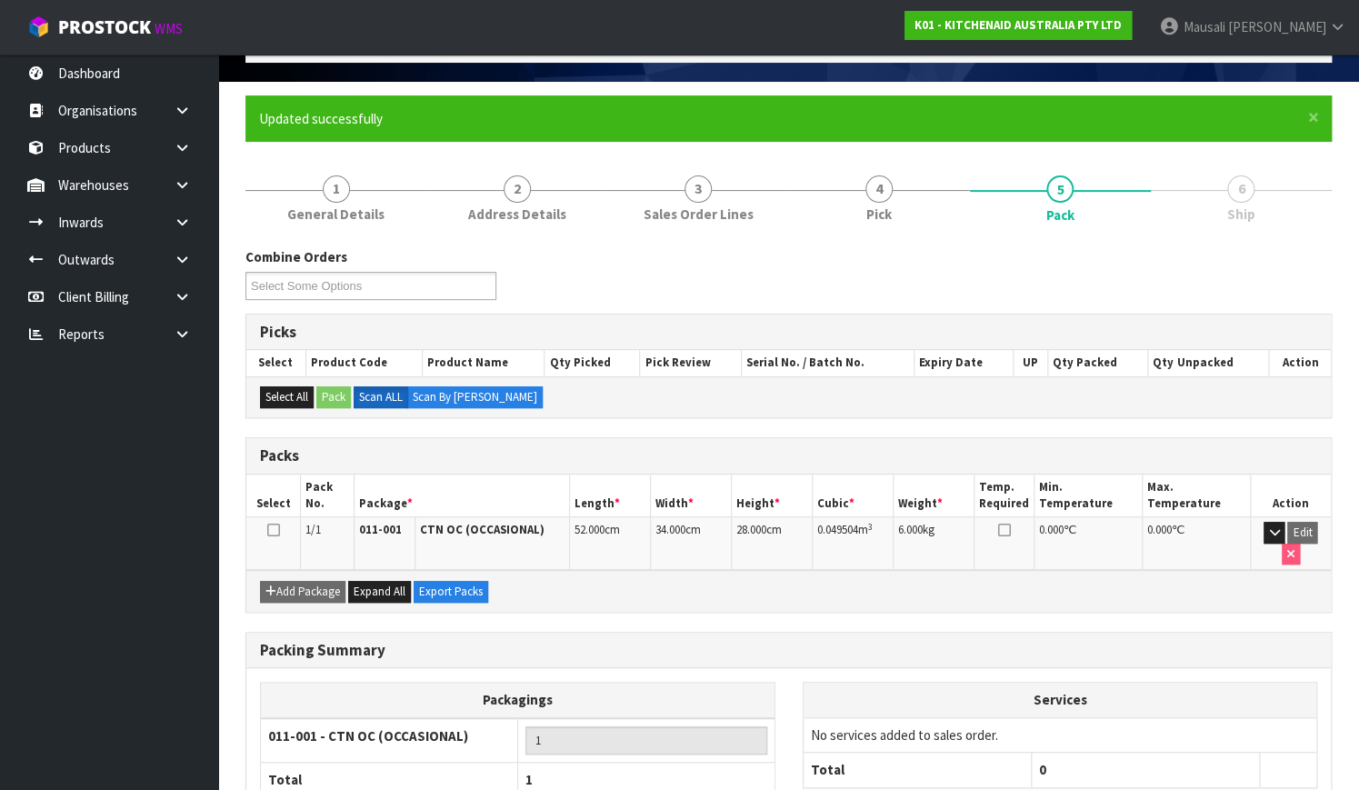
scroll to position [232, 0]
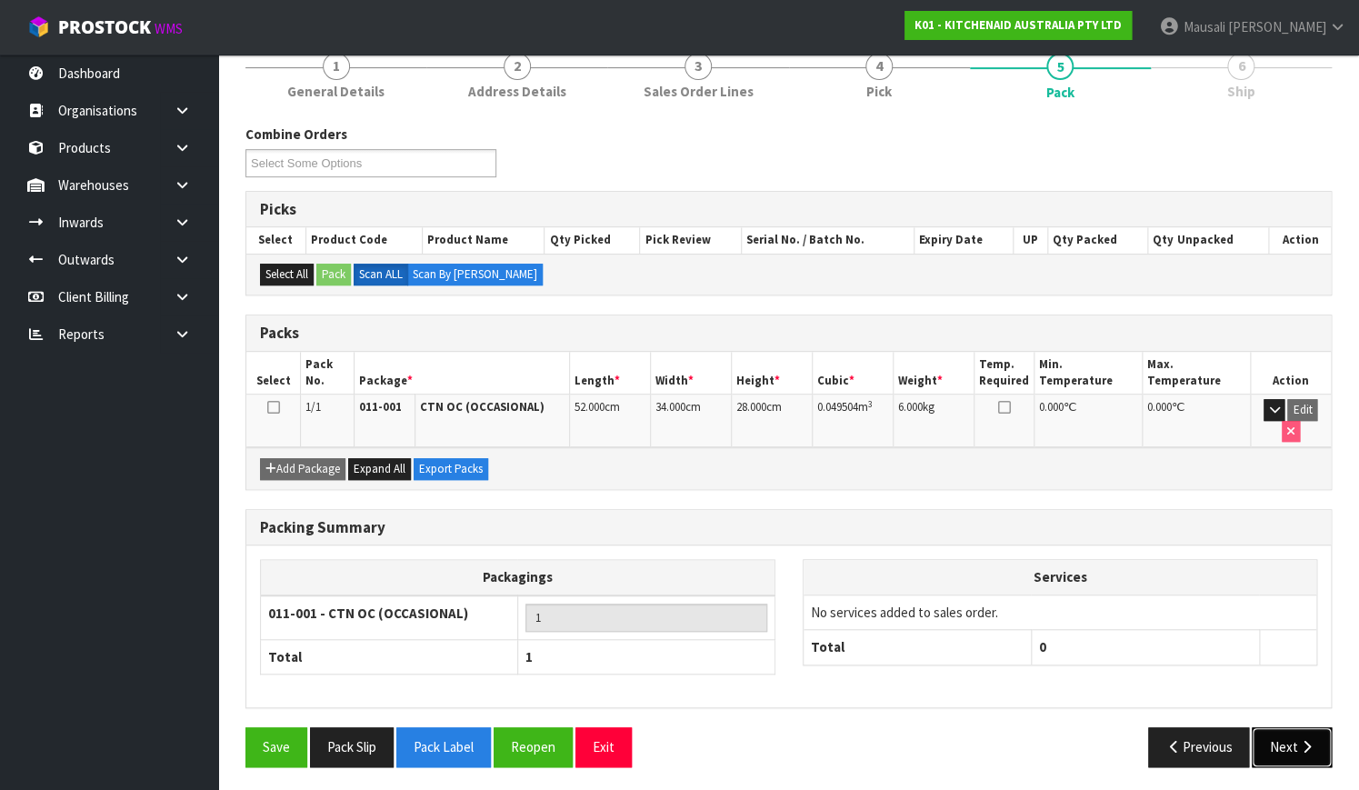
click at [1279, 731] on button "Next" at bounding box center [1291, 746] width 80 height 39
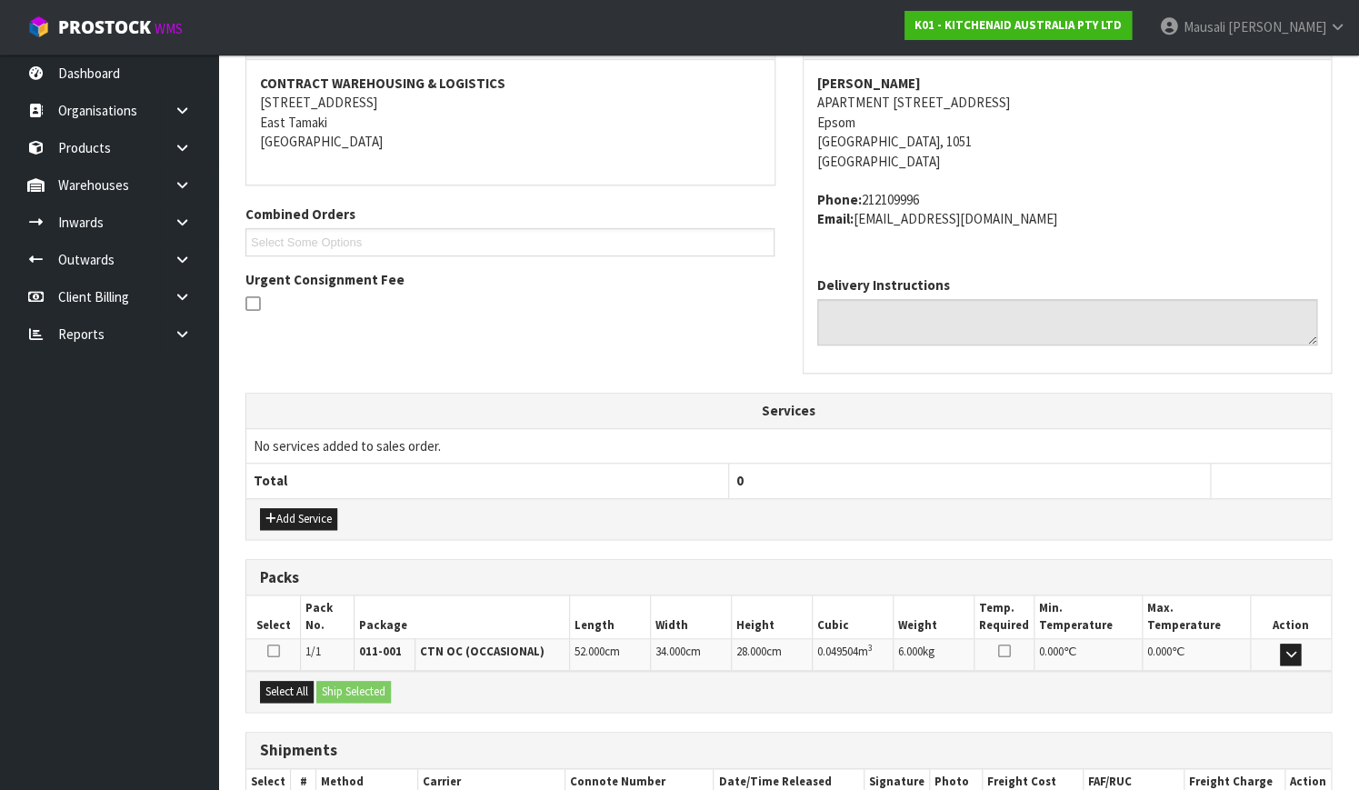
scroll to position [447, 0]
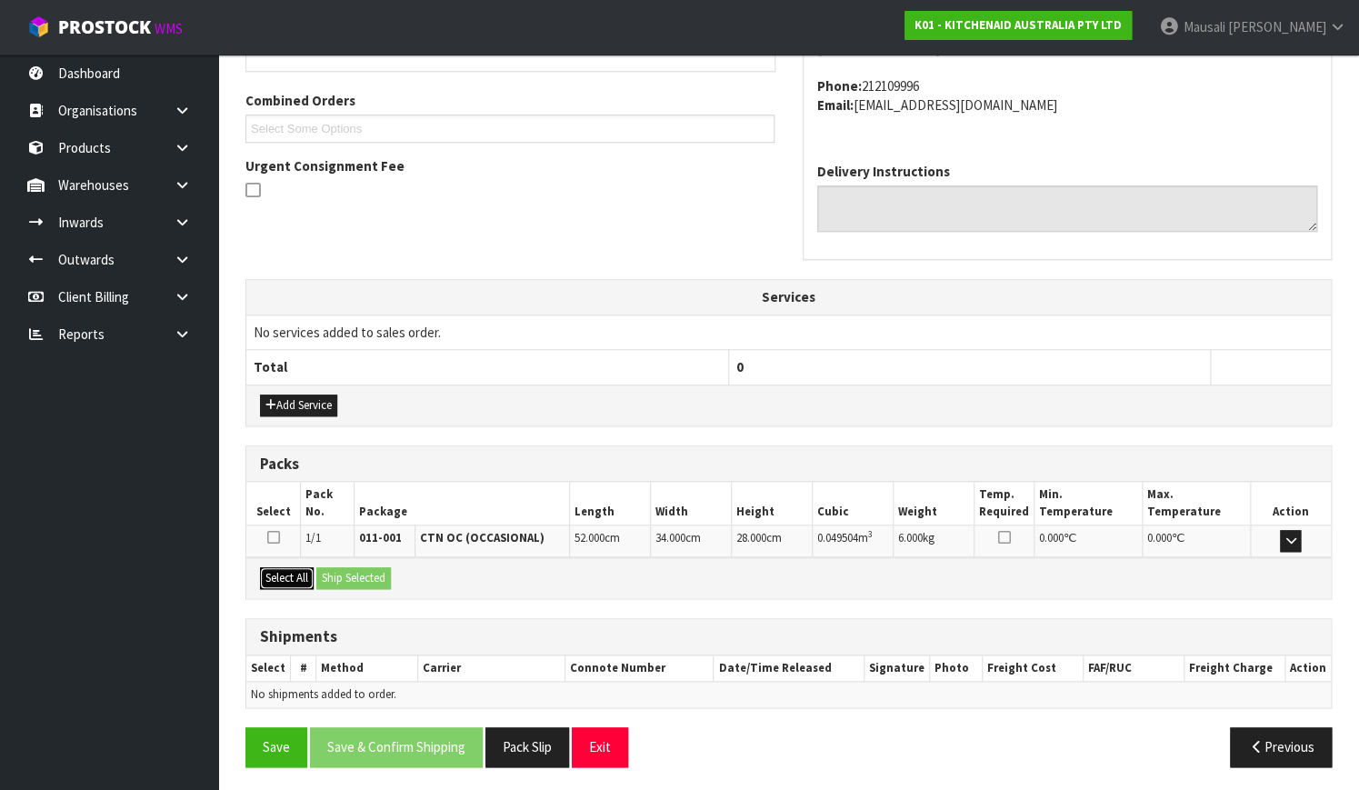
drag, startPoint x: 282, startPoint y: 570, endPoint x: 383, endPoint y: 572, distance: 100.9
click at [283, 570] on button "Select All" at bounding box center [287, 578] width 54 height 22
click at [378, 573] on button "Ship Selected" at bounding box center [353, 578] width 75 height 22
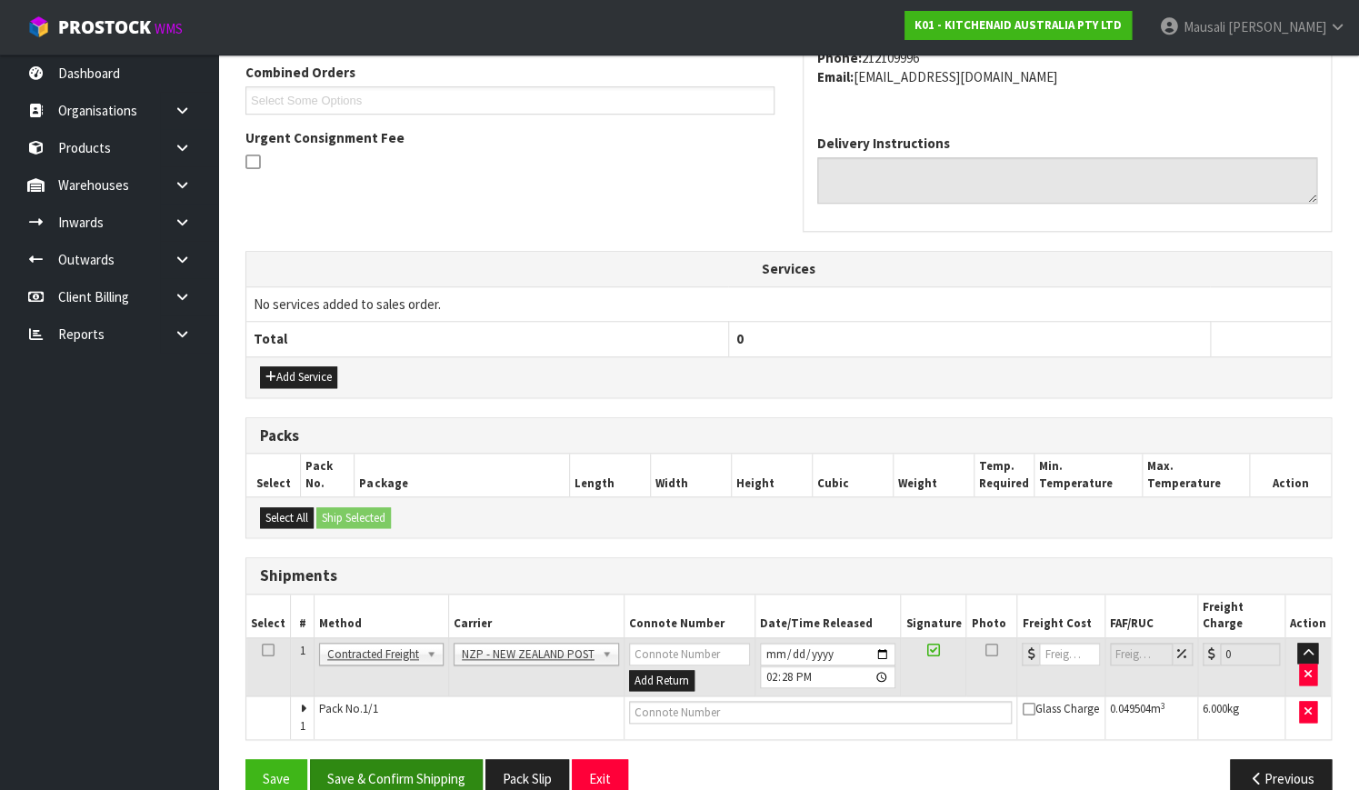
scroll to position [491, 0]
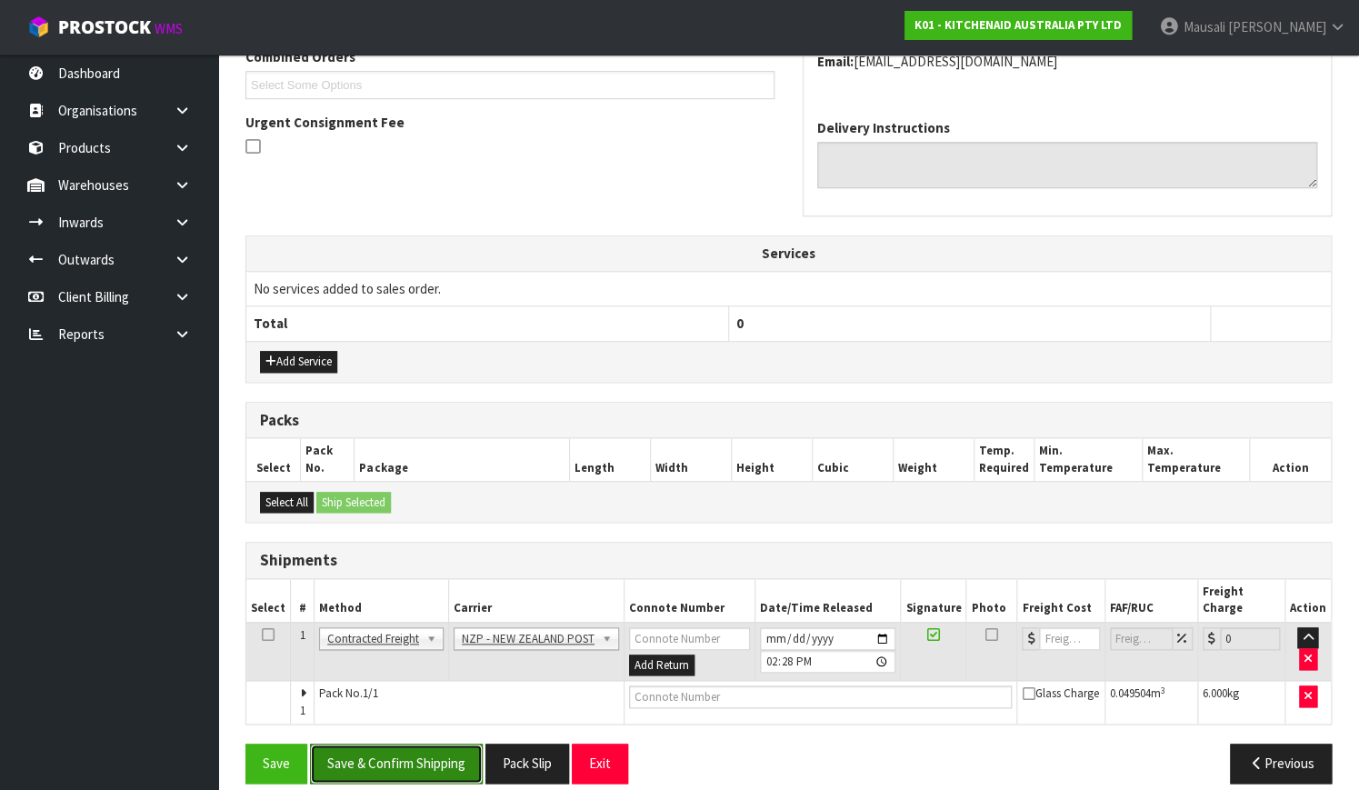
click at [396, 743] on button "Save & Confirm Shipping" at bounding box center [396, 762] width 173 height 39
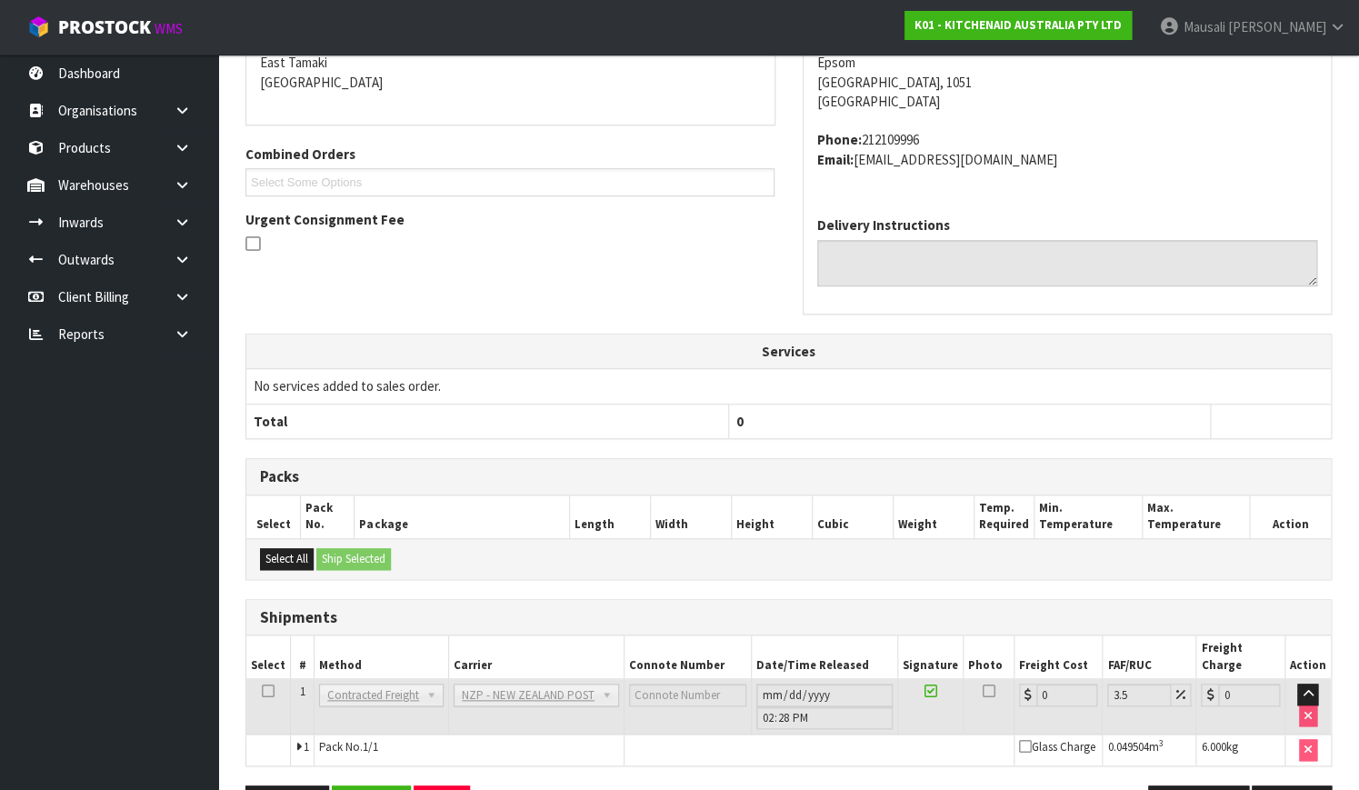
scroll to position [467, 0]
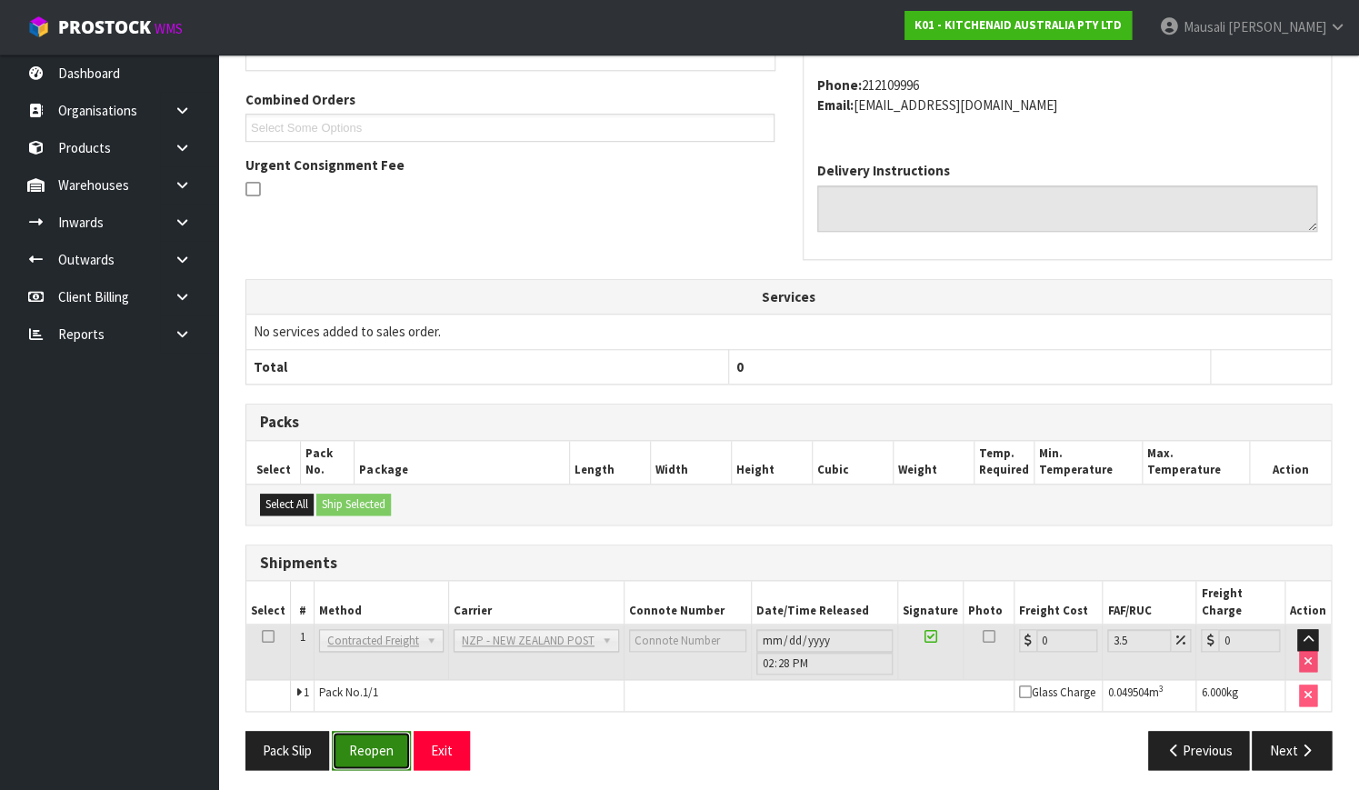
click at [363, 736] on button "Reopen" at bounding box center [371, 750] width 79 height 39
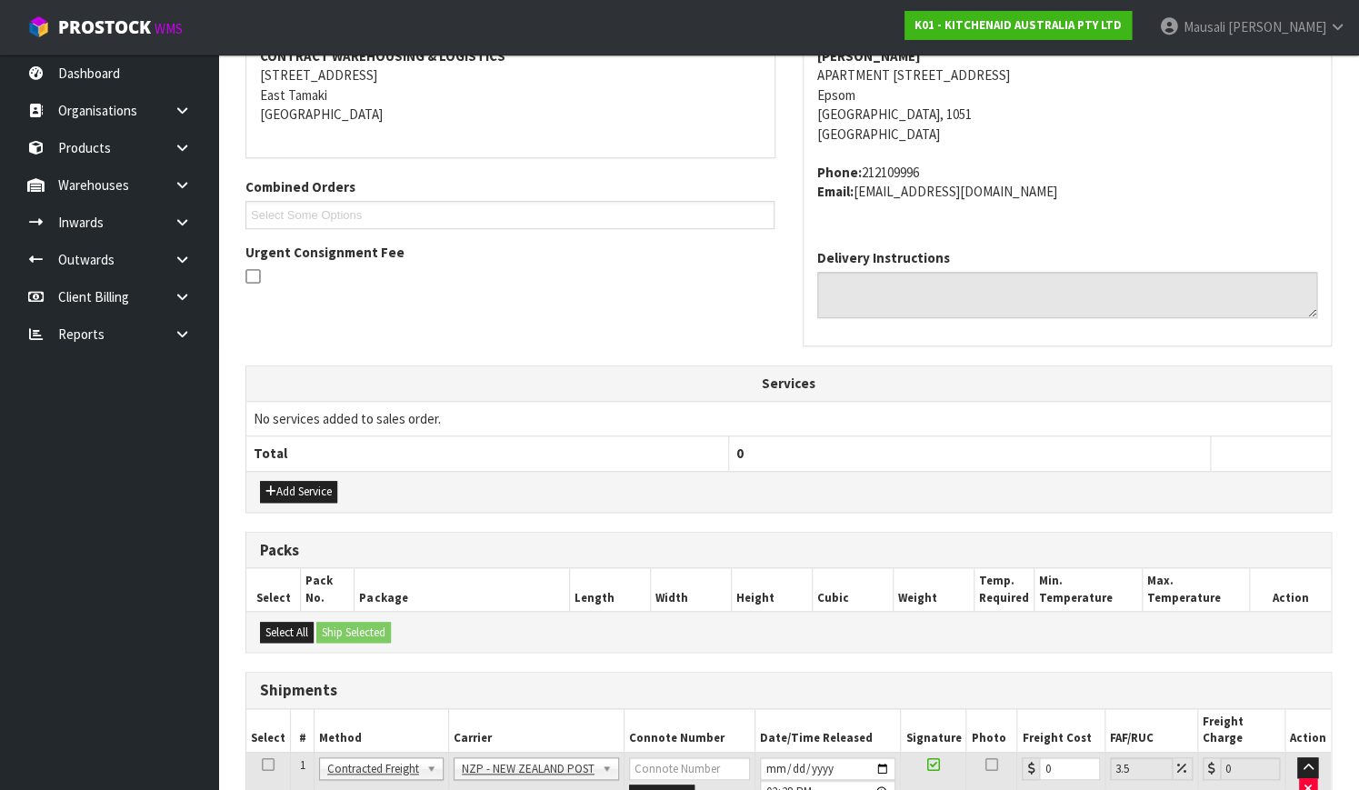
scroll to position [497, 0]
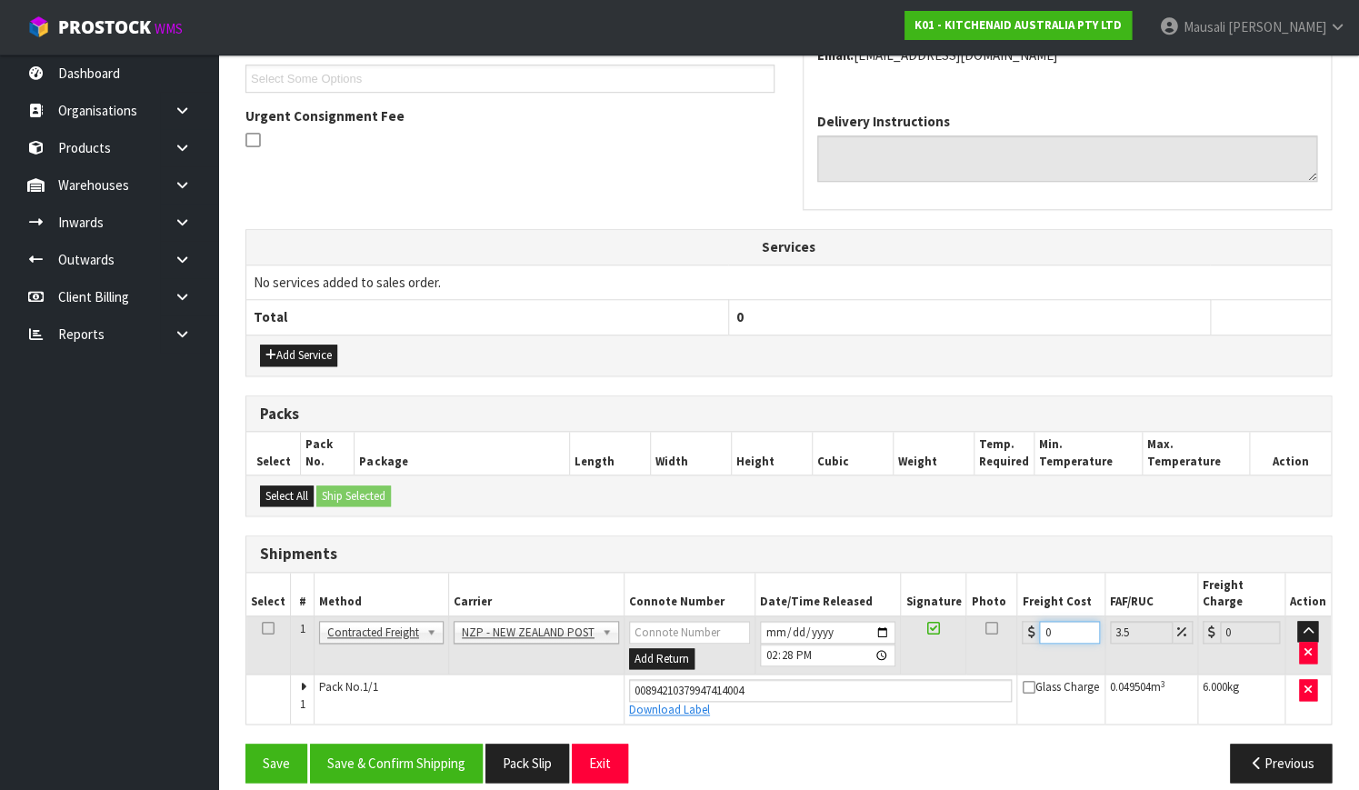
drag, startPoint x: 1058, startPoint y: 617, endPoint x: 1001, endPoint y: 638, distance: 60.9
click at [1001, 638] on tr "1 Client Local Pickup Customer Local Pickup Company Freight Contracted Freight …" at bounding box center [788, 644] width 1084 height 59
click at [361, 743] on button "Save & Confirm Shipping" at bounding box center [396, 762] width 173 height 39
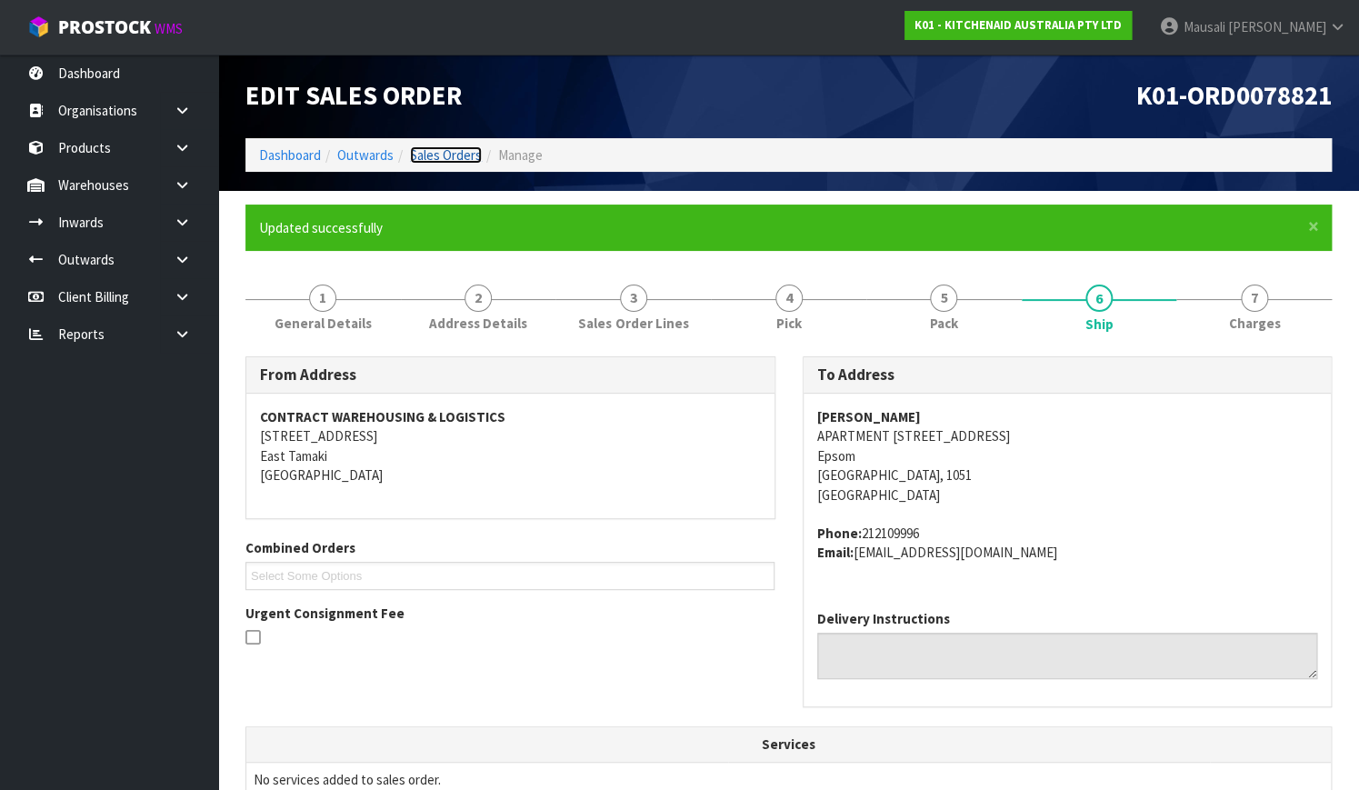
click at [472, 154] on link "Sales Orders" at bounding box center [446, 154] width 72 height 17
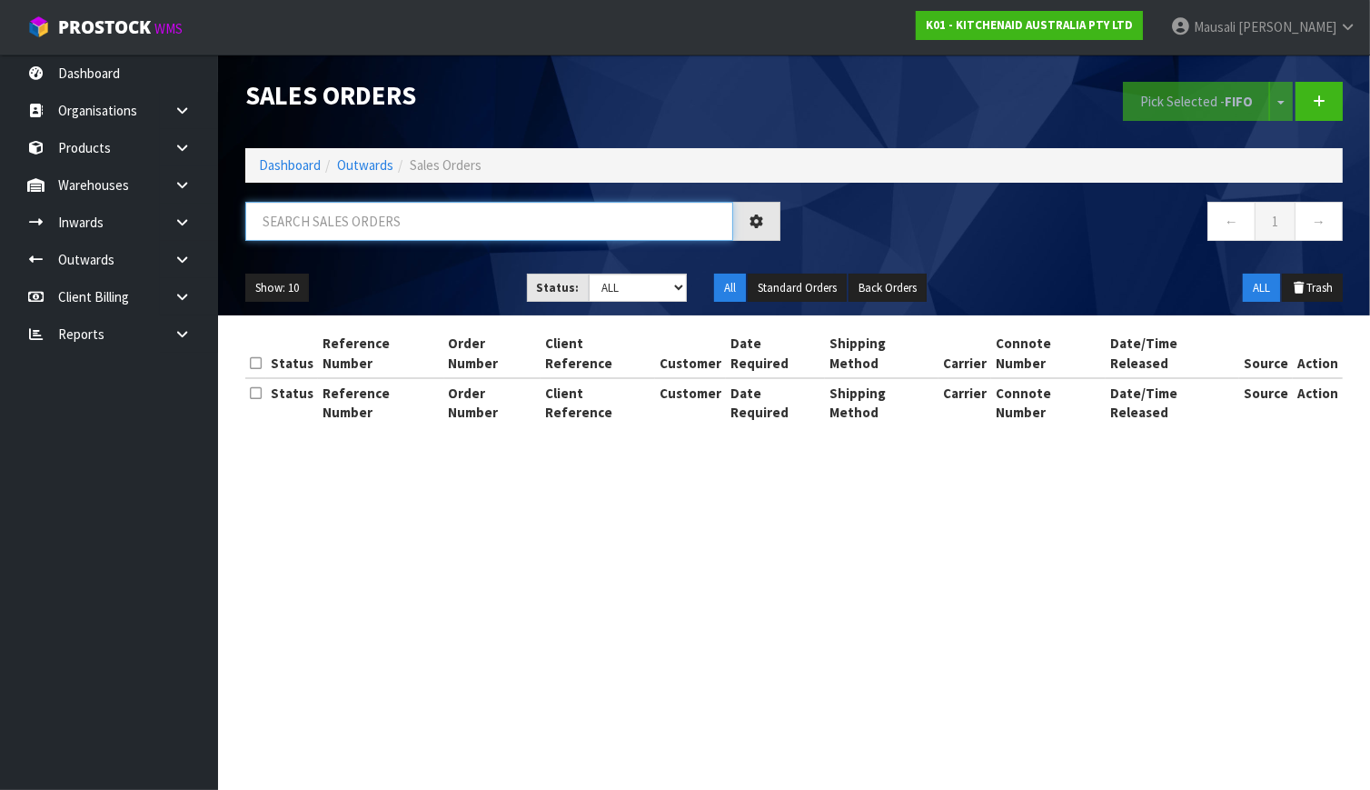
click at [284, 215] on input "text" at bounding box center [489, 221] width 488 height 39
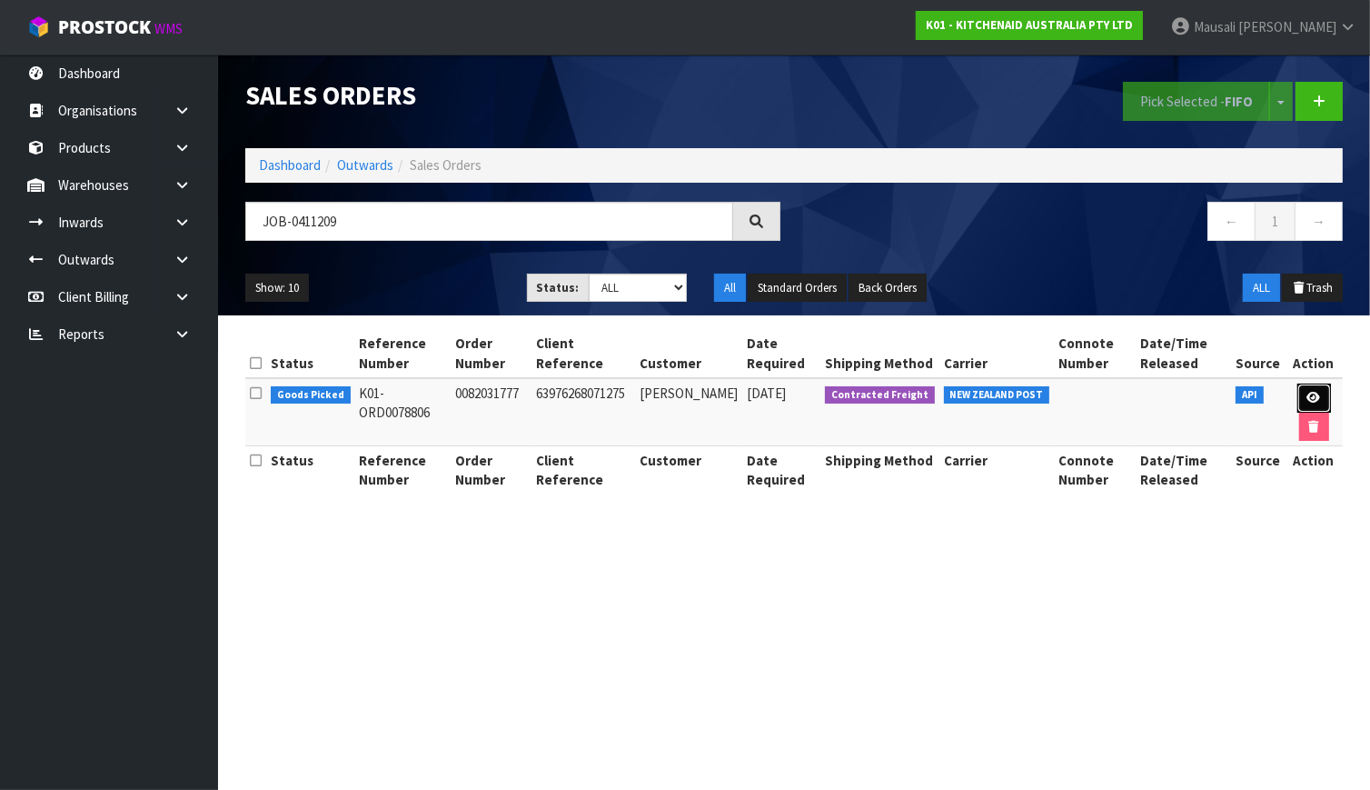
click at [1310, 392] on icon at bounding box center [1315, 398] width 14 height 12
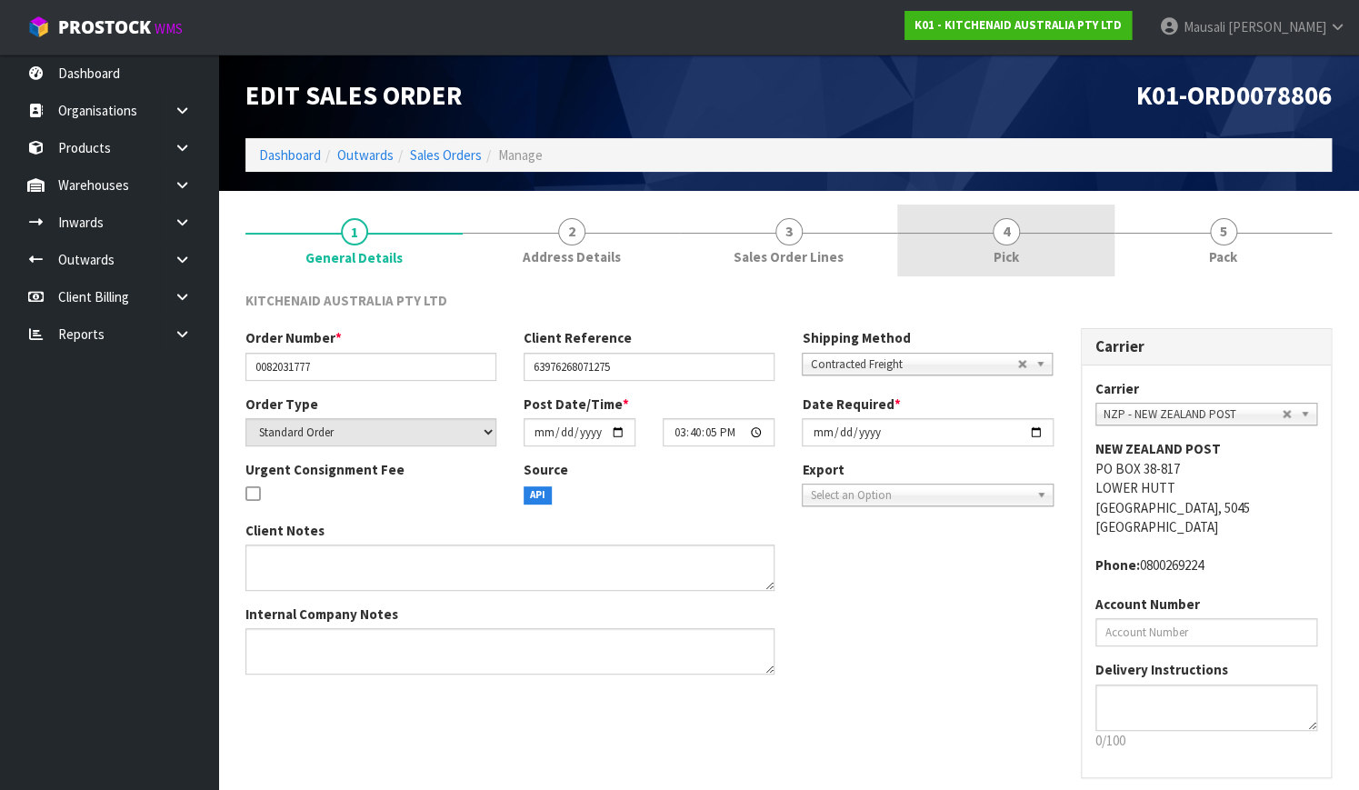
click at [1005, 233] on span "4" at bounding box center [1005, 231] width 27 height 27
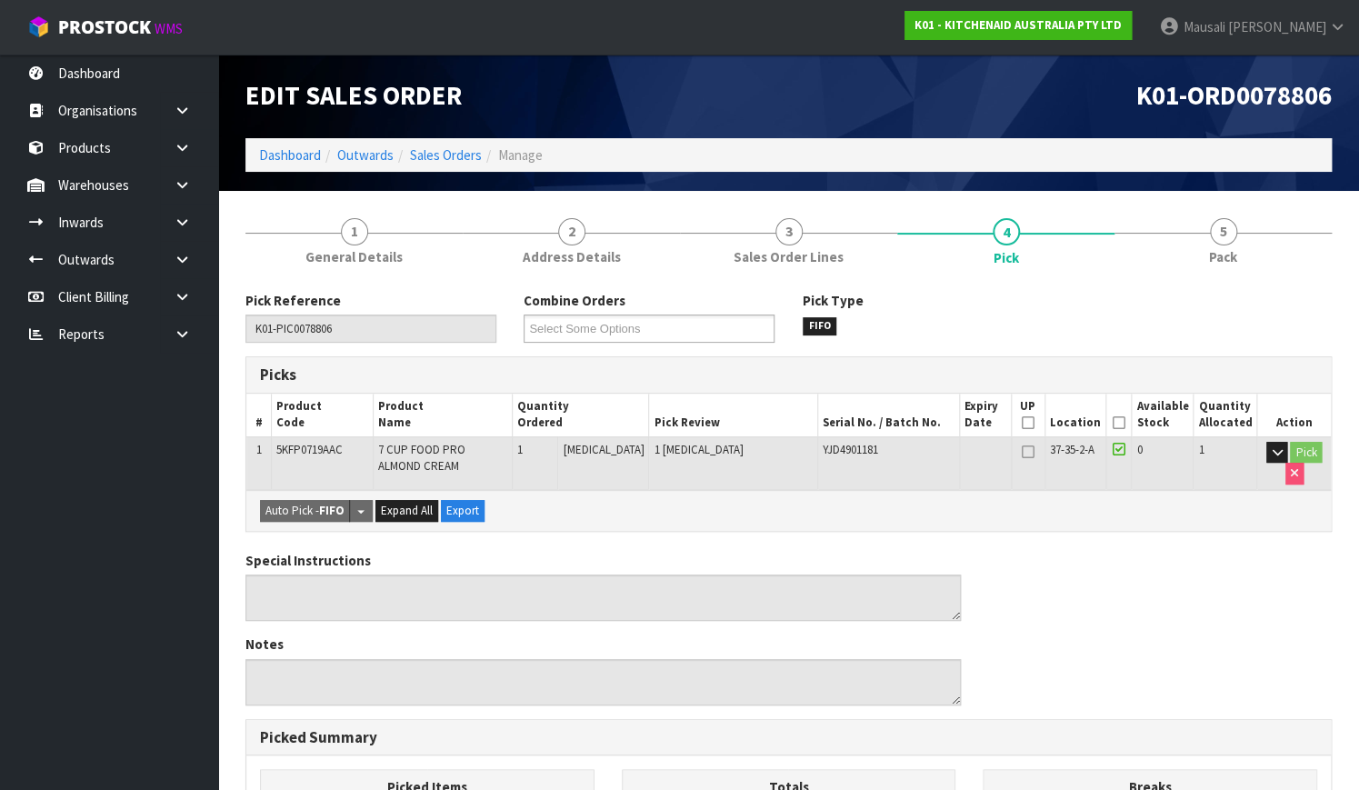
click at [1121, 423] on icon at bounding box center [1118, 423] width 13 height 1
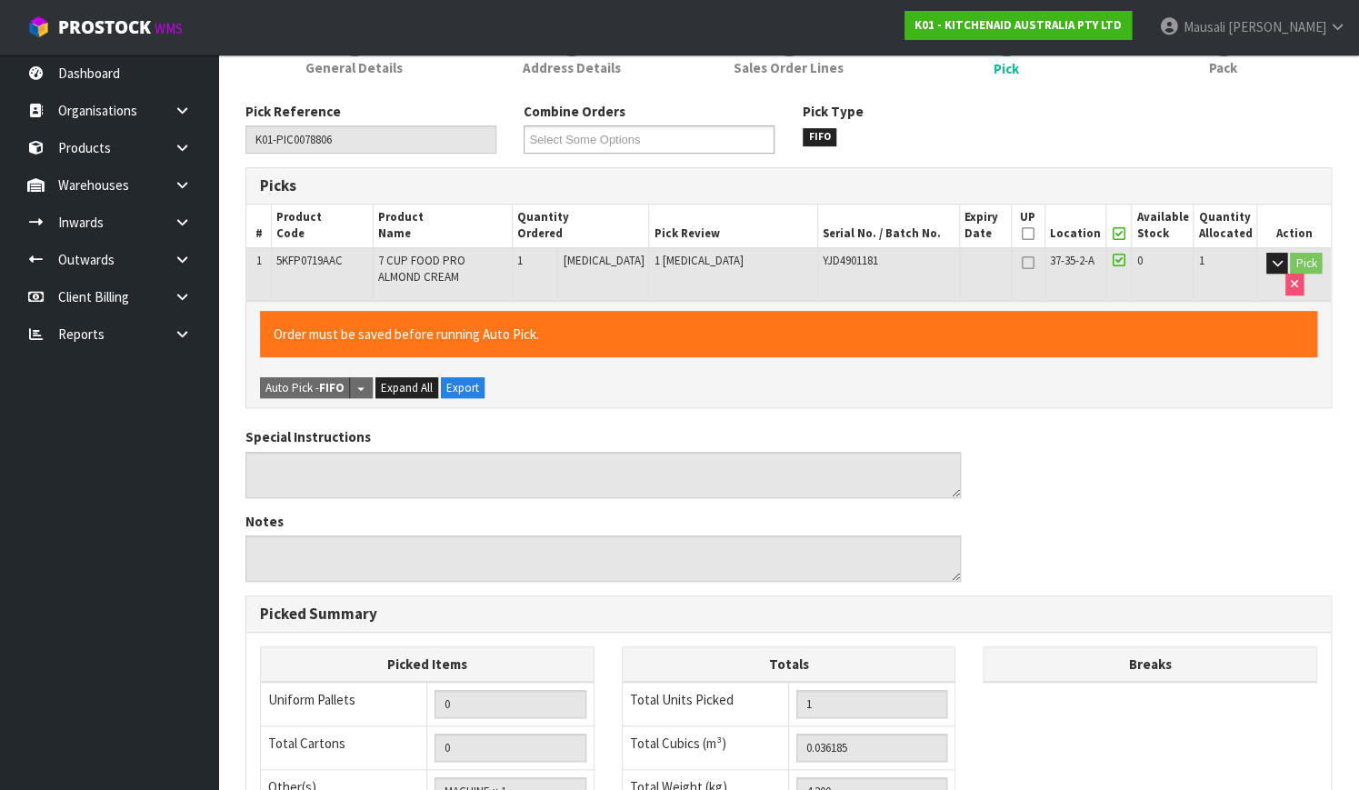
scroll to position [492, 0]
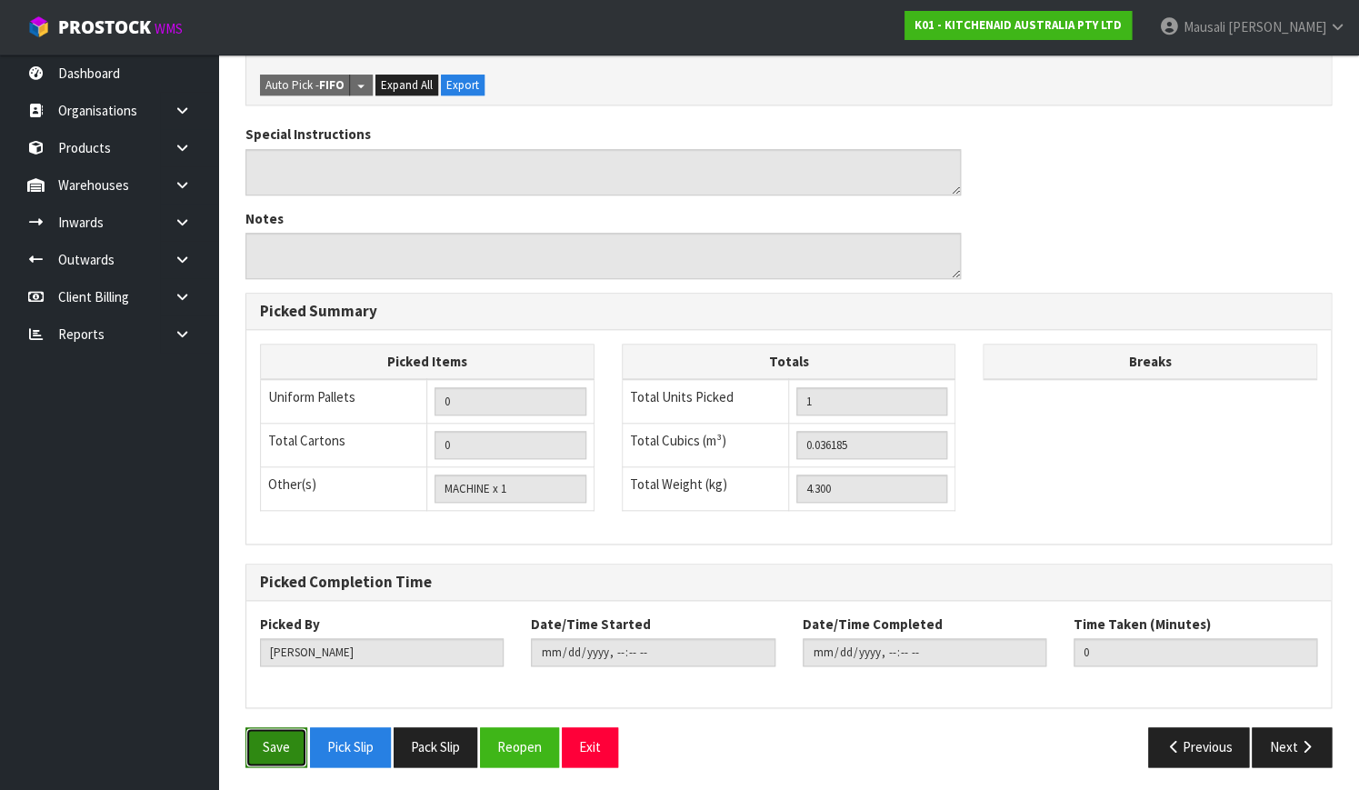
click at [273, 738] on button "Save" at bounding box center [276, 746] width 62 height 39
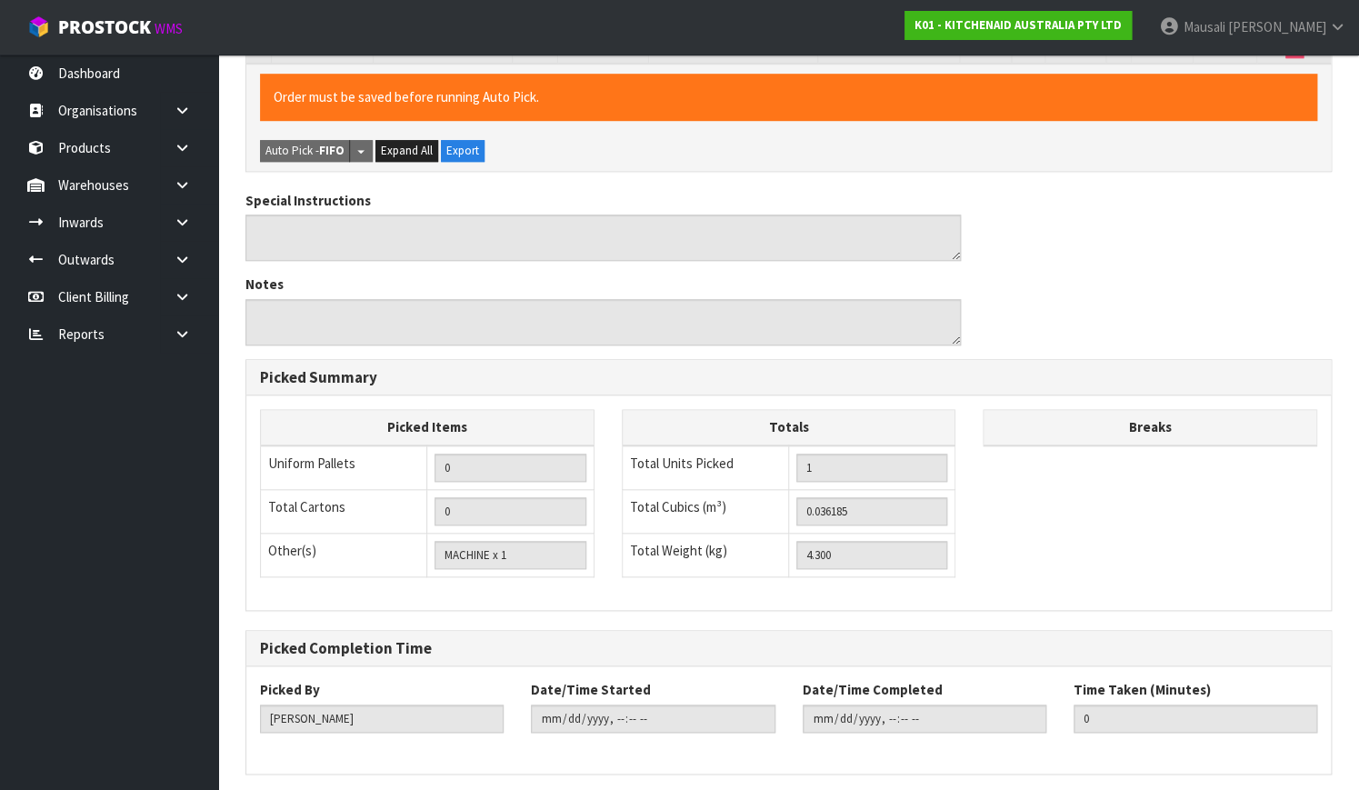
scroll to position [0, 0]
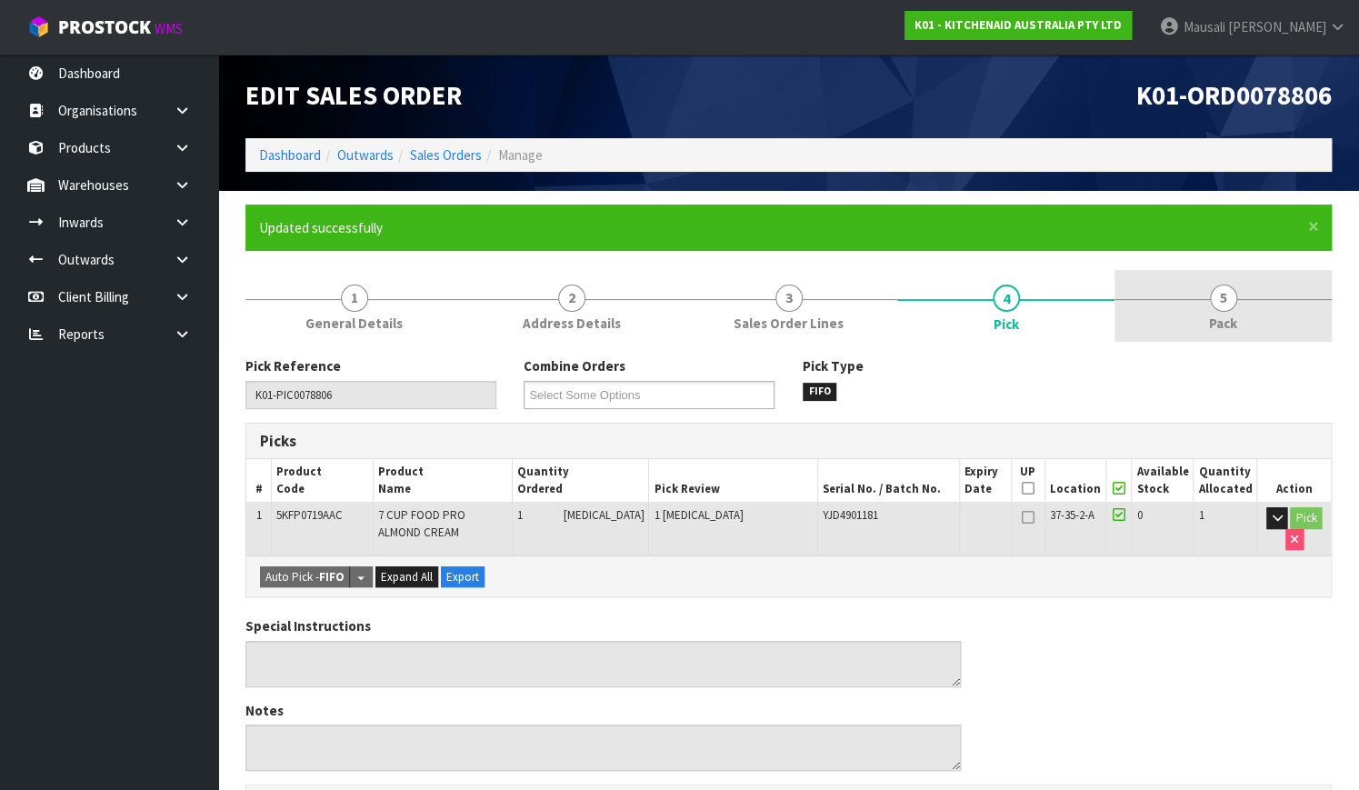
click at [1201, 318] on link "5 Pack" at bounding box center [1222, 306] width 217 height 72
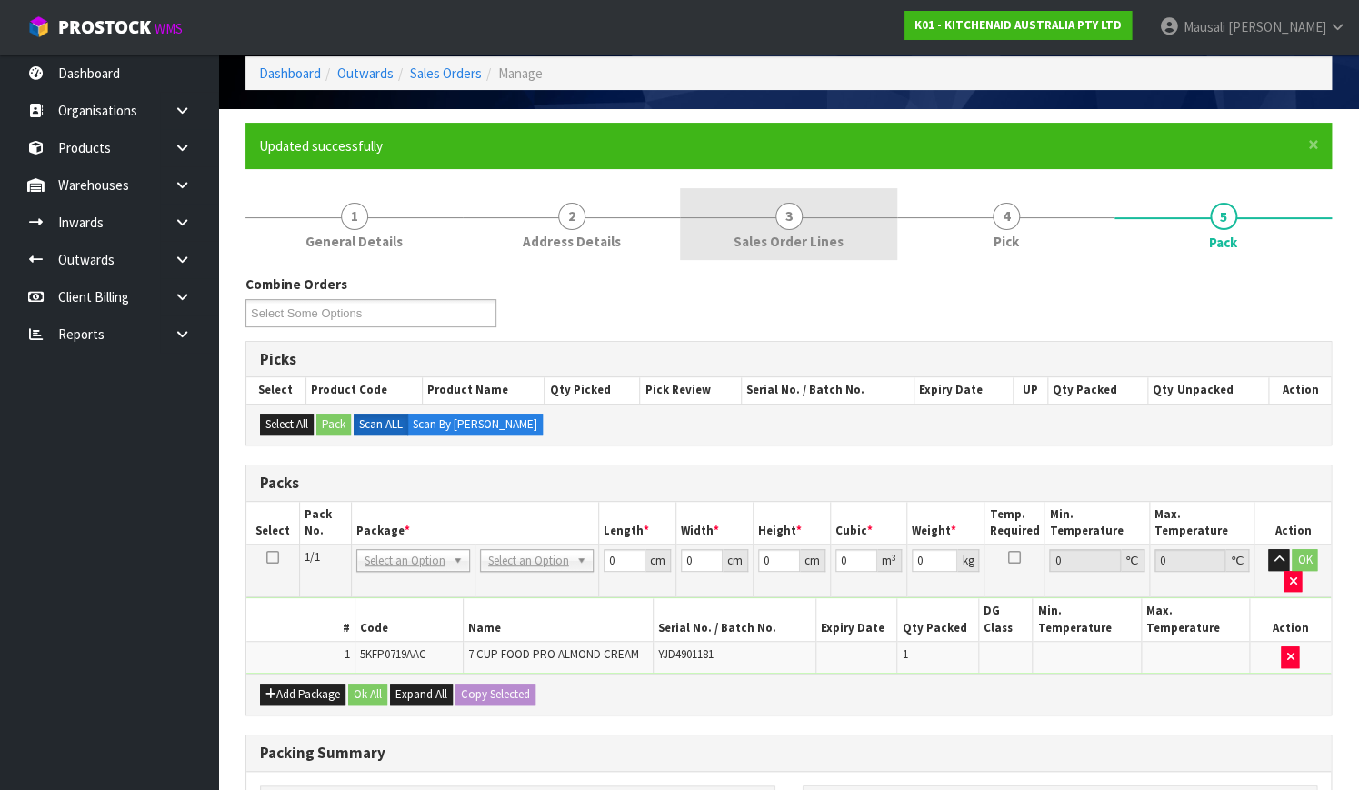
scroll to position [321, 0]
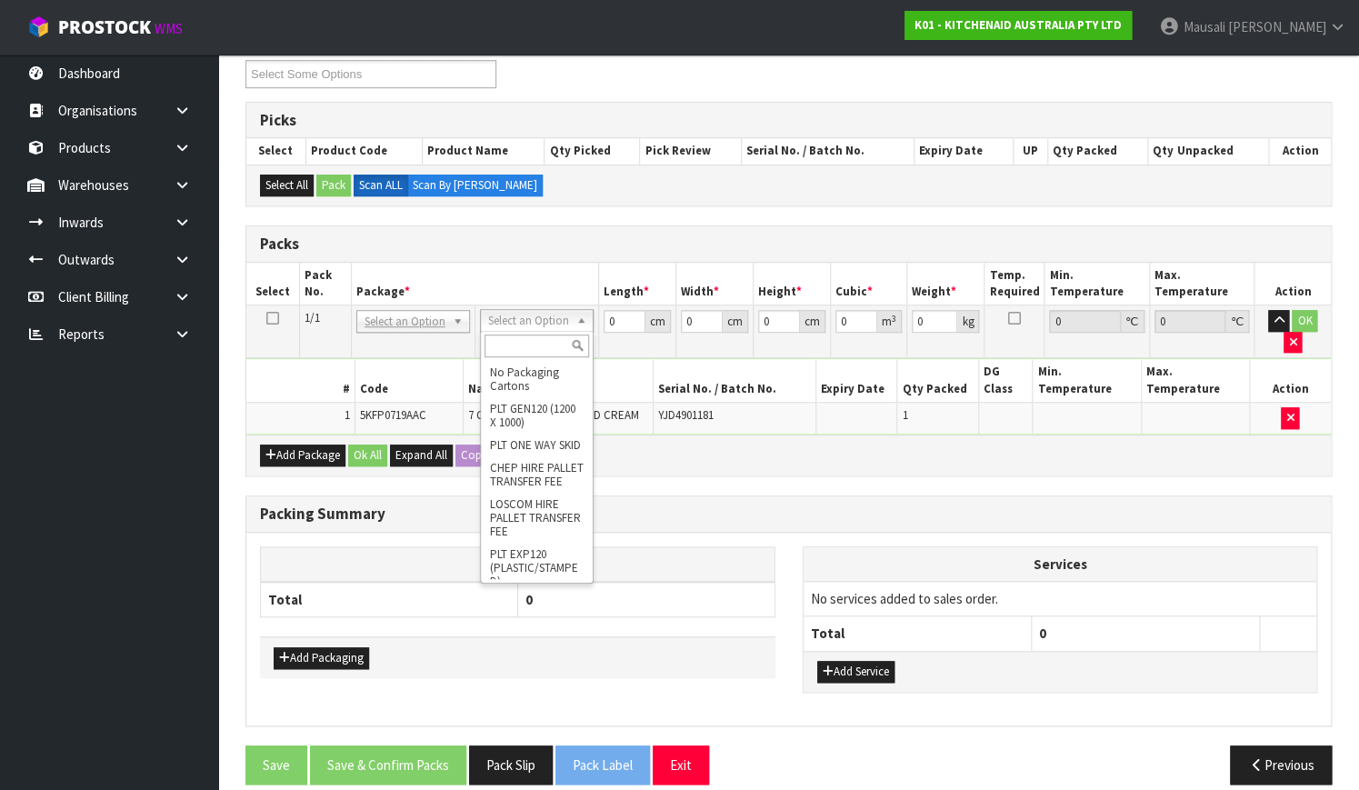
click at [509, 347] on input "text" at bounding box center [536, 345] width 105 height 23
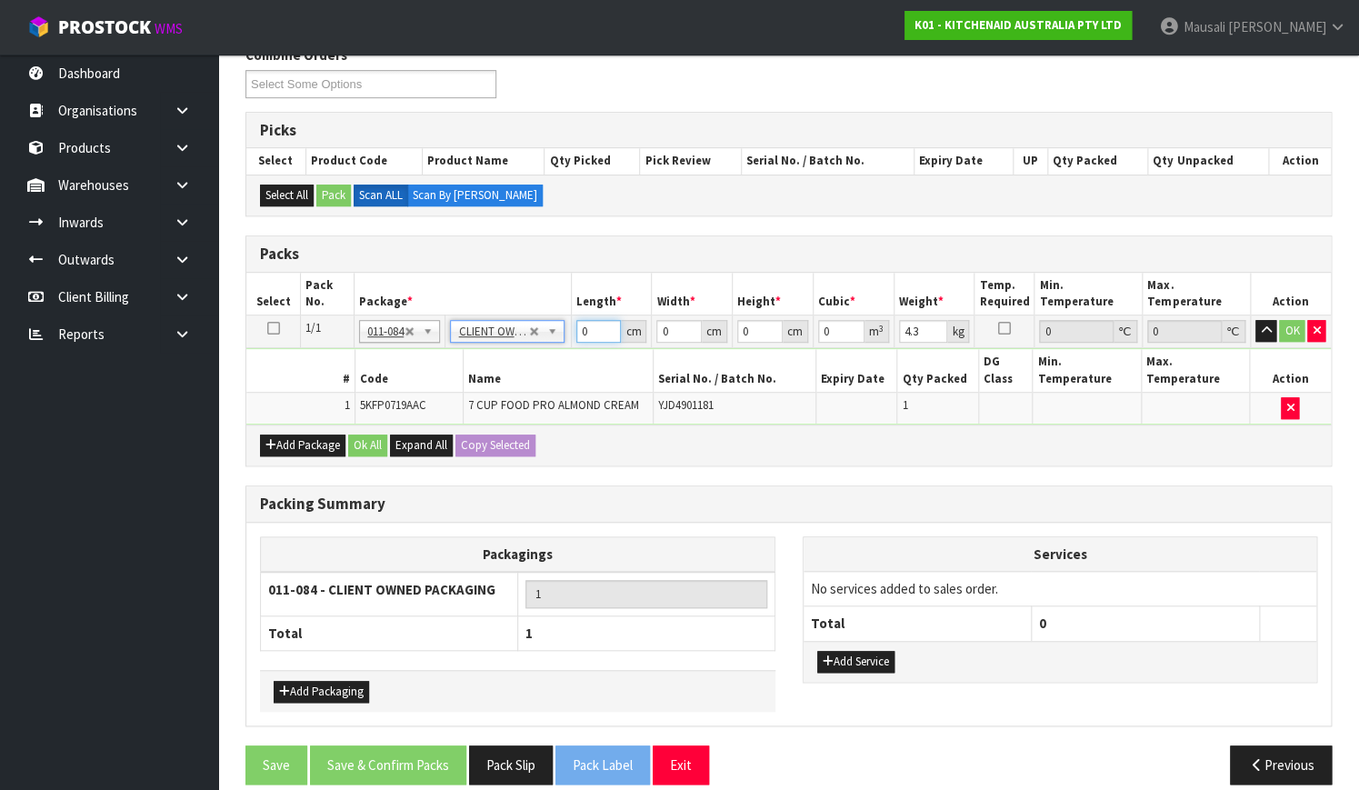
drag, startPoint x: 593, startPoint y: 335, endPoint x: 554, endPoint y: 345, distance: 40.3
click at [559, 345] on tbody "1/1 NONE 007-001 007-002 007-004 007-009 007-013 007-014 007-015 007-017 007-01…" at bounding box center [788, 369] width 1084 height 109
click at [355, 434] on button "Ok All" at bounding box center [367, 445] width 39 height 22
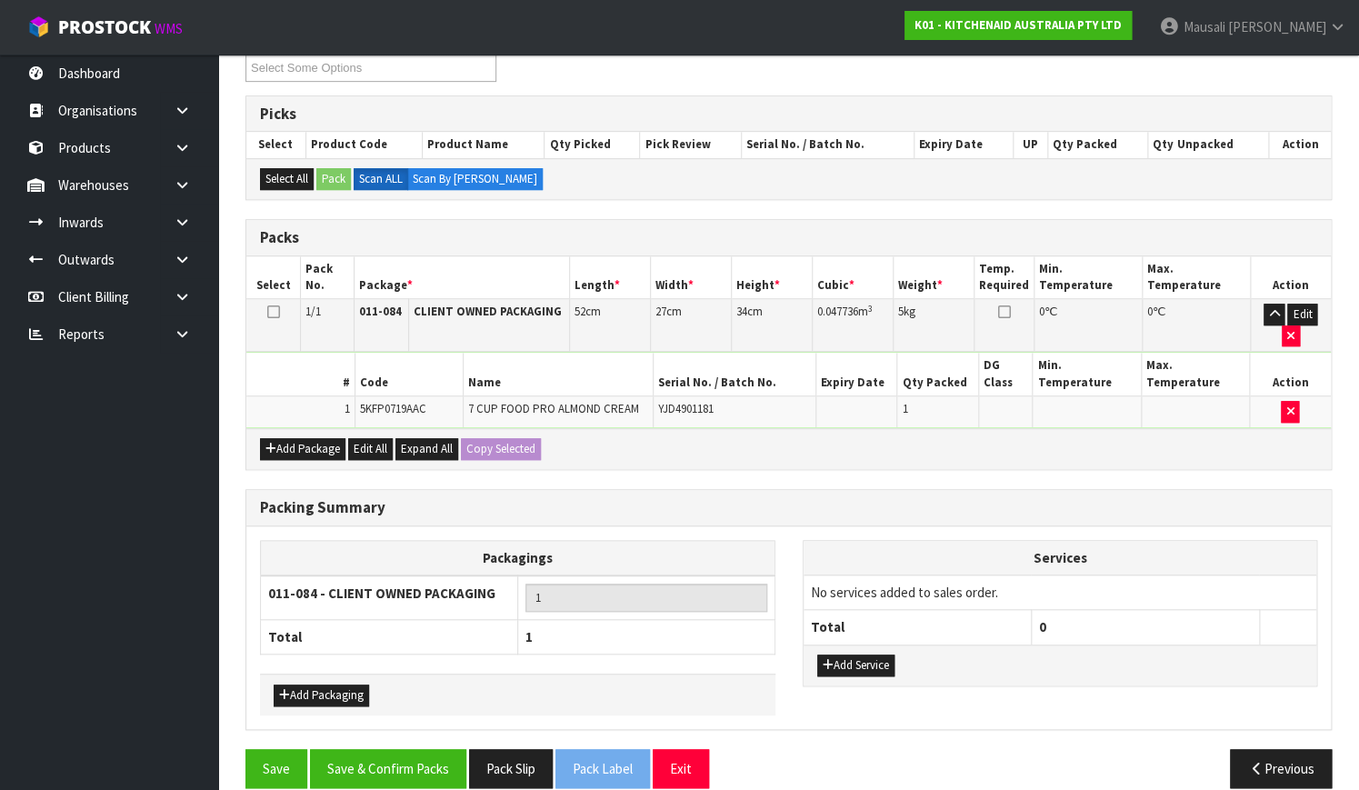
scroll to position [331, 0]
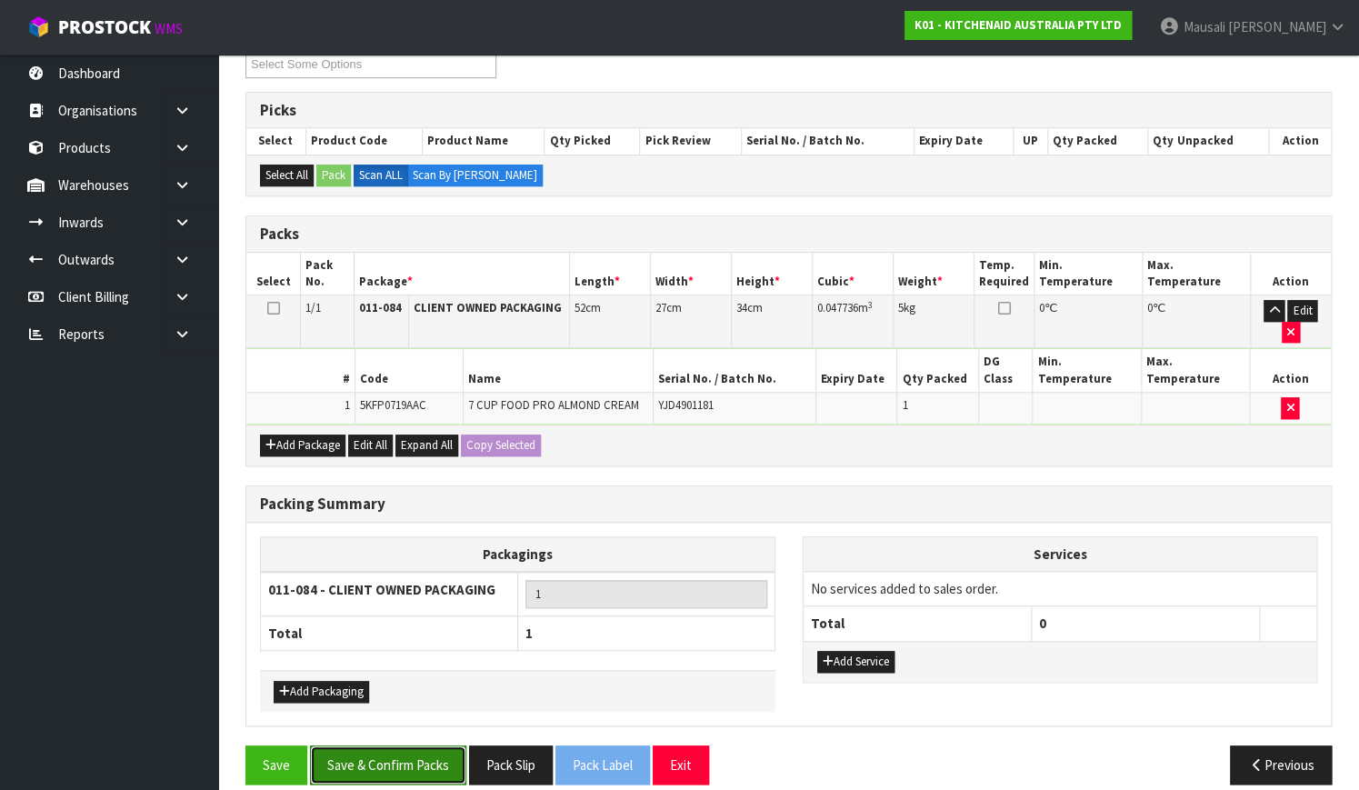
click at [374, 745] on button "Save & Confirm Packs" at bounding box center [388, 764] width 156 height 39
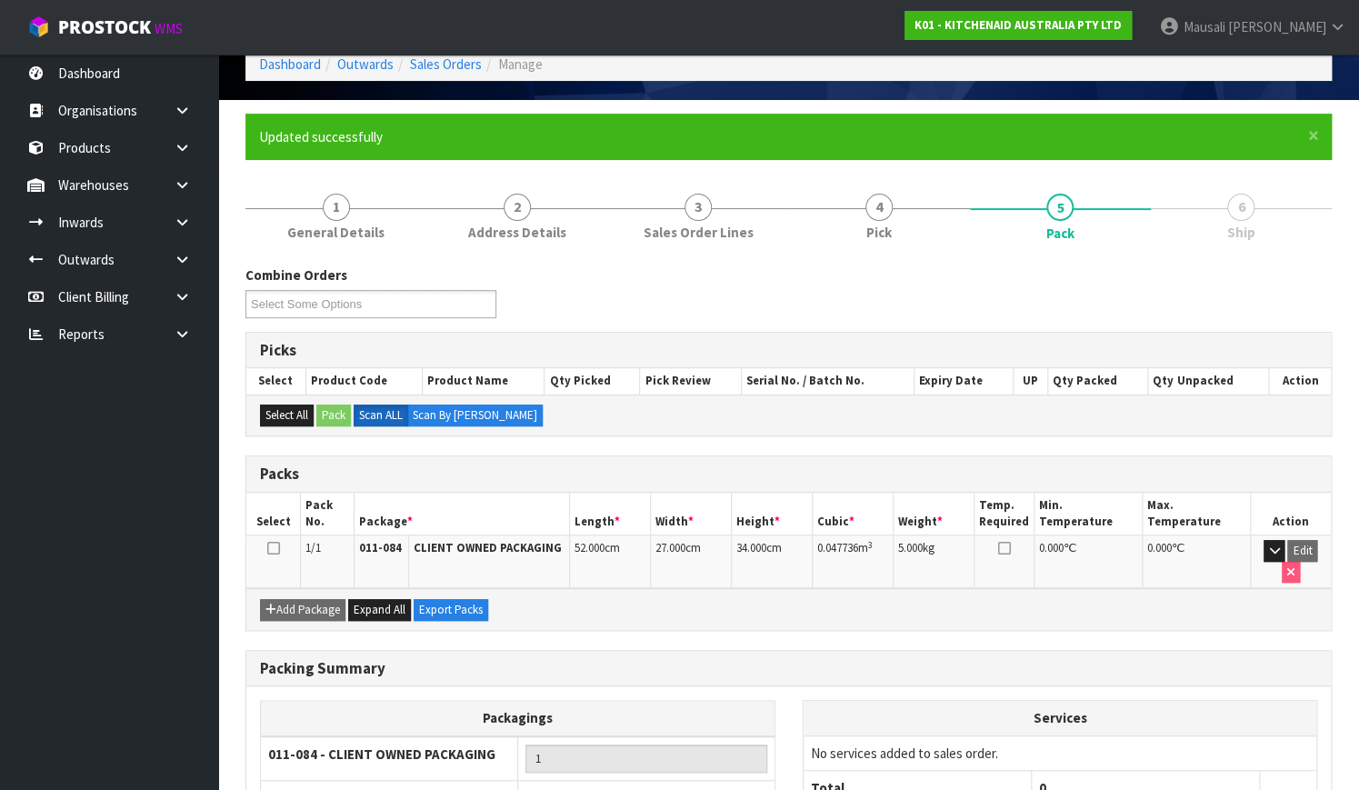
scroll to position [232, 0]
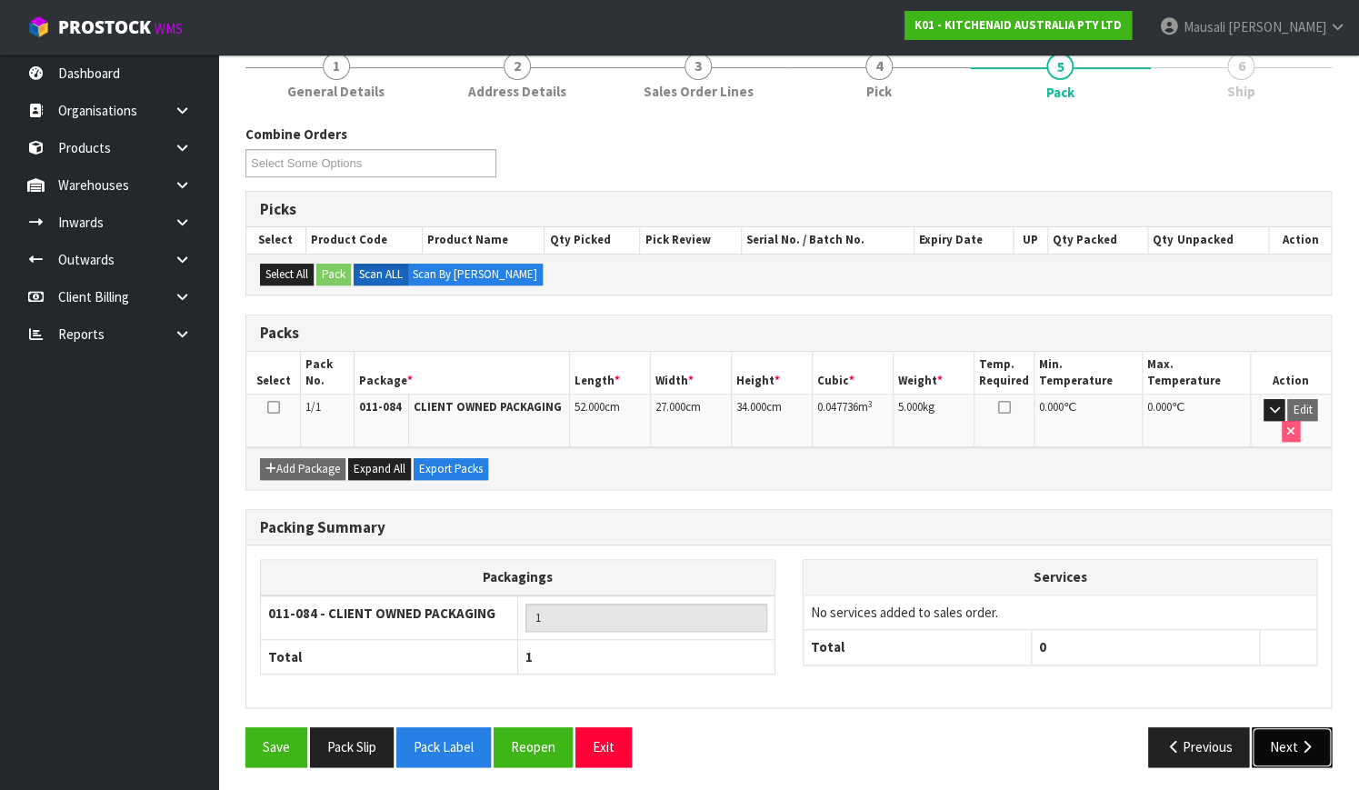
click at [1299, 740] on icon "button" at bounding box center [1305, 747] width 17 height 14
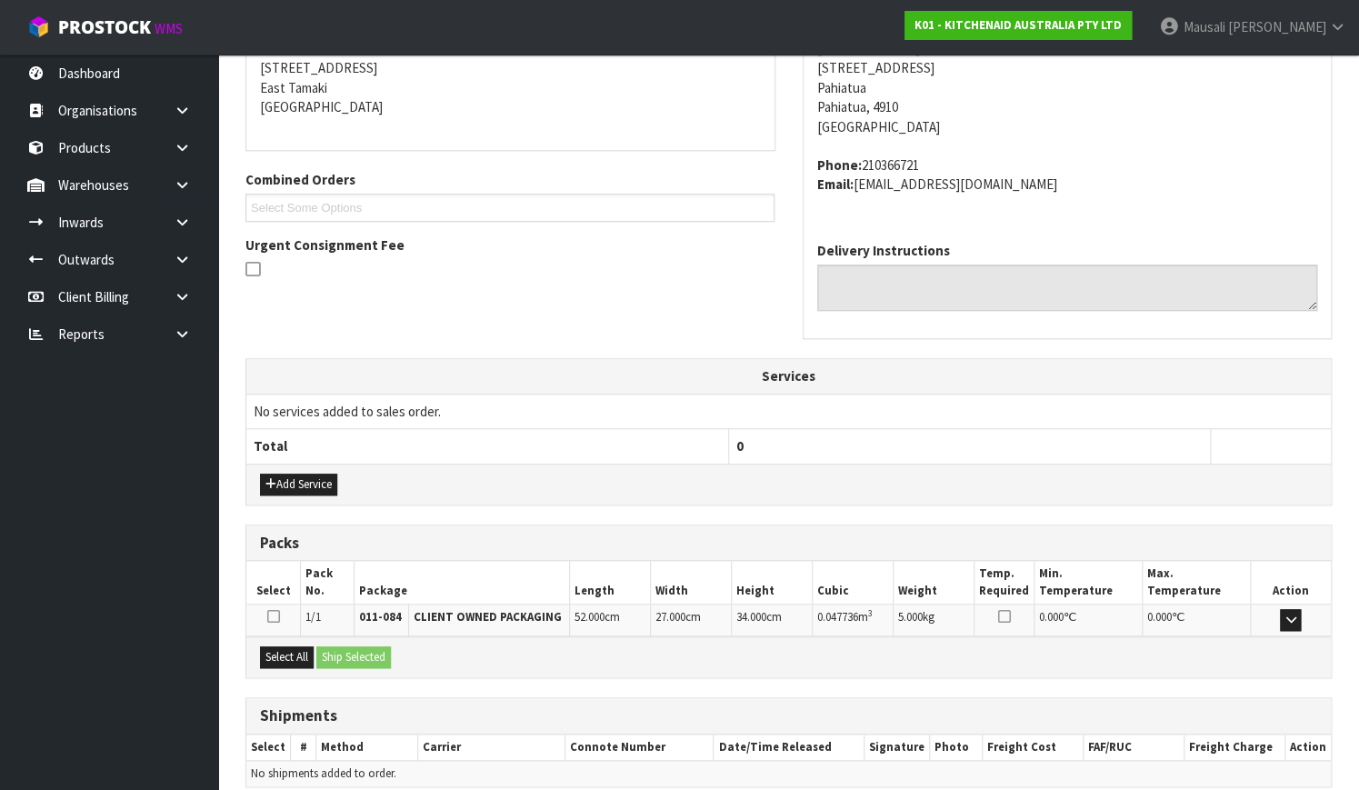
scroll to position [447, 0]
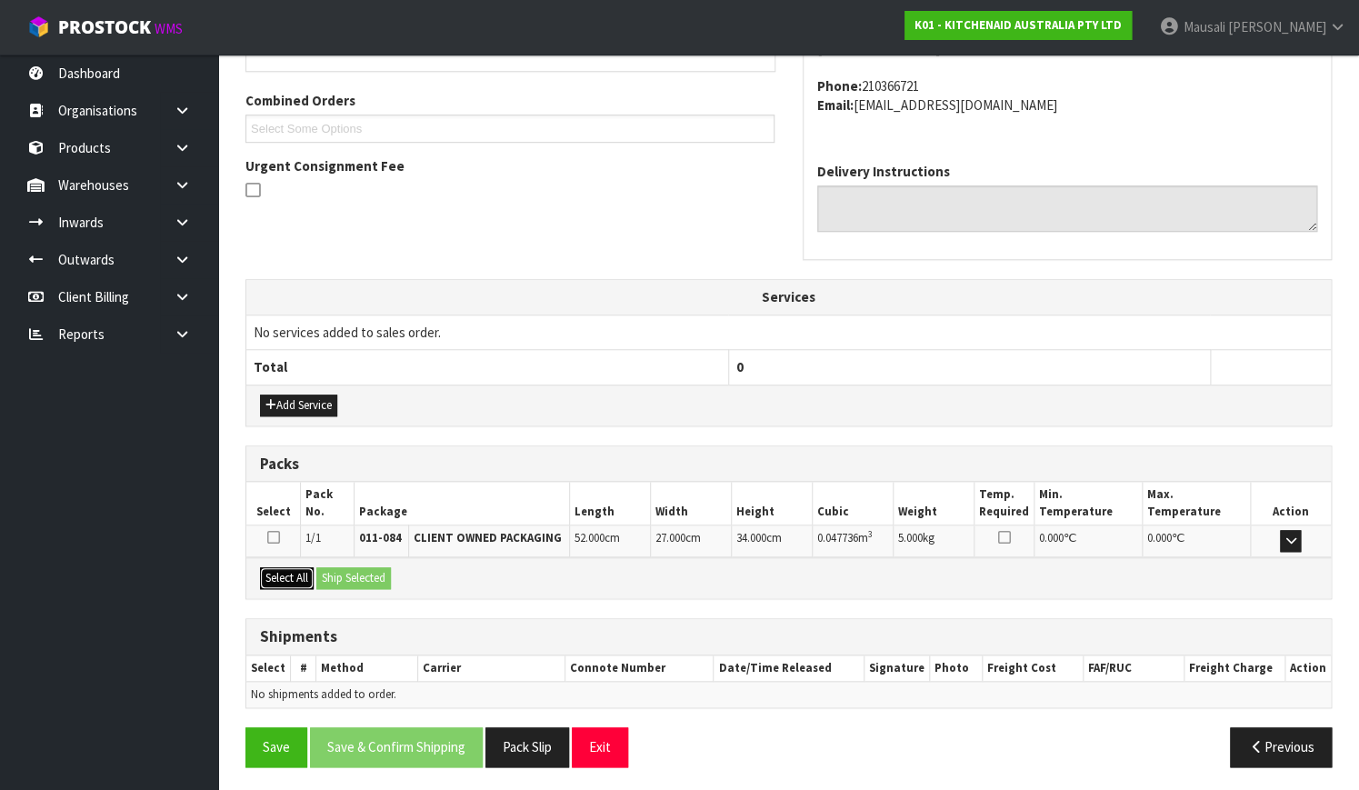
click at [284, 571] on button "Select All" at bounding box center [287, 578] width 54 height 22
click at [341, 573] on button "Ship Selected" at bounding box center [353, 578] width 75 height 22
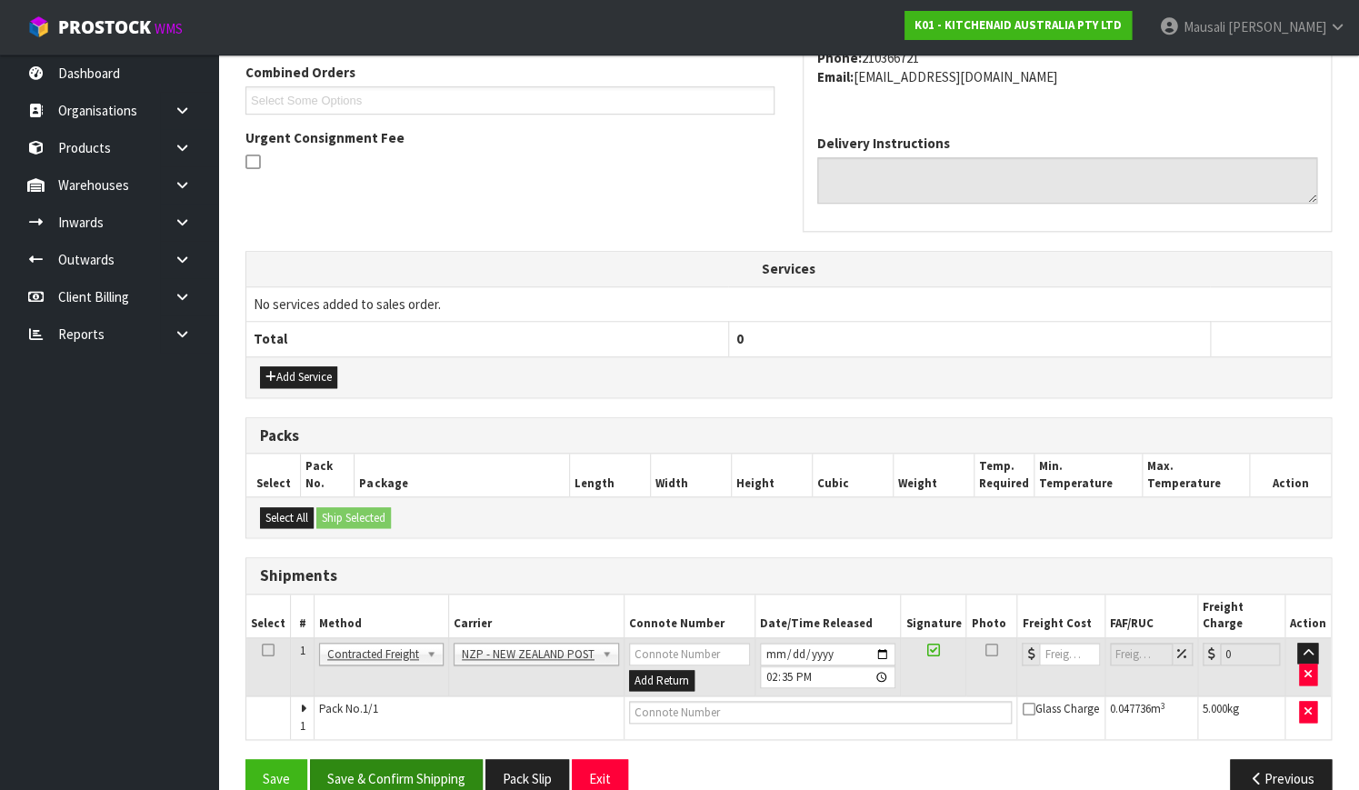
scroll to position [491, 0]
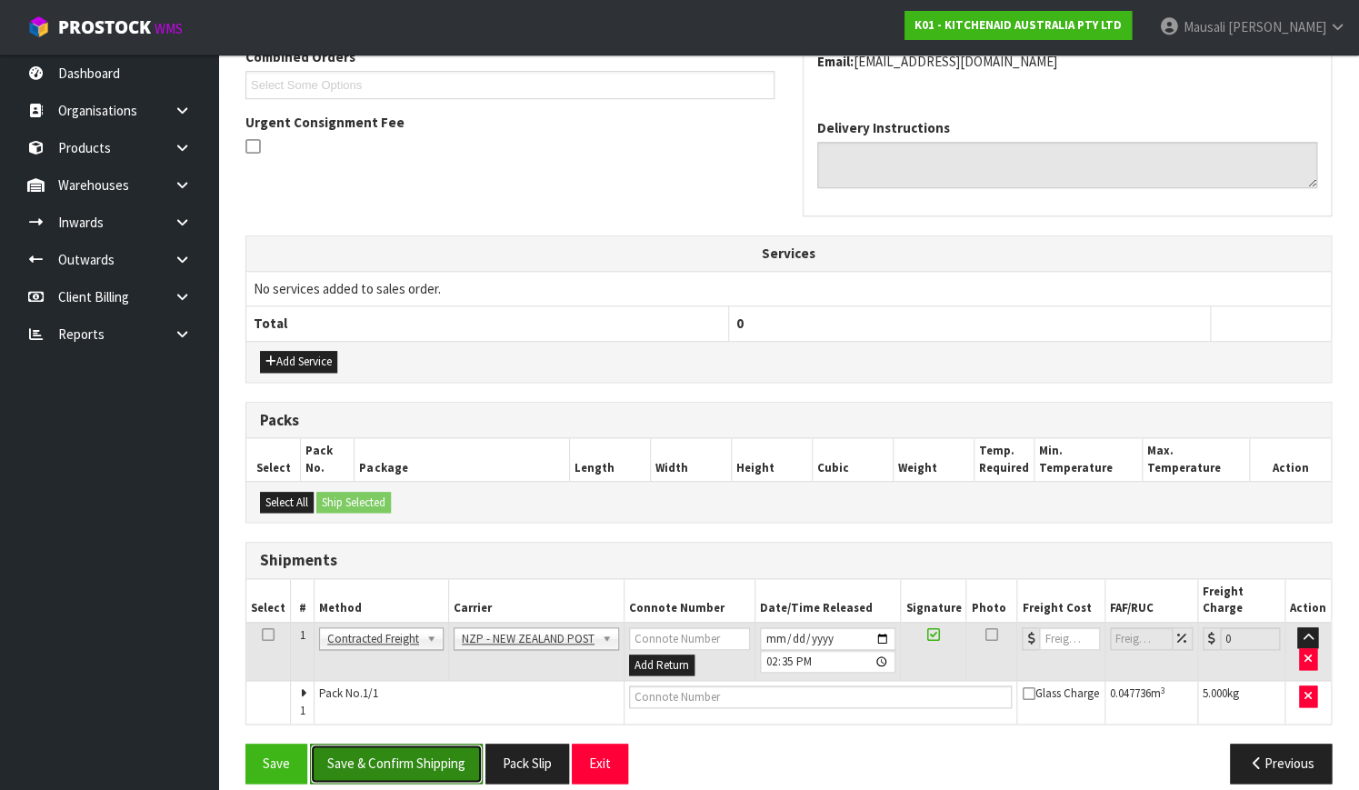
drag, startPoint x: 413, startPoint y: 746, endPoint x: 432, endPoint y: 744, distance: 19.2
click at [413, 745] on button "Save & Confirm Shipping" at bounding box center [396, 762] width 173 height 39
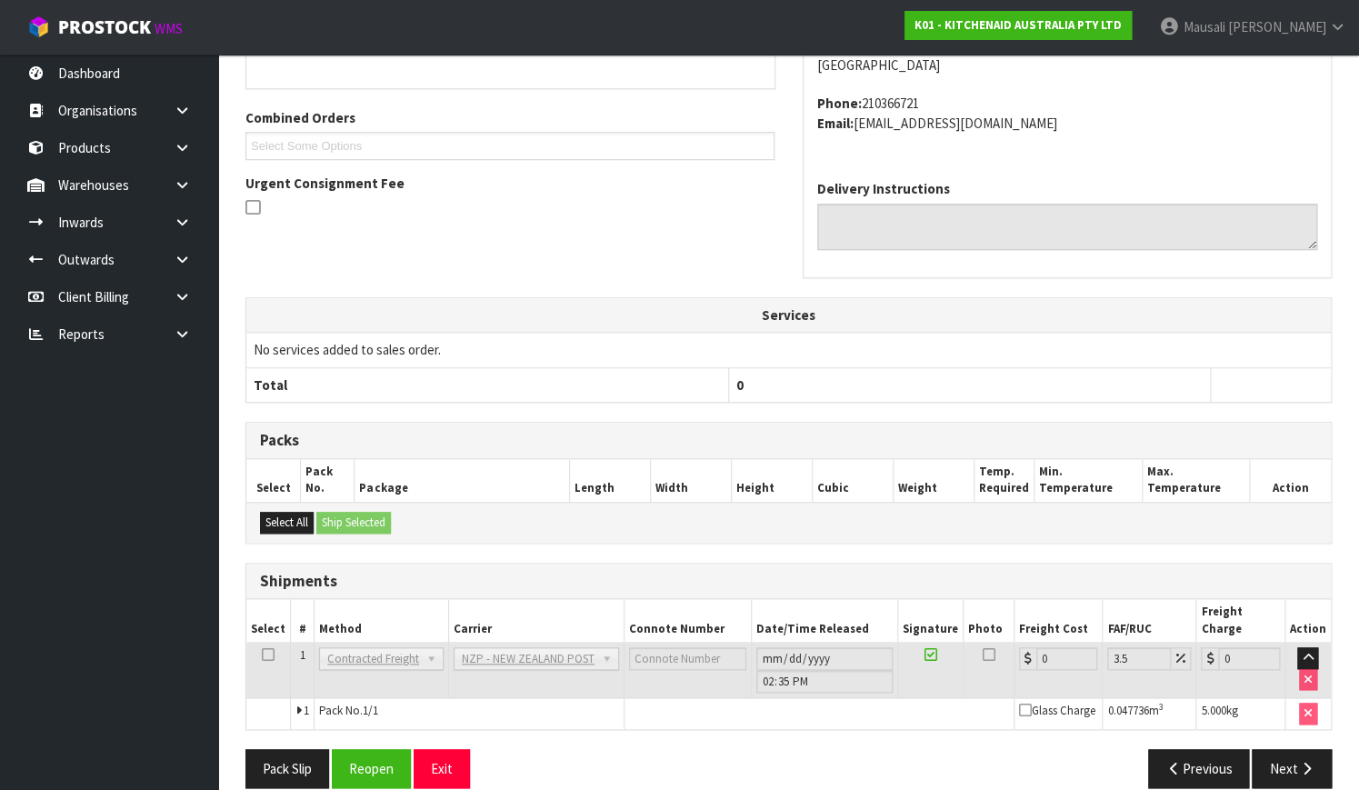
scroll to position [467, 0]
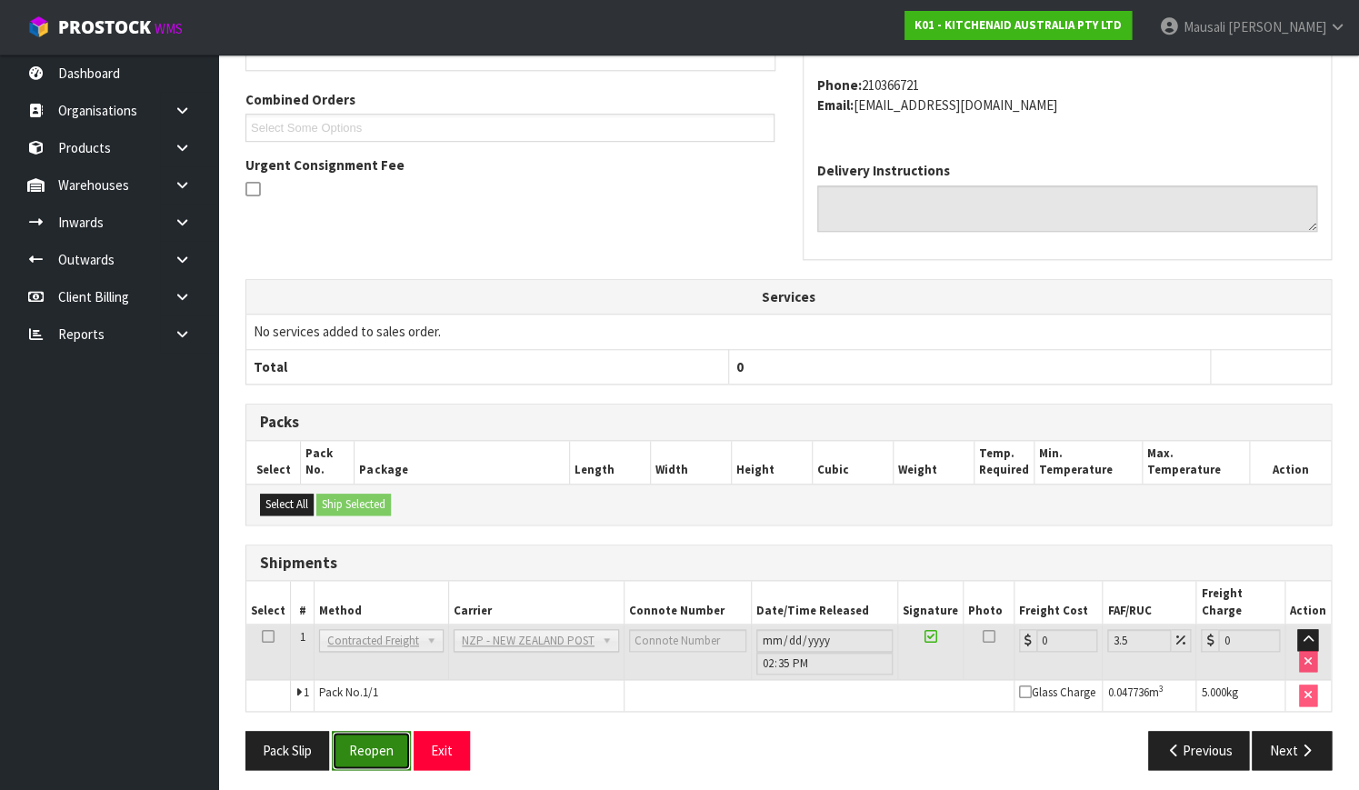
drag, startPoint x: 373, startPoint y: 750, endPoint x: 385, endPoint y: 738, distance: 17.4
click at [373, 750] on button "Reopen" at bounding box center [371, 750] width 79 height 39
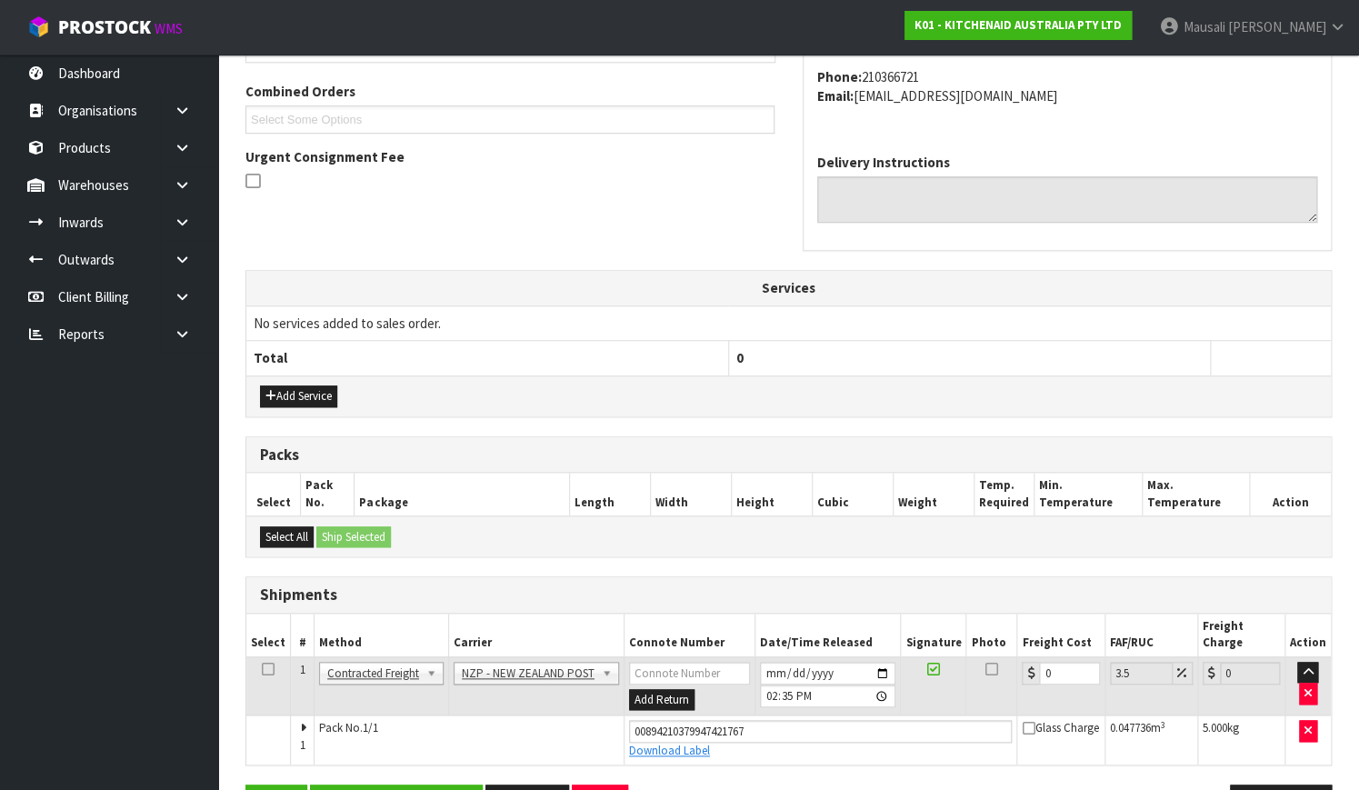
scroll to position [497, 0]
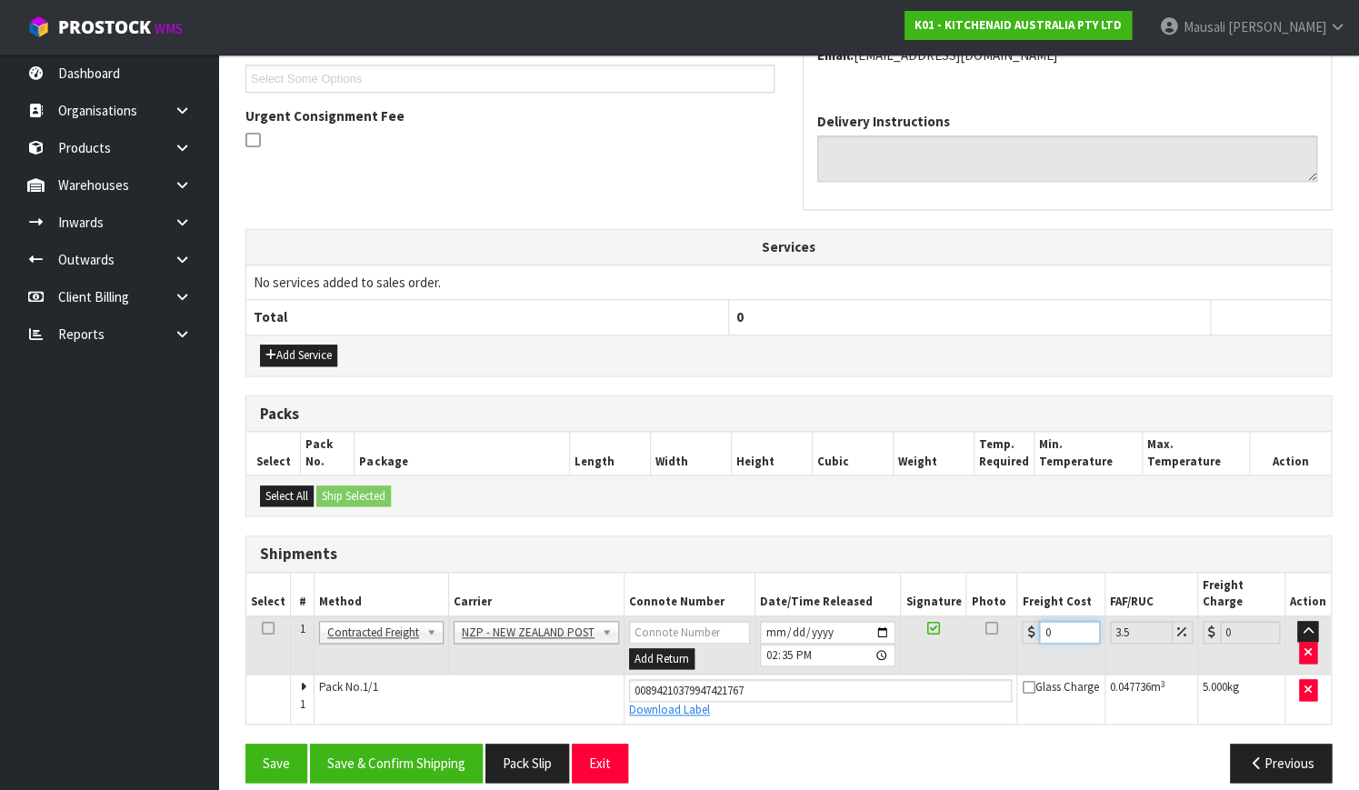
drag, startPoint x: 1037, startPoint y: 621, endPoint x: 997, endPoint y: 639, distance: 43.9
click at [997, 639] on tr "1 Client Local Pickup Customer Local Pickup Company Freight Contracted Freight …" at bounding box center [788, 644] width 1084 height 59
click at [422, 743] on button "Save & Confirm Shipping" at bounding box center [396, 762] width 173 height 39
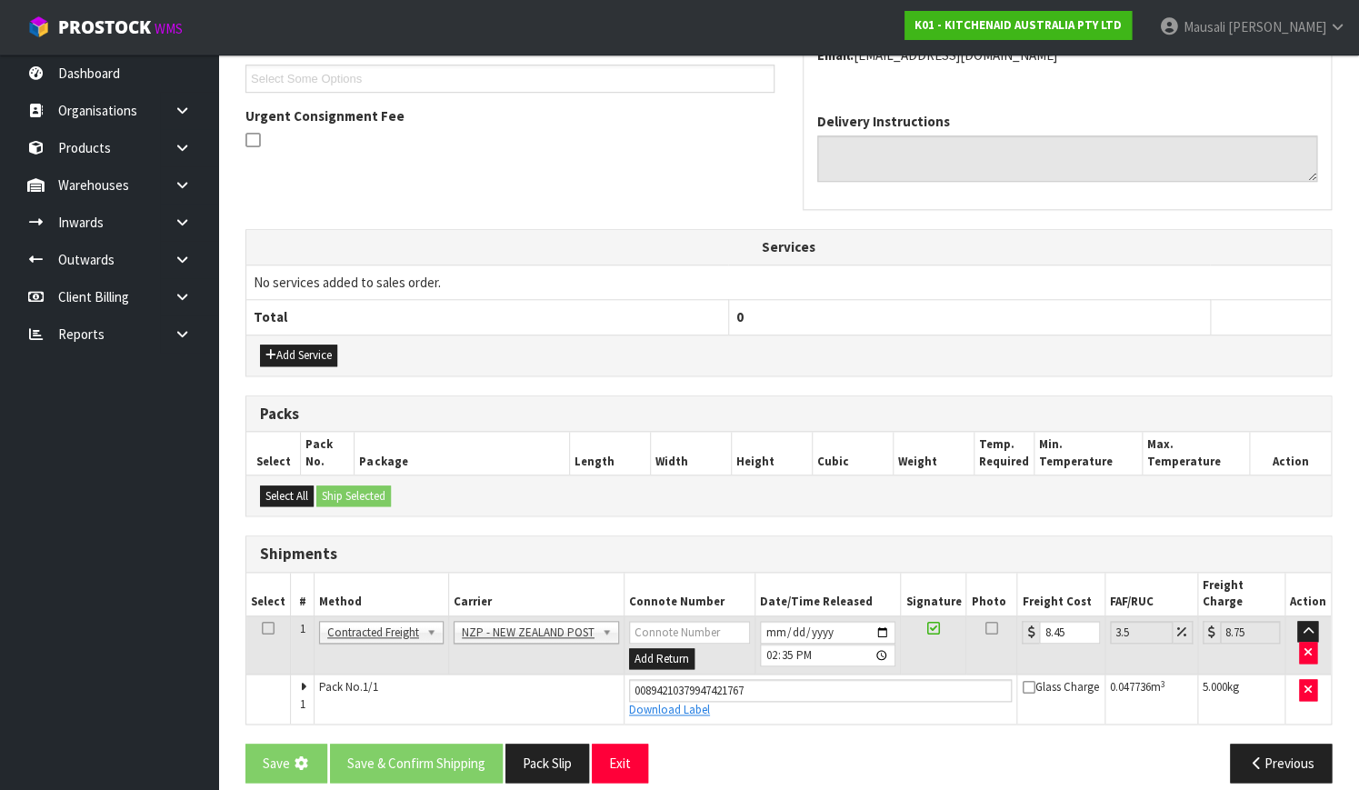
scroll to position [0, 0]
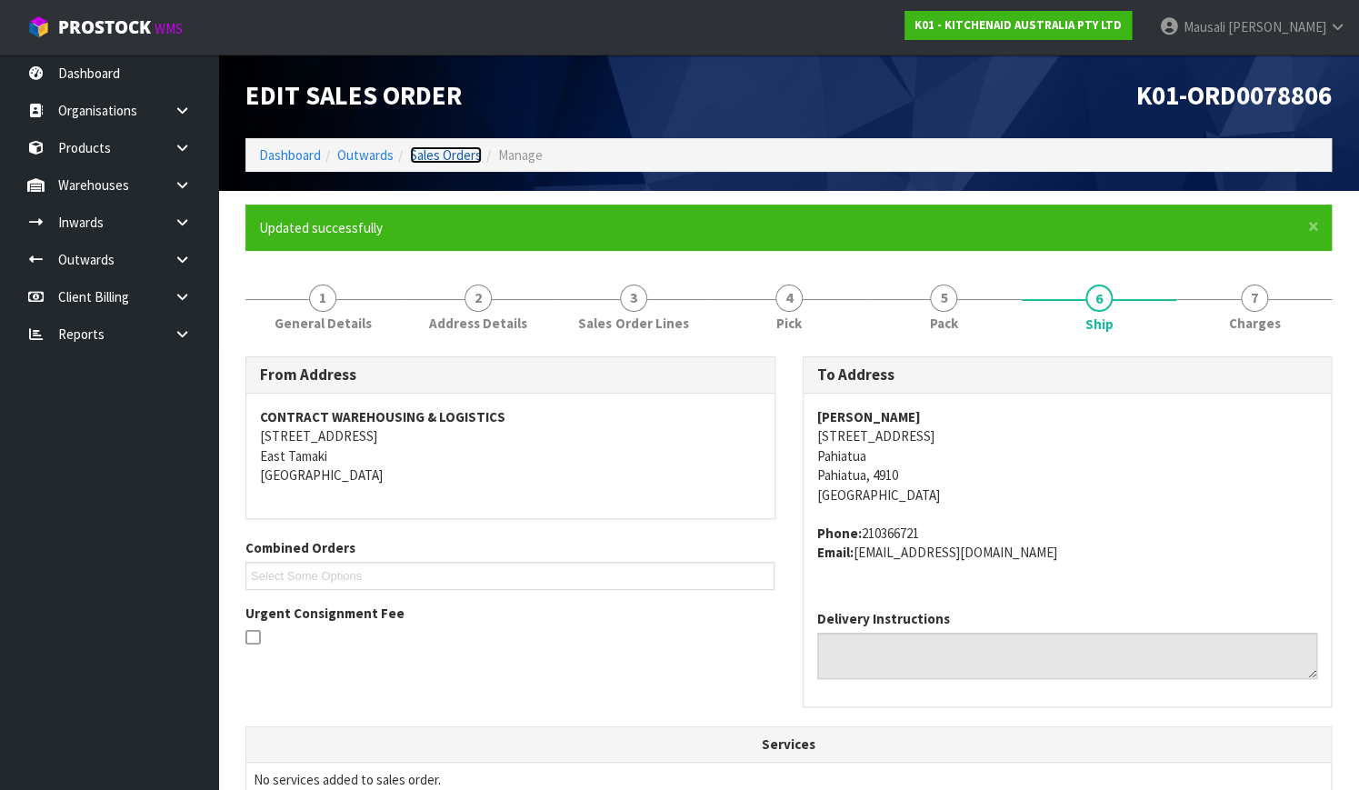
click at [454, 152] on link "Sales Orders" at bounding box center [446, 154] width 72 height 17
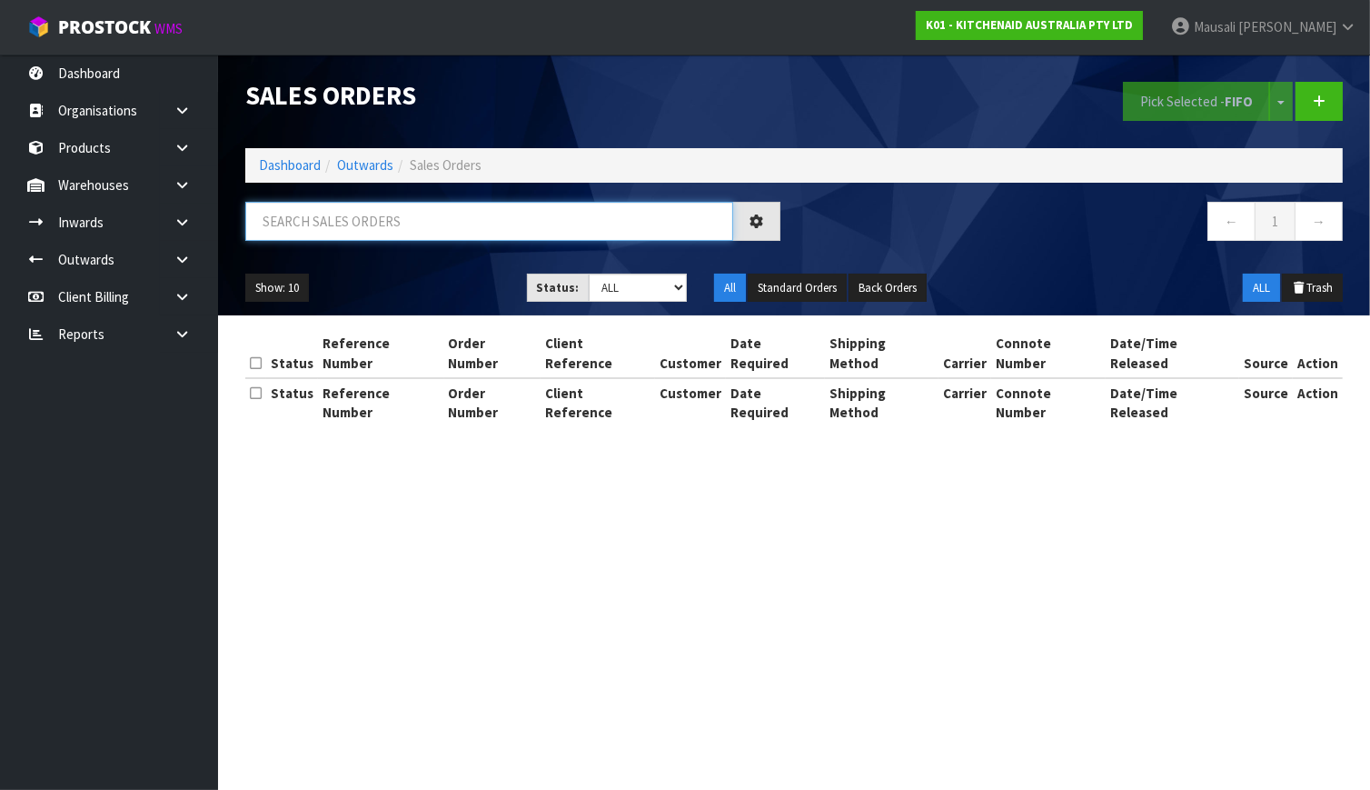
click at [316, 217] on input "text" at bounding box center [489, 221] width 488 height 39
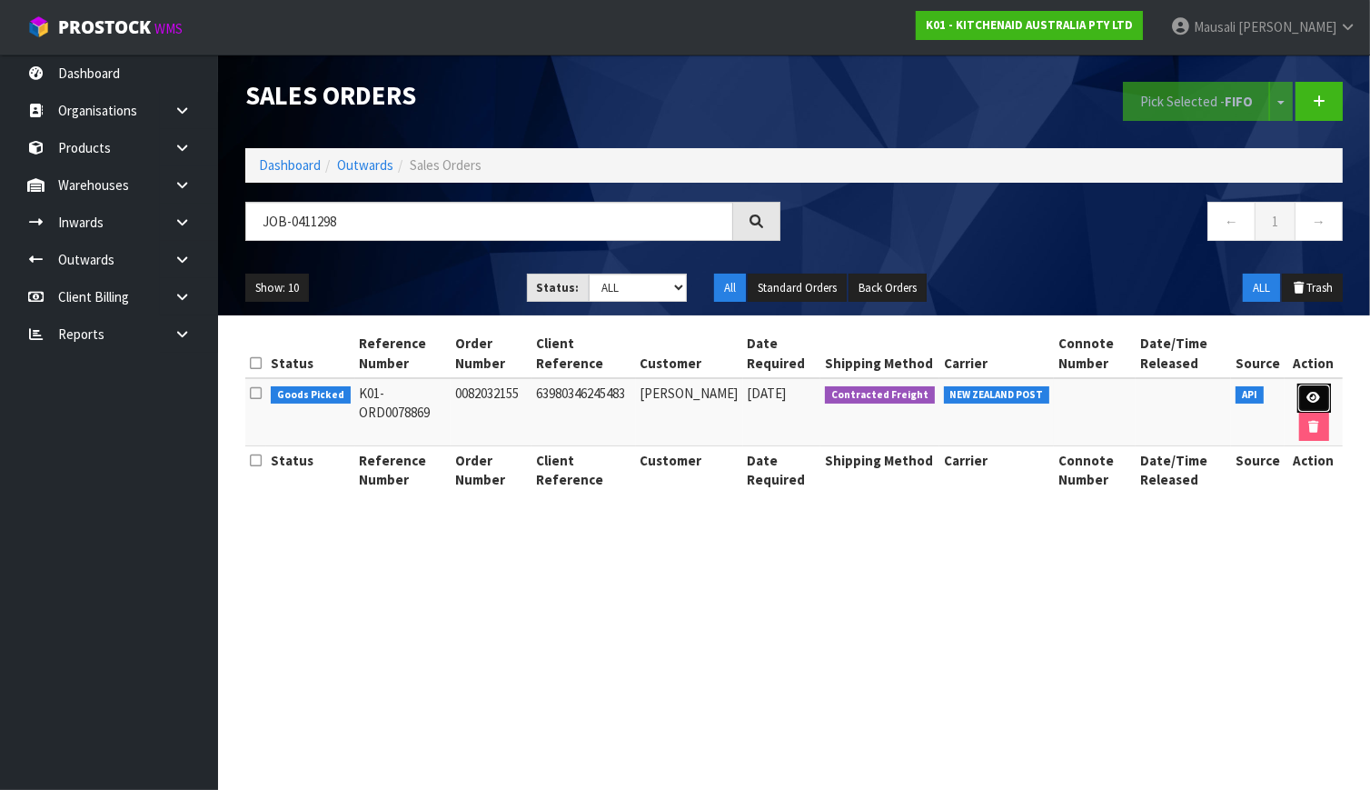
click at [1312, 397] on icon at bounding box center [1315, 398] width 14 height 12
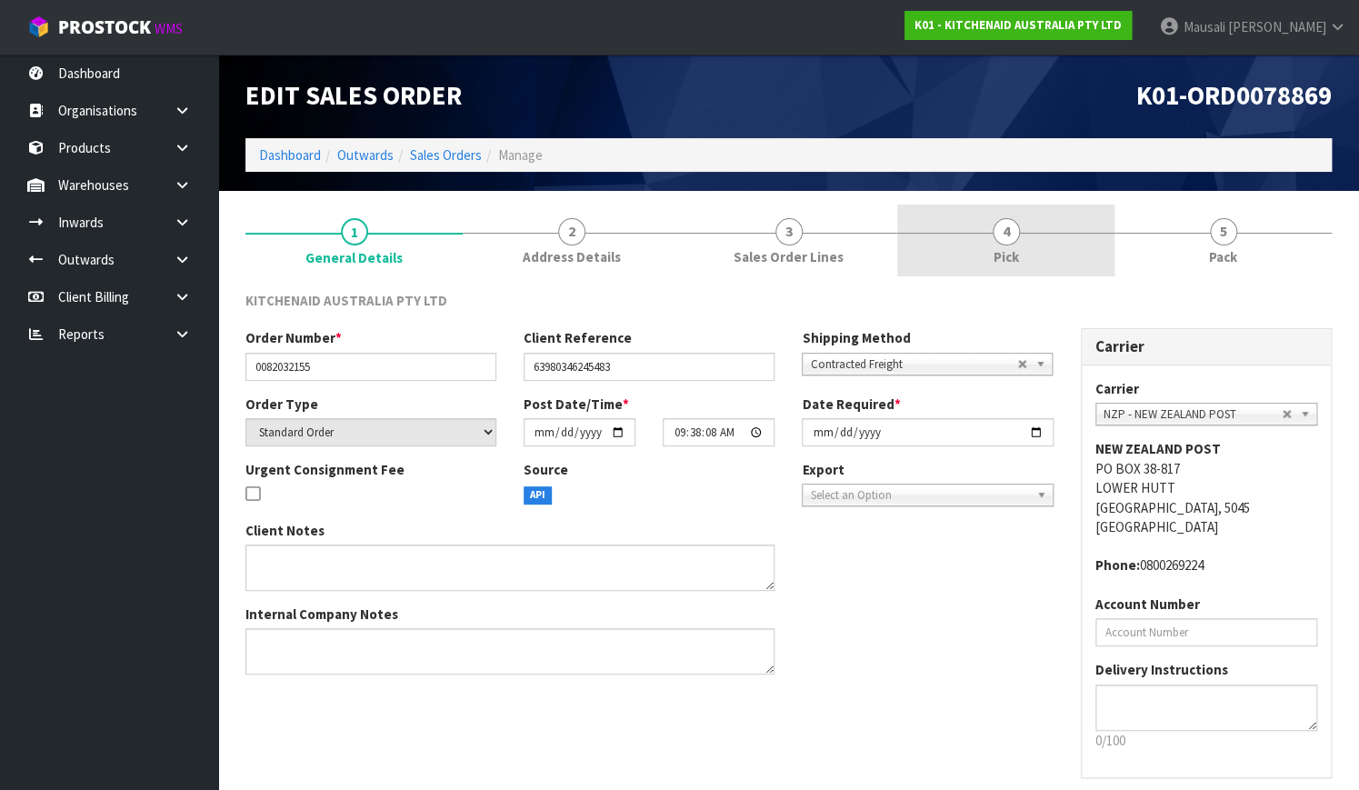
click at [1021, 245] on link "4 Pick" at bounding box center [1005, 240] width 217 height 72
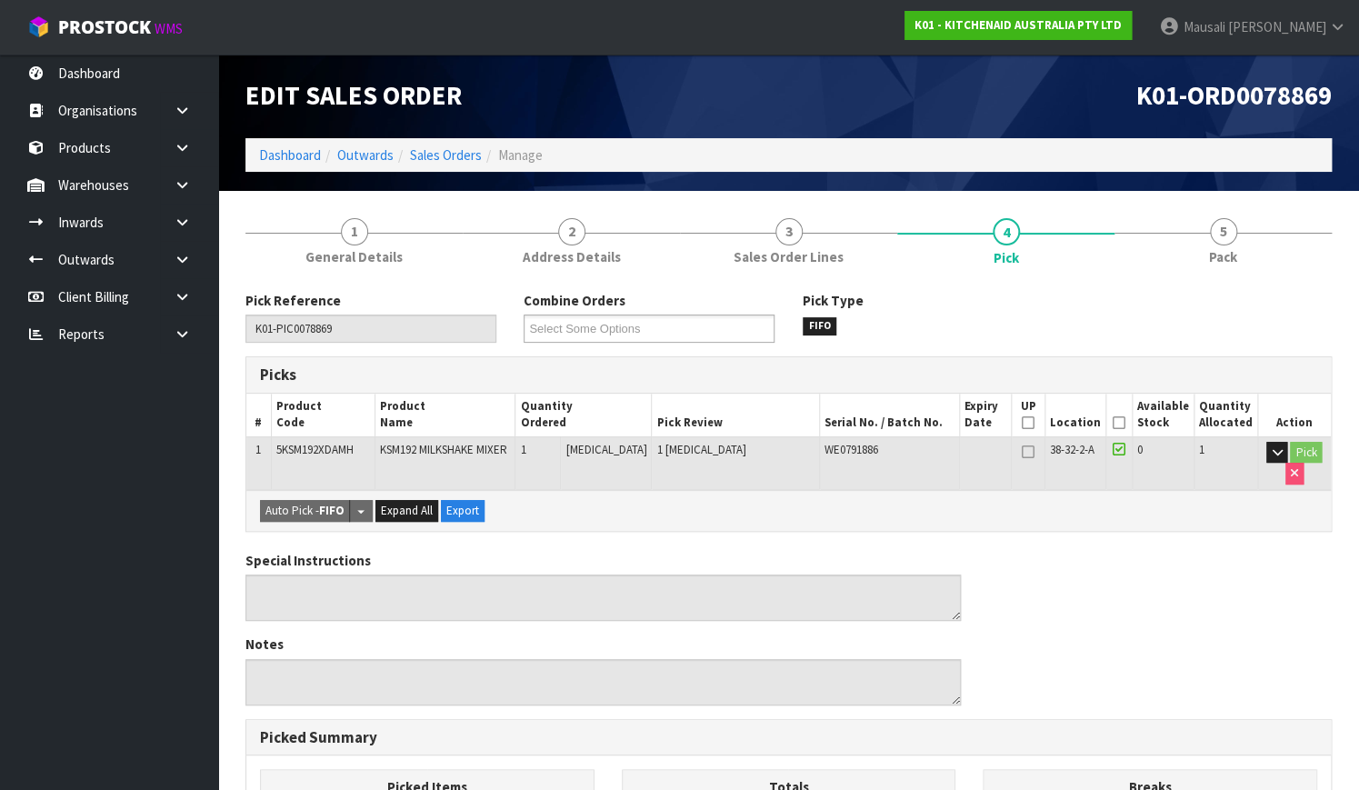
click at [1122, 423] on icon at bounding box center [1118, 423] width 13 height 1
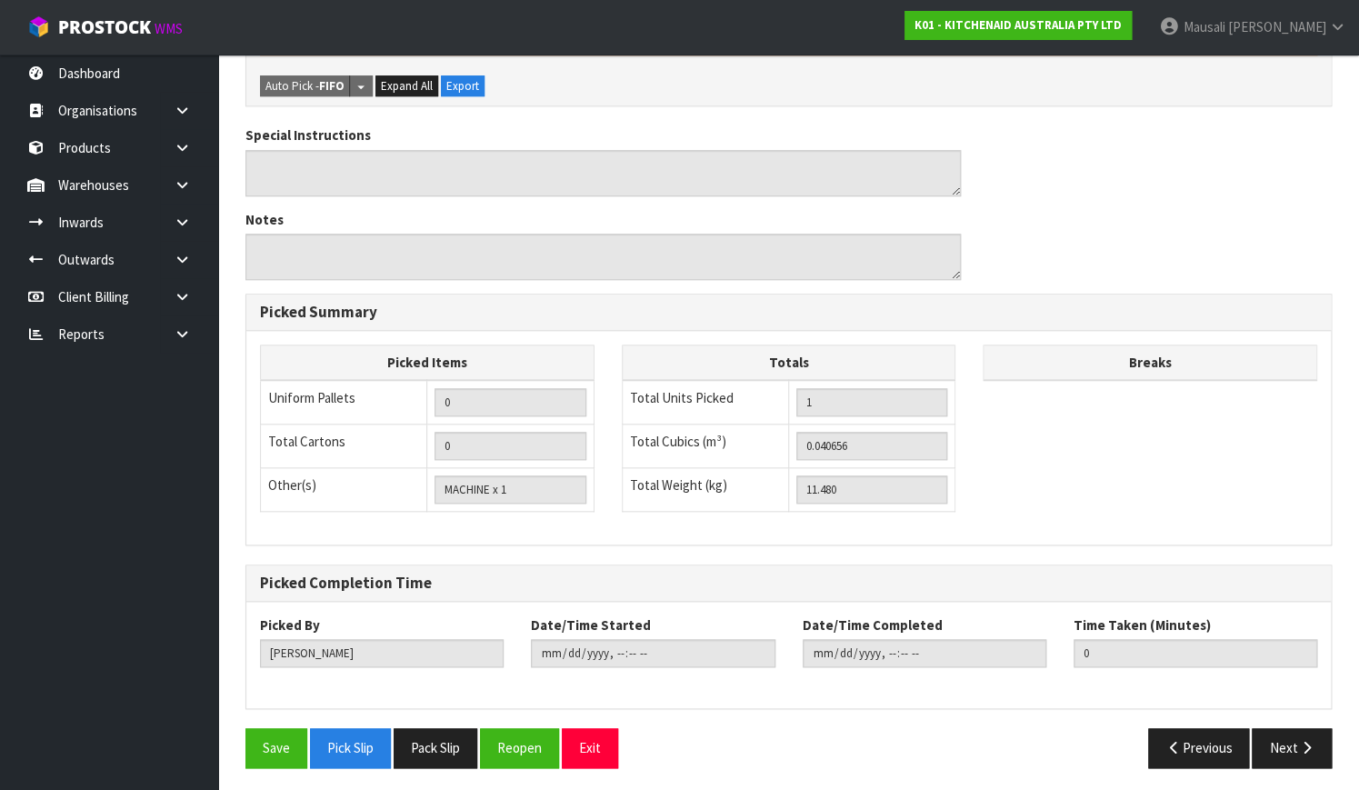
scroll to position [492, 0]
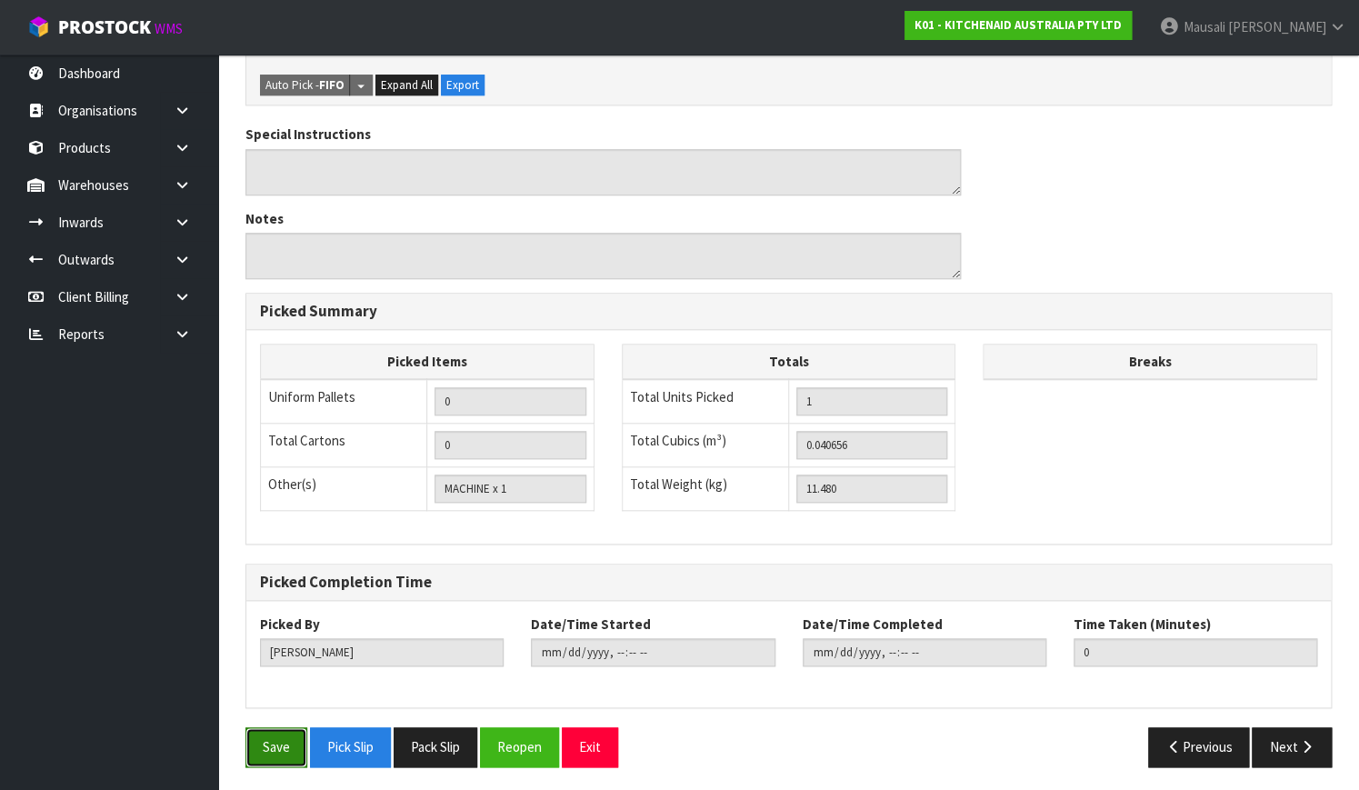
click at [282, 731] on button "Save" at bounding box center [276, 746] width 62 height 39
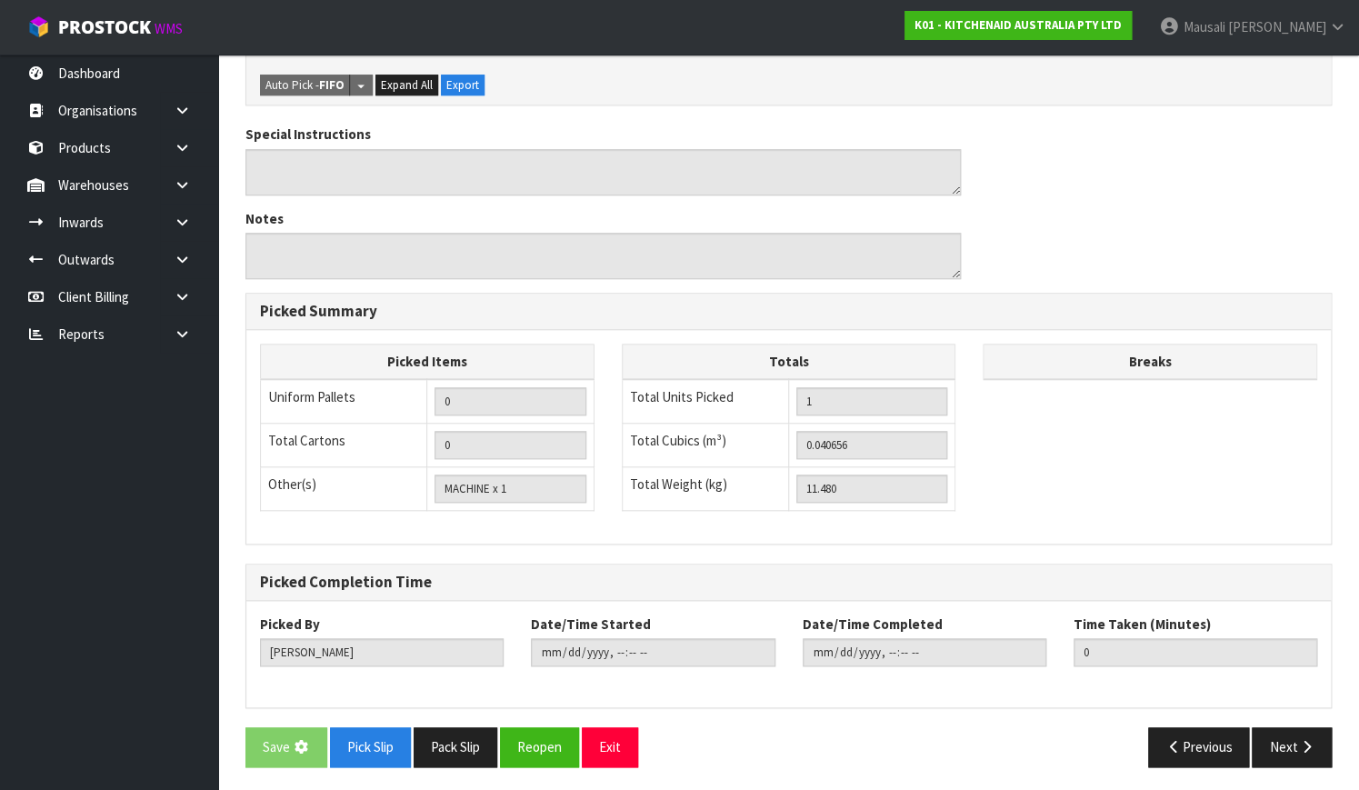
scroll to position [0, 0]
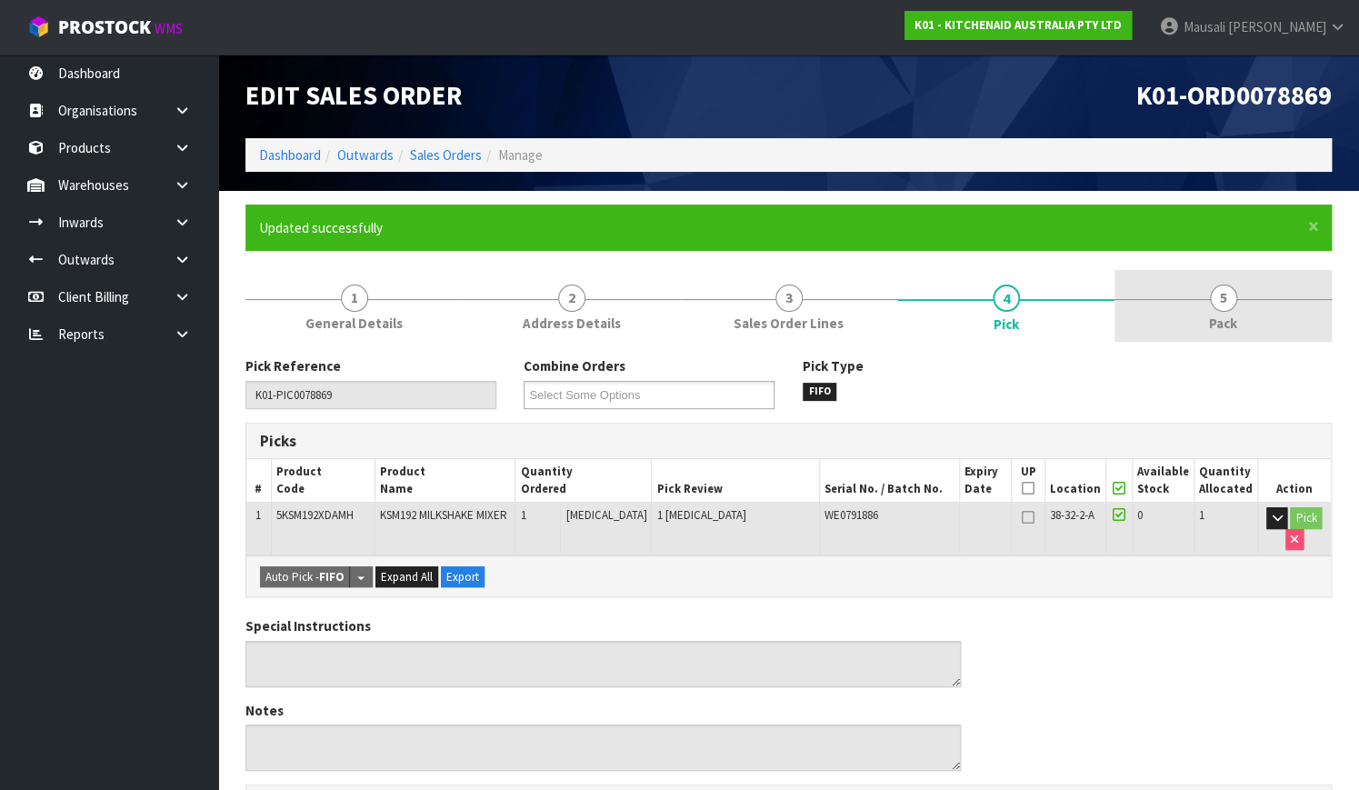
click at [1248, 315] on link "5 Pack" at bounding box center [1222, 306] width 217 height 72
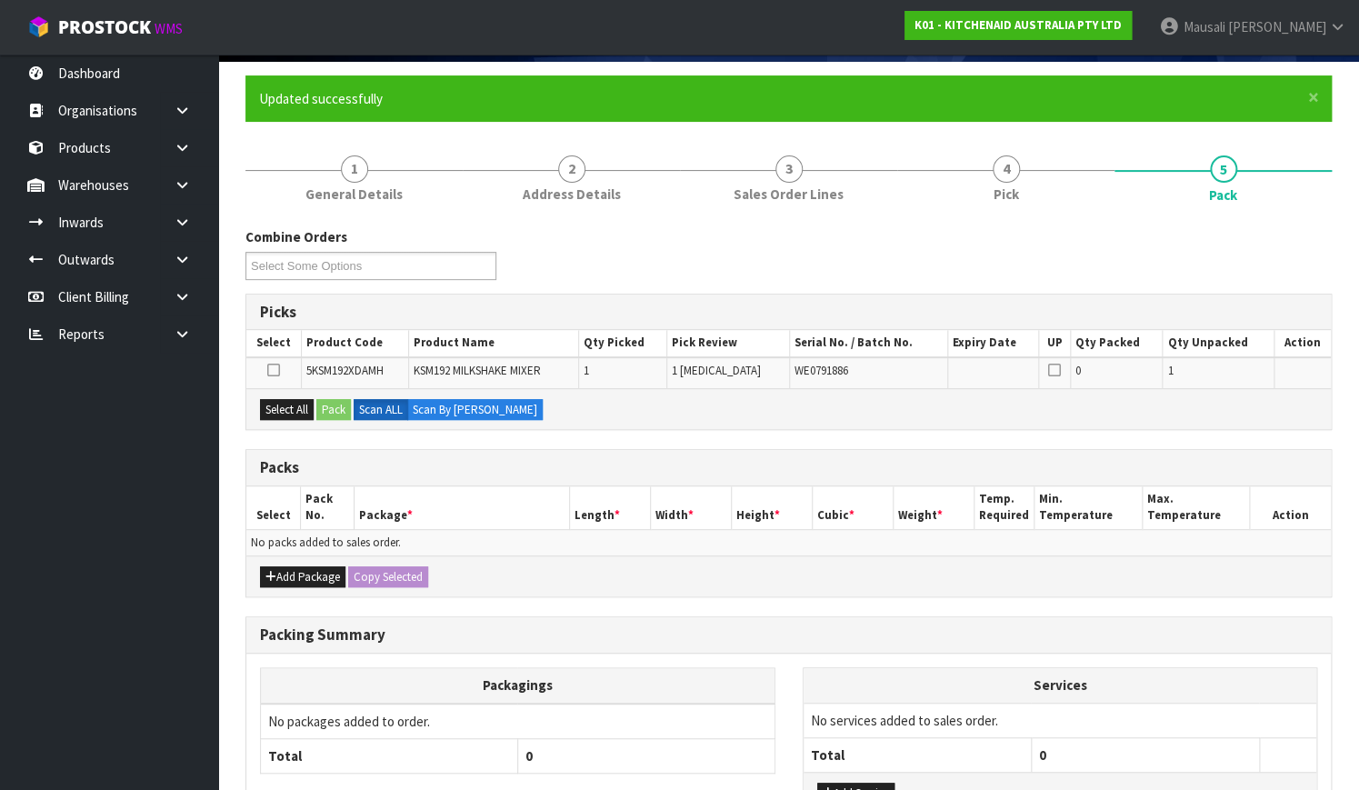
scroll to position [269, 0]
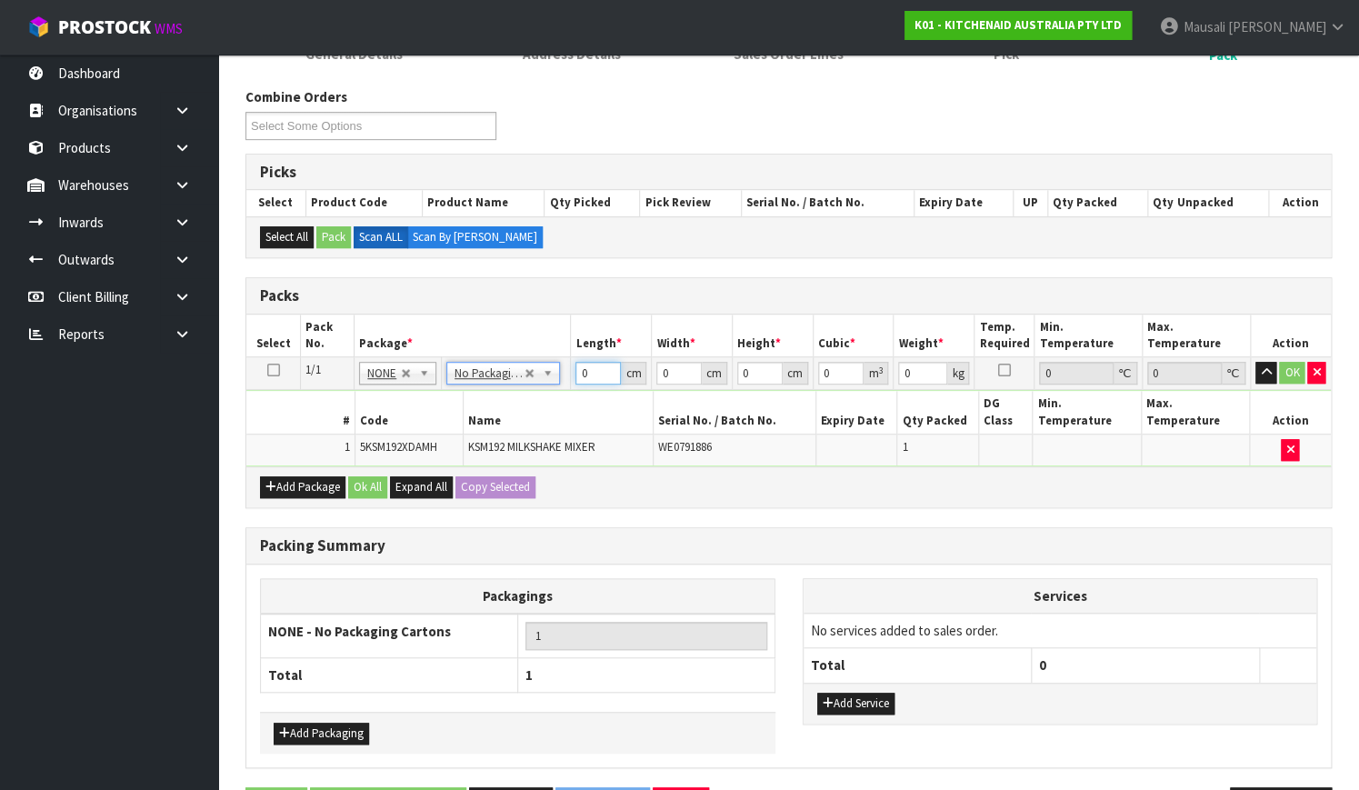
drag, startPoint x: 591, startPoint y: 375, endPoint x: 539, endPoint y: 390, distance: 53.8
click at [540, 390] on tbody "1/1 NONE 007-001 007-002 007-004 007-009 007-013 007-014 007-015 007-017 007-01…" at bounding box center [788, 411] width 1084 height 109
click at [366, 476] on button "Ok All" at bounding box center [367, 487] width 39 height 22
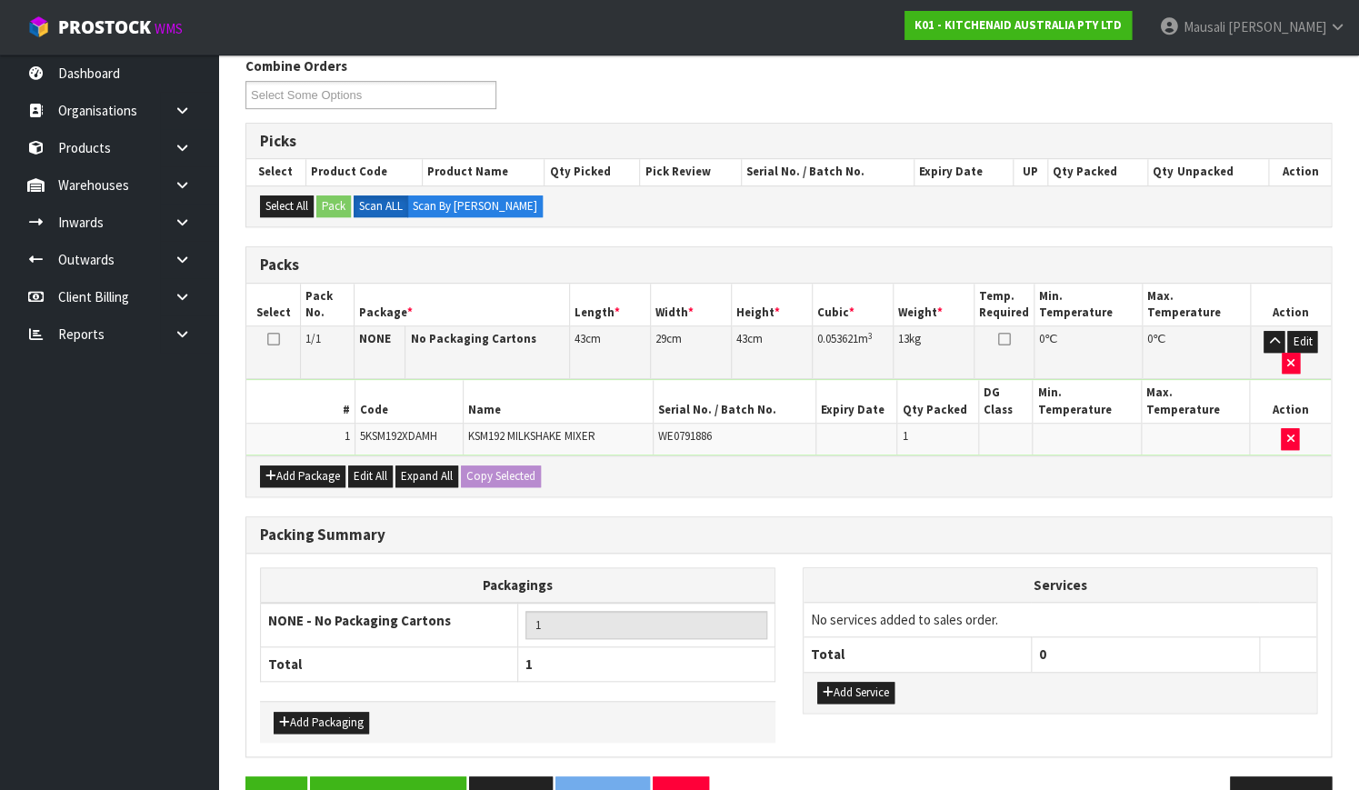
scroll to position [331, 0]
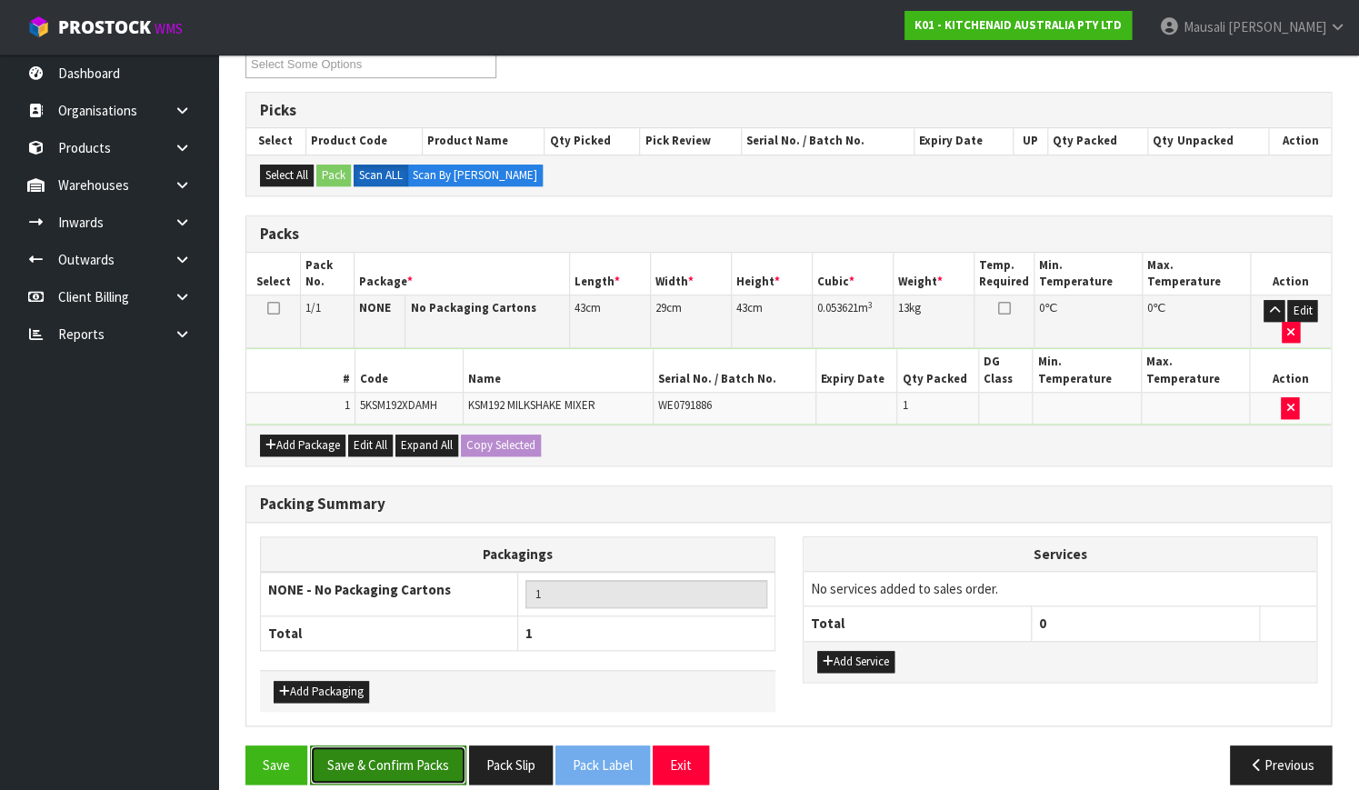
click at [426, 745] on button "Save & Confirm Packs" at bounding box center [388, 764] width 156 height 39
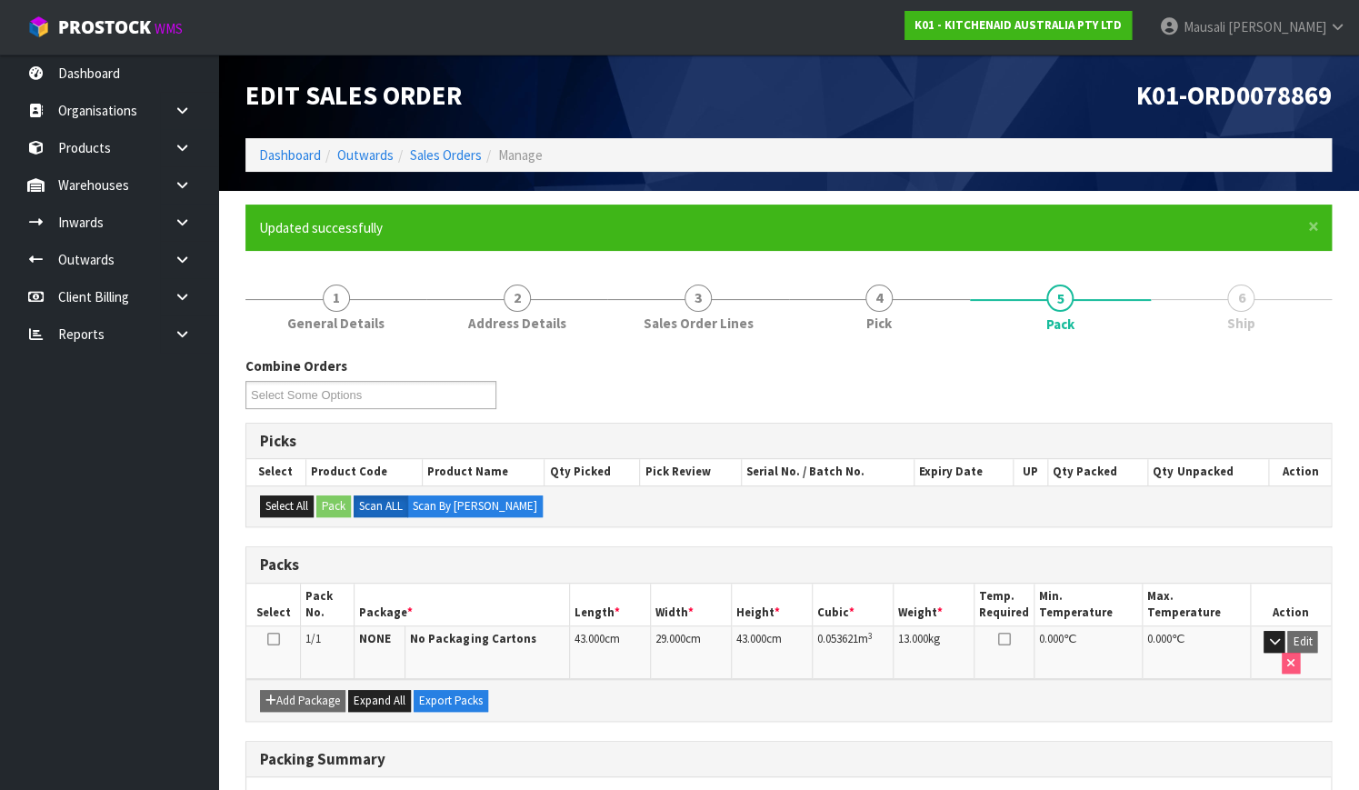
scroll to position [232, 0]
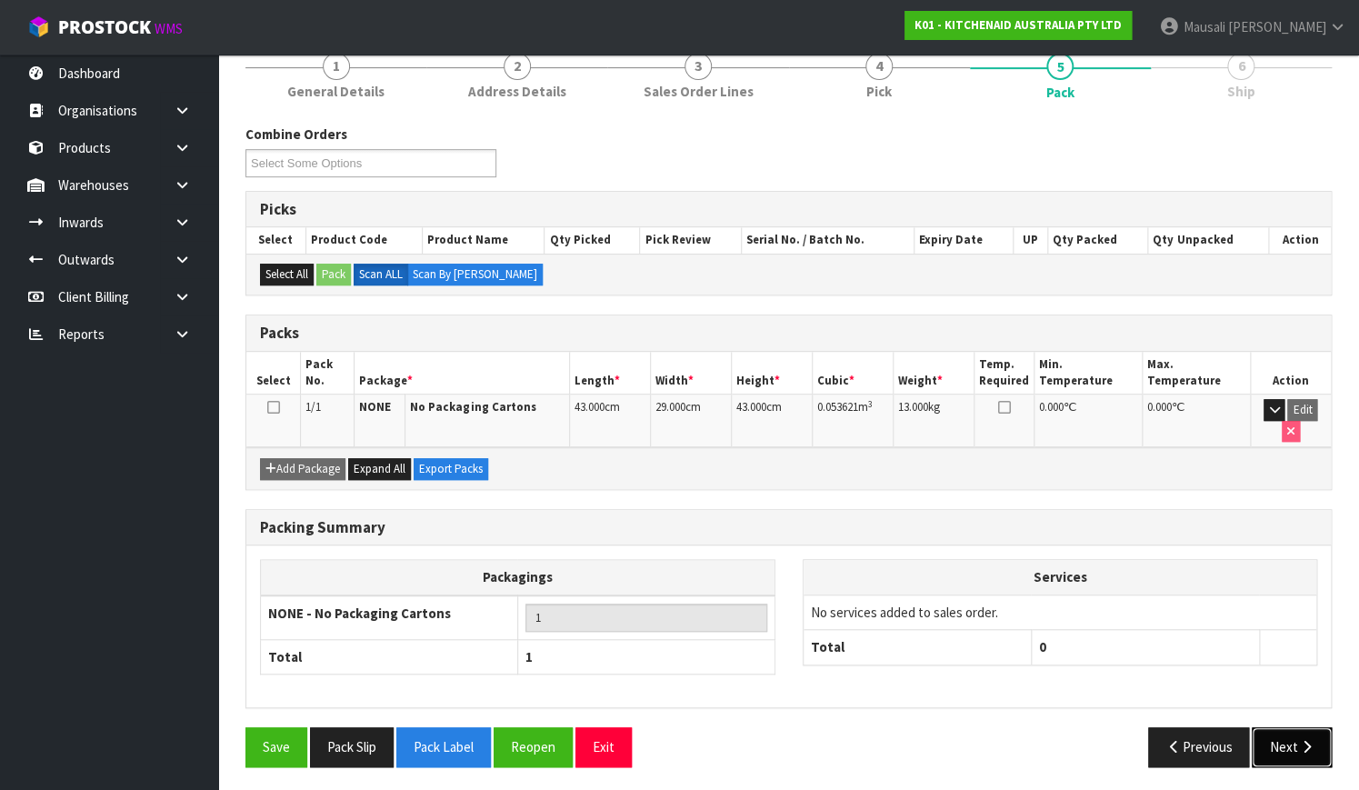
click at [1290, 756] on button "Next" at bounding box center [1291, 746] width 80 height 39
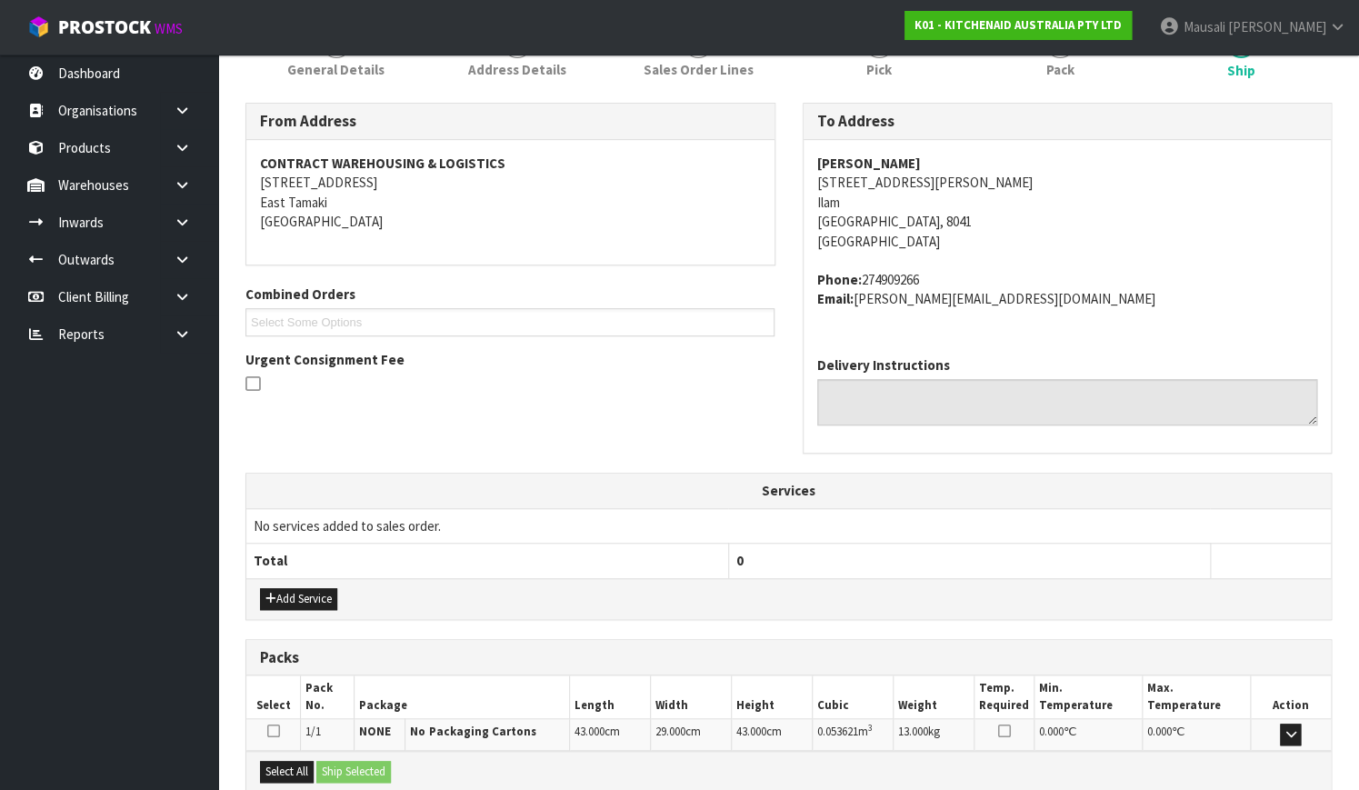
scroll to position [447, 0]
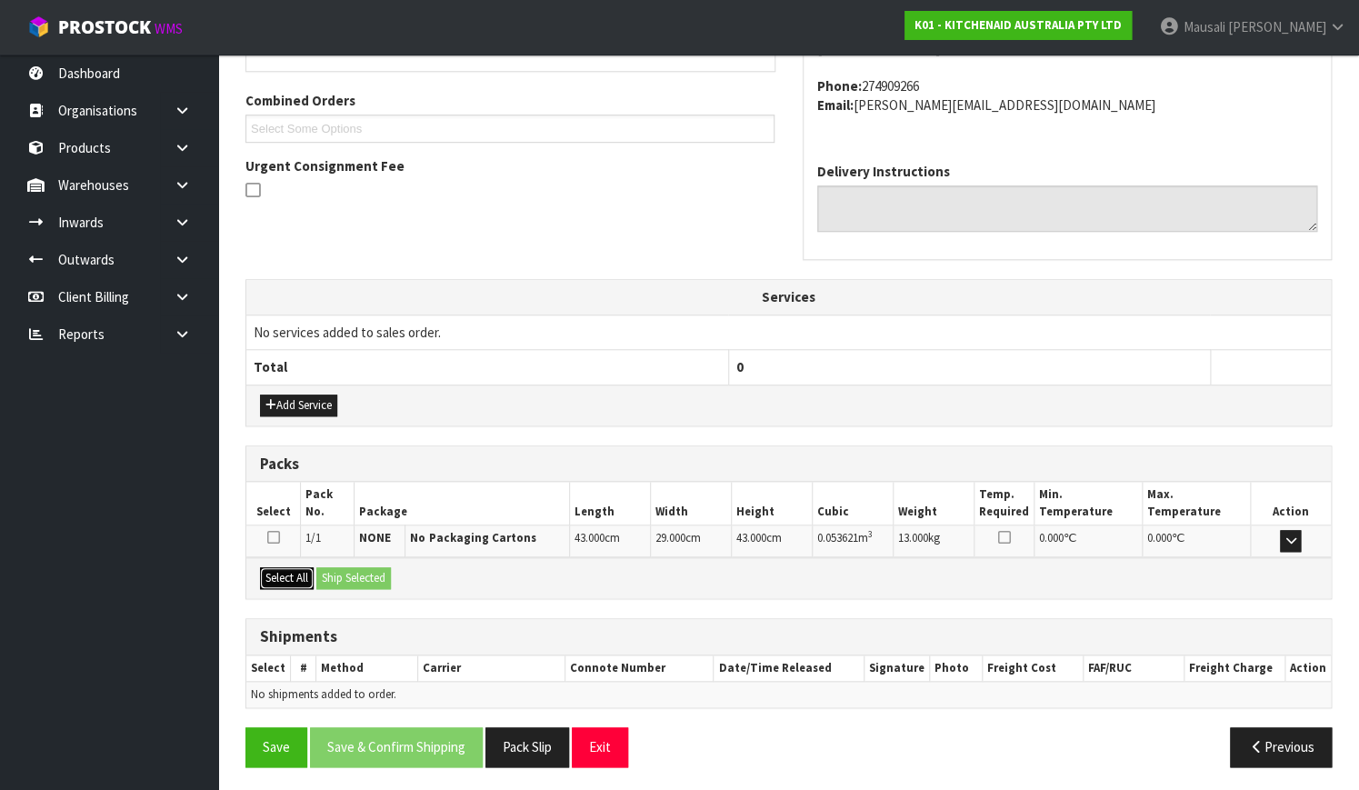
click at [297, 567] on button "Select All" at bounding box center [287, 578] width 54 height 22
click at [342, 575] on button "Ship Selected" at bounding box center [353, 578] width 75 height 22
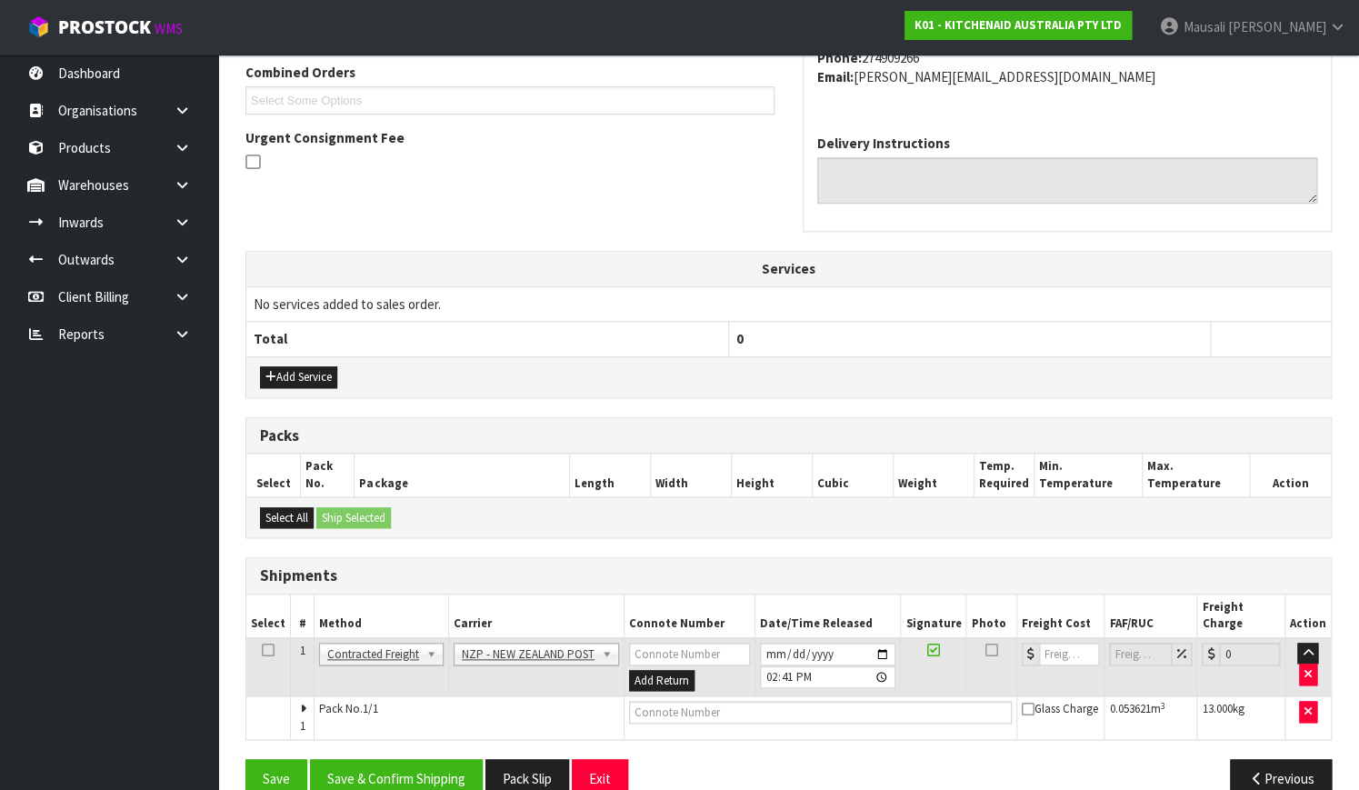
scroll to position [491, 0]
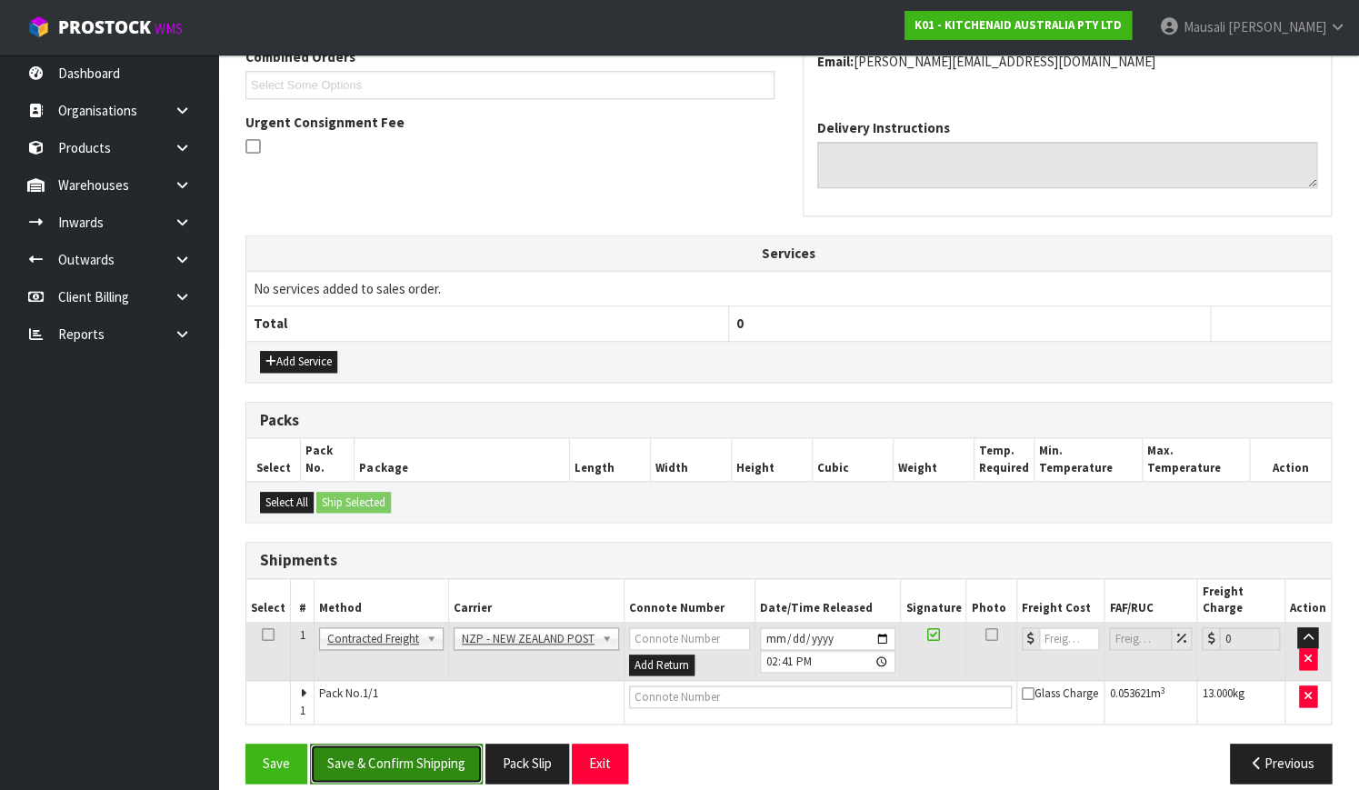
click at [423, 743] on button "Save & Confirm Shipping" at bounding box center [396, 762] width 173 height 39
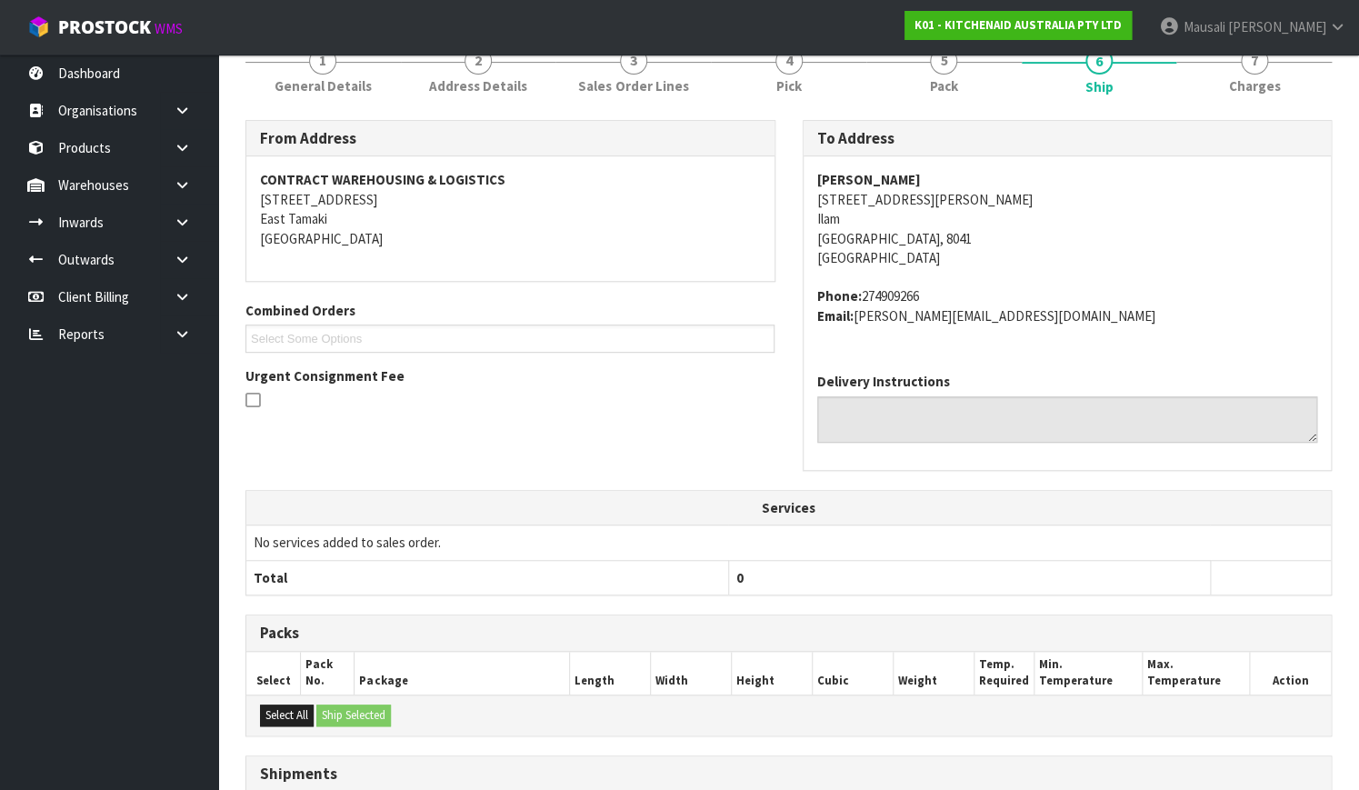
scroll to position [467, 0]
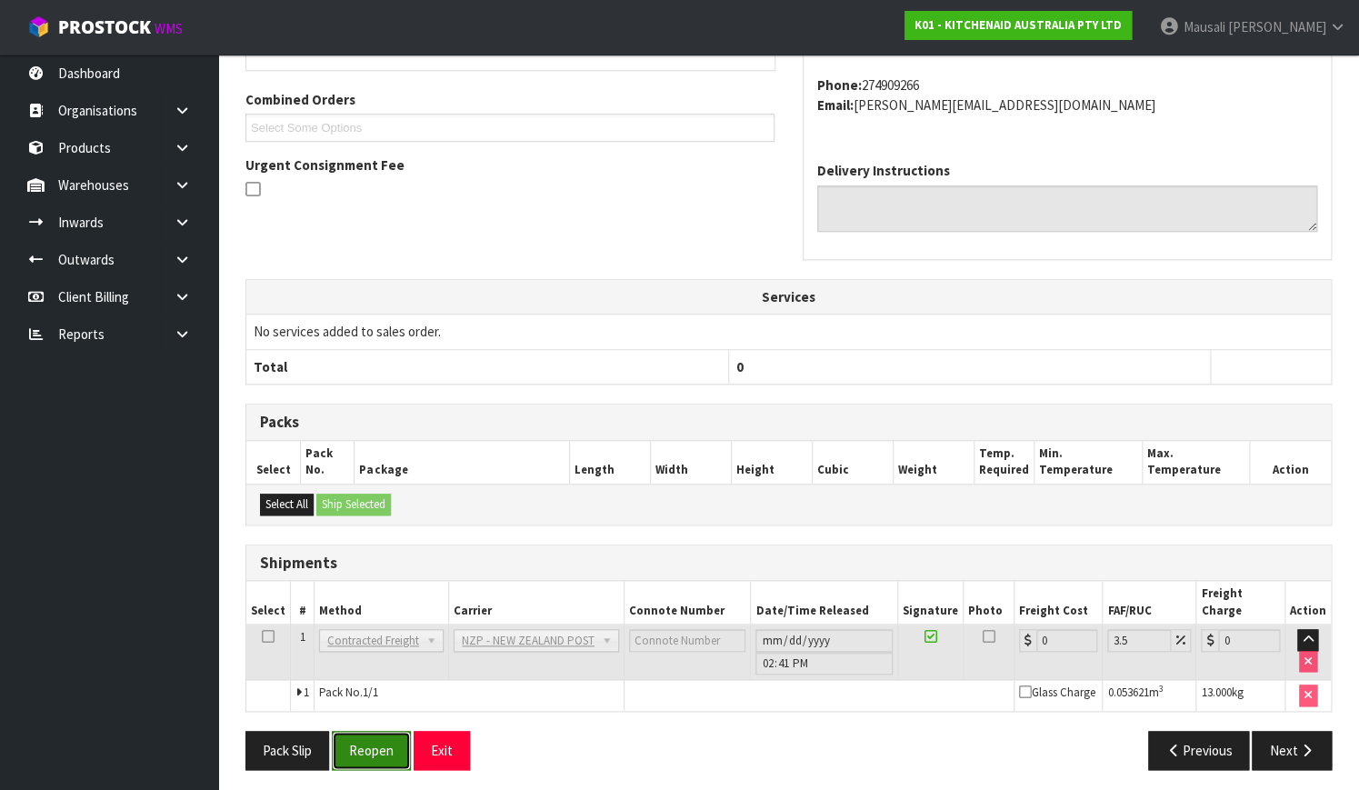
click at [391, 737] on button "Reopen" at bounding box center [371, 750] width 79 height 39
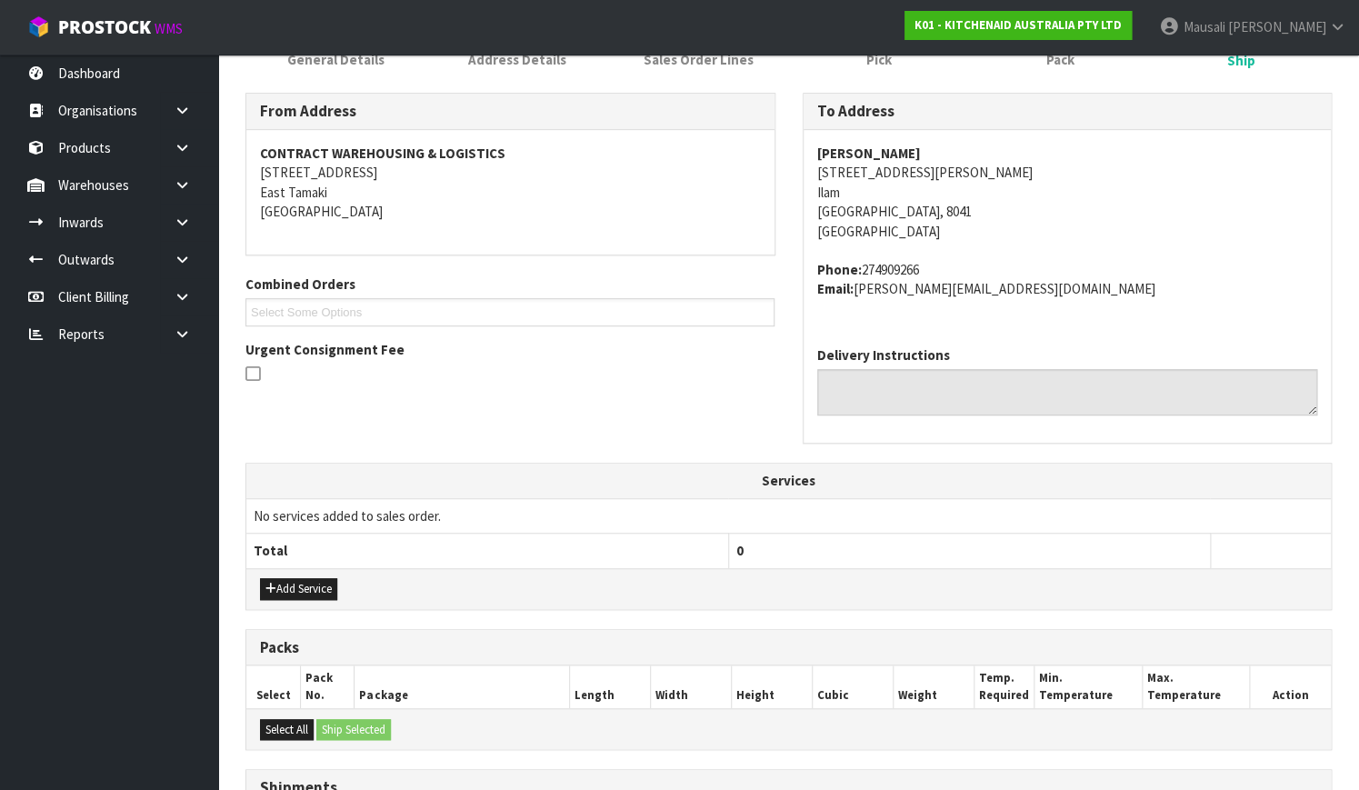
scroll to position [491, 0]
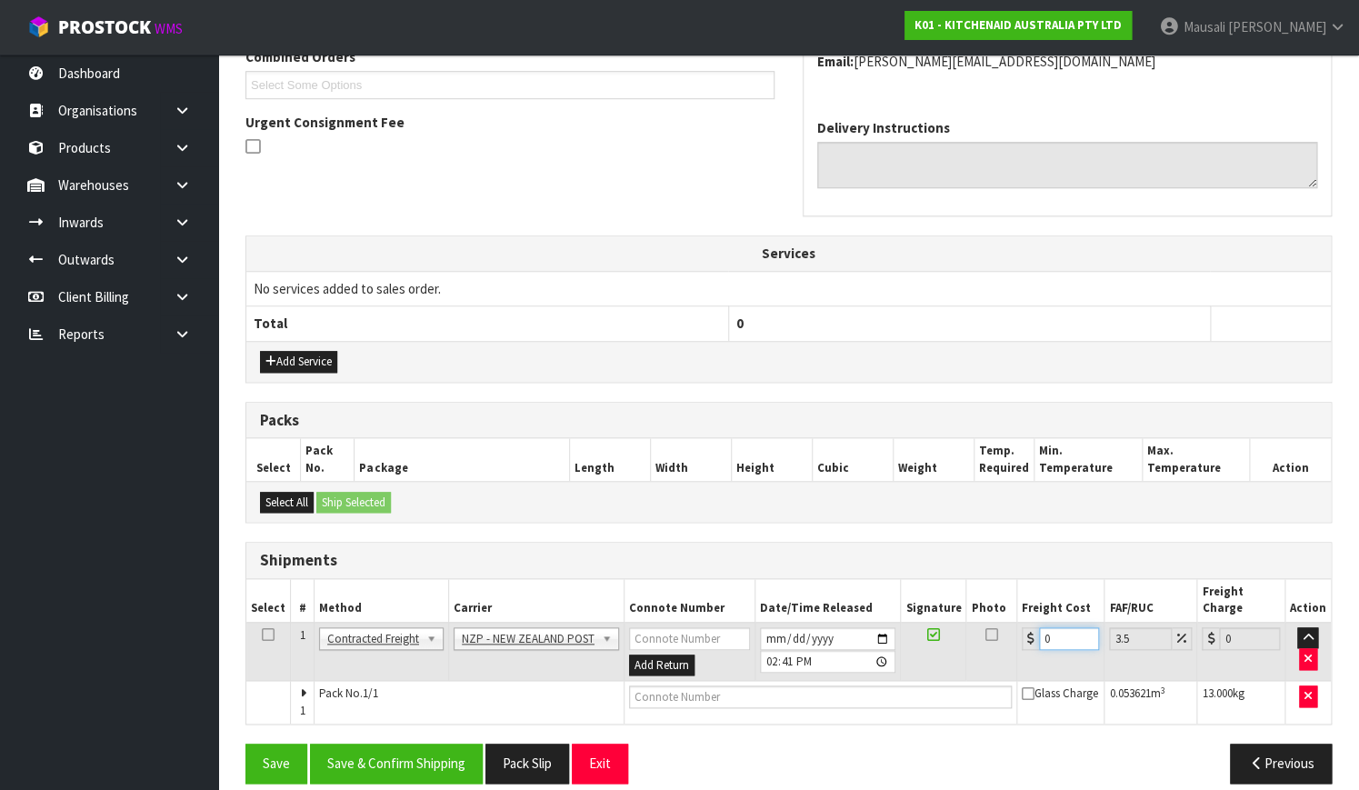
drag, startPoint x: 1069, startPoint y: 618, endPoint x: 1027, endPoint y: 633, distance: 44.3
click at [1027, 633] on td "0" at bounding box center [1060, 651] width 87 height 59
click at [703, 685] on input "text" at bounding box center [820, 696] width 383 height 23
click at [245, 743] on button "Save" at bounding box center [276, 762] width 62 height 39
click at [400, 743] on button "Save & Confirm Shipping" at bounding box center [396, 762] width 173 height 39
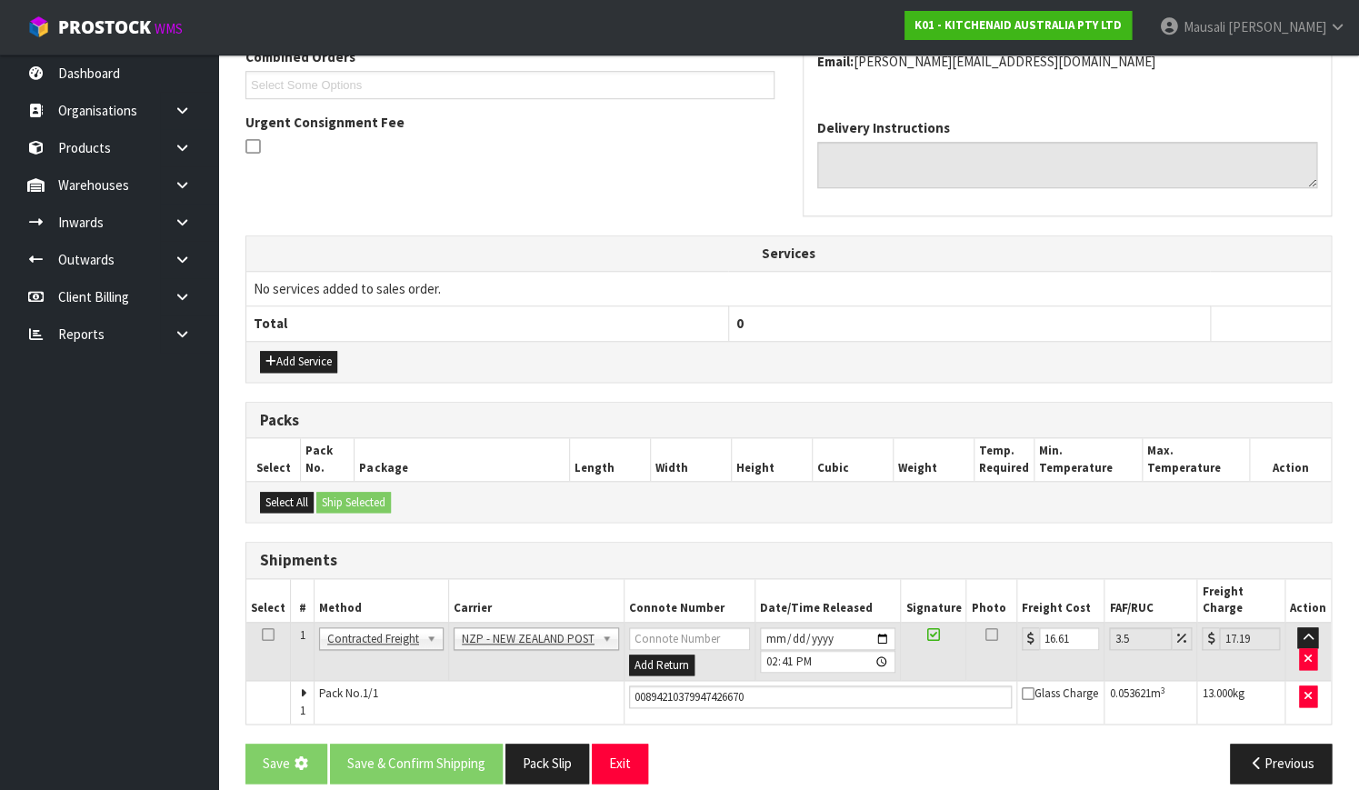
scroll to position [0, 0]
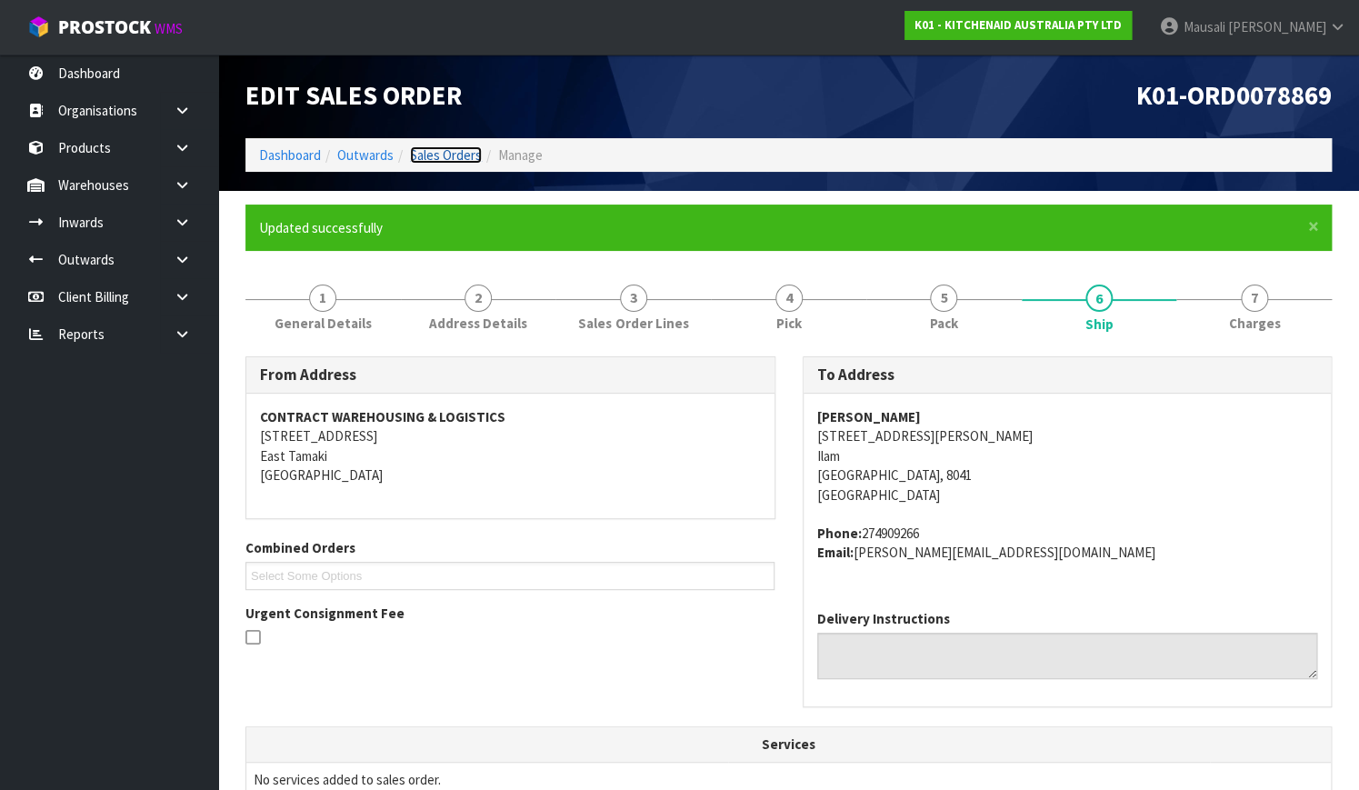
click at [453, 152] on link "Sales Orders" at bounding box center [446, 154] width 72 height 17
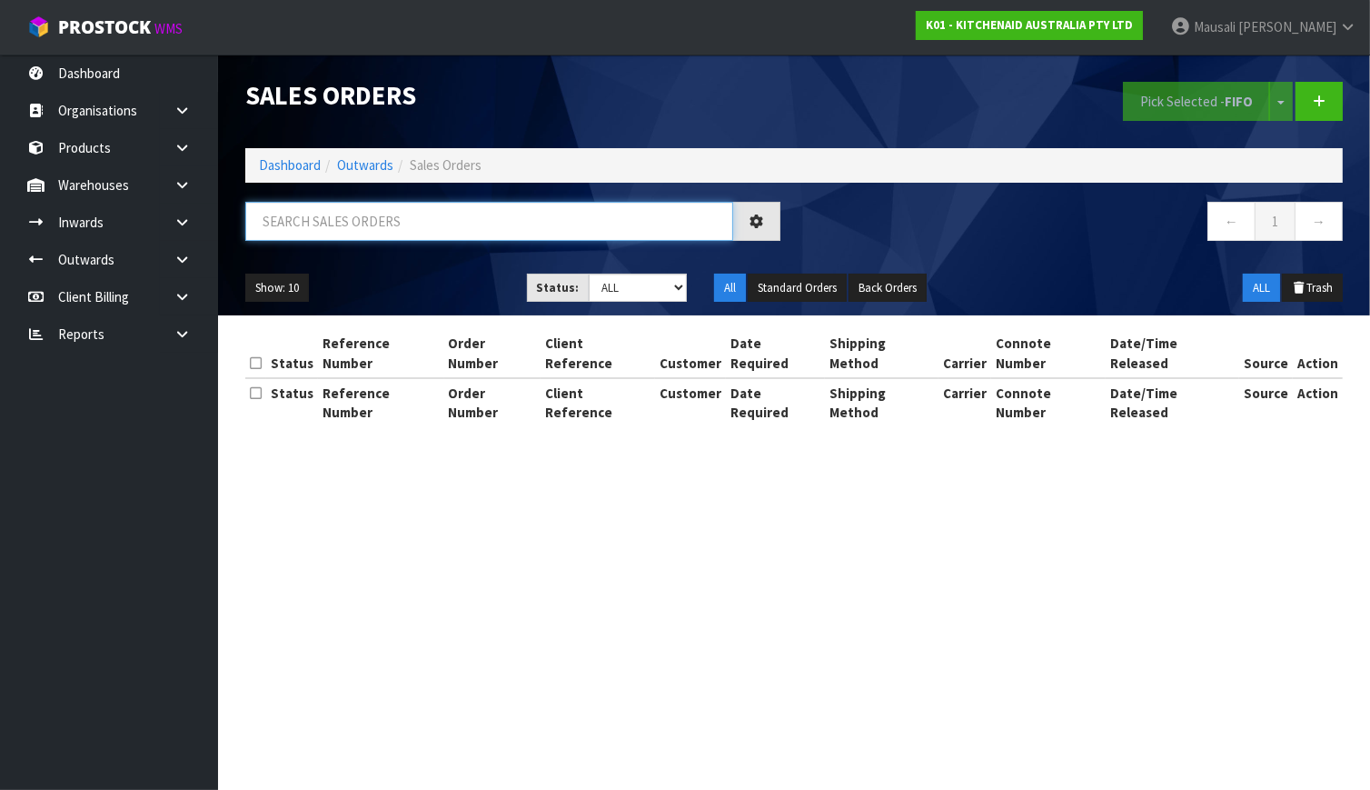
click at [349, 215] on input "text" at bounding box center [489, 221] width 488 height 39
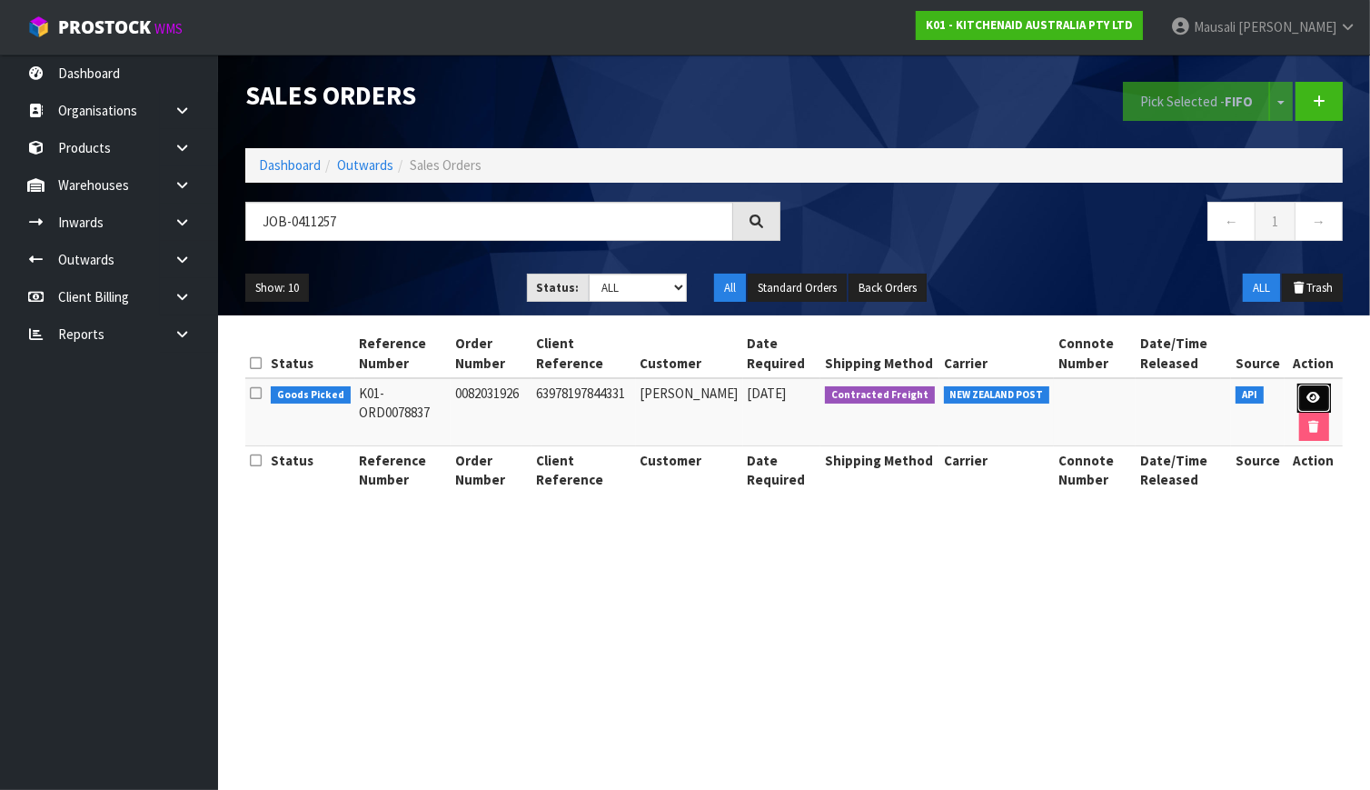
click at [1308, 394] on icon at bounding box center [1315, 398] width 14 height 12
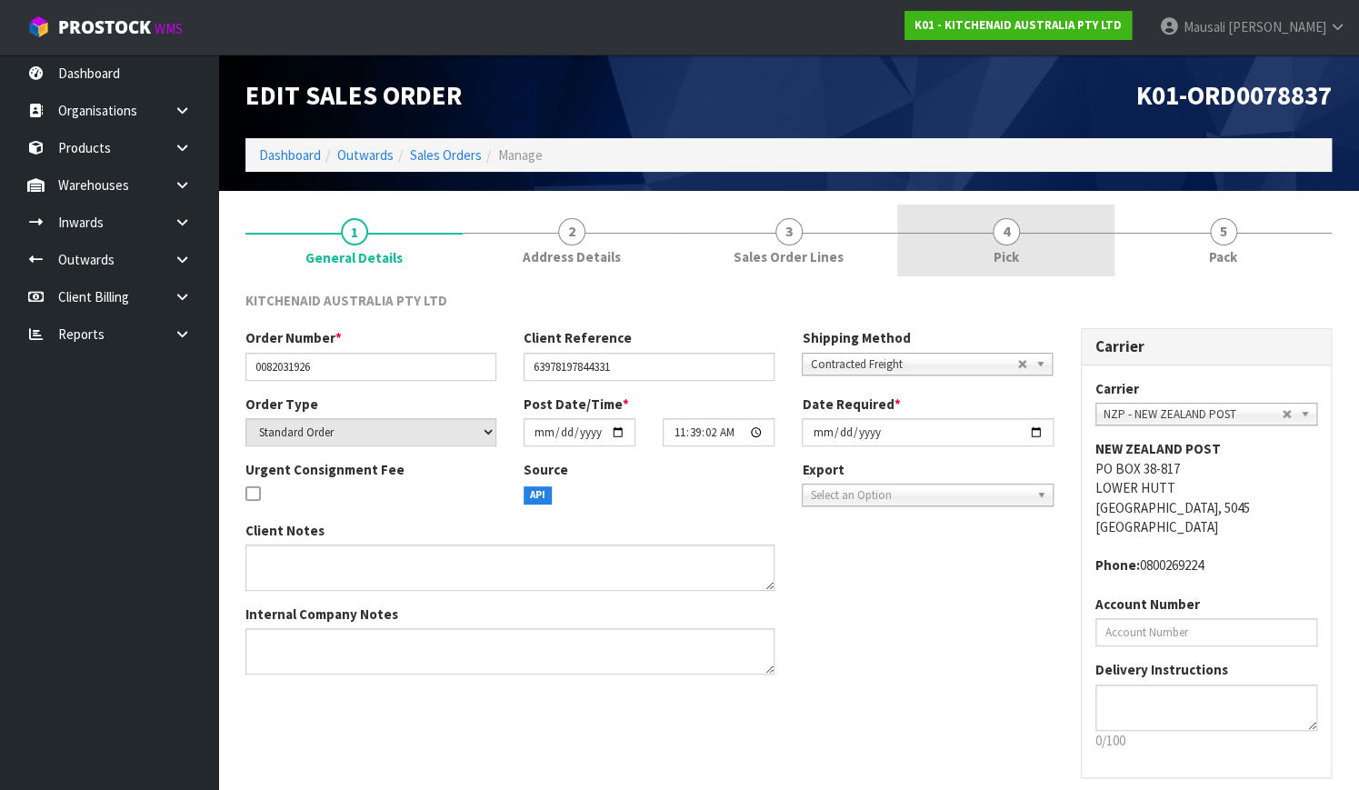
click at [1047, 247] on link "4 Pick" at bounding box center [1005, 240] width 217 height 72
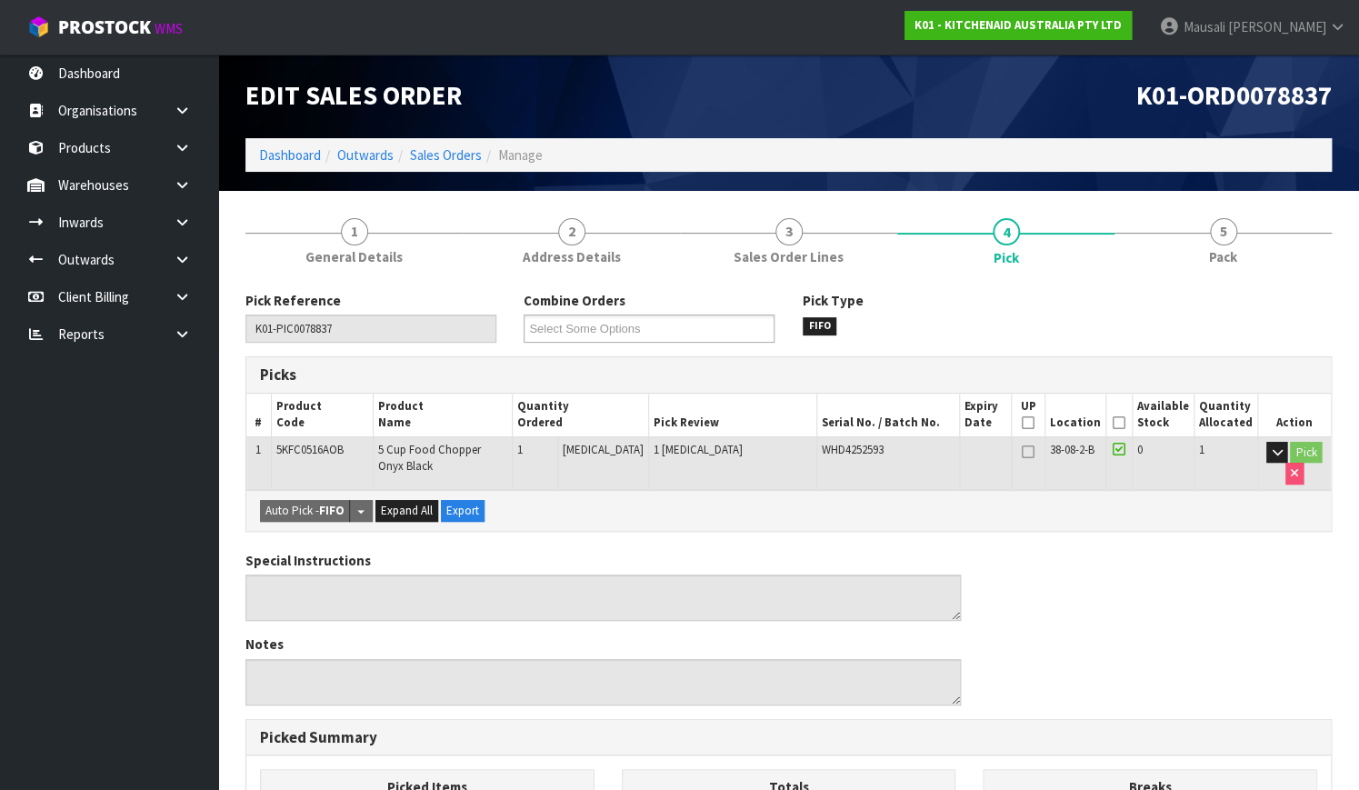
click at [1125, 423] on icon at bounding box center [1118, 423] width 13 height 1
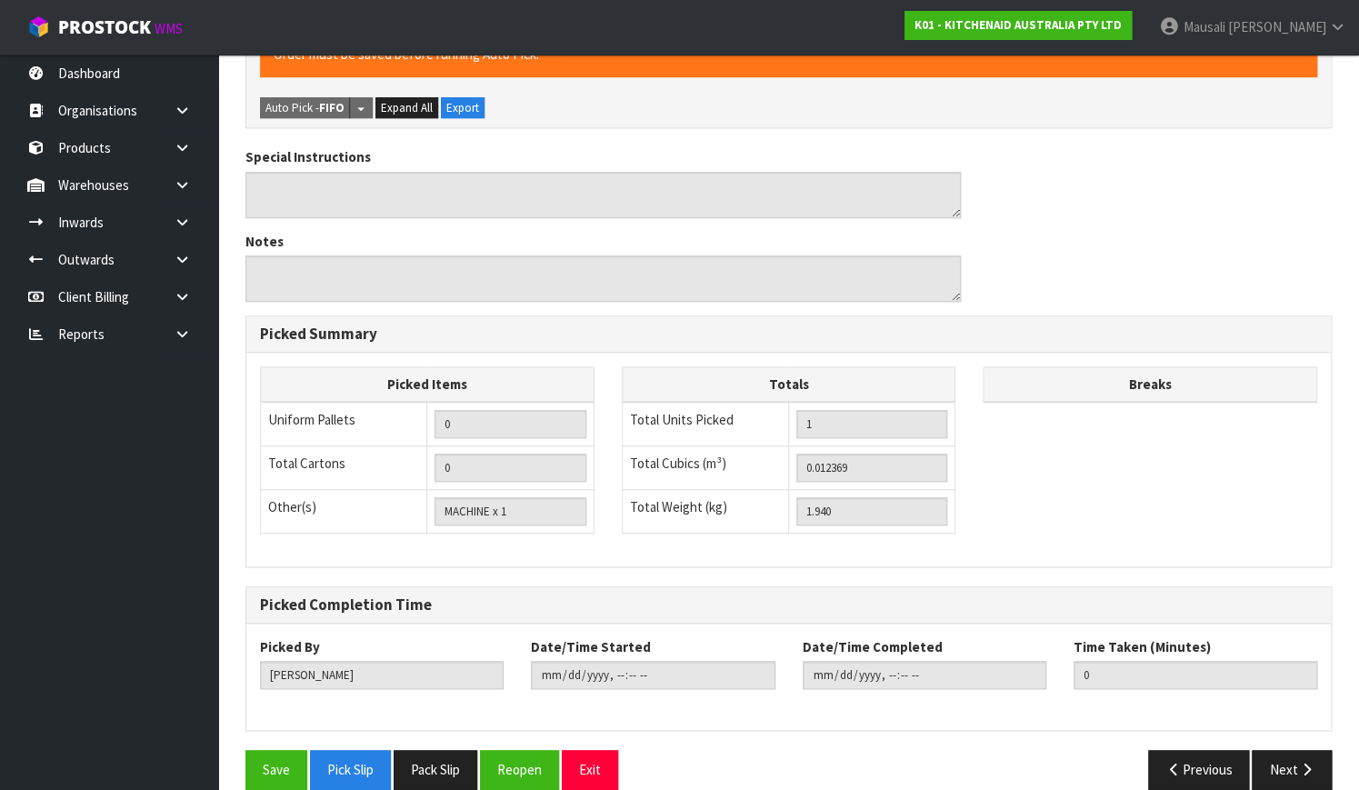
scroll to position [492, 0]
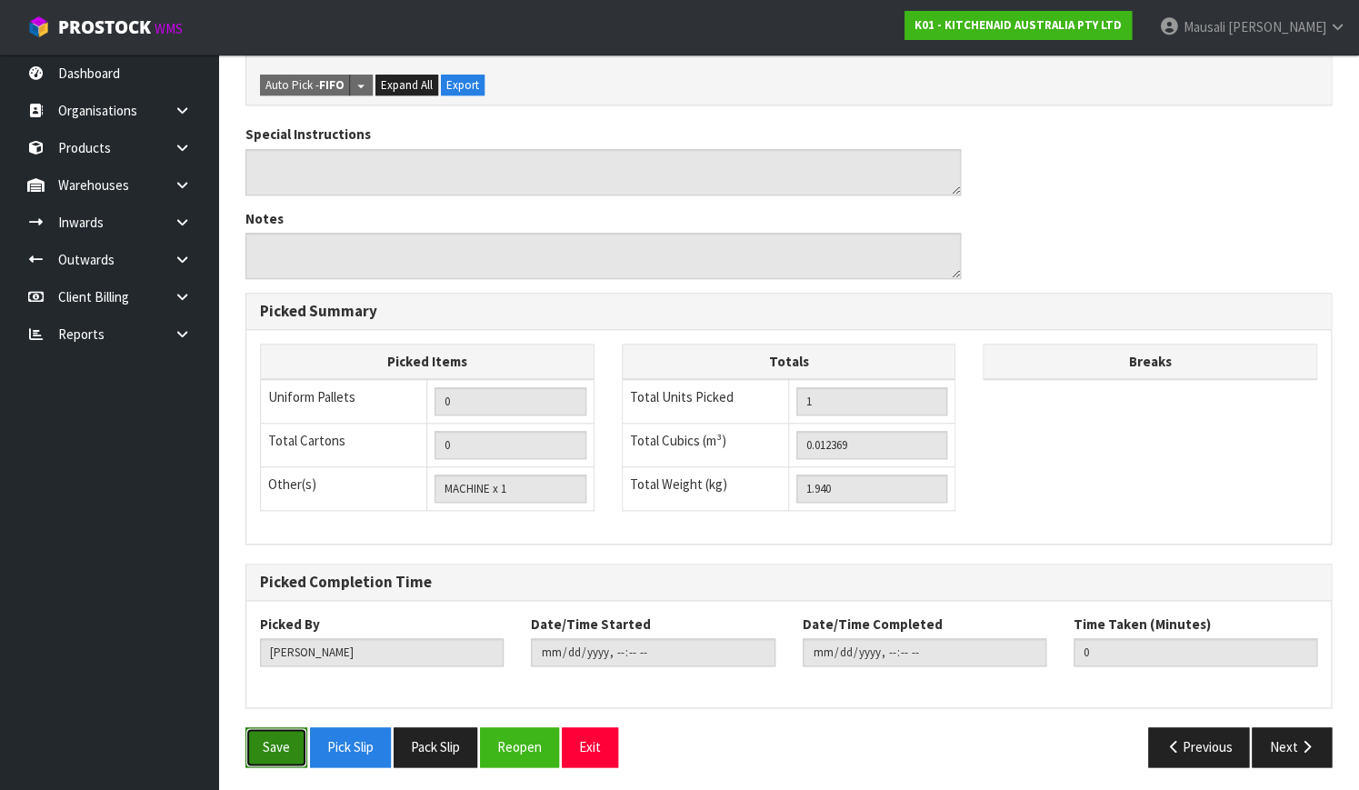
click at [277, 745] on button "Save" at bounding box center [276, 746] width 62 height 39
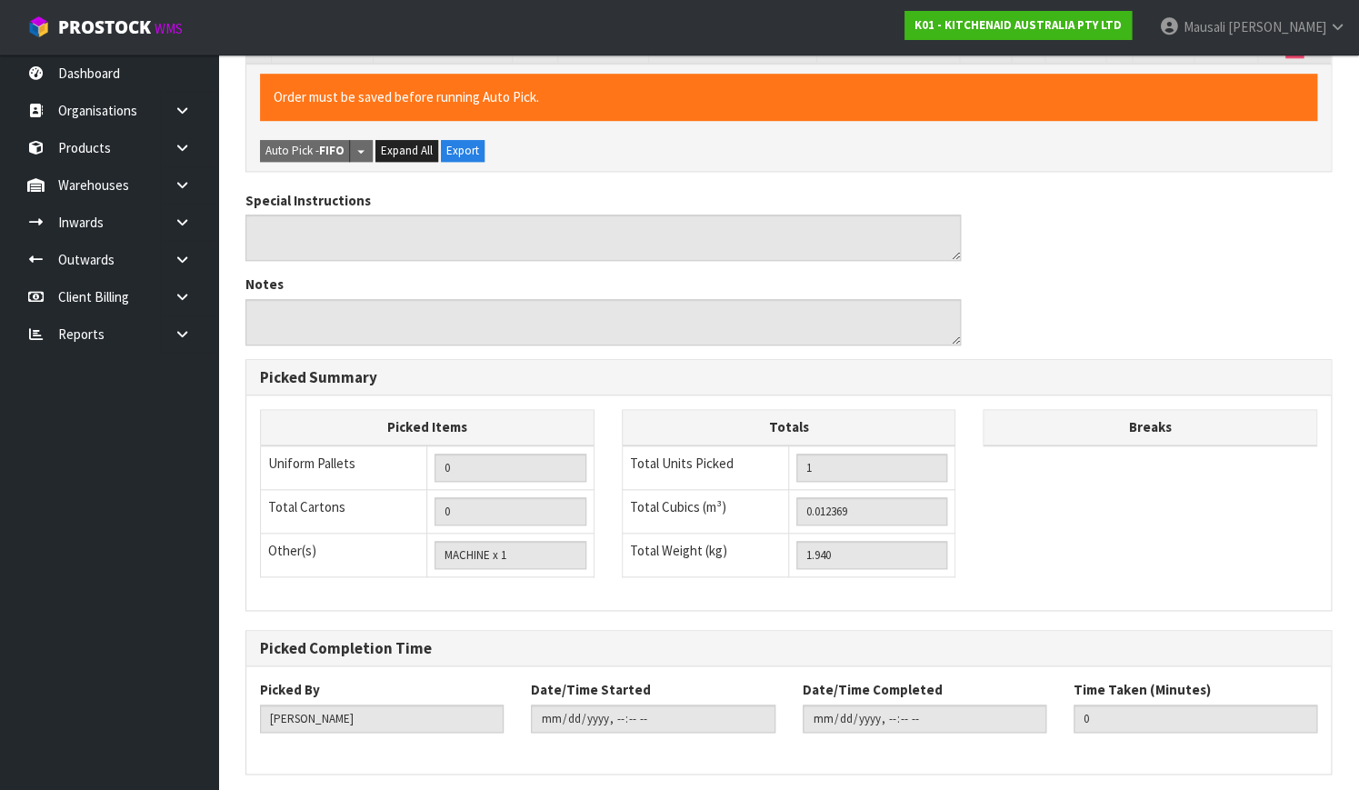
scroll to position [0, 0]
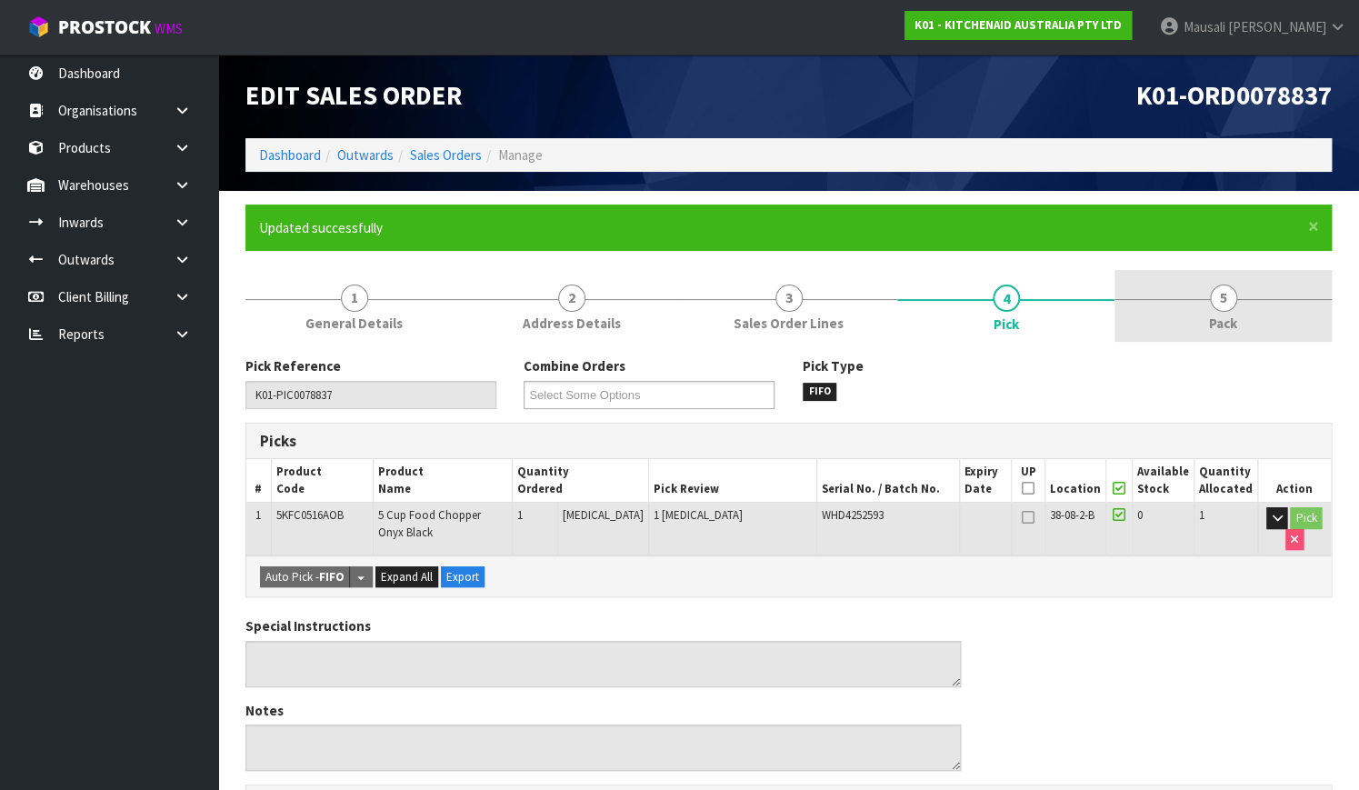
click at [1177, 305] on link "5 Pack" at bounding box center [1222, 306] width 217 height 72
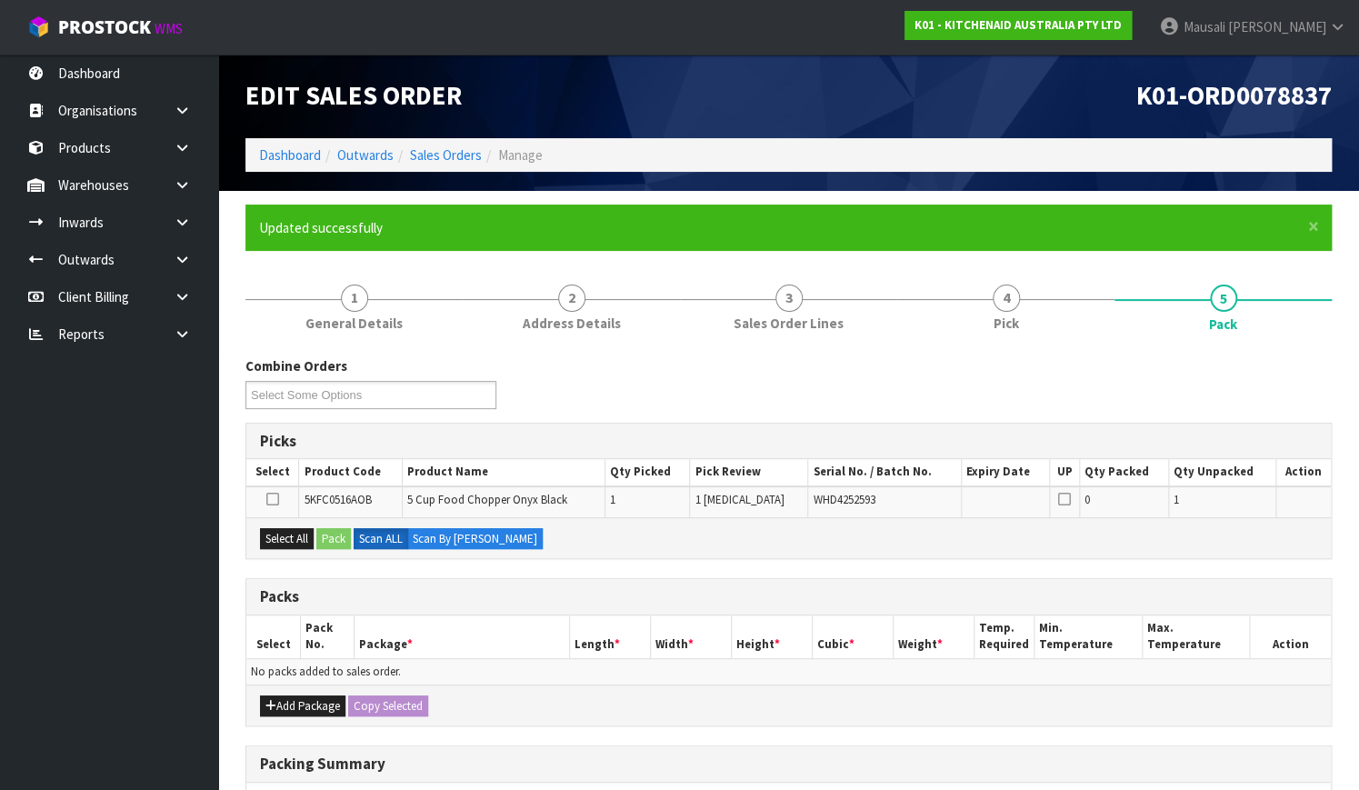
scroll to position [247, 0]
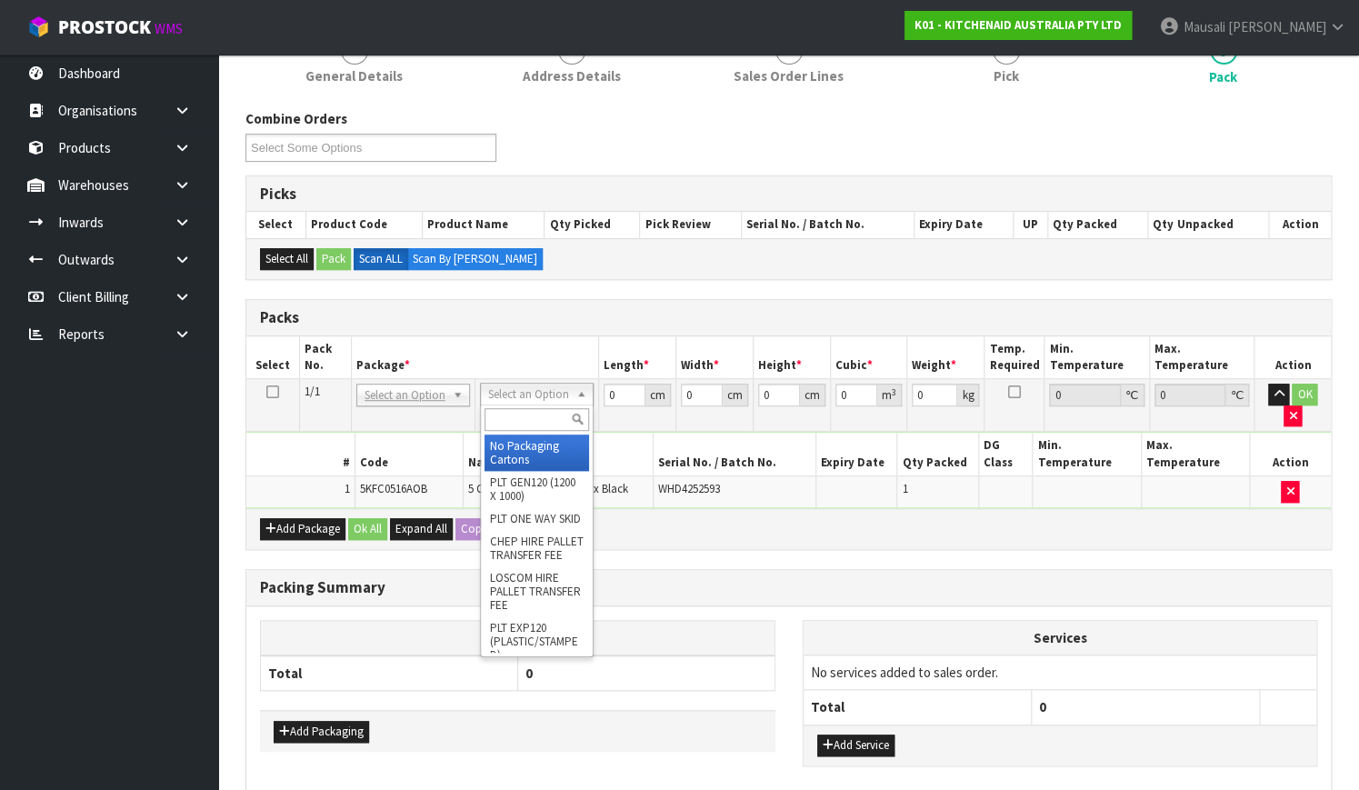
click at [525, 410] on input "text" at bounding box center [536, 419] width 105 height 23
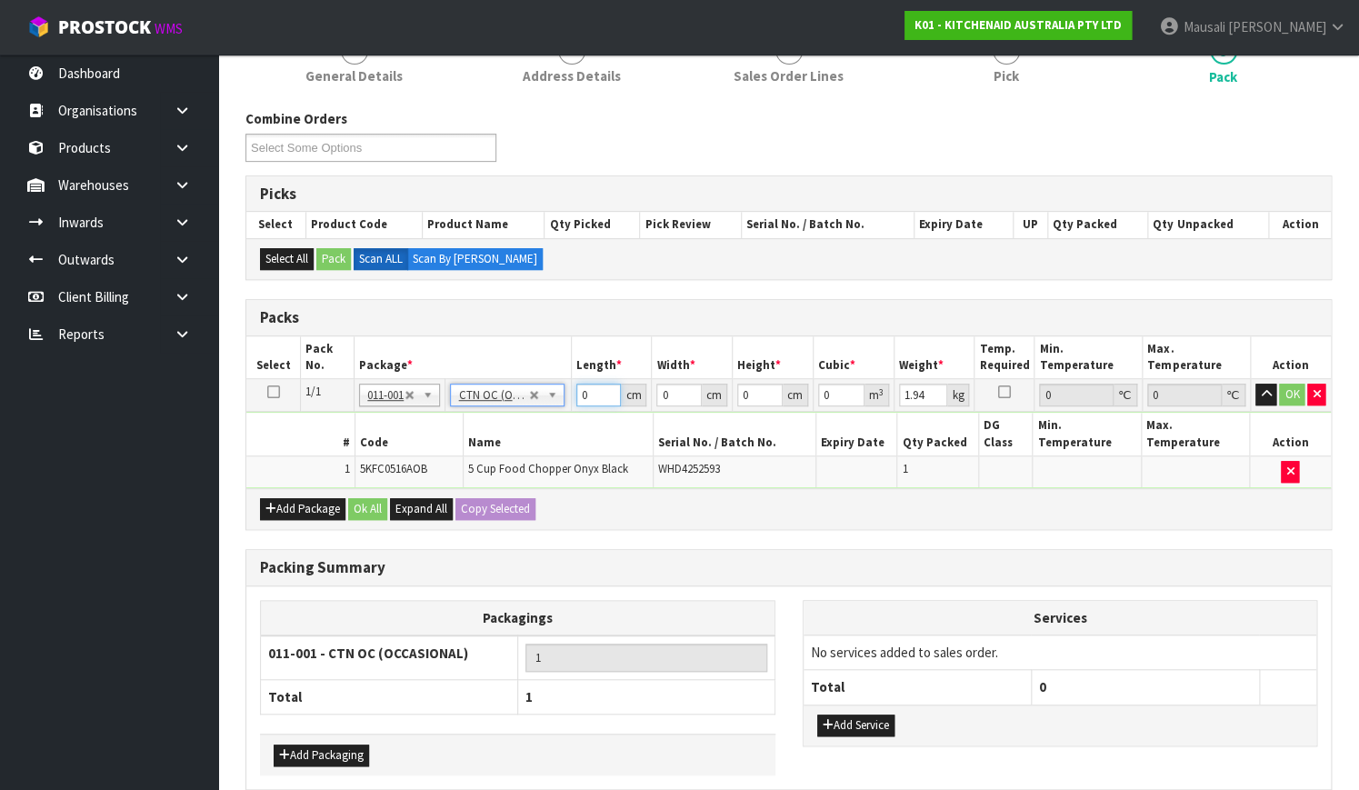
drag, startPoint x: 593, startPoint y: 390, endPoint x: 559, endPoint y: 400, distance: 35.1
click at [559, 400] on tr "1/1 NONE 007-001 007-002 007-004 007-009 007-013 007-014 007-015 007-017 007-01…" at bounding box center [788, 395] width 1084 height 33
click at [356, 498] on button "Ok All" at bounding box center [367, 509] width 39 height 22
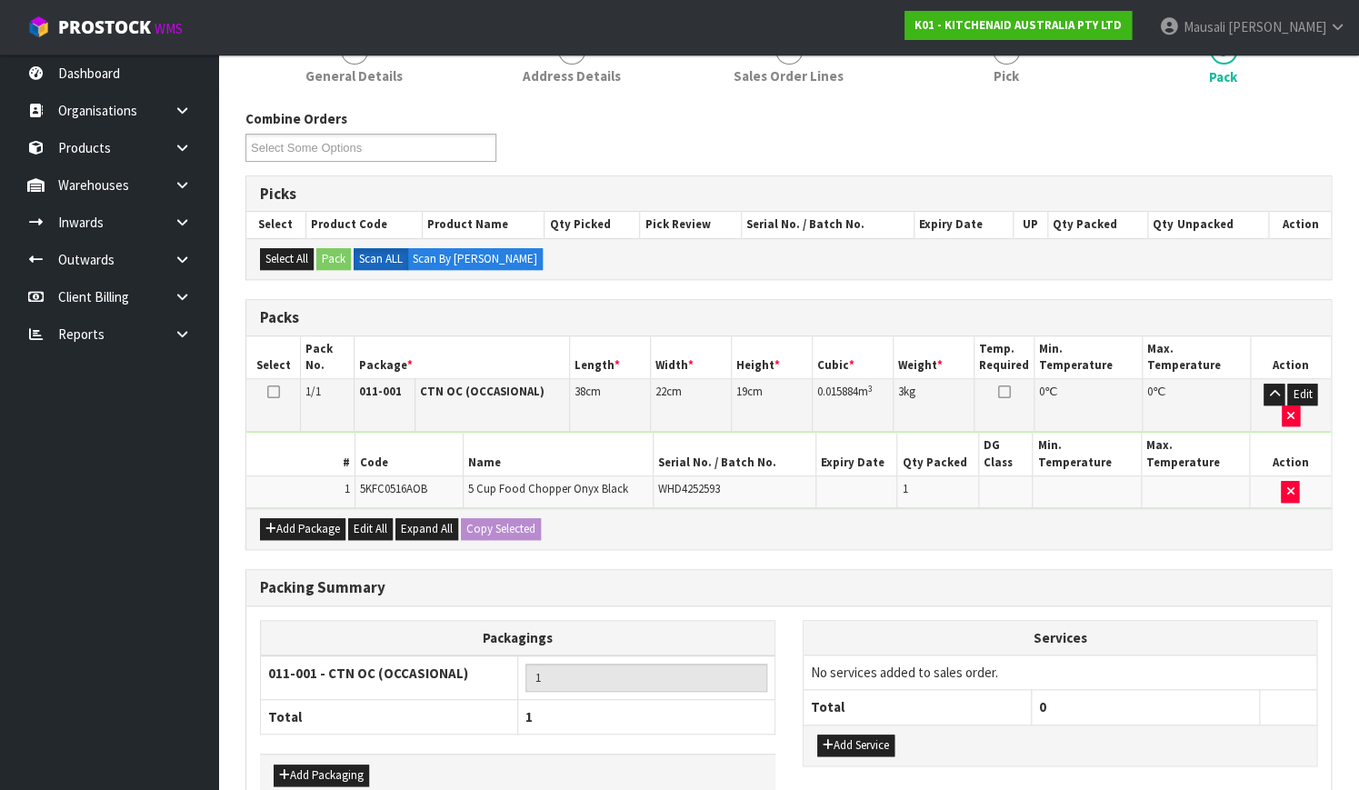
scroll to position [331, 0]
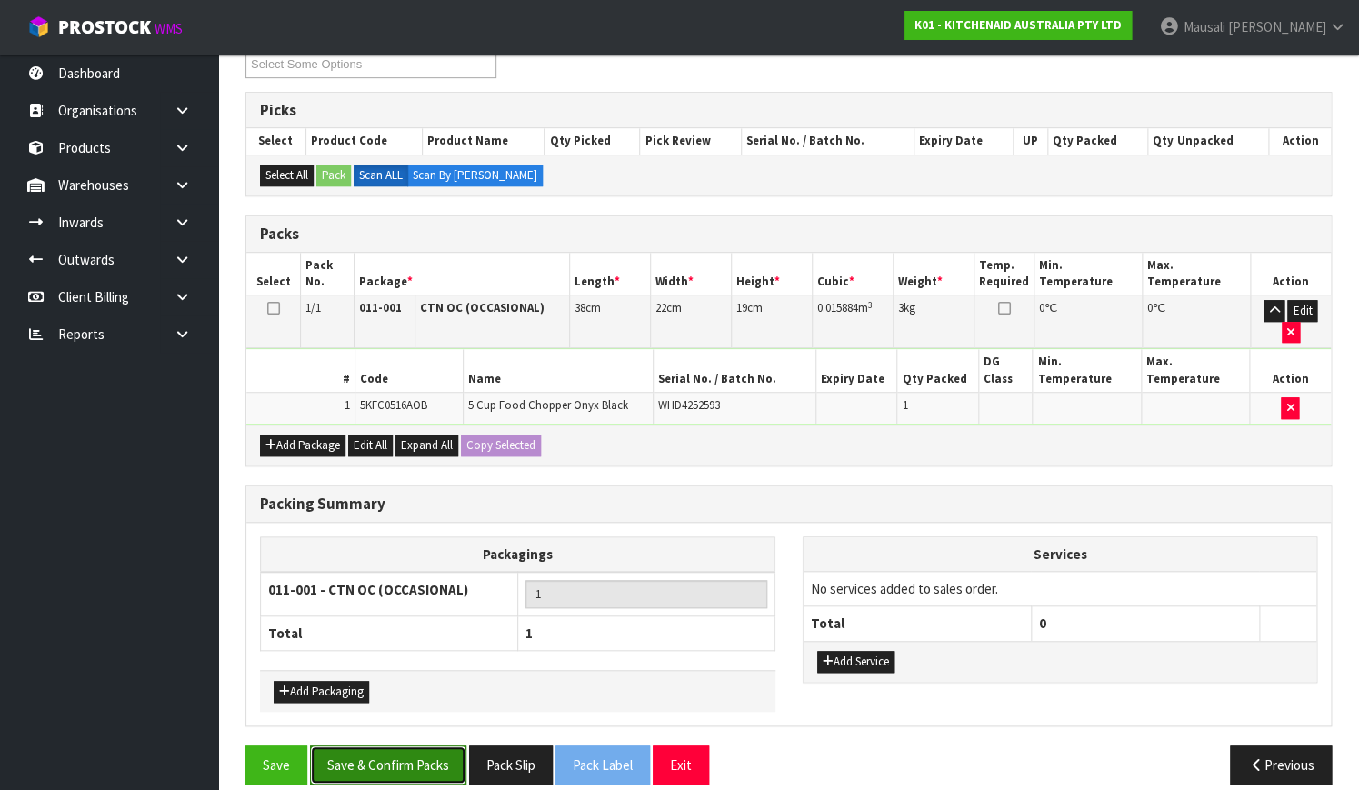
click at [421, 745] on button "Save & Confirm Packs" at bounding box center [388, 764] width 156 height 39
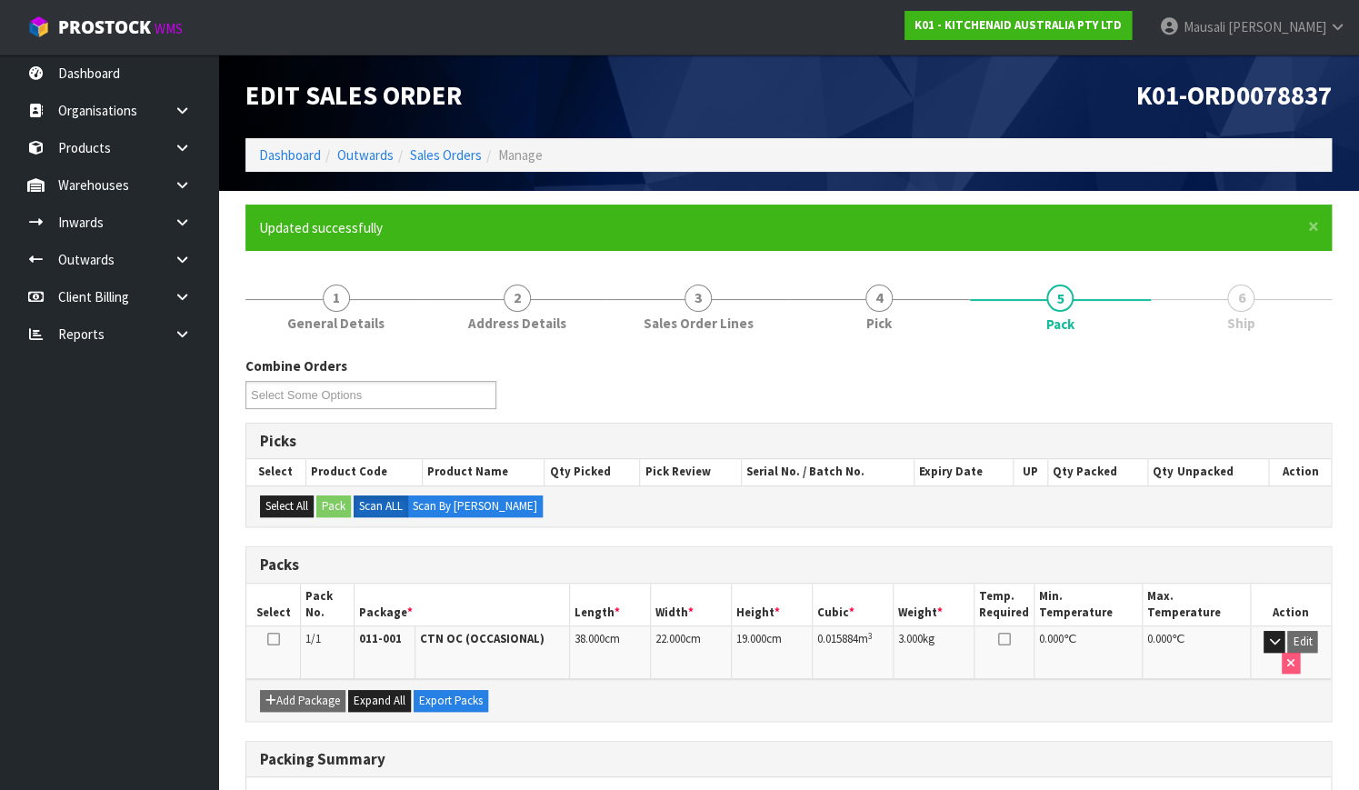
scroll to position [232, 0]
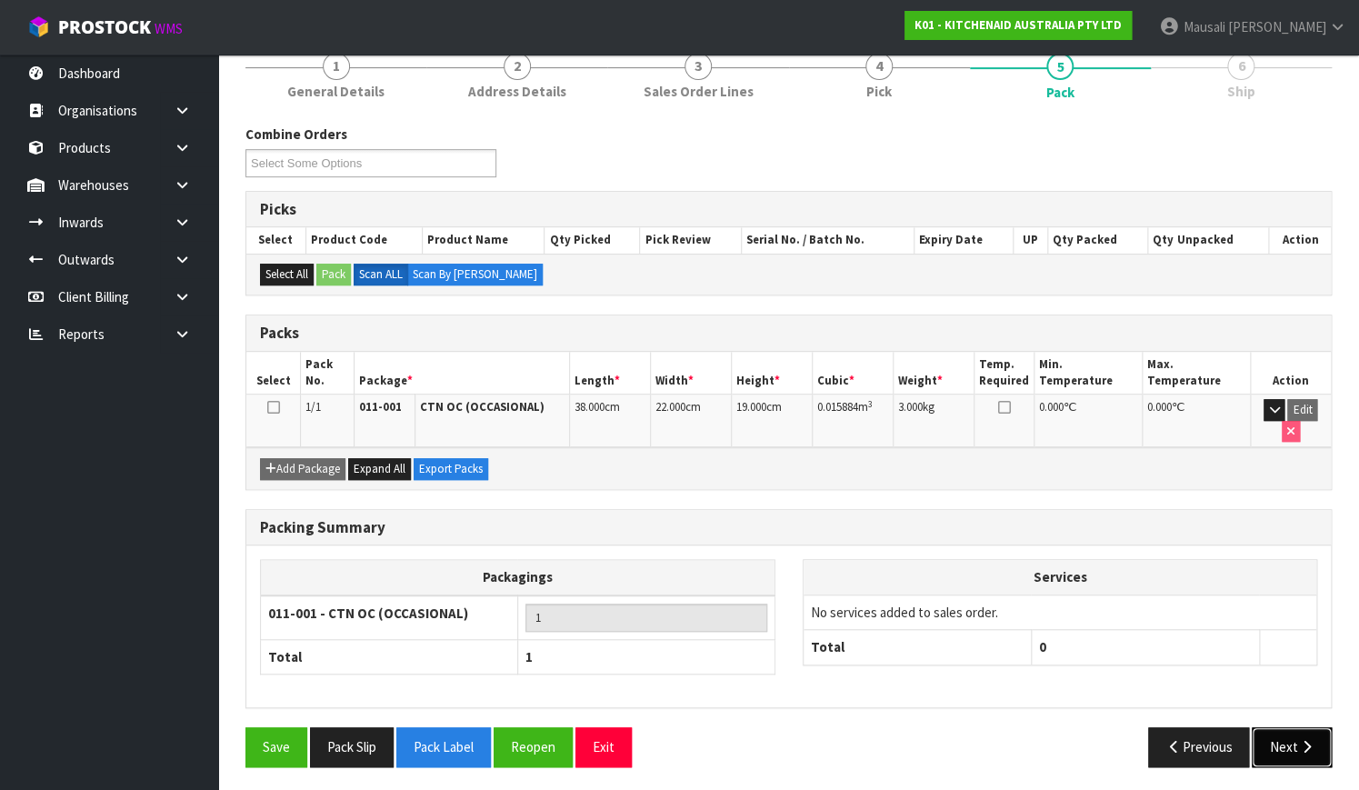
click at [1290, 727] on button "Next" at bounding box center [1291, 746] width 80 height 39
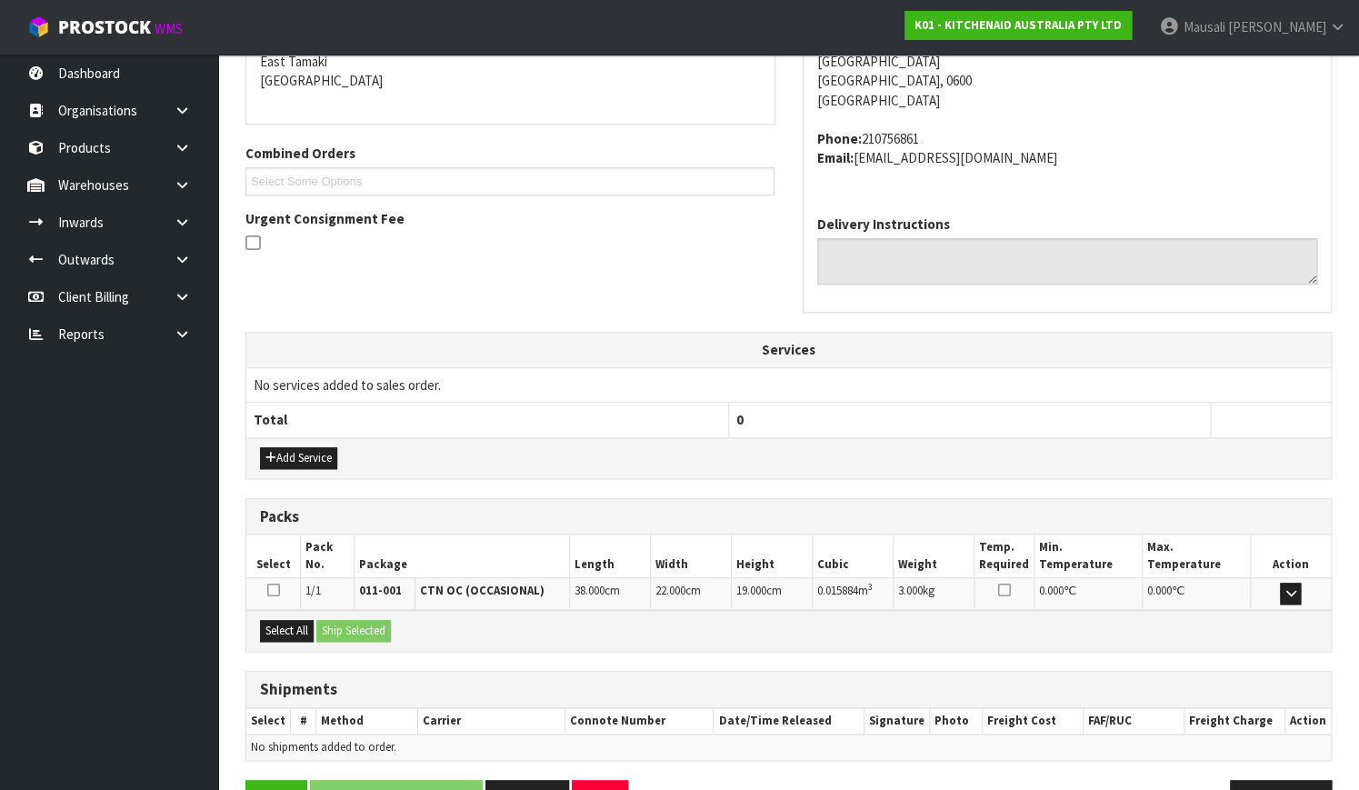
scroll to position [447, 0]
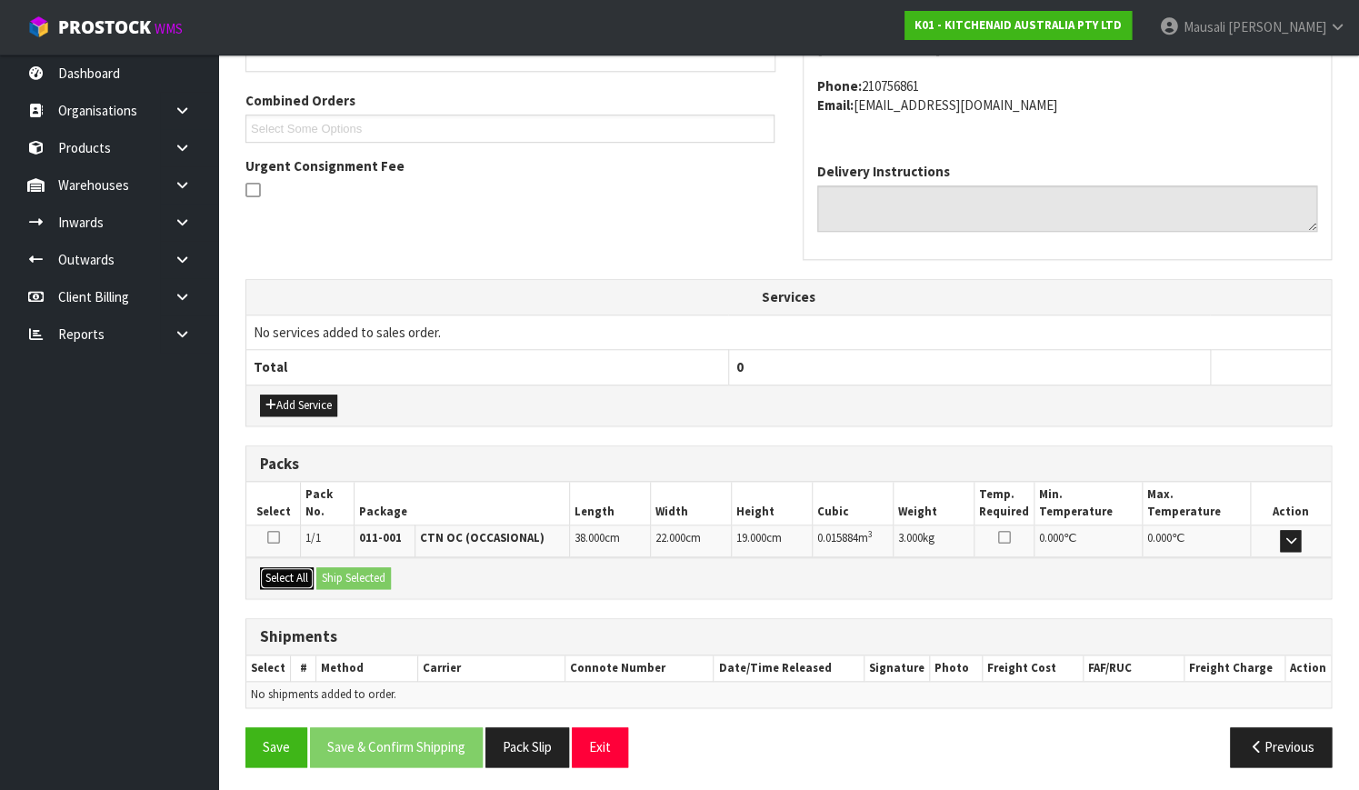
drag, startPoint x: 278, startPoint y: 566, endPoint x: 339, endPoint y: 577, distance: 61.9
click at [279, 568] on button "Select All" at bounding box center [287, 578] width 54 height 22
click at [339, 577] on button "Ship Selected" at bounding box center [353, 578] width 75 height 22
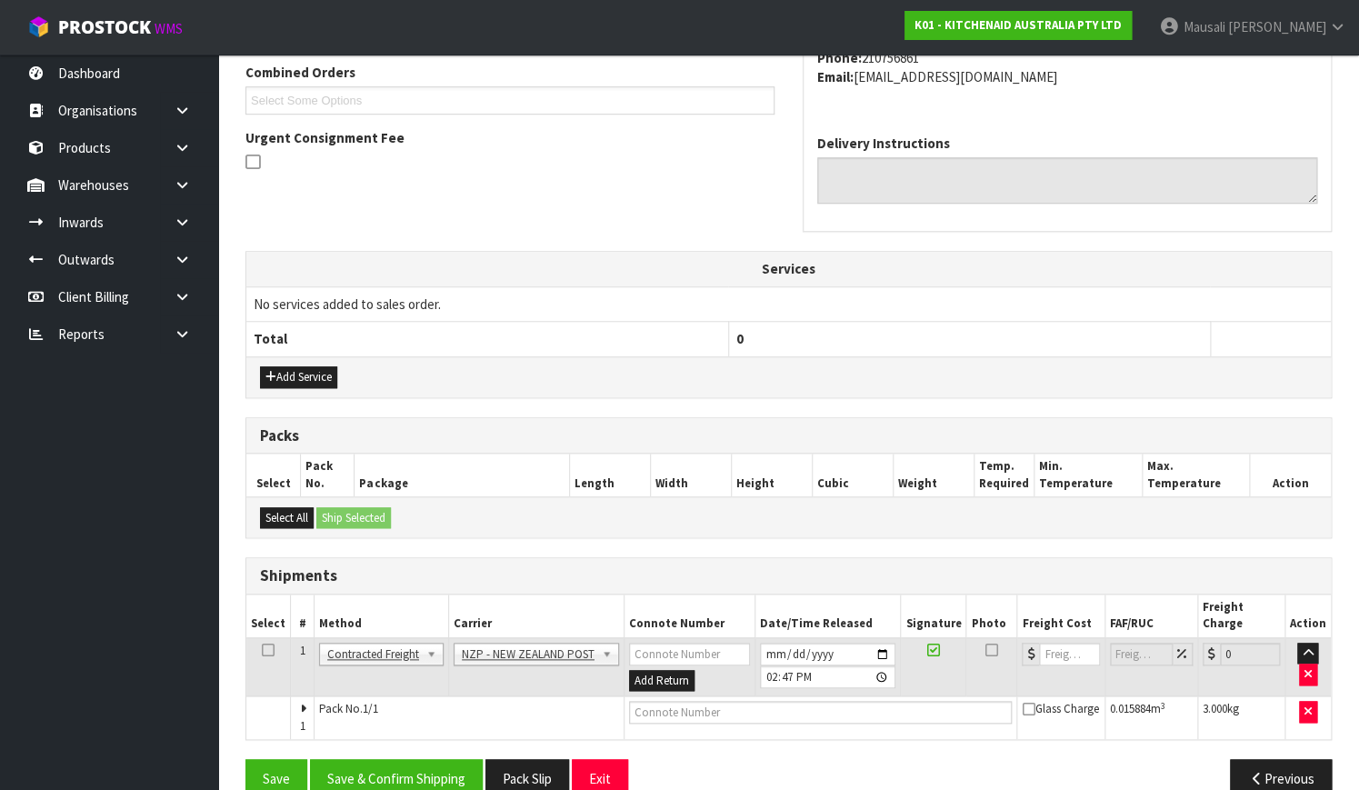
scroll to position [491, 0]
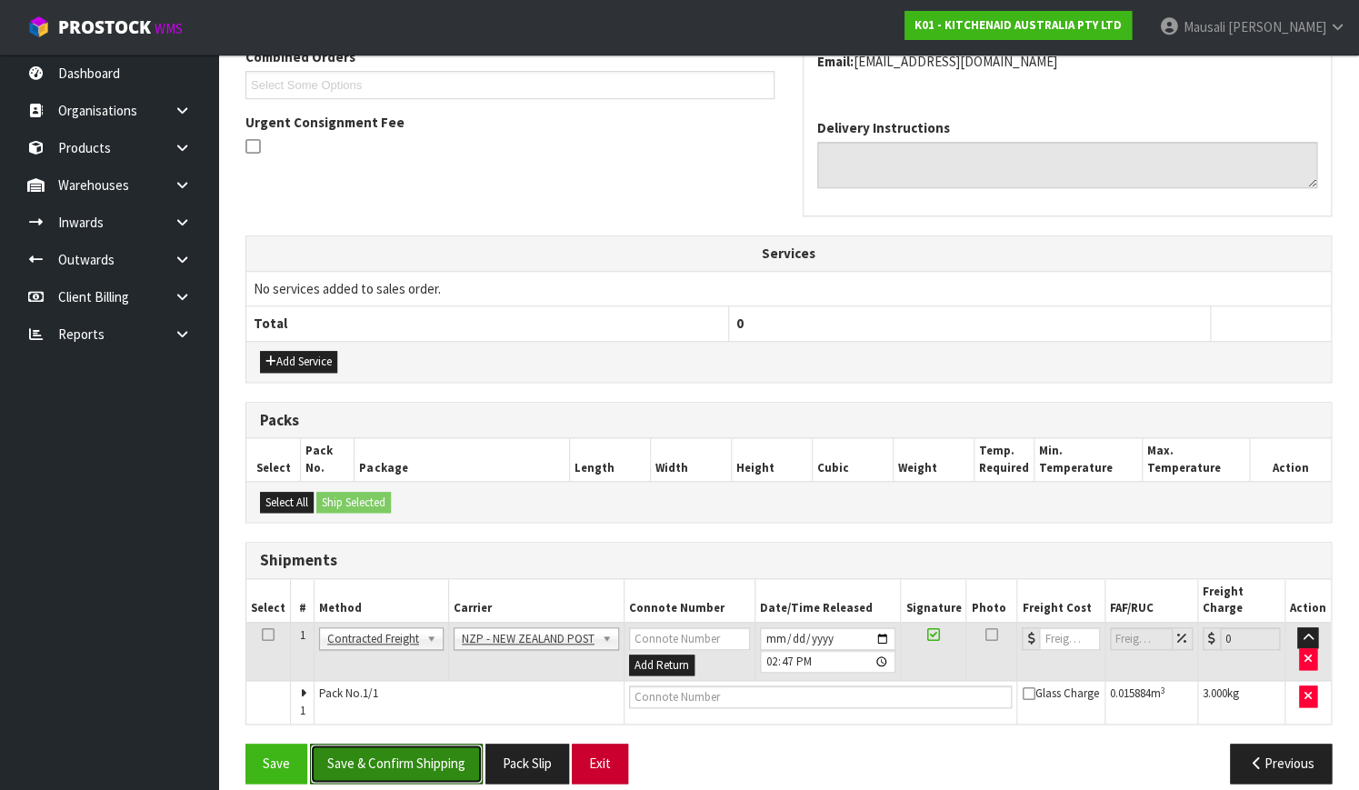
drag, startPoint x: 439, startPoint y: 754, endPoint x: 626, endPoint y: 723, distance: 189.7
click at [442, 752] on button "Save & Confirm Shipping" at bounding box center [396, 762] width 173 height 39
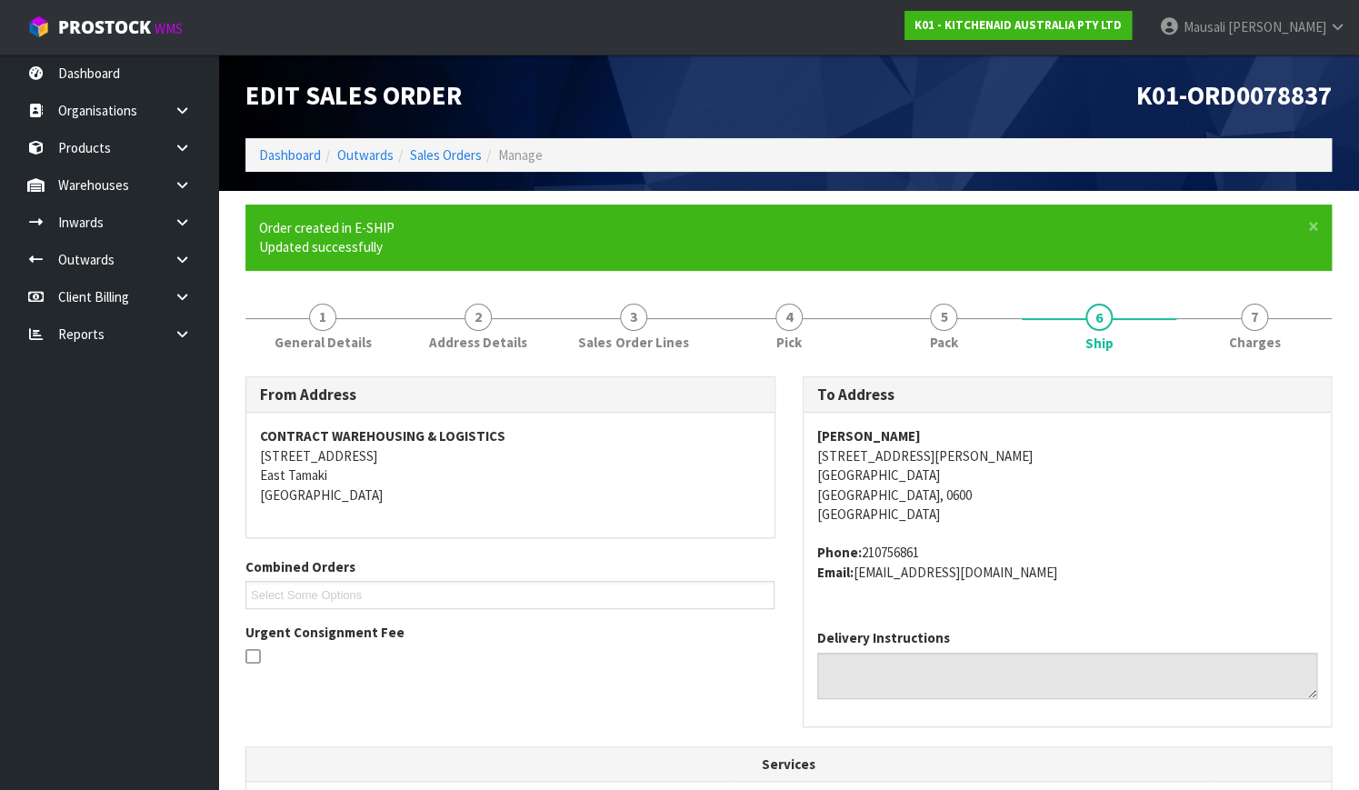
scroll to position [467, 0]
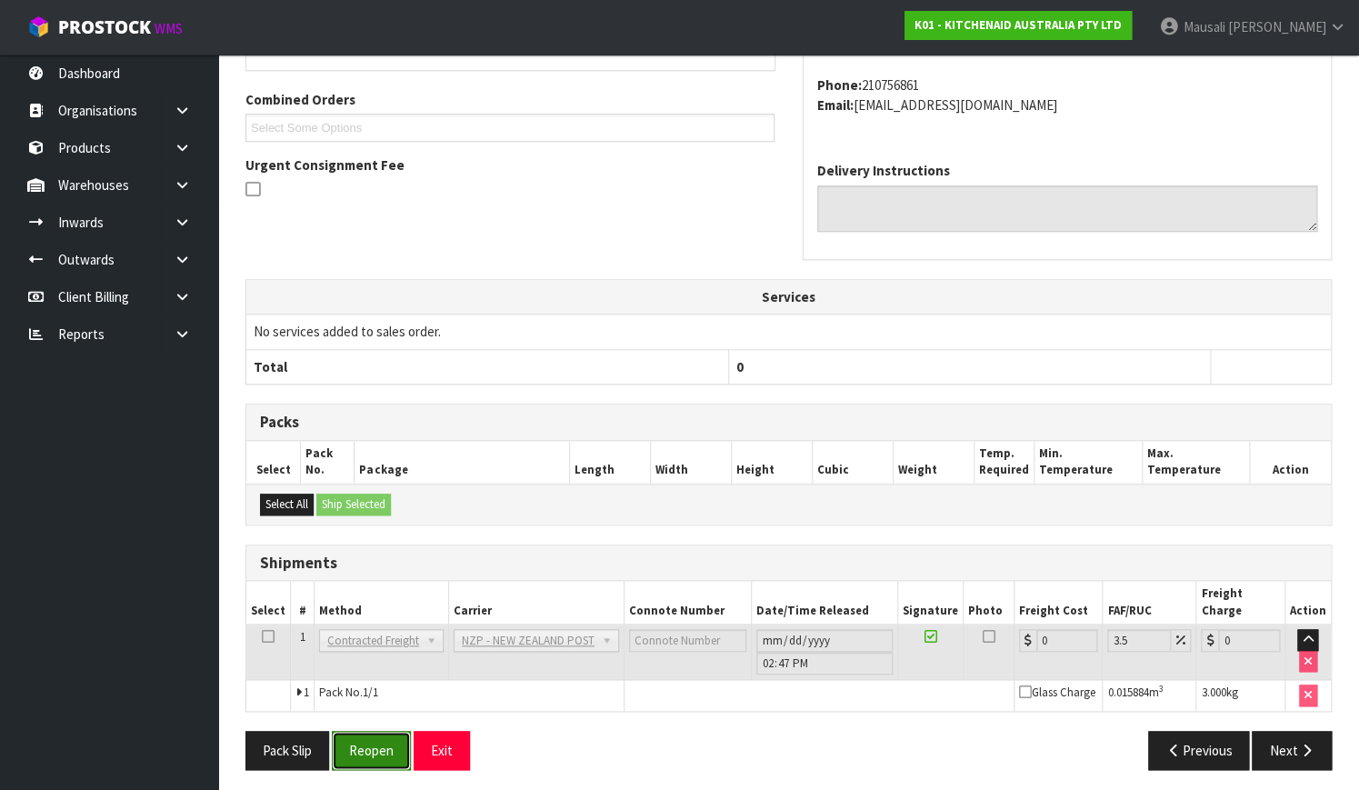
click at [373, 732] on button "Reopen" at bounding box center [371, 750] width 79 height 39
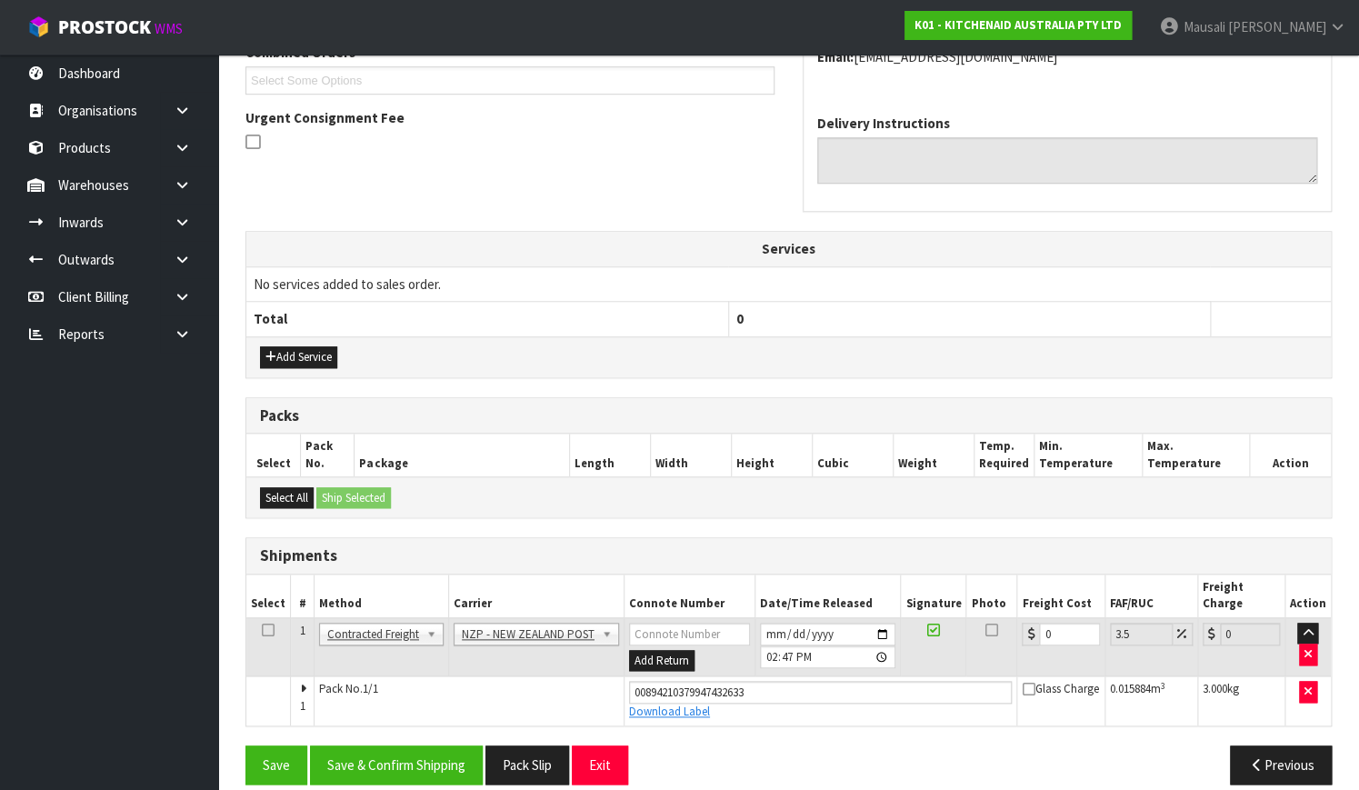
scroll to position [497, 0]
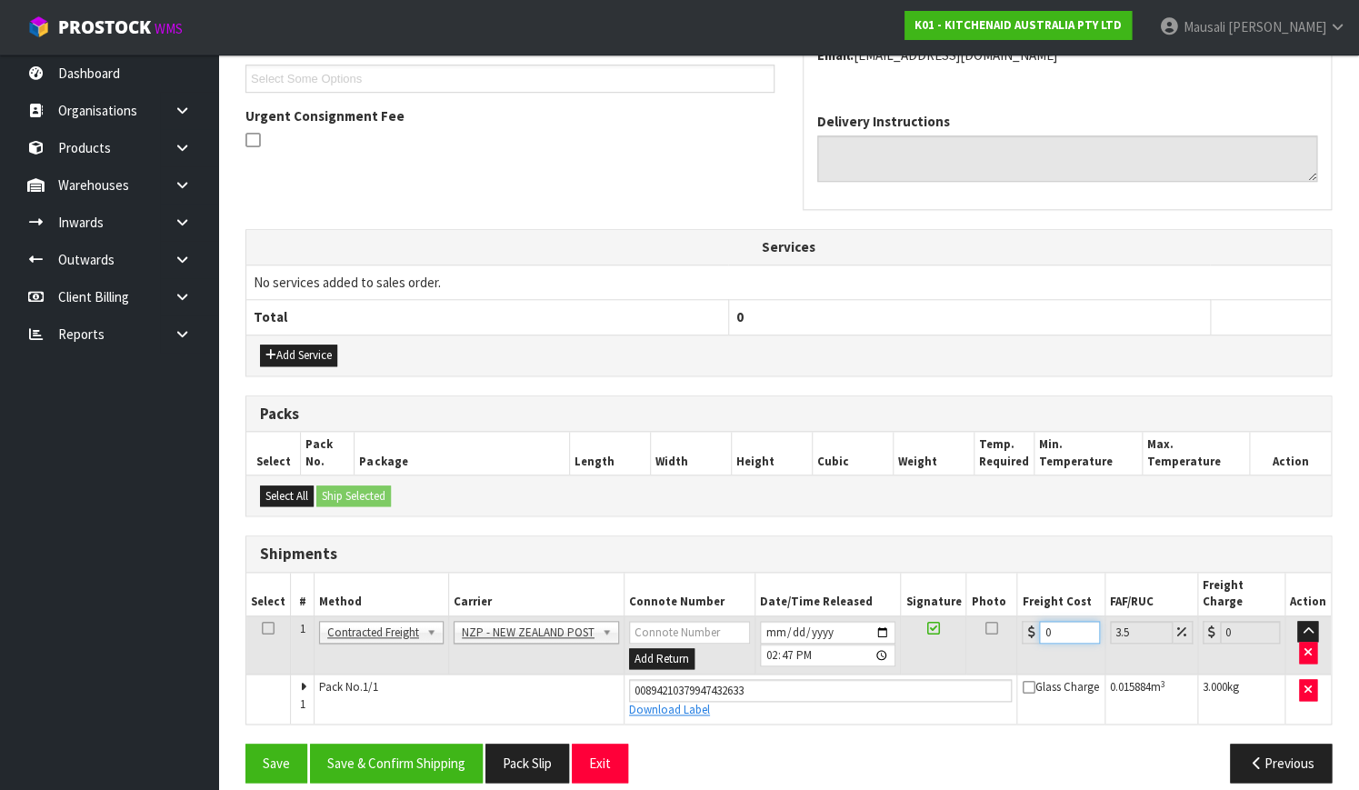
drag, startPoint x: 1052, startPoint y: 604, endPoint x: 1028, endPoint y: 619, distance: 28.5
click at [1029, 621] on div "0" at bounding box center [1059, 632] width 77 height 23
click at [415, 755] on button "Save & Confirm Shipping" at bounding box center [396, 762] width 173 height 39
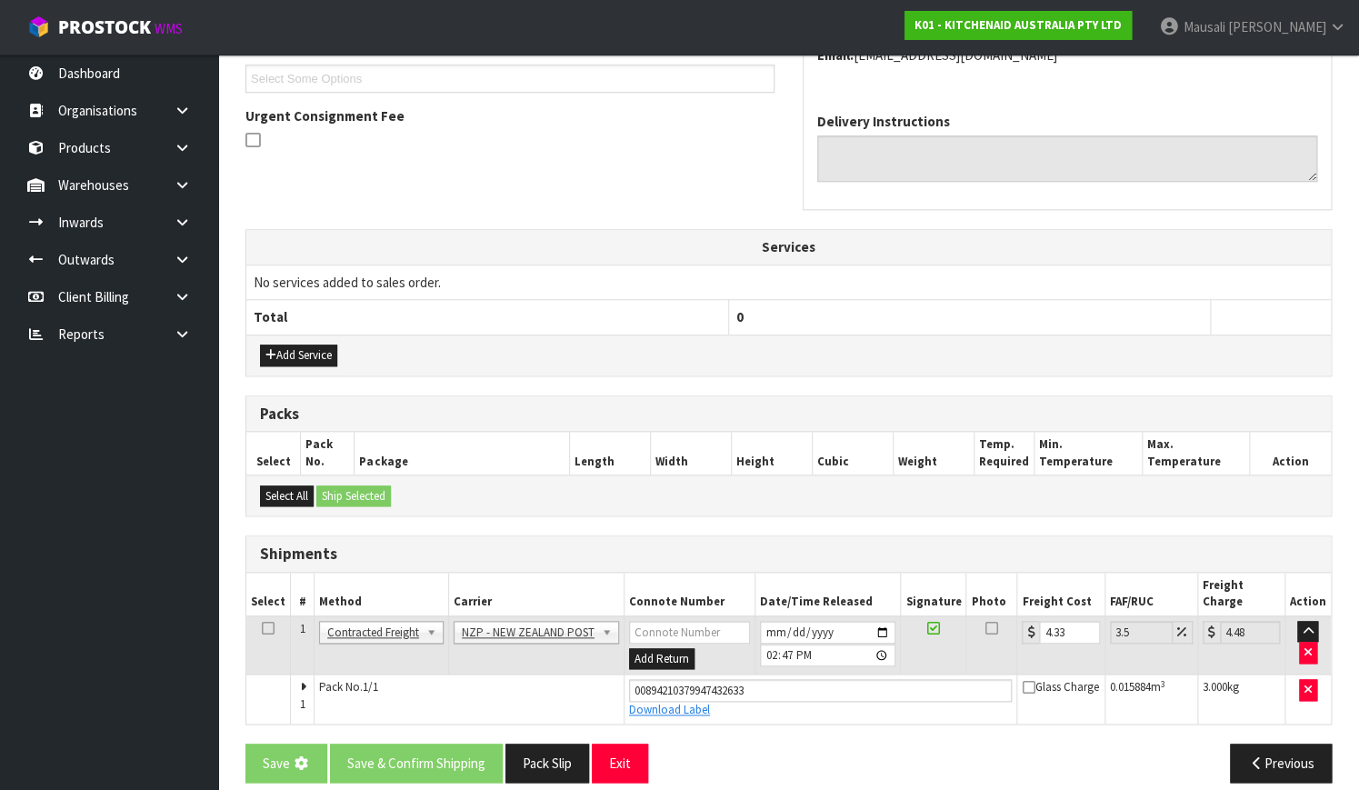
scroll to position [0, 0]
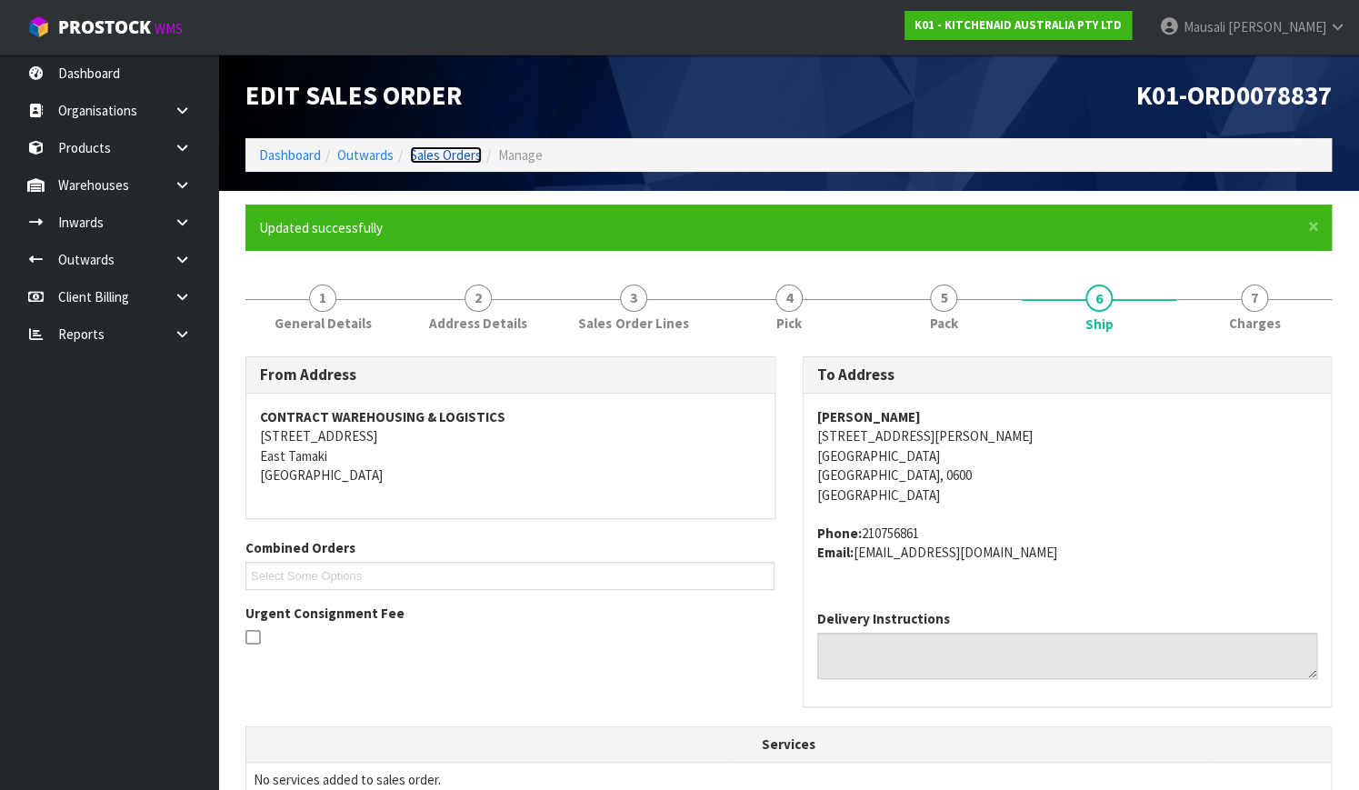
click at [457, 146] on link "Sales Orders" at bounding box center [446, 154] width 72 height 17
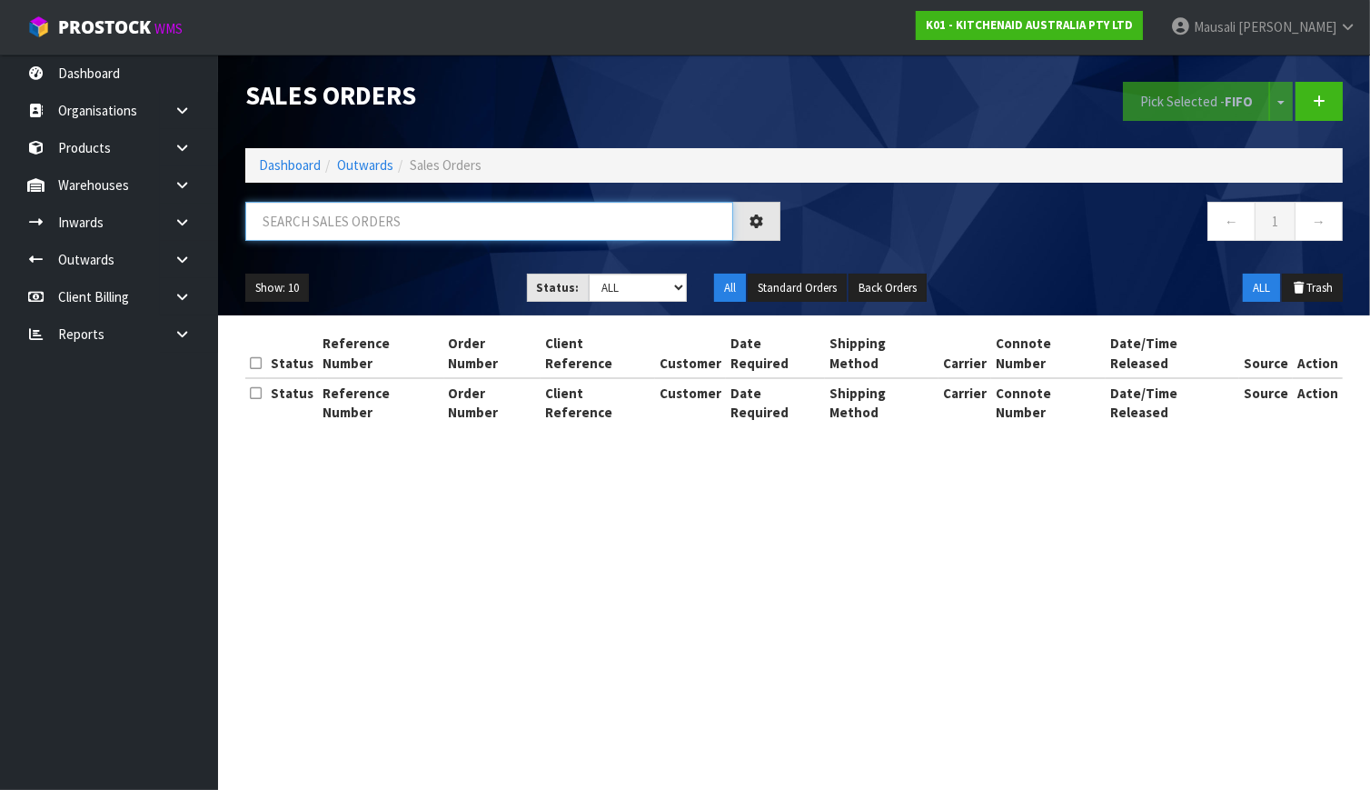
click at [280, 236] on input "text" at bounding box center [489, 221] width 488 height 39
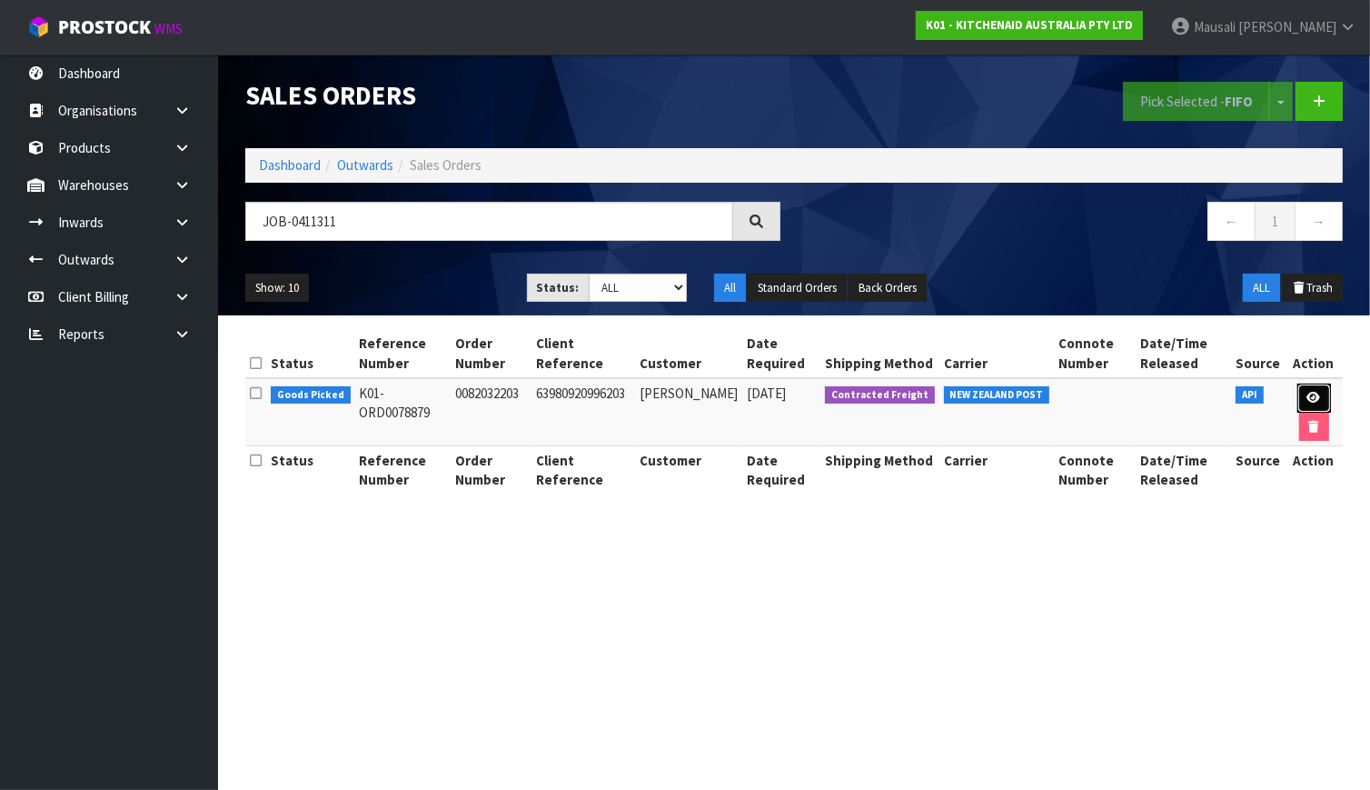
click at [1309, 394] on icon at bounding box center [1315, 398] width 14 height 12
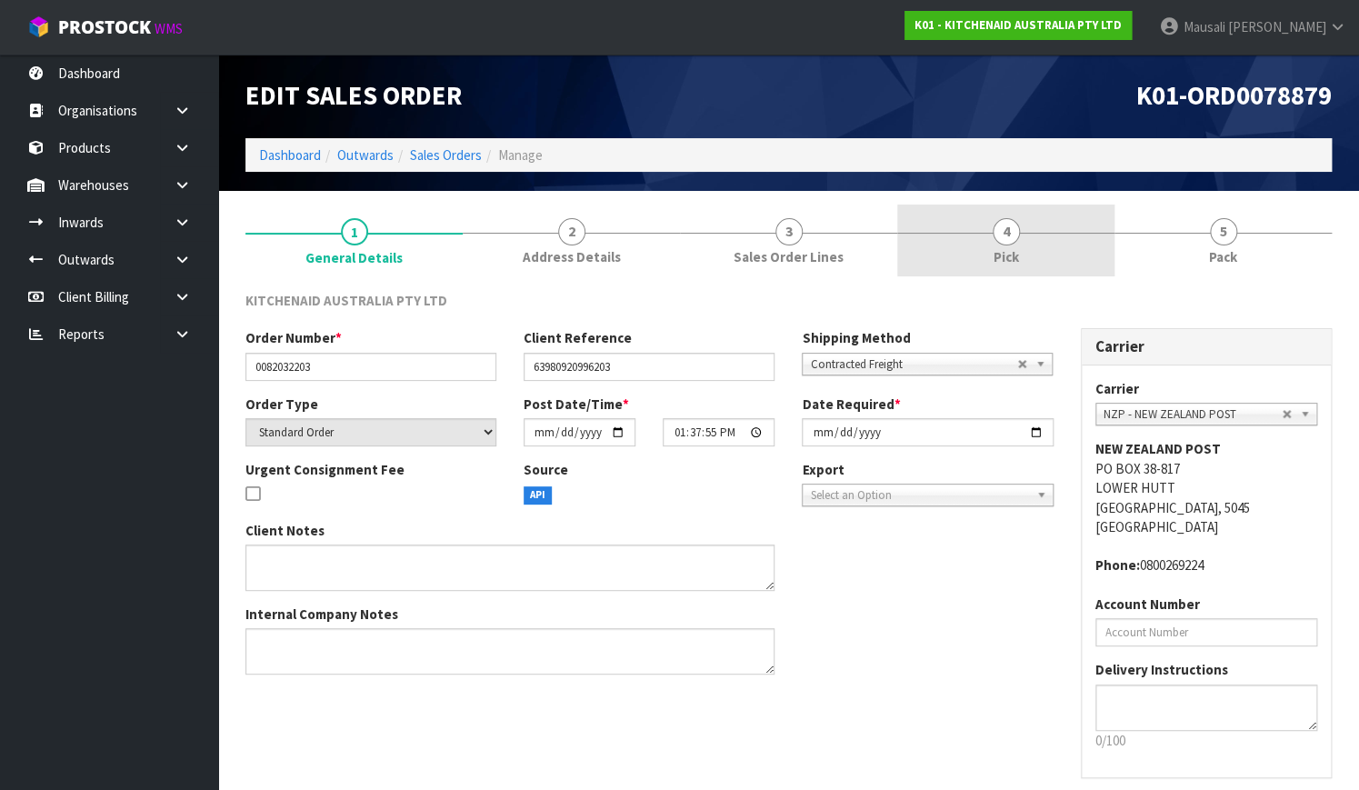
click at [1033, 250] on link "4 Pick" at bounding box center [1005, 240] width 217 height 72
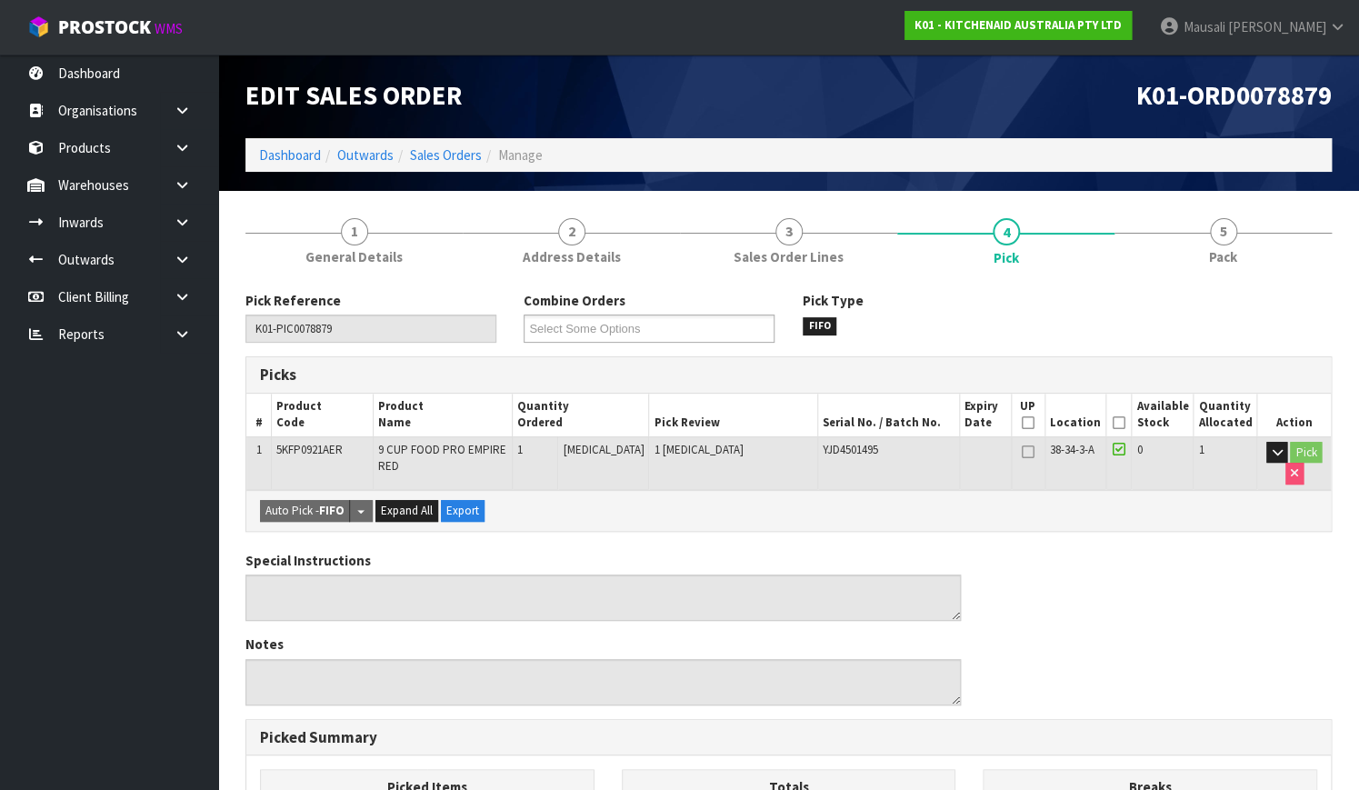
click at [1122, 423] on icon at bounding box center [1118, 423] width 13 height 1
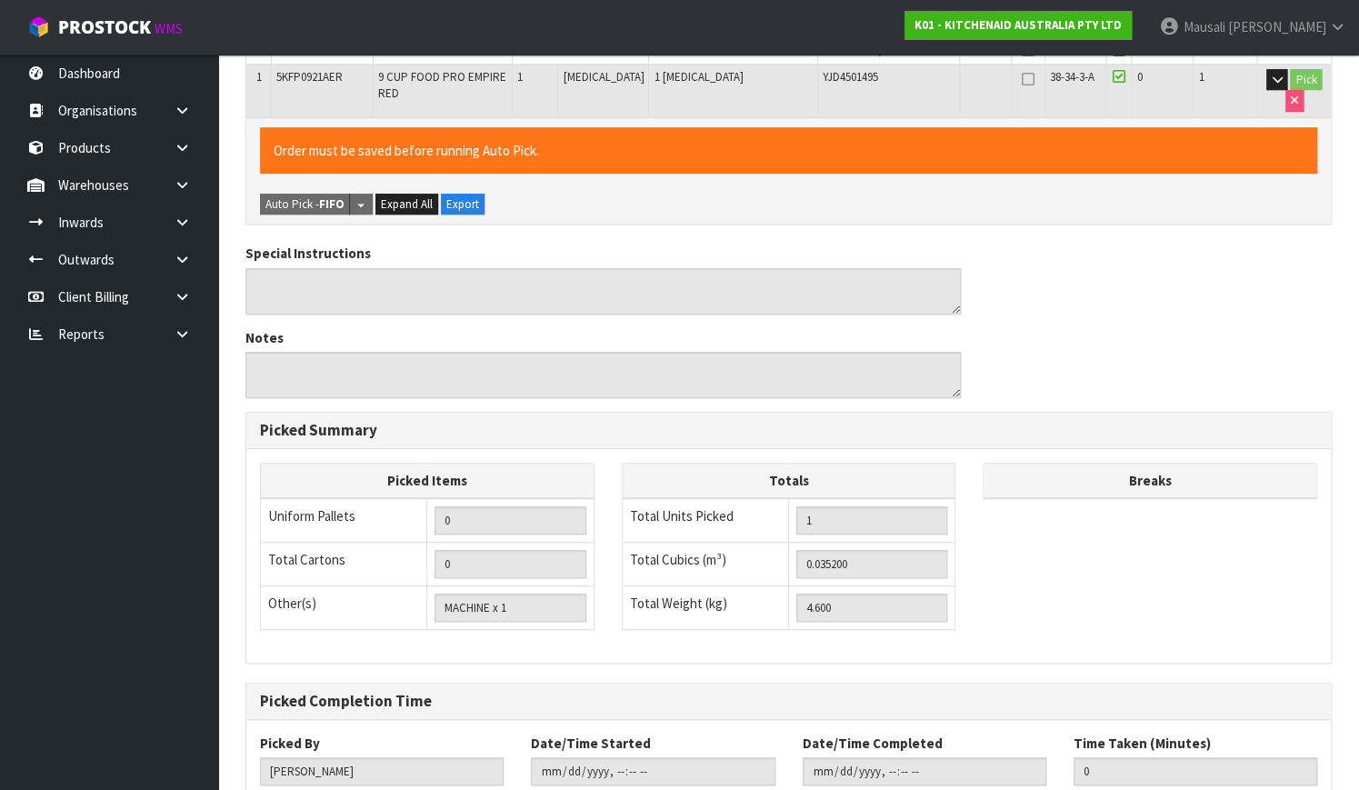
scroll to position [492, 0]
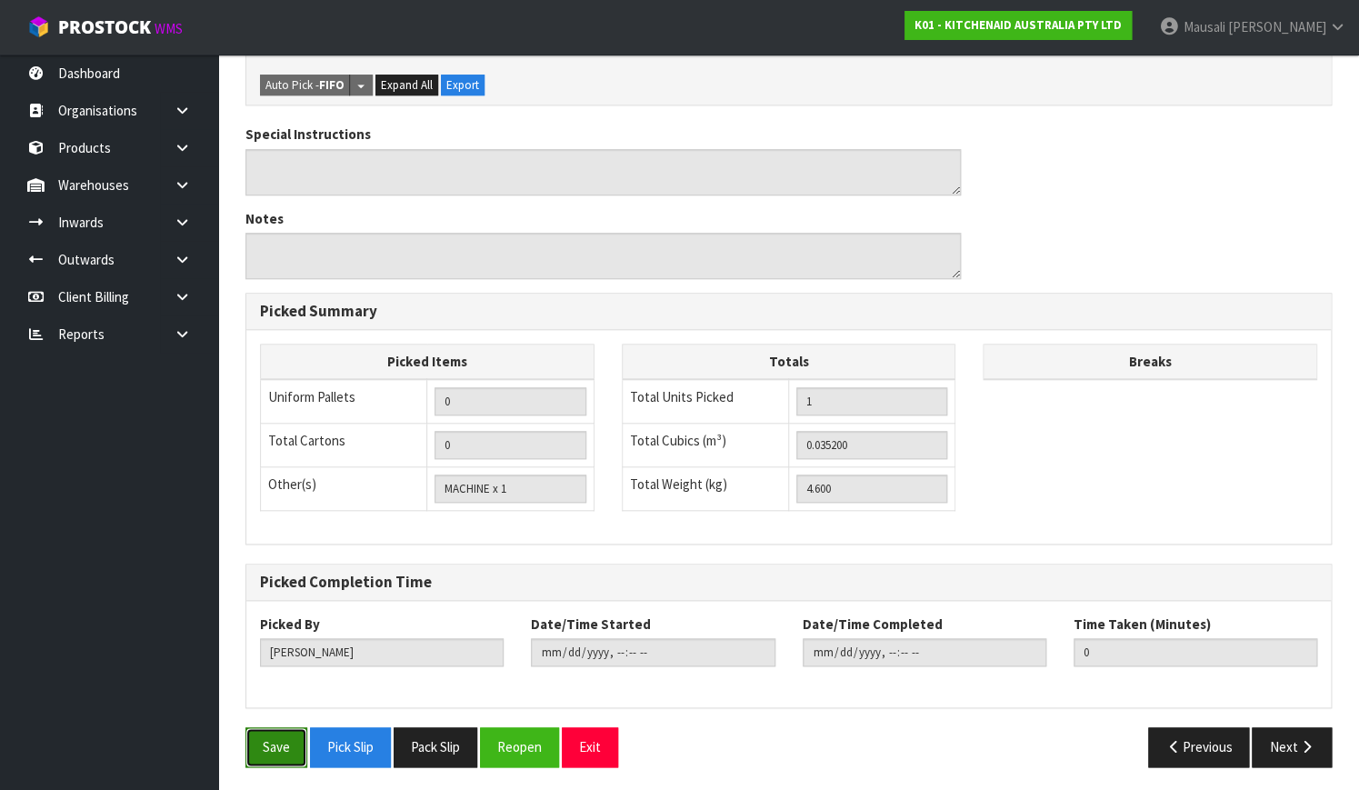
click at [255, 742] on button "Save" at bounding box center [276, 746] width 62 height 39
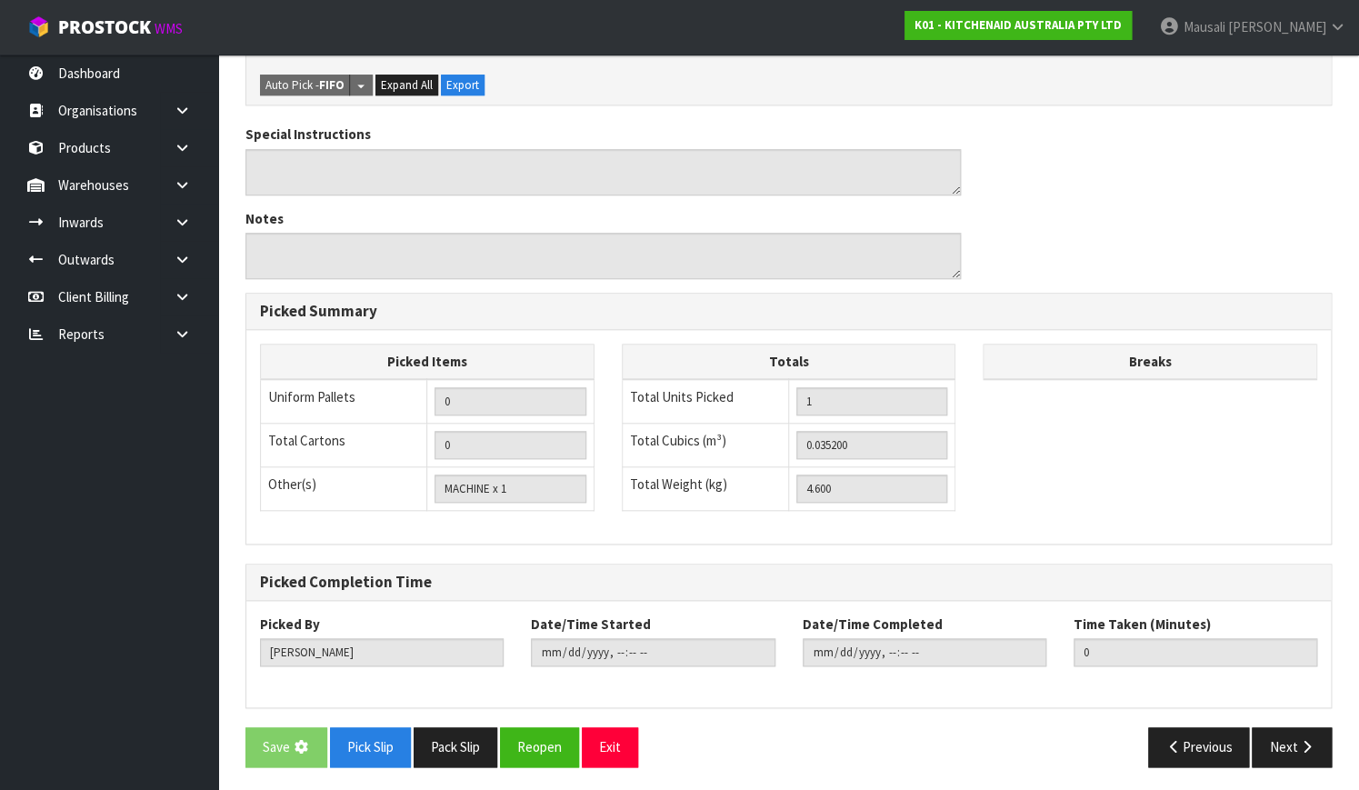
scroll to position [0, 0]
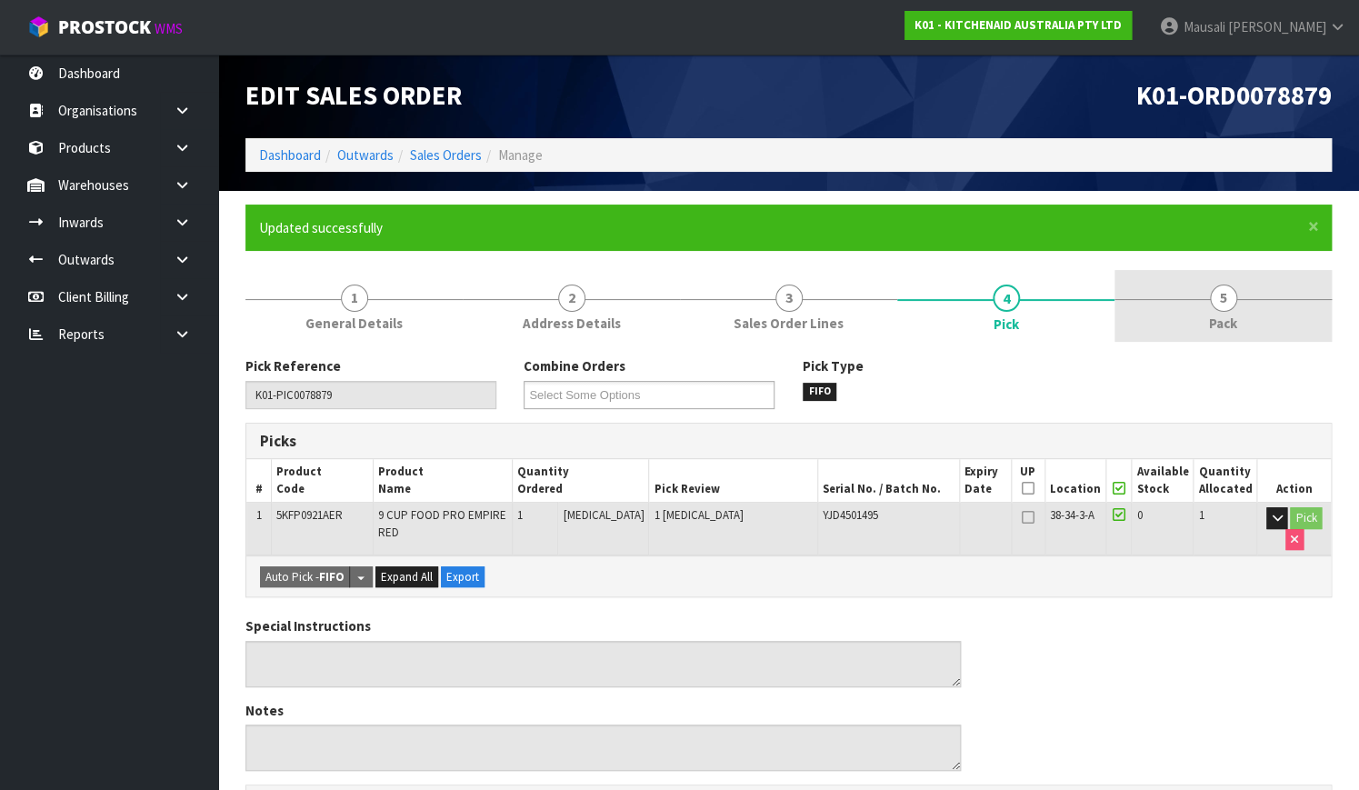
click at [1209, 318] on span "Pack" at bounding box center [1223, 323] width 28 height 19
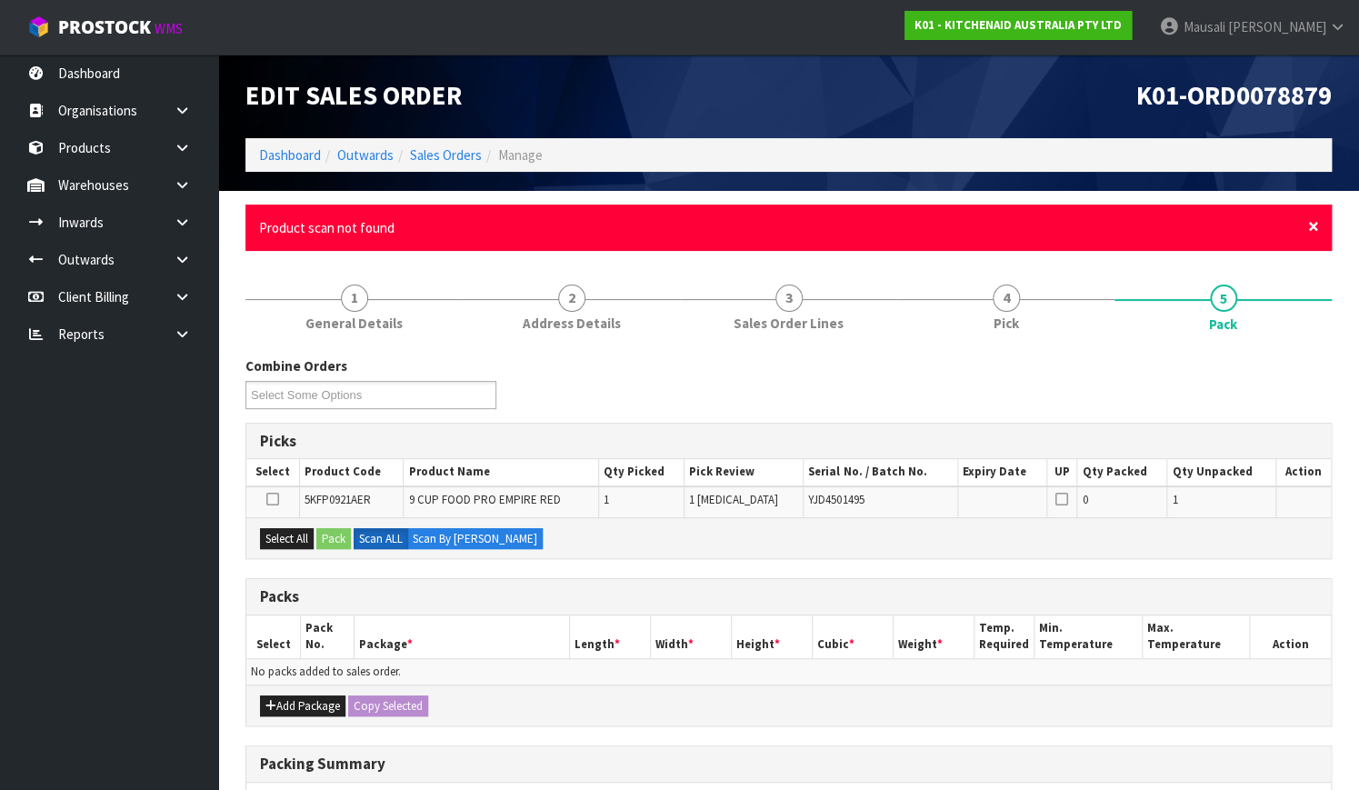
click at [1312, 233] on span "×" at bounding box center [1313, 226] width 11 height 25
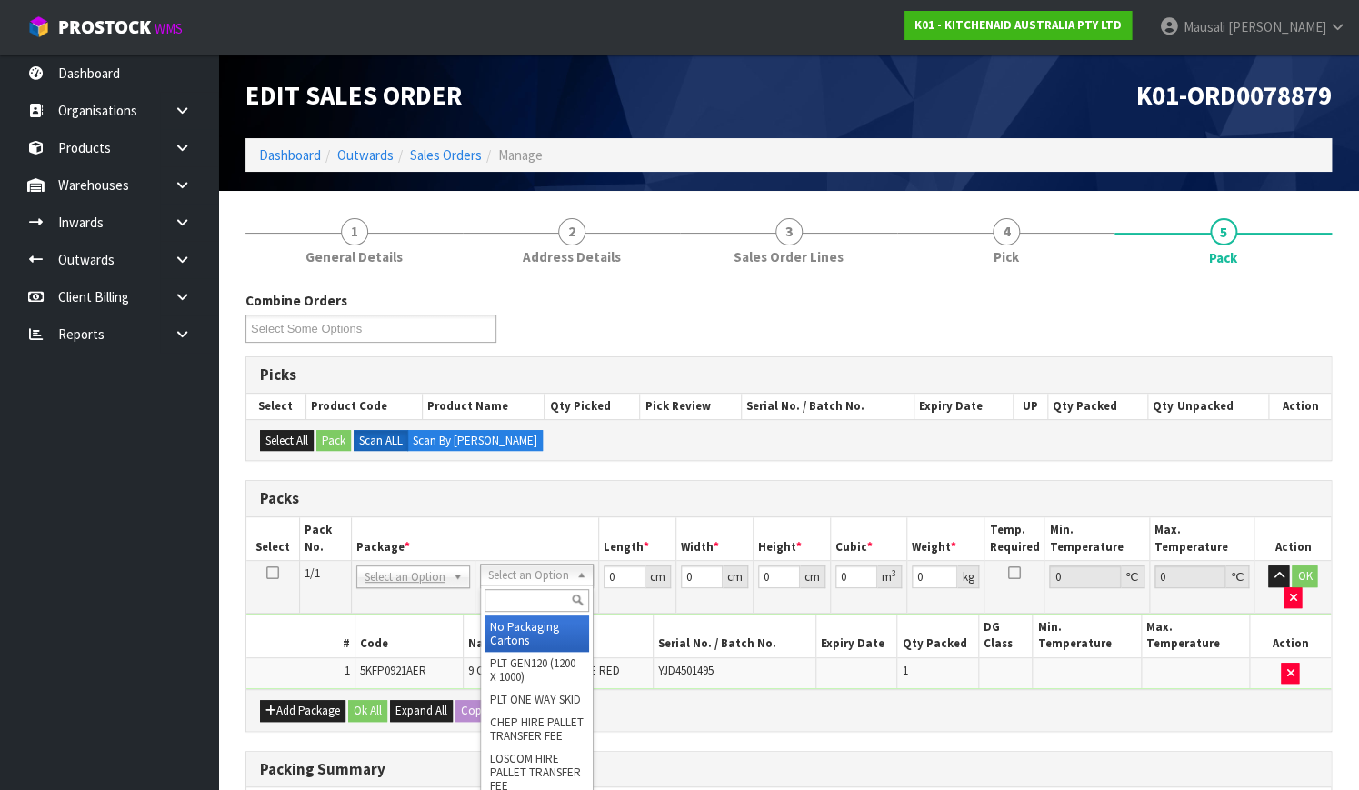
click at [522, 593] on input "text" at bounding box center [536, 600] width 105 height 23
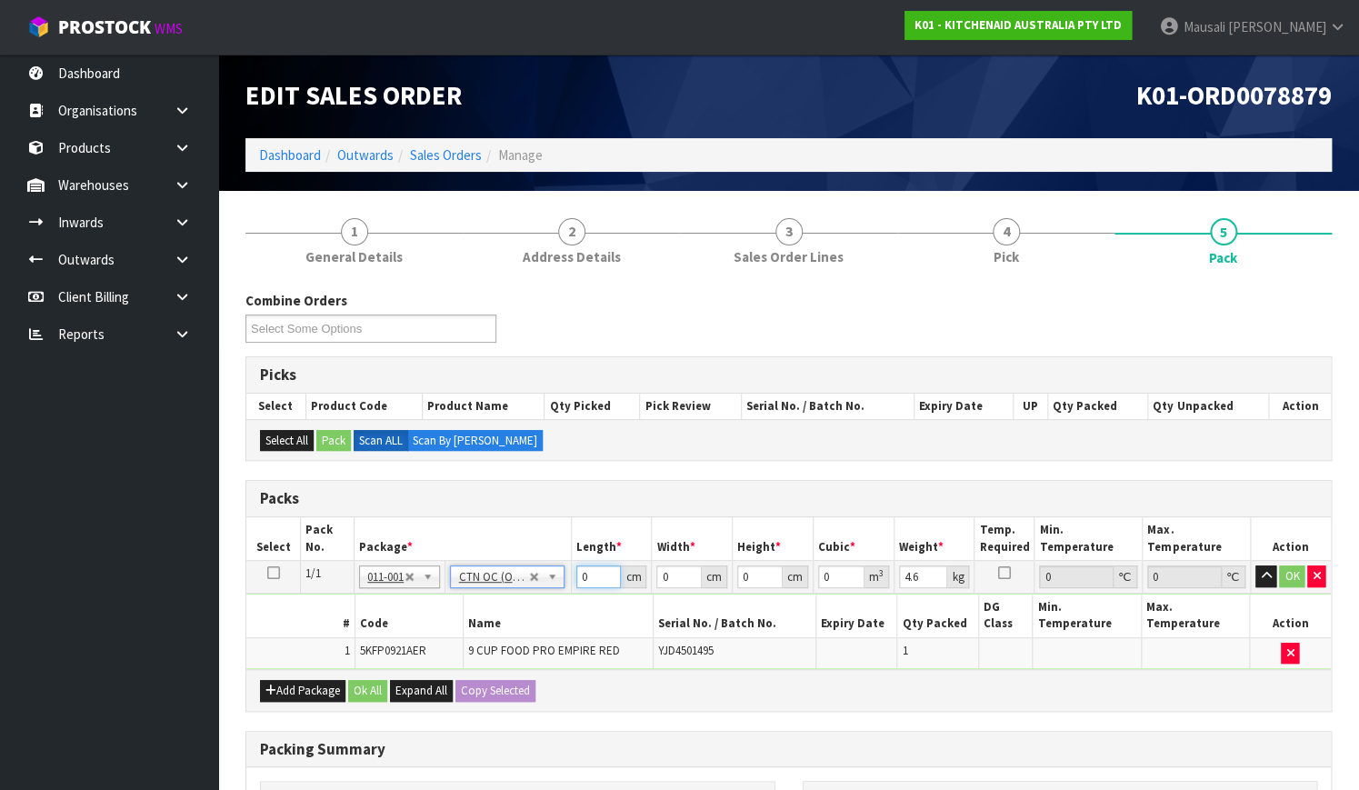
drag, startPoint x: 593, startPoint y: 579, endPoint x: 546, endPoint y: 594, distance: 49.7
click at [552, 593] on tbody "1/1 NONE 007-001 007-002 007-004 007-009 007-013 007-014 007-015 007-017 007-01…" at bounding box center [788, 615] width 1084 height 109
click at [354, 680] on button "Ok All" at bounding box center [367, 691] width 39 height 22
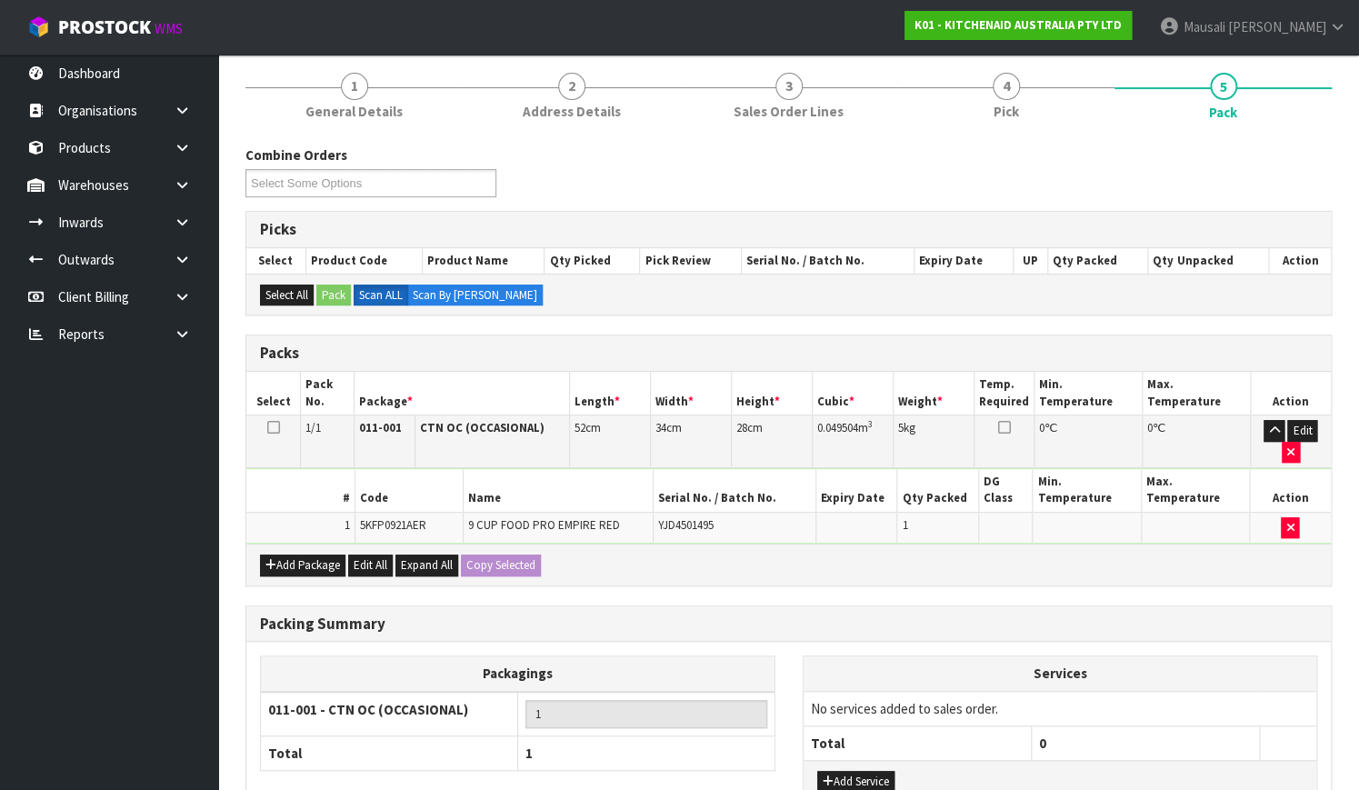
scroll to position [264, 0]
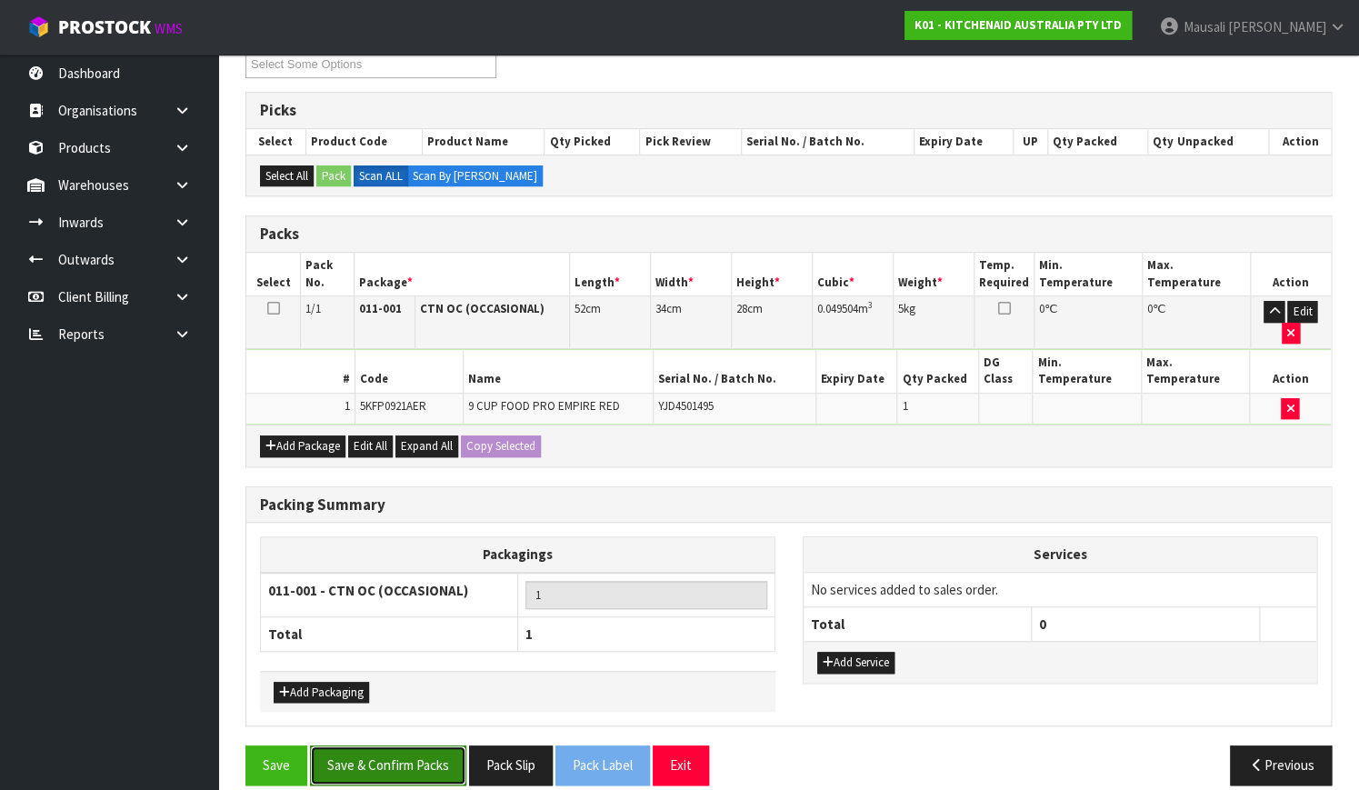
click at [370, 745] on button "Save & Confirm Packs" at bounding box center [388, 764] width 156 height 39
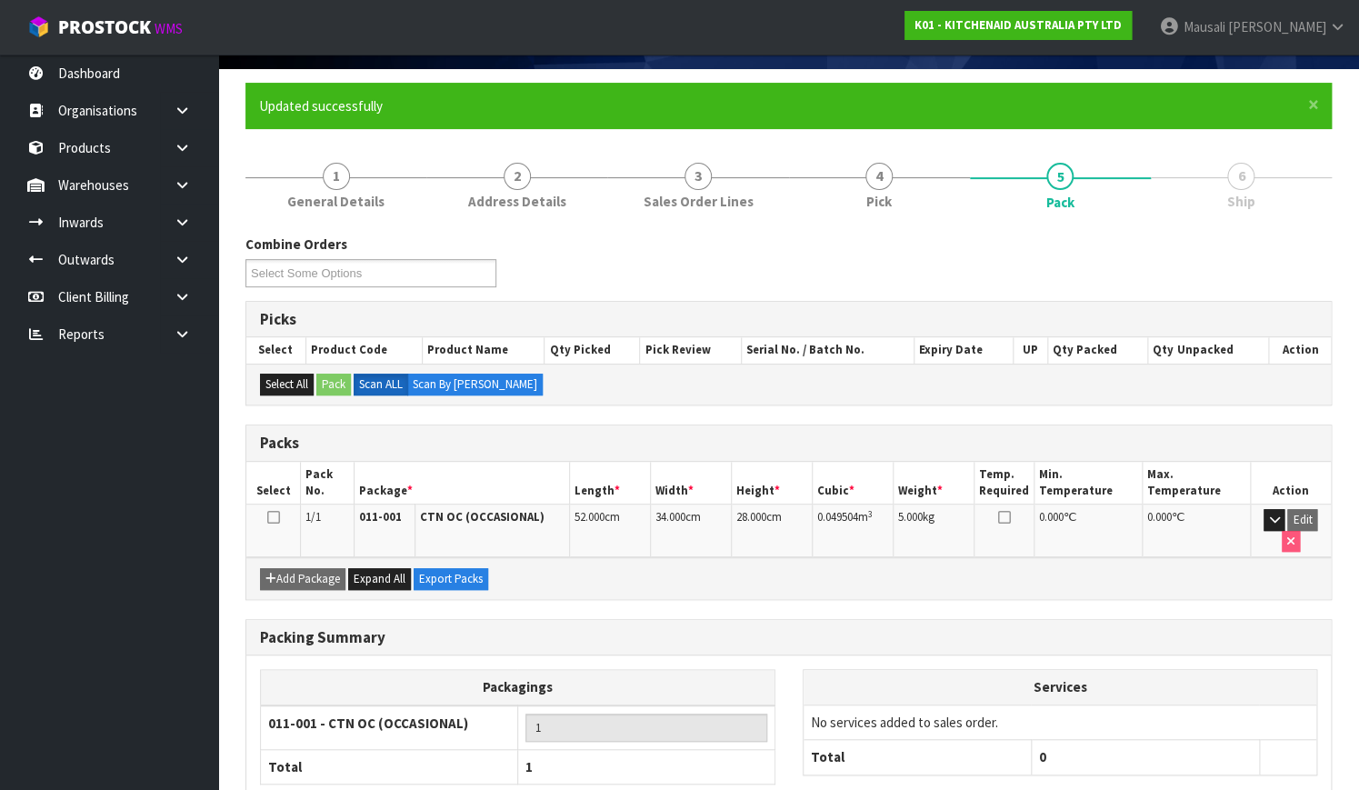
scroll to position [232, 0]
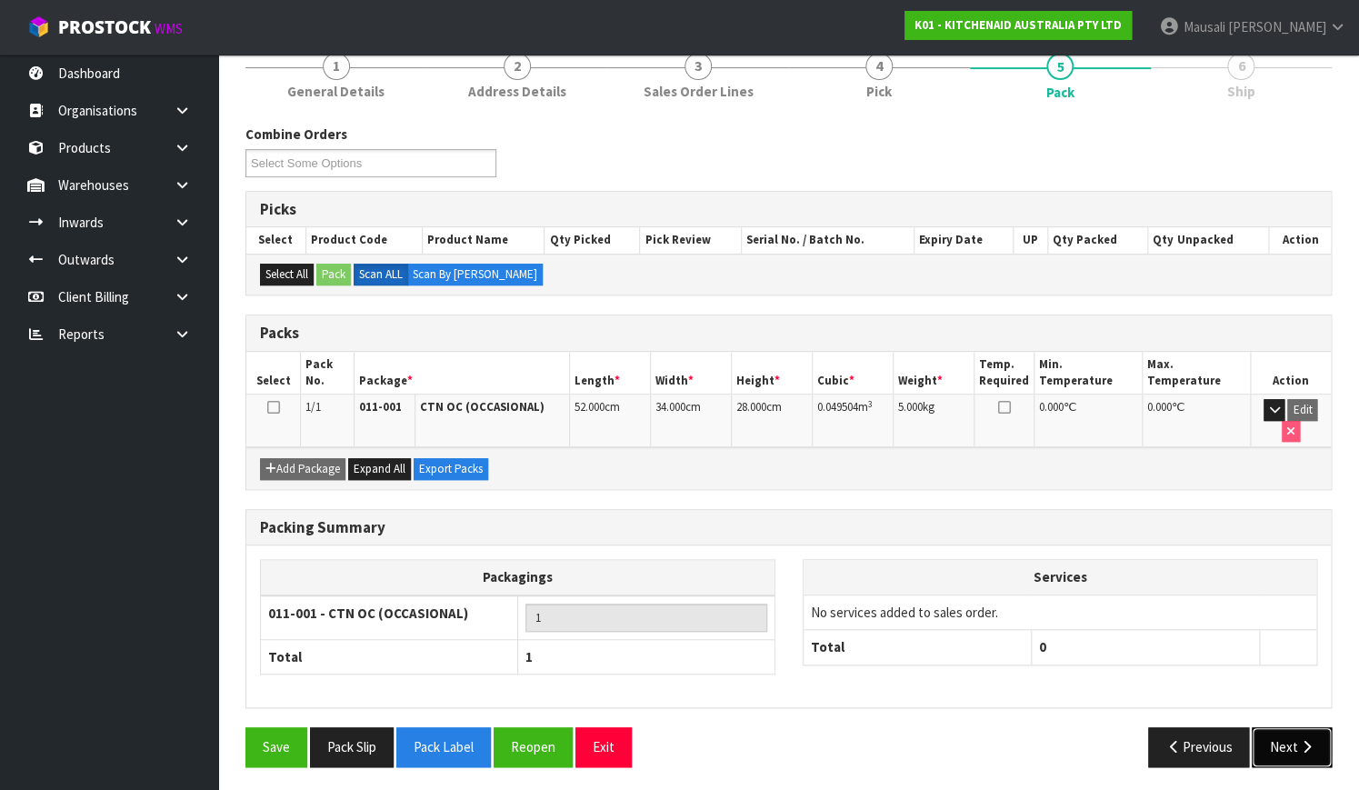
click at [1265, 728] on button "Next" at bounding box center [1291, 746] width 80 height 39
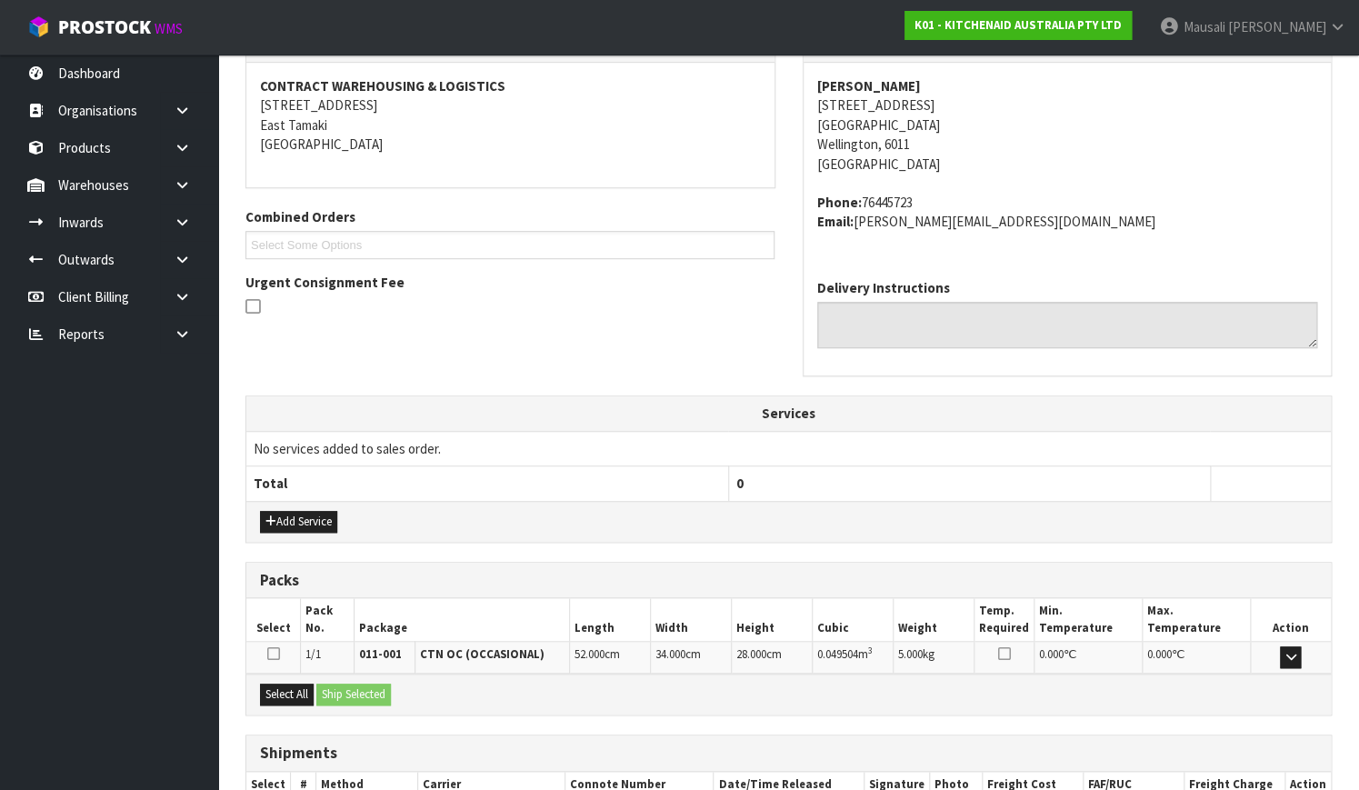
scroll to position [447, 0]
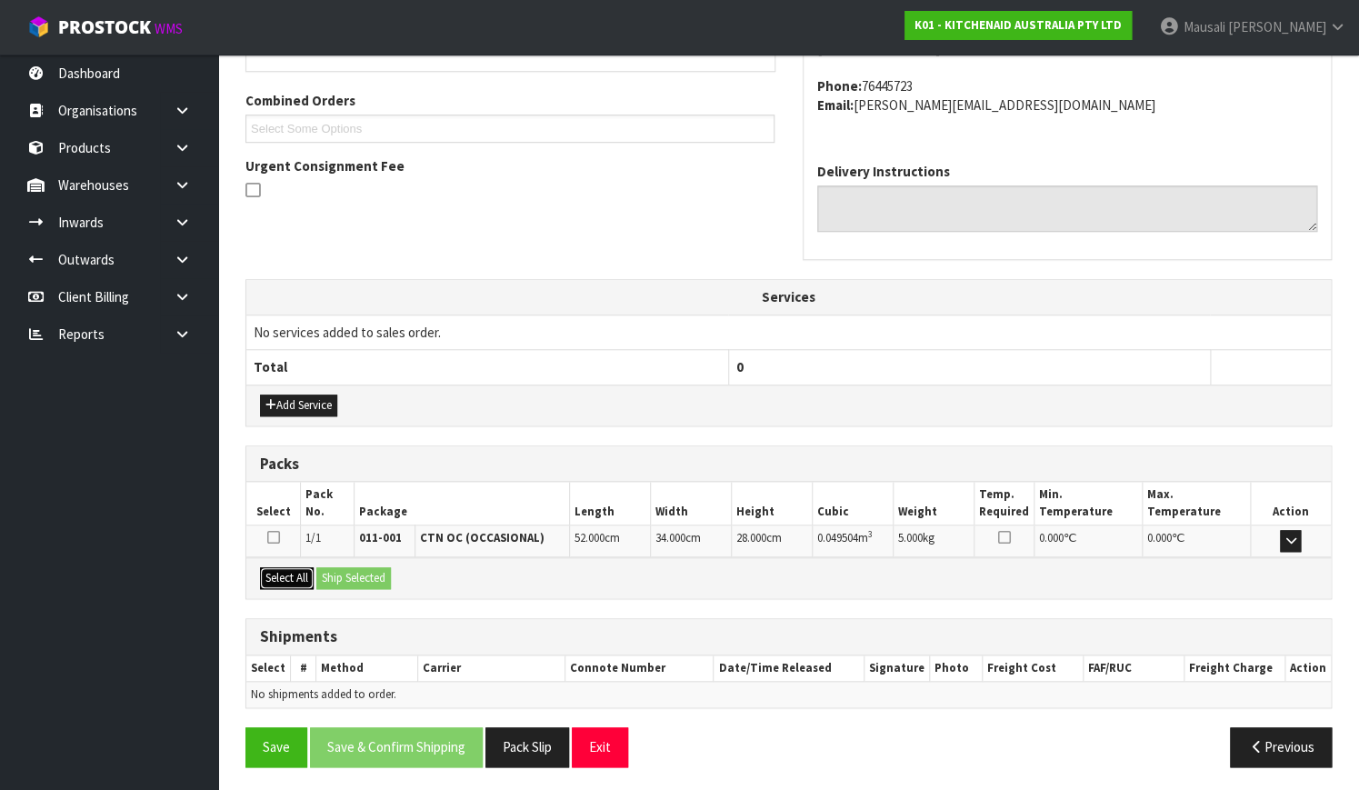
click at [263, 576] on button "Select All" at bounding box center [287, 578] width 54 height 22
click at [381, 579] on button "Ship Selected" at bounding box center [353, 578] width 75 height 22
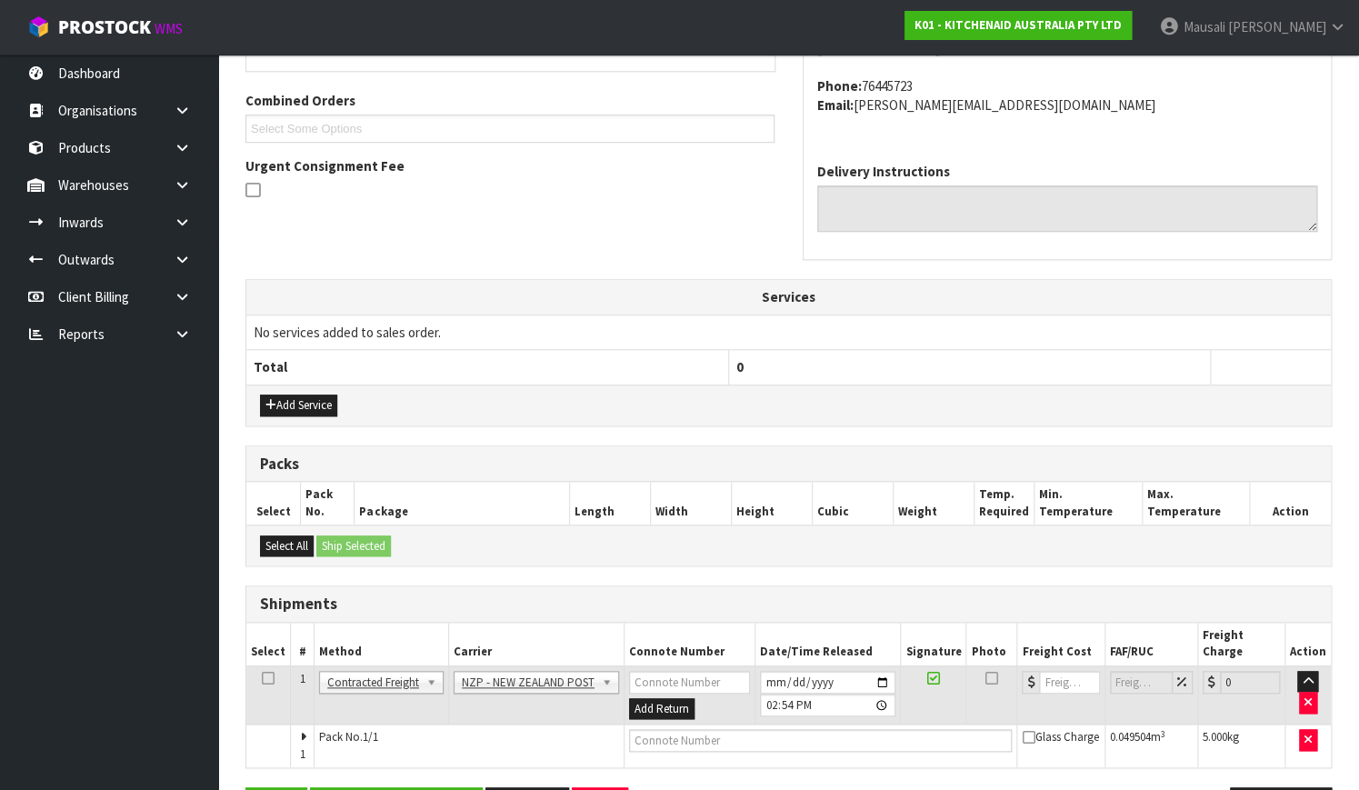
scroll to position [491, 0]
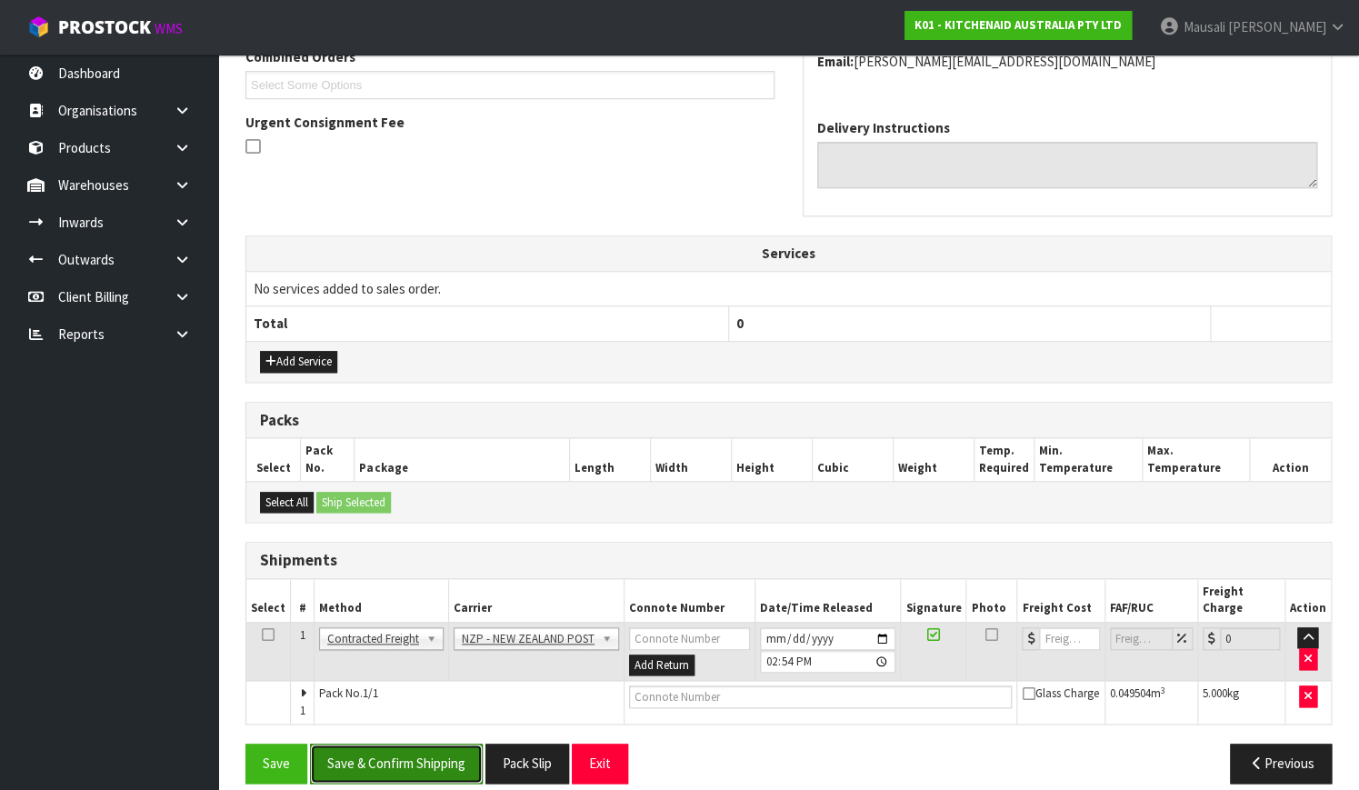
click at [394, 744] on button "Save & Confirm Shipping" at bounding box center [396, 762] width 173 height 39
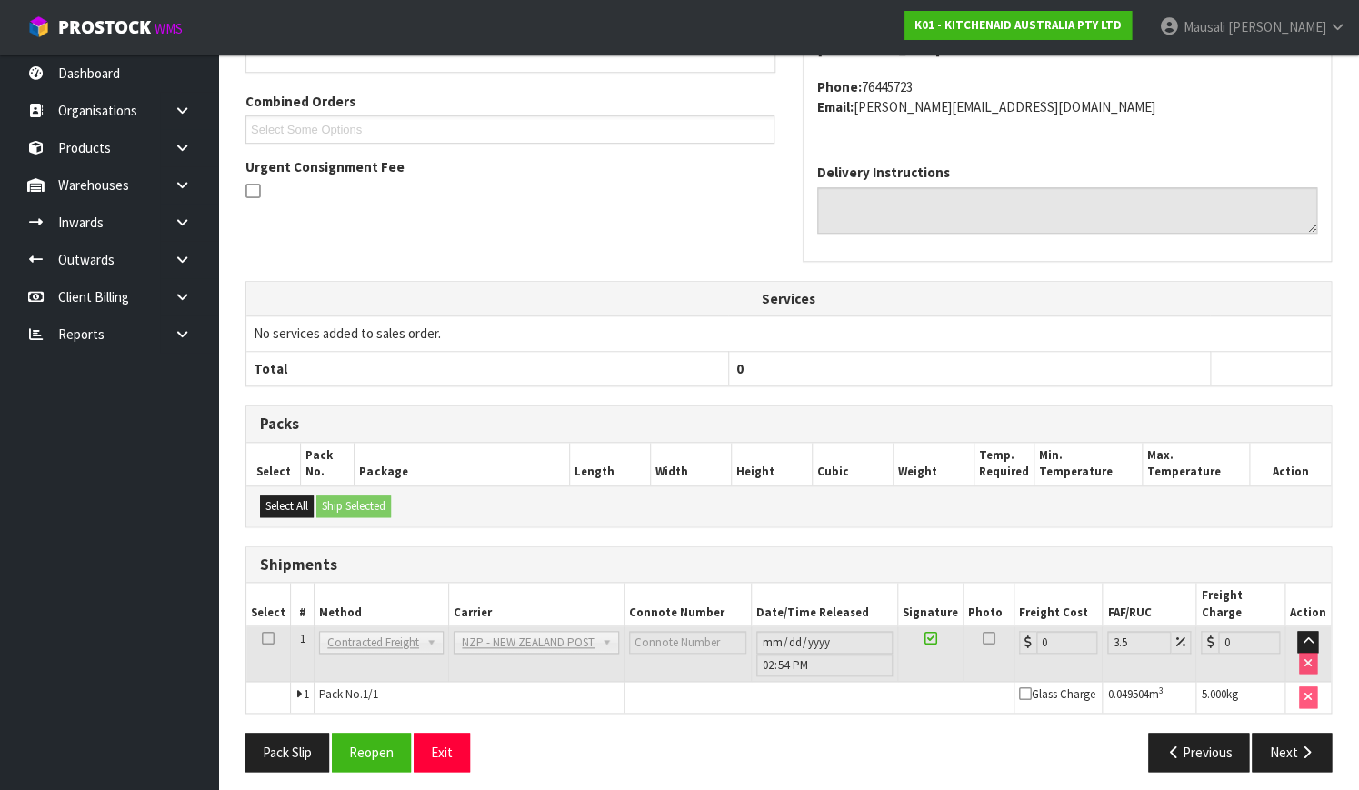
scroll to position [467, 0]
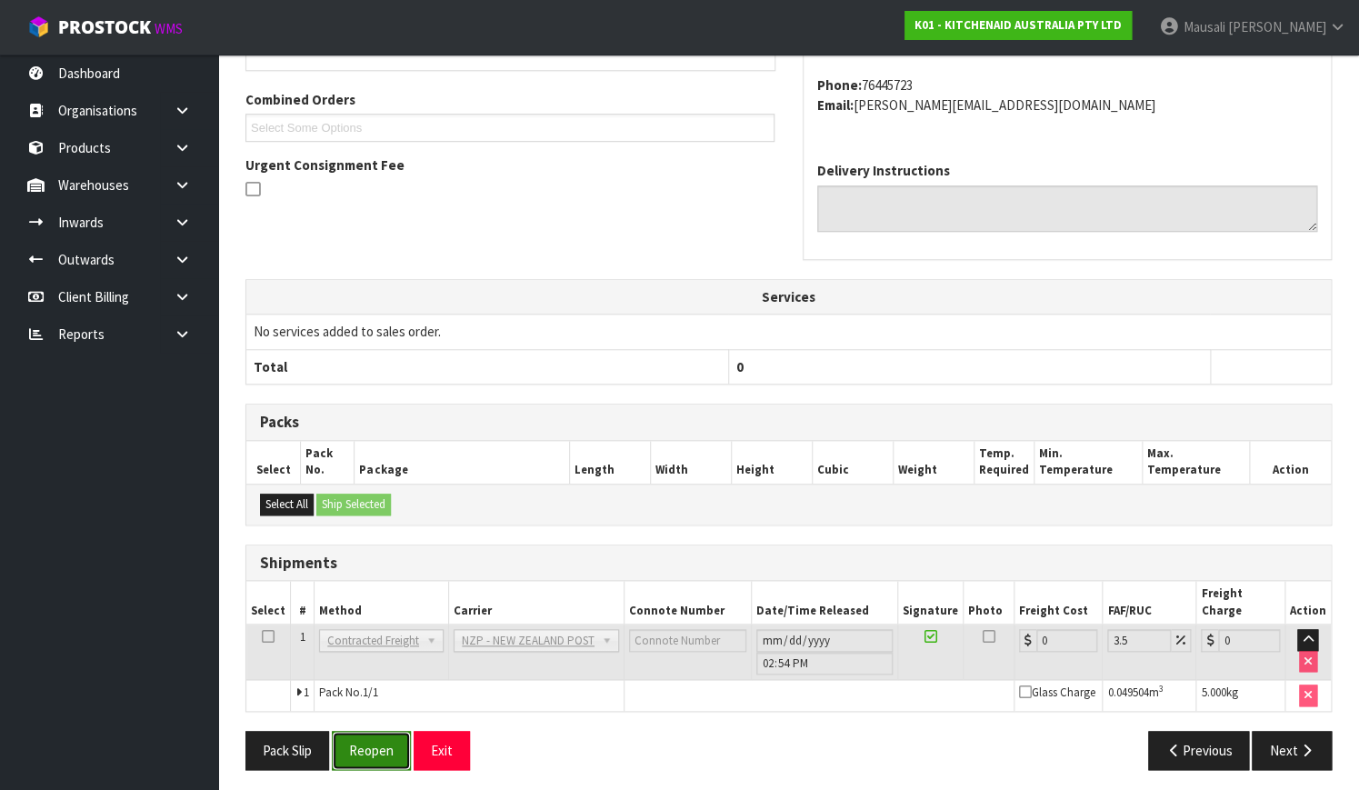
drag, startPoint x: 354, startPoint y: 746, endPoint x: 379, endPoint y: 732, distance: 28.1
click at [354, 746] on button "Reopen" at bounding box center [371, 750] width 79 height 39
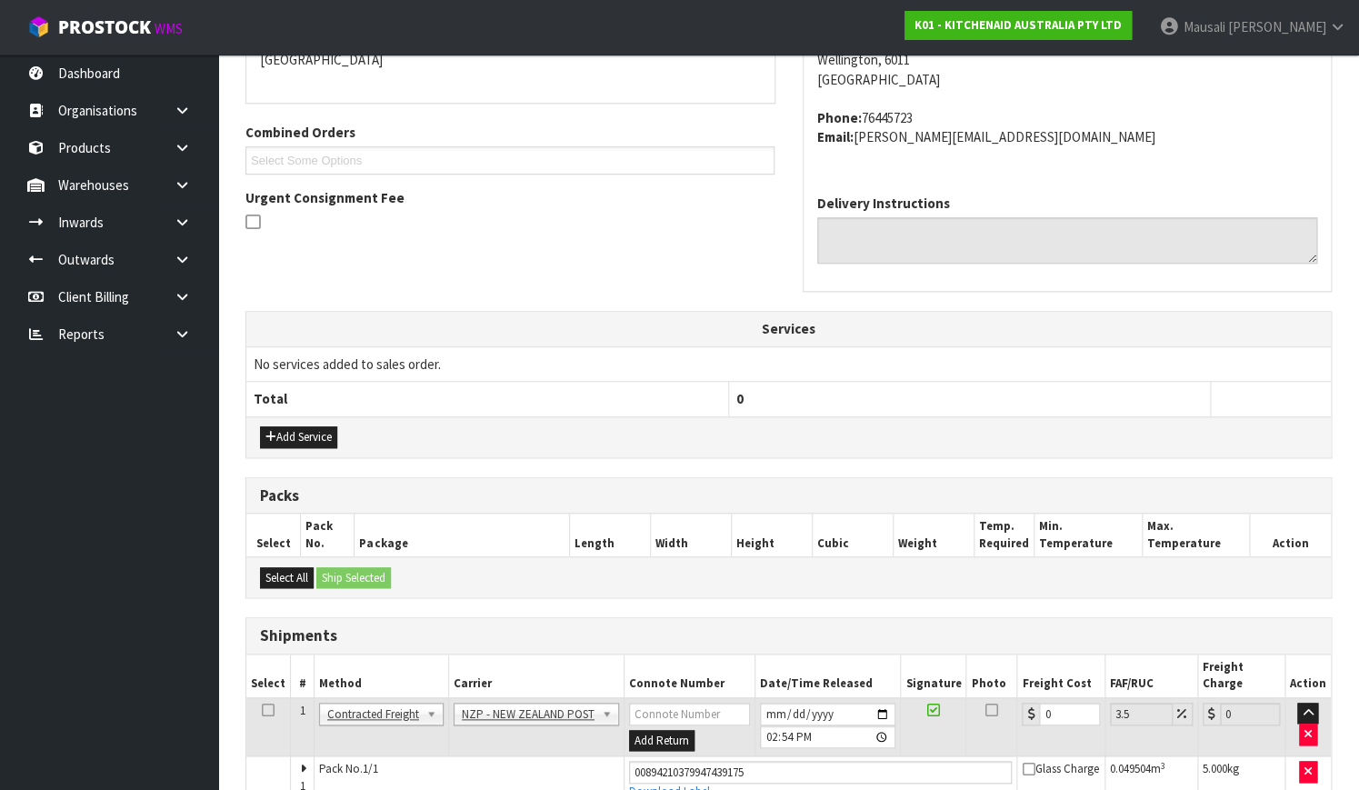
scroll to position [497, 0]
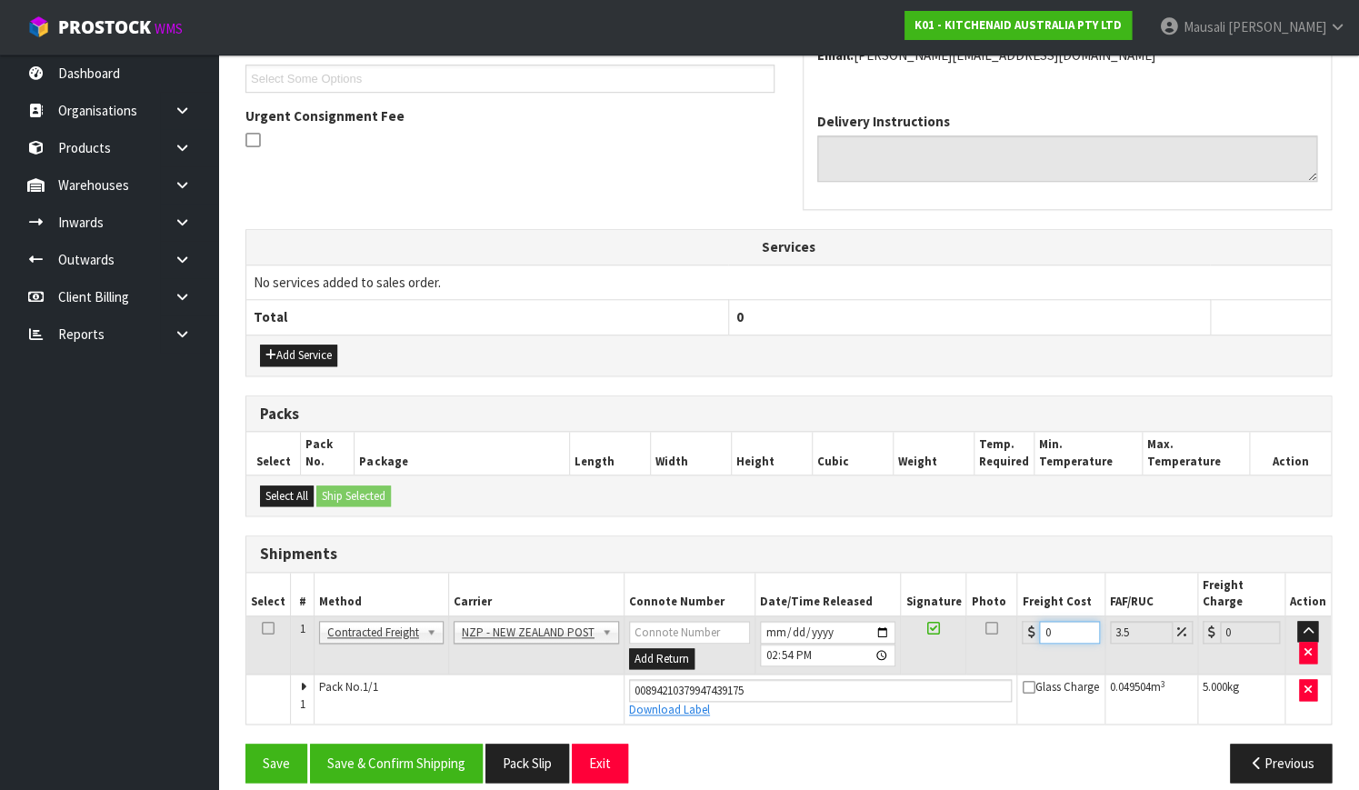
drag, startPoint x: 1061, startPoint y: 613, endPoint x: 1001, endPoint y: 635, distance: 63.0
click at [1001, 635] on tr "1 Client Local Pickup Customer Local Pickup Company Freight Contracted Freight …" at bounding box center [788, 644] width 1084 height 59
click at [389, 743] on button "Save & Confirm Shipping" at bounding box center [396, 762] width 173 height 39
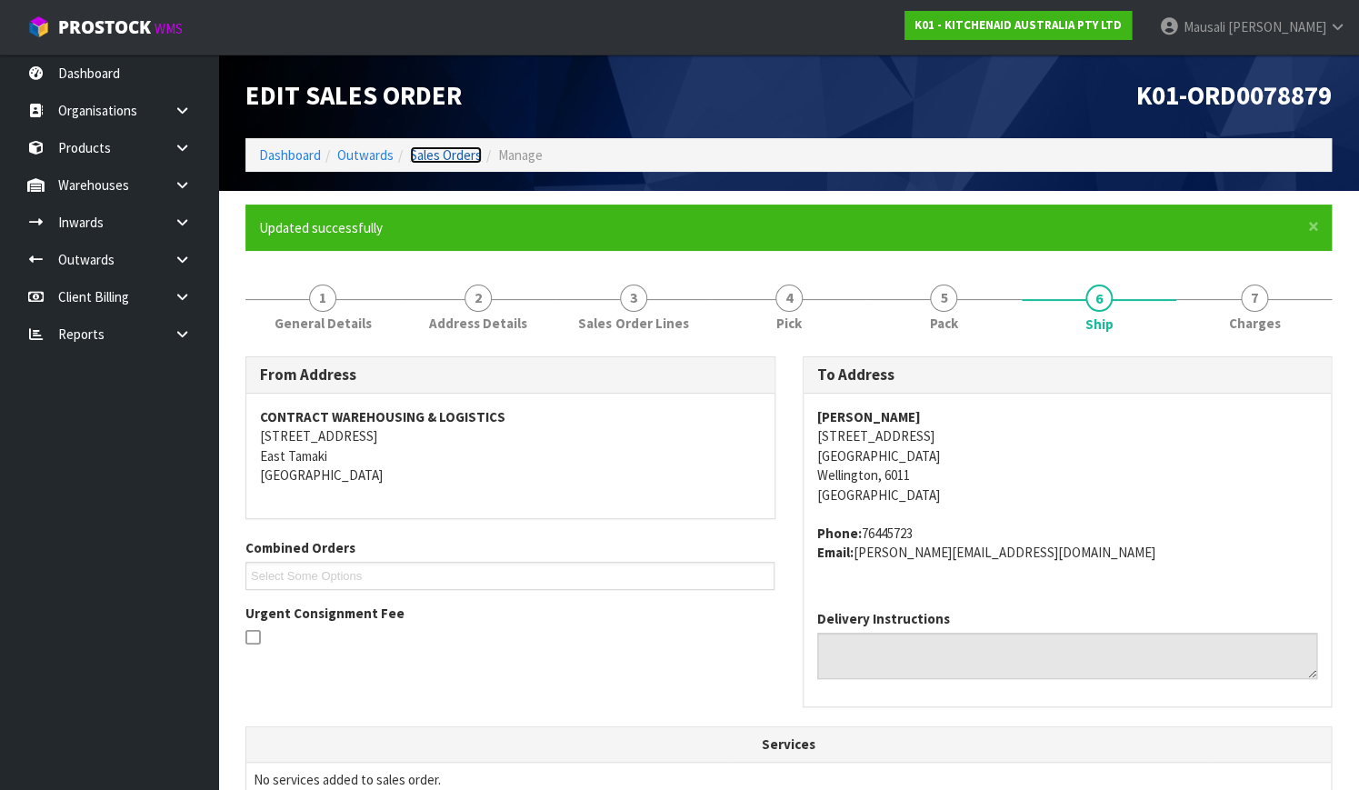
click at [449, 154] on link "Sales Orders" at bounding box center [446, 154] width 72 height 17
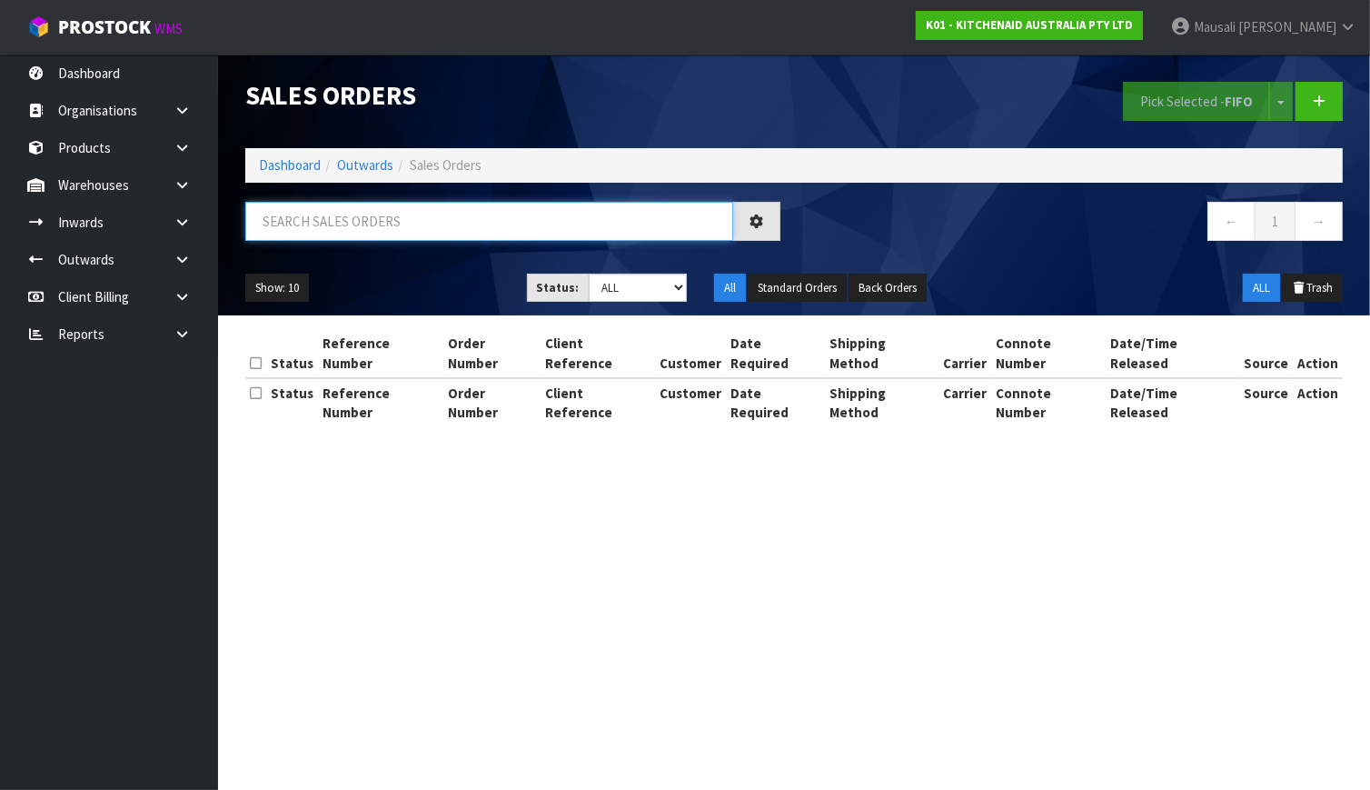
click at [303, 222] on input "text" at bounding box center [489, 221] width 488 height 39
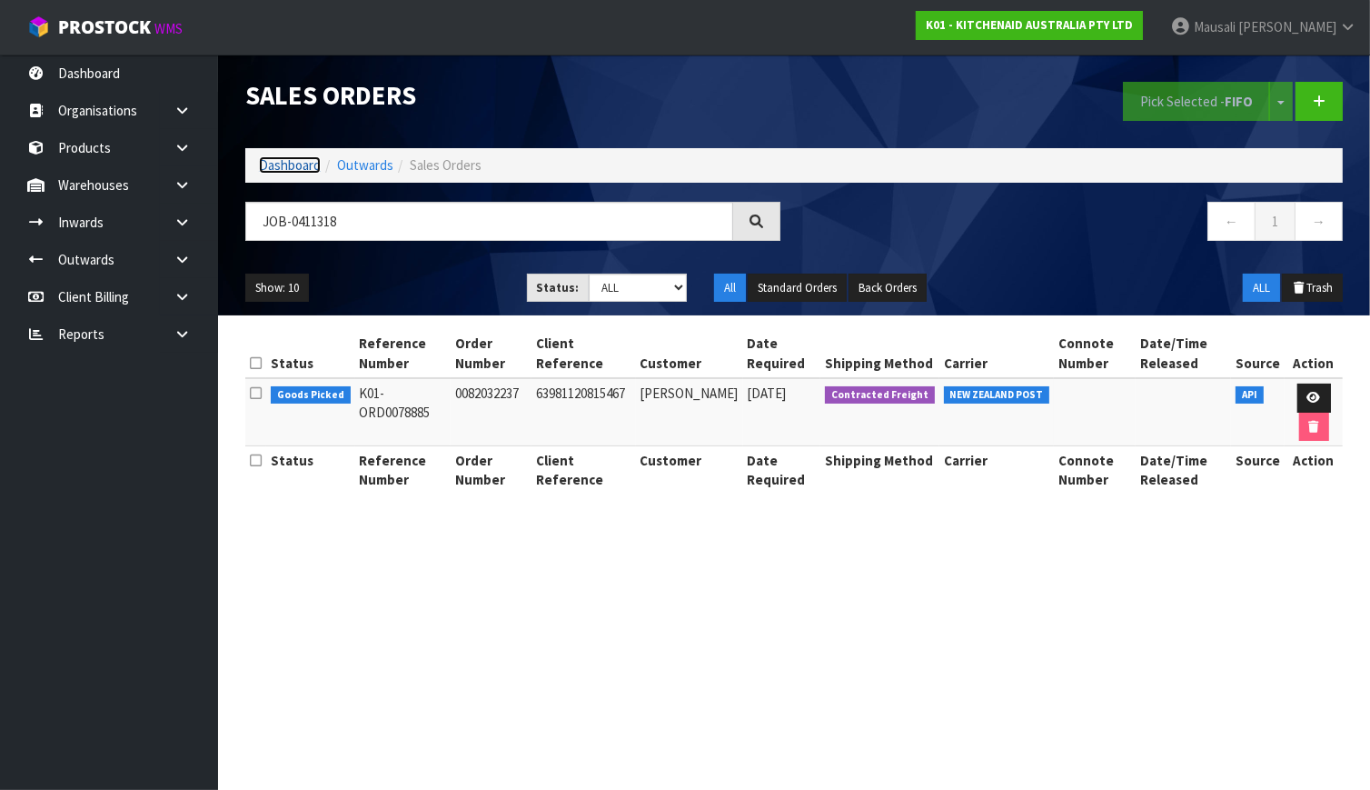
click at [284, 159] on link "Dashboard" at bounding box center [290, 164] width 62 height 17
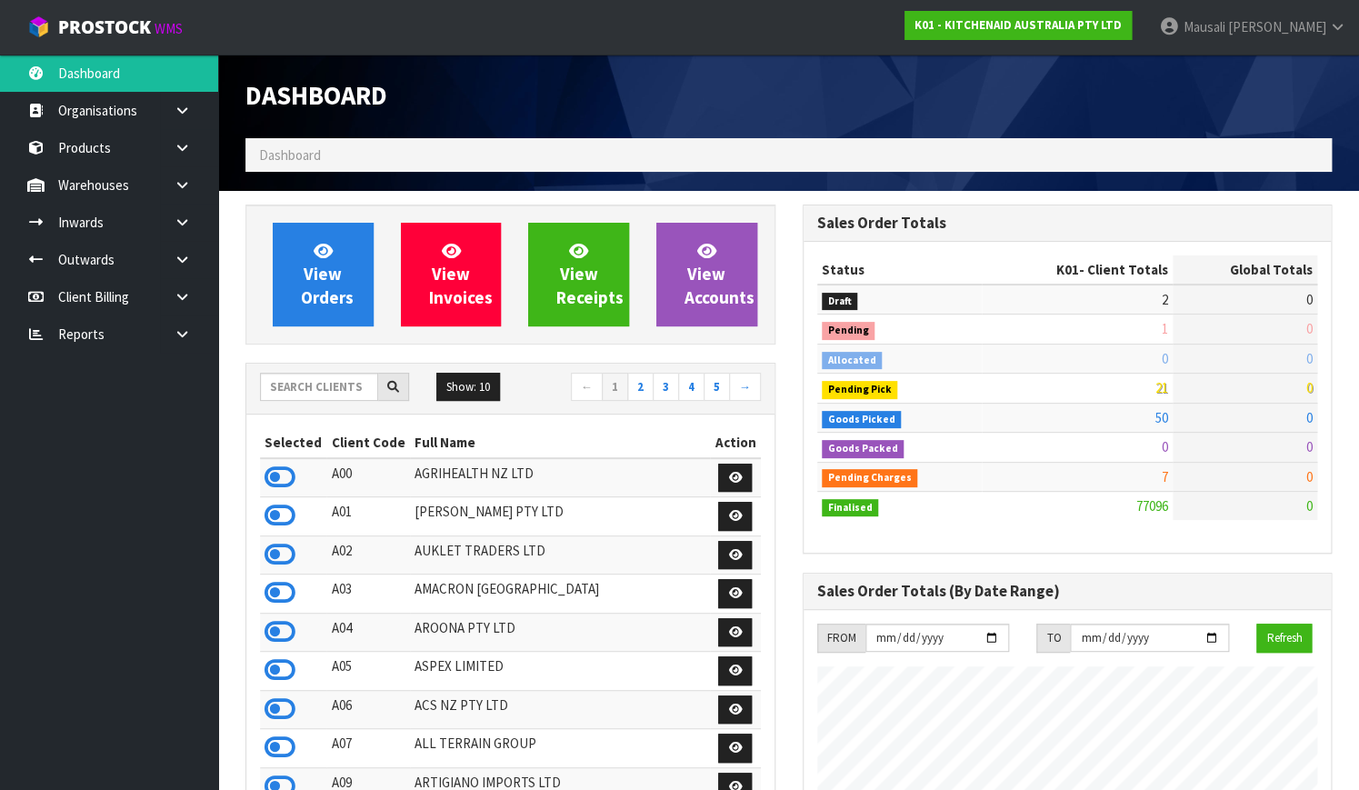
scroll to position [1413, 555]
click at [49, 485] on ul "Dashboard Organisations Clients Consignees Carriers Products Categories Serial …" at bounding box center [109, 422] width 218 height 735
click at [315, 269] on span "View Orders" at bounding box center [327, 274] width 53 height 68
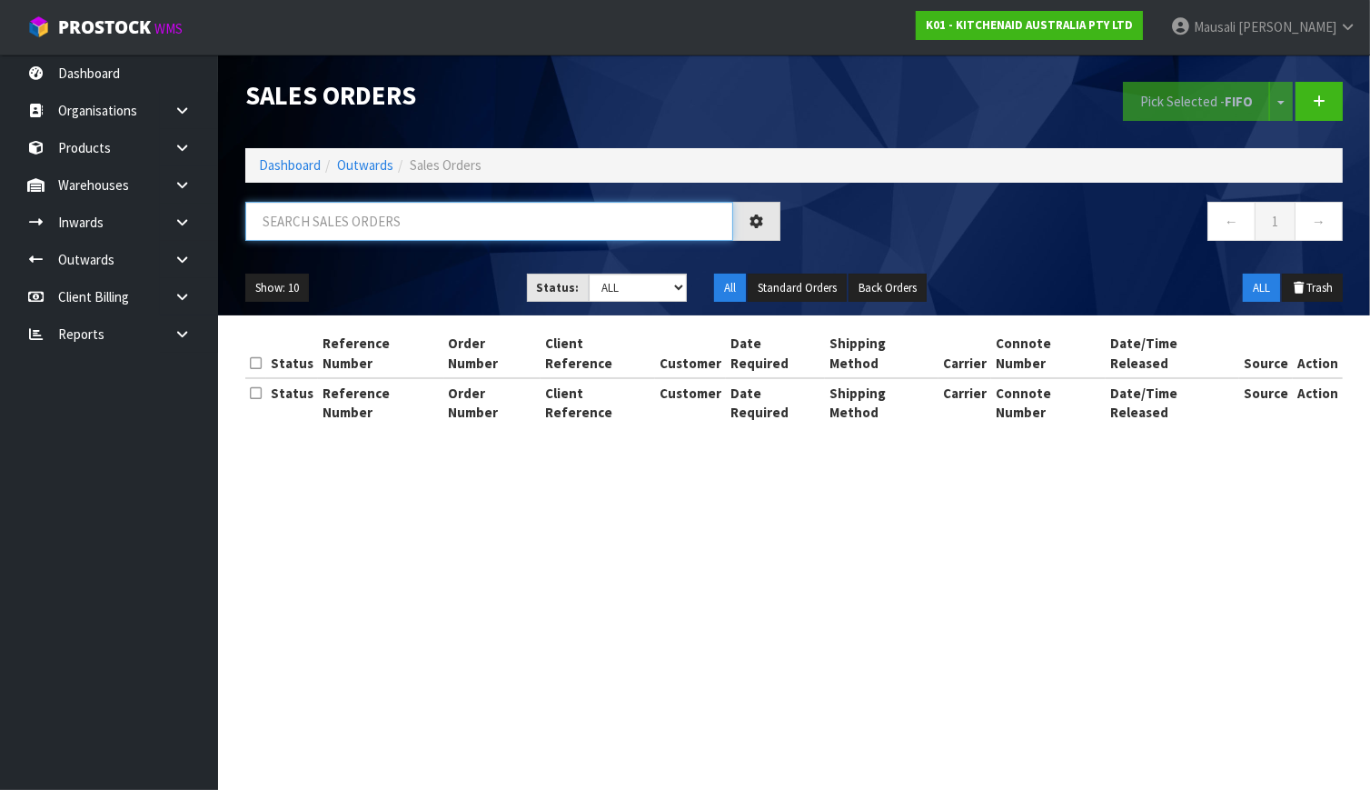
click at [311, 220] on input "text" at bounding box center [489, 221] width 488 height 39
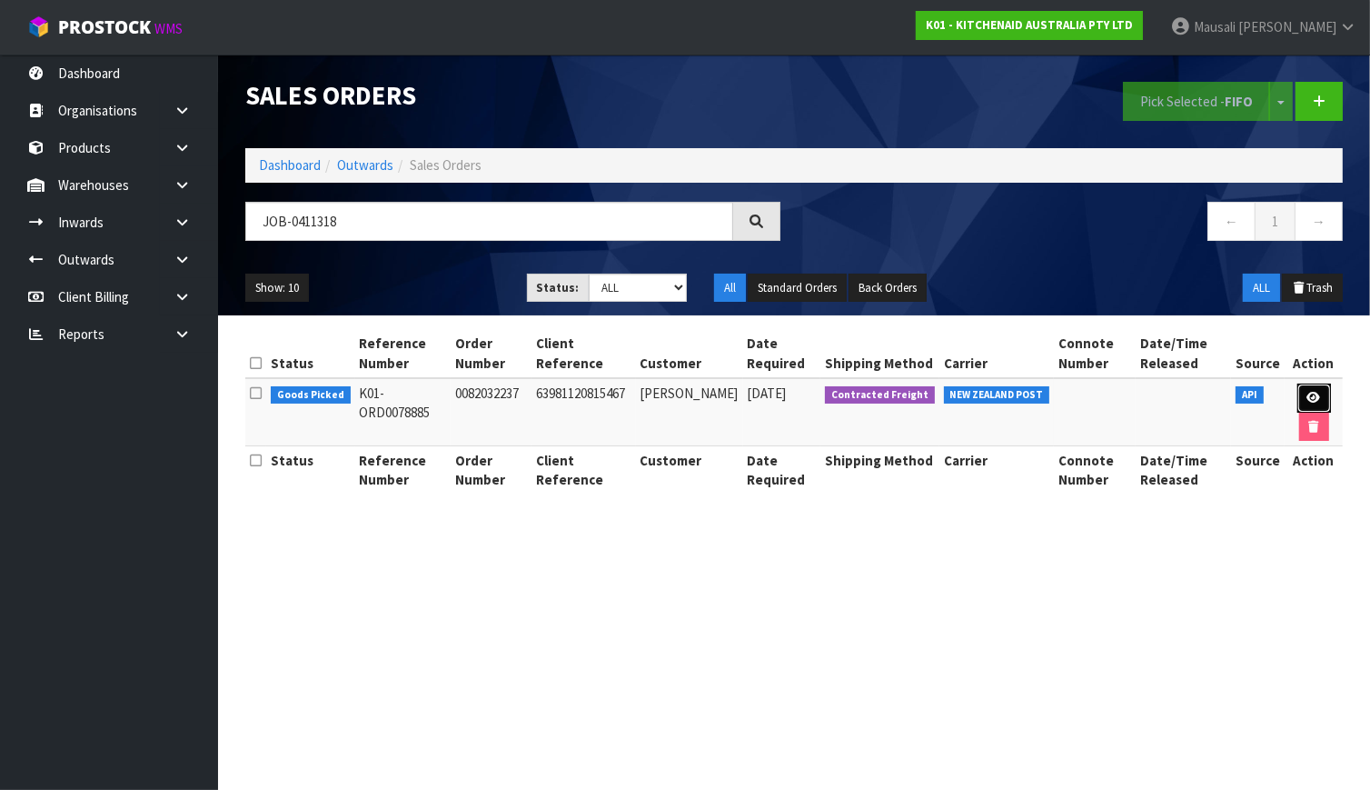
click at [1314, 397] on icon at bounding box center [1315, 398] width 14 height 12
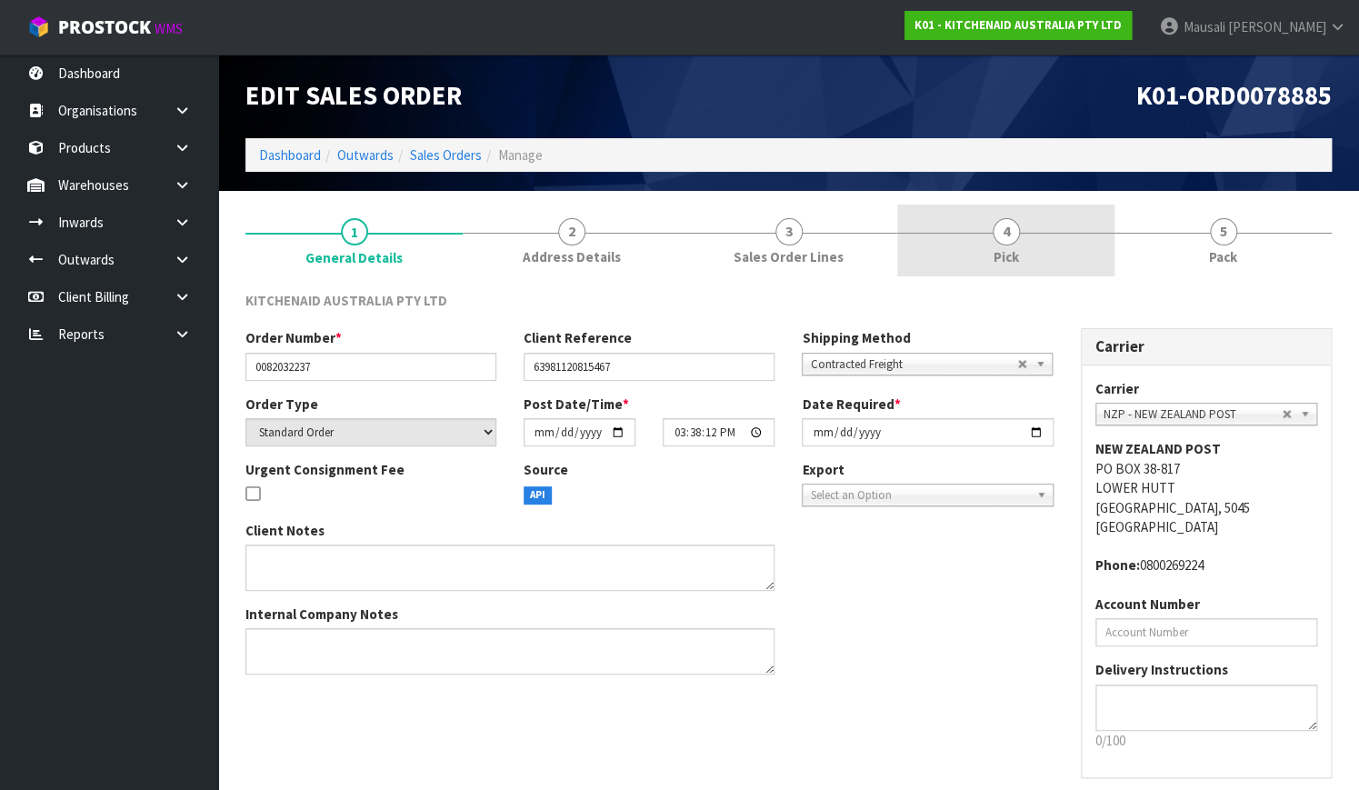
click at [1046, 233] on div at bounding box center [1005, 233] width 217 height 1
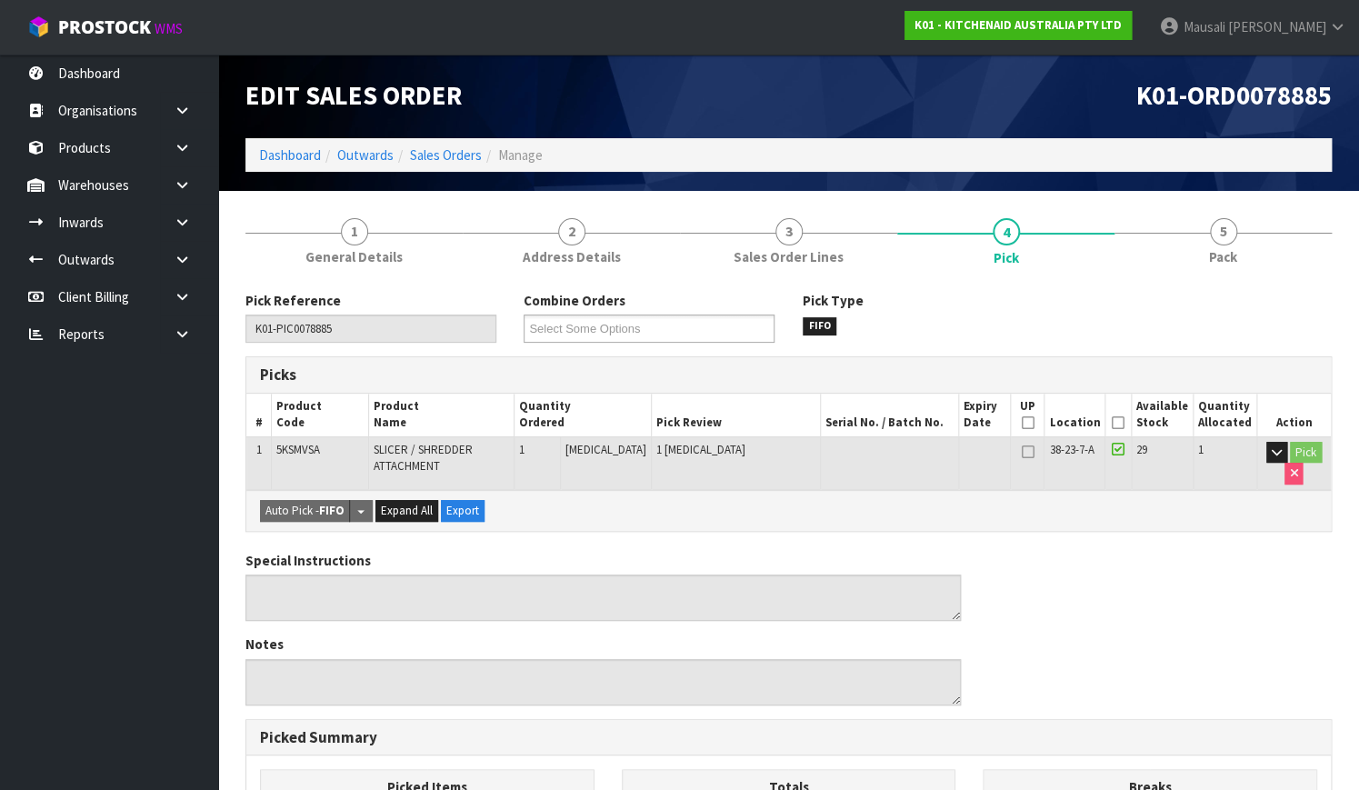
click at [1112, 419] on th "Picked" at bounding box center [1118, 415] width 26 height 43
click at [1122, 423] on icon at bounding box center [1117, 423] width 13 height 1
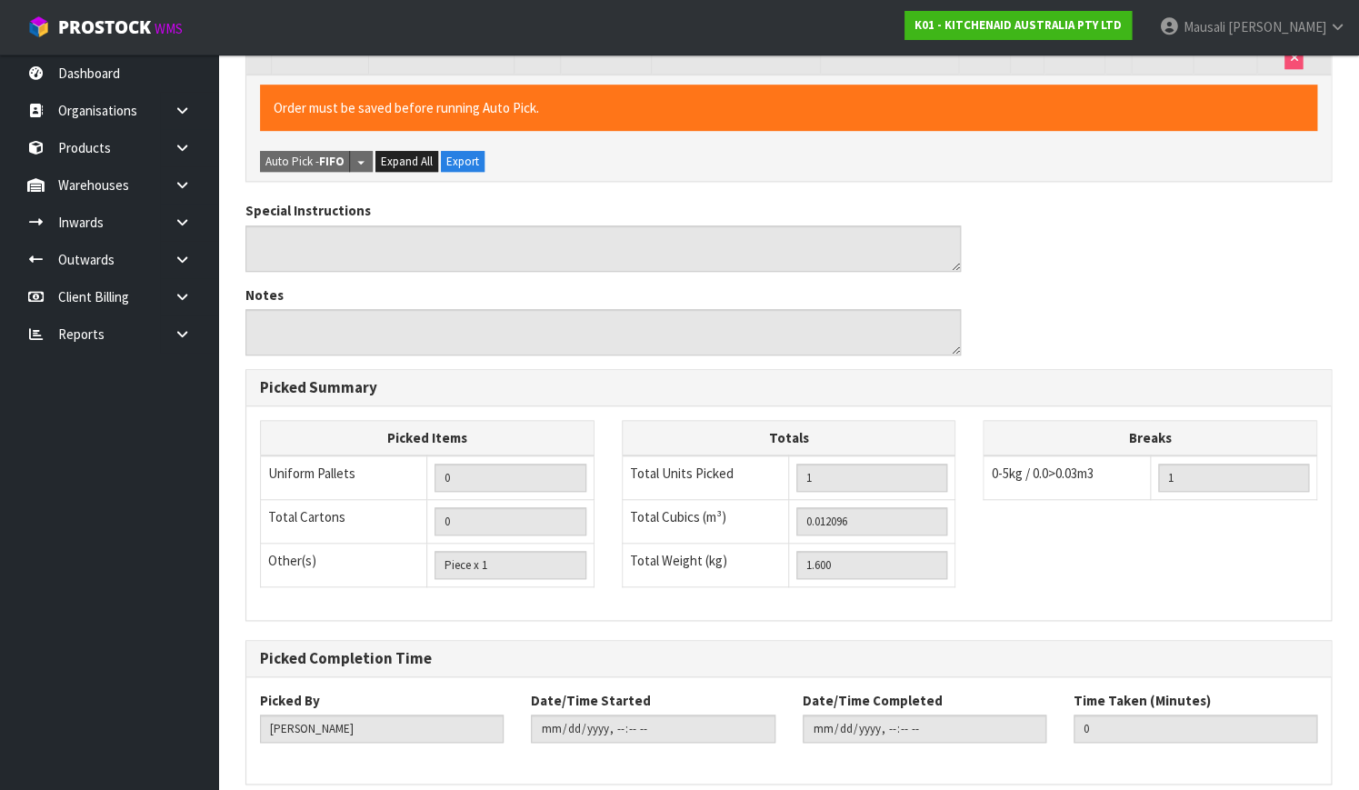
scroll to position [492, 0]
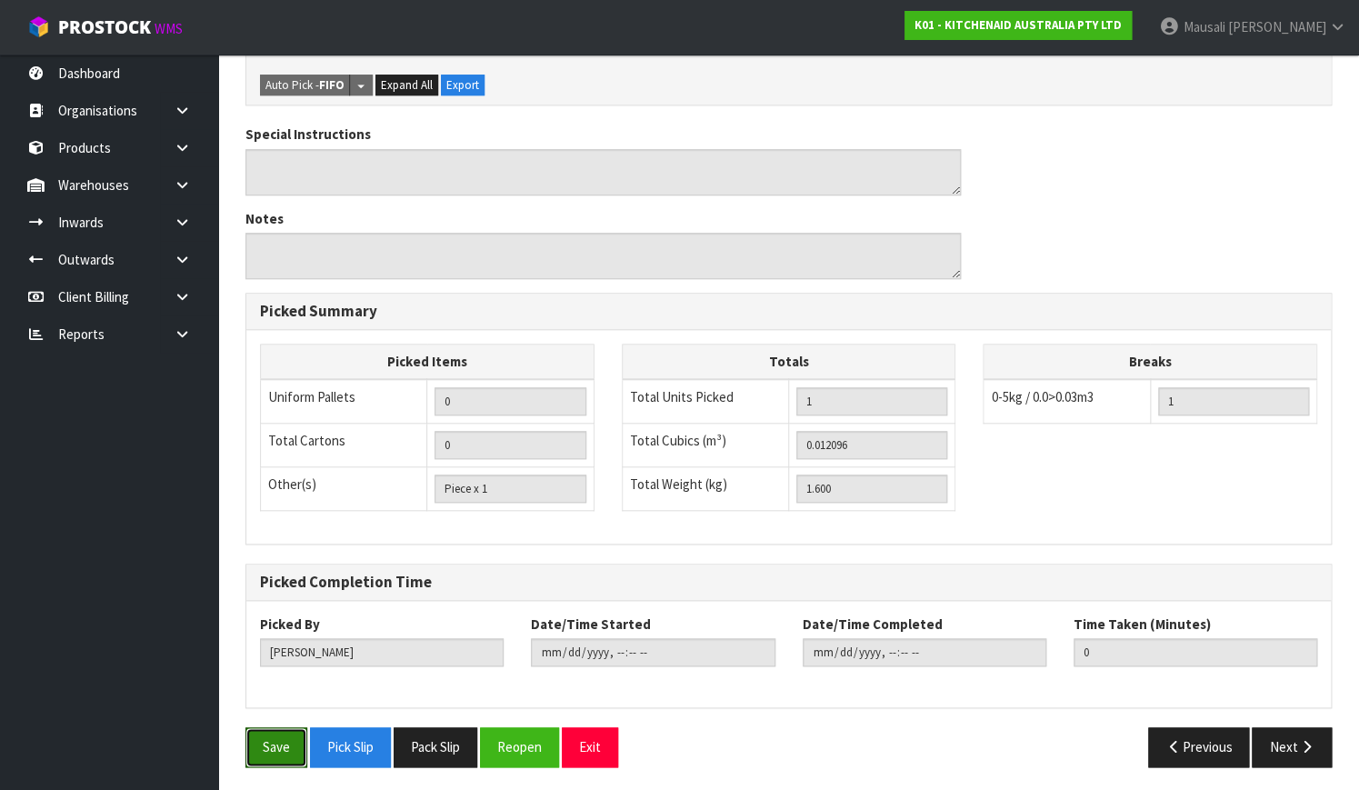
drag, startPoint x: 272, startPoint y: 735, endPoint x: 663, endPoint y: 628, distance: 406.1
click at [273, 735] on button "Save" at bounding box center [276, 746] width 62 height 39
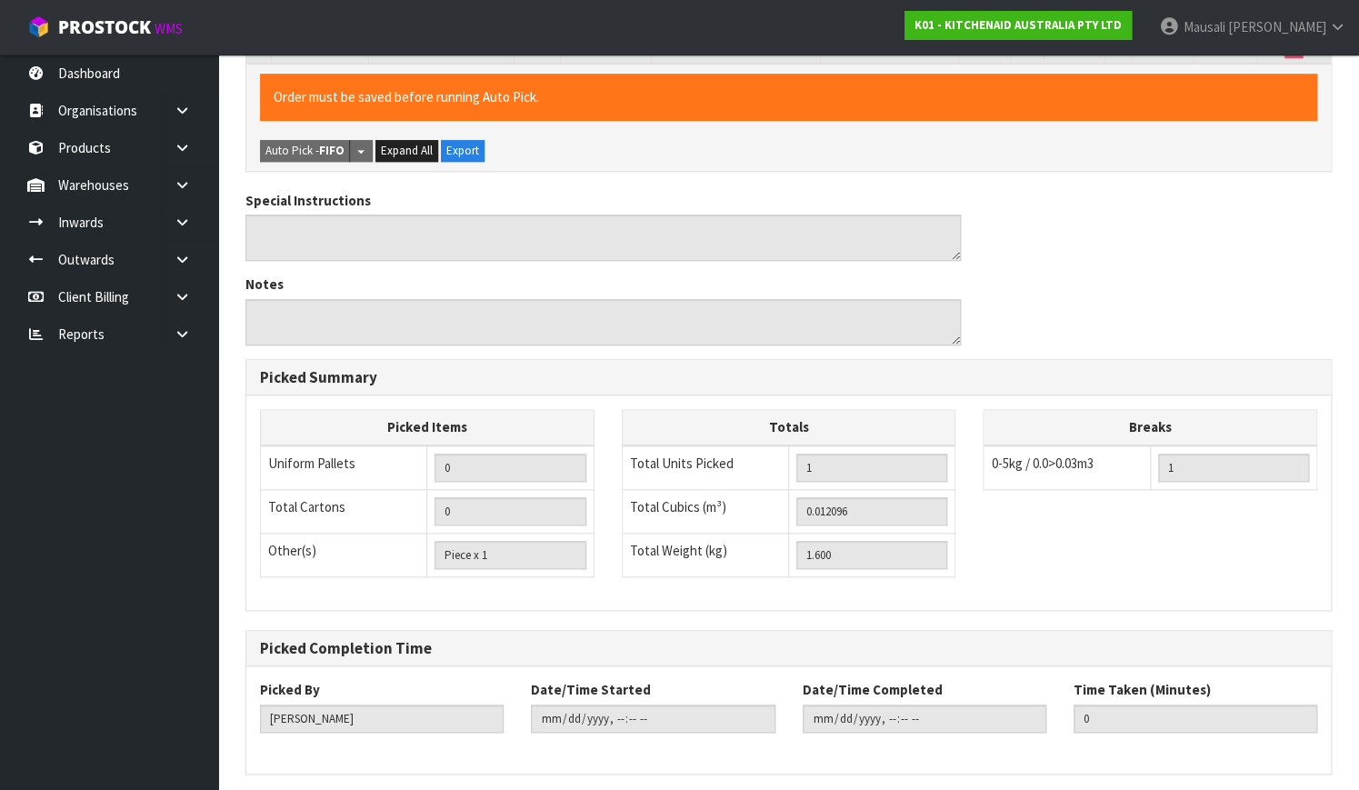
scroll to position [0, 0]
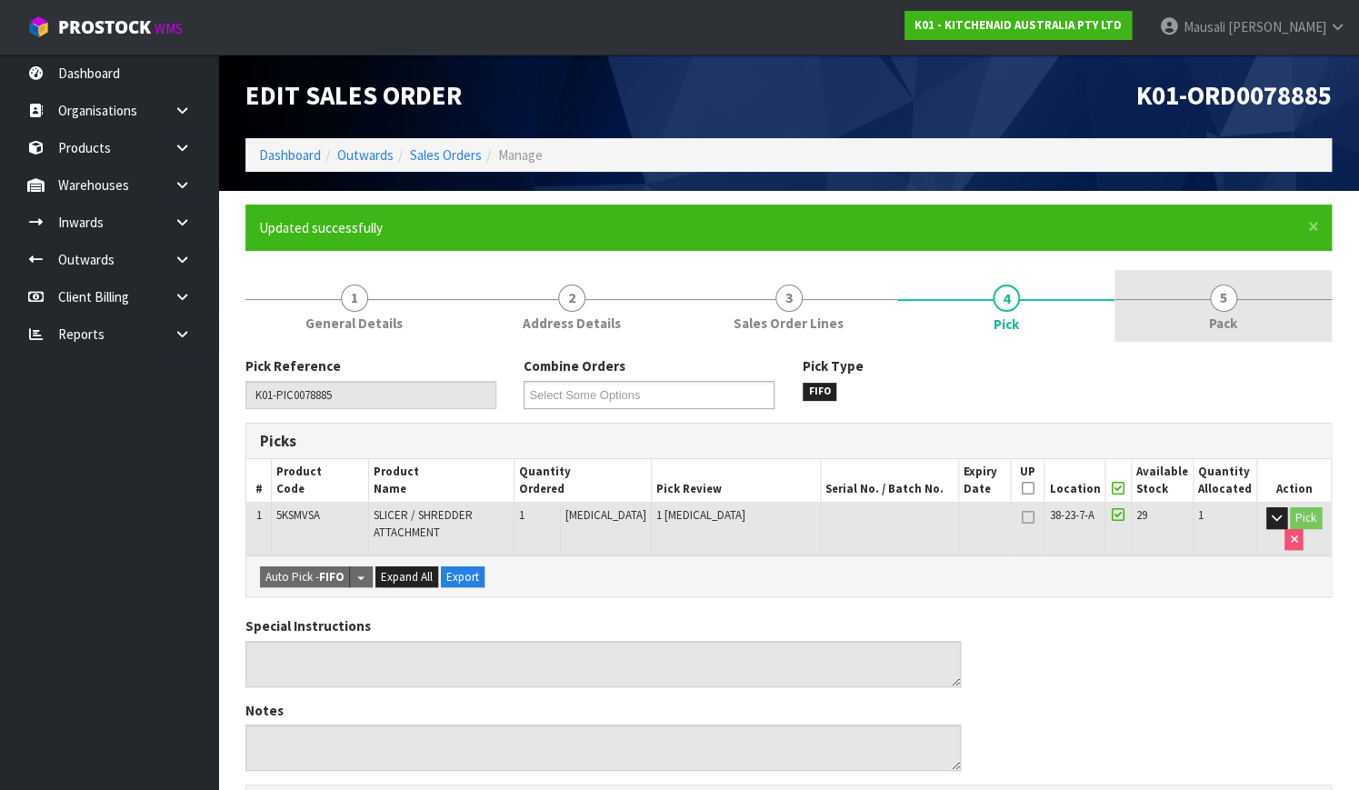
click at [1235, 306] on link "5 Pack" at bounding box center [1222, 306] width 217 height 72
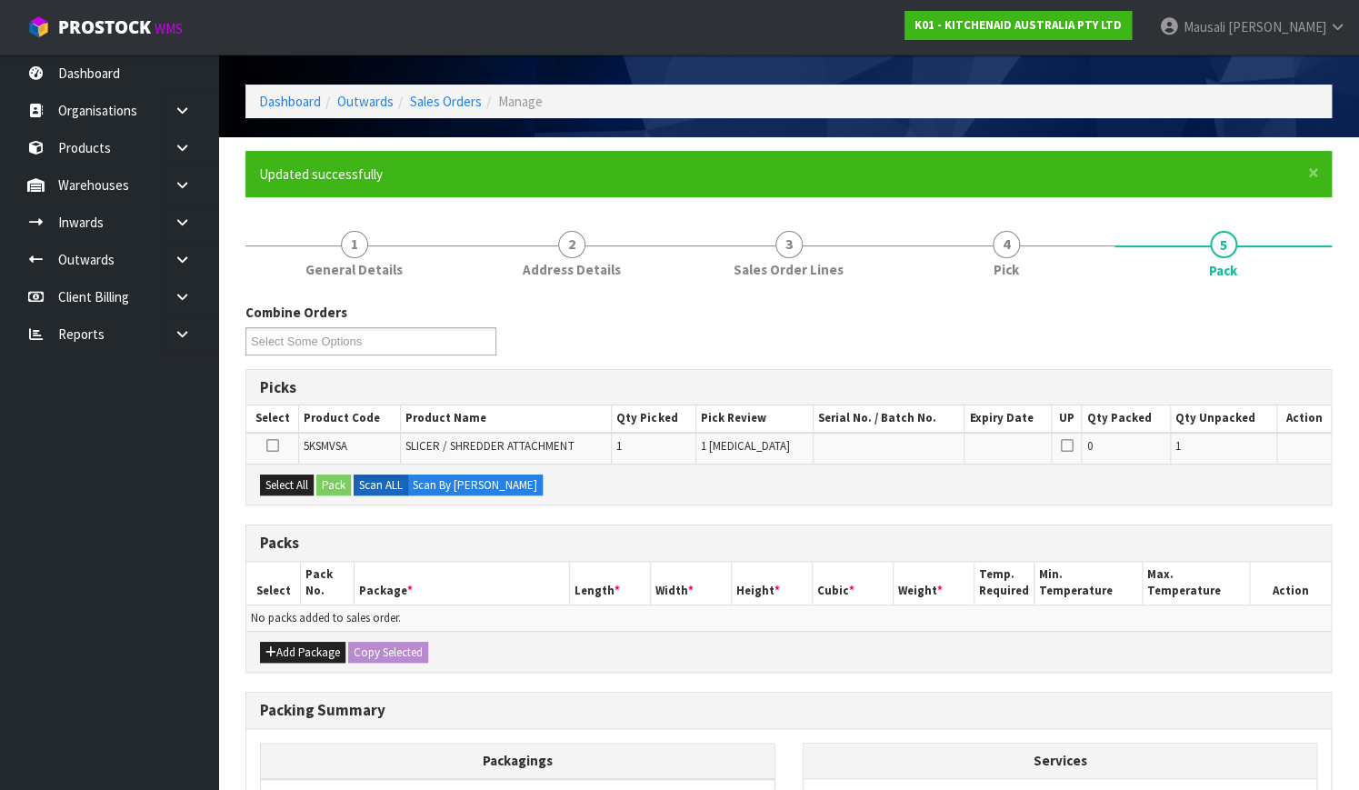
scroll to position [82, 0]
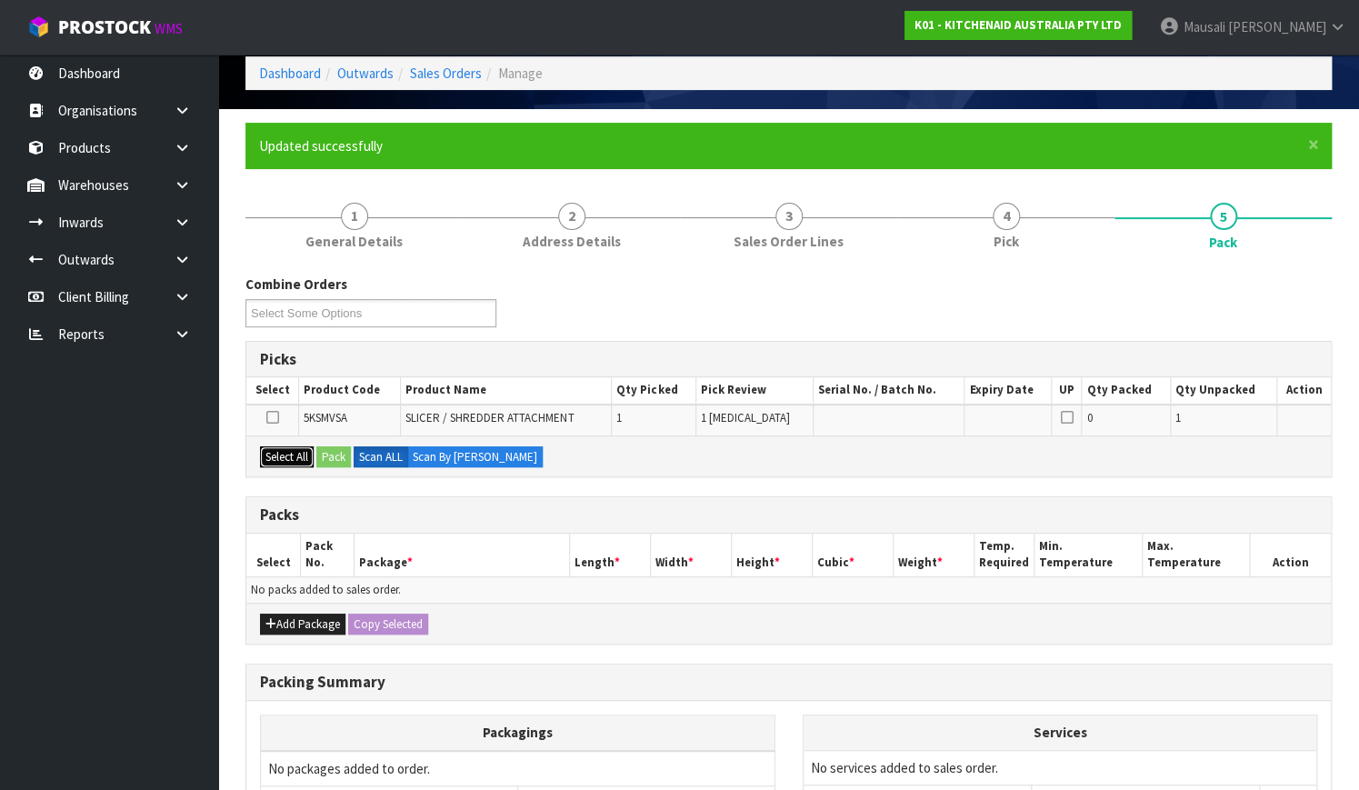
click at [283, 457] on button "Select All" at bounding box center [287, 457] width 54 height 22
click at [332, 452] on button "Pack" at bounding box center [333, 457] width 35 height 22
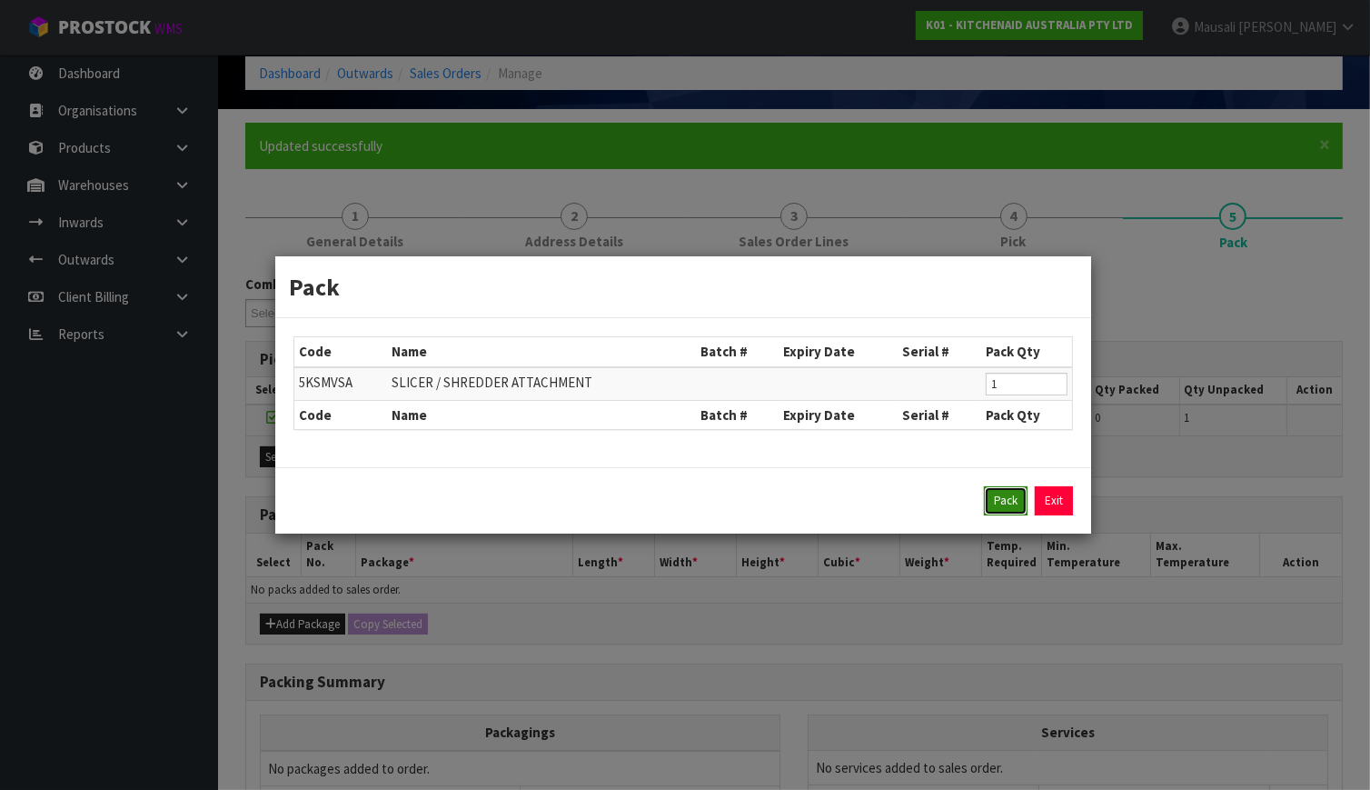
click at [1007, 493] on button "Pack" at bounding box center [1006, 500] width 44 height 29
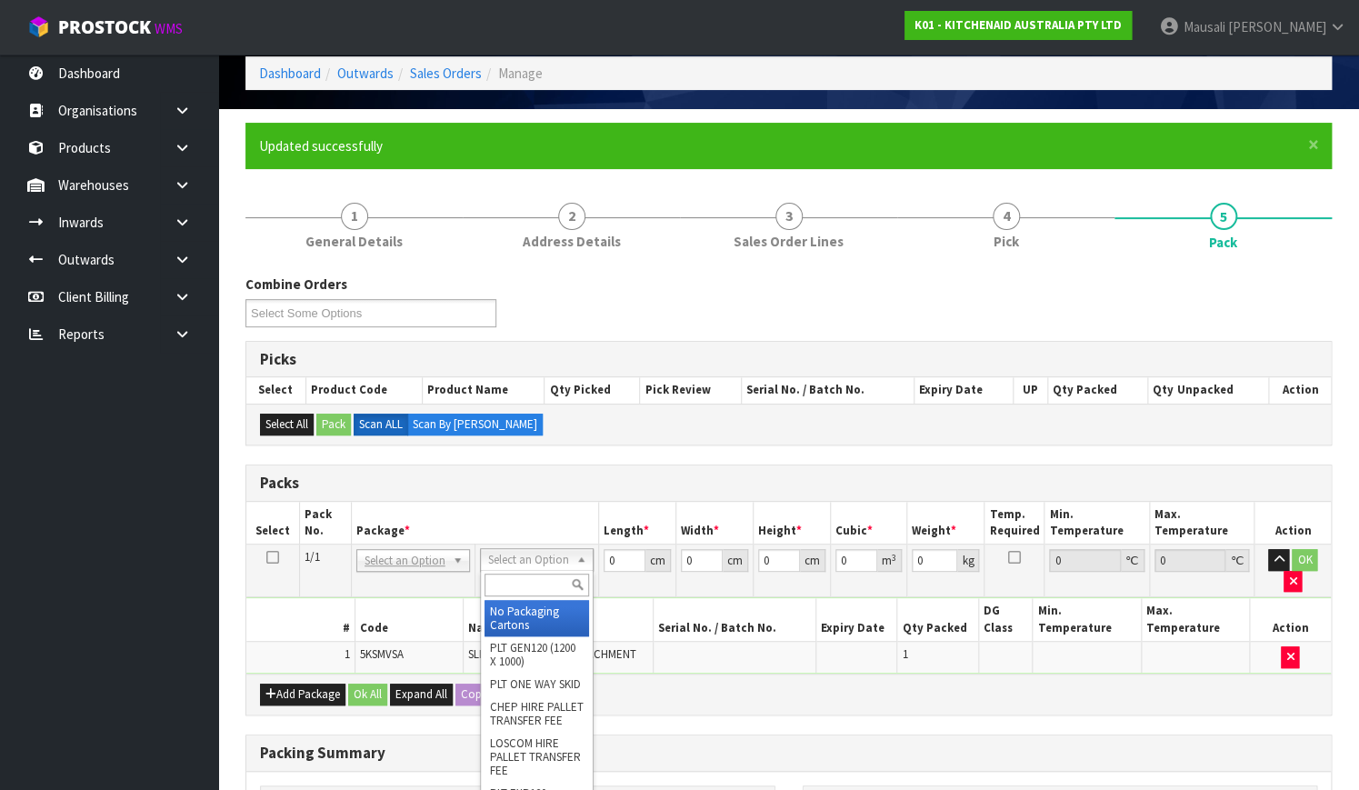
click at [532, 591] on input "text" at bounding box center [536, 584] width 105 height 23
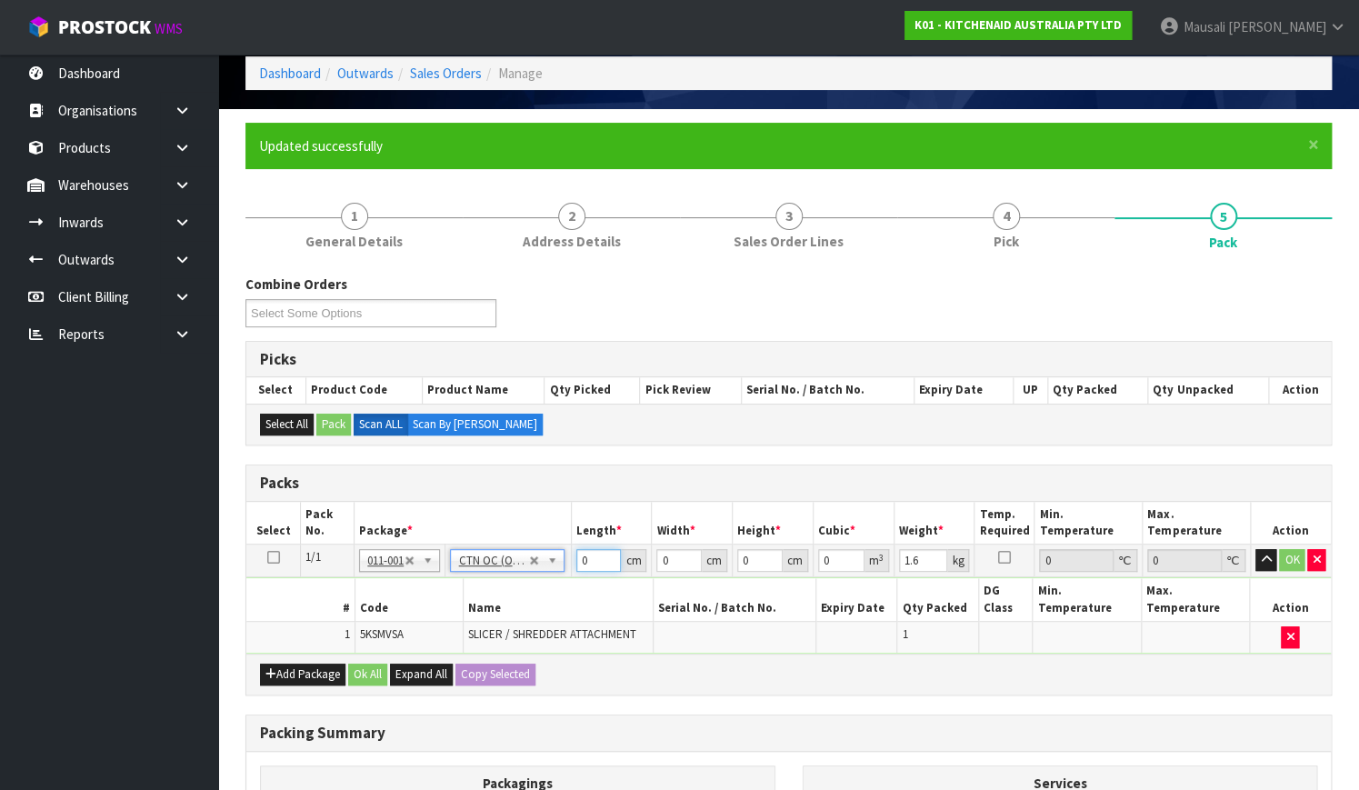
drag, startPoint x: 593, startPoint y: 561, endPoint x: 536, endPoint y: 584, distance: 61.9
click at [536, 583] on tbody "1/1 NONE 007-001 007-002 007-004 007-009 007-013 007-014 007-015 007-017 007-01…" at bounding box center [788, 598] width 1084 height 109
click at [363, 663] on button "Ok All" at bounding box center [367, 674] width 39 height 22
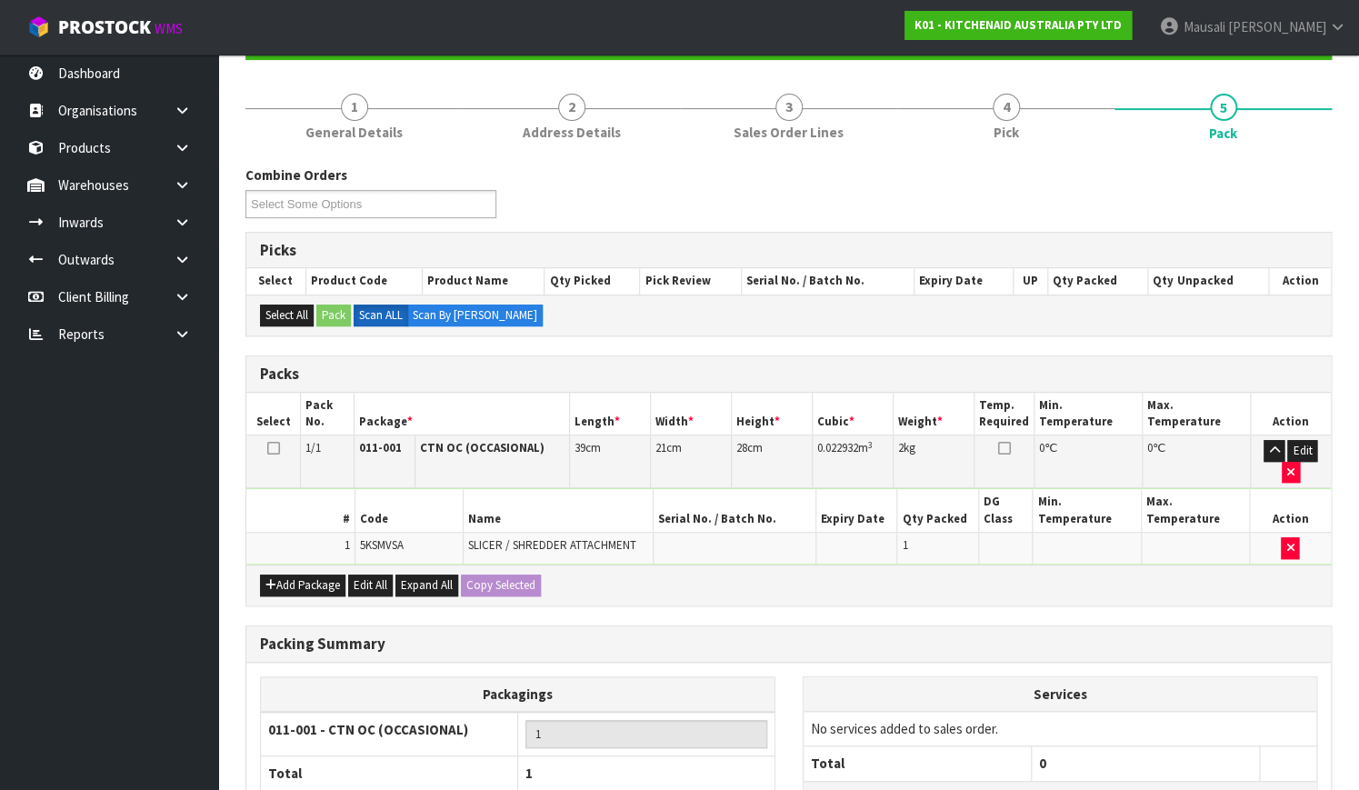
scroll to position [331, 0]
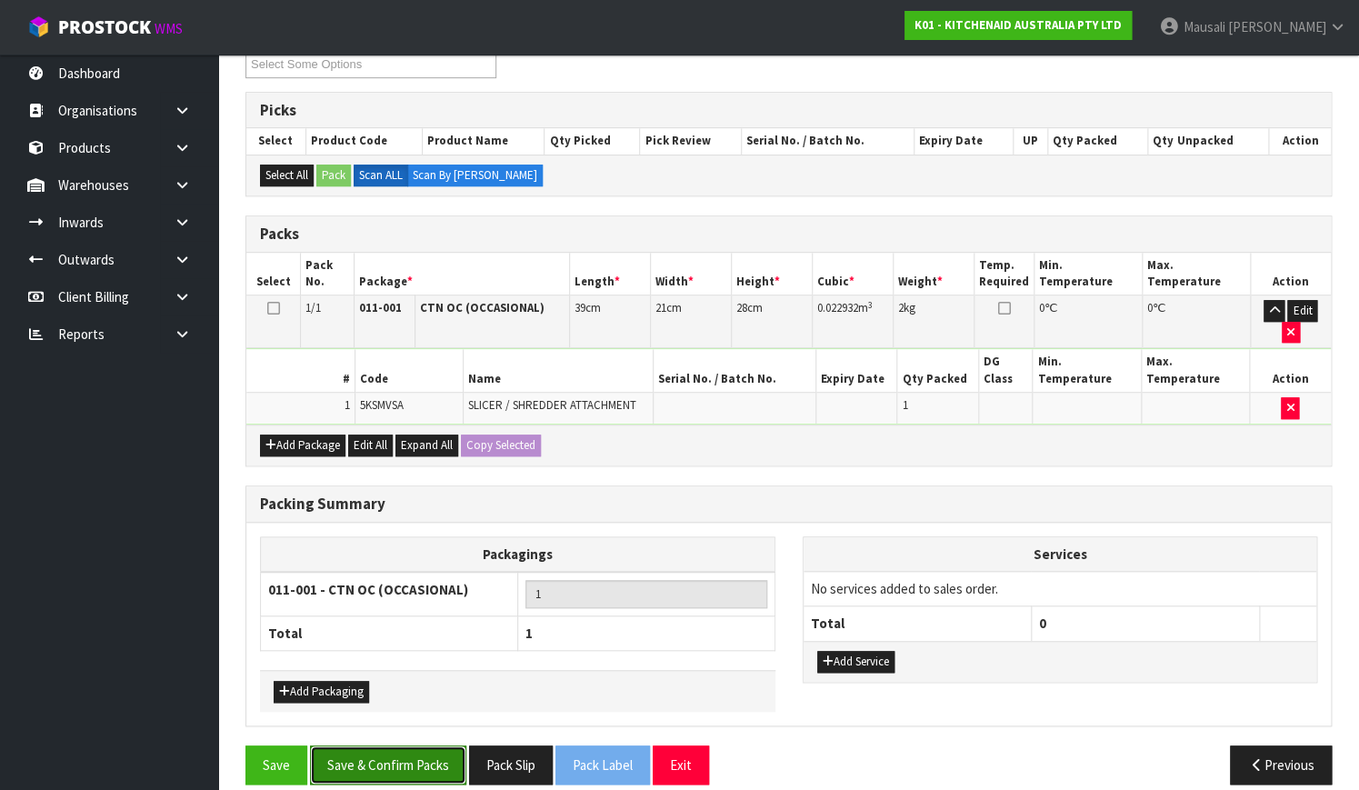
click at [400, 745] on button "Save & Confirm Packs" at bounding box center [388, 764] width 156 height 39
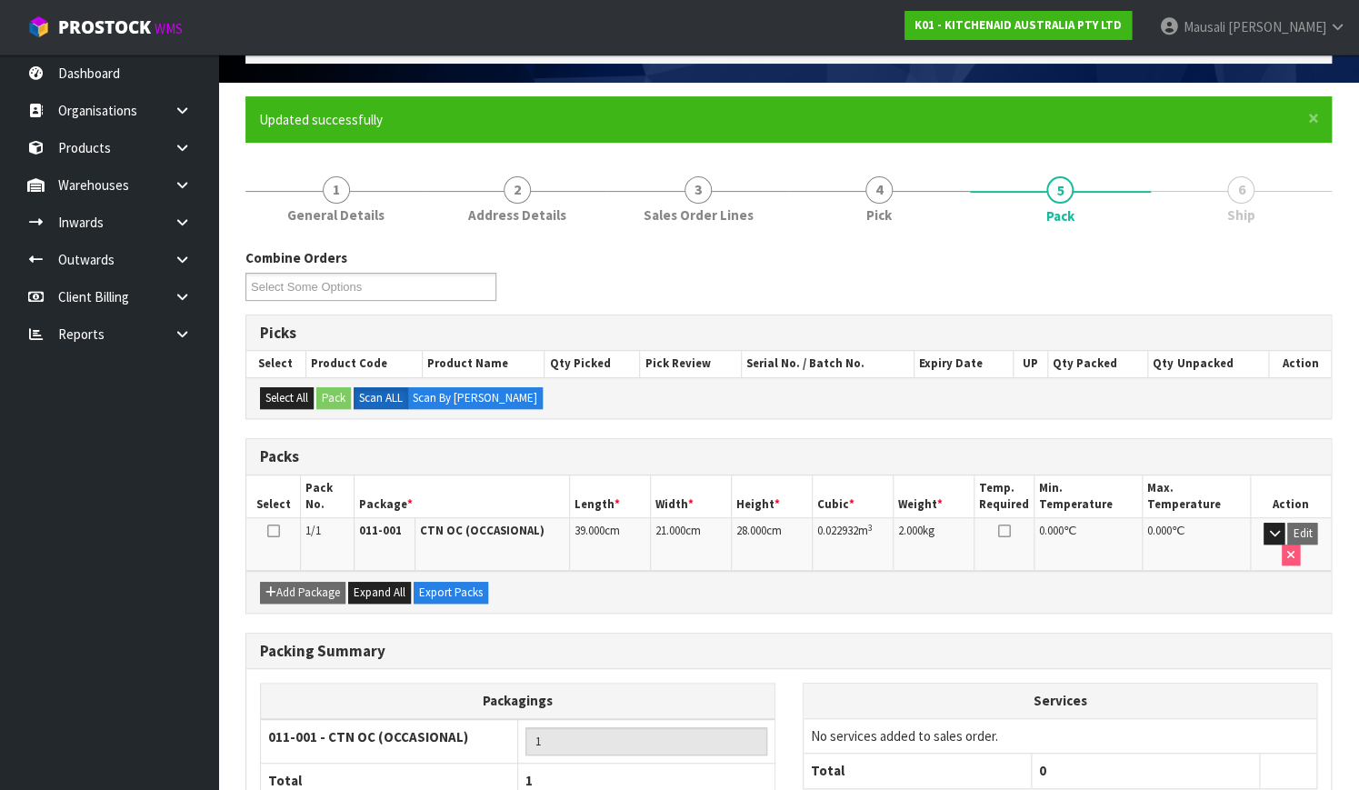
scroll to position [232, 0]
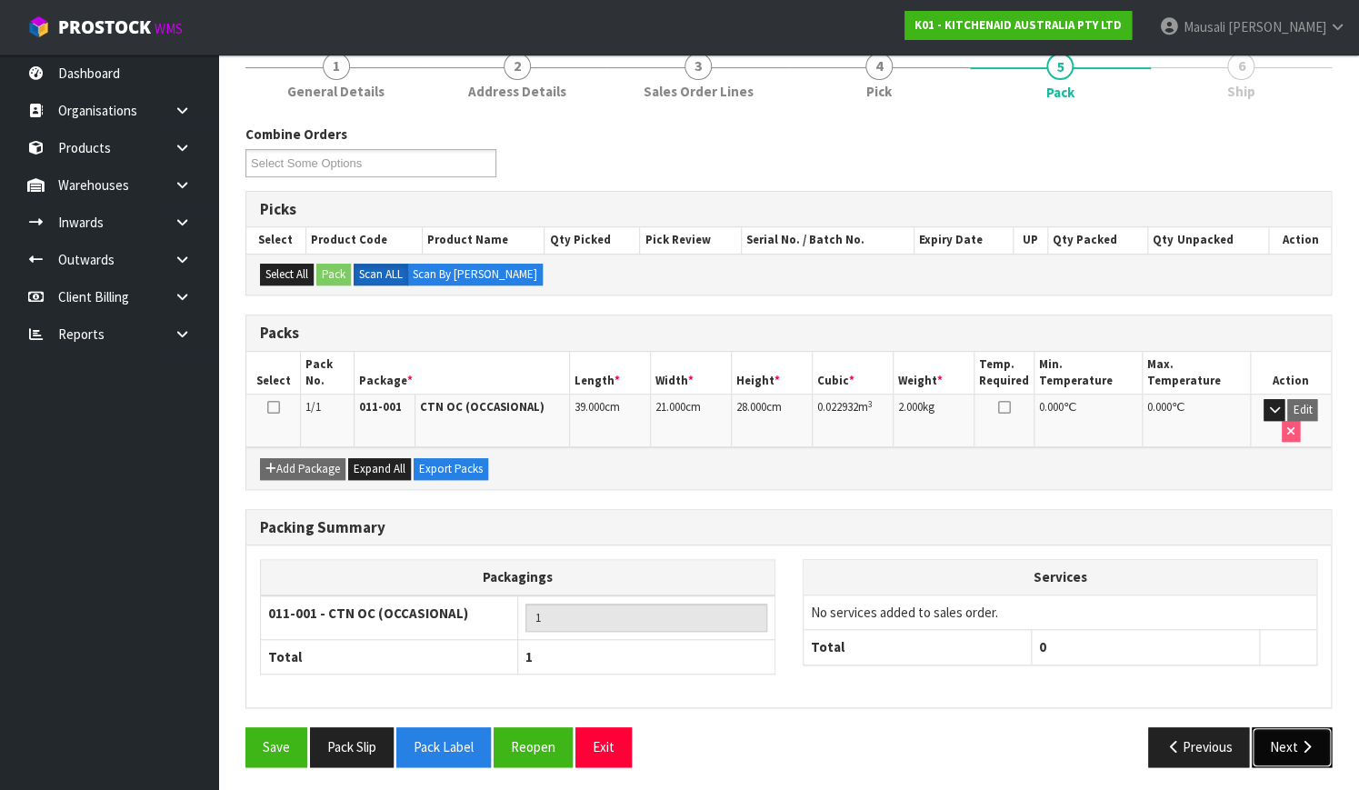
click at [1278, 740] on button "Next" at bounding box center [1291, 746] width 80 height 39
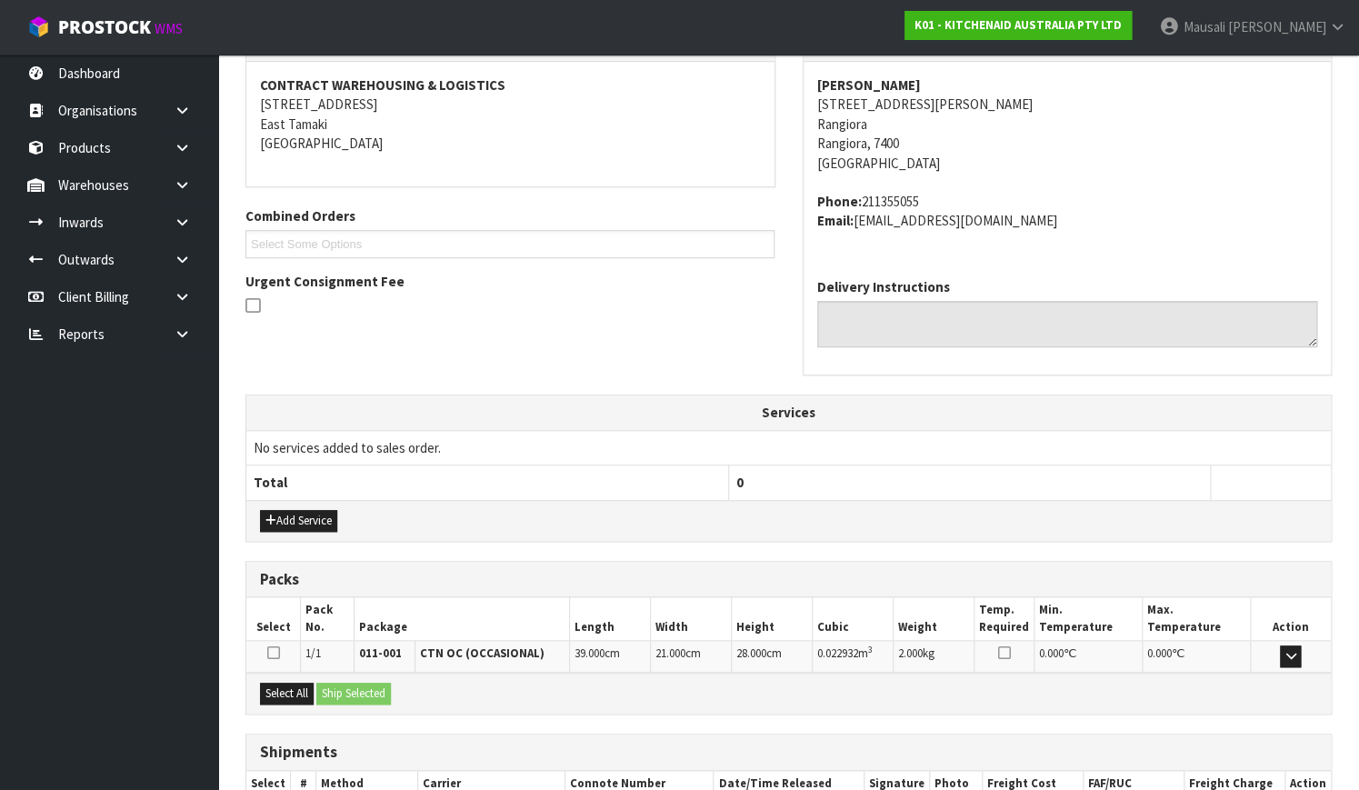
scroll to position [447, 0]
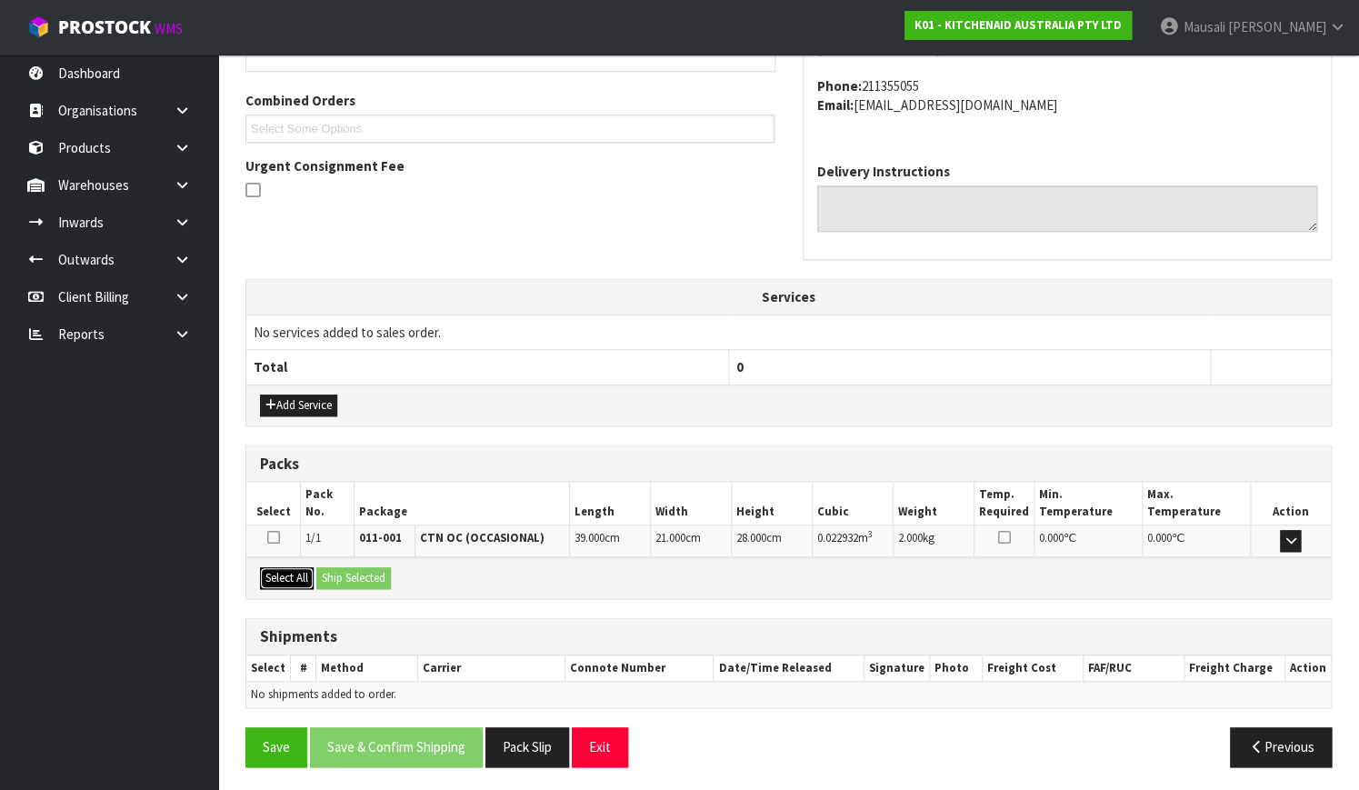
click at [280, 578] on button "Select All" at bounding box center [287, 578] width 54 height 22
click at [326, 572] on button "Ship Selected" at bounding box center [353, 578] width 75 height 22
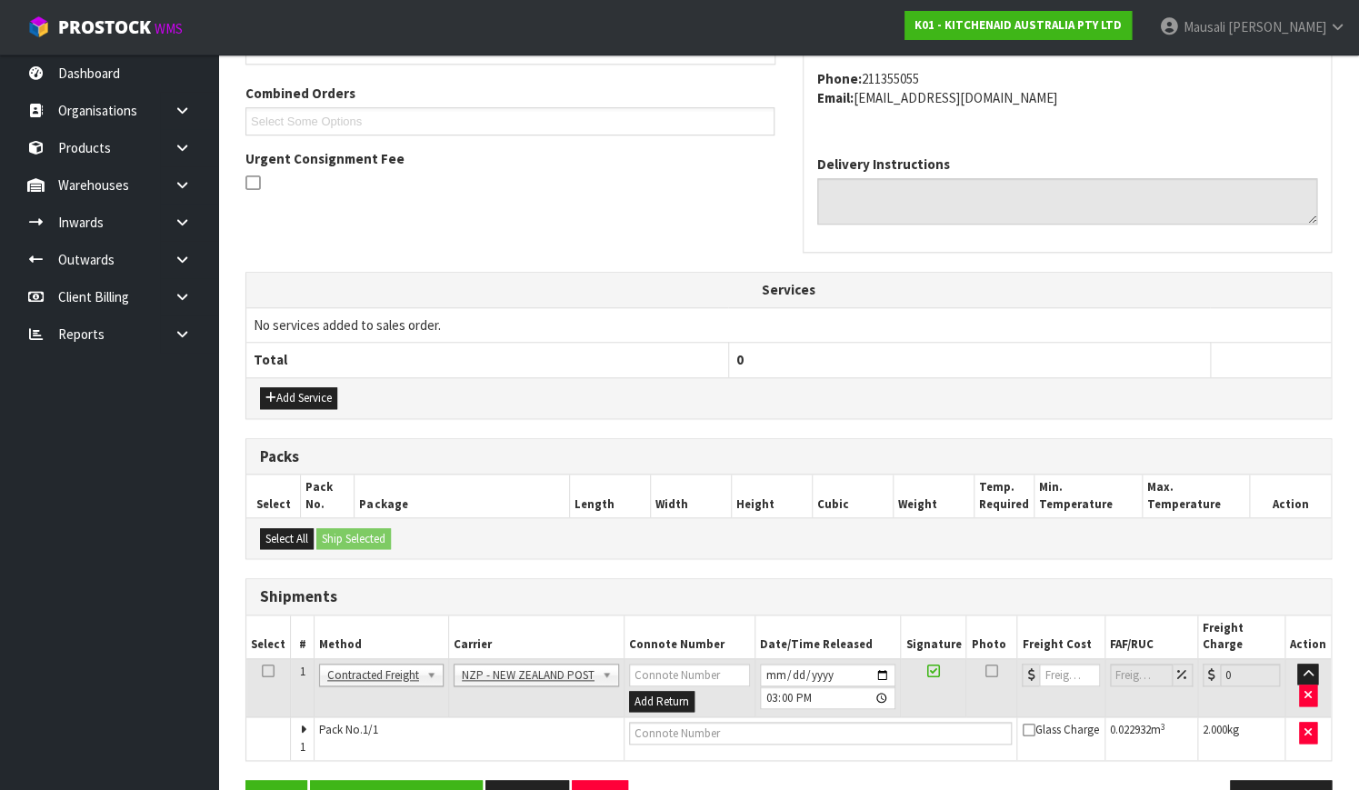
scroll to position [491, 0]
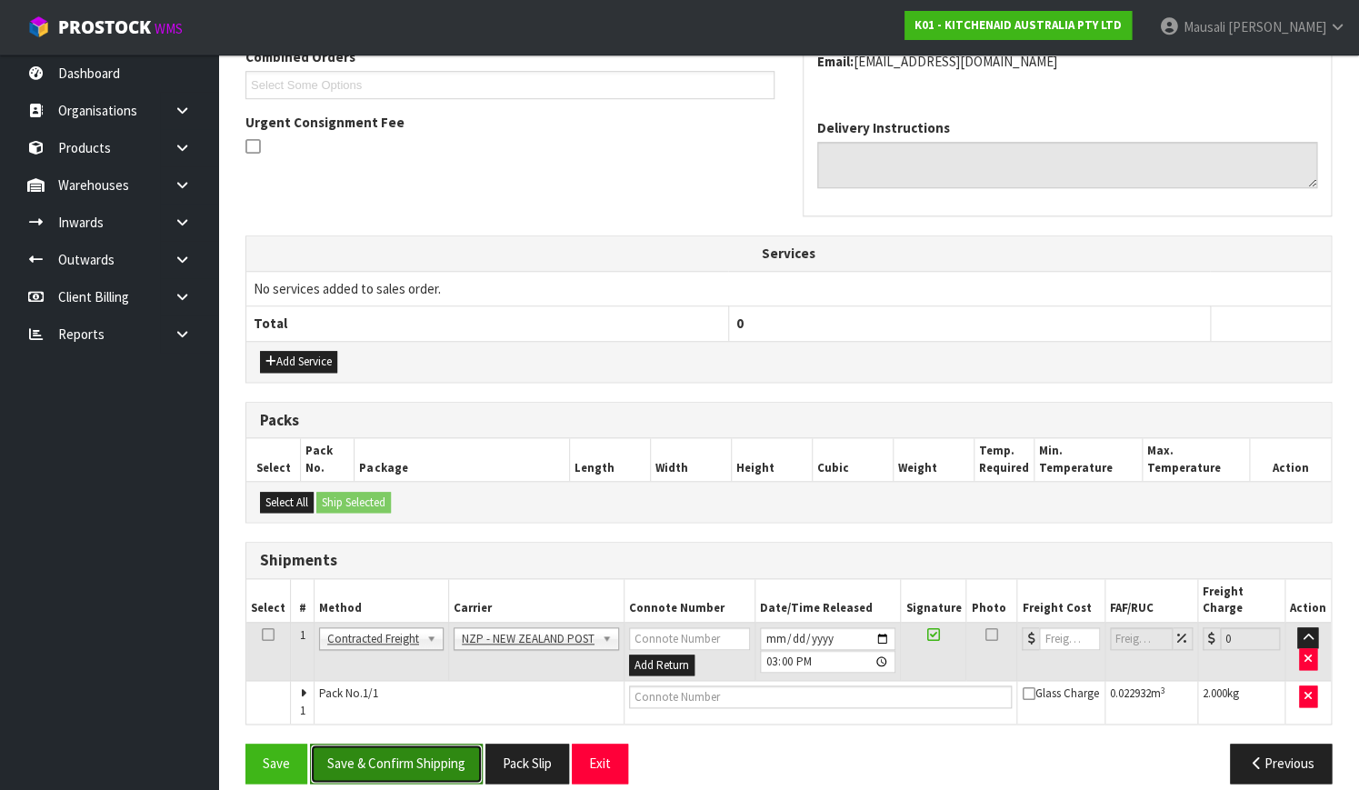
click at [434, 743] on button "Save & Confirm Shipping" at bounding box center [396, 762] width 173 height 39
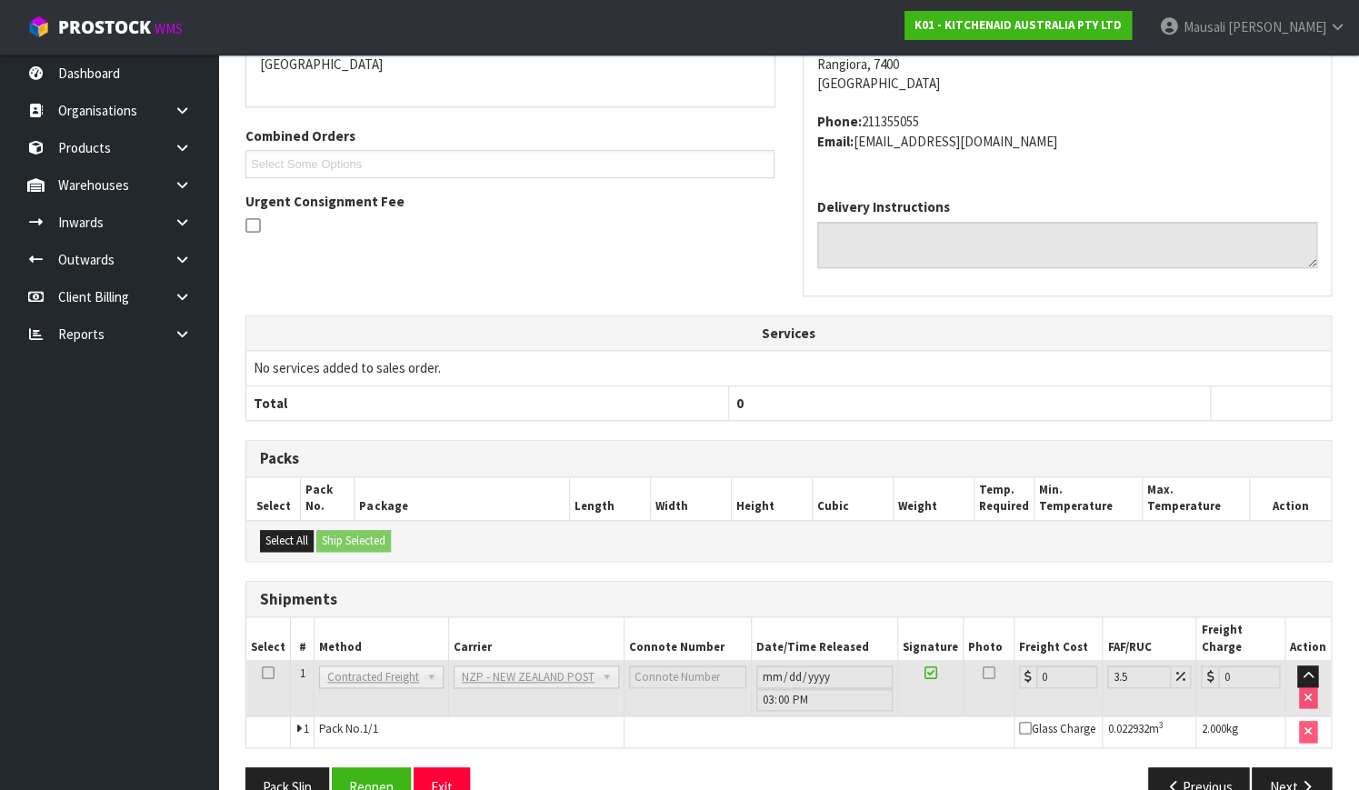
scroll to position [467, 0]
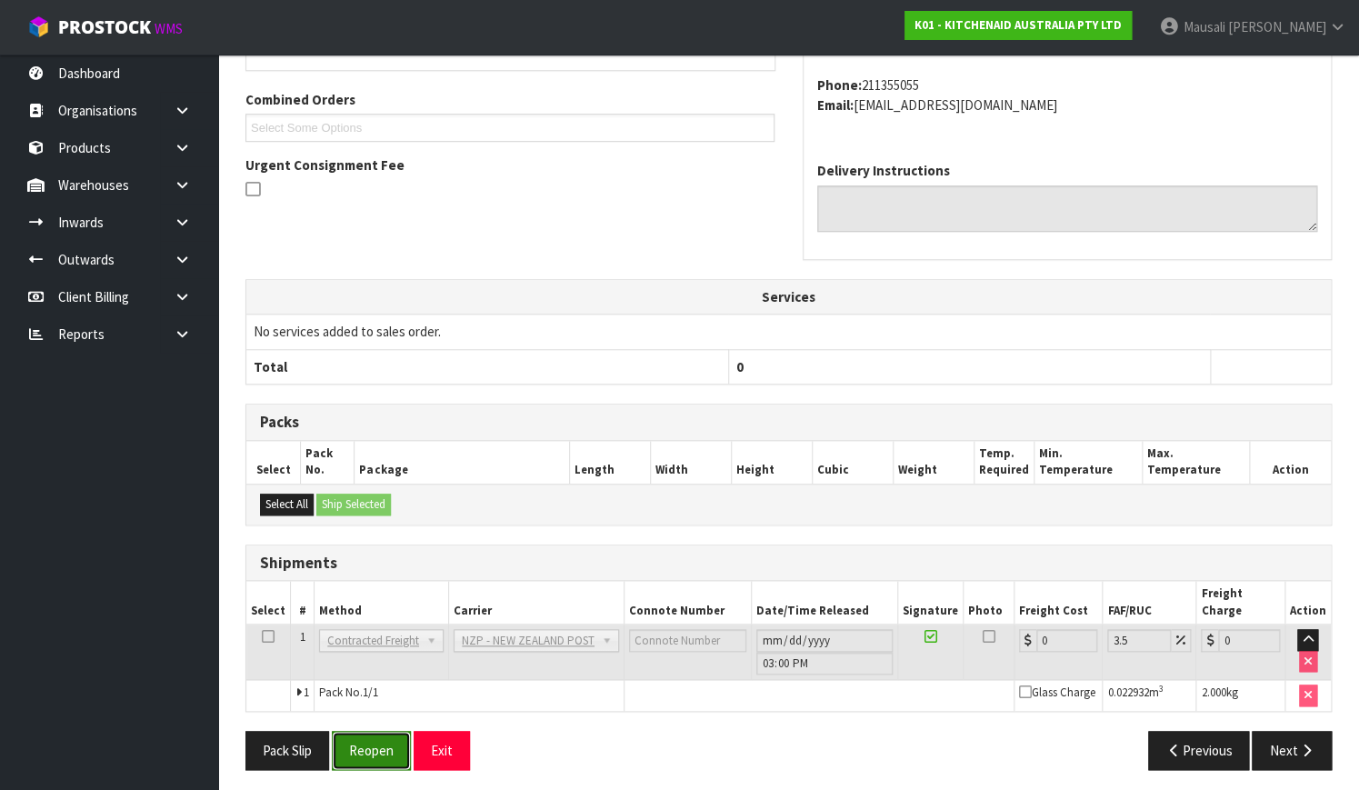
click at [382, 748] on button "Reopen" at bounding box center [371, 750] width 79 height 39
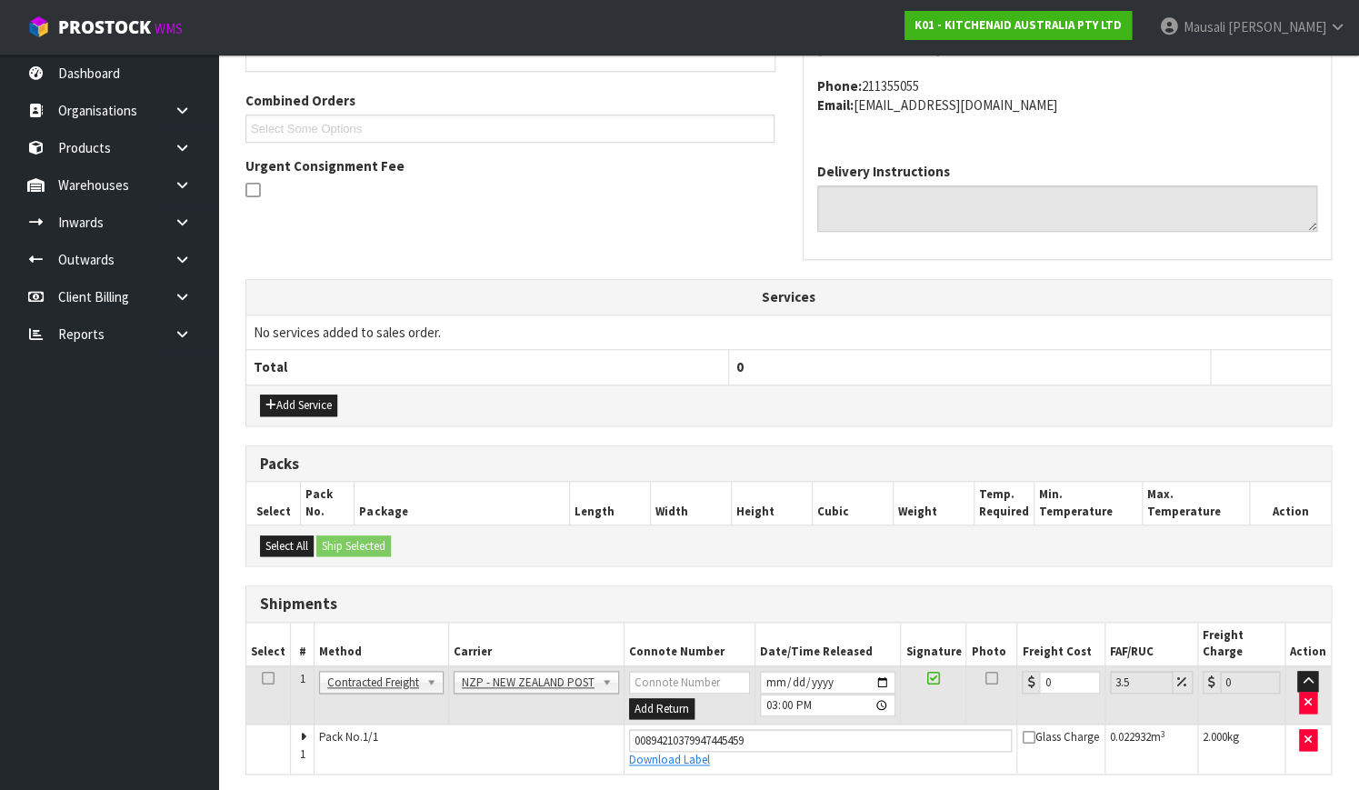
scroll to position [497, 0]
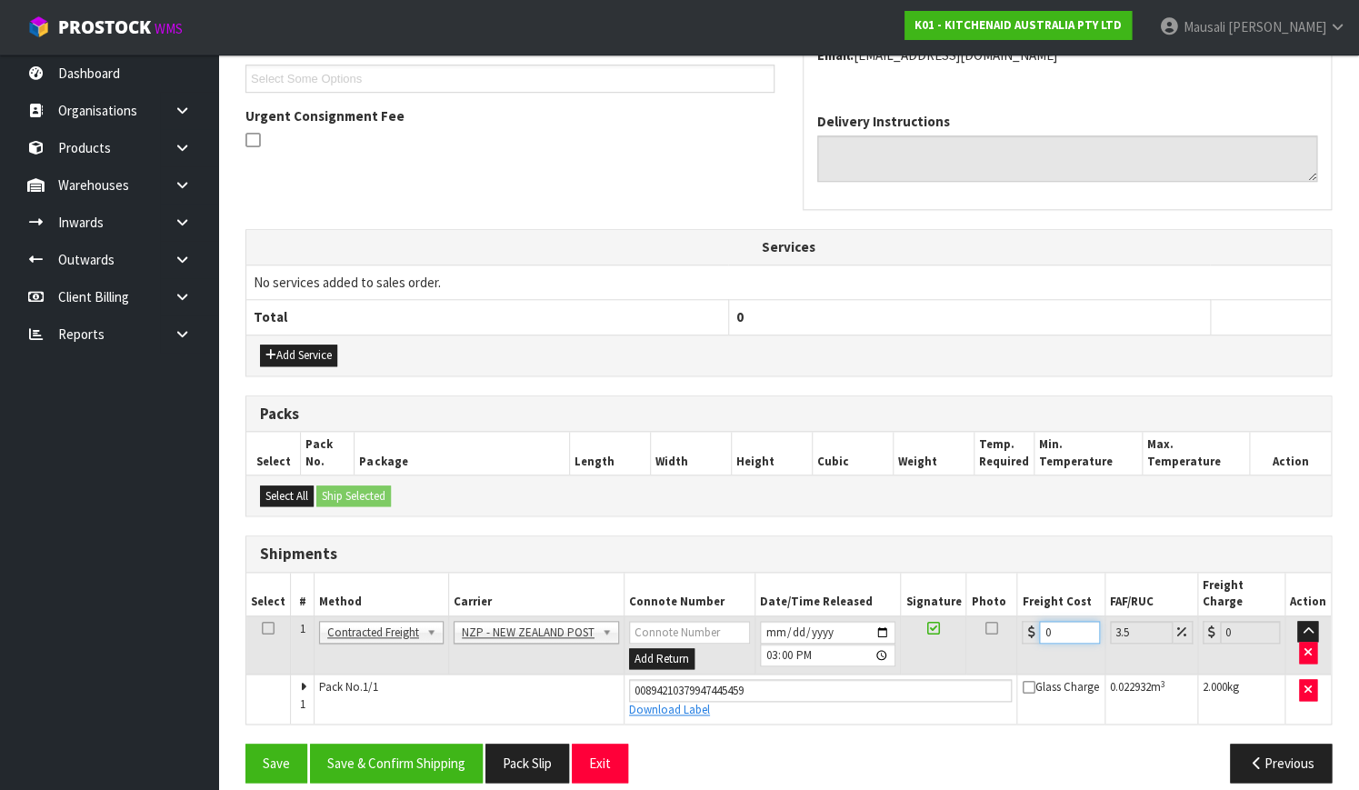
drag, startPoint x: 1054, startPoint y: 611, endPoint x: 1032, endPoint y: 620, distance: 23.6
click at [1032, 621] on div "0" at bounding box center [1059, 632] width 77 height 23
click at [447, 743] on button "Save & Confirm Shipping" at bounding box center [396, 762] width 173 height 39
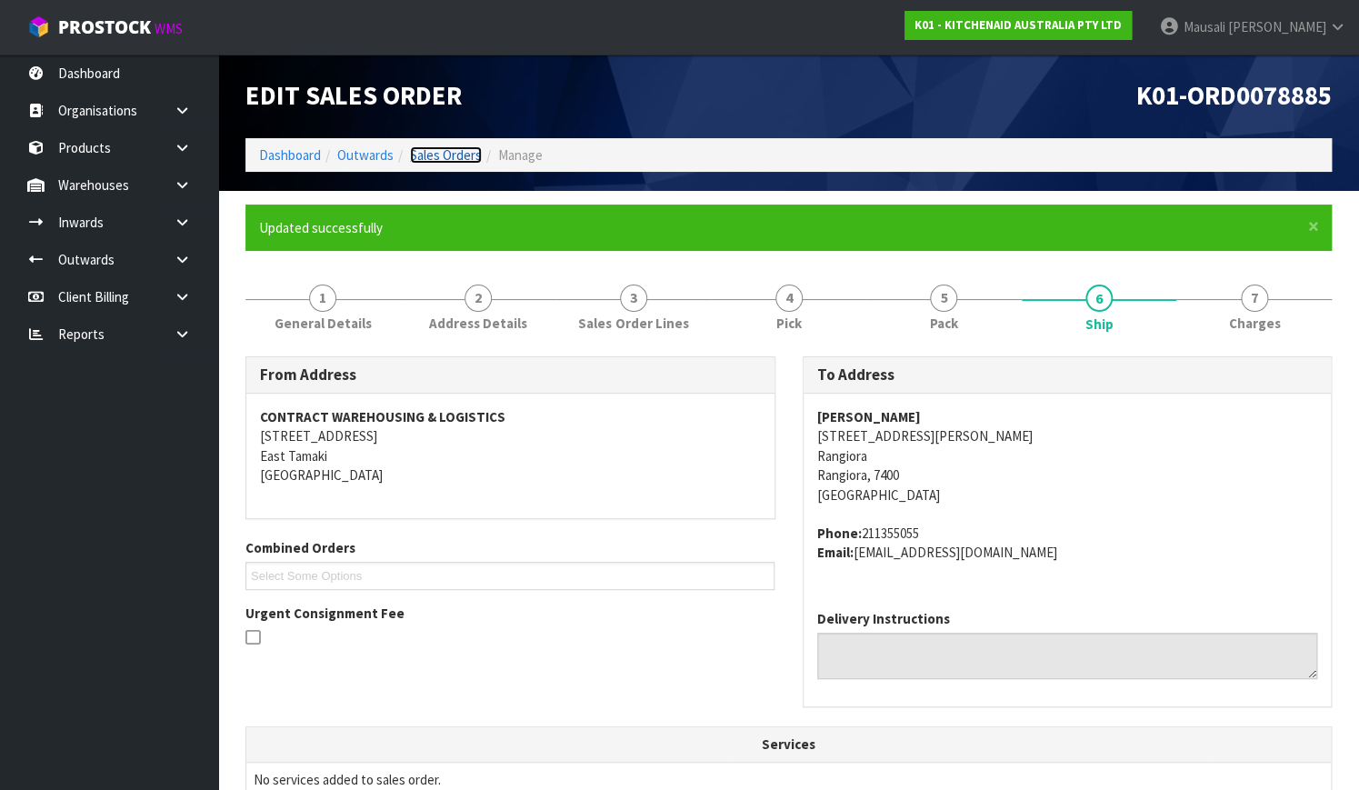
click at [446, 151] on link "Sales Orders" at bounding box center [446, 154] width 72 height 17
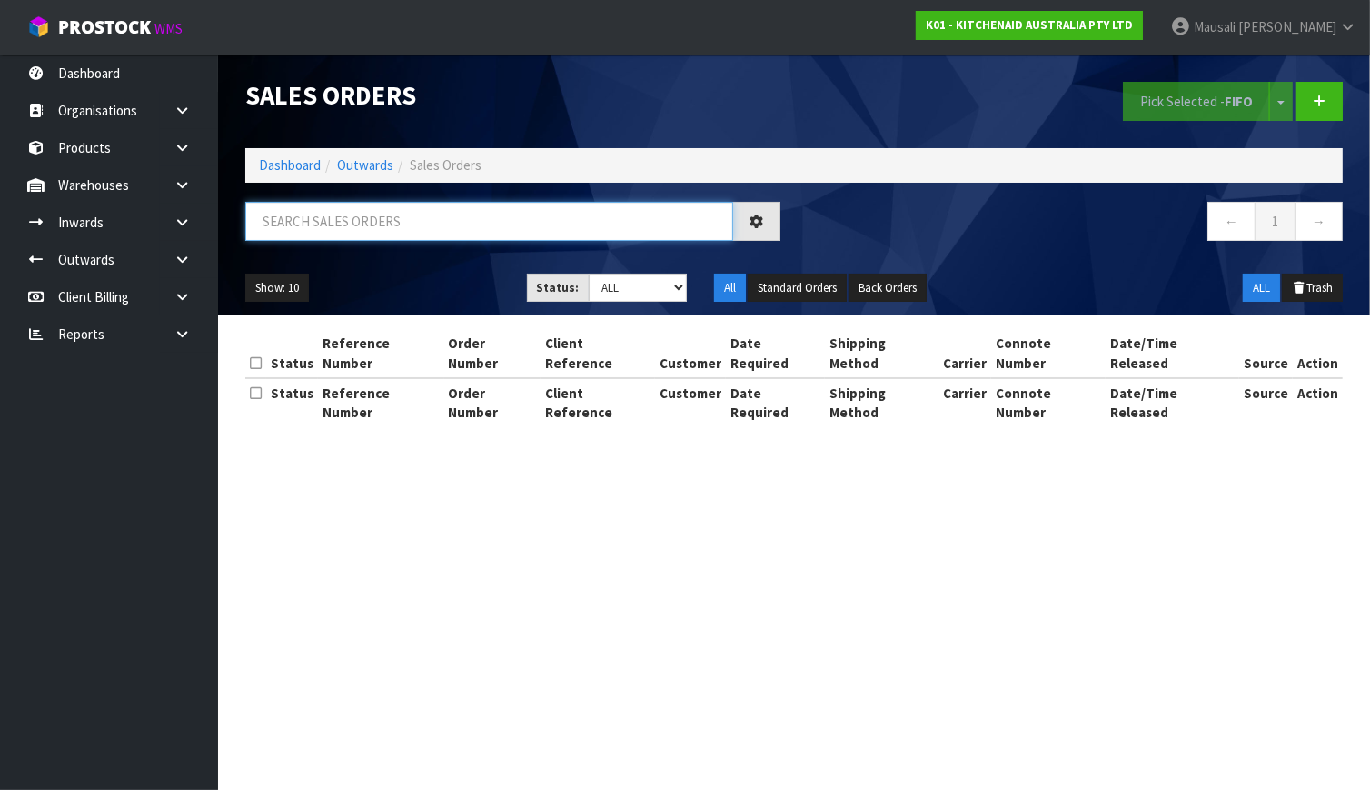
click at [297, 217] on input "text" at bounding box center [489, 221] width 488 height 39
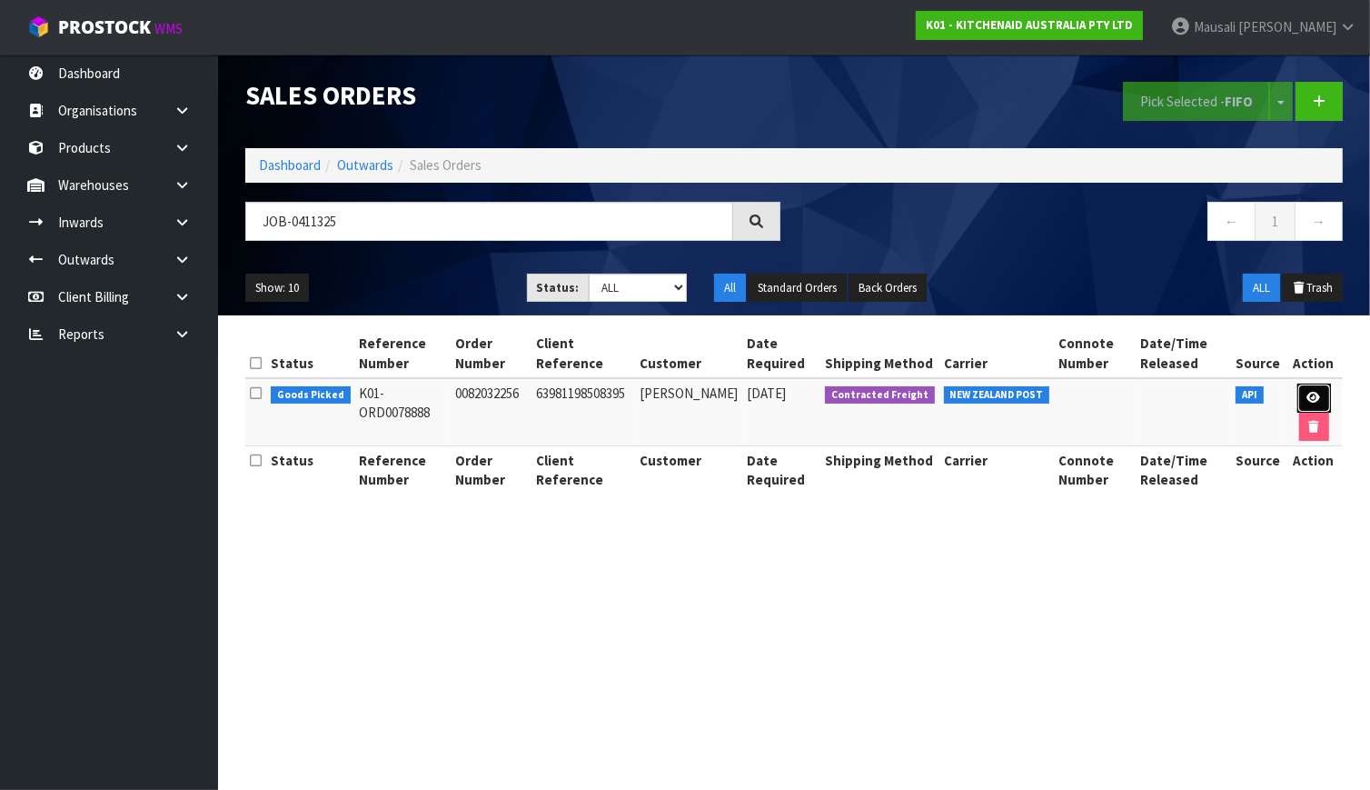
click at [1314, 395] on icon at bounding box center [1315, 398] width 14 height 12
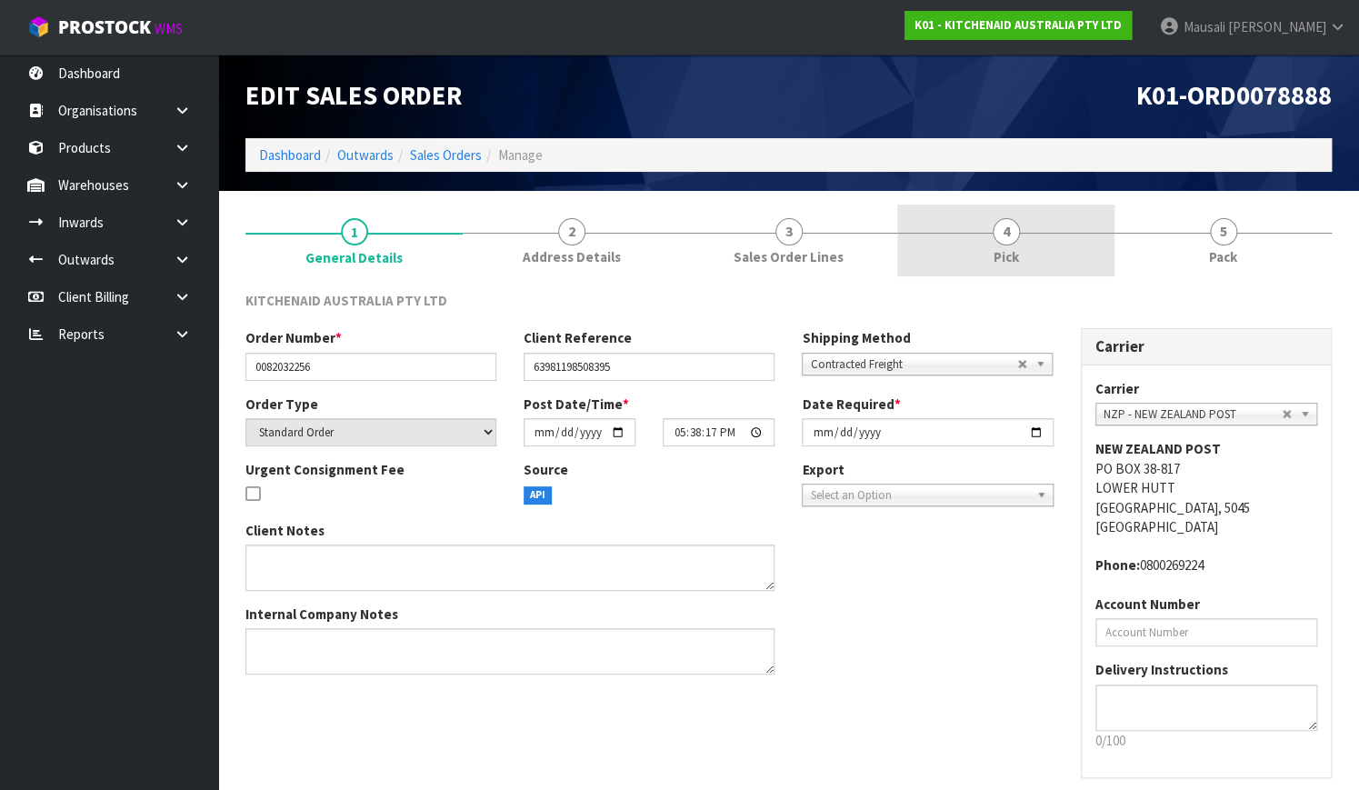
click at [1062, 234] on link "4 Pick" at bounding box center [1005, 240] width 217 height 72
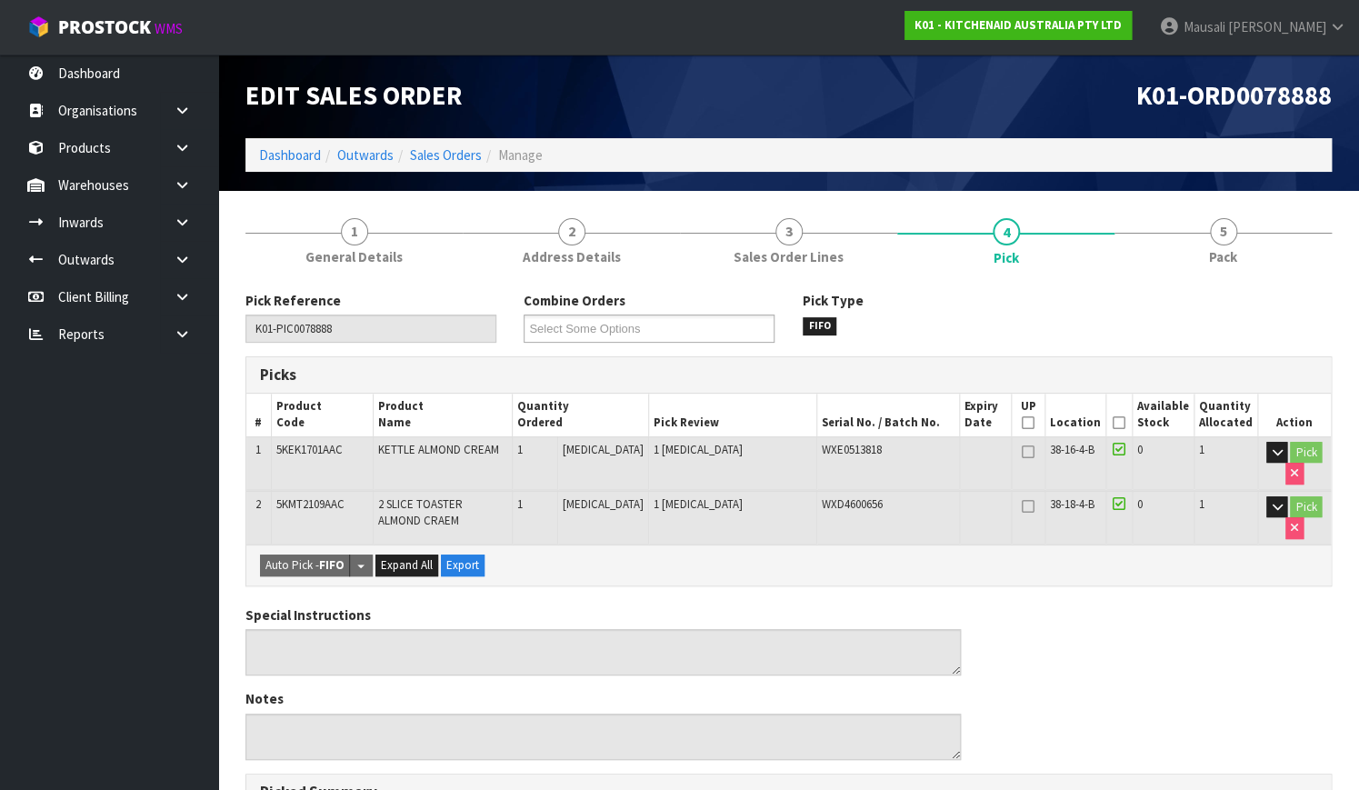
click at [1120, 423] on icon at bounding box center [1118, 423] width 13 height 1
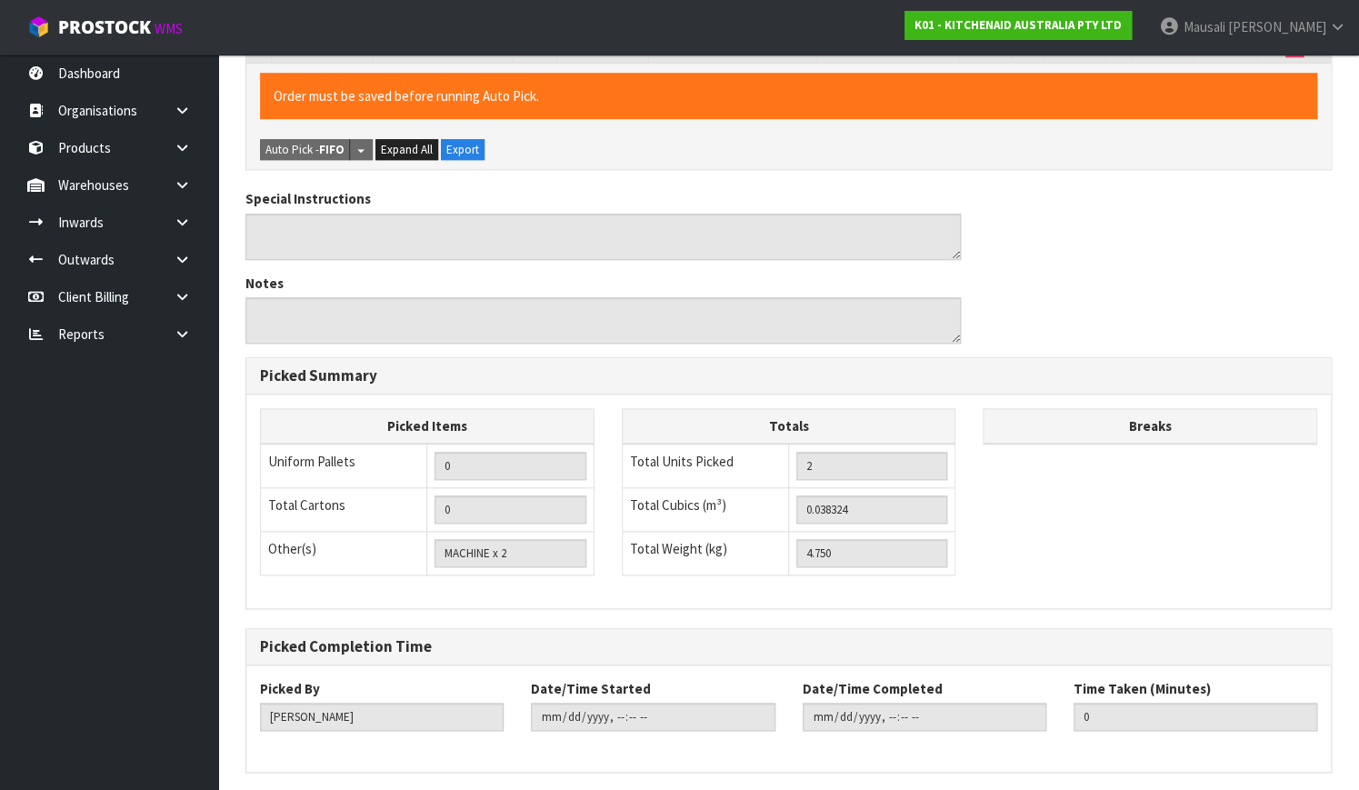
scroll to position [546, 0]
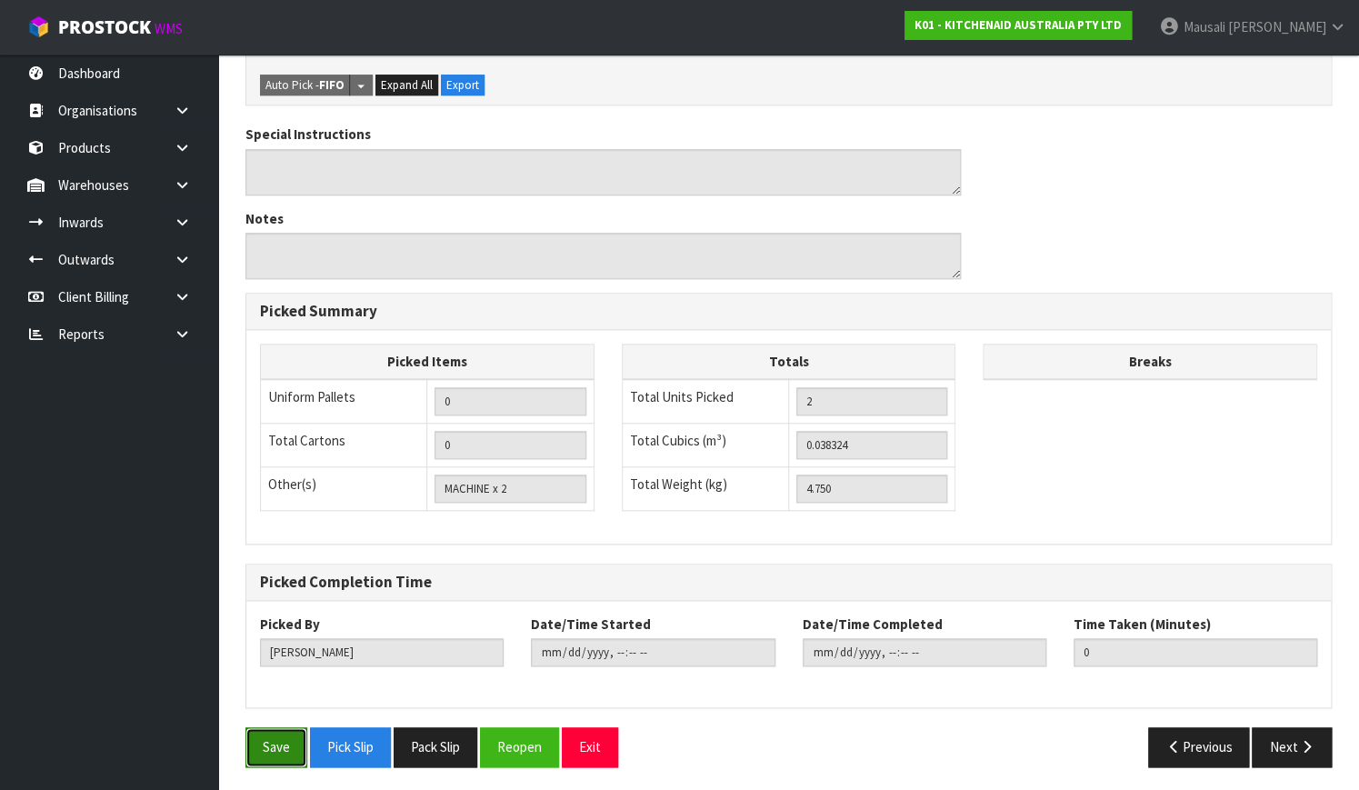
click at [259, 735] on button "Save" at bounding box center [276, 746] width 62 height 39
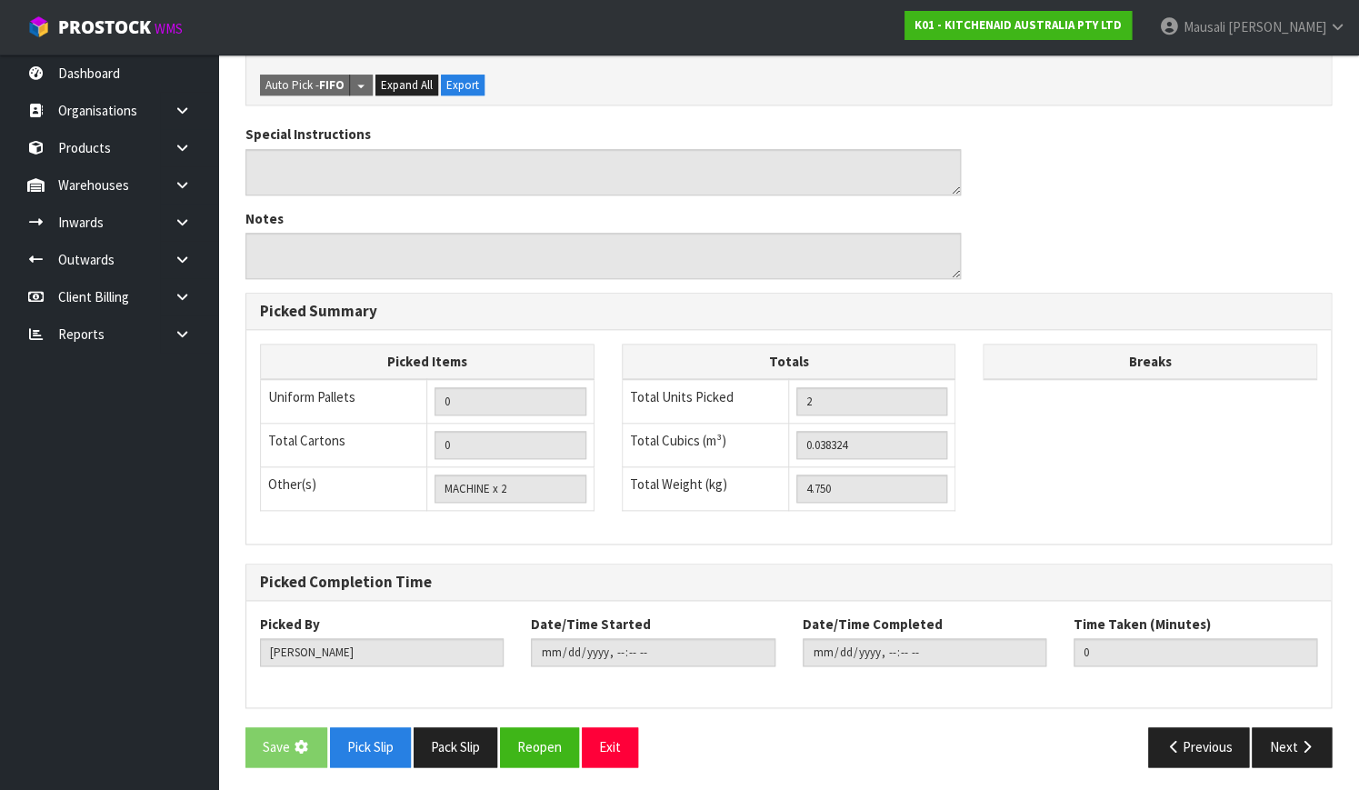
scroll to position [0, 0]
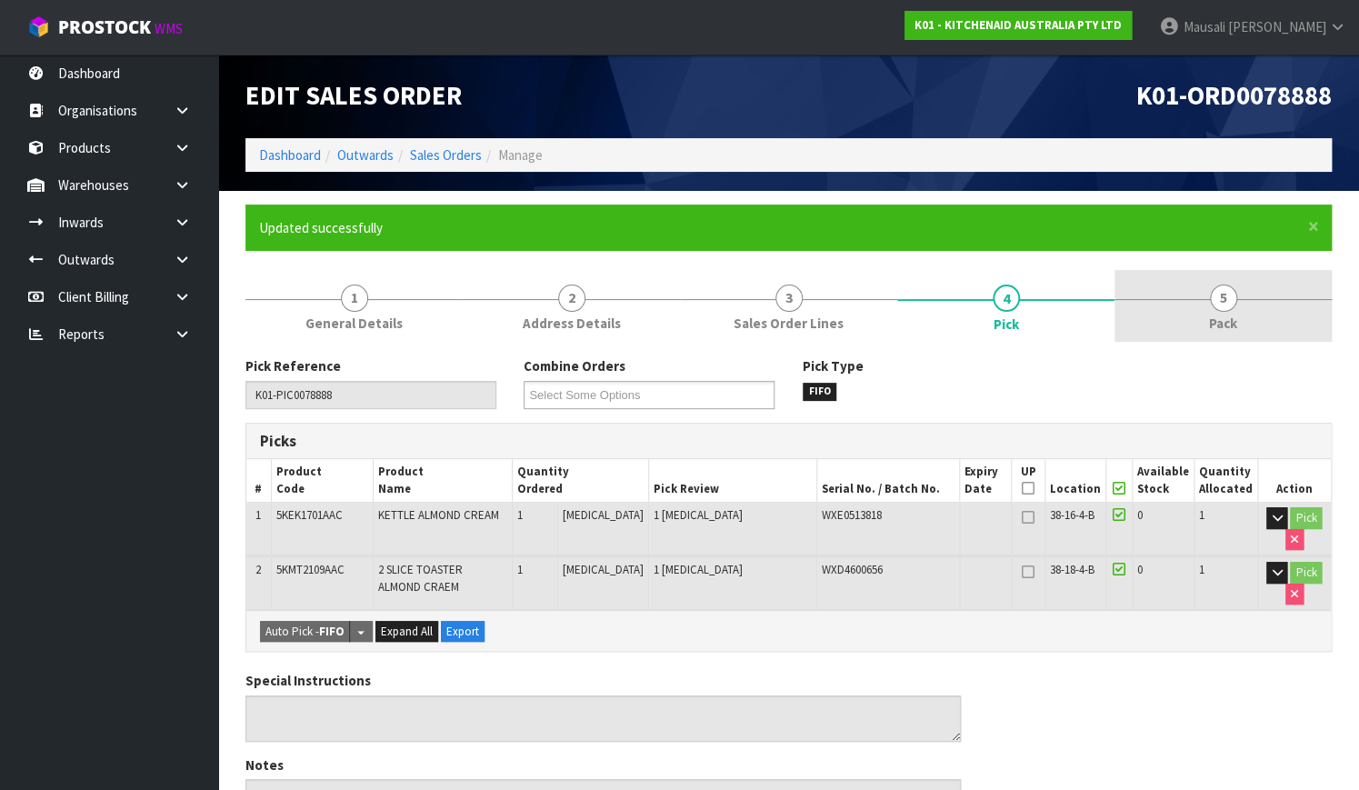
click at [1235, 323] on span "Pack" at bounding box center [1223, 323] width 28 height 19
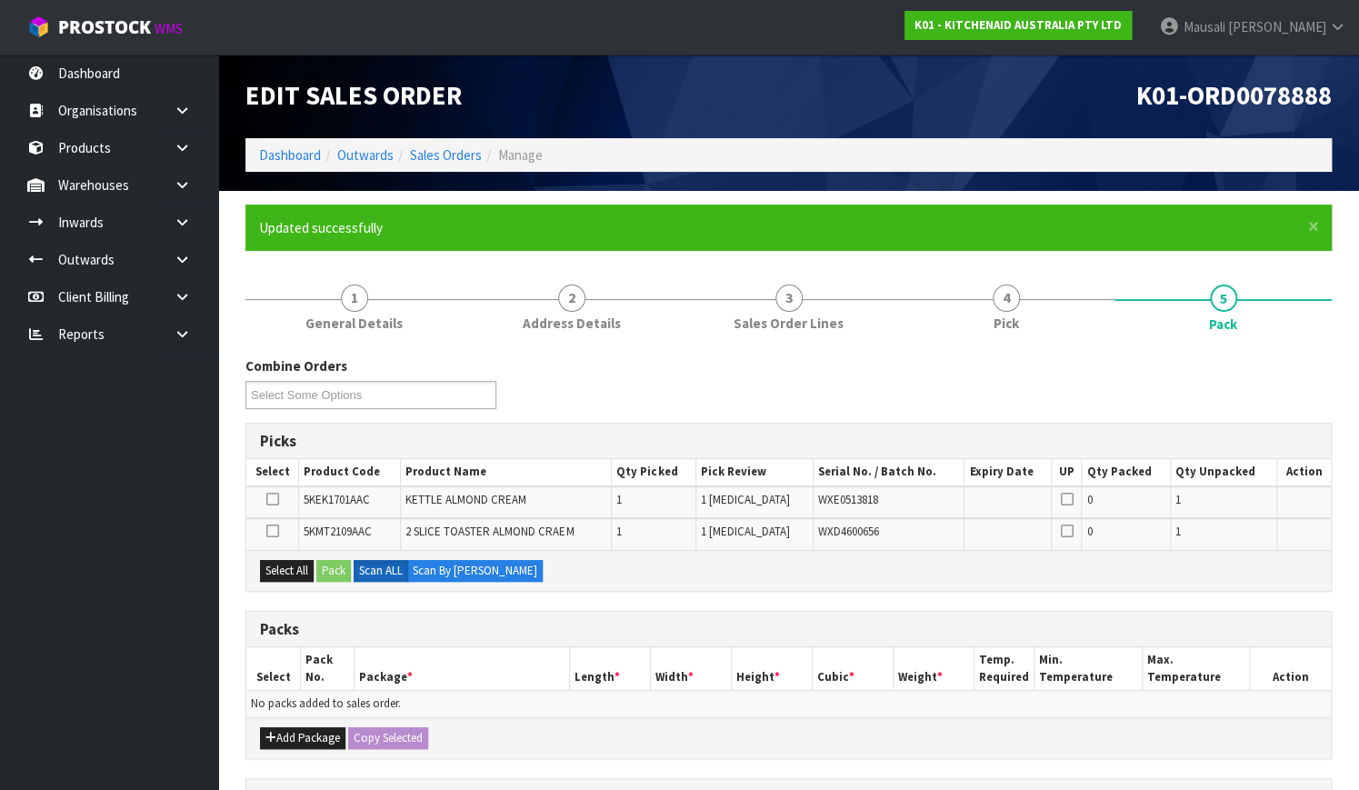
scroll to position [301, 0]
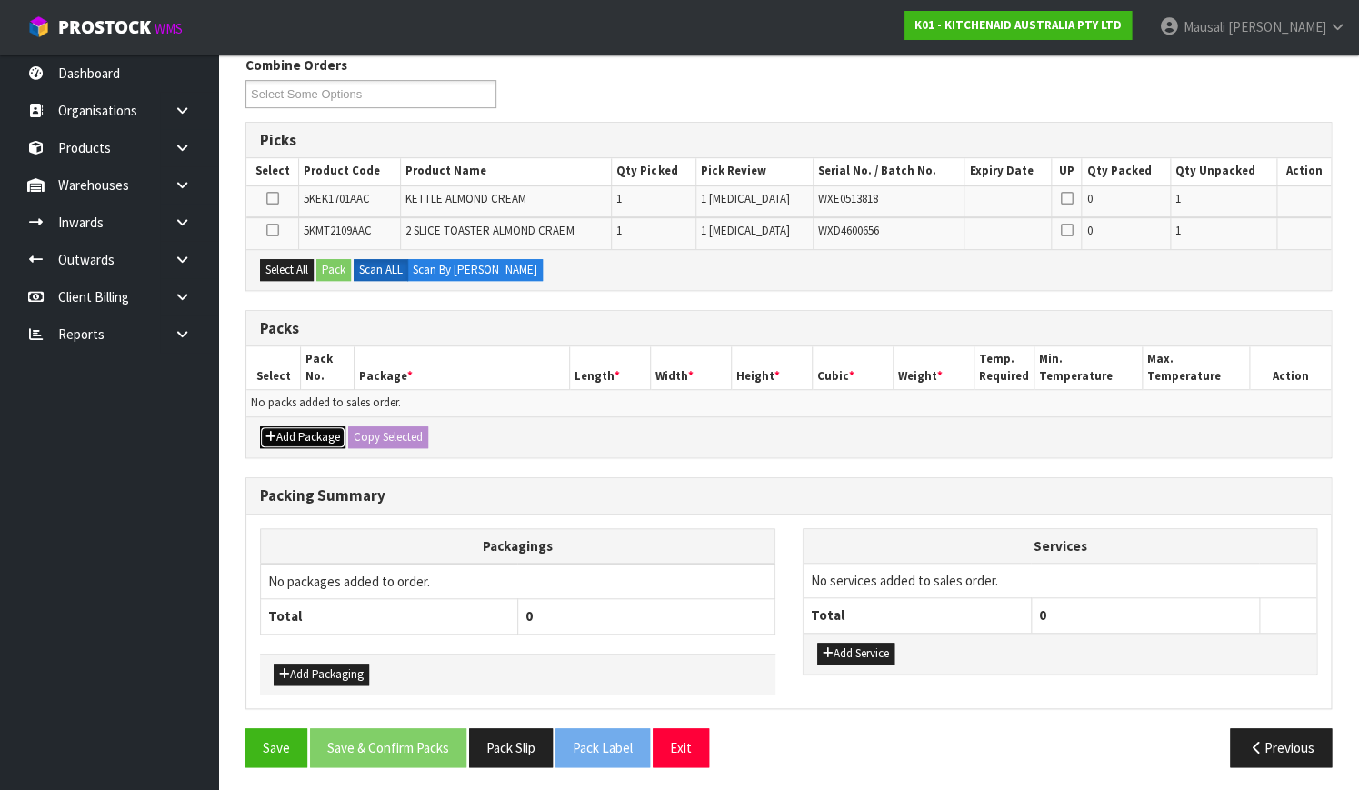
click at [286, 428] on button "Add Package" at bounding box center [302, 437] width 85 height 22
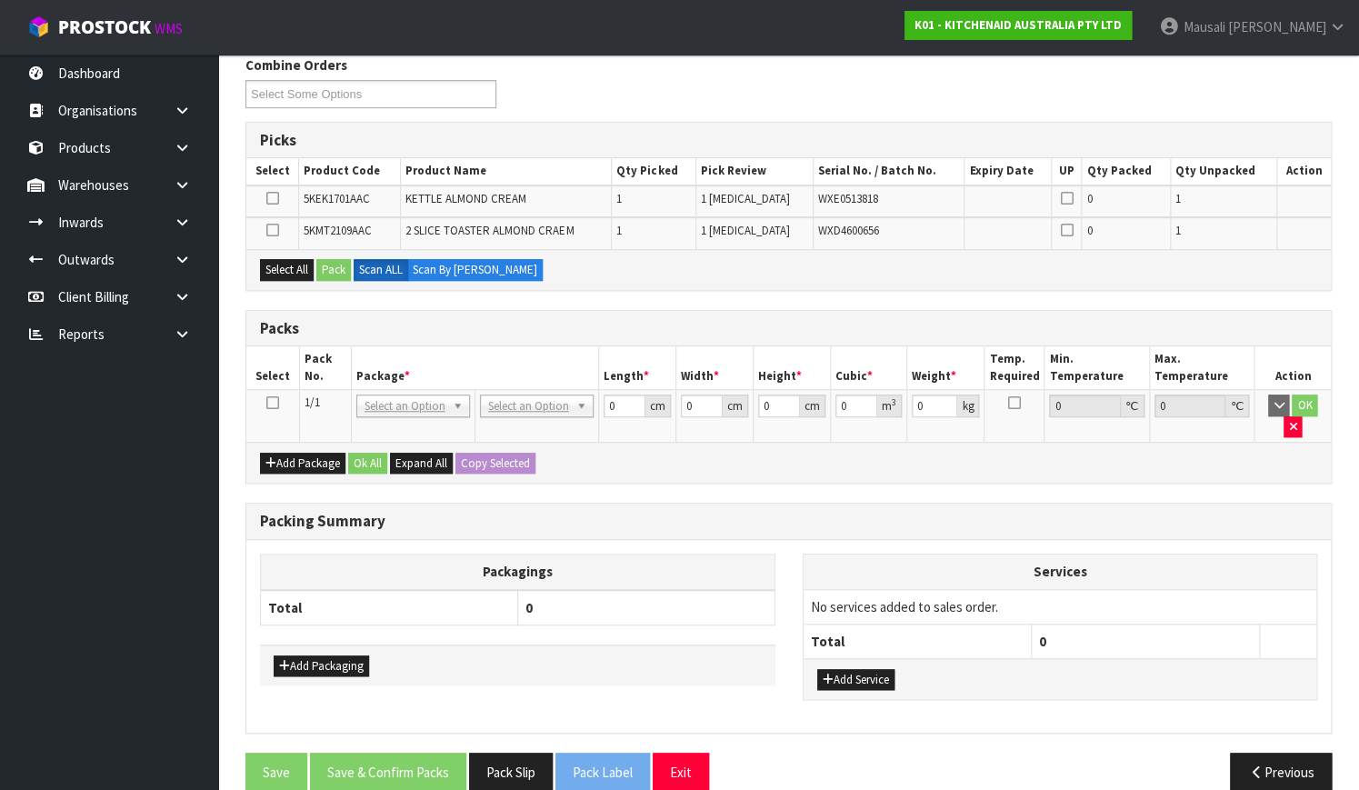
click at [268, 403] on icon at bounding box center [272, 403] width 13 height 1
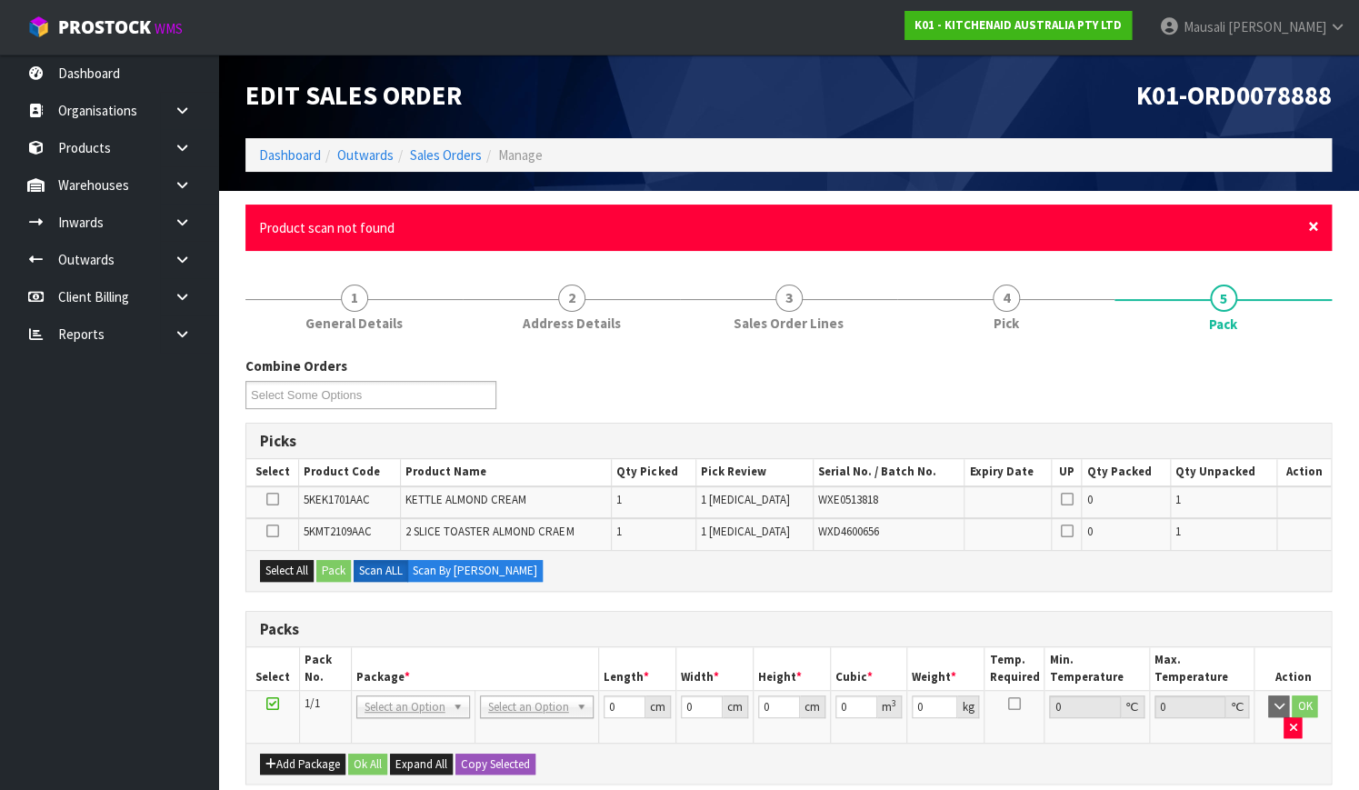
click at [1311, 227] on span "×" at bounding box center [1313, 226] width 11 height 25
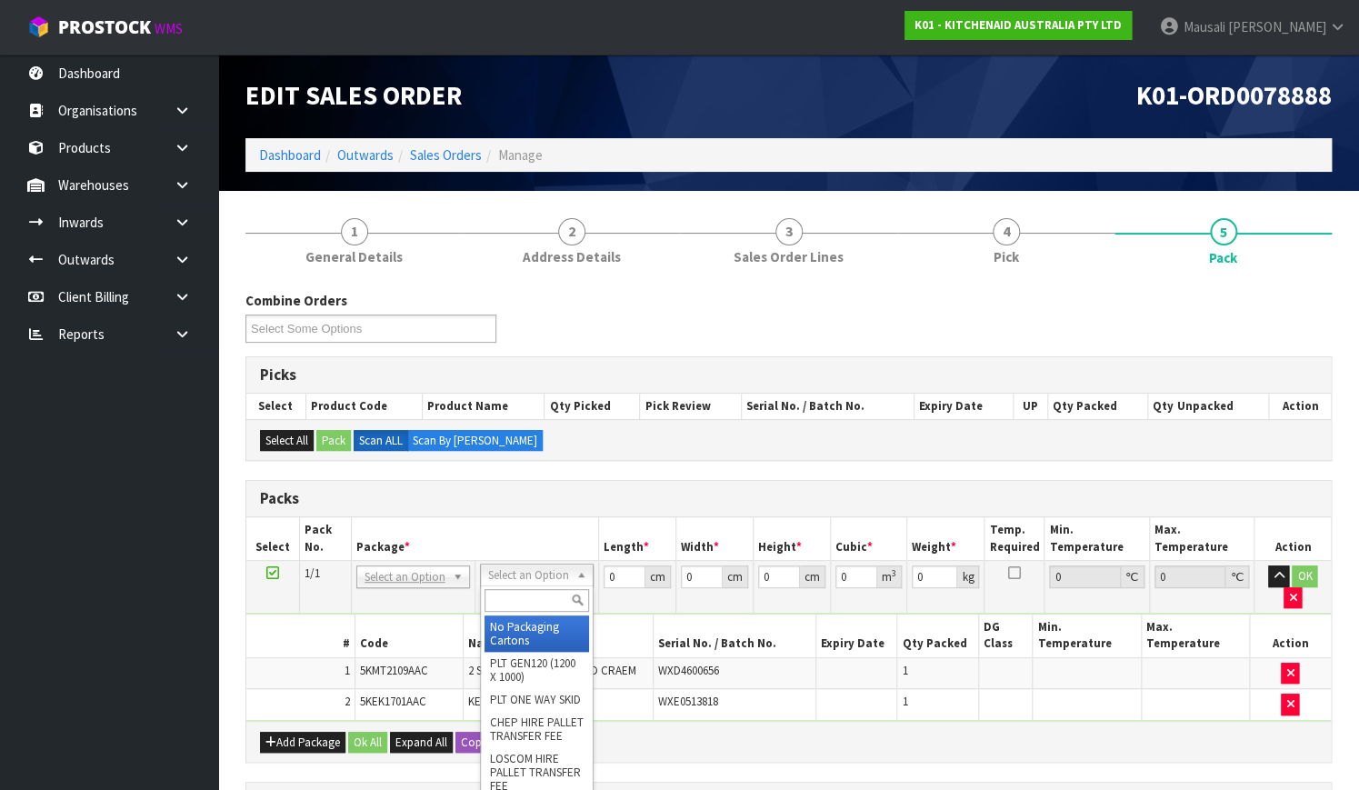
click at [535, 603] on input "text" at bounding box center [536, 600] width 105 height 23
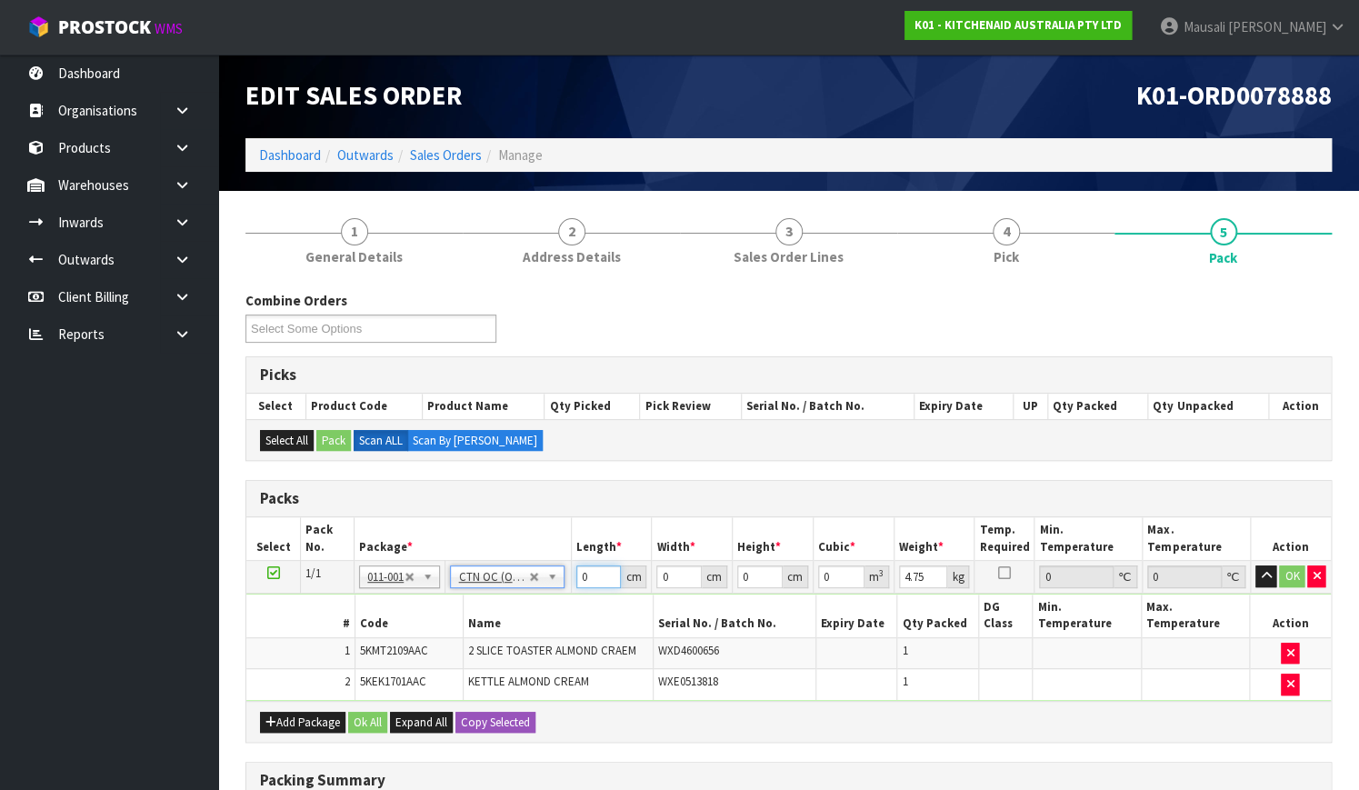
drag, startPoint x: 593, startPoint y: 580, endPoint x: 564, endPoint y: 591, distance: 30.2
click at [566, 591] on tbody "1/1 NONE 007-001 007-002 007-004 007-009 007-013 007-014 007-015 007-017 007-01…" at bounding box center [788, 631] width 1084 height 140
click at [356, 712] on button "Ok All" at bounding box center [367, 723] width 39 height 22
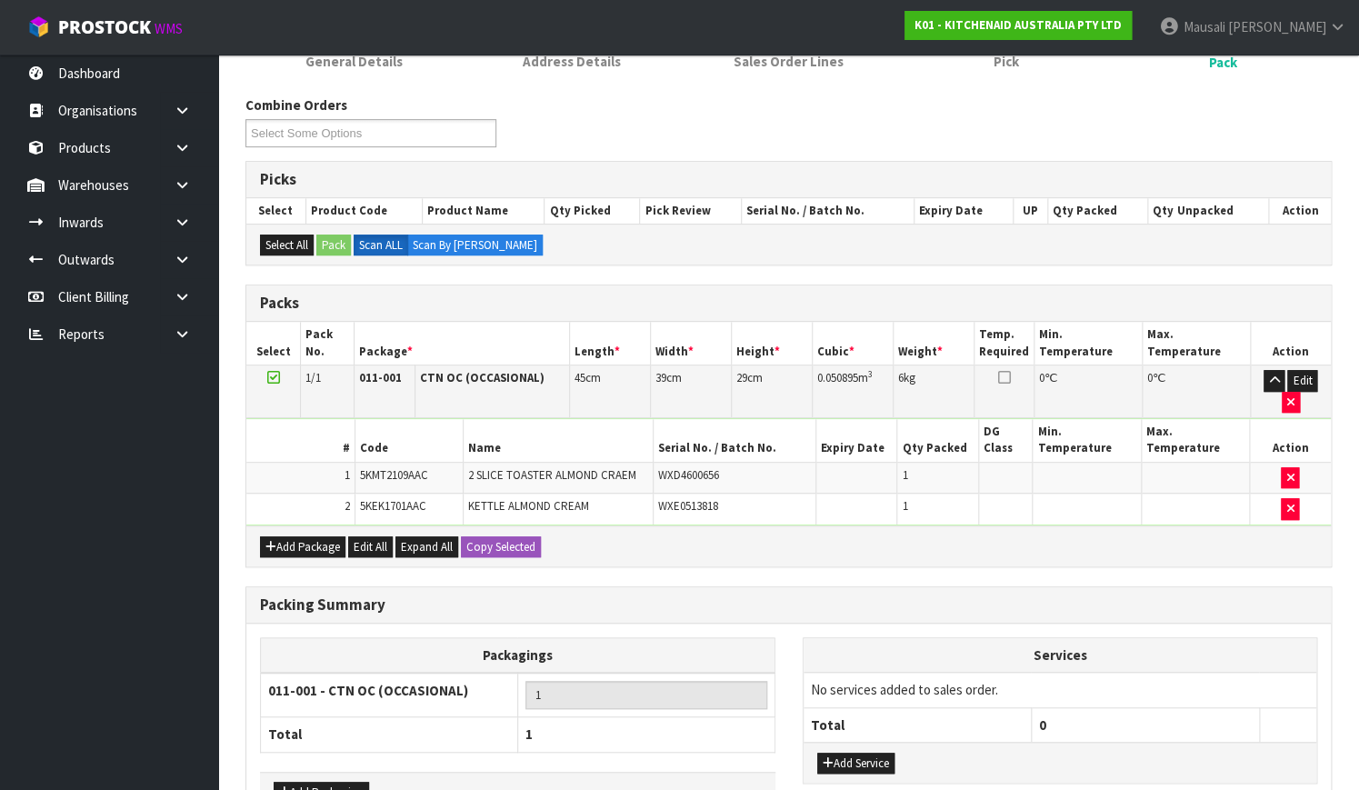
scroll to position [296, 0]
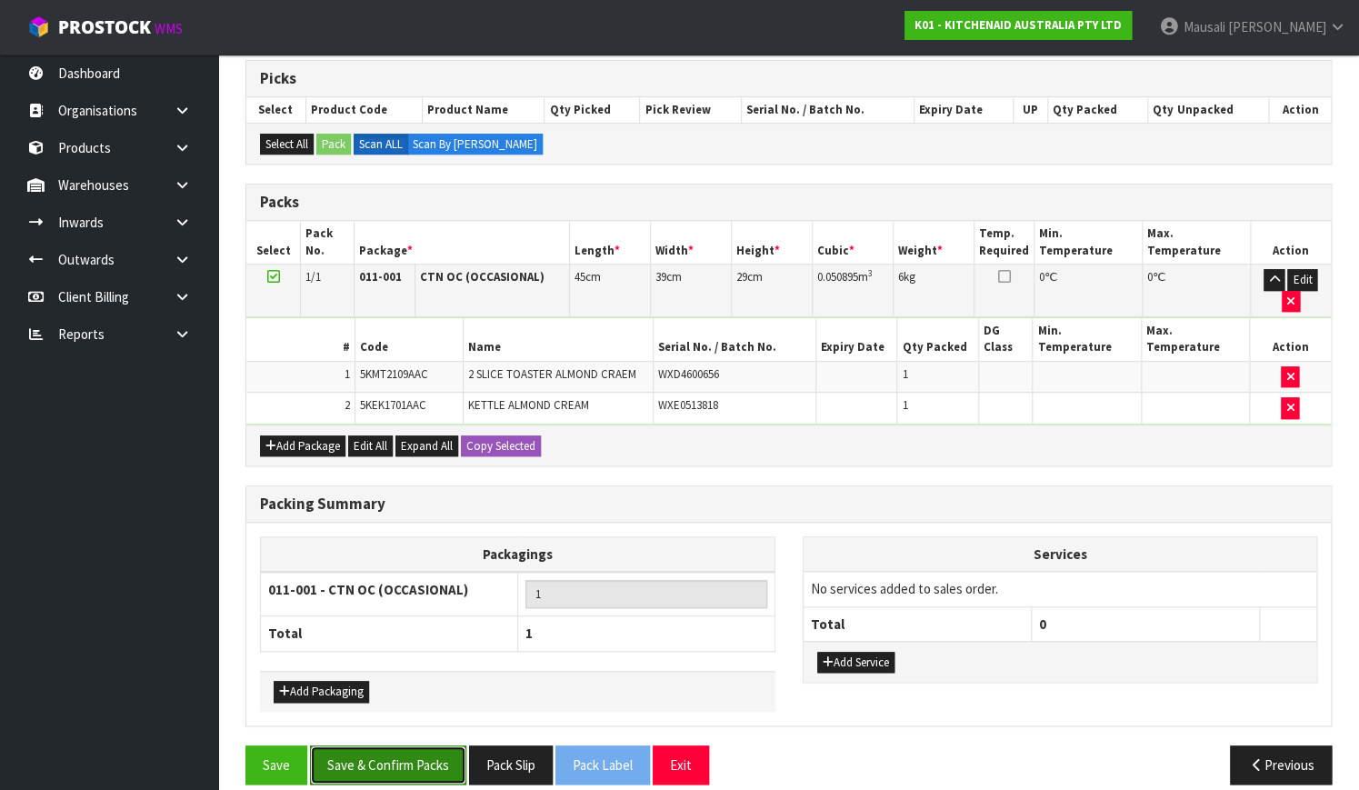
click at [407, 745] on button "Save & Confirm Packs" at bounding box center [388, 764] width 156 height 39
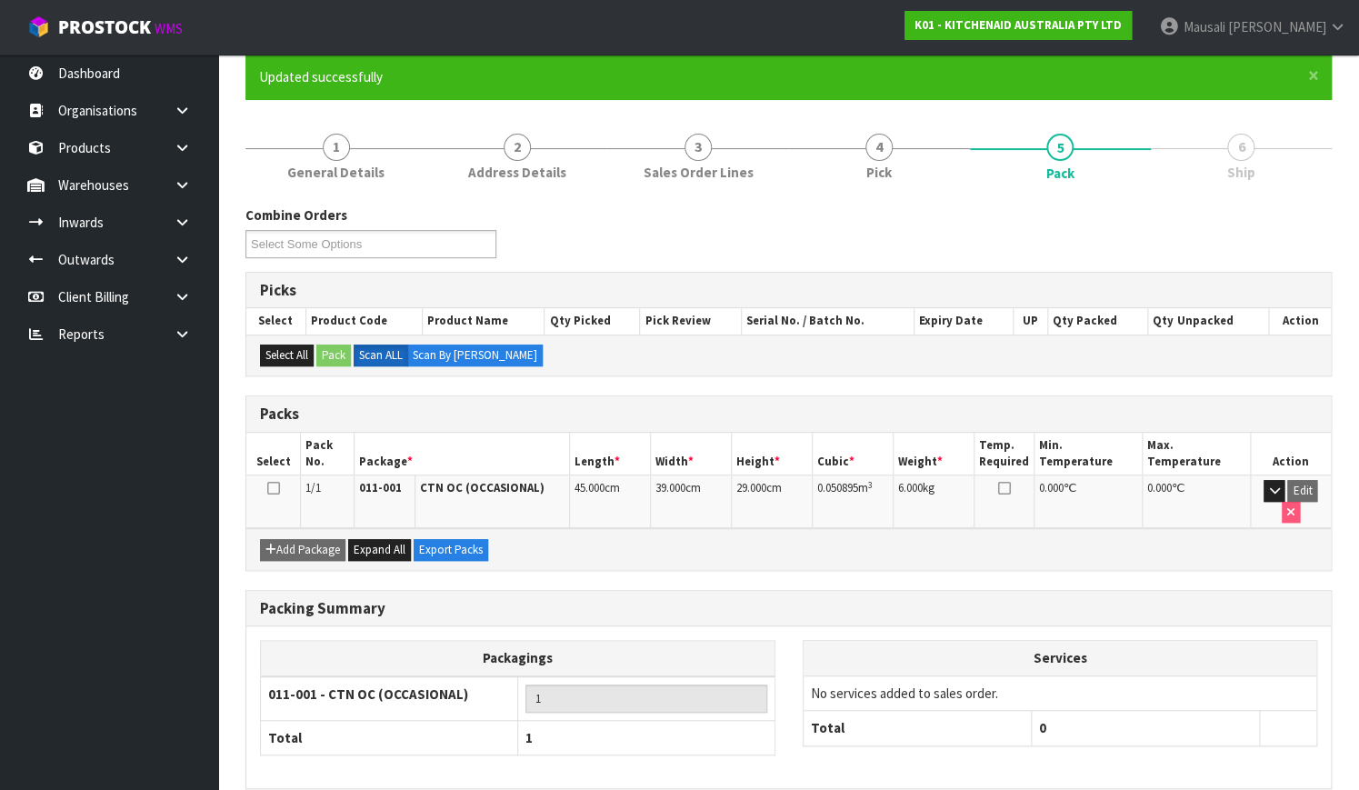
scroll to position [232, 0]
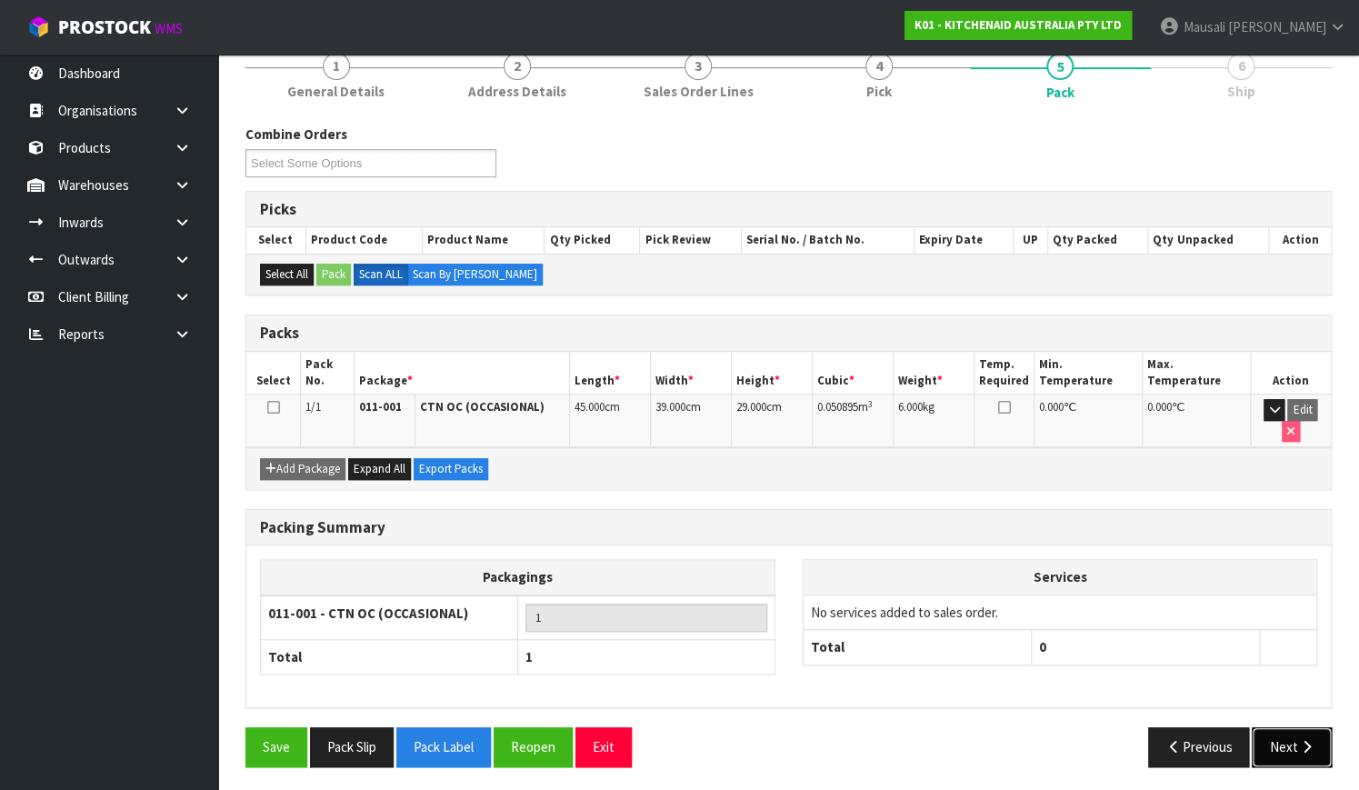
click at [1313, 745] on icon "button" at bounding box center [1305, 747] width 17 height 14
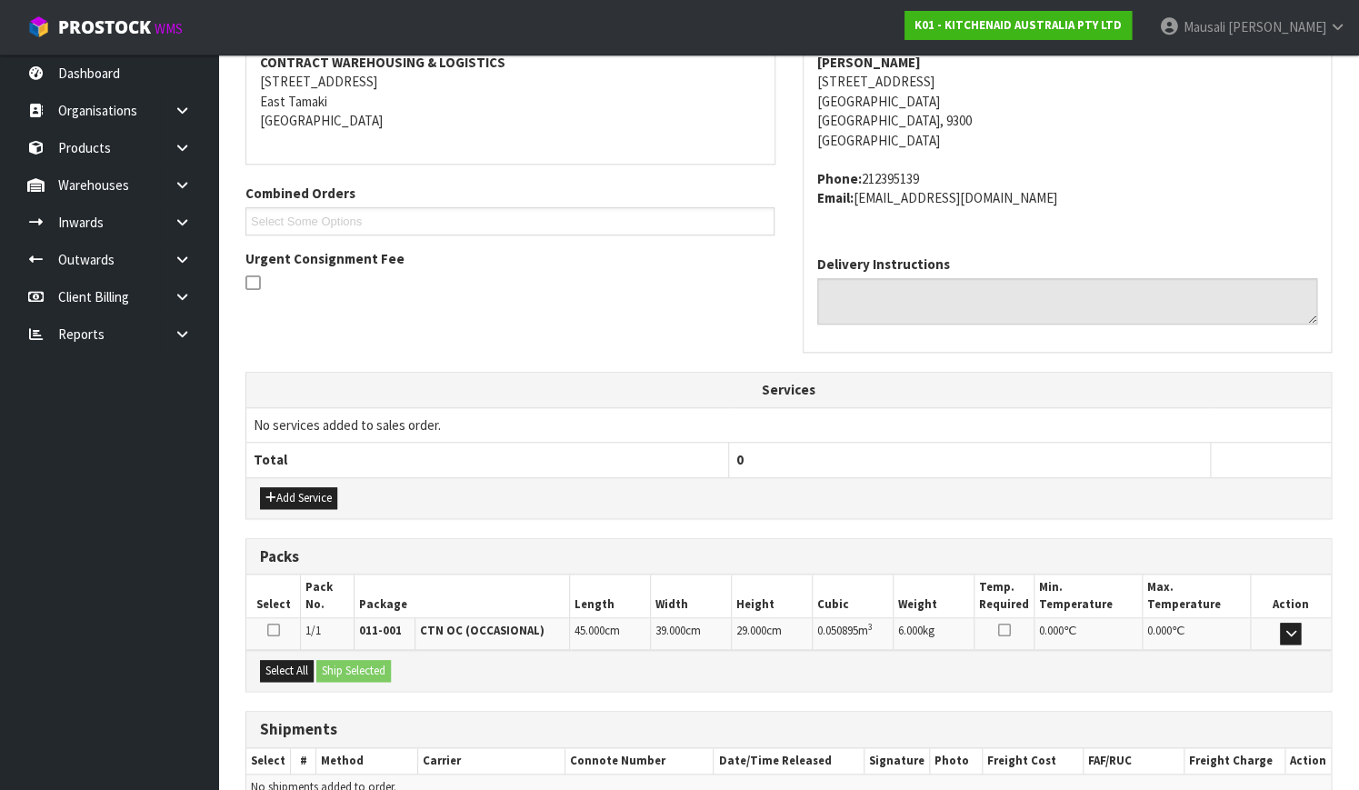
scroll to position [447, 0]
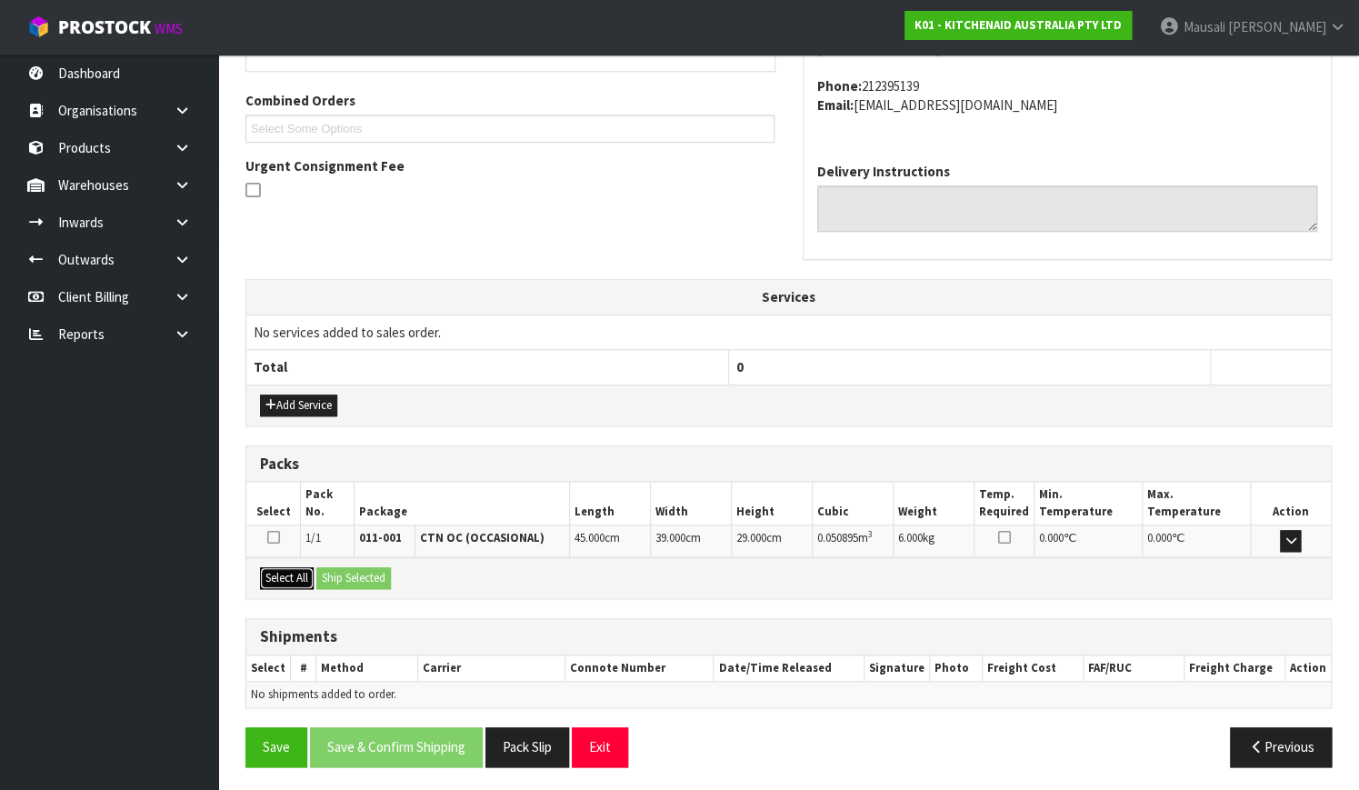
click at [297, 572] on button "Select All" at bounding box center [287, 578] width 54 height 22
click at [324, 571] on button "Ship Selected" at bounding box center [353, 578] width 75 height 22
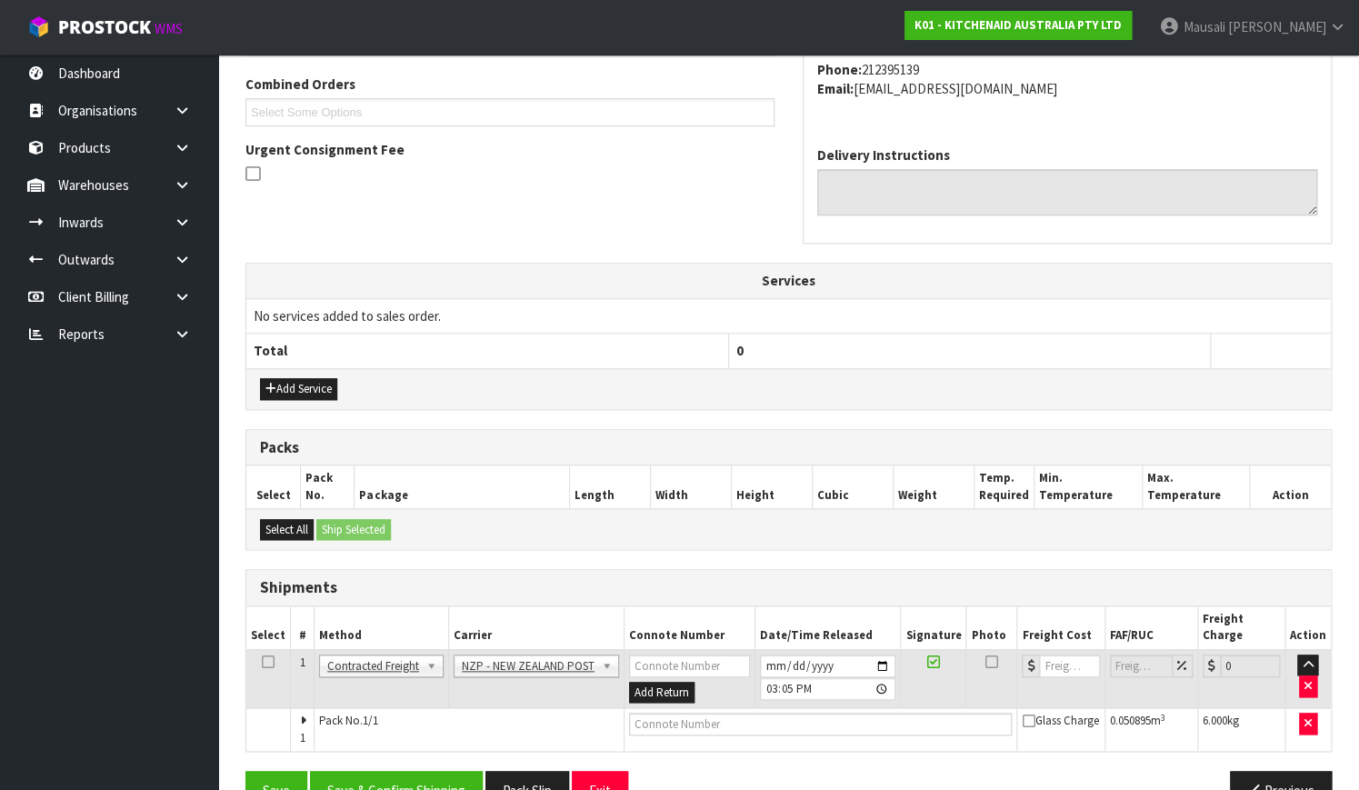
scroll to position [491, 0]
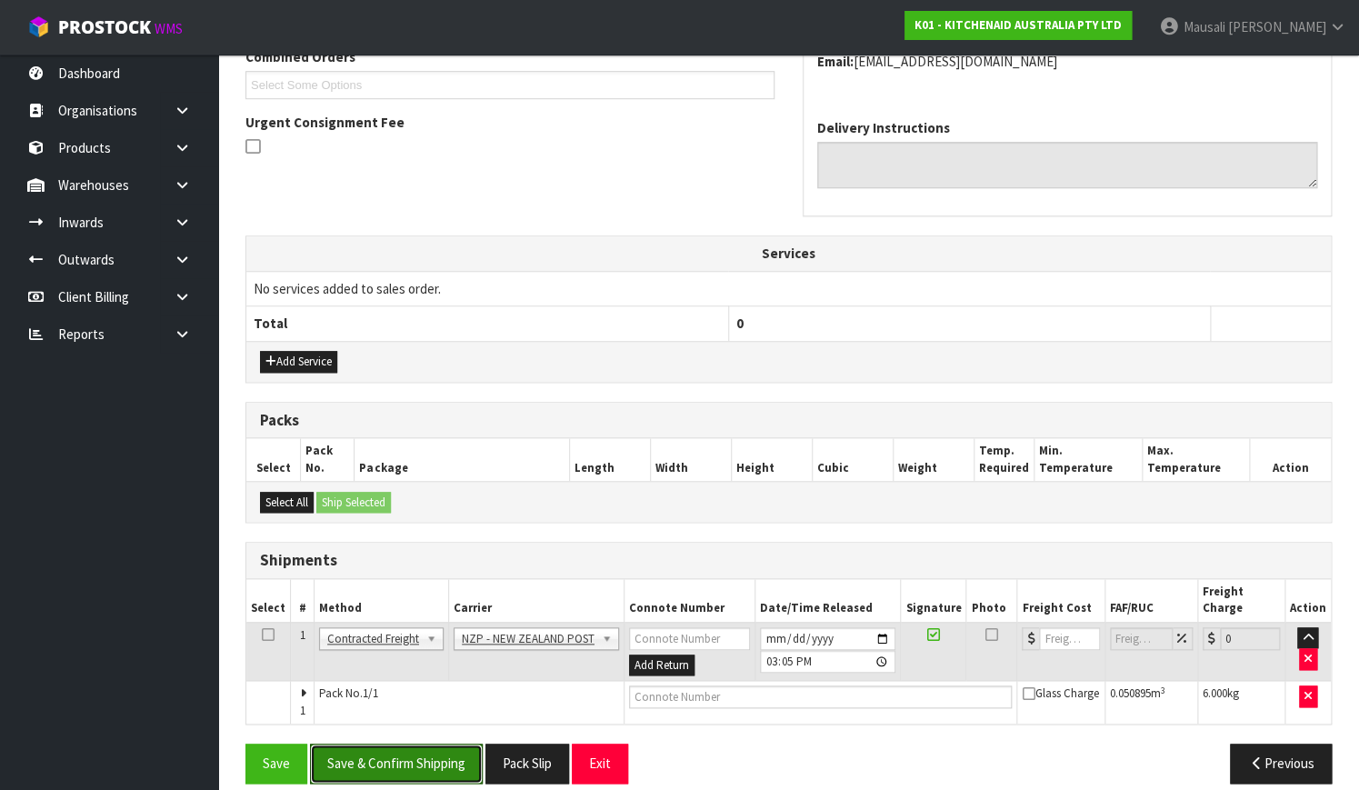
drag, startPoint x: 385, startPoint y: 733, endPoint x: 541, endPoint y: 659, distance: 172.3
click at [387, 743] on button "Save & Confirm Shipping" at bounding box center [396, 762] width 173 height 39
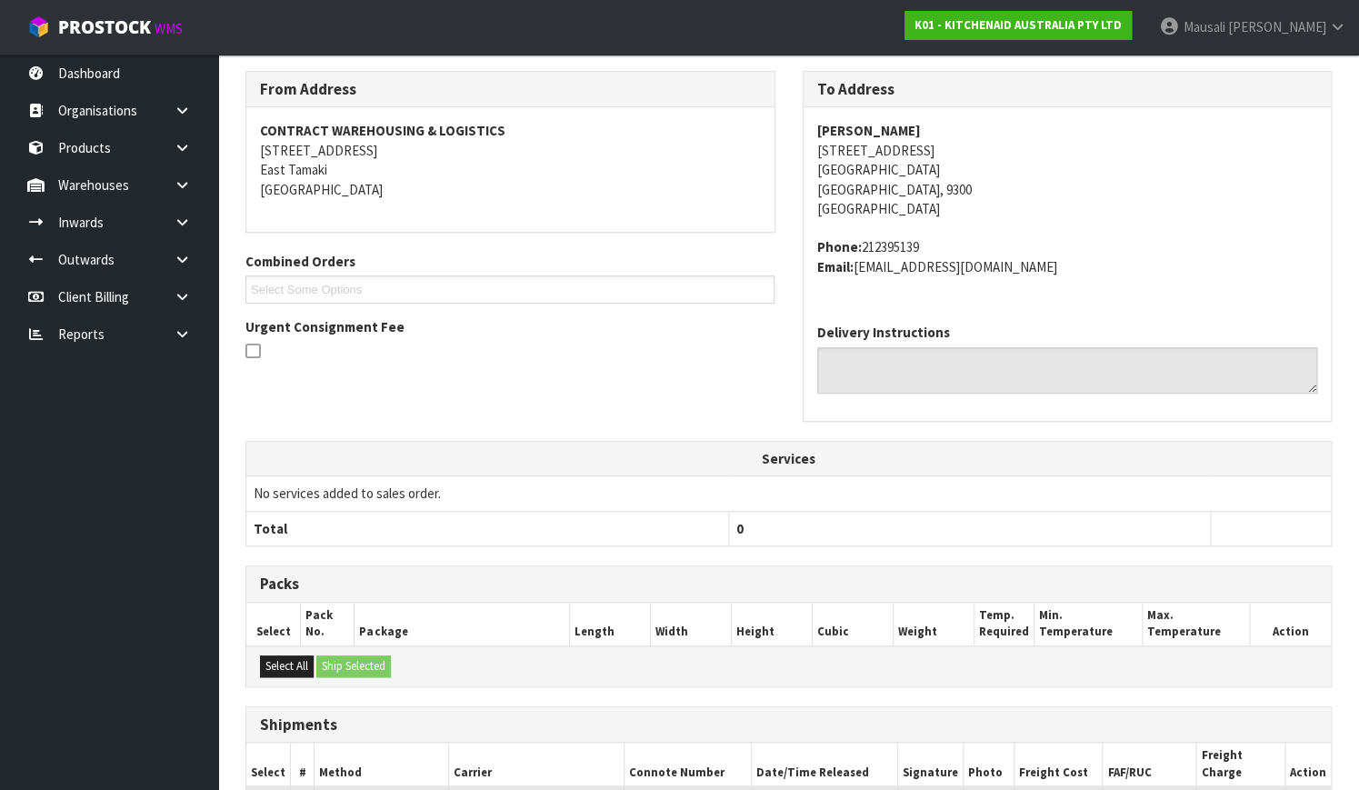
scroll to position [467, 0]
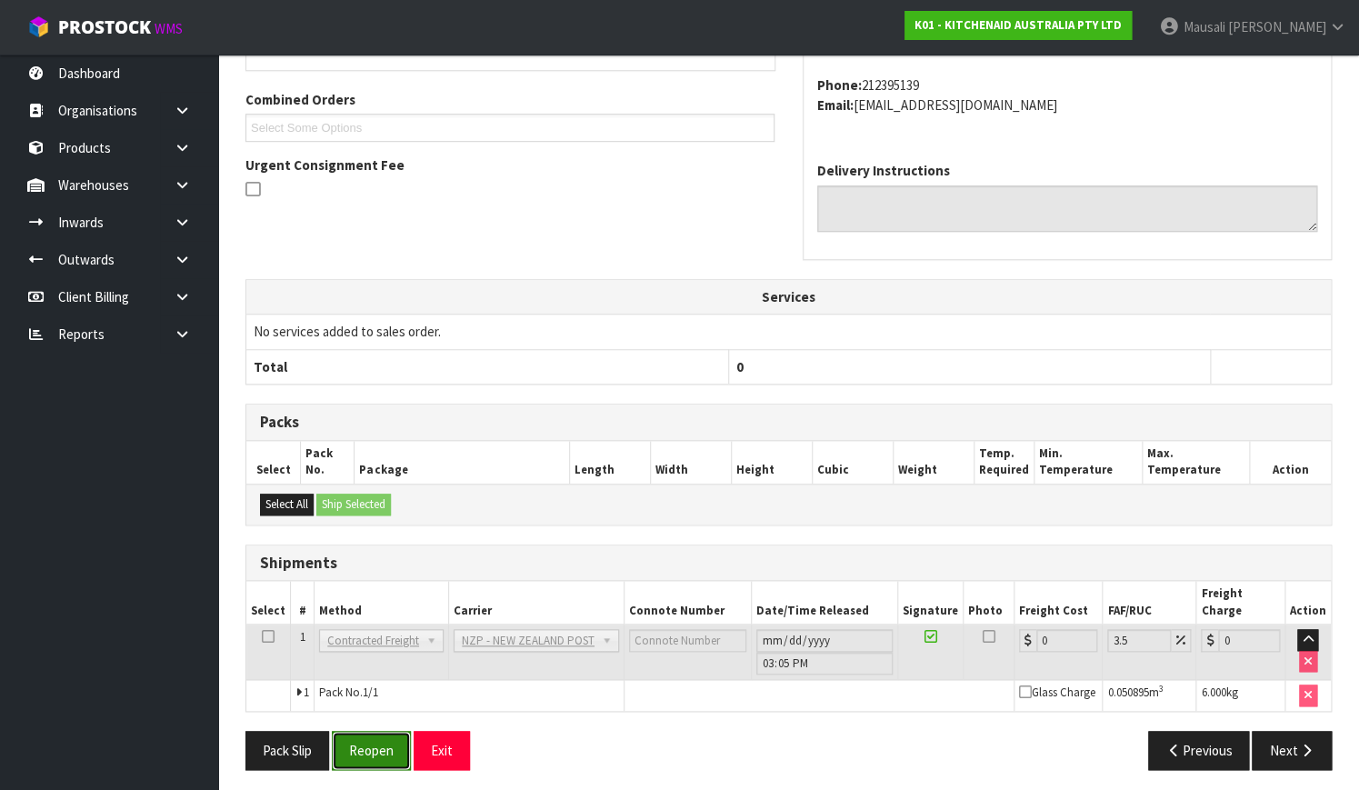
click at [382, 744] on button "Reopen" at bounding box center [371, 750] width 79 height 39
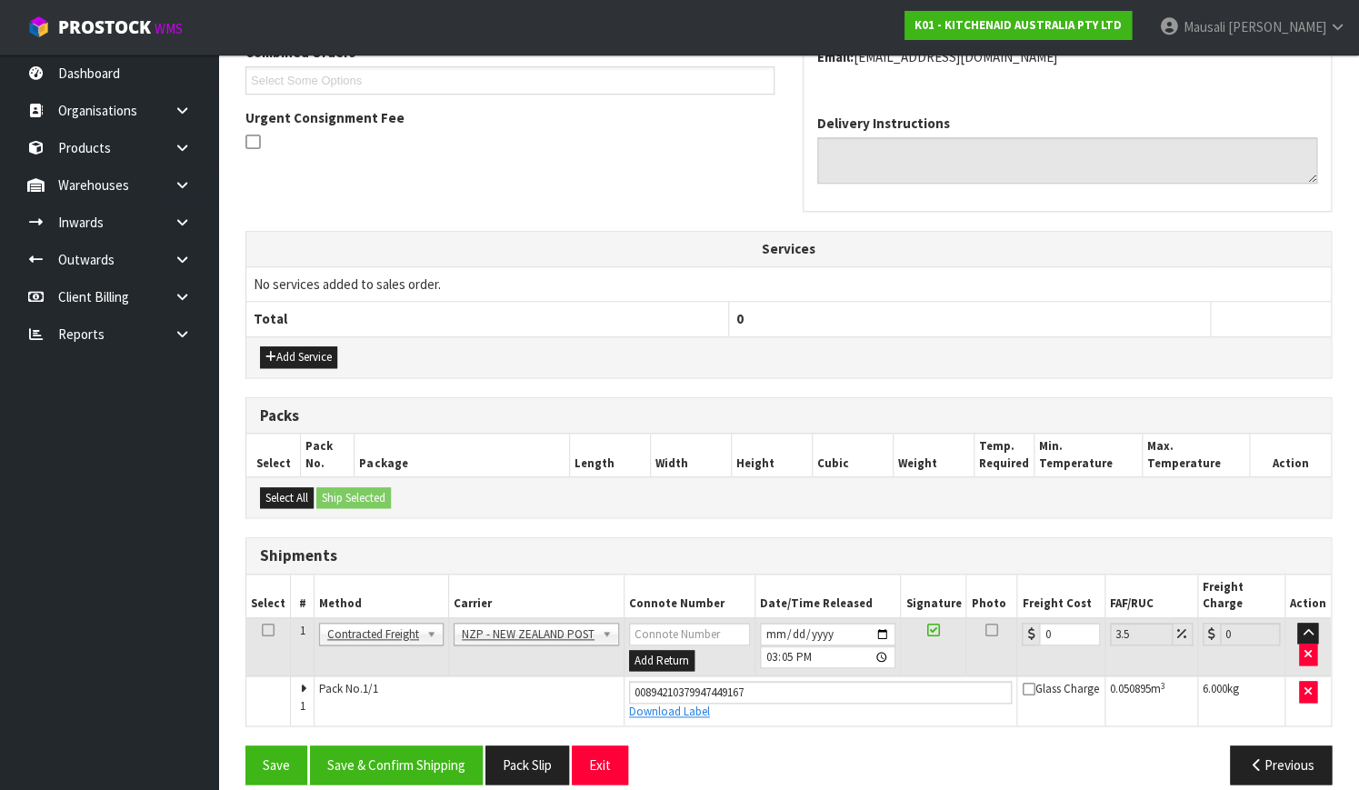
scroll to position [497, 0]
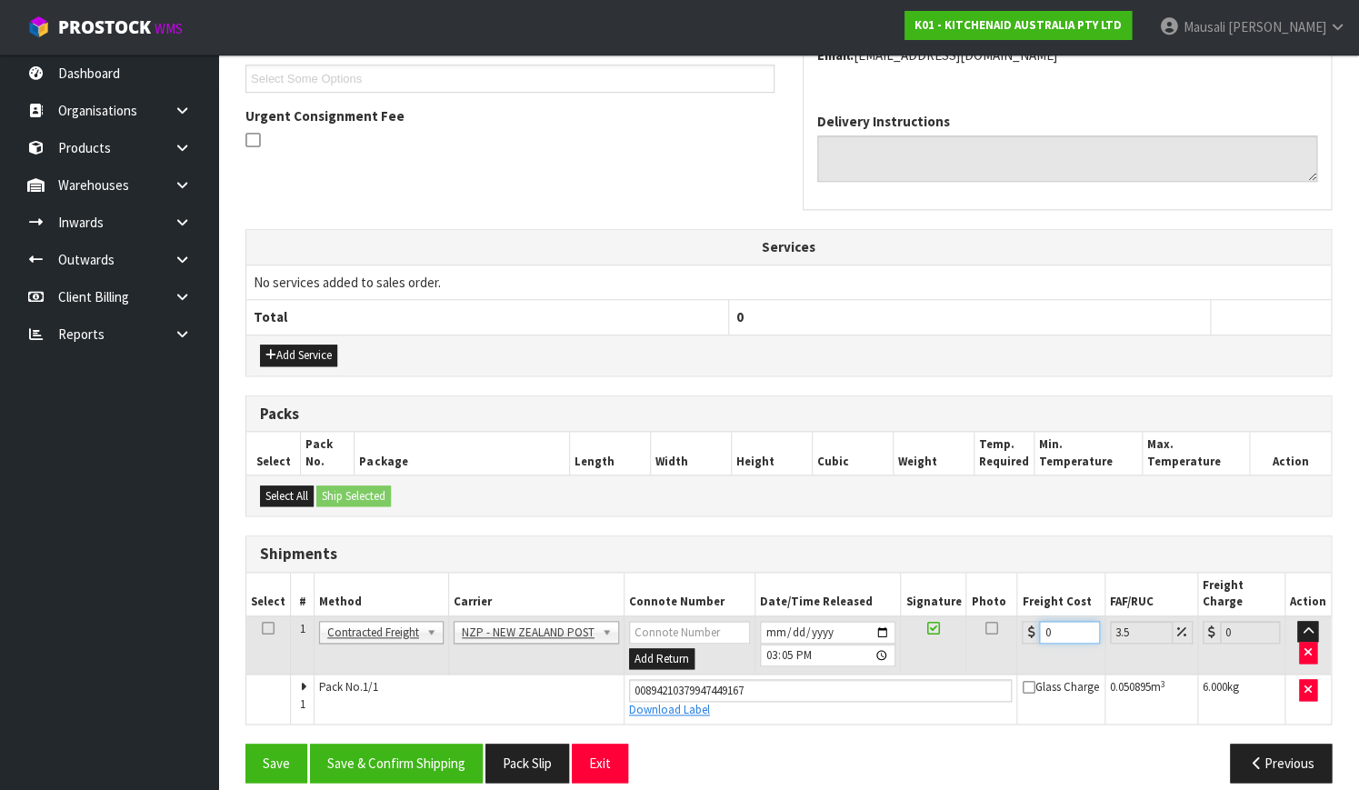
drag, startPoint x: 1051, startPoint y: 613, endPoint x: 1027, endPoint y: 624, distance: 26.0
click at [1027, 624] on td "0" at bounding box center [1060, 644] width 87 height 59
click at [445, 744] on button "Save & Confirm Shipping" at bounding box center [396, 762] width 173 height 39
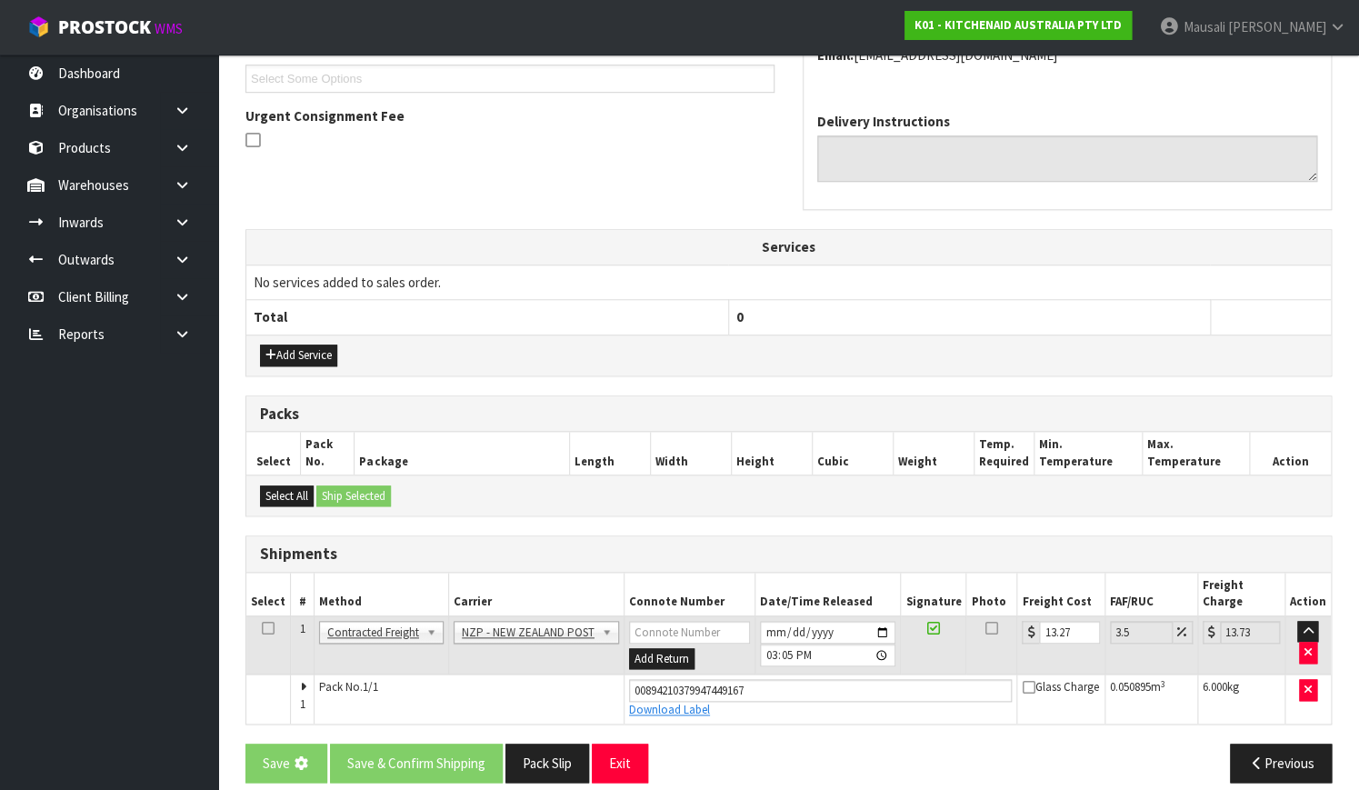
scroll to position [0, 0]
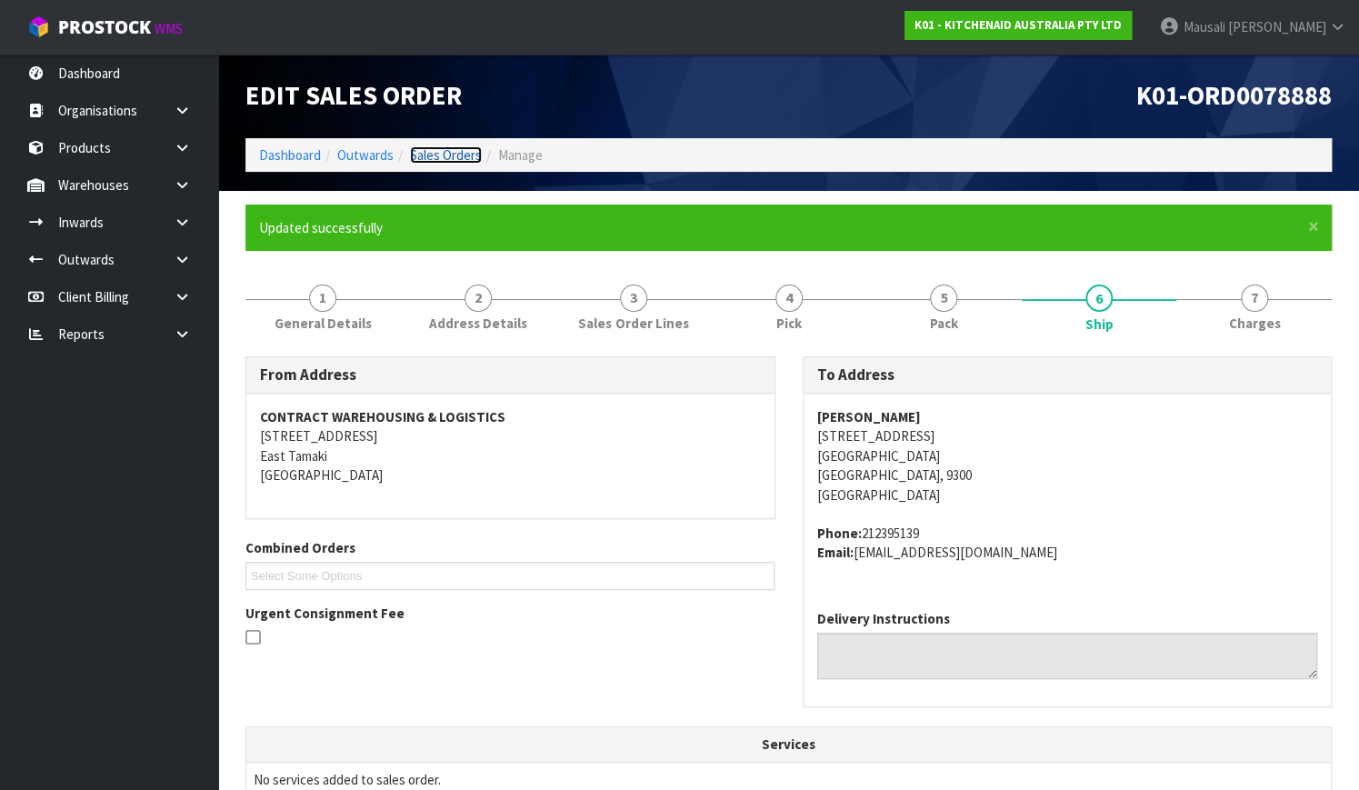
click at [427, 146] on link "Sales Orders" at bounding box center [446, 154] width 72 height 17
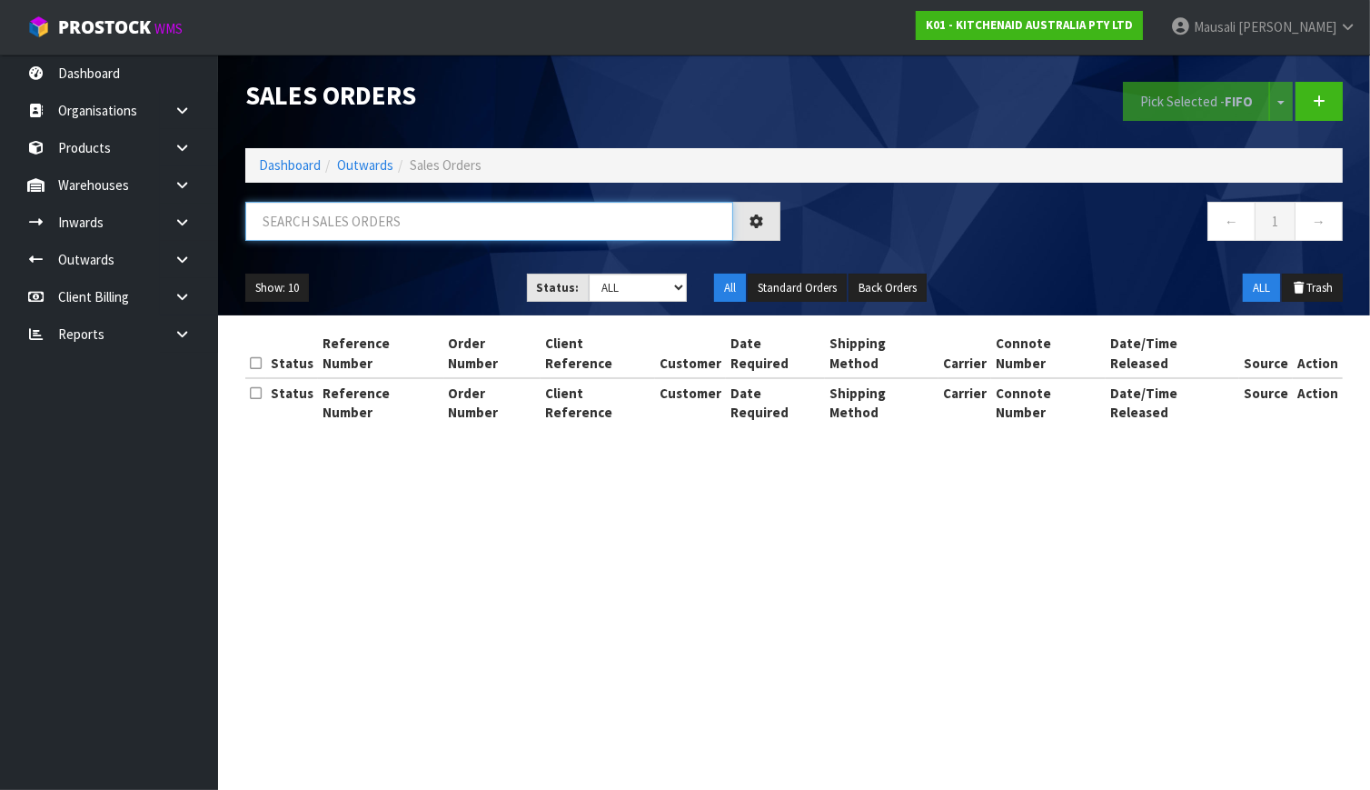
click at [322, 218] on input "text" at bounding box center [489, 221] width 488 height 39
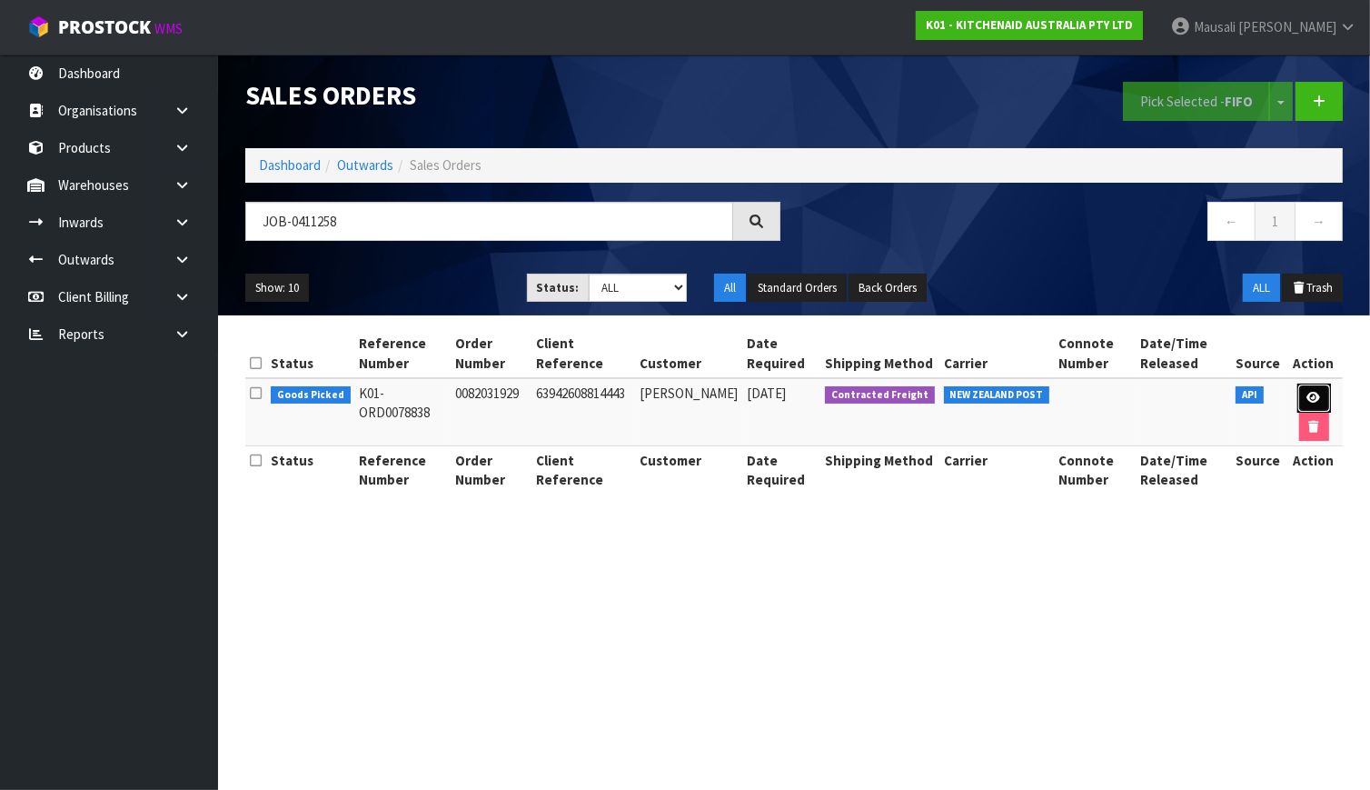
click at [1315, 386] on link at bounding box center [1315, 398] width 34 height 29
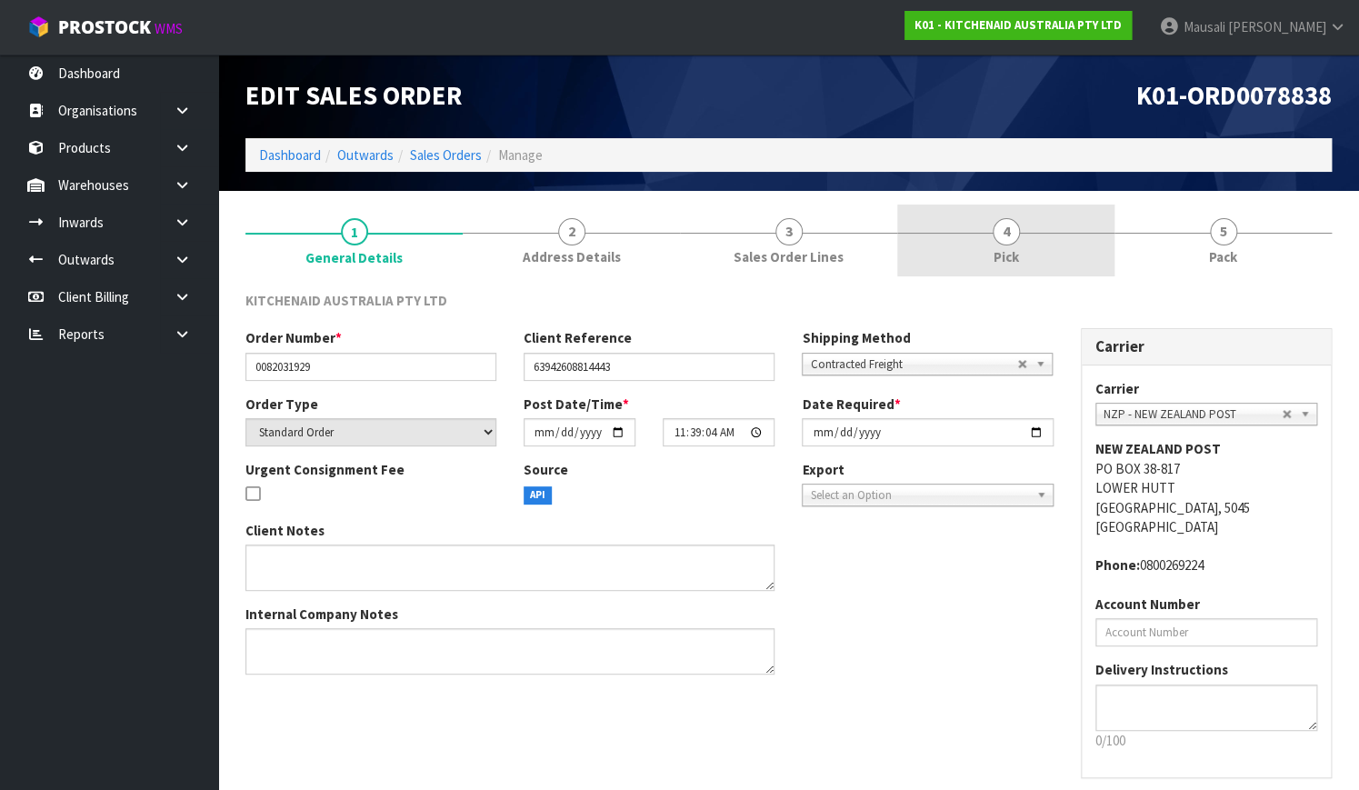
click at [1020, 253] on link "4 Pick" at bounding box center [1005, 240] width 217 height 72
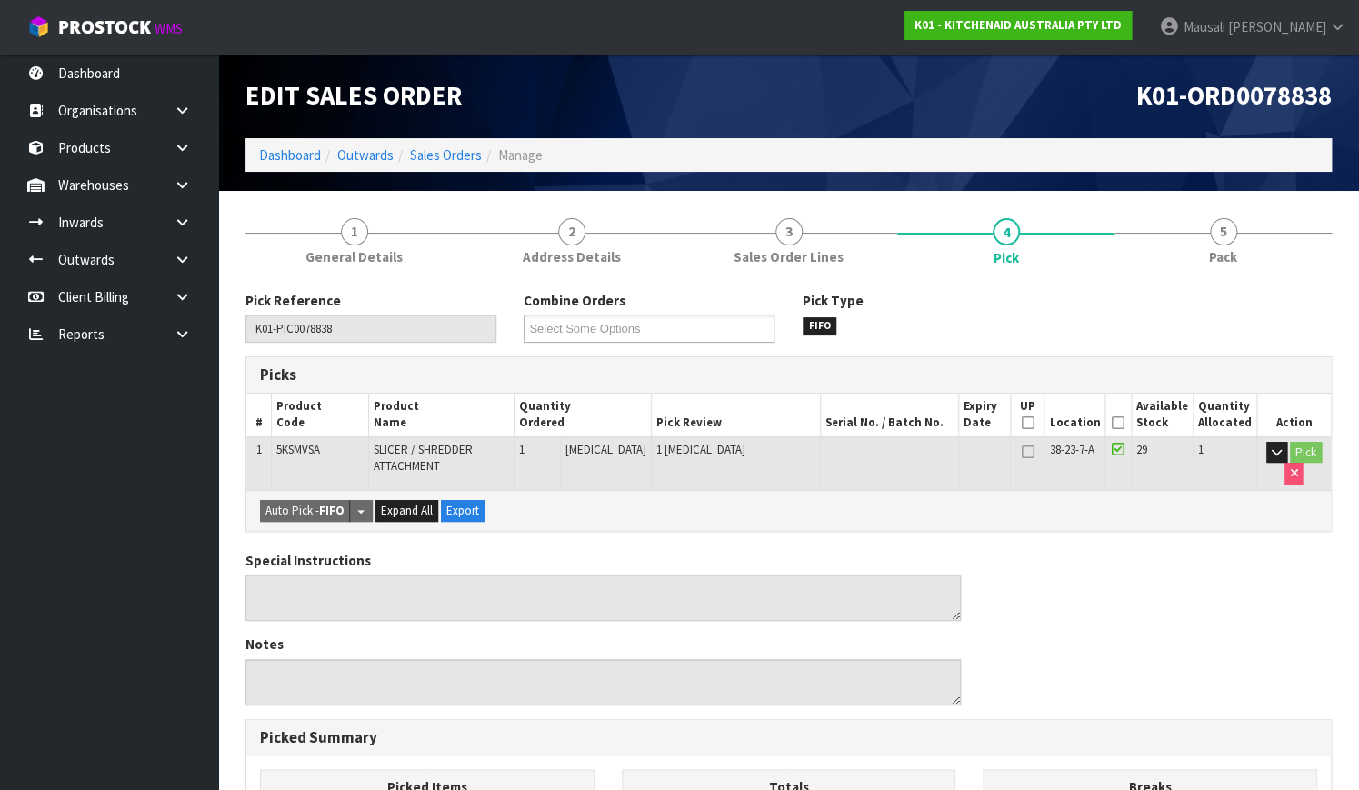
click at [1112, 420] on th "Picked" at bounding box center [1118, 415] width 26 height 43
click at [1122, 423] on icon at bounding box center [1117, 423] width 13 height 1
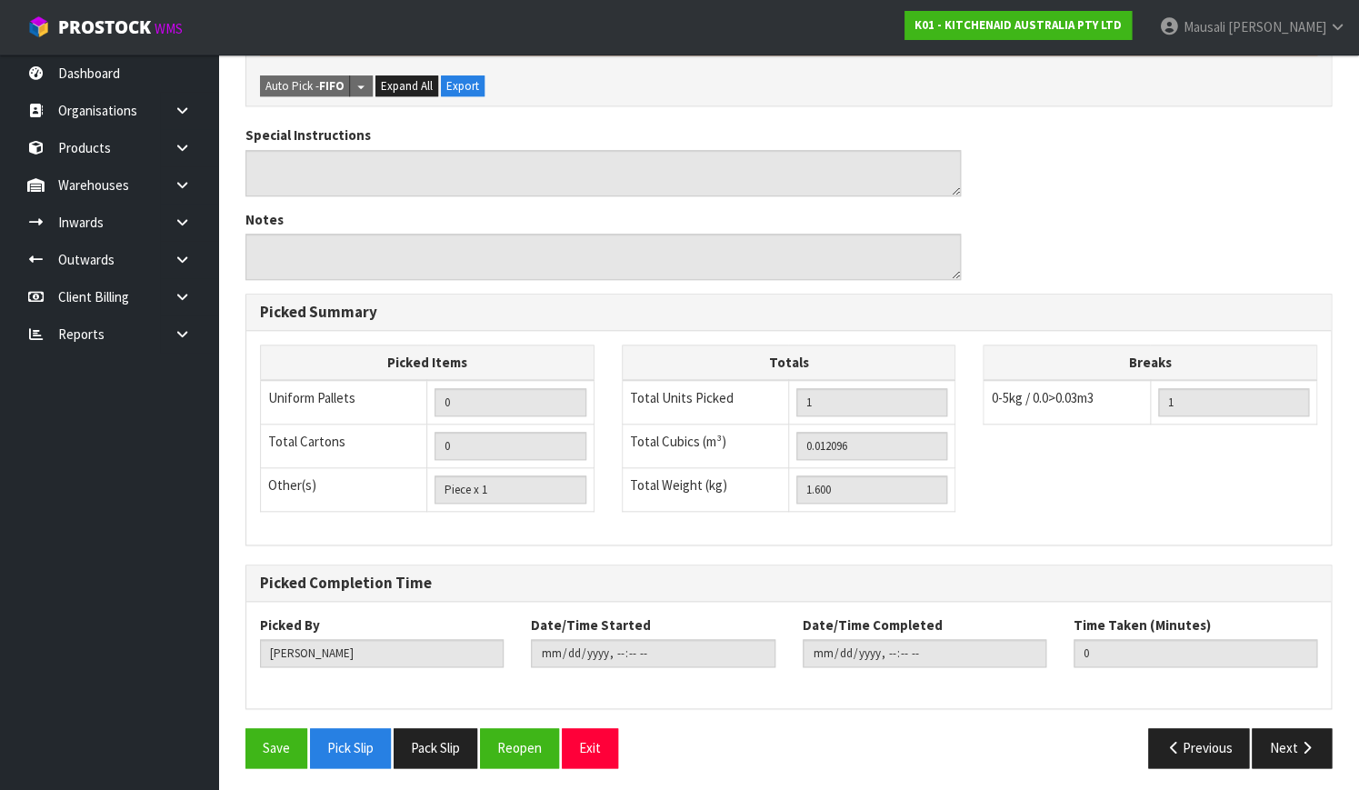
scroll to position [492, 0]
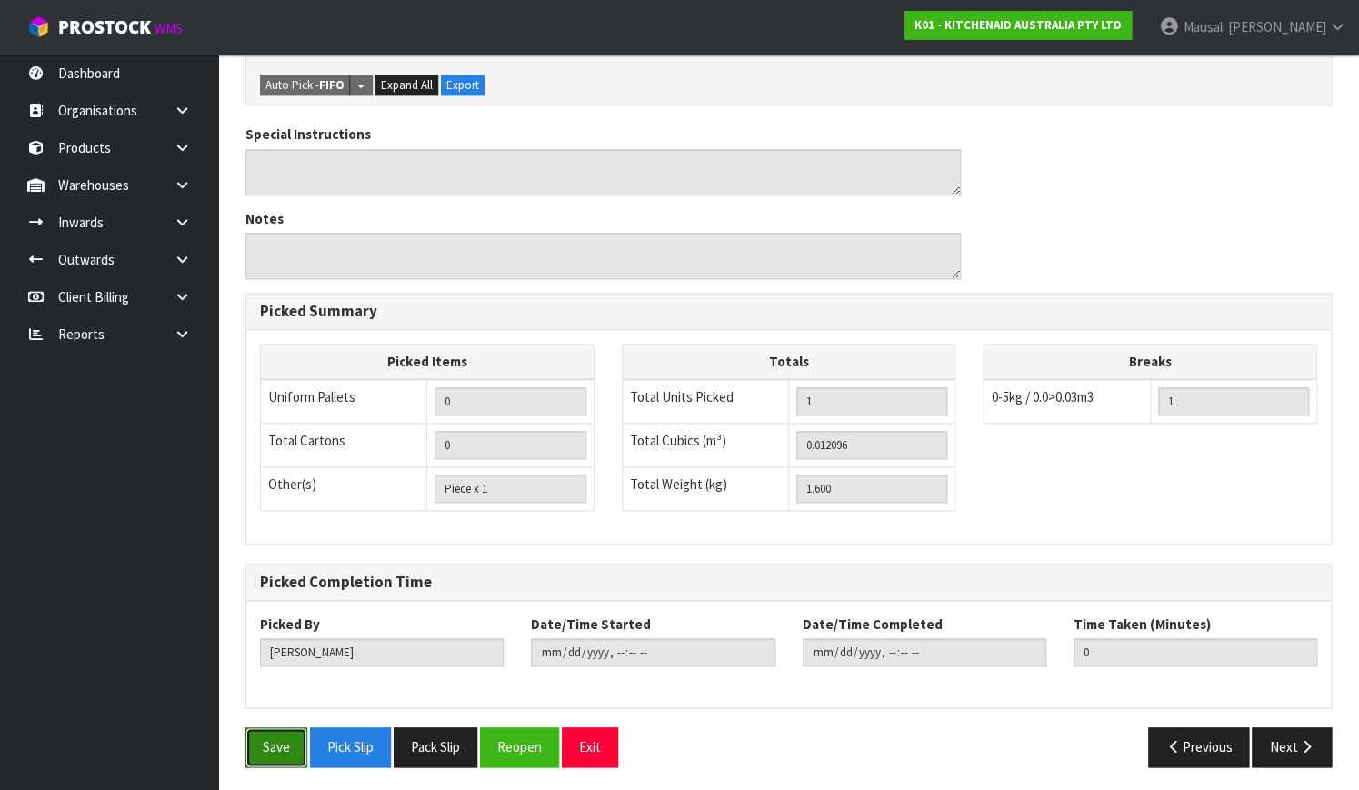
click at [263, 727] on button "Save" at bounding box center [276, 746] width 62 height 39
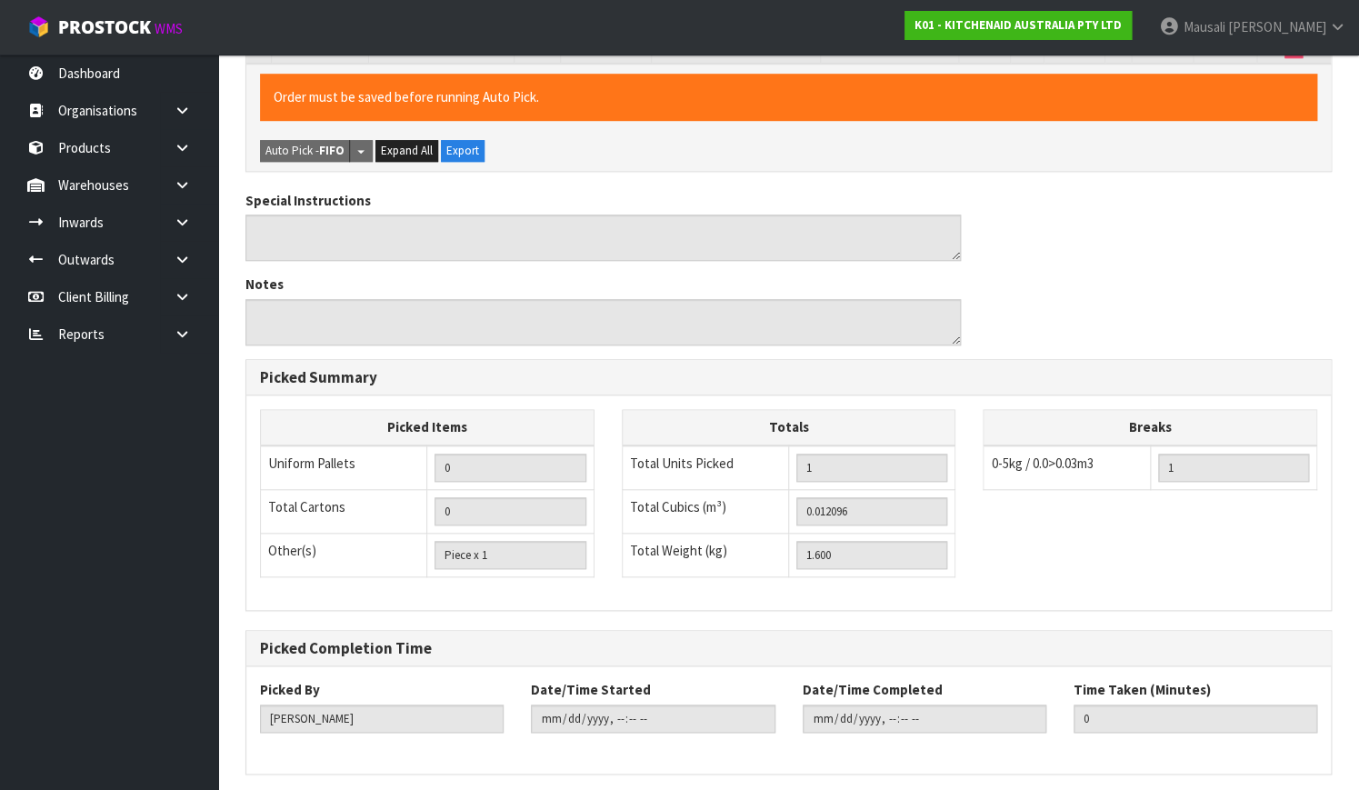
scroll to position [0, 0]
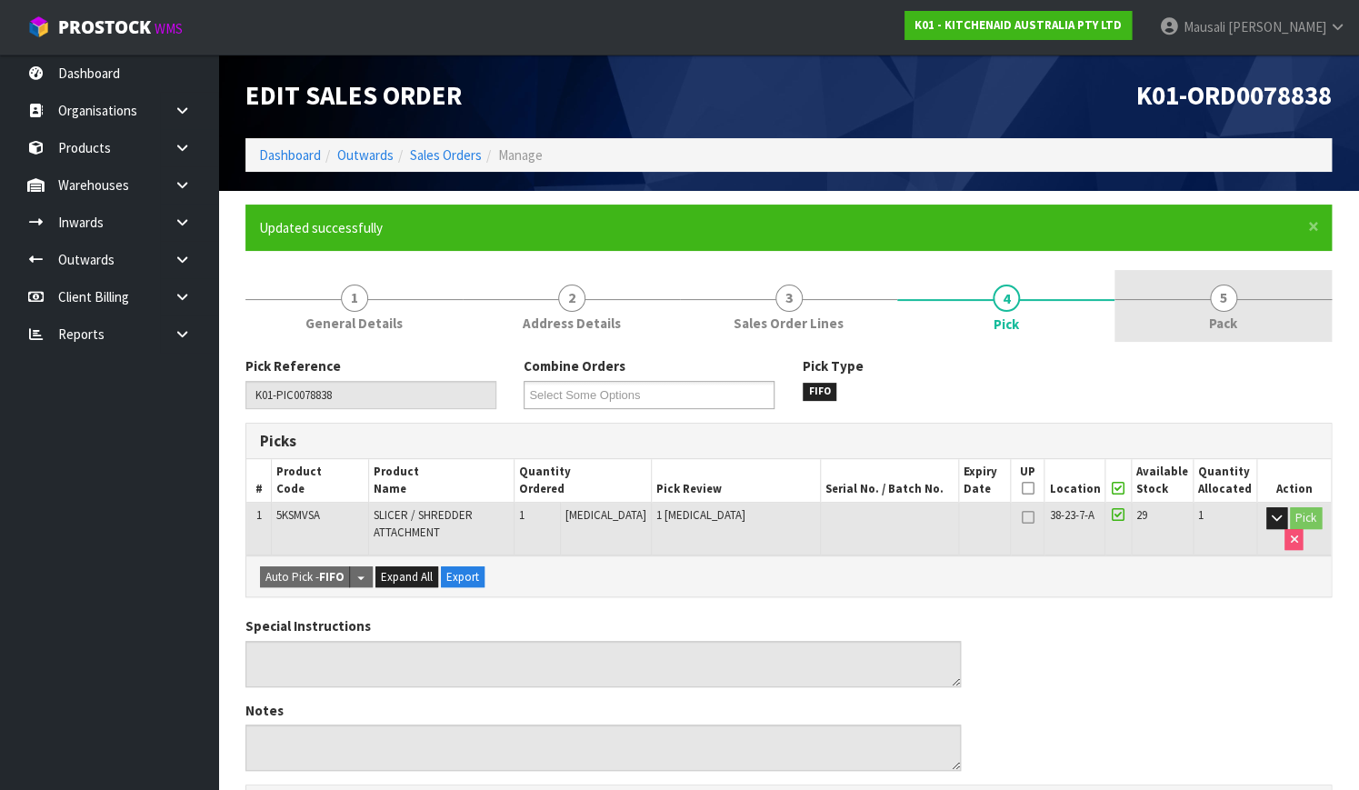
click at [1233, 324] on span "Pack" at bounding box center [1223, 323] width 28 height 19
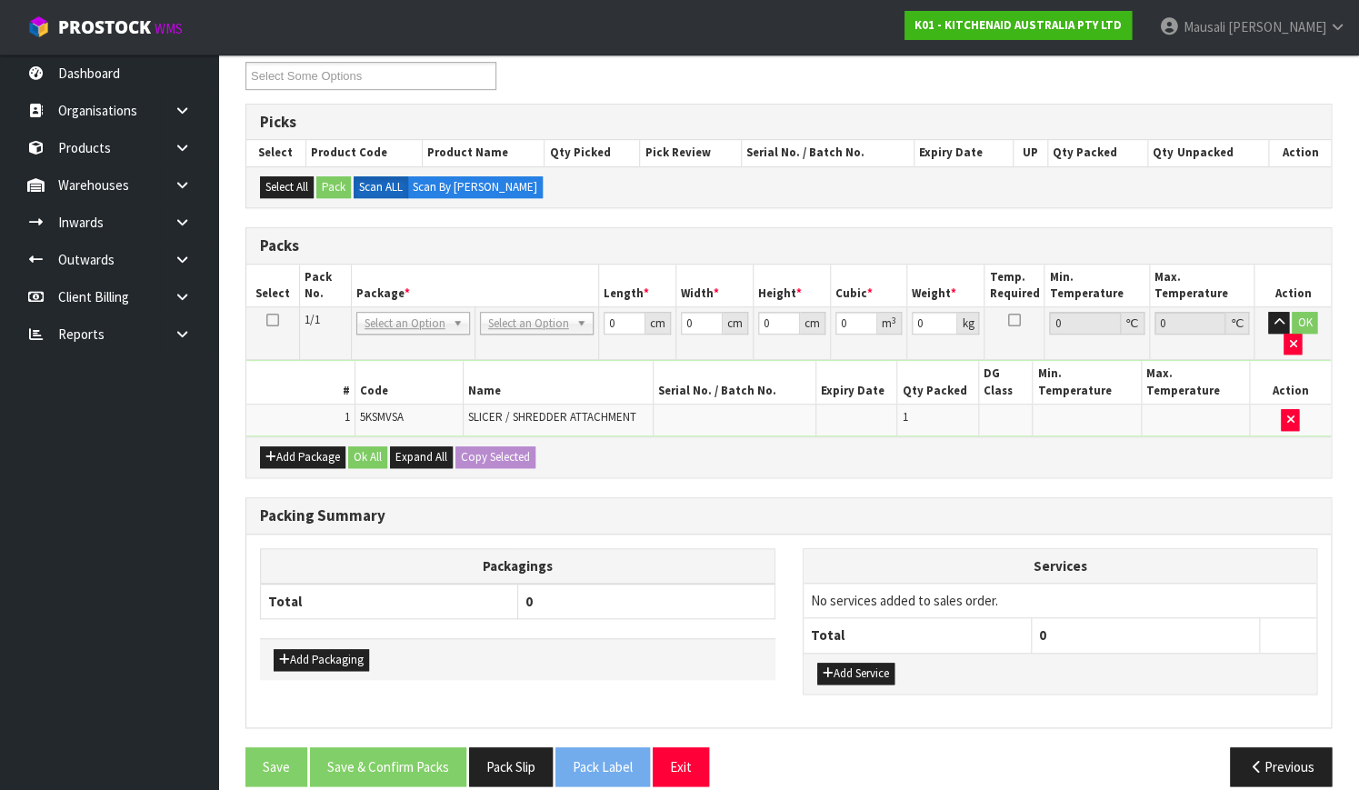
scroll to position [321, 0]
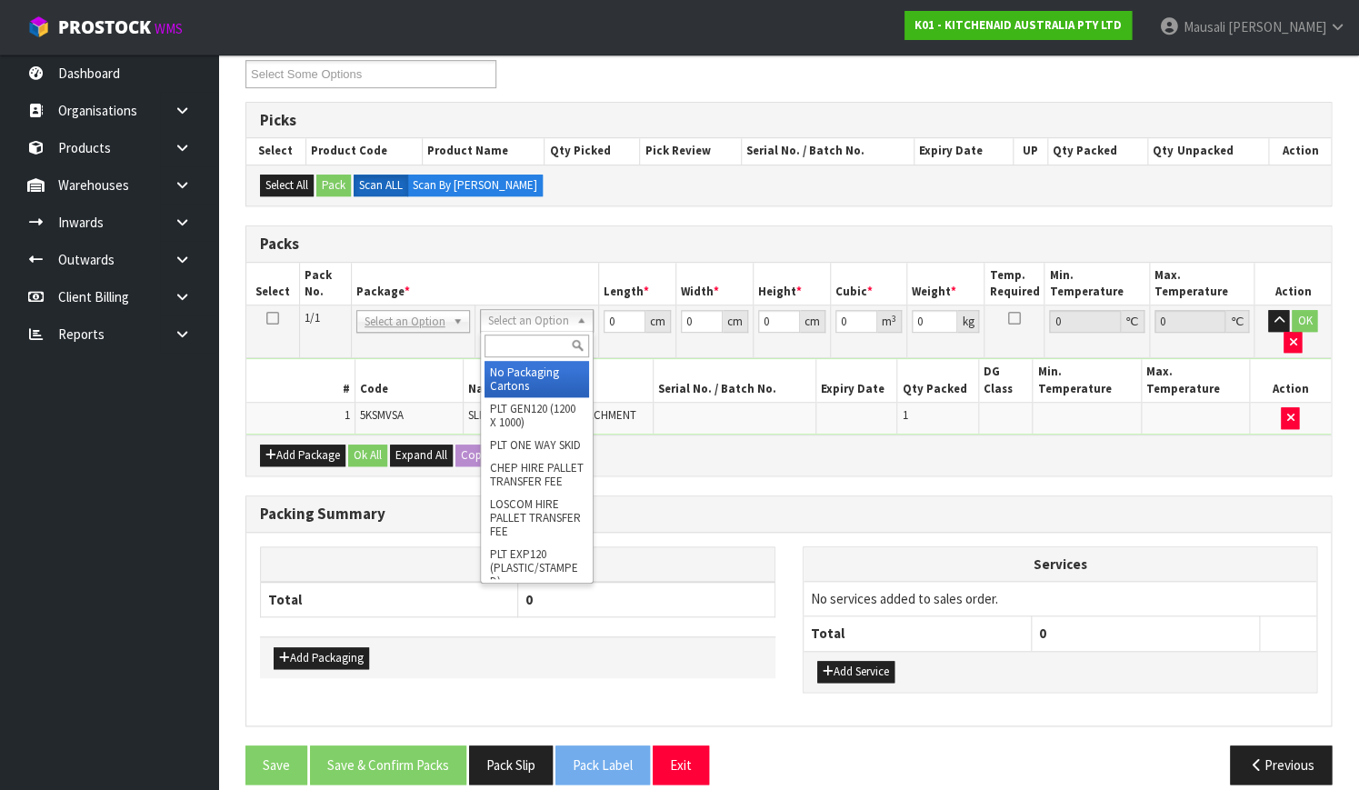
click at [534, 345] on input "text" at bounding box center [536, 345] width 105 height 23
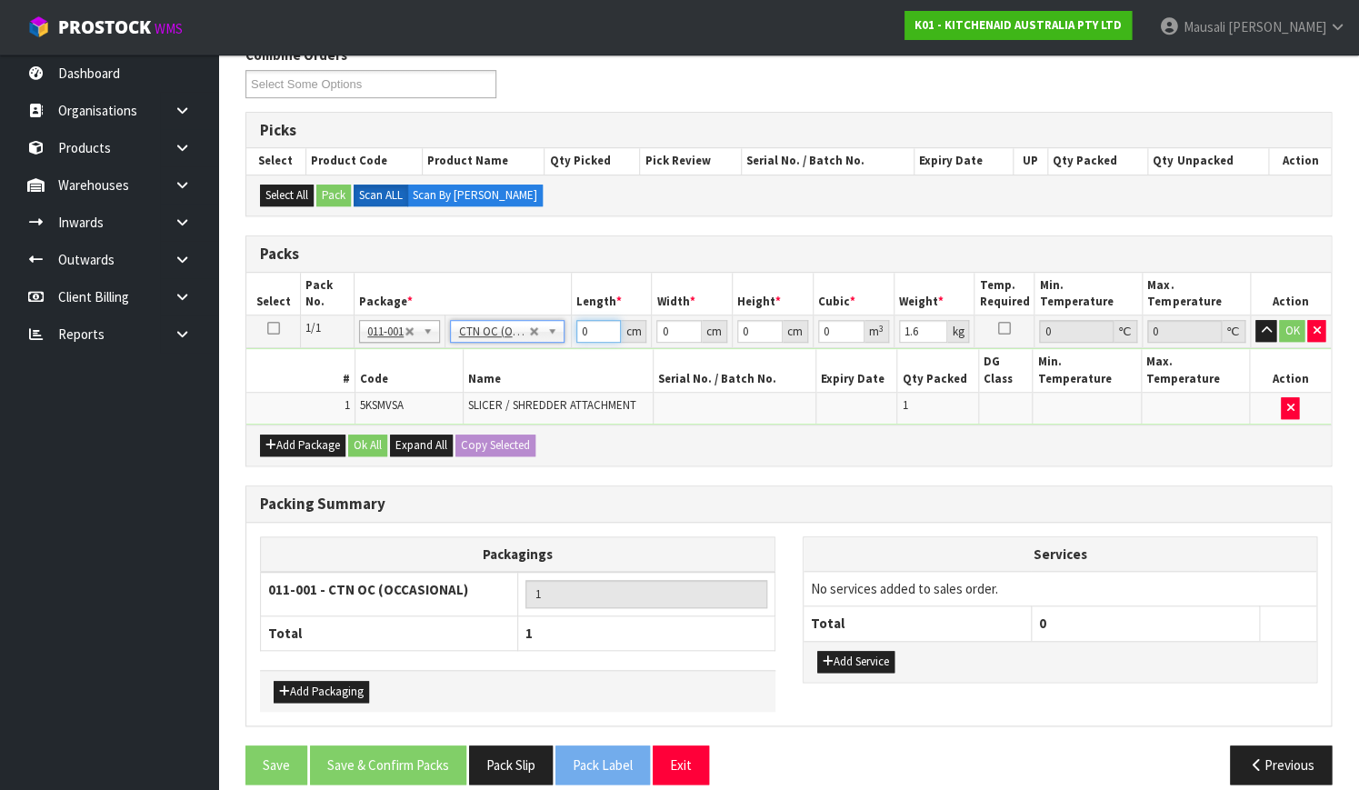
drag, startPoint x: 590, startPoint y: 335, endPoint x: 560, endPoint y: 346, distance: 31.9
click at [560, 346] on tbody "1/1 NONE 007-001 007-002 007-004 007-009 007-013 007-014 007-015 007-017 007-01…" at bounding box center [788, 369] width 1084 height 109
click at [382, 434] on button "Ok All" at bounding box center [367, 445] width 39 height 22
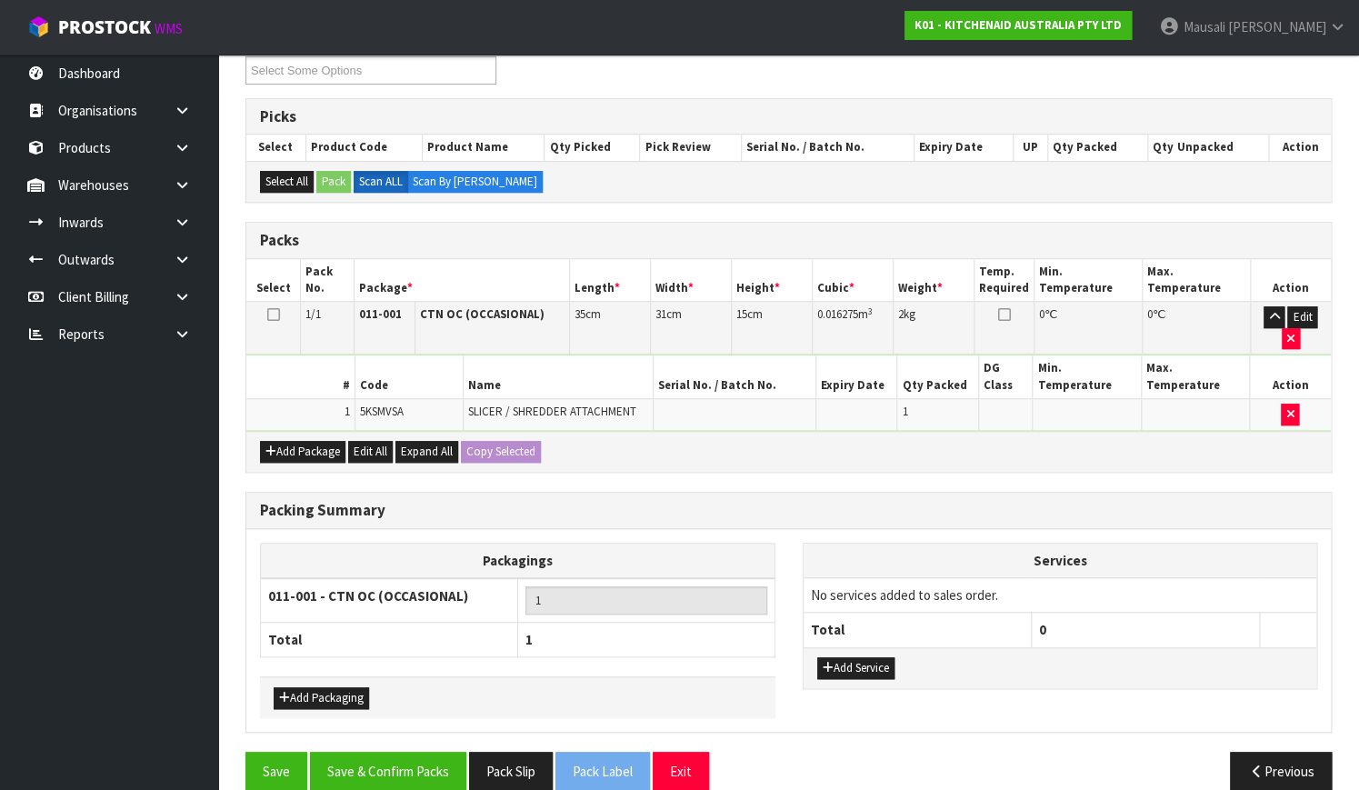
scroll to position [331, 0]
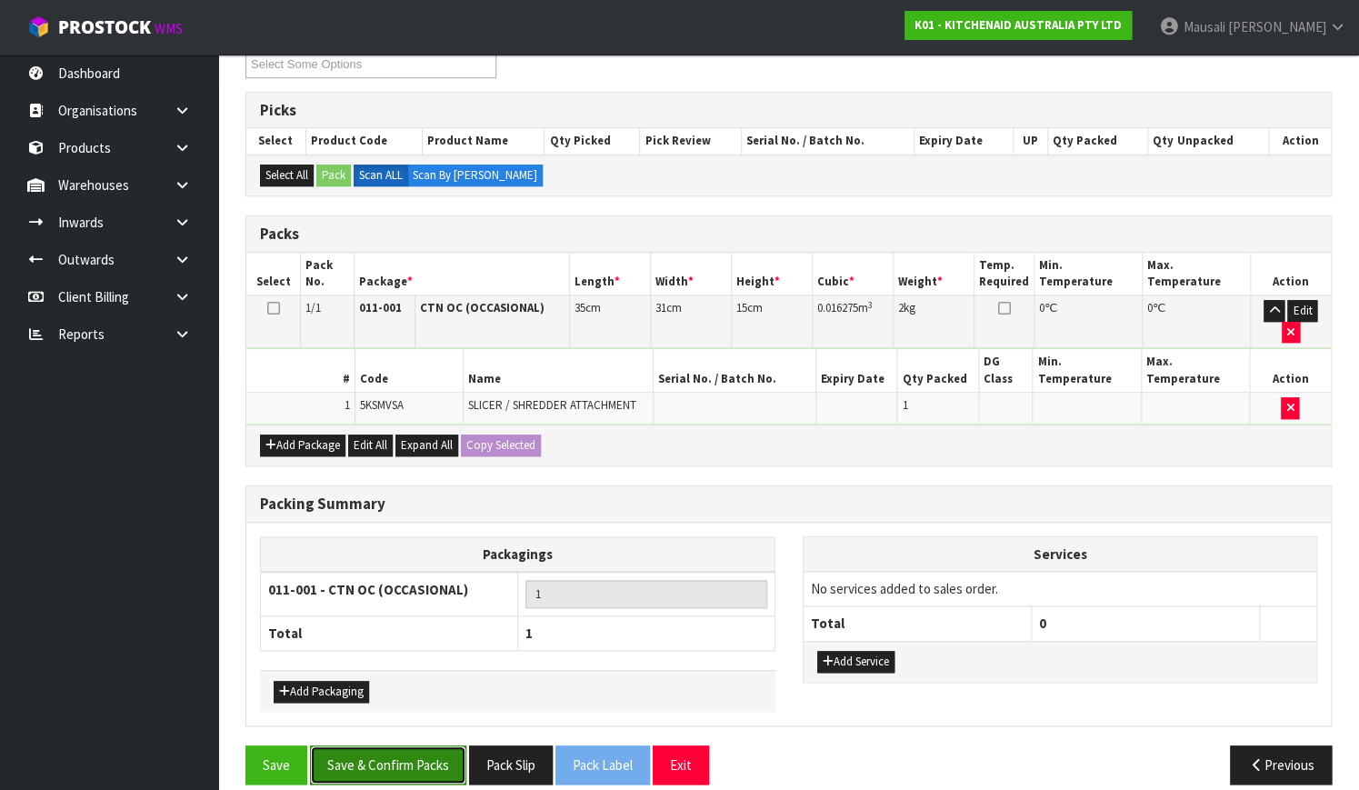
click at [399, 754] on button "Save & Confirm Packs" at bounding box center [388, 764] width 156 height 39
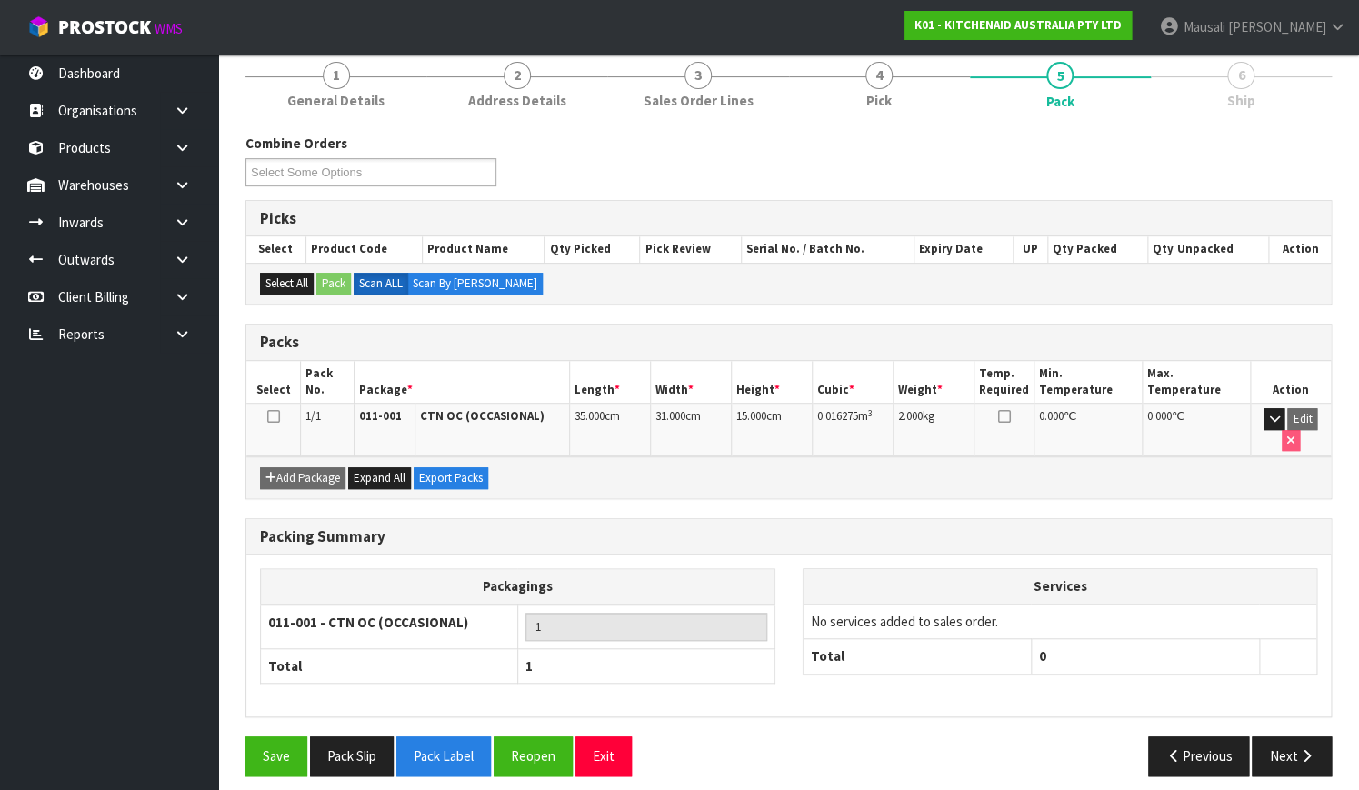
scroll to position [232, 0]
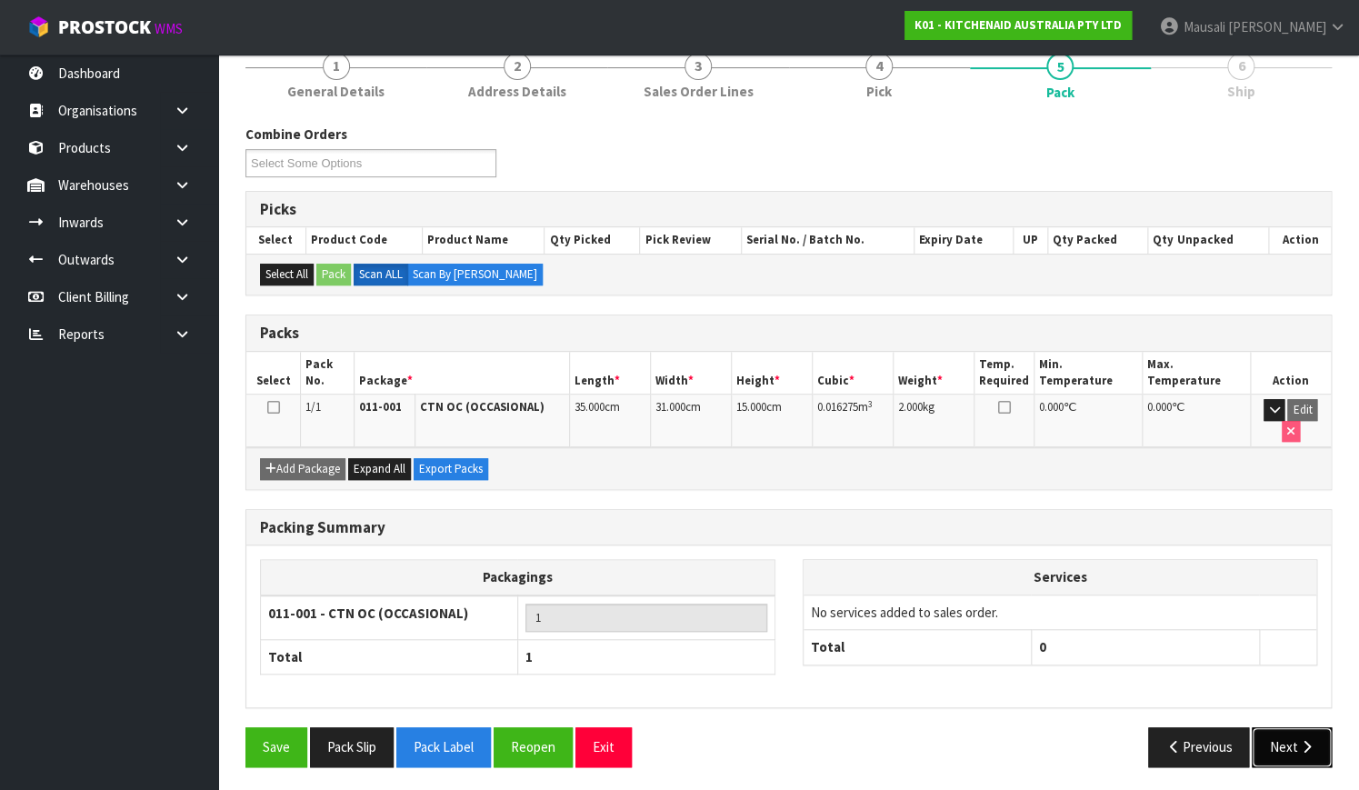
click at [1300, 746] on icon "button" at bounding box center [1305, 747] width 17 height 14
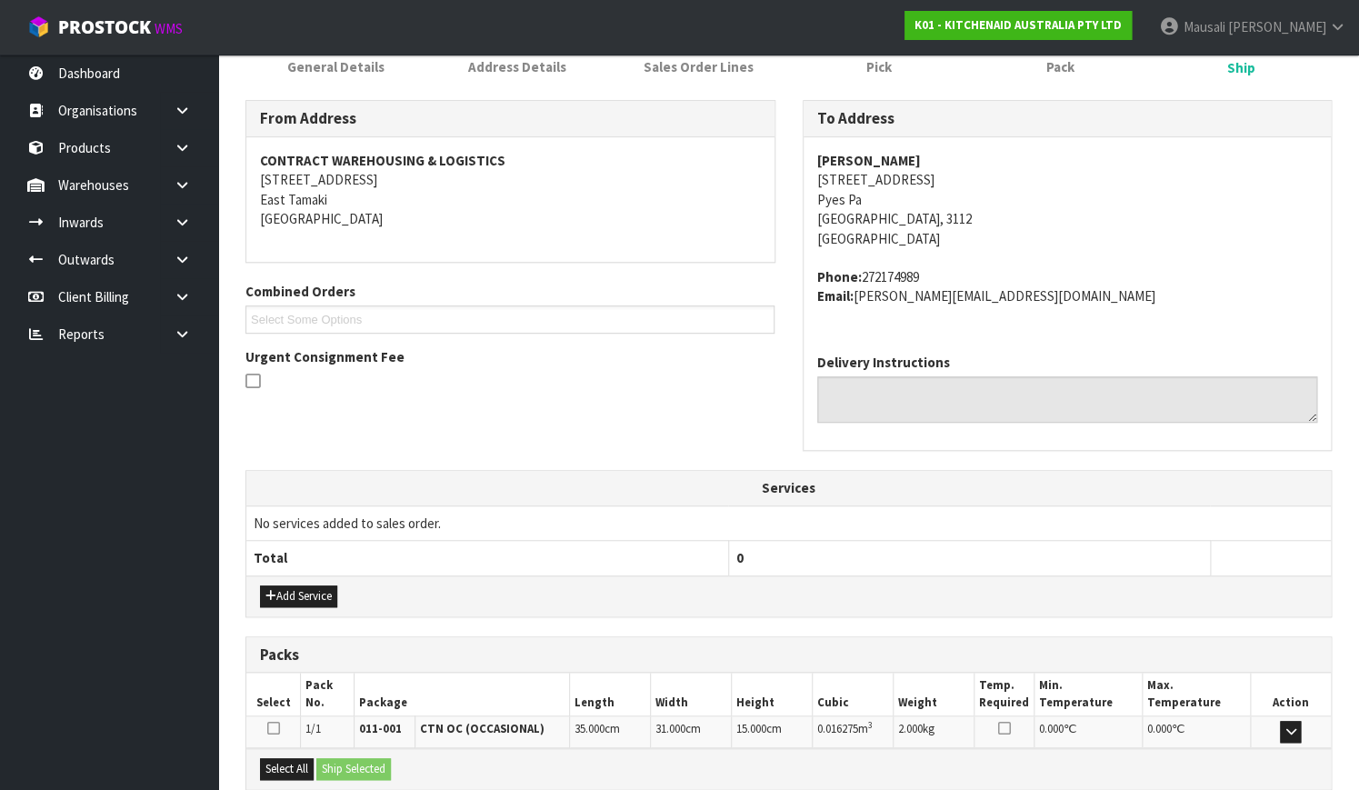
scroll to position [447, 0]
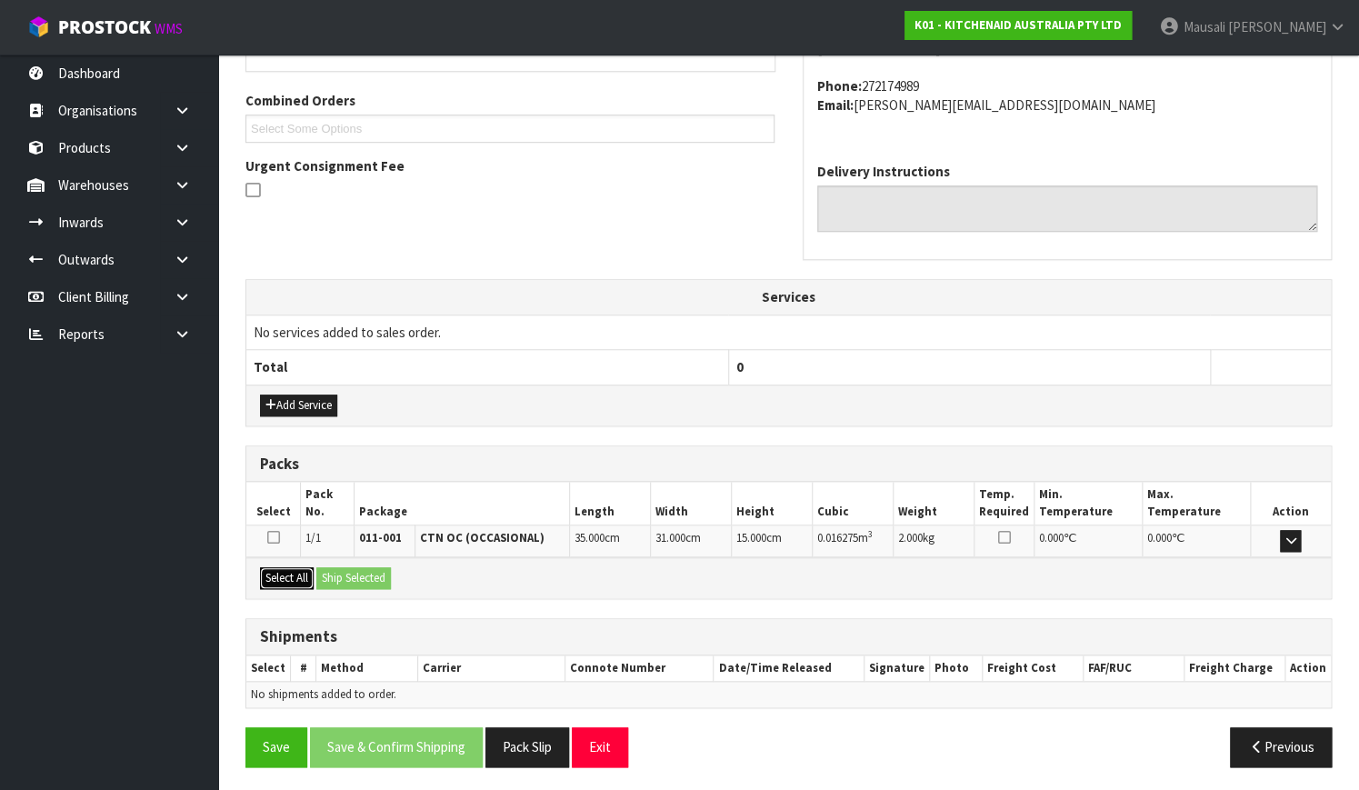
click at [271, 570] on button "Select All" at bounding box center [287, 578] width 54 height 22
click at [318, 570] on button "Ship Selected" at bounding box center [353, 578] width 75 height 22
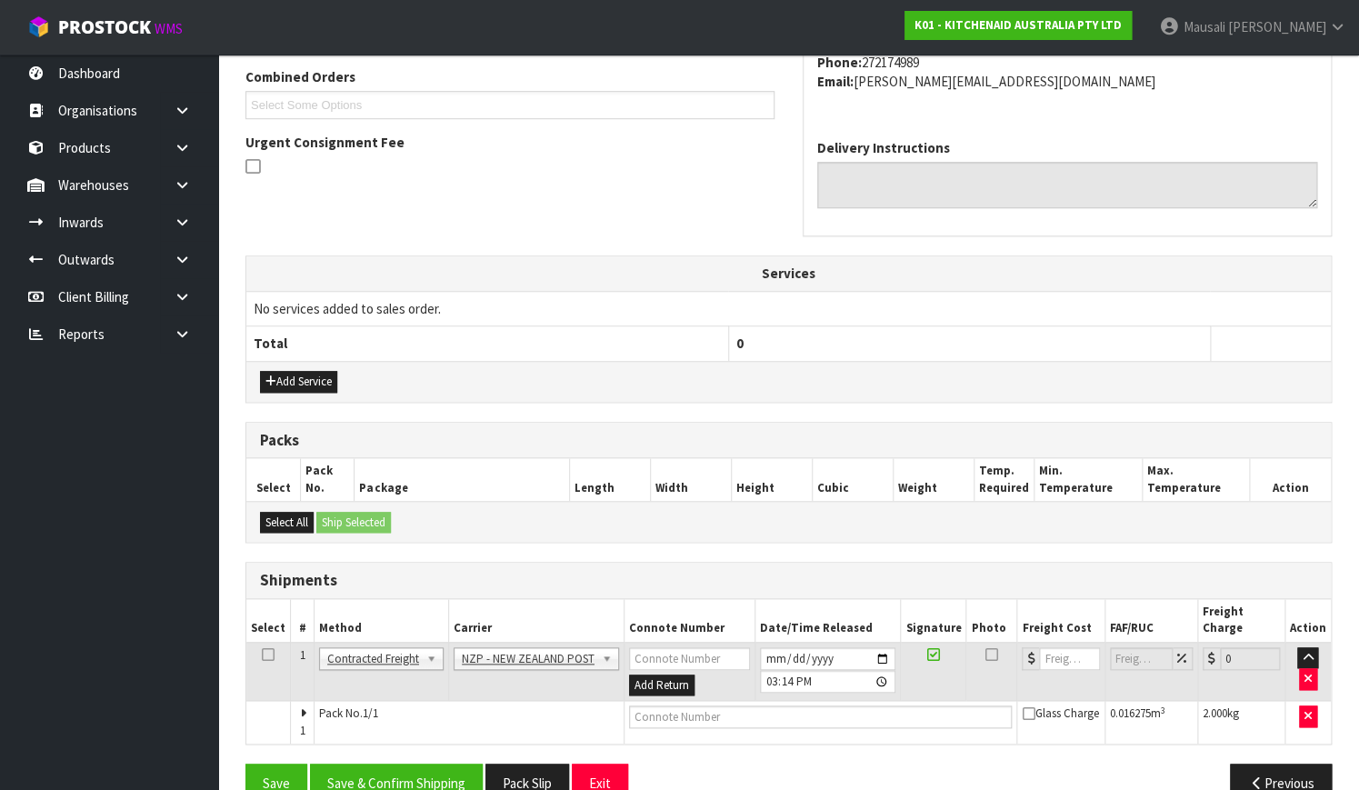
scroll to position [491, 0]
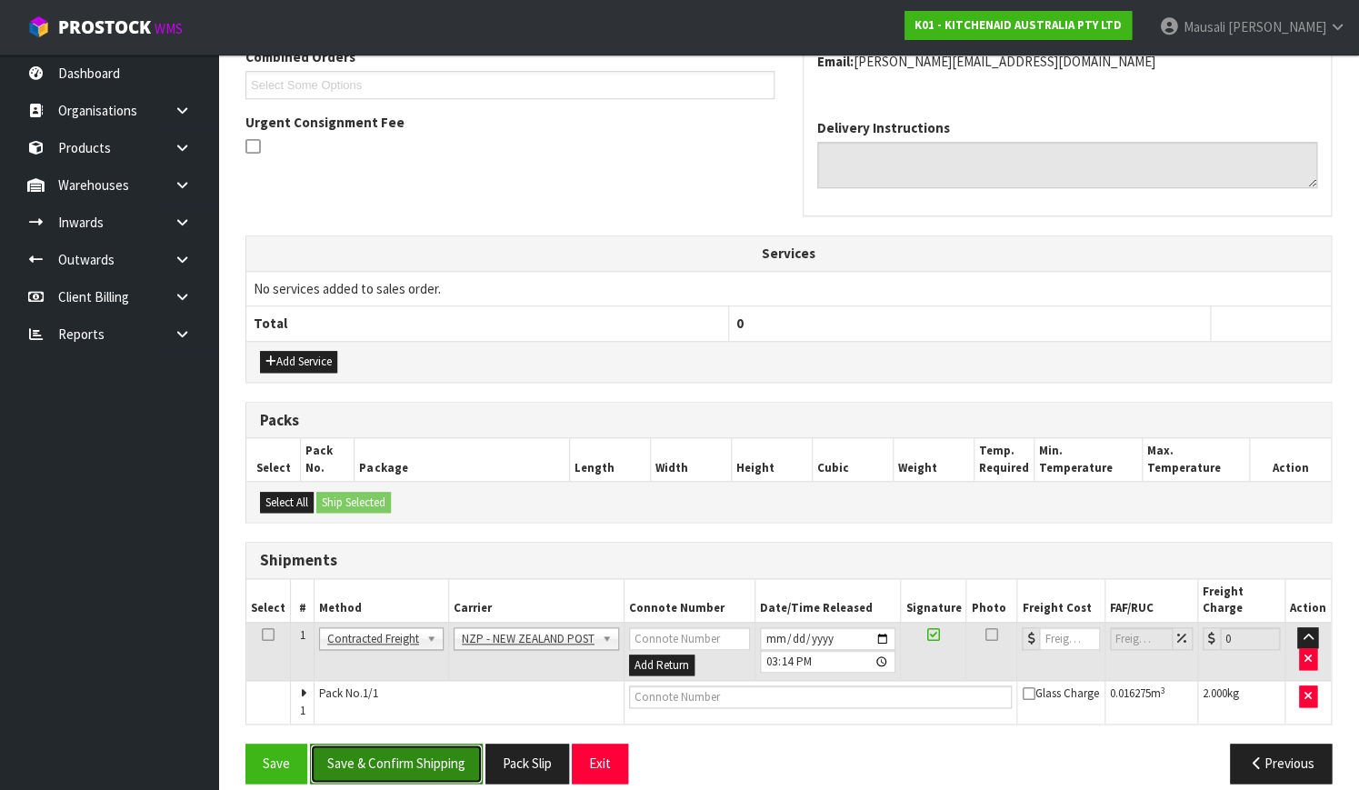
click at [436, 743] on button "Save & Confirm Shipping" at bounding box center [396, 762] width 173 height 39
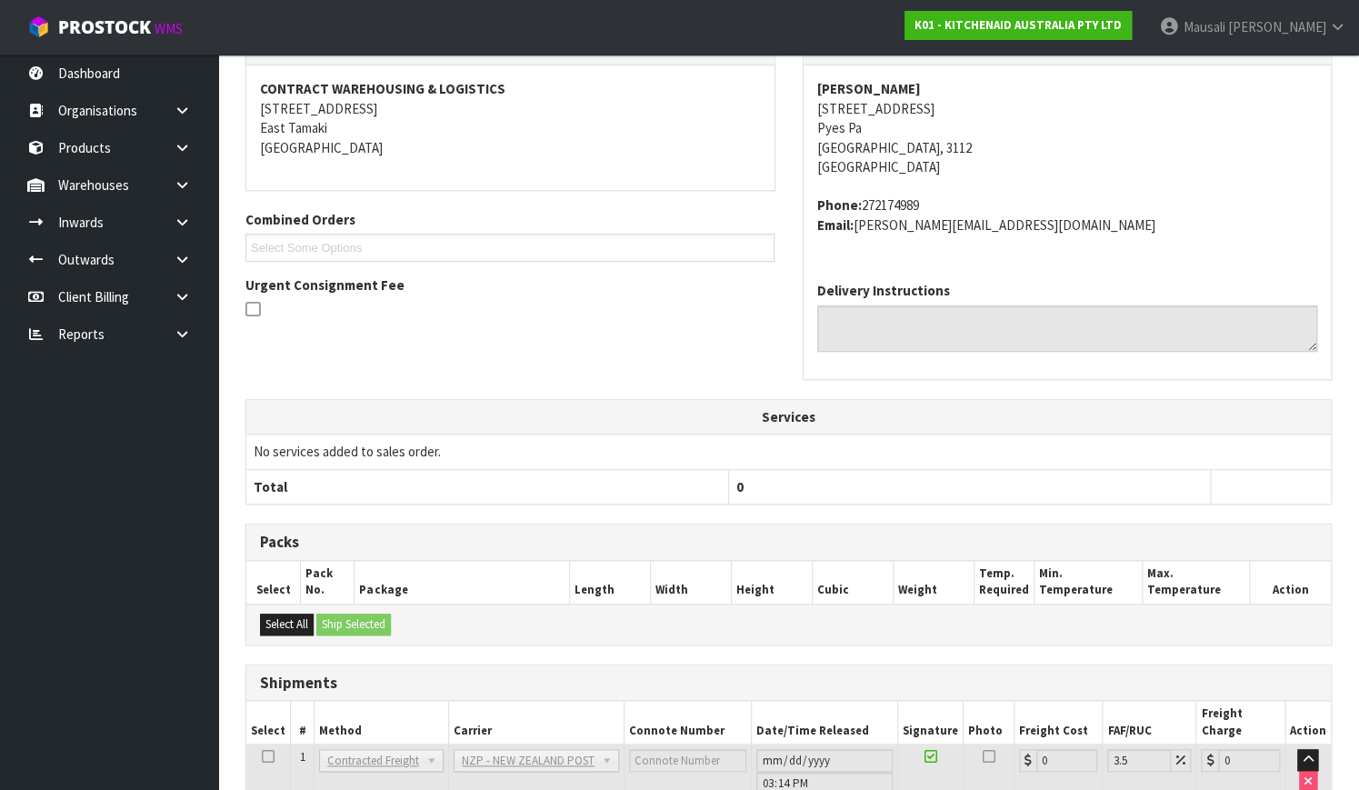
scroll to position [467, 0]
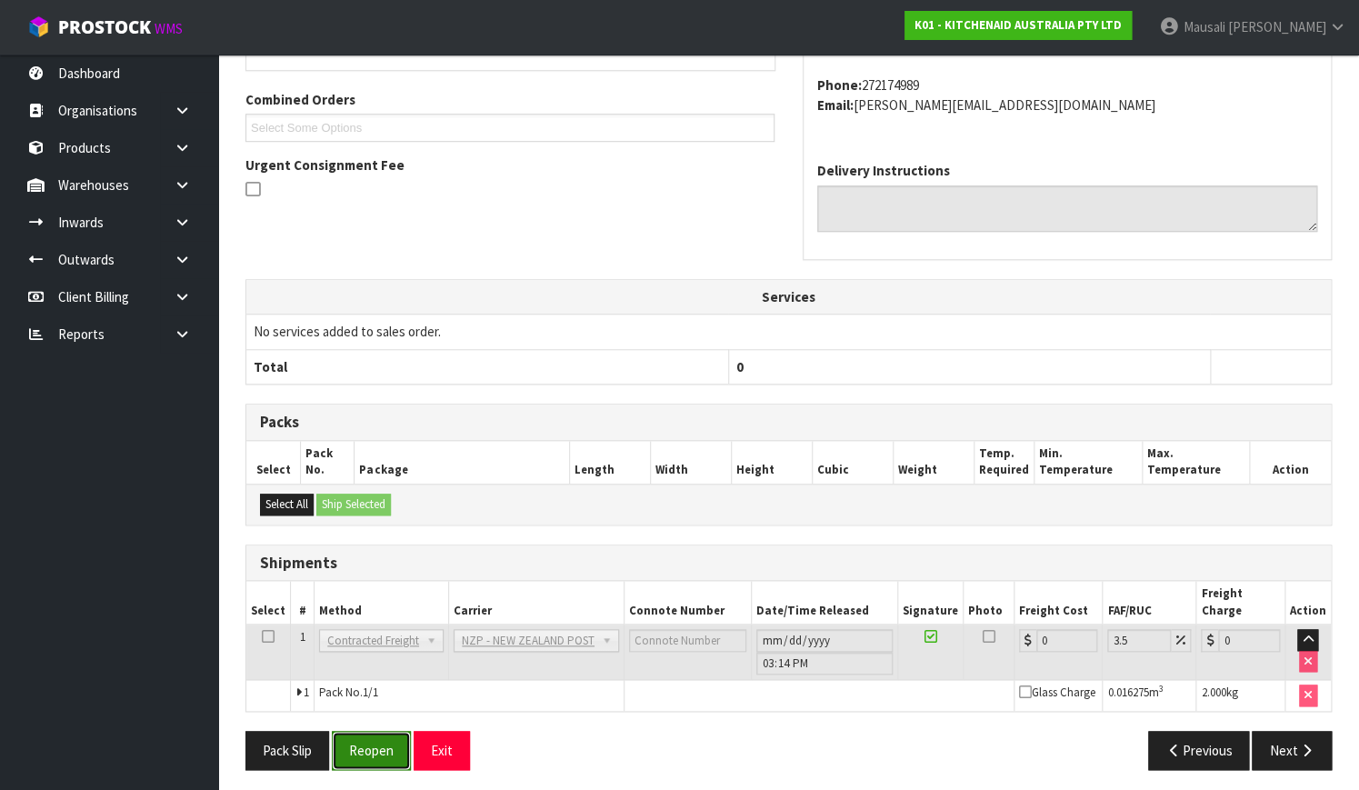
drag, startPoint x: 374, startPoint y: 742, endPoint x: 395, endPoint y: 730, distance: 24.0
click at [374, 742] on button "Reopen" at bounding box center [371, 750] width 79 height 39
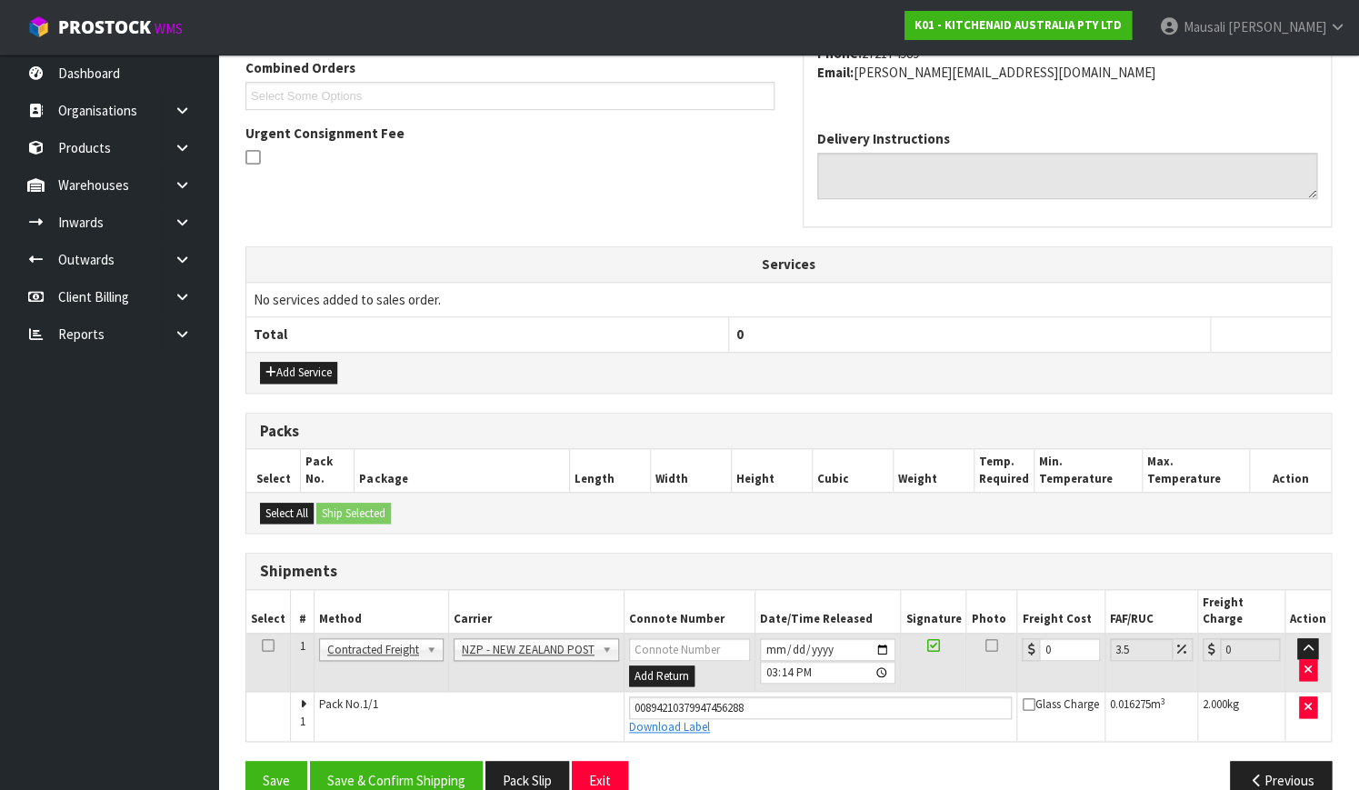
scroll to position [497, 0]
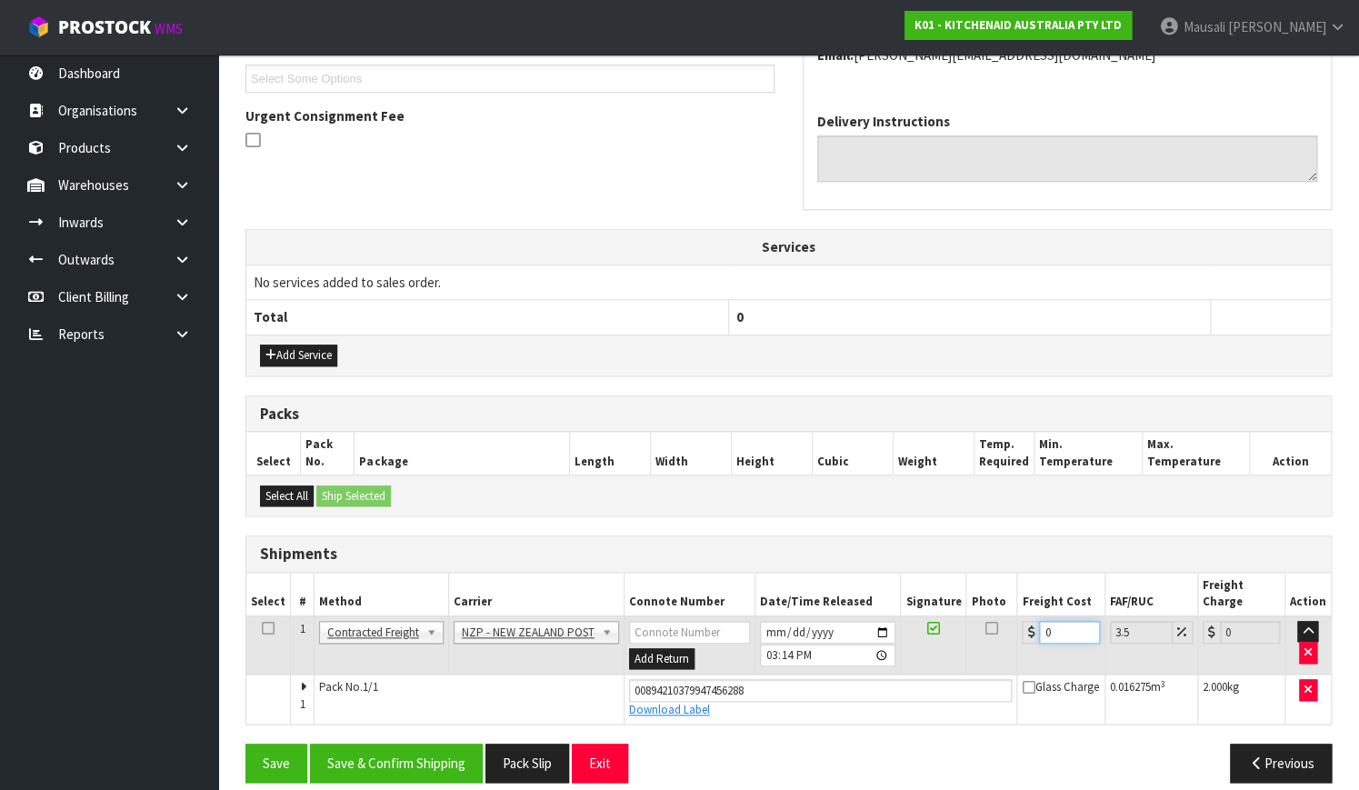
drag, startPoint x: 1061, startPoint y: 619, endPoint x: 1022, endPoint y: 633, distance: 40.8
click at [1022, 633] on td "0" at bounding box center [1060, 644] width 87 height 59
click at [389, 743] on button "Save & Confirm Shipping" at bounding box center [396, 762] width 173 height 39
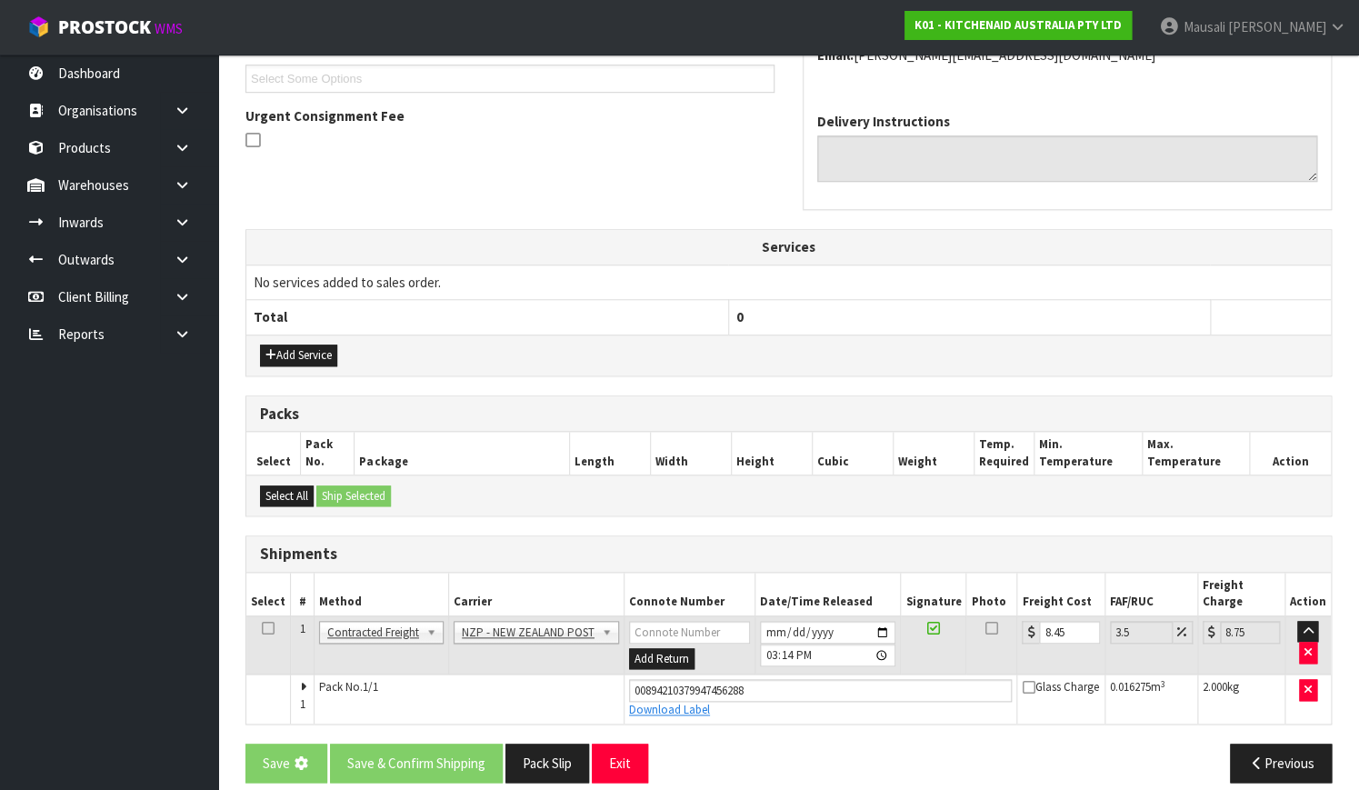
scroll to position [0, 0]
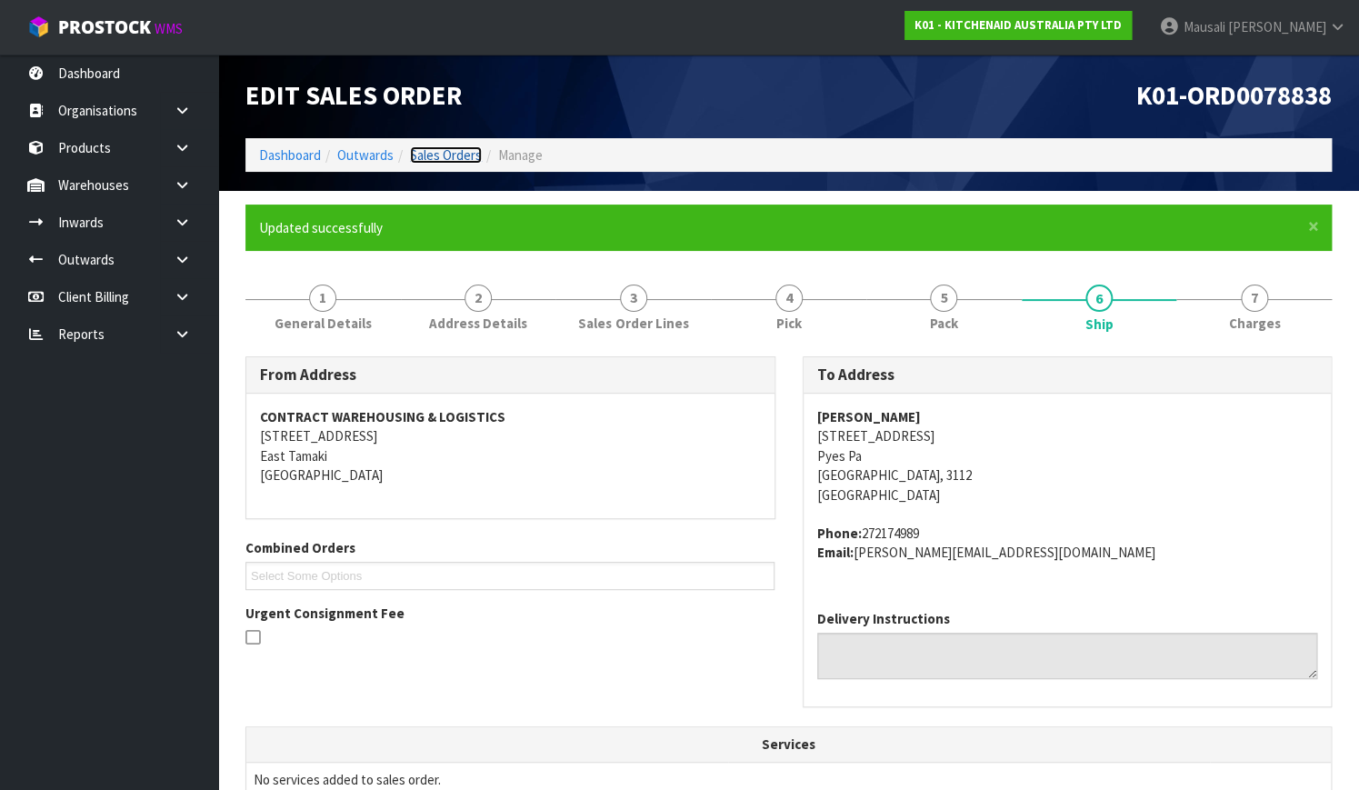
click at [450, 154] on link "Sales Orders" at bounding box center [446, 154] width 72 height 17
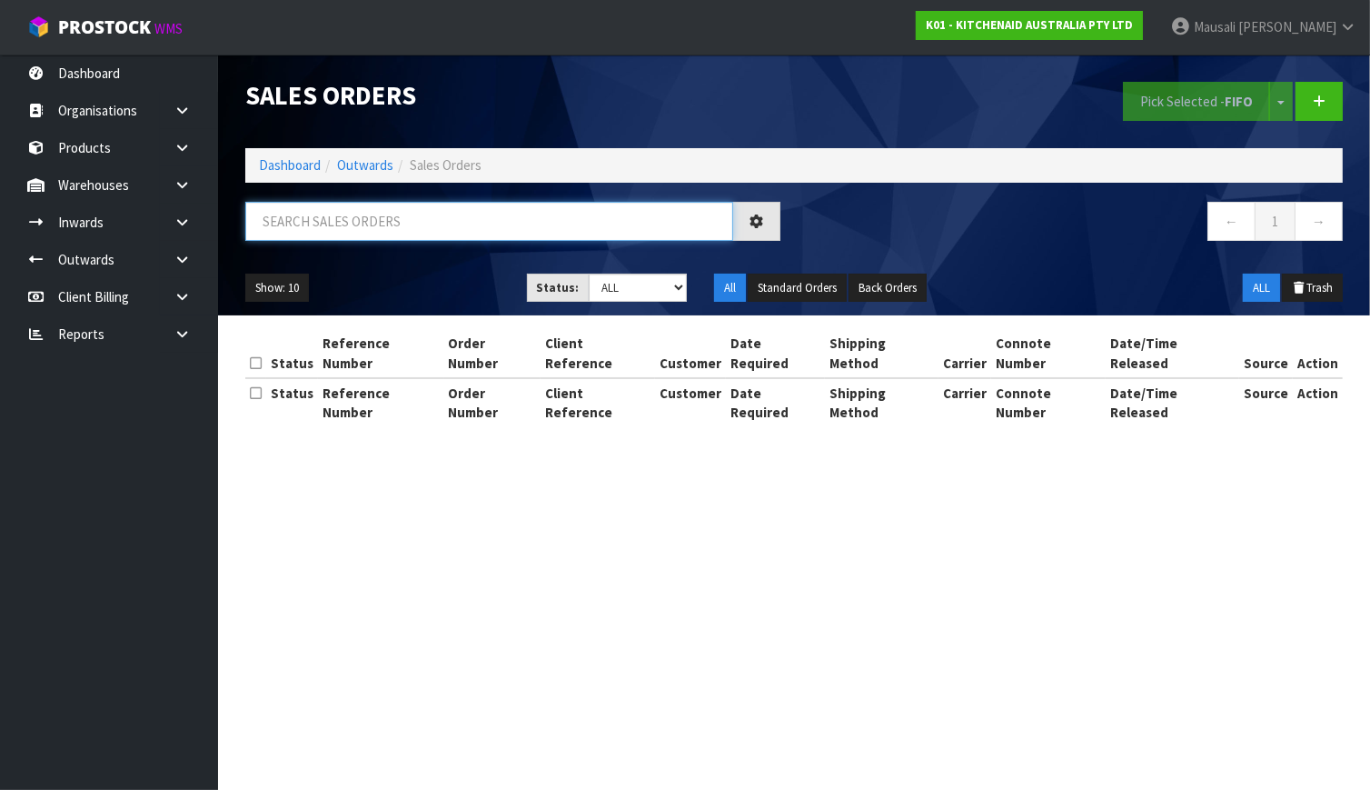
click at [277, 226] on input "text" at bounding box center [489, 221] width 488 height 39
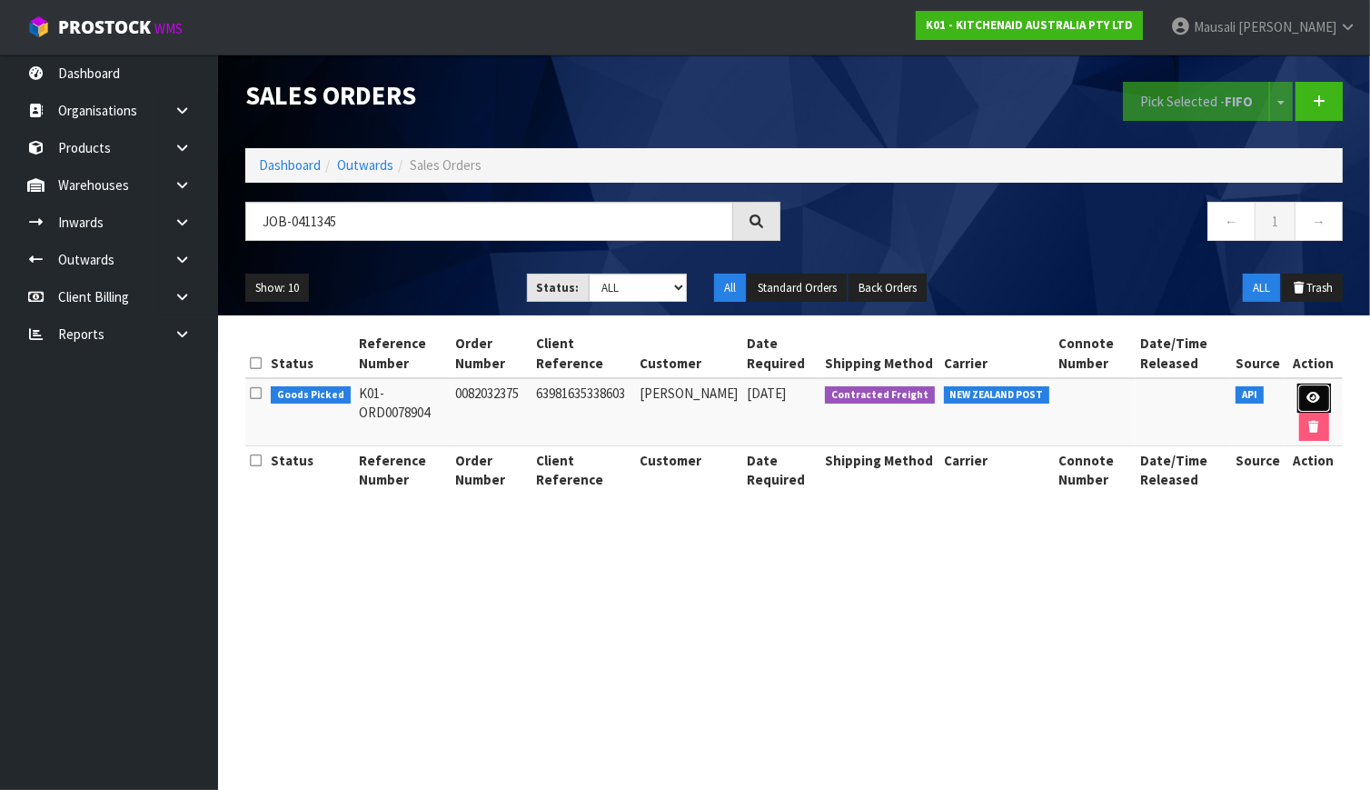
click at [1315, 393] on icon at bounding box center [1315, 398] width 14 height 12
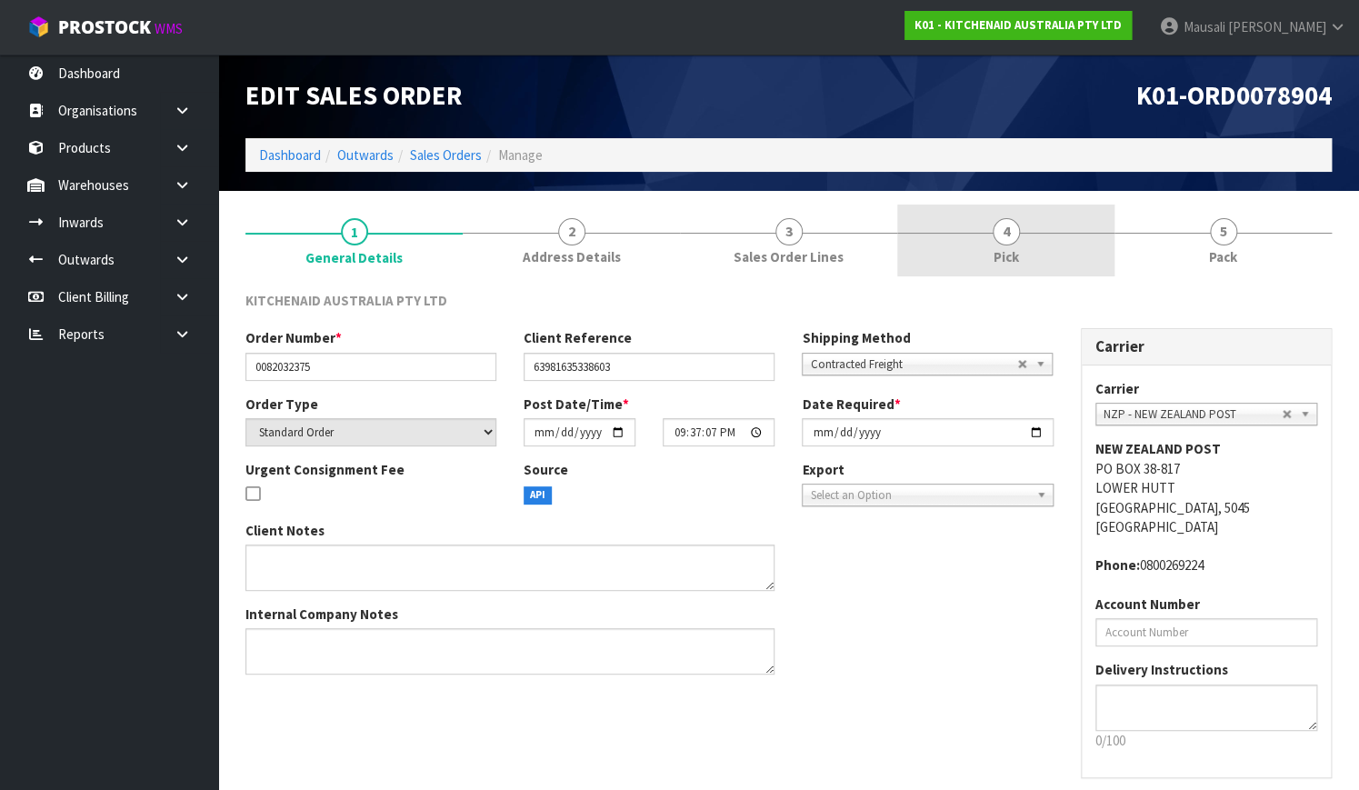
click at [1032, 261] on link "4 Pick" at bounding box center [1005, 240] width 217 height 72
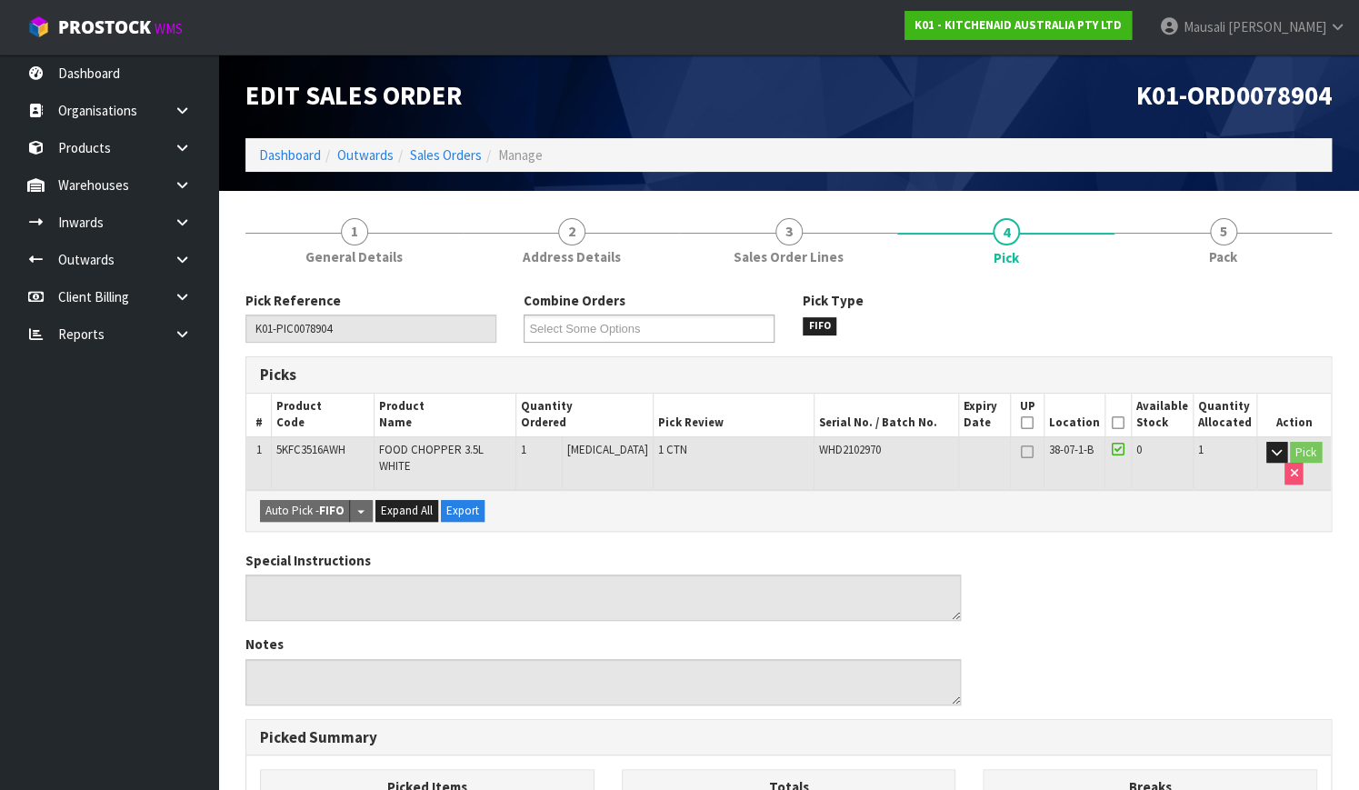
click at [1121, 414] on th "Picked" at bounding box center [1118, 415] width 26 height 43
click at [1118, 423] on icon at bounding box center [1117, 423] width 13 height 1
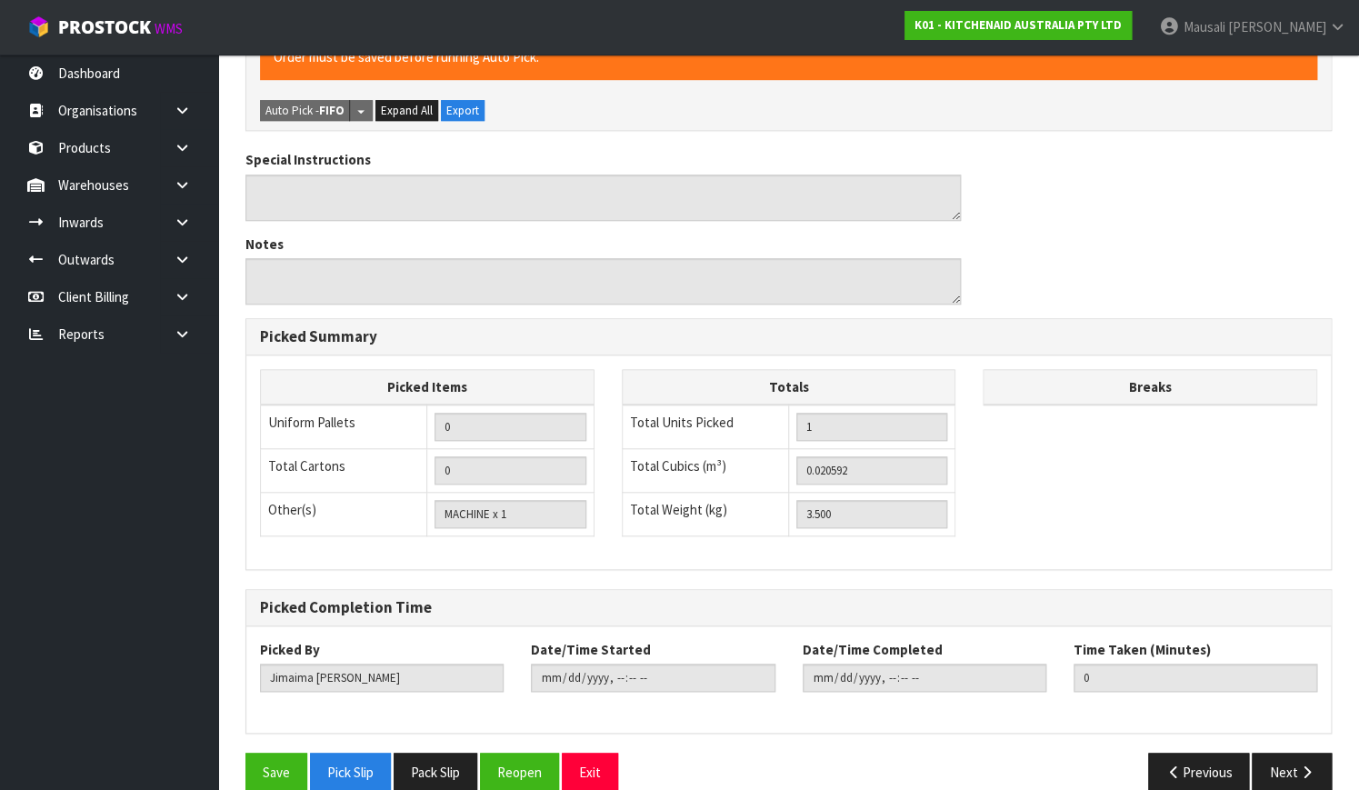
scroll to position [492, 0]
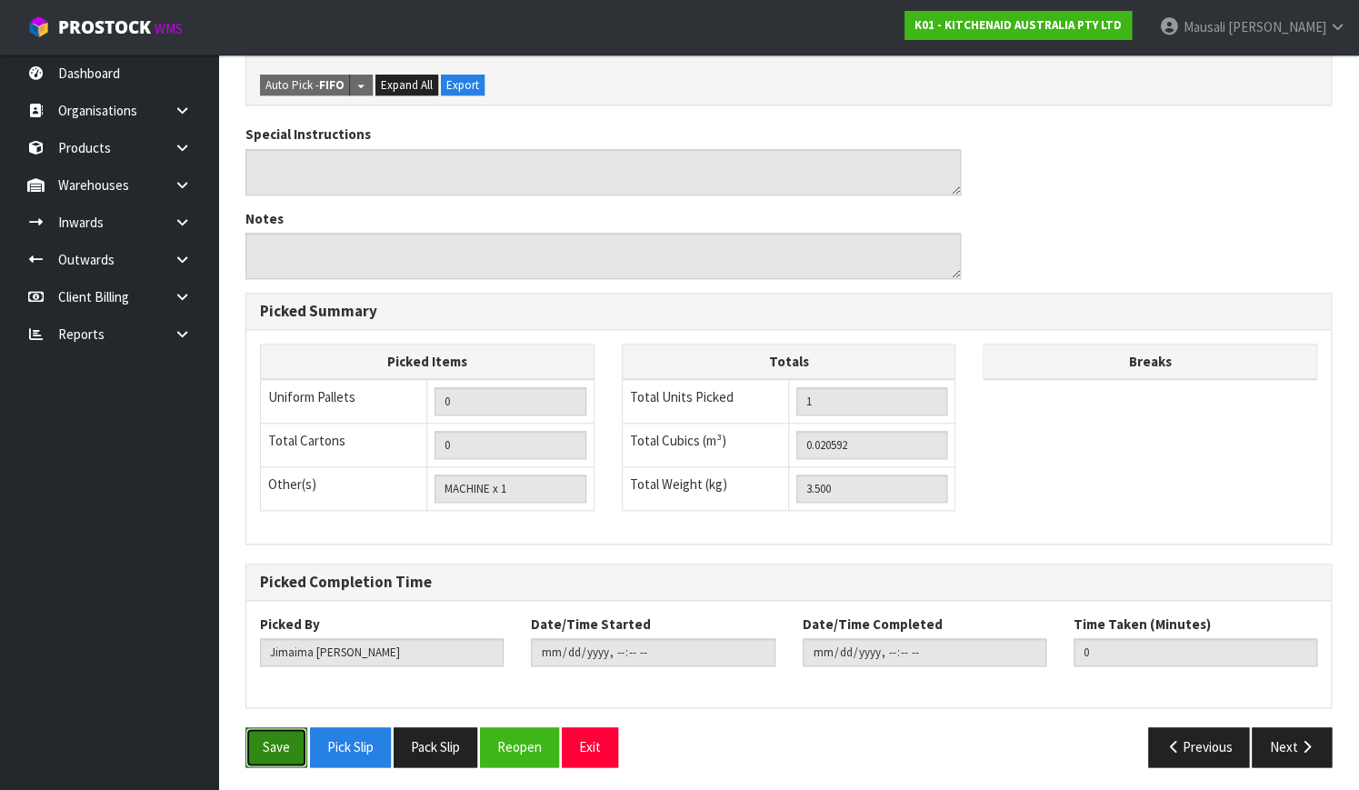
click at [268, 739] on button "Save" at bounding box center [276, 746] width 62 height 39
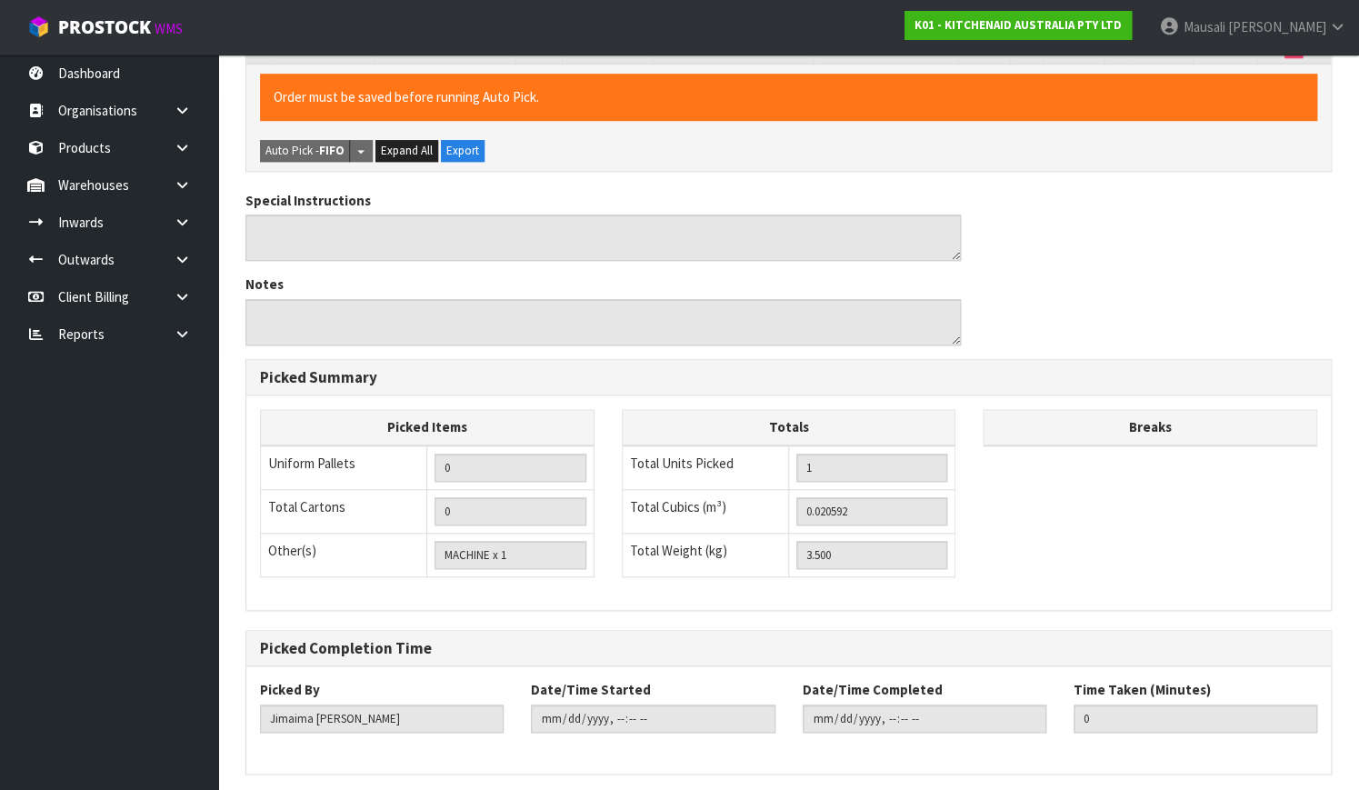
scroll to position [0, 0]
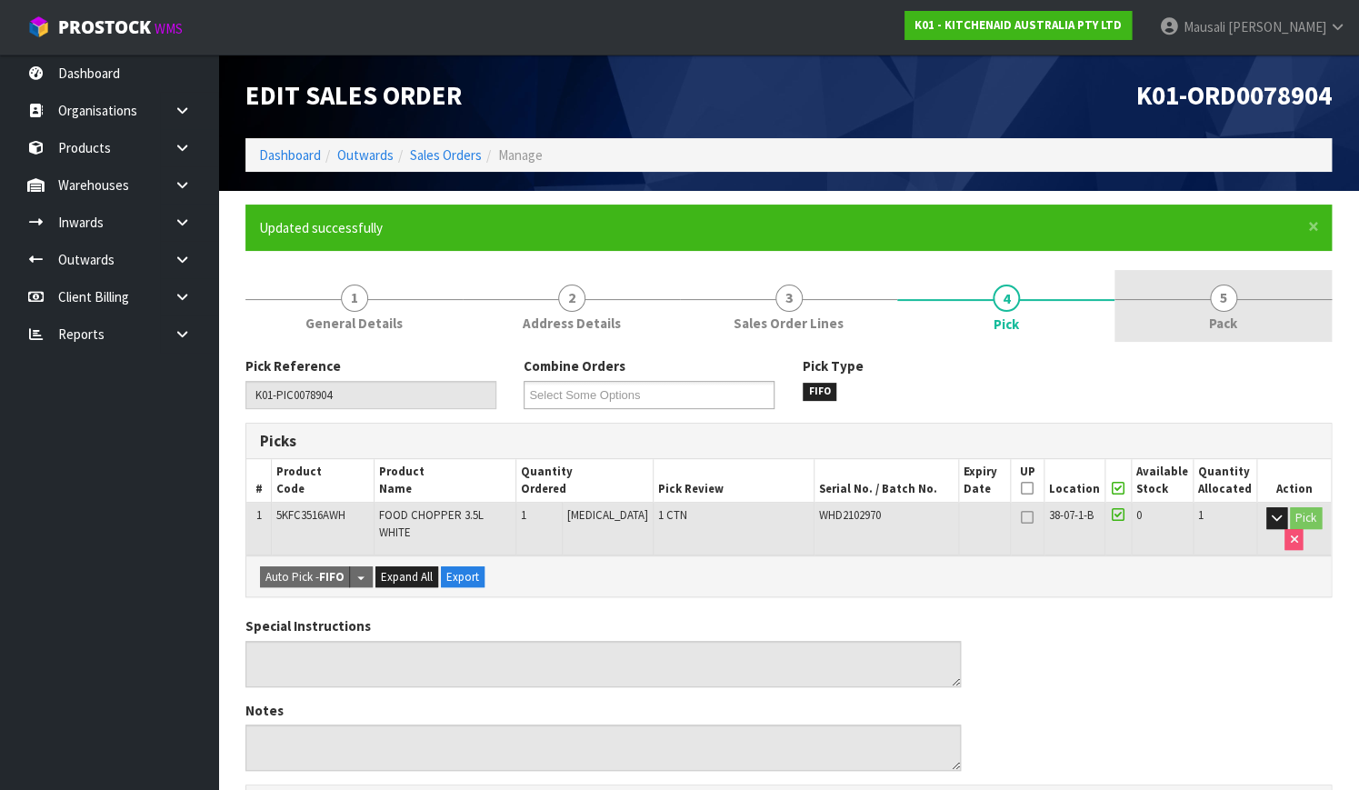
click at [1249, 304] on link "5 Pack" at bounding box center [1222, 306] width 217 height 72
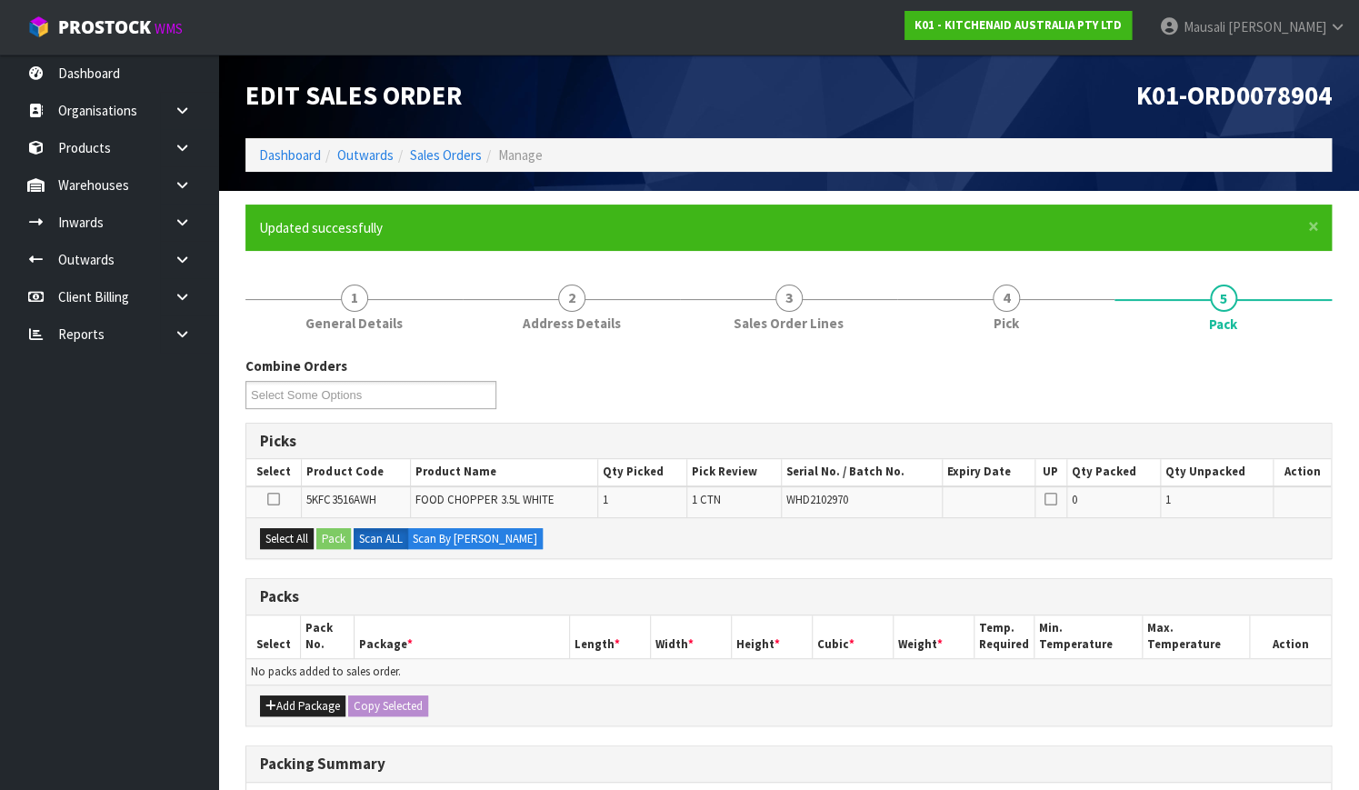
scroll to position [269, 0]
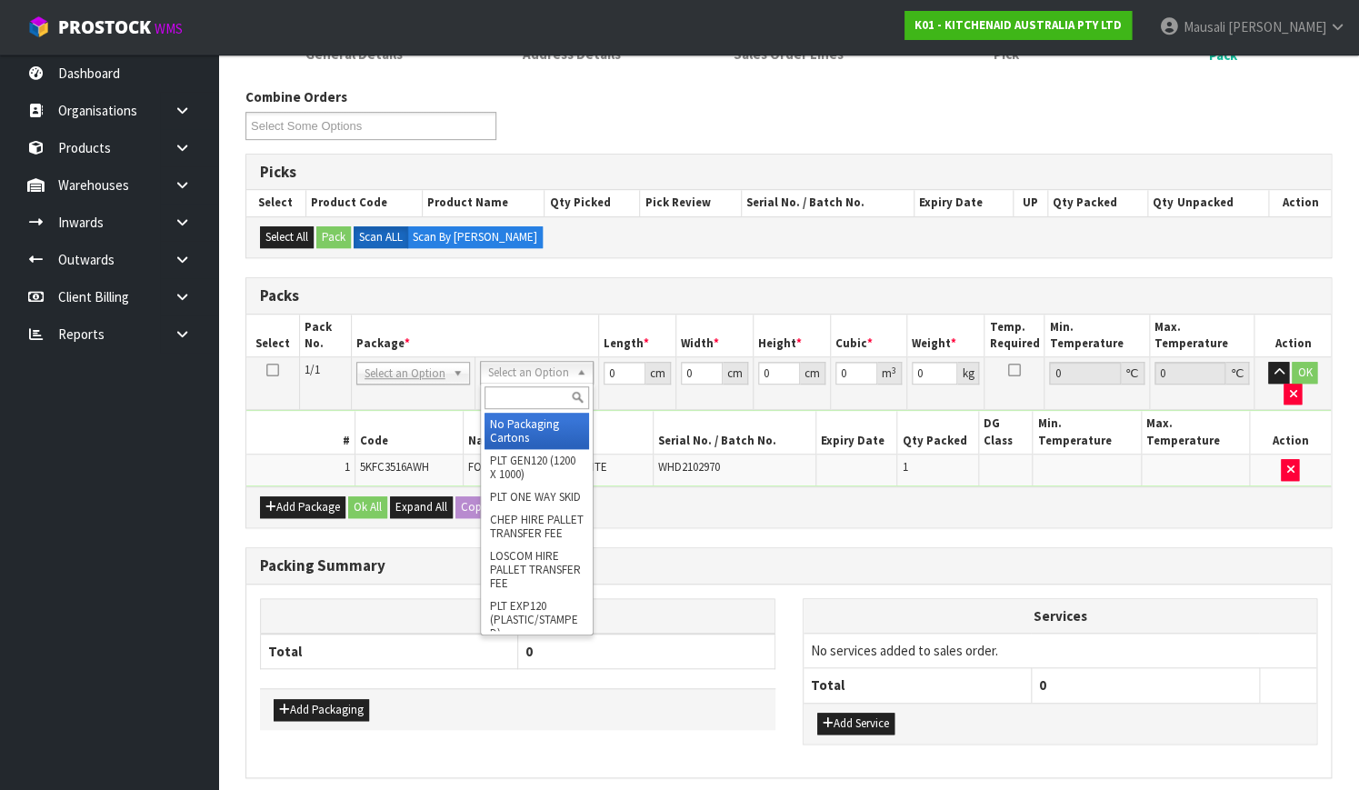
click at [510, 389] on input "text" at bounding box center [536, 397] width 105 height 23
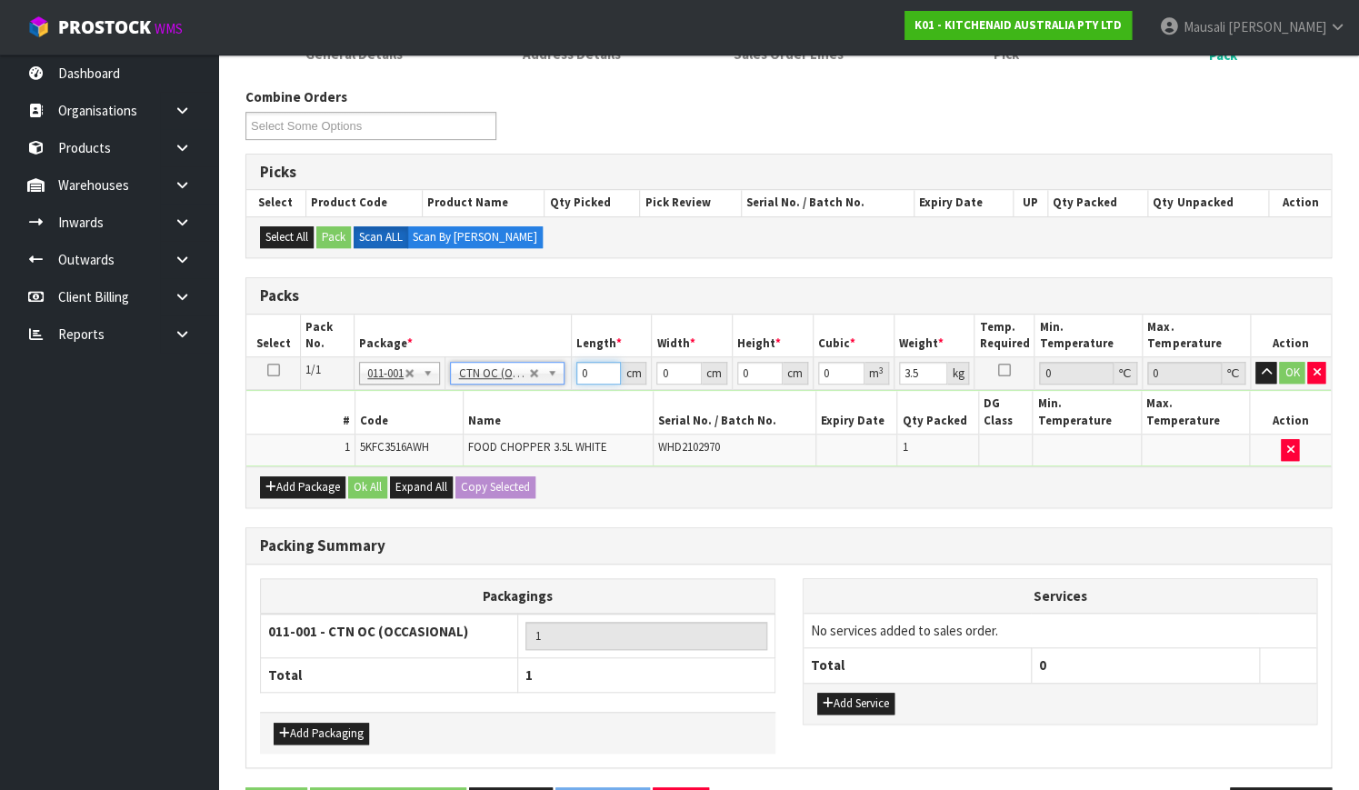
drag, startPoint x: 591, startPoint y: 375, endPoint x: 569, endPoint y: 385, distance: 24.0
click at [569, 385] on tr "1/1 NONE 007-001 007-002 007-004 007-009 007-013 007-014 007-015 007-017 007-01…" at bounding box center [788, 373] width 1084 height 33
click at [359, 476] on button "Ok All" at bounding box center [367, 487] width 39 height 22
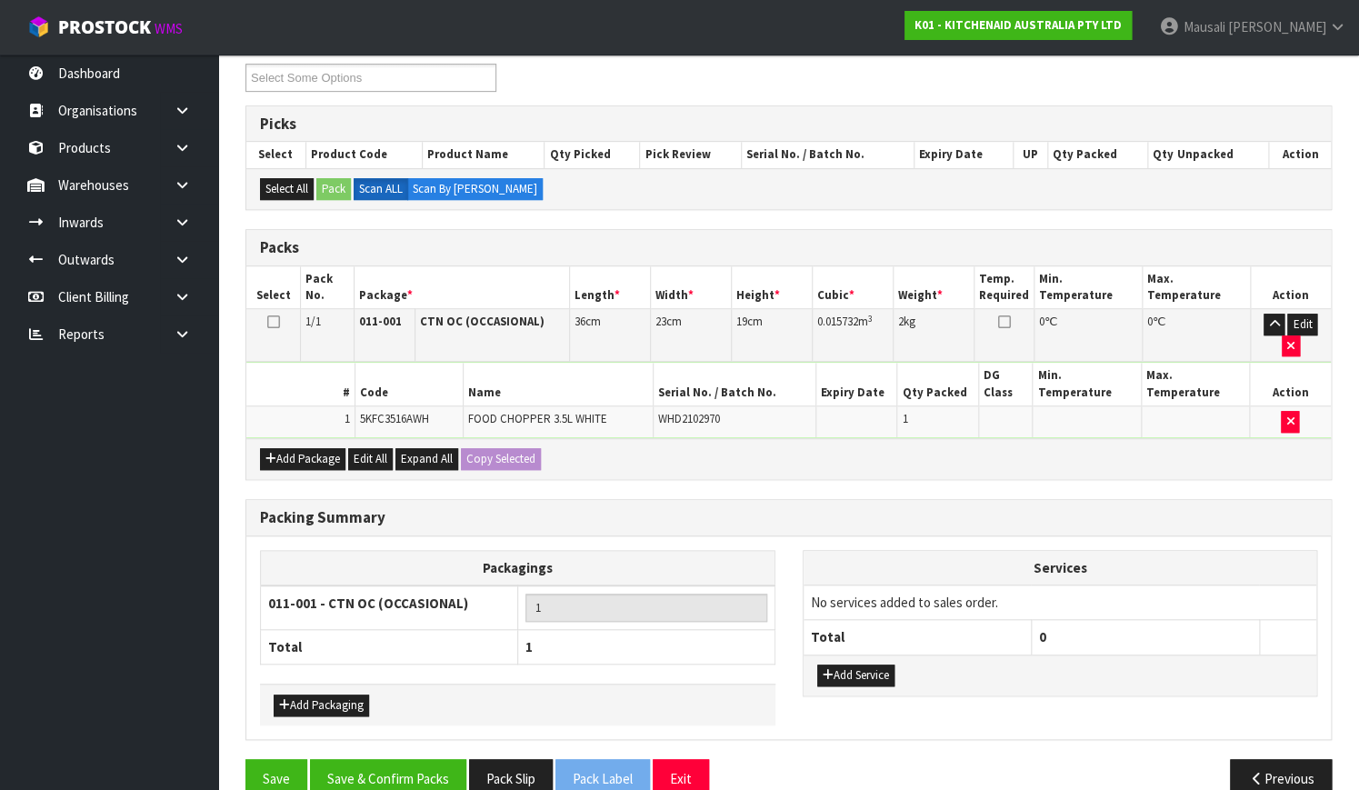
scroll to position [331, 0]
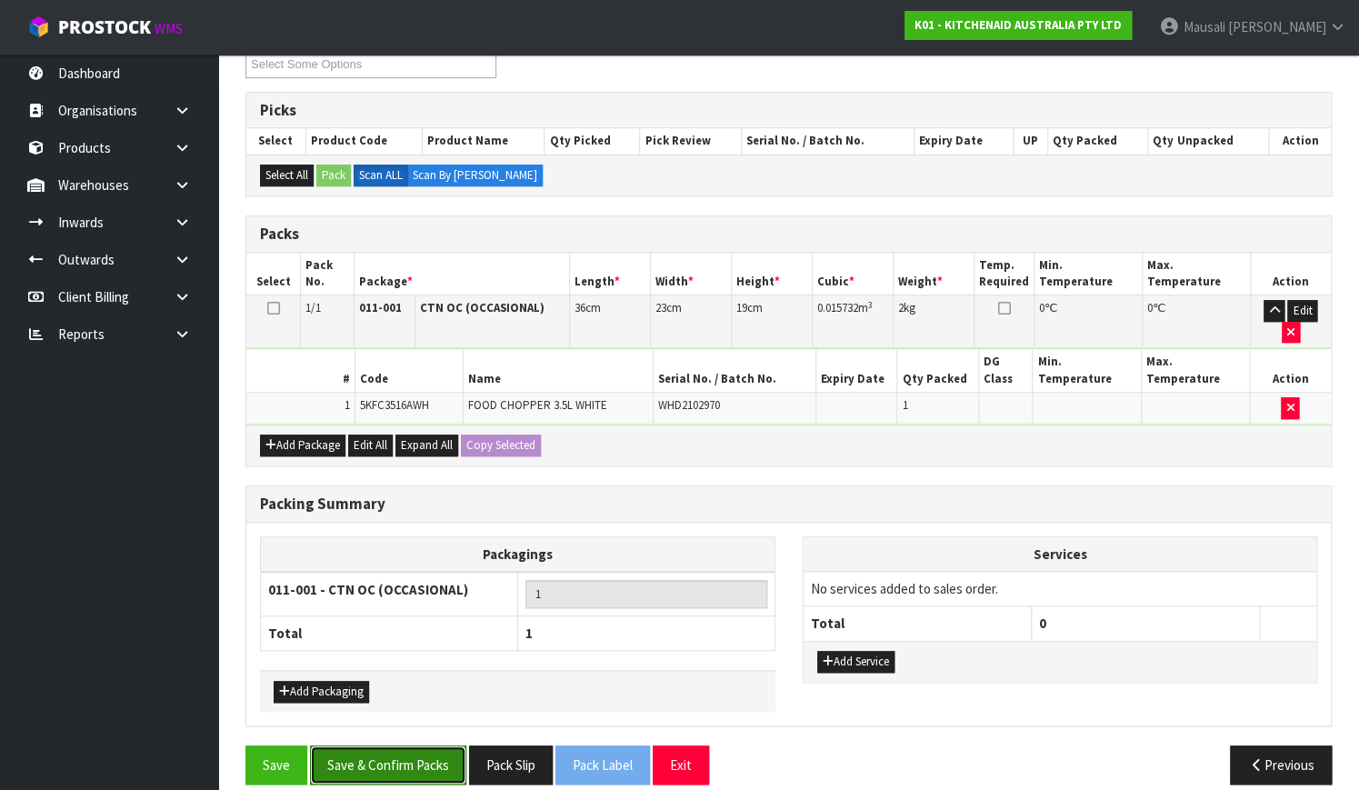
click at [365, 745] on button "Save & Confirm Packs" at bounding box center [388, 764] width 156 height 39
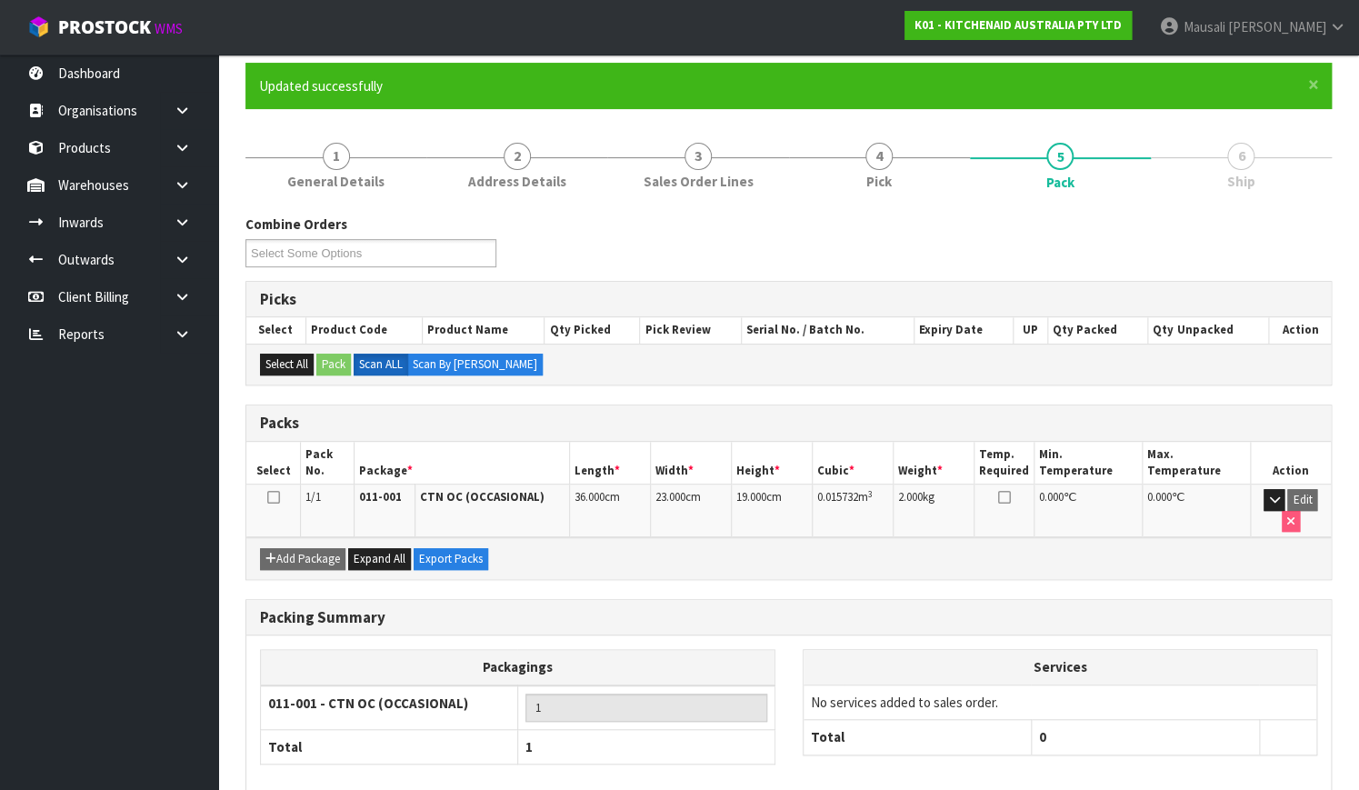
scroll to position [232, 0]
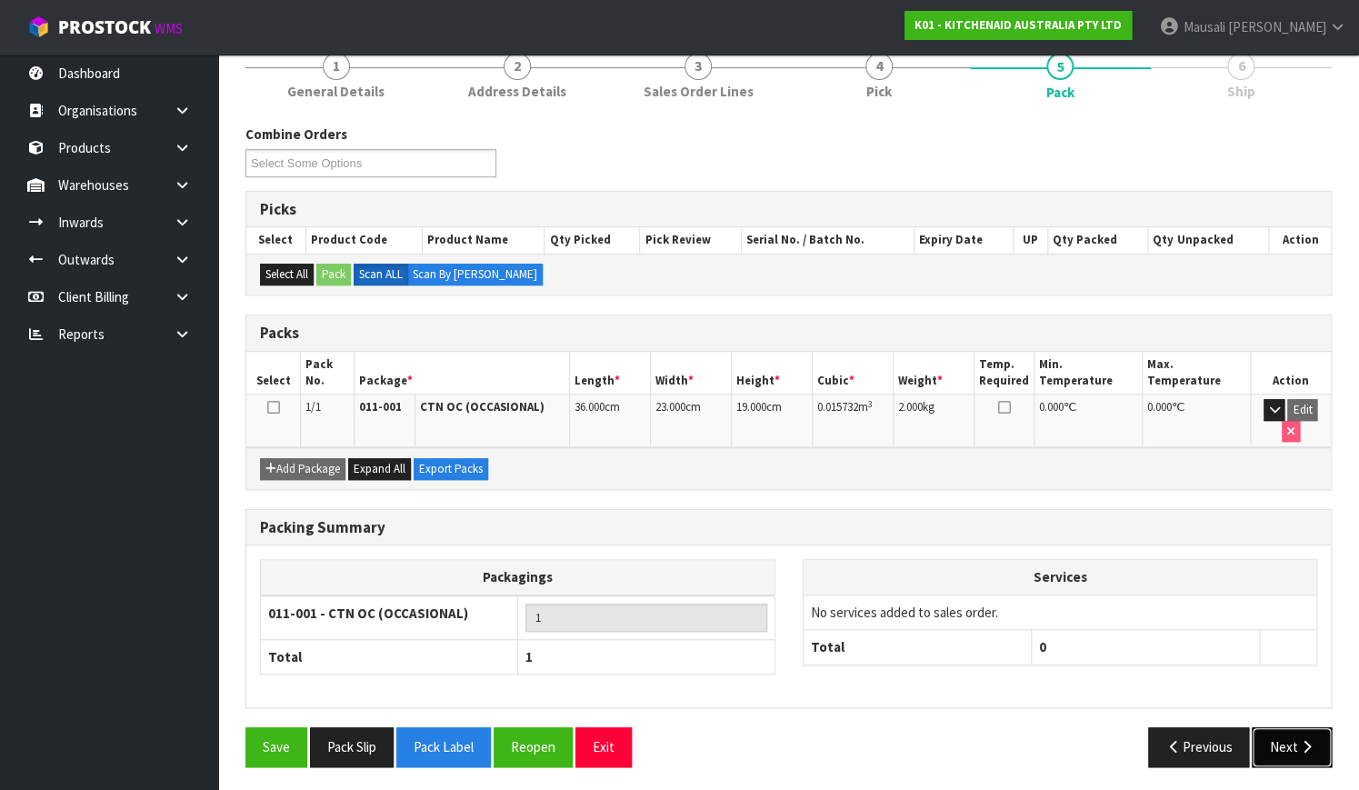
click at [1279, 735] on button "Next" at bounding box center [1291, 746] width 80 height 39
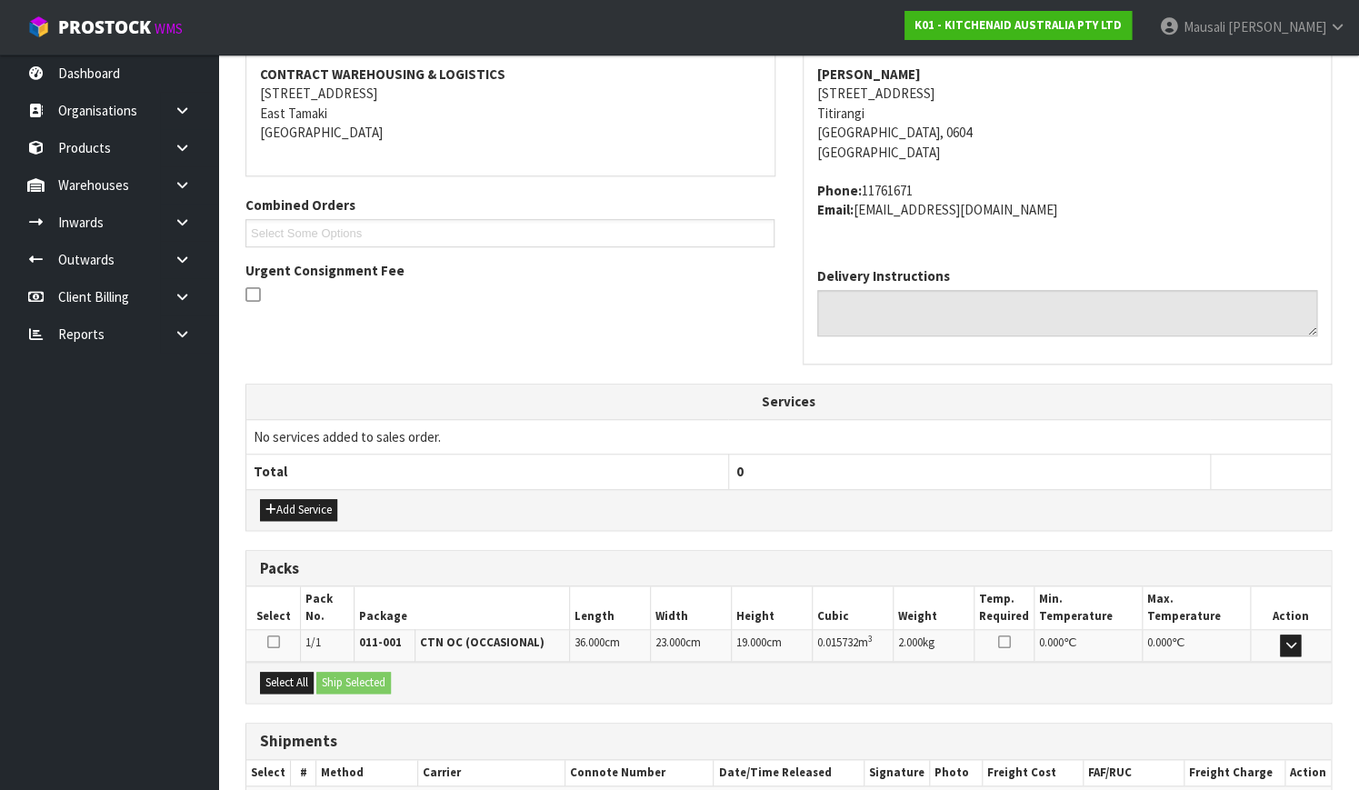
scroll to position [447, 0]
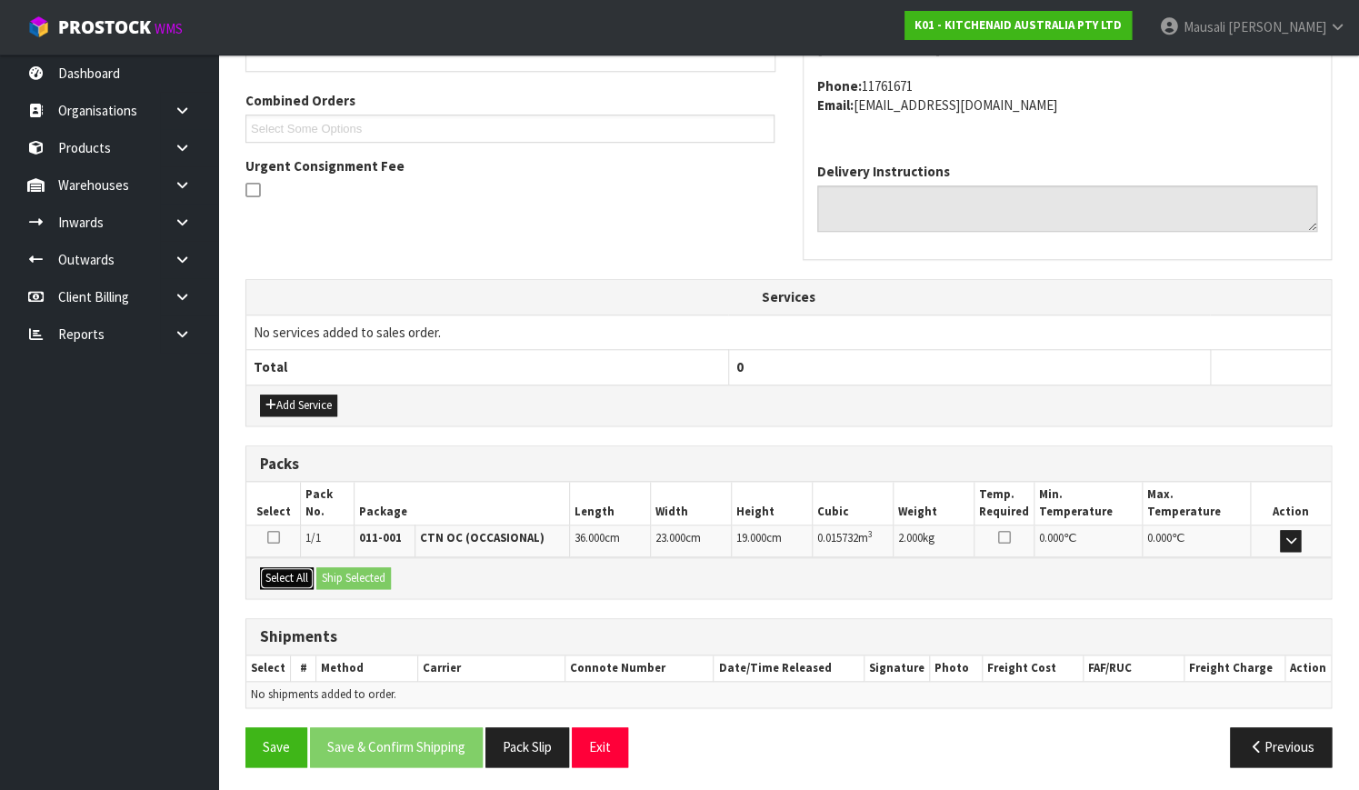
click at [274, 573] on button "Select All" at bounding box center [287, 578] width 54 height 22
click at [390, 574] on button "Ship Selected" at bounding box center [353, 578] width 75 height 22
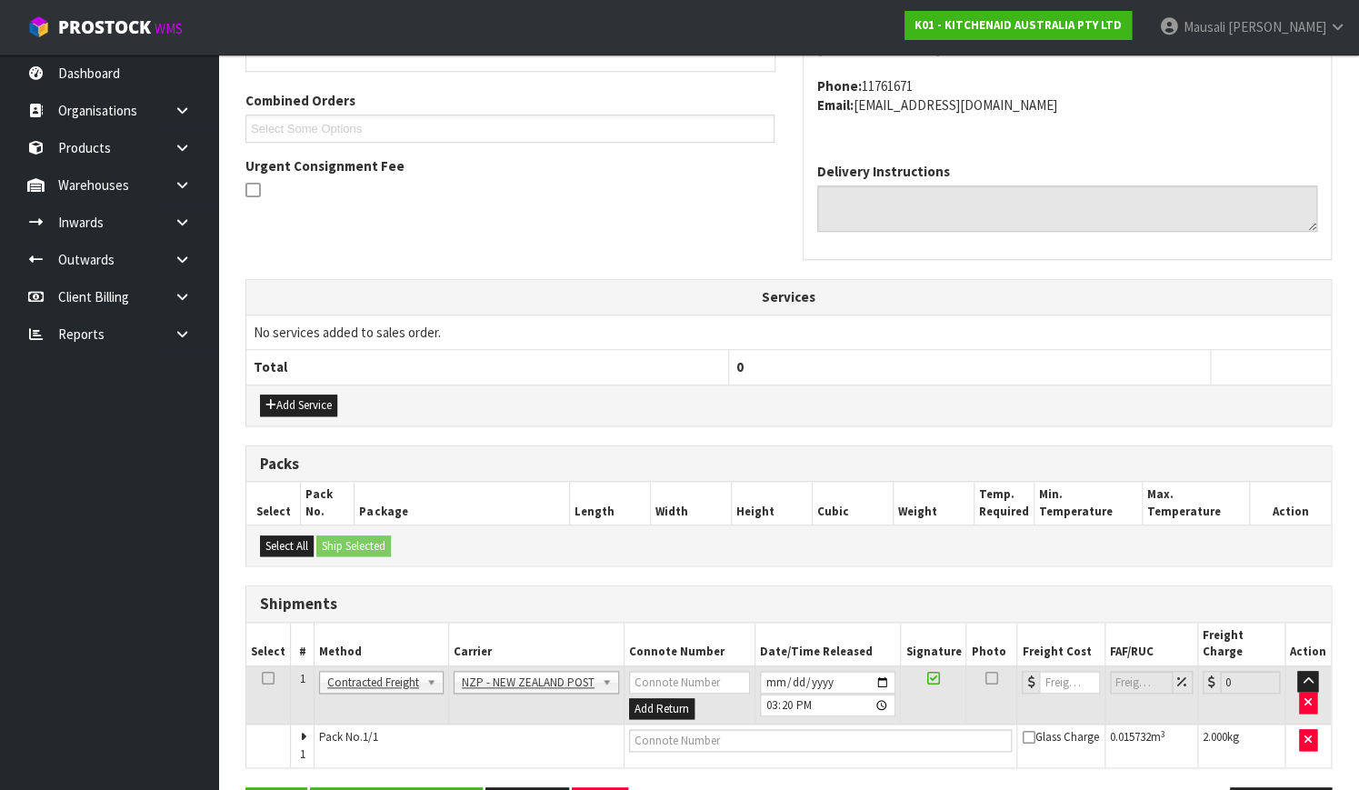
scroll to position [491, 0]
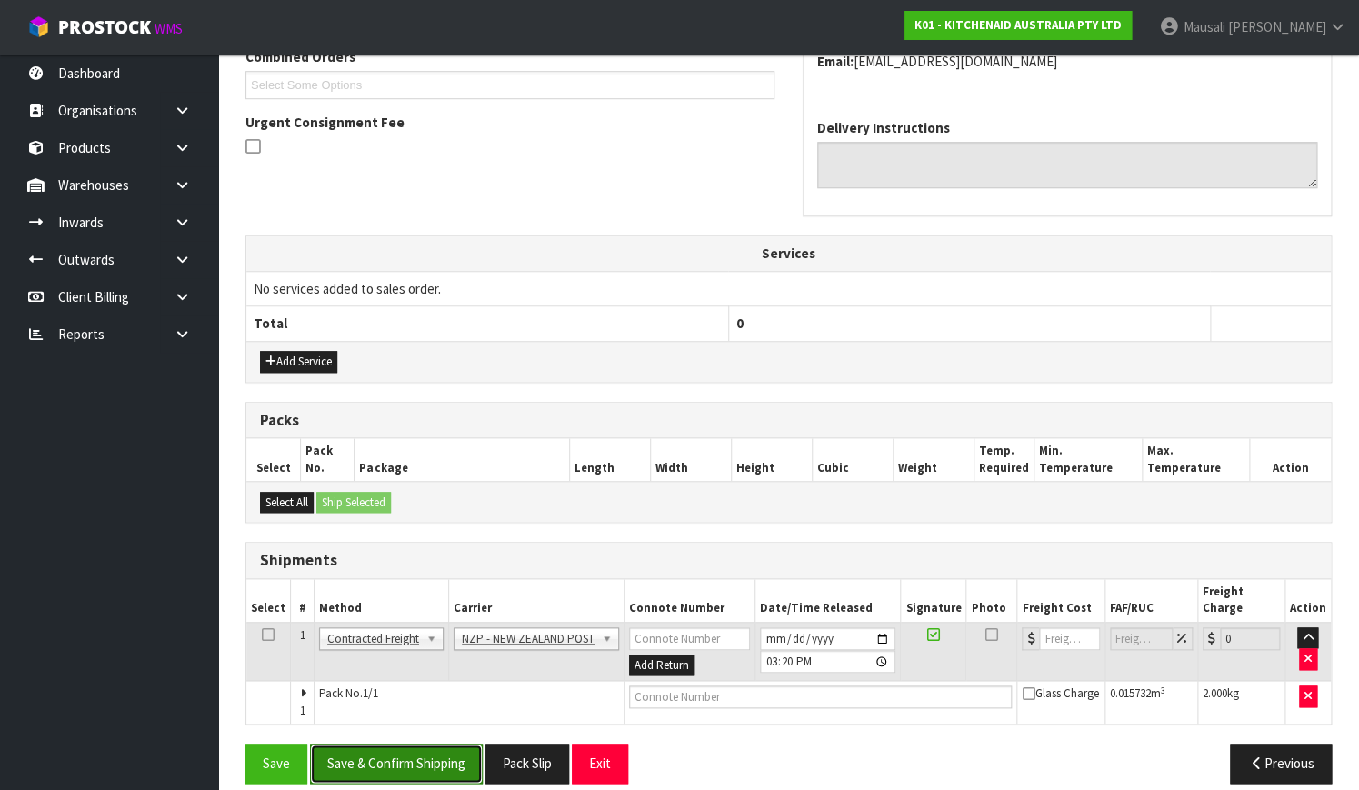
click at [417, 743] on button "Save & Confirm Shipping" at bounding box center [396, 762] width 173 height 39
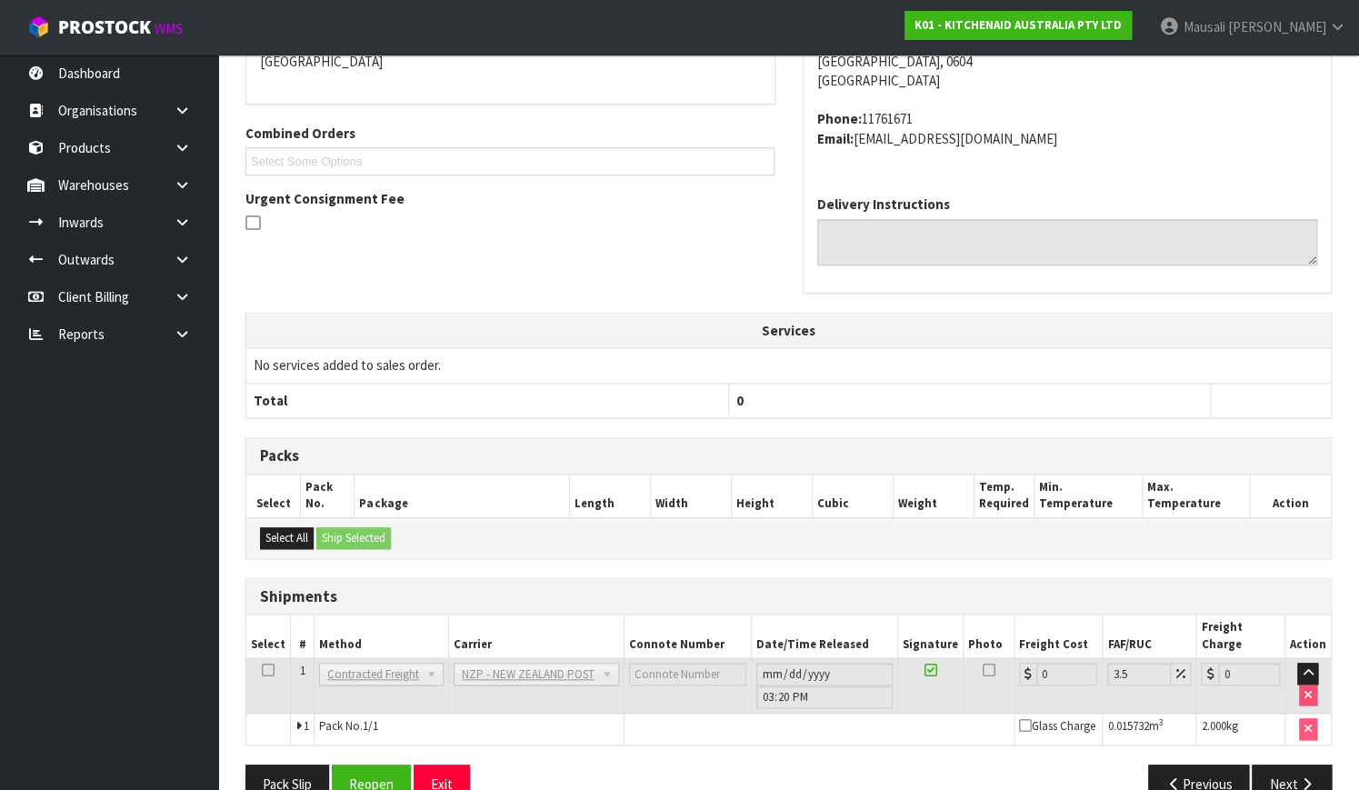
scroll to position [467, 0]
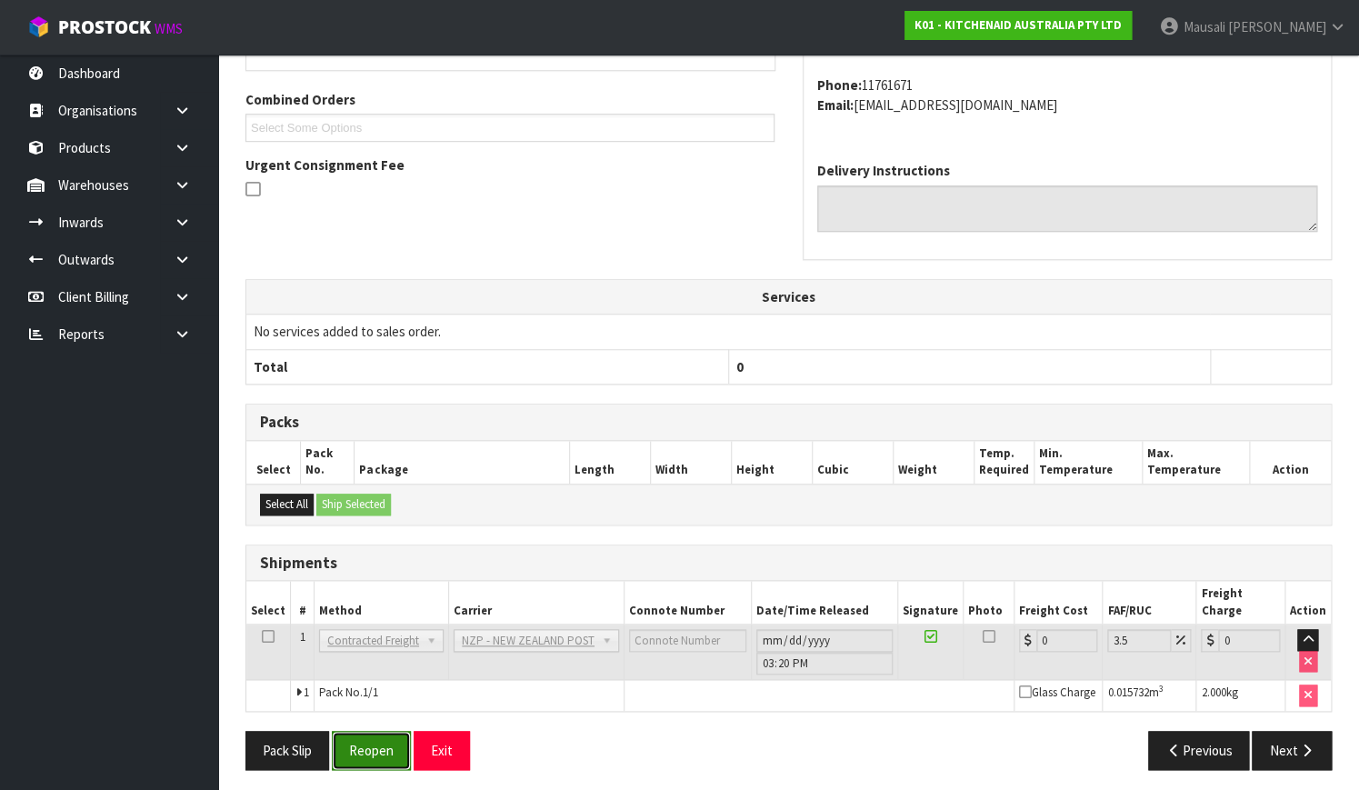
click at [390, 731] on button "Reopen" at bounding box center [371, 750] width 79 height 39
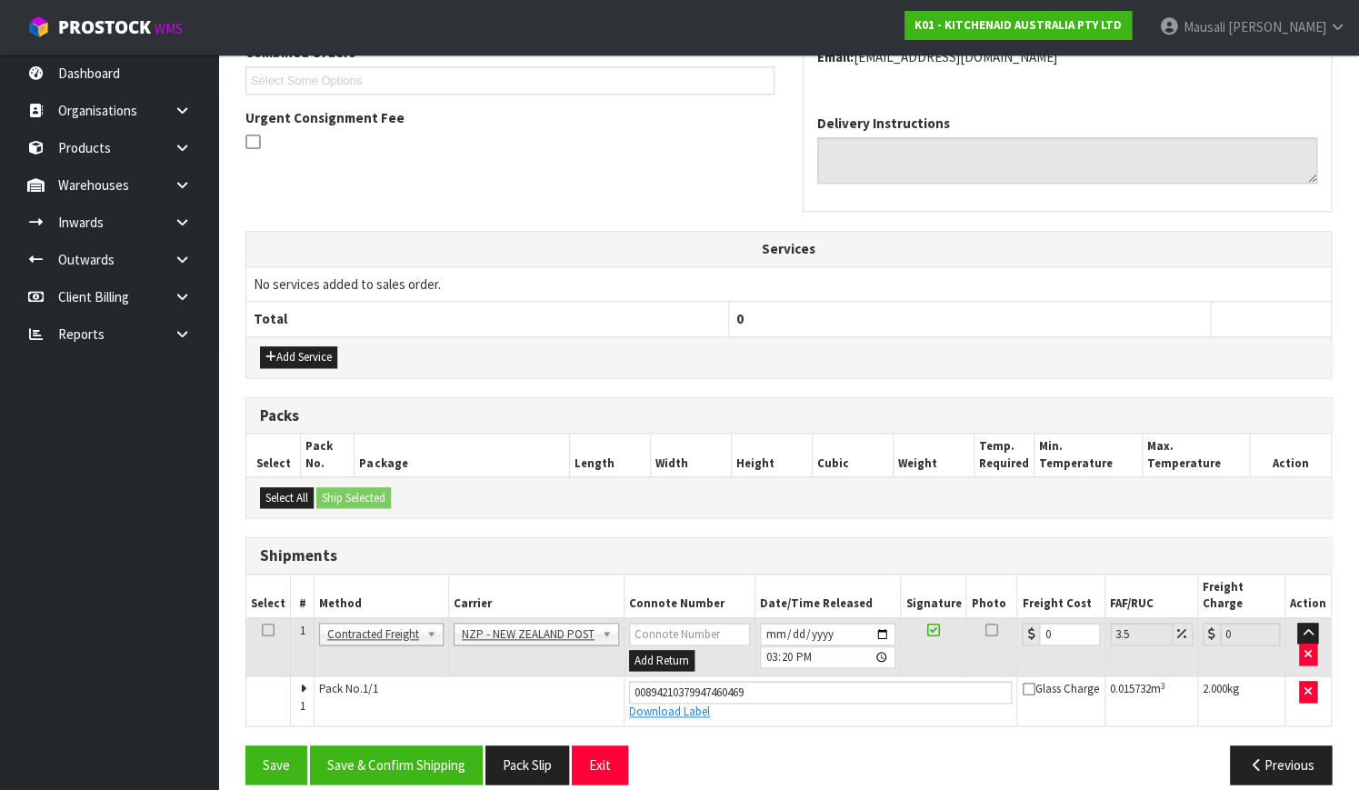
scroll to position [497, 0]
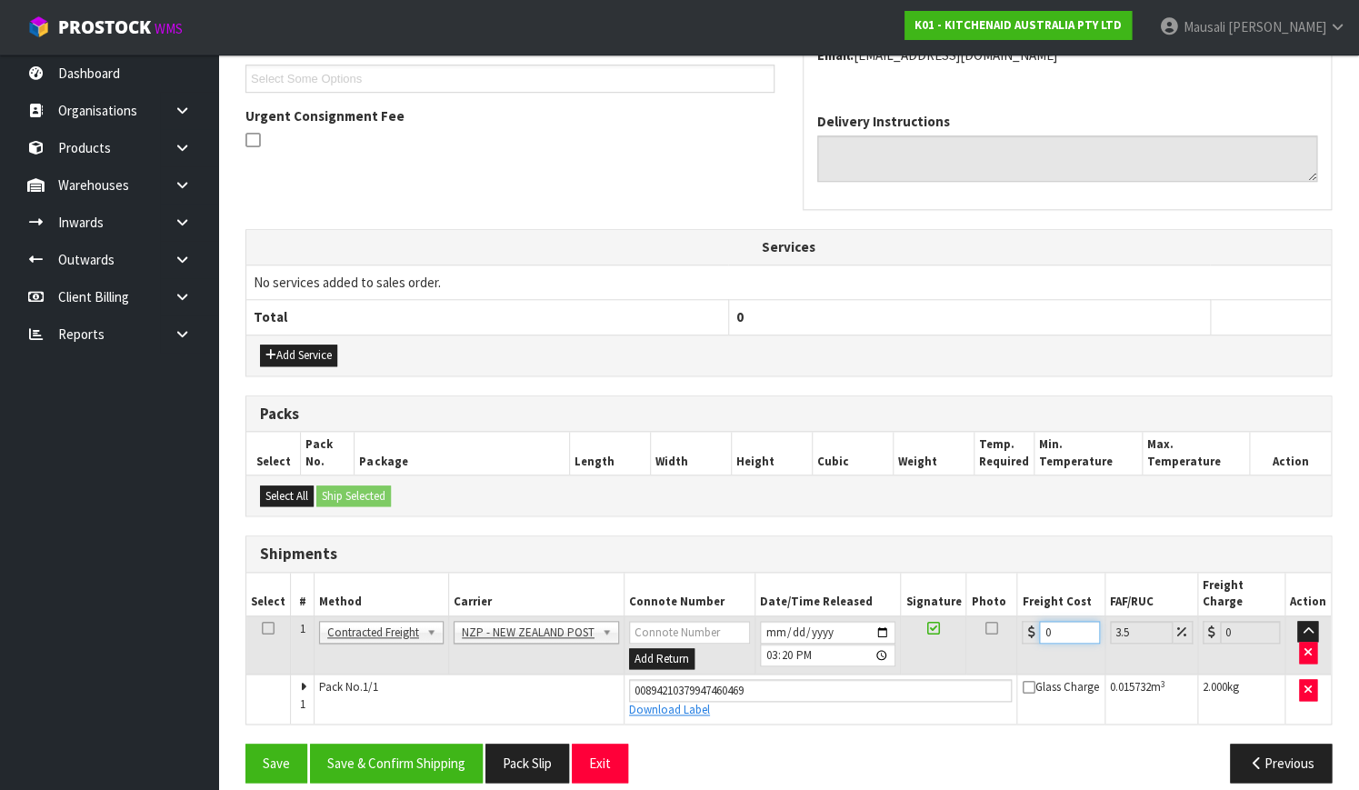
drag, startPoint x: 1063, startPoint y: 613, endPoint x: 1023, endPoint y: 632, distance: 44.3
click at [1023, 632] on td "0" at bounding box center [1060, 644] width 87 height 59
click at [372, 743] on button "Save & Confirm Shipping" at bounding box center [396, 762] width 173 height 39
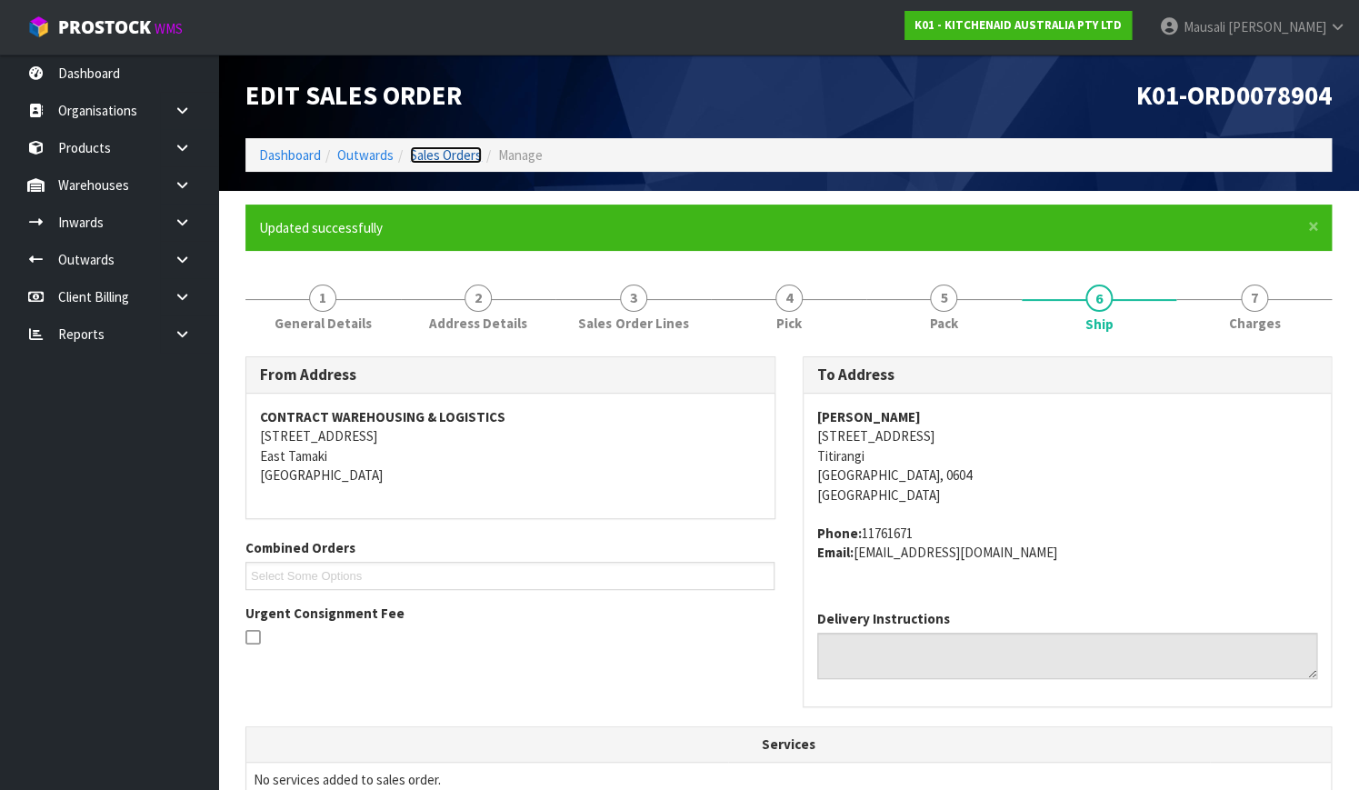
click at [423, 158] on link "Sales Orders" at bounding box center [446, 154] width 72 height 17
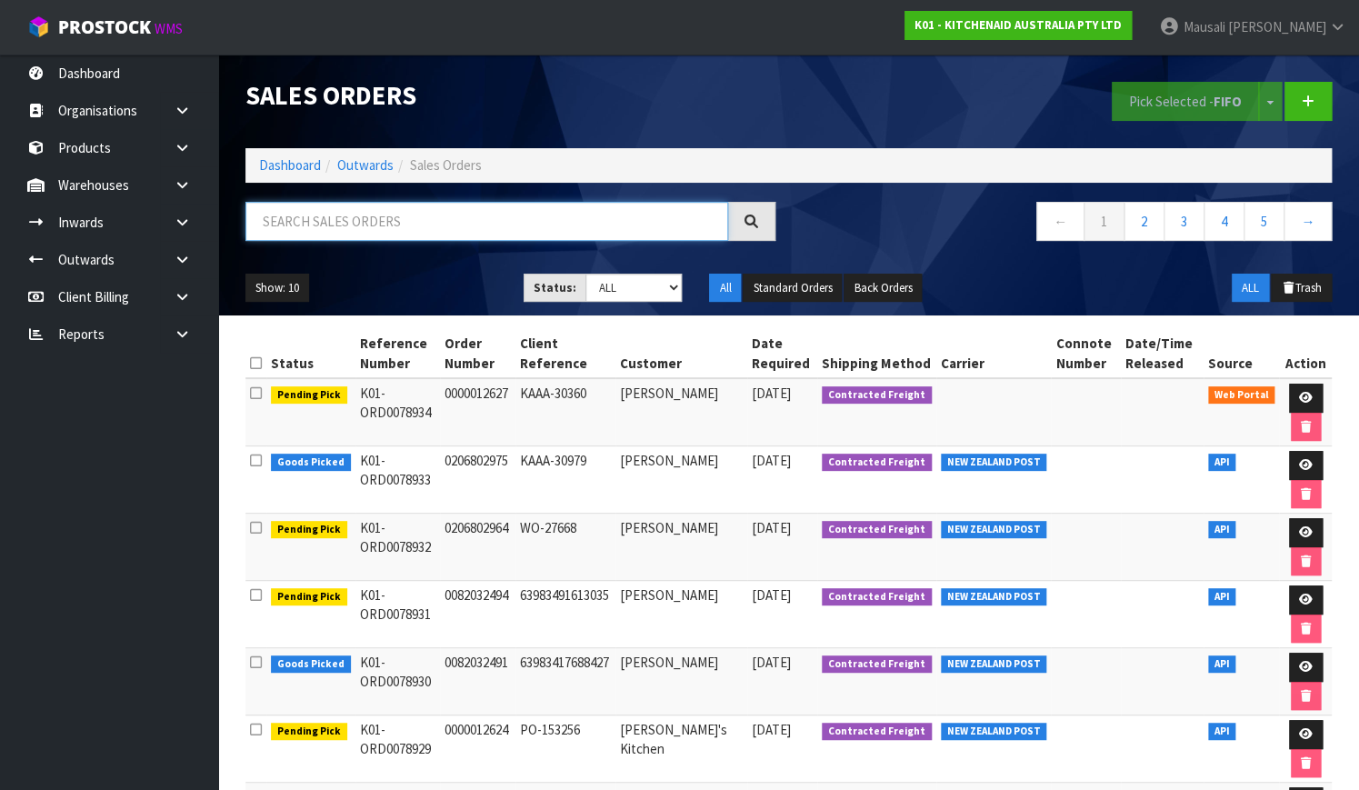
click at [300, 227] on input "text" at bounding box center [486, 221] width 483 height 39
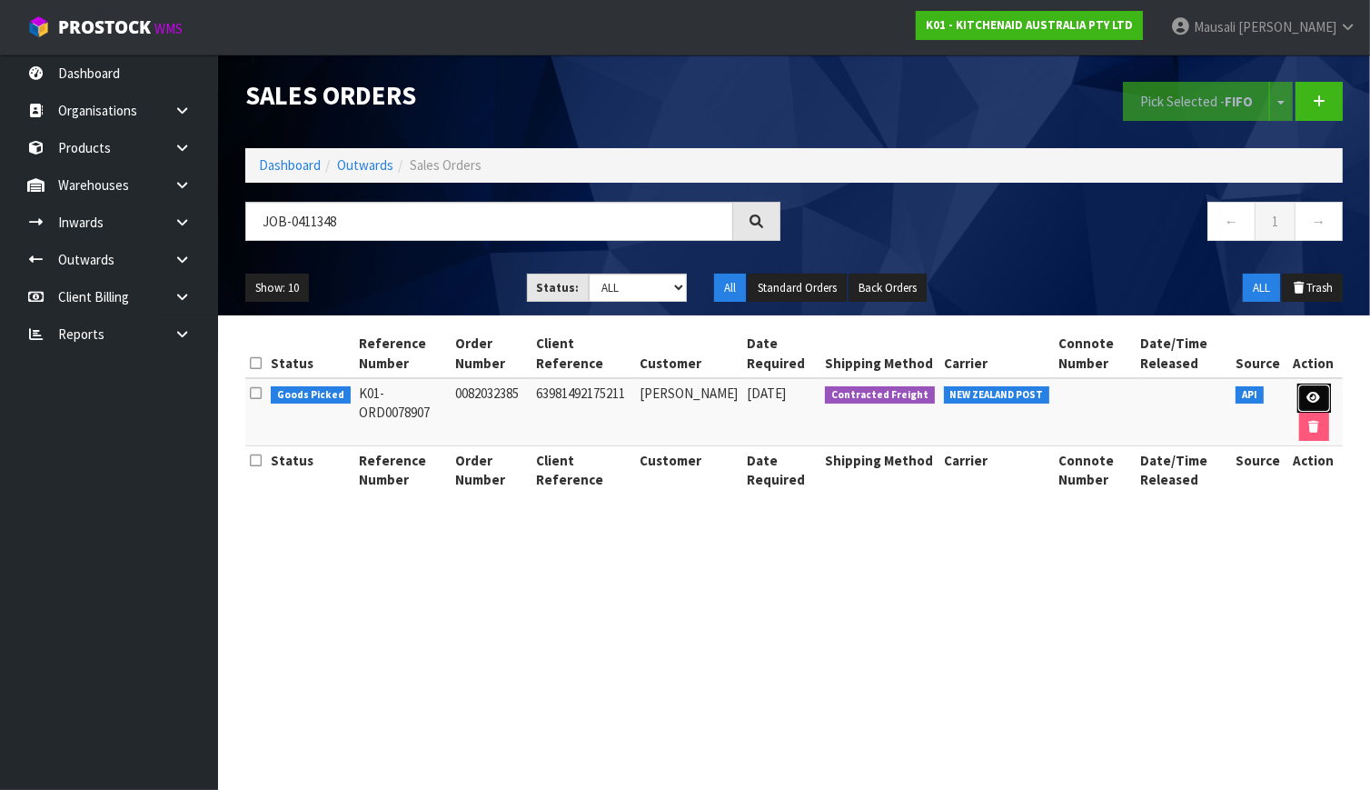
click at [1301, 391] on link at bounding box center [1315, 398] width 34 height 29
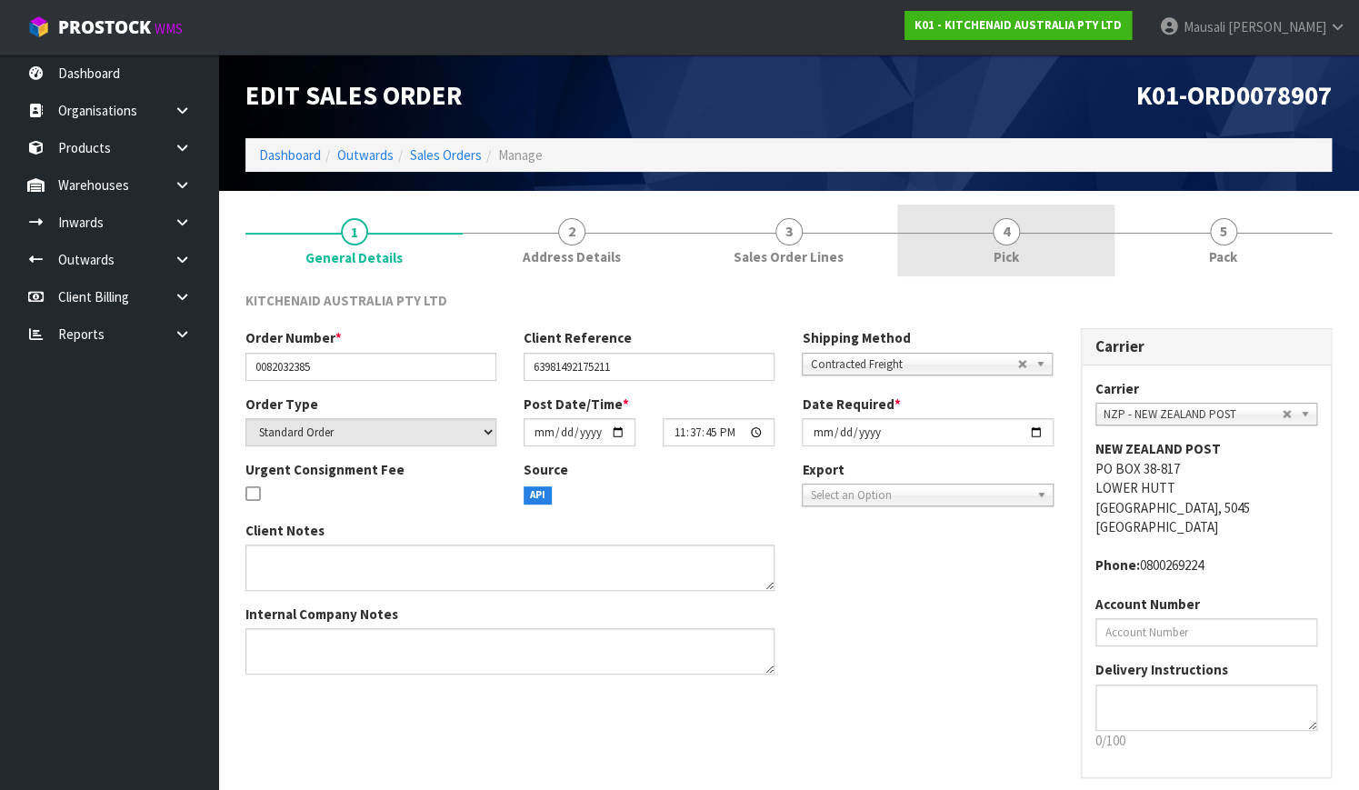
click at [1018, 265] on span "Pick" at bounding box center [1005, 256] width 25 height 19
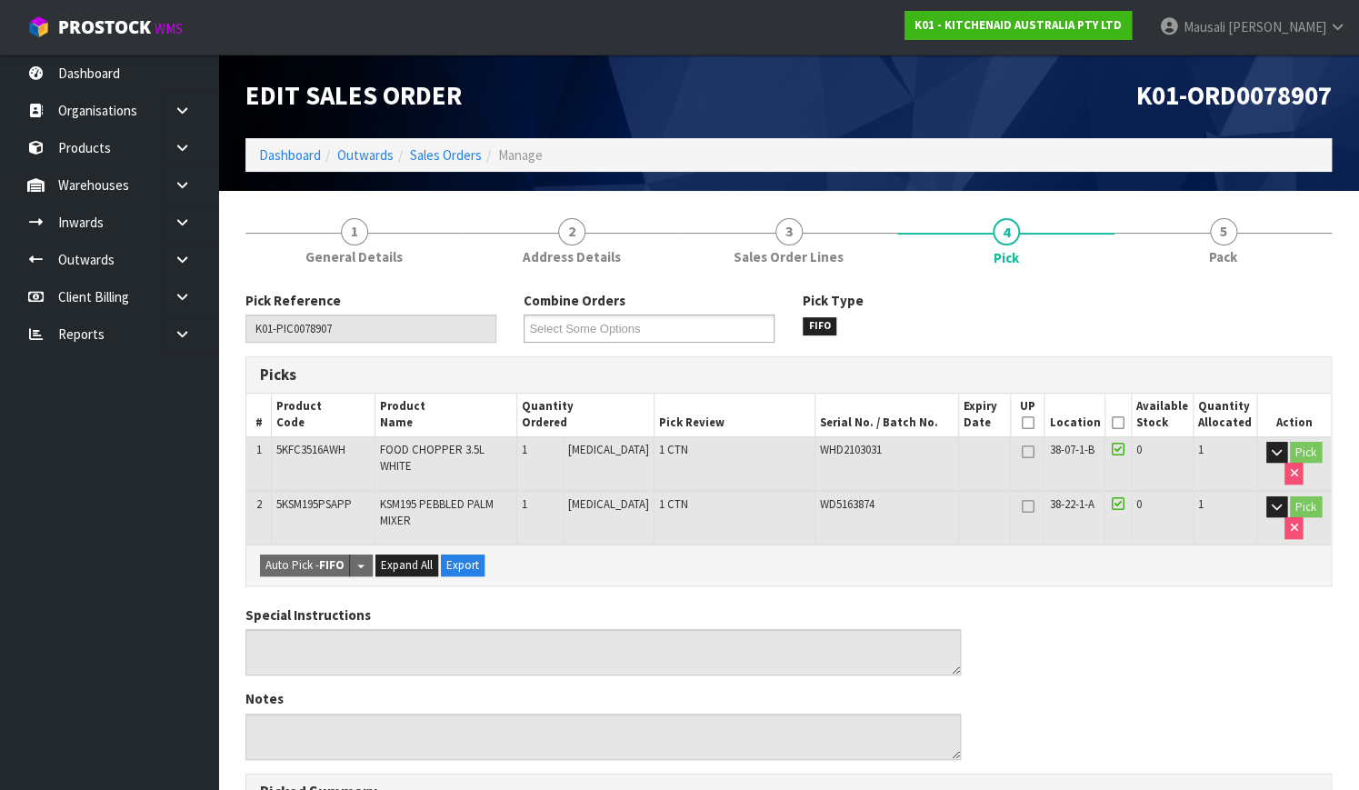
click at [1120, 423] on icon at bounding box center [1117, 423] width 13 height 1
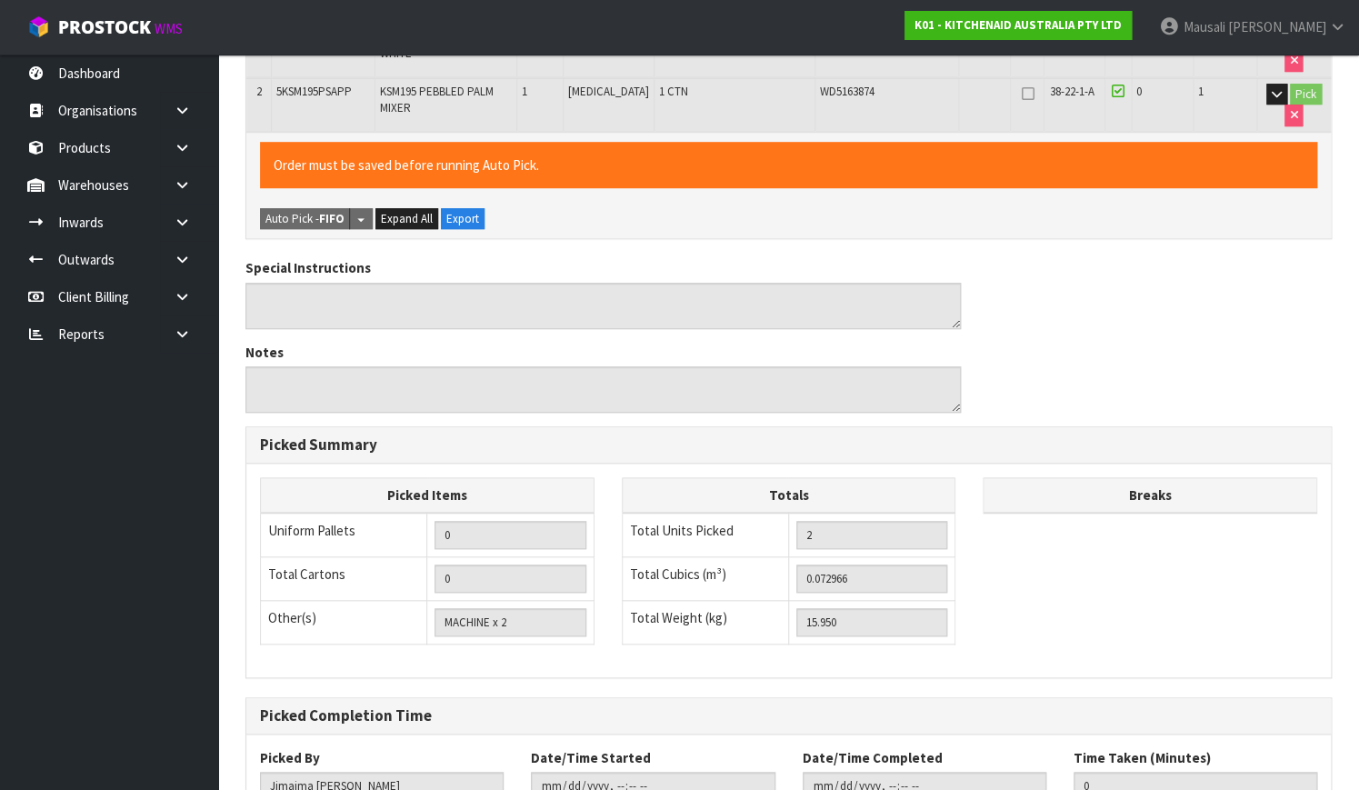
scroll to position [546, 0]
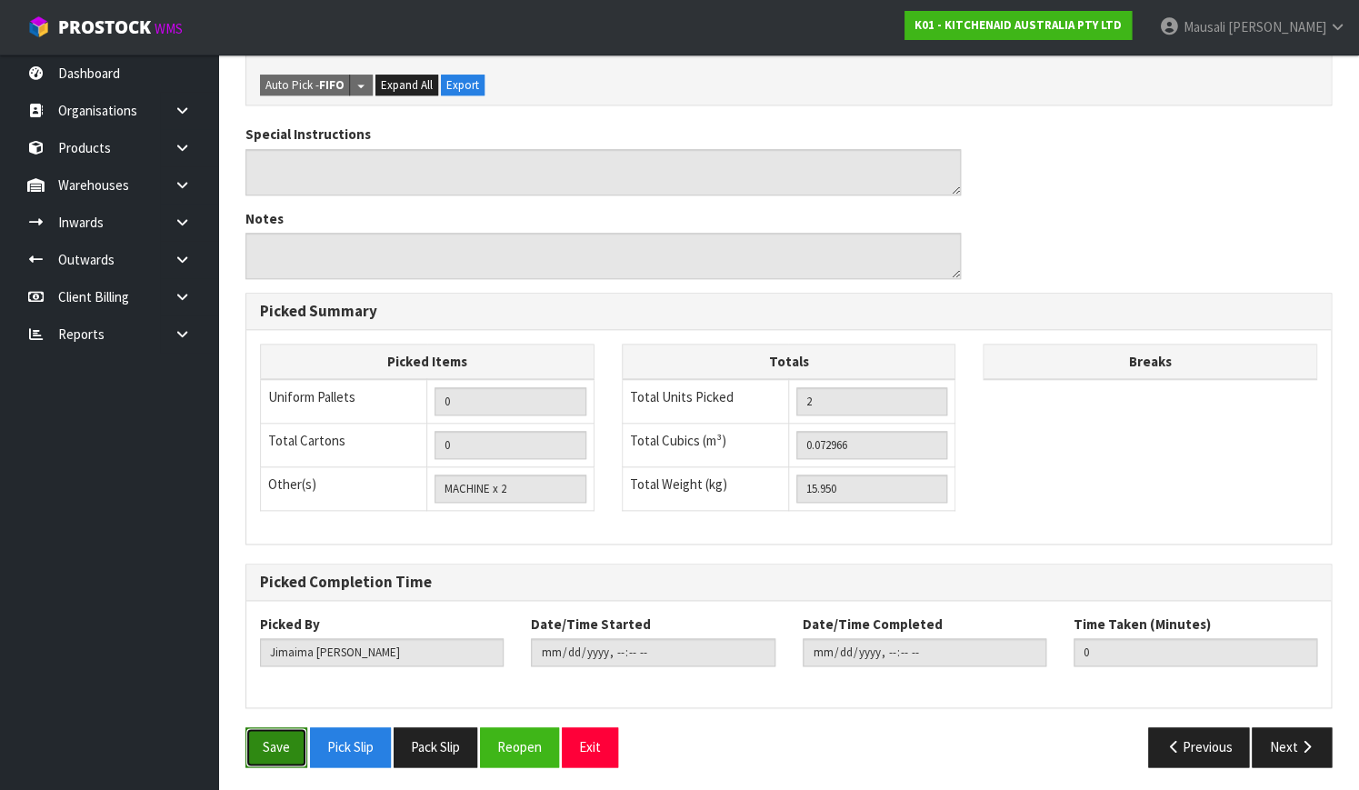
click at [249, 754] on button "Save" at bounding box center [276, 746] width 62 height 39
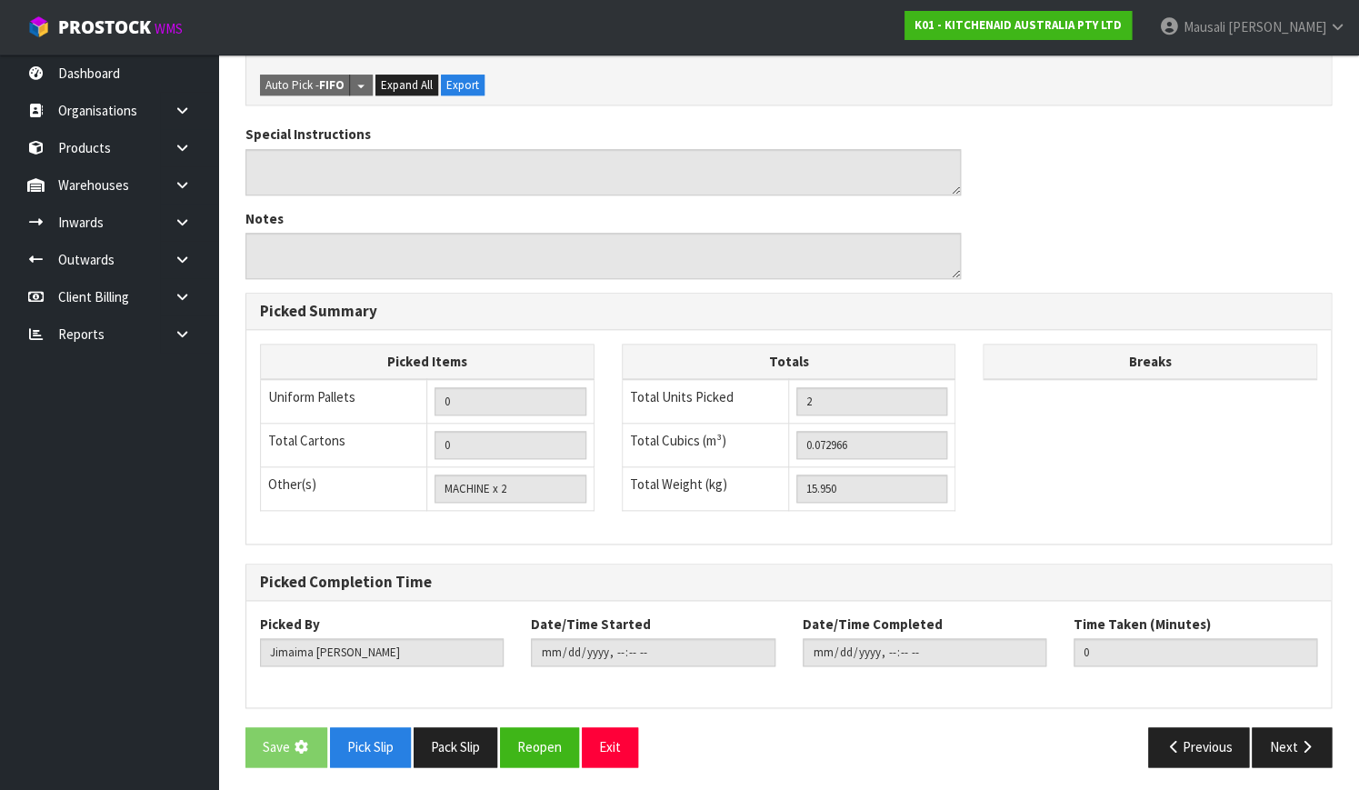
scroll to position [0, 0]
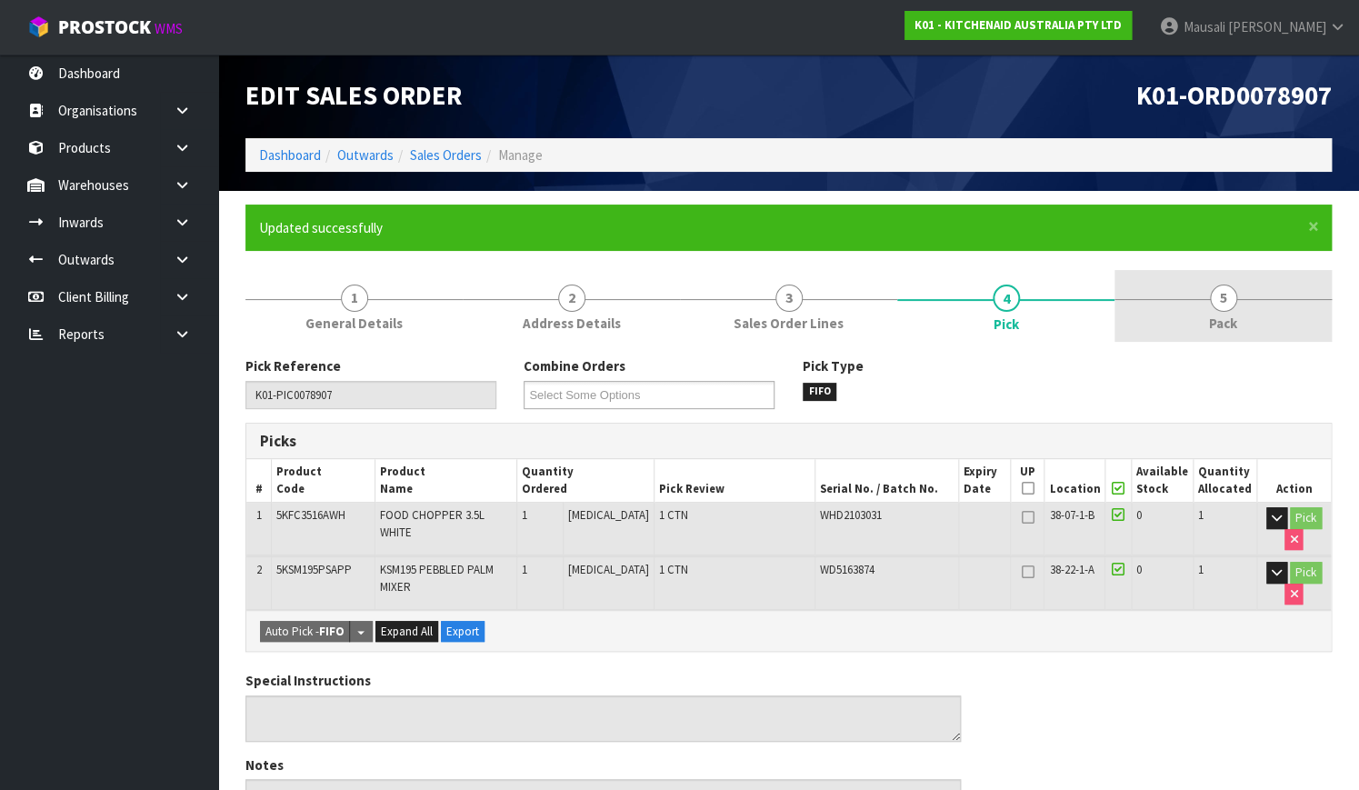
click at [1226, 321] on span "Pack" at bounding box center [1223, 323] width 28 height 19
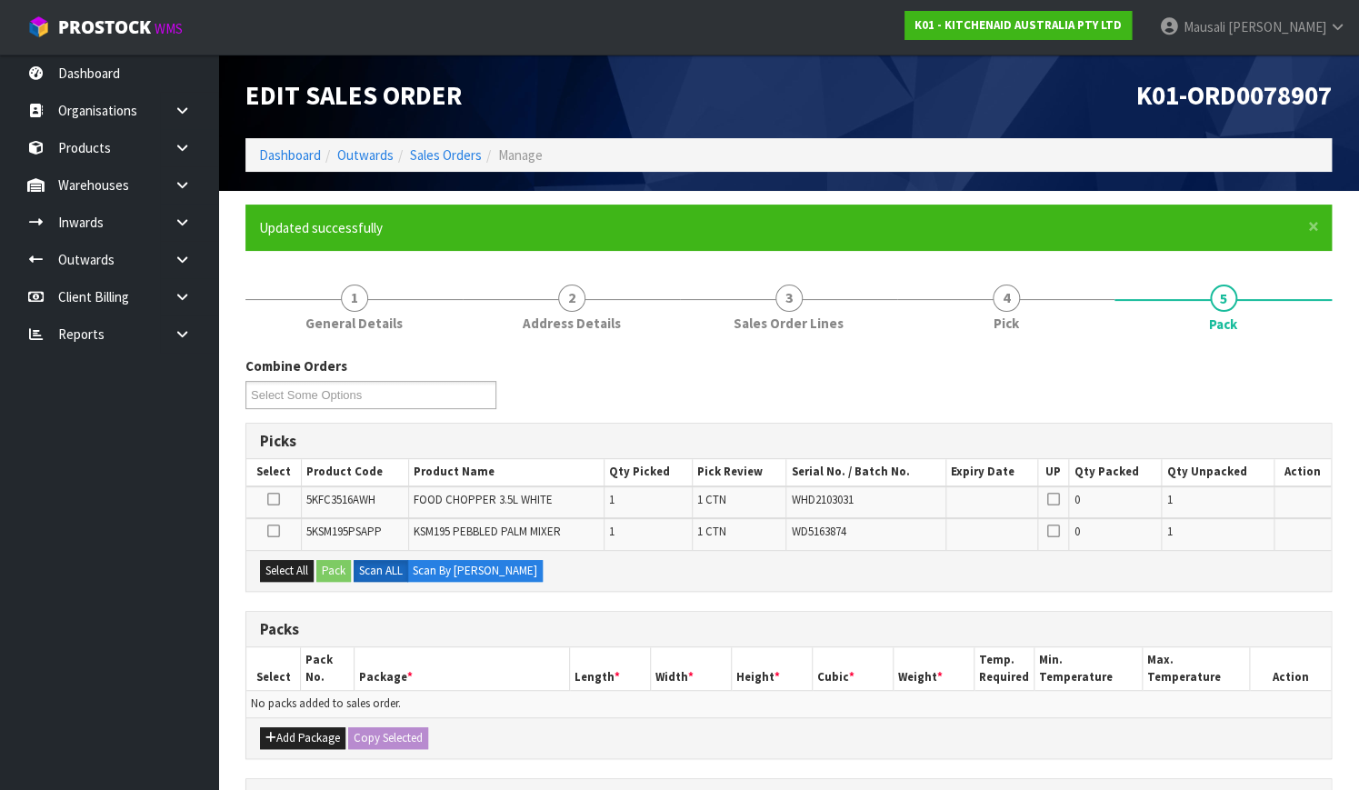
scroll to position [301, 0]
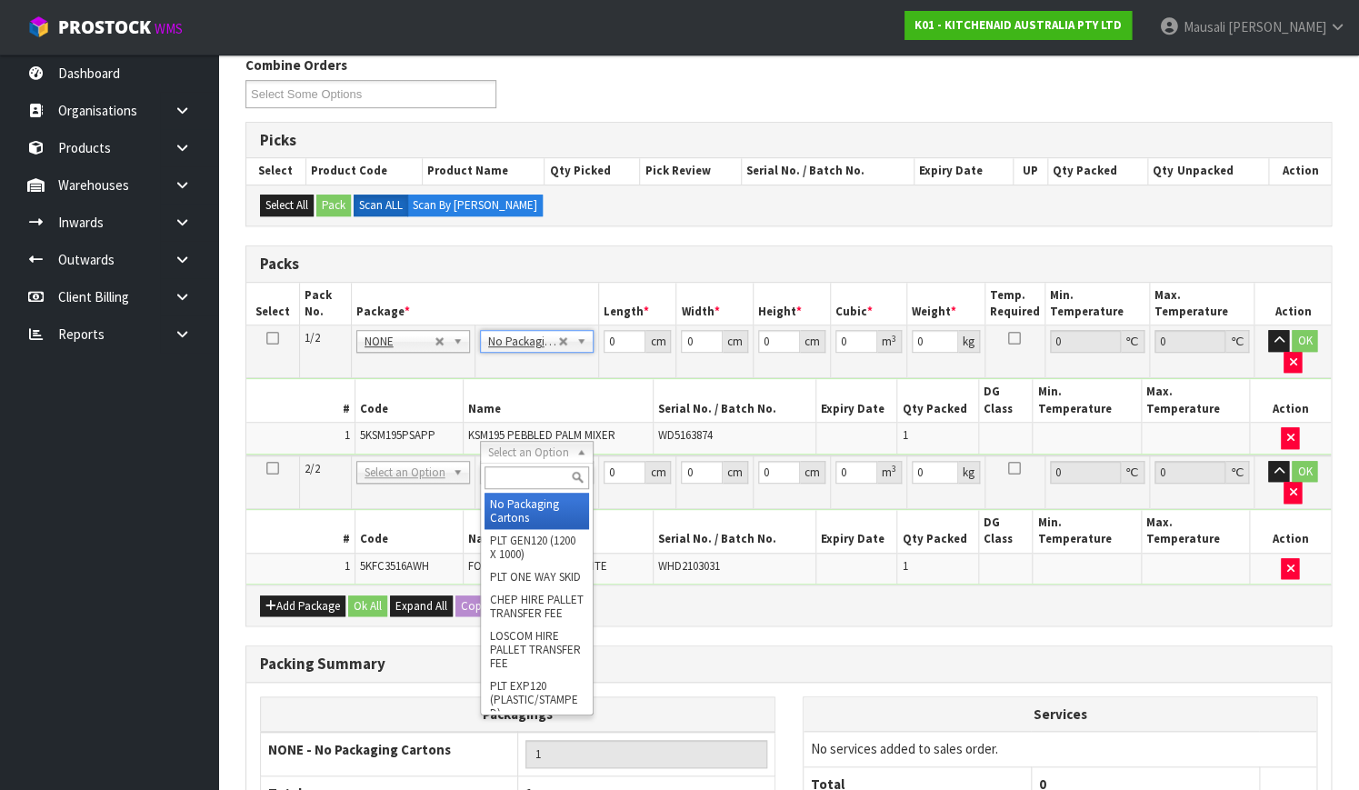
click at [517, 476] on input "text" at bounding box center [536, 477] width 105 height 23
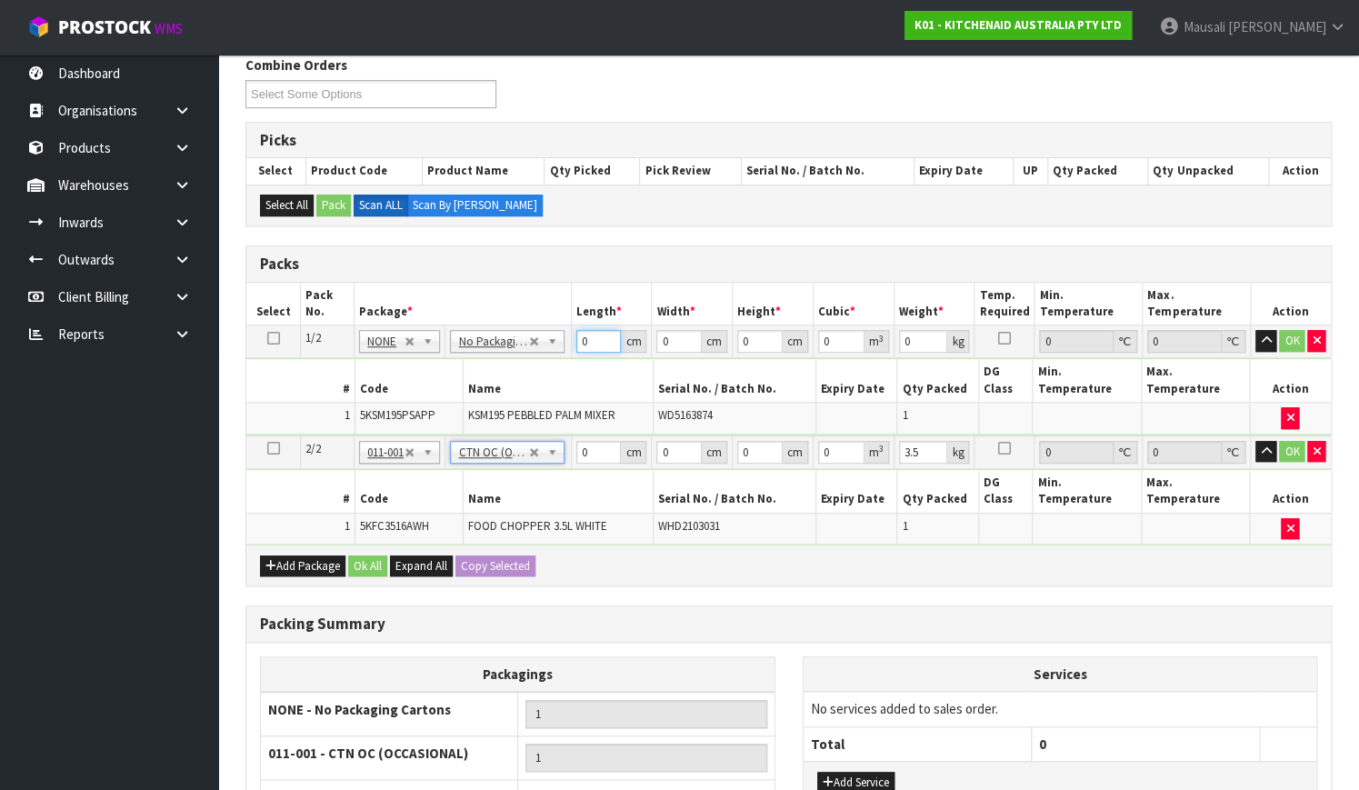
drag, startPoint x: 585, startPoint y: 346, endPoint x: 552, endPoint y: 360, distance: 36.3
click at [553, 359] on tbody "1/2 NONE 007-001 007-002 007-004 007-009 007-013 007-014 007-015 007-017 007-01…" at bounding box center [788, 380] width 1084 height 110
click at [373, 555] on button "Ok All" at bounding box center [367, 566] width 39 height 22
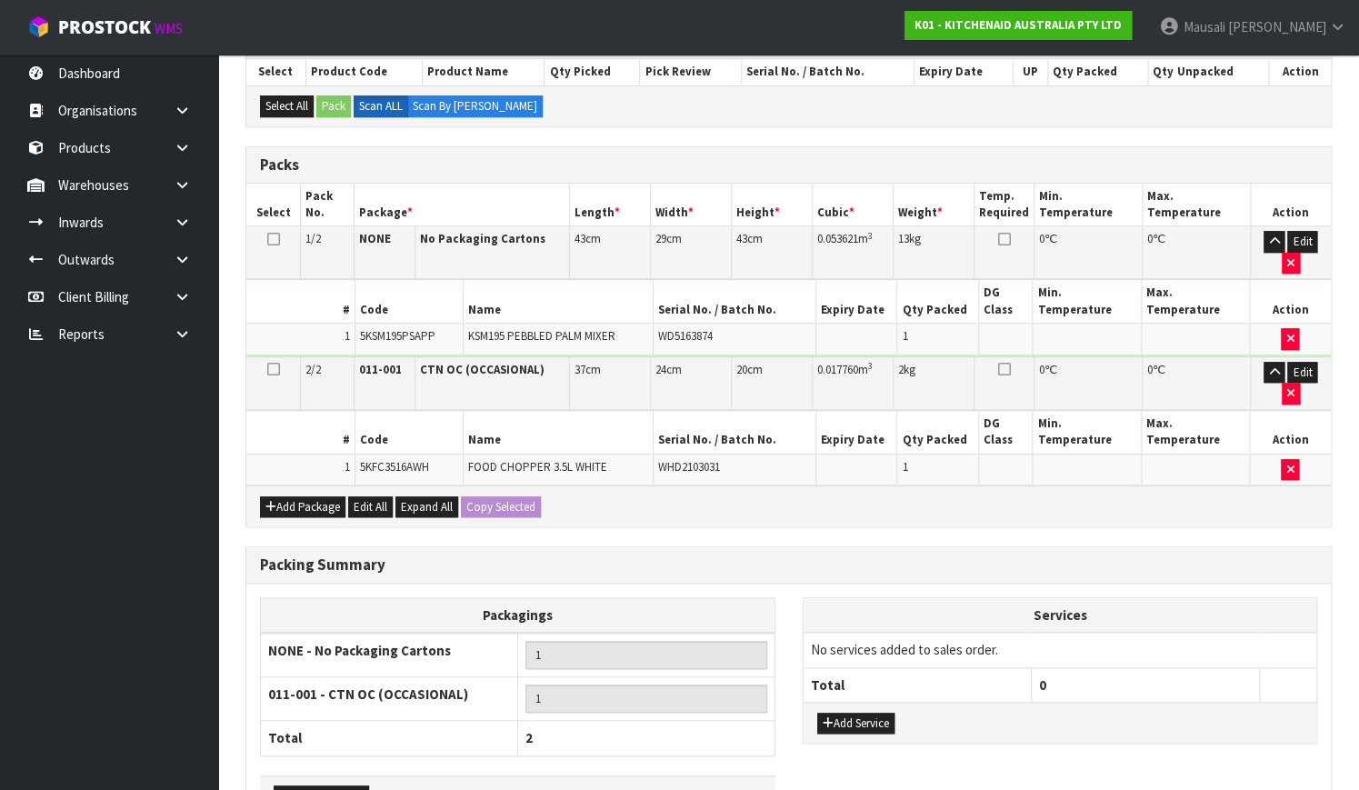
scroll to position [486, 0]
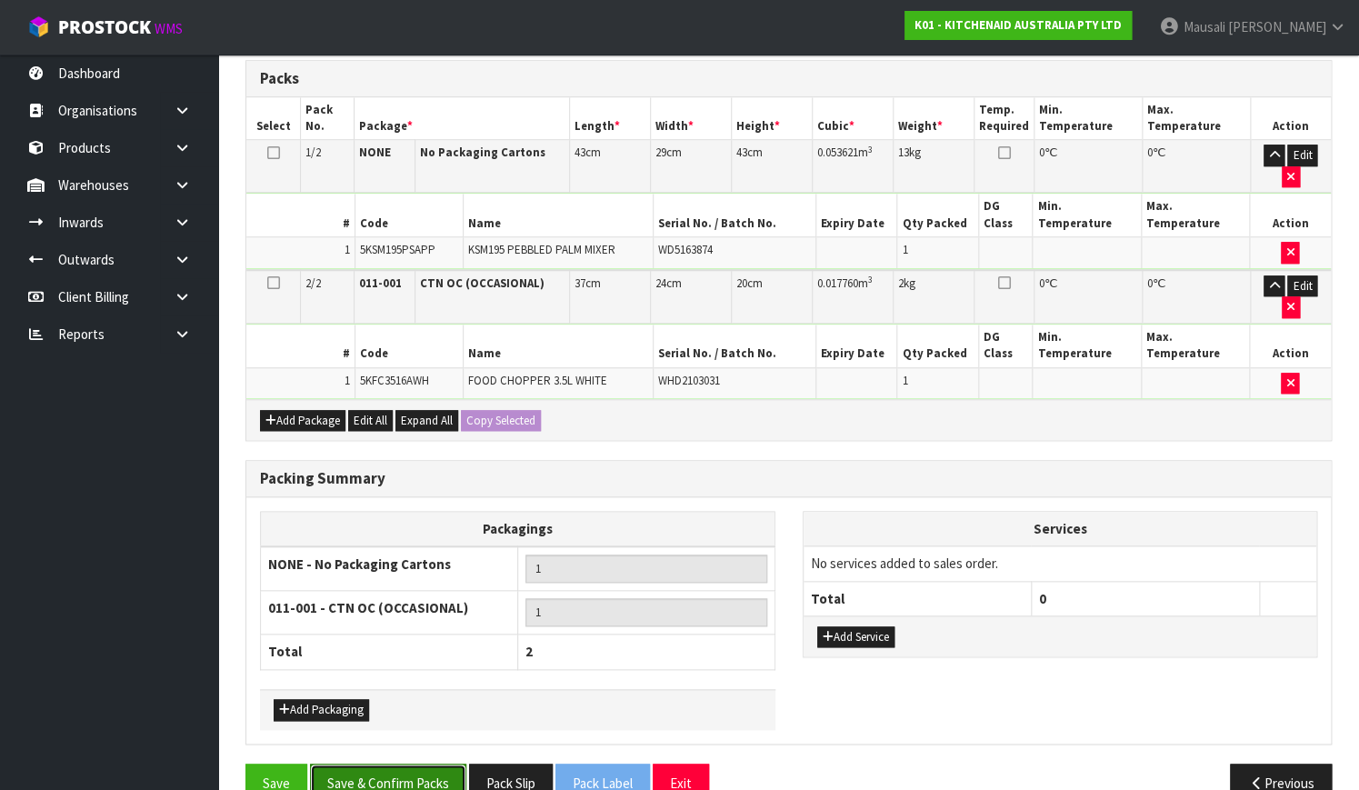
click at [375, 763] on button "Save & Confirm Packs" at bounding box center [388, 782] width 156 height 39
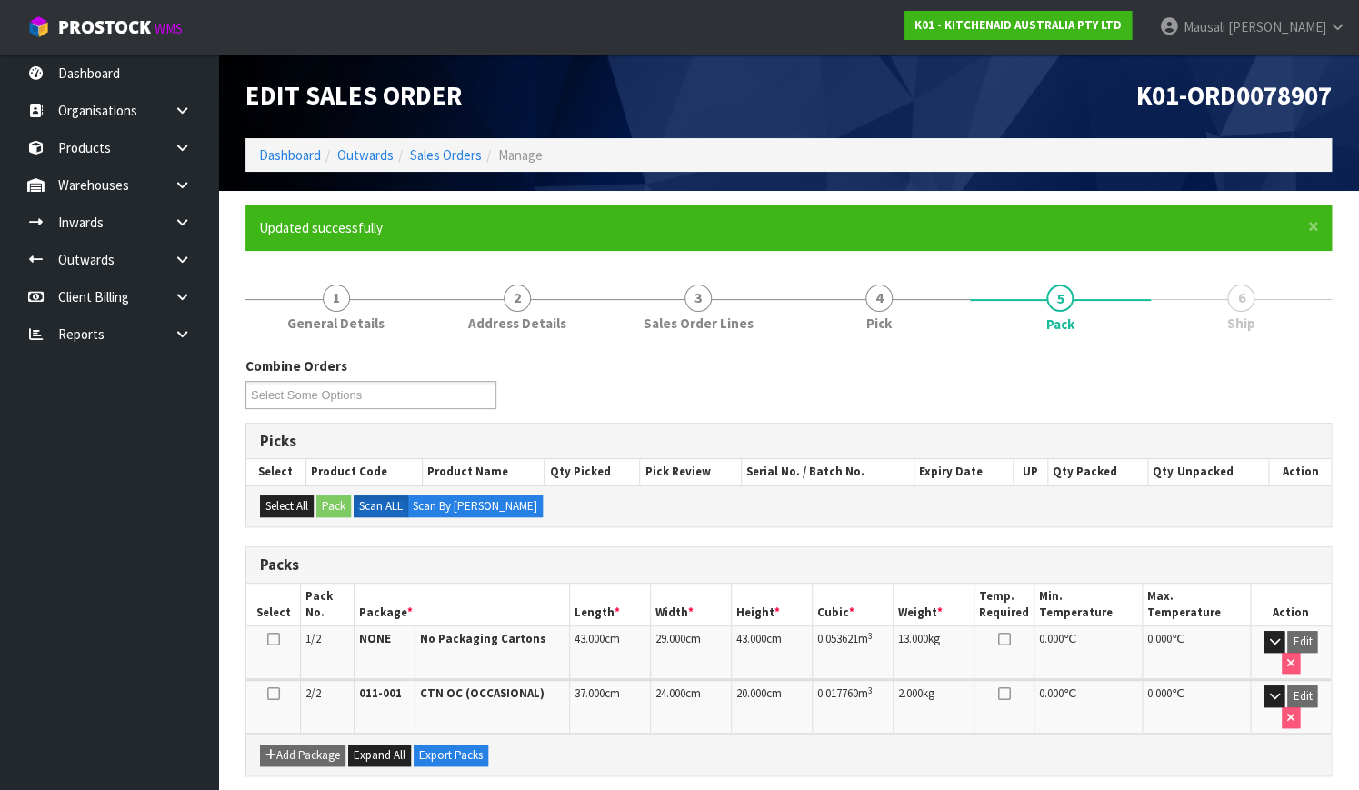
scroll to position [329, 0]
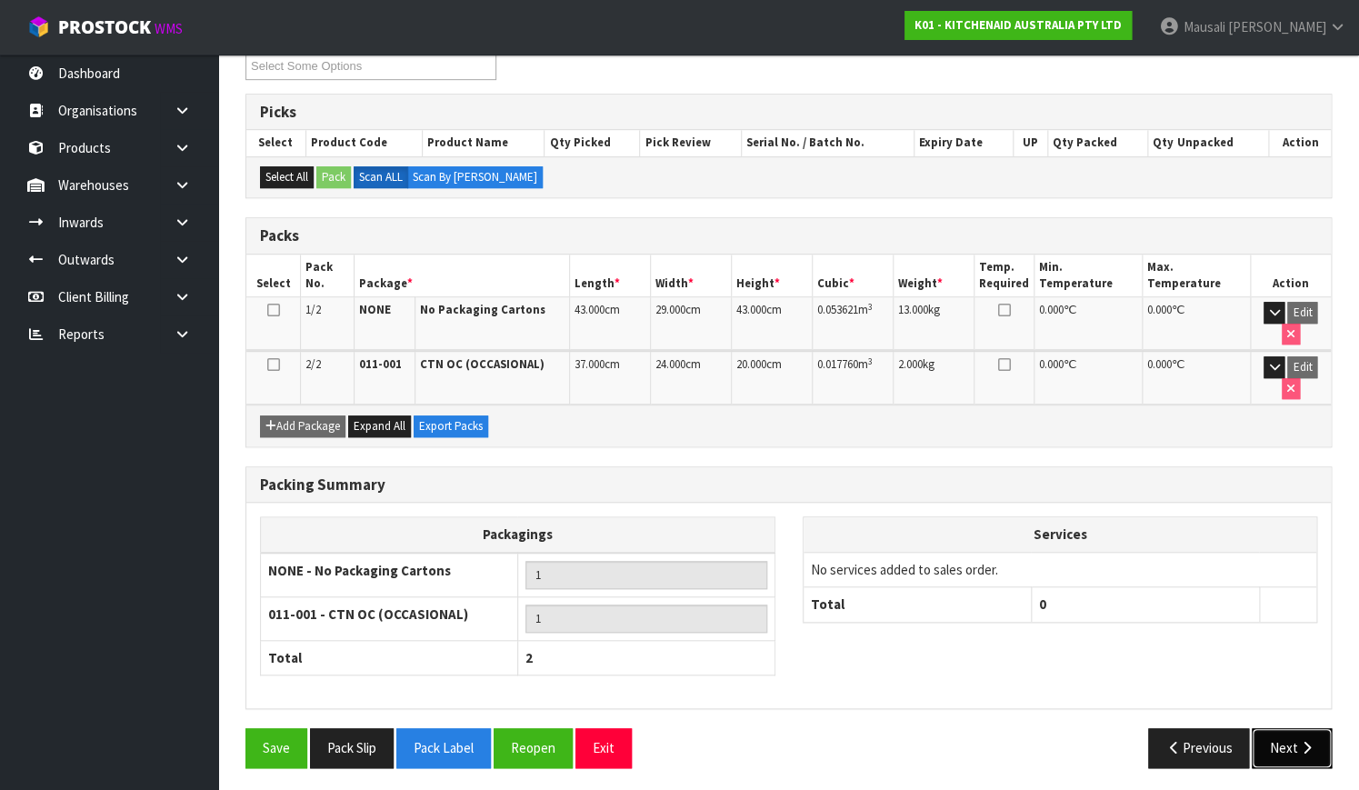
click at [1316, 753] on button "Next" at bounding box center [1291, 747] width 80 height 39
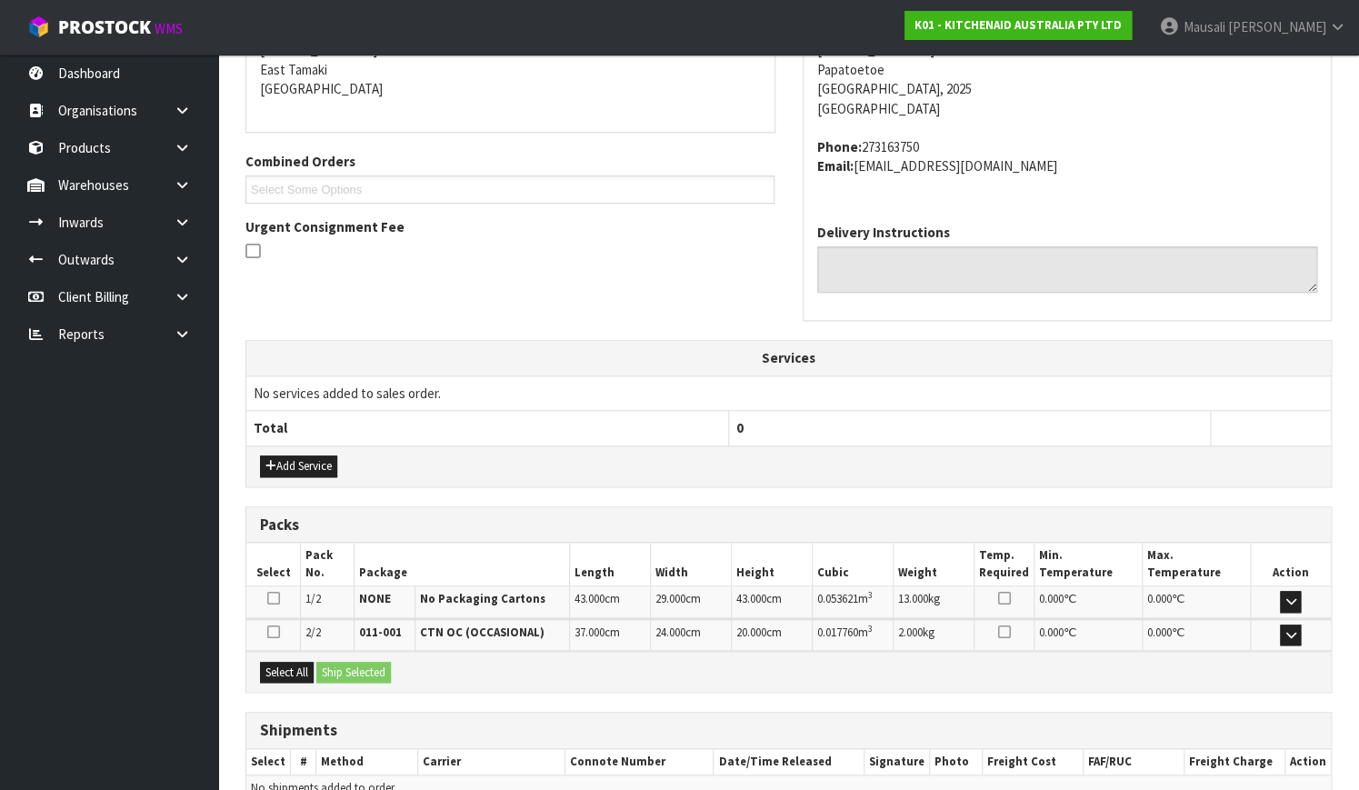
scroll to position [481, 0]
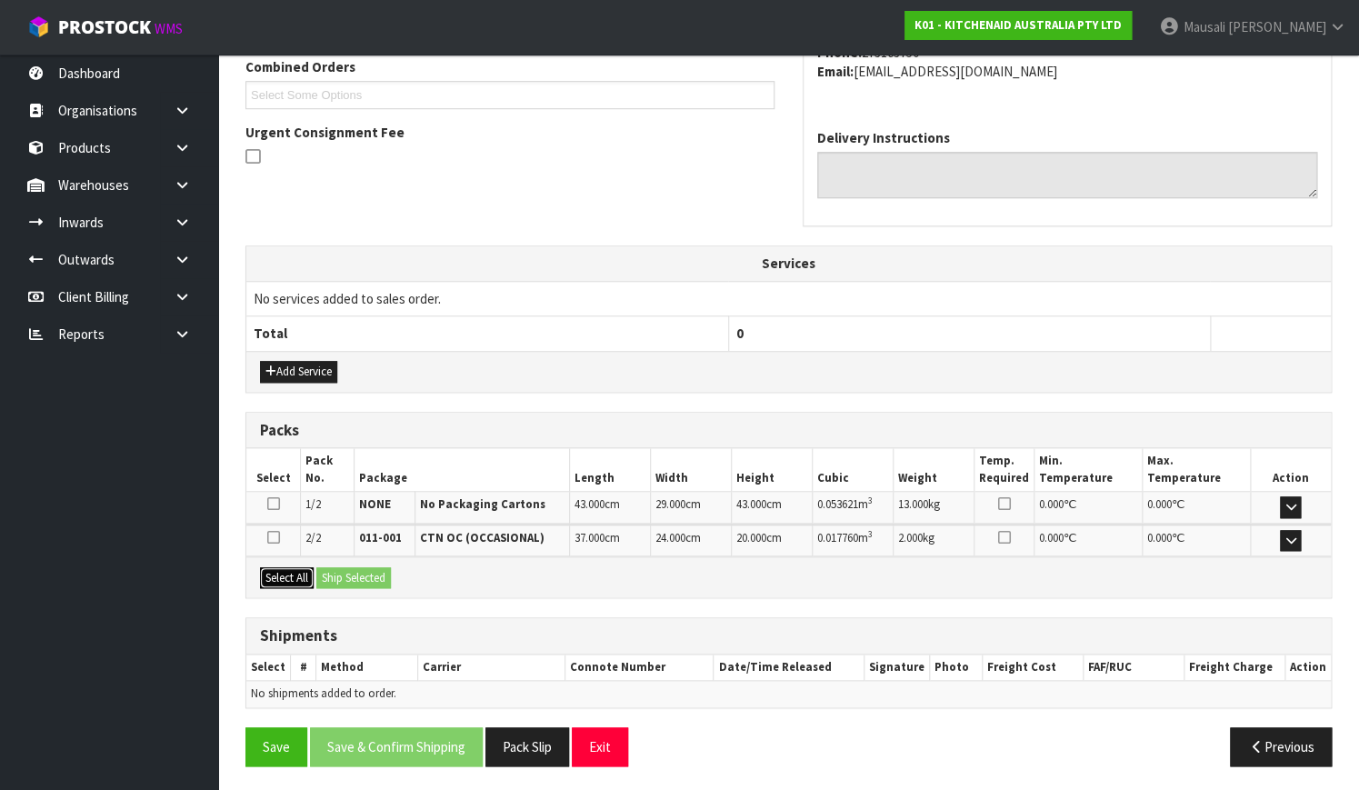
click at [282, 569] on button "Select All" at bounding box center [287, 578] width 54 height 22
click at [316, 573] on div "Select All Ship Selected" at bounding box center [788, 576] width 1084 height 41
click at [359, 563] on div "Select All Ship Selected" at bounding box center [788, 576] width 1084 height 41
click at [374, 577] on button "Ship Selected" at bounding box center [353, 578] width 75 height 22
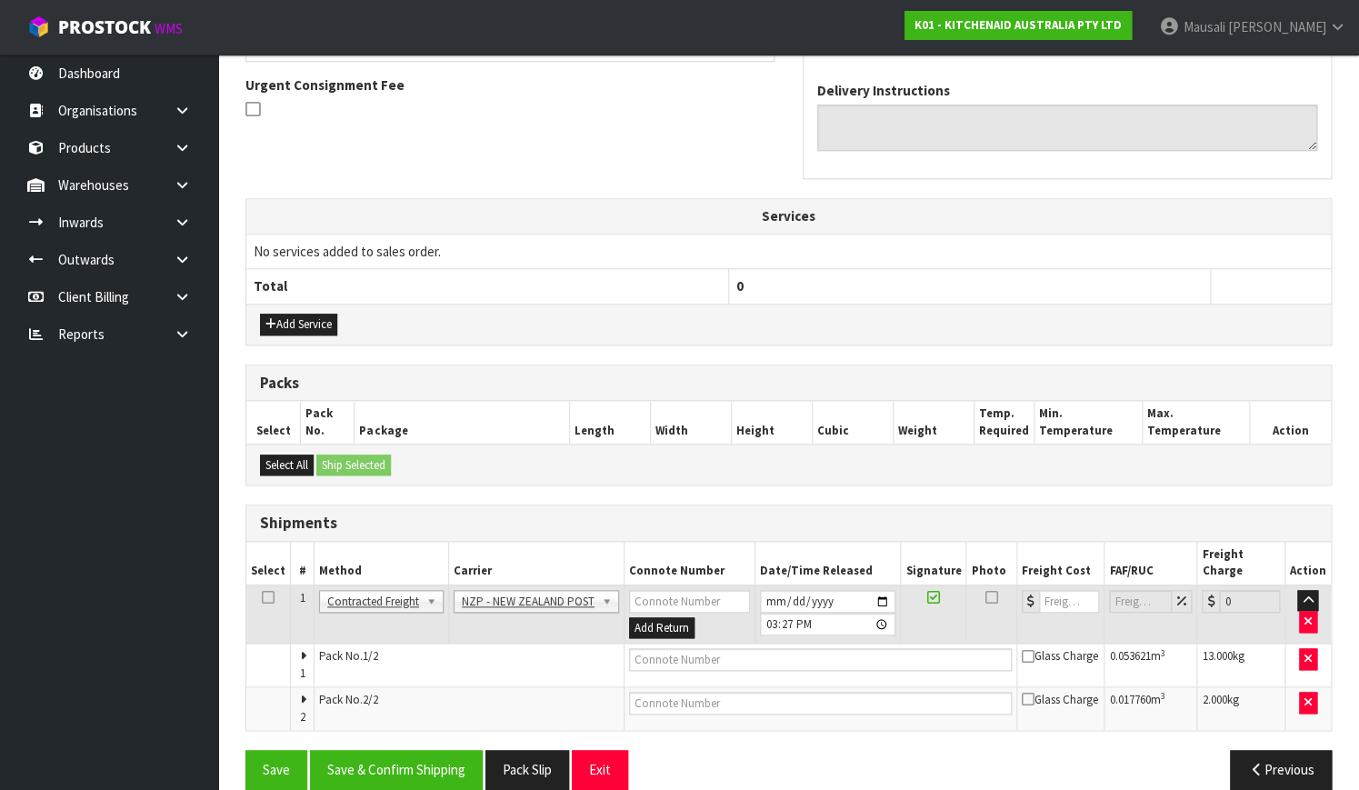
scroll to position [534, 0]
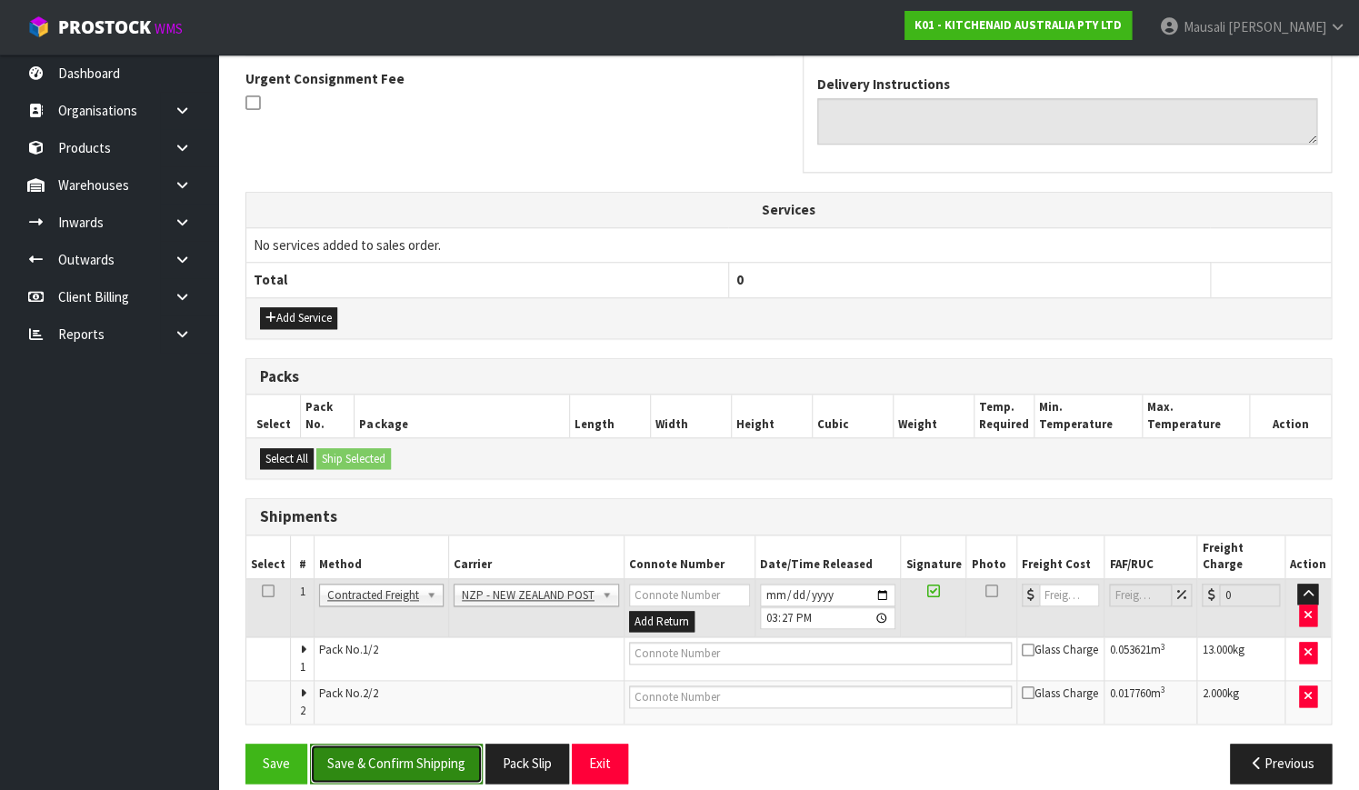
click at [440, 743] on button "Save & Confirm Shipping" at bounding box center [396, 762] width 173 height 39
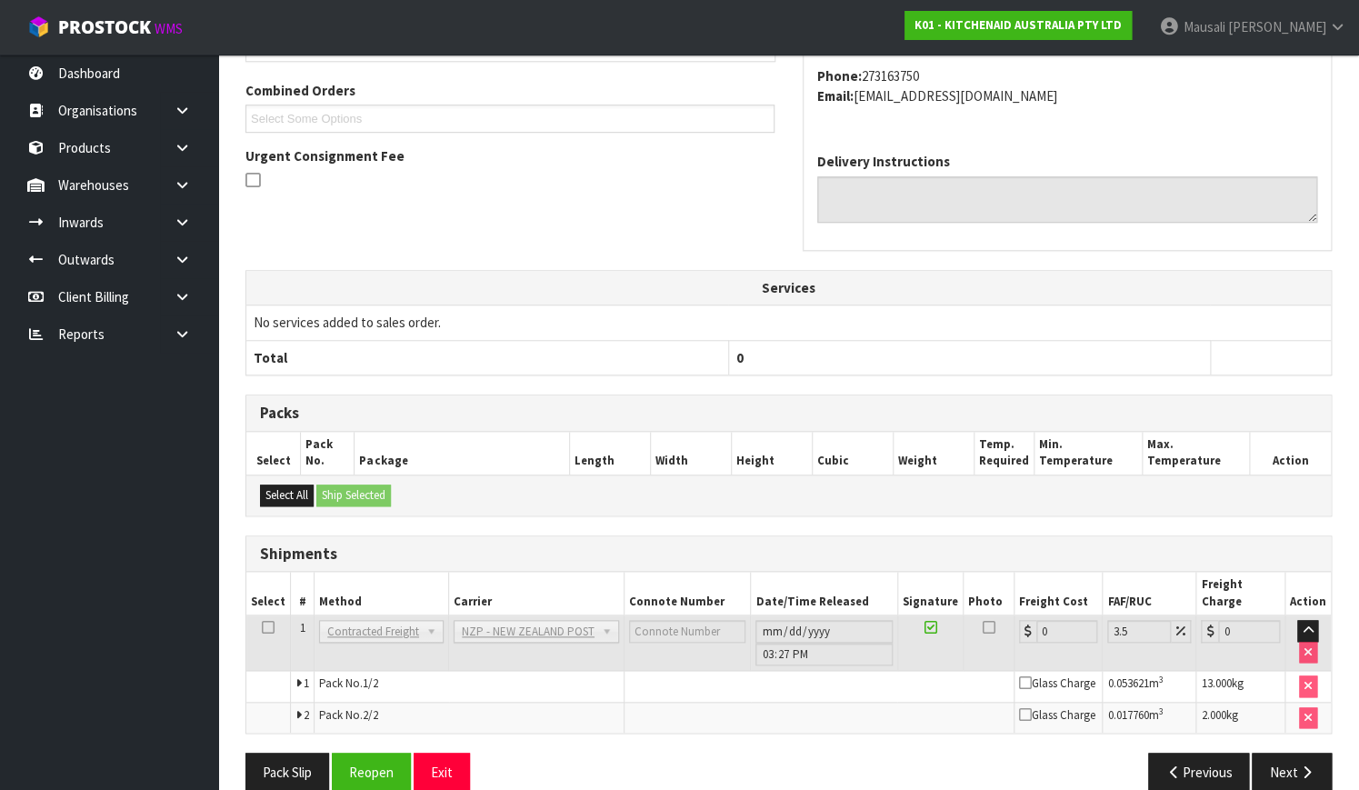
scroll to position [510, 0]
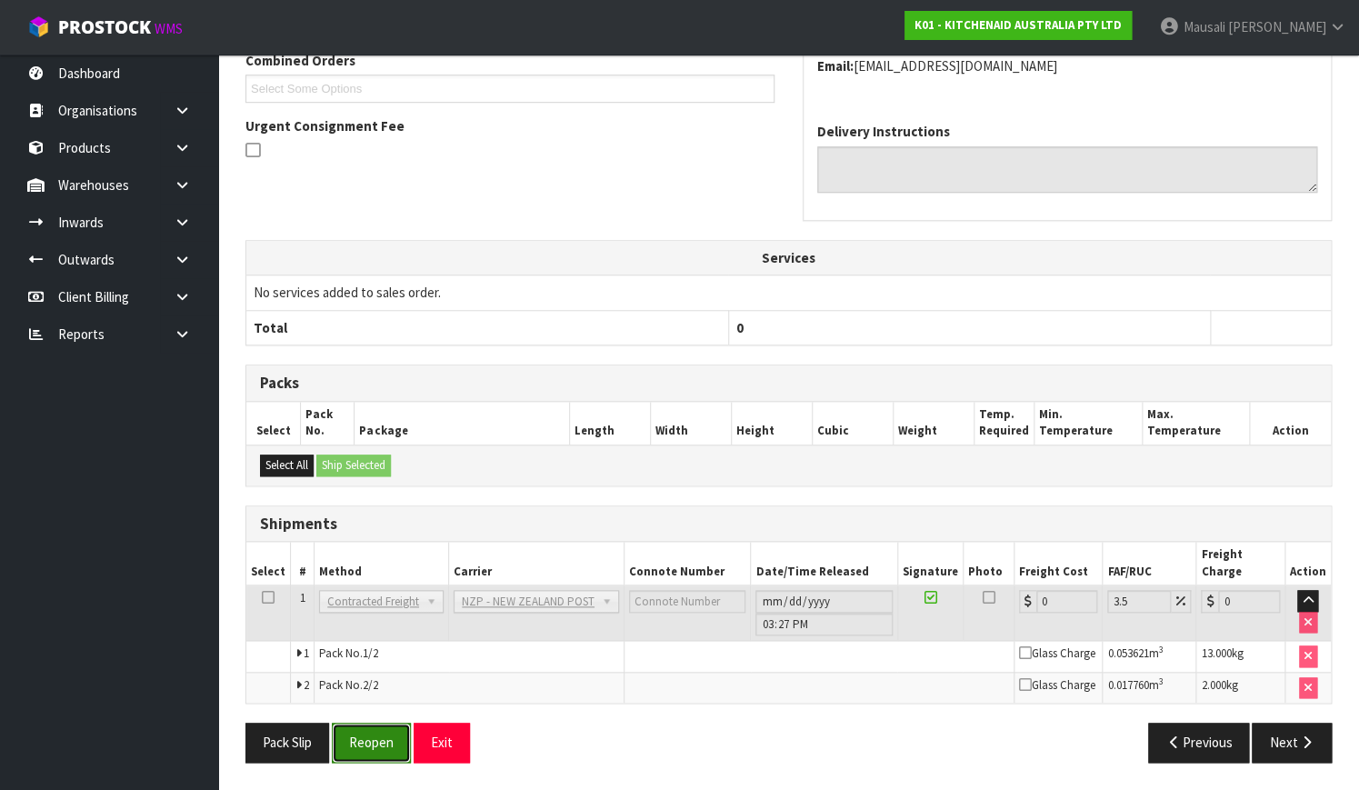
click at [355, 753] on button "Reopen" at bounding box center [371, 741] width 79 height 39
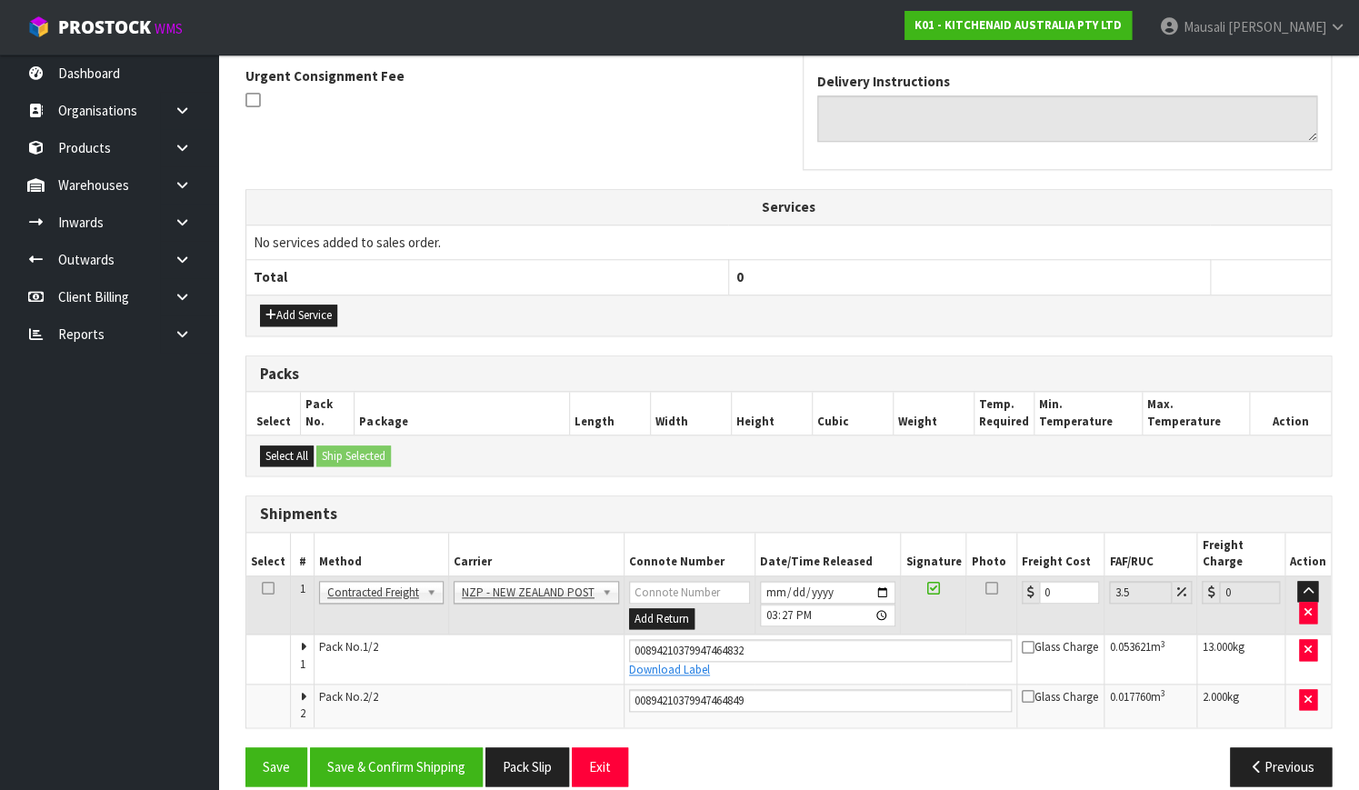
scroll to position [540, 0]
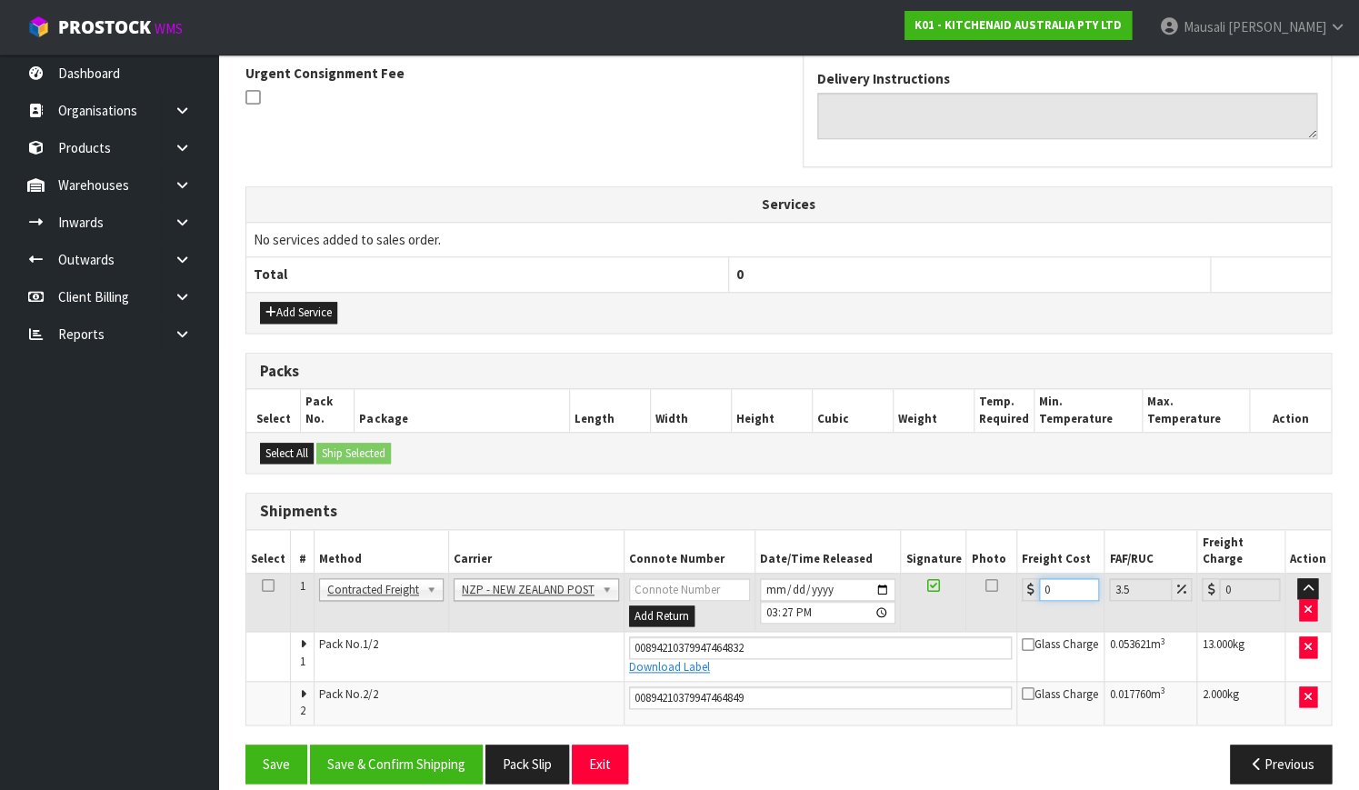
drag, startPoint x: 1052, startPoint y: 576, endPoint x: 1005, endPoint y: 596, distance: 51.3
click at [1005, 596] on tr "1 Client Local Pickup Customer Local Pickup Company Freight Contracted Freight …" at bounding box center [788, 602] width 1084 height 59
click at [404, 744] on button "Save & Confirm Shipping" at bounding box center [396, 763] width 173 height 39
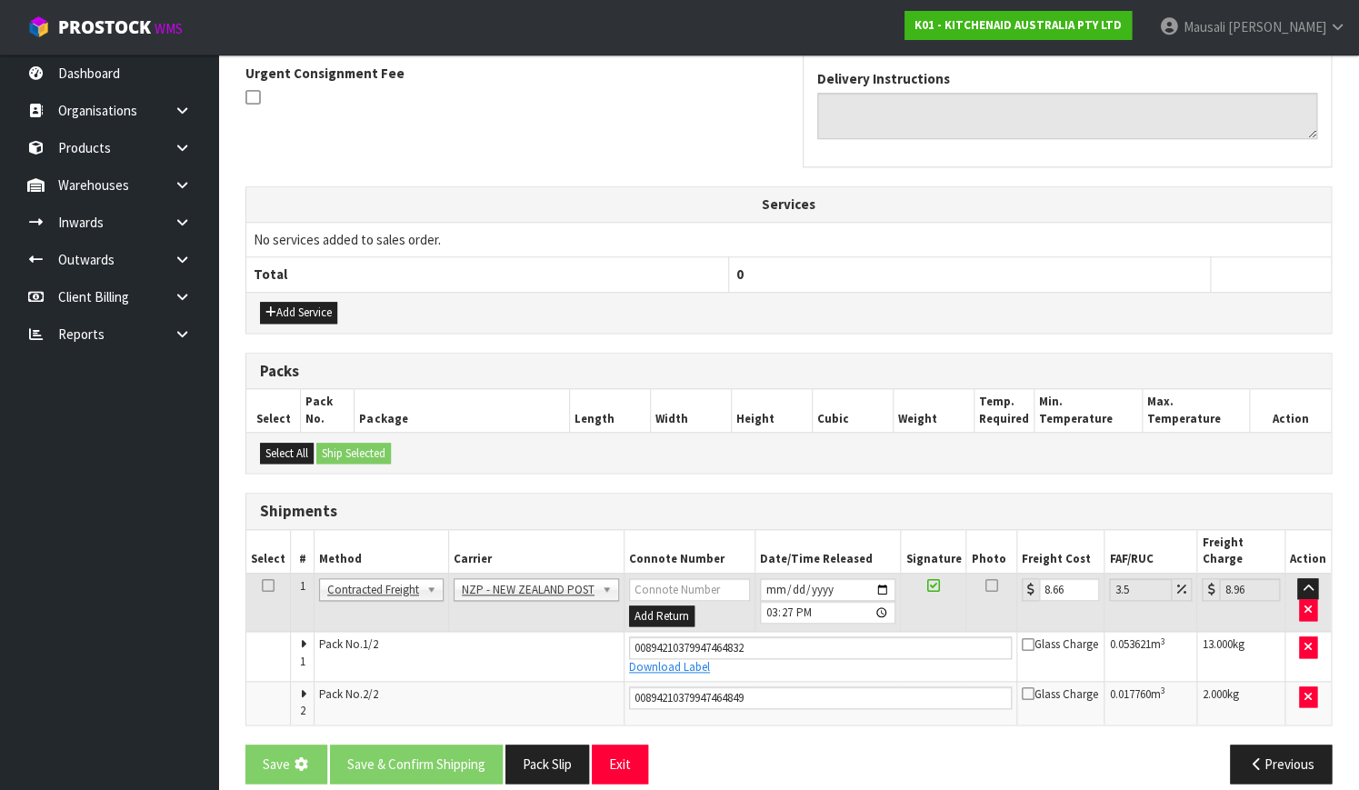
scroll to position [0, 0]
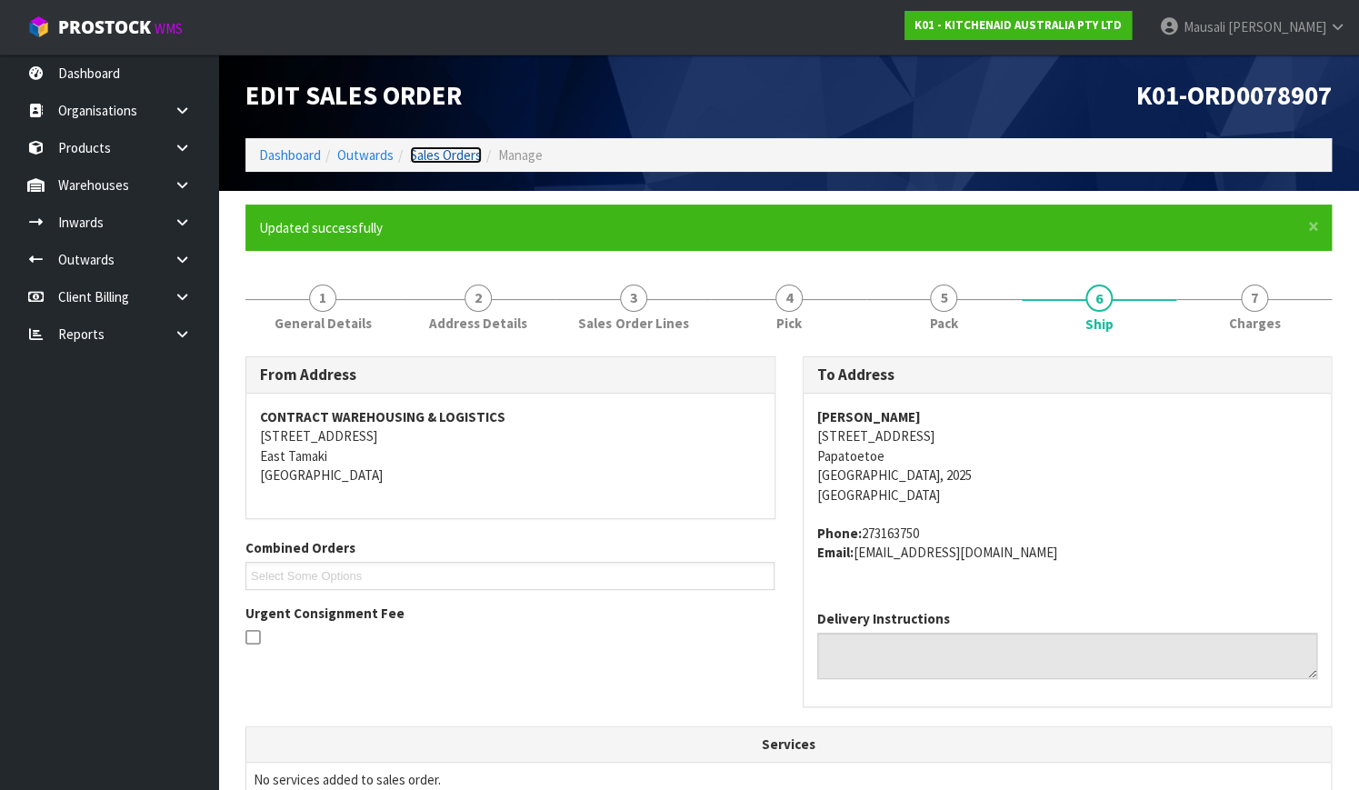
click at [444, 146] on link "Sales Orders" at bounding box center [446, 154] width 72 height 17
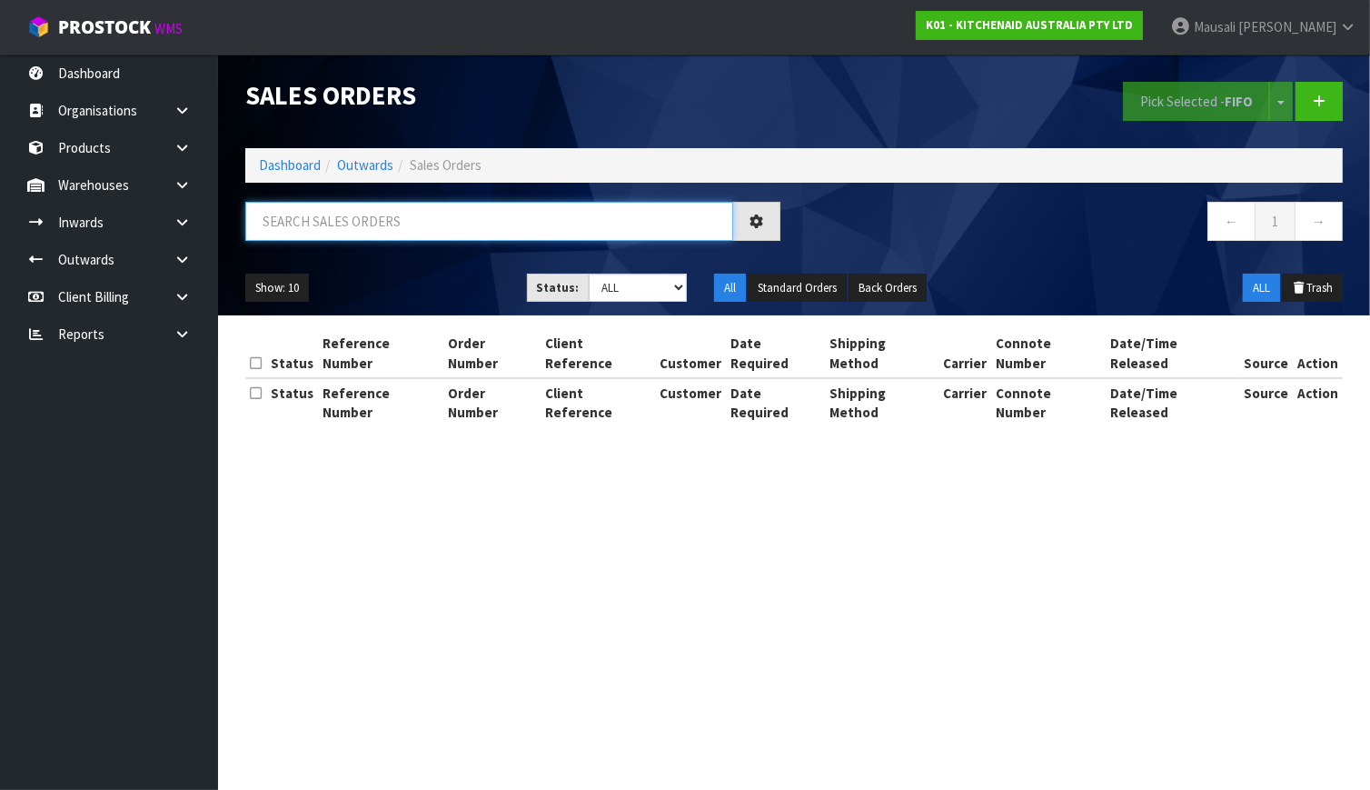
click at [291, 226] on input "text" at bounding box center [489, 221] width 488 height 39
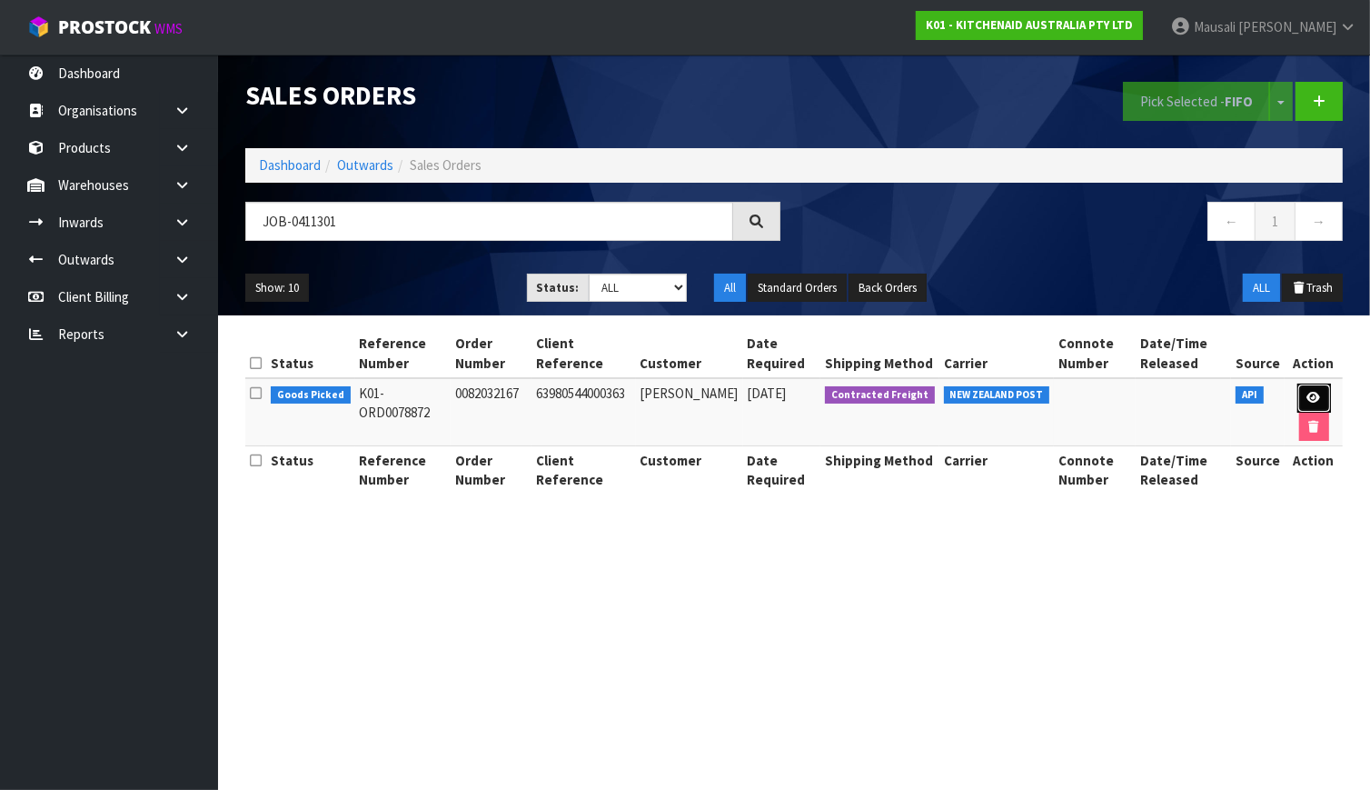
click at [1309, 401] on icon at bounding box center [1315, 398] width 14 height 12
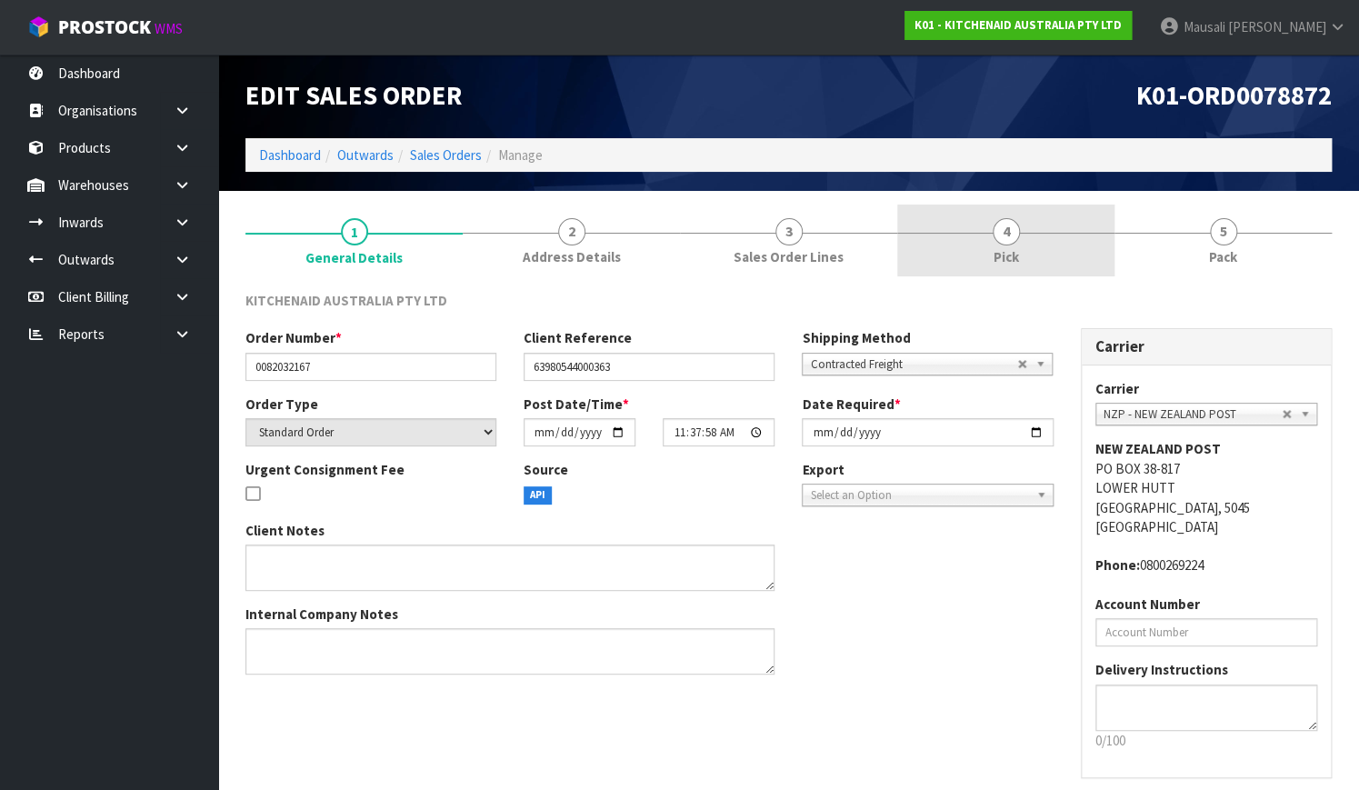
click at [1013, 238] on span "4" at bounding box center [1005, 231] width 27 height 27
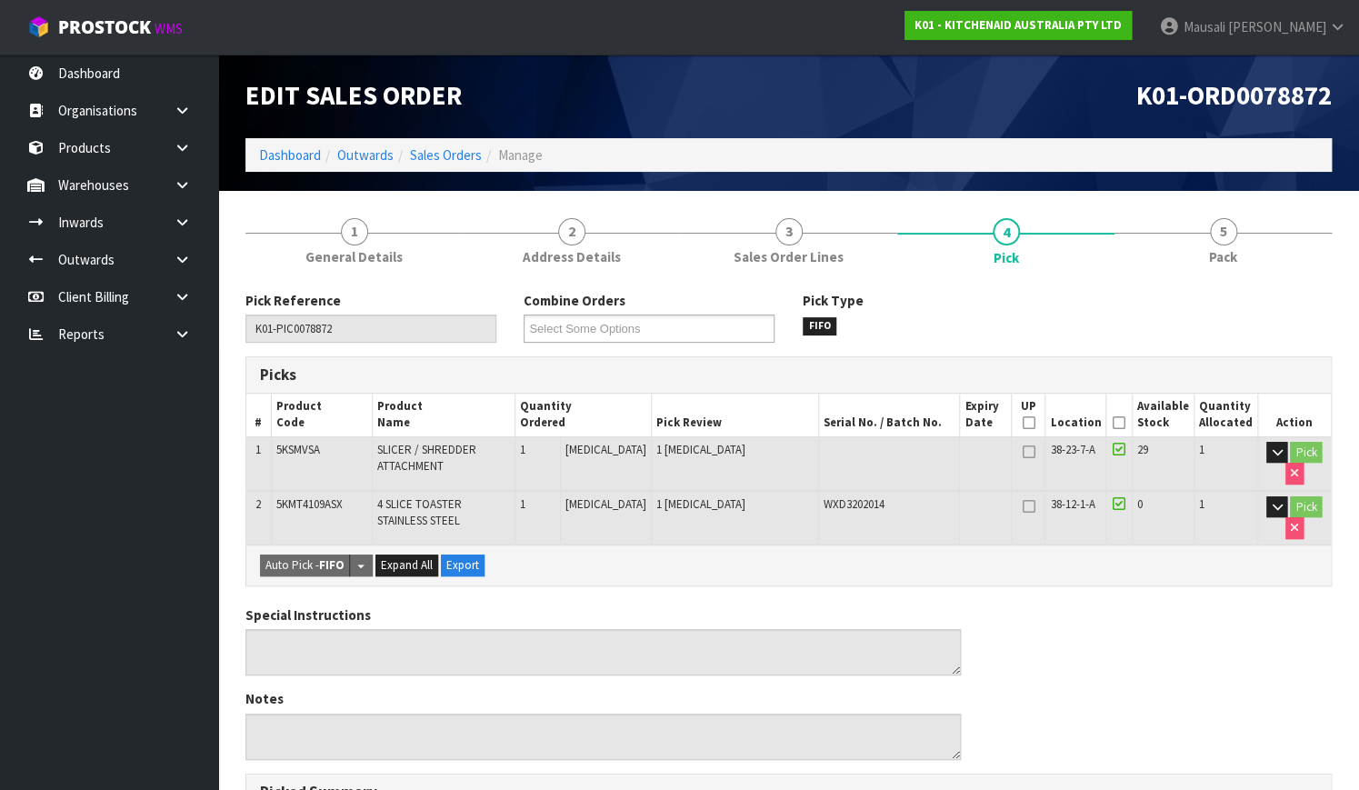
click at [1121, 423] on icon at bounding box center [1118, 423] width 13 height 1
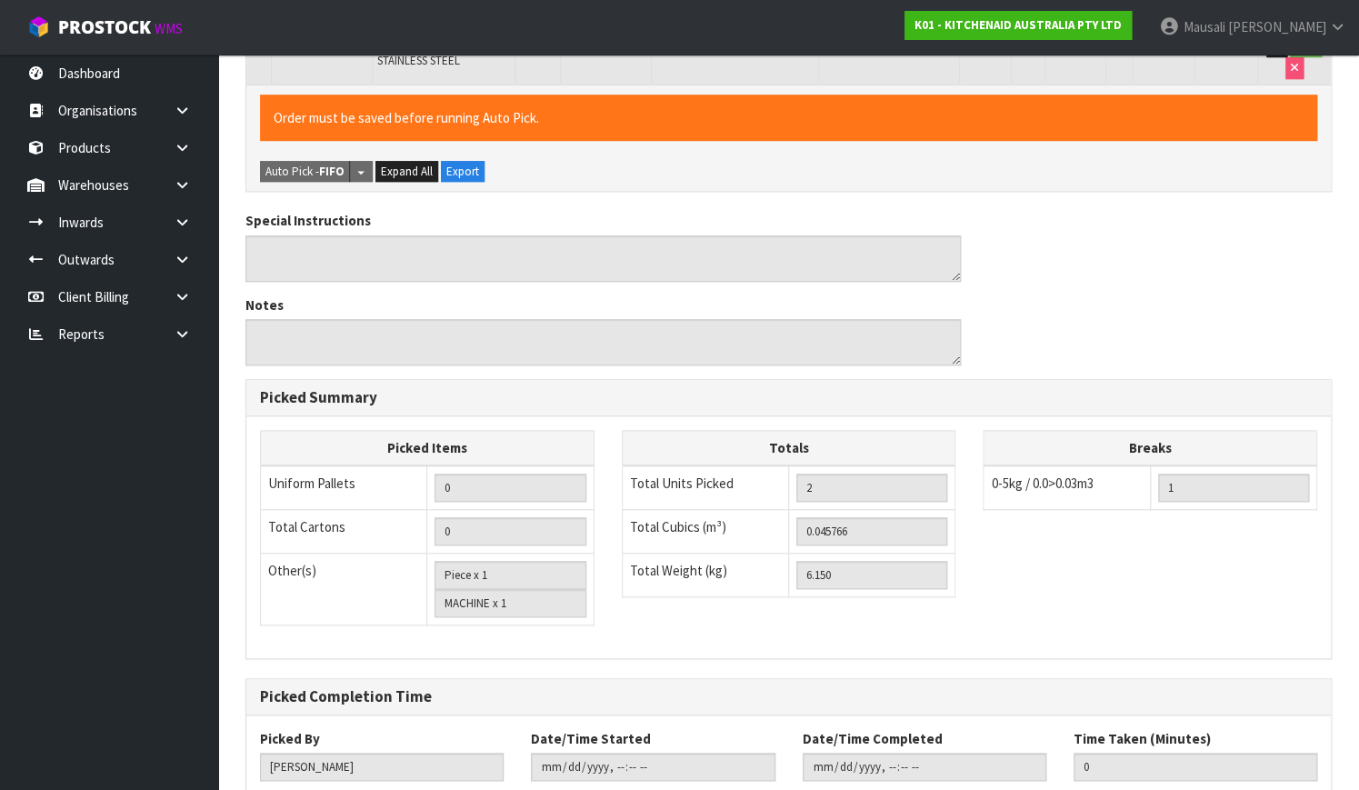
scroll to position [574, 0]
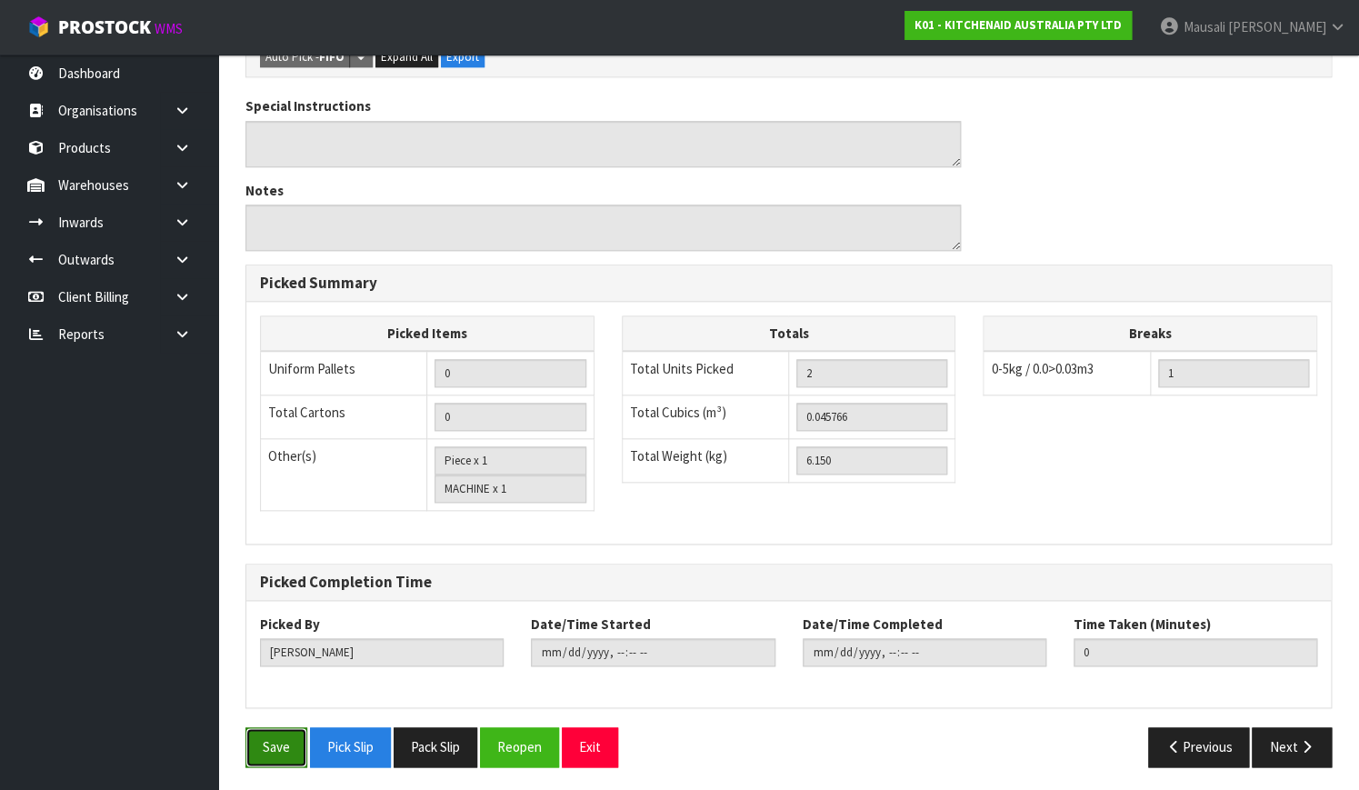
click at [291, 736] on button "Save" at bounding box center [276, 746] width 62 height 39
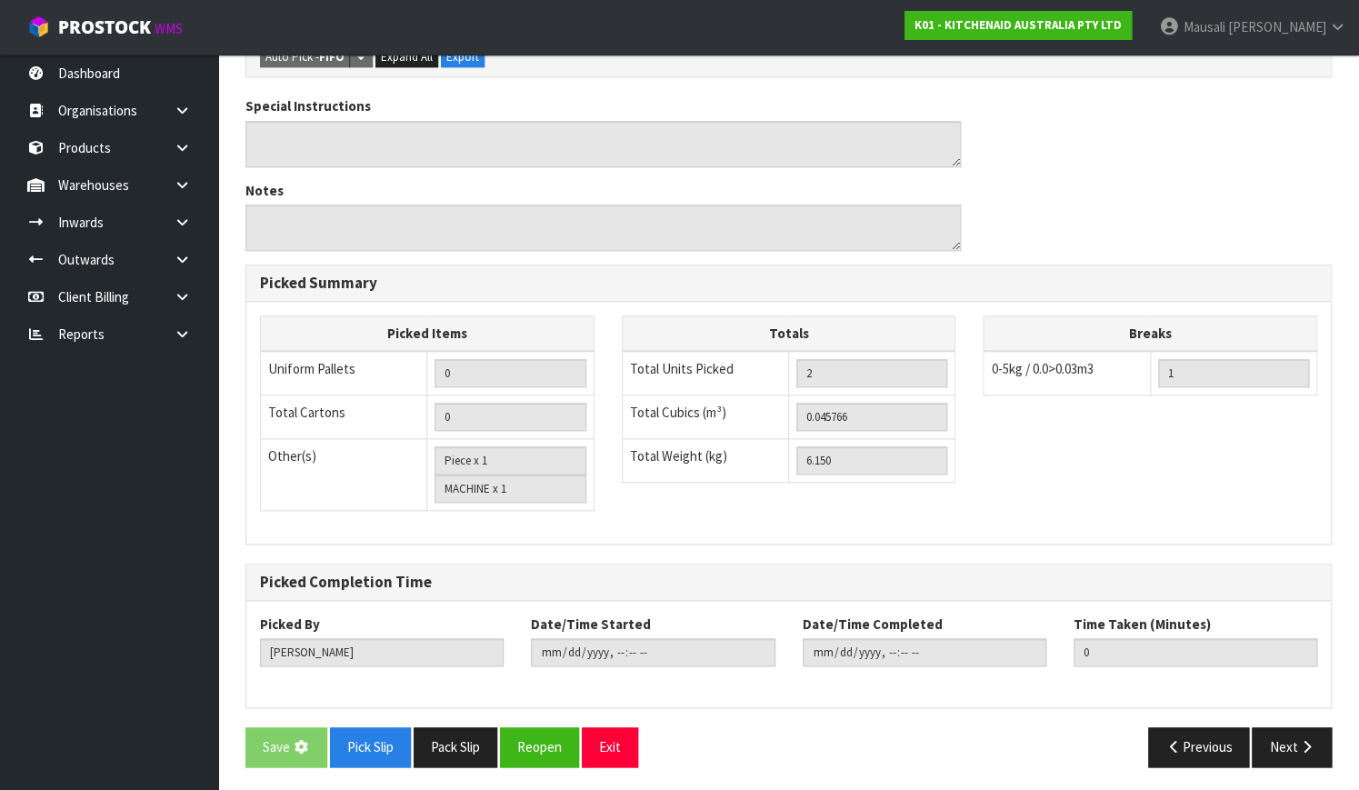
scroll to position [0, 0]
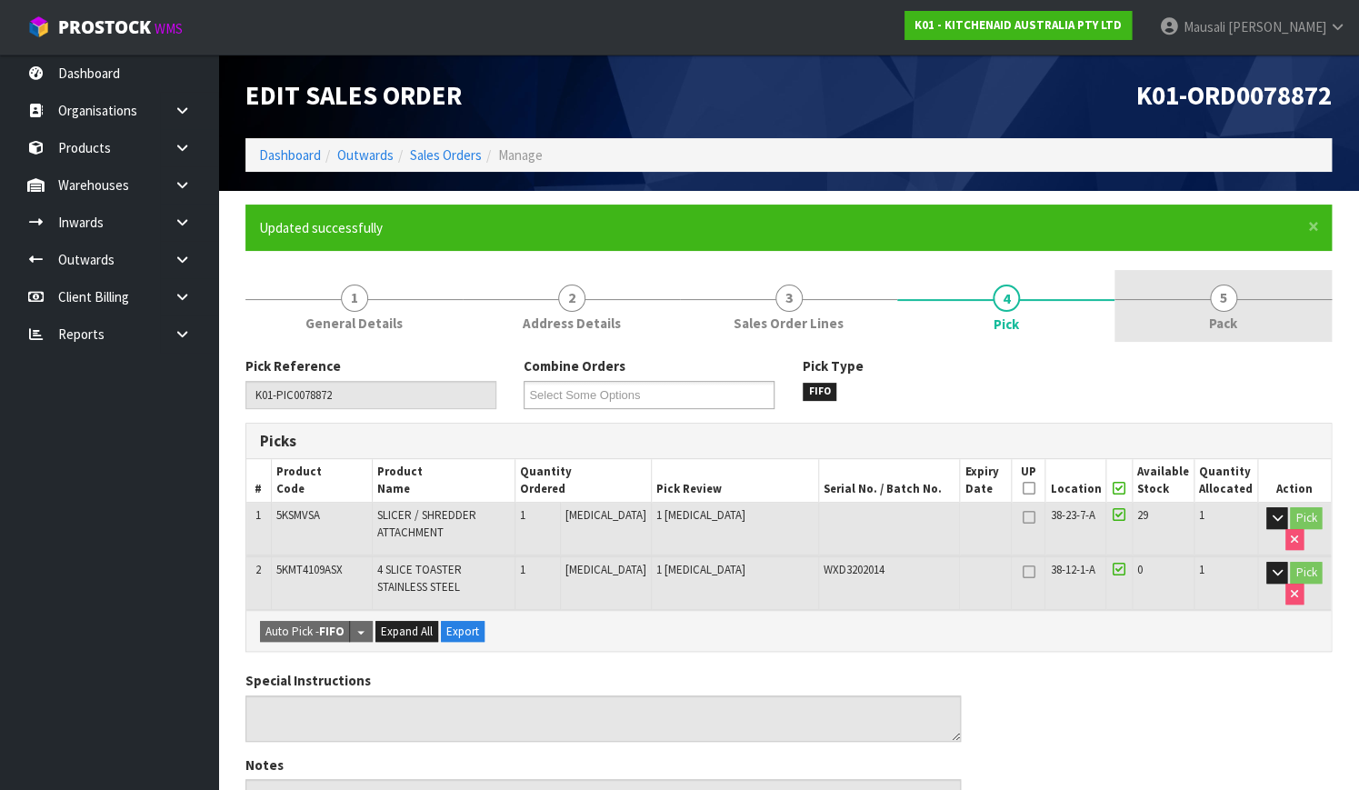
click at [1184, 314] on link "5 Pack" at bounding box center [1222, 306] width 217 height 72
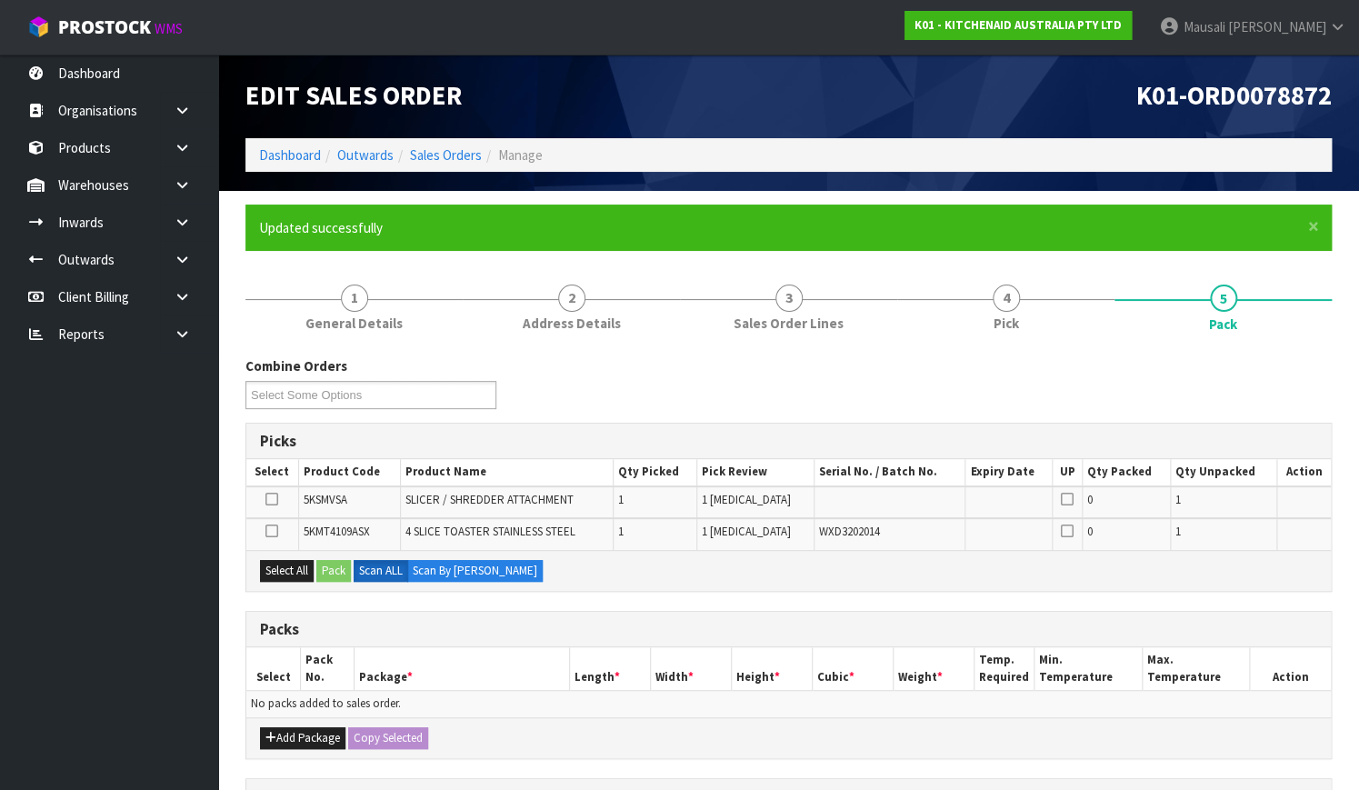
scroll to position [247, 0]
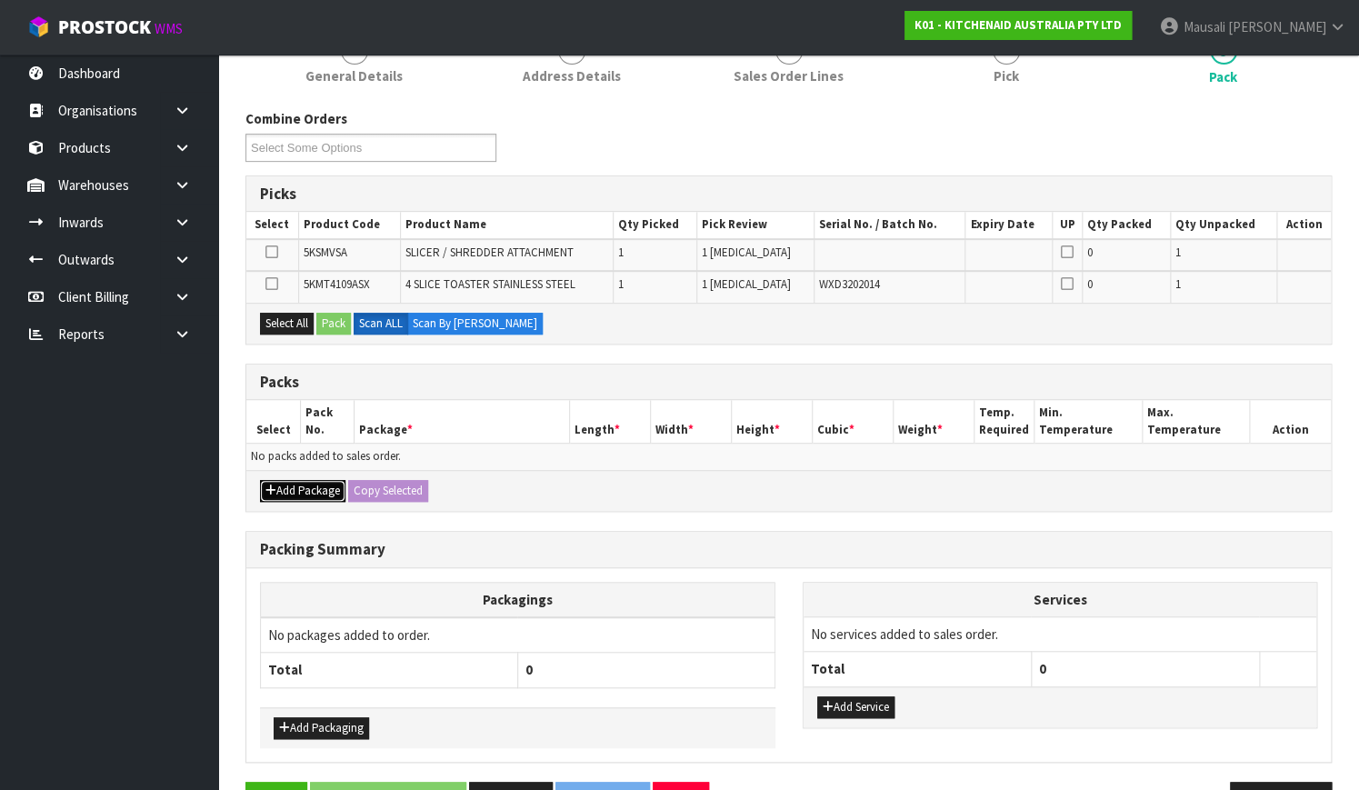
click at [330, 489] on button "Add Package" at bounding box center [302, 491] width 85 height 22
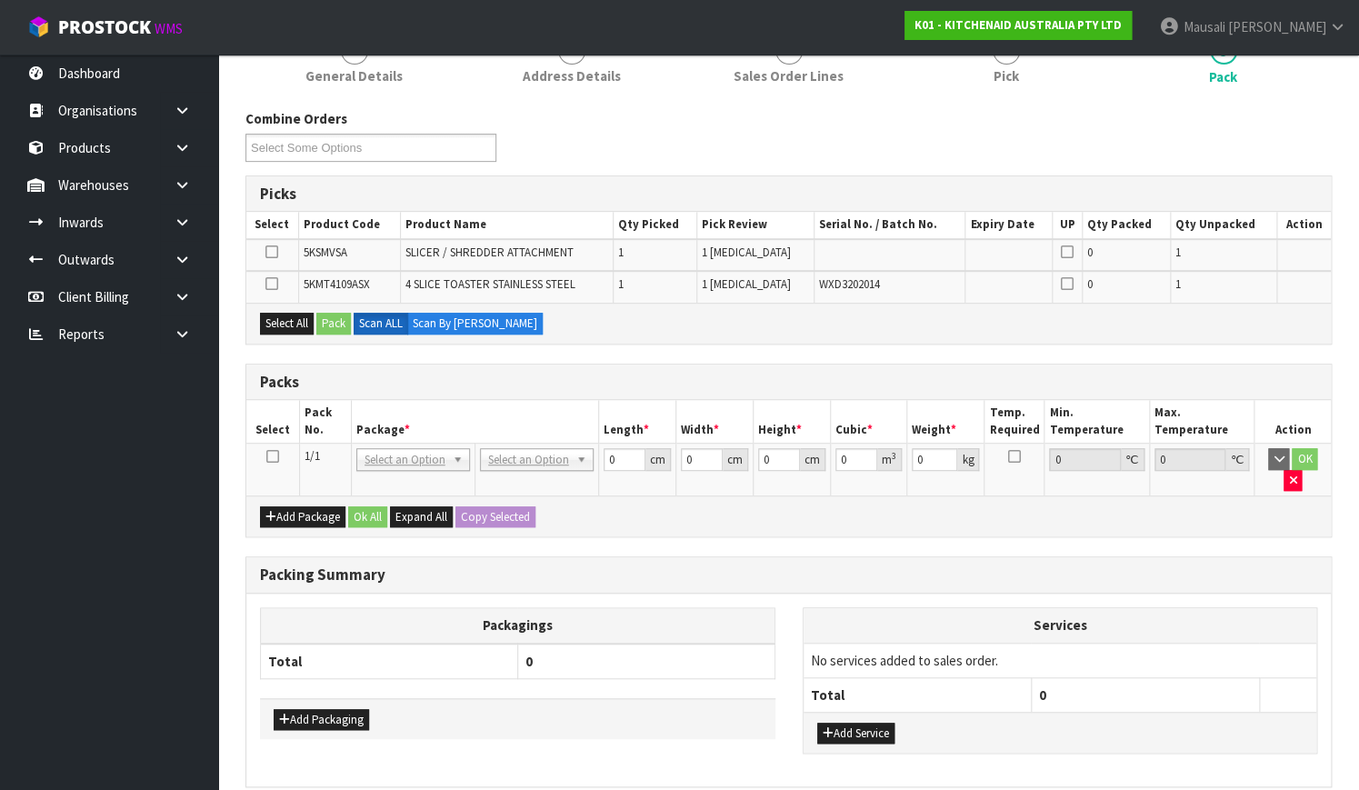
click at [273, 456] on icon at bounding box center [272, 456] width 13 height 1
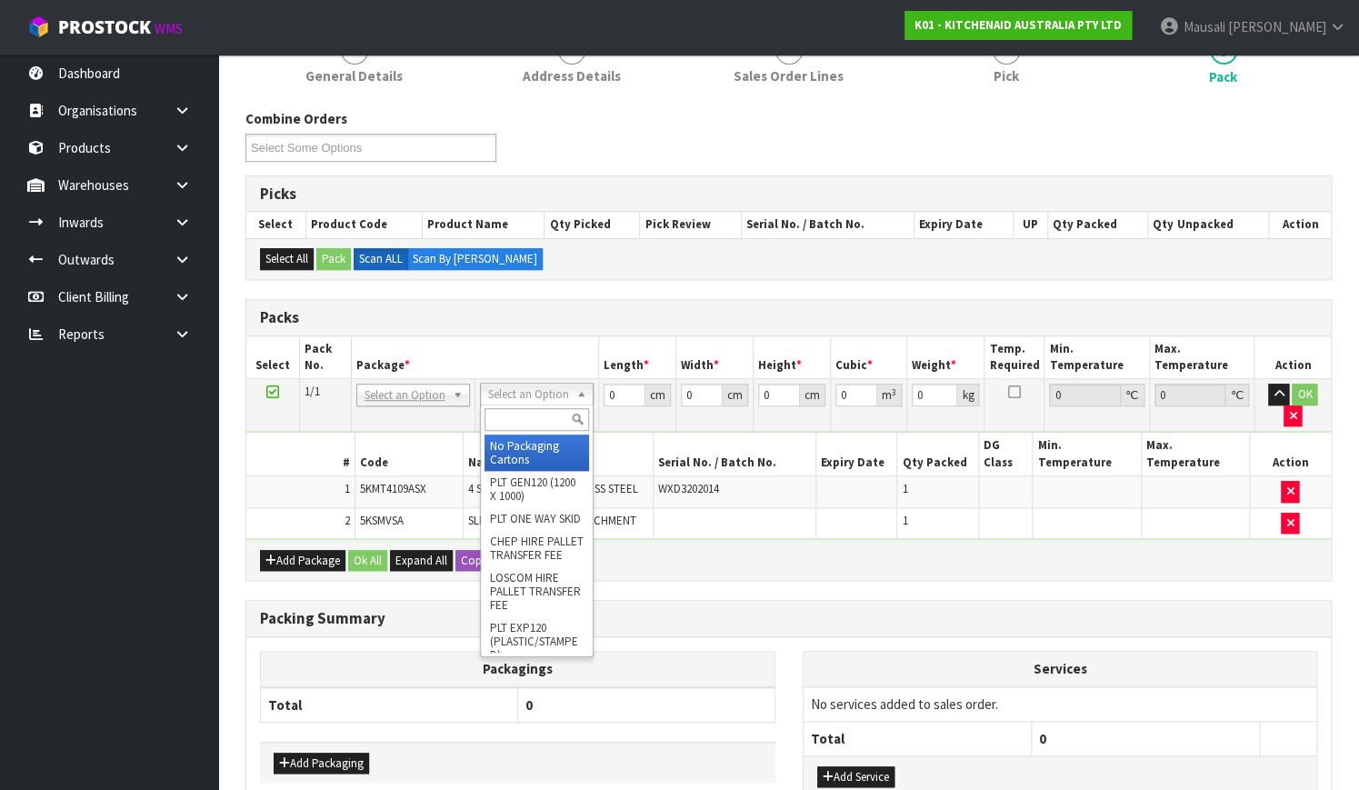
click at [511, 410] on input "text" at bounding box center [536, 419] width 105 height 23
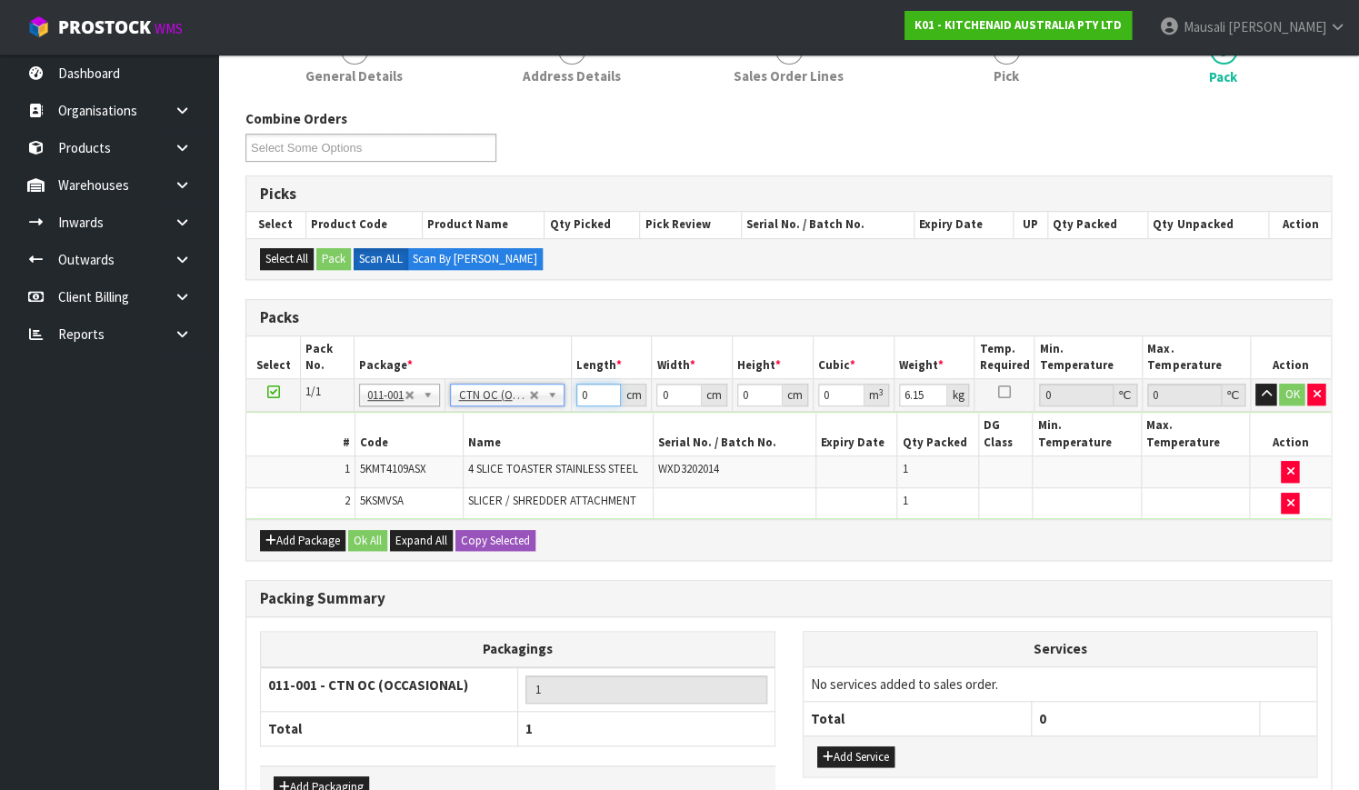
drag, startPoint x: 592, startPoint y: 394, endPoint x: 553, endPoint y: 436, distance: 57.9
click at [553, 436] on tbody "1/1 NONE 007-001 007-002 007-004 007-009 007-013 007-014 007-015 007-017 007-01…" at bounding box center [788, 449] width 1084 height 140
click at [367, 530] on button "Ok All" at bounding box center [367, 541] width 39 height 22
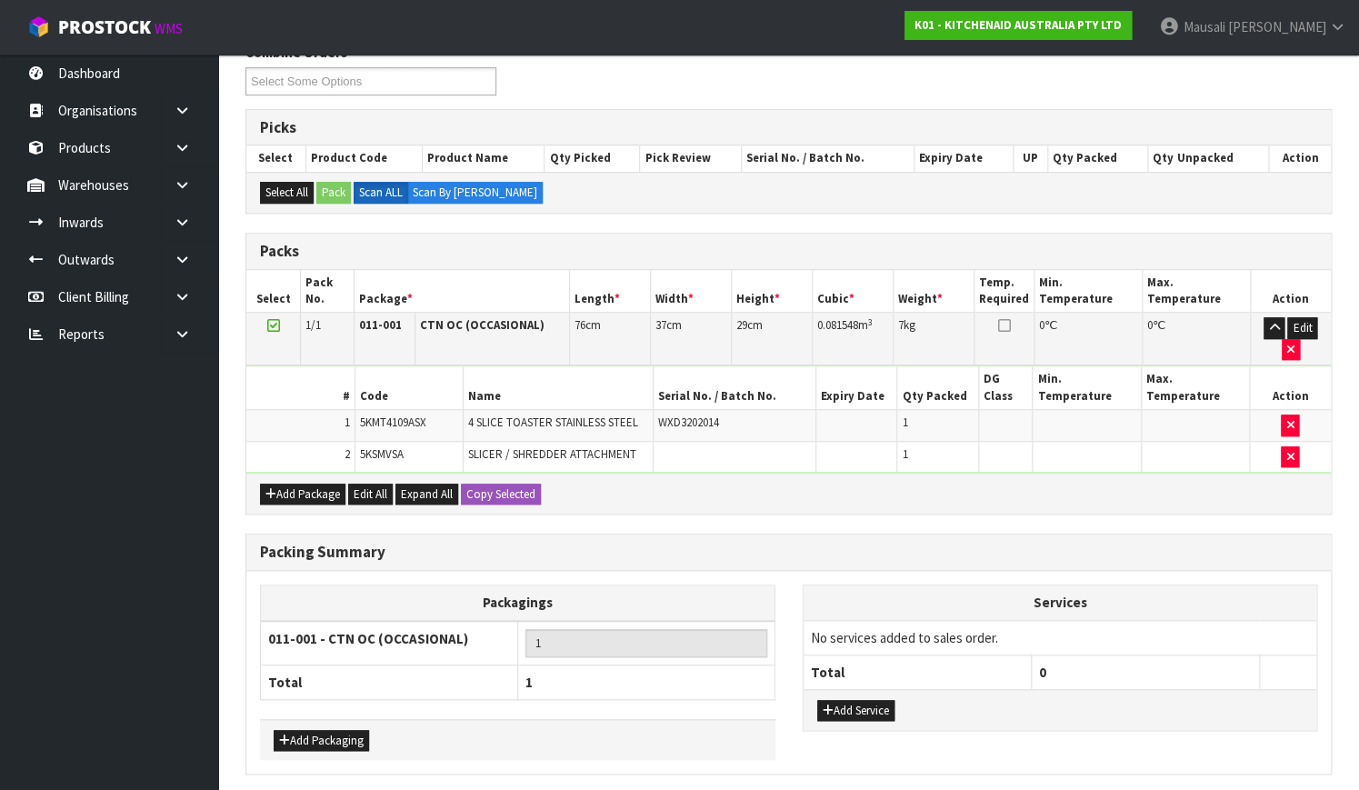
scroll to position [362, 0]
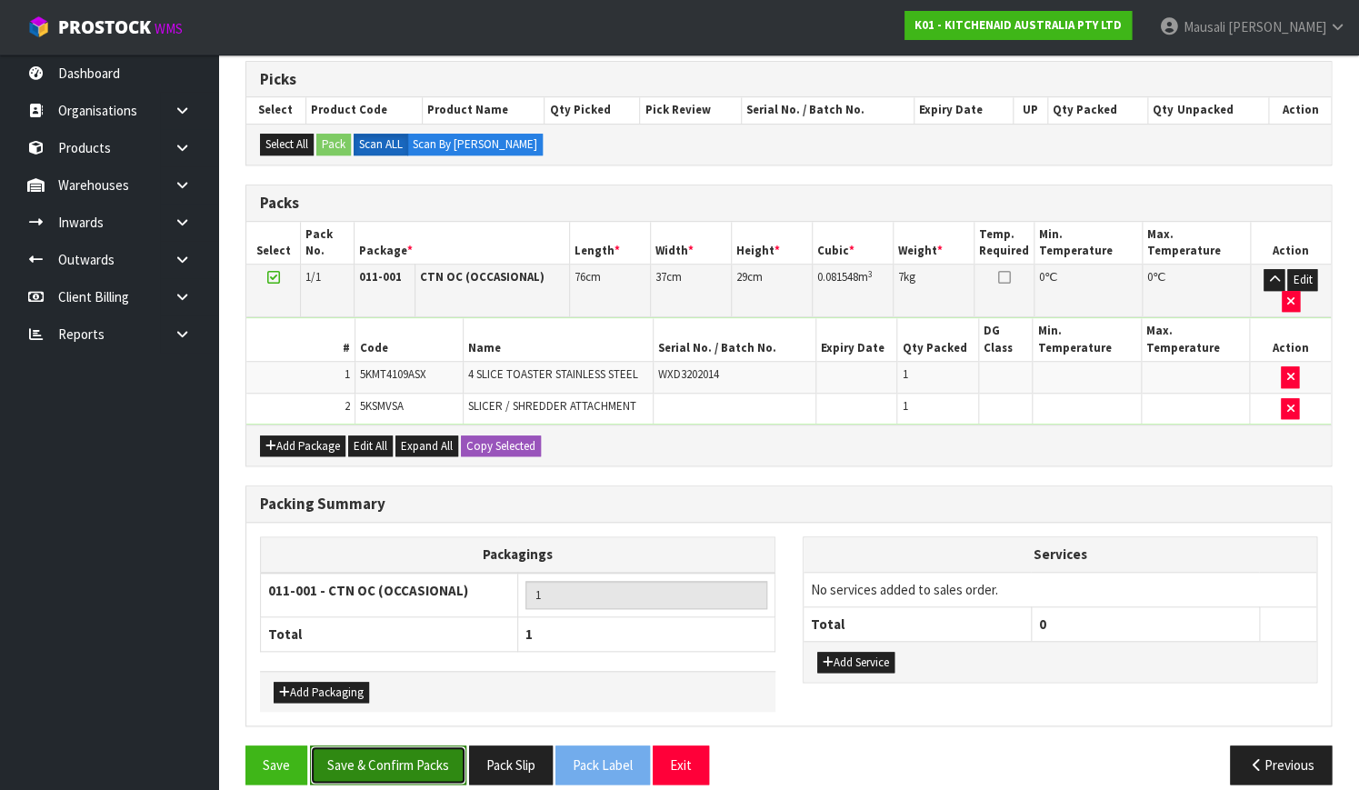
click at [384, 745] on button "Save & Confirm Packs" at bounding box center [388, 764] width 156 height 39
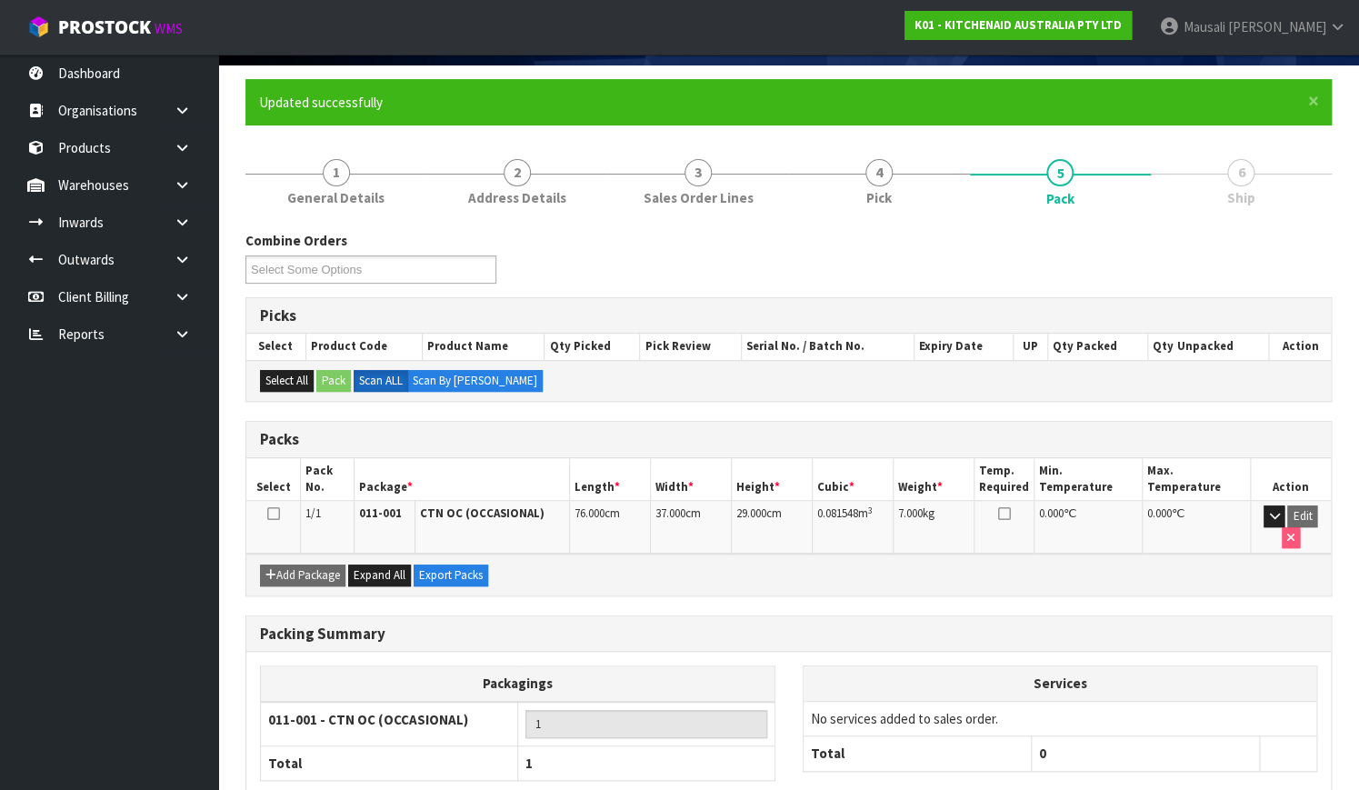
scroll to position [232, 0]
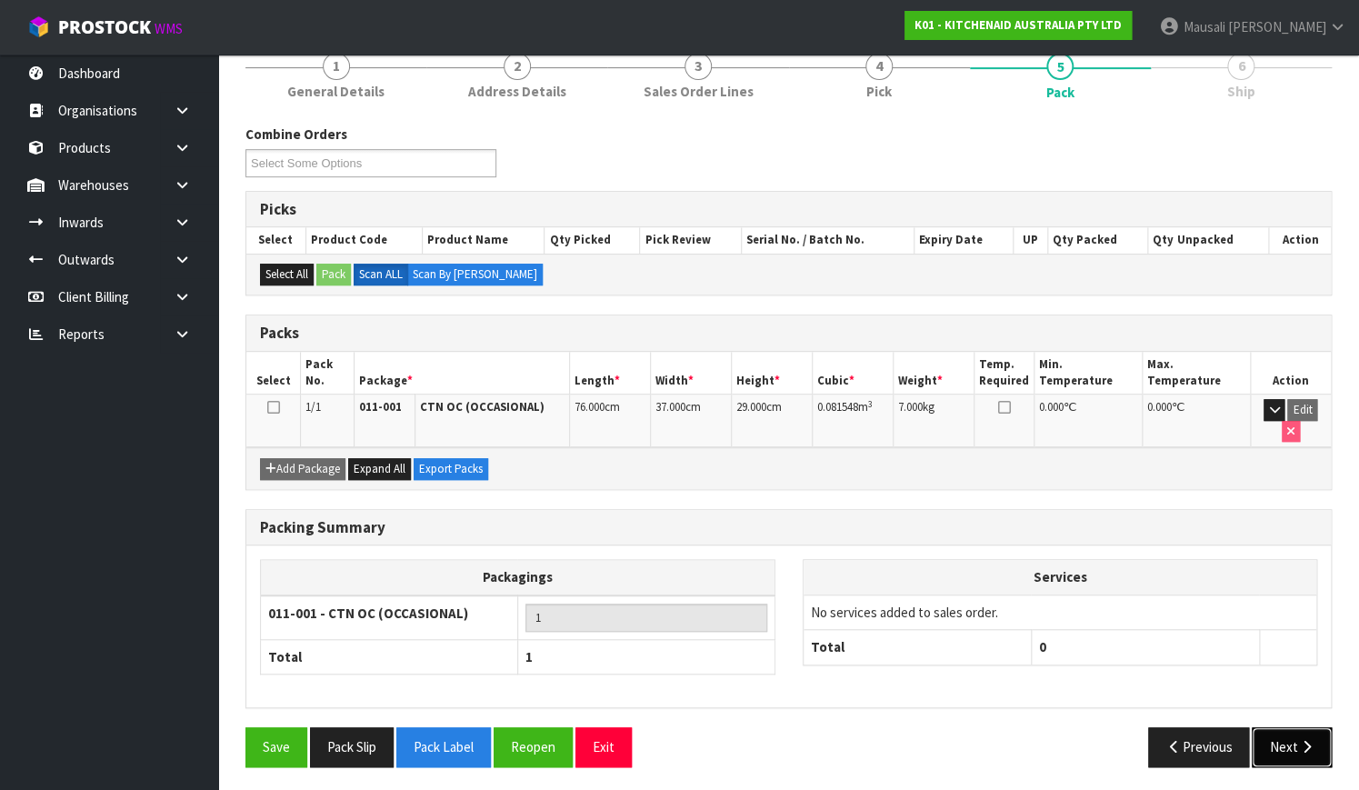
click at [1283, 734] on button "Next" at bounding box center [1291, 746] width 80 height 39
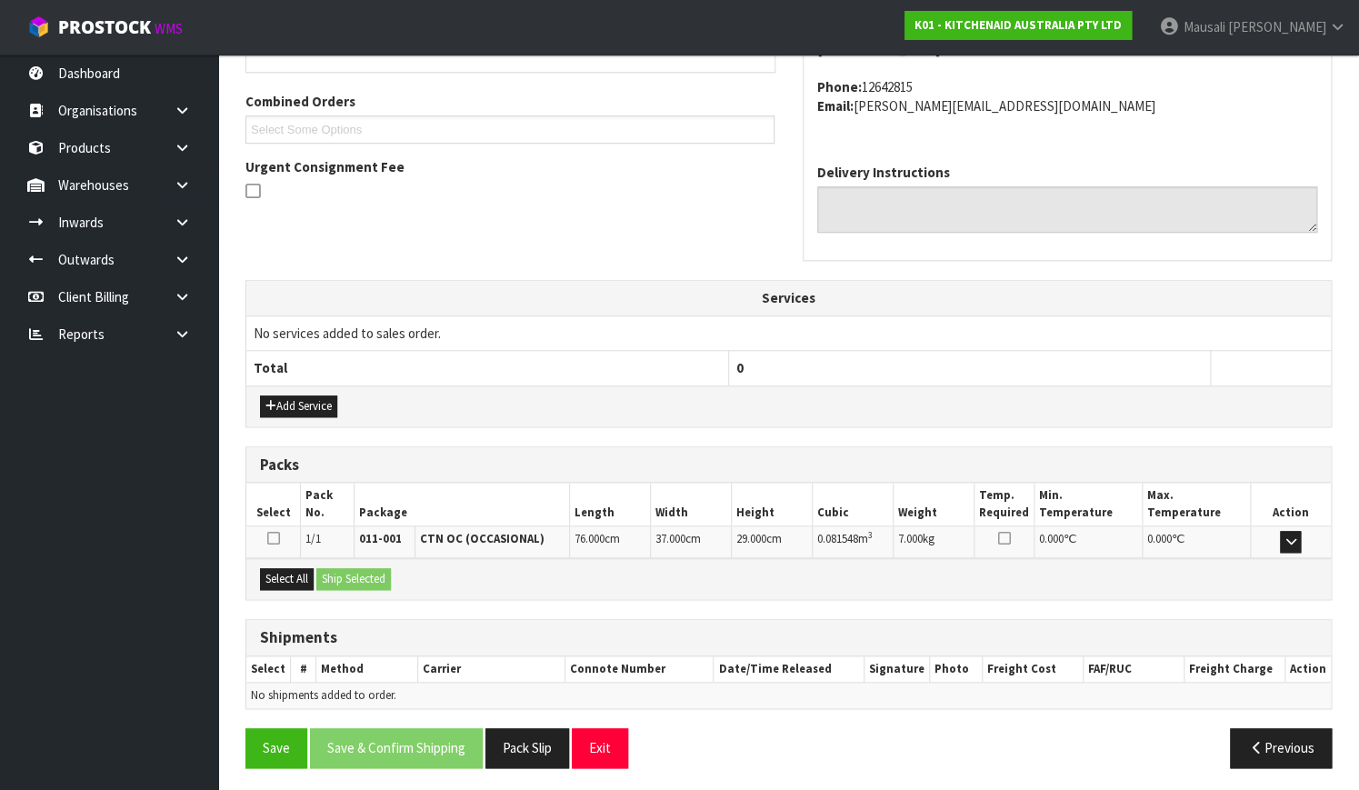
scroll to position [447, 0]
click at [288, 573] on button "Select All" at bounding box center [287, 578] width 54 height 22
click at [348, 563] on div "Select All Ship Selected" at bounding box center [788, 577] width 1084 height 41
click at [359, 581] on button "Ship Selected" at bounding box center [353, 578] width 75 height 22
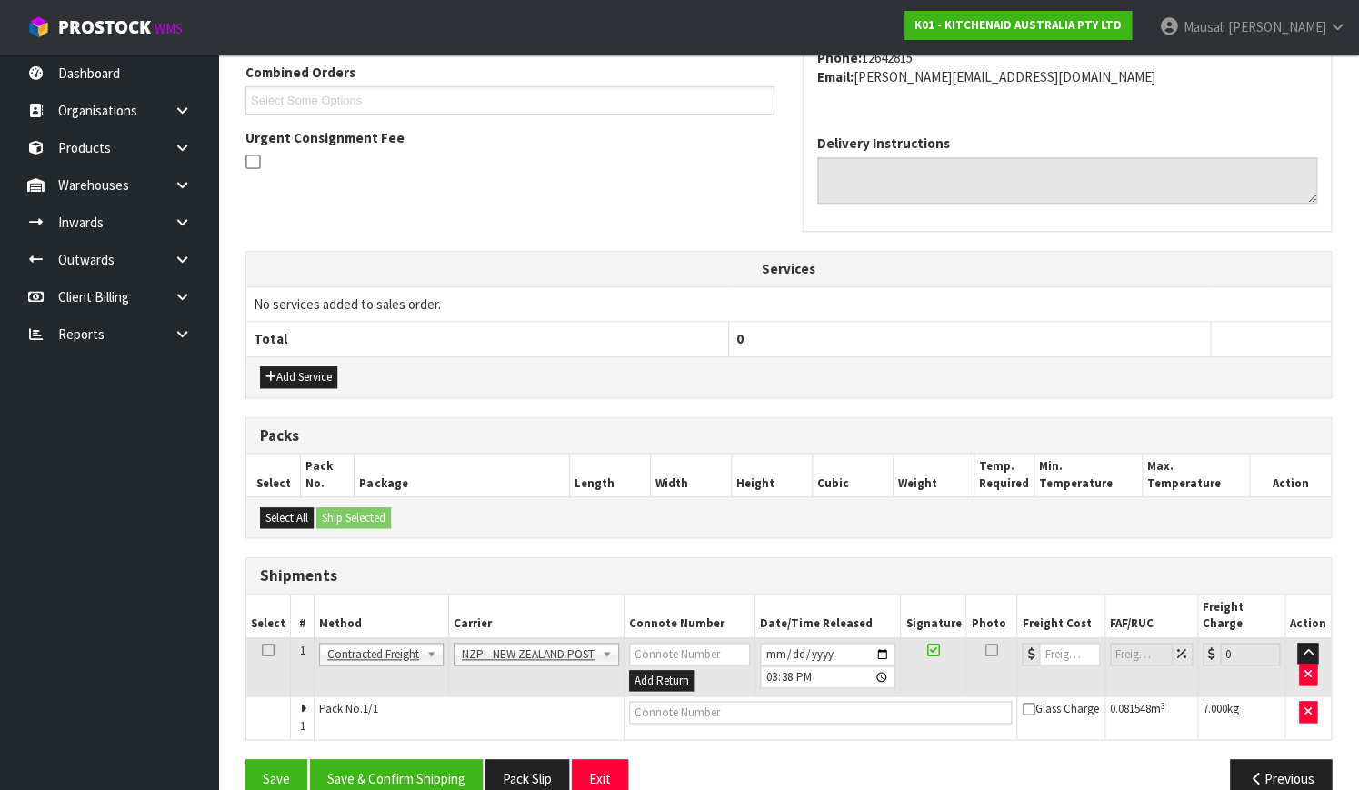
scroll to position [491, 0]
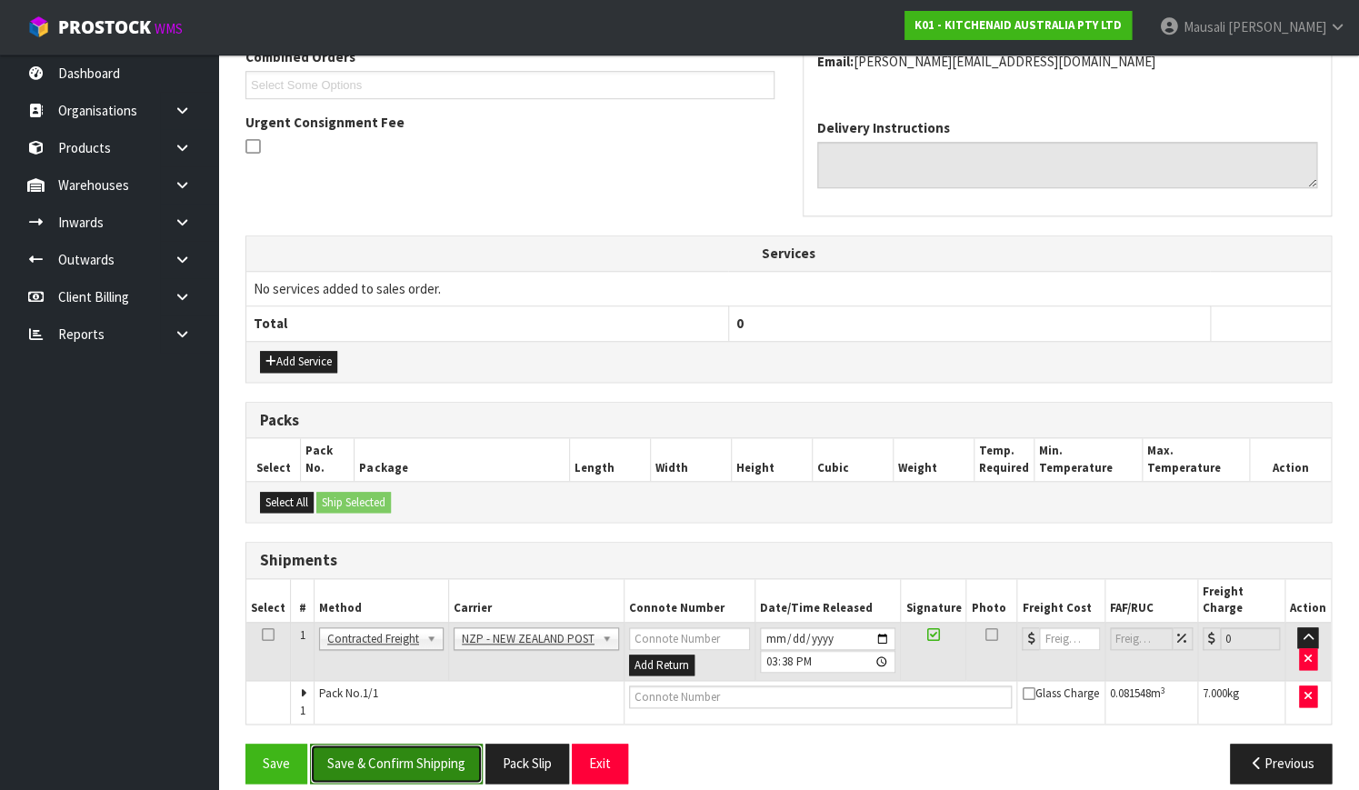
click at [371, 743] on button "Save & Confirm Shipping" at bounding box center [396, 762] width 173 height 39
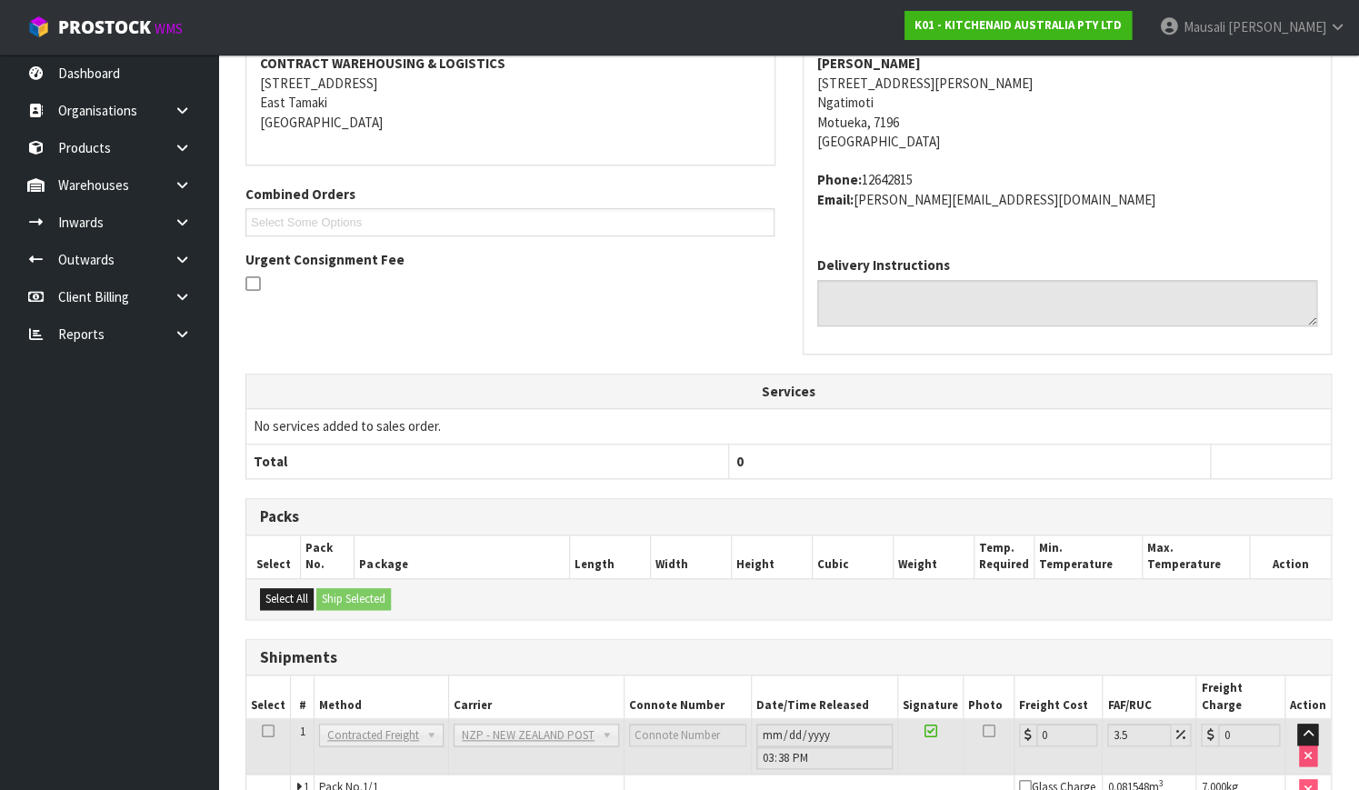
scroll to position [467, 0]
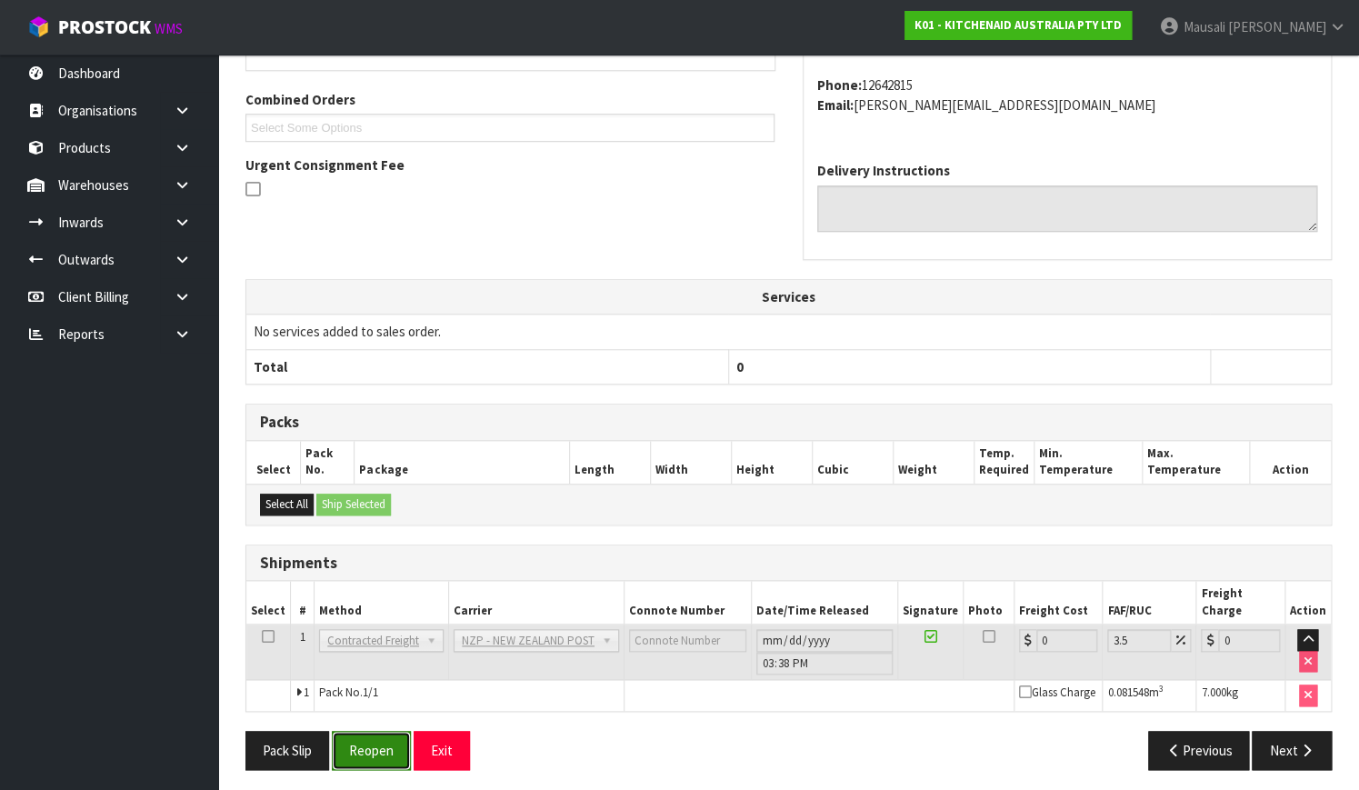
click at [346, 742] on button "Reopen" at bounding box center [371, 750] width 79 height 39
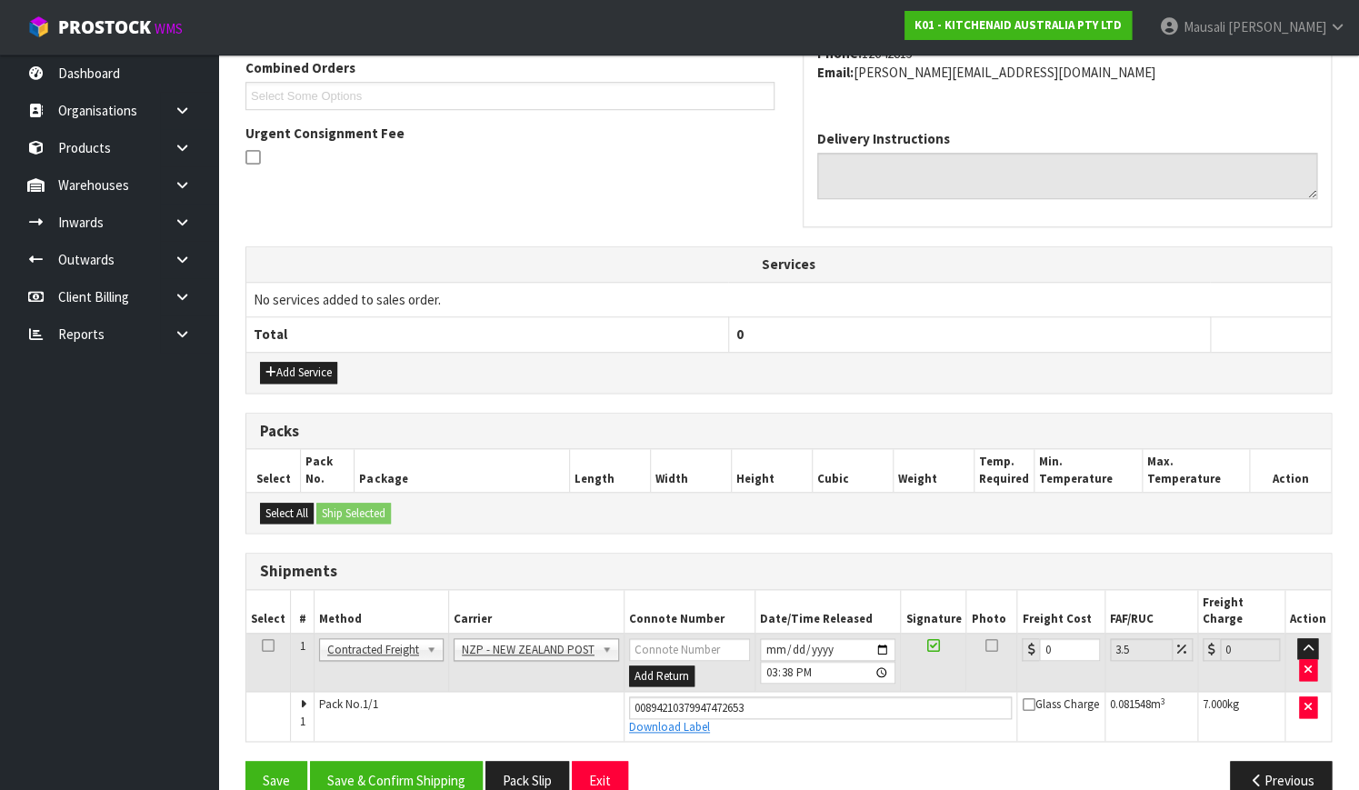
scroll to position [497, 0]
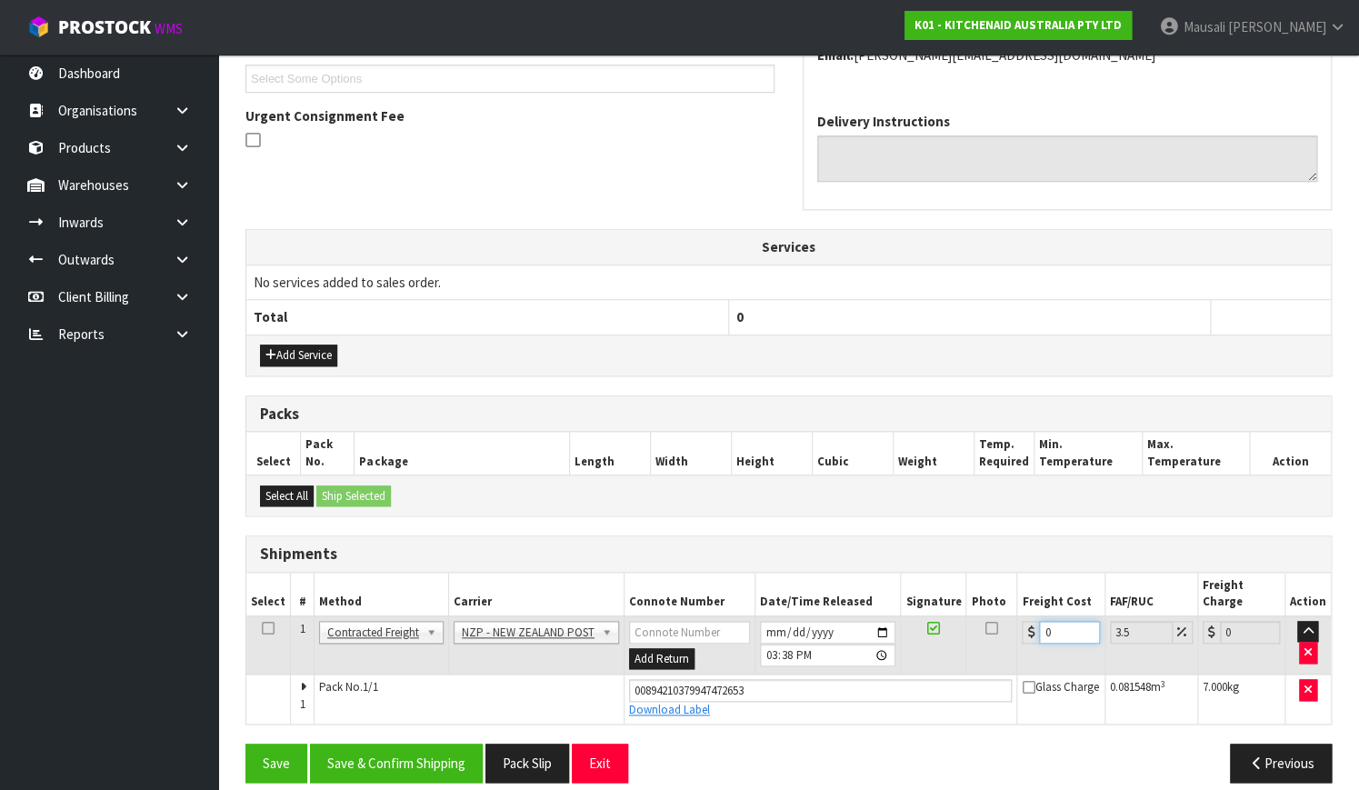
drag, startPoint x: 1055, startPoint y: 613, endPoint x: 971, endPoint y: 634, distance: 86.4
click at [991, 636] on tr "1 Client Local Pickup Customer Local Pickup Company Freight Contracted Freight …" at bounding box center [788, 644] width 1084 height 59
click at [426, 747] on button "Save & Confirm Shipping" at bounding box center [396, 762] width 173 height 39
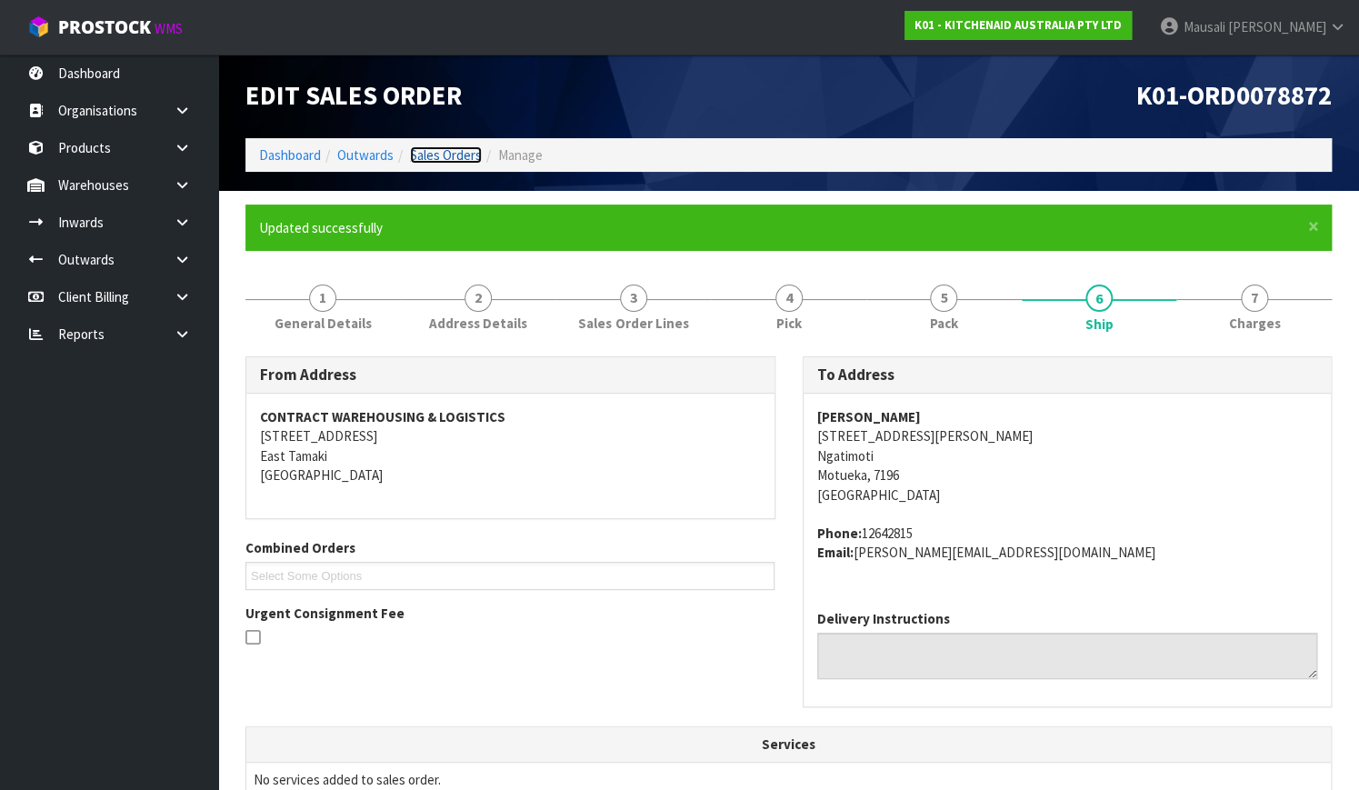
click at [443, 154] on link "Sales Orders" at bounding box center [446, 154] width 72 height 17
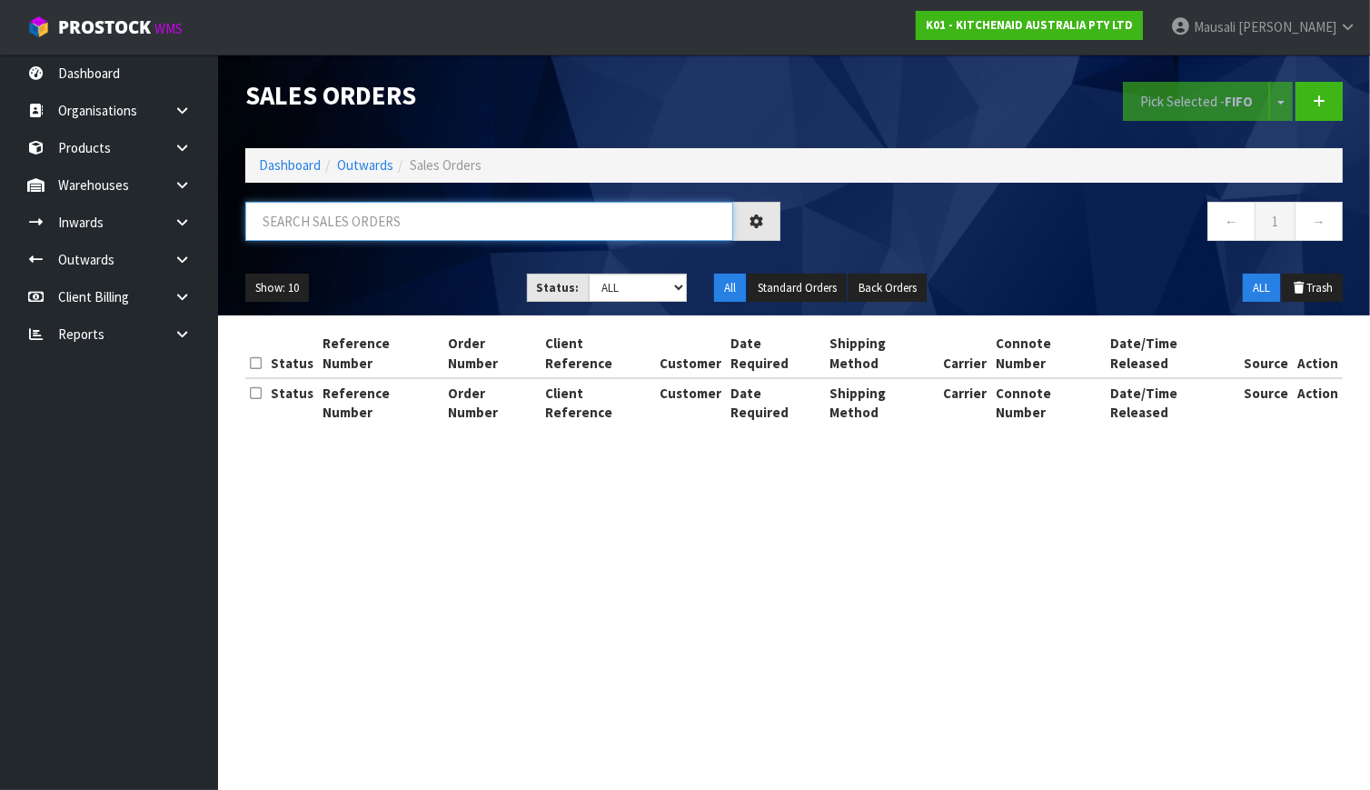
click at [324, 217] on input "text" at bounding box center [489, 221] width 488 height 39
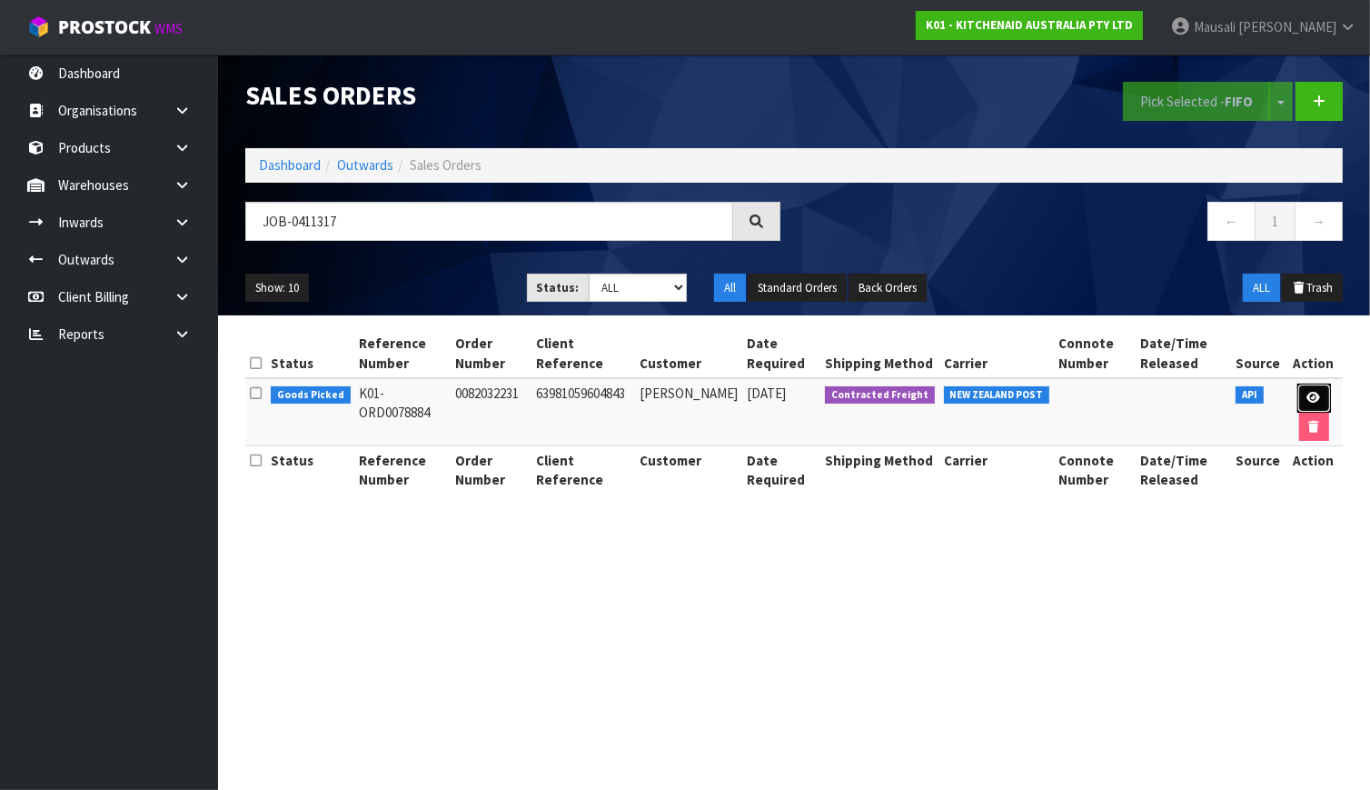
click at [1308, 392] on icon at bounding box center [1315, 398] width 14 height 12
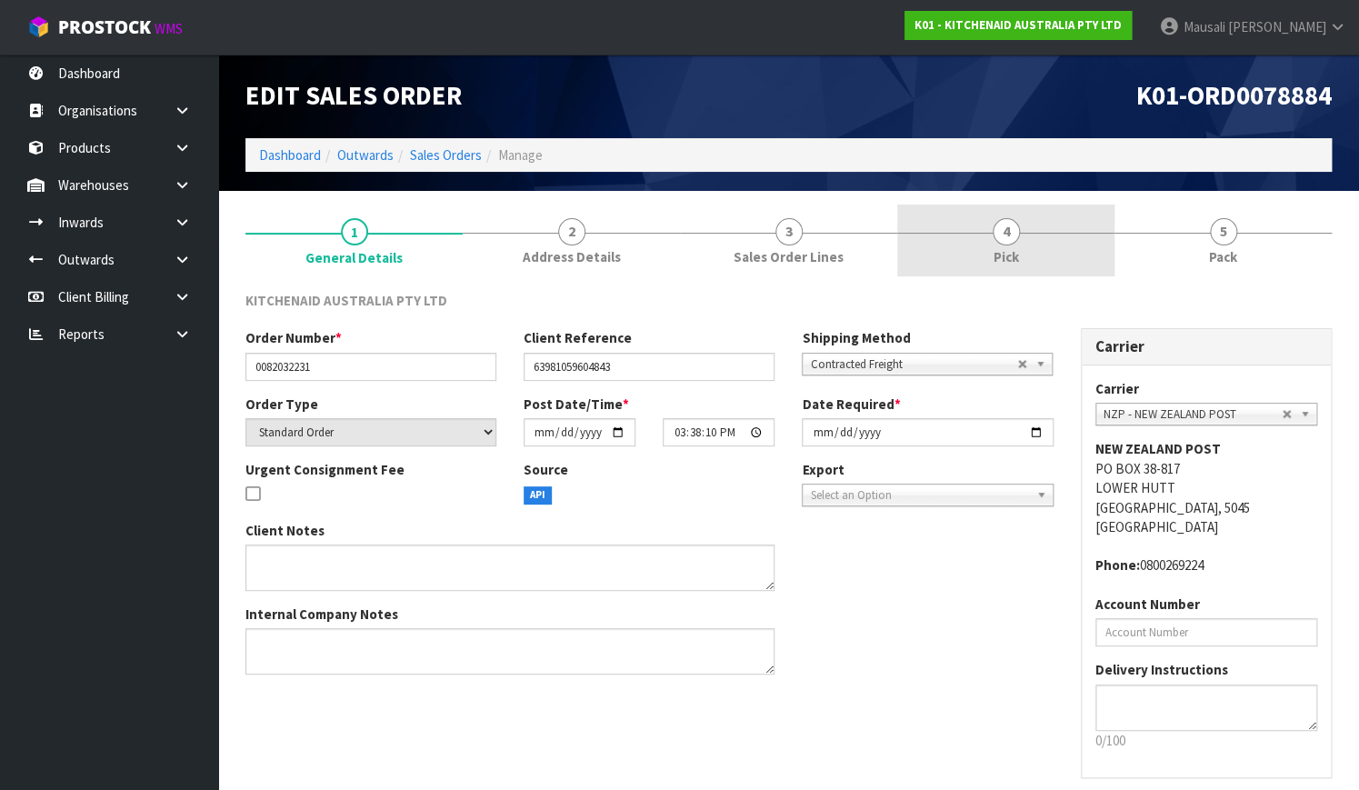
click at [1000, 240] on span "4" at bounding box center [1005, 231] width 27 height 27
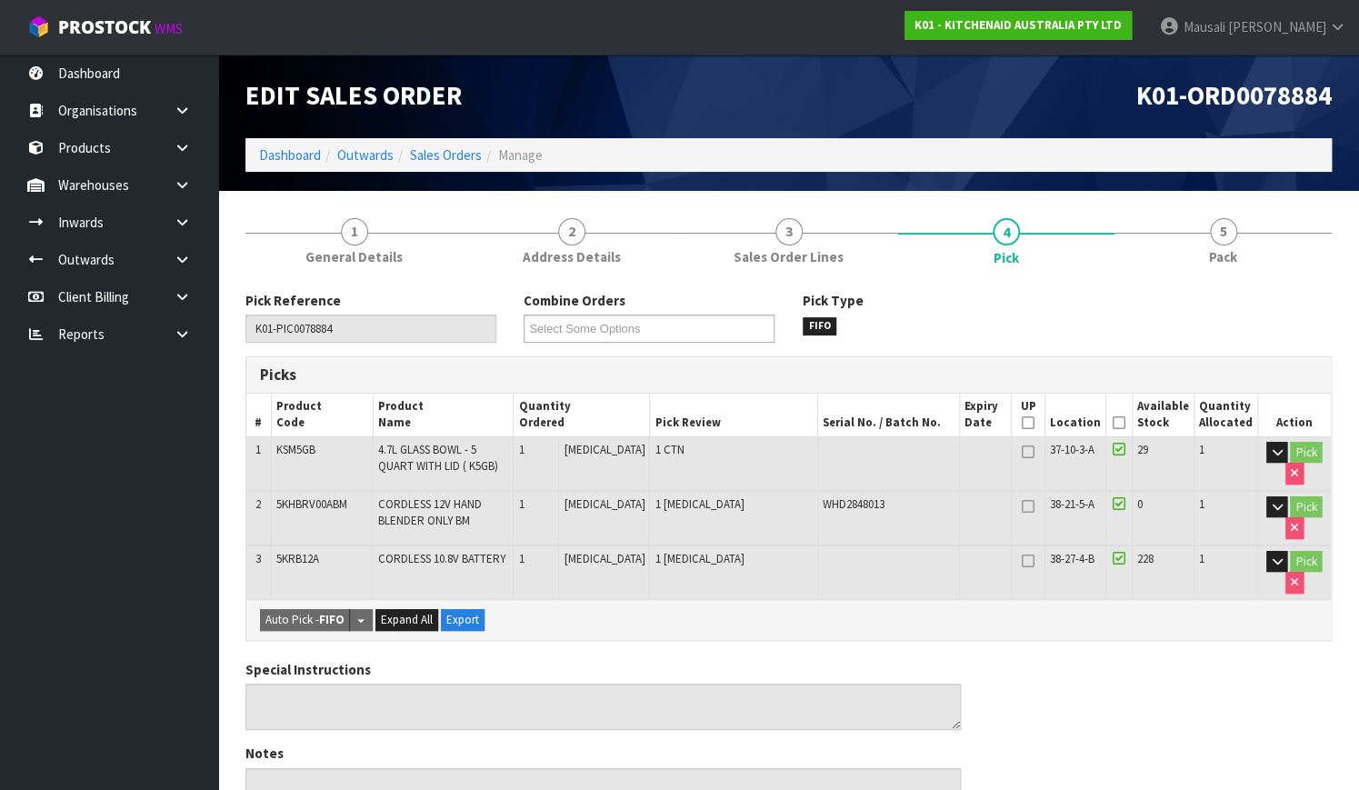
click at [1118, 423] on icon at bounding box center [1118, 423] width 13 height 1
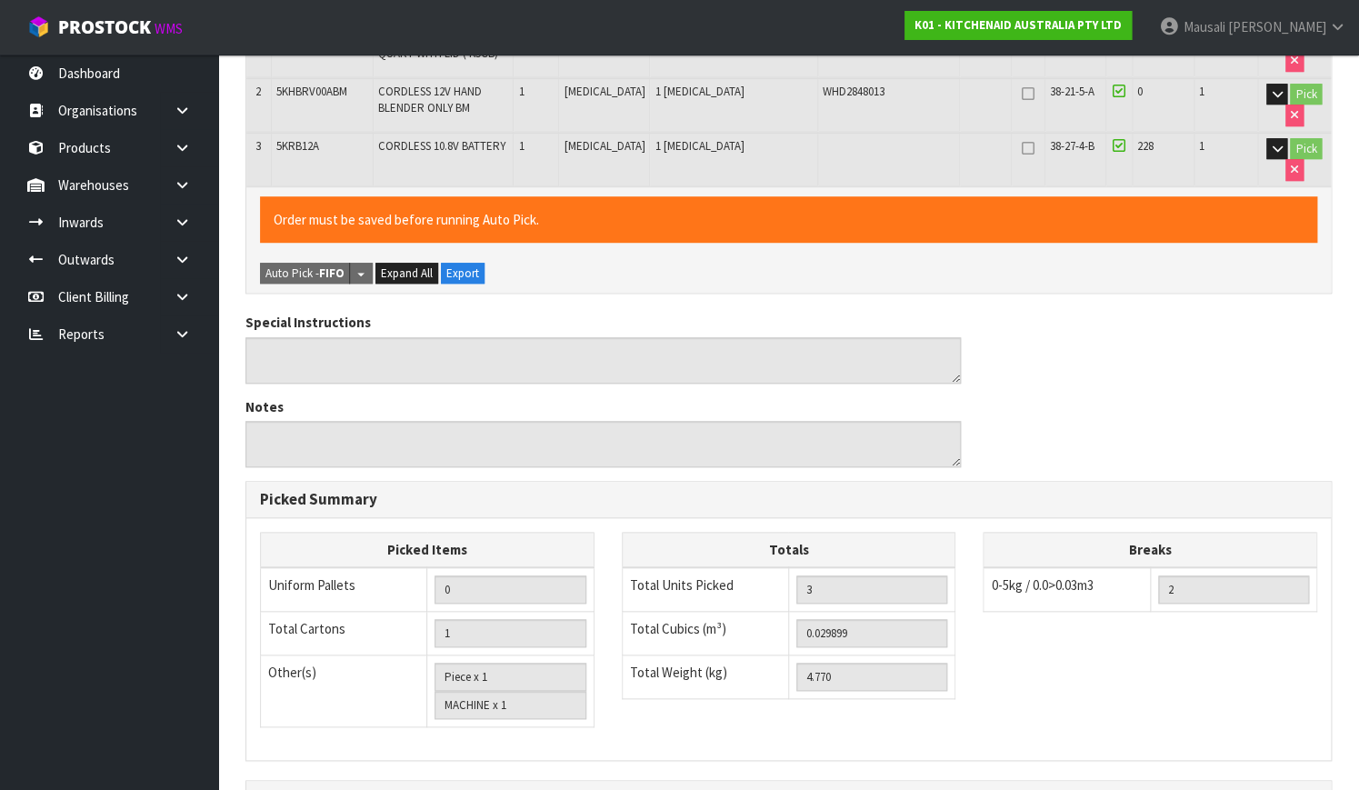
scroll to position [628, 0]
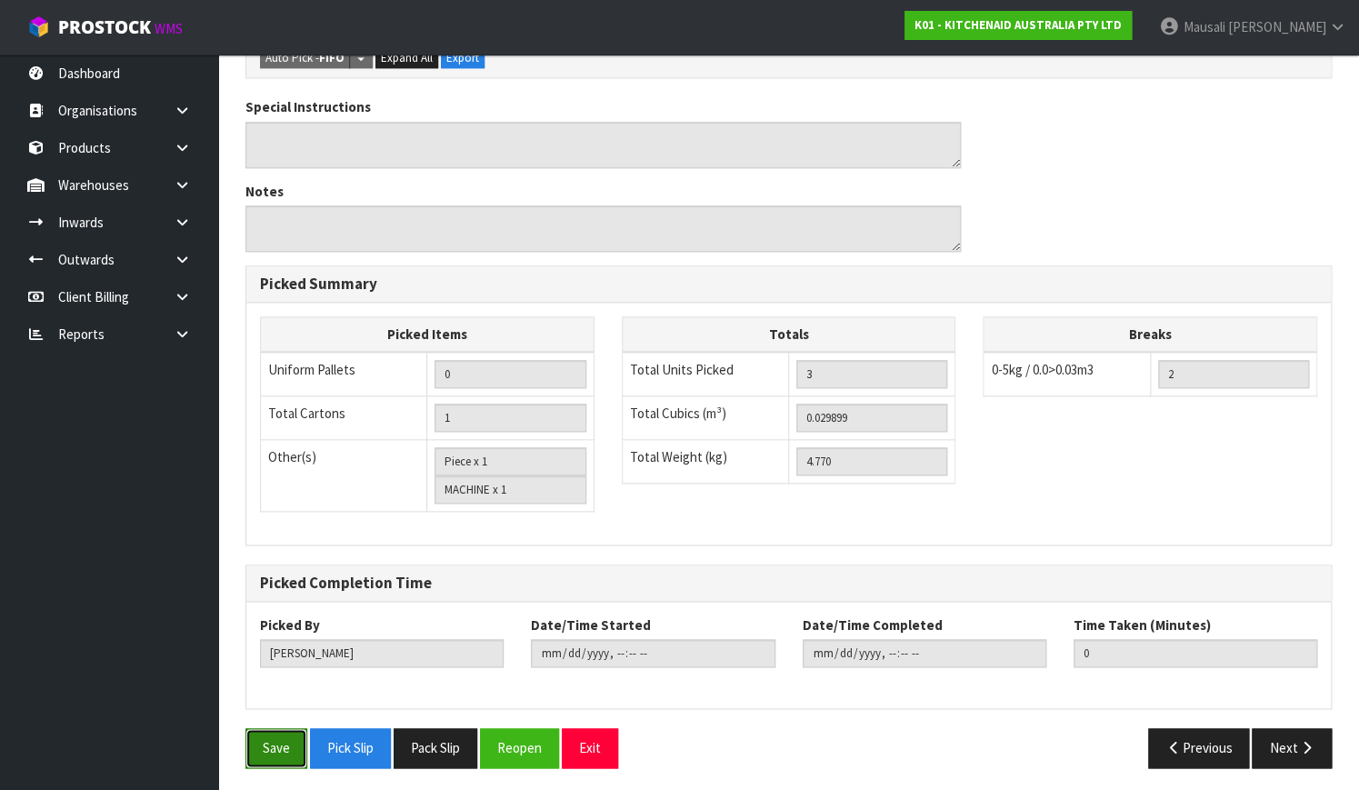
click at [265, 742] on button "Save" at bounding box center [276, 747] width 62 height 39
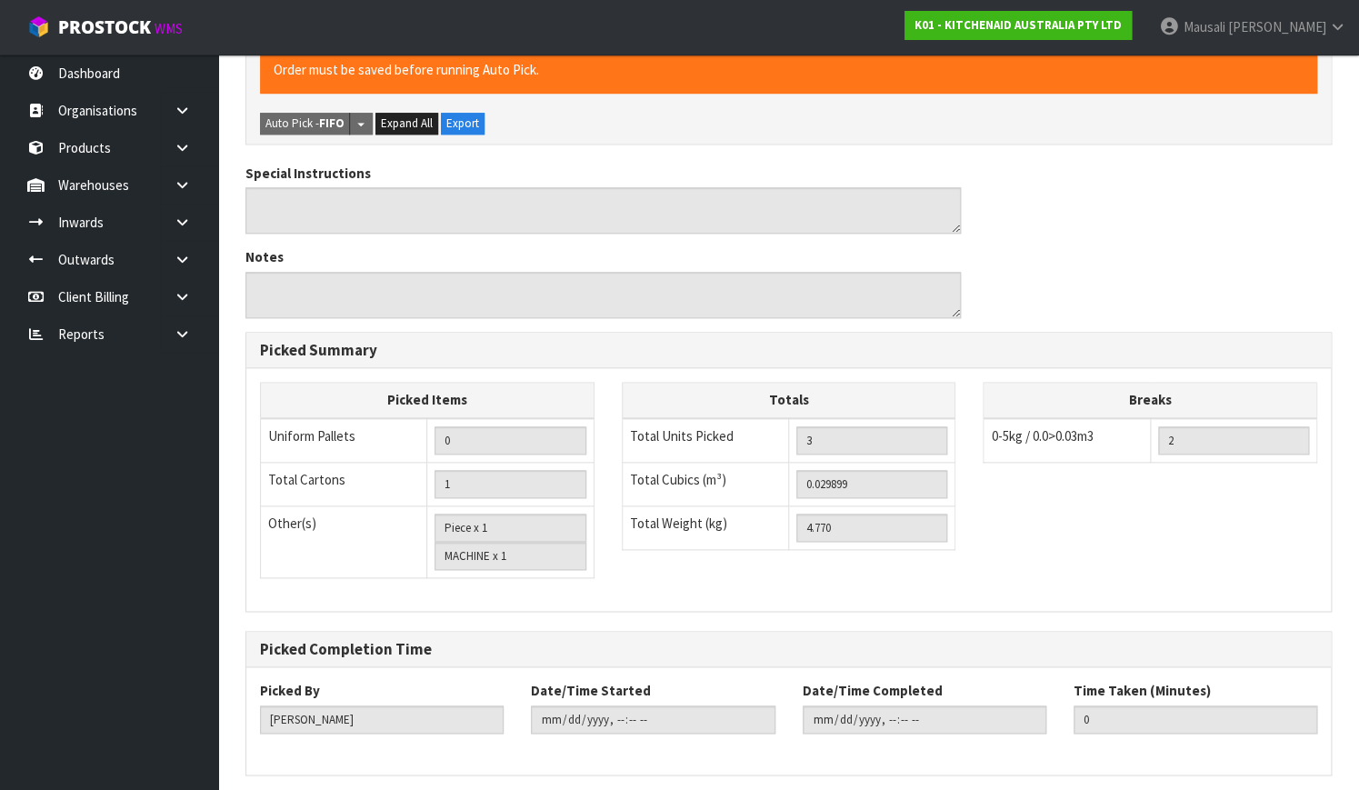
scroll to position [0, 0]
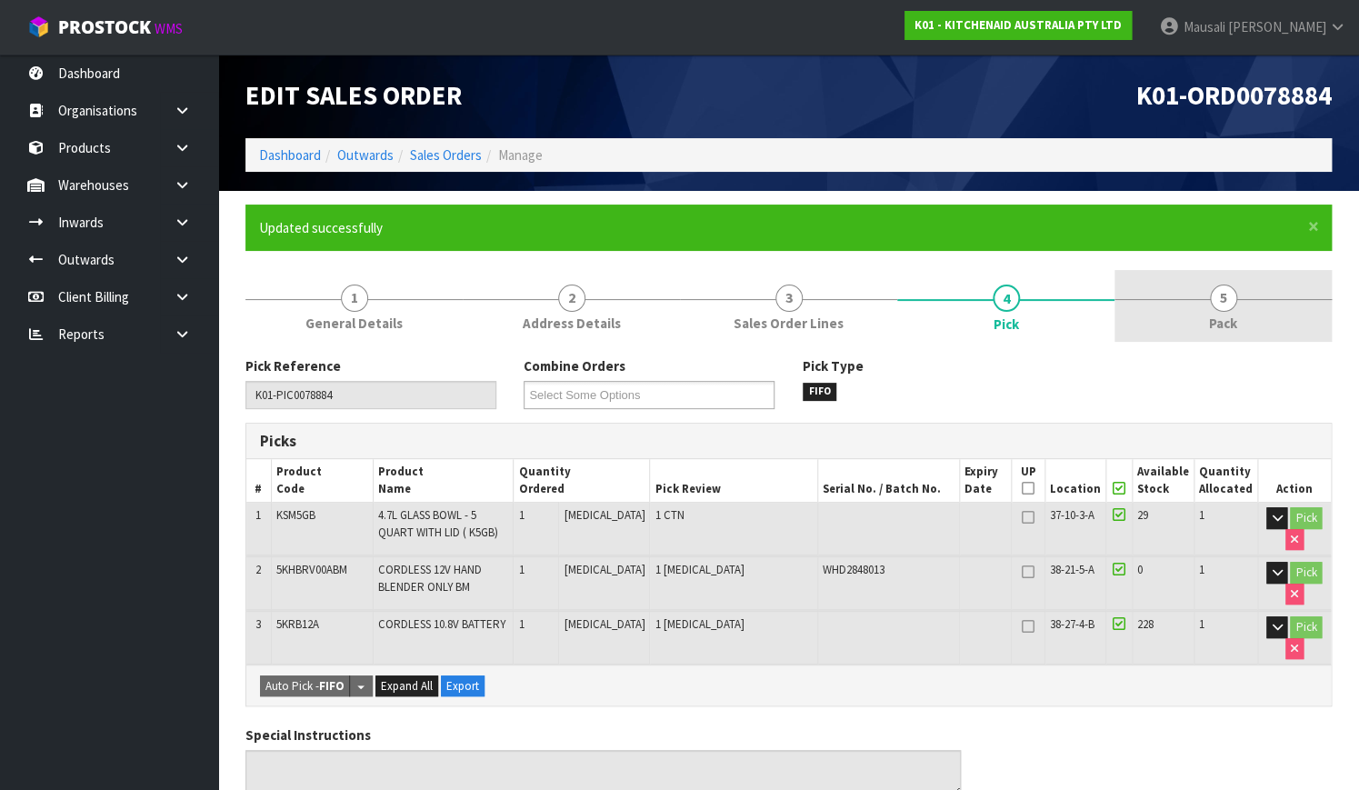
click at [1188, 324] on link "5 Pack" at bounding box center [1222, 306] width 217 height 72
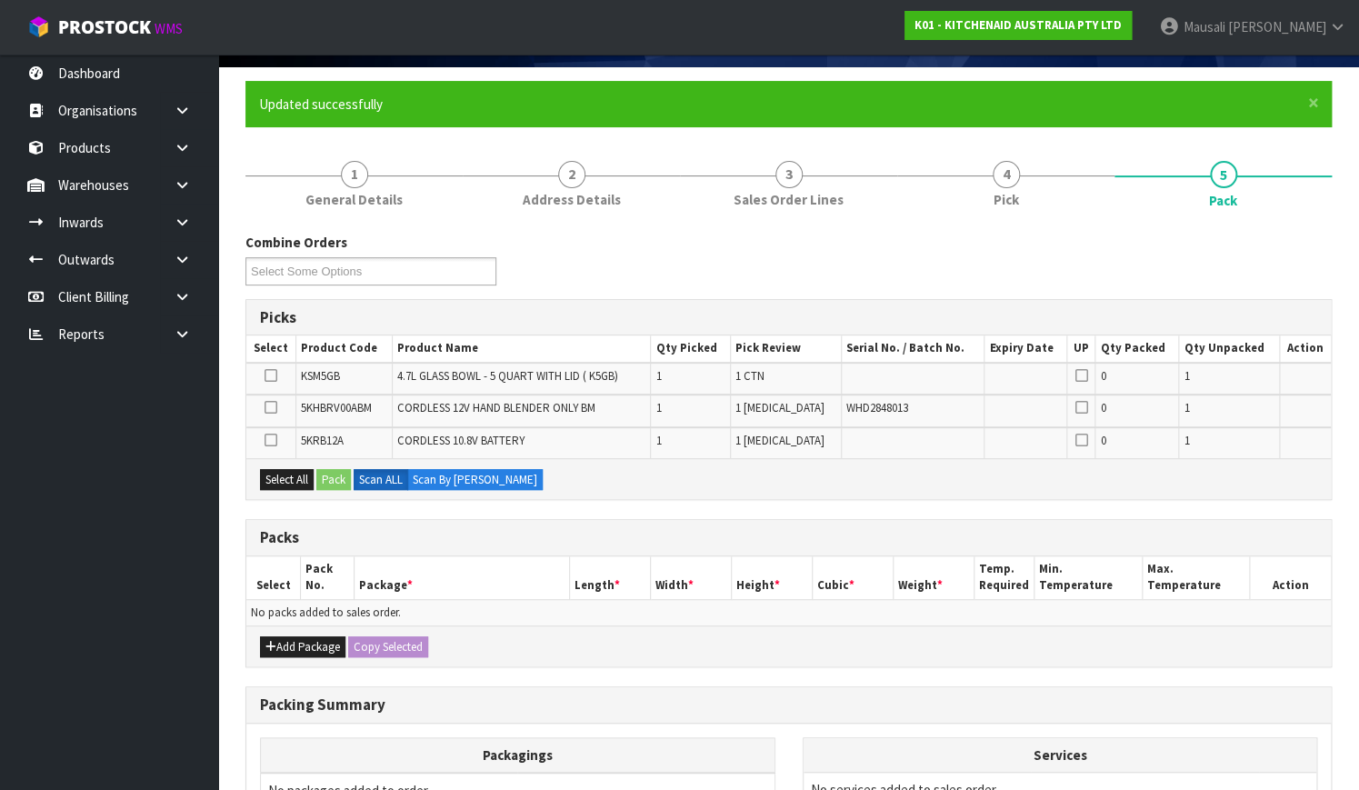
scroll to position [247, 0]
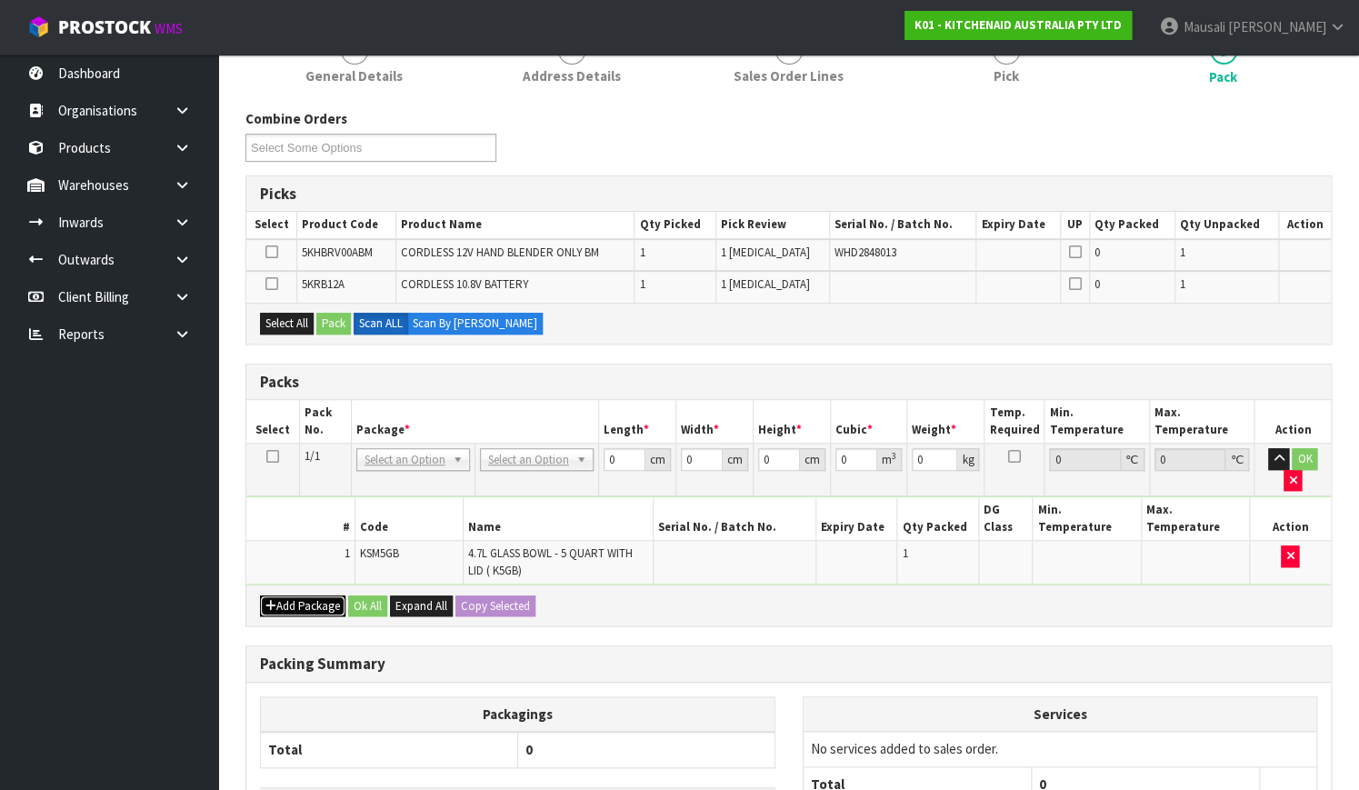
click at [294, 595] on button "Add Package" at bounding box center [302, 606] width 85 height 22
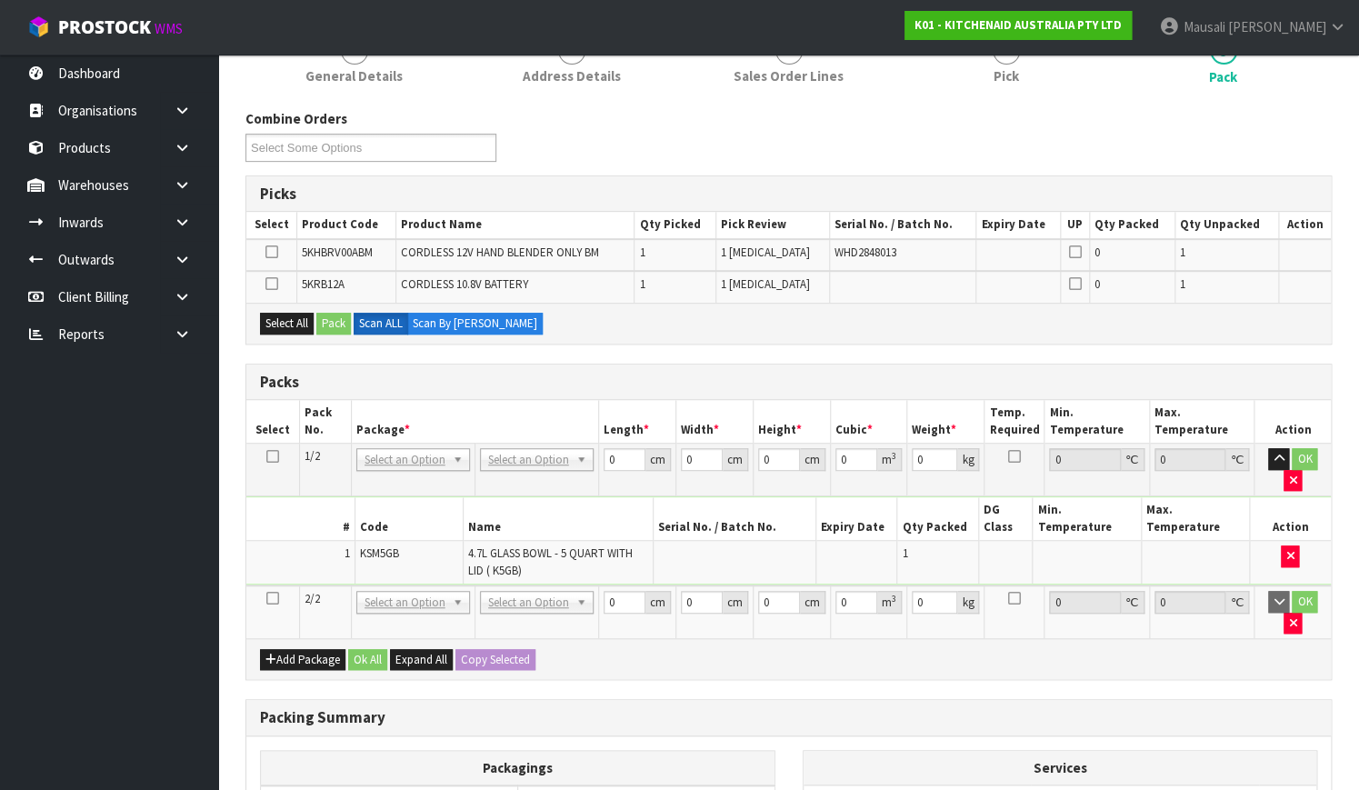
drag, startPoint x: 264, startPoint y: 577, endPoint x: 312, endPoint y: 561, distance: 50.0
click at [266, 598] on icon at bounding box center [272, 598] width 13 height 1
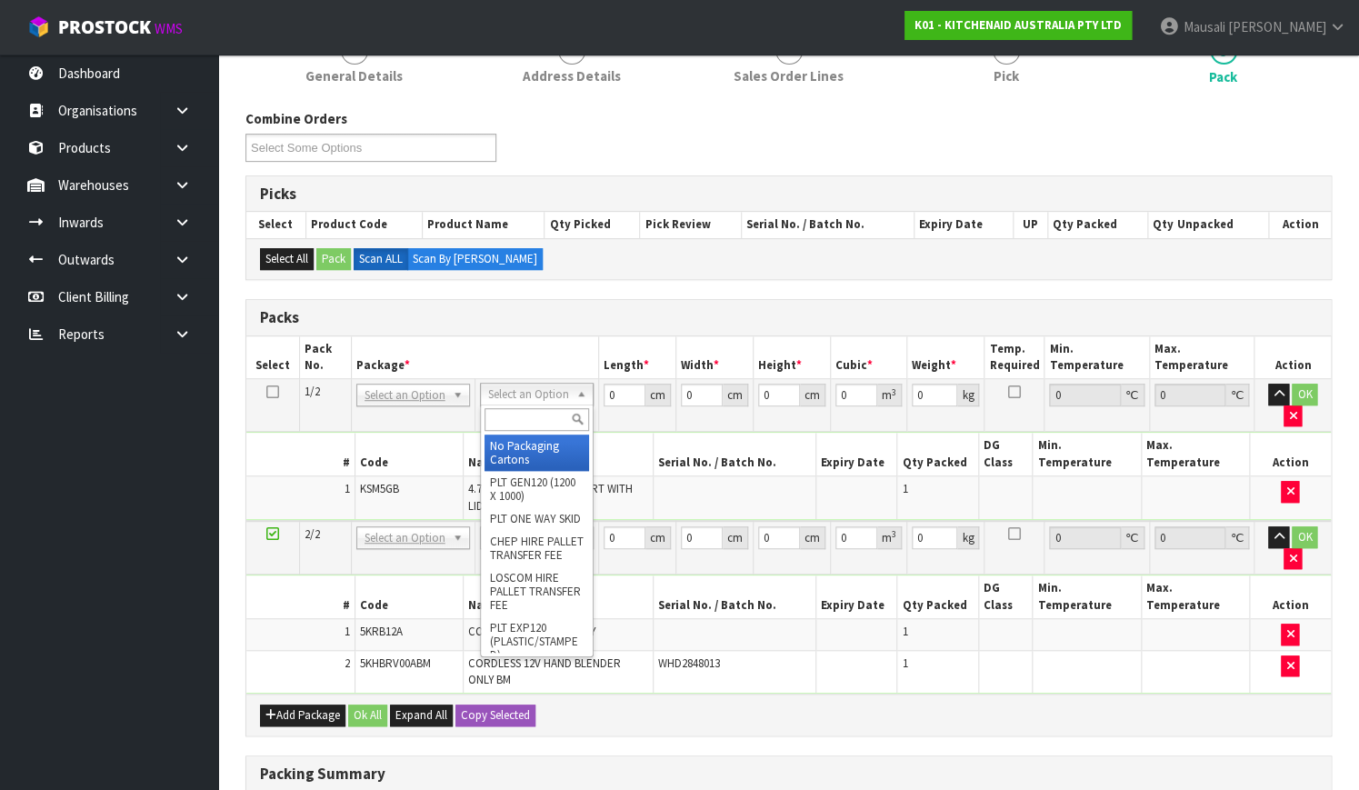
drag, startPoint x: 539, startPoint y: 390, endPoint x: 540, endPoint y: 401, distance: 10.9
click at [531, 413] on input "text" at bounding box center [536, 419] width 105 height 23
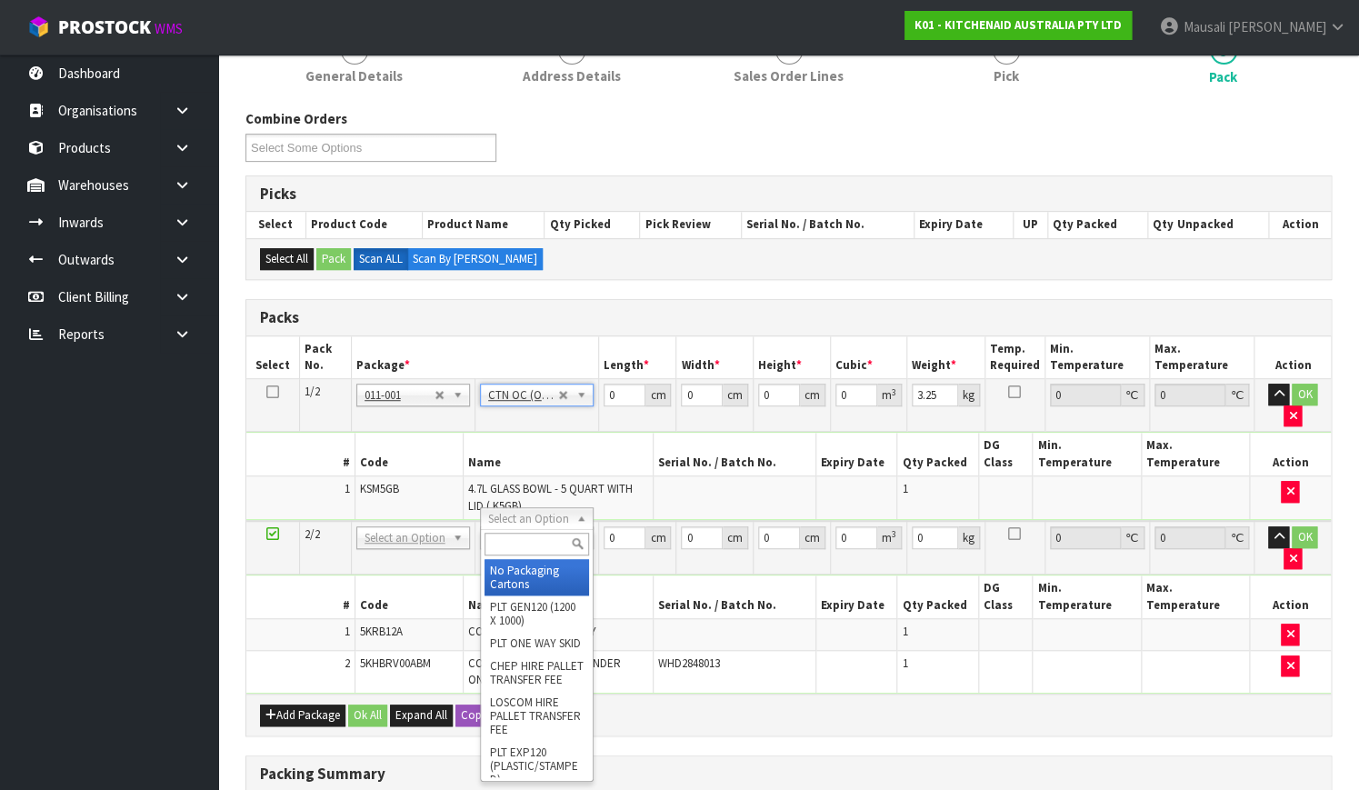
click at [519, 552] on input "text" at bounding box center [536, 544] width 105 height 23
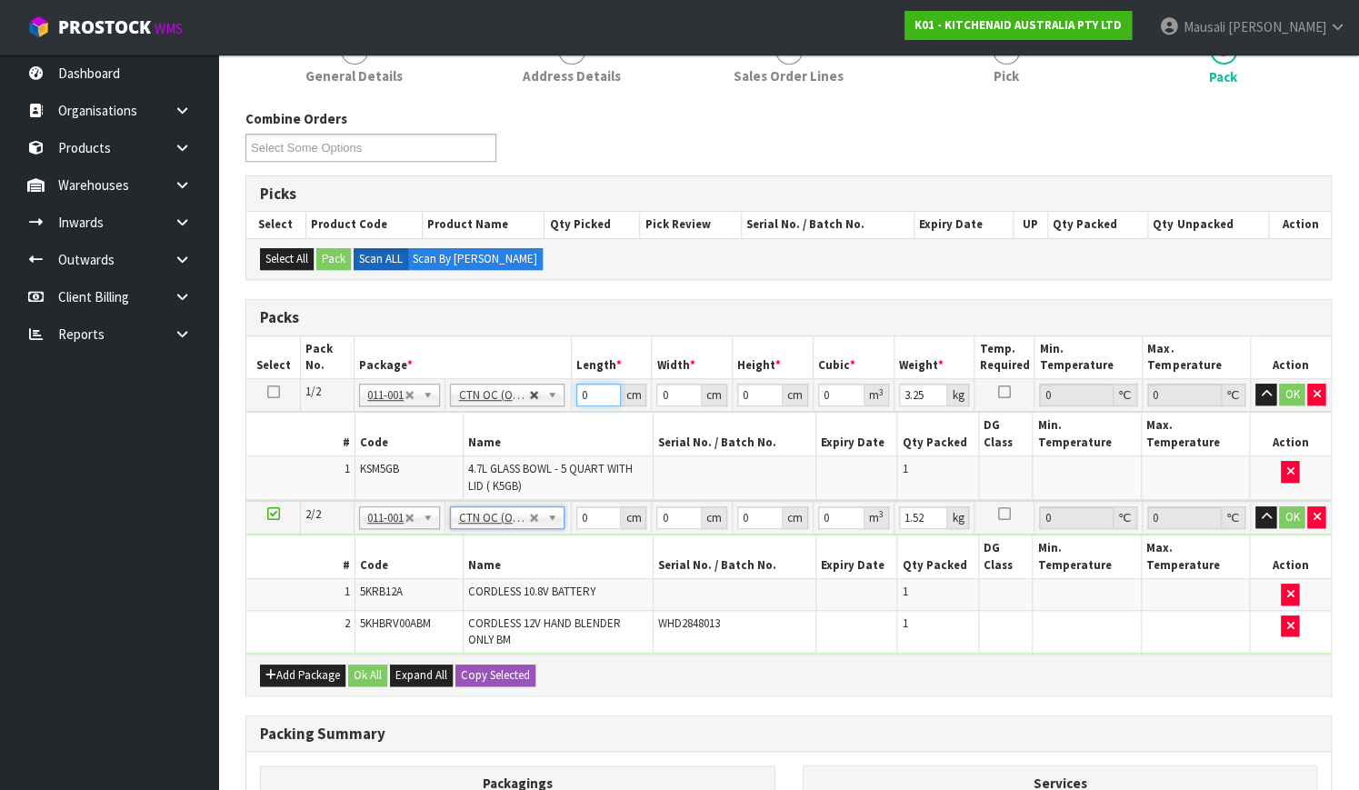
drag, startPoint x: 591, startPoint y: 400, endPoint x: 540, endPoint y: 396, distance: 51.0
click at [544, 399] on tr "1/2 NONE 007-001 007-002 007-004 007-009 007-013 007-014 007-015 007-017 007-01…" at bounding box center [788, 395] width 1084 height 33
drag, startPoint x: 586, startPoint y: 499, endPoint x: 568, endPoint y: 509, distance: 20.7
click at [568, 509] on tr "2/2 NONE 007-001 007-002 007-004 007-009 007-013 007-014 007-015 007-017 007-01…" at bounding box center [788, 518] width 1084 height 34
click at [359, 664] on button "Ok All" at bounding box center [367, 675] width 39 height 22
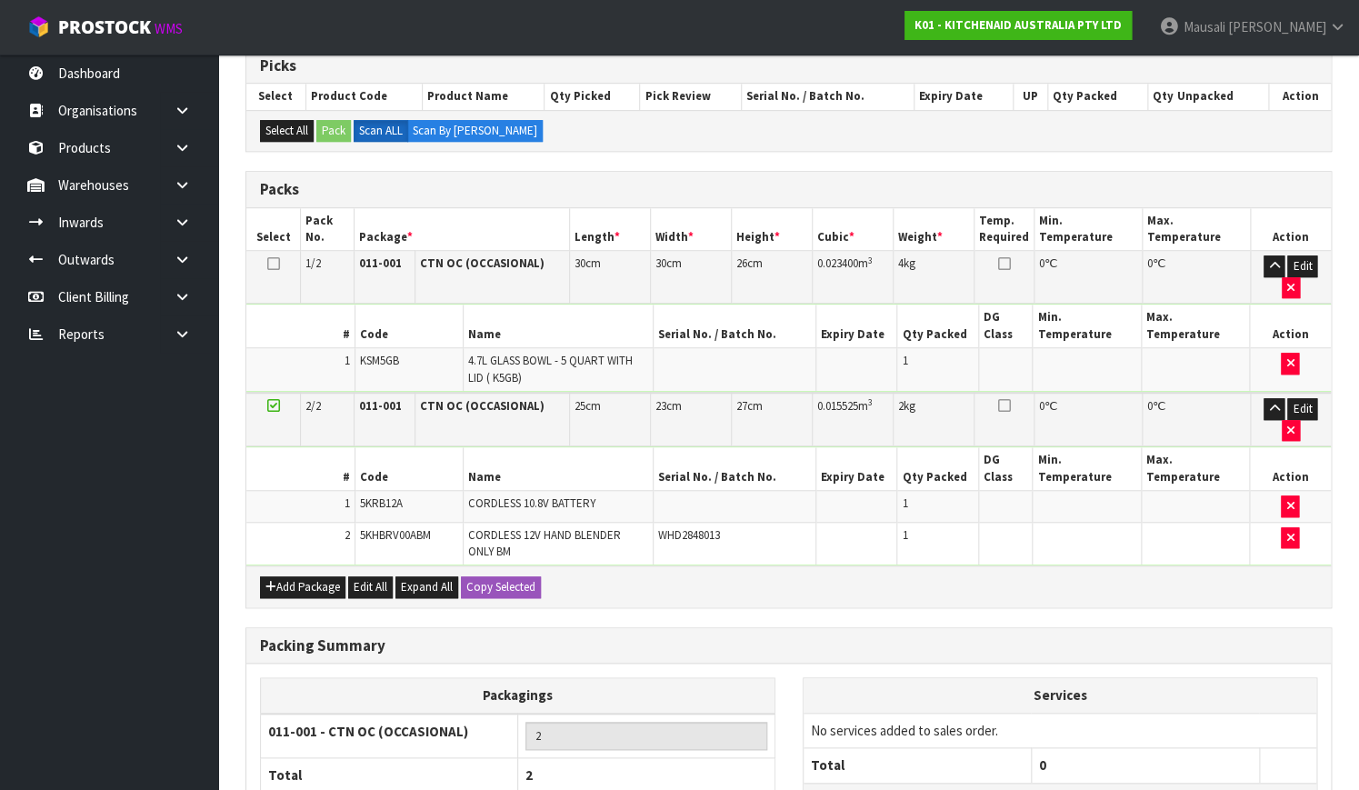
scroll to position [499, 0]
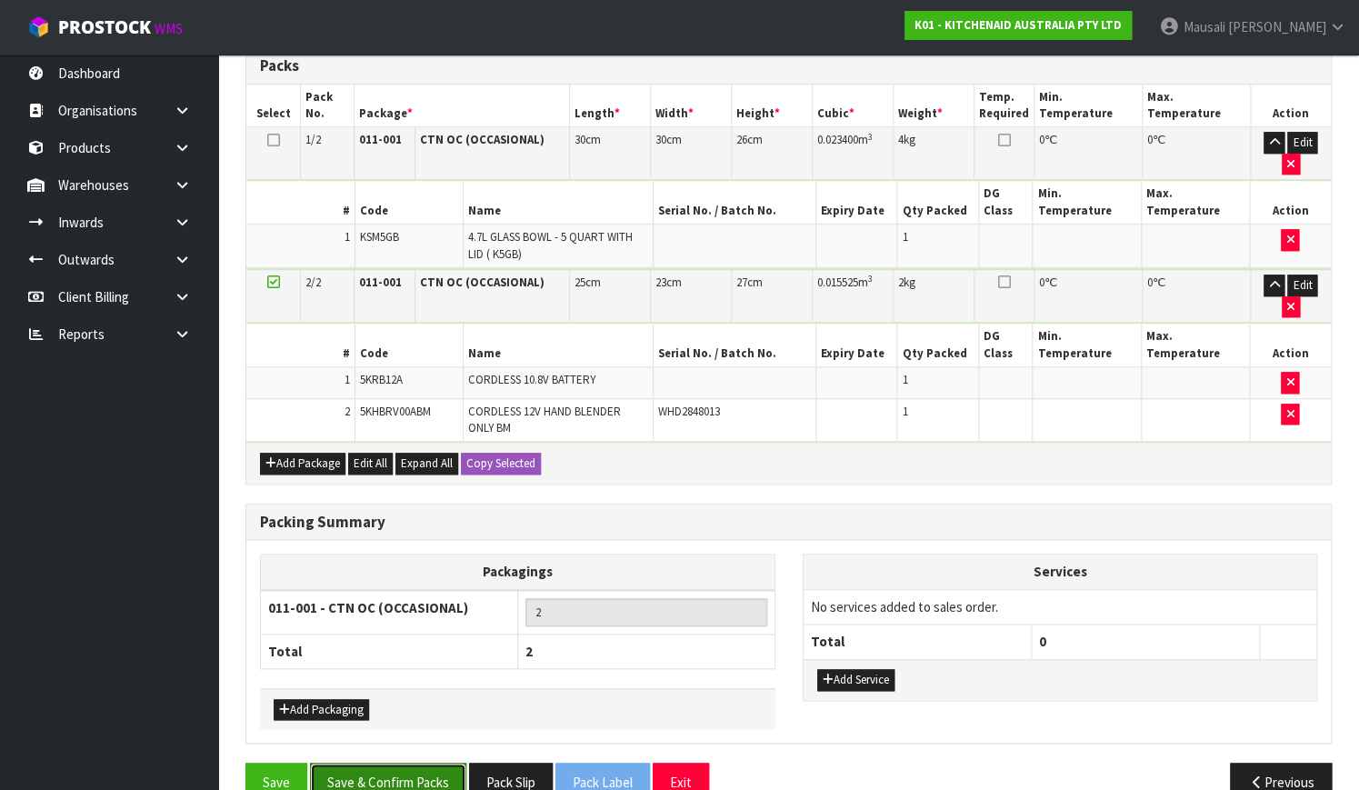
click at [399, 762] on button "Save & Confirm Packs" at bounding box center [388, 781] width 156 height 39
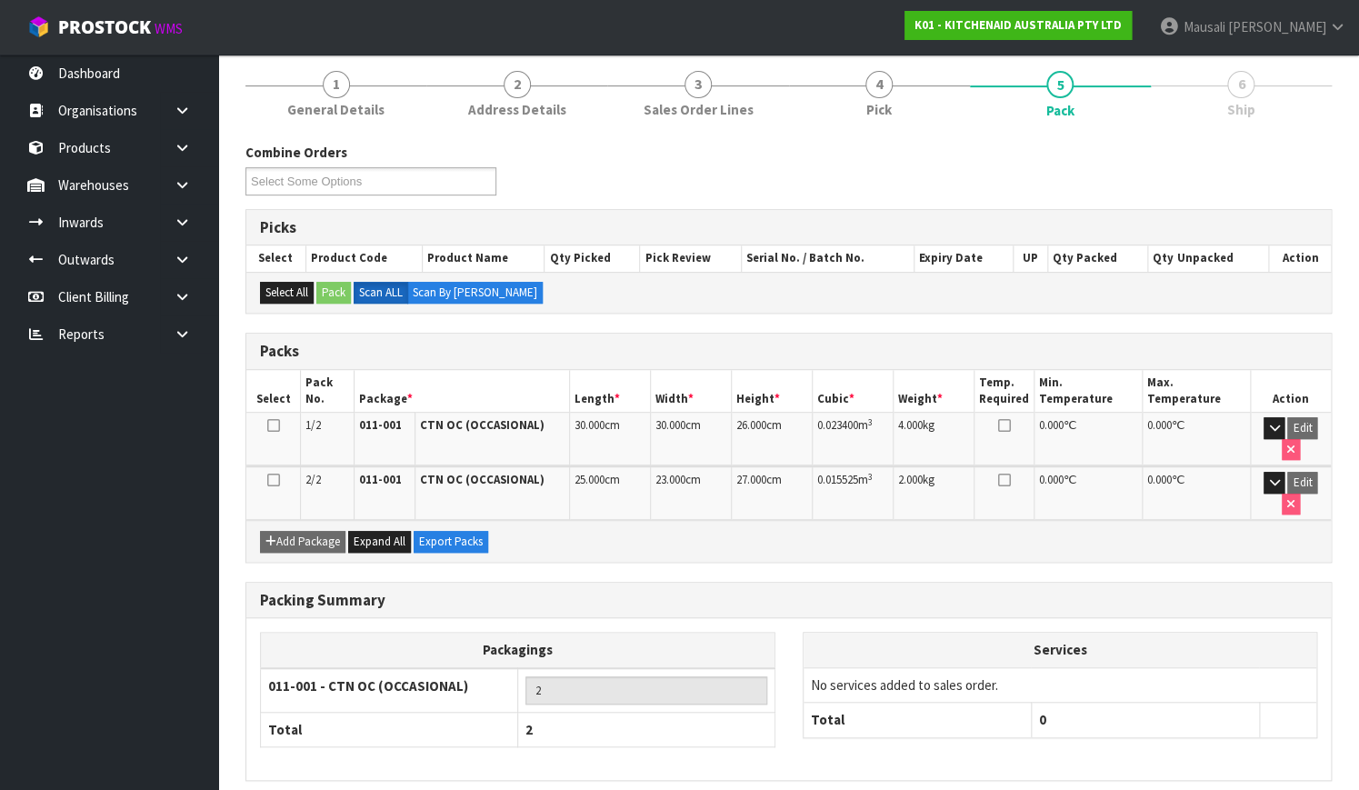
scroll to position [285, 0]
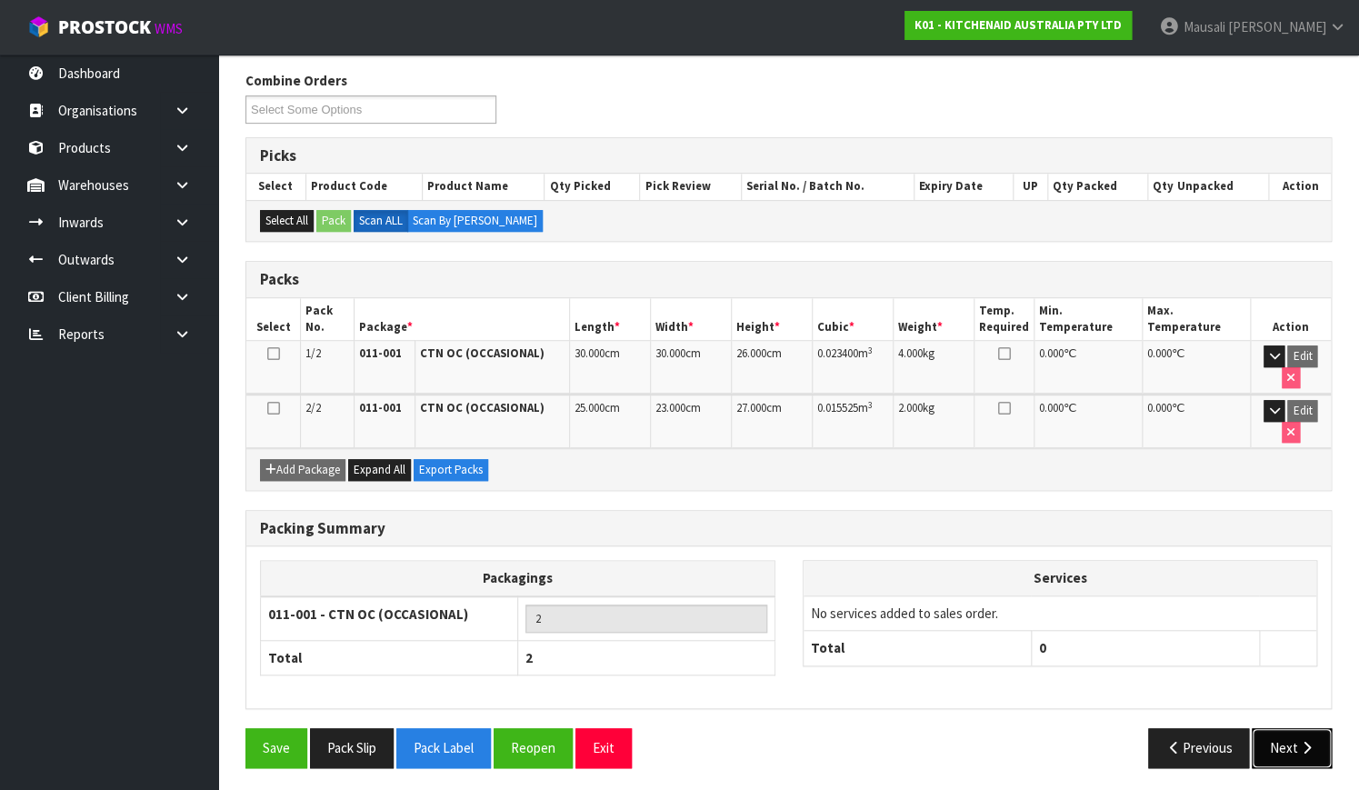
click at [1310, 734] on button "Next" at bounding box center [1291, 747] width 80 height 39
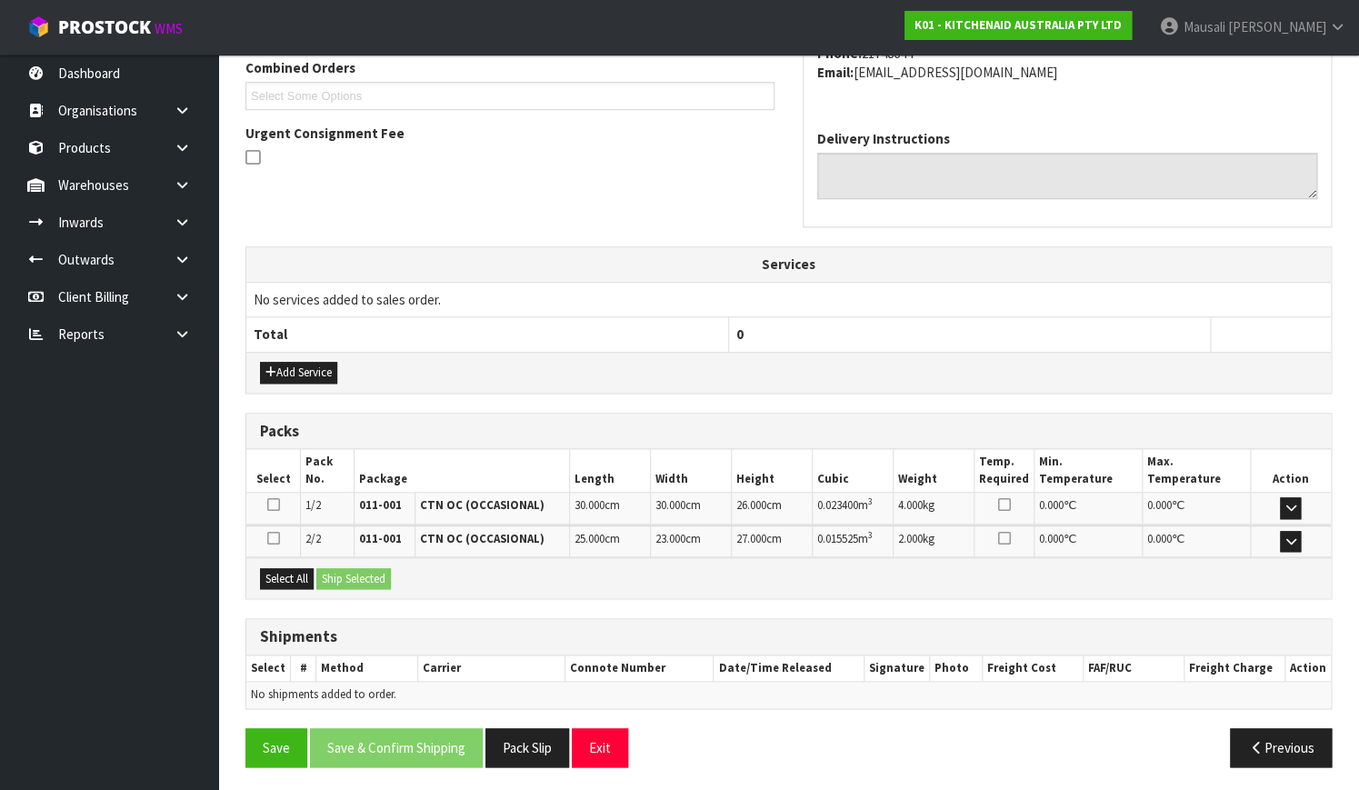
scroll to position [481, 0]
click at [304, 573] on button "Select All" at bounding box center [287, 578] width 54 height 22
click at [338, 573] on button "Ship Selected" at bounding box center [353, 578] width 75 height 22
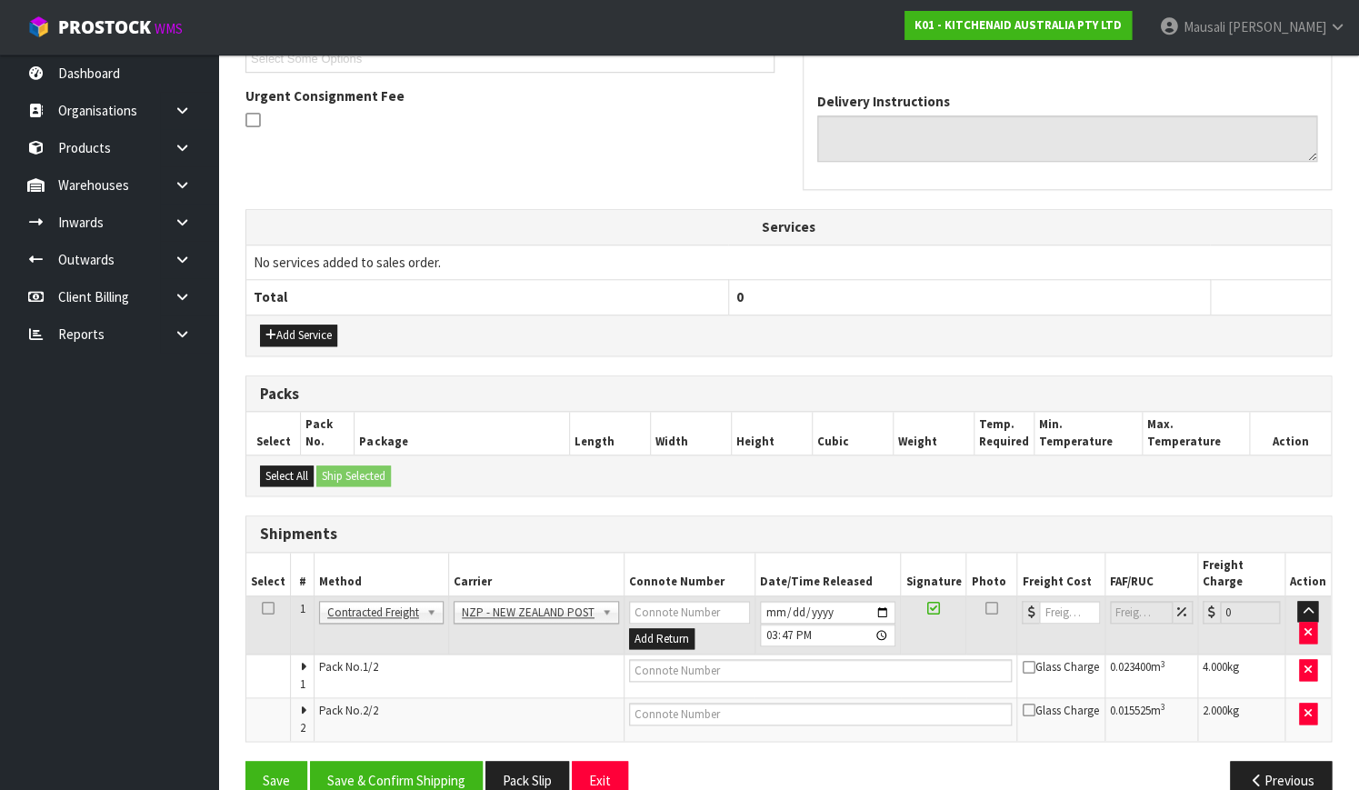
scroll to position [534, 0]
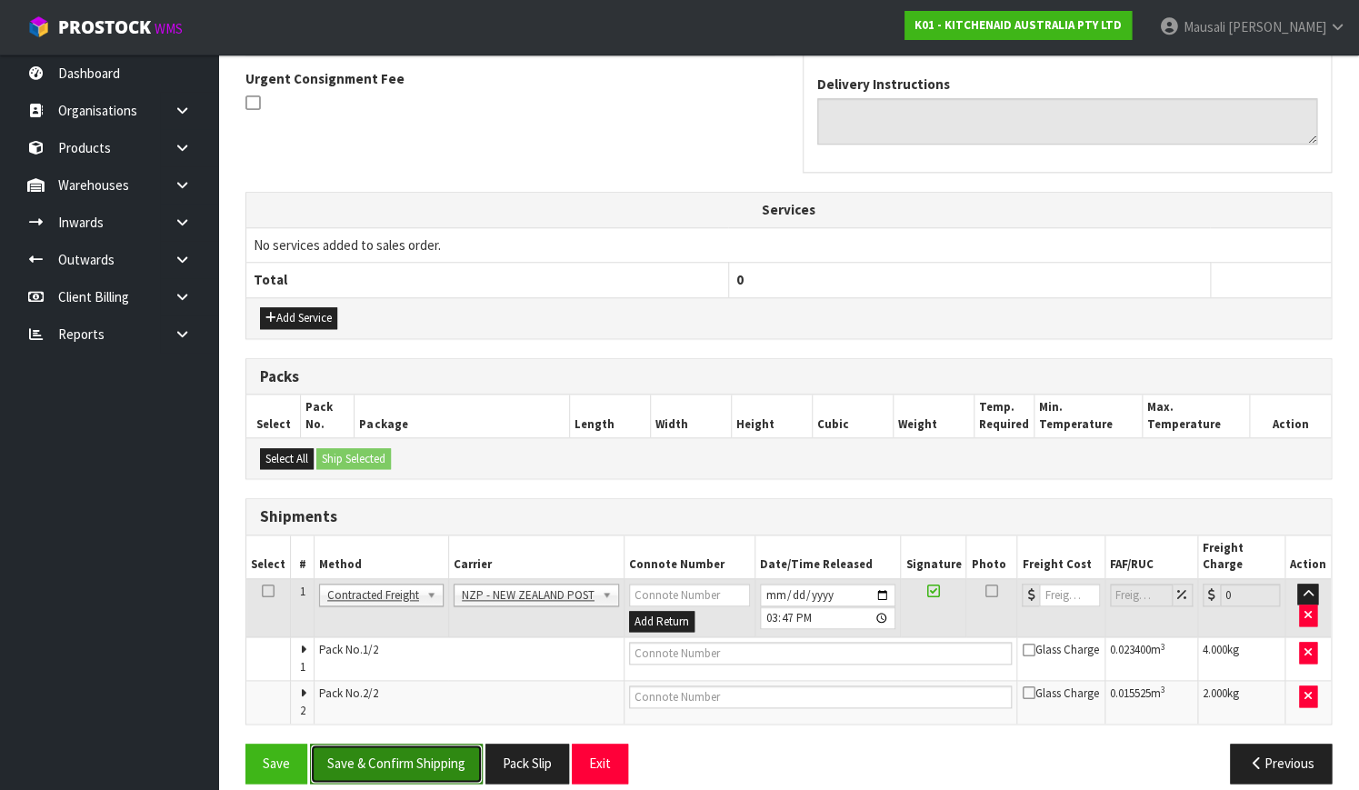
click at [373, 743] on button "Save & Confirm Shipping" at bounding box center [396, 762] width 173 height 39
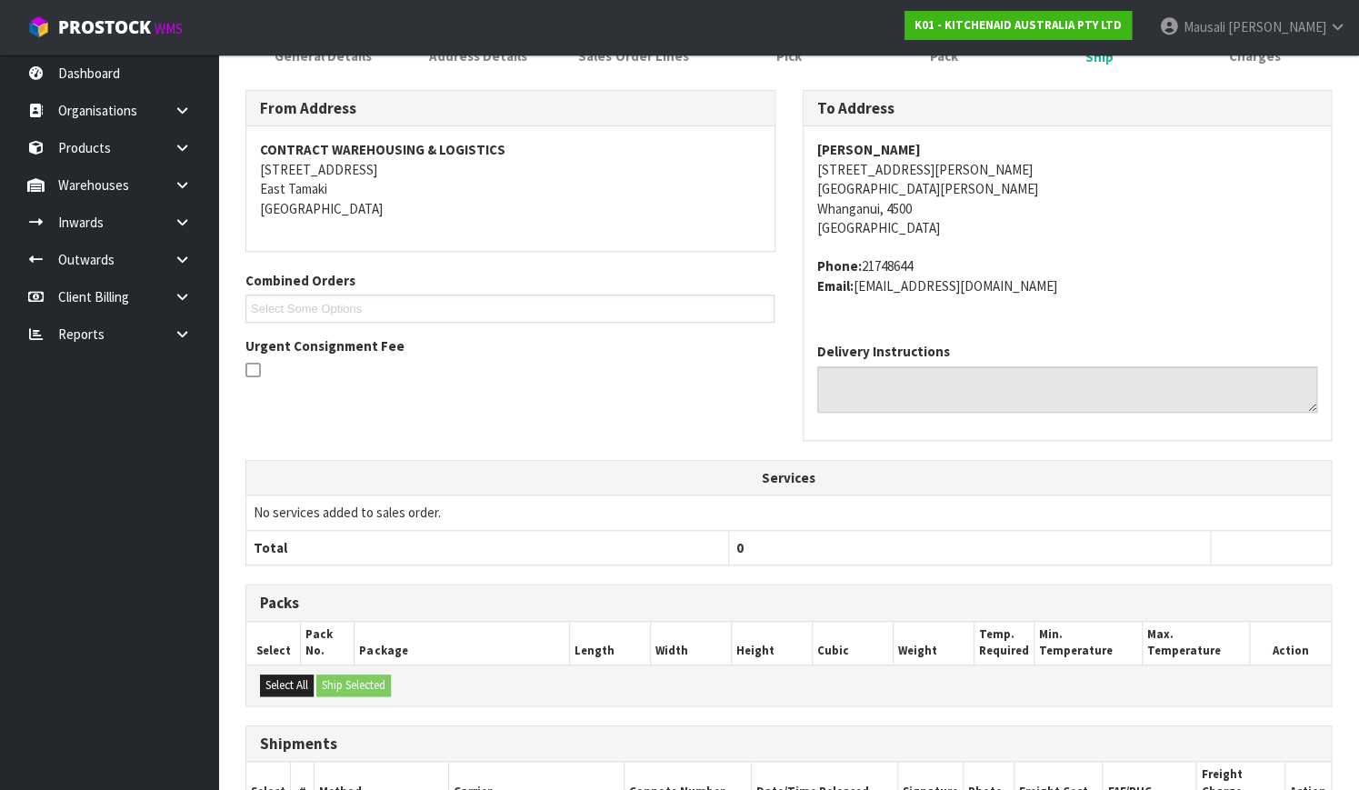
scroll to position [510, 0]
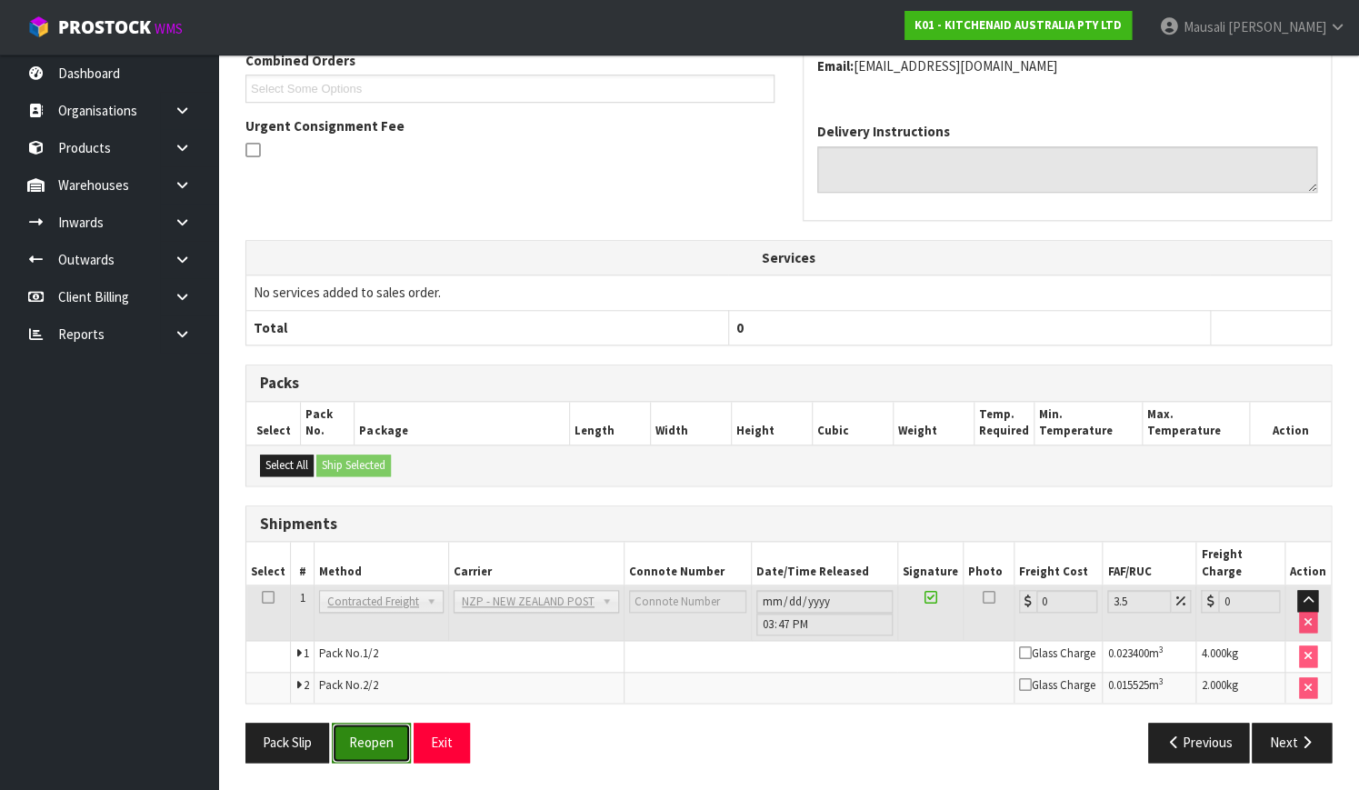
click at [361, 736] on button "Reopen" at bounding box center [371, 741] width 79 height 39
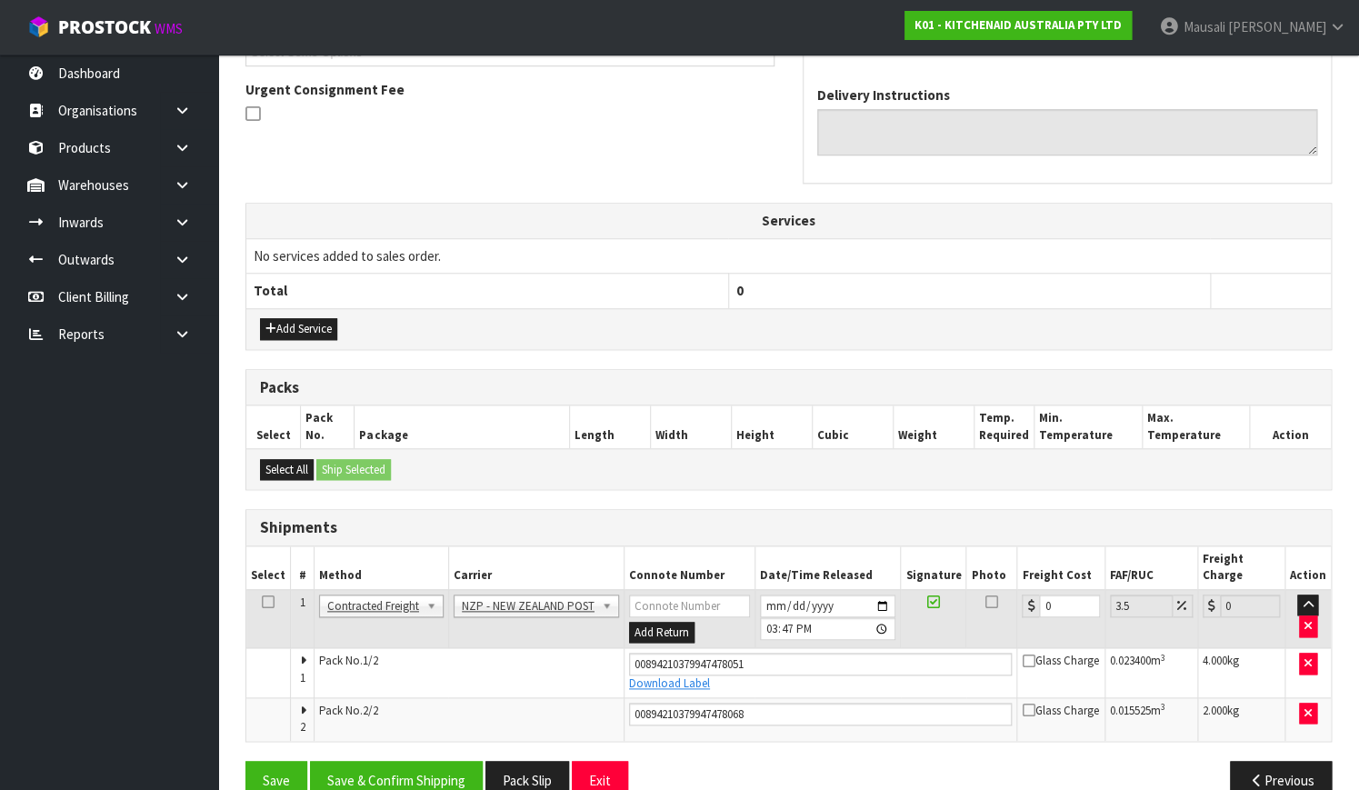
scroll to position [540, 0]
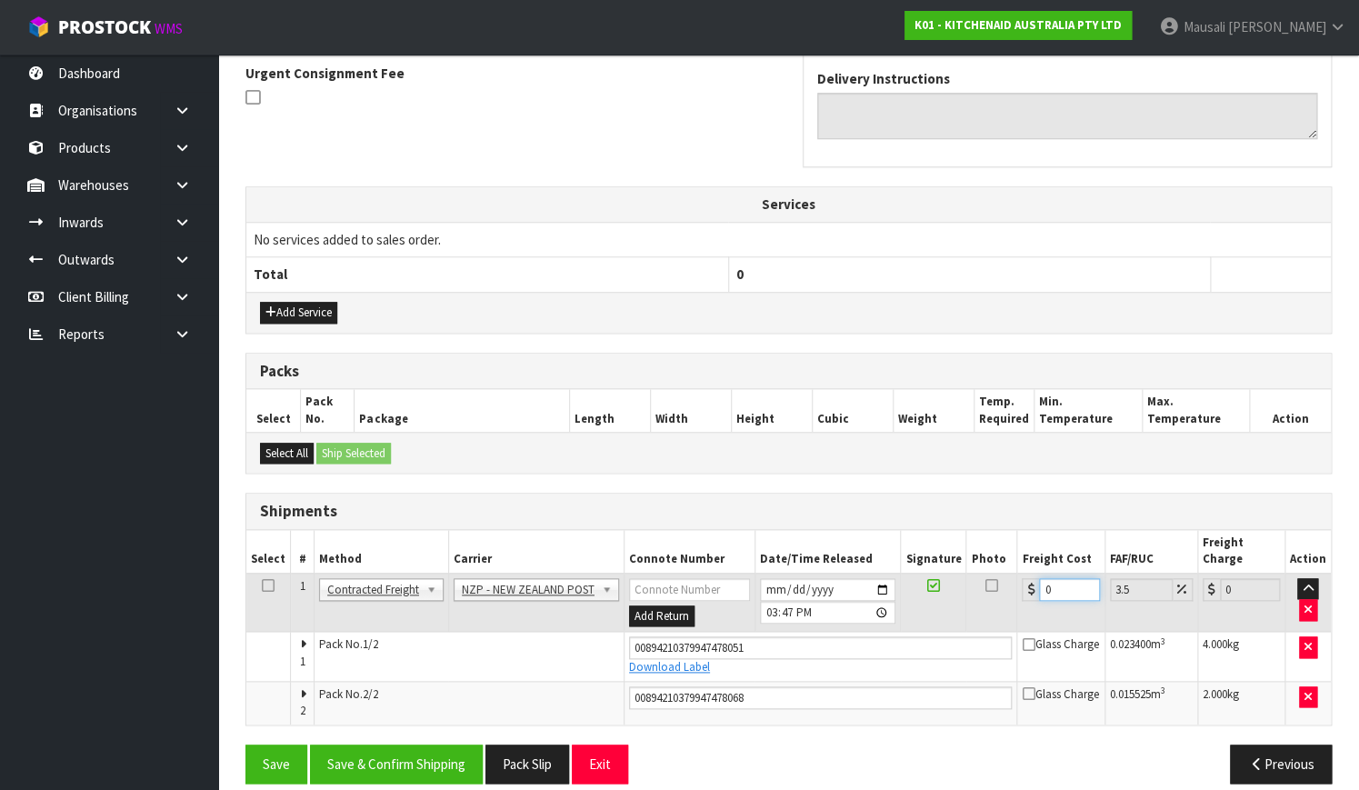
drag, startPoint x: 1069, startPoint y: 565, endPoint x: 1002, endPoint y: 610, distance: 79.9
click at [1002, 610] on tbody "1 Client Local Pickup Customer Local Pickup Company Freight Contracted Freight …" at bounding box center [788, 648] width 1084 height 151
click at [395, 744] on button "Save & Confirm Shipping" at bounding box center [396, 763] width 173 height 39
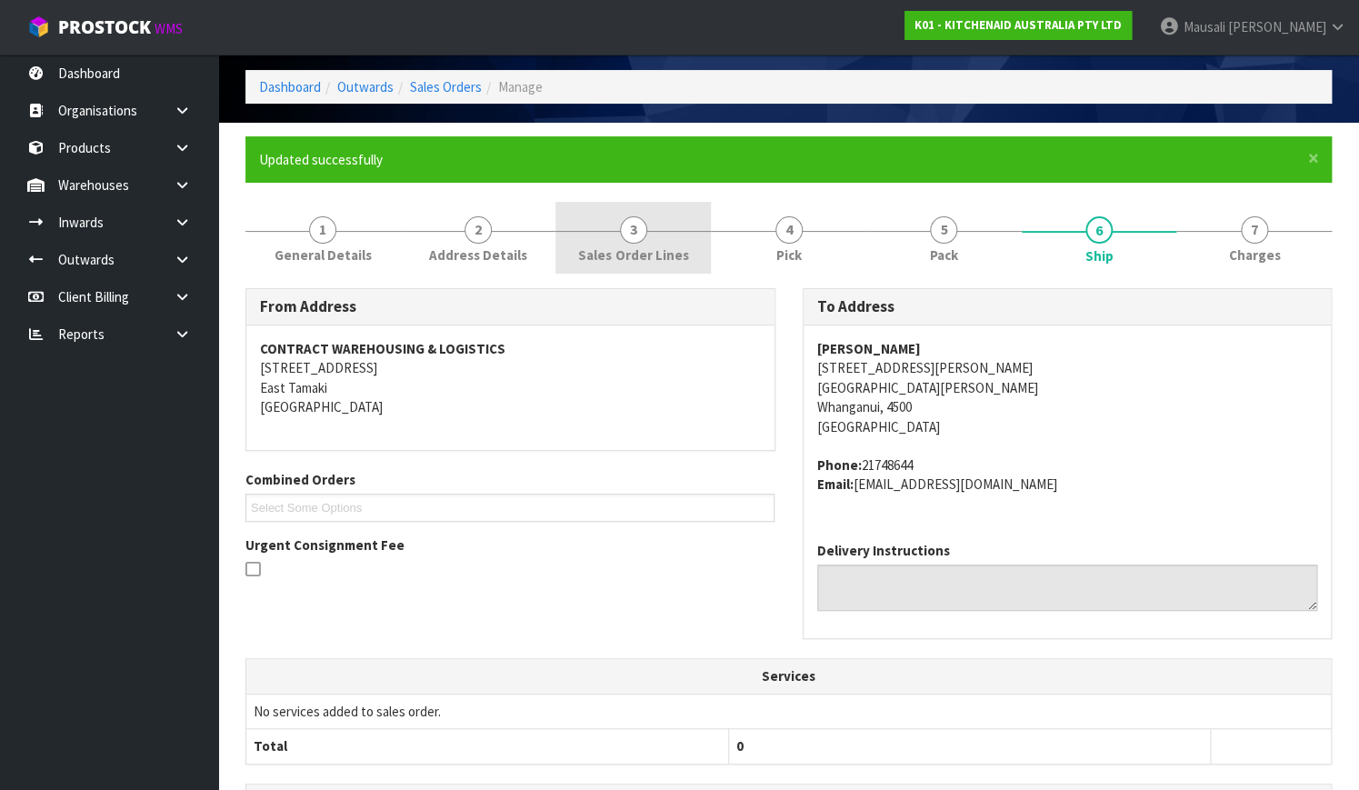
scroll to position [0, 0]
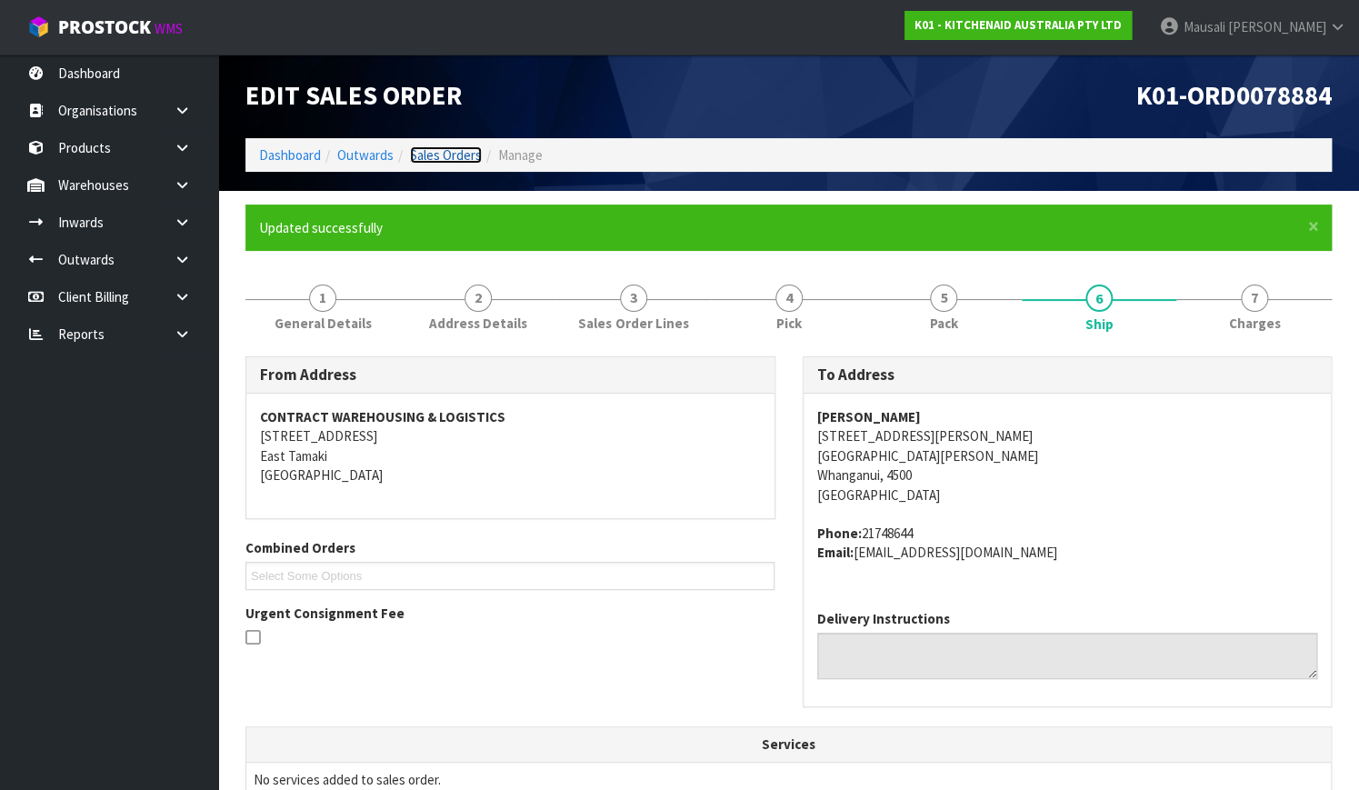
click at [440, 146] on link "Sales Orders" at bounding box center [446, 154] width 72 height 17
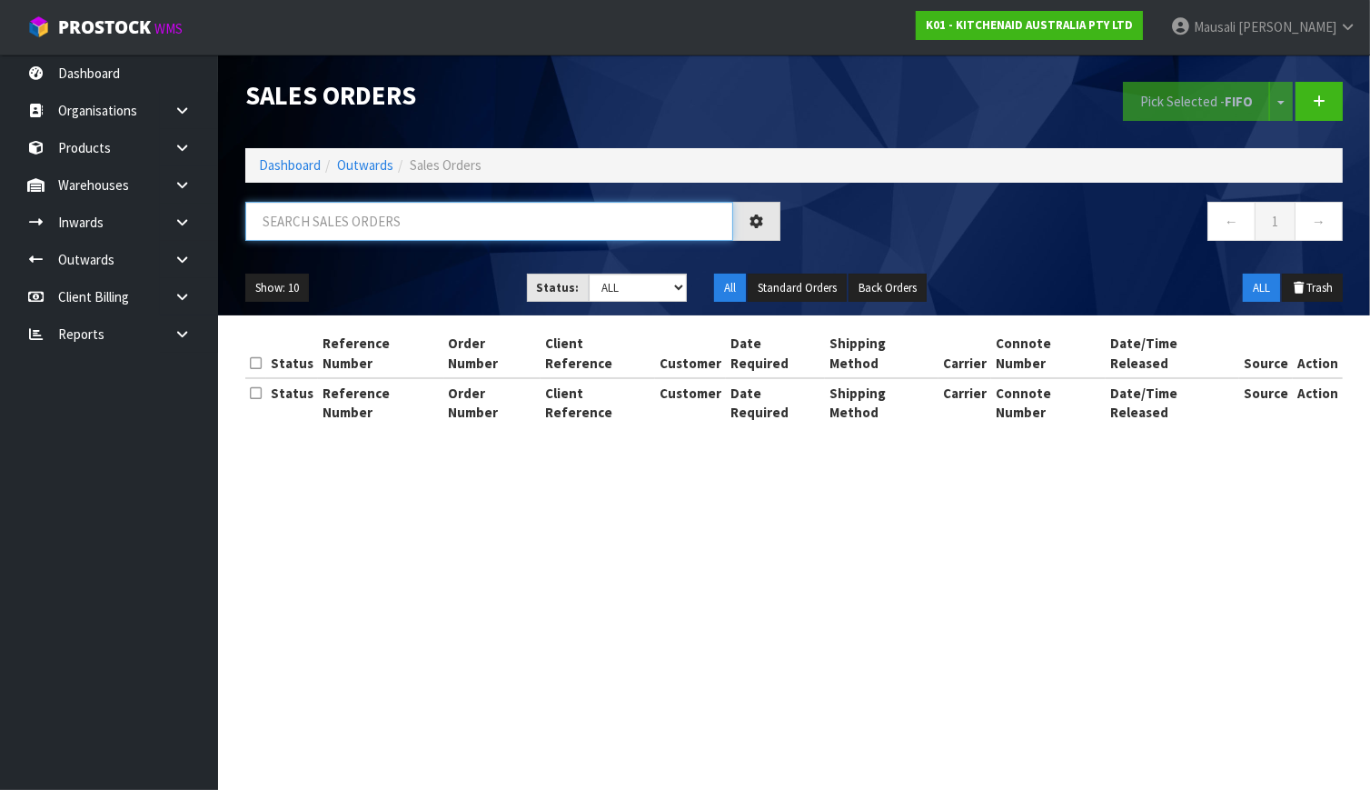
click at [271, 216] on input "text" at bounding box center [489, 221] width 488 height 39
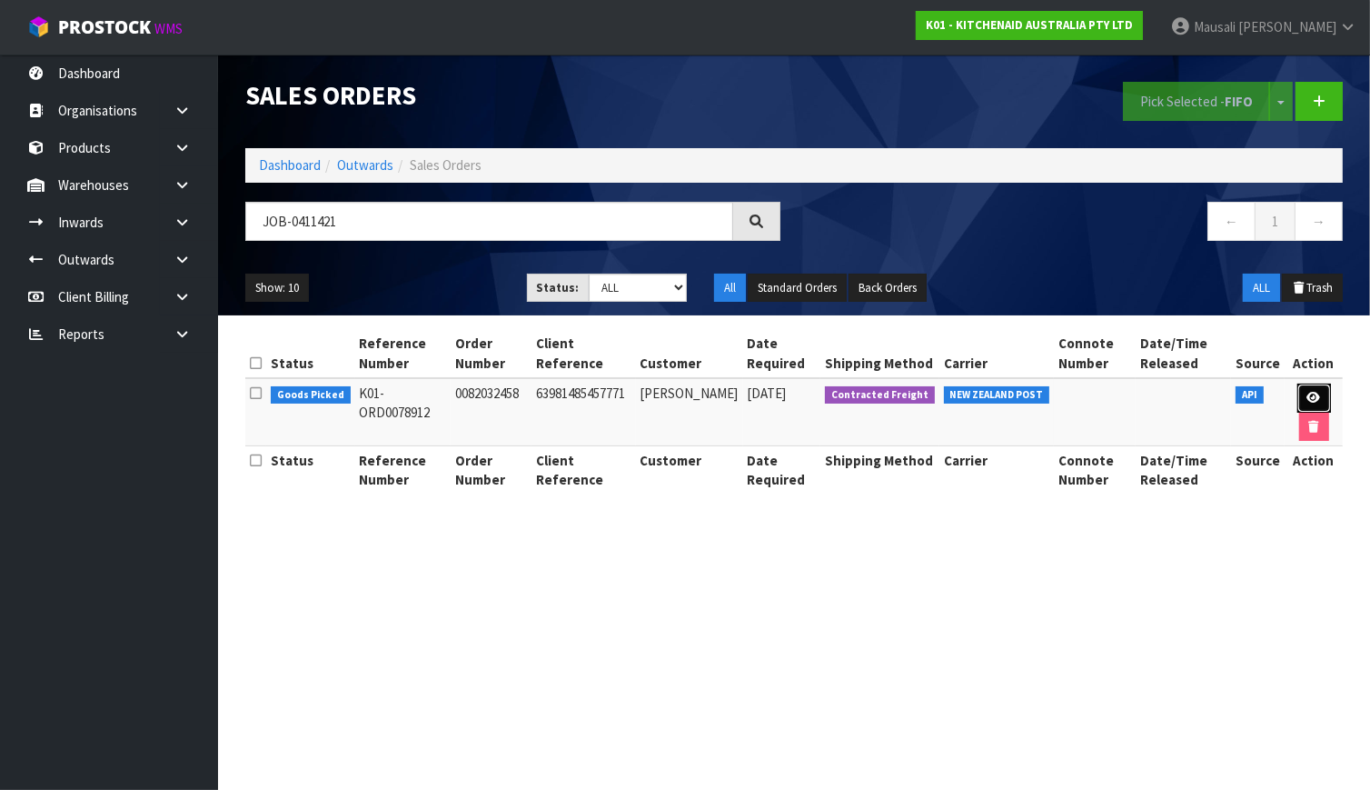
click at [1310, 390] on link at bounding box center [1315, 398] width 34 height 29
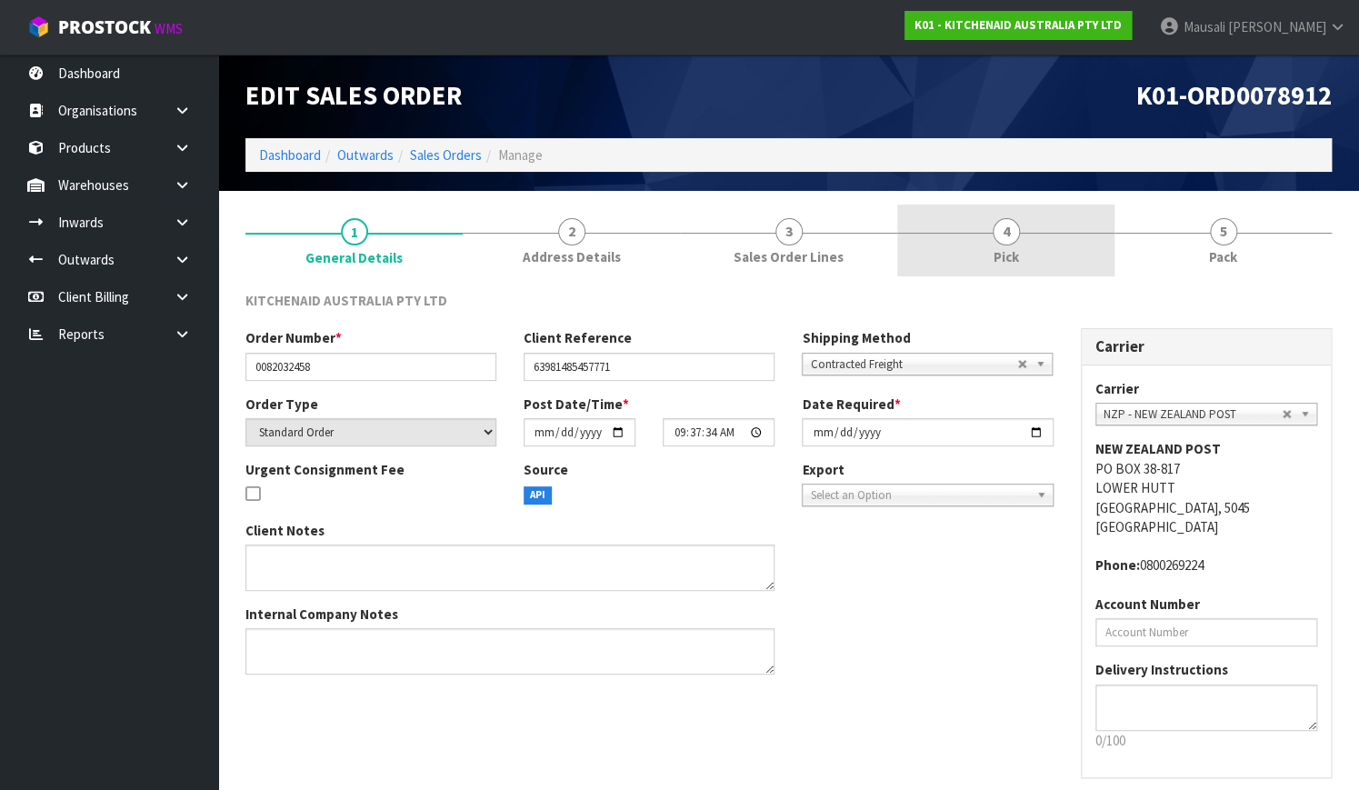
click at [981, 261] on link "4 Pick" at bounding box center [1005, 240] width 217 height 72
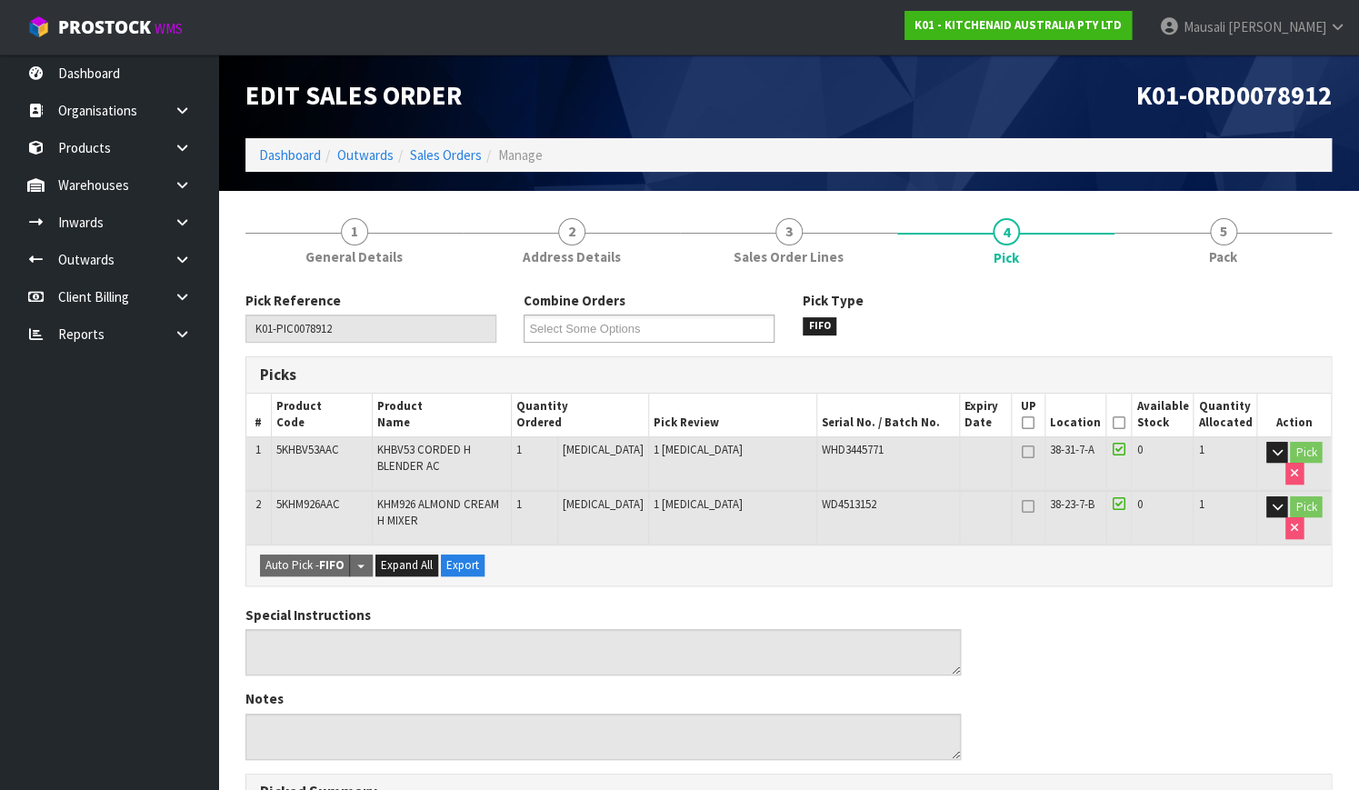
click at [1121, 423] on icon at bounding box center [1118, 423] width 13 height 1
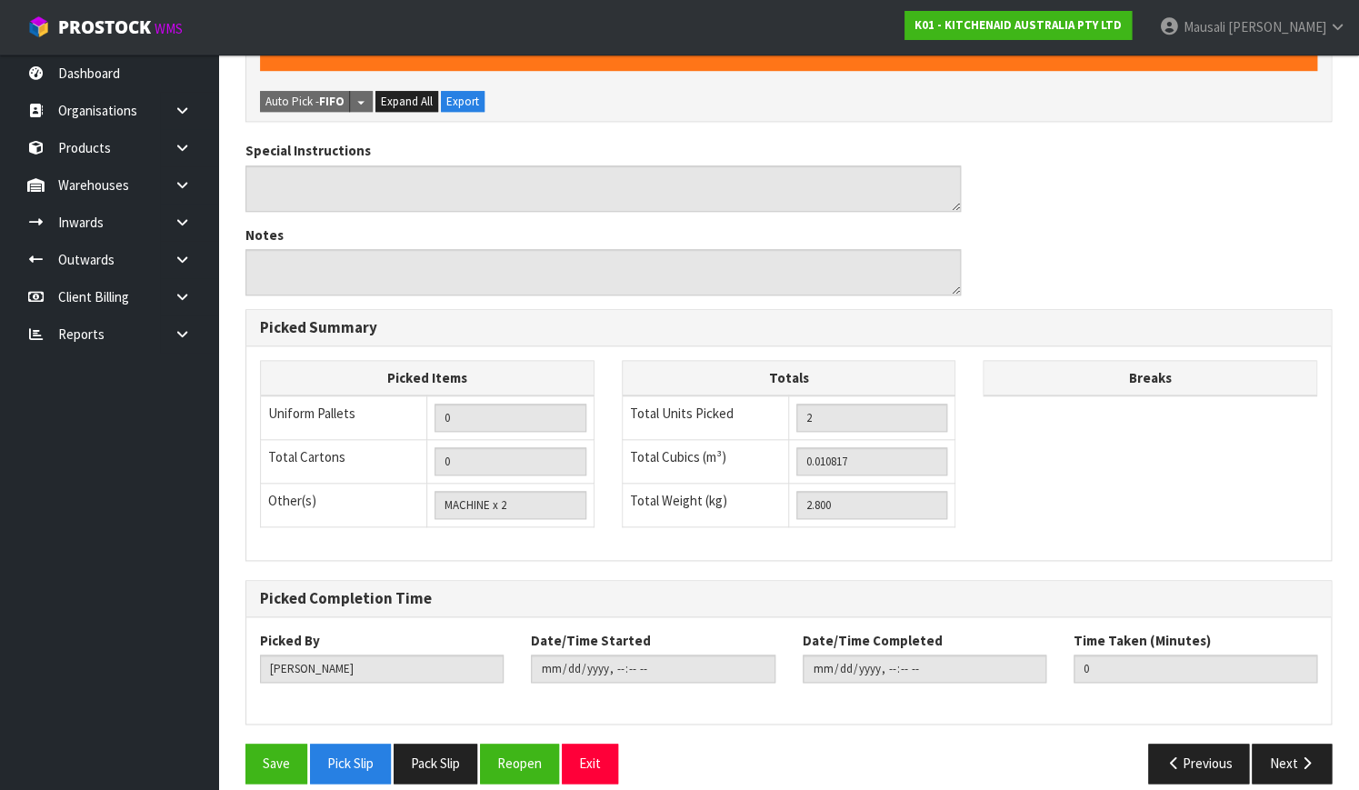
scroll to position [546, 0]
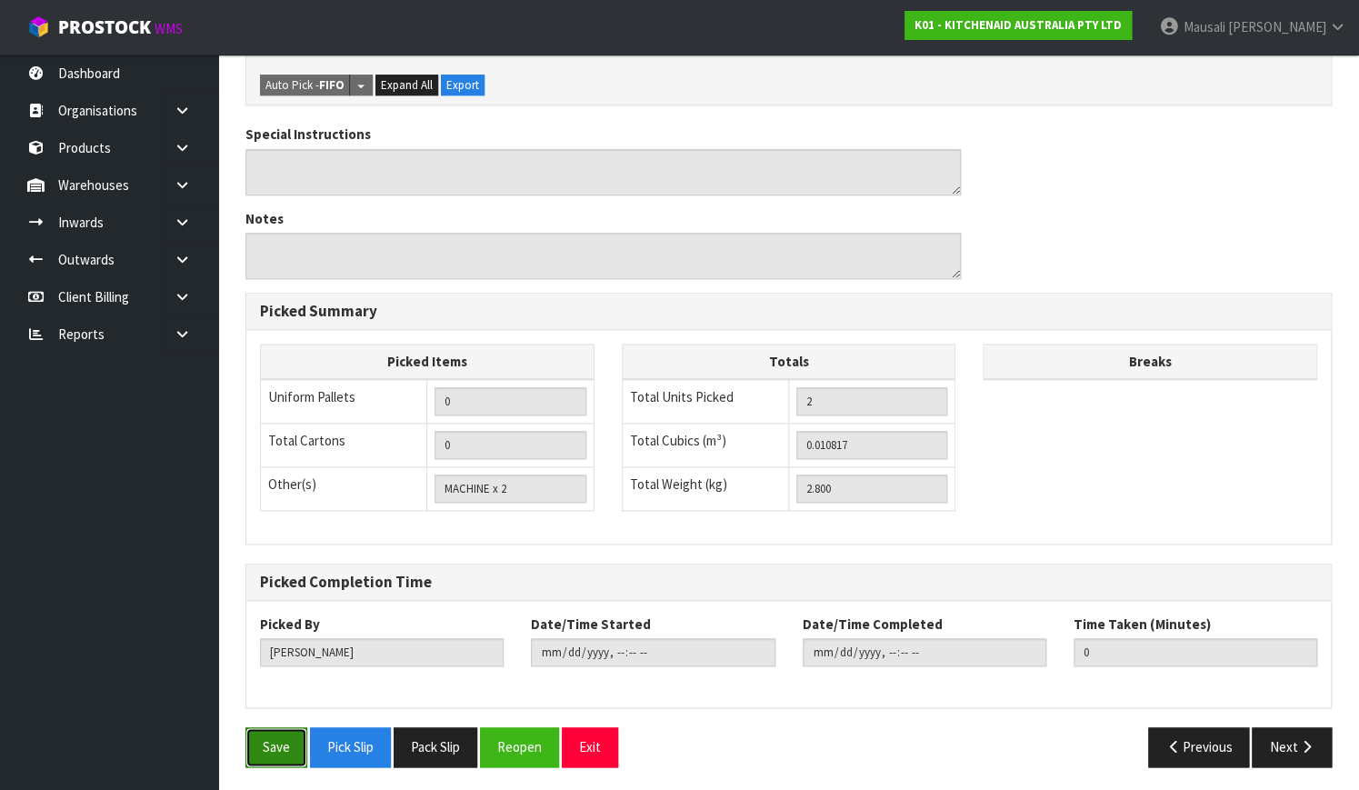
click at [277, 741] on button "Save" at bounding box center [276, 746] width 62 height 39
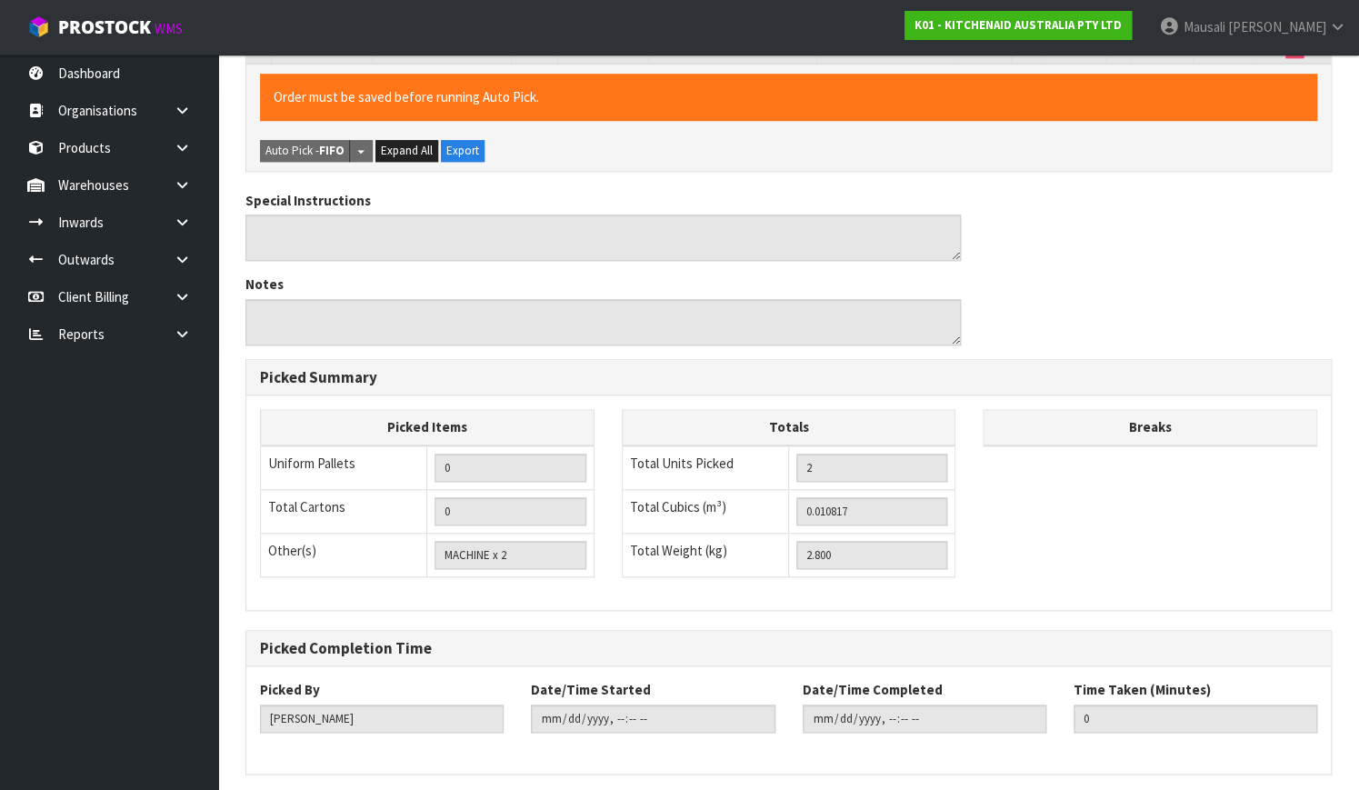
scroll to position [0, 0]
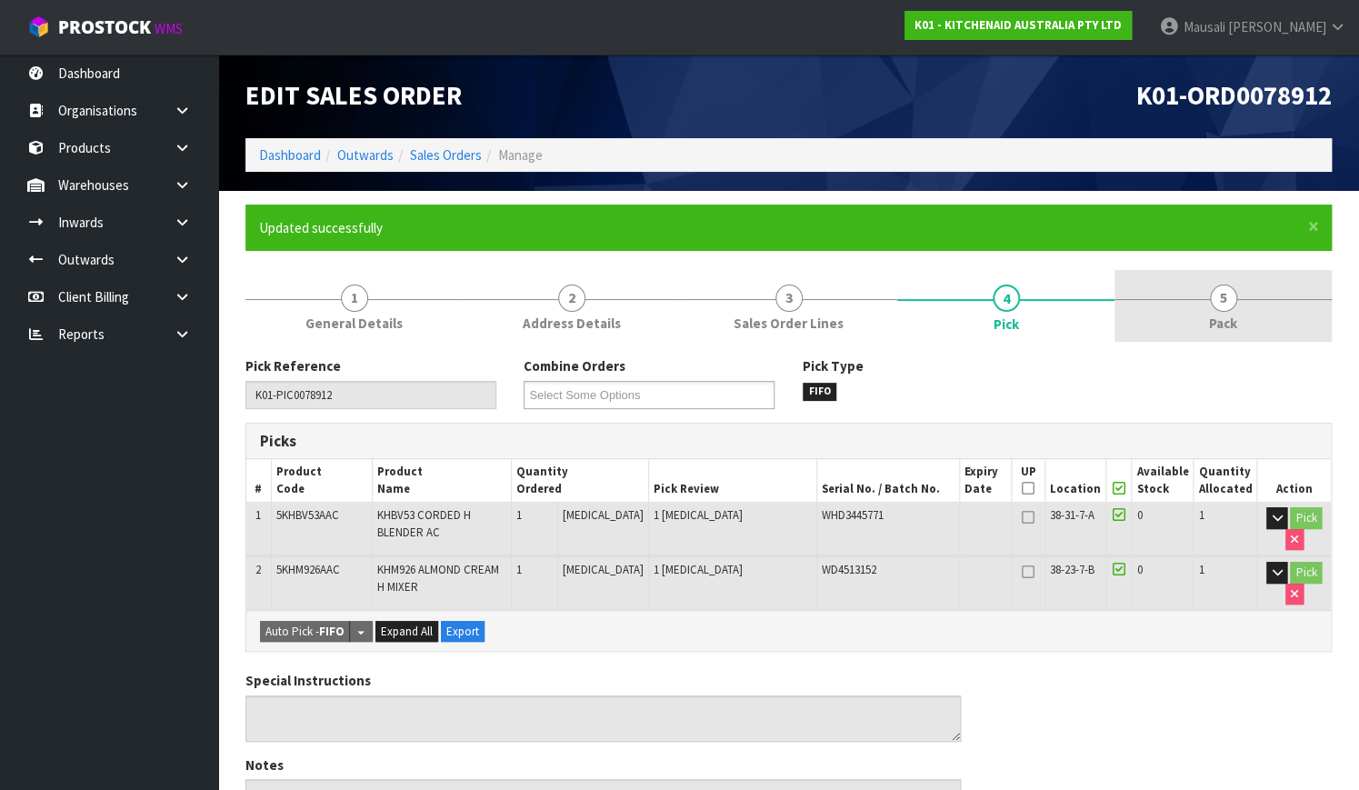
click at [1227, 324] on span "Pack" at bounding box center [1223, 323] width 28 height 19
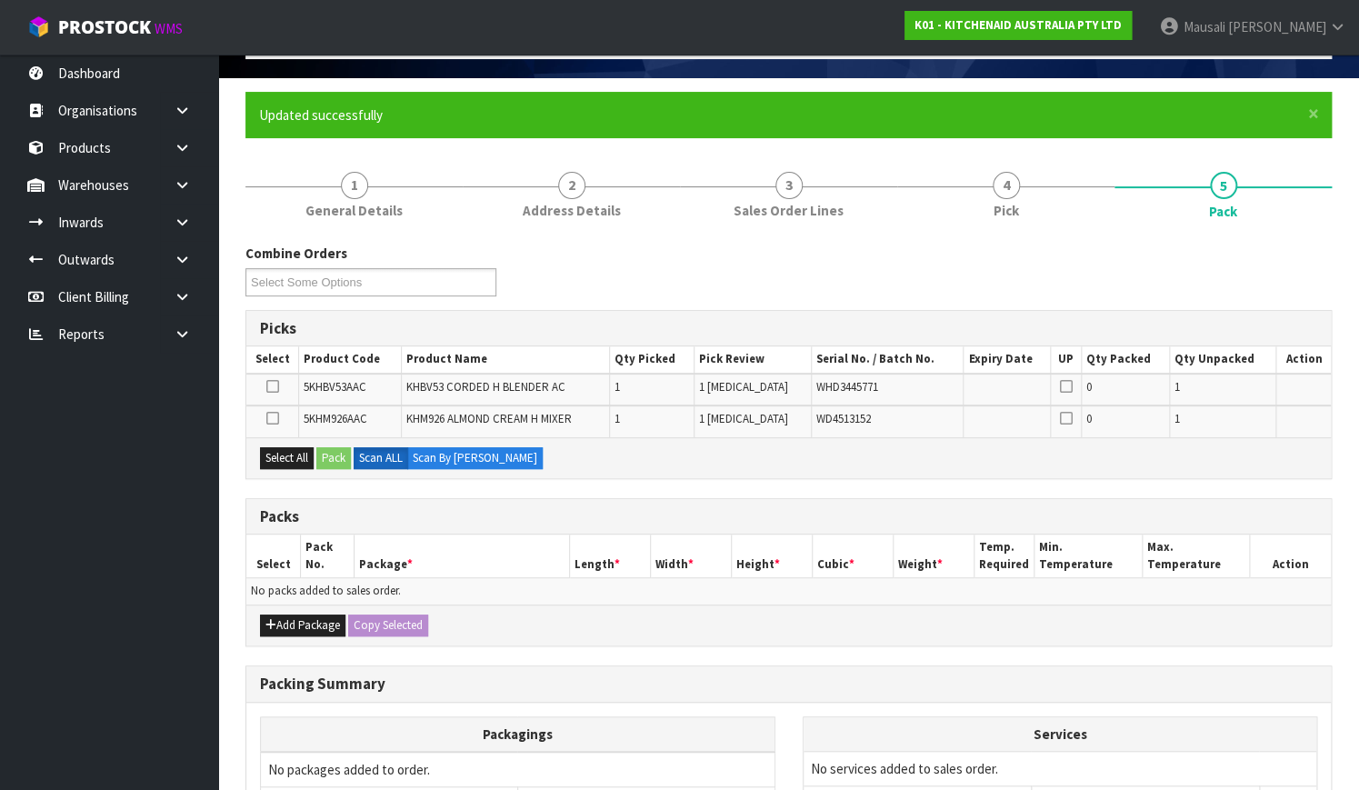
scroll to position [301, 0]
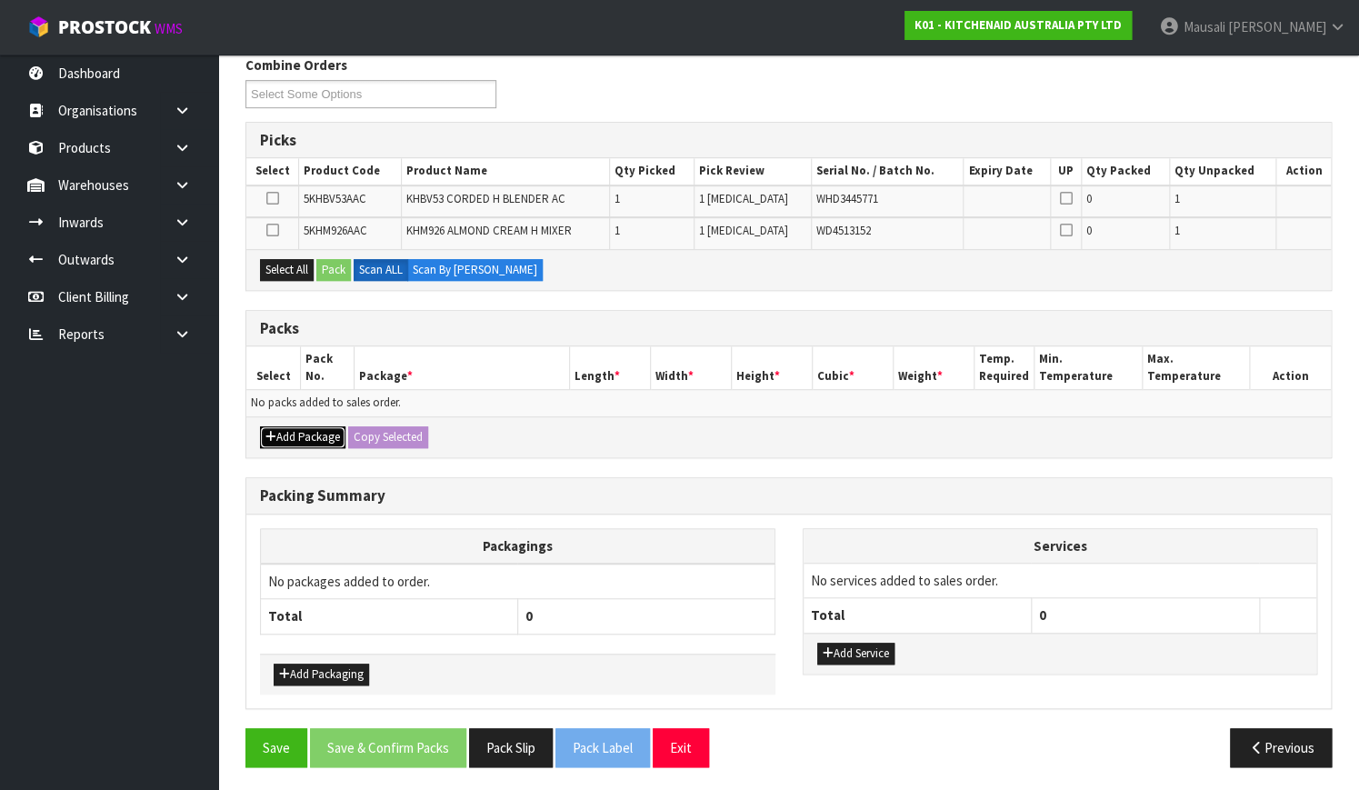
click at [306, 427] on button "Add Package" at bounding box center [302, 437] width 85 height 22
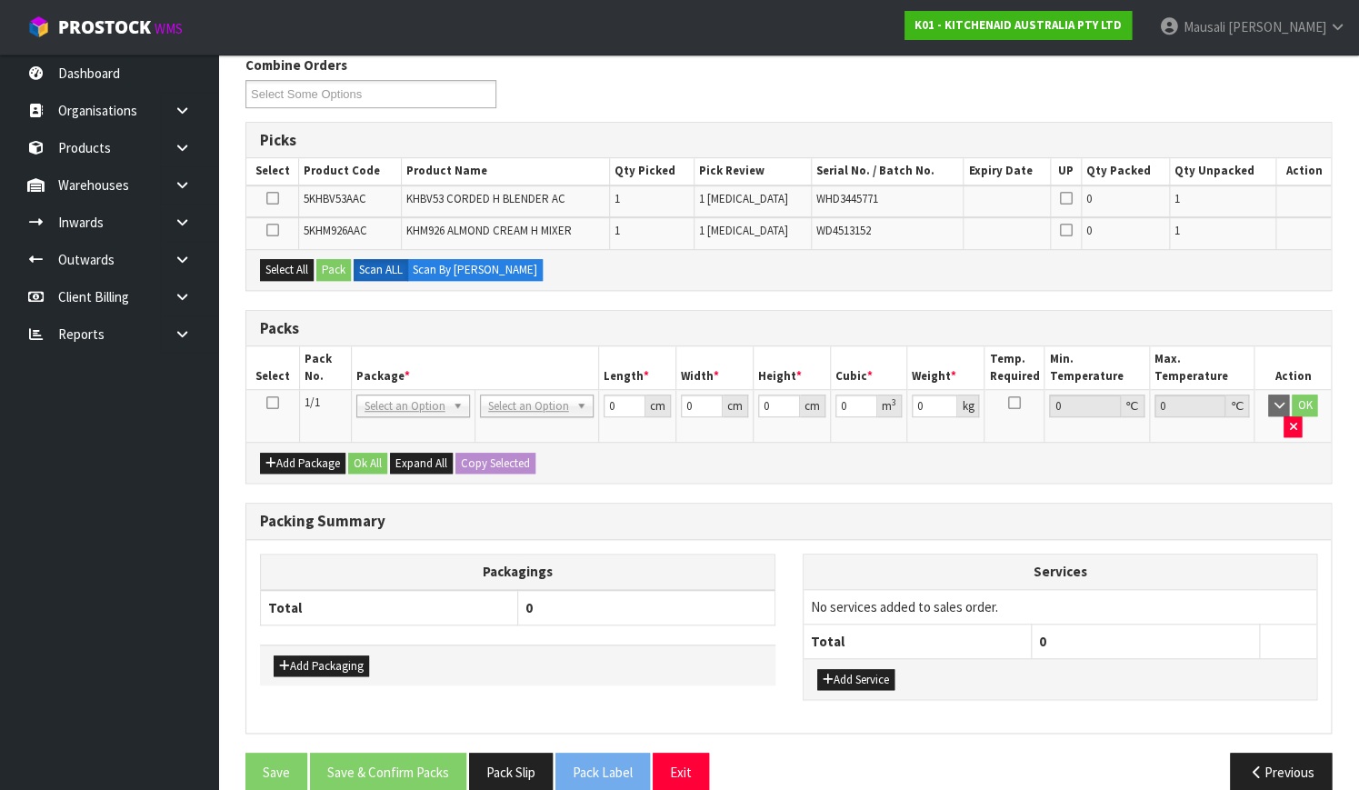
click at [266, 403] on icon at bounding box center [272, 403] width 13 height 1
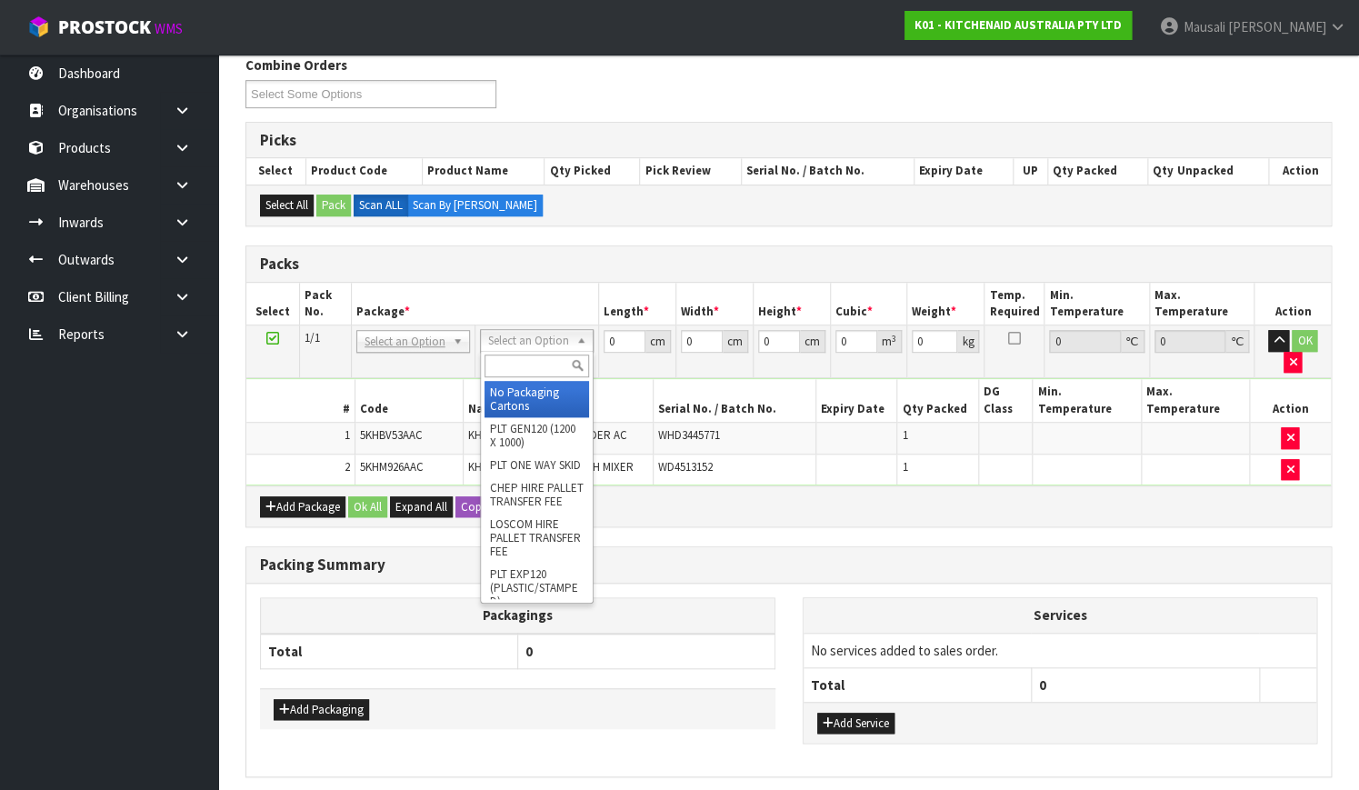
click at [523, 367] on input "text" at bounding box center [536, 365] width 105 height 23
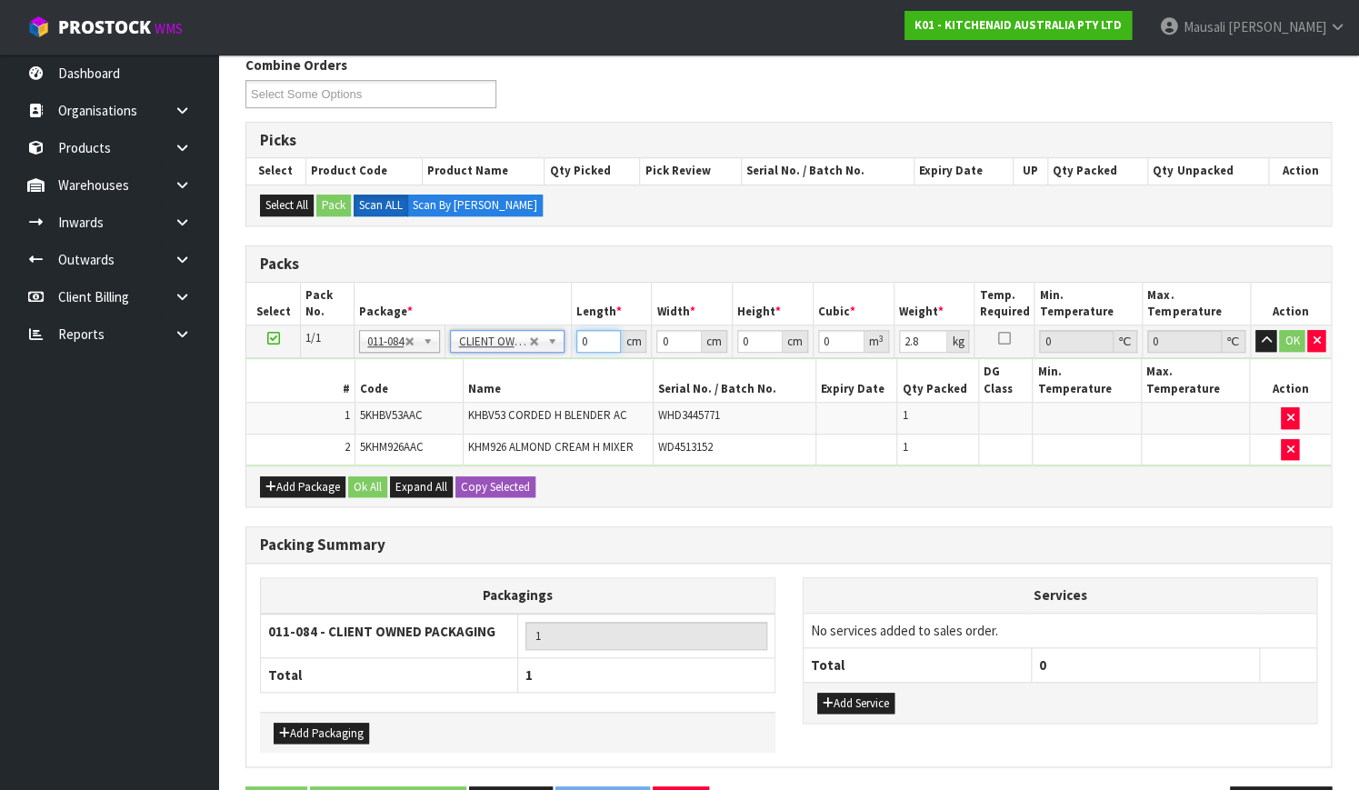
drag, startPoint x: 593, startPoint y: 342, endPoint x: 566, endPoint y: 354, distance: 29.7
click at [557, 354] on tbody "1/1 NONE 007-001 007-002 007-004 007-009 007-013 007-014 007-015 007-017 007-01…" at bounding box center [788, 395] width 1084 height 140
click at [359, 476] on button "Ok All" at bounding box center [367, 487] width 39 height 22
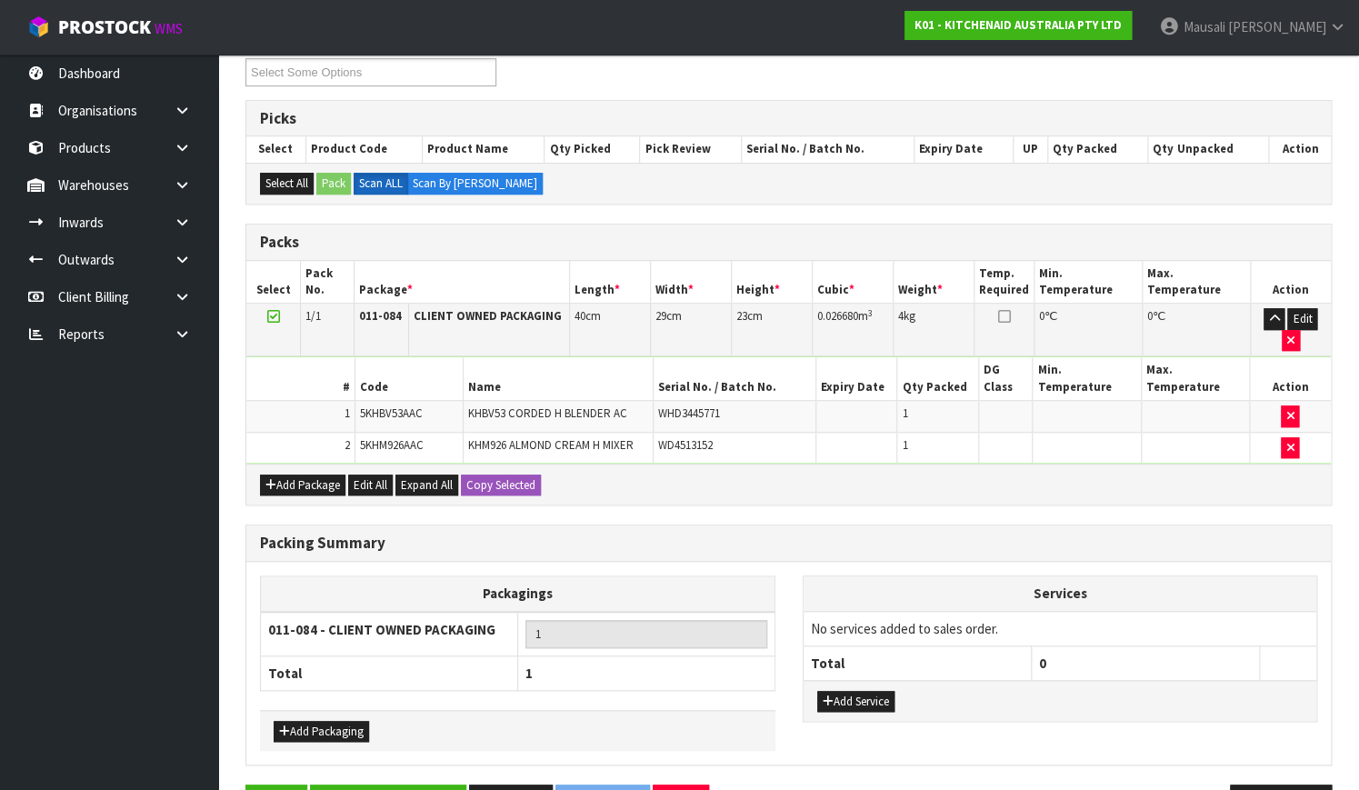
scroll to position [362, 0]
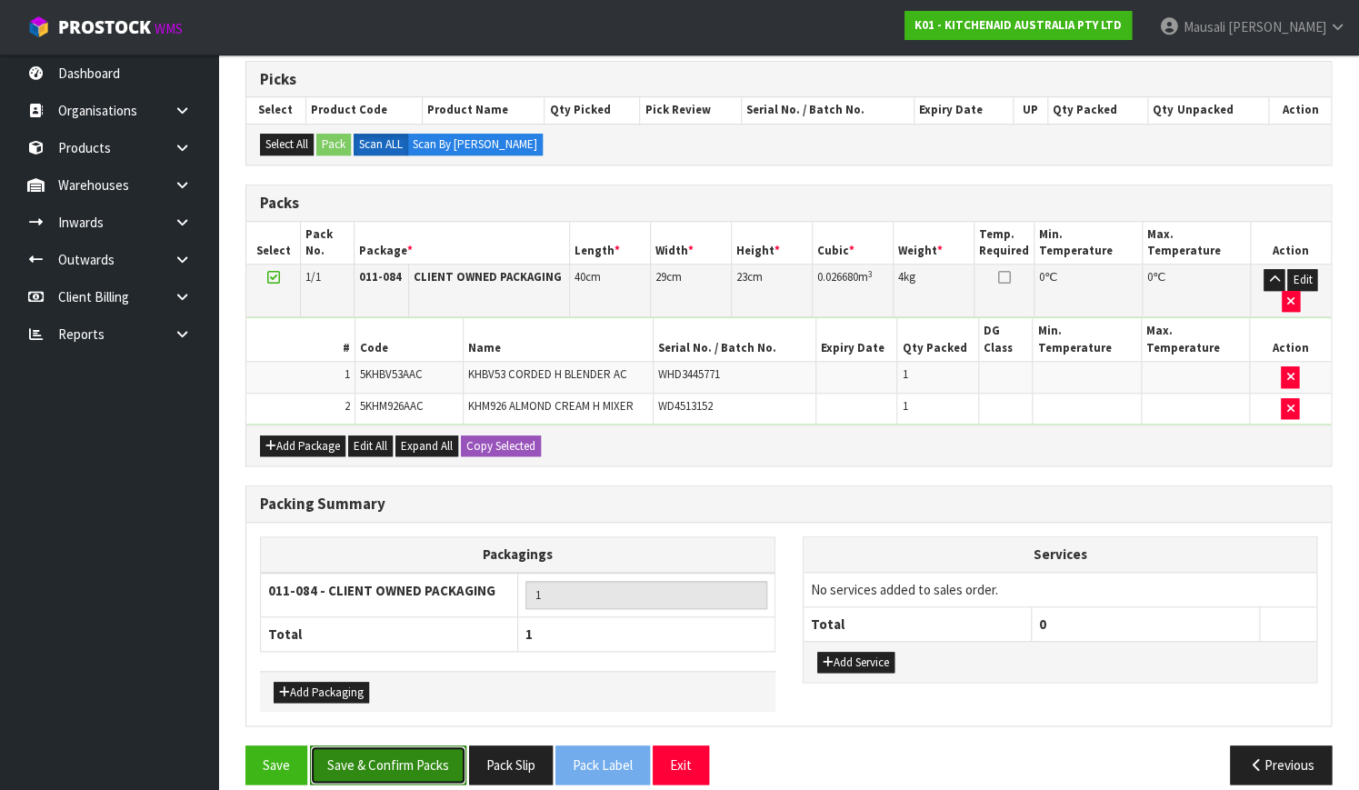
click at [399, 745] on button "Save & Confirm Packs" at bounding box center [388, 764] width 156 height 39
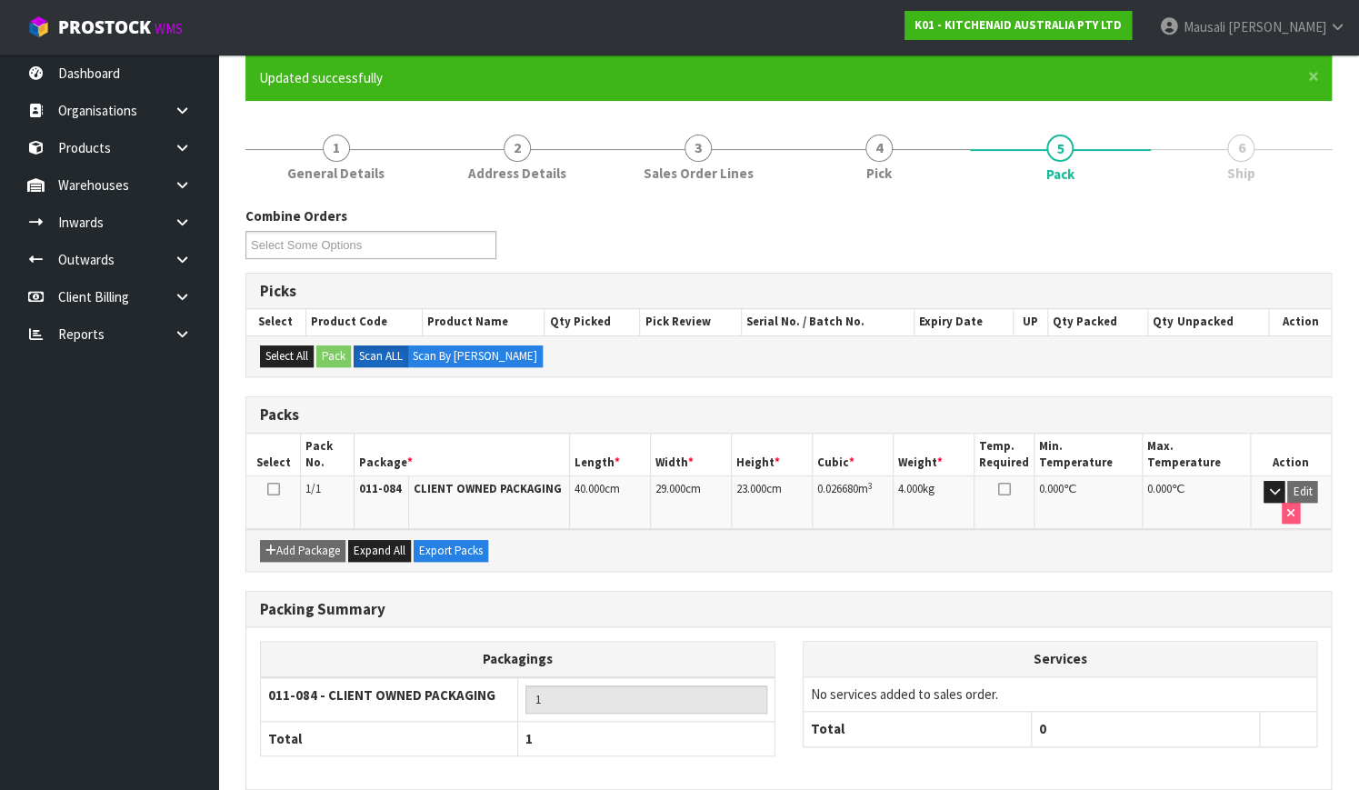
scroll to position [232, 0]
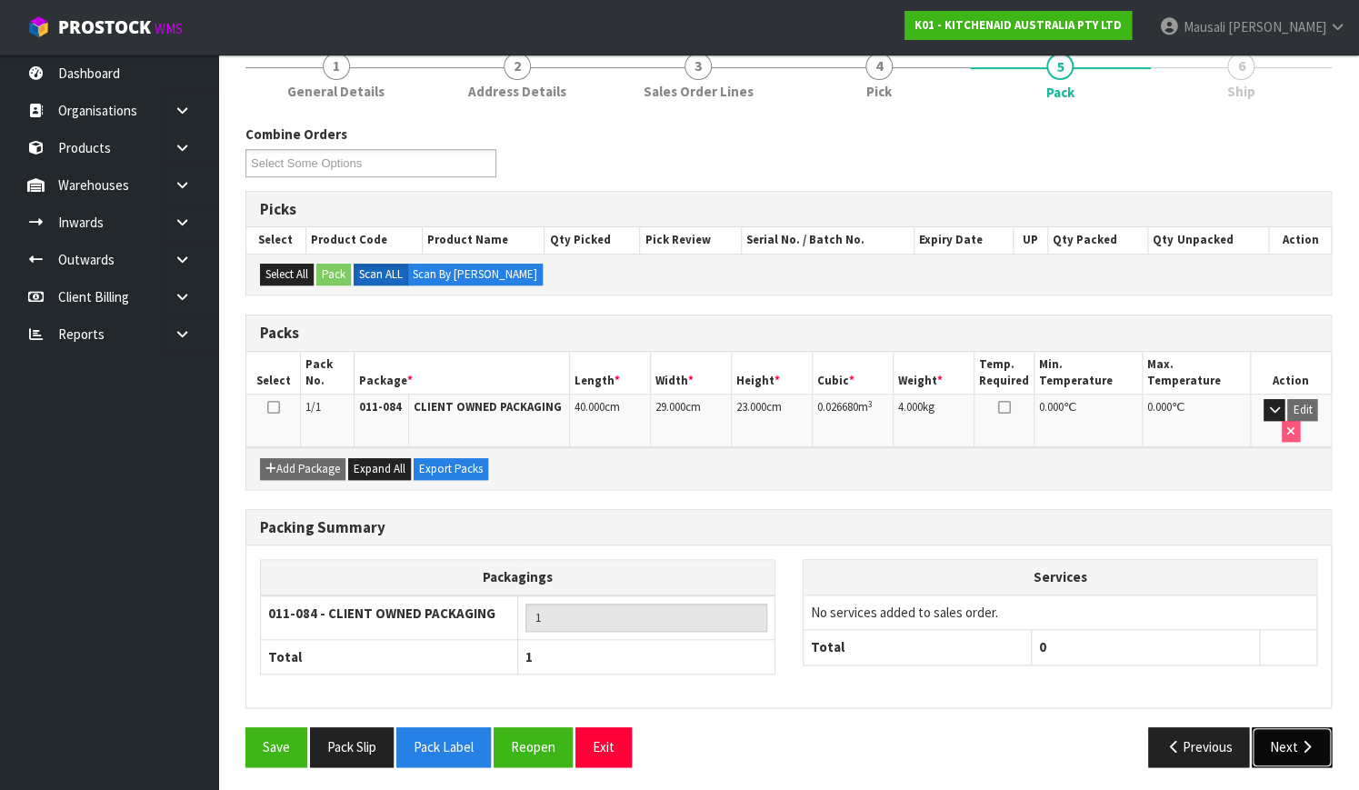
click at [1307, 751] on button "Next" at bounding box center [1291, 746] width 80 height 39
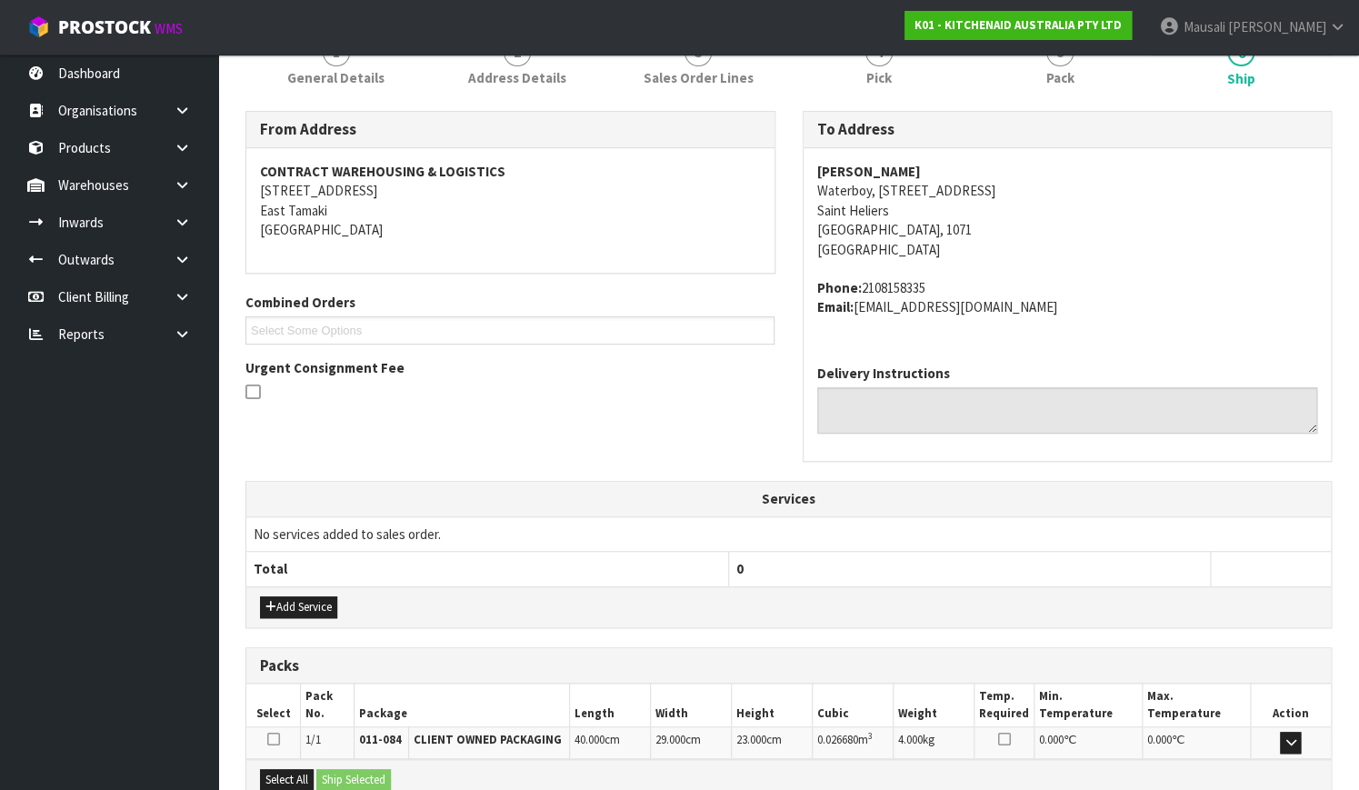
scroll to position [447, 0]
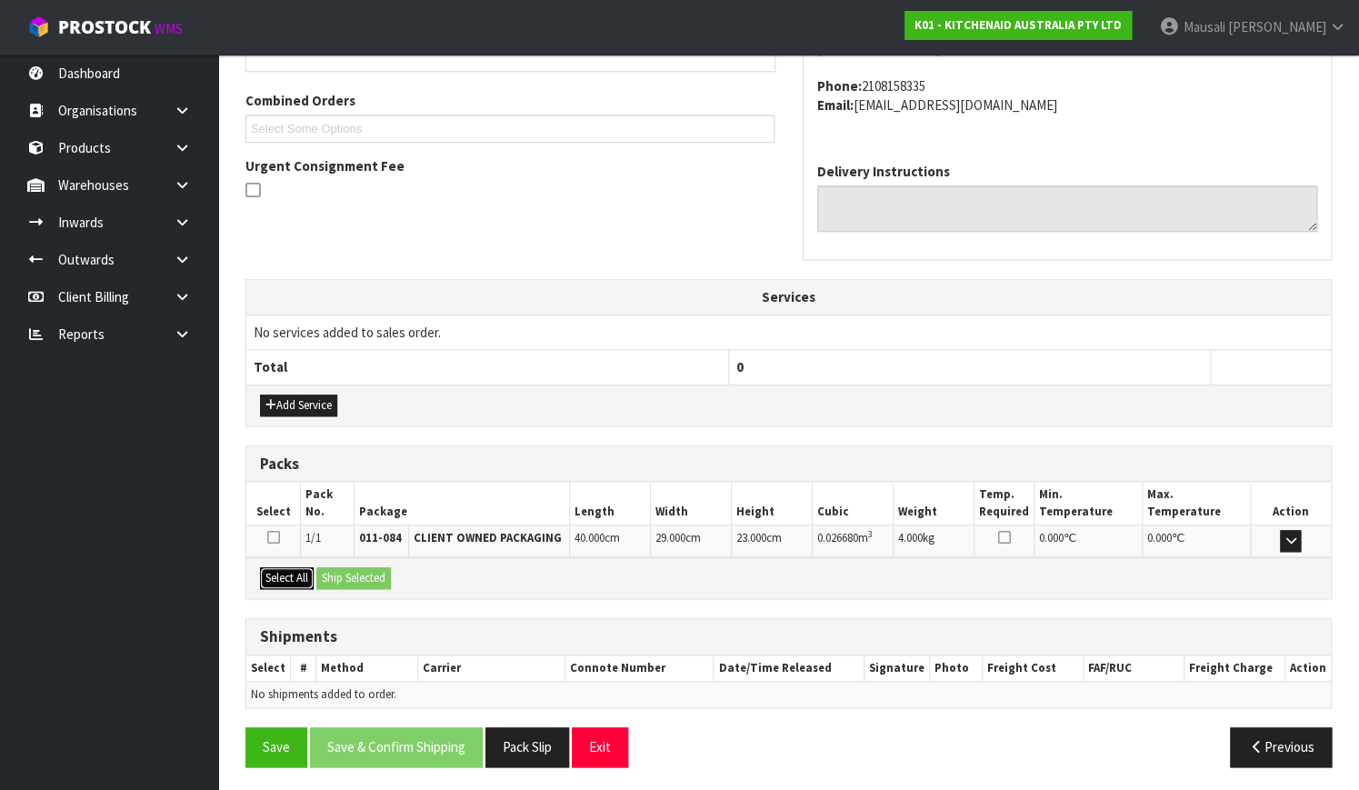
click at [282, 570] on button "Select All" at bounding box center [287, 578] width 54 height 22
click at [345, 569] on button "Ship Selected" at bounding box center [353, 578] width 75 height 22
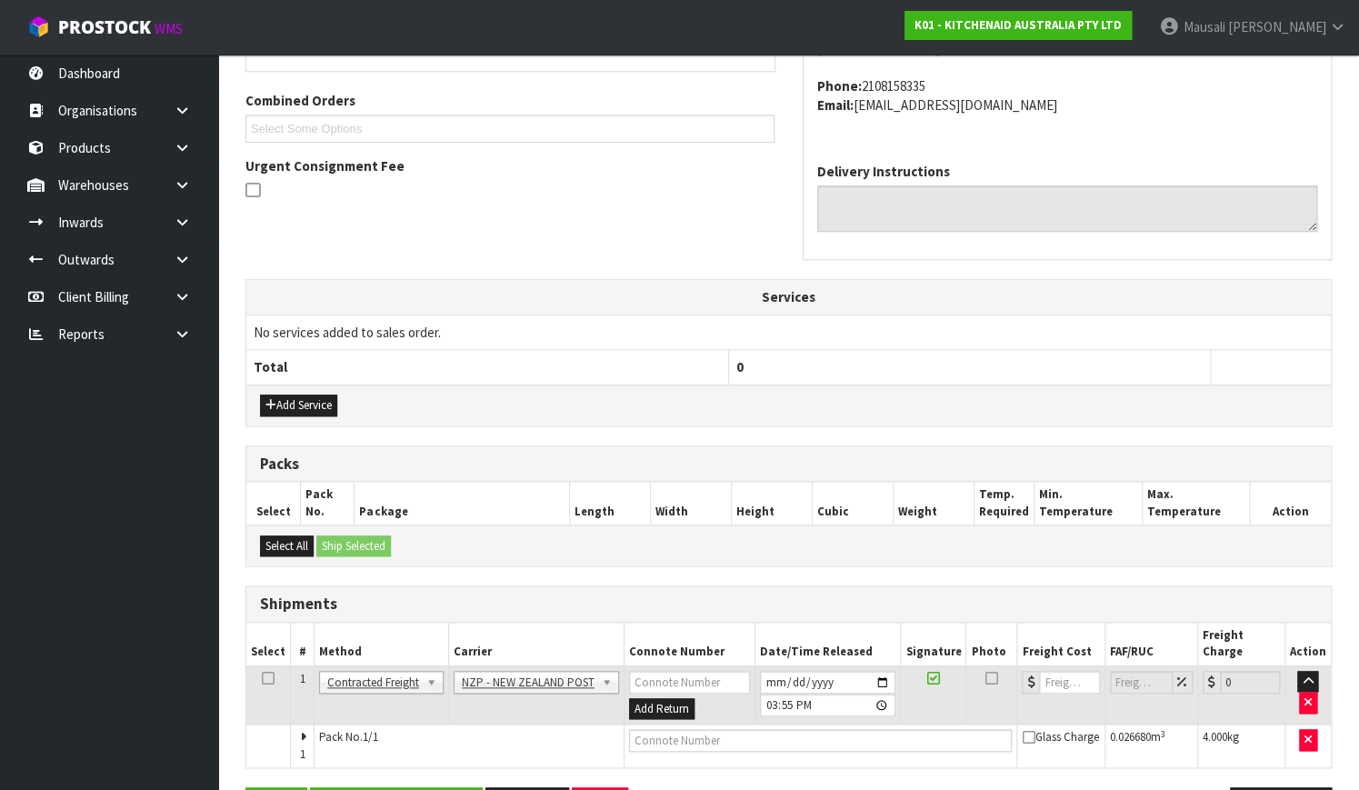
scroll to position [491, 0]
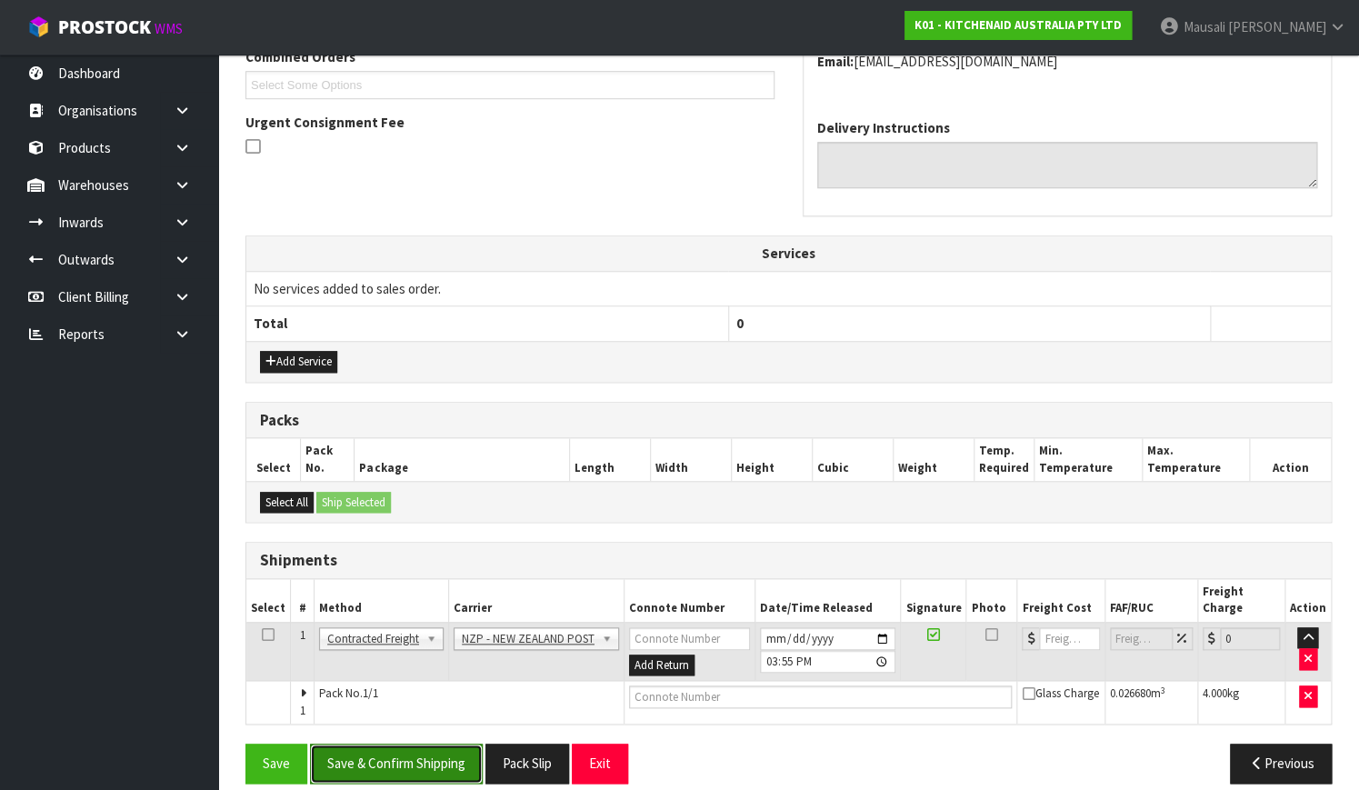
click at [439, 743] on button "Save & Confirm Shipping" at bounding box center [396, 762] width 173 height 39
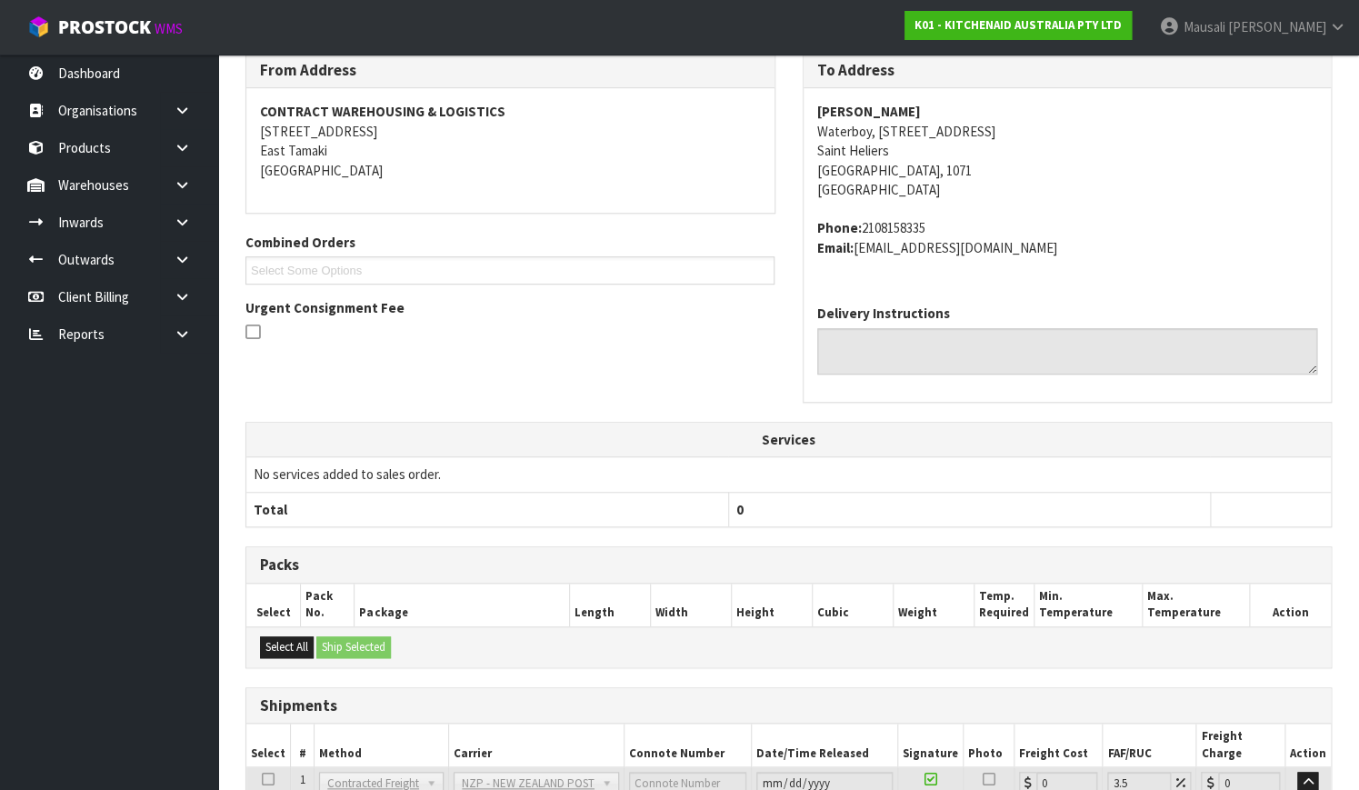
scroll to position [467, 0]
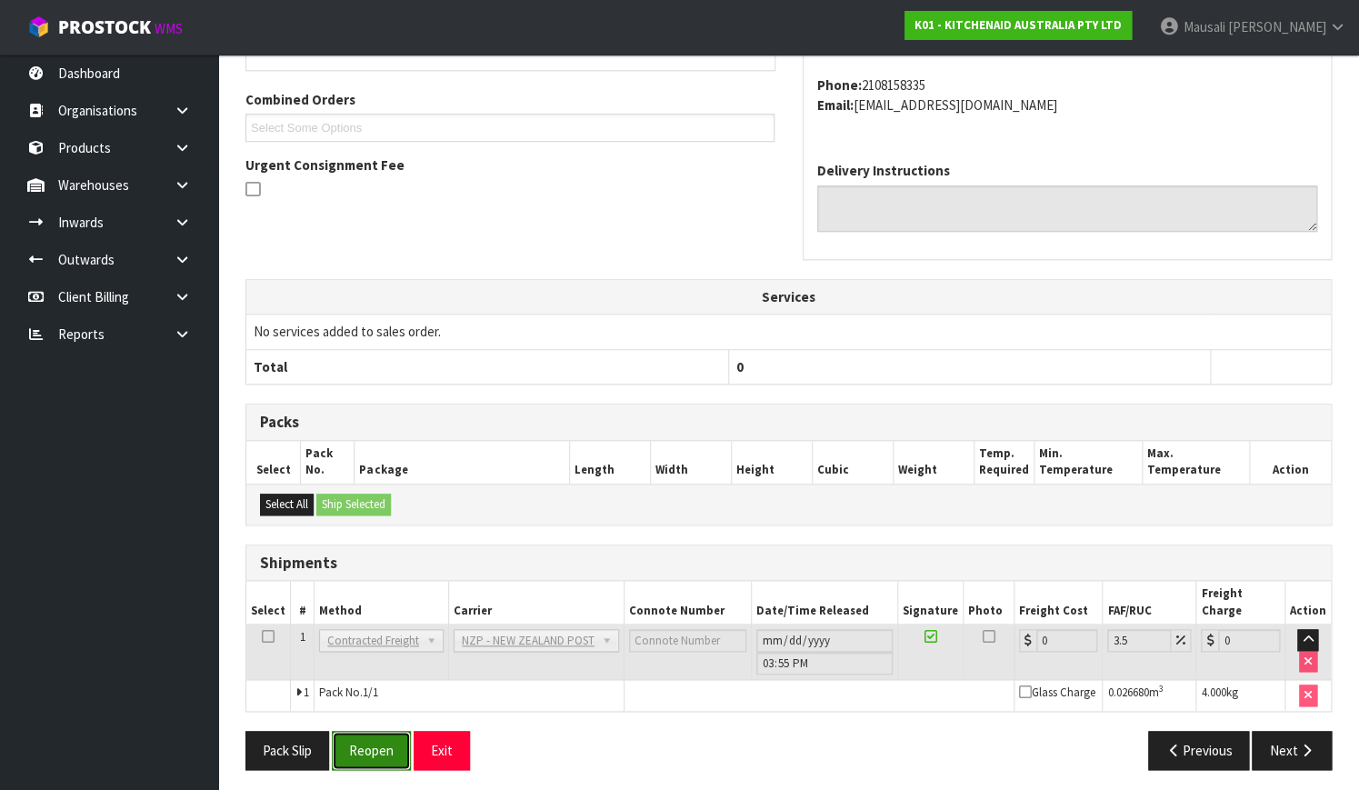
click at [361, 732] on button "Reopen" at bounding box center [371, 750] width 79 height 39
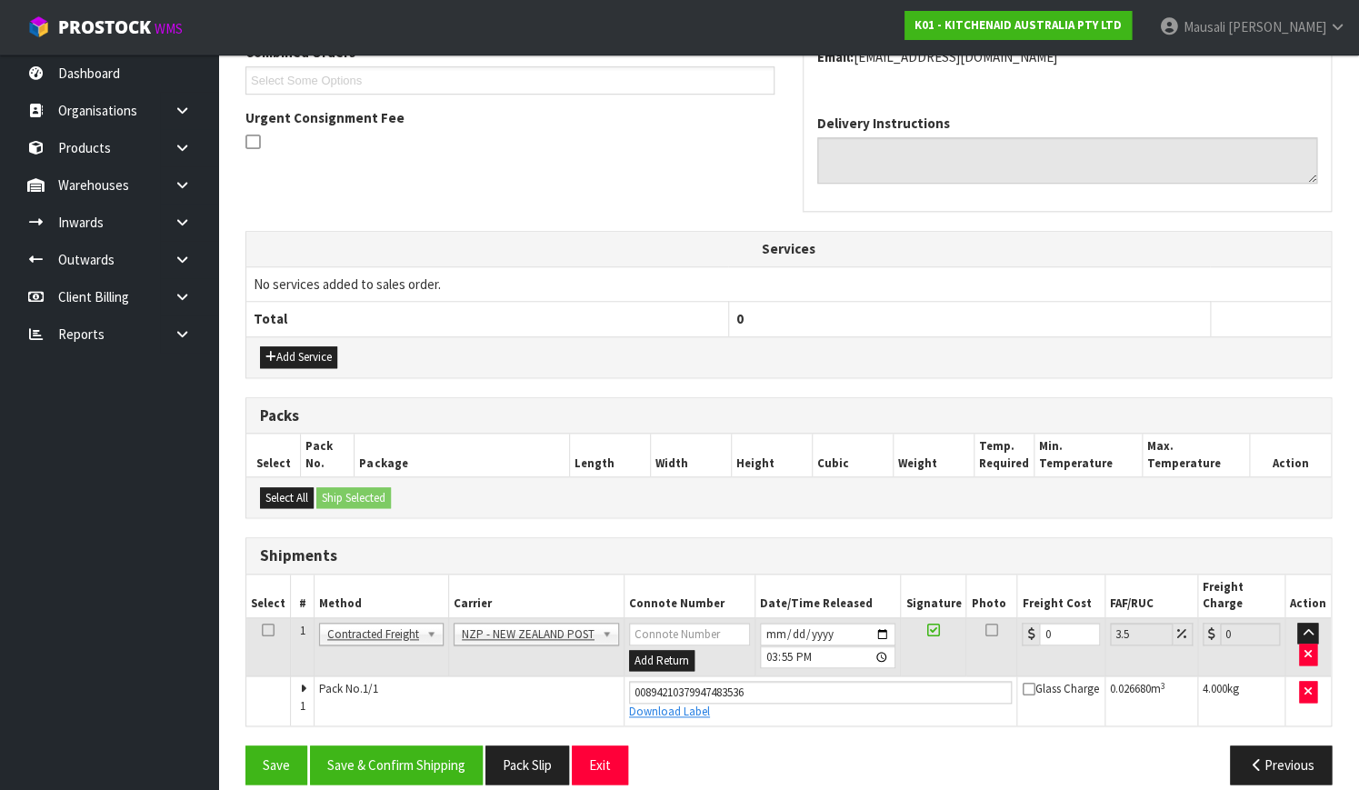
scroll to position [497, 0]
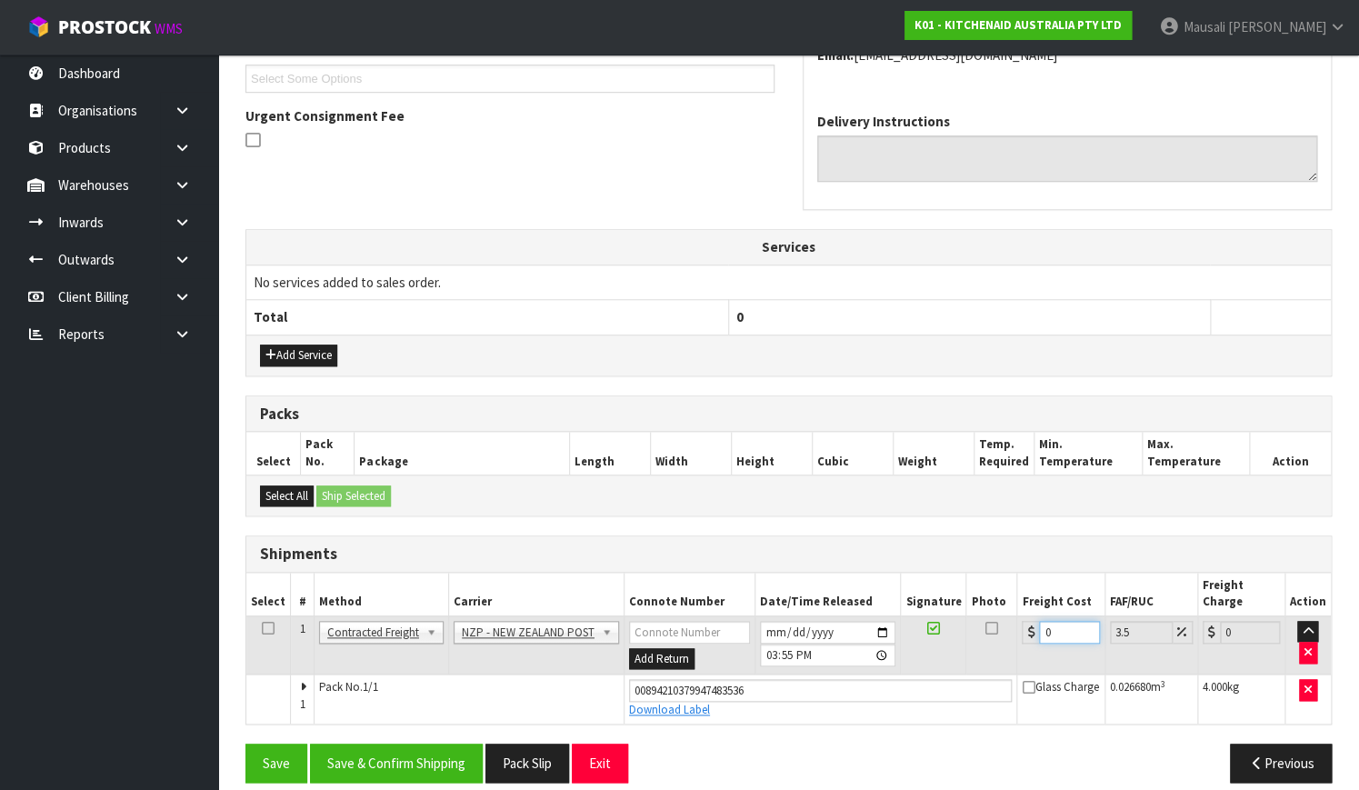
drag, startPoint x: 1061, startPoint y: 613, endPoint x: 1034, endPoint y: 623, distance: 29.0
click at [1039, 623] on input "0" at bounding box center [1069, 632] width 60 height 23
click at [440, 743] on button "Save & Confirm Shipping" at bounding box center [396, 762] width 173 height 39
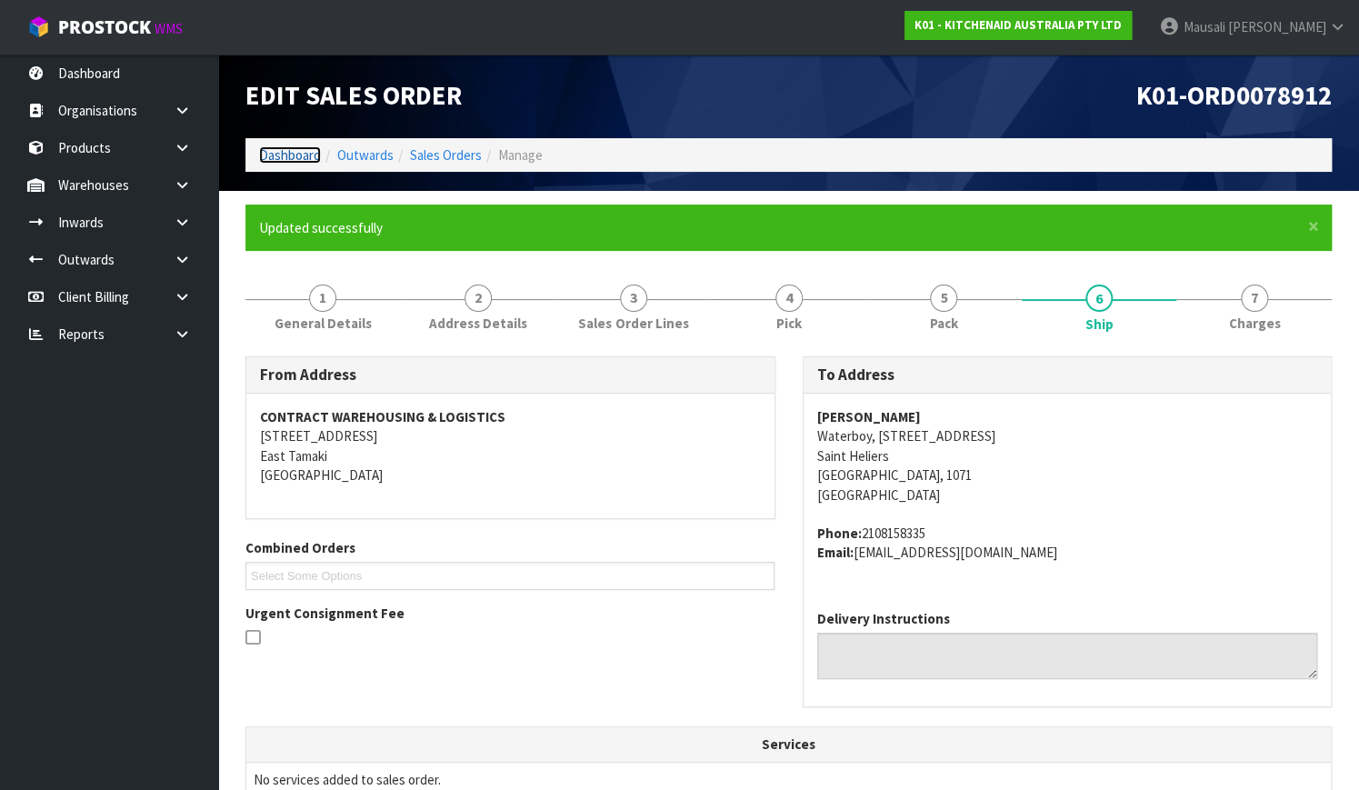
click at [285, 154] on link "Dashboard" at bounding box center [290, 154] width 62 height 17
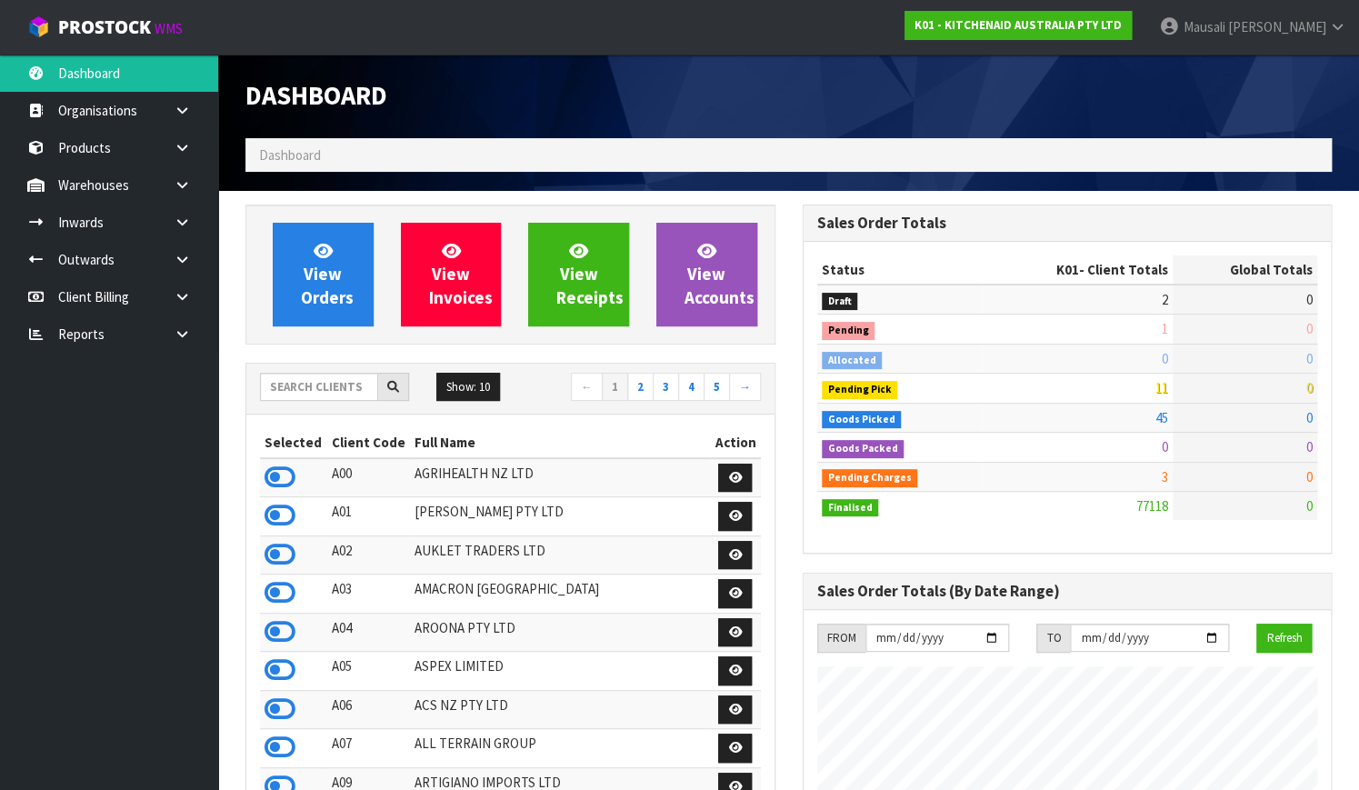
scroll to position [1413, 555]
click at [1310, 30] on span "[PERSON_NAME]" at bounding box center [1276, 26] width 98 height 17
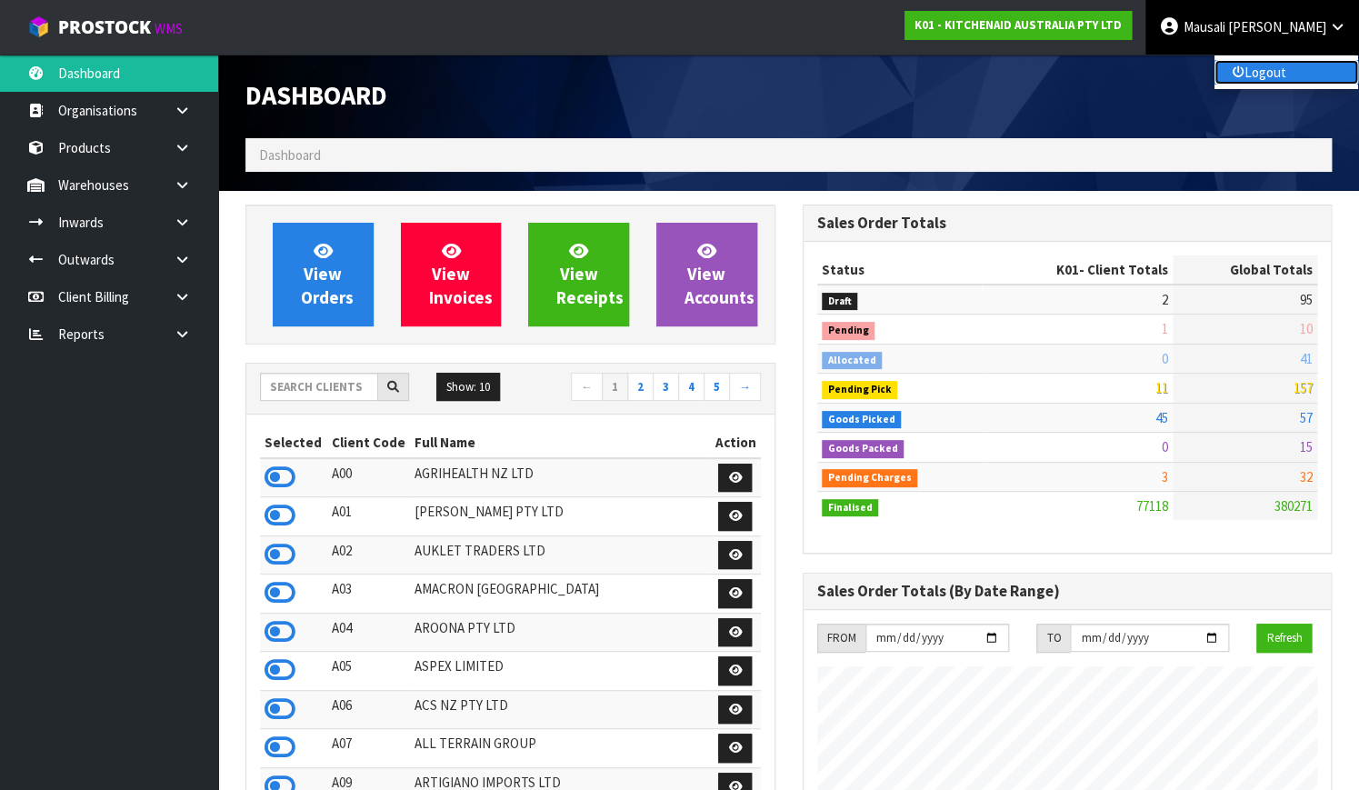
click at [1263, 76] on link "Logout" at bounding box center [1286, 72] width 144 height 25
